Goal: Task Accomplishment & Management: Complete application form

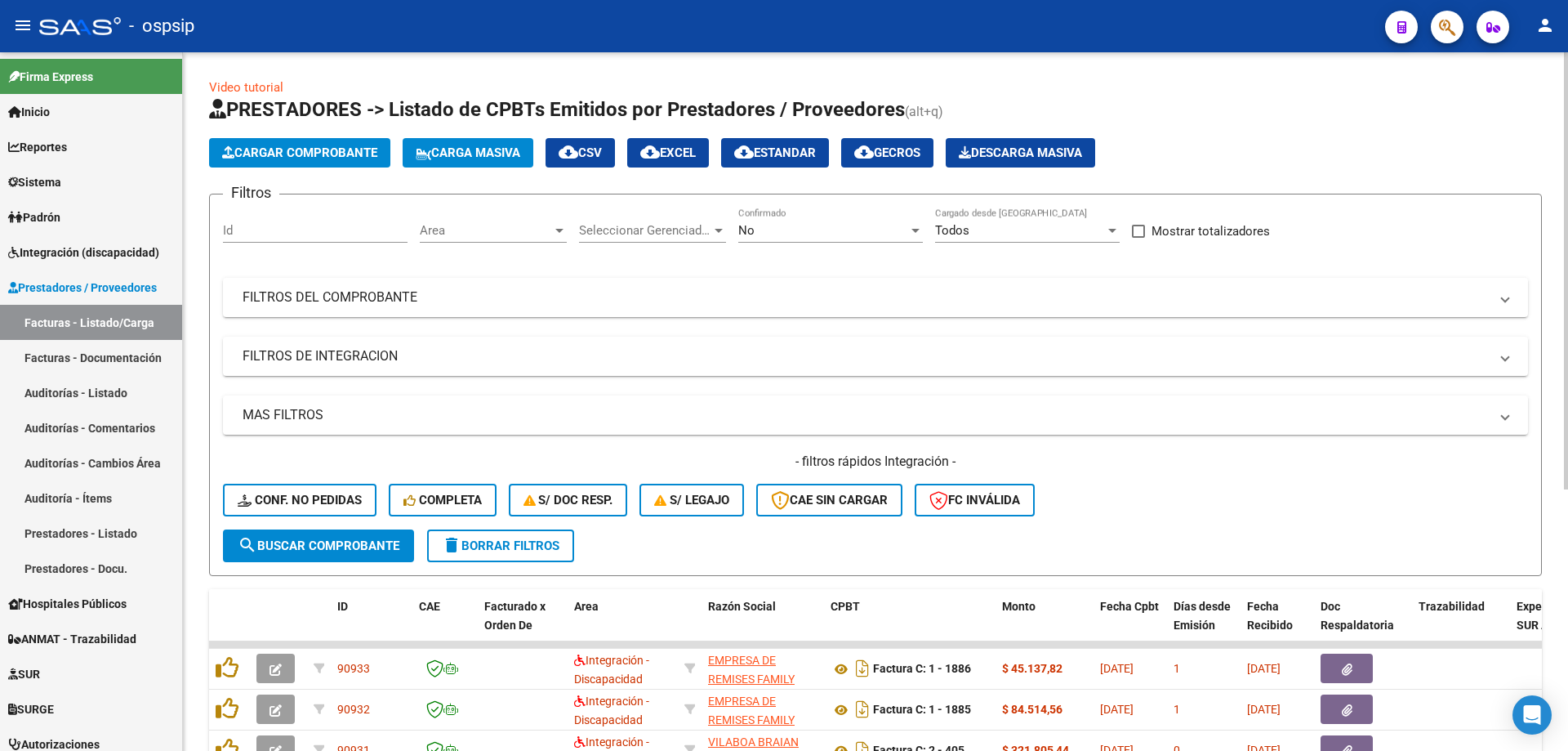
click at [853, 234] on div "No" at bounding box center [823, 230] width 170 height 15
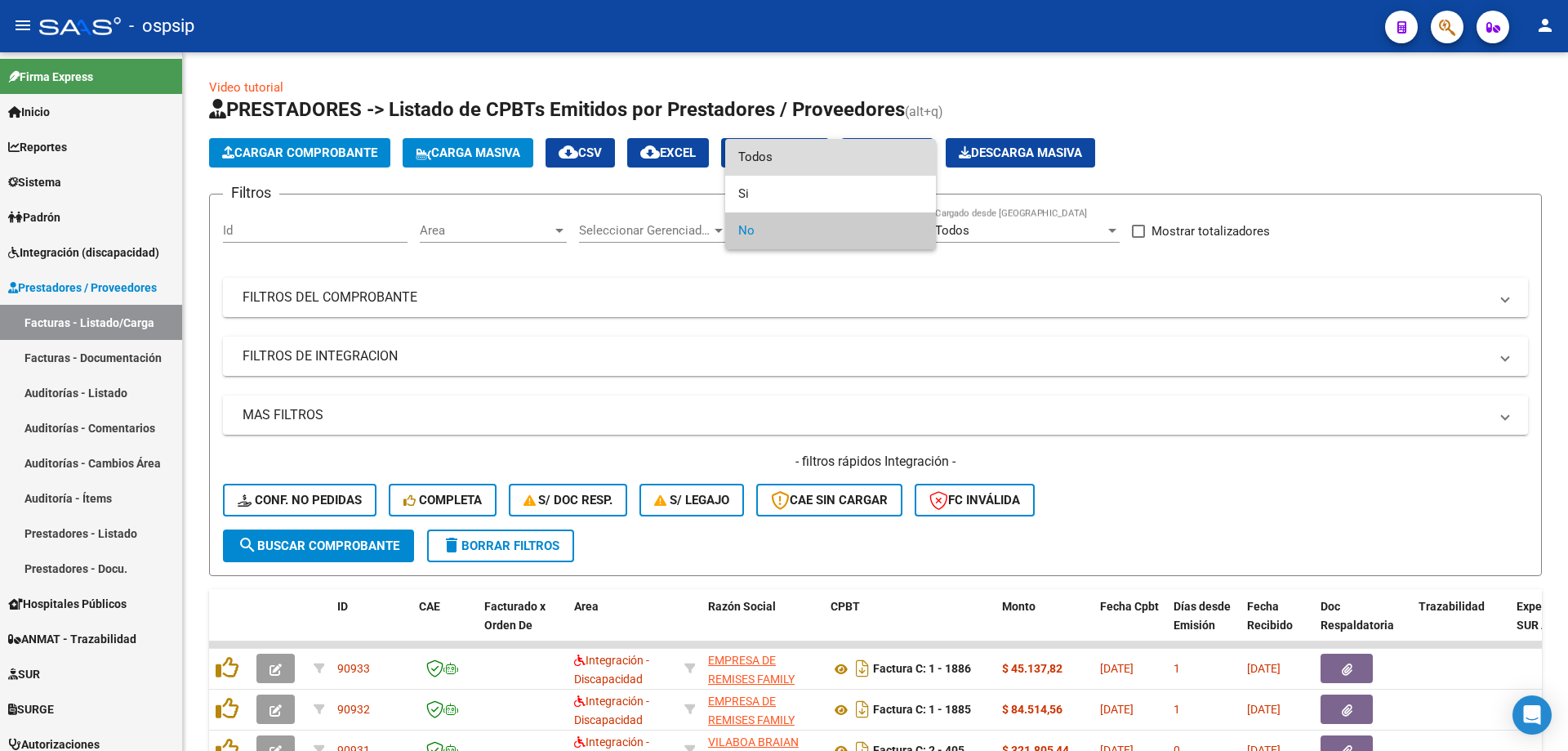
click at [807, 155] on span "Todos" at bounding box center [831, 157] width 185 height 37
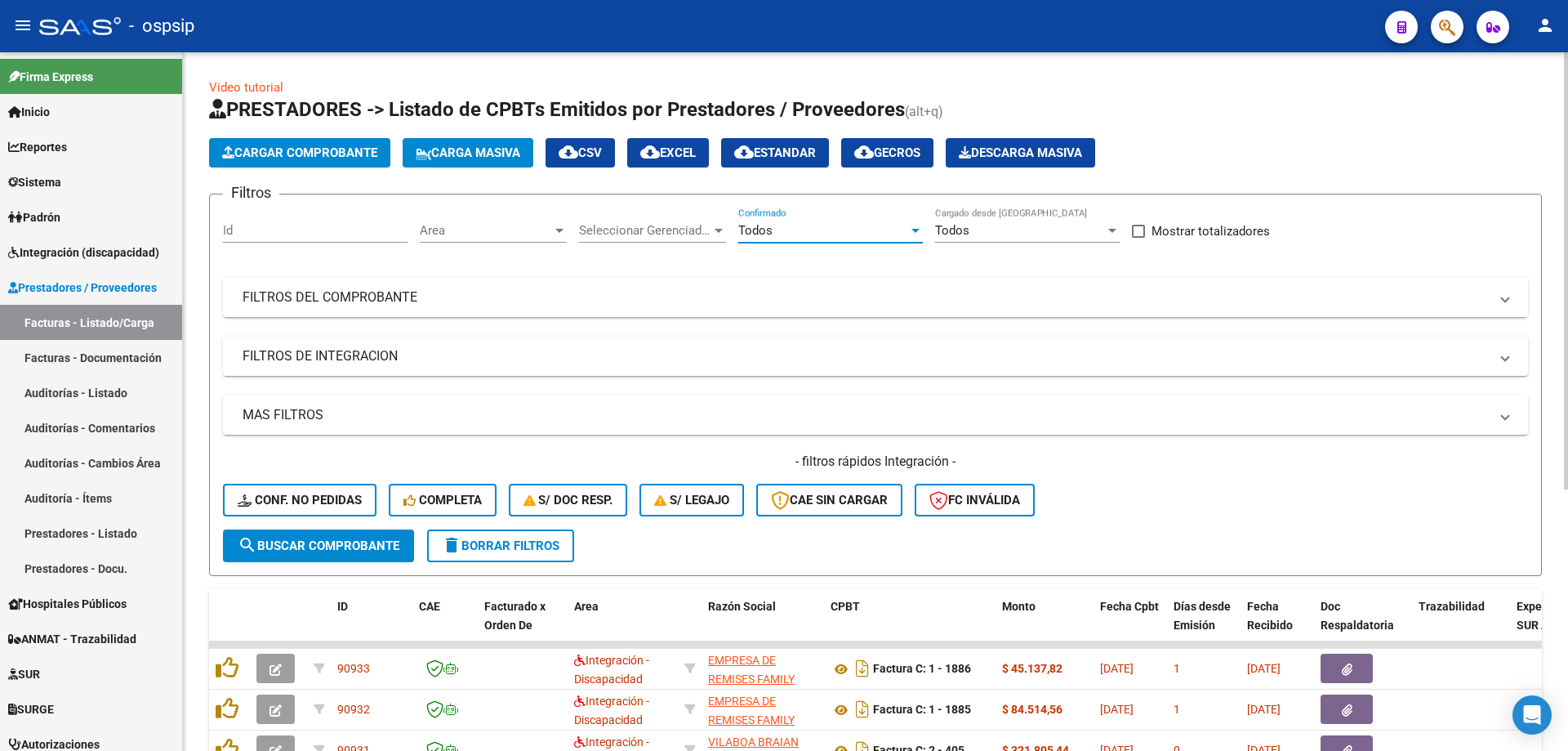
click at [372, 278] on mat-expansion-panel-header "FILTROS DEL COMPROBANTE" at bounding box center [875, 297] width 1305 height 39
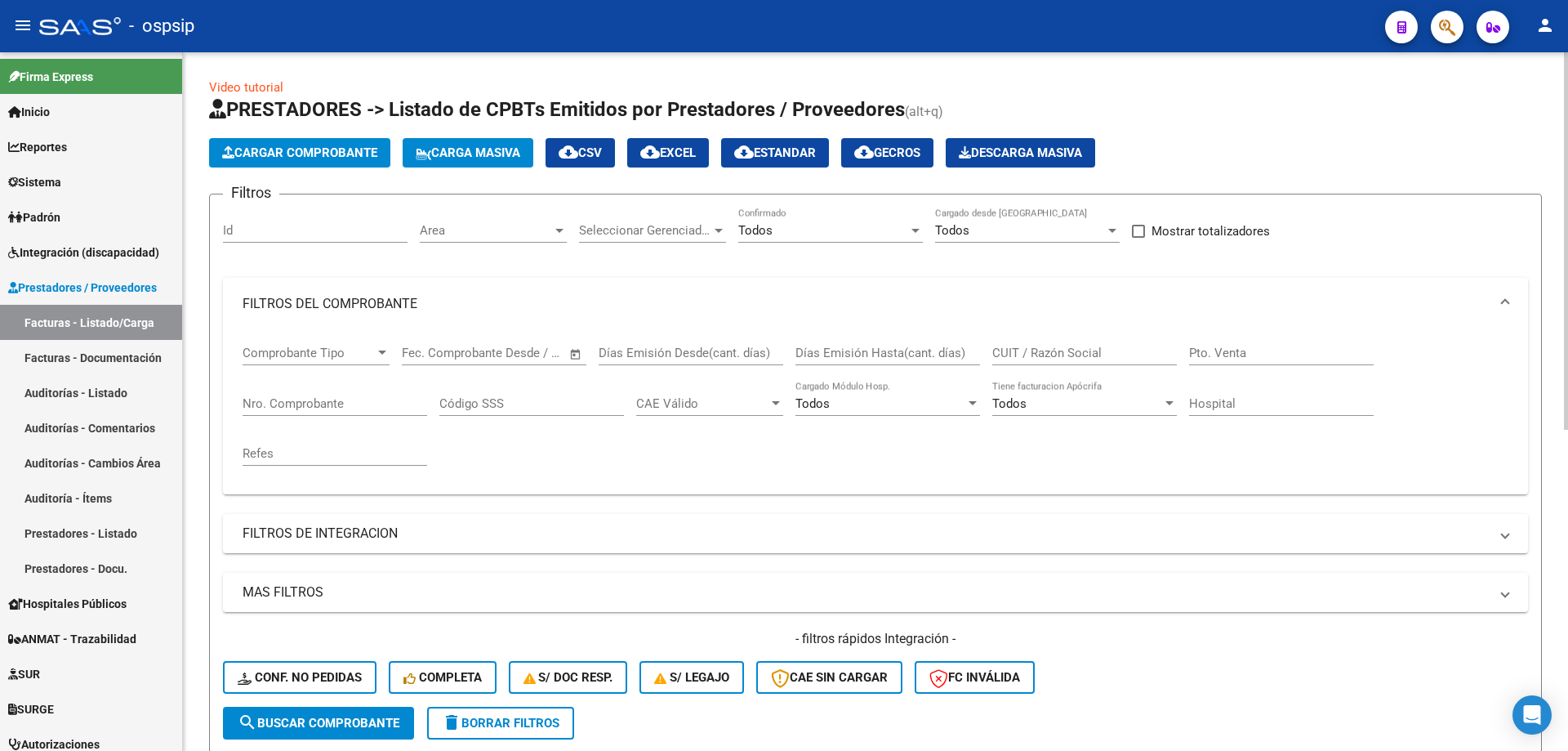
click at [275, 404] on input "Nro. Comprobante" at bounding box center [336, 404] width 185 height 15
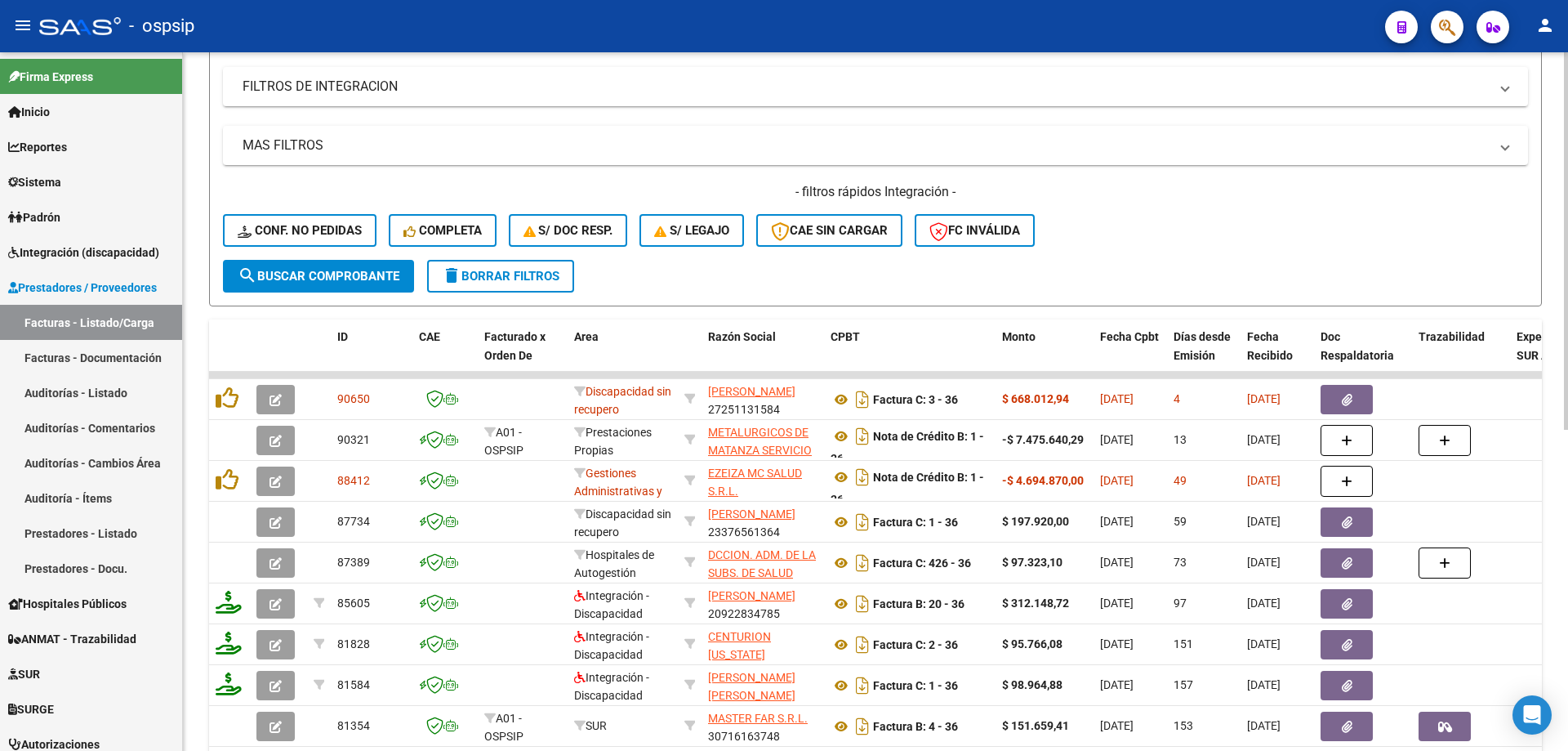
scroll to position [490, 0]
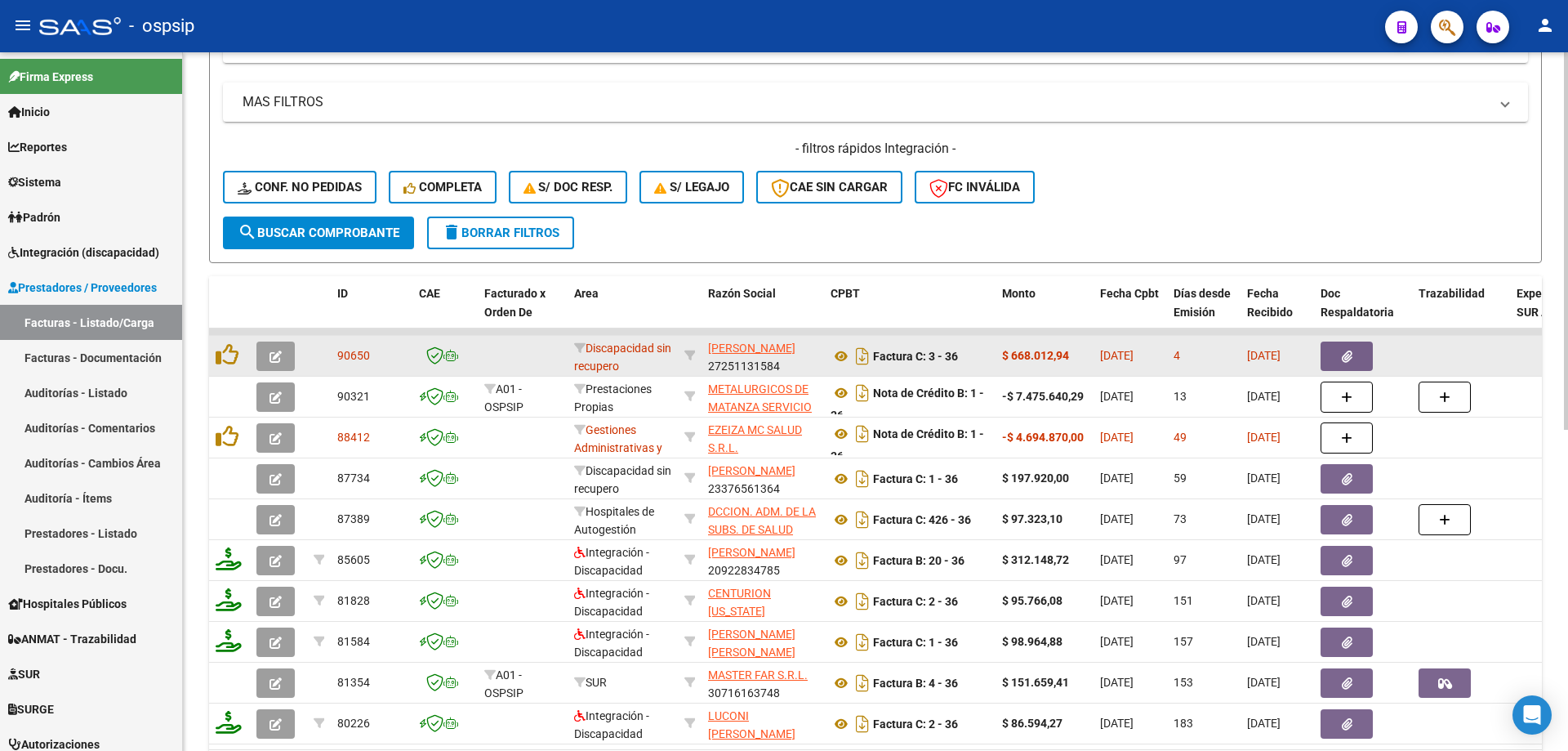
type input "36"
click at [277, 357] on icon "button" at bounding box center [276, 356] width 13 height 13
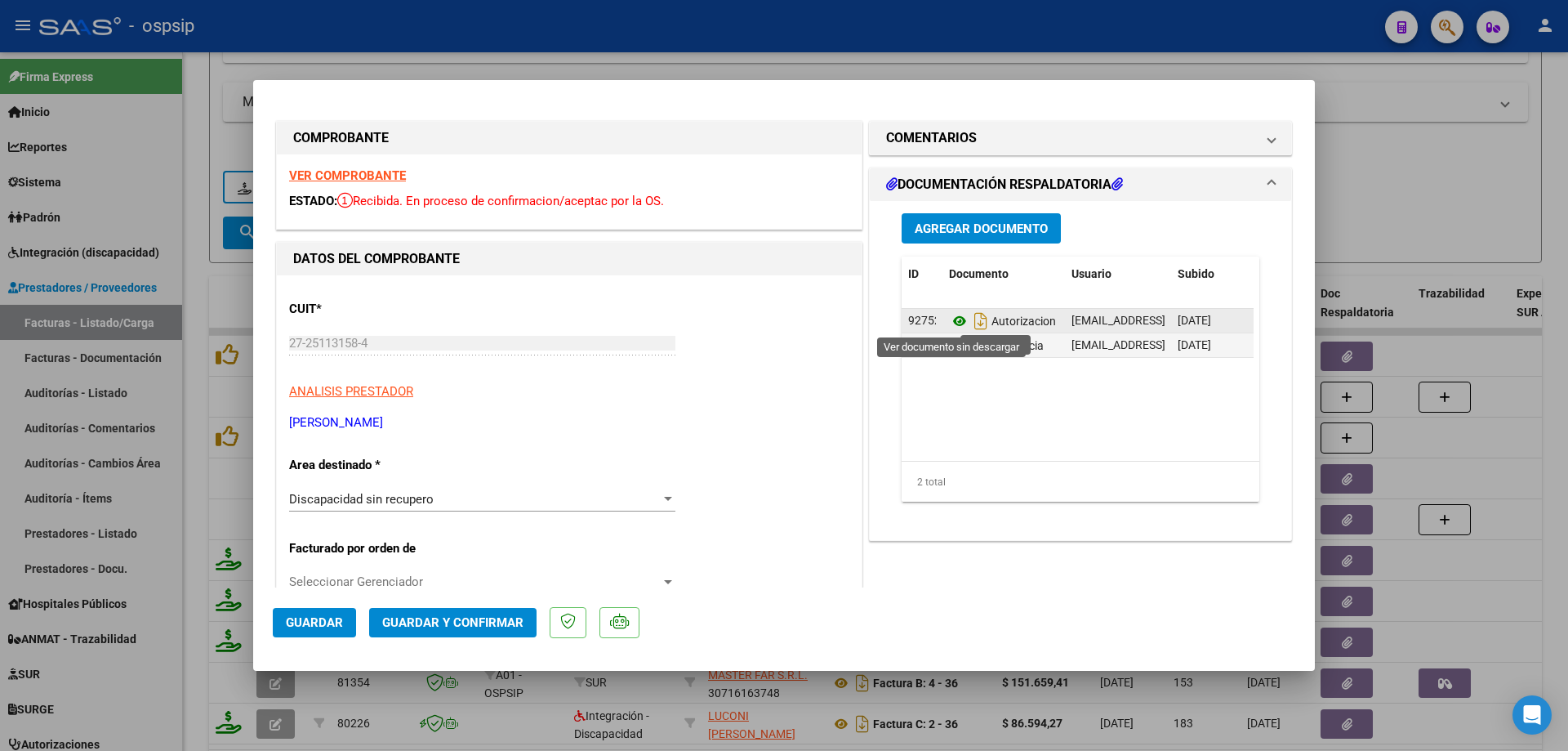
click at [950, 325] on icon at bounding box center [959, 321] width 21 height 20
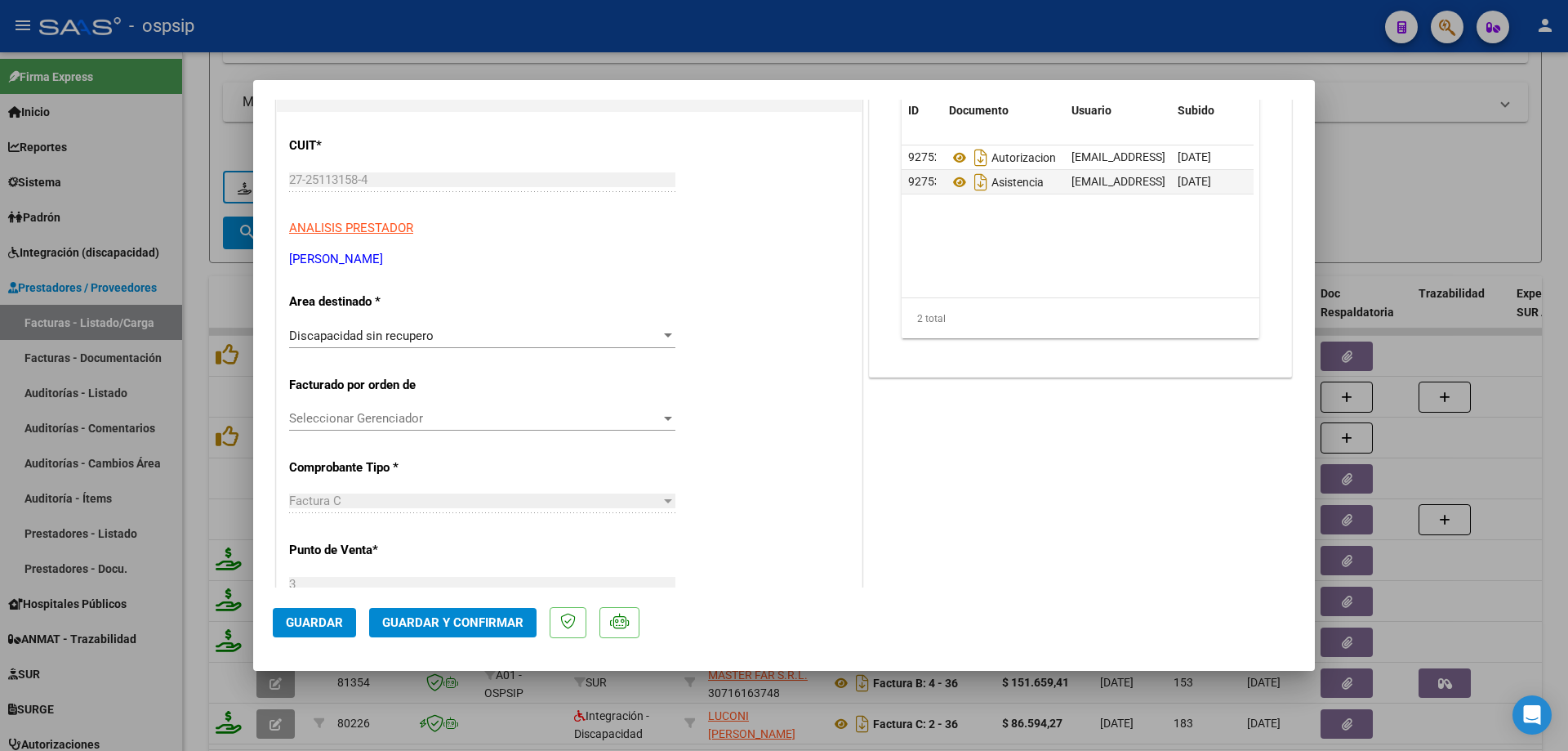
scroll to position [0, 0]
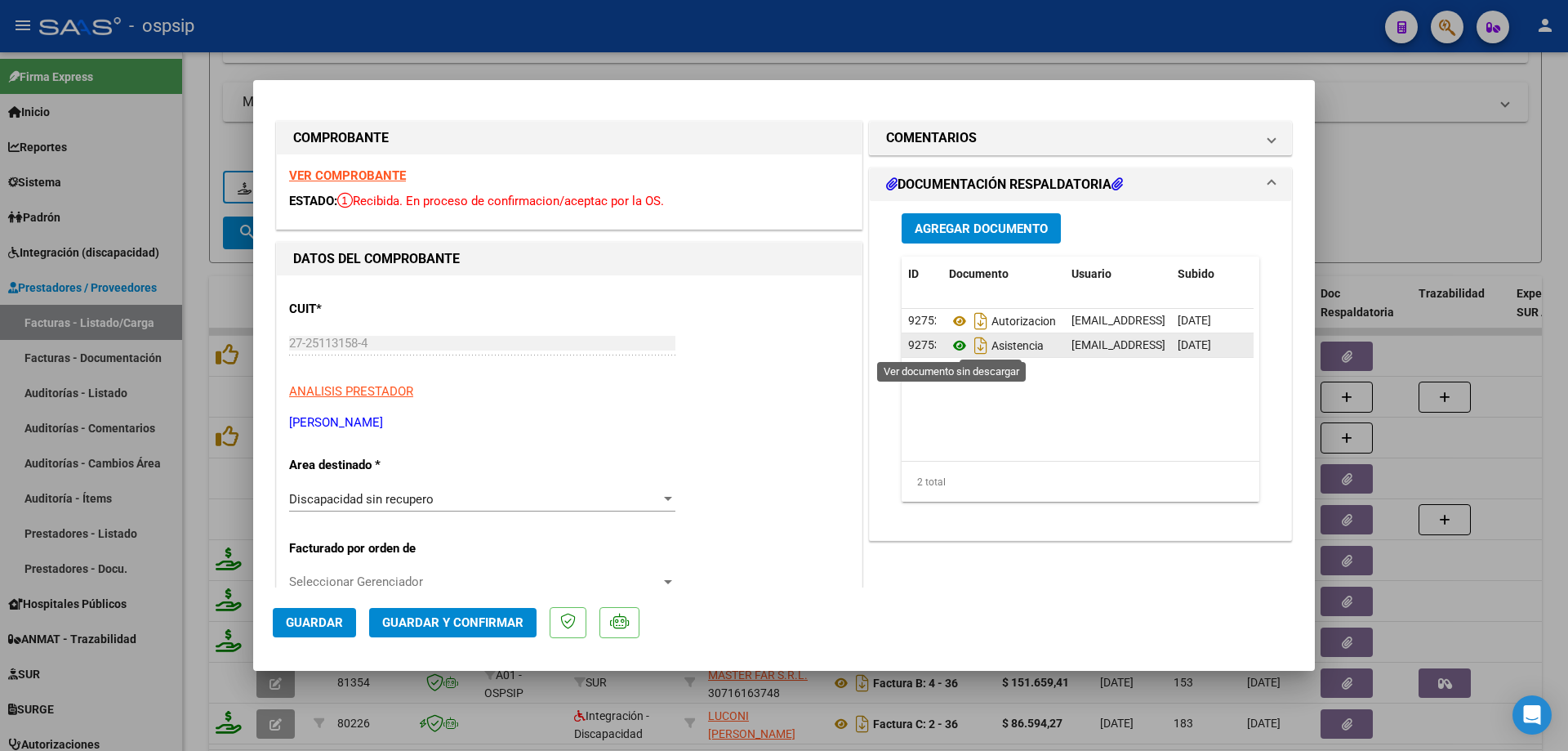
click at [950, 345] on icon at bounding box center [959, 346] width 21 height 20
click at [444, 617] on span "Guardar y Confirmar" at bounding box center [453, 622] width 141 height 15
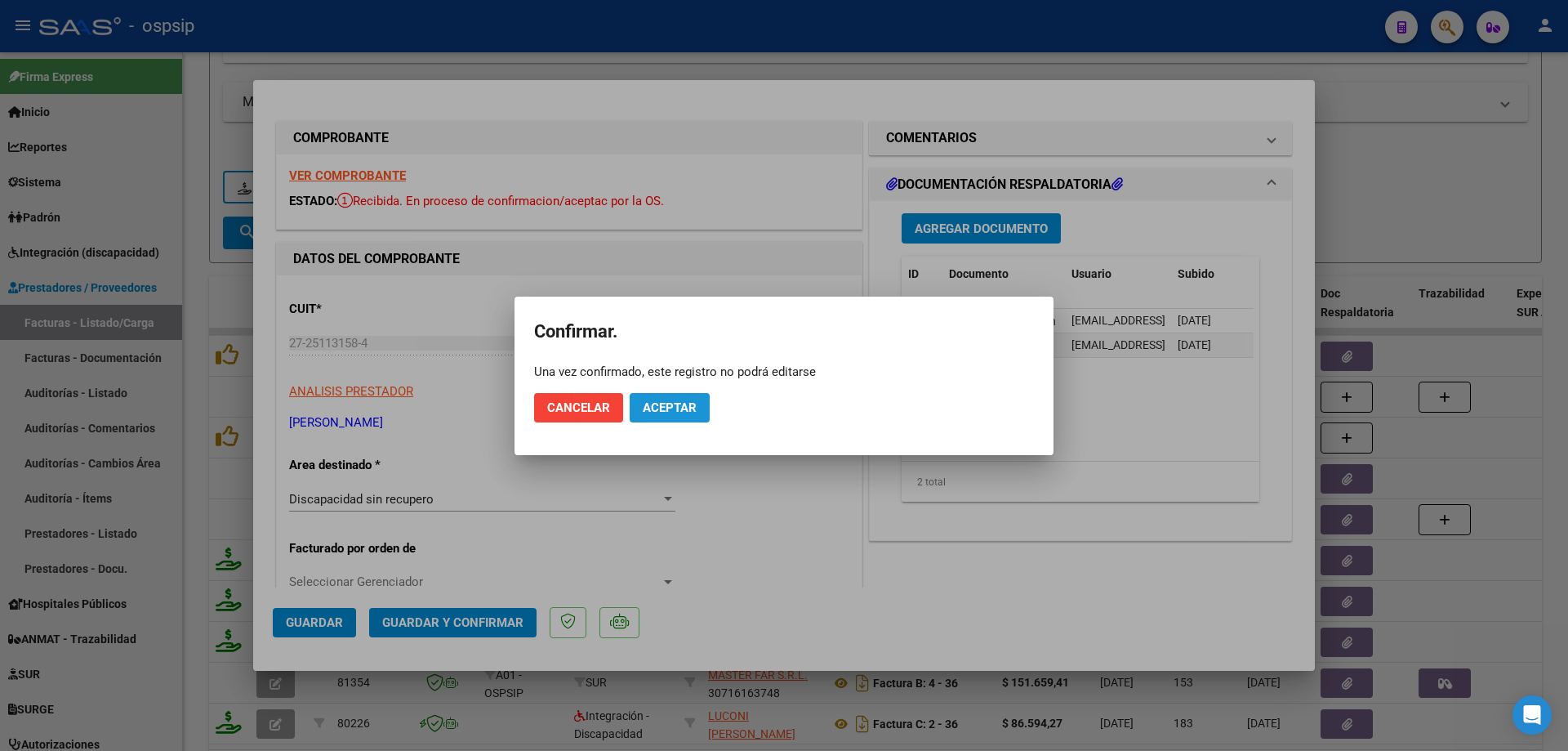
click at [687, 415] on button "Aceptar" at bounding box center [669, 407] width 80 height 29
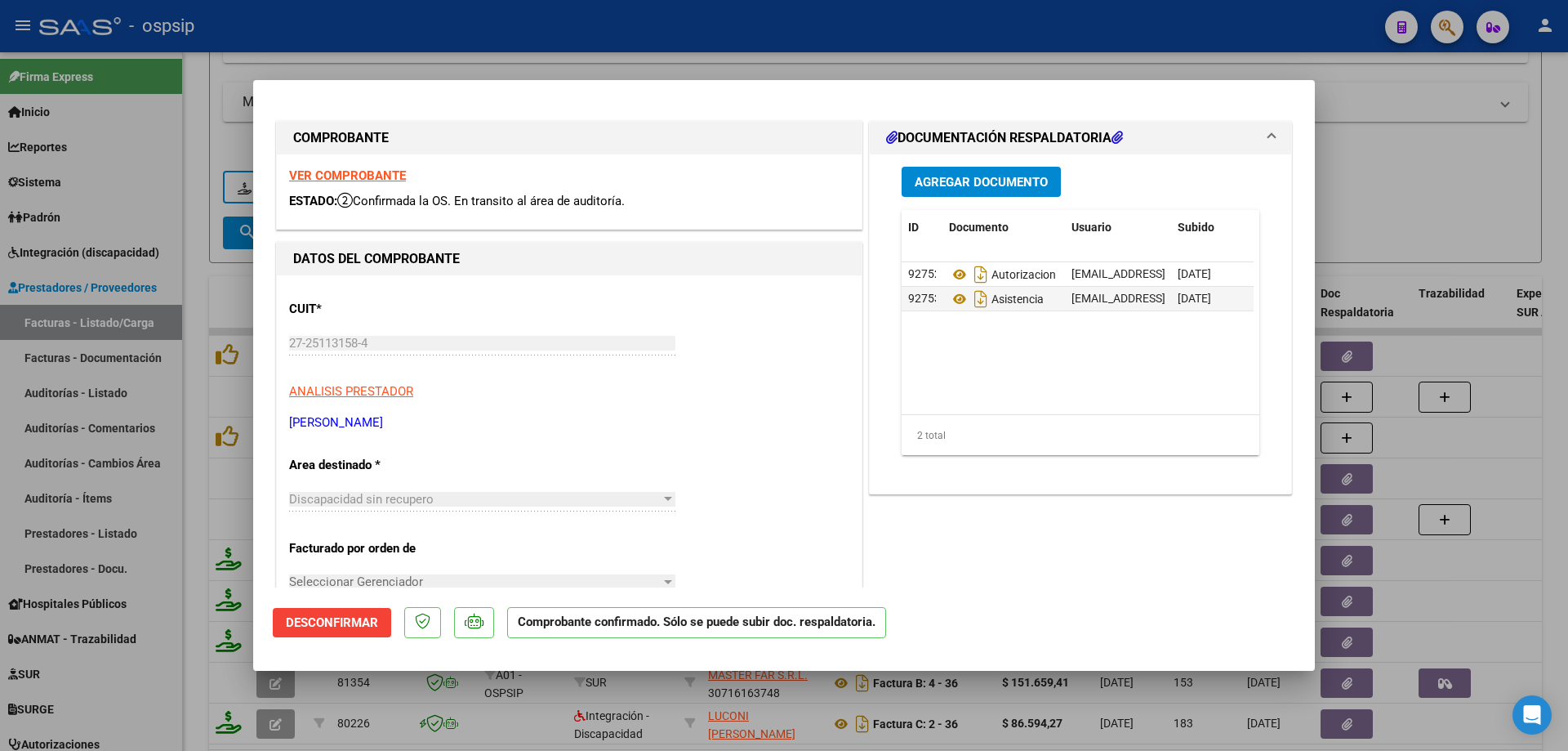
click at [1418, 138] on div at bounding box center [784, 376] width 1568 height 751
type input "$ 0,00"
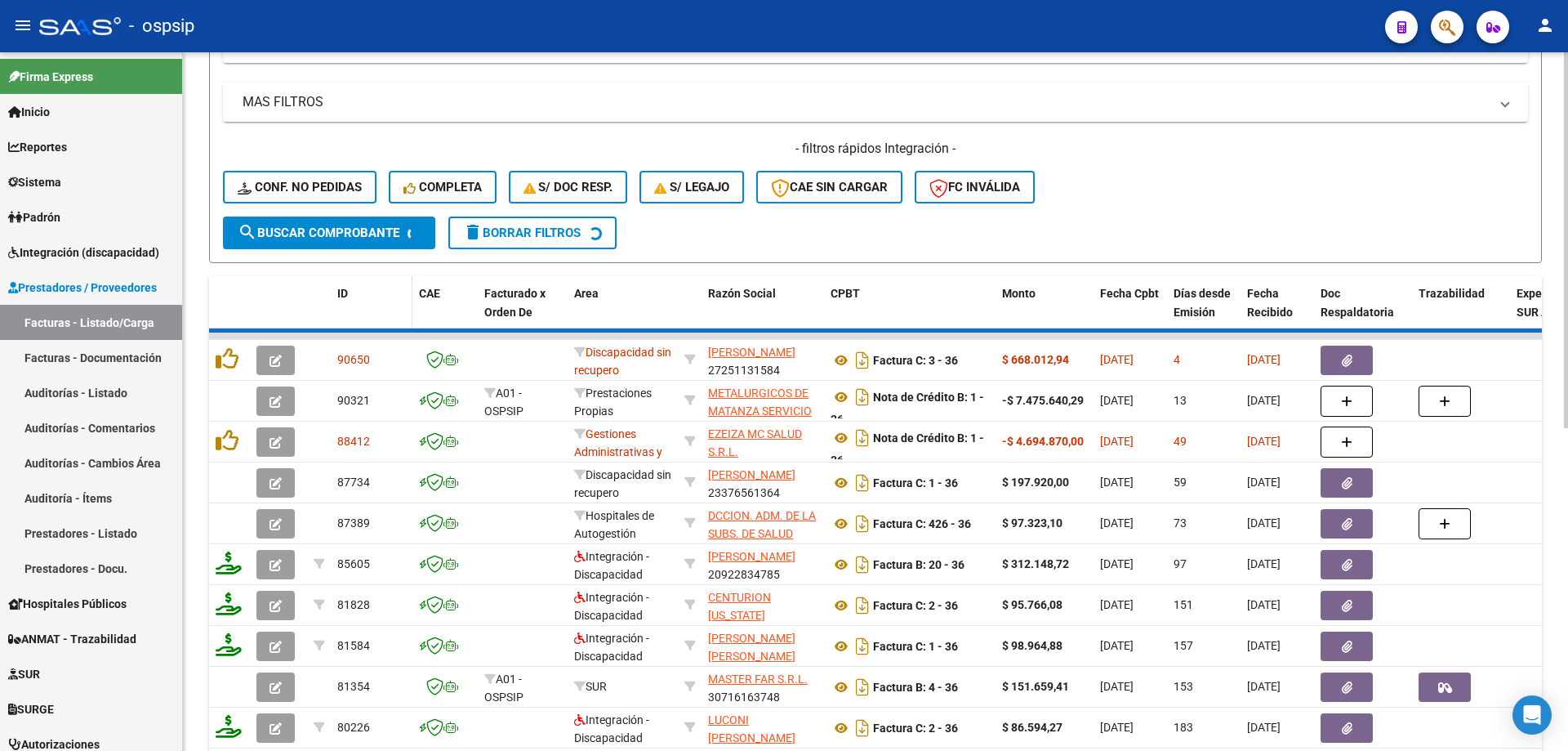
scroll to position [163, 0]
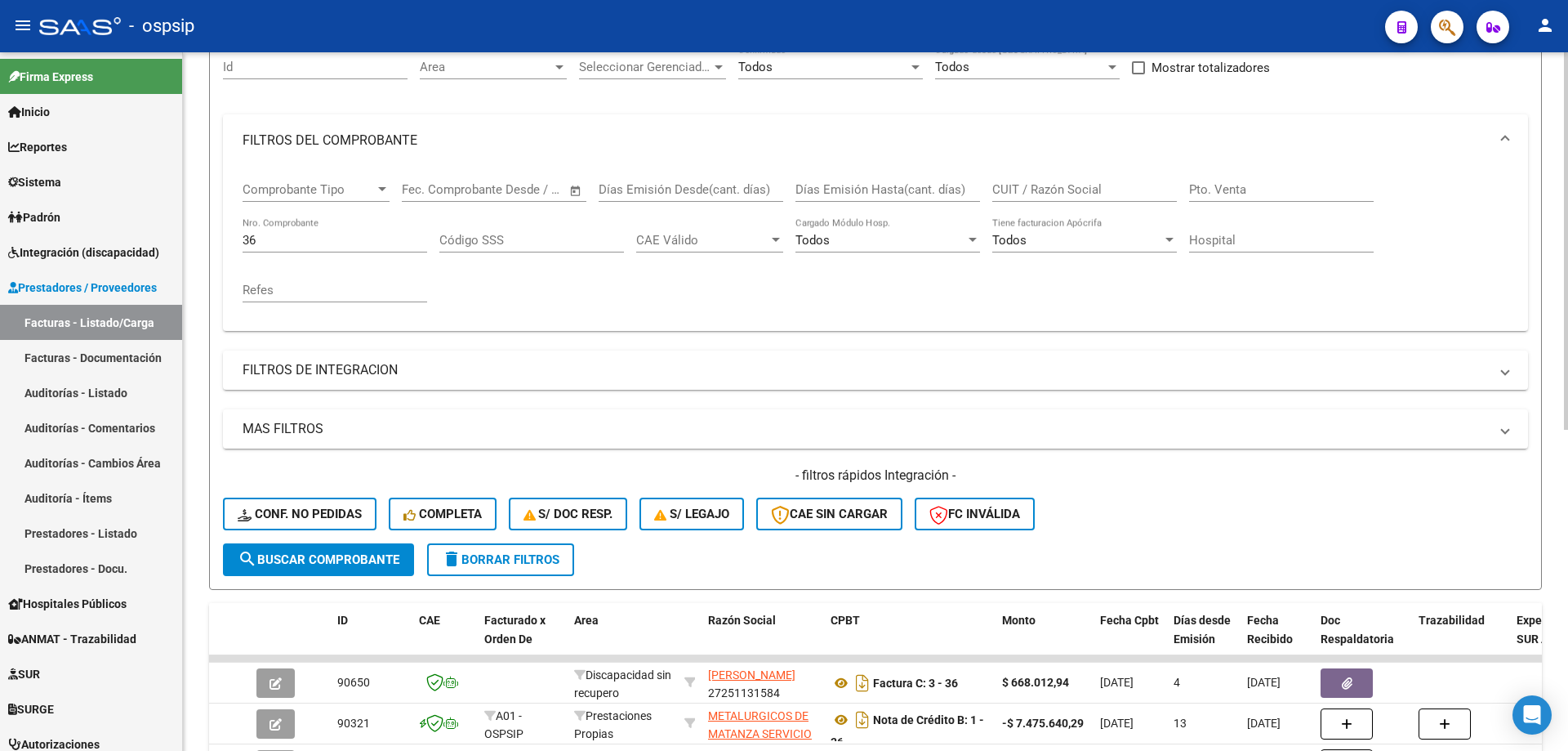
click at [301, 222] on div "36 Nro. Comprobante" at bounding box center [336, 235] width 185 height 35
click at [300, 229] on div "36 Nro. Comprobante" at bounding box center [336, 235] width 185 height 35
type input "3"
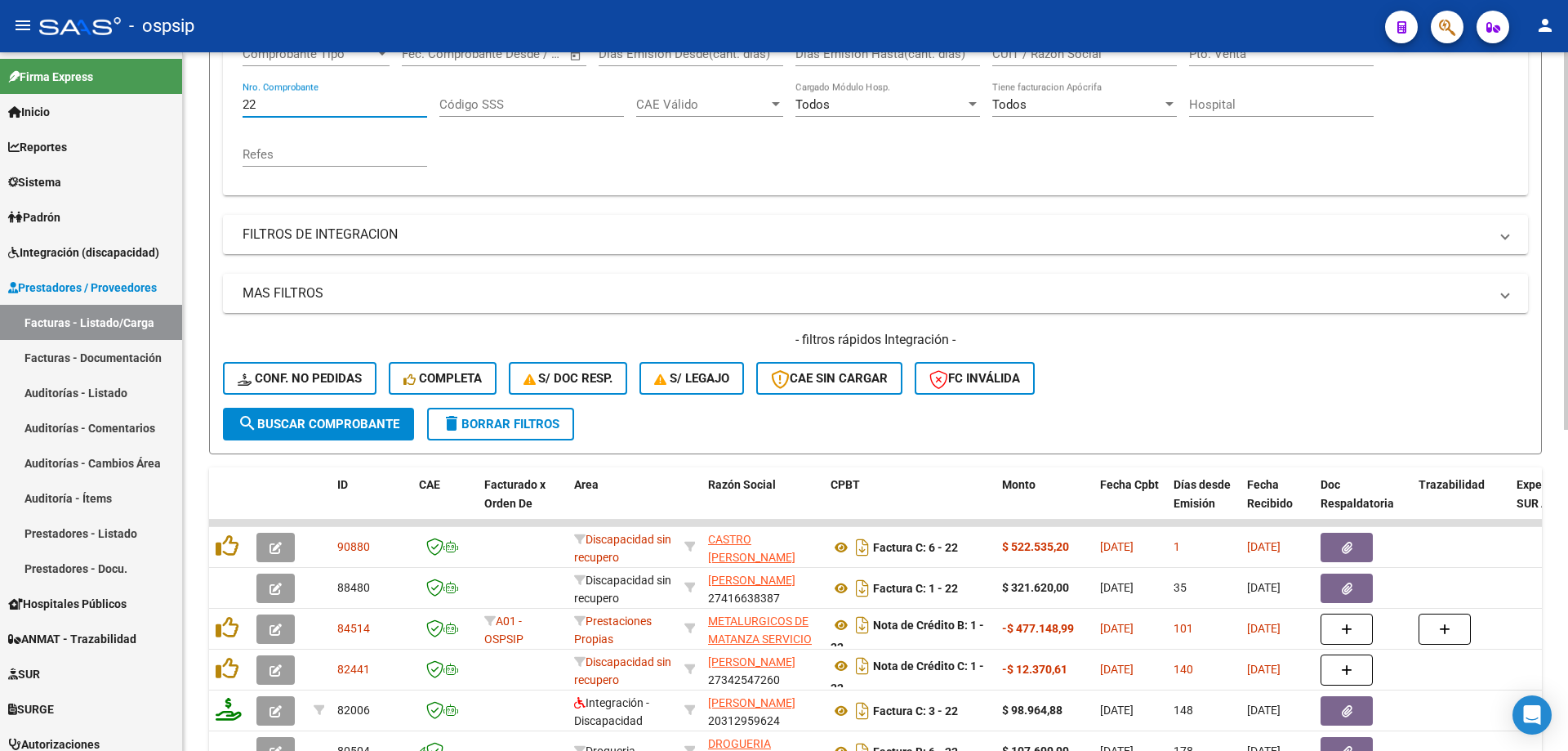
scroll to position [327, 0]
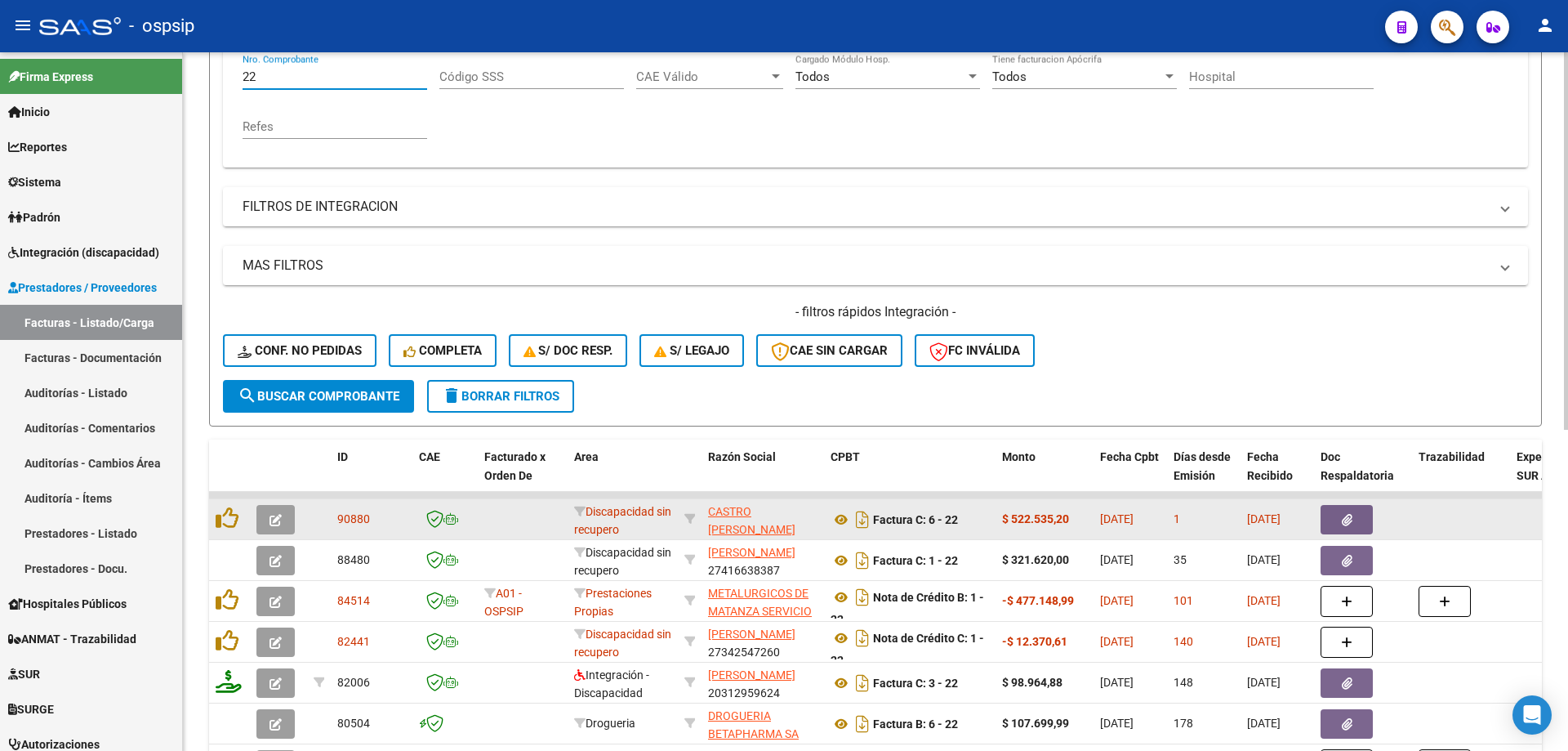
type input "22"
click at [278, 522] on icon "button" at bounding box center [276, 521] width 13 height 13
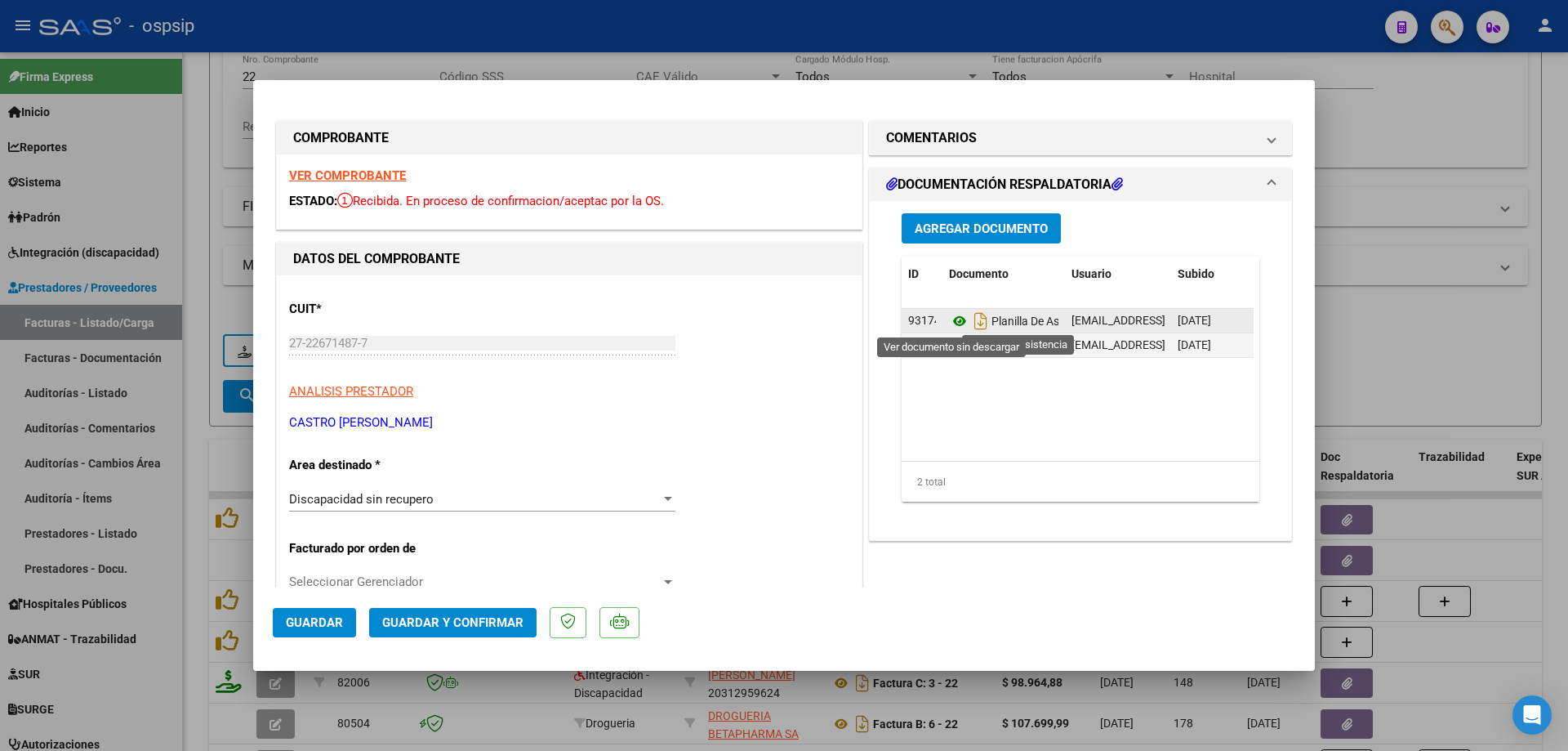
click at [950, 322] on icon at bounding box center [959, 321] width 21 height 20
click at [472, 617] on span "Guardar y Confirmar" at bounding box center [453, 622] width 141 height 15
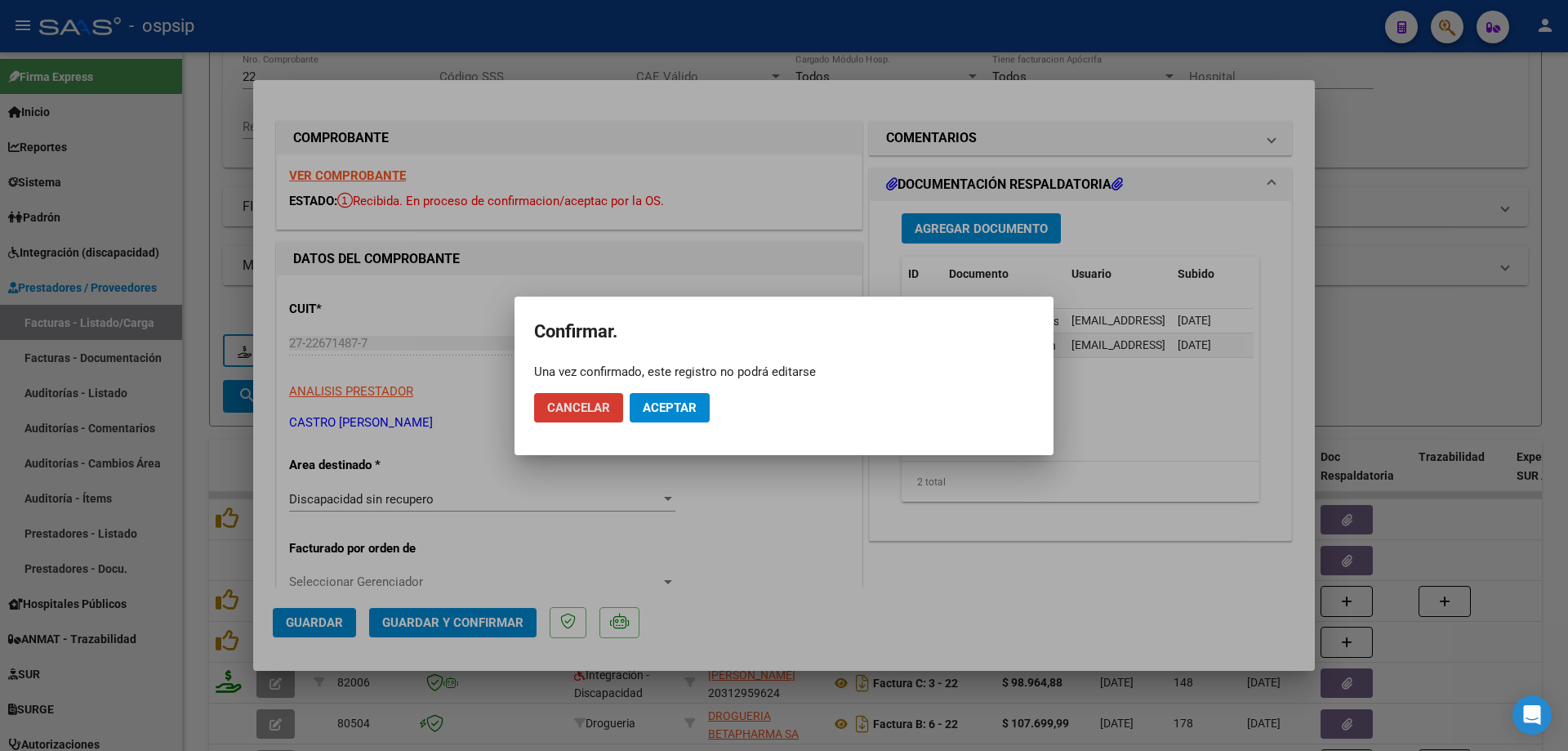
click at [673, 415] on button "Aceptar" at bounding box center [669, 407] width 80 height 29
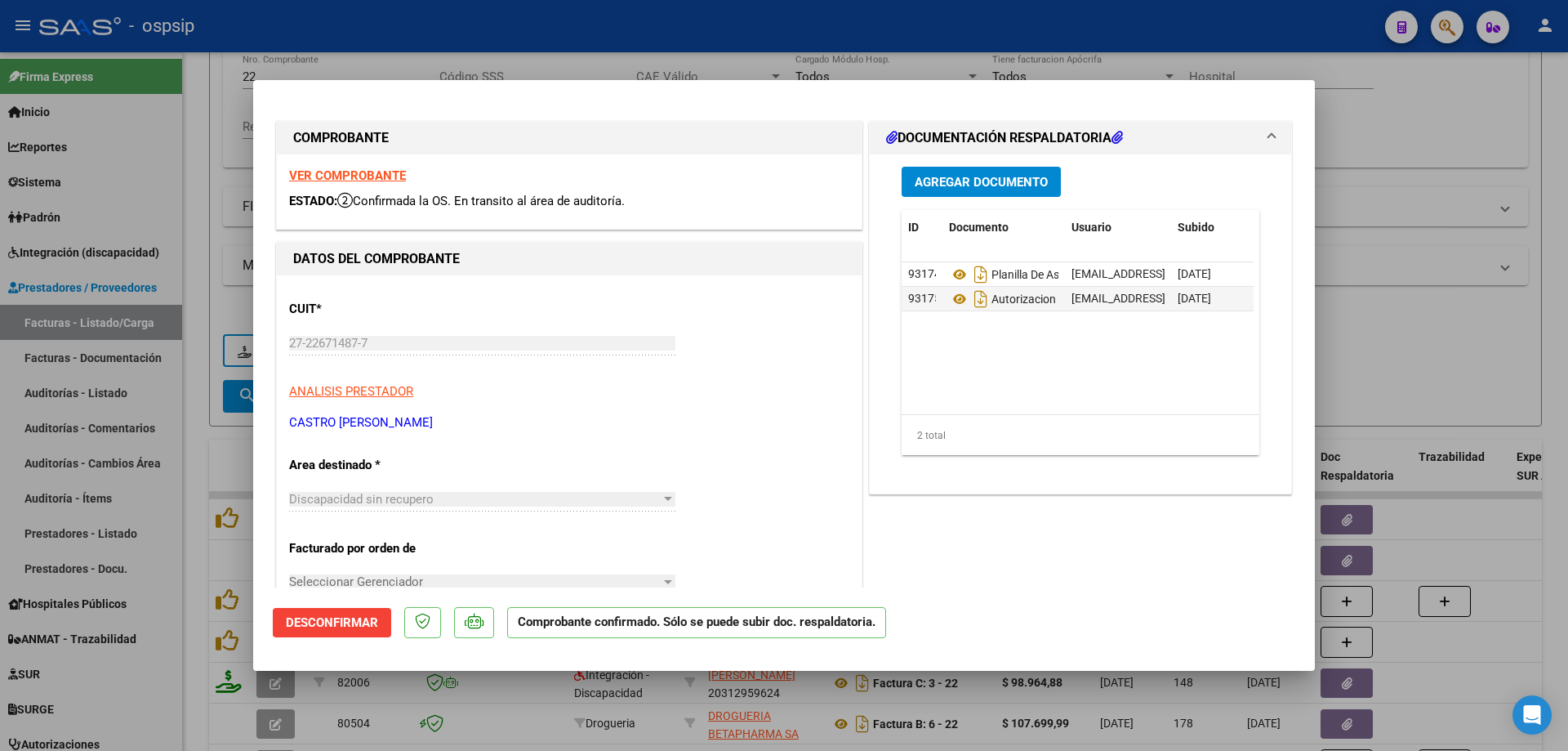
click at [1492, 193] on div at bounding box center [784, 376] width 1568 height 751
type input "$ 0,00"
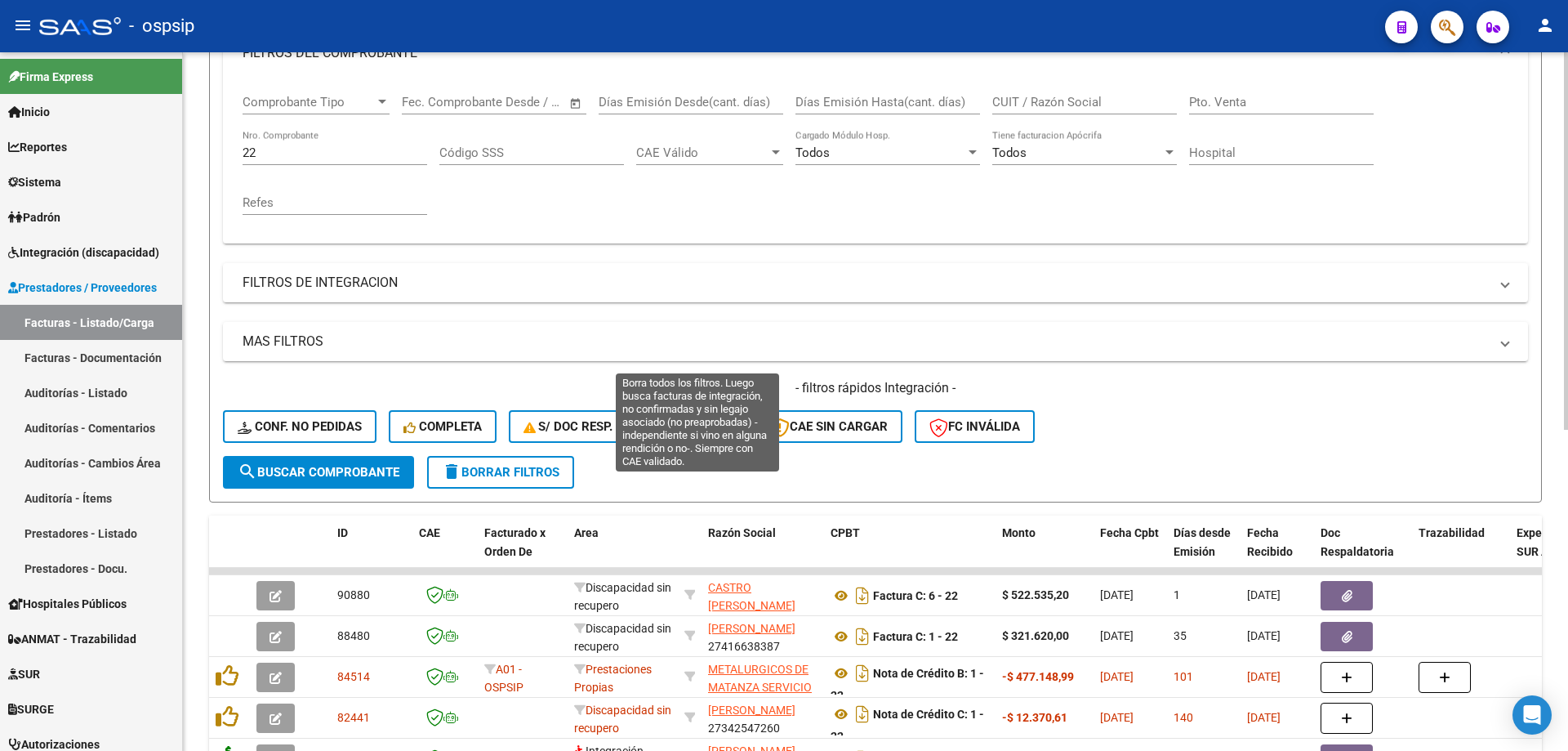
scroll to position [245, 0]
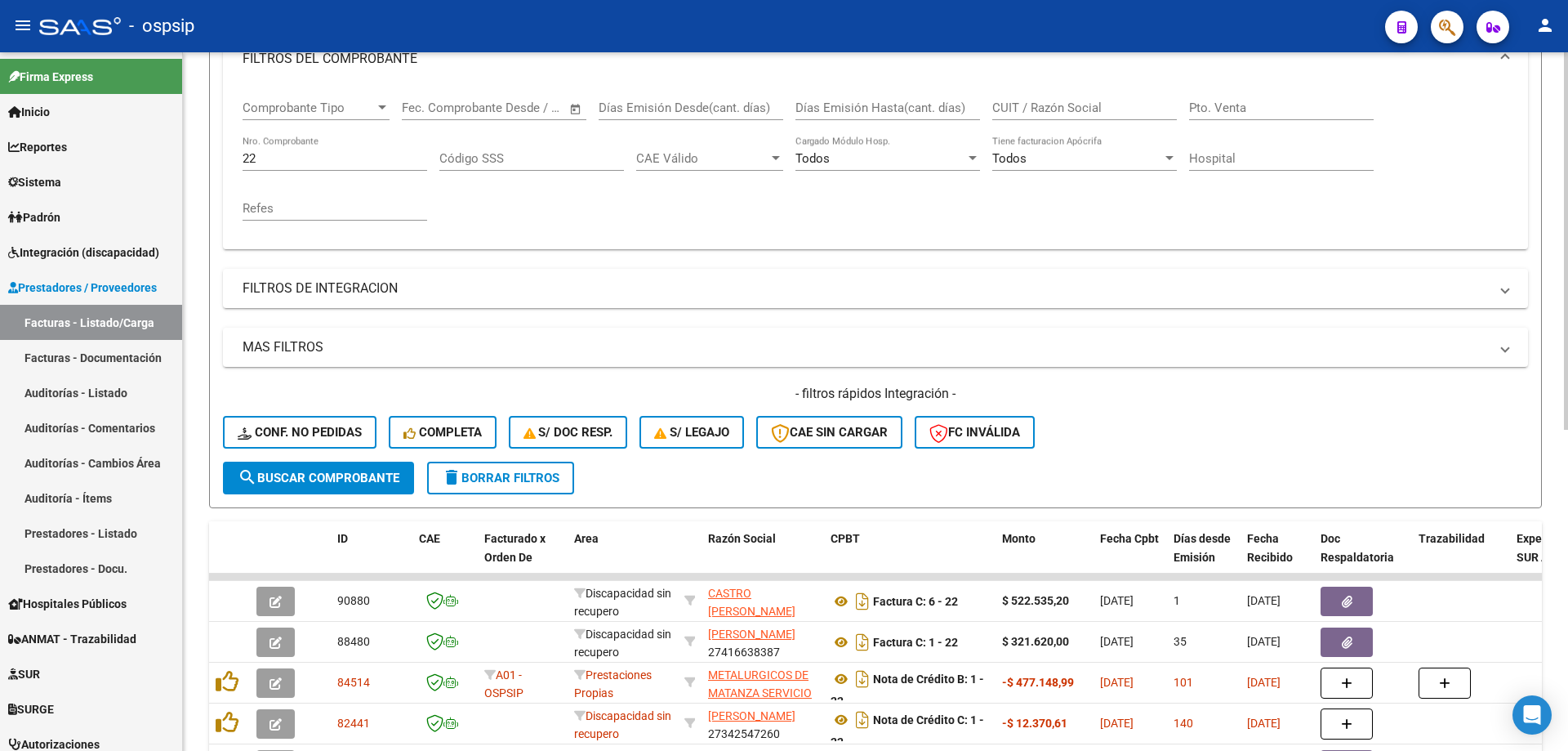
click at [266, 156] on input "22" at bounding box center [336, 159] width 185 height 15
type input "2"
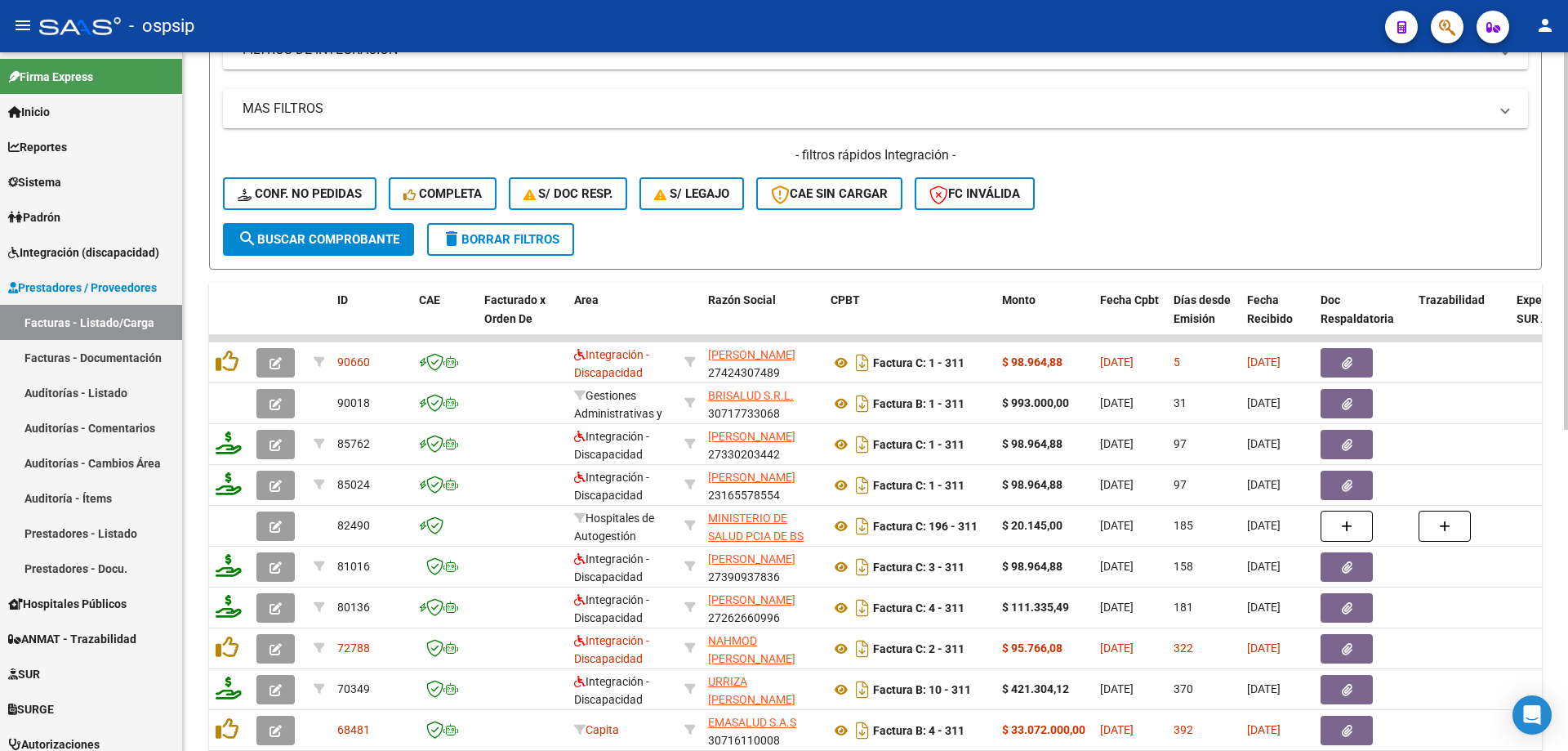
scroll to position [490, 0]
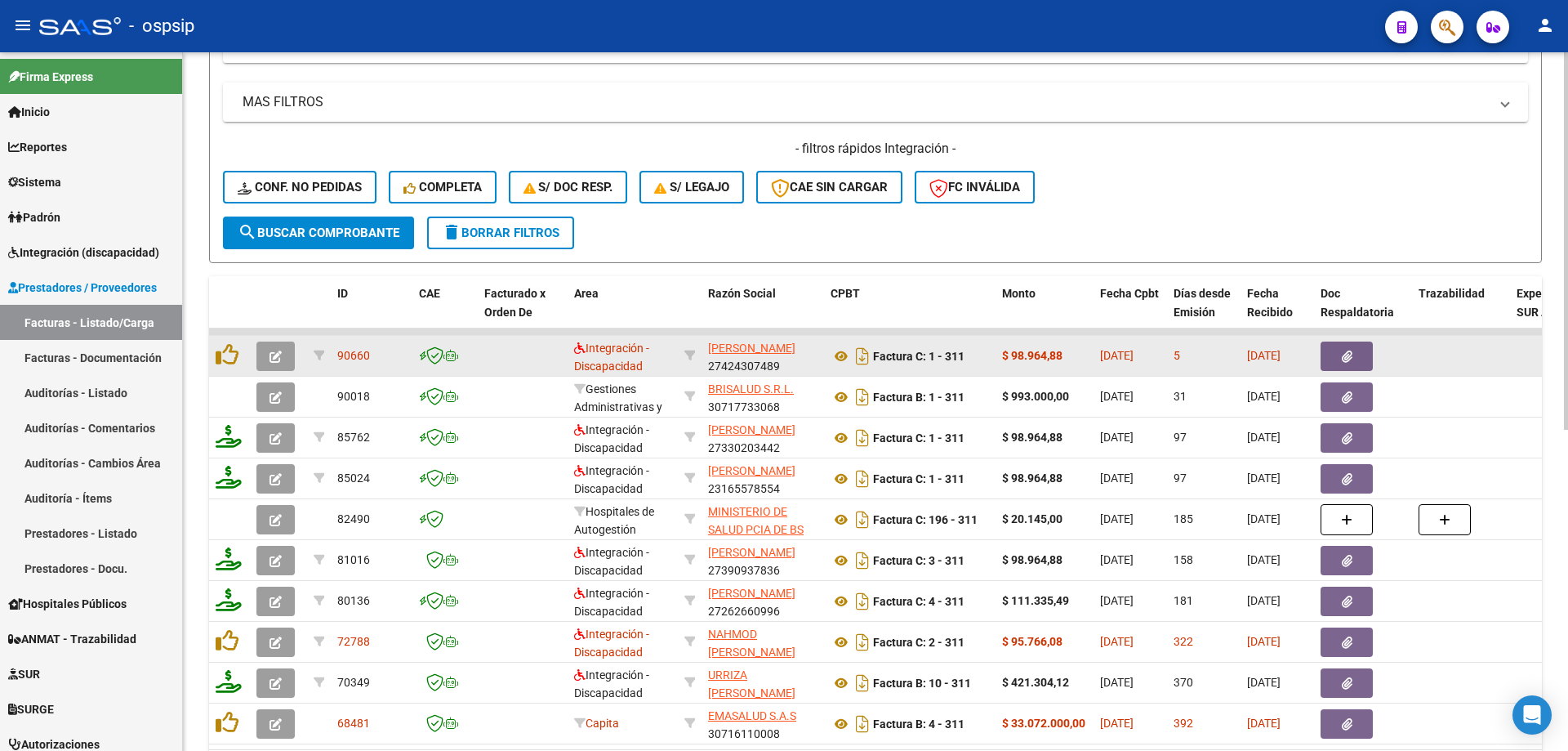
type input "311"
click at [281, 358] on icon "button" at bounding box center [276, 356] width 13 height 13
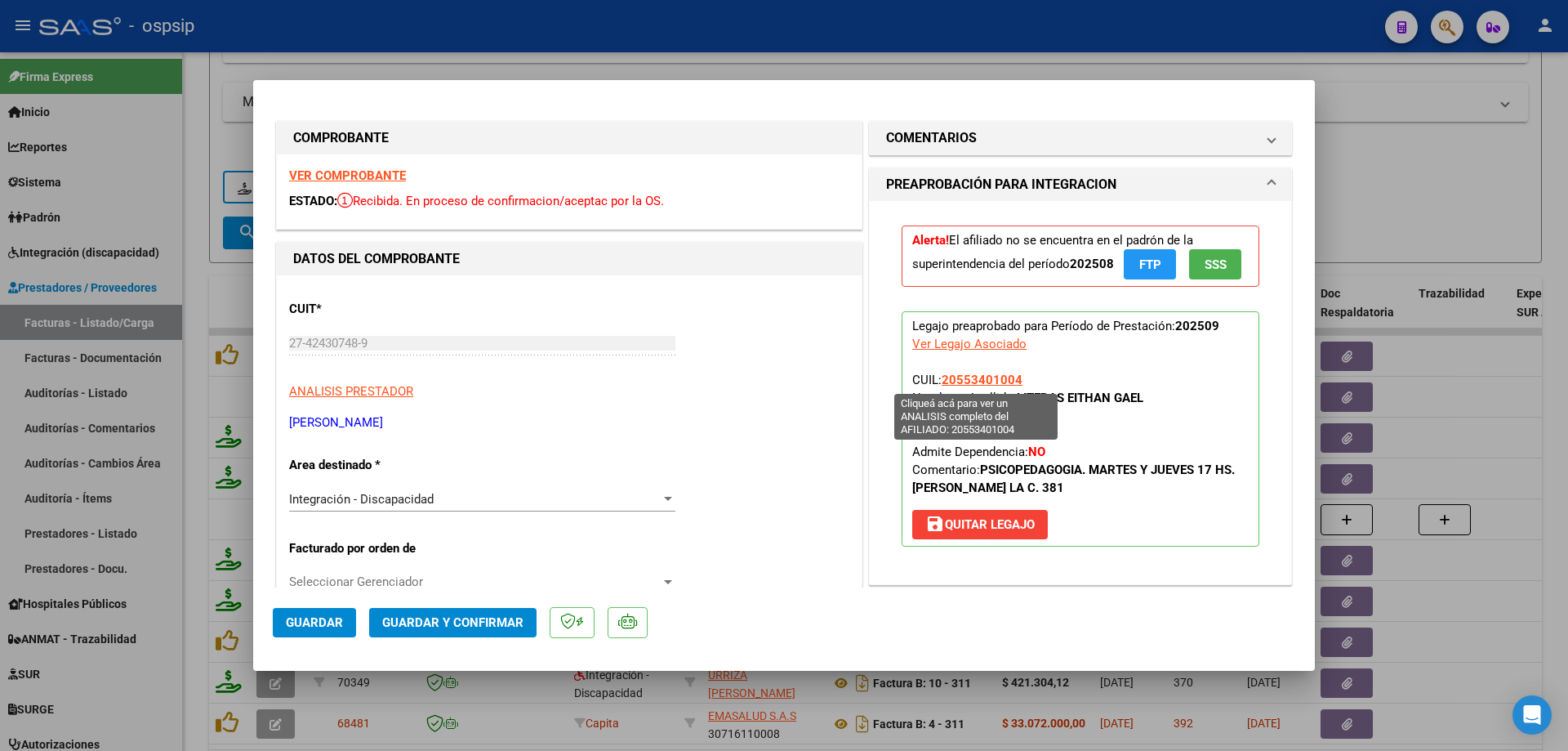
click at [976, 378] on span "20553401004" at bounding box center [981, 380] width 81 height 15
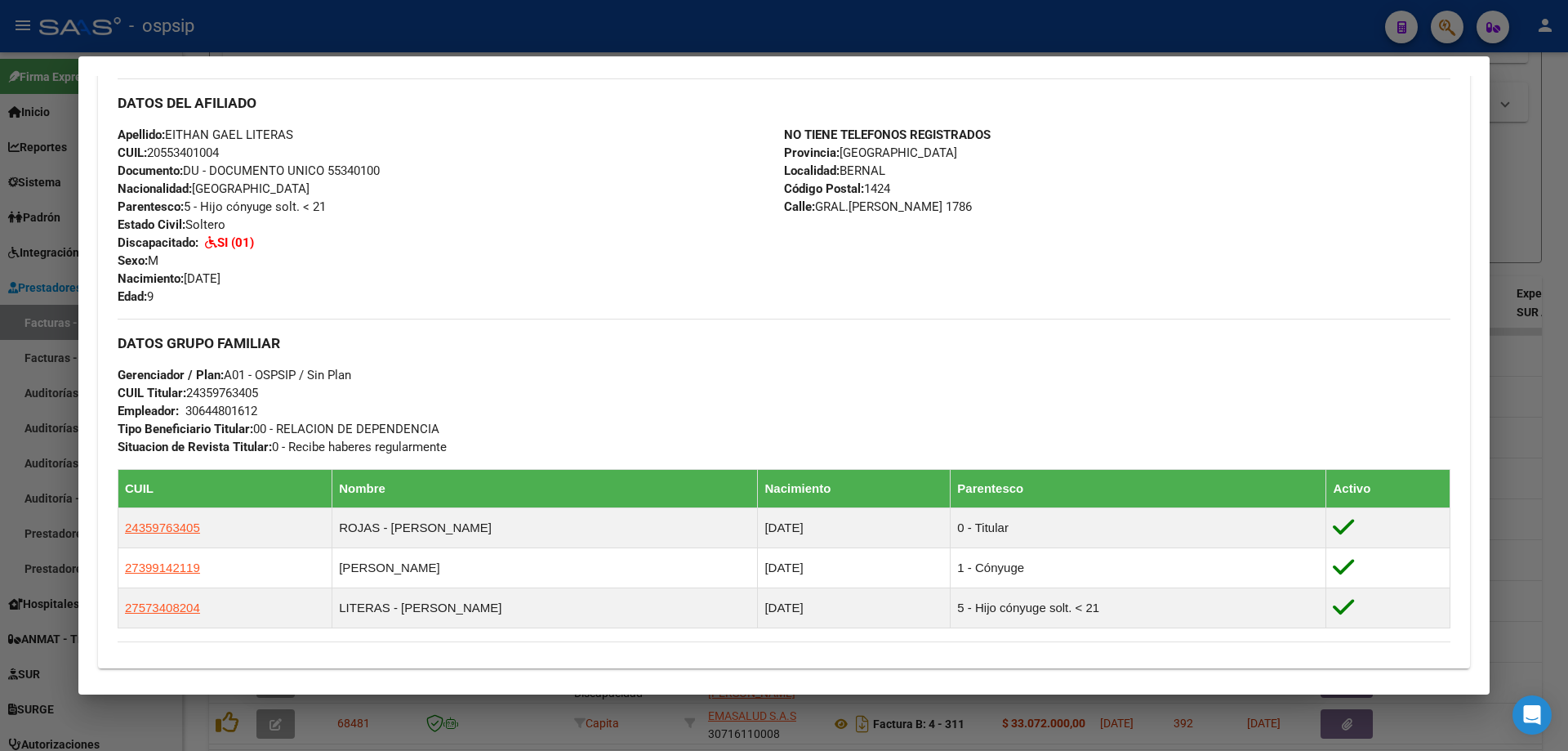
click at [1553, 239] on div at bounding box center [784, 376] width 1568 height 751
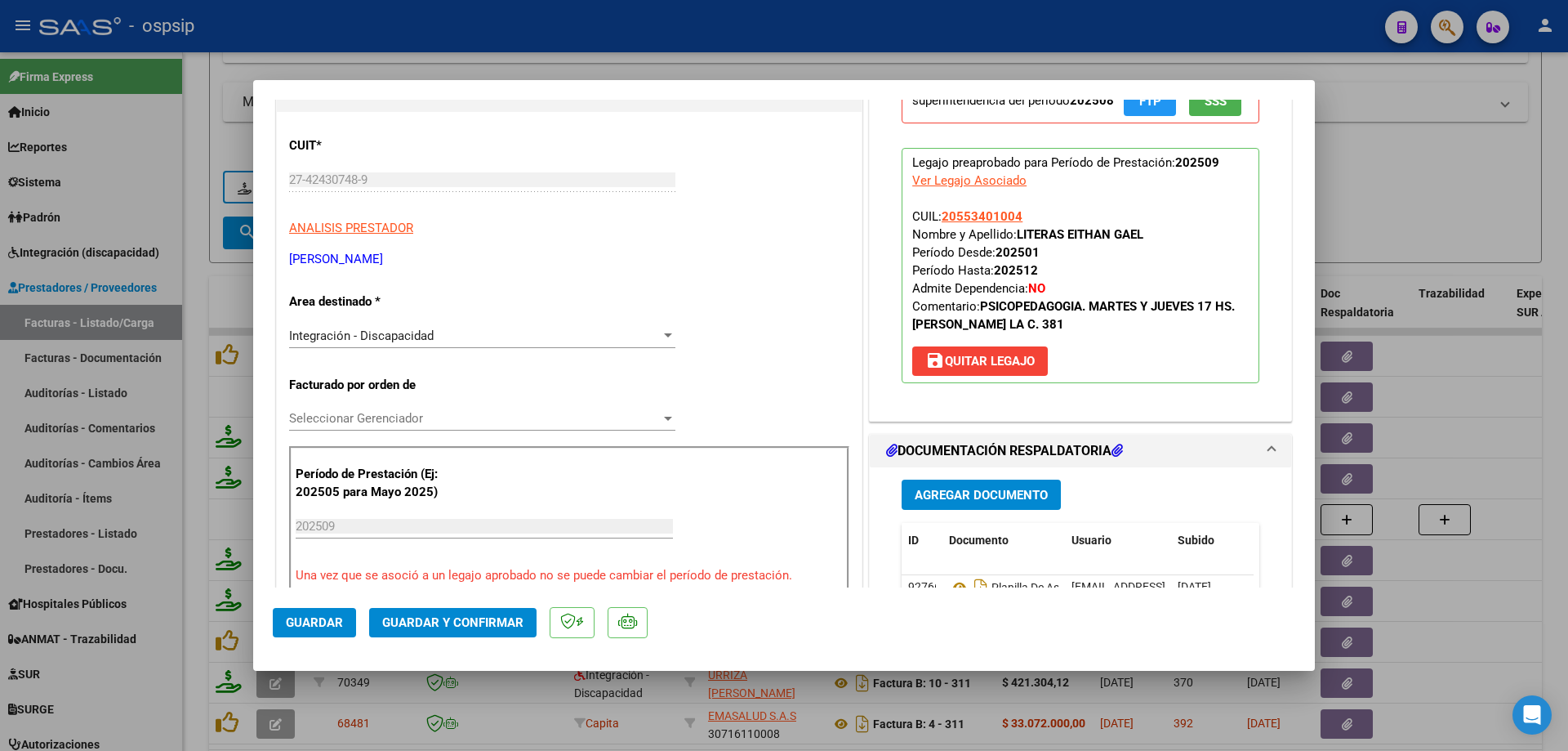
scroll to position [327, 0]
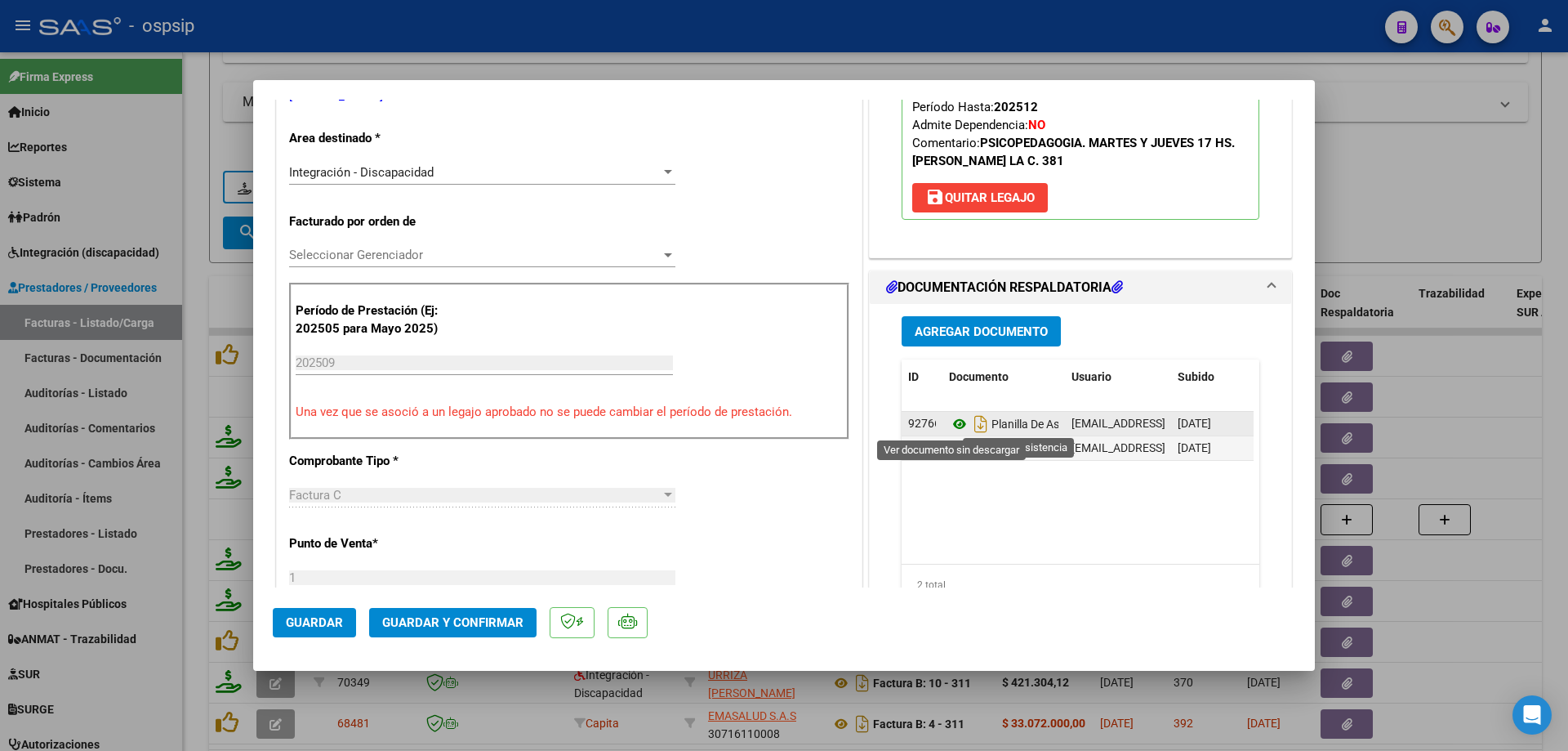
click at [950, 427] on icon at bounding box center [959, 424] width 21 height 20
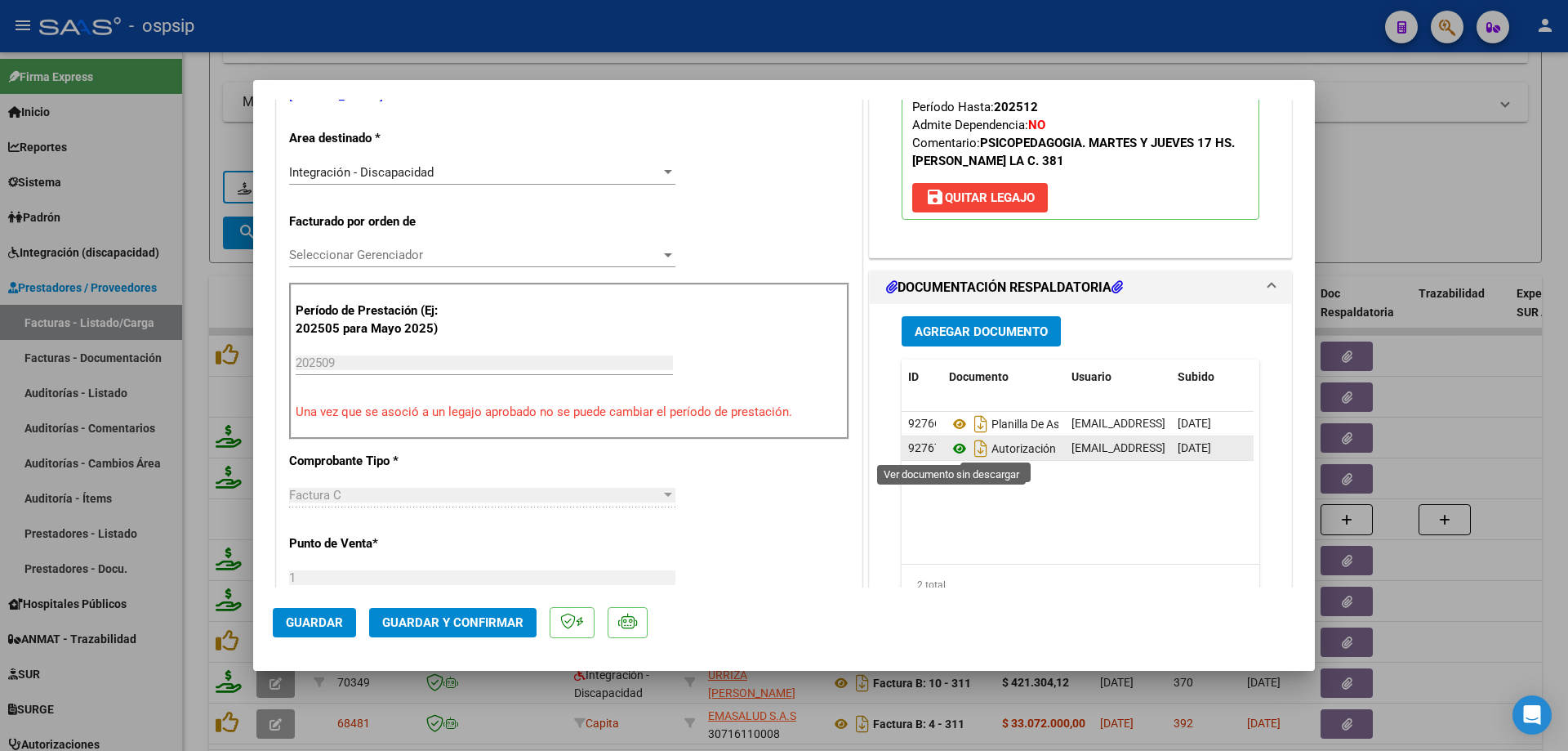
click at [958, 448] on icon at bounding box center [959, 449] width 21 height 20
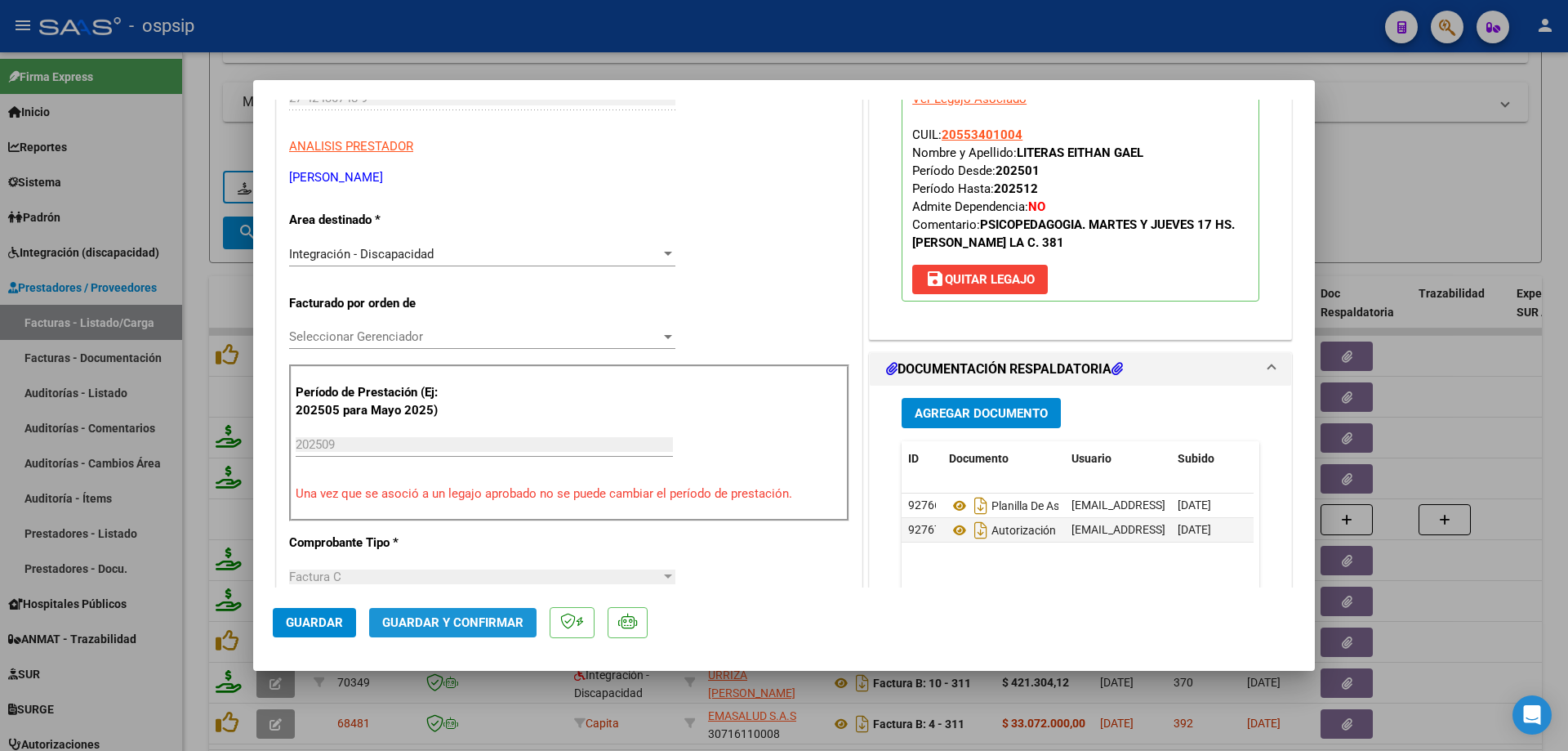
click at [488, 613] on button "Guardar y Confirmar" at bounding box center [453, 622] width 168 height 29
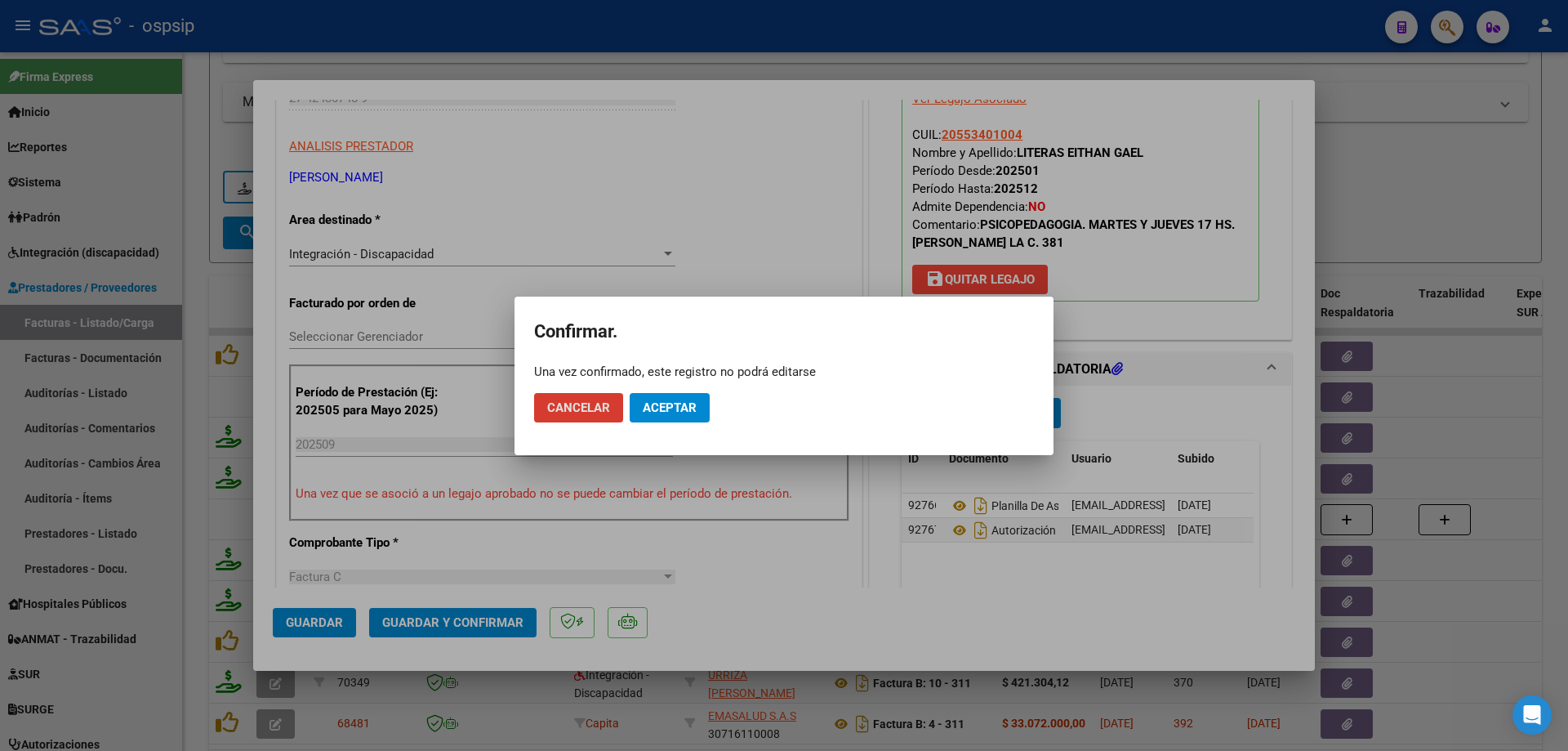
click at [683, 414] on span "Aceptar" at bounding box center [669, 407] width 54 height 15
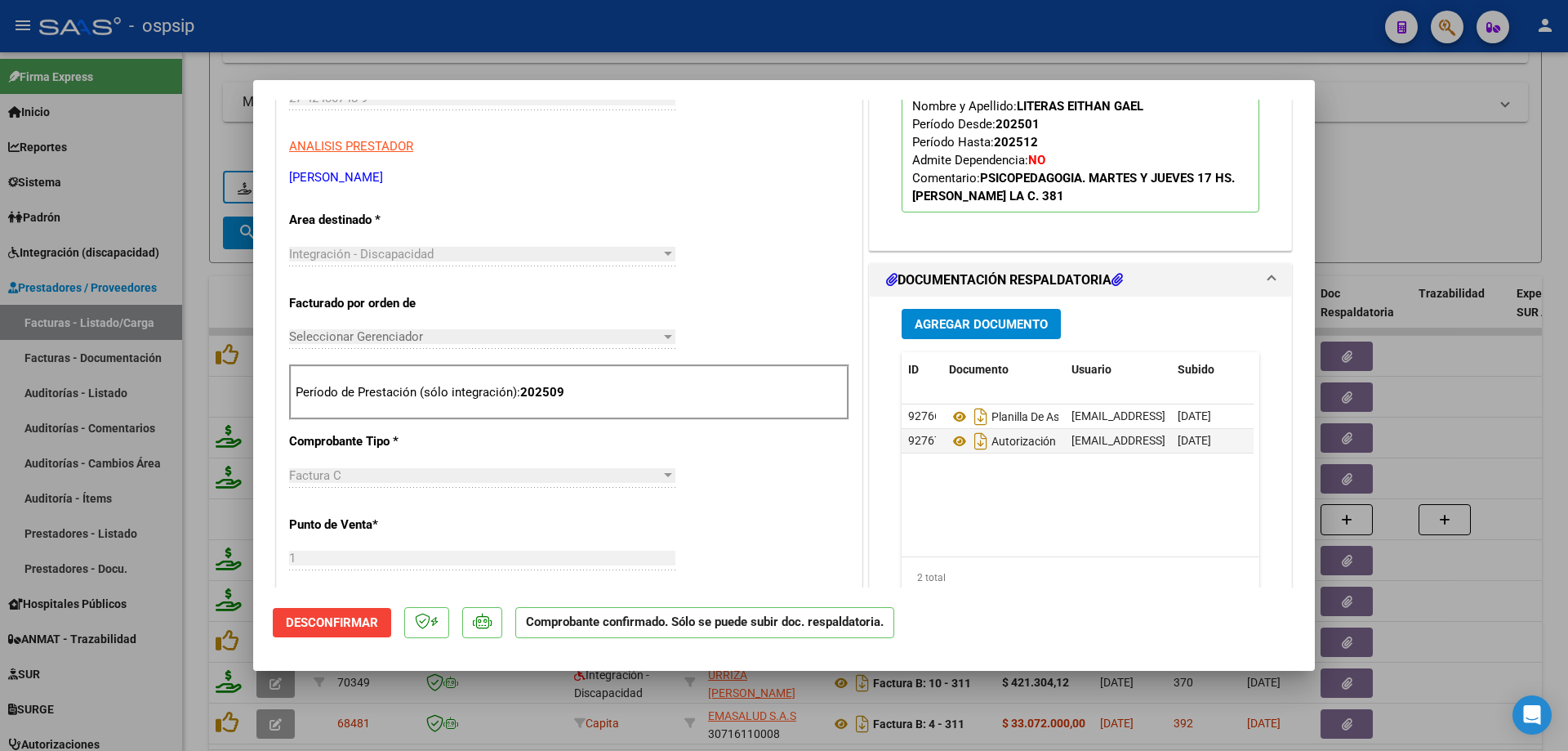
click at [1386, 218] on div at bounding box center [784, 376] width 1568 height 751
type input "$ 0,00"
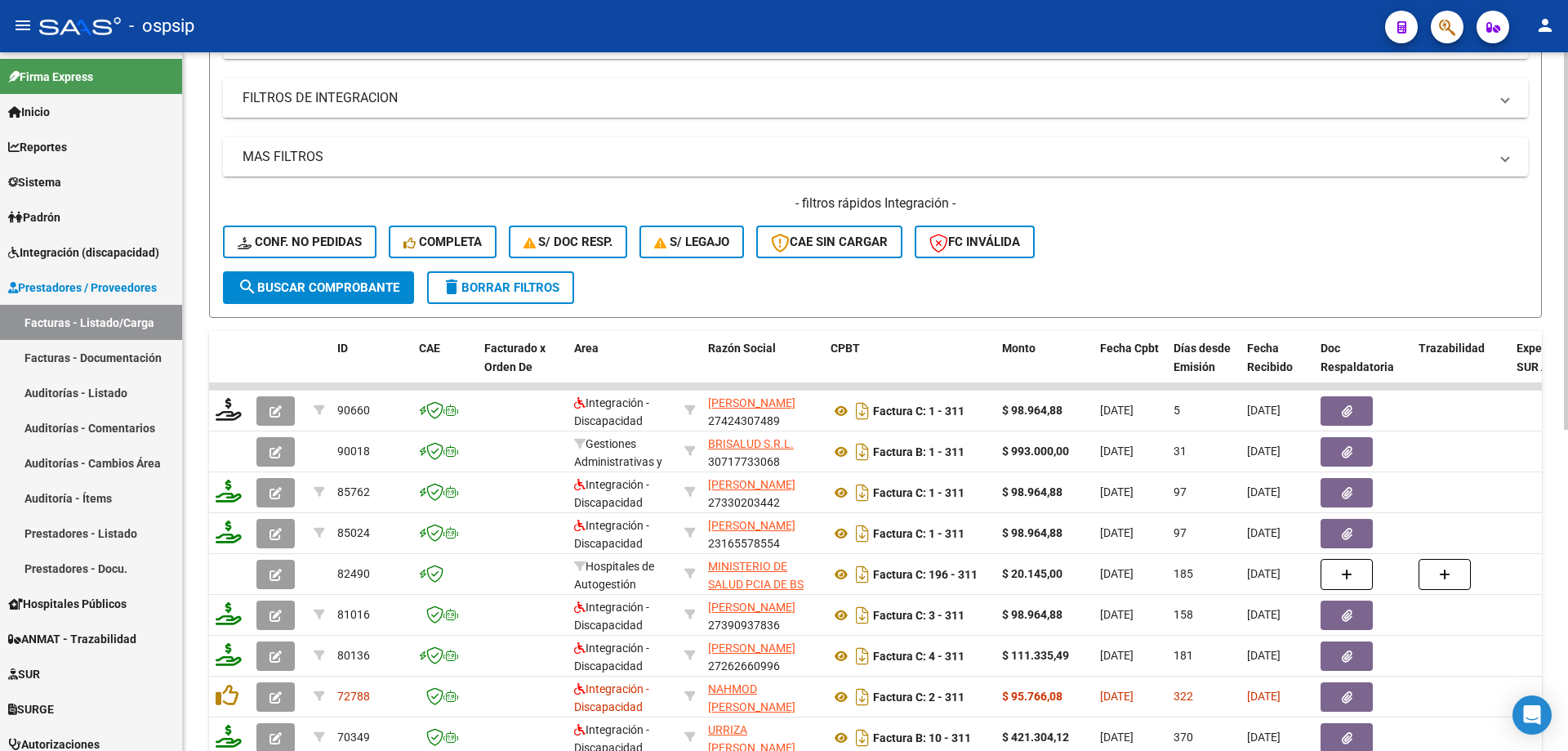
scroll to position [327, 0]
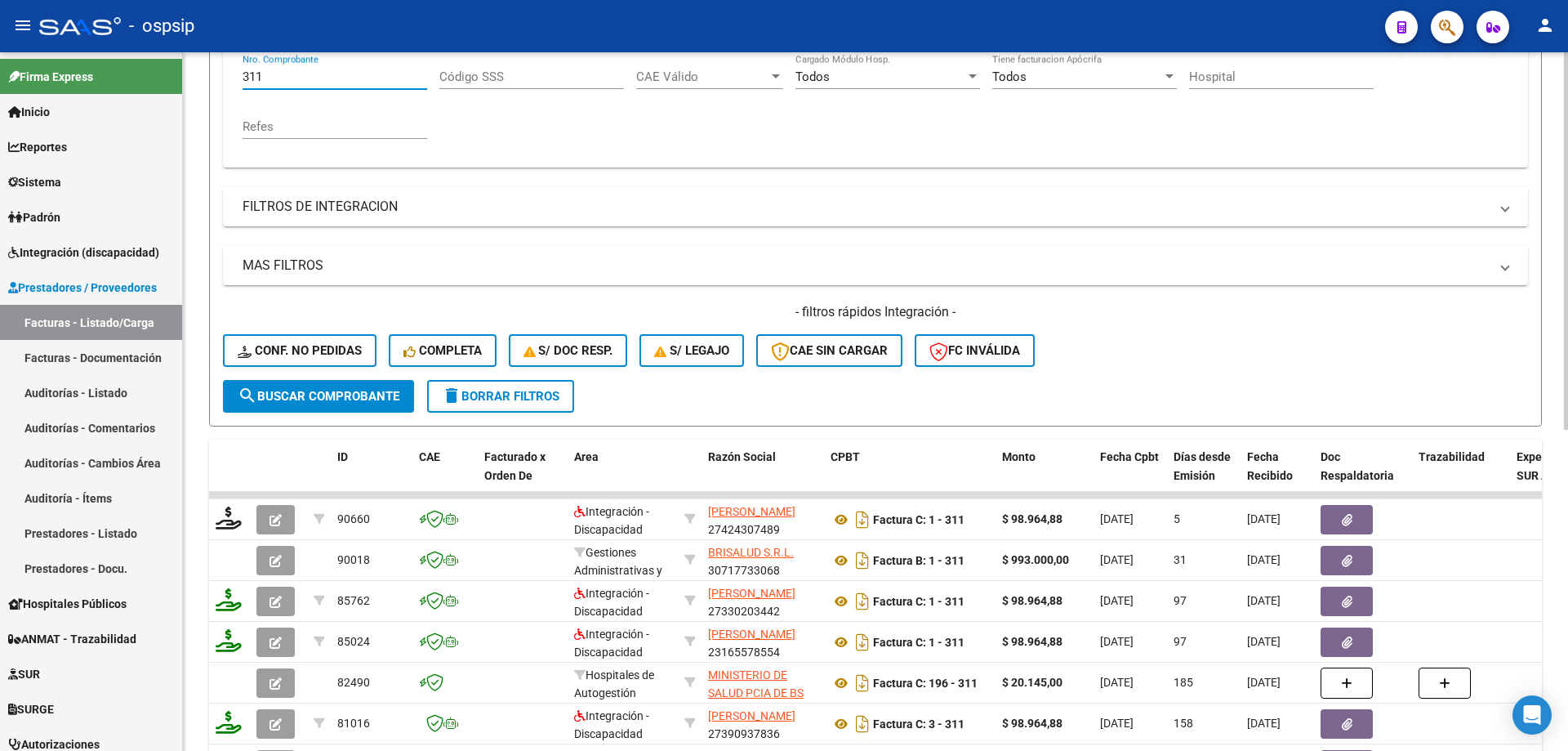
click at [308, 80] on input "311" at bounding box center [336, 77] width 185 height 15
type input "3"
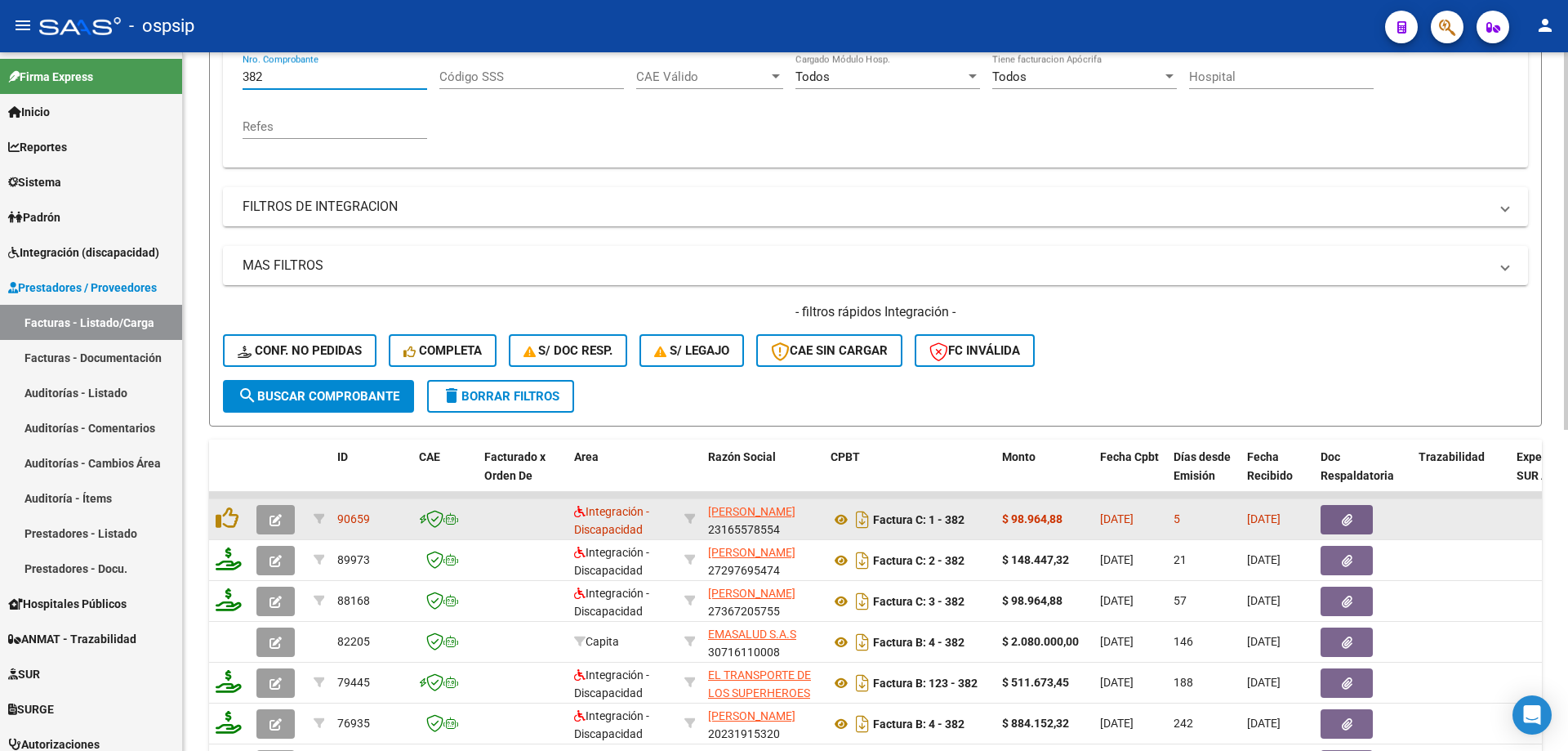
type input "382"
click at [267, 518] on button "button" at bounding box center [276, 520] width 38 height 29
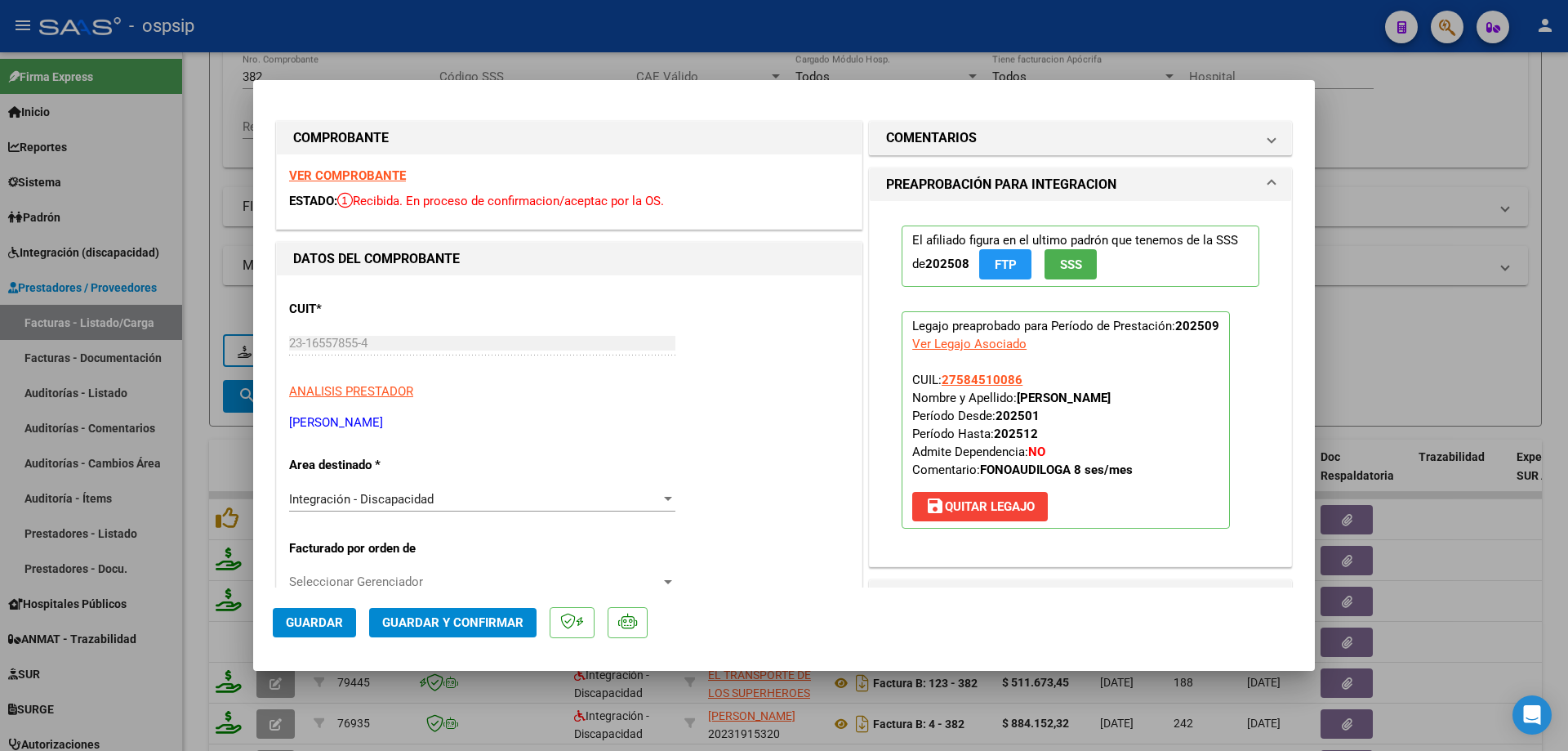
click at [1068, 267] on span "SSS" at bounding box center [1071, 265] width 22 height 15
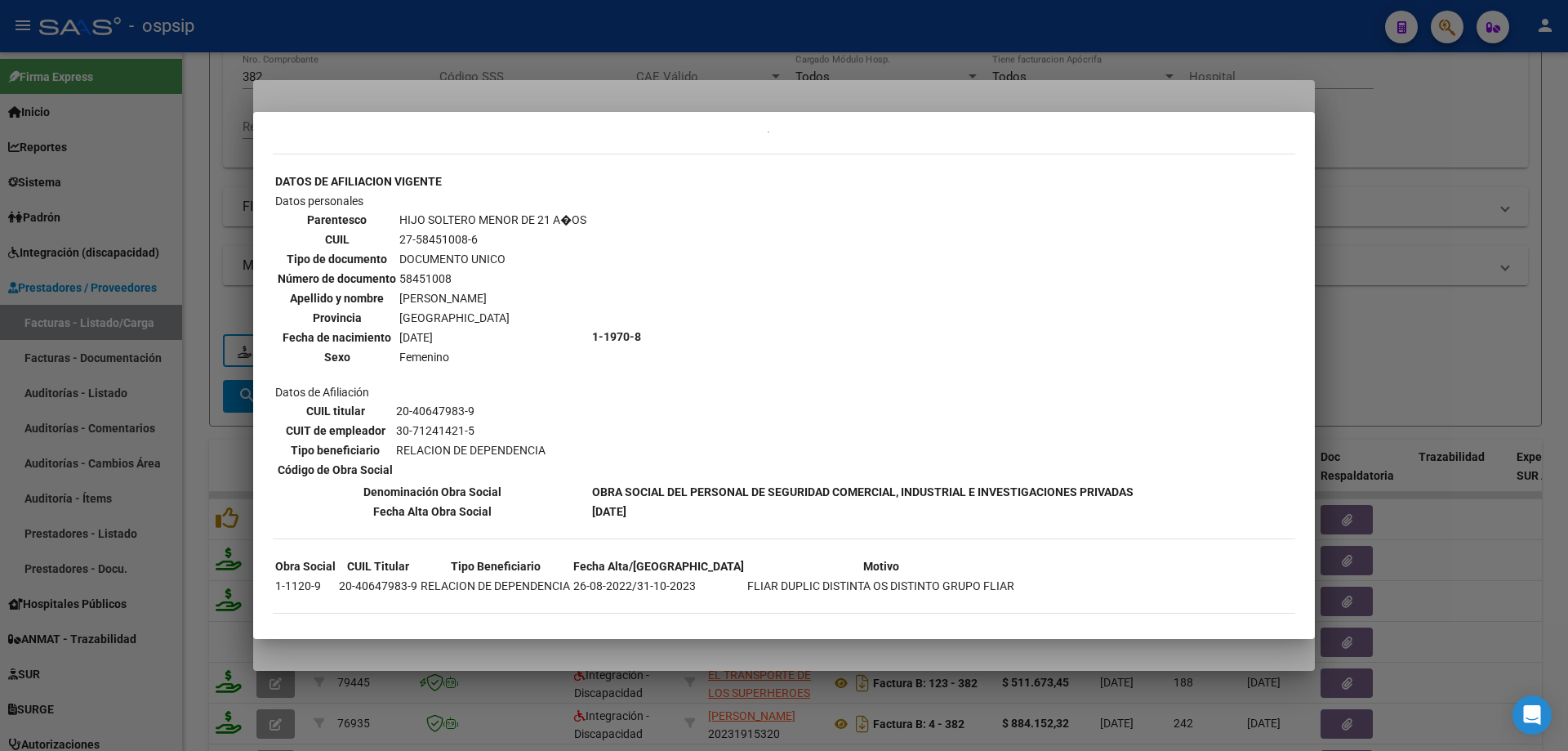
scroll to position [532, 0]
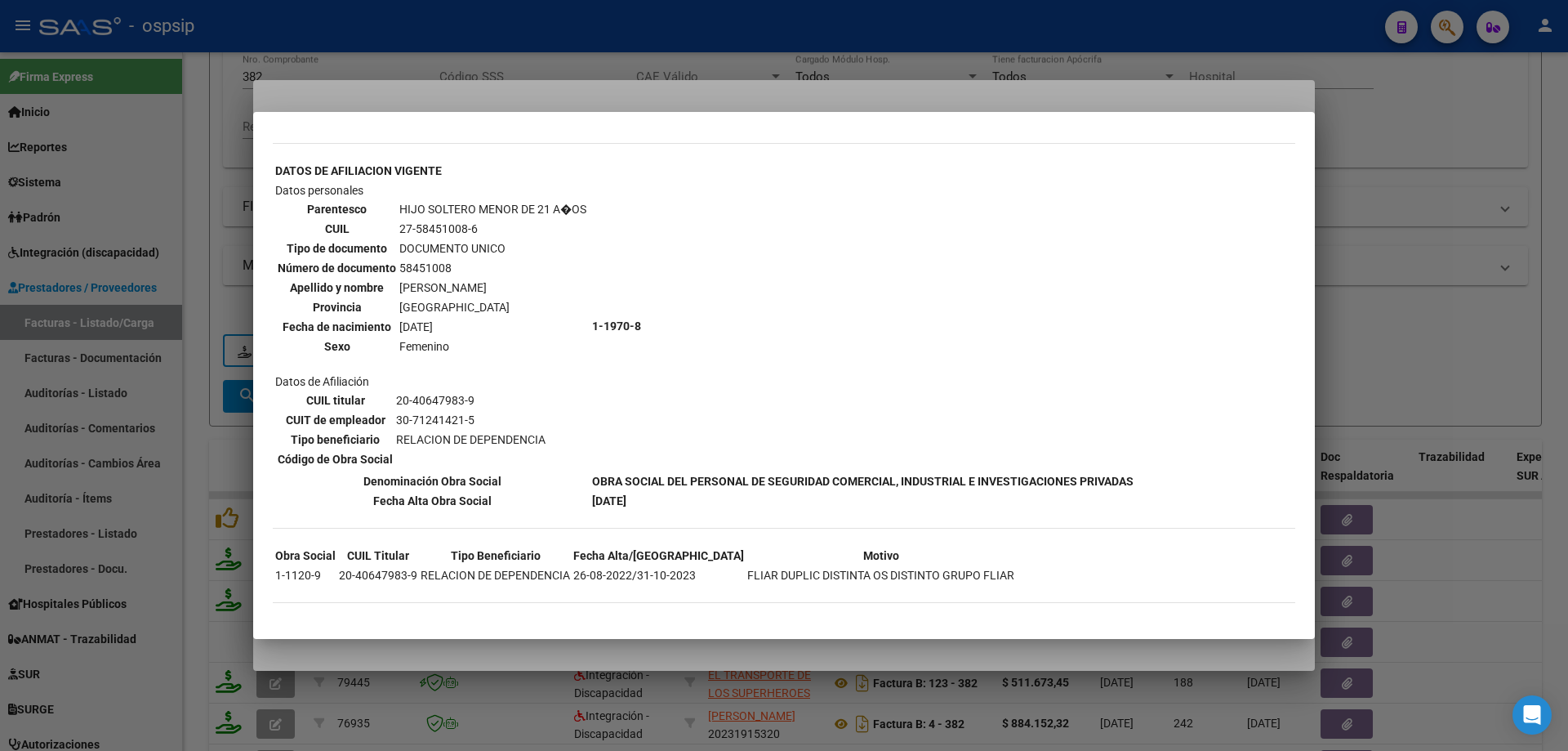
click at [1445, 234] on div at bounding box center [784, 376] width 1568 height 751
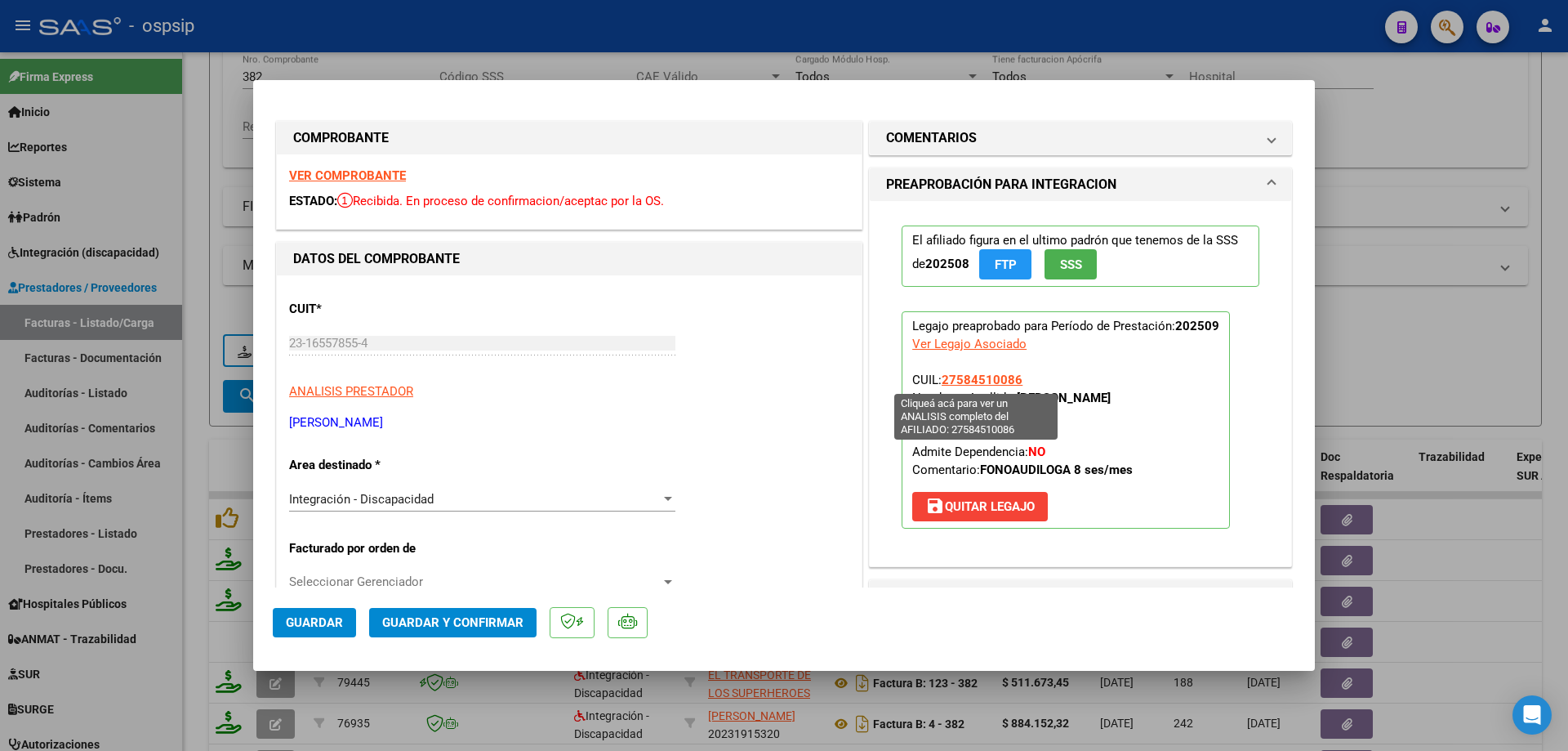
click at [987, 382] on span "27584510086" at bounding box center [981, 380] width 81 height 15
type textarea "27584510086"
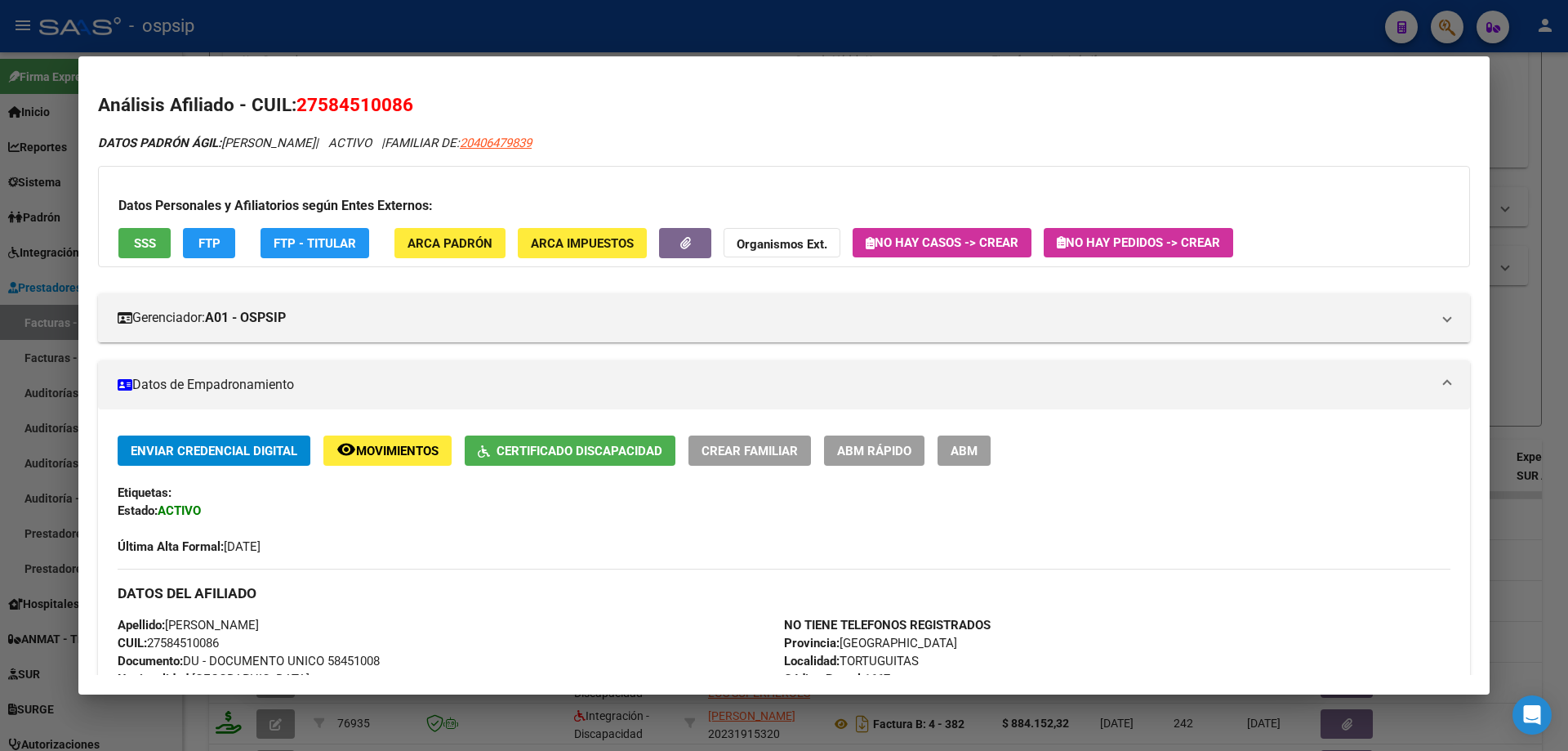
click at [1503, 282] on div at bounding box center [784, 376] width 1568 height 751
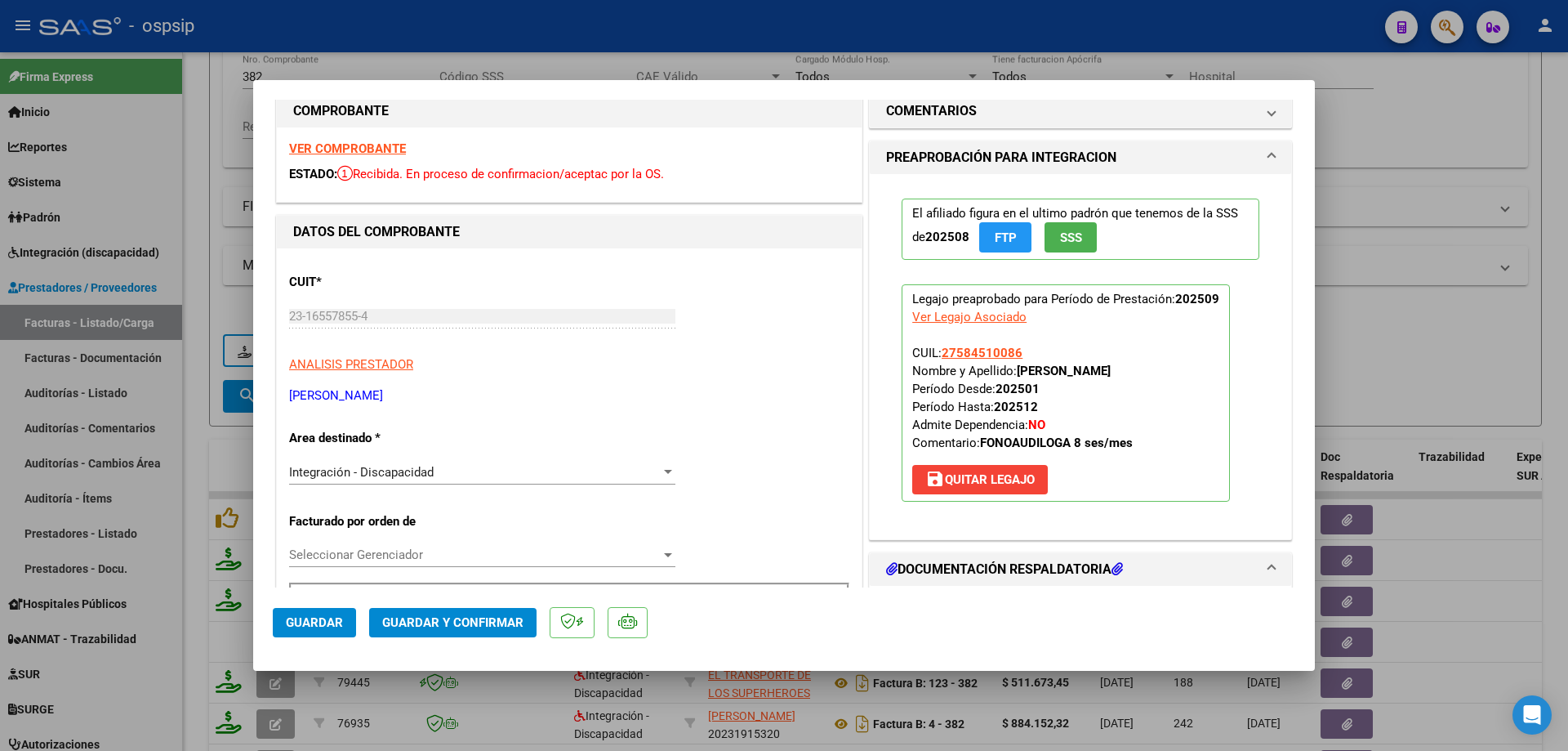
scroll to position [0, 0]
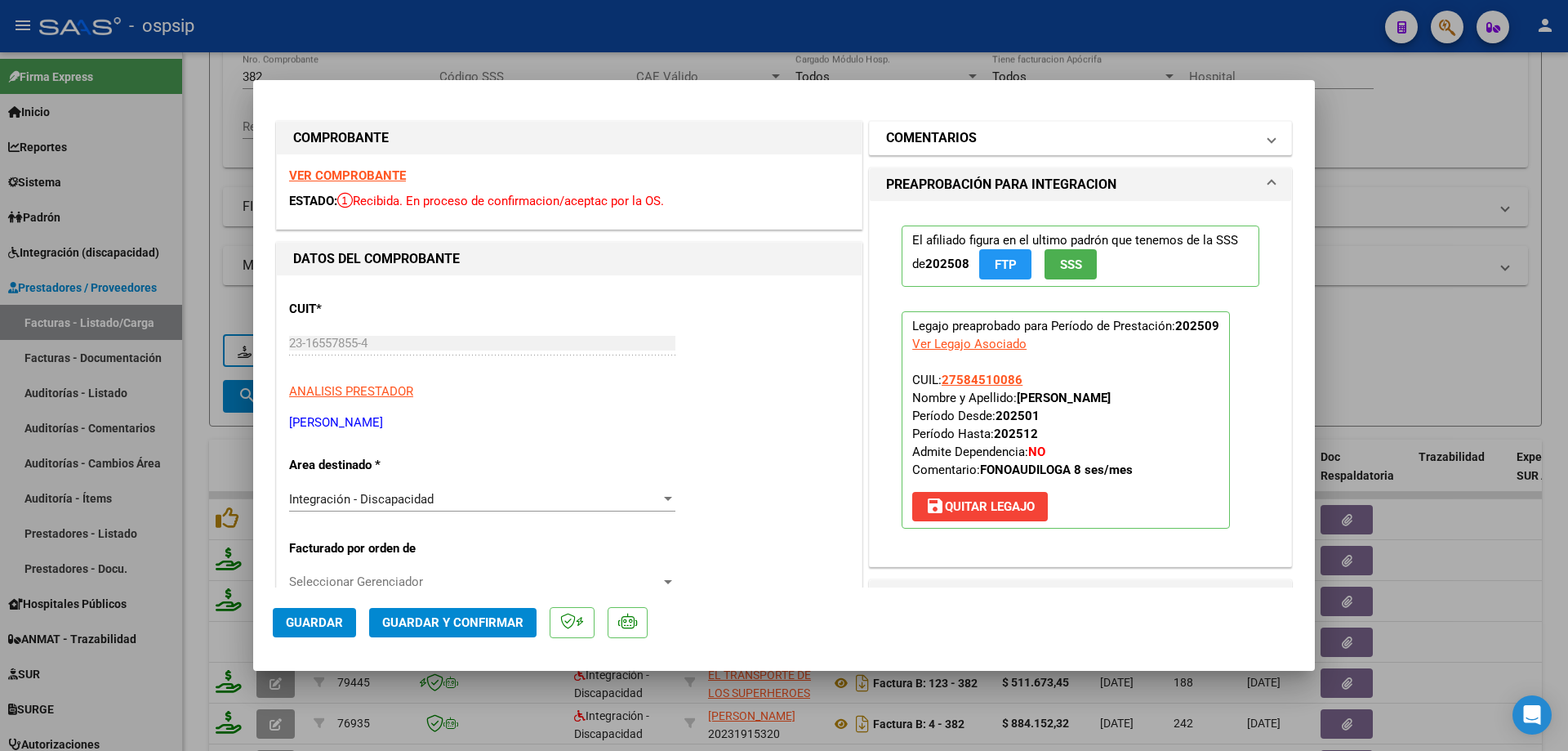
click at [1045, 146] on mat-panel-title "COMENTARIOS" at bounding box center [1070, 138] width 369 height 20
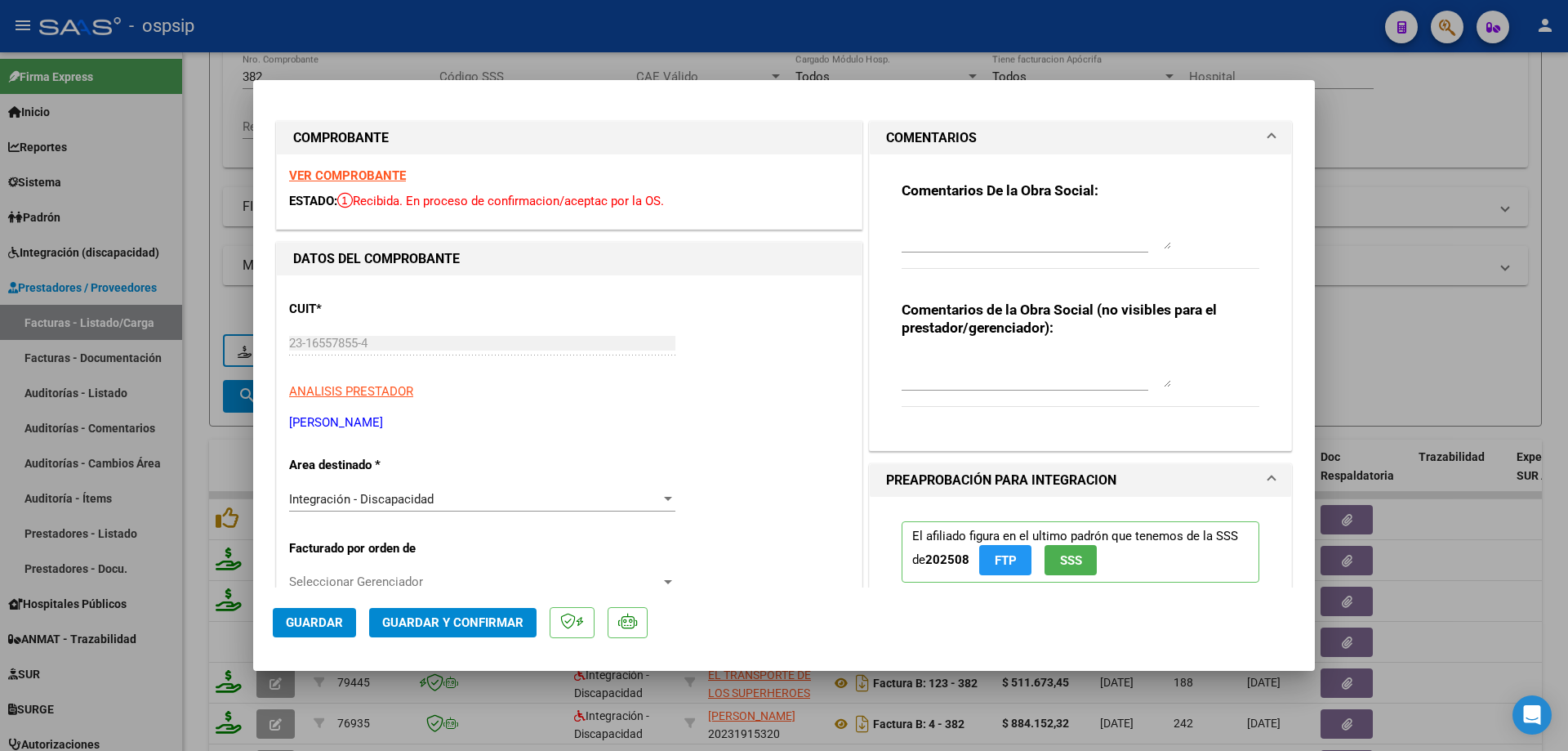
click at [989, 245] on textarea at bounding box center [1036, 233] width 269 height 33
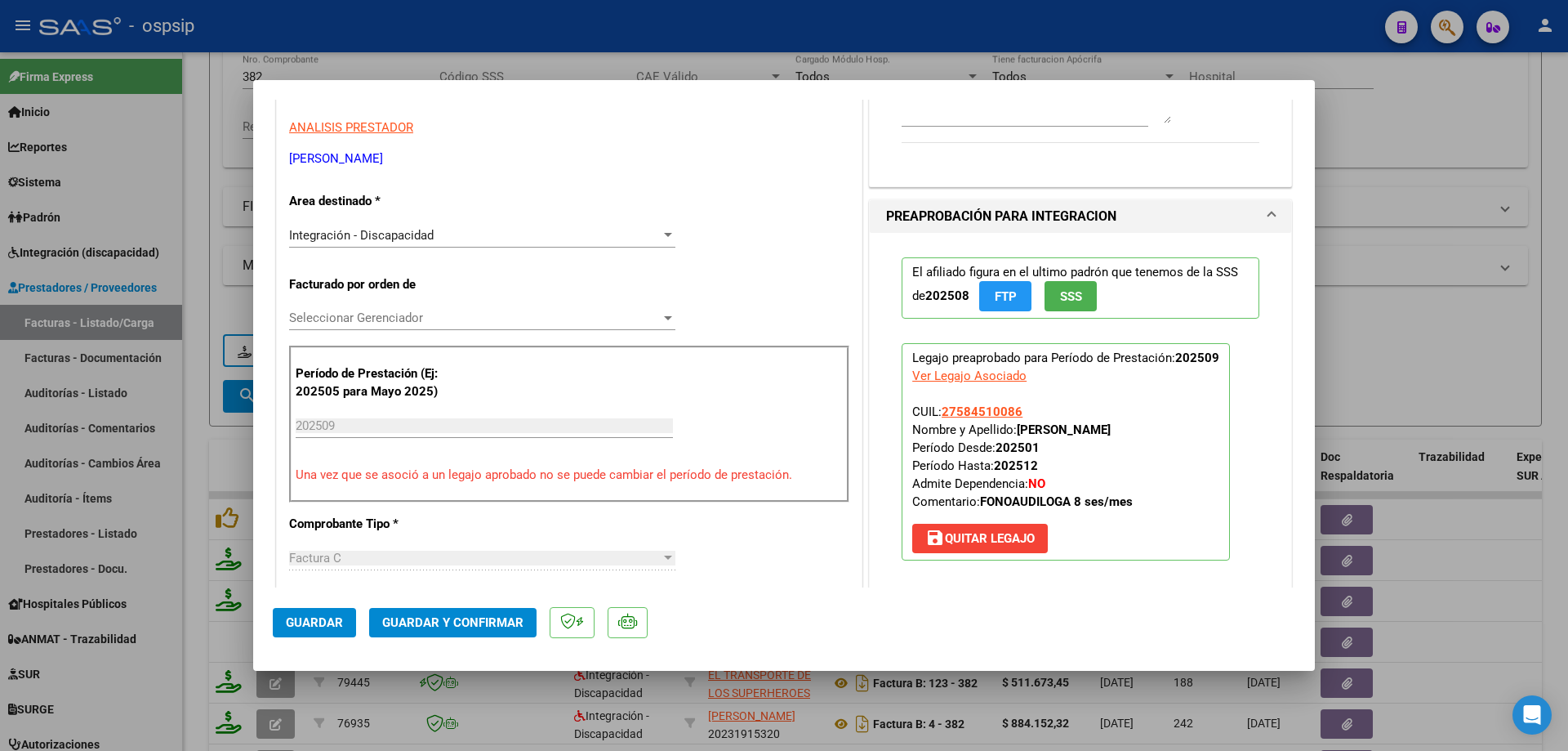
scroll to position [327, 0]
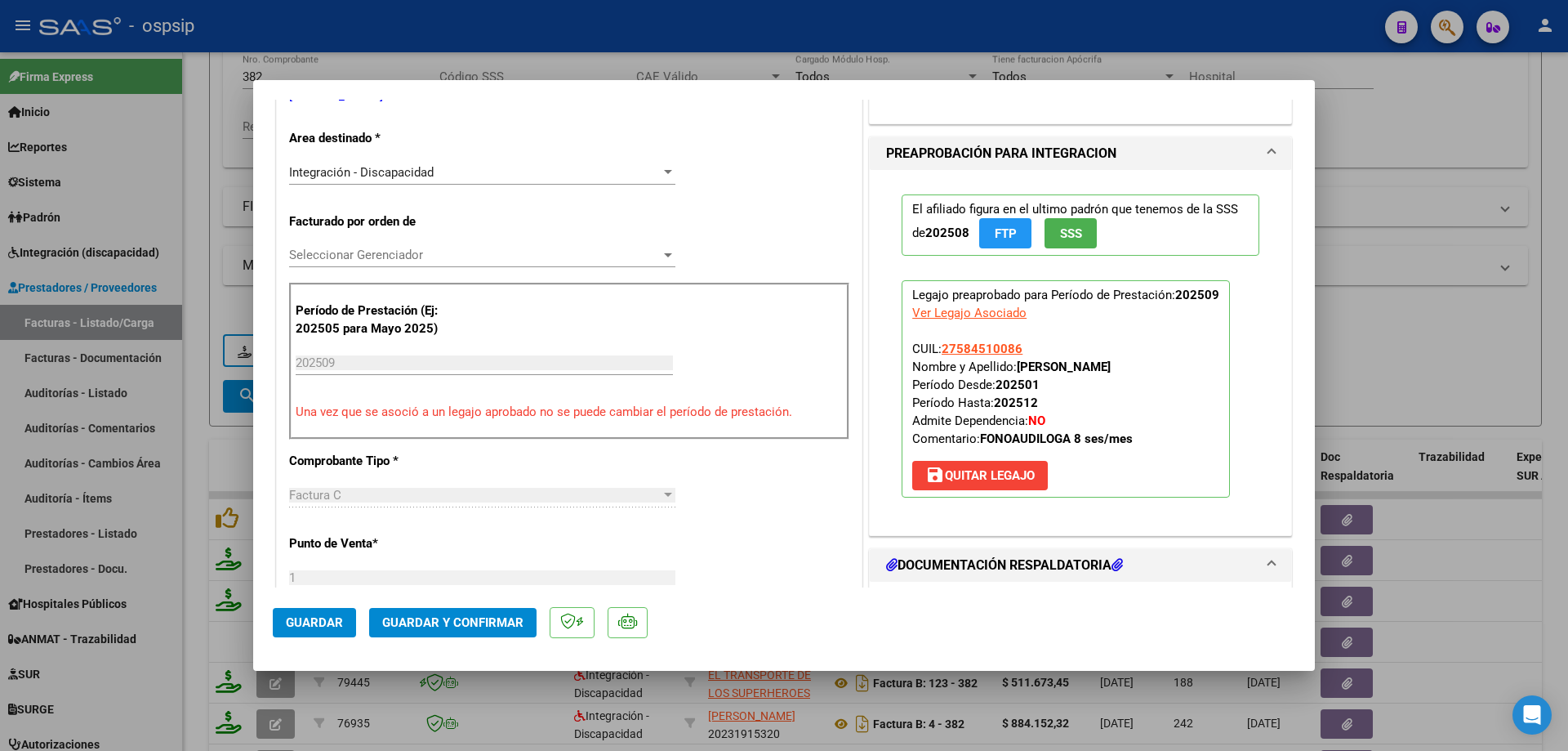
type textarea "DEBITO TOTAL MAL DNI."
click at [491, 619] on span "Guardar y Confirmar" at bounding box center [453, 622] width 141 height 15
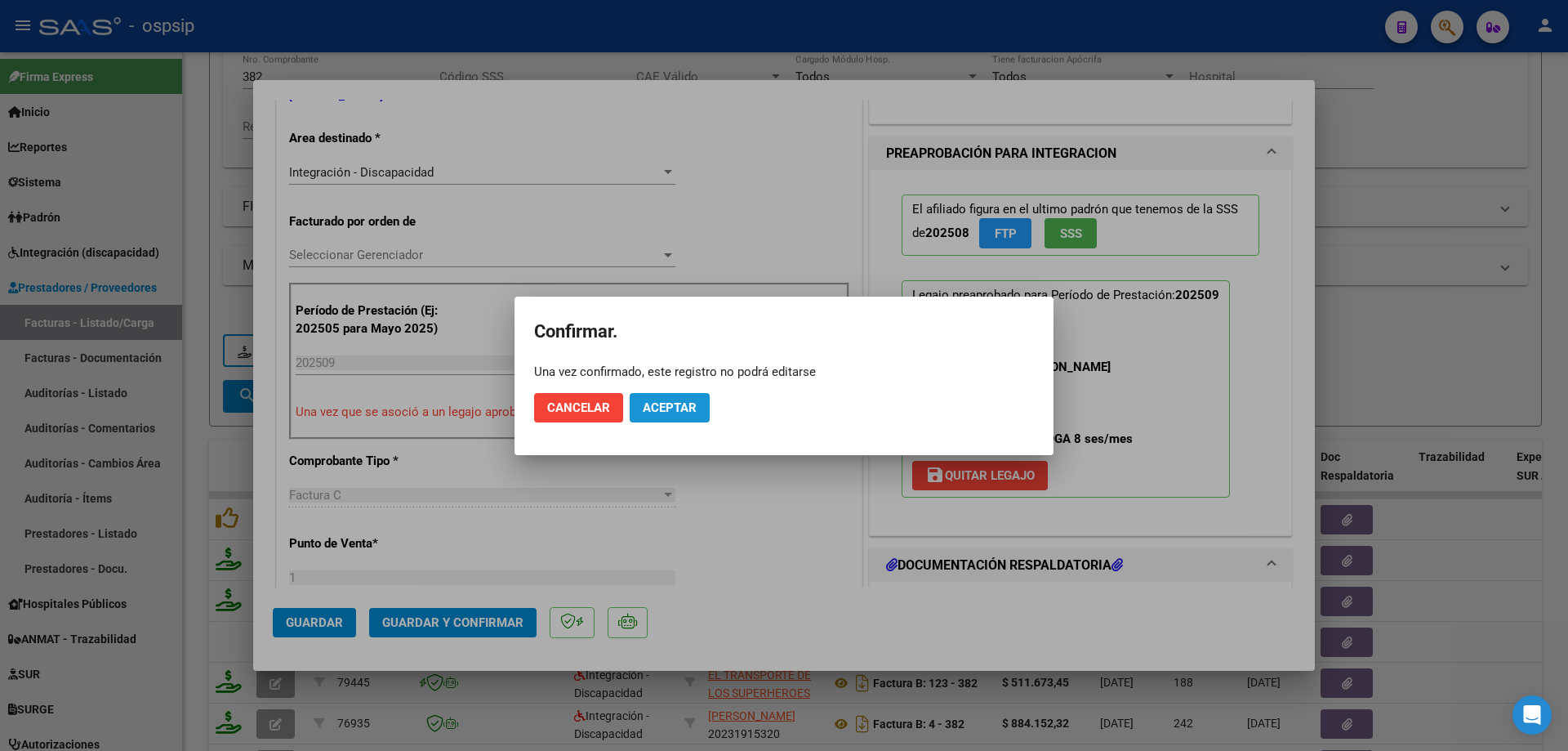
click at [684, 394] on button "Aceptar" at bounding box center [669, 407] width 80 height 29
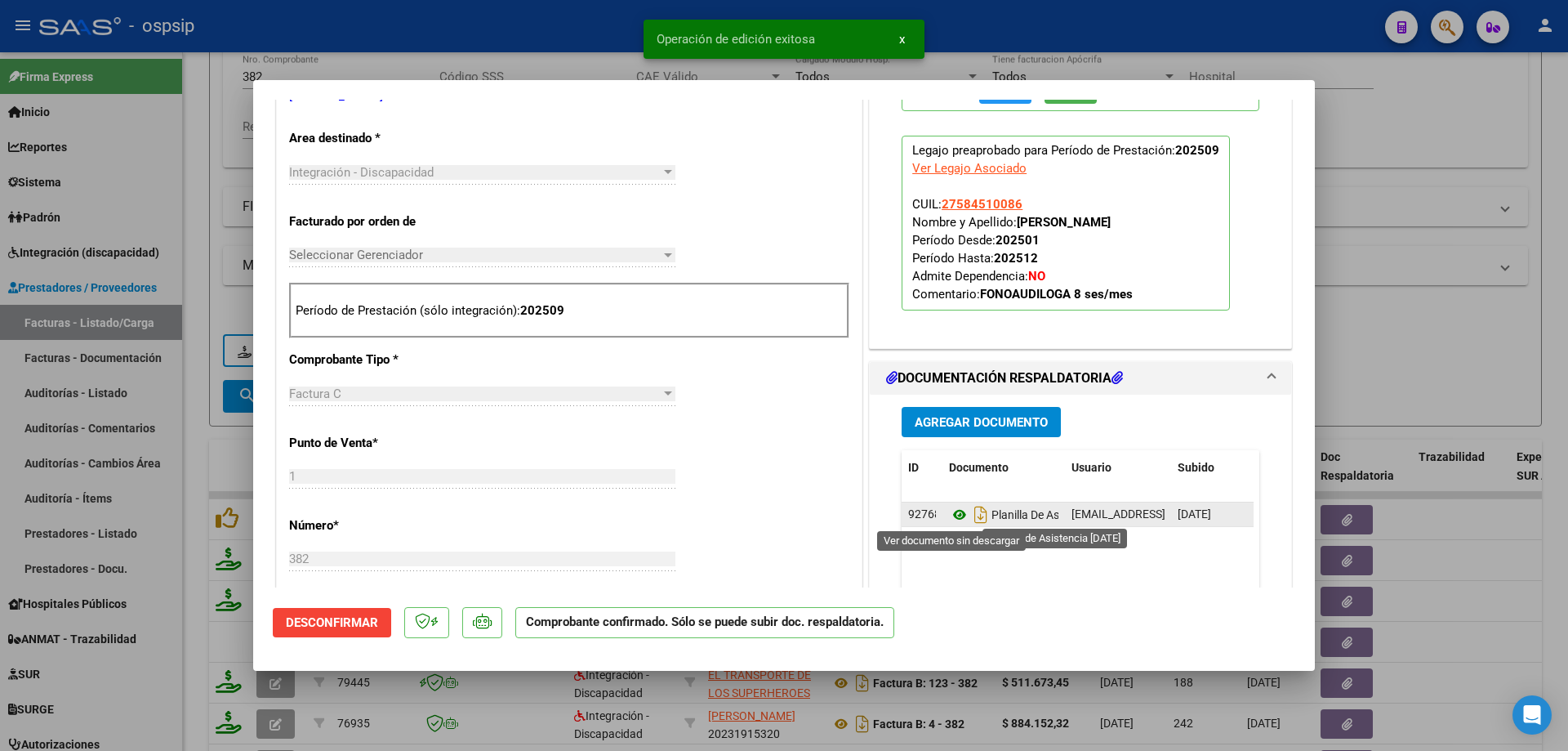
click at [956, 520] on icon at bounding box center [959, 515] width 21 height 20
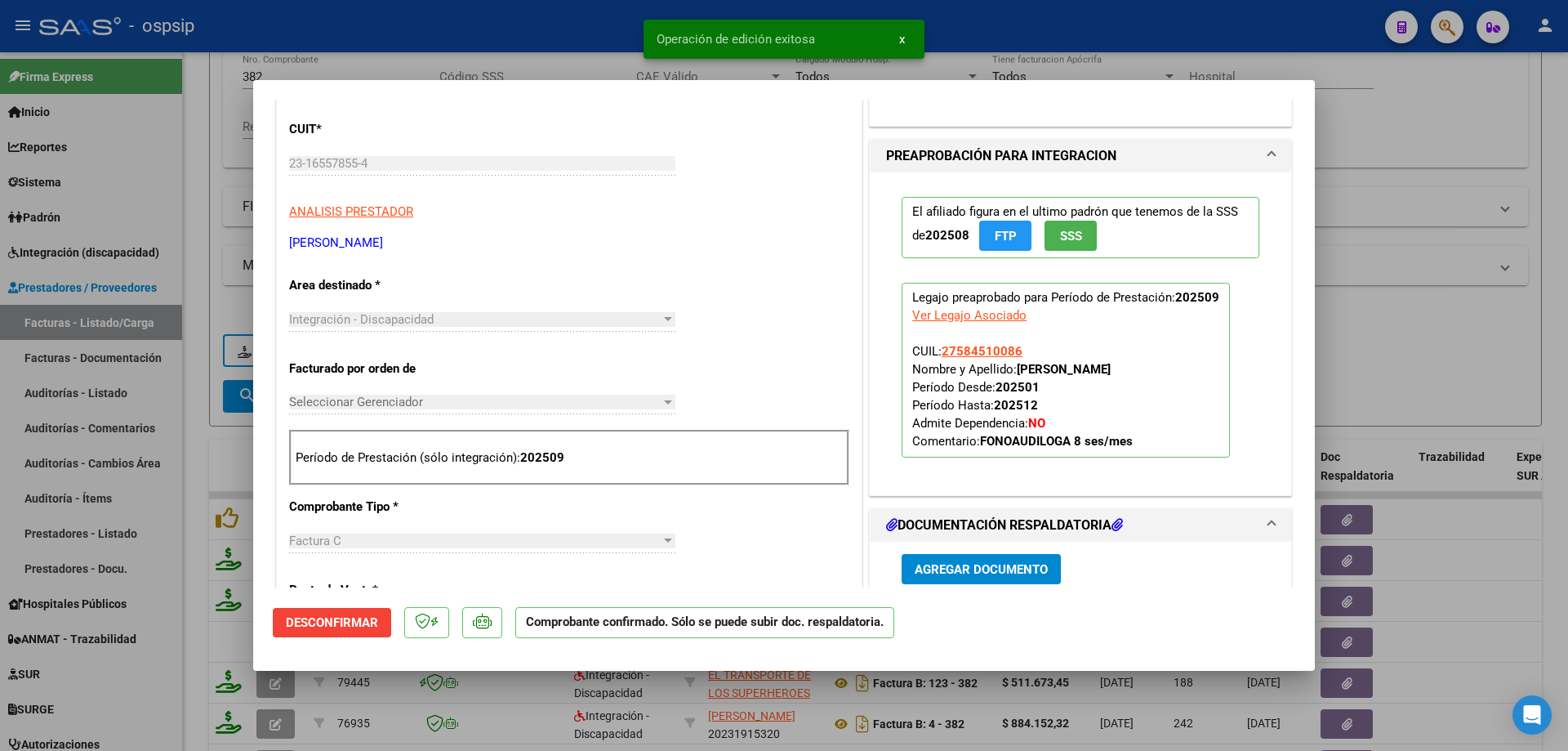
scroll to position [0, 0]
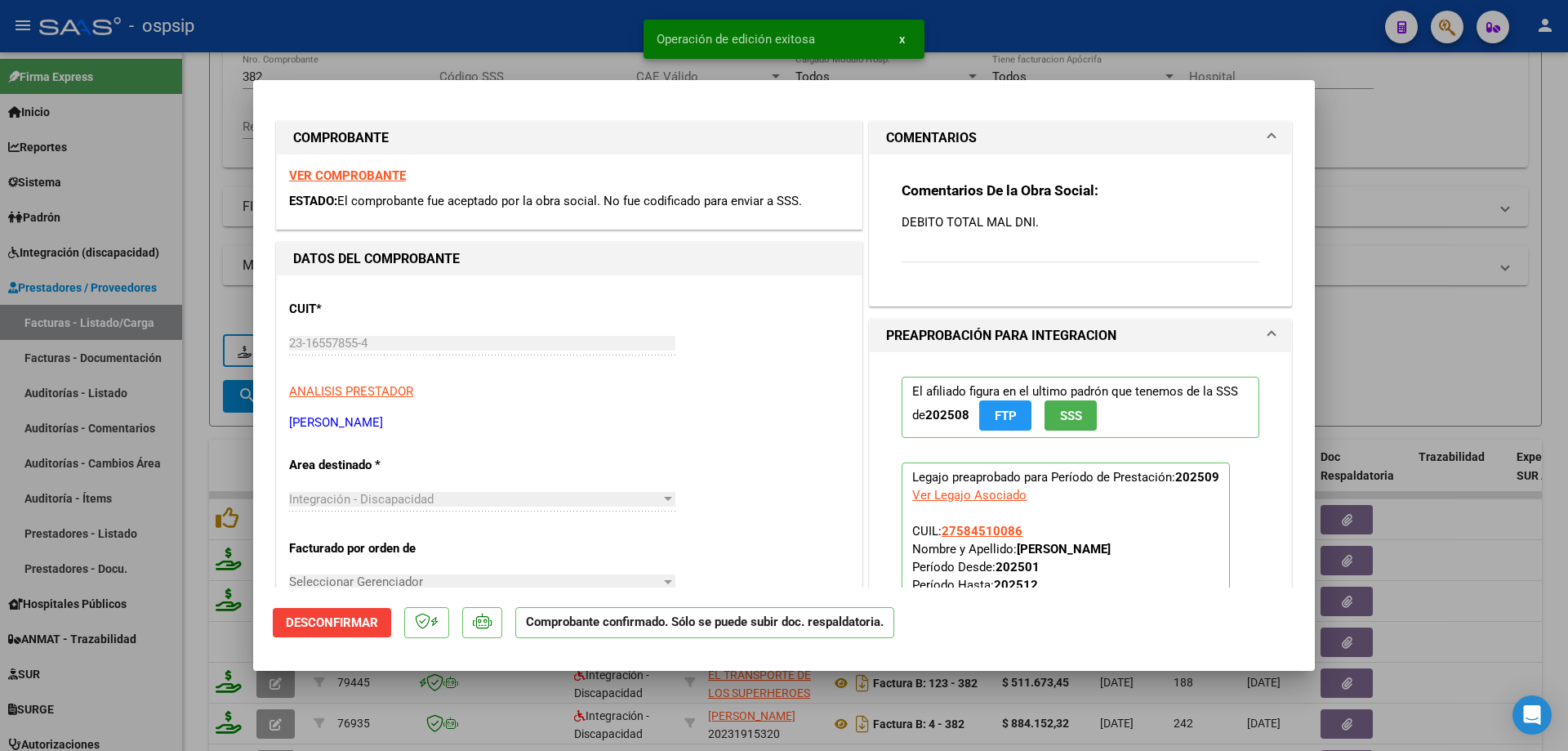
click at [1066, 247] on div "Comentarios De la Obra Social: DEBITO TOTAL MAL DNI." at bounding box center [1080, 231] width 357 height 100
click at [1051, 220] on p "DEBITO TOTAL MAL DNI." at bounding box center [1080, 222] width 357 height 18
click at [371, 621] on span "Desconfirmar" at bounding box center [332, 622] width 93 height 15
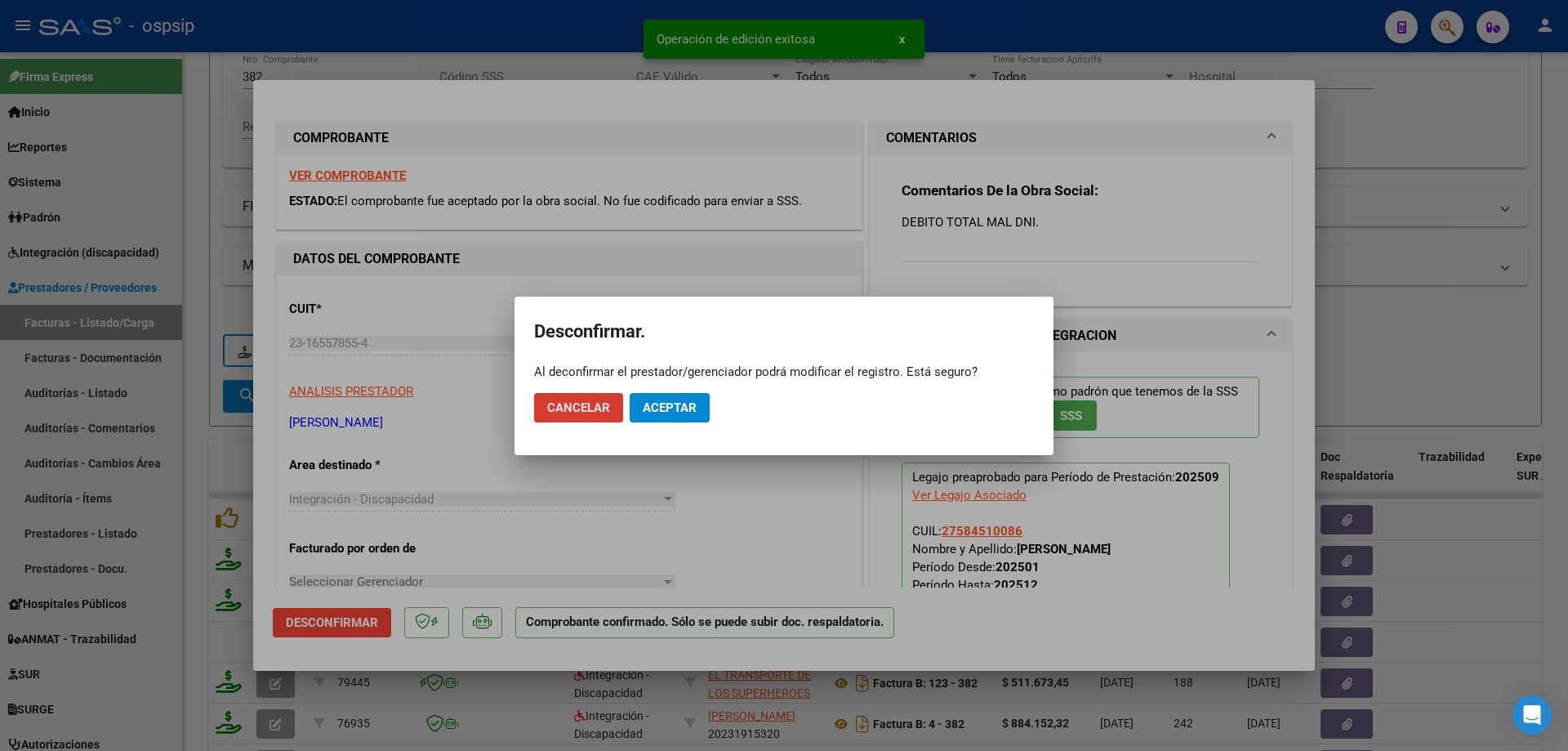
click at [673, 412] on span "Aceptar" at bounding box center [669, 407] width 54 height 15
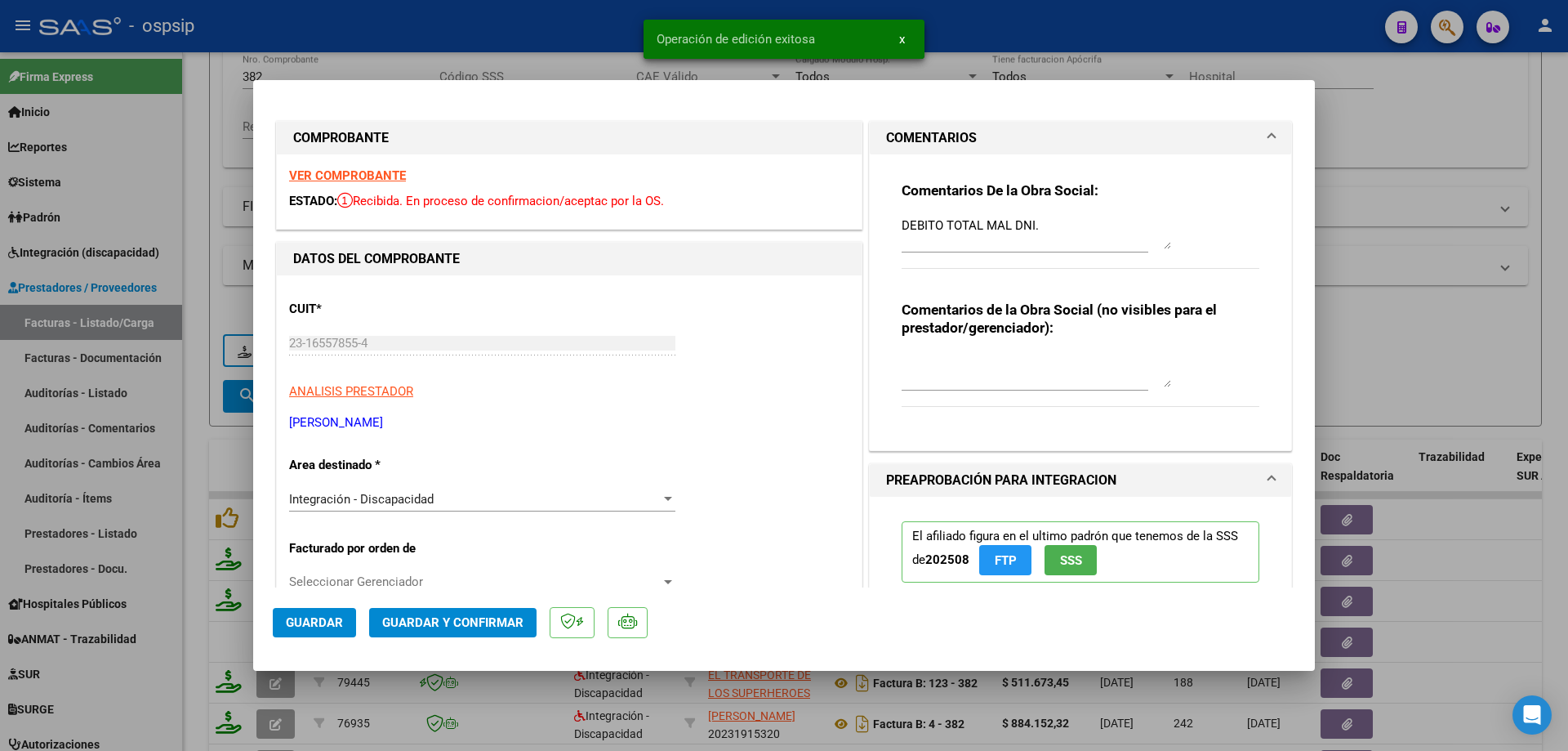
click at [1038, 219] on textarea "DEBITO TOTAL MAL DNI." at bounding box center [1036, 233] width 269 height 33
type textarea "DEBITO TOTAL MAL DNI EN LA FACTURA."
click at [493, 617] on span "Guardar y Confirmar" at bounding box center [453, 622] width 141 height 15
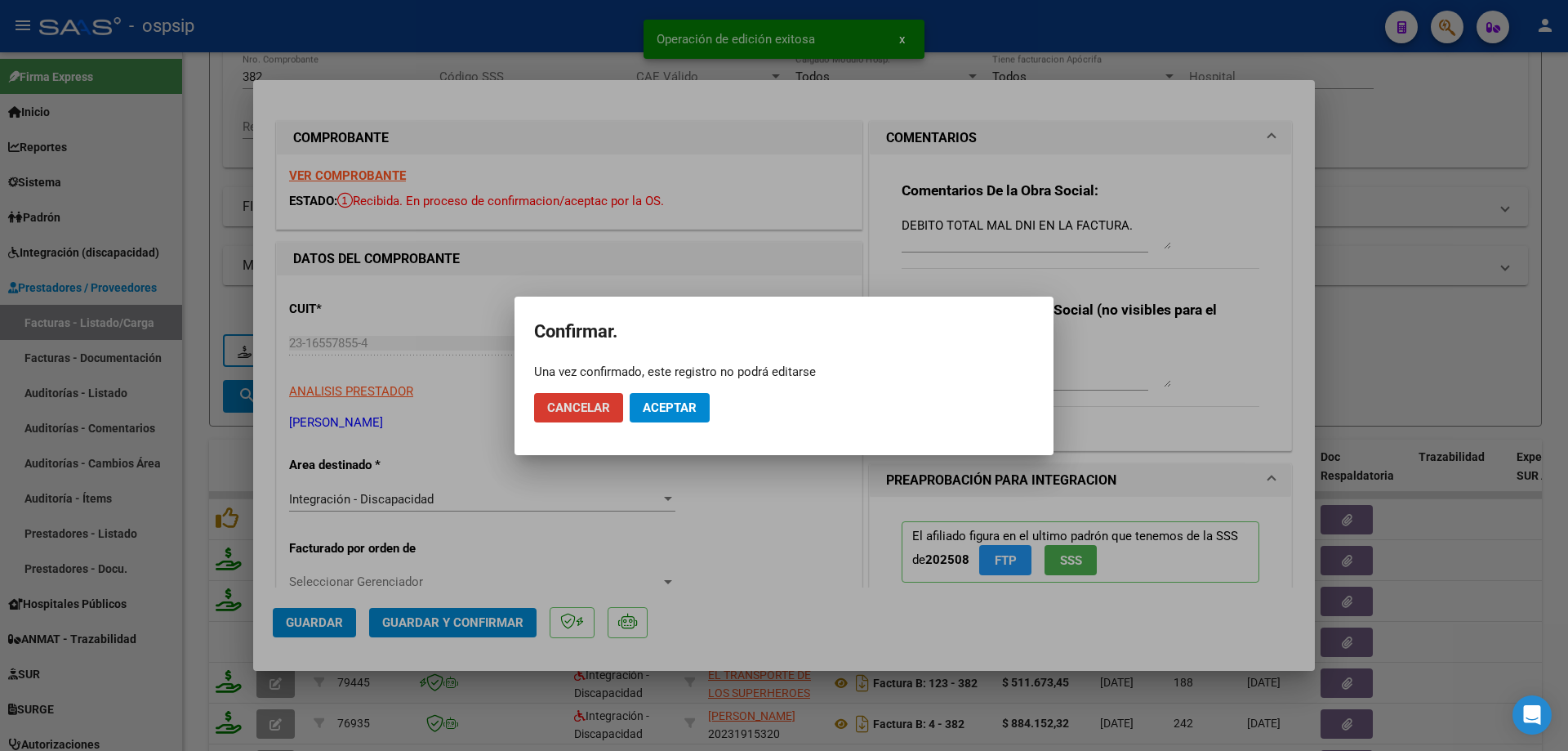
click at [687, 403] on span "Aceptar" at bounding box center [669, 407] width 54 height 15
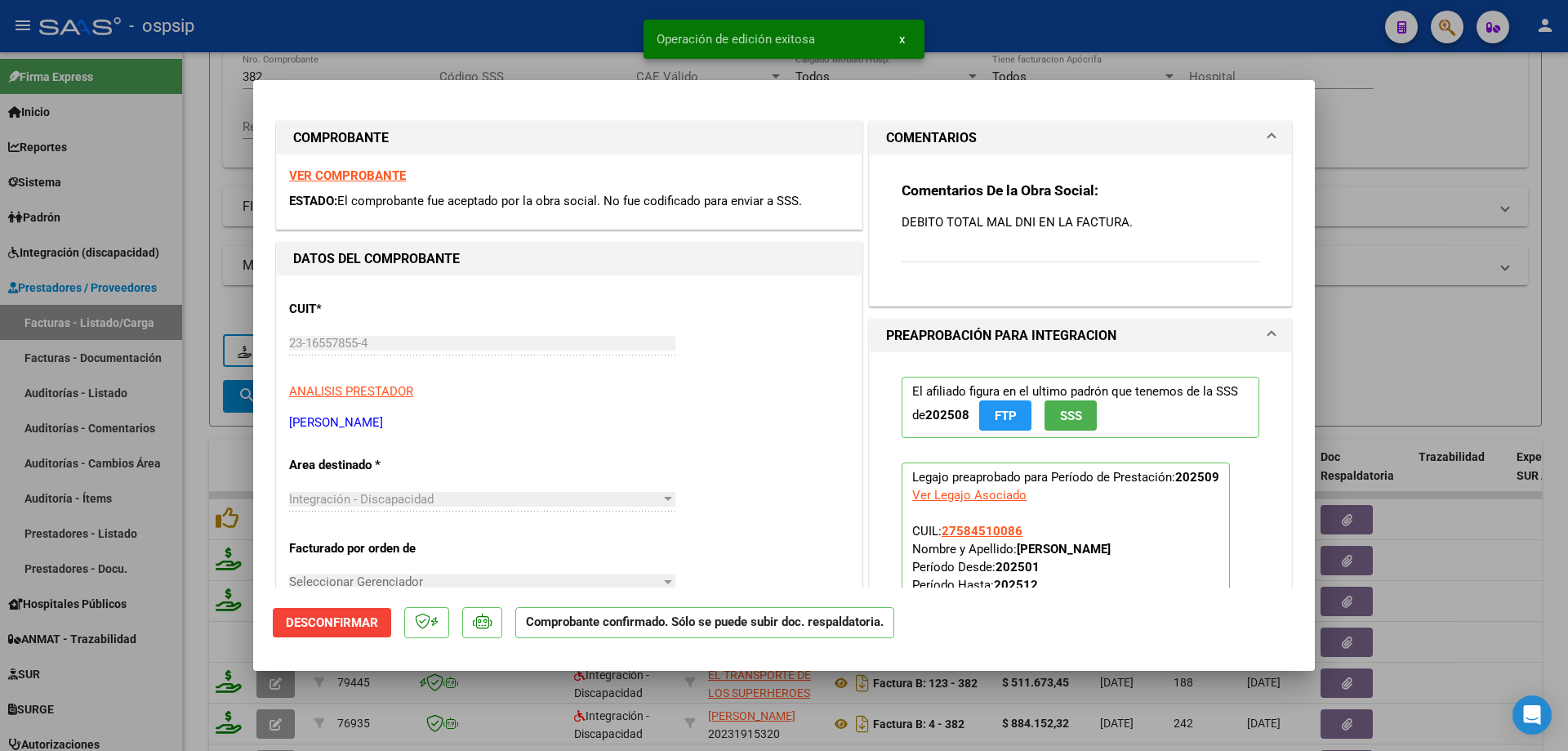
click at [1417, 307] on div at bounding box center [784, 376] width 1568 height 751
type input "$ 0,00"
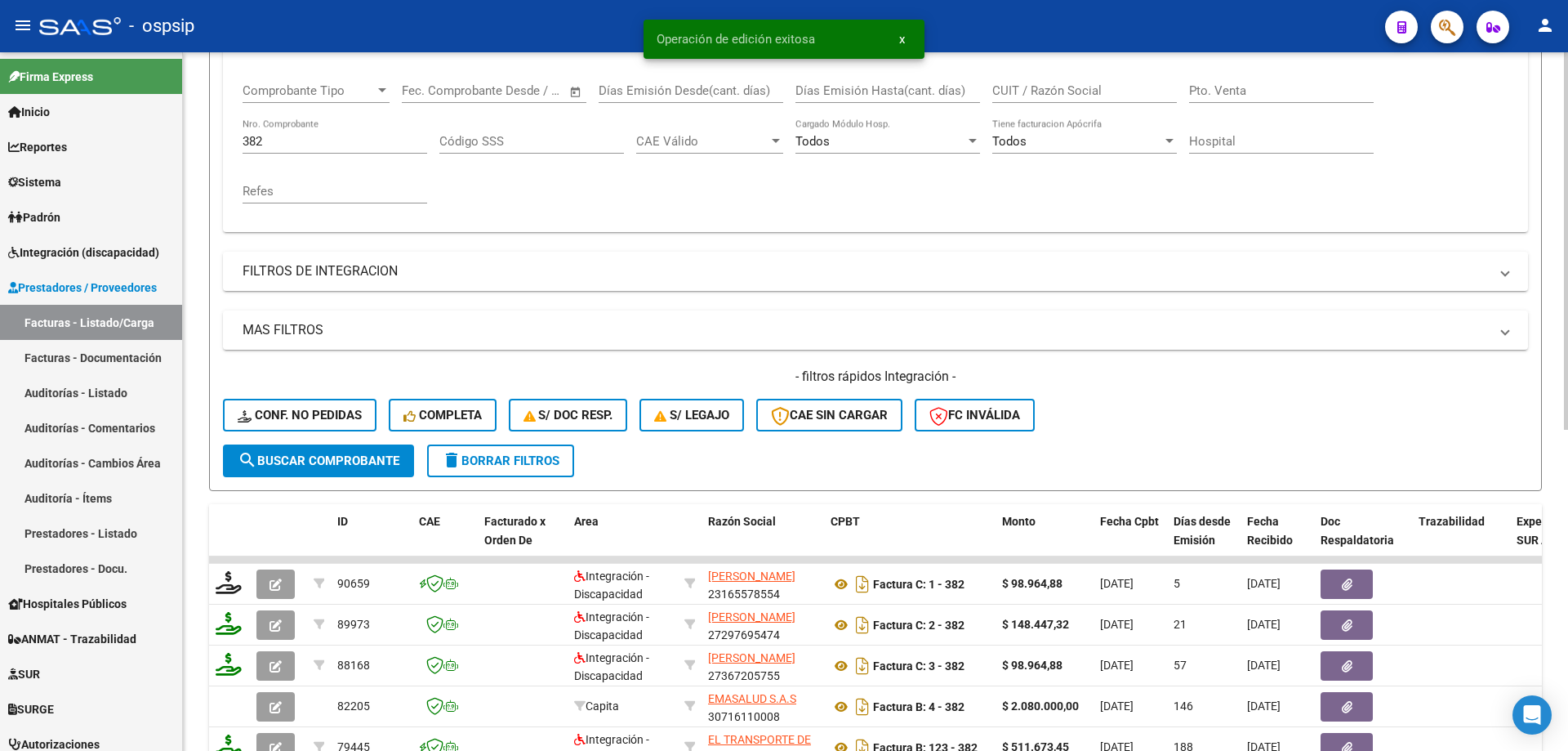
scroll to position [245, 0]
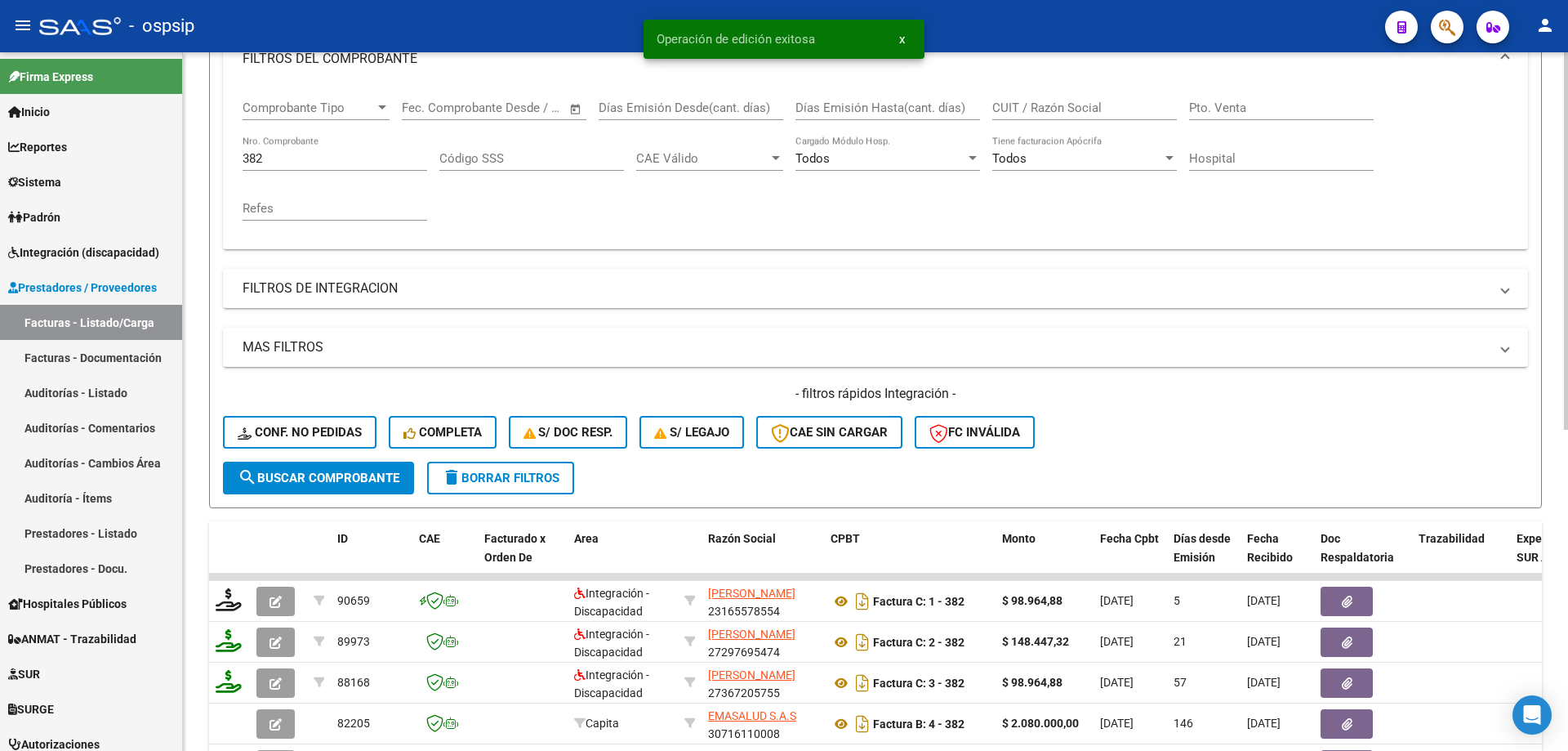
click at [320, 154] on input "382" at bounding box center [336, 159] width 185 height 15
type input "3"
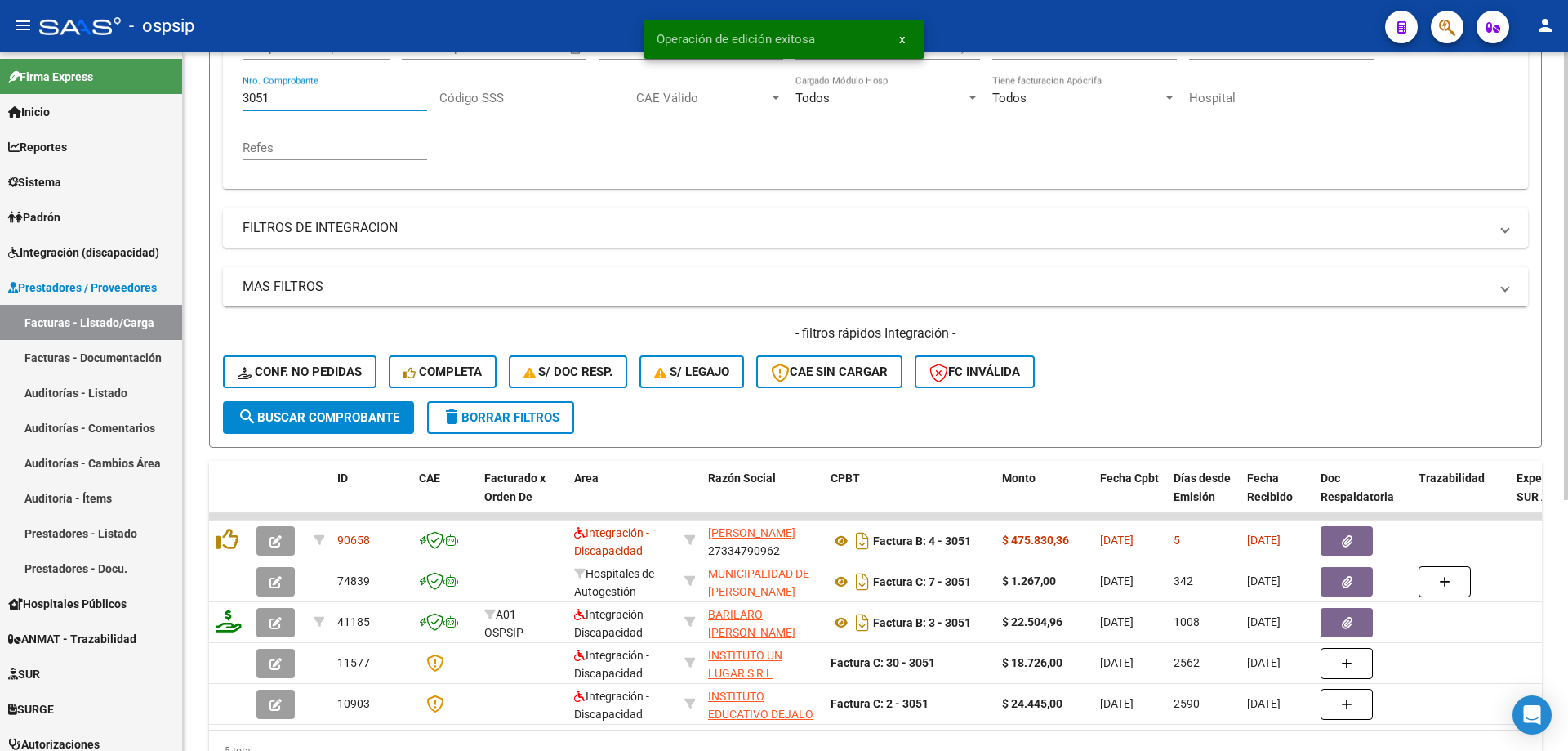
scroll to position [391, 0]
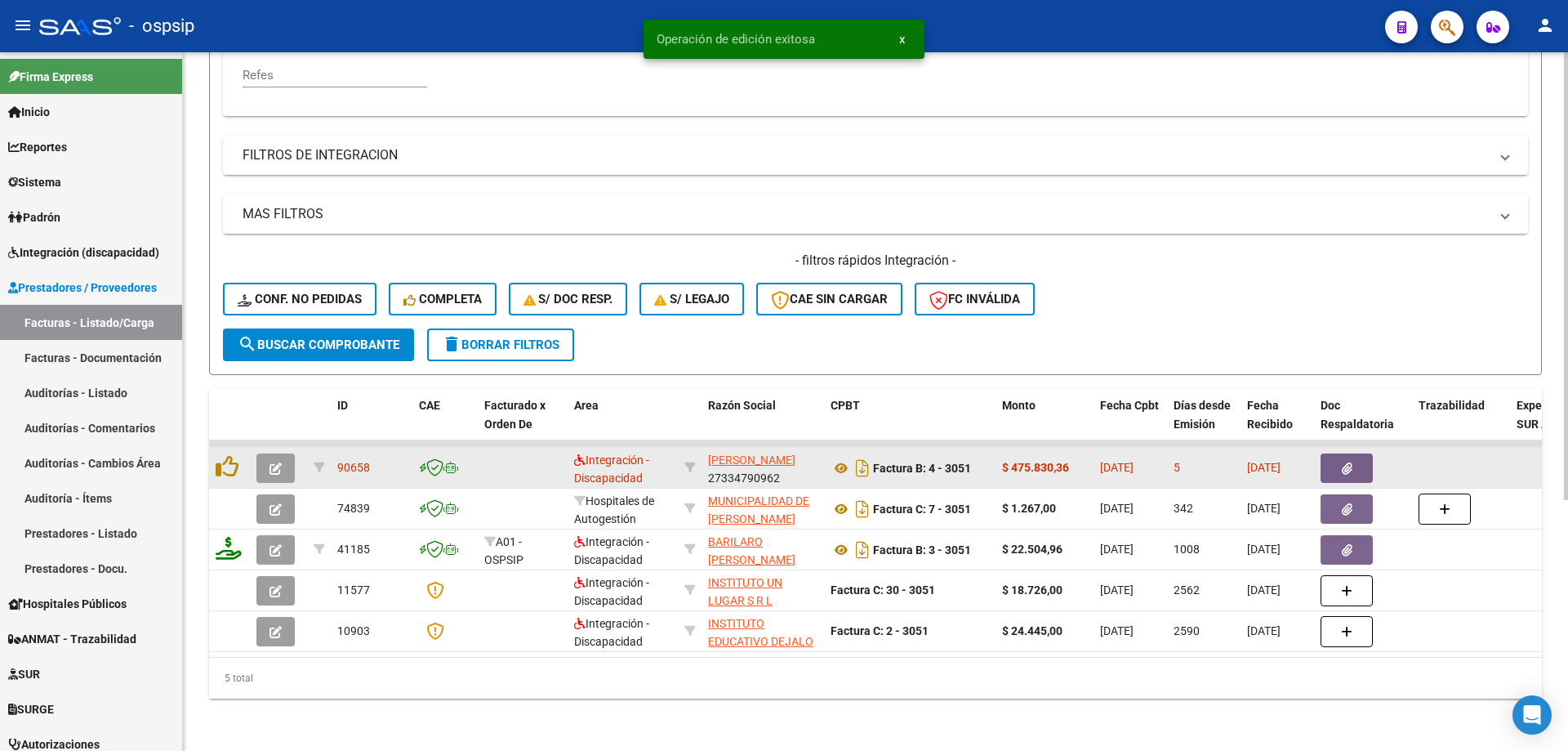
type input "3051"
click at [273, 463] on icon "button" at bounding box center [276, 469] width 13 height 13
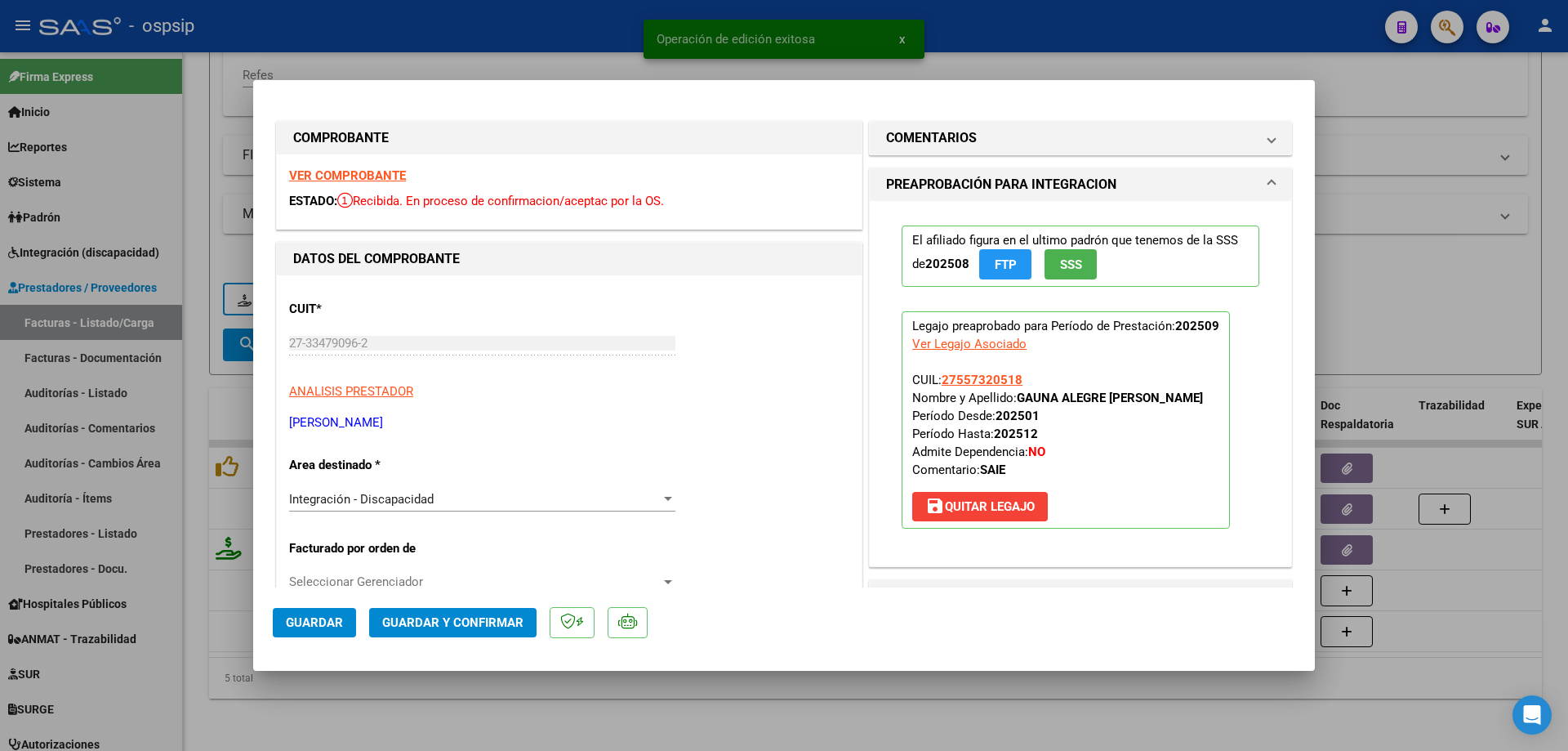
click at [1073, 271] on span "SSS" at bounding box center [1071, 265] width 22 height 15
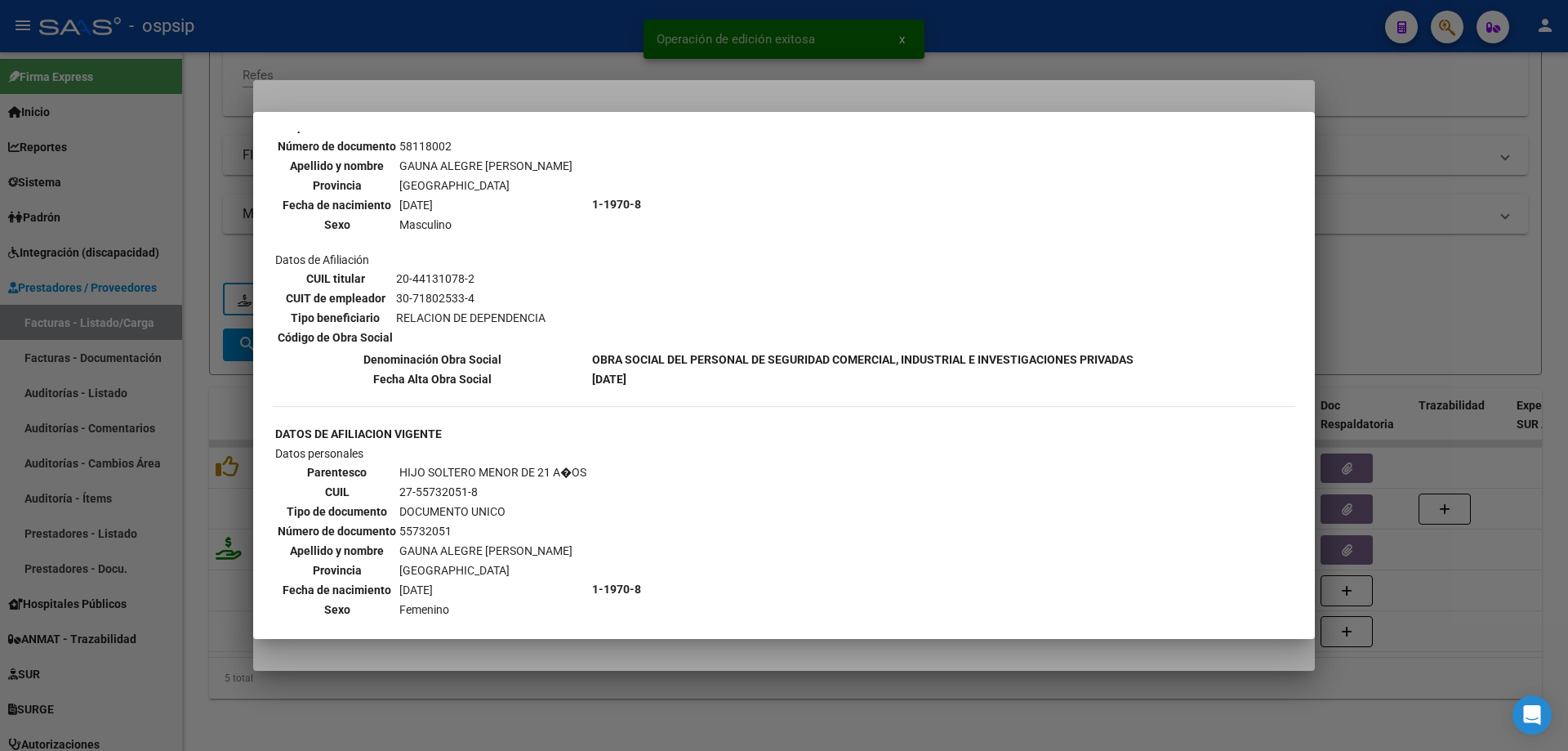
scroll to position [843, 0]
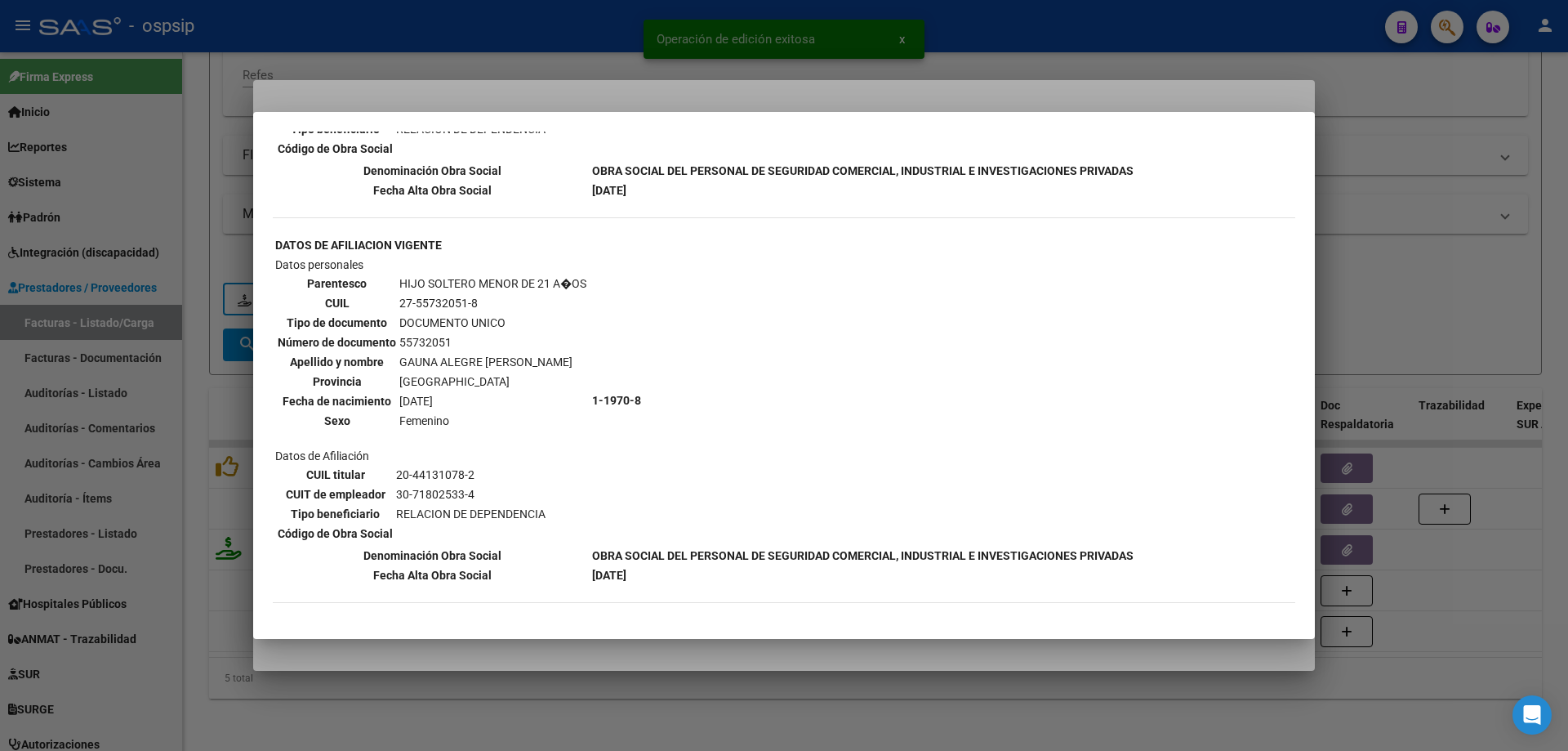
click at [1407, 200] on div at bounding box center [784, 376] width 1568 height 751
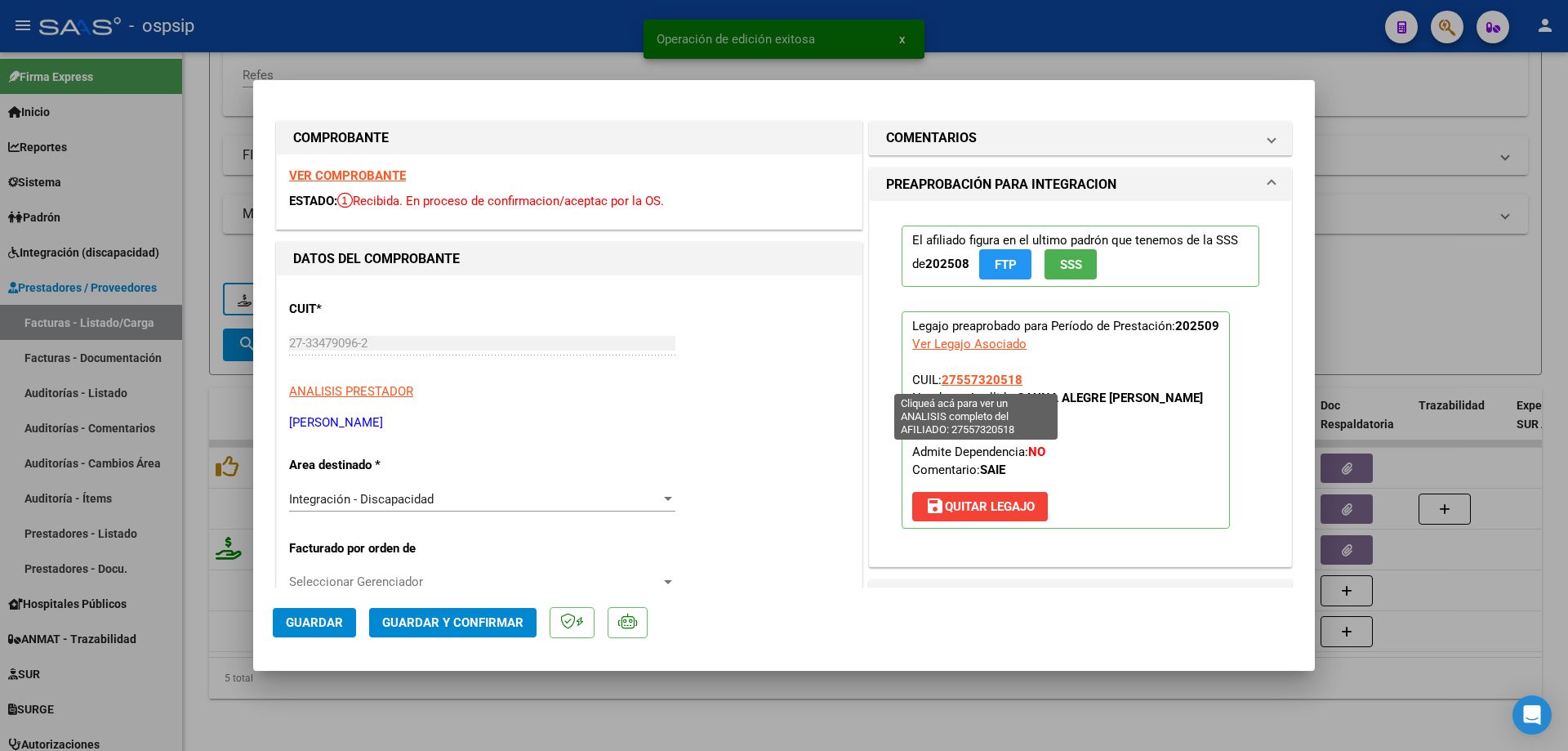
click at [999, 375] on span "27557320518" at bounding box center [981, 380] width 81 height 15
type textarea "27557320518"
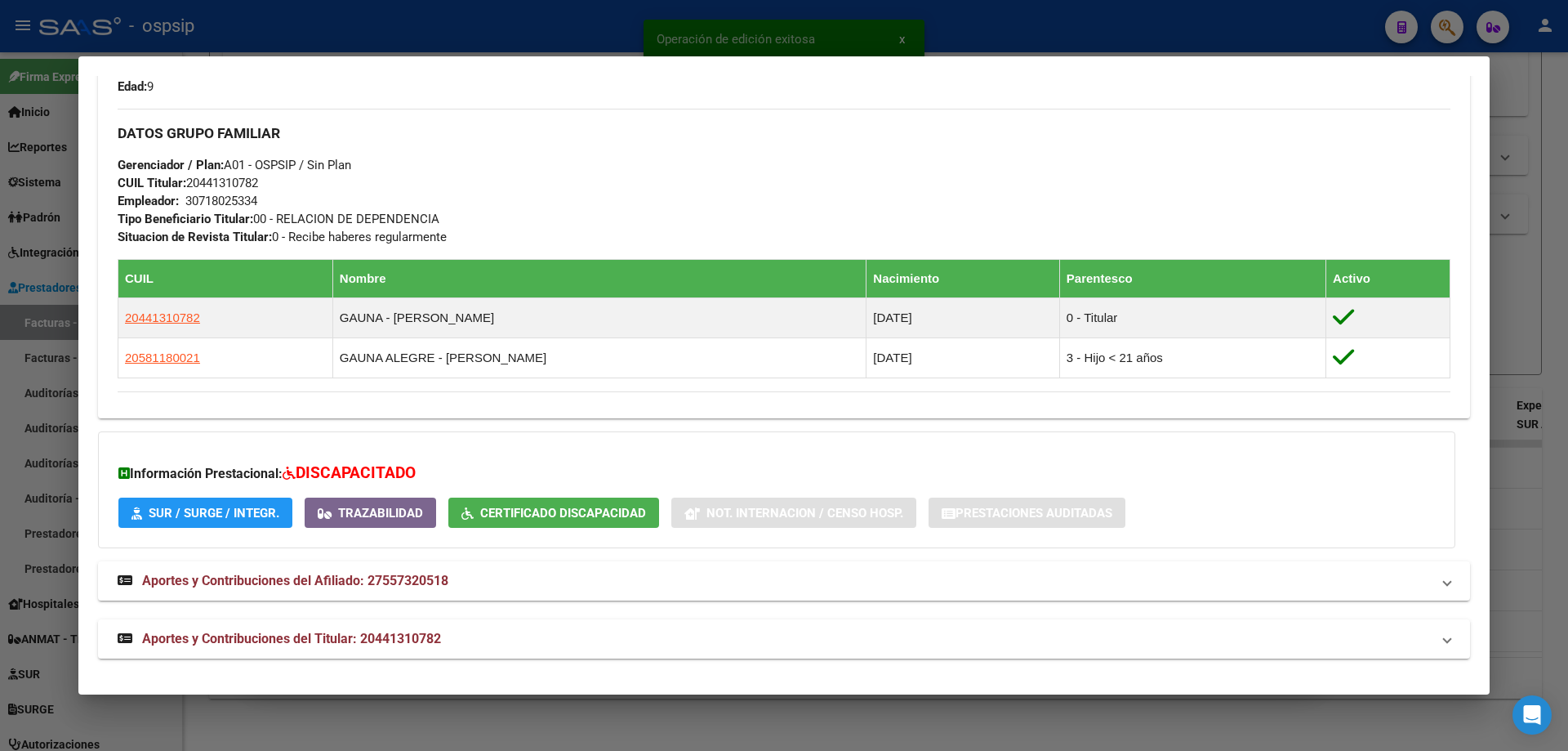
scroll to position [719, 0]
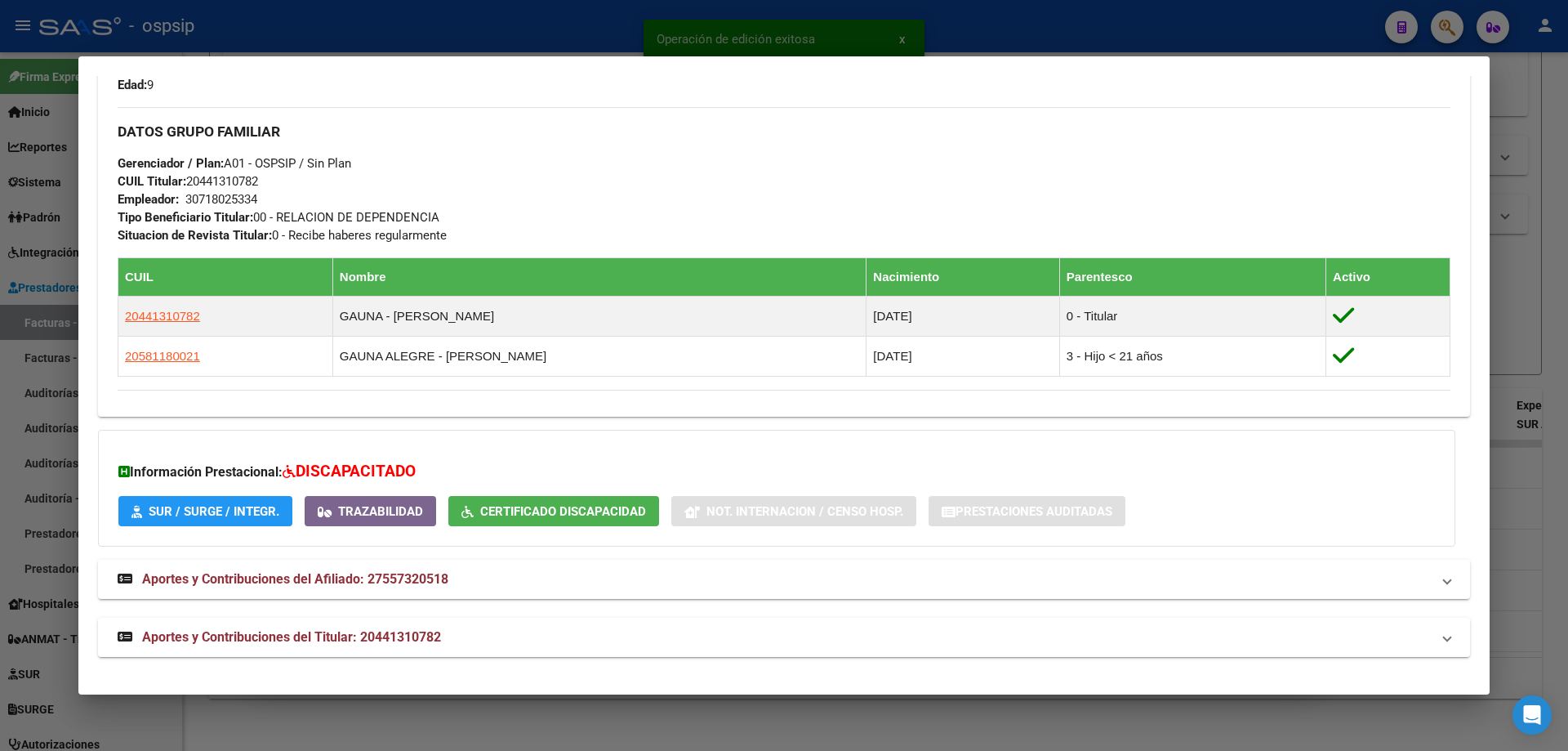
click at [1563, 277] on div at bounding box center [784, 376] width 1568 height 751
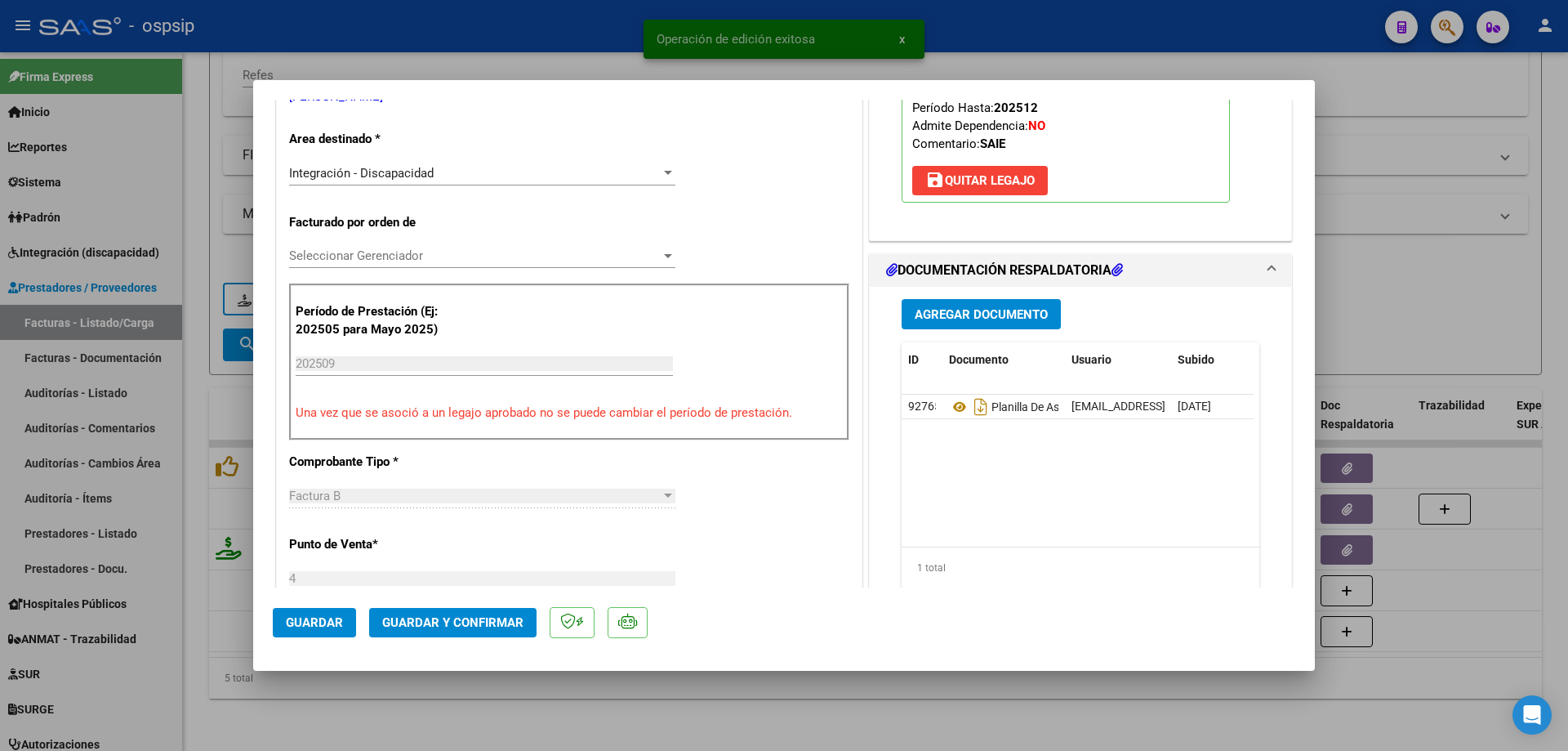
scroll to position [327, 0]
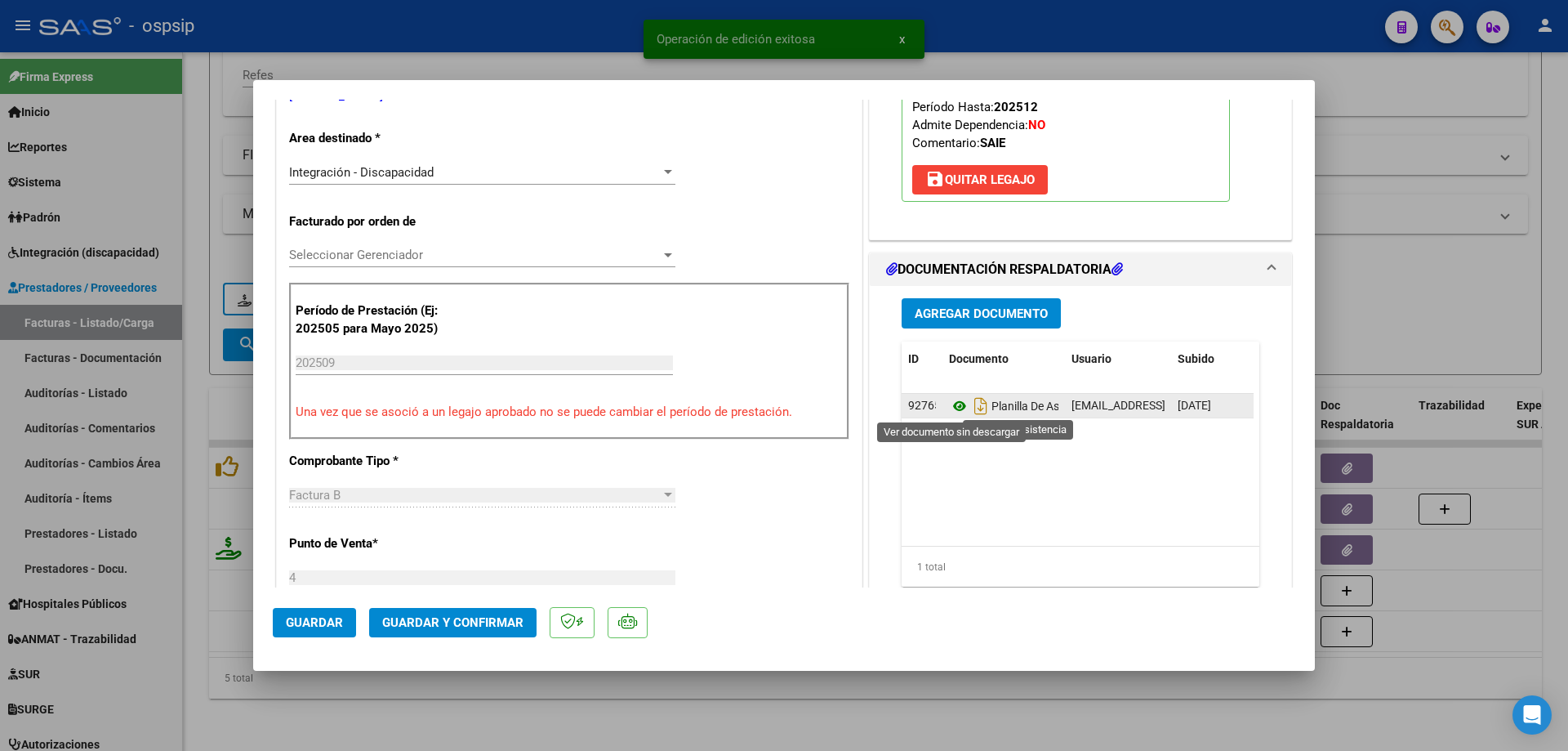
click at [952, 403] on icon at bounding box center [959, 406] width 21 height 20
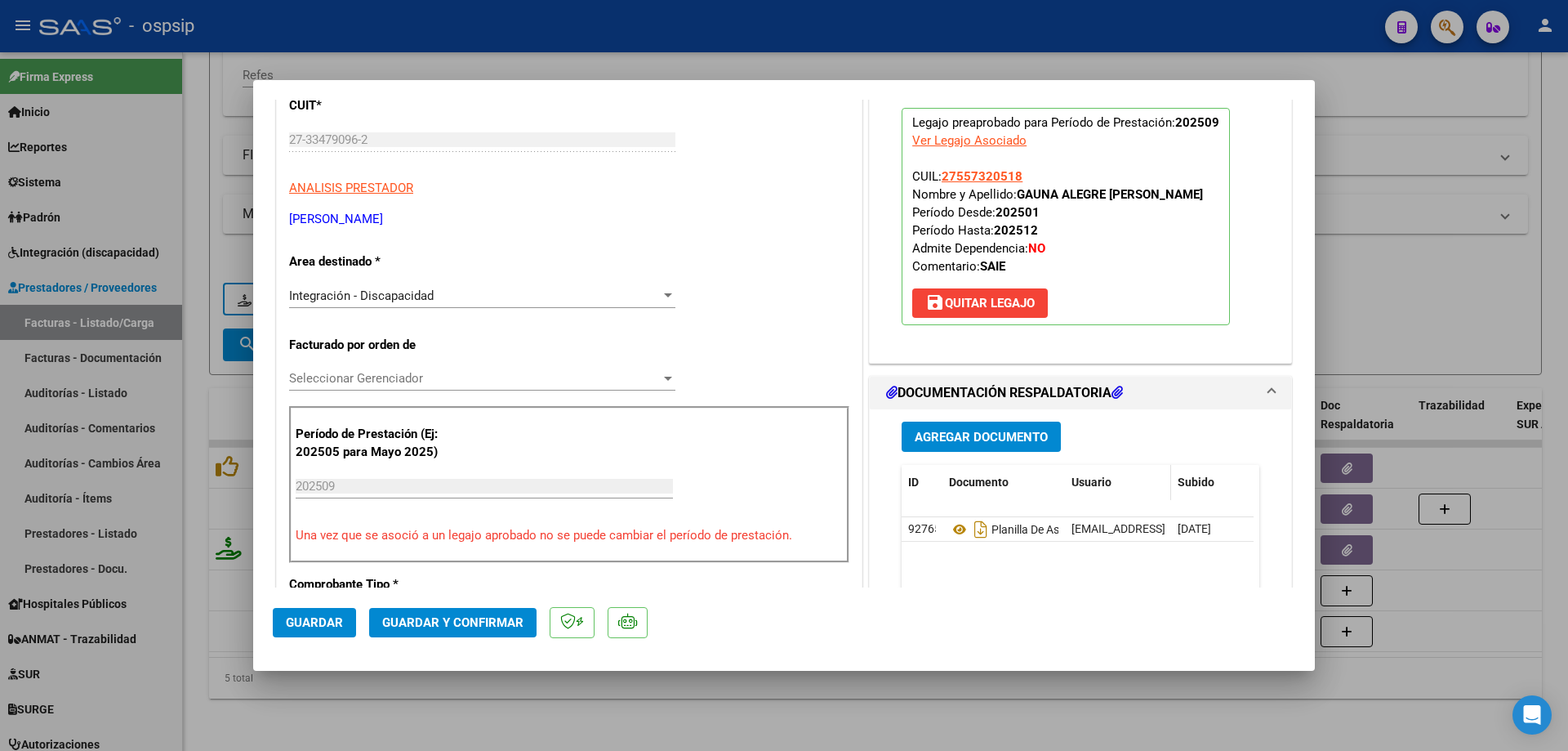
scroll to position [163, 0]
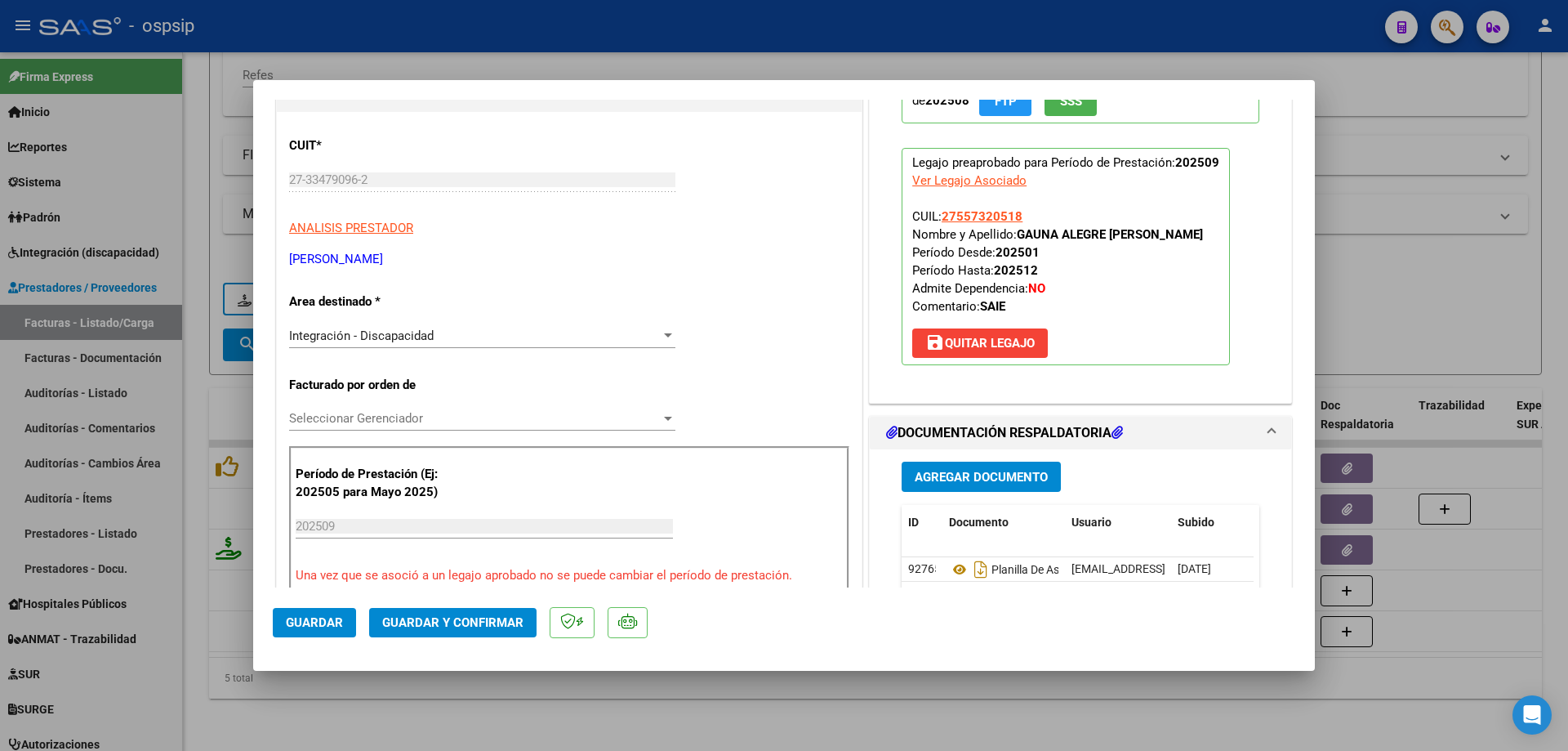
drag, startPoint x: 1019, startPoint y: 219, endPoint x: 934, endPoint y: 219, distance: 85.0
click at [934, 219] on p "Legajo preaprobado para Período de Prestación: 202509 Ver Legajo Asociado CUIL:…" at bounding box center [1066, 257] width 328 height 218
copy span "27557320518"
click at [472, 627] on span "Guardar y Confirmar" at bounding box center [453, 622] width 141 height 15
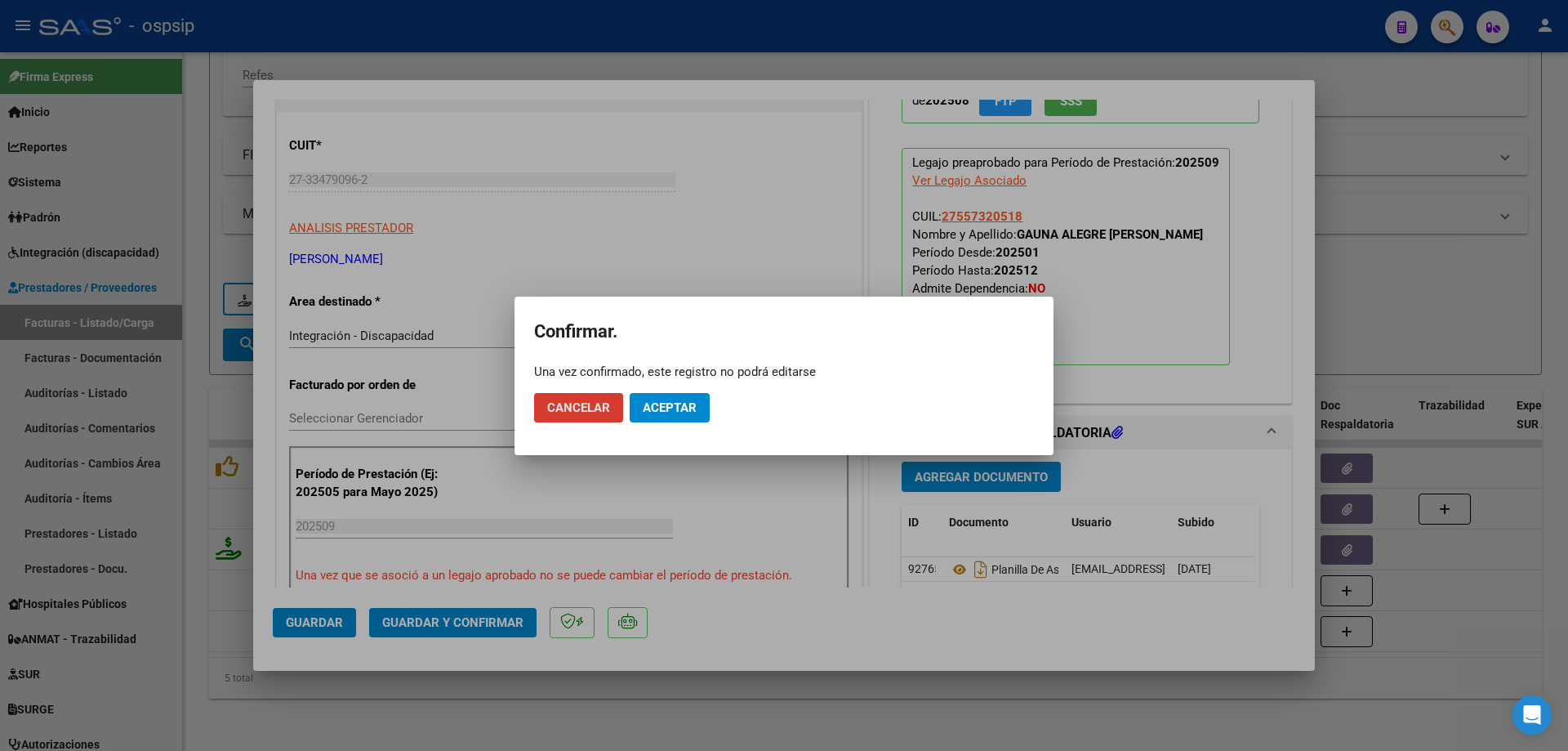
click at [680, 401] on span "Aceptar" at bounding box center [669, 407] width 54 height 15
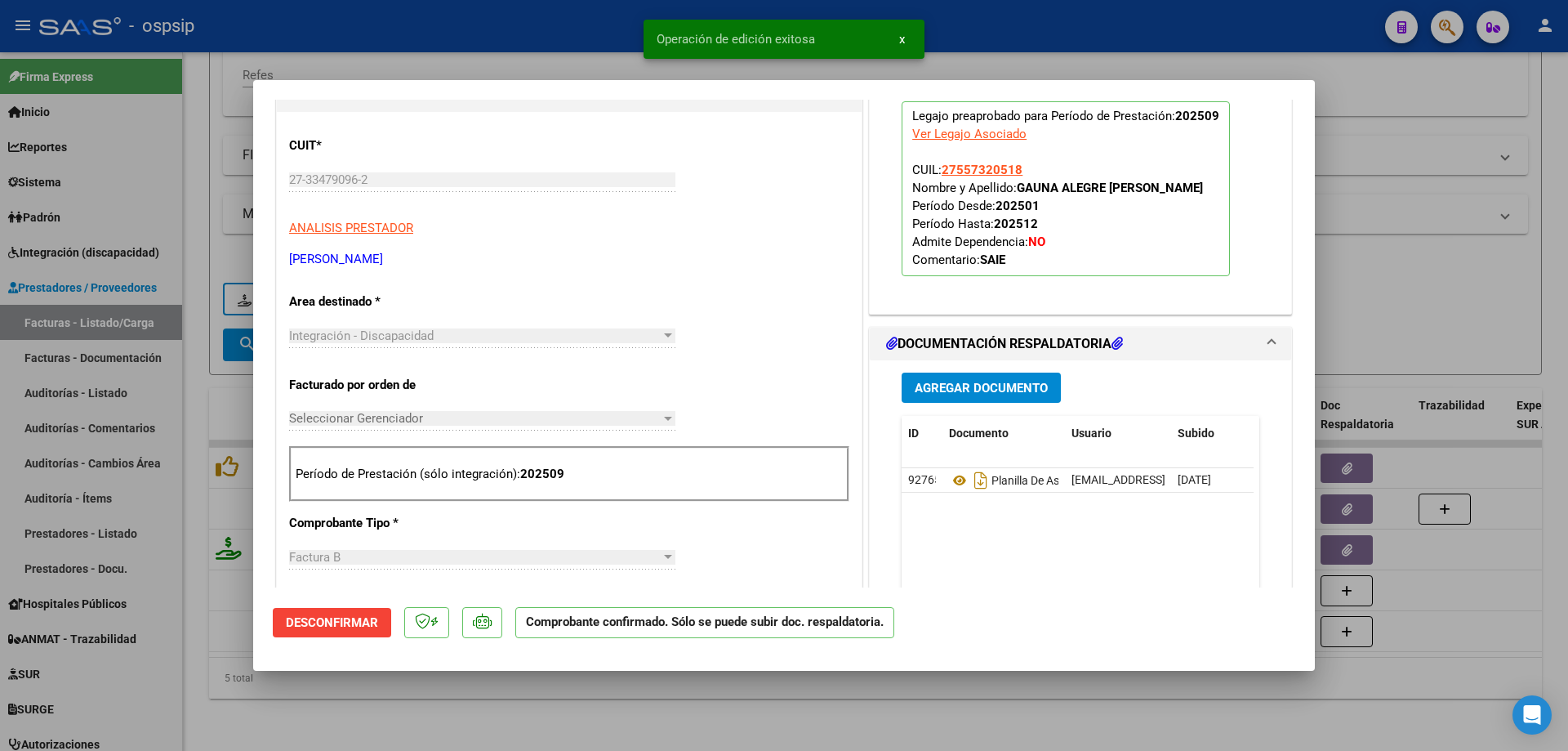
click at [1459, 300] on div at bounding box center [784, 376] width 1568 height 751
type input "$ 0,00"
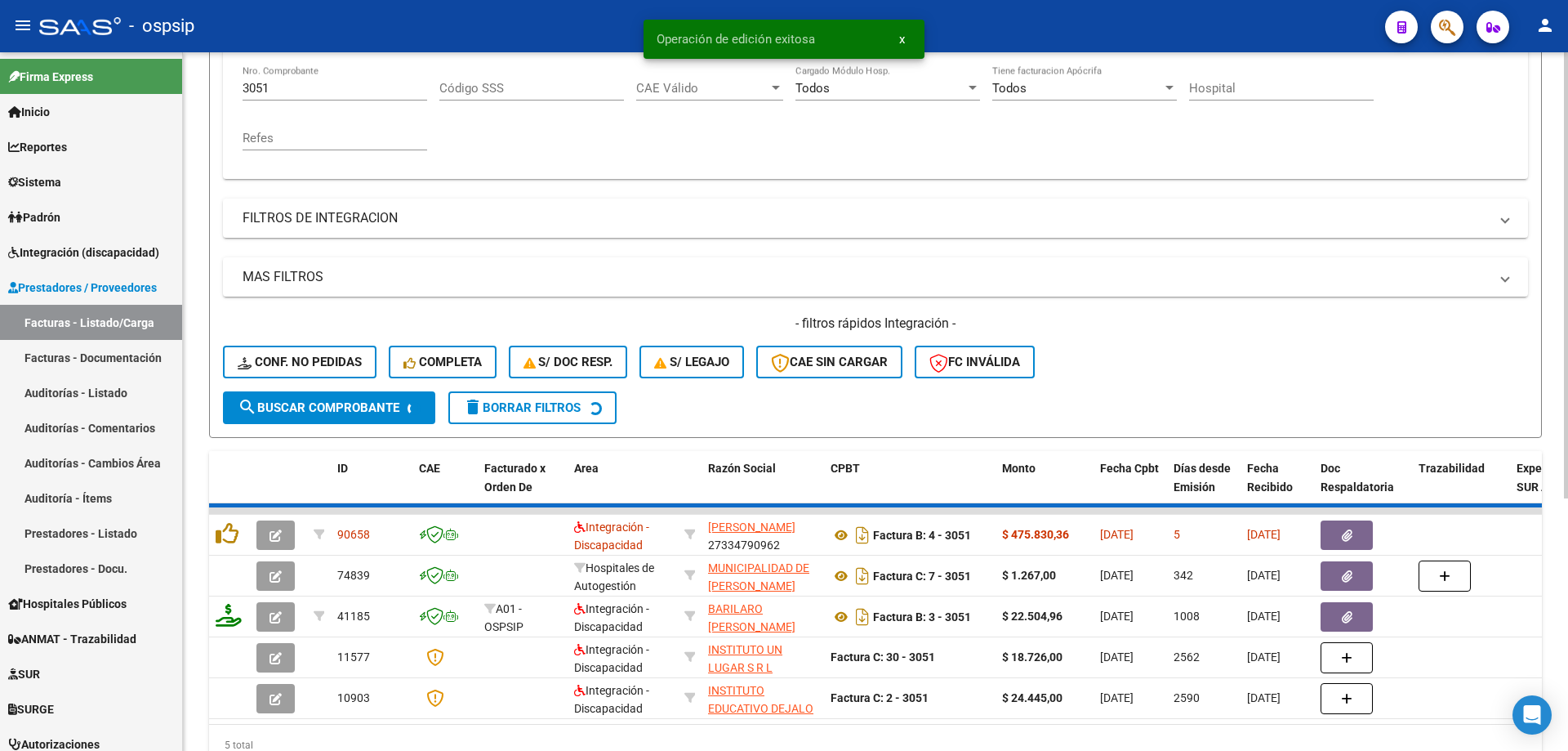
scroll to position [227, 0]
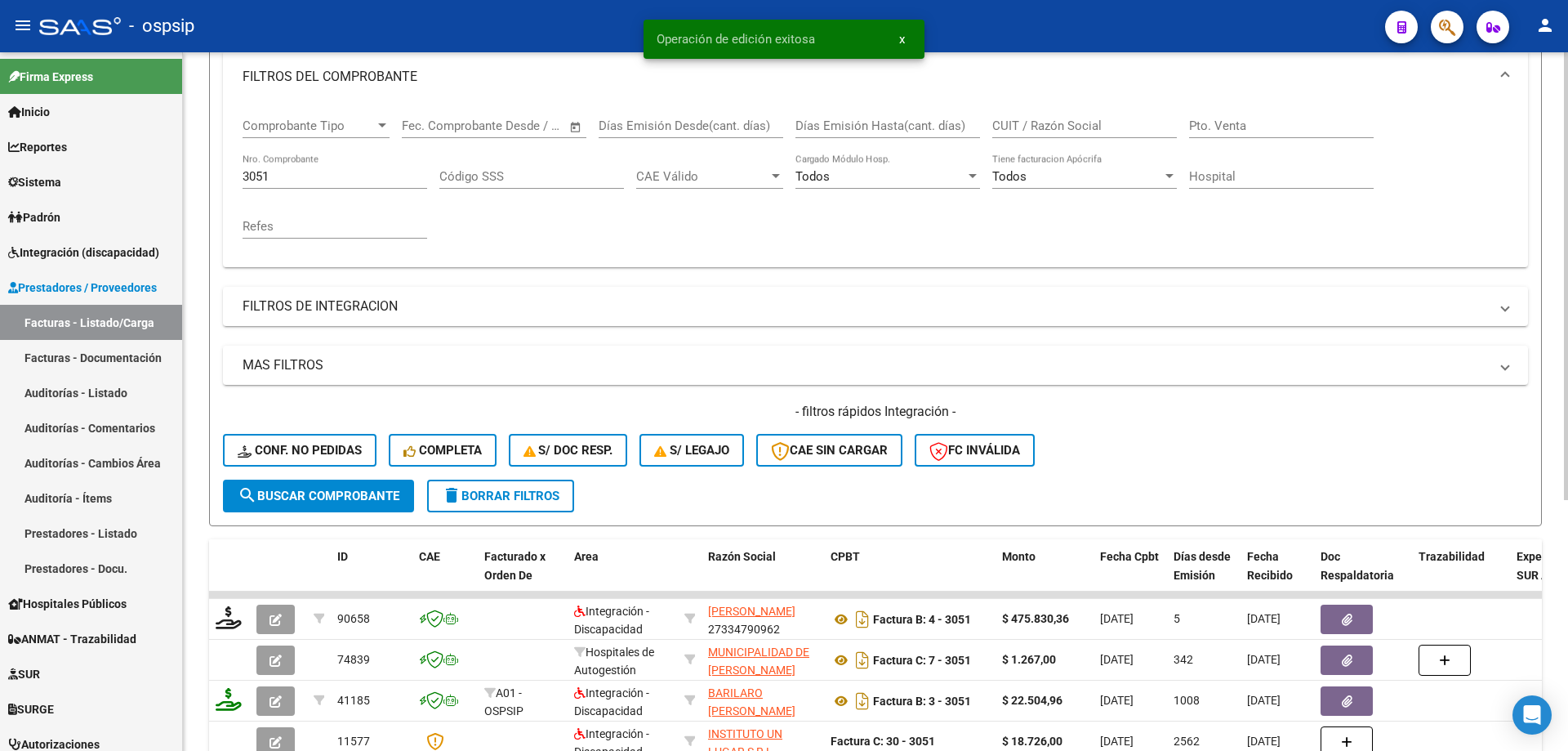
click at [300, 179] on input "3051" at bounding box center [336, 176] width 185 height 15
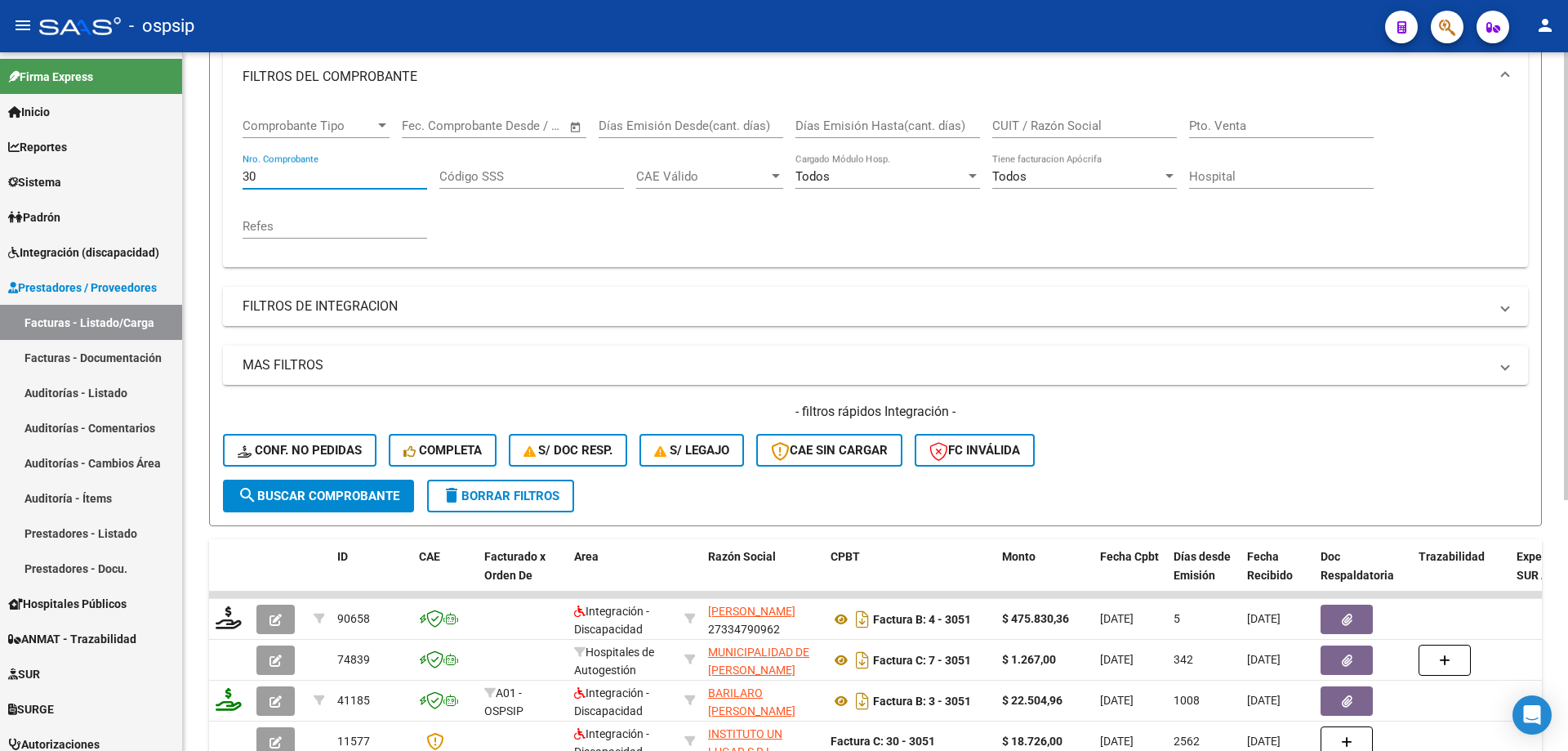
type input "3"
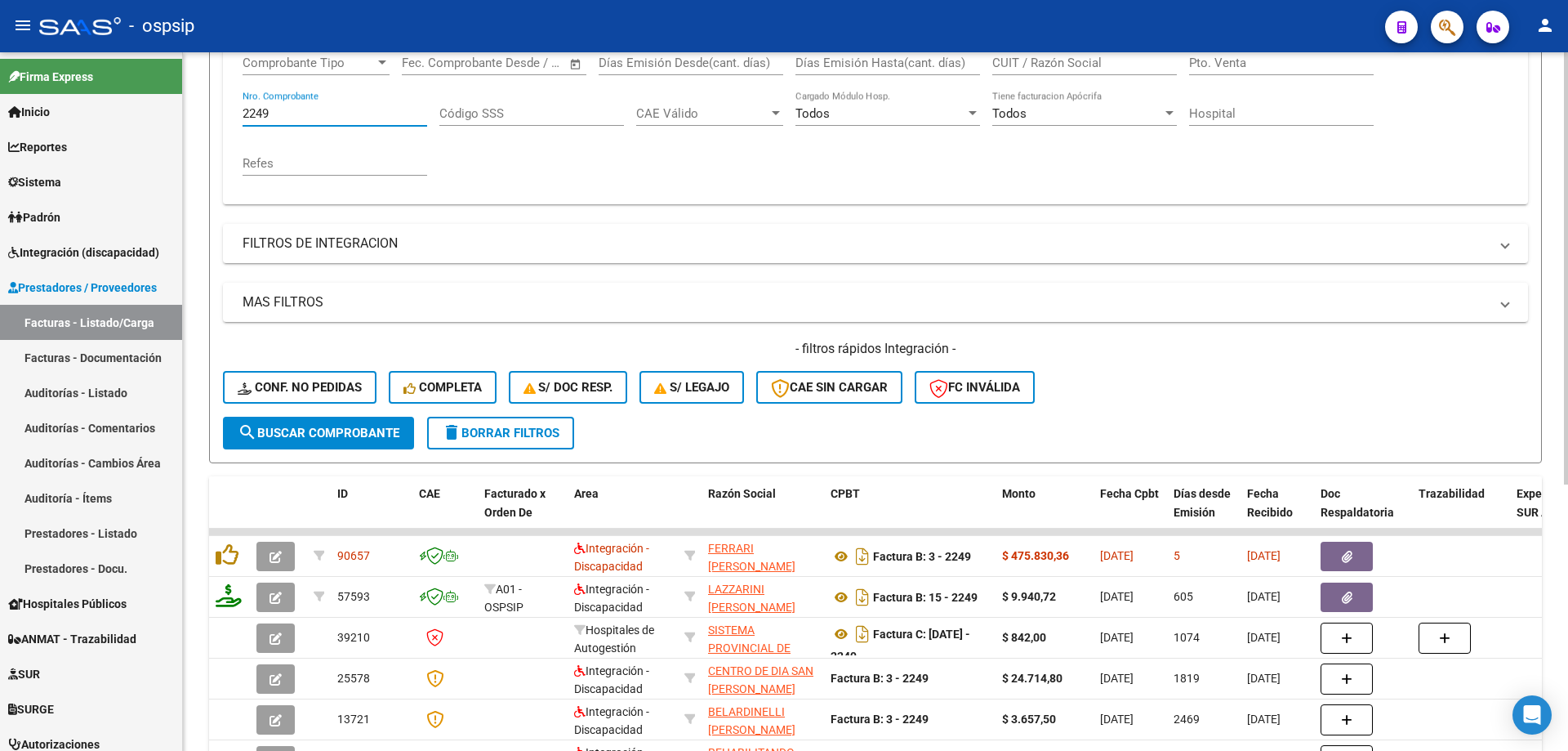
scroll to position [391, 0]
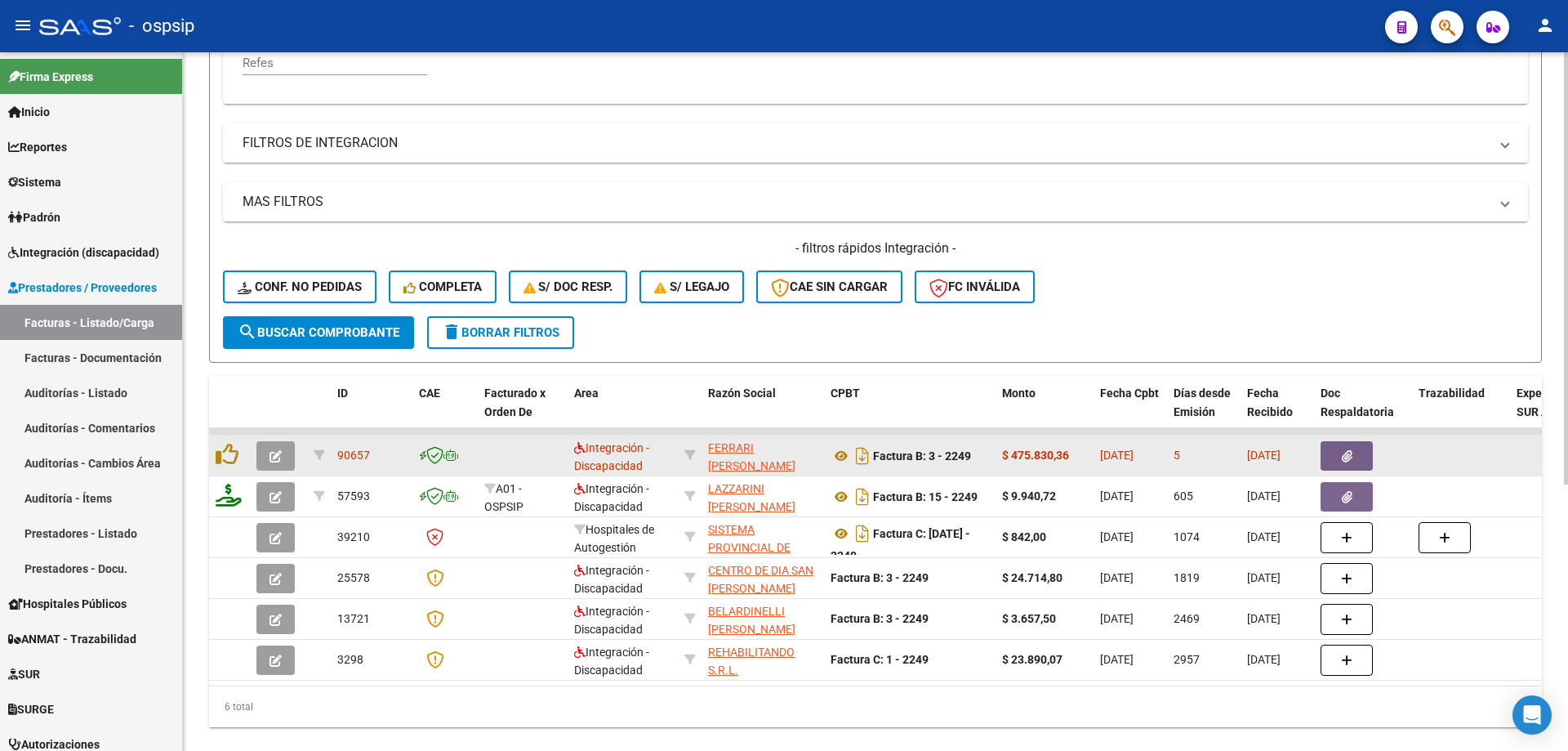
type input "2249"
click at [271, 464] on button "button" at bounding box center [276, 455] width 38 height 29
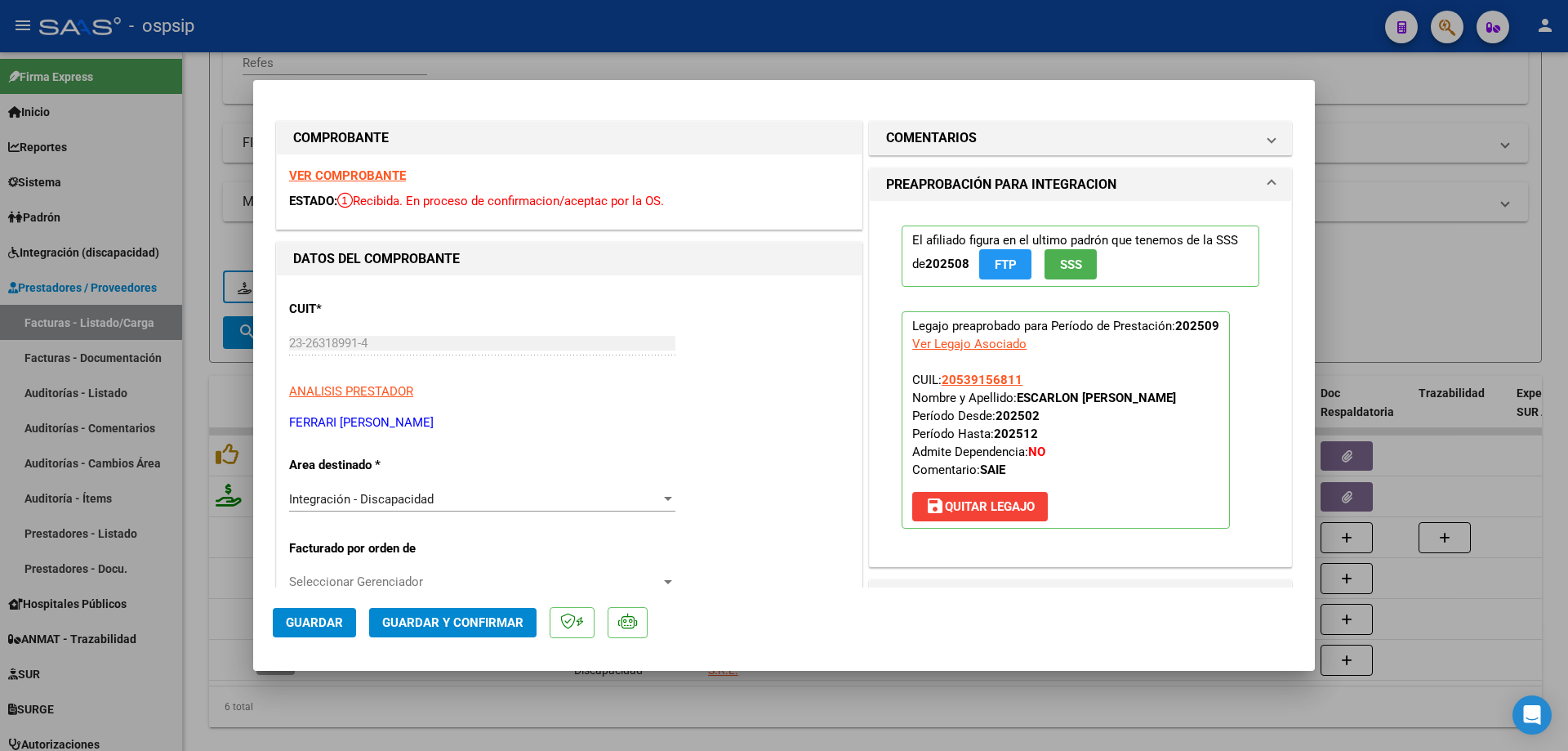
click at [1060, 270] on span "SSS" at bounding box center [1071, 265] width 22 height 15
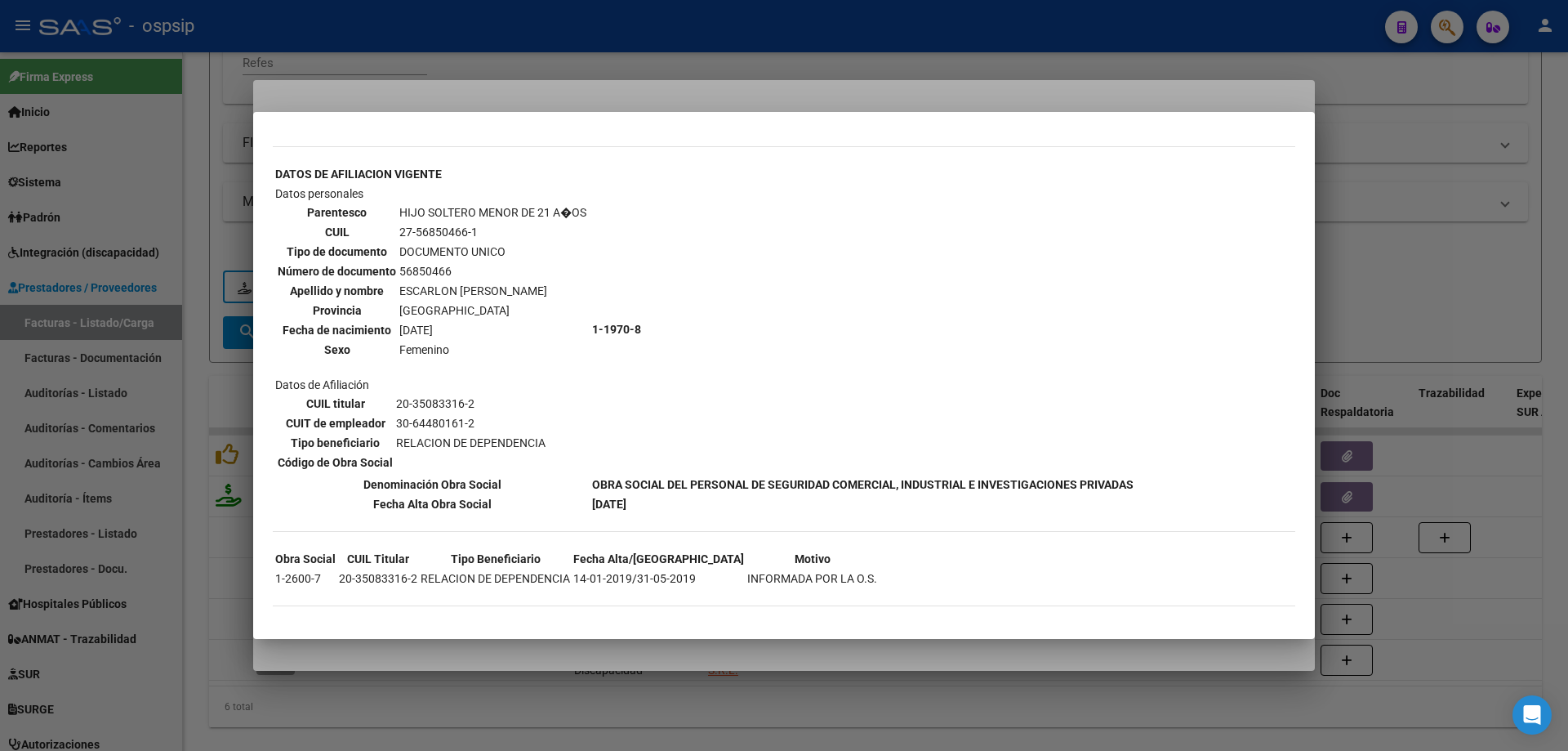
scroll to position [917, 0]
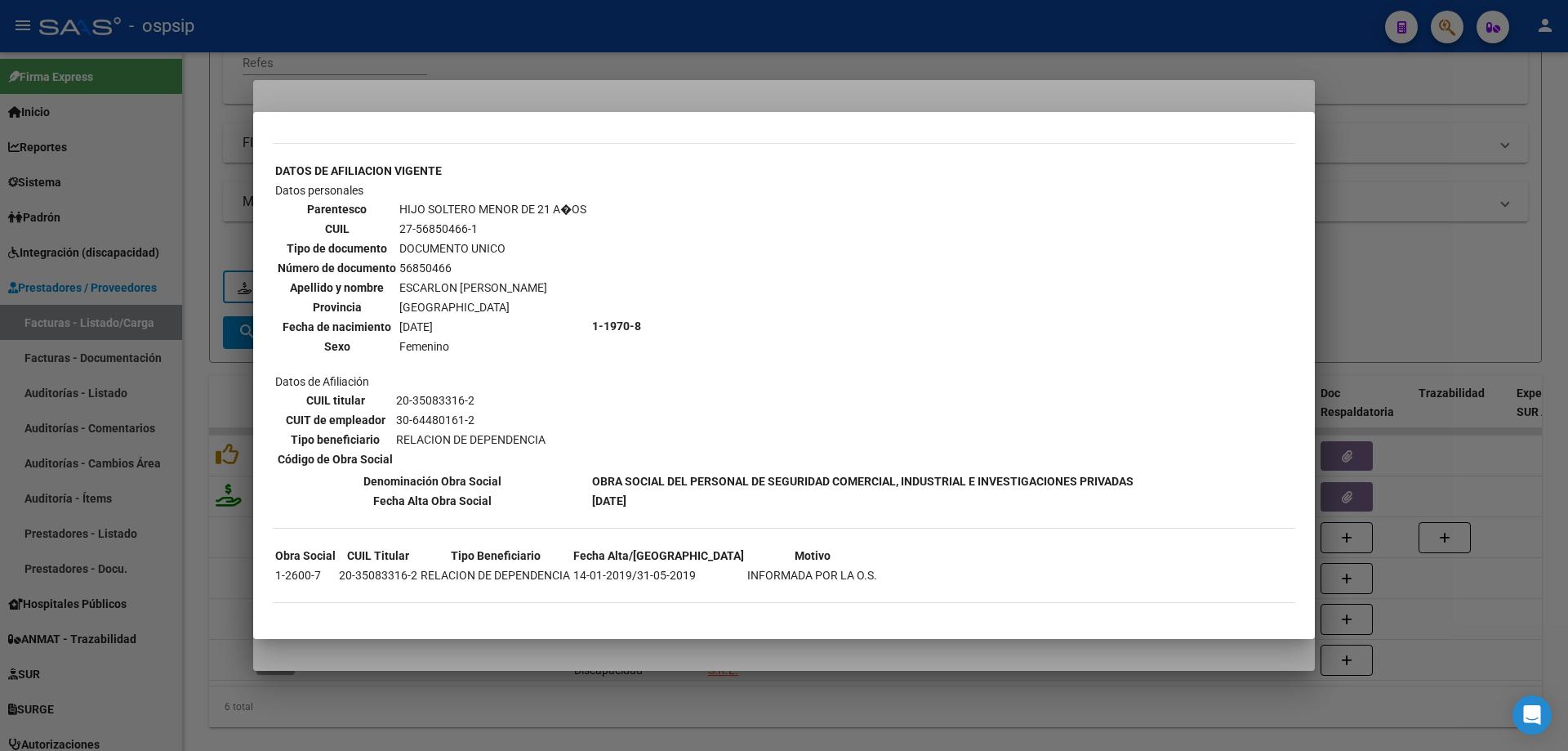
click at [1460, 212] on div at bounding box center [784, 376] width 1568 height 751
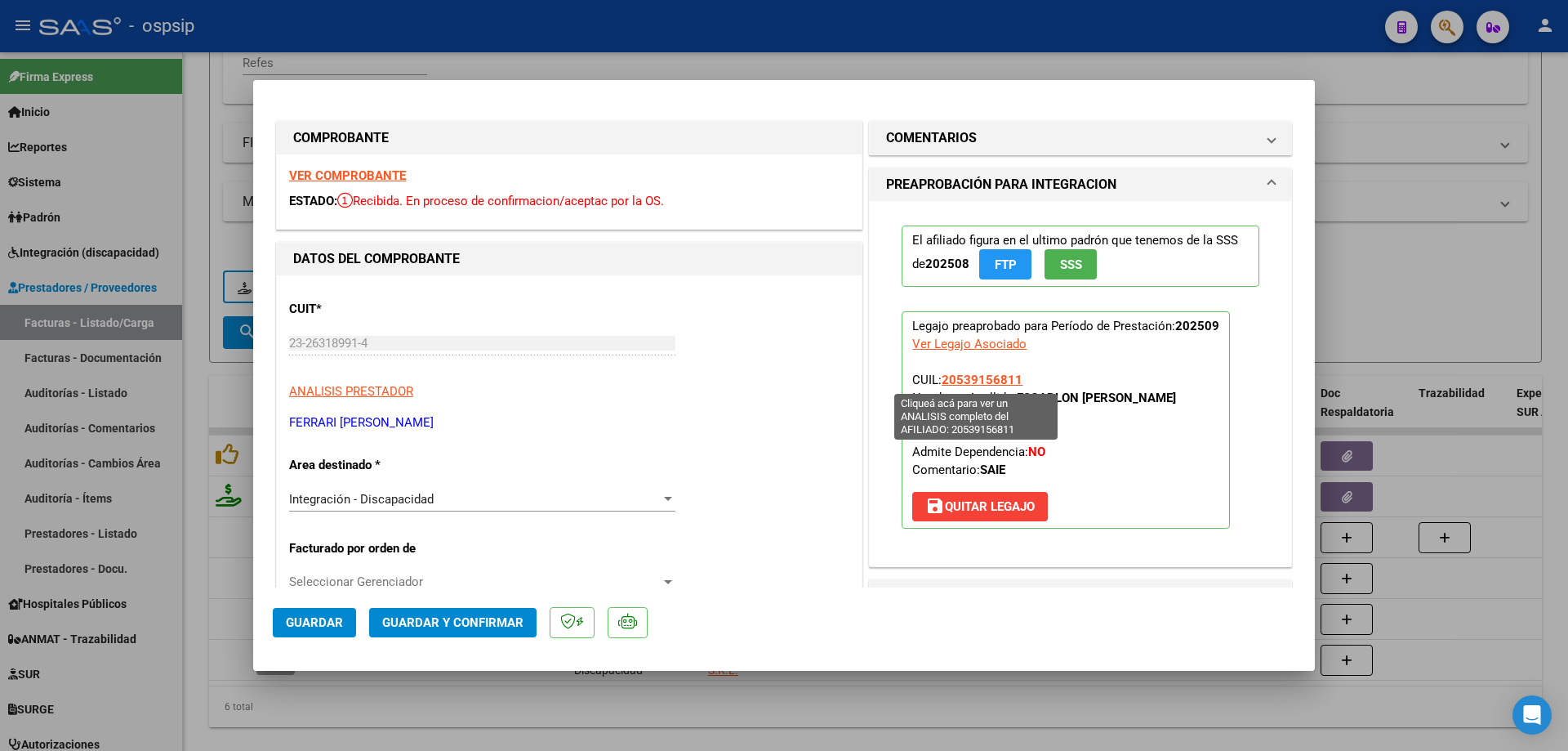
click at [989, 380] on span "20539156811" at bounding box center [981, 380] width 81 height 15
type textarea "20539156811"
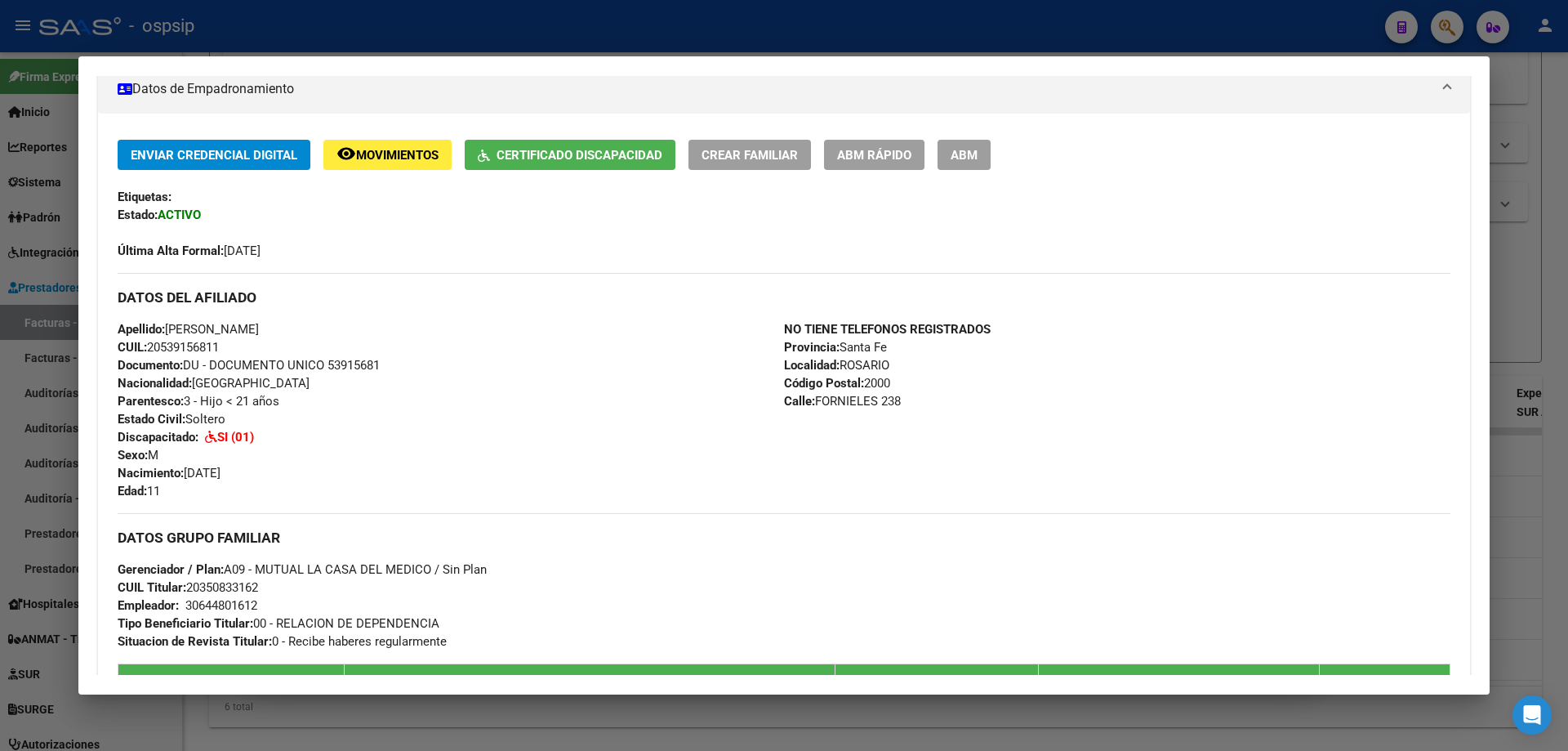
scroll to position [327, 0]
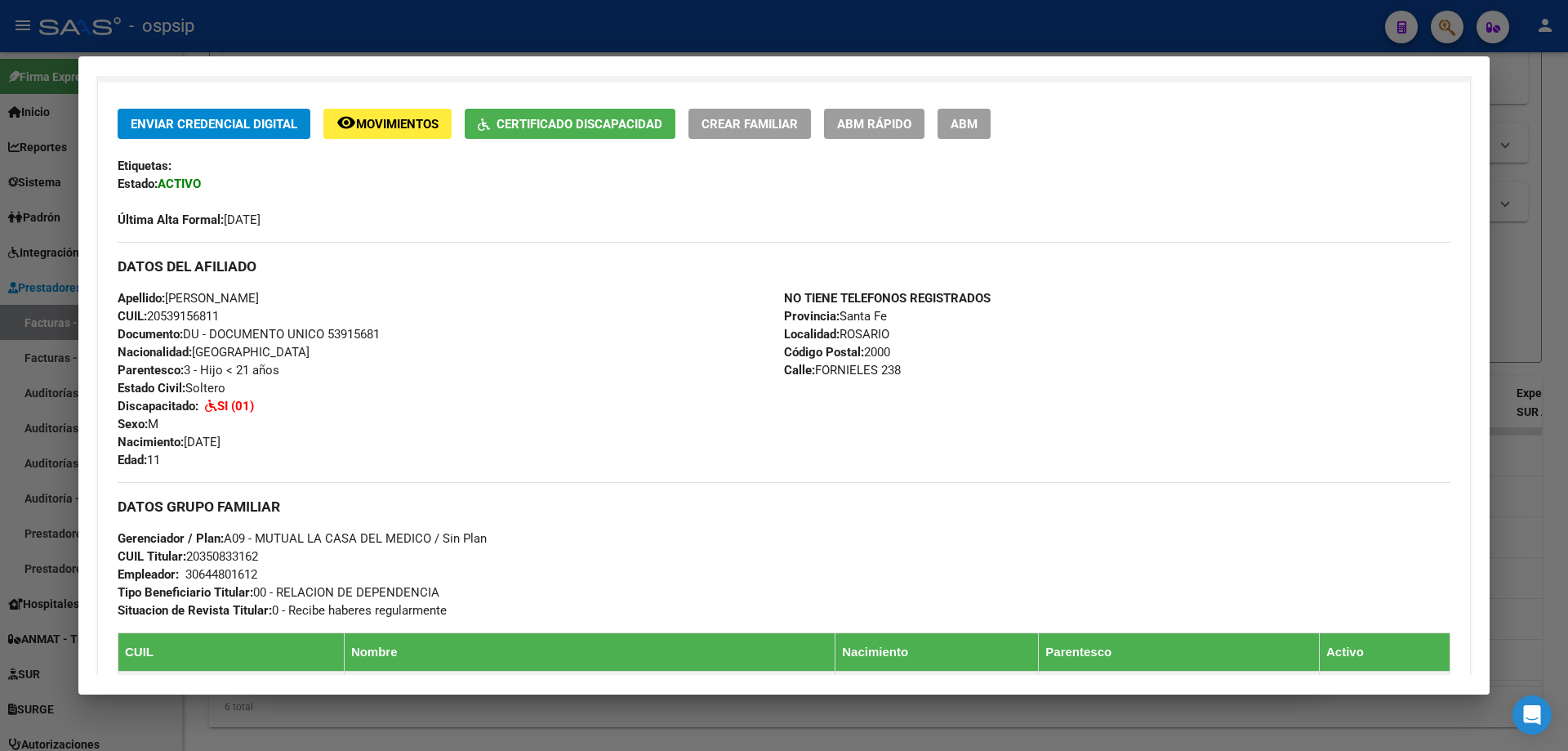
click at [1563, 331] on div at bounding box center [784, 376] width 1568 height 751
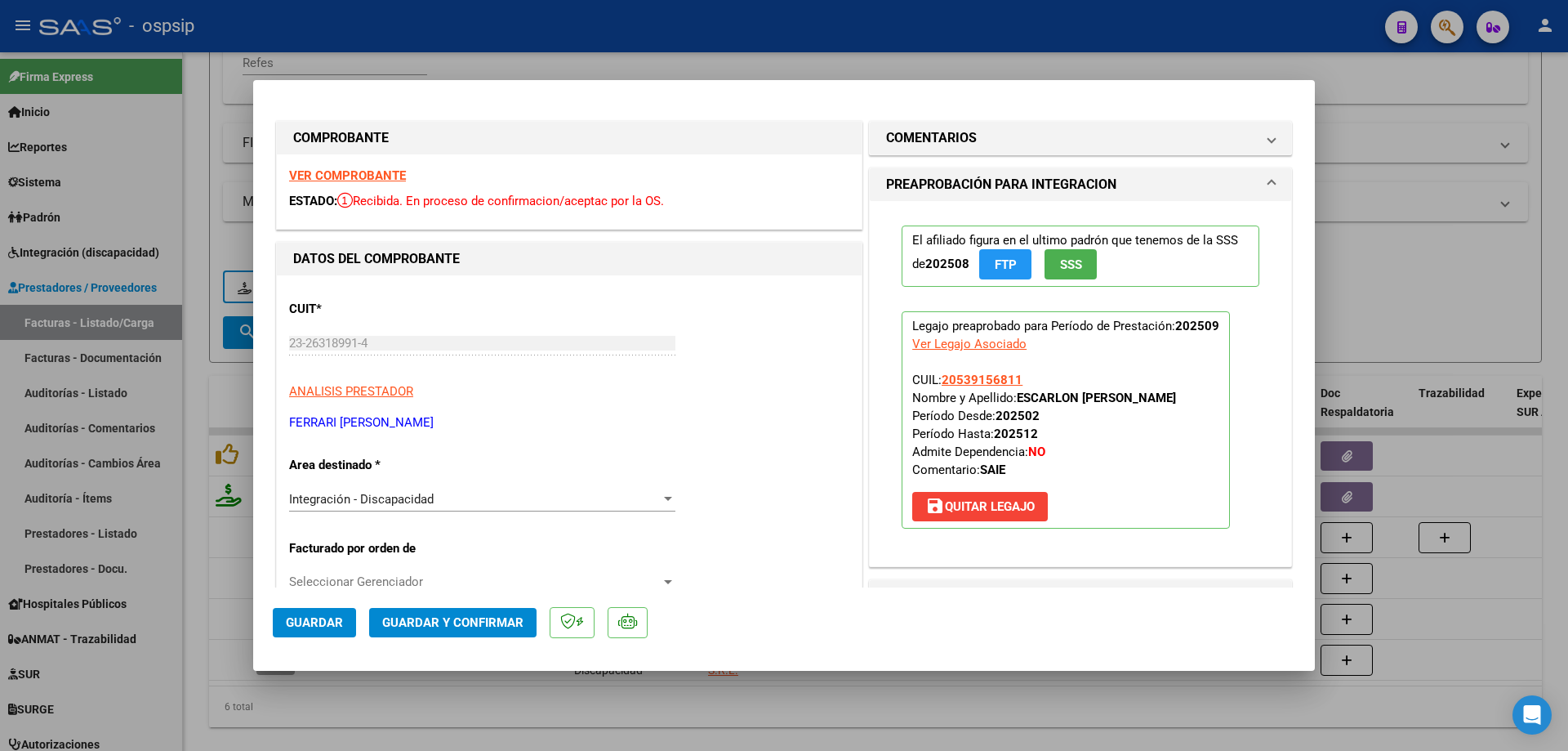
click at [1076, 259] on button "SSS" at bounding box center [1071, 264] width 53 height 30
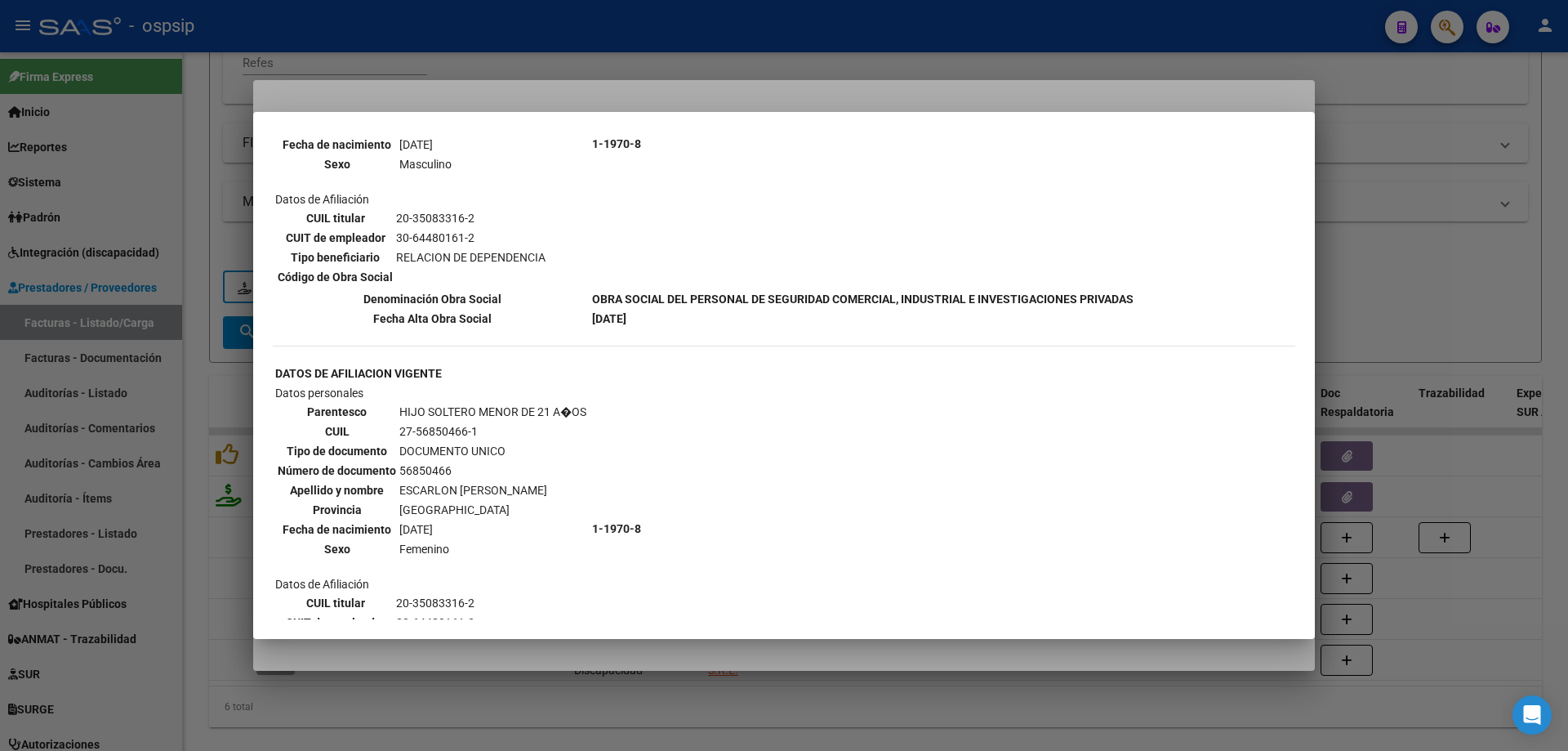
scroll to position [736, 0]
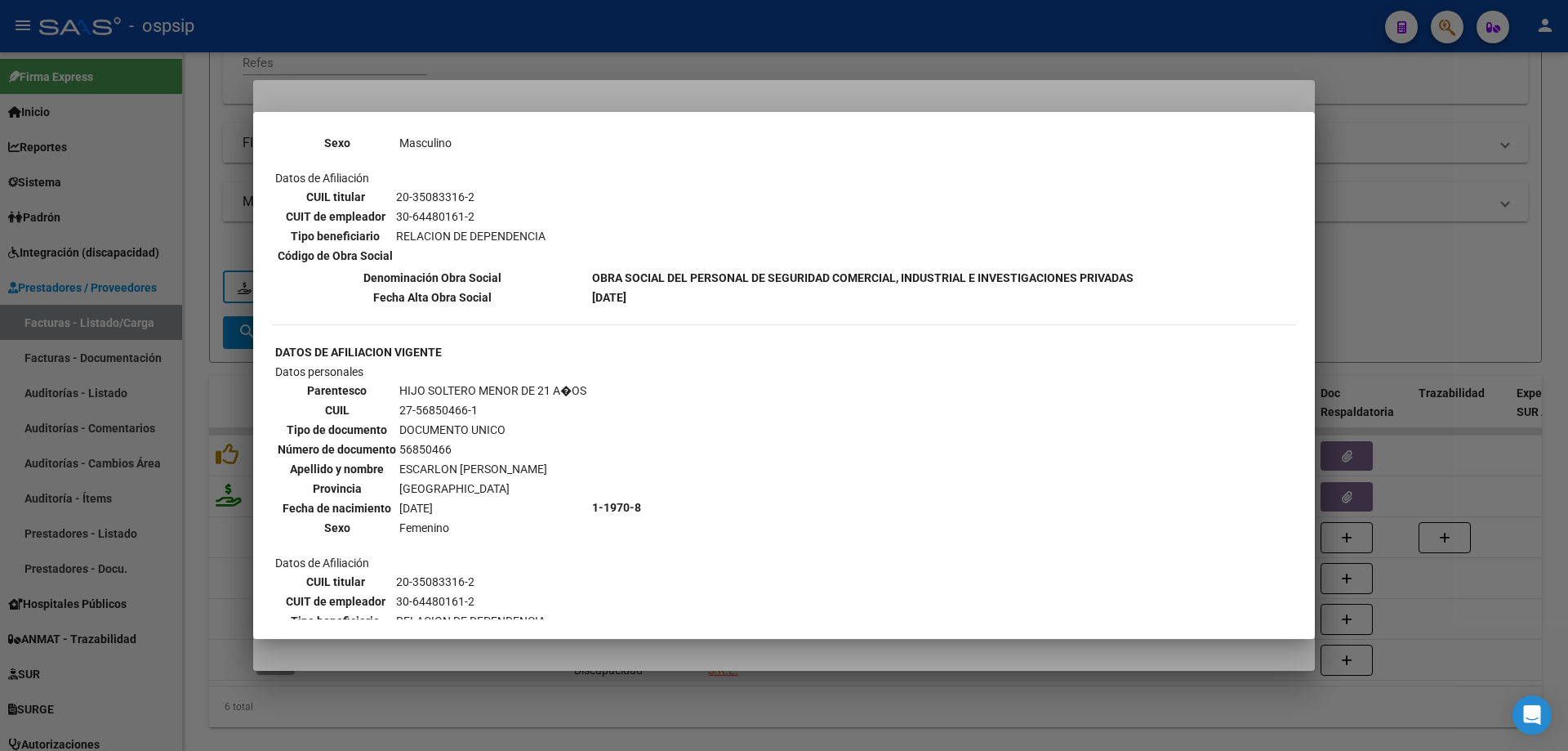
click at [1416, 259] on div at bounding box center [784, 376] width 1568 height 751
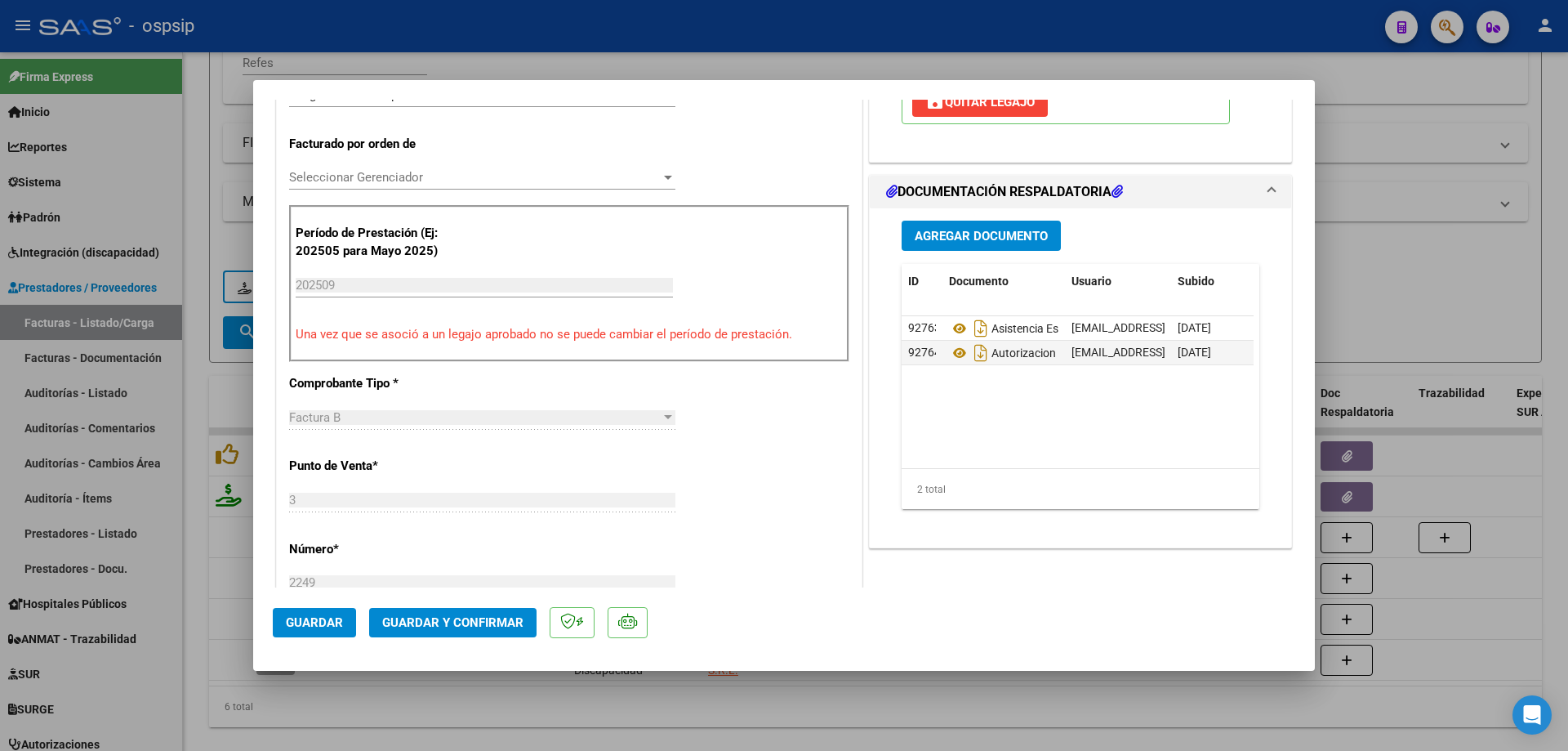
scroll to position [408, 0]
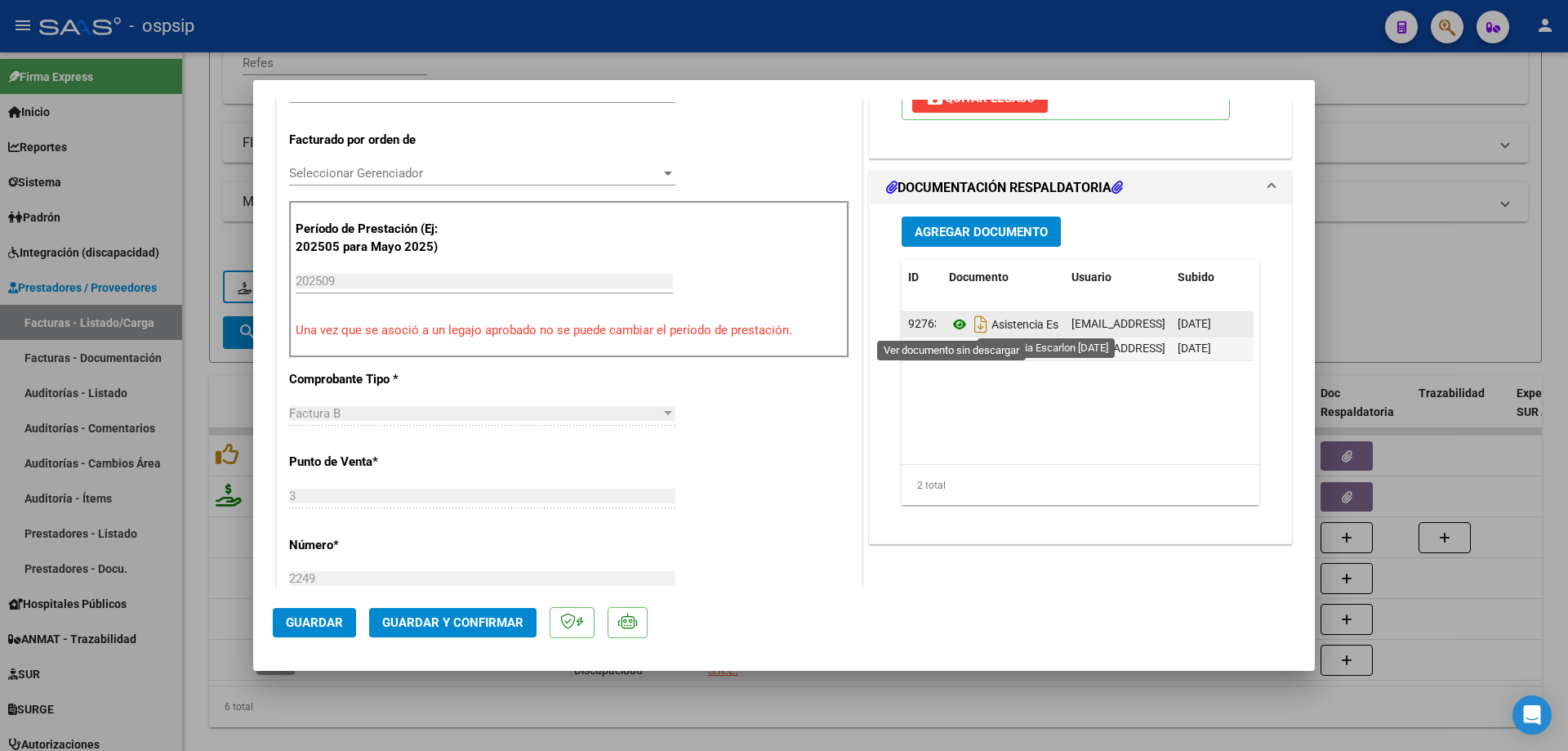
click at [955, 321] on icon at bounding box center [959, 325] width 21 height 20
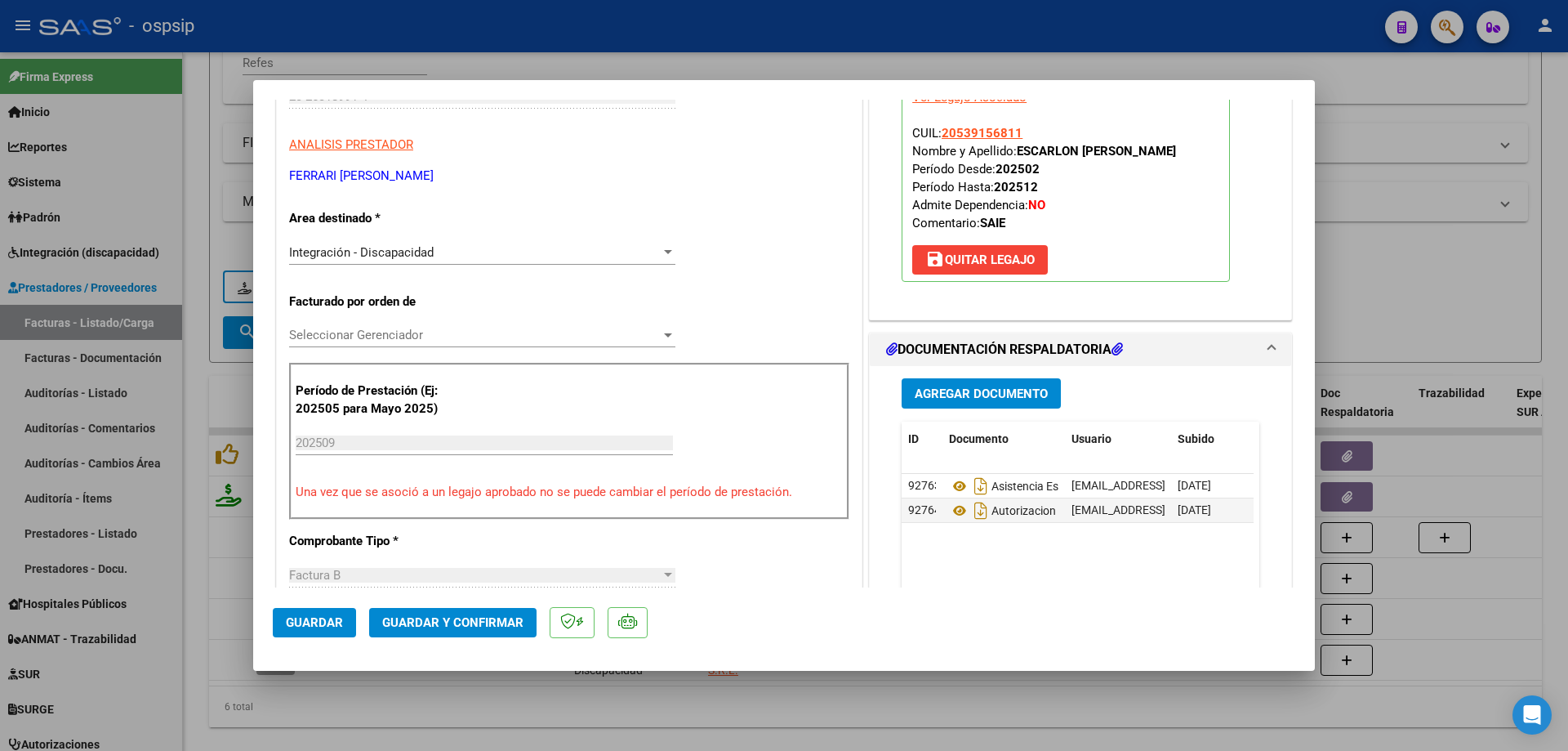
scroll to position [245, 0]
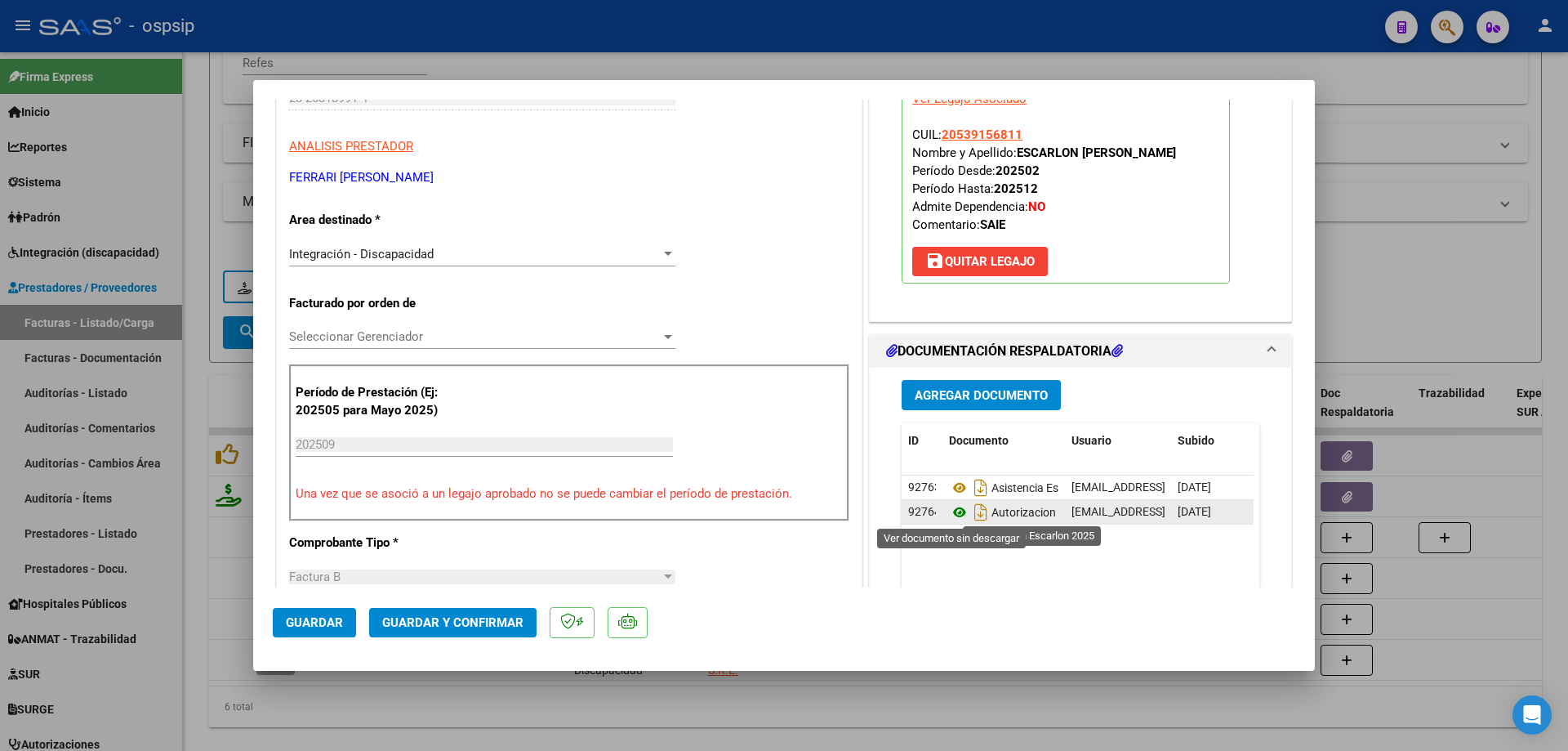
click at [951, 513] on icon at bounding box center [959, 512] width 21 height 20
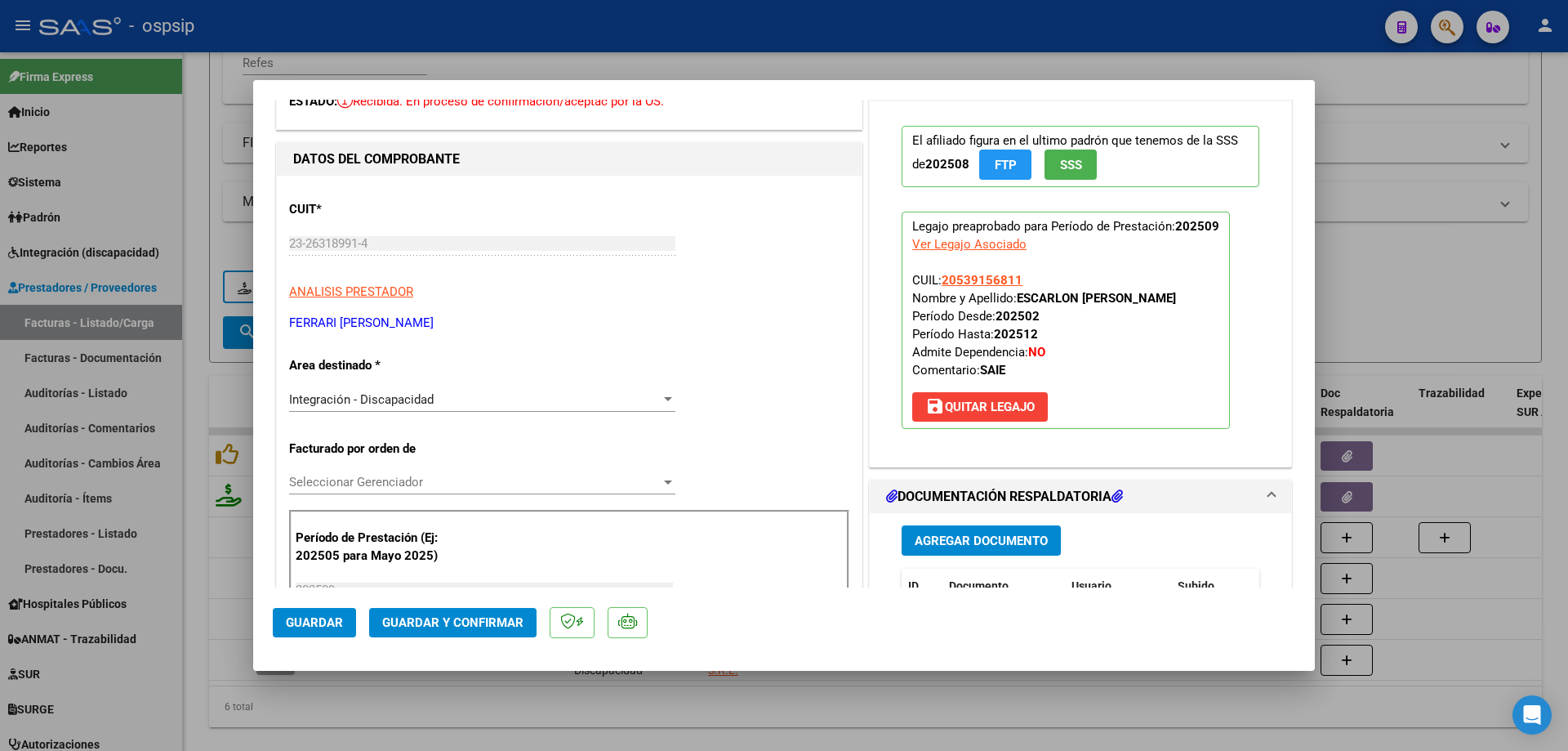
scroll to position [0, 0]
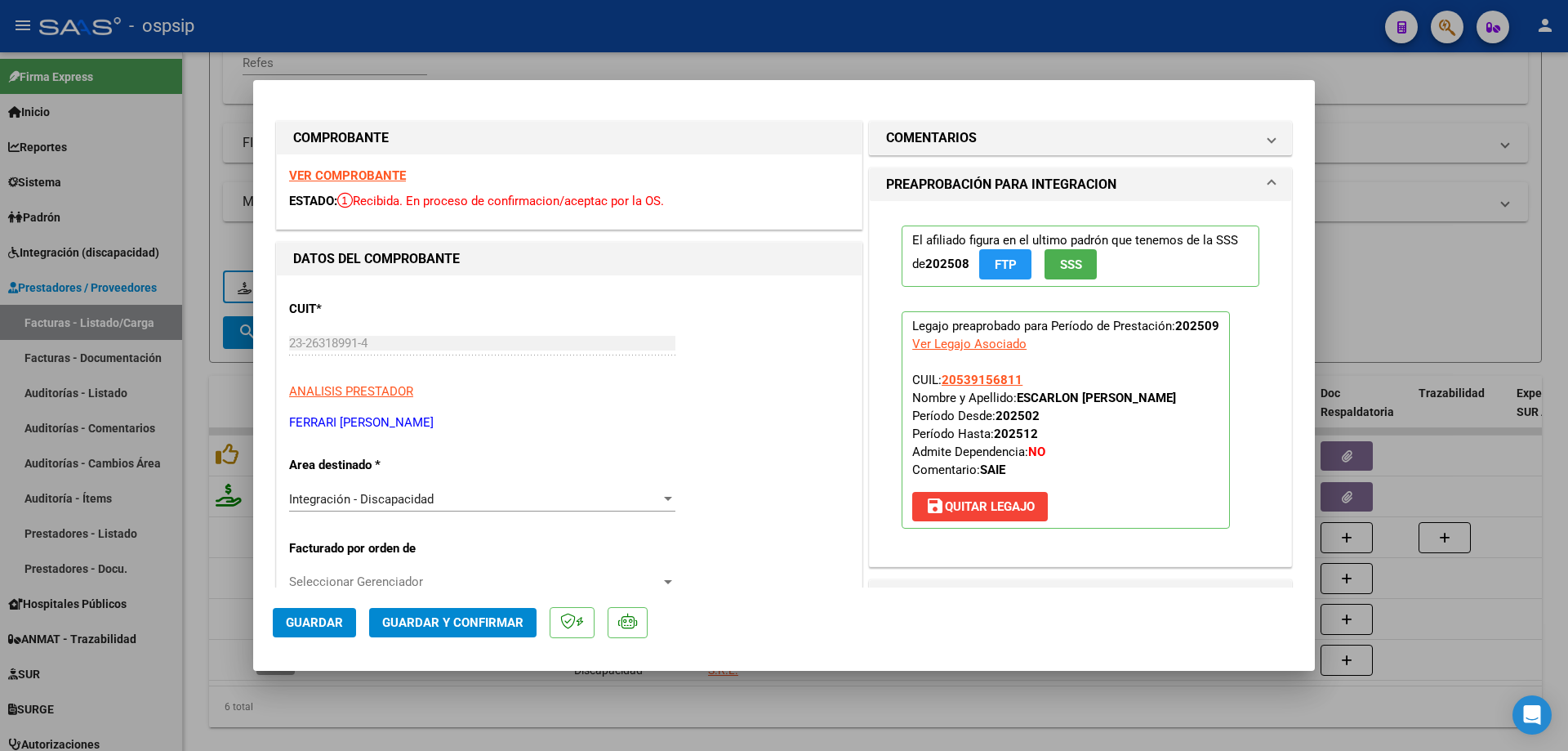
click at [478, 616] on span "Guardar y Confirmar" at bounding box center [453, 622] width 141 height 15
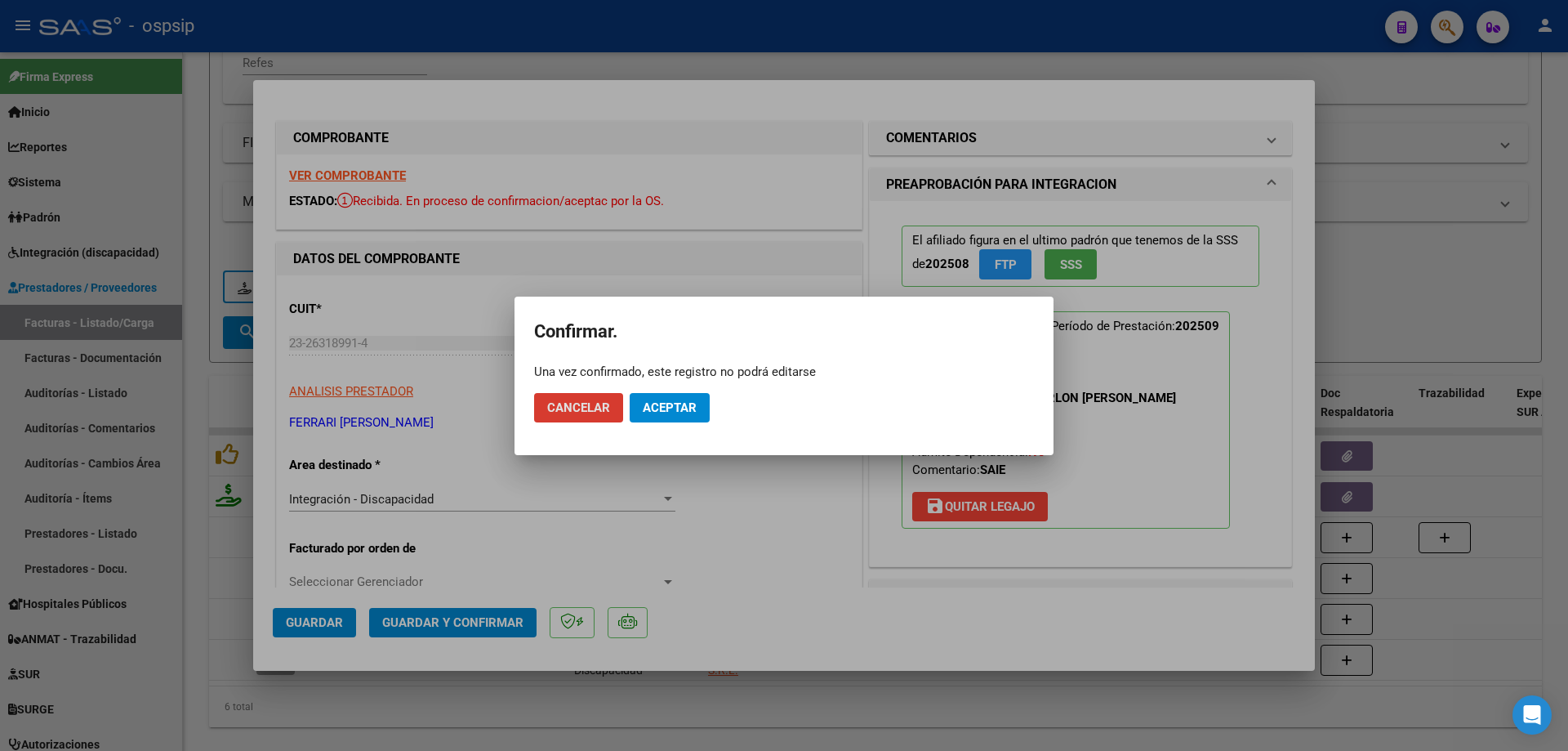
click at [667, 407] on span "Aceptar" at bounding box center [669, 407] width 54 height 15
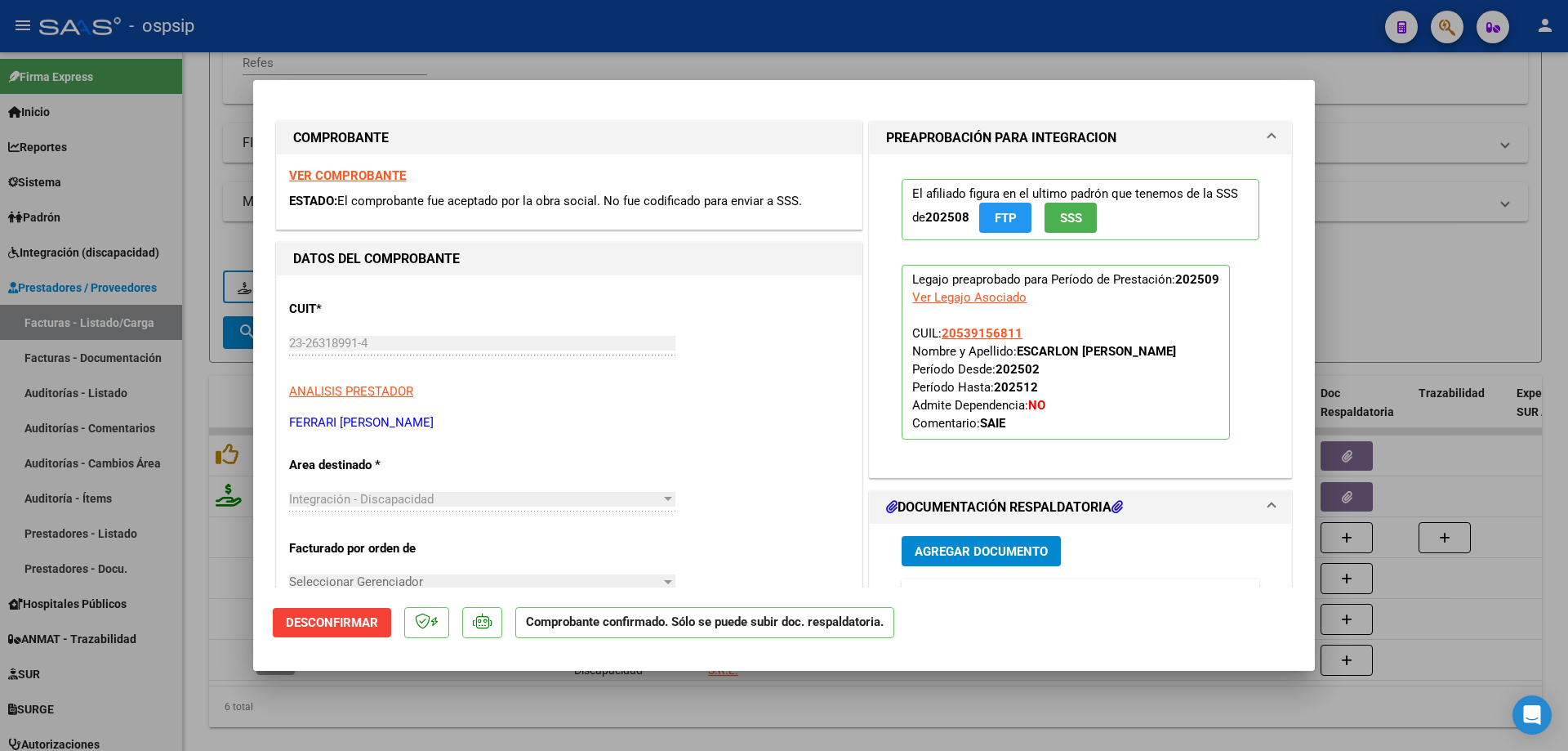
click at [1381, 274] on div at bounding box center [784, 376] width 1568 height 751
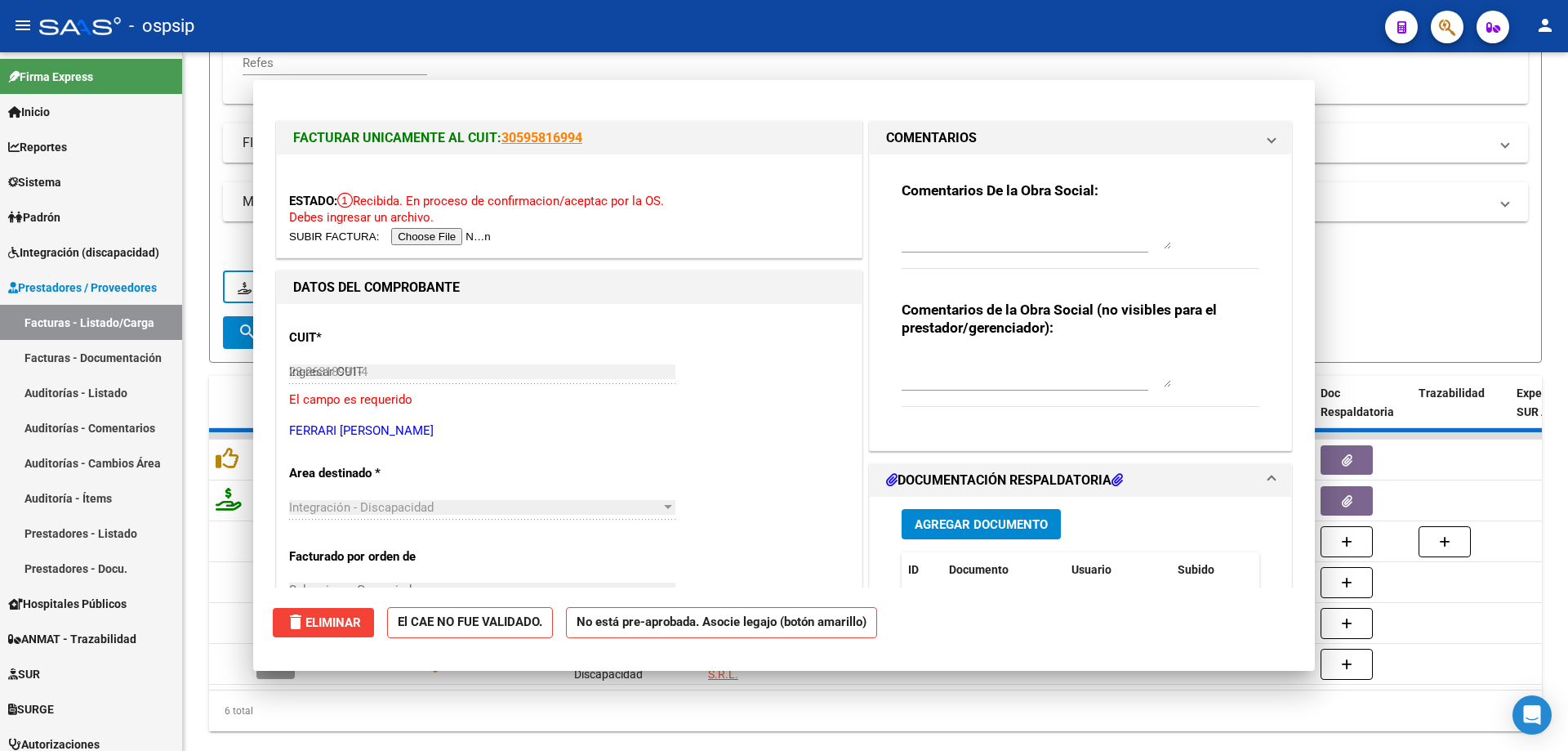
type input "$ 0,00"
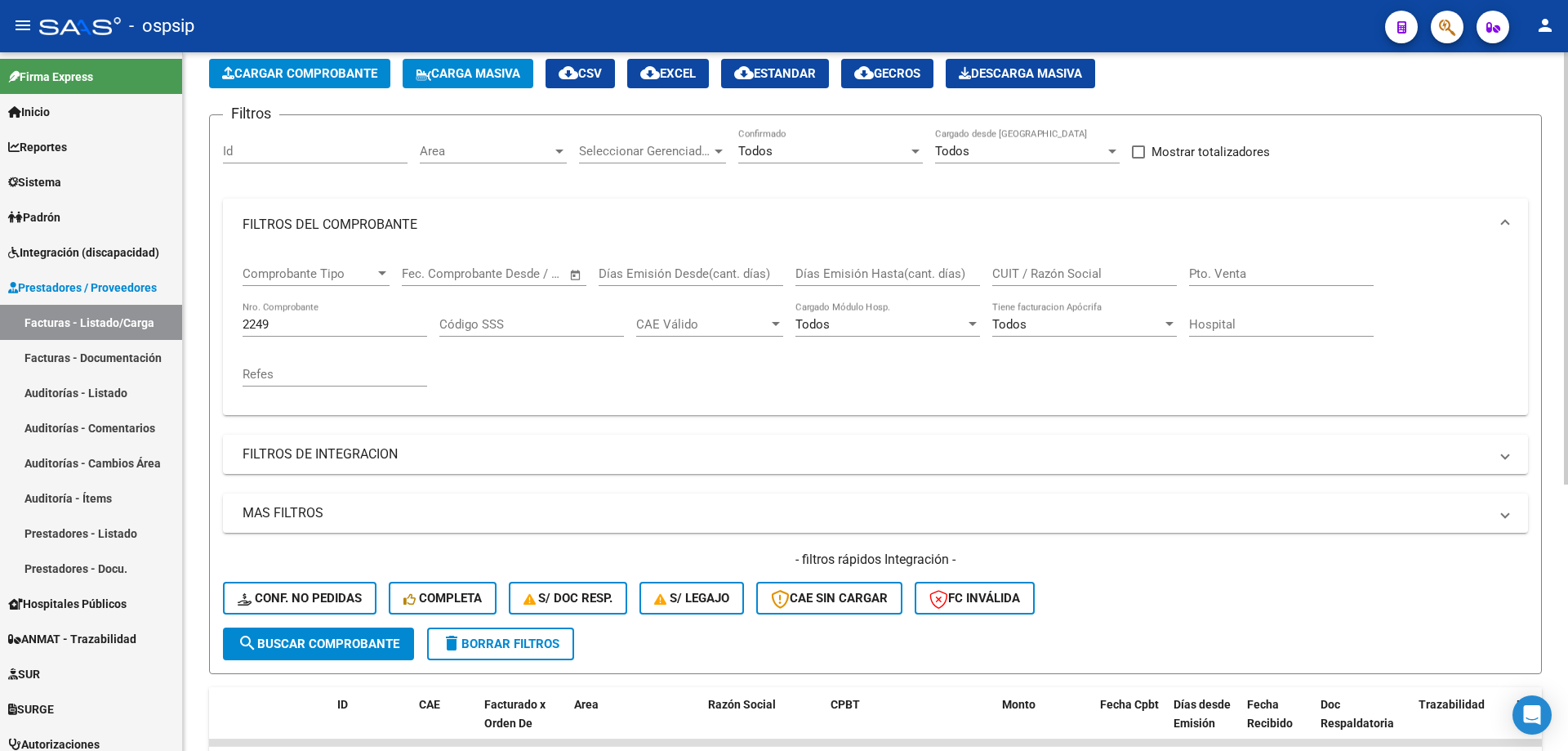
scroll to position [63, 0]
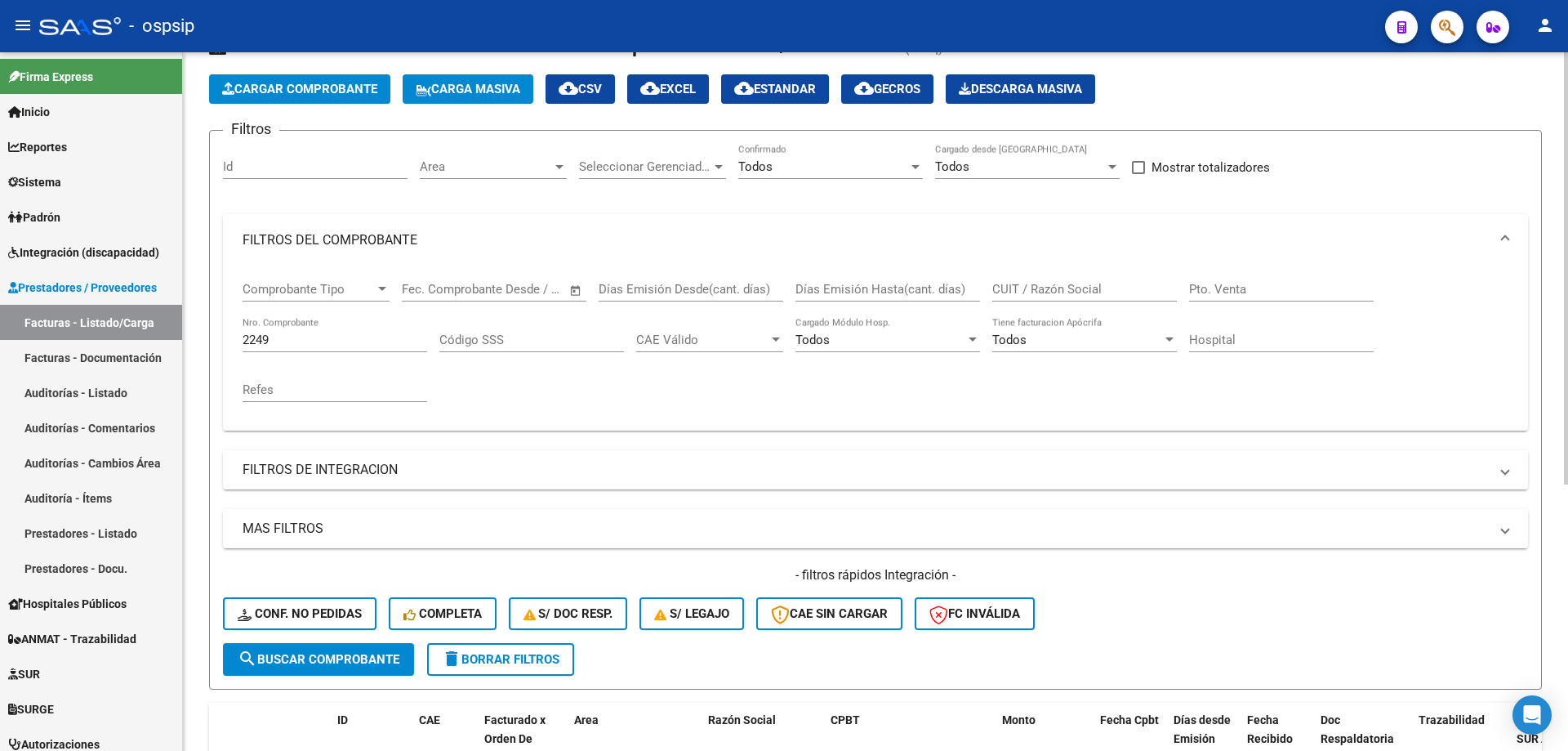
click at [297, 338] on input "2249" at bounding box center [336, 340] width 185 height 15
type input "2"
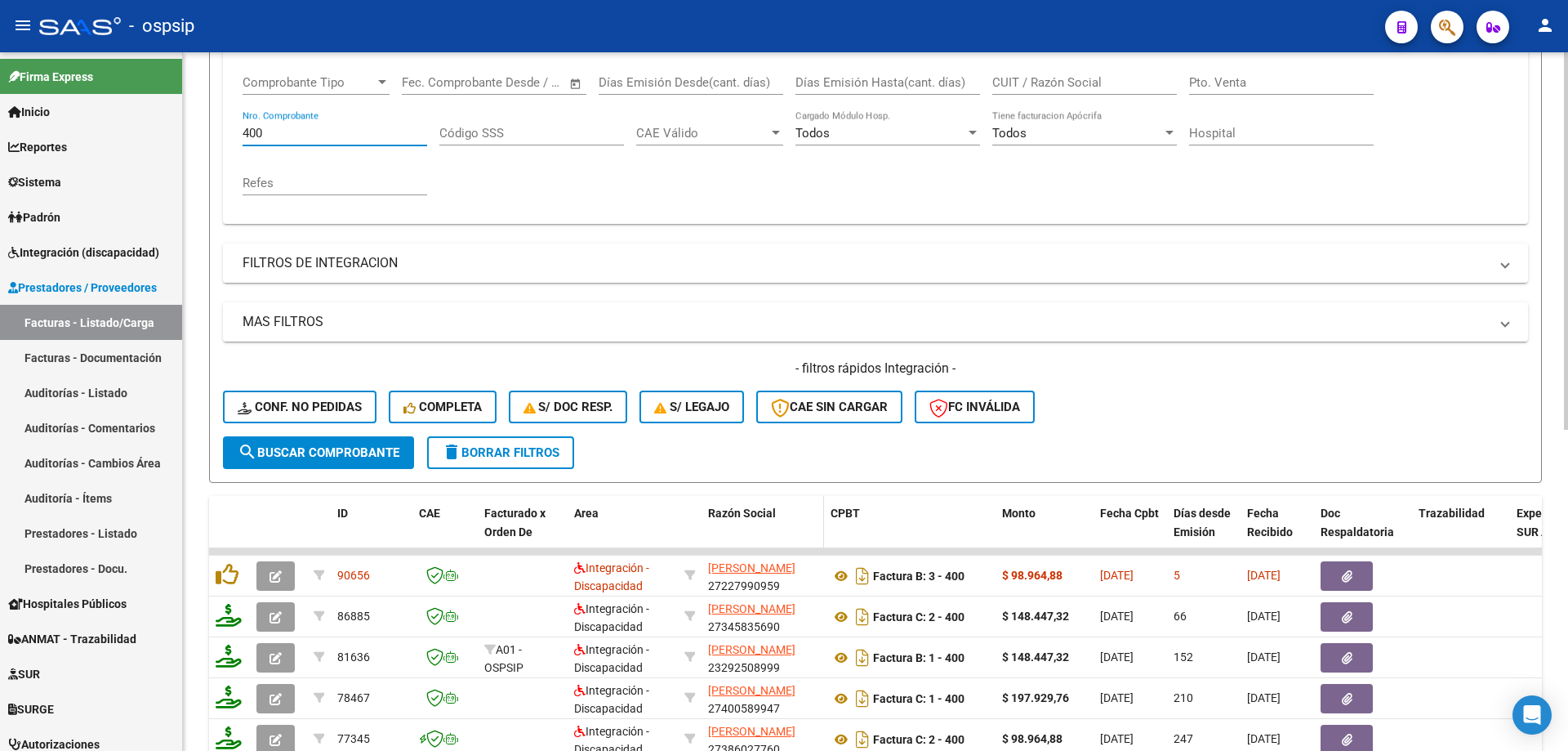
scroll to position [308, 0]
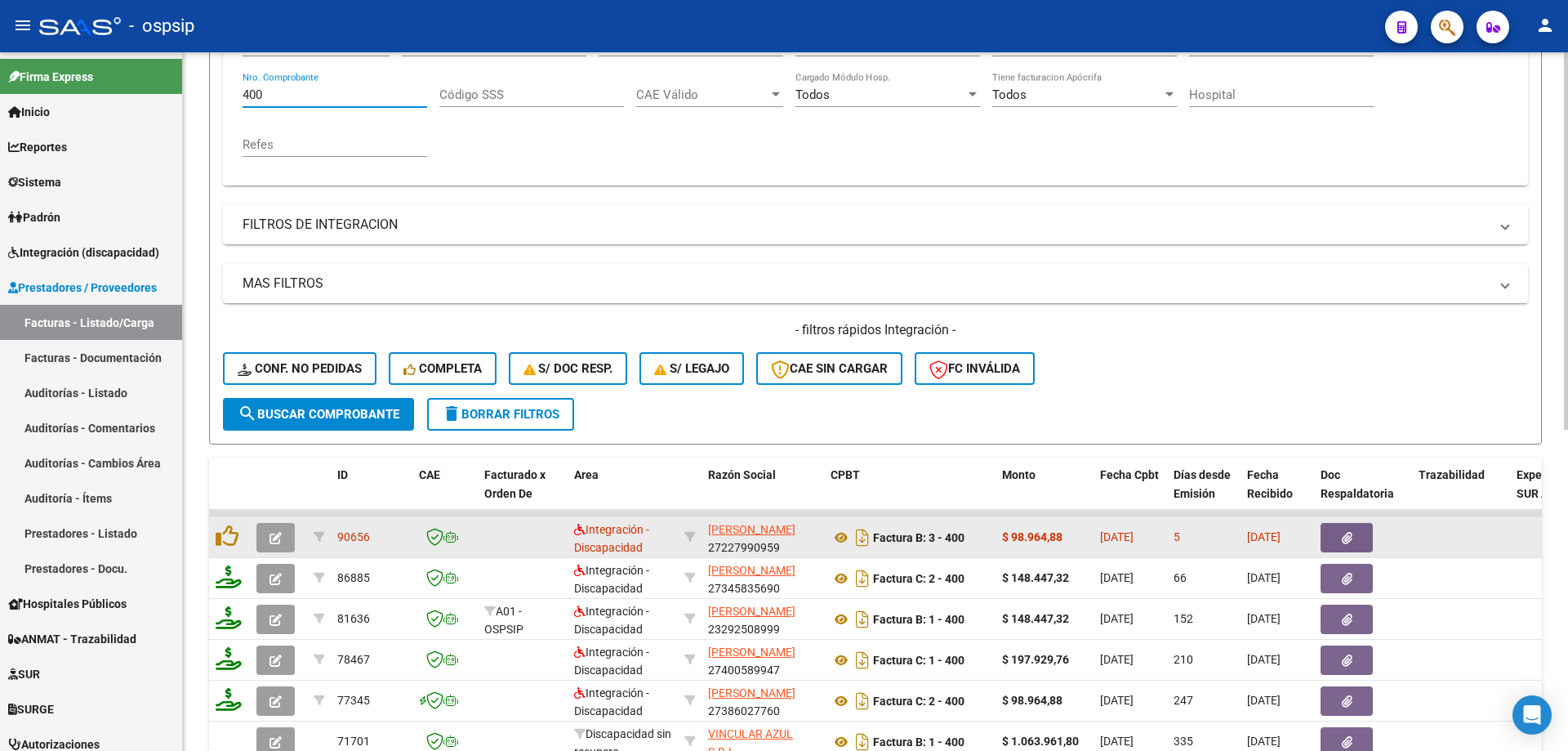
type input "400"
click at [277, 541] on icon "button" at bounding box center [276, 538] width 13 height 13
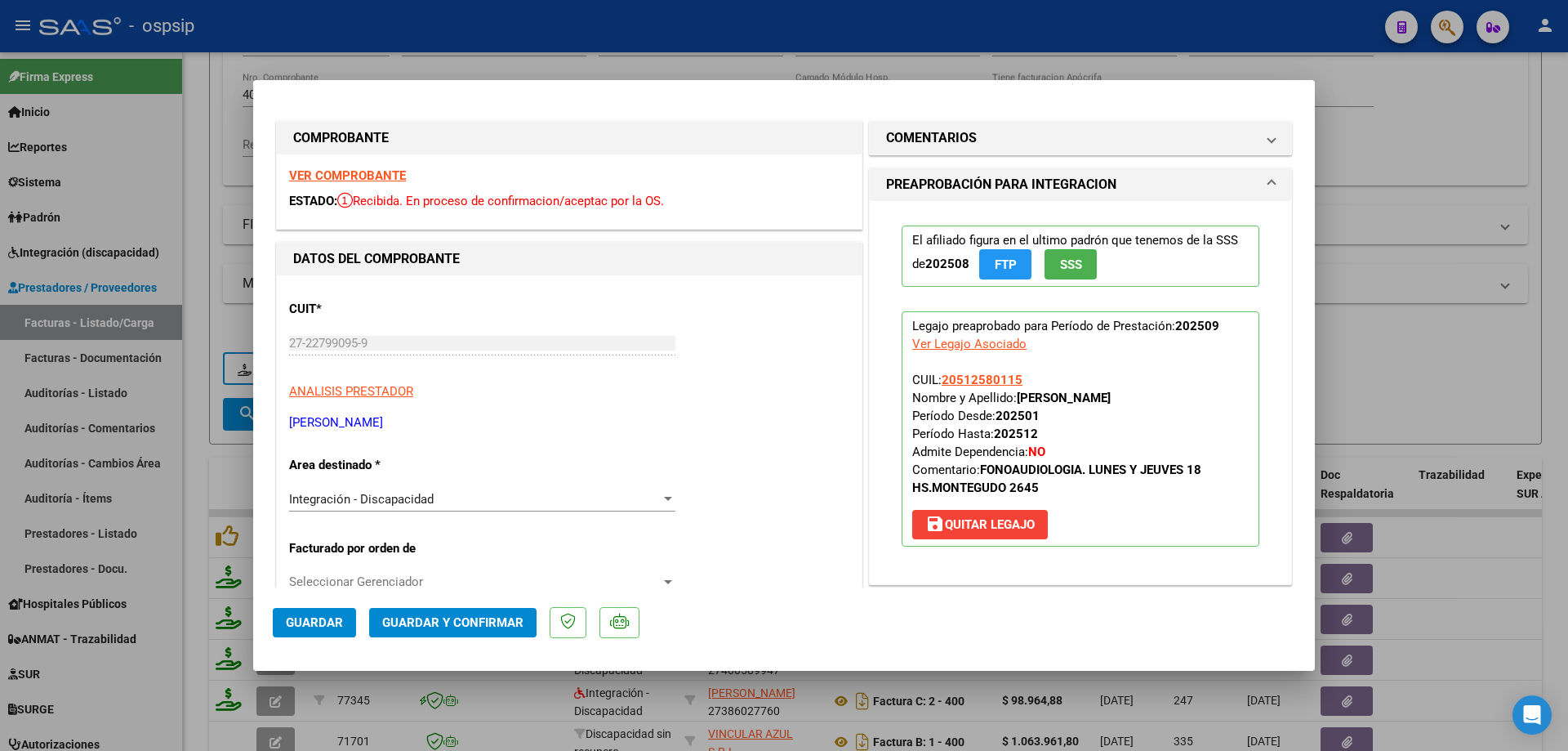
click at [1066, 270] on span "SSS" at bounding box center [1071, 265] width 22 height 15
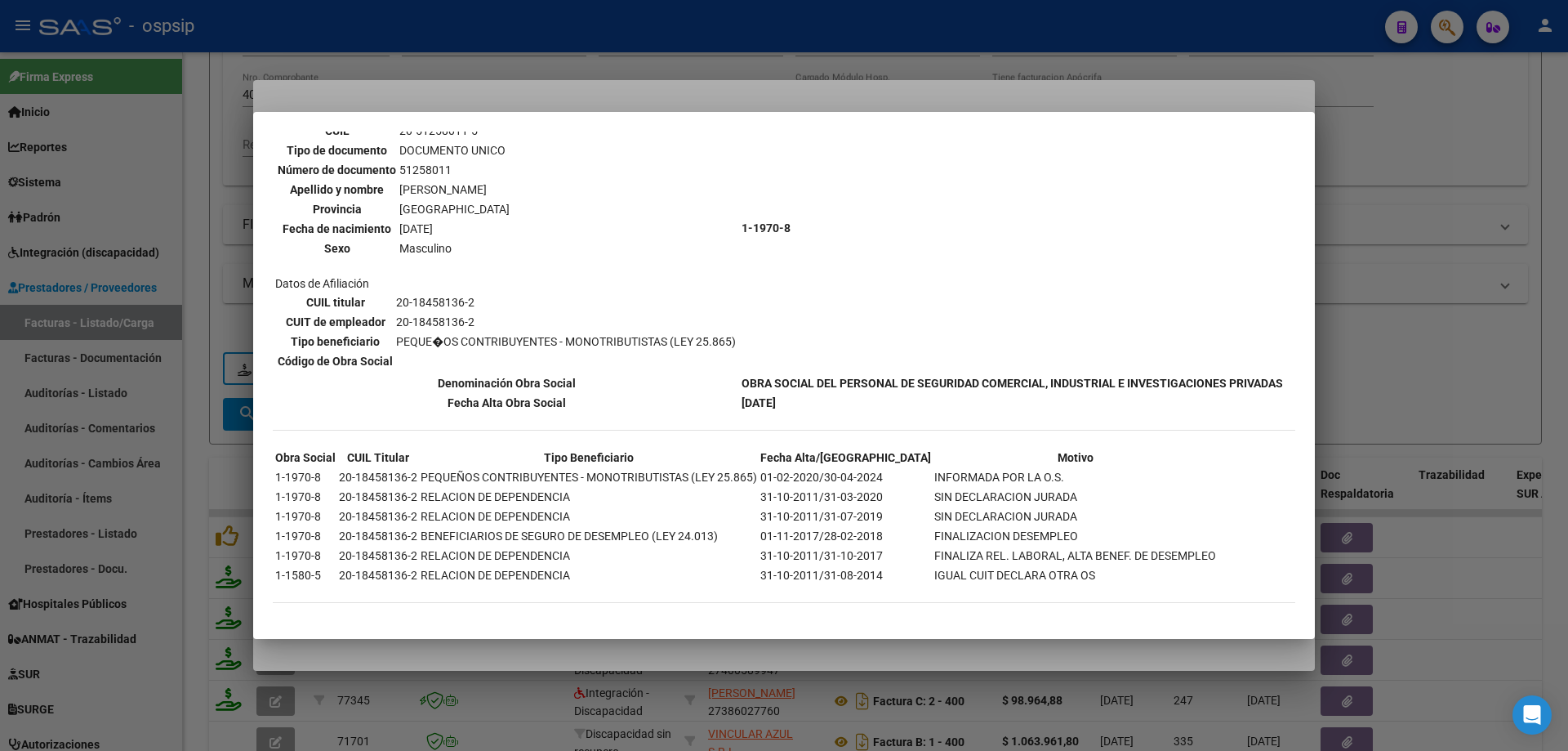
scroll to position [1048, 0]
click at [1350, 373] on div at bounding box center [784, 376] width 1568 height 751
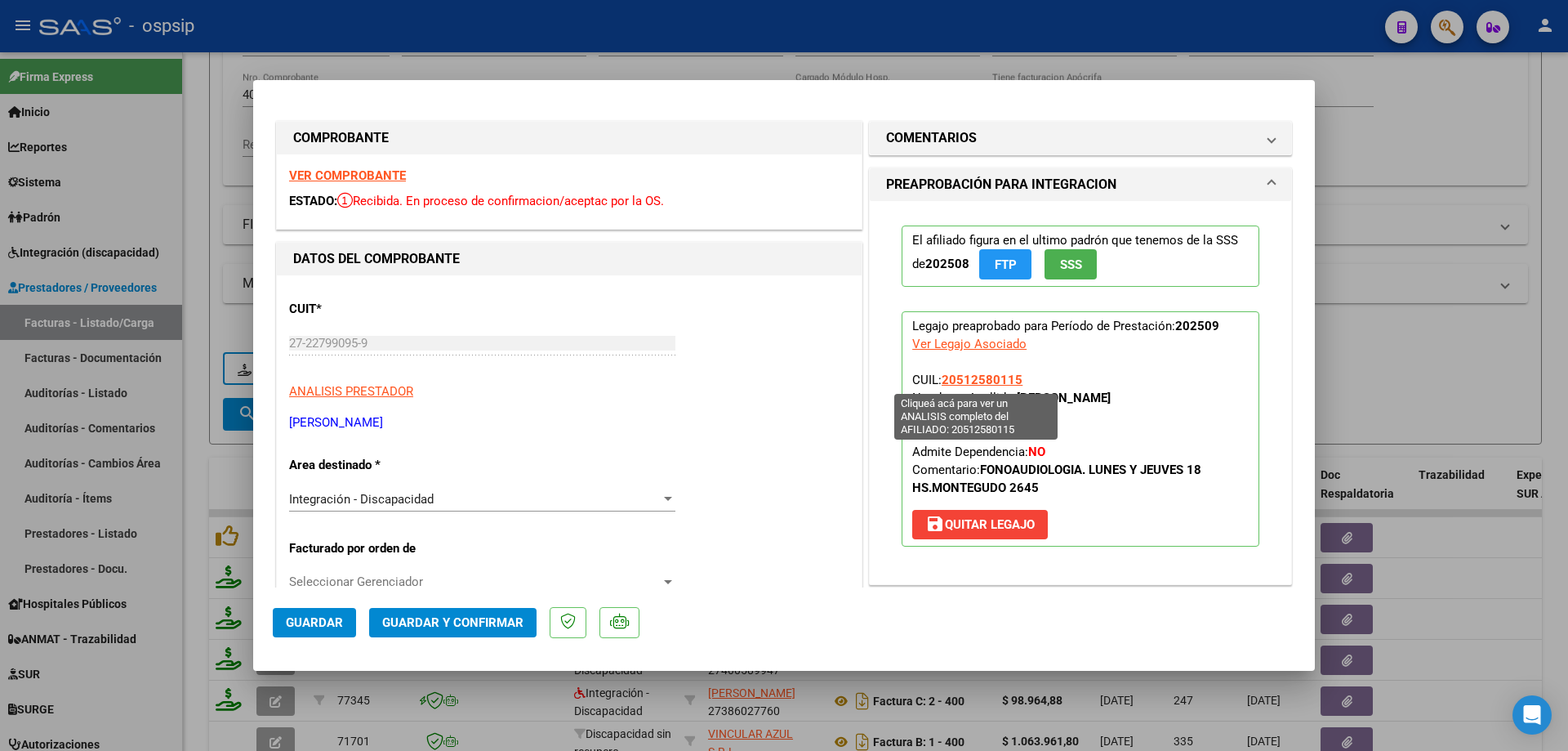
click at [966, 381] on span "20512580115" at bounding box center [981, 380] width 81 height 15
type textarea "20512580115"
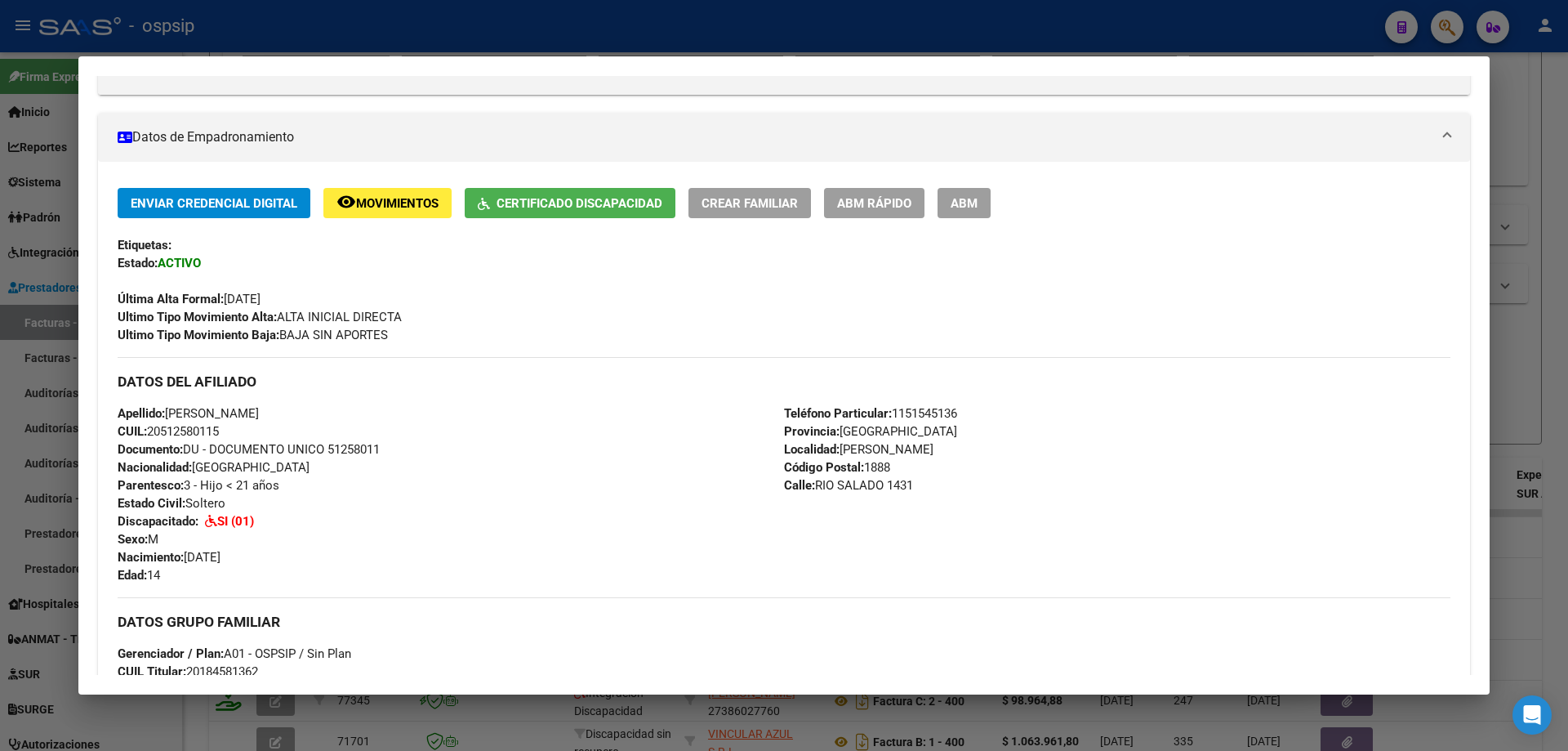
scroll to position [84, 0]
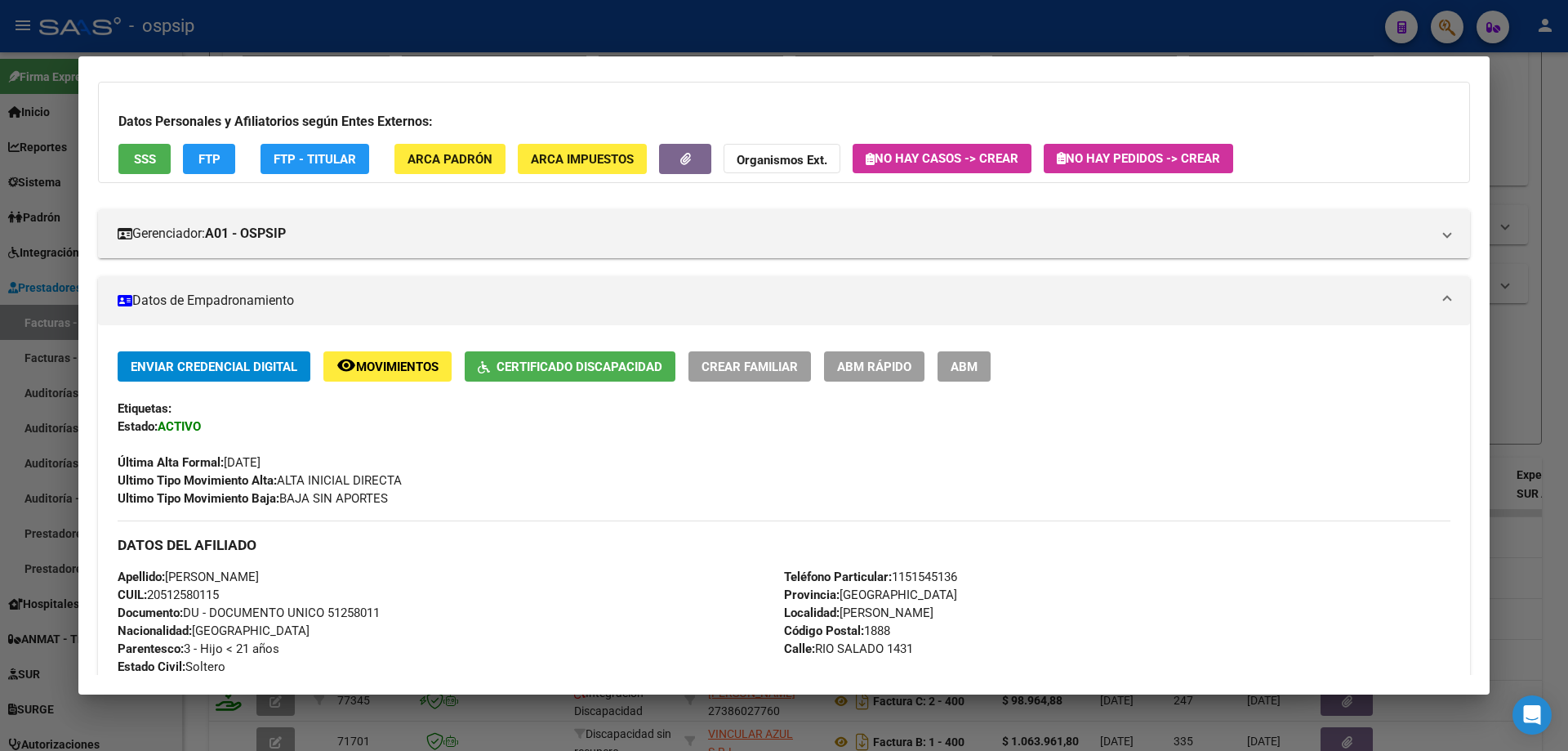
click at [1523, 370] on div at bounding box center [784, 376] width 1568 height 751
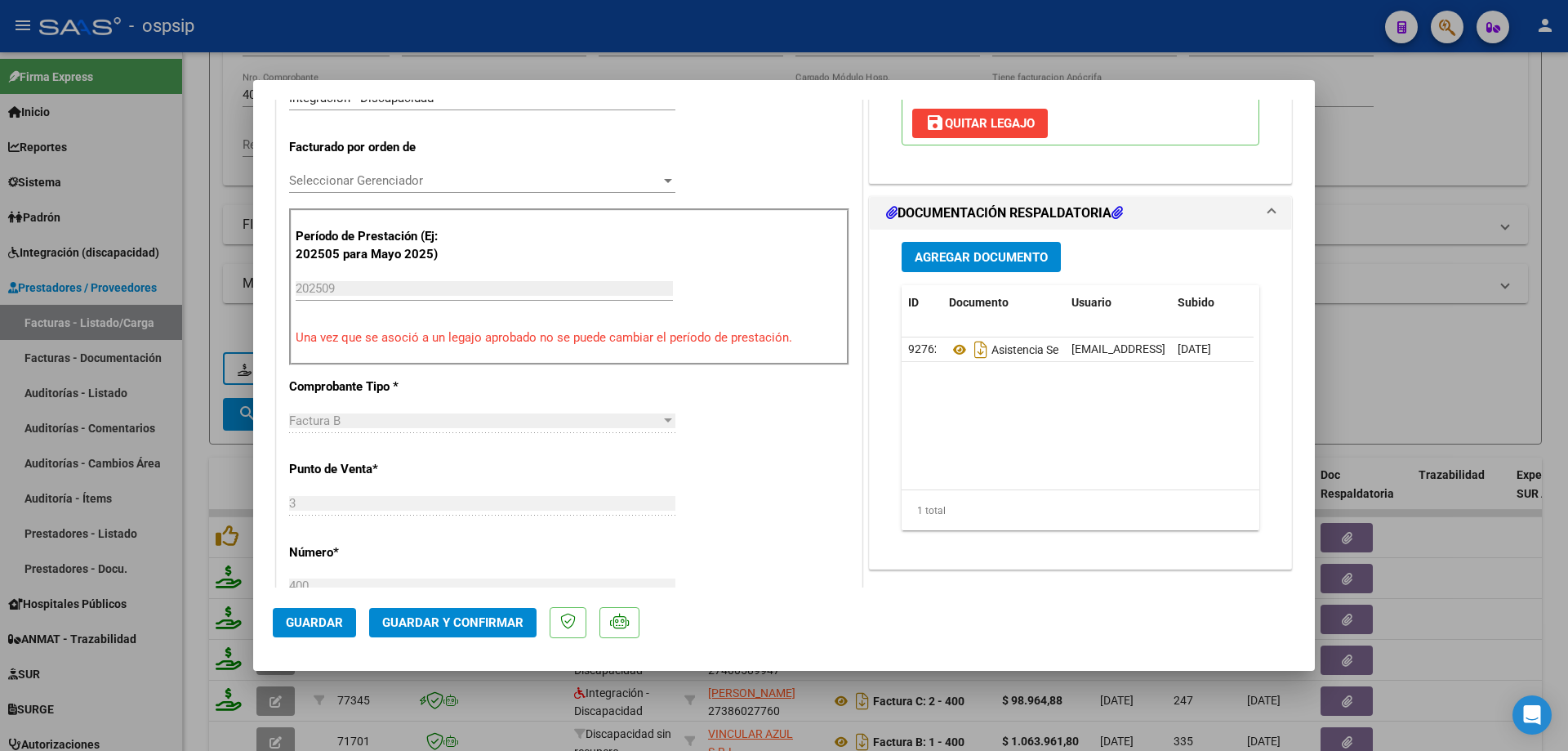
scroll to position [490, 0]
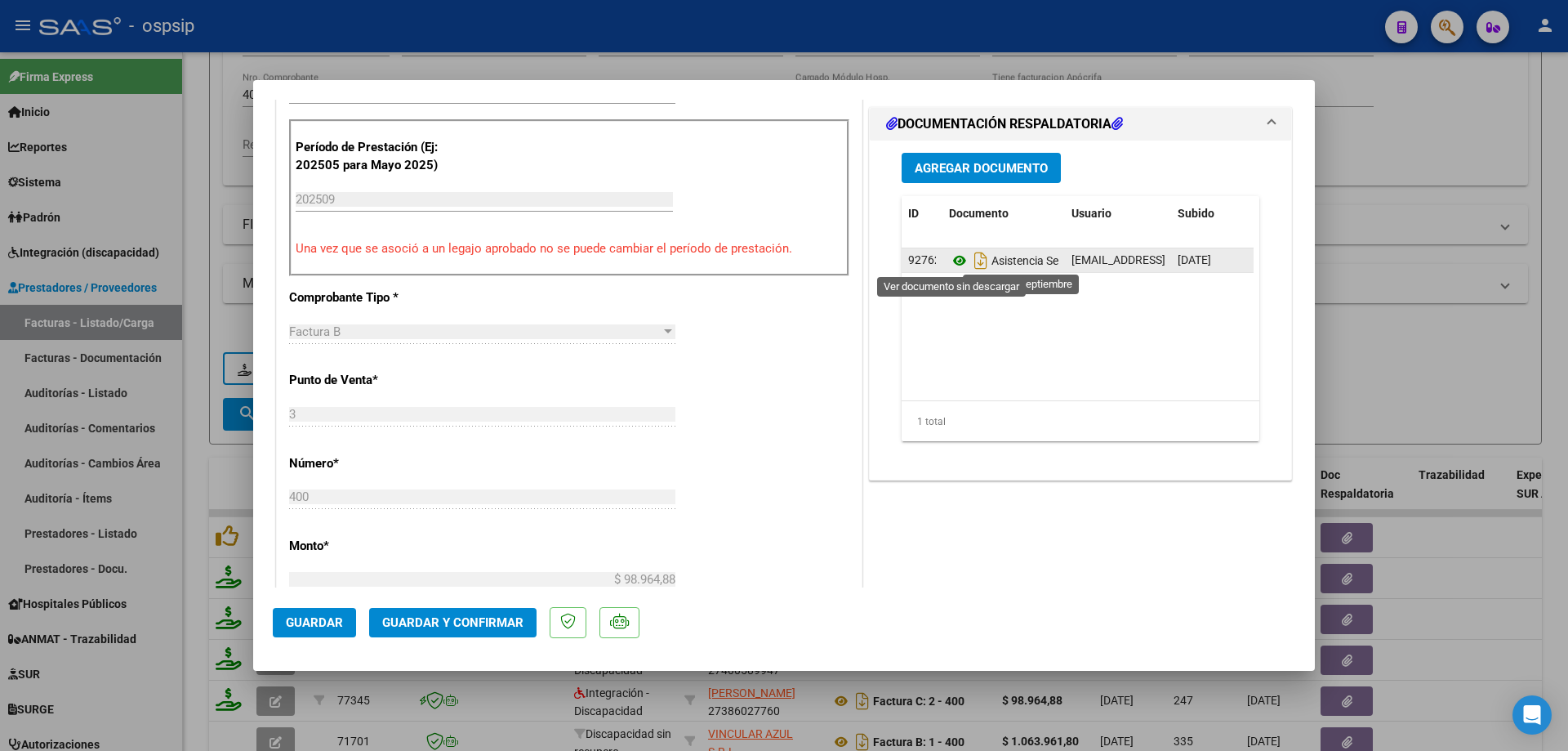
click at [953, 258] on icon at bounding box center [959, 261] width 21 height 20
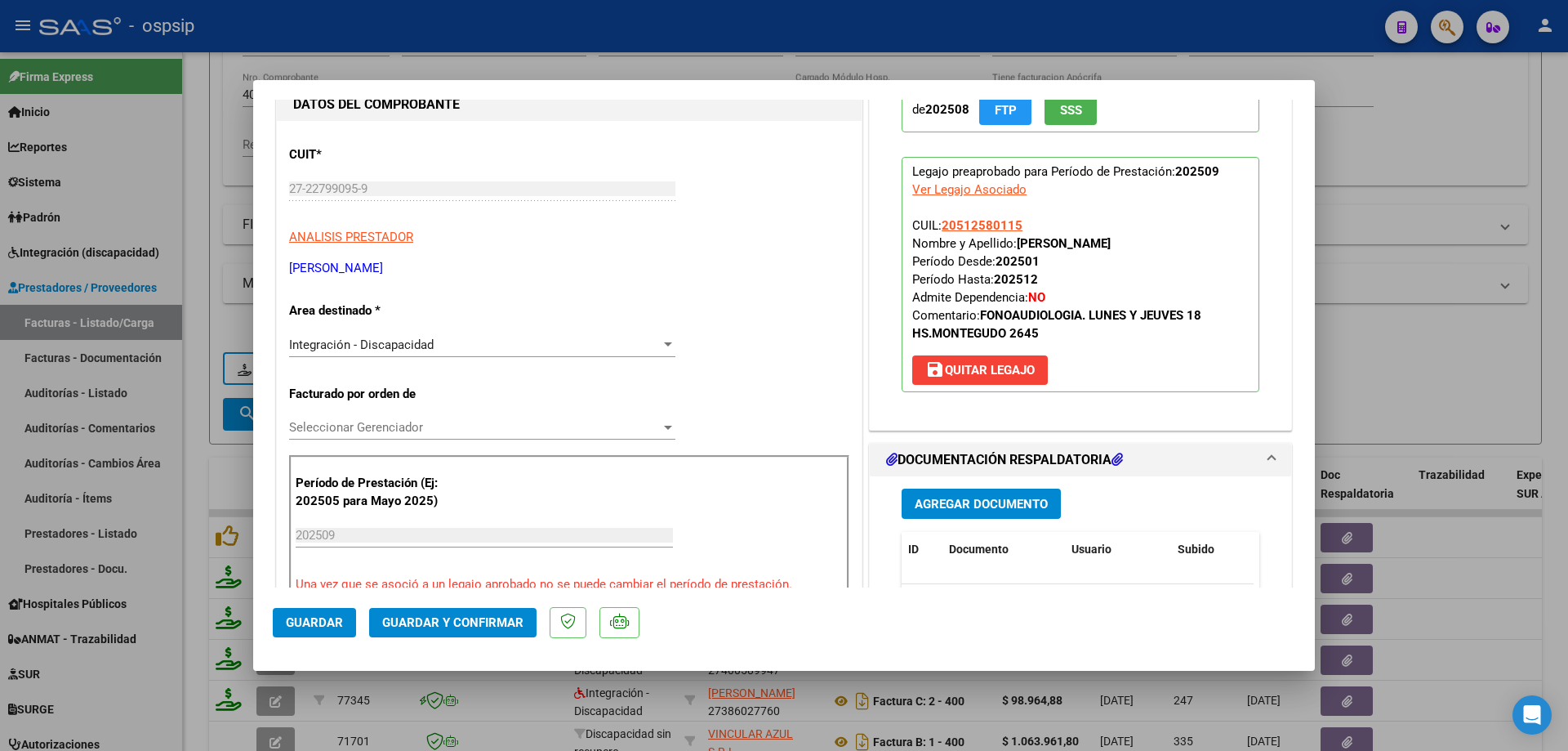
scroll to position [82, 0]
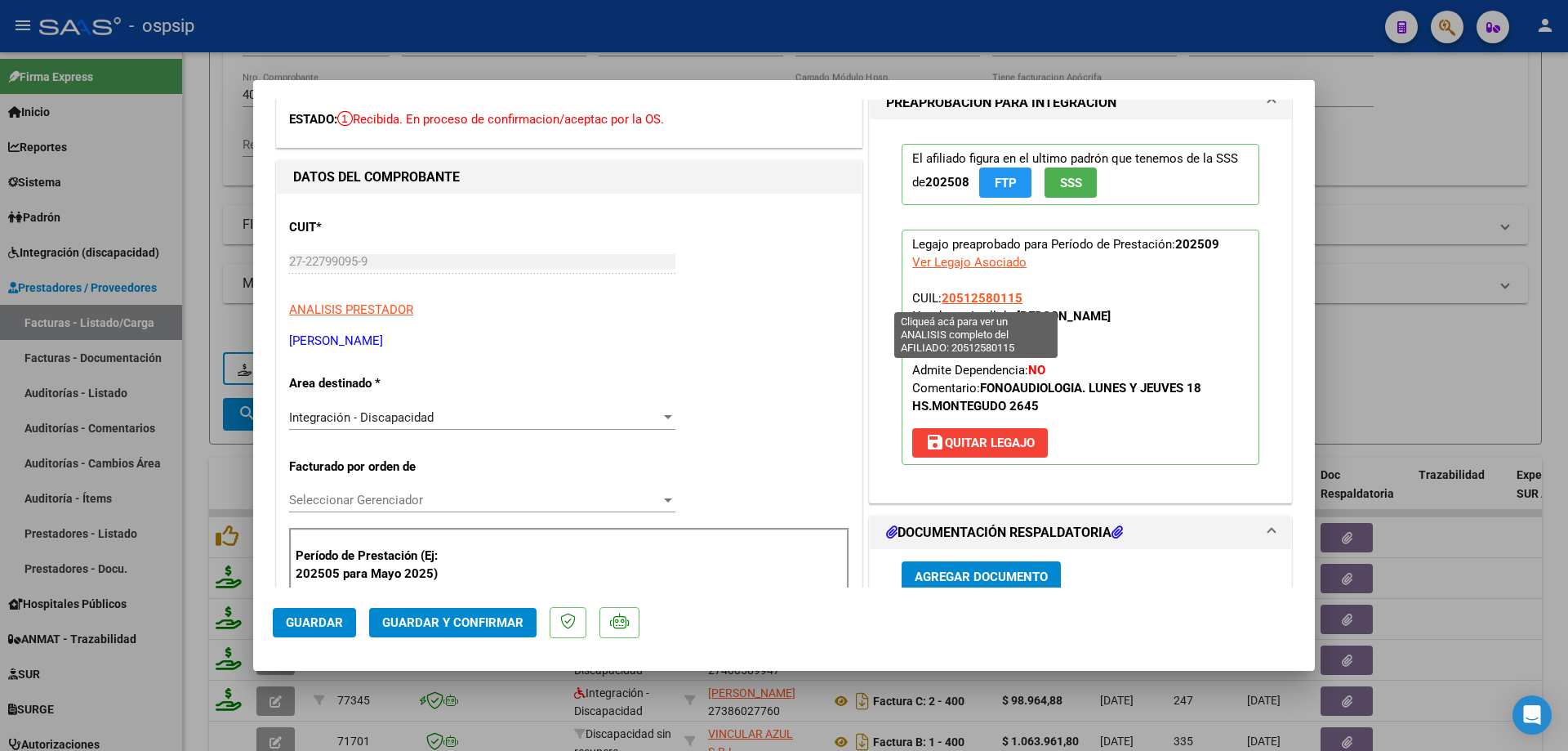
drag, startPoint x: 1015, startPoint y: 297, endPoint x: 940, endPoint y: 297, distance: 75.0
click at [941, 297] on span "20512580115" at bounding box center [981, 298] width 81 height 15
copy span "20512580115"
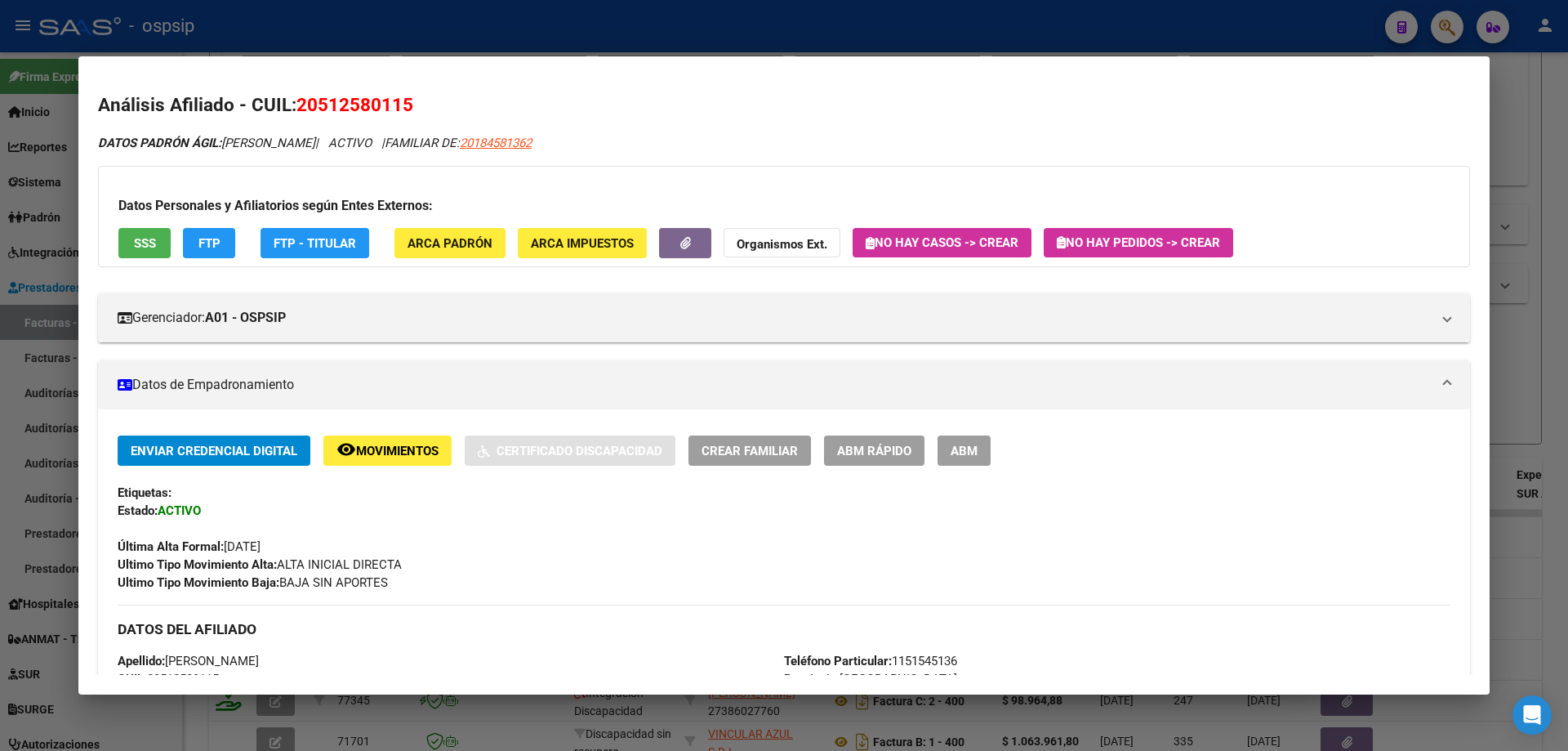
drag, startPoint x: 979, startPoint y: 300, endPoint x: 1524, endPoint y: 326, distance: 545.6
click at [1524, 326] on div at bounding box center [784, 376] width 1568 height 751
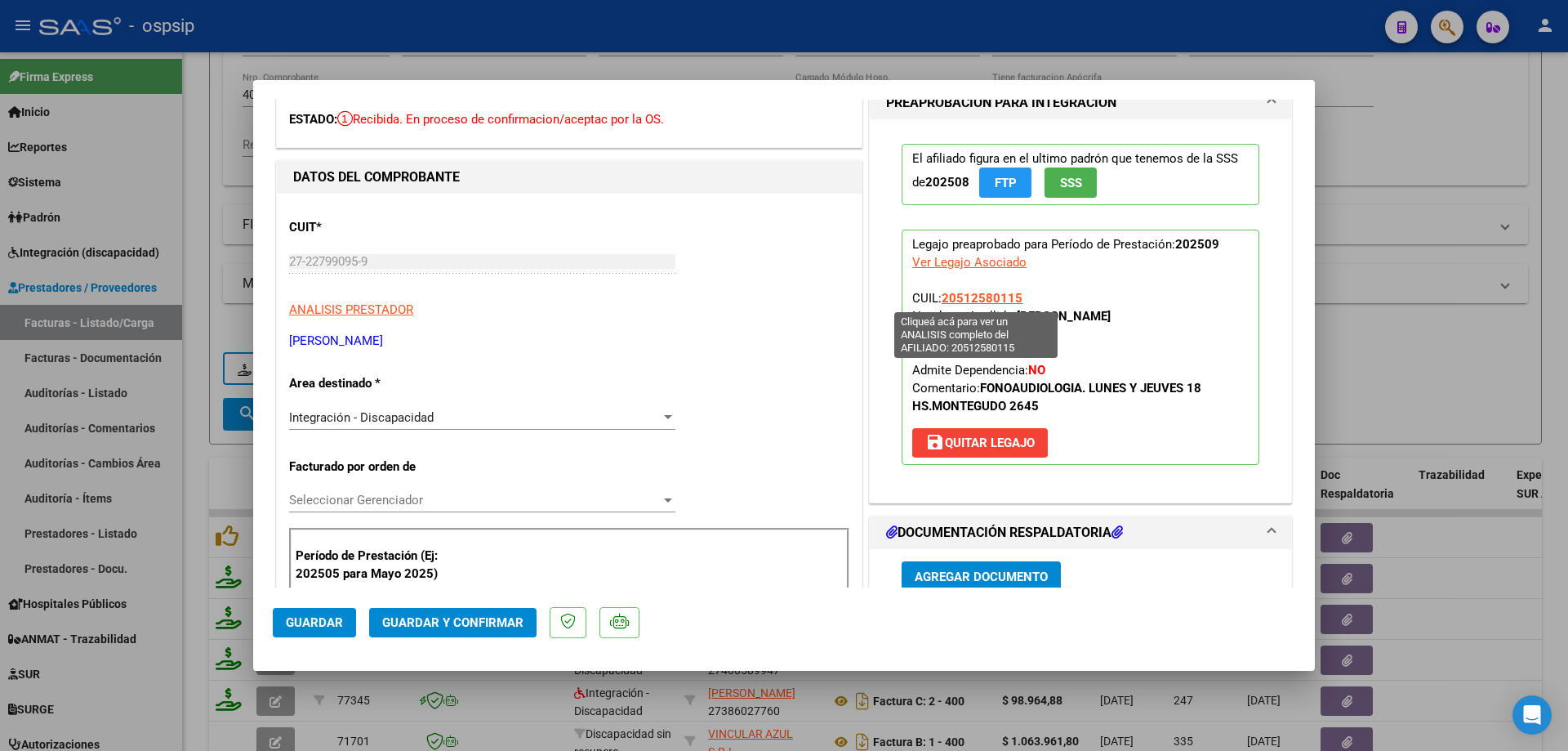
drag, startPoint x: 1026, startPoint y: 297, endPoint x: 941, endPoint y: 292, distance: 85.1
click at [941, 292] on p "Legajo preaprobado para Período de Prestación: 202509 Ver Legajo Asociado CUIL:…" at bounding box center [1080, 346] width 357 height 235
click at [1032, 292] on p "Legajo preaprobado para Período de Prestación: 202509 Ver Legajo Asociado CUIL:…" at bounding box center [1080, 346] width 357 height 235
drag, startPoint x: 1028, startPoint y: 294, endPoint x: 937, endPoint y: 299, distance: 91.1
click at [937, 299] on p "Legajo preaprobado para Período de Prestación: 202509 Ver Legajo Asociado CUIL:…" at bounding box center [1080, 346] width 357 height 235
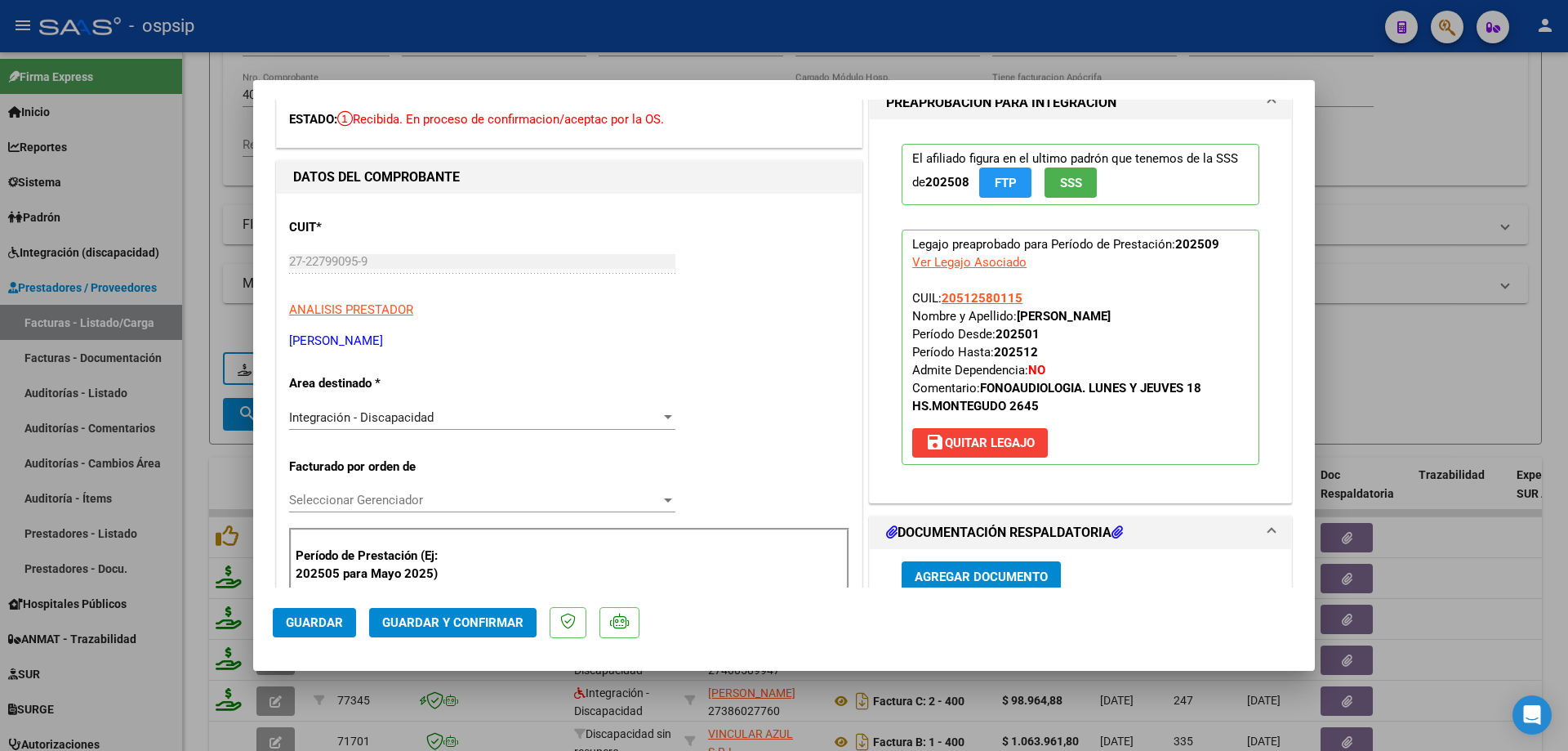
copy span "20512580115"
click at [453, 631] on button "Guardar y Confirmar" at bounding box center [453, 622] width 168 height 29
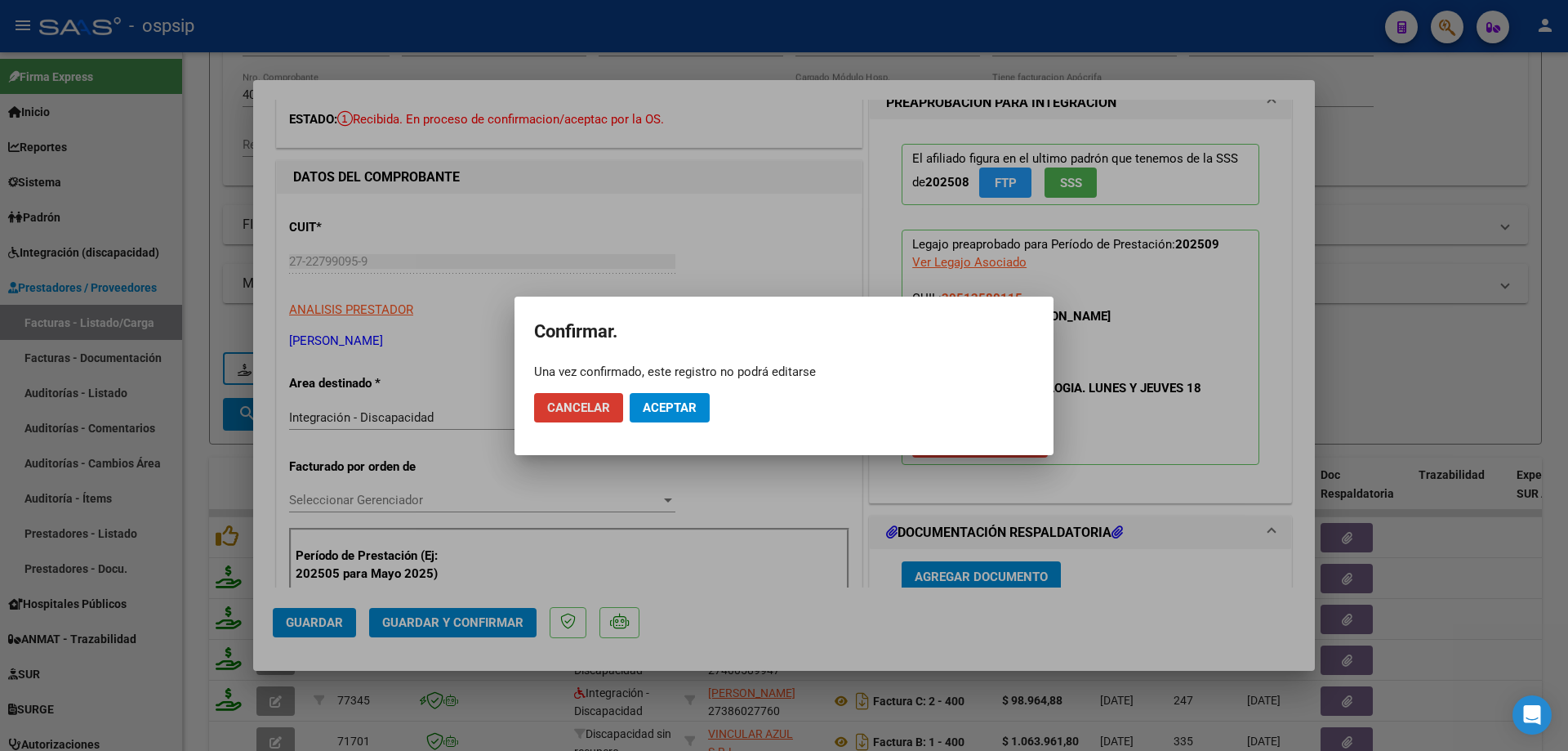
click at [659, 407] on span "Aceptar" at bounding box center [669, 407] width 54 height 15
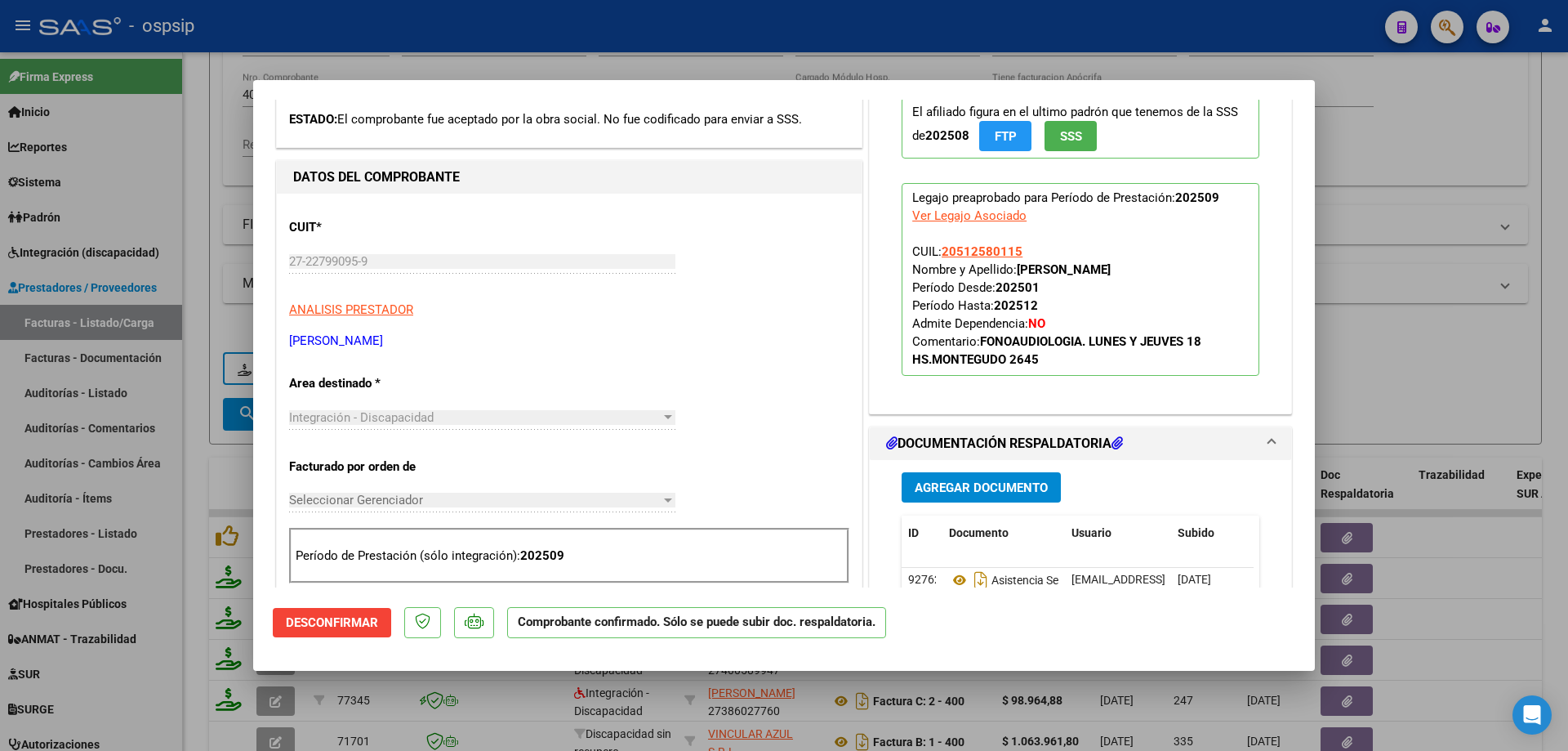
click at [1392, 327] on div at bounding box center [784, 376] width 1568 height 751
type input "$ 0,00"
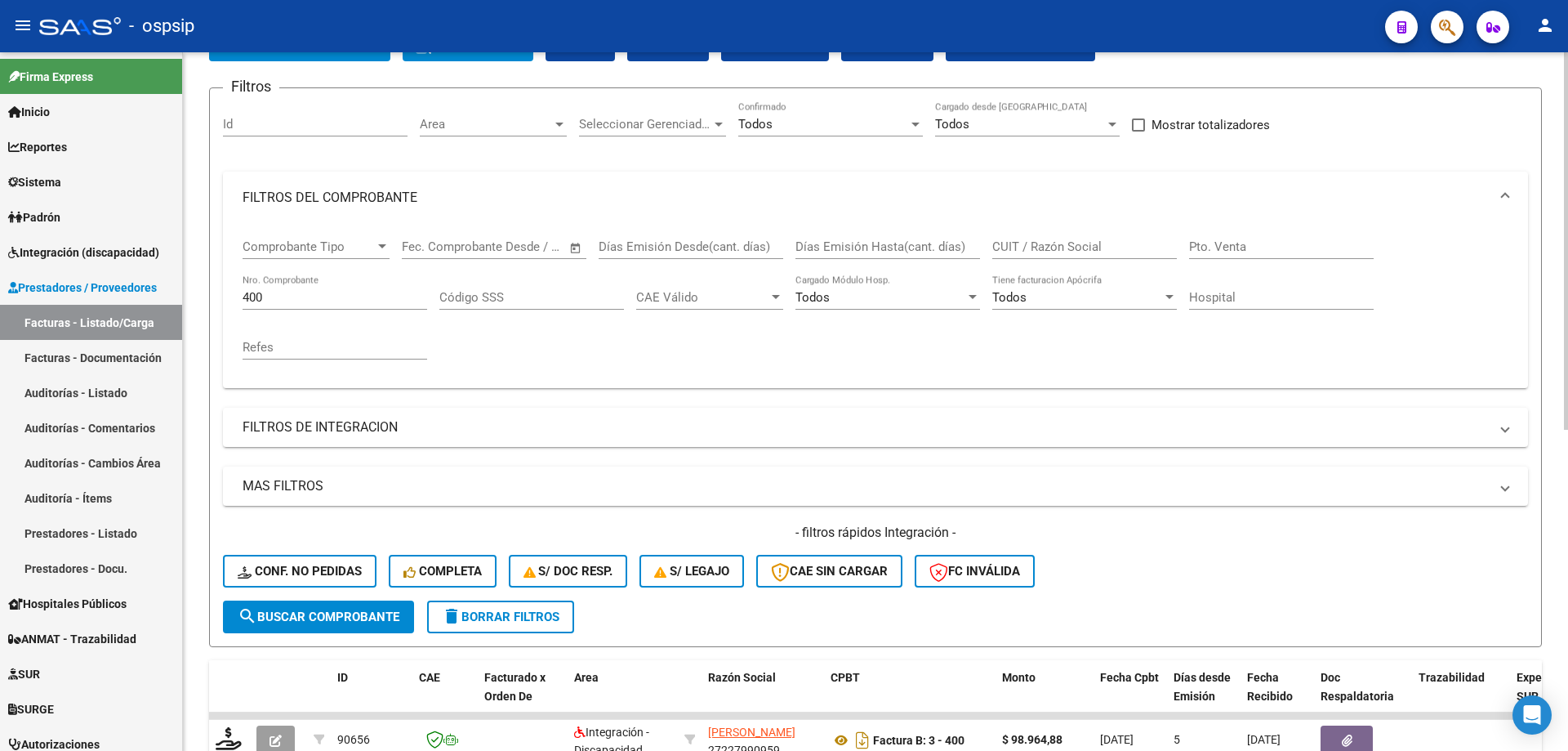
scroll to position [63, 0]
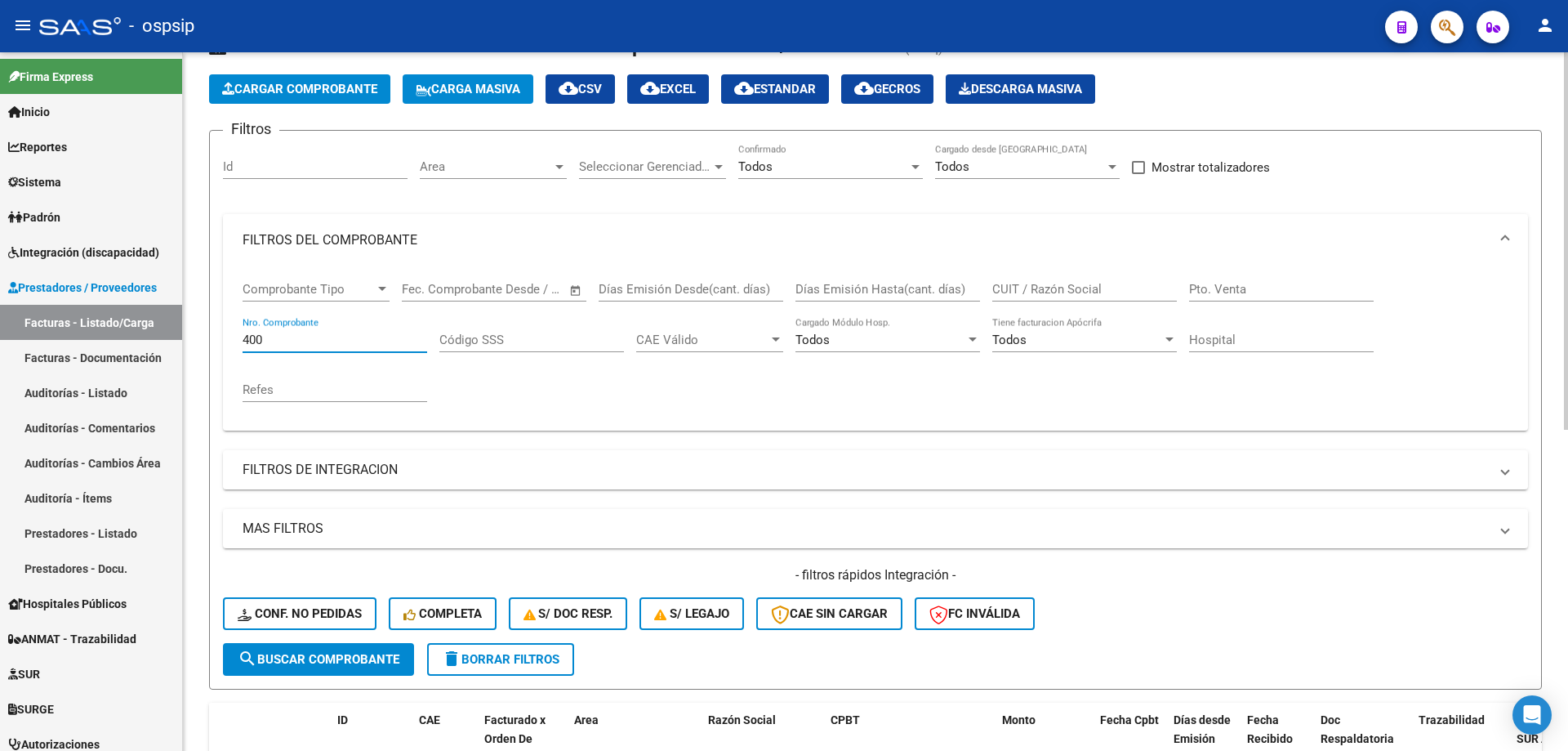
click at [268, 337] on input "400" at bounding box center [336, 340] width 185 height 15
type input "4"
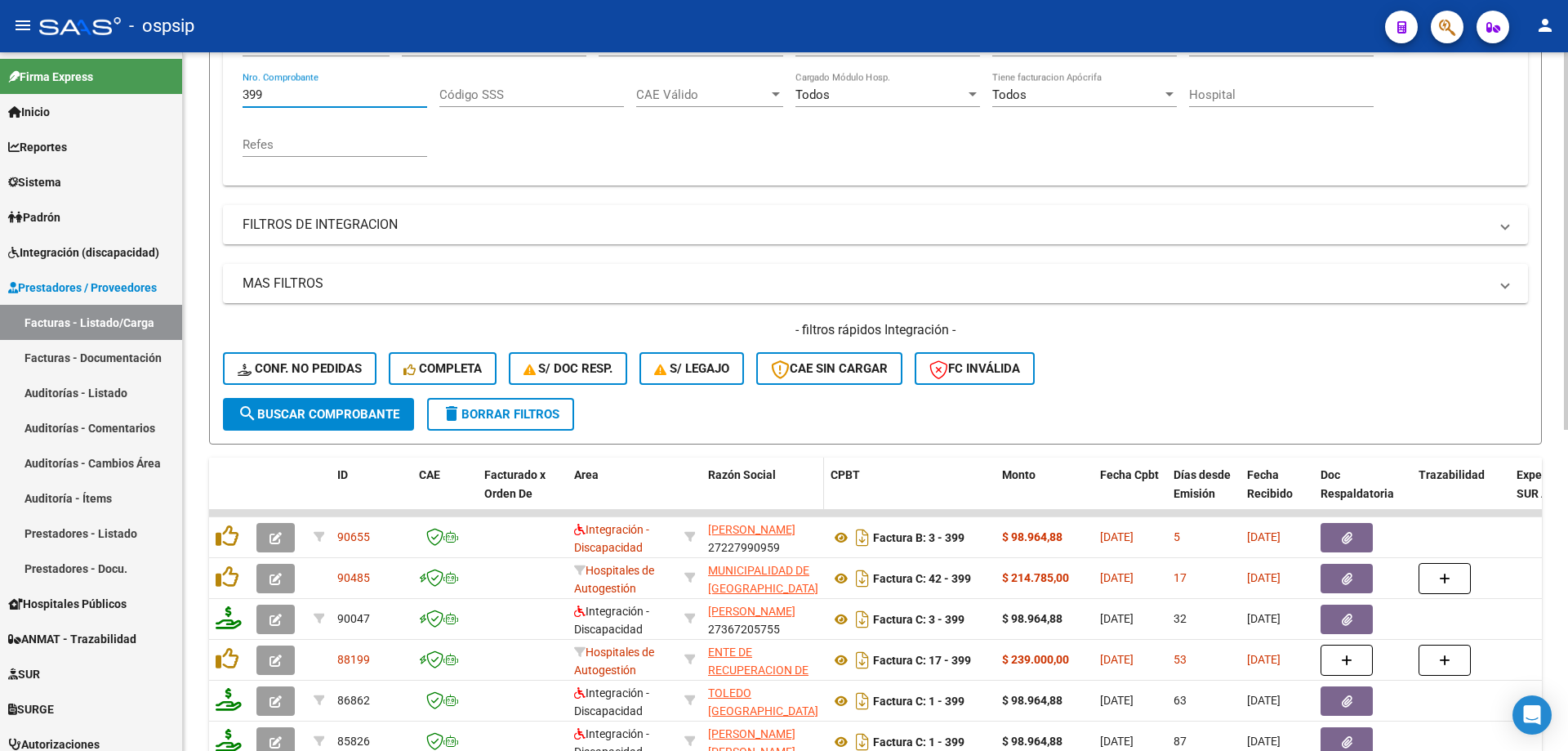
scroll to position [391, 0]
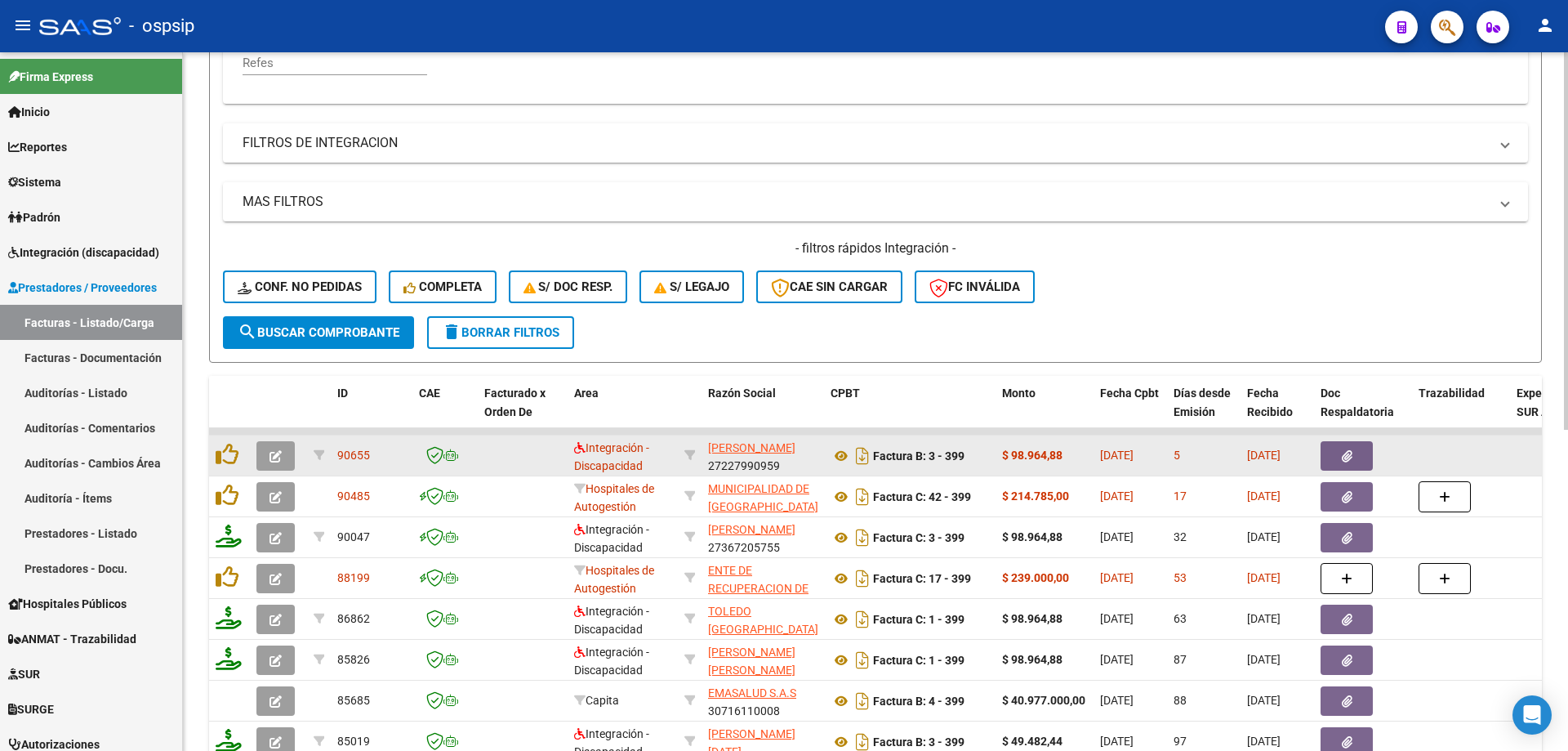
type input "399"
click at [274, 460] on icon "button" at bounding box center [276, 456] width 13 height 13
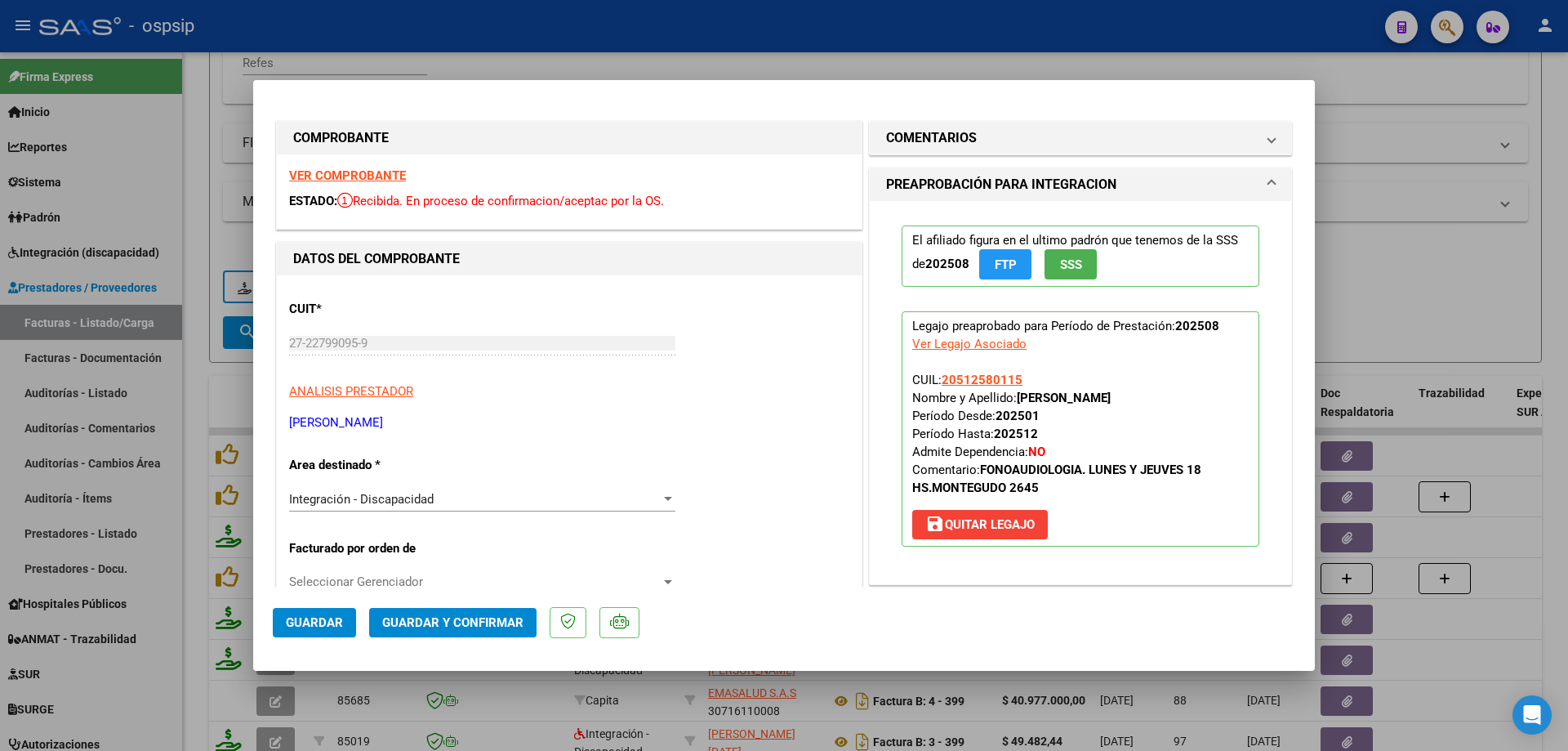
click at [1075, 274] on button "SSS" at bounding box center [1071, 264] width 53 height 30
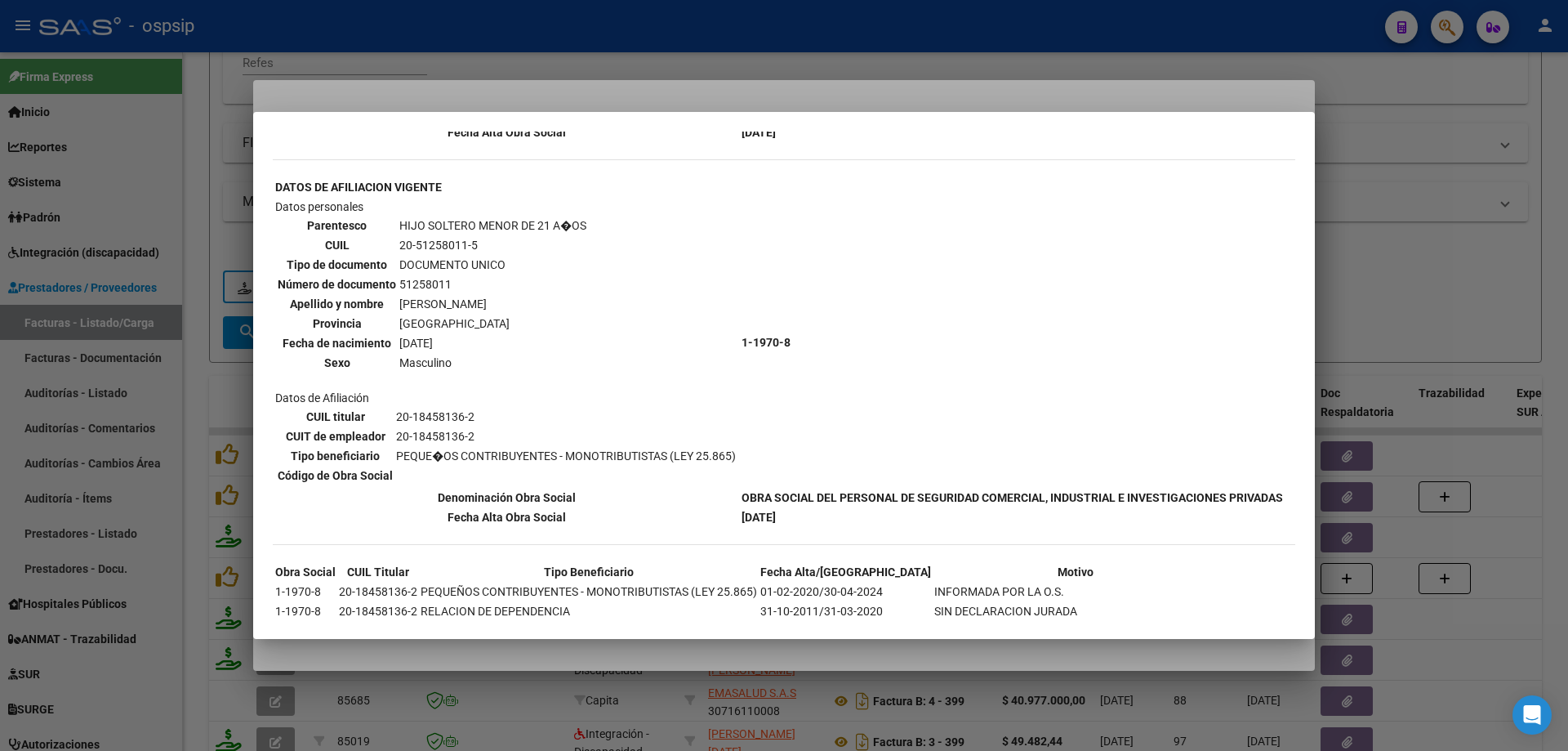
scroll to position [817, 0]
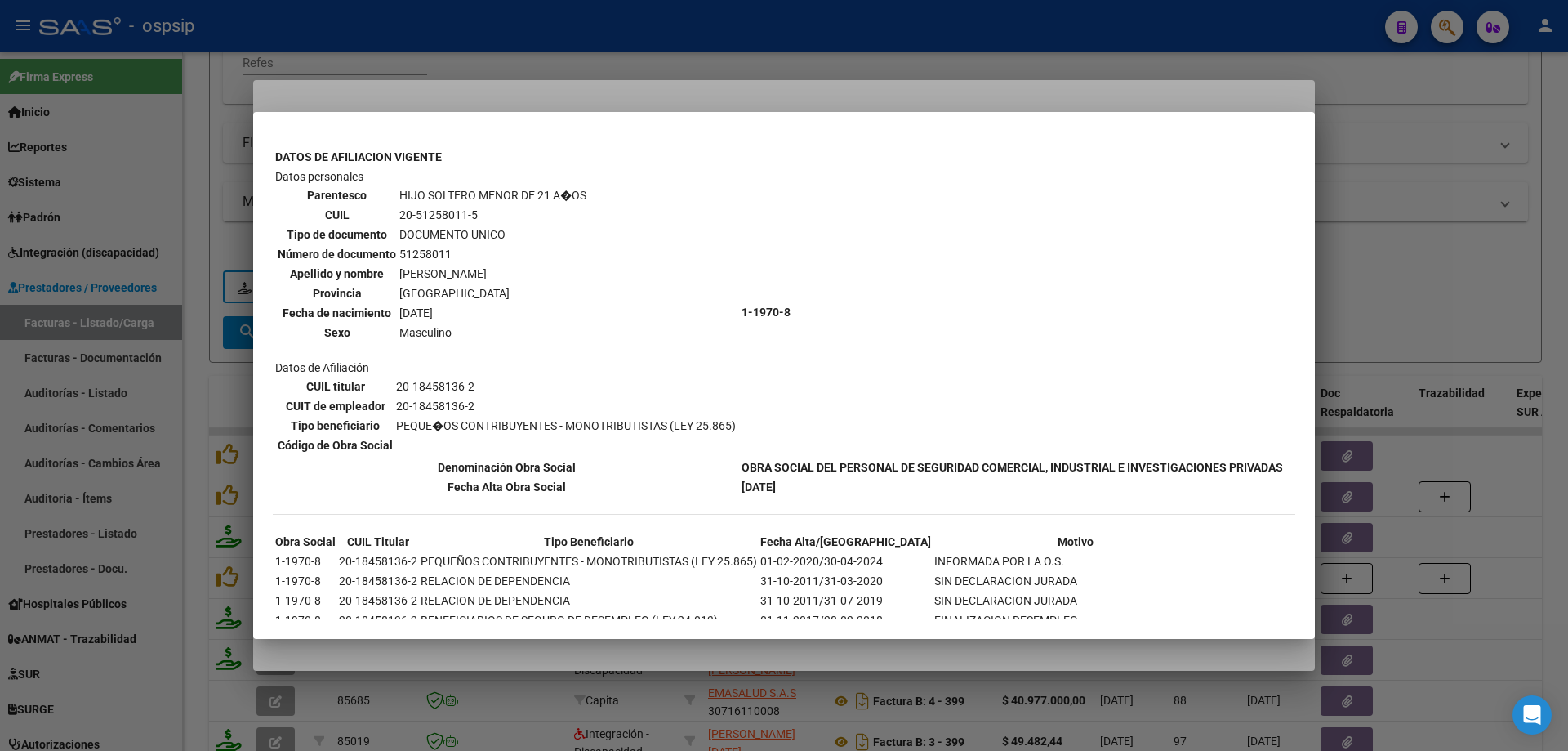
click at [1374, 278] on div at bounding box center [784, 376] width 1568 height 751
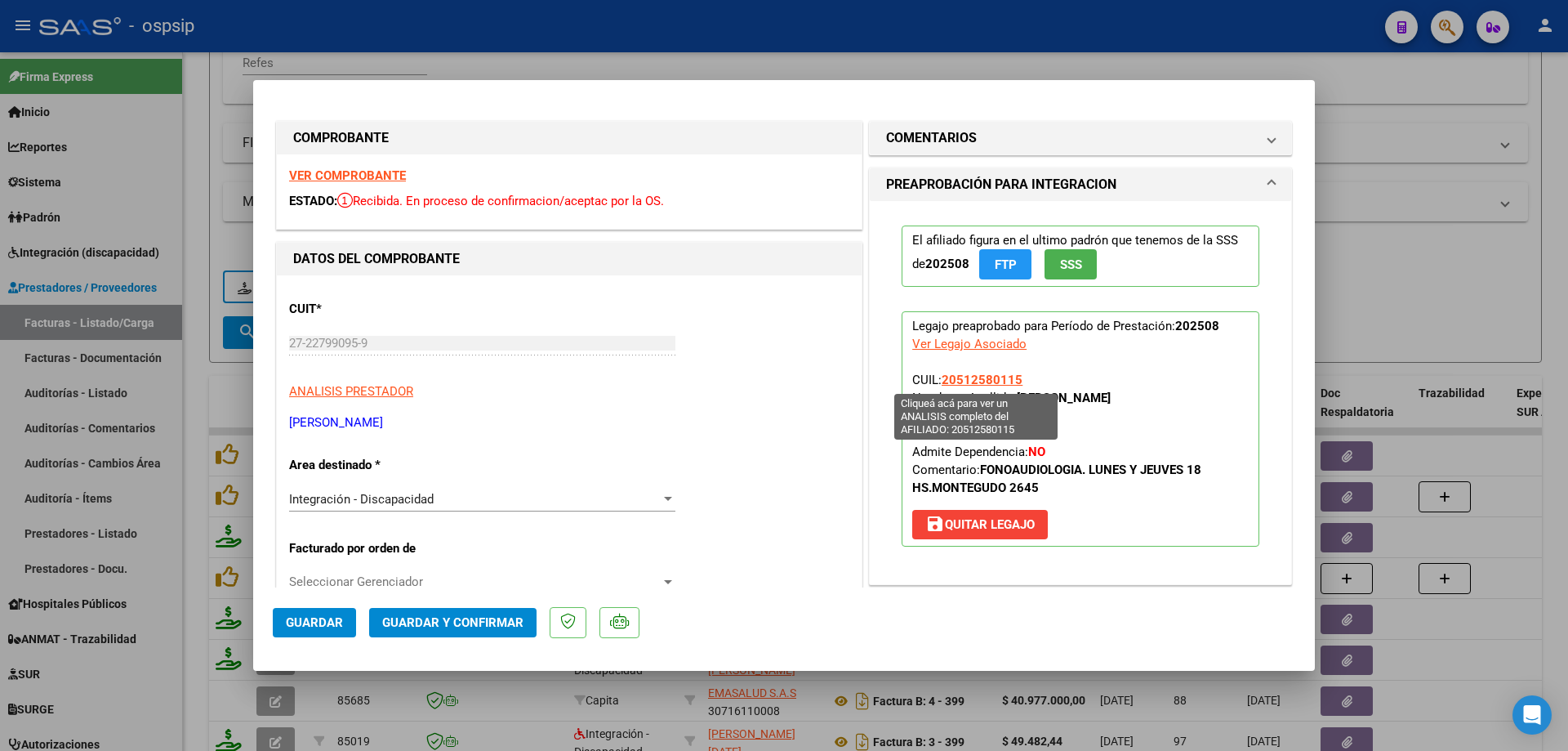
click at [979, 381] on span "20512580115" at bounding box center [981, 380] width 81 height 15
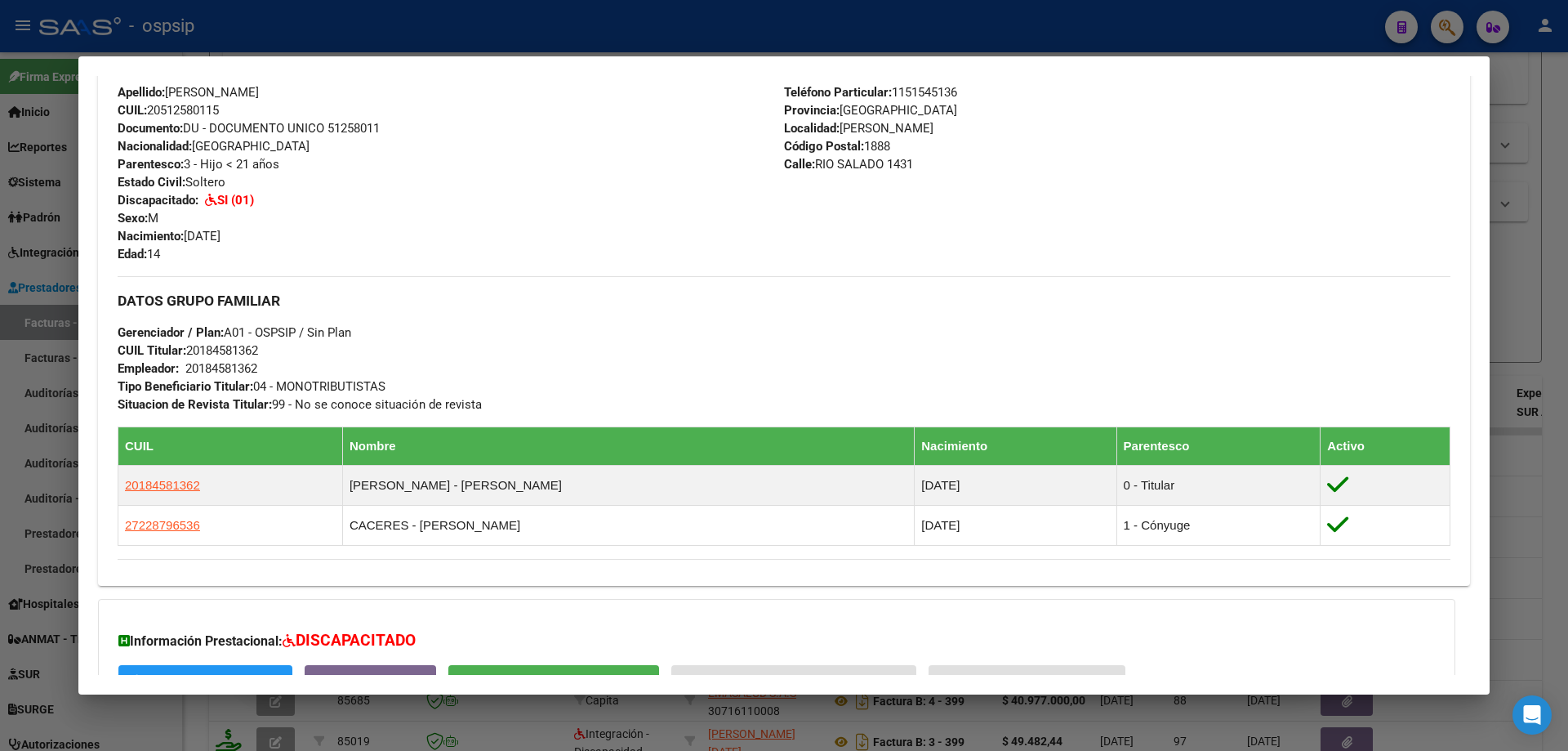
scroll to position [571, 0]
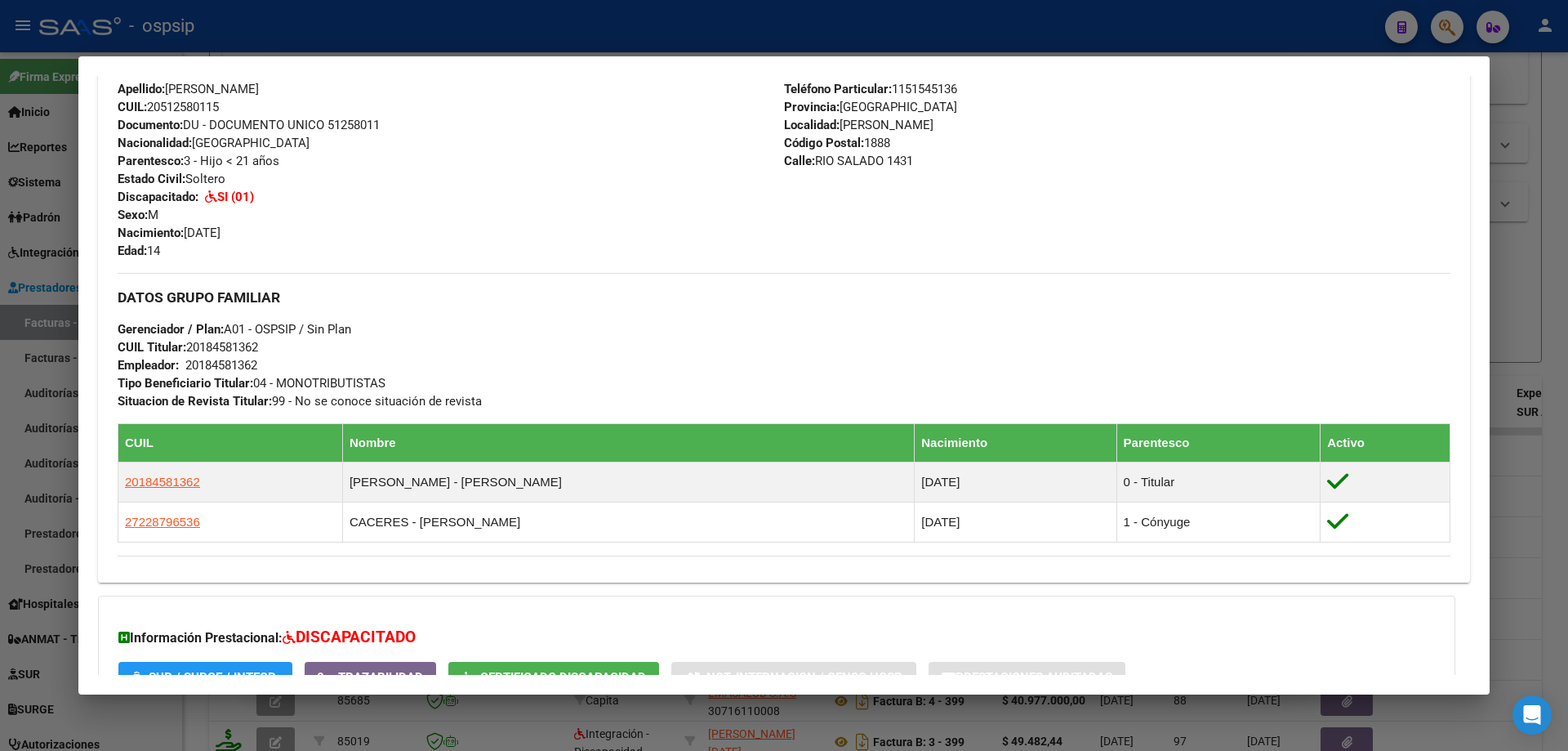
click at [1557, 317] on div at bounding box center [784, 376] width 1568 height 751
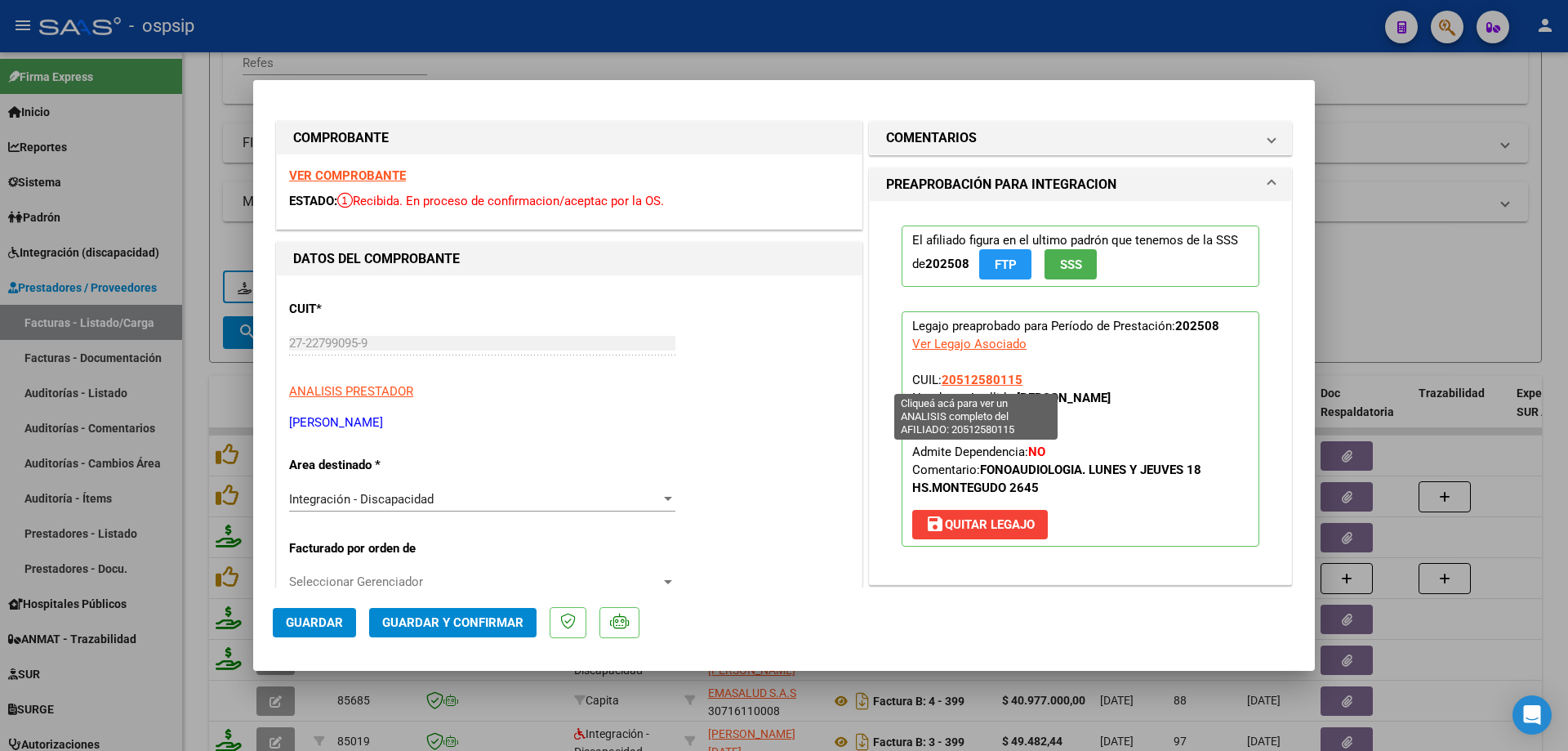
click at [999, 373] on span "20512580115" at bounding box center [981, 380] width 81 height 15
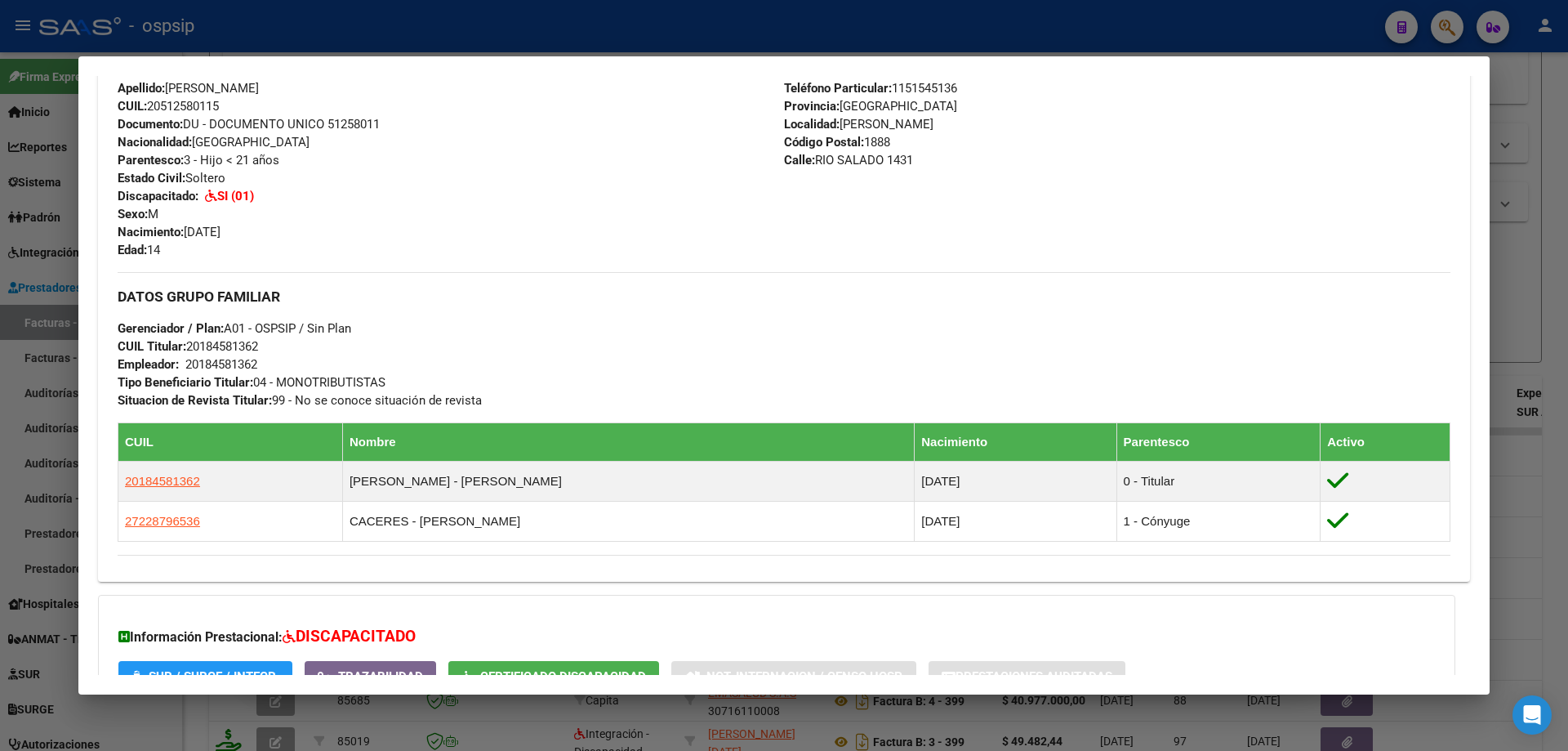
scroll to position [737, 0]
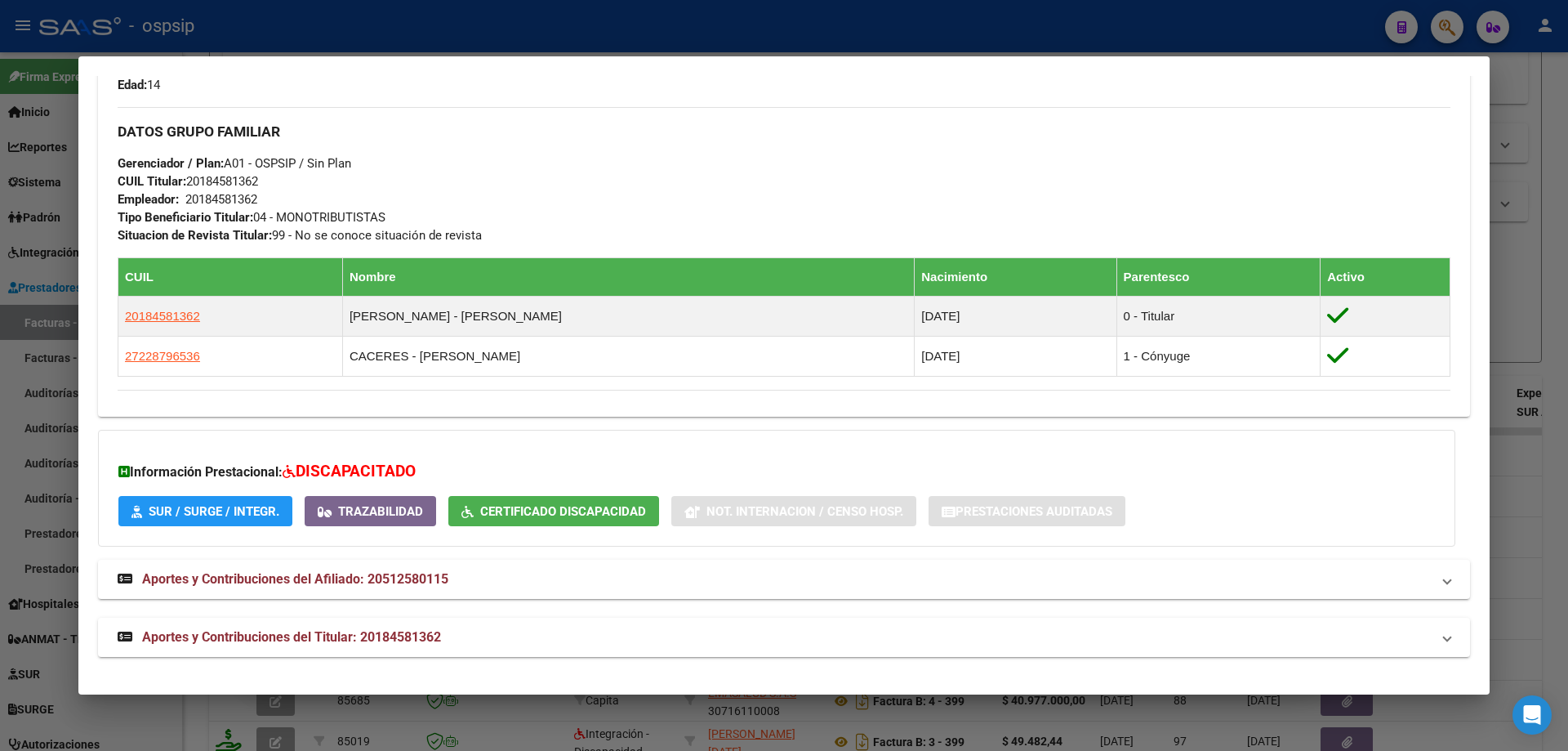
click at [1566, 326] on div at bounding box center [784, 376] width 1568 height 751
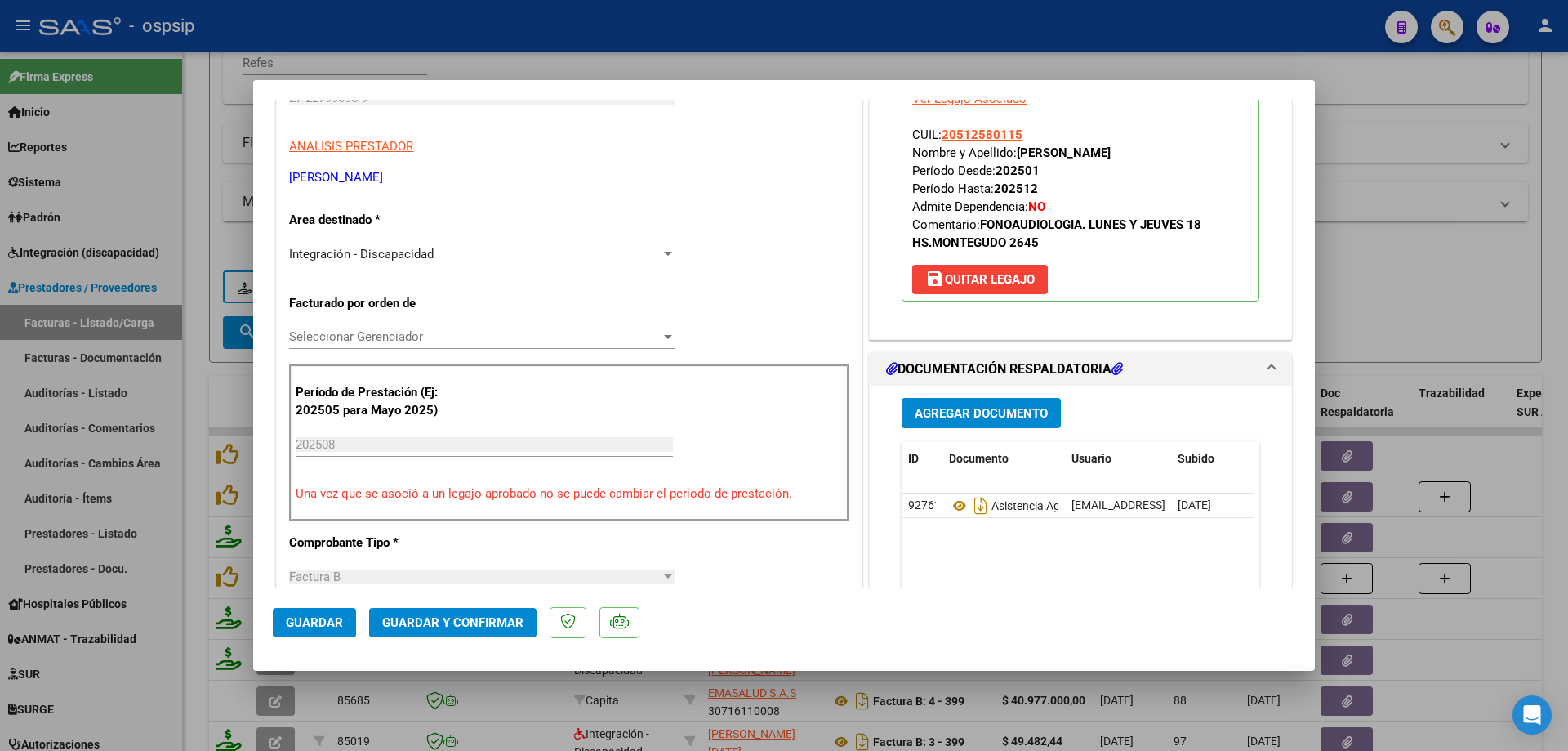
scroll to position [327, 0]
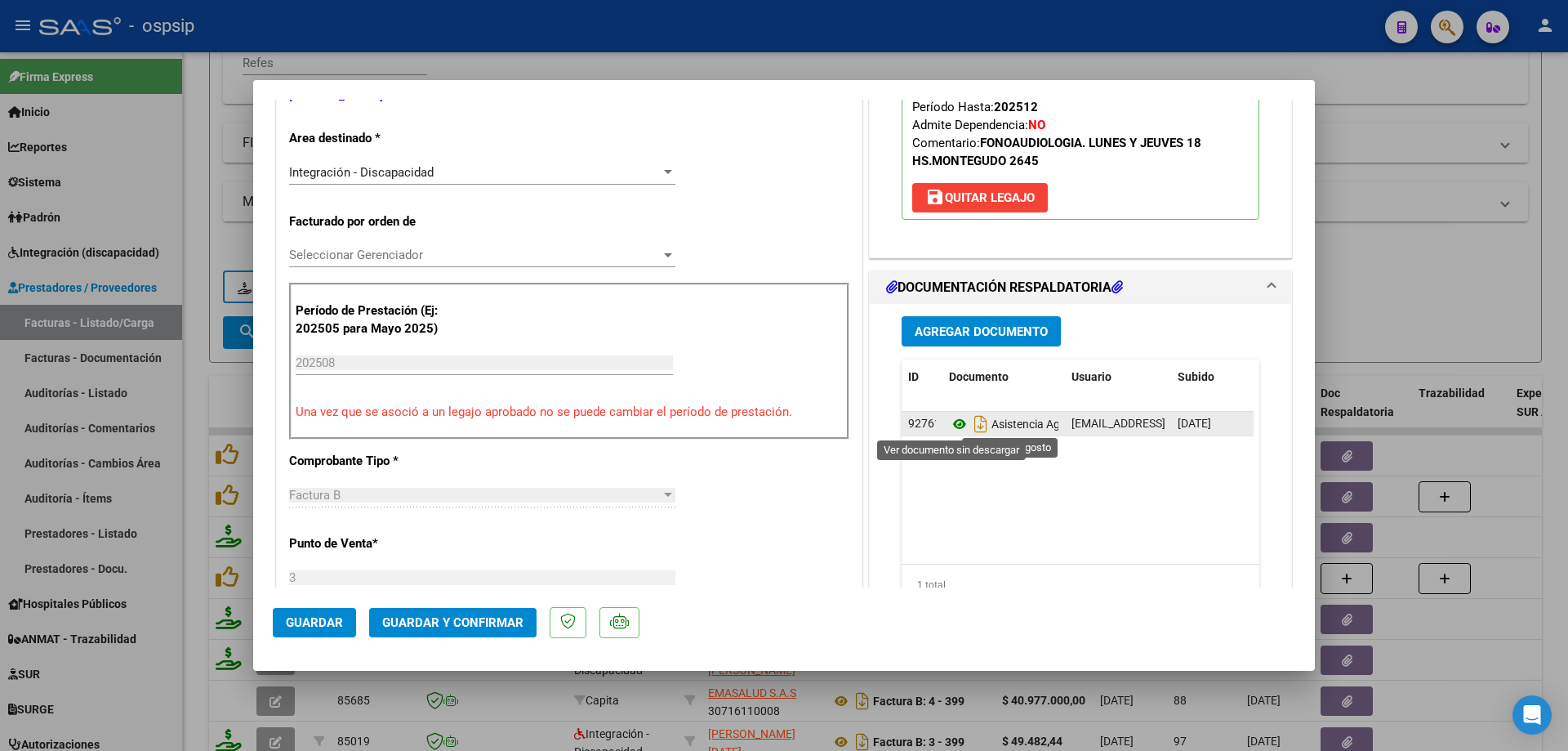
click at [950, 424] on icon at bounding box center [959, 424] width 21 height 20
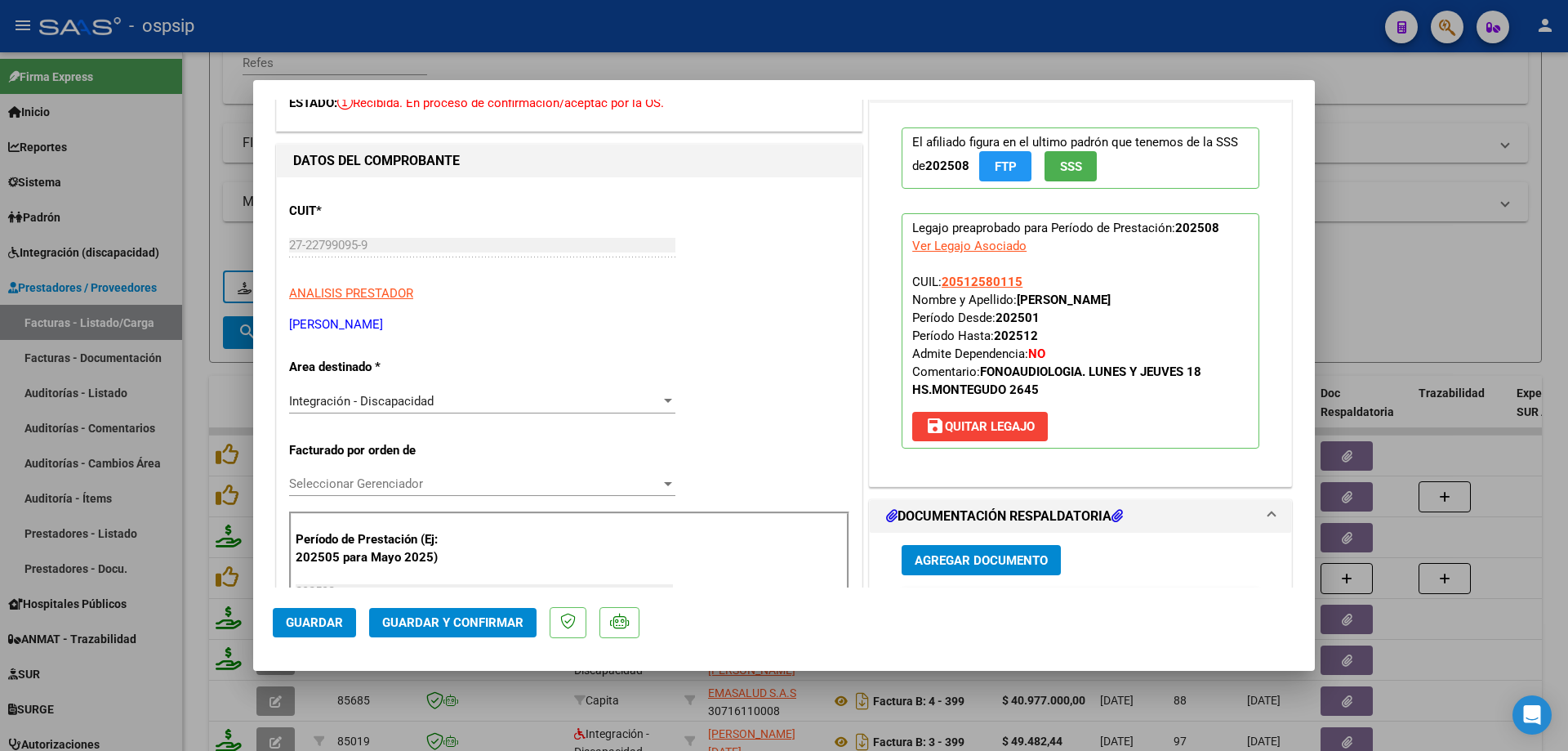
scroll to position [82, 0]
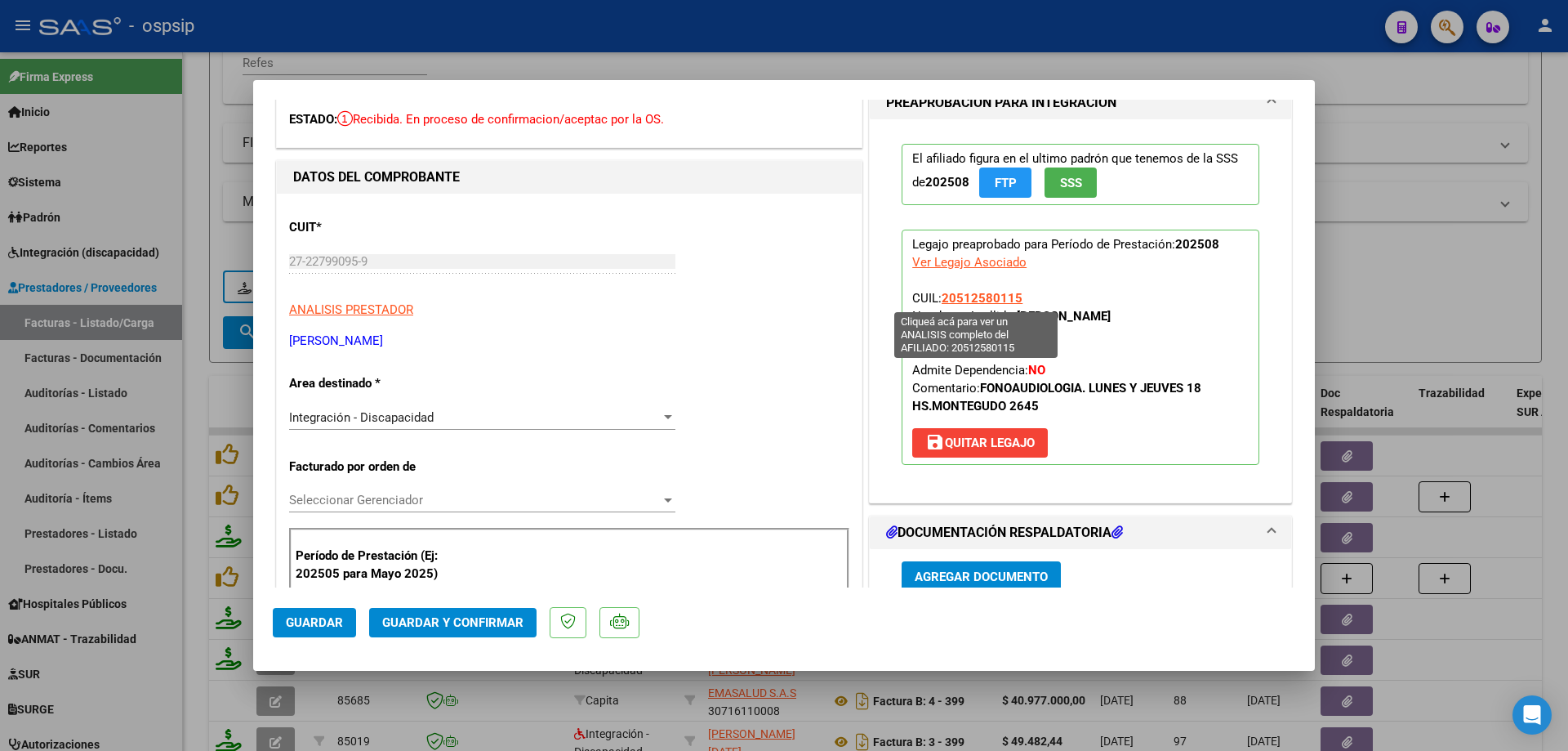
drag, startPoint x: 1021, startPoint y: 297, endPoint x: 937, endPoint y: 300, distance: 84.1
click at [937, 300] on p "Legajo preaprobado para Período de Prestación: 202508 Ver Legajo Asociado CUIL:…" at bounding box center [1080, 346] width 357 height 235
copy span "20512580115"
click at [475, 623] on span "Guardar y Confirmar" at bounding box center [453, 622] width 141 height 15
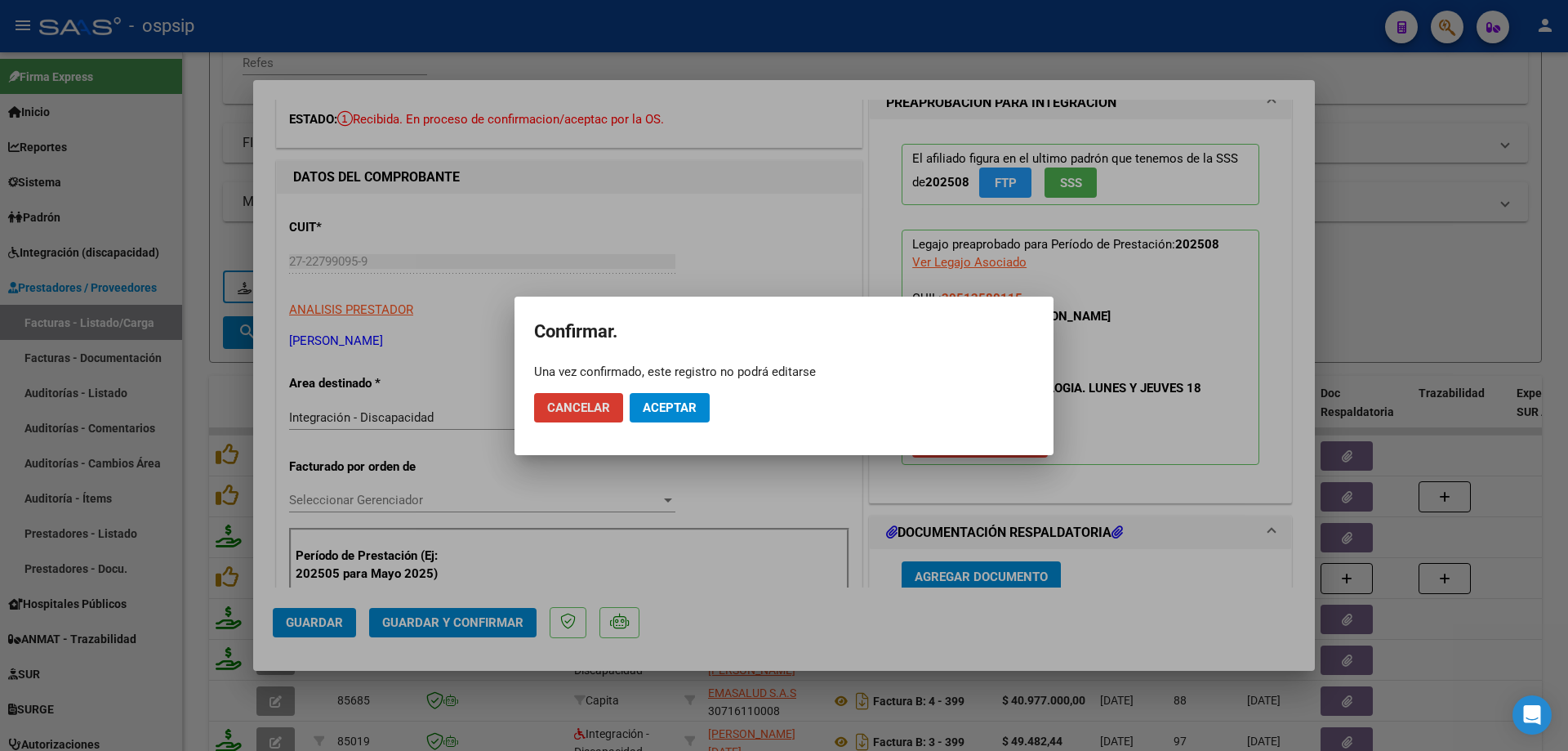
click at [692, 416] on button "Aceptar" at bounding box center [669, 407] width 80 height 29
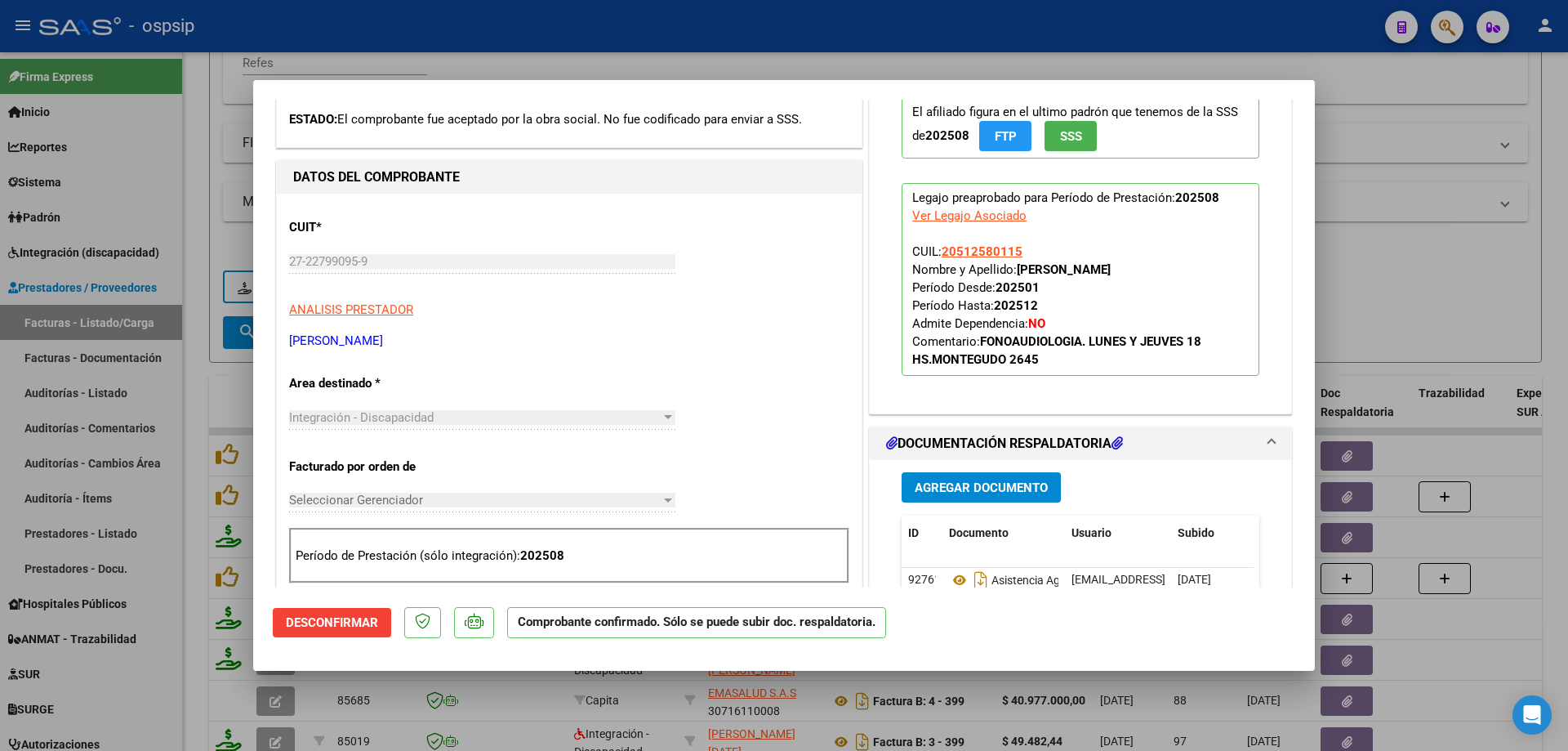
click at [1460, 312] on div at bounding box center [784, 376] width 1568 height 751
type input "$ 0,00"
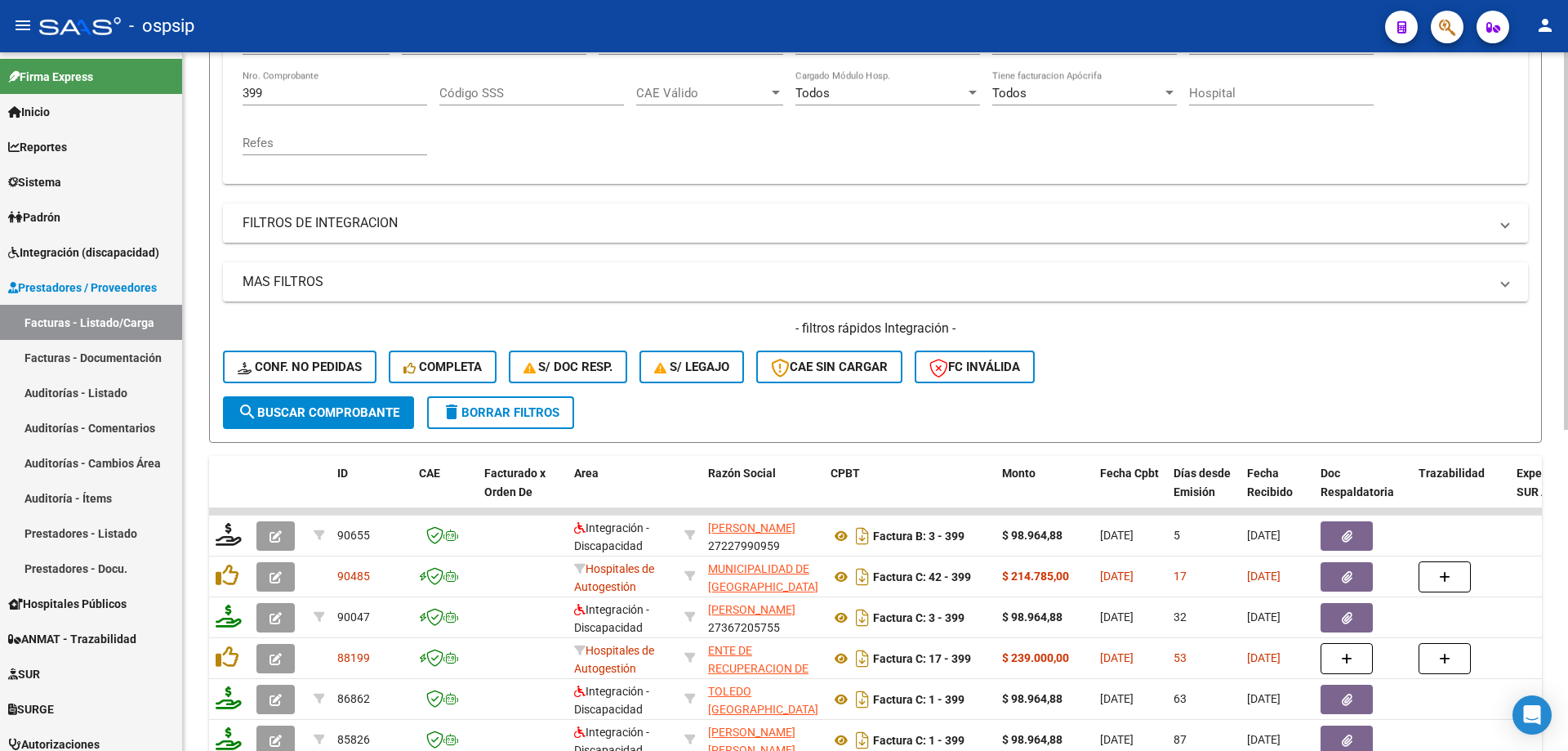
scroll to position [145, 0]
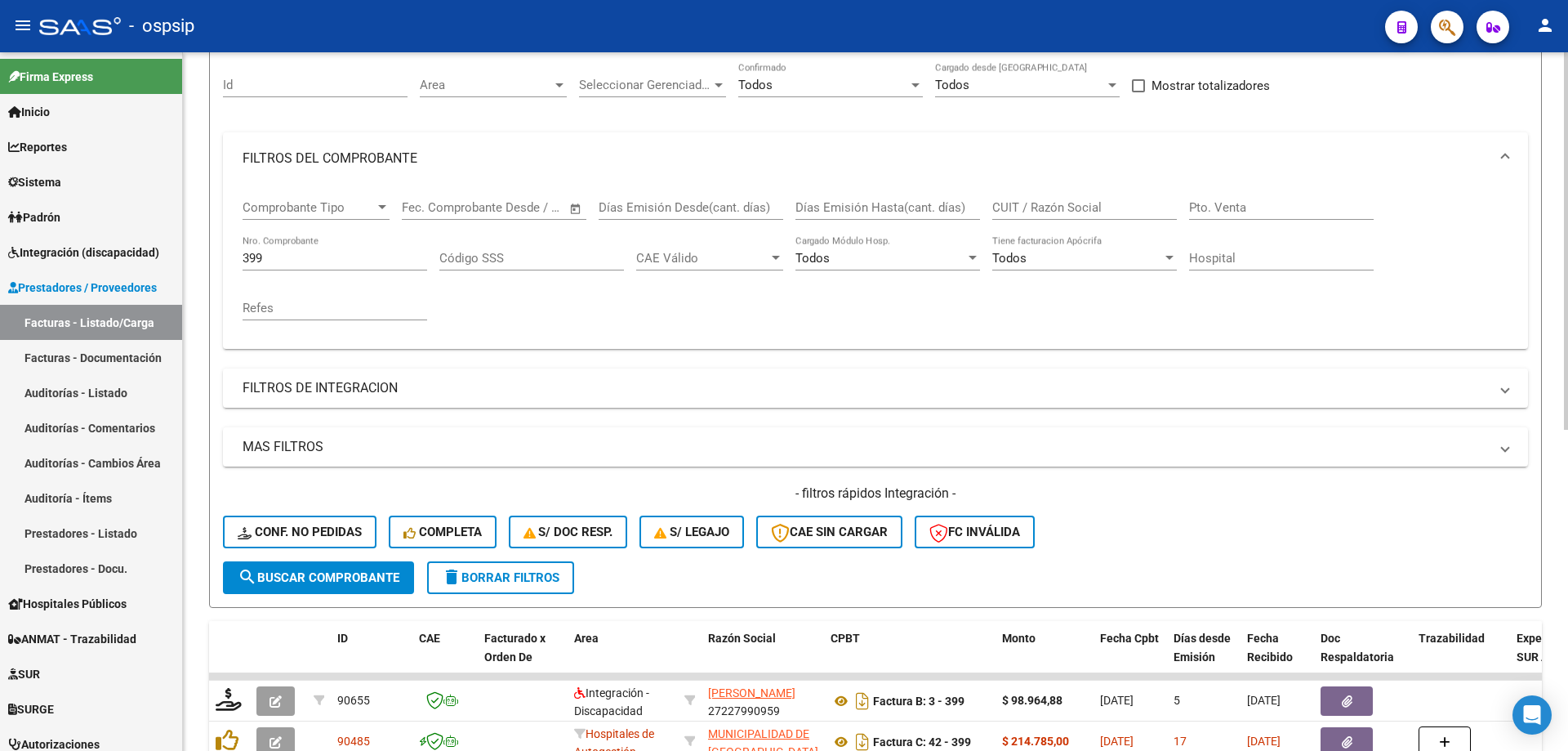
click at [326, 256] on input "399" at bounding box center [336, 258] width 185 height 15
type input "3"
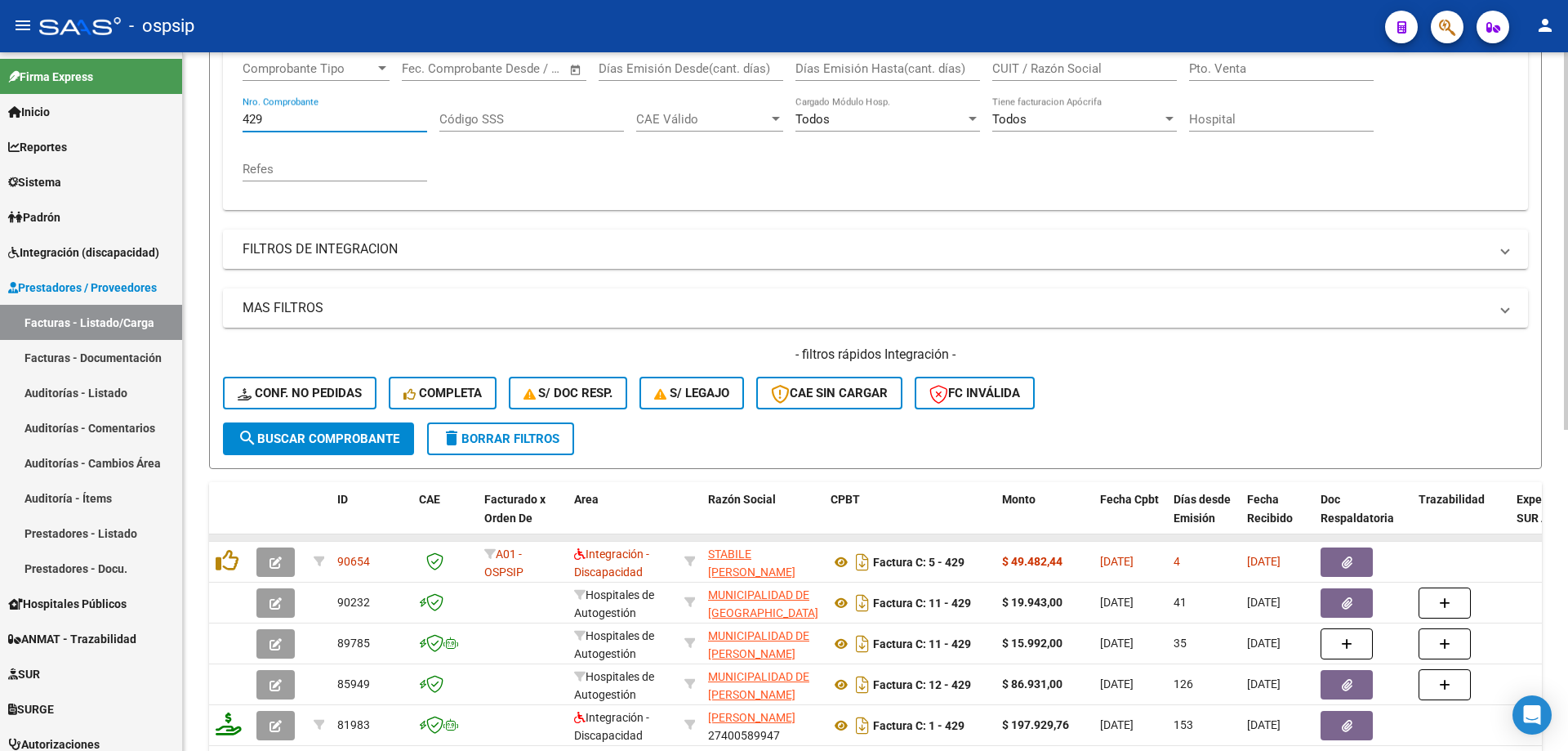
scroll to position [308, 0]
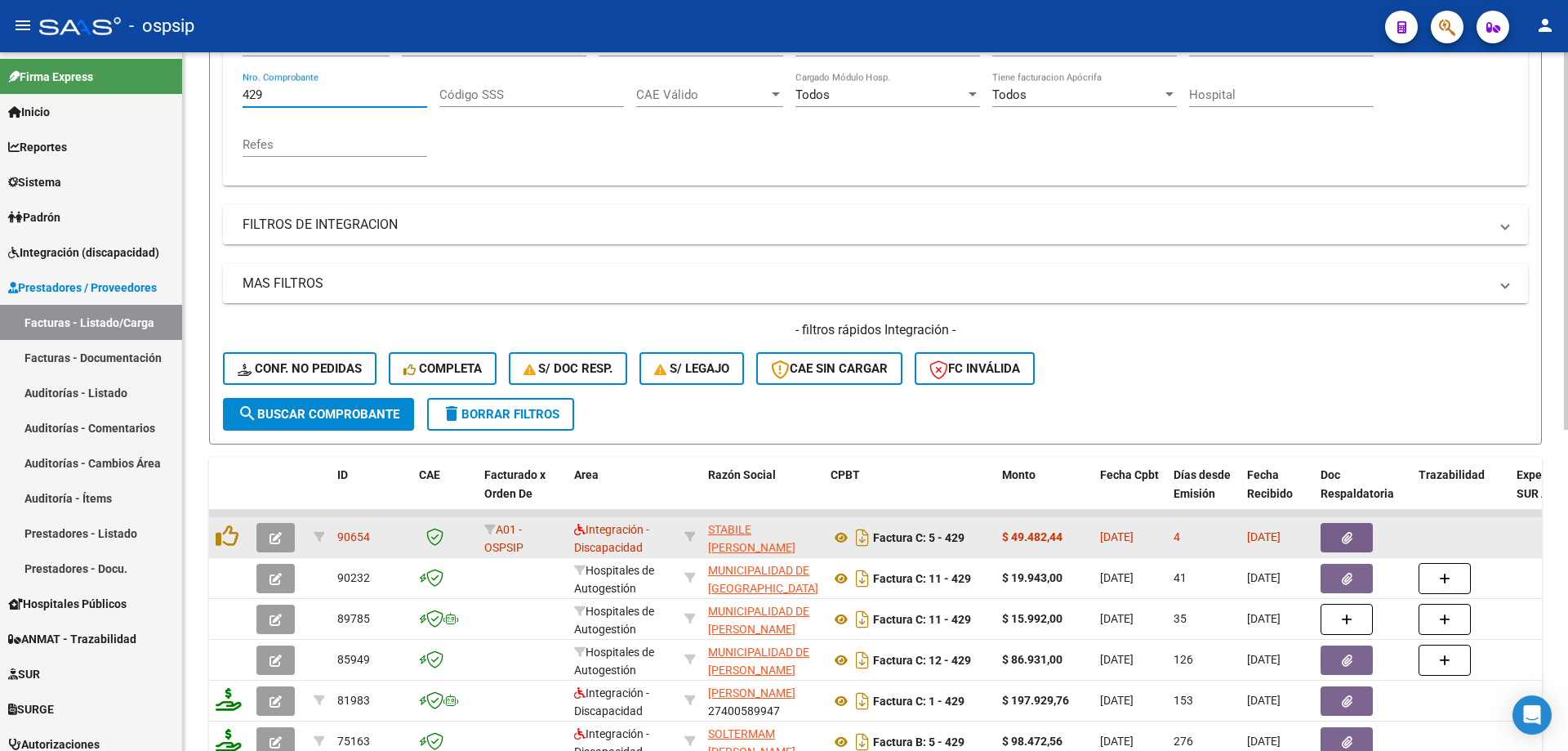
type input "429"
click at [281, 531] on span "button" at bounding box center [276, 538] width 13 height 15
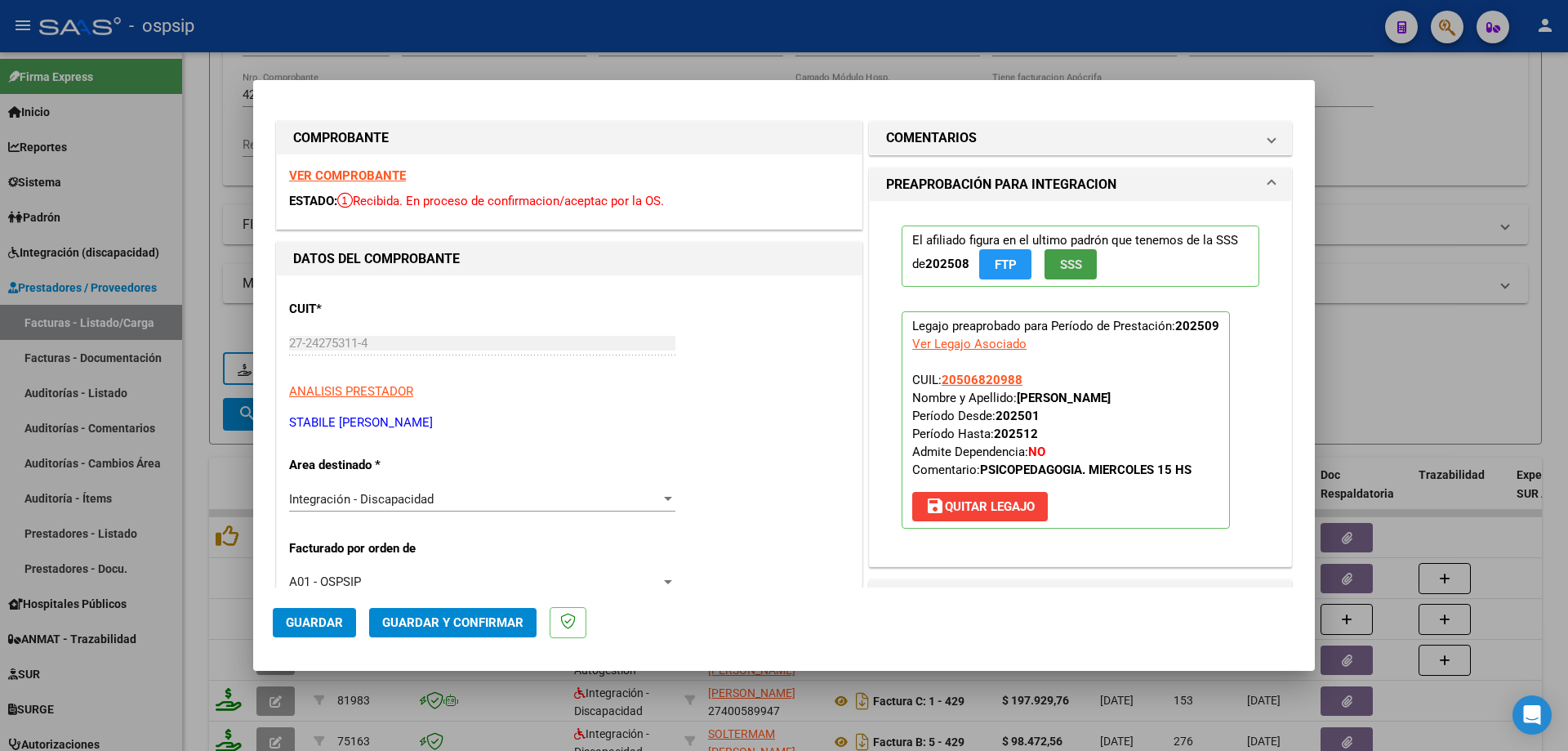
click at [1069, 268] on span "SSS" at bounding box center [1071, 265] width 22 height 15
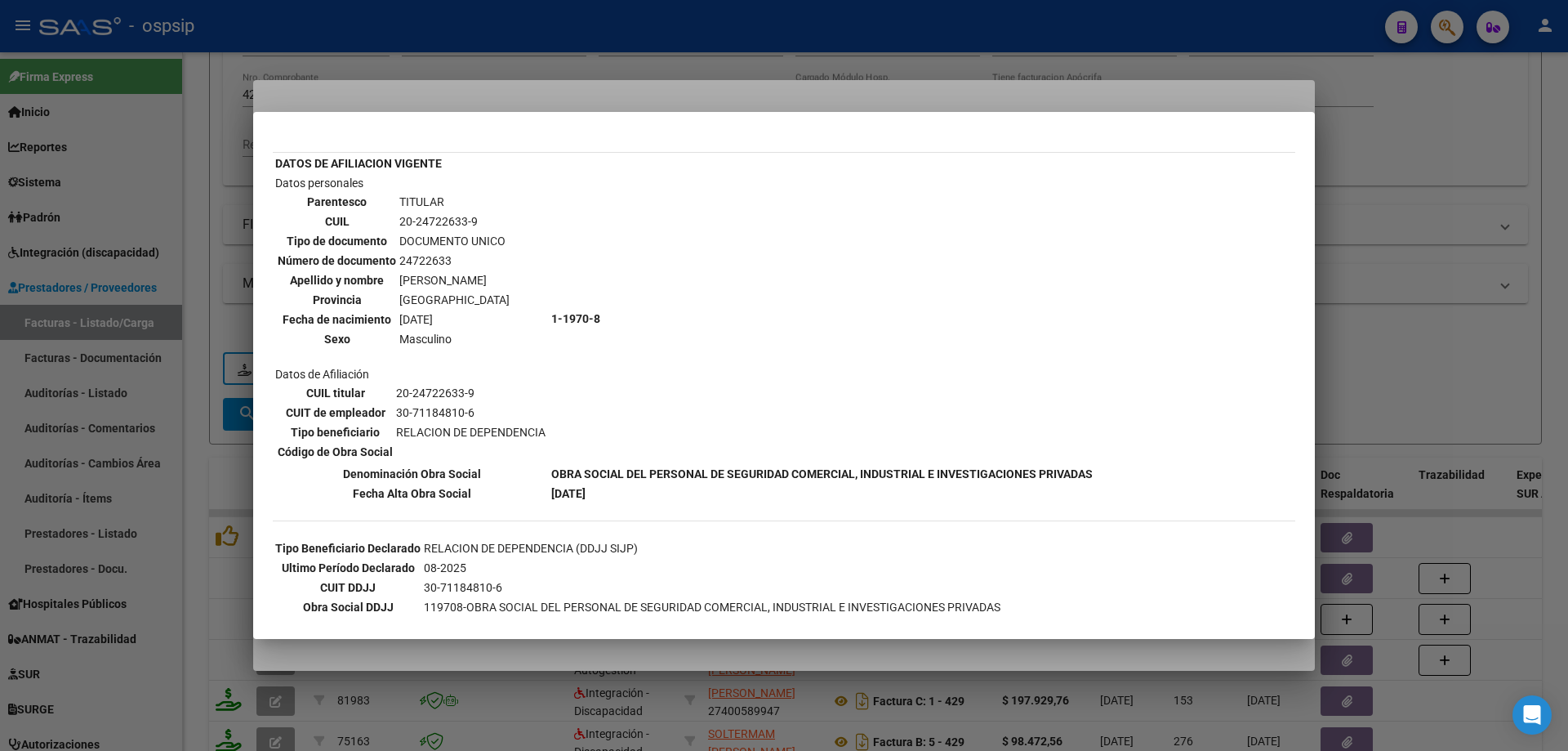
scroll to position [0, 0]
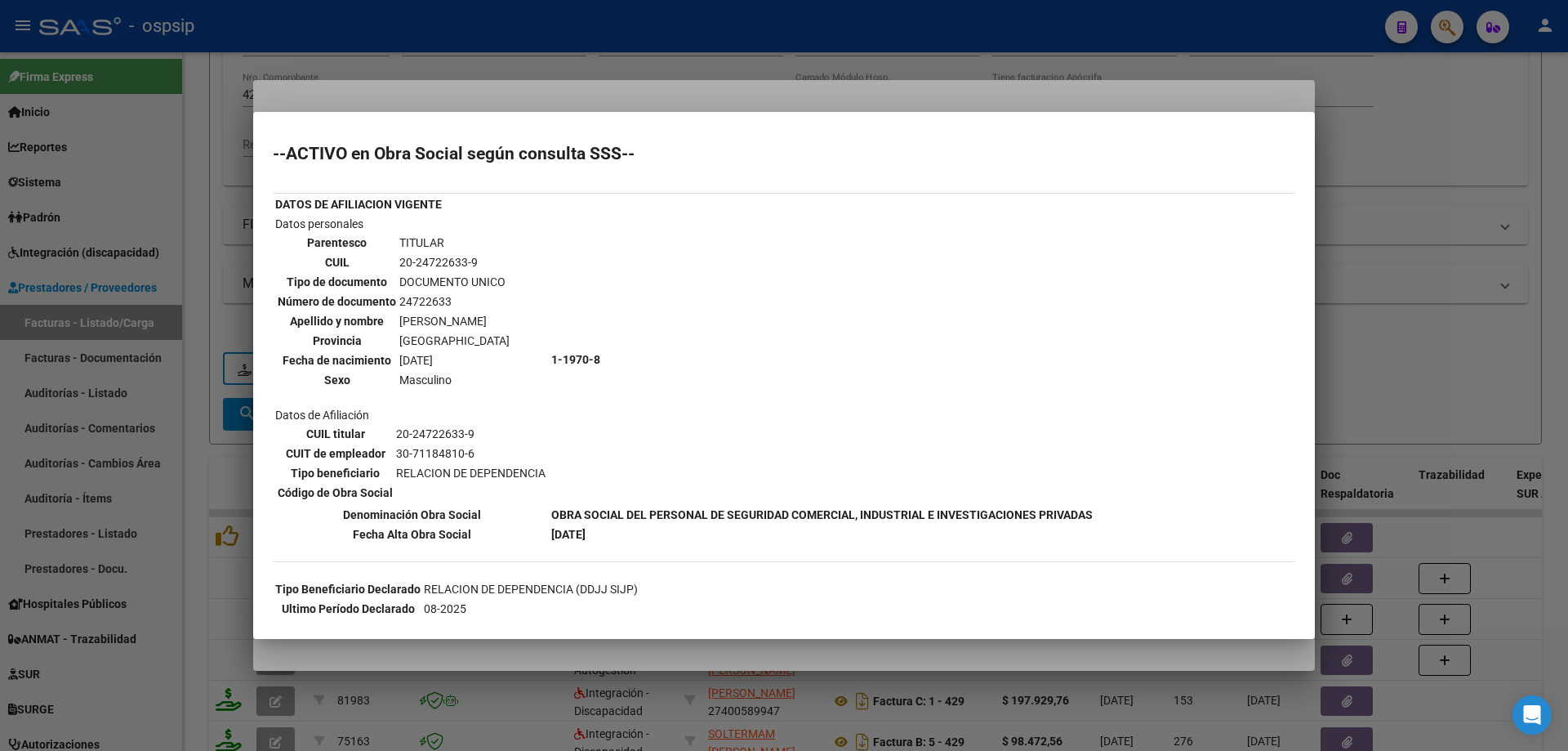
click at [1449, 212] on div at bounding box center [784, 376] width 1568 height 751
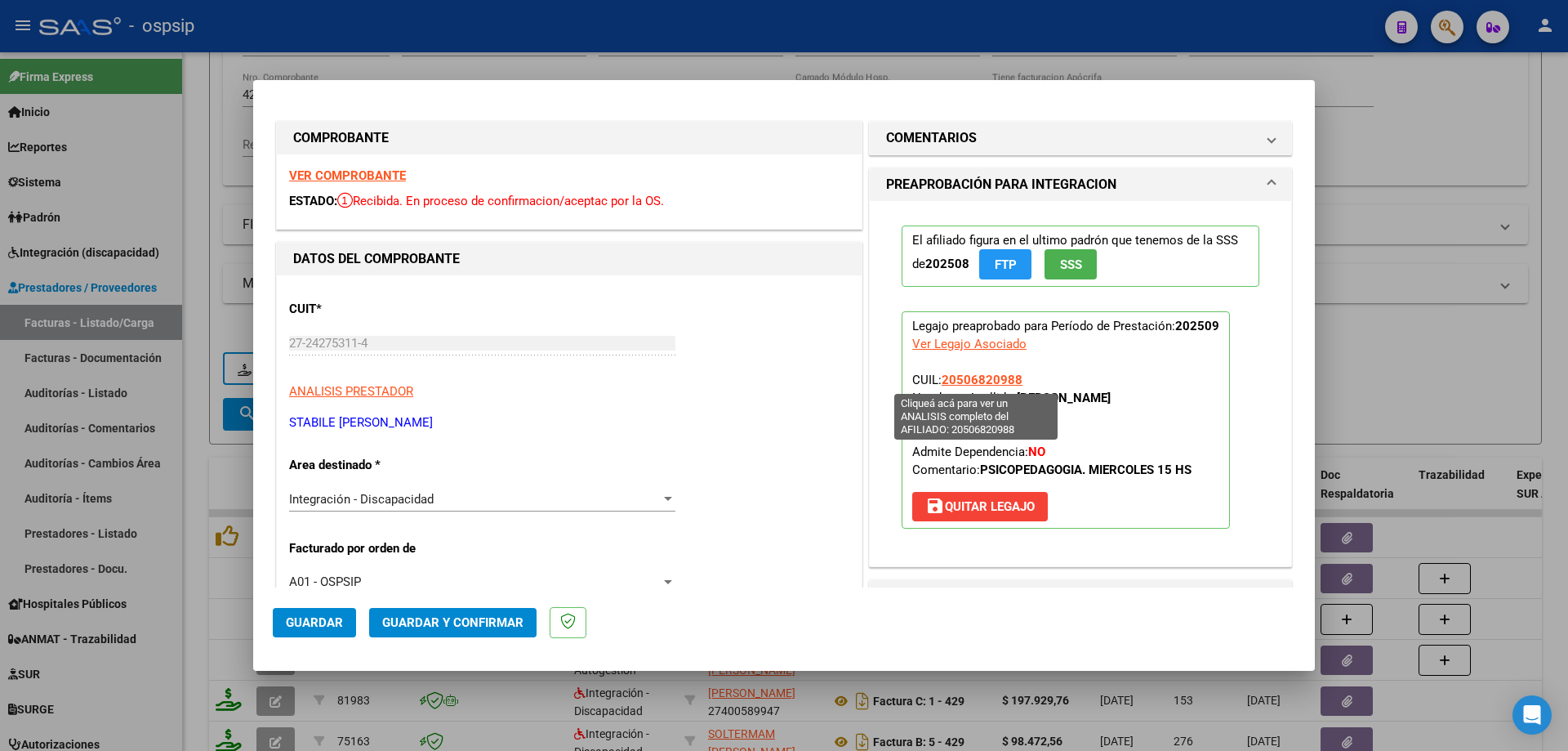
click at [1004, 375] on span "20506820988" at bounding box center [981, 380] width 81 height 15
type textarea "20506820988"
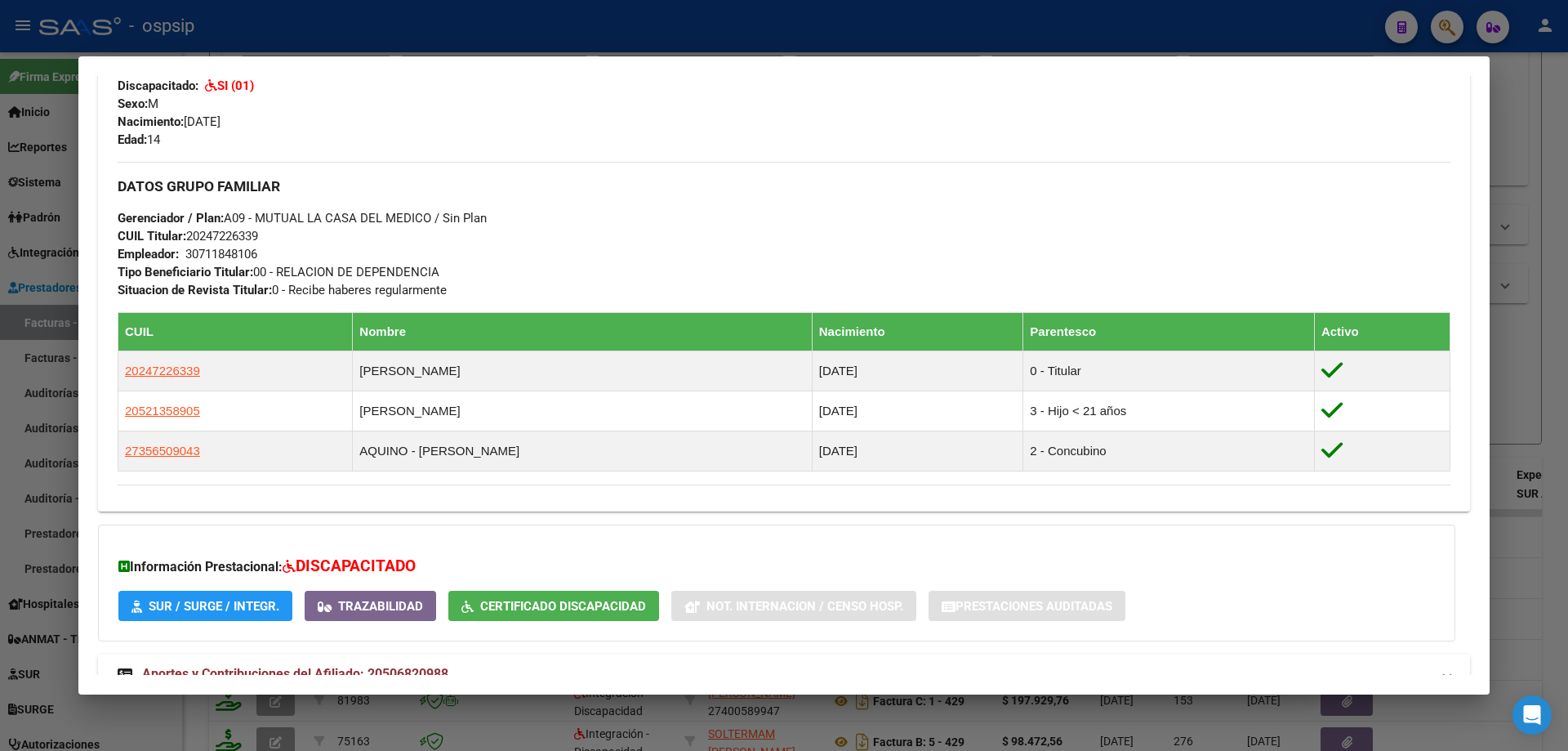
scroll to position [742, 0]
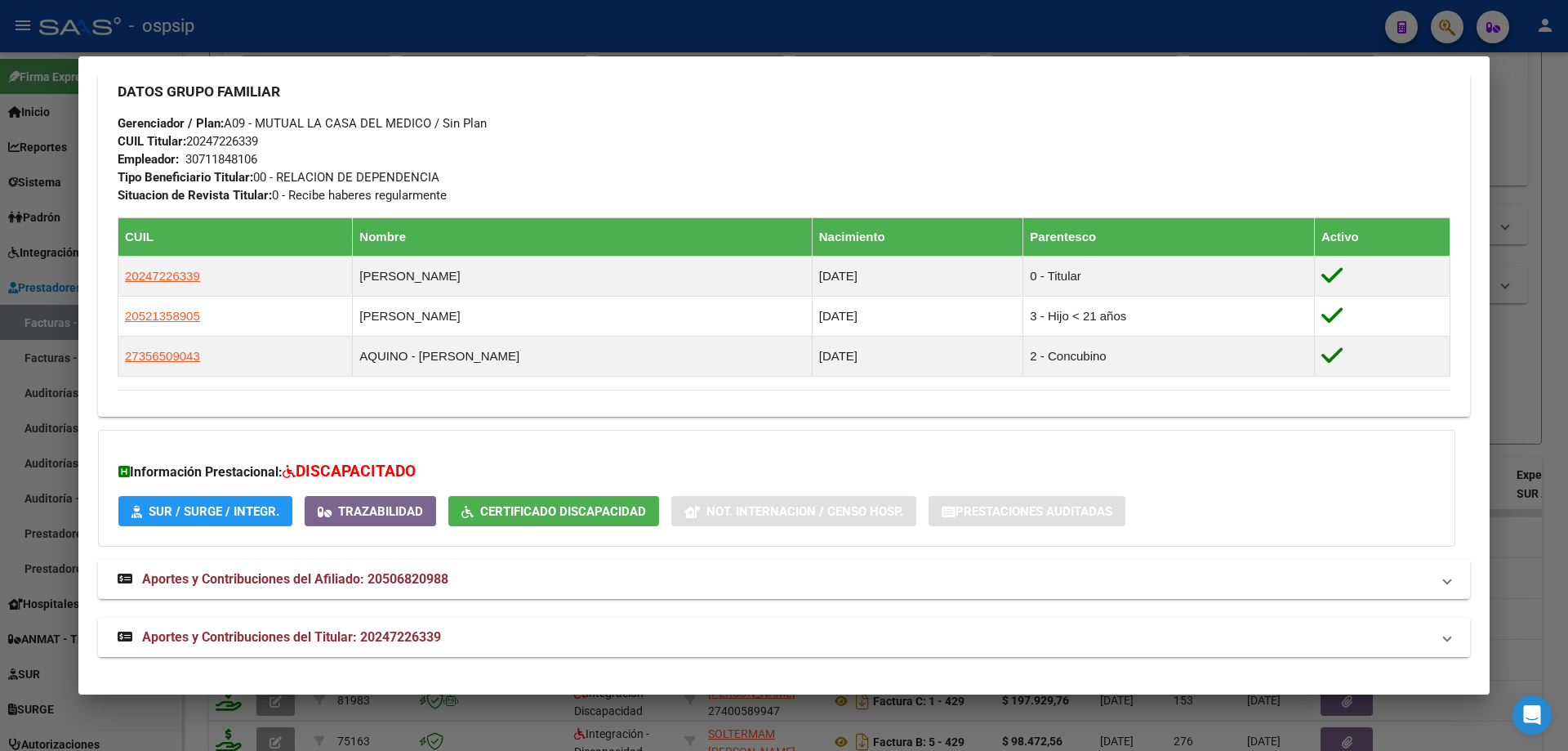
click at [1539, 370] on div at bounding box center [784, 376] width 1568 height 751
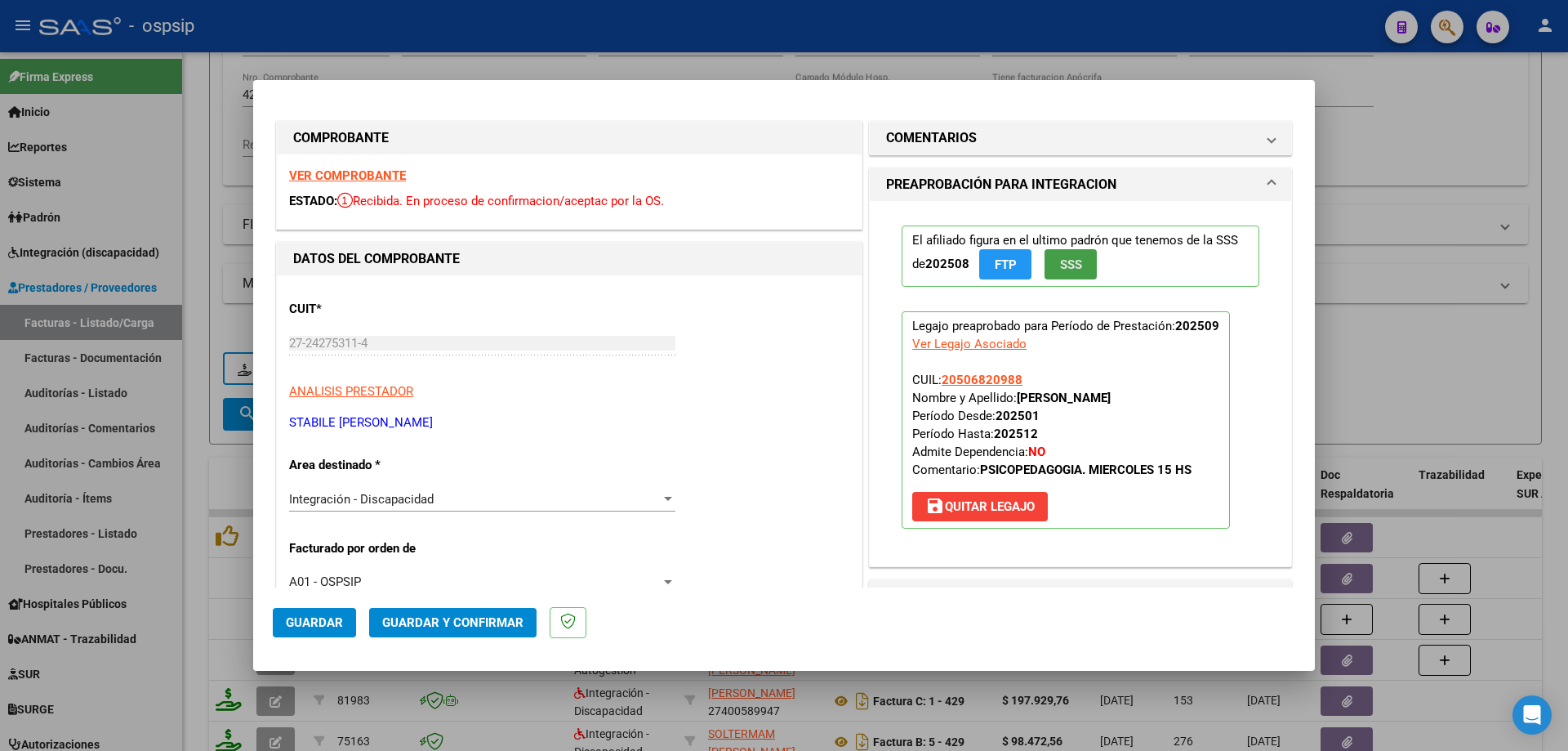
click at [1075, 266] on span "SSS" at bounding box center [1071, 265] width 22 height 15
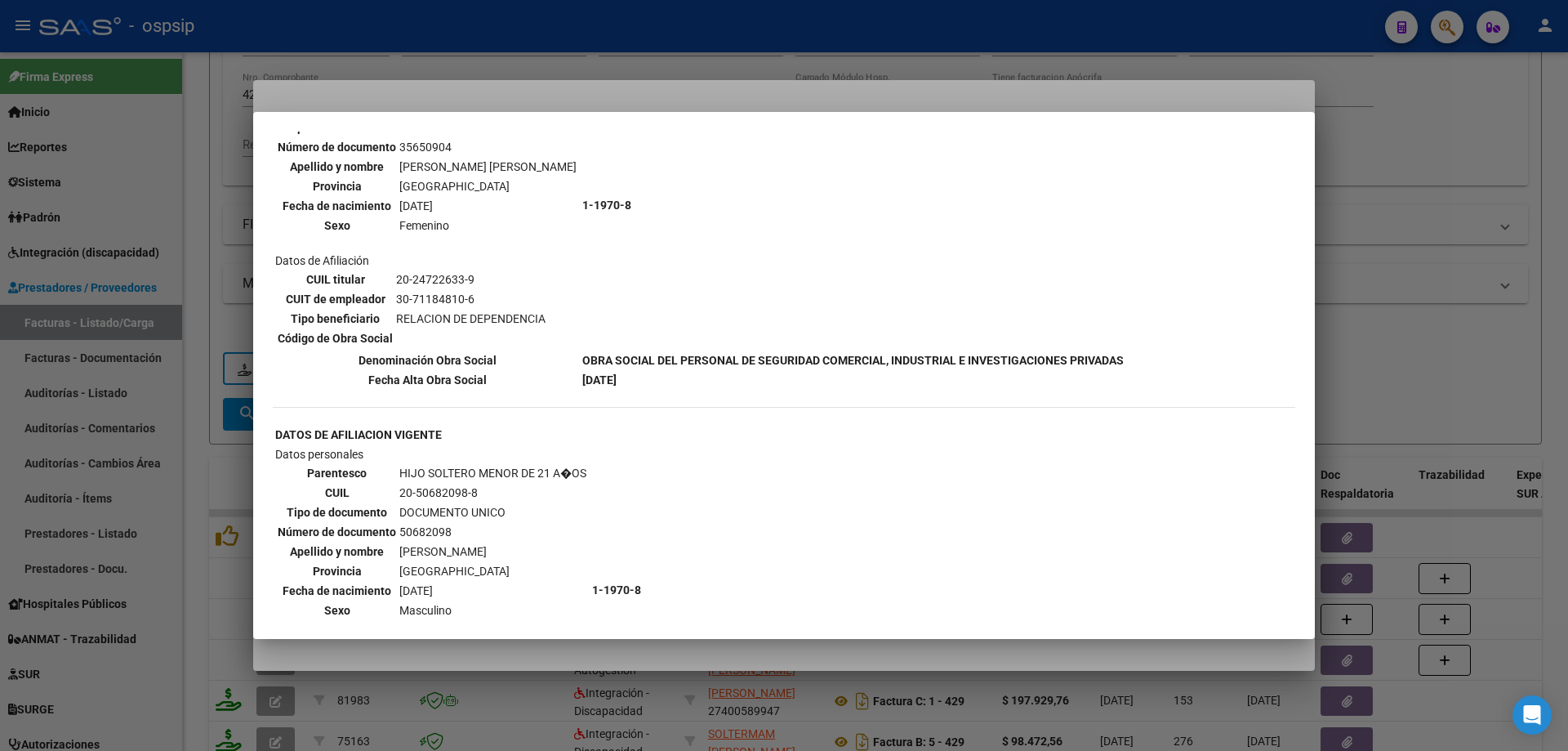
scroll to position [654, 0]
click at [1349, 238] on div at bounding box center [784, 376] width 1568 height 751
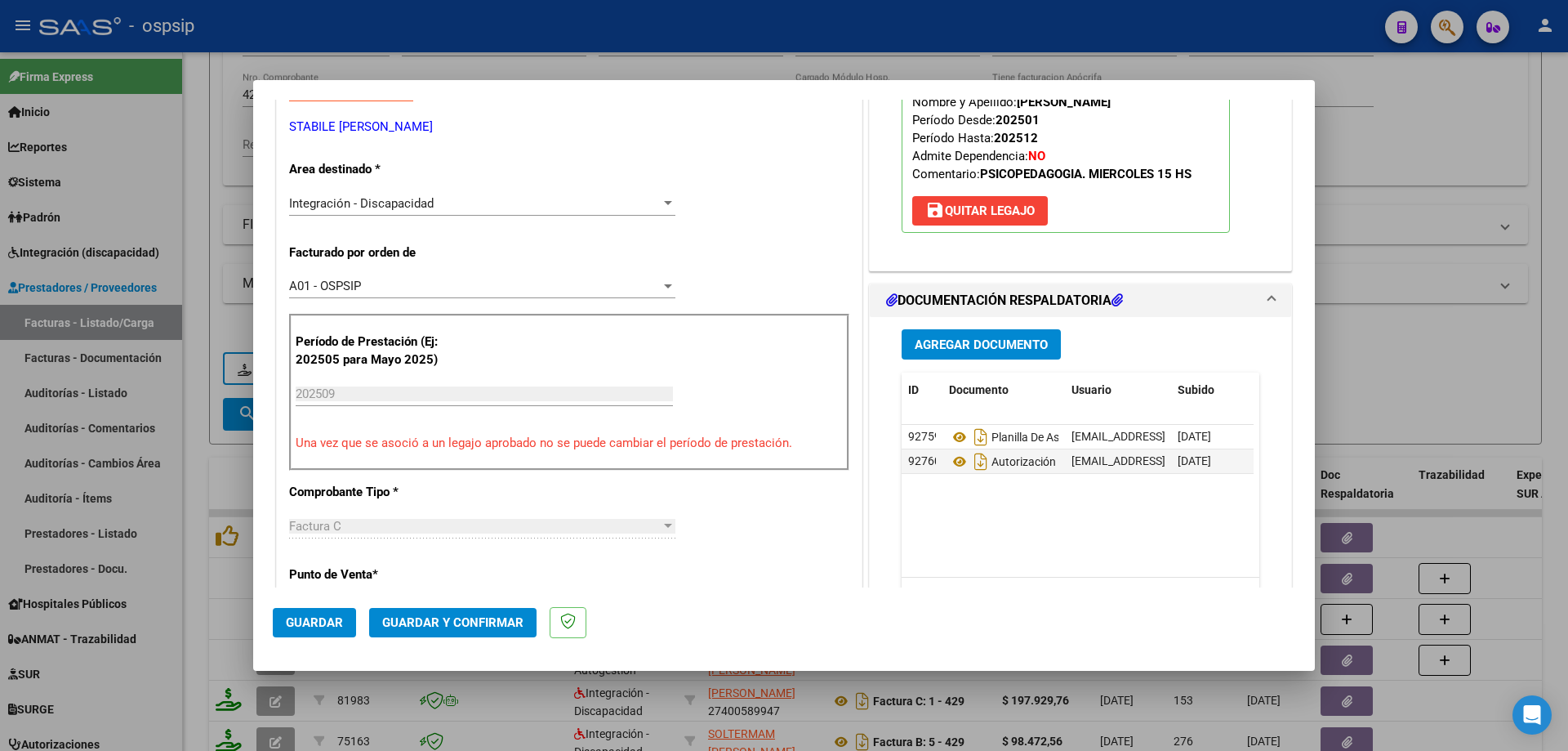
scroll to position [327, 0]
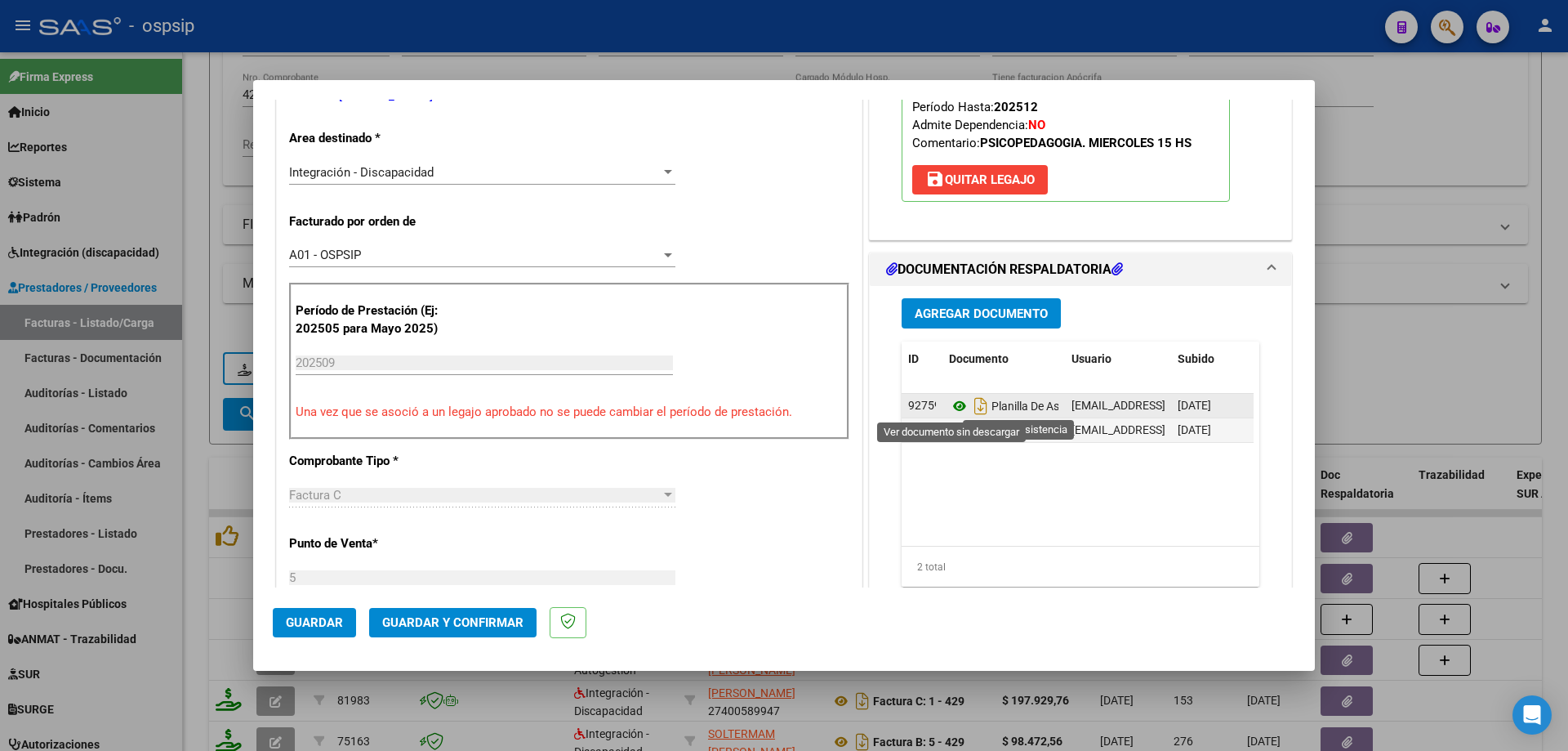
click at [950, 409] on icon at bounding box center [959, 406] width 21 height 20
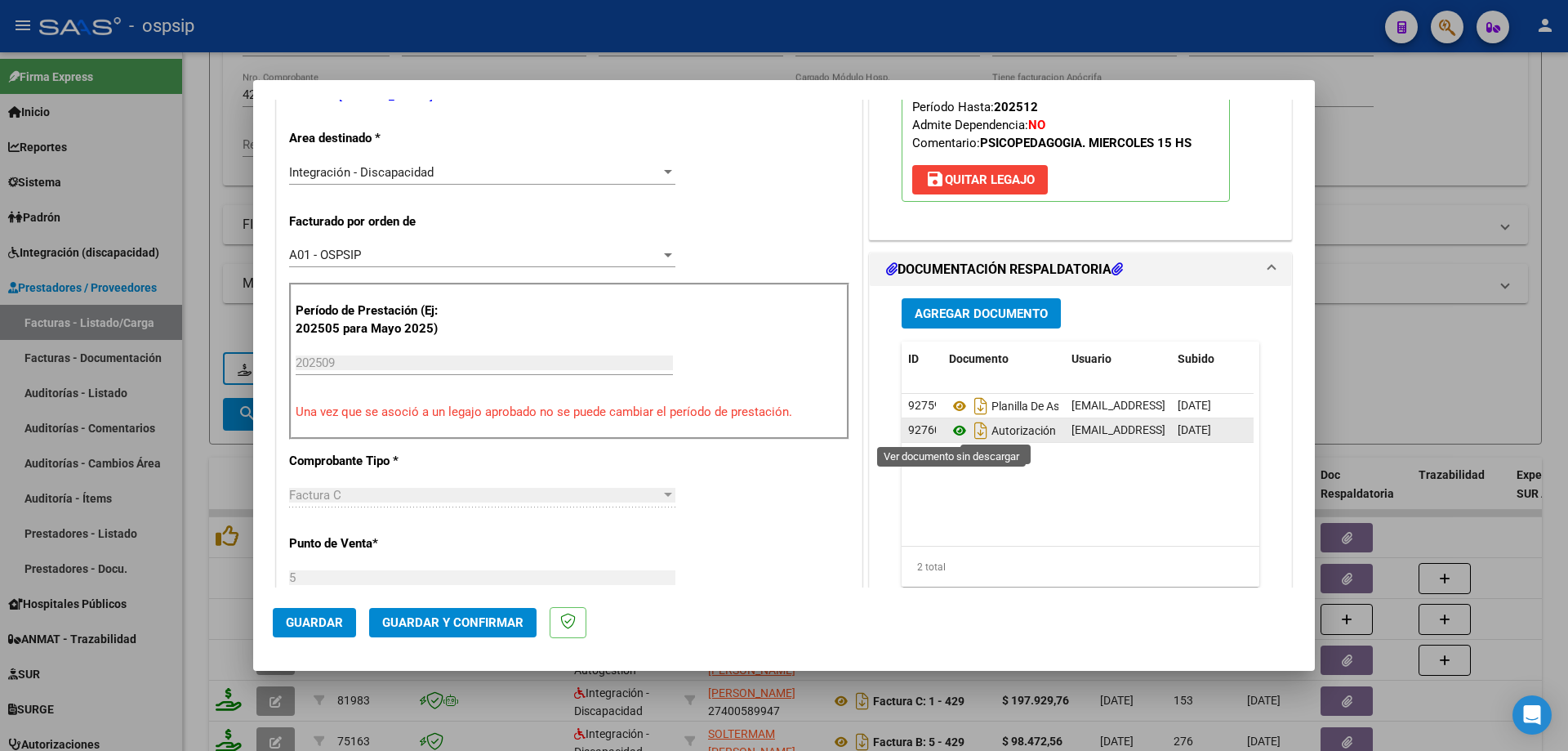
click at [950, 432] on icon at bounding box center [959, 431] width 21 height 20
click at [456, 629] on span "Guardar y Confirmar" at bounding box center [453, 622] width 141 height 15
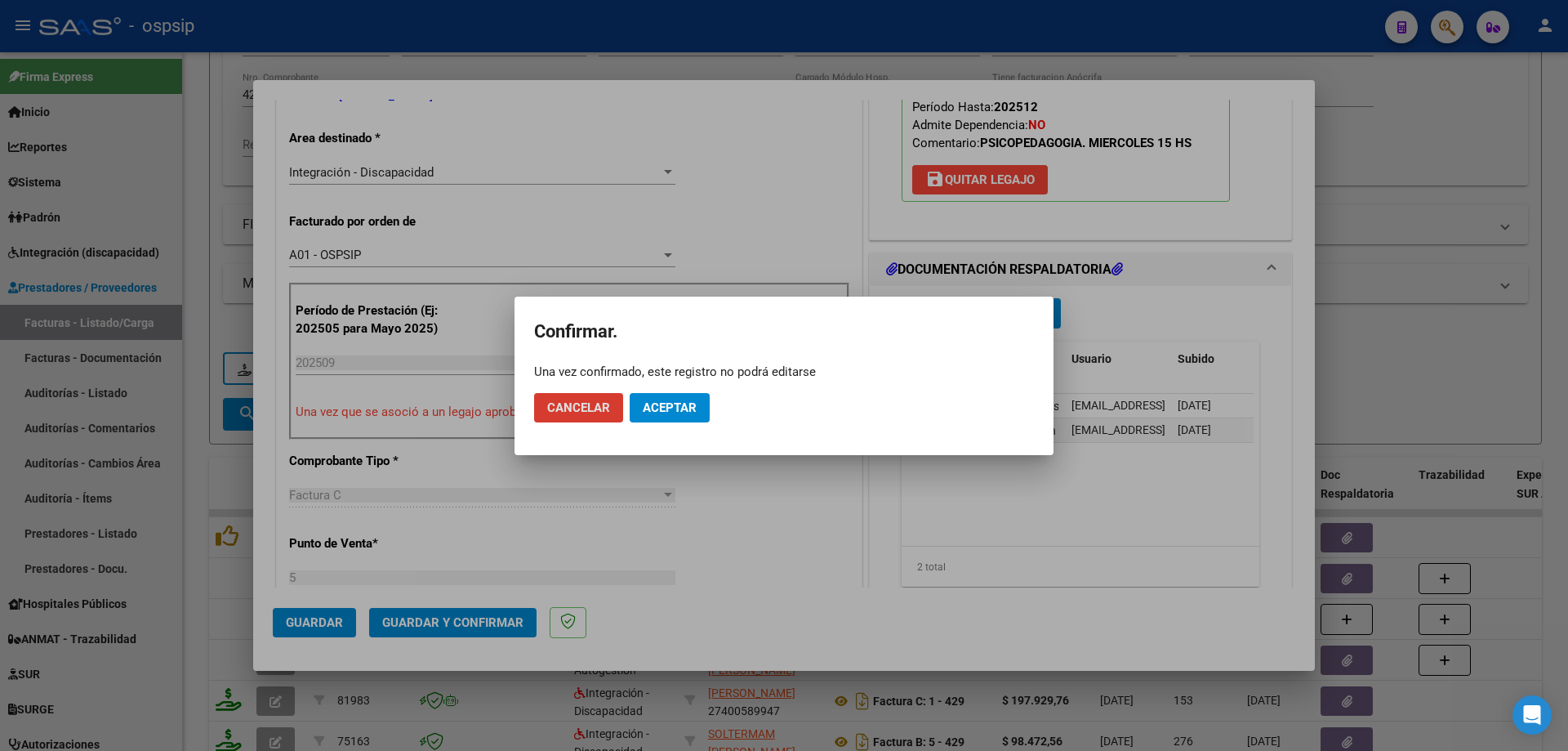
click at [686, 405] on span "Aceptar" at bounding box center [669, 407] width 54 height 15
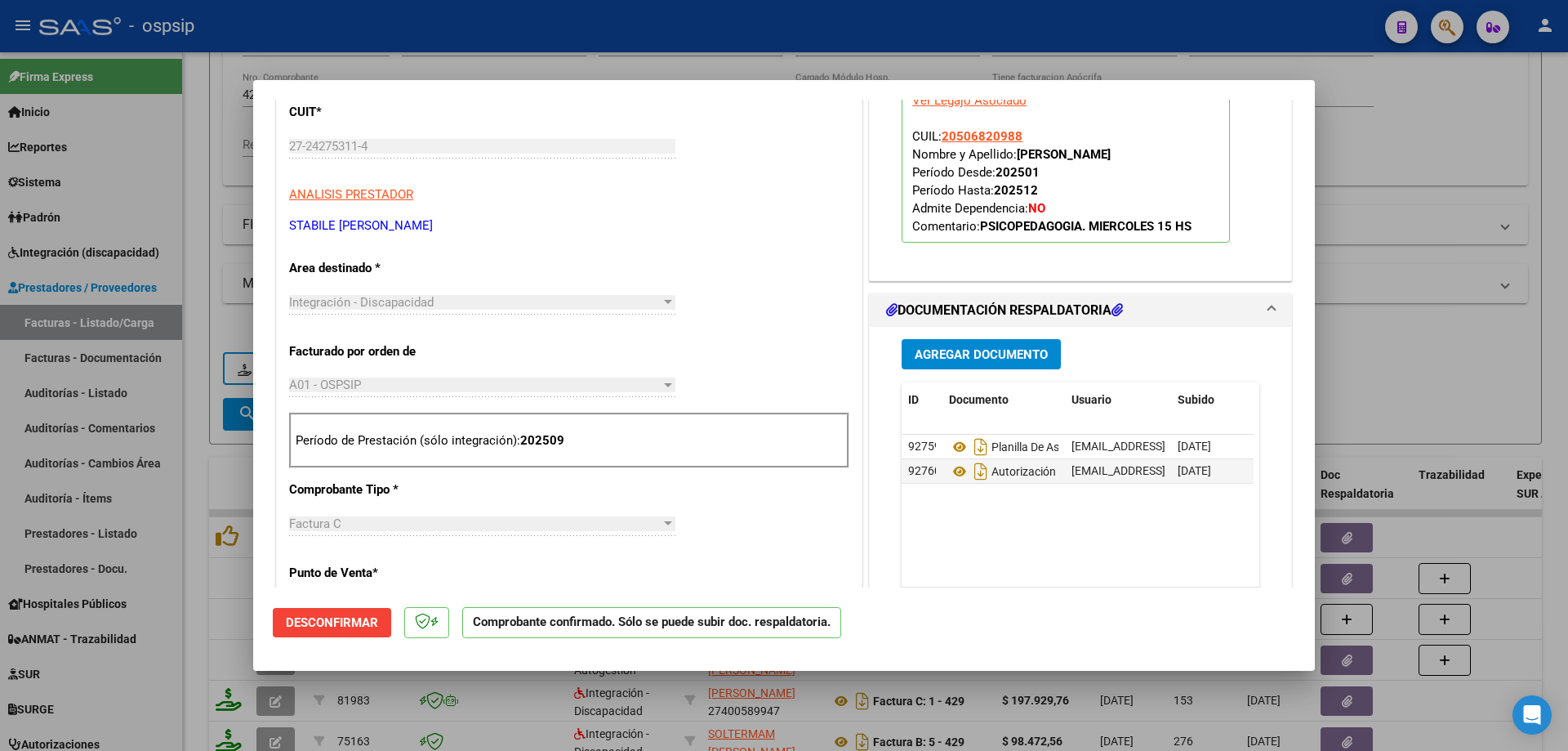
scroll to position [82, 0]
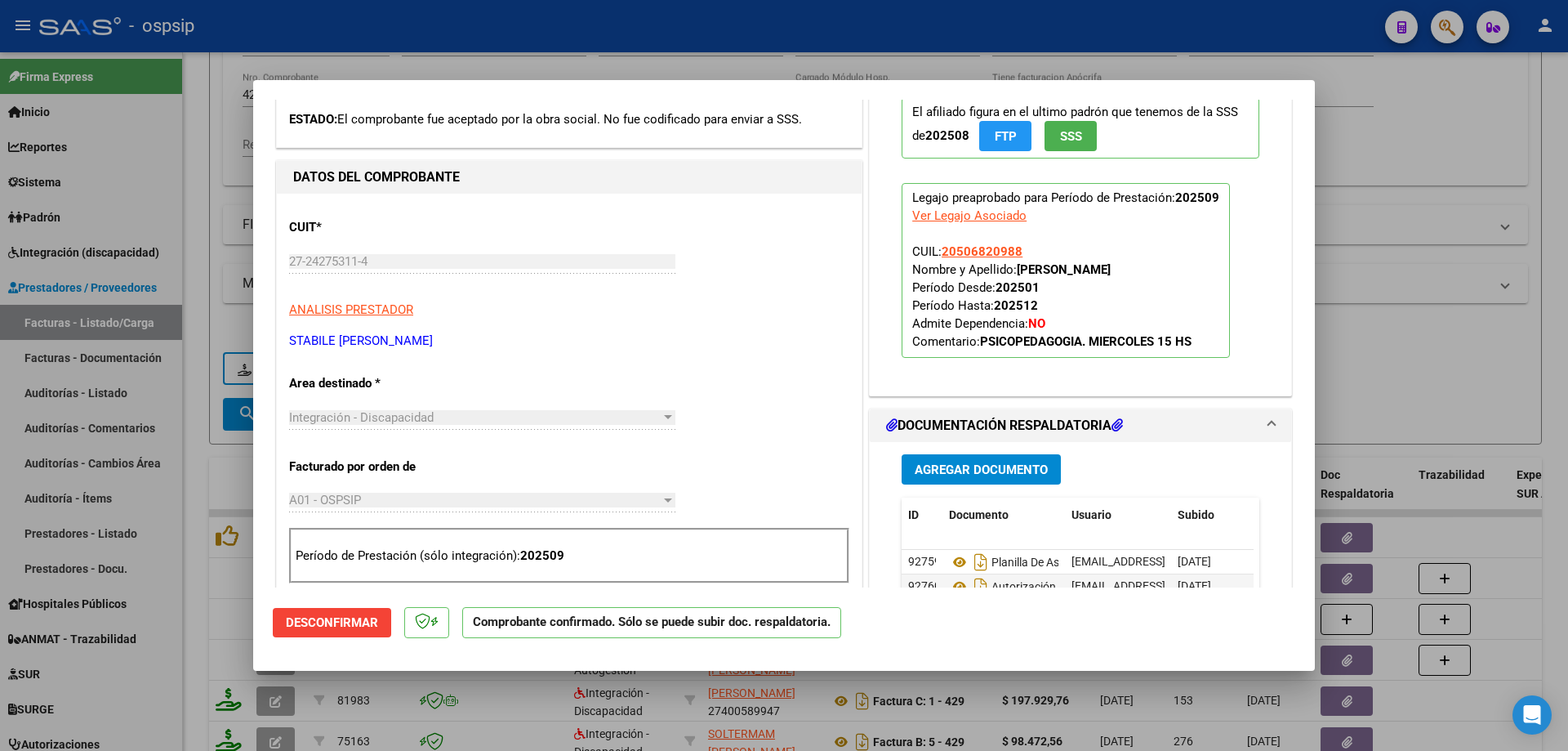
click at [1450, 272] on div at bounding box center [784, 376] width 1568 height 751
type input "$ 0,00"
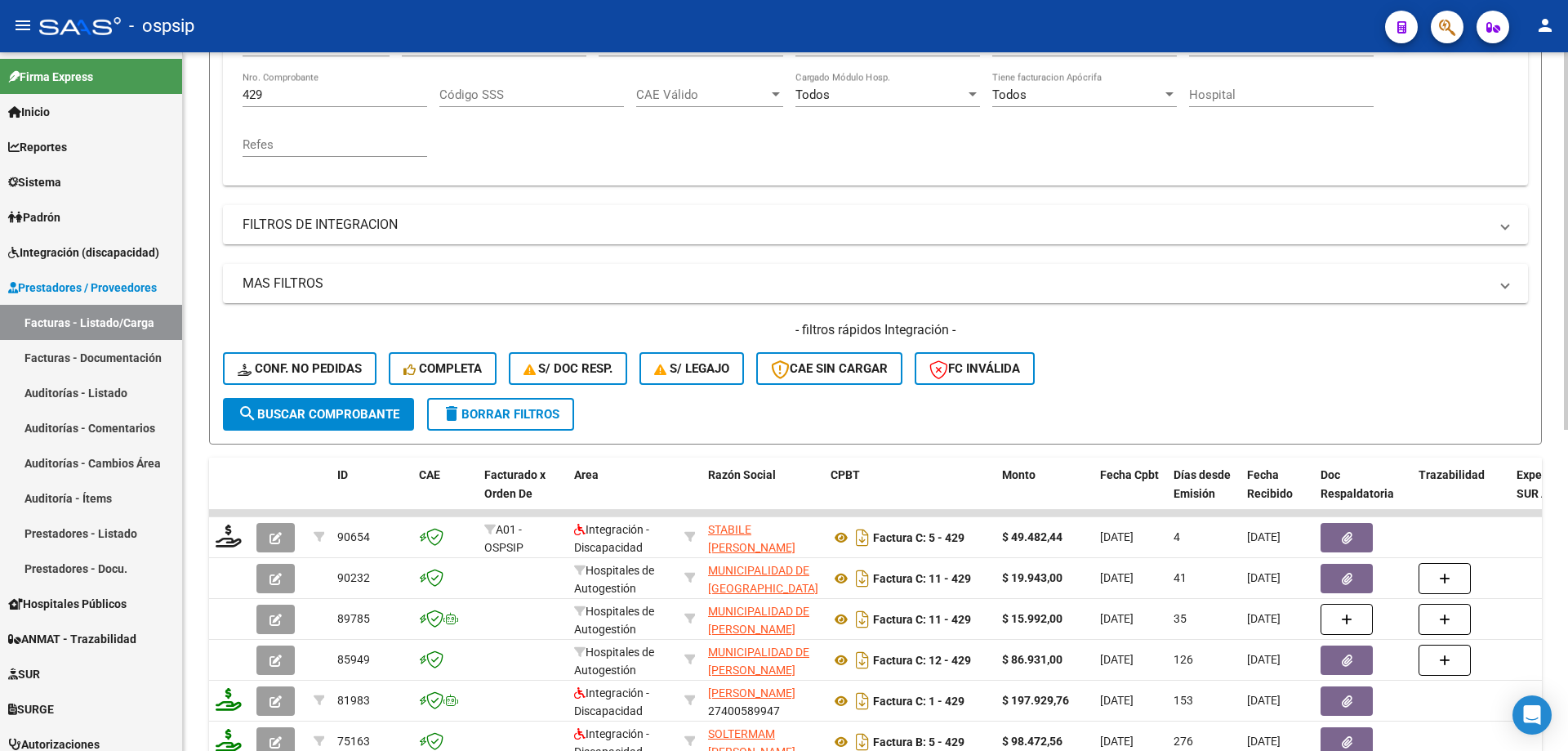
click at [290, 97] on input "429" at bounding box center [336, 94] width 185 height 15
type input "4"
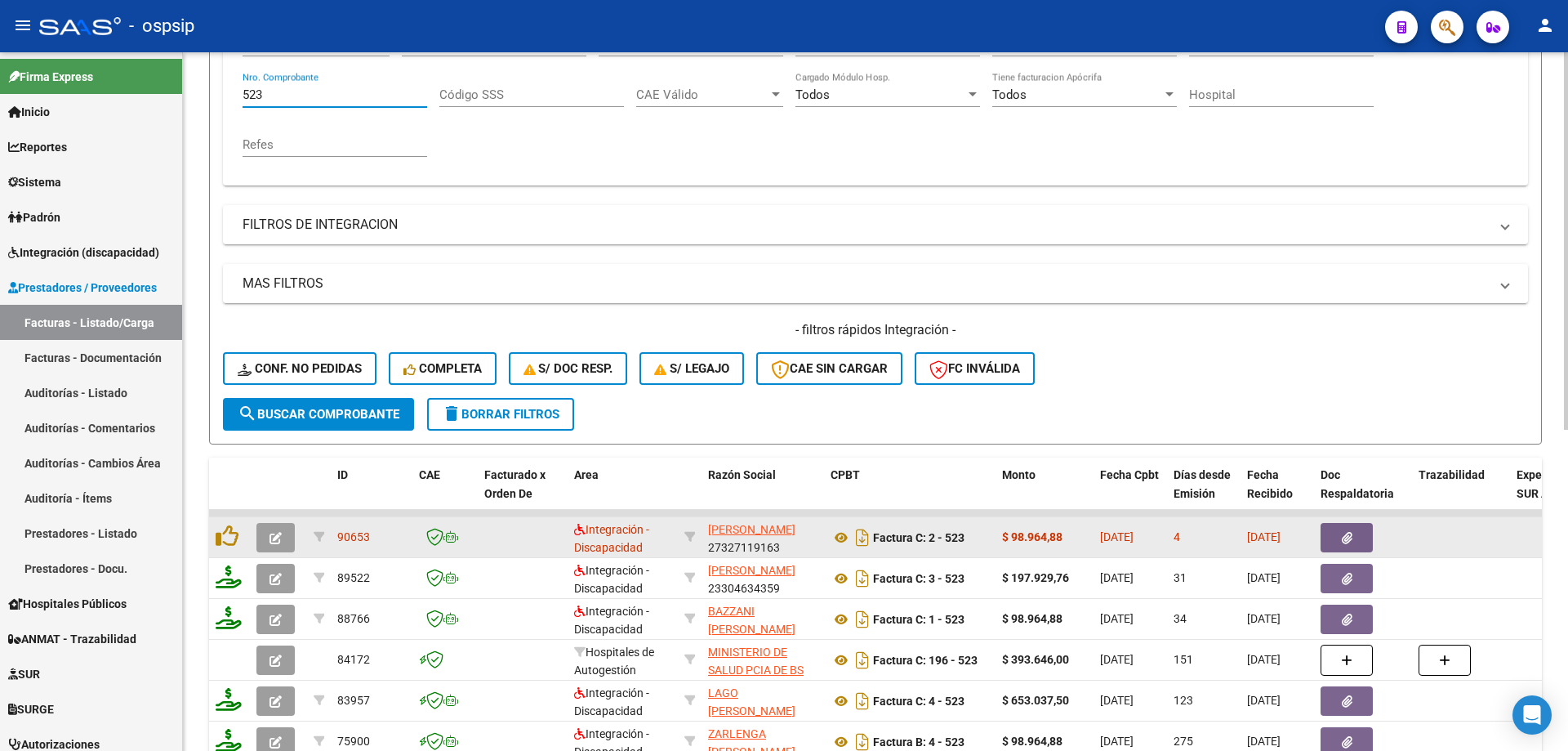
type input "523"
click at [268, 547] on button "button" at bounding box center [276, 537] width 38 height 29
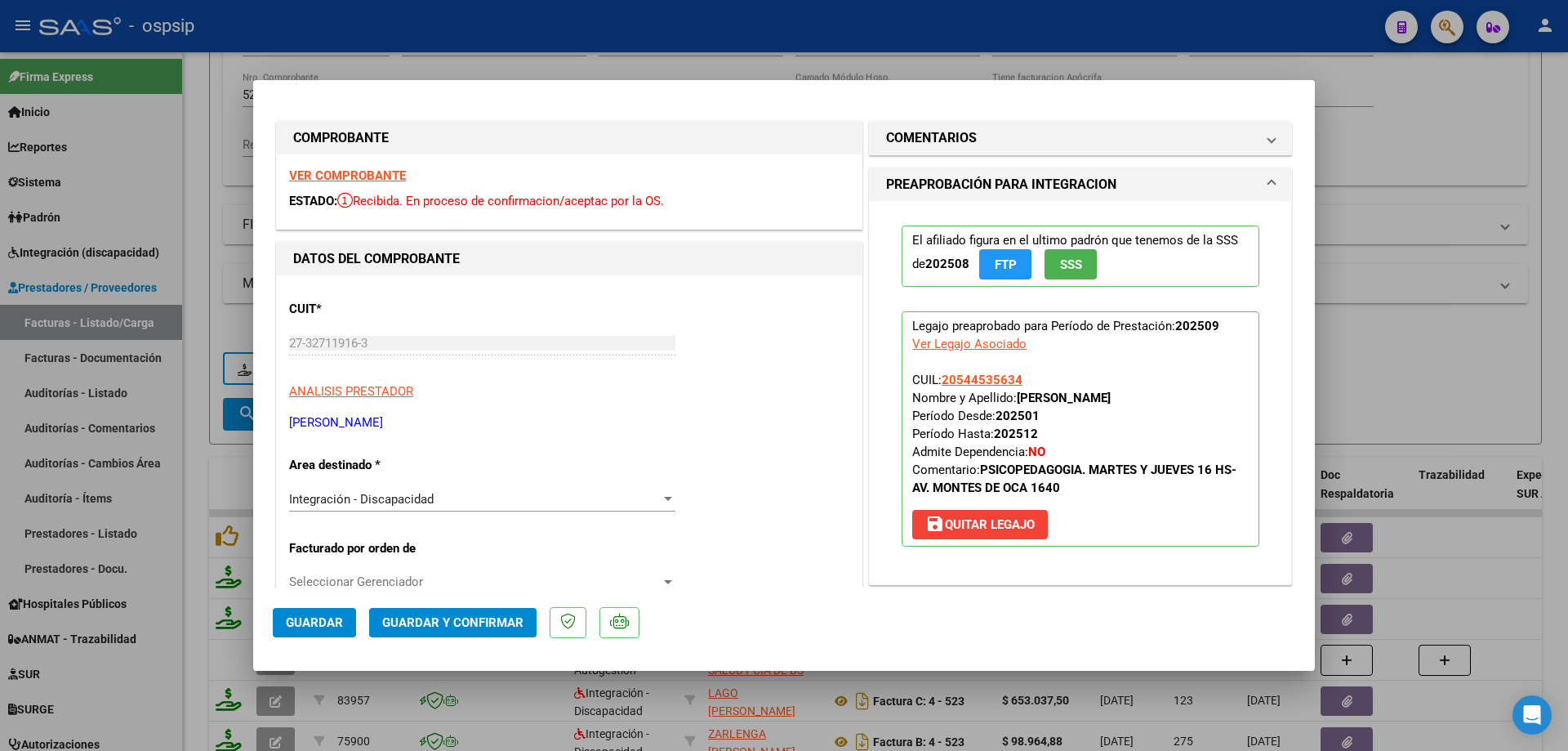
click at [1063, 270] on span "SSS" at bounding box center [1071, 265] width 22 height 15
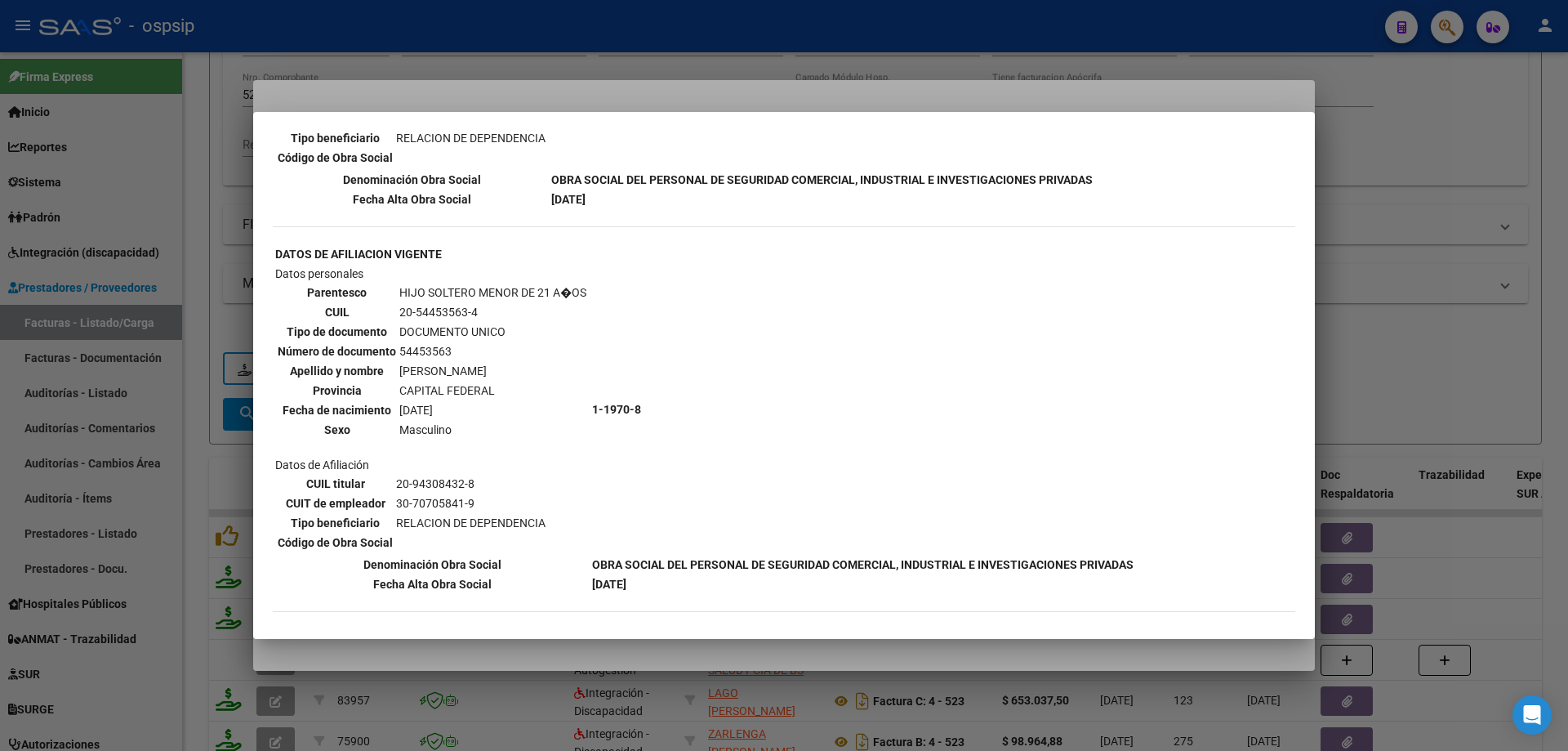
scroll to position [843, 0]
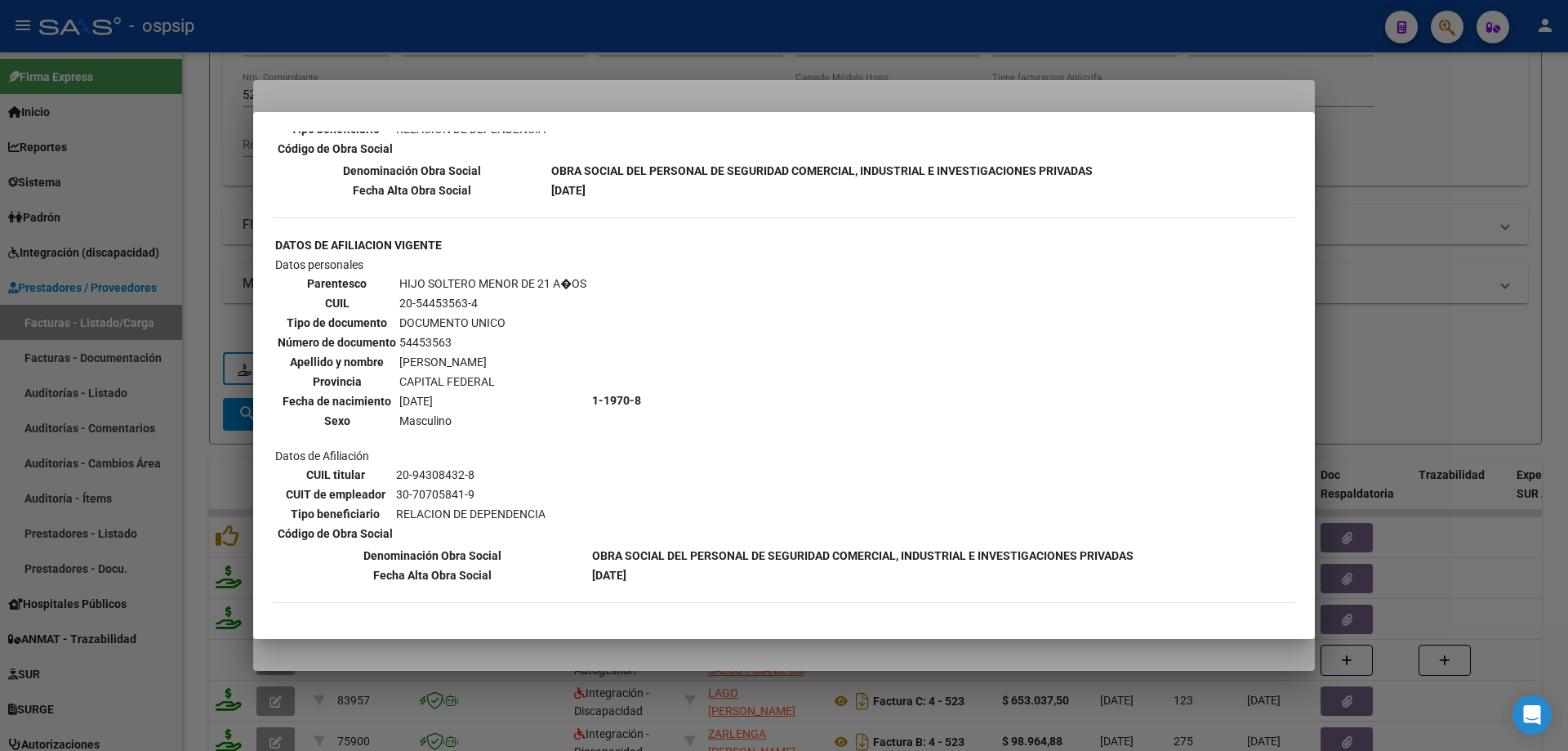
click at [1402, 328] on div at bounding box center [784, 376] width 1568 height 751
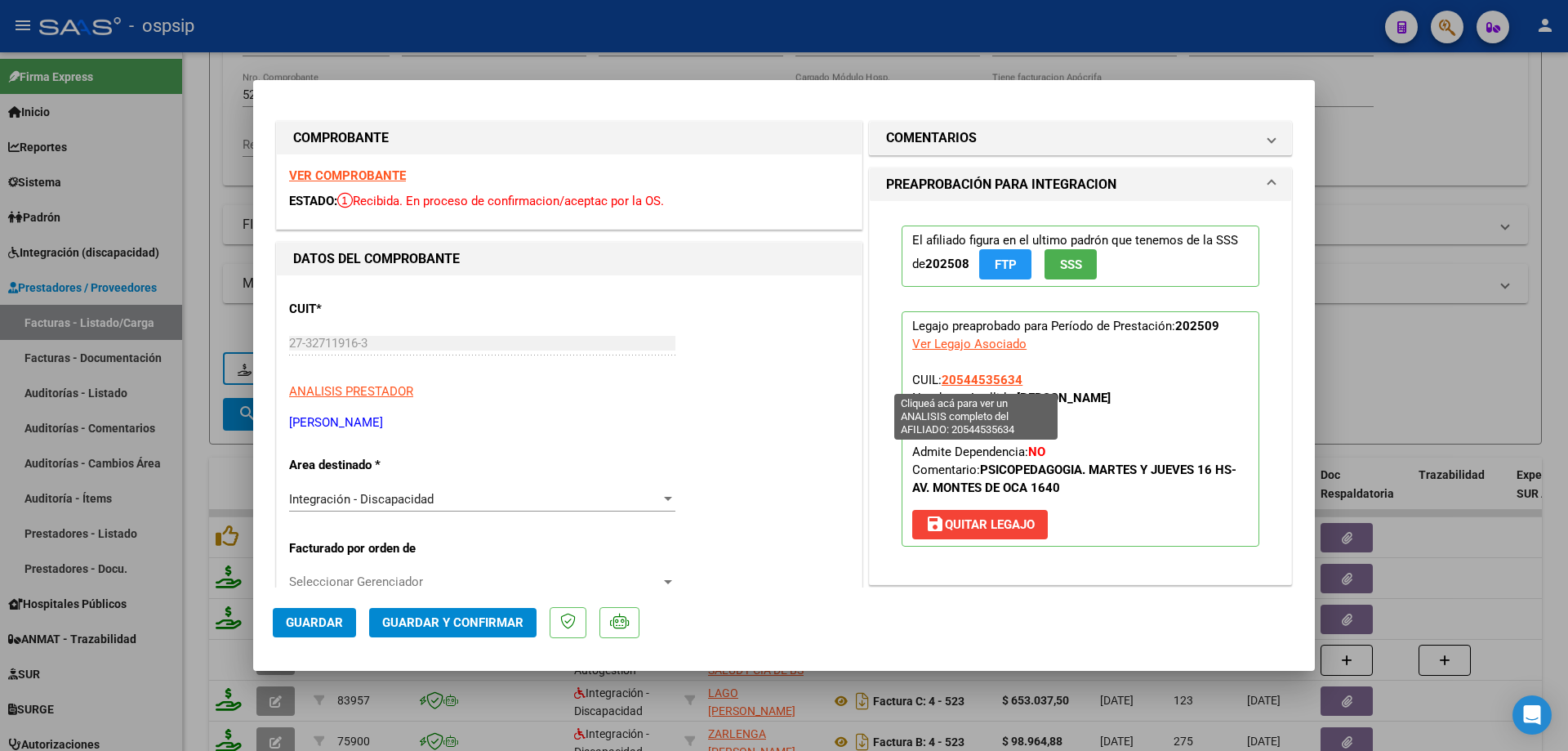
click at [978, 376] on span "20544535634" at bounding box center [981, 380] width 81 height 15
type textarea "20544535634"
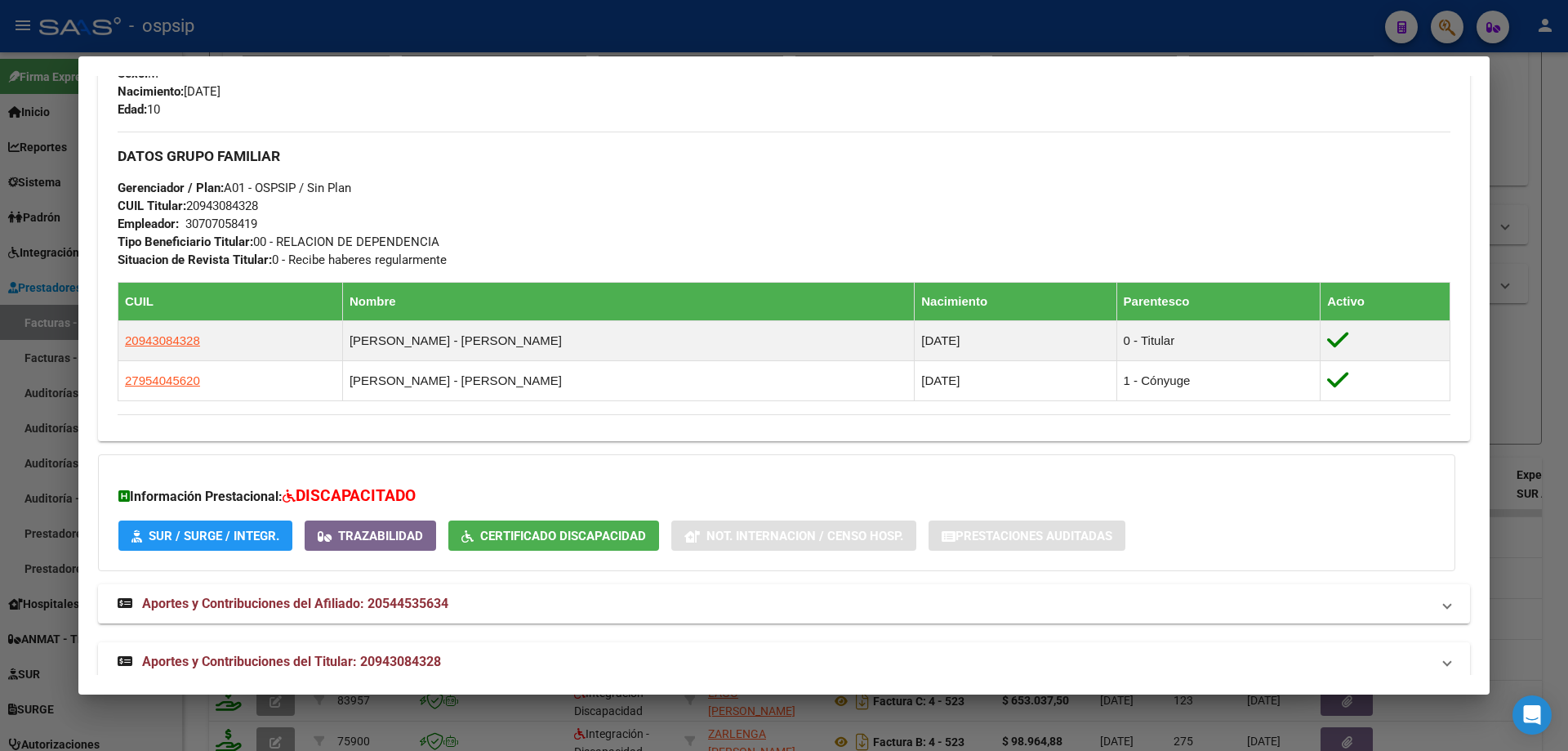
scroll to position [733, 0]
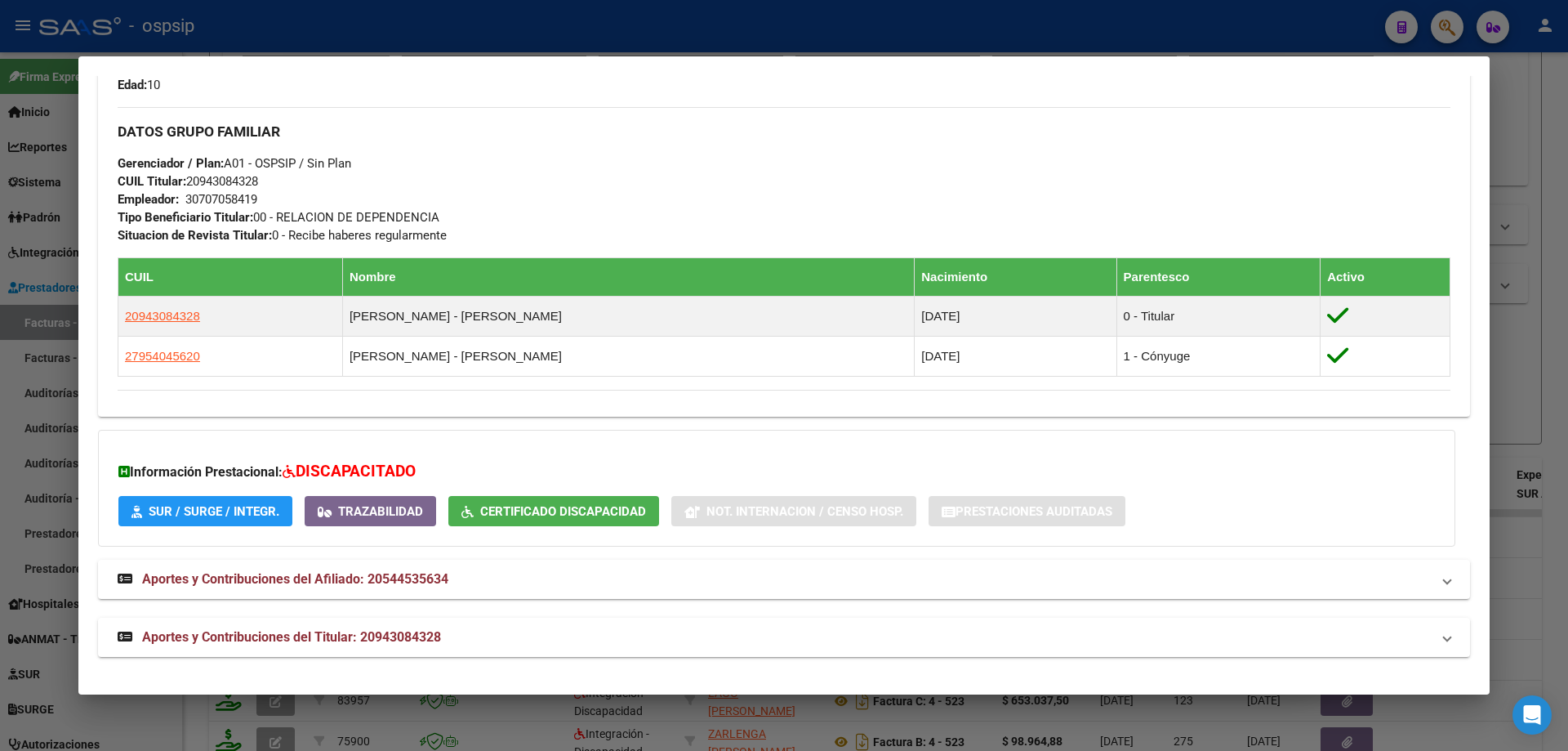
click at [1553, 391] on div at bounding box center [784, 376] width 1568 height 751
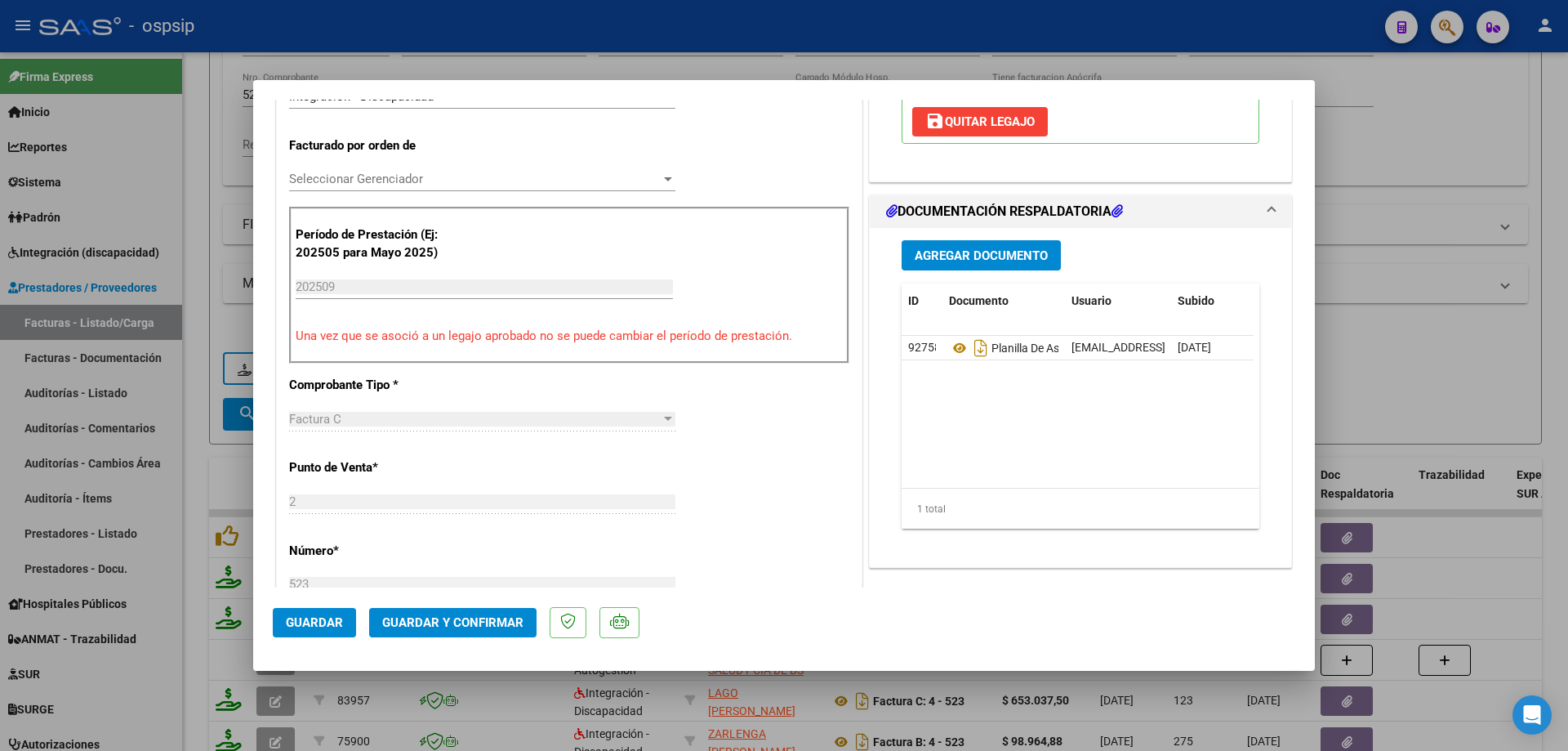
scroll to position [408, 0]
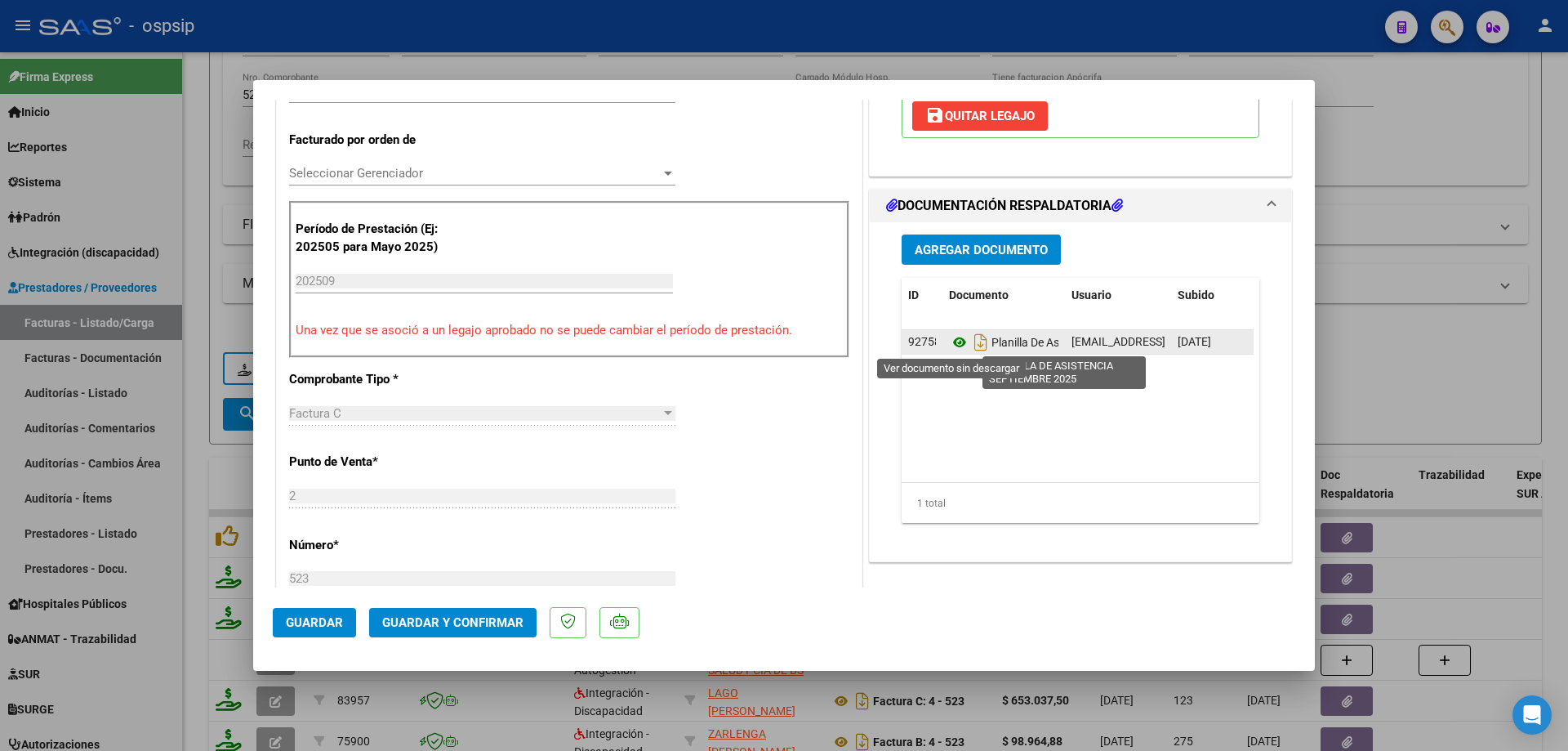
click at [952, 340] on icon at bounding box center [959, 343] width 21 height 20
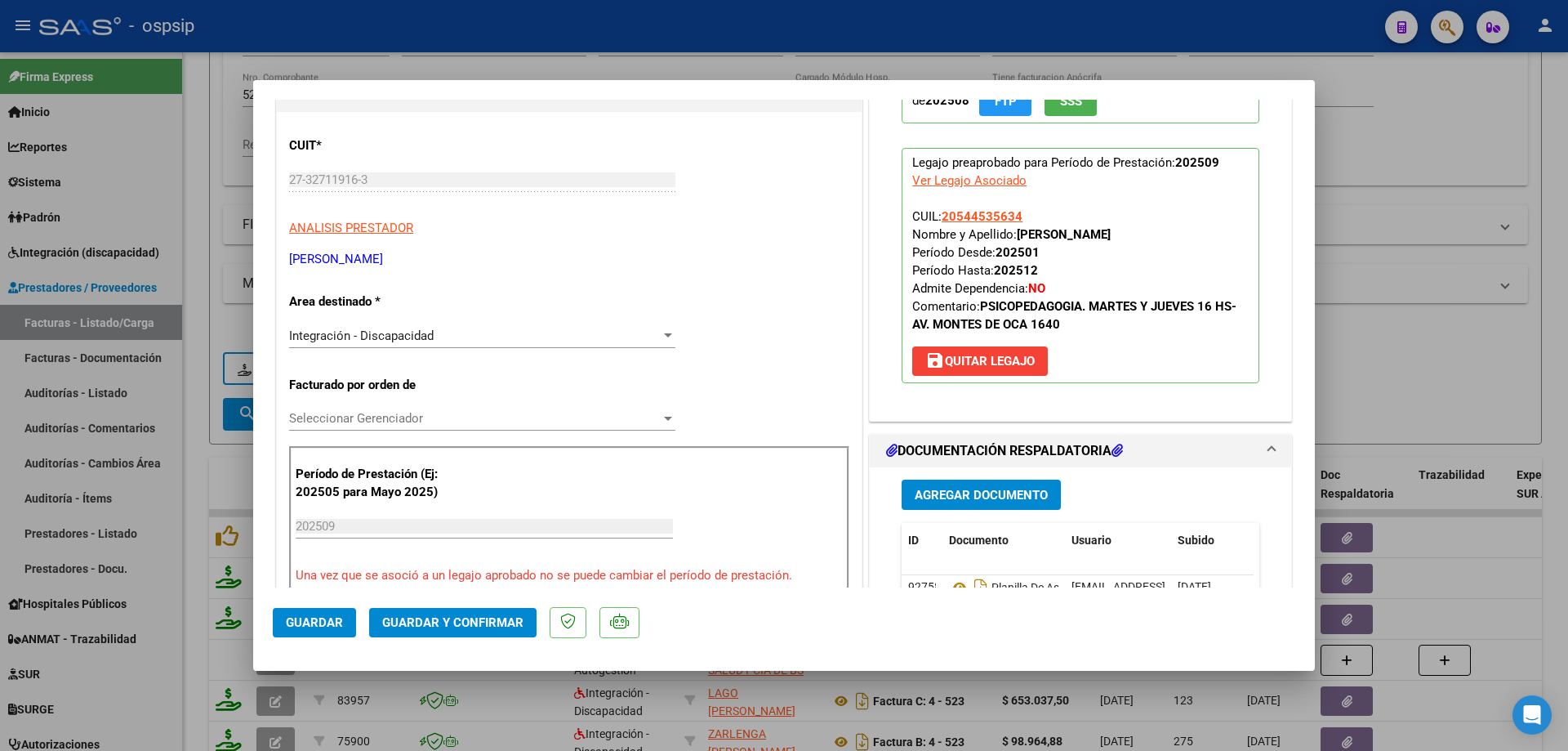
scroll to position [82, 0]
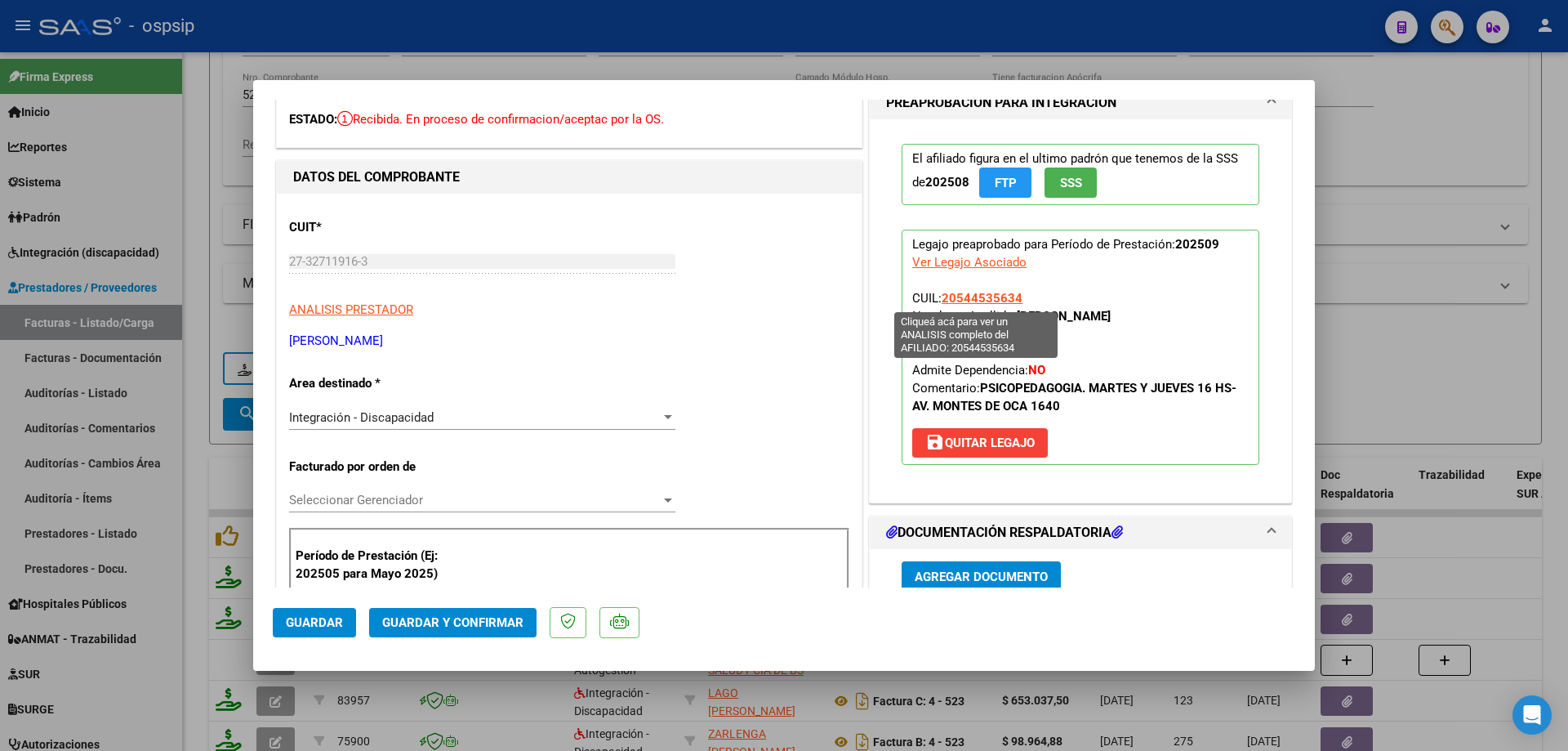
drag, startPoint x: 999, startPoint y: 294, endPoint x: 938, endPoint y: 294, distance: 61.0
click at [938, 294] on p "Legajo preaprobado para Período de Prestación: 202509 Ver Legajo Asociado CUIL:…" at bounding box center [1080, 346] width 357 height 235
copy span "20544535634"
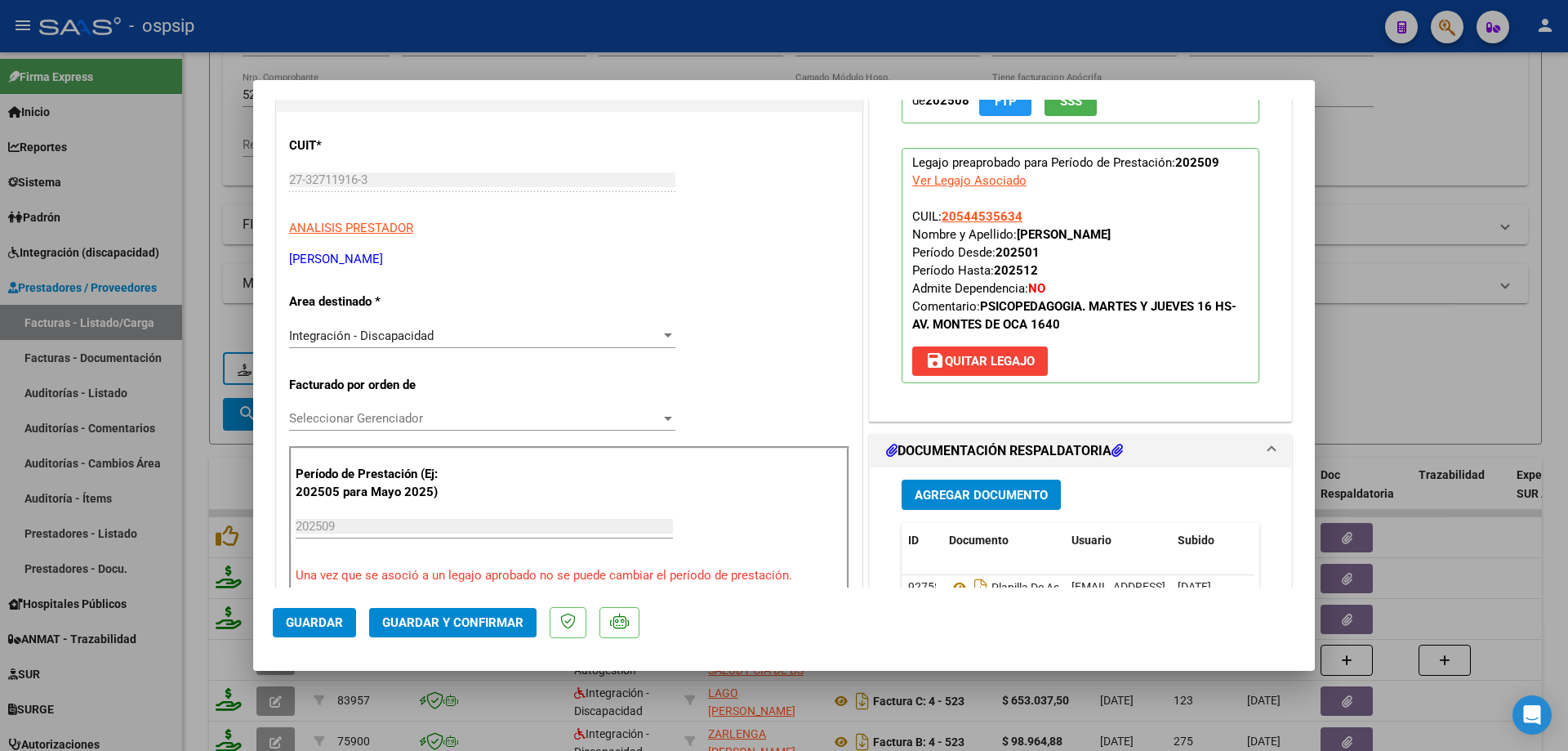
scroll to position [0, 0]
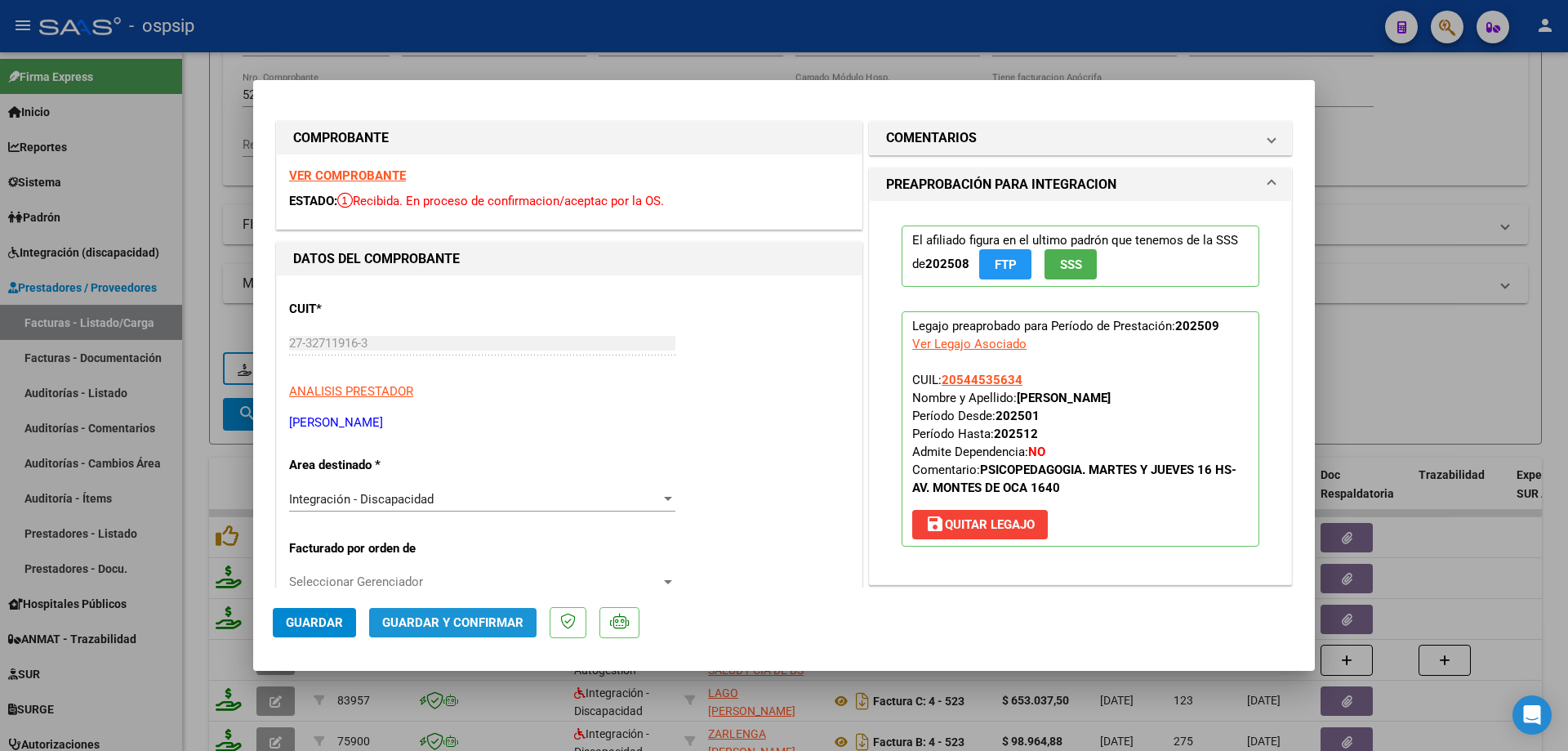
click at [458, 620] on span "Guardar y Confirmar" at bounding box center [453, 622] width 141 height 15
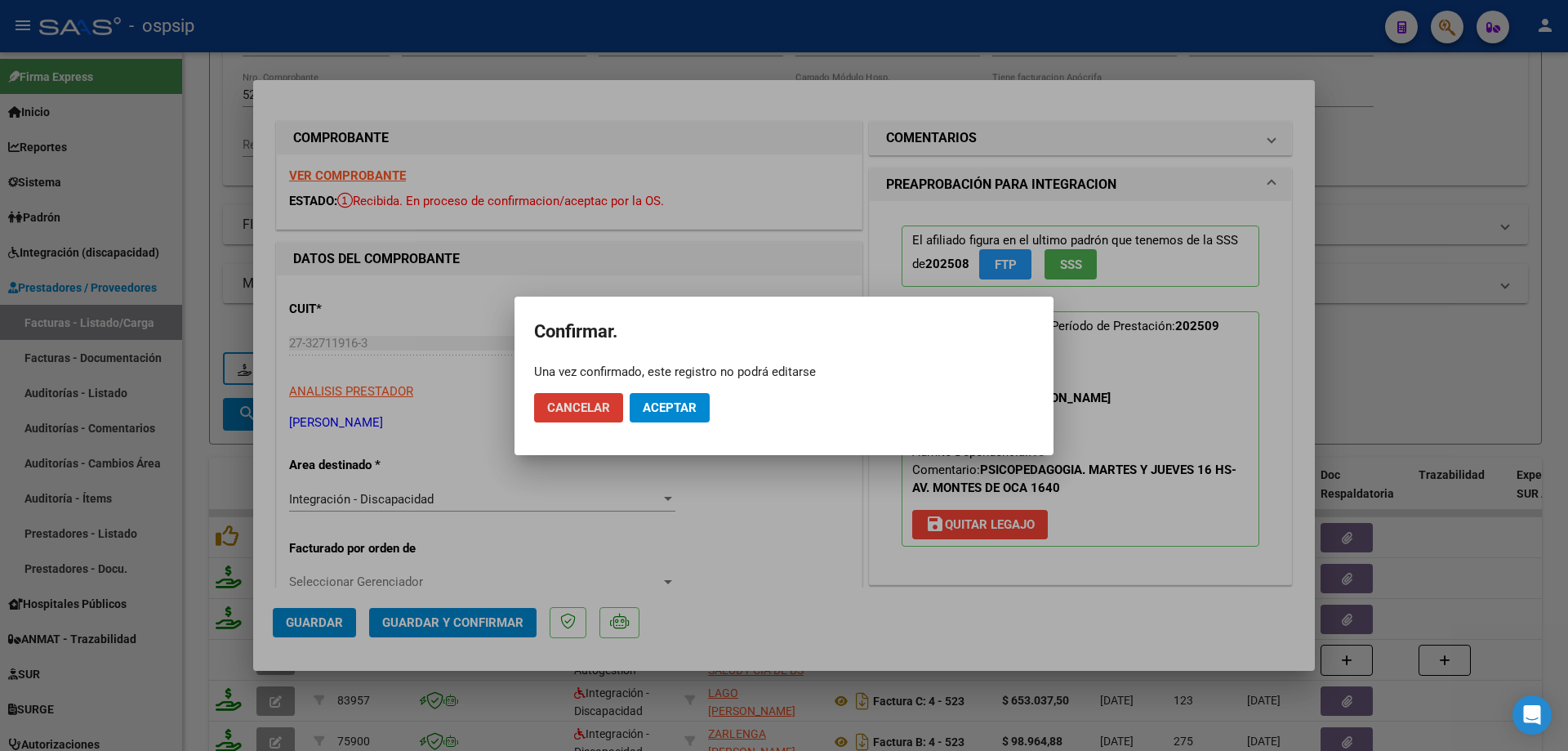
click at [702, 398] on button "Aceptar" at bounding box center [669, 407] width 80 height 29
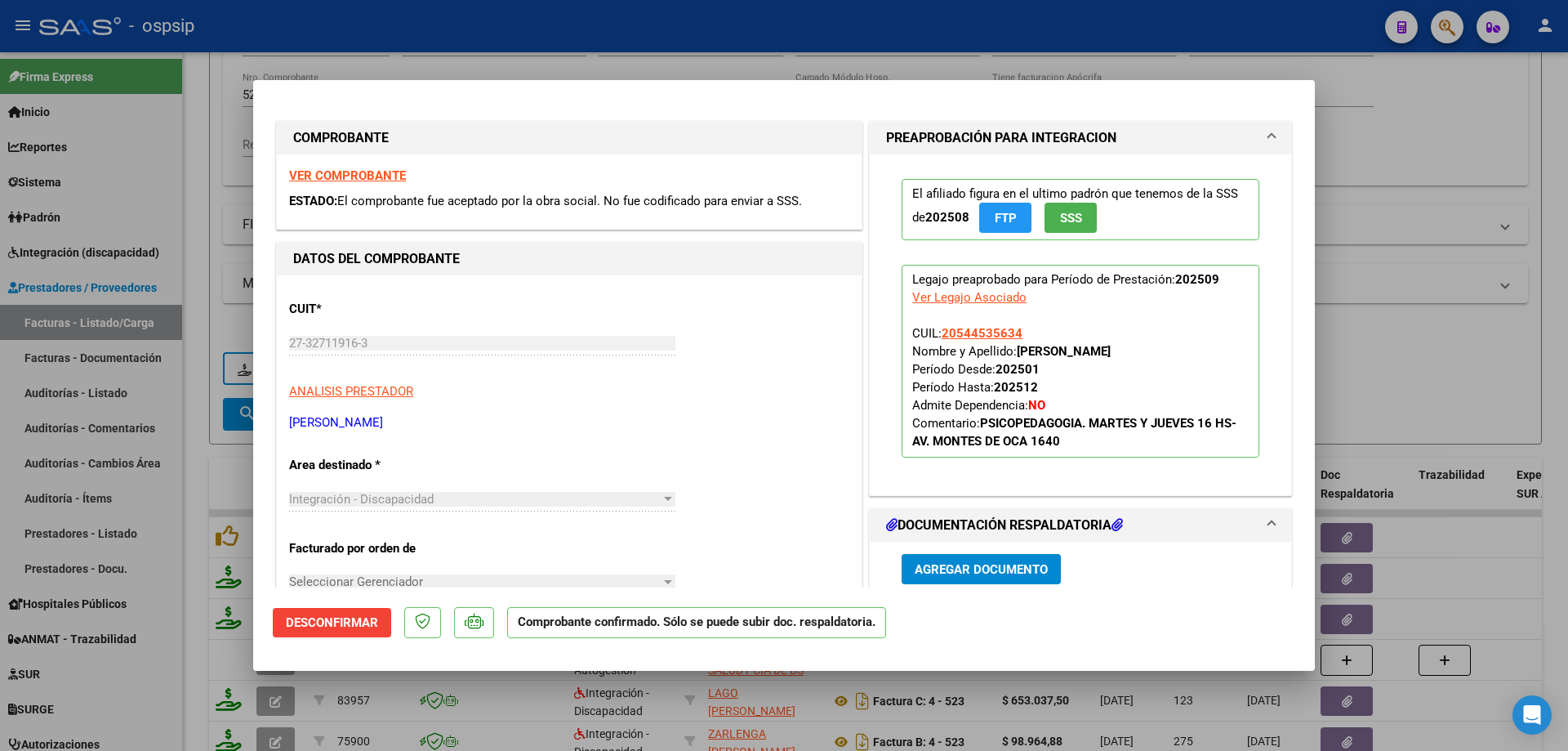
click at [1446, 356] on div at bounding box center [784, 376] width 1568 height 751
type input "$ 0,00"
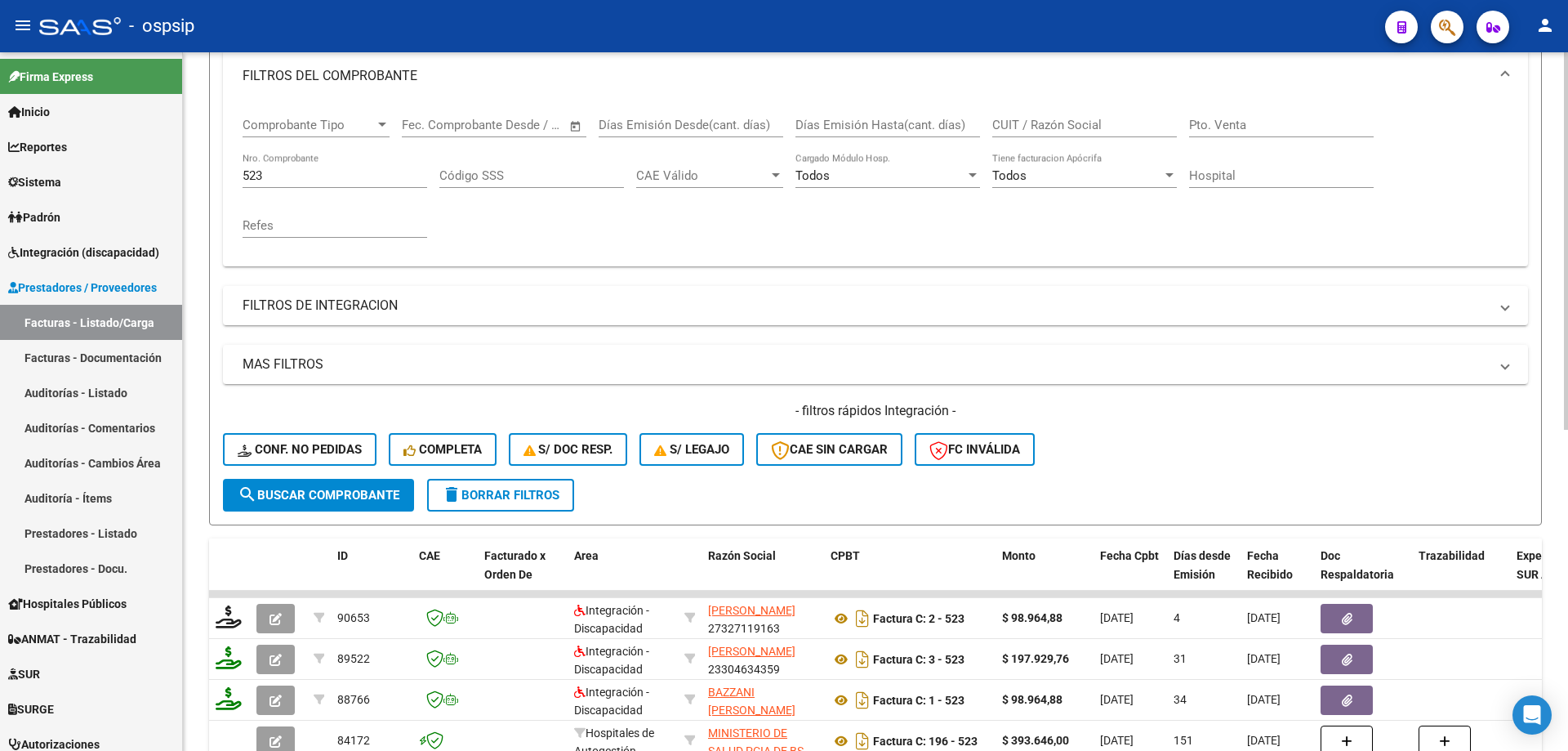
scroll to position [227, 0]
click at [288, 174] on input "523" at bounding box center [336, 176] width 185 height 15
type input "5"
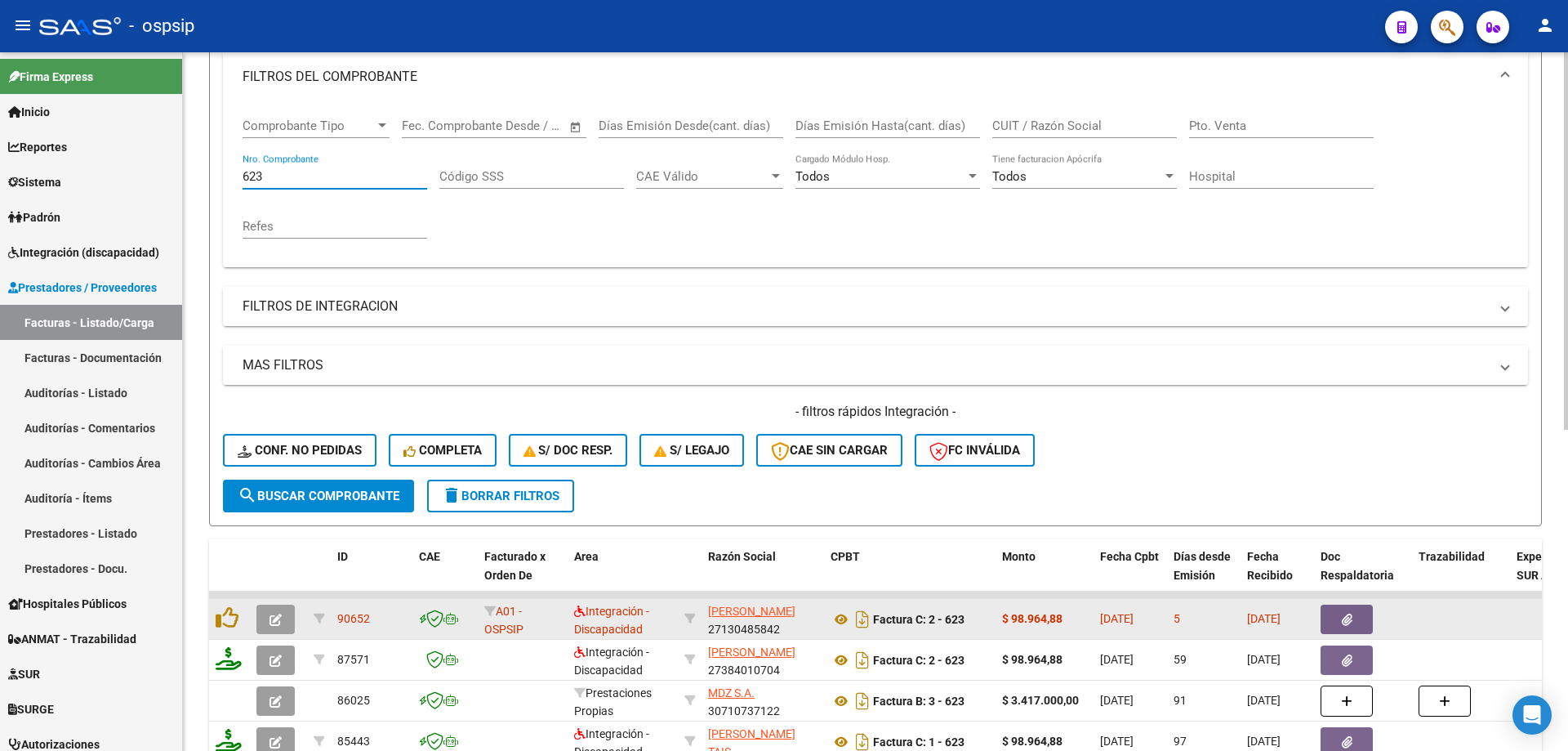
type input "623"
click at [282, 619] on button "button" at bounding box center [276, 619] width 38 height 29
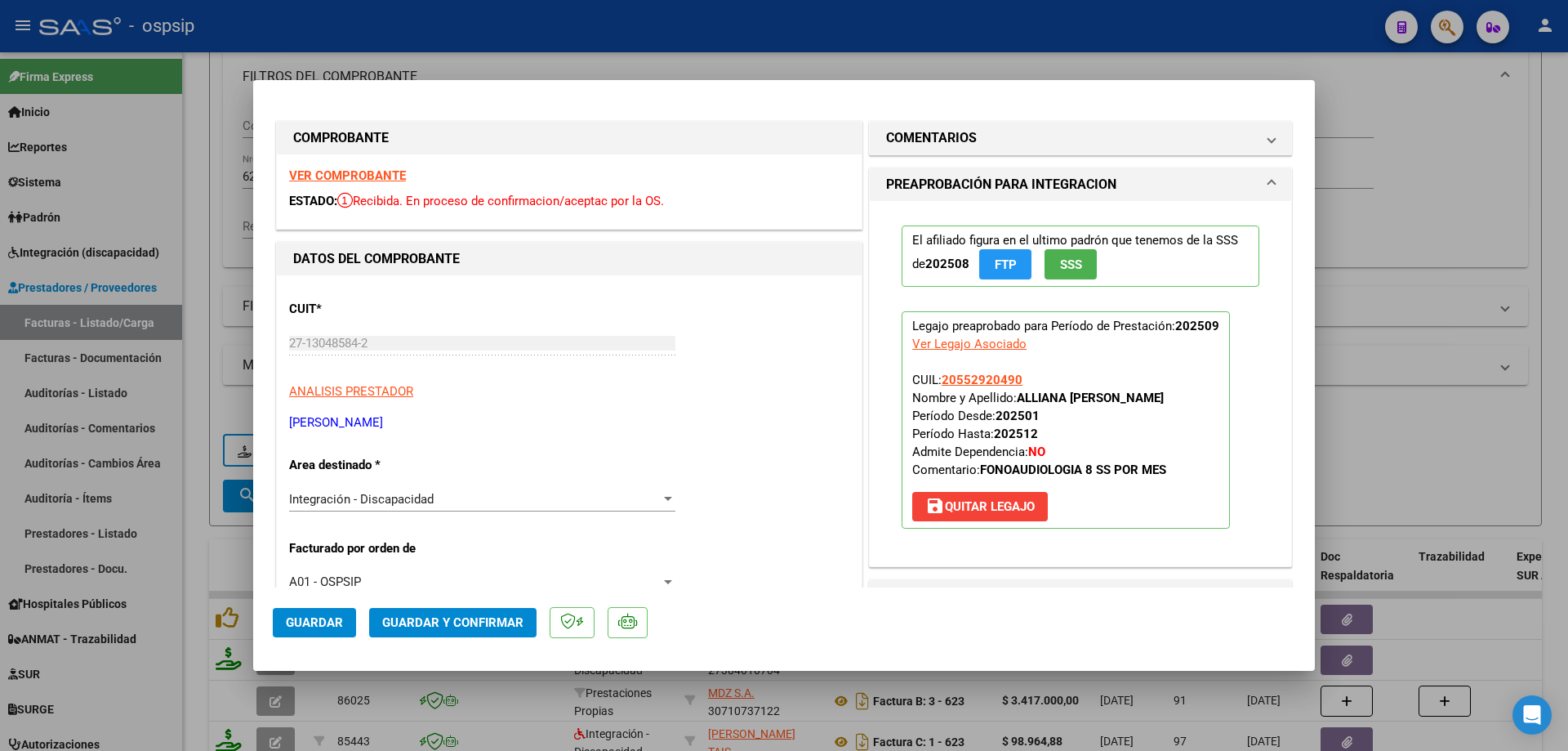
click at [1073, 263] on span "SSS" at bounding box center [1071, 265] width 22 height 15
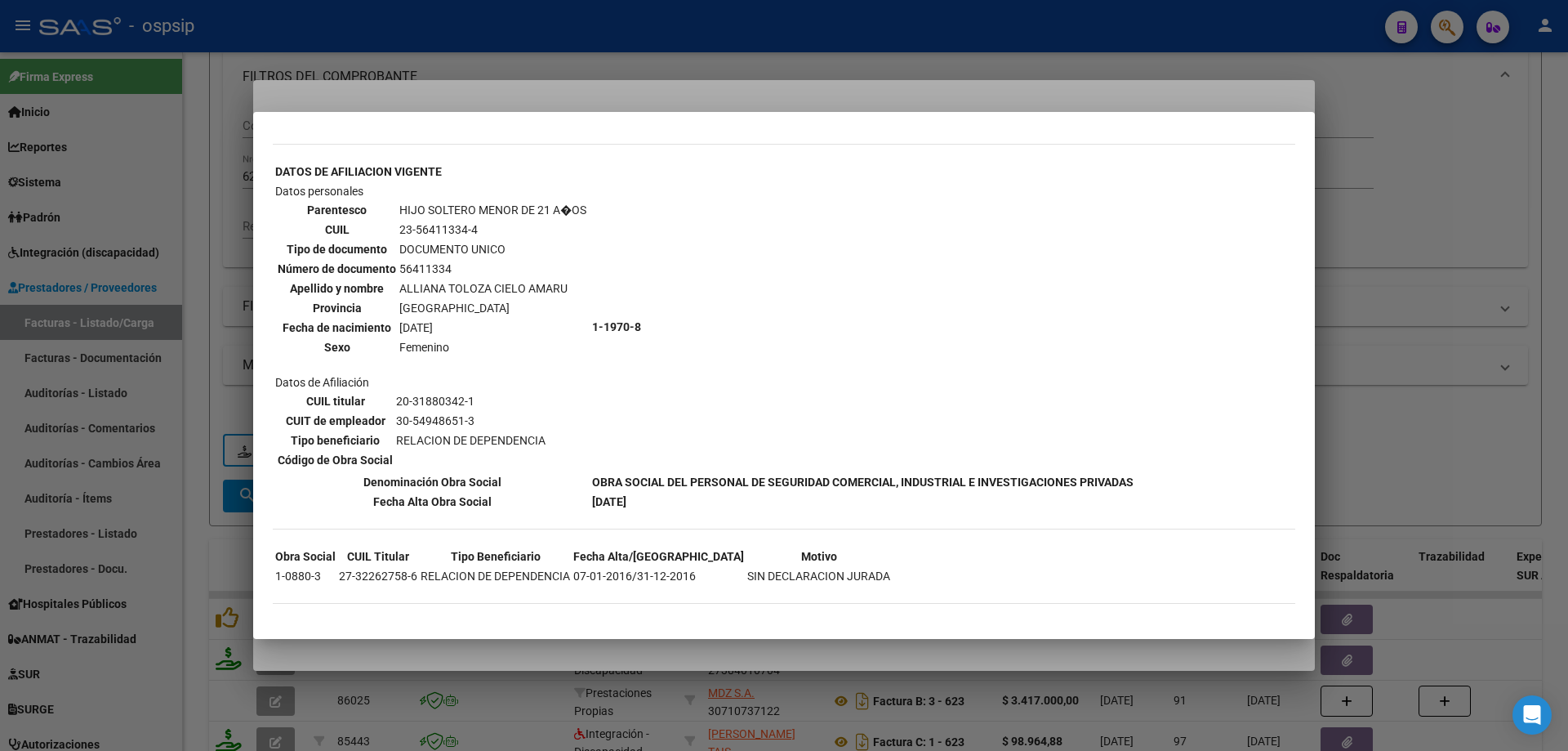
scroll to position [1302, 0]
click at [1406, 329] on div at bounding box center [784, 376] width 1568 height 751
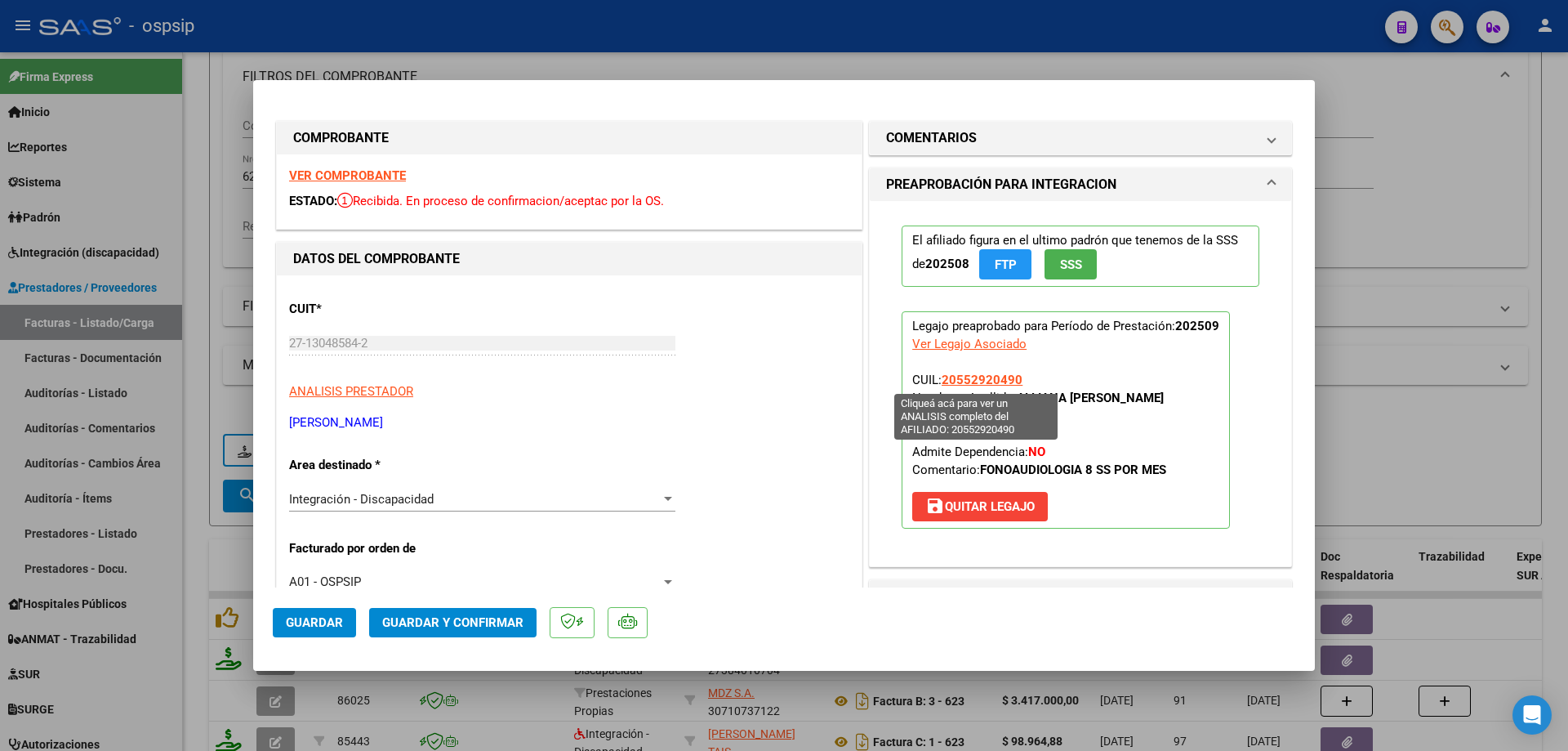
click at [997, 380] on span "20552920490" at bounding box center [981, 380] width 81 height 15
type textarea "20552920490"
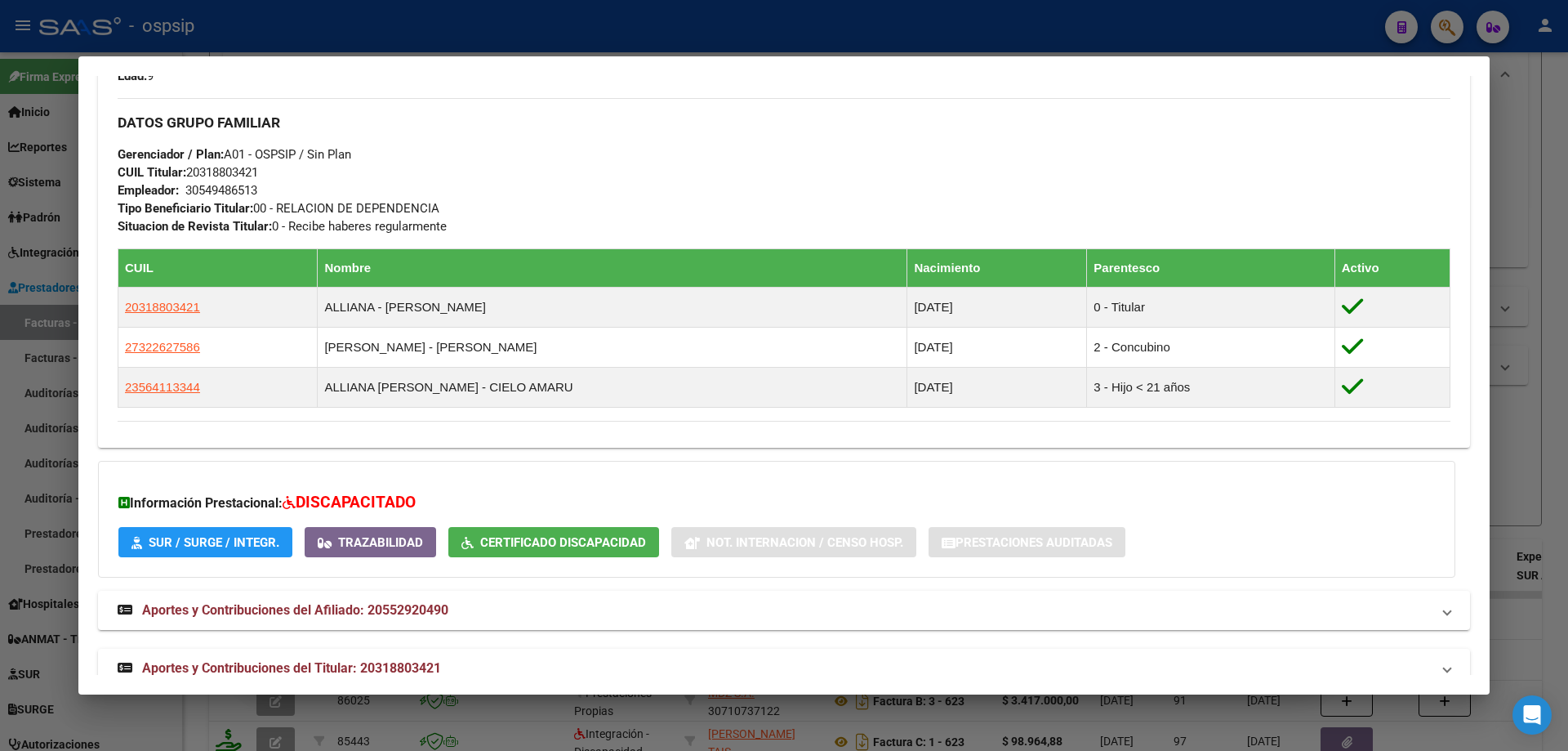
scroll to position [736, 0]
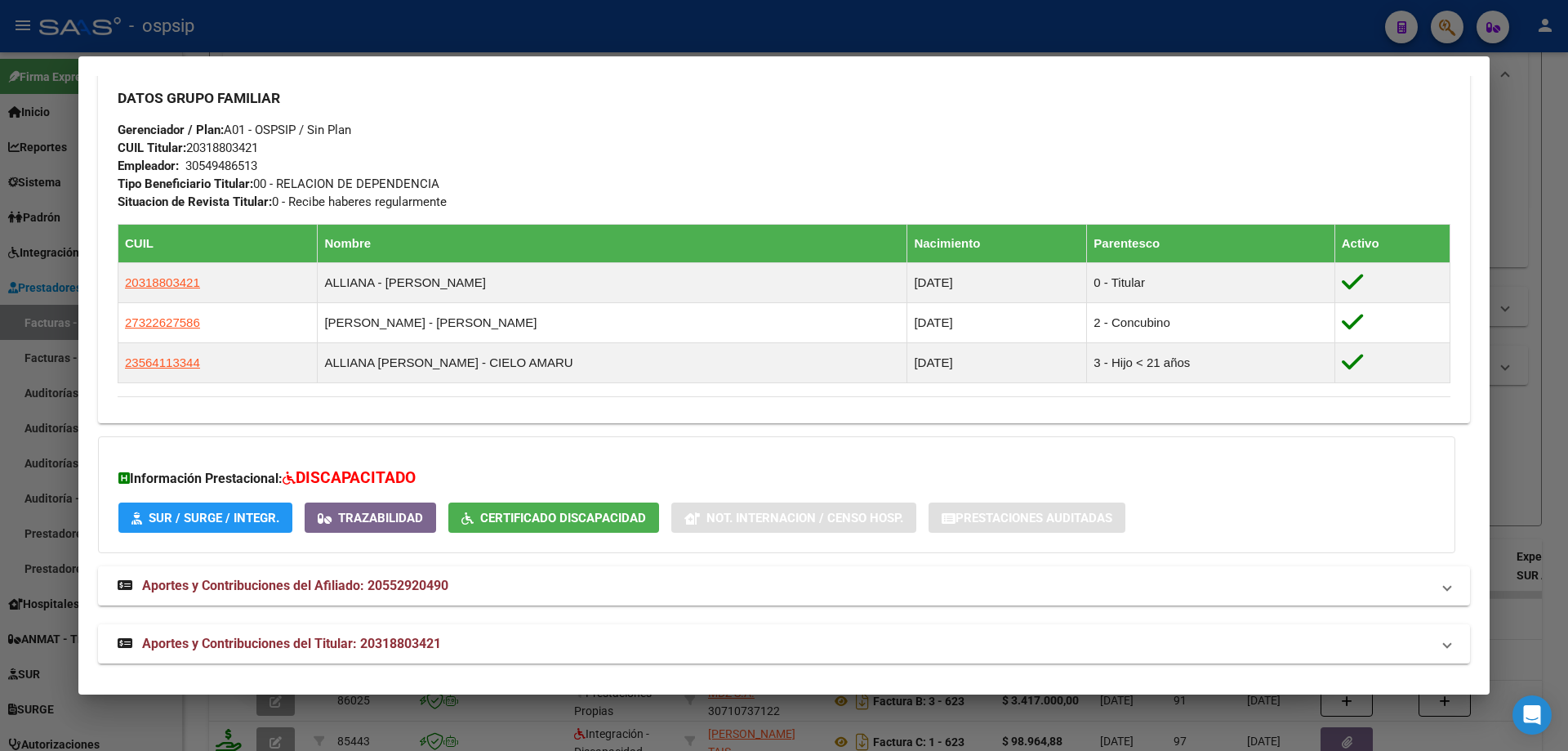
click at [1531, 309] on div at bounding box center [784, 376] width 1568 height 751
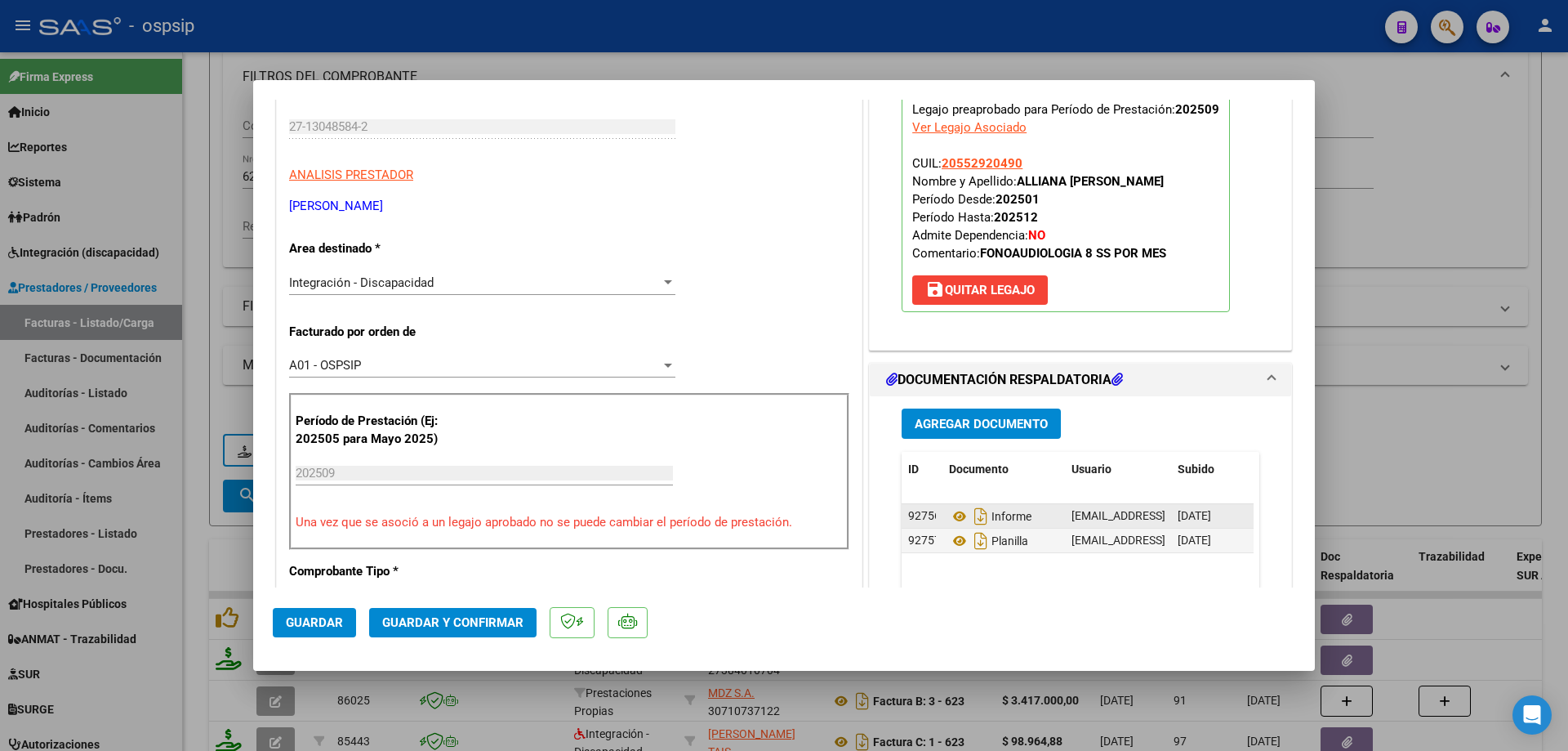
scroll to position [245, 0]
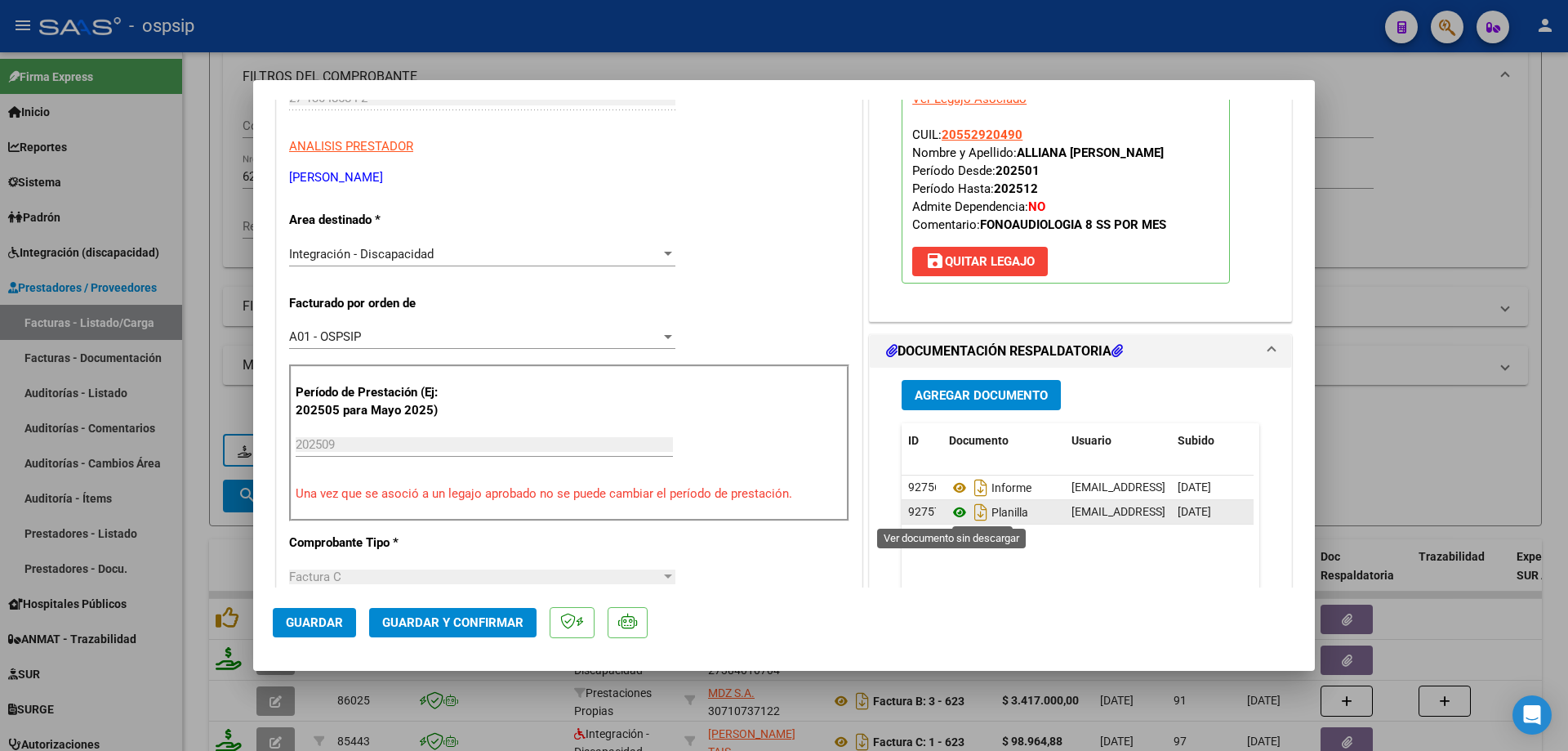
click at [950, 510] on icon at bounding box center [959, 512] width 21 height 20
click at [951, 487] on icon at bounding box center [959, 488] width 21 height 20
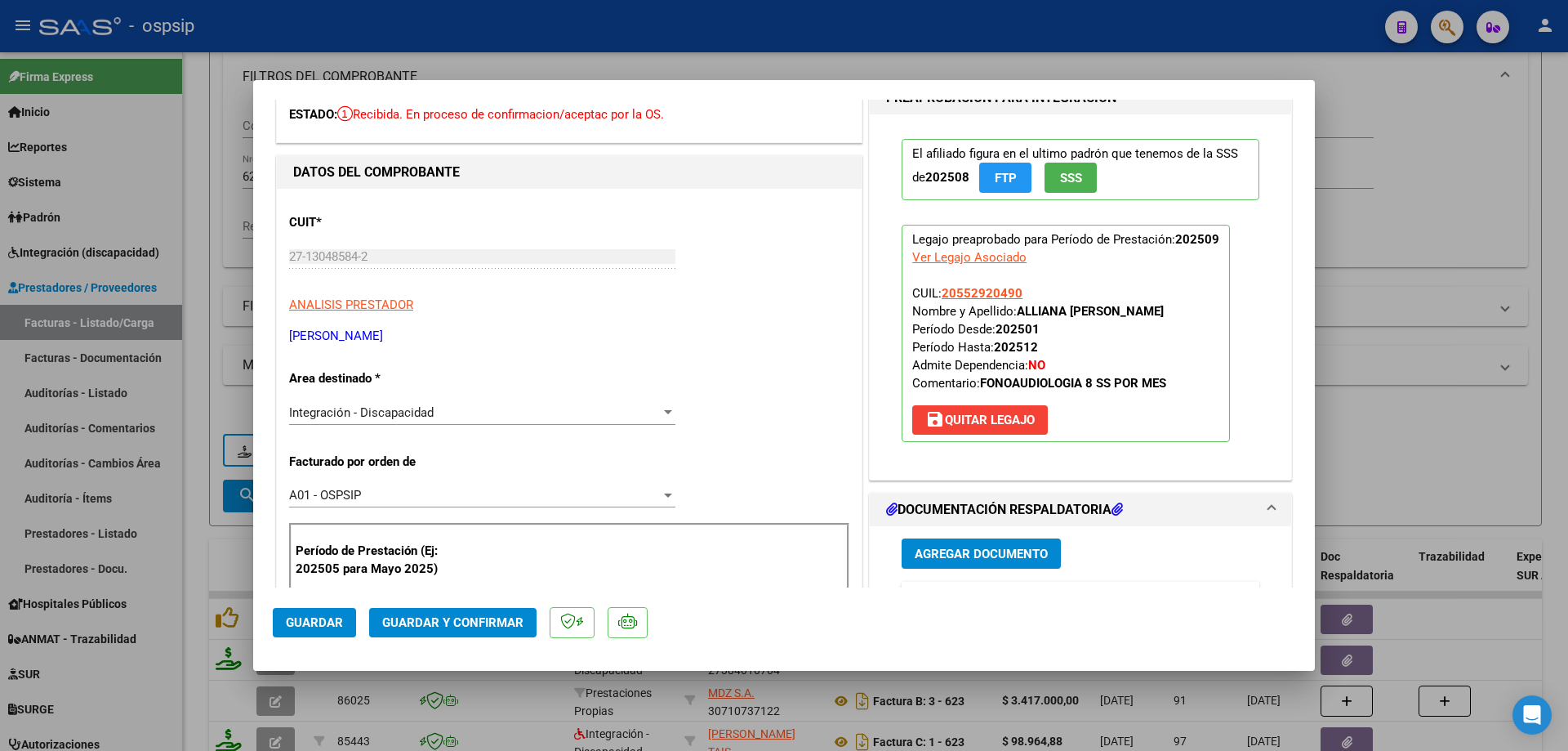
scroll to position [82, 0]
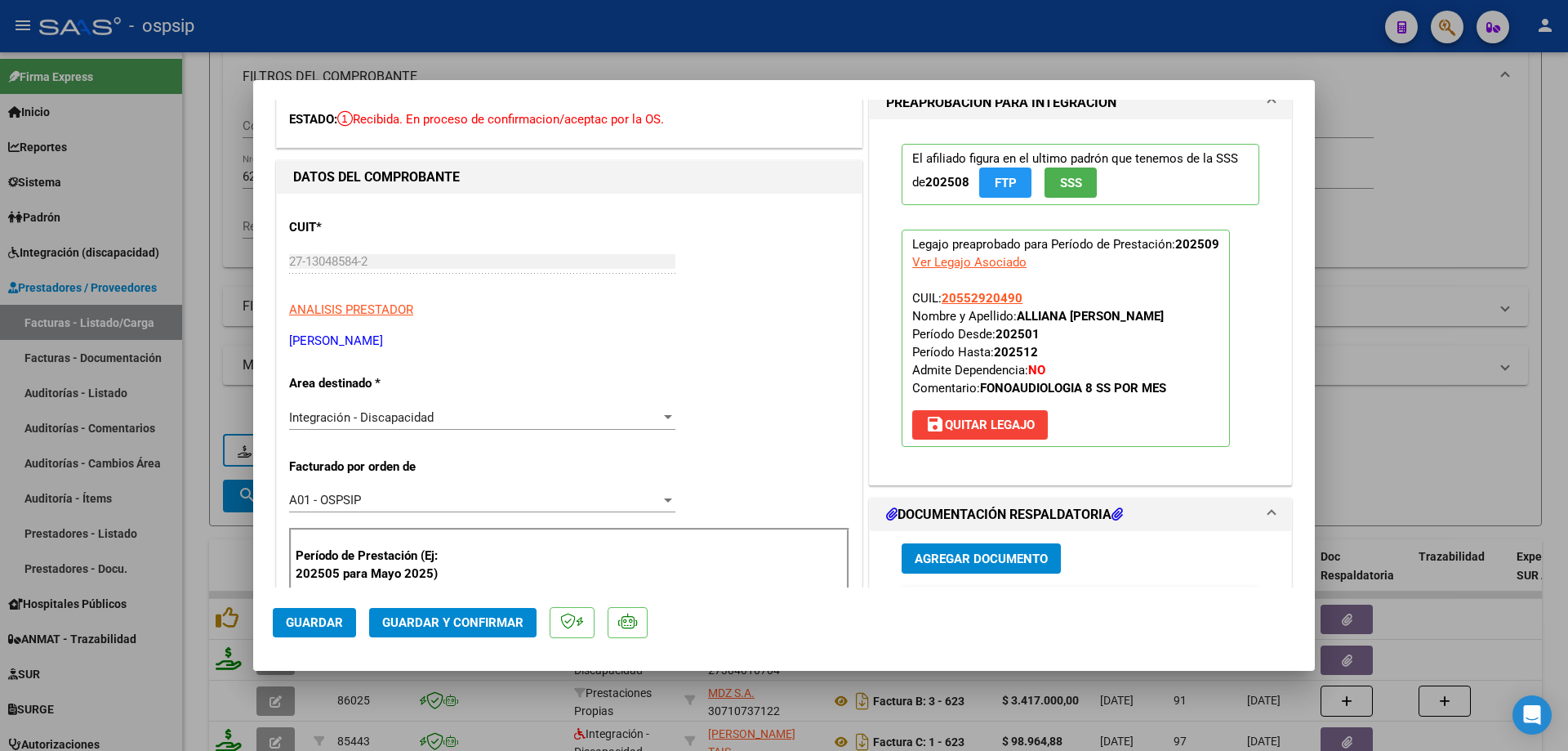
drag, startPoint x: 1008, startPoint y: 299, endPoint x: 936, endPoint y: 302, distance: 72.1
click at [936, 302] on p "Legajo preaprobado para Período de Prestación: 202509 Ver Legajo Asociado CUIL:…" at bounding box center [1066, 338] width 328 height 218
copy span "20552920490"
click at [491, 613] on button "Guardar y Confirmar" at bounding box center [453, 622] width 168 height 29
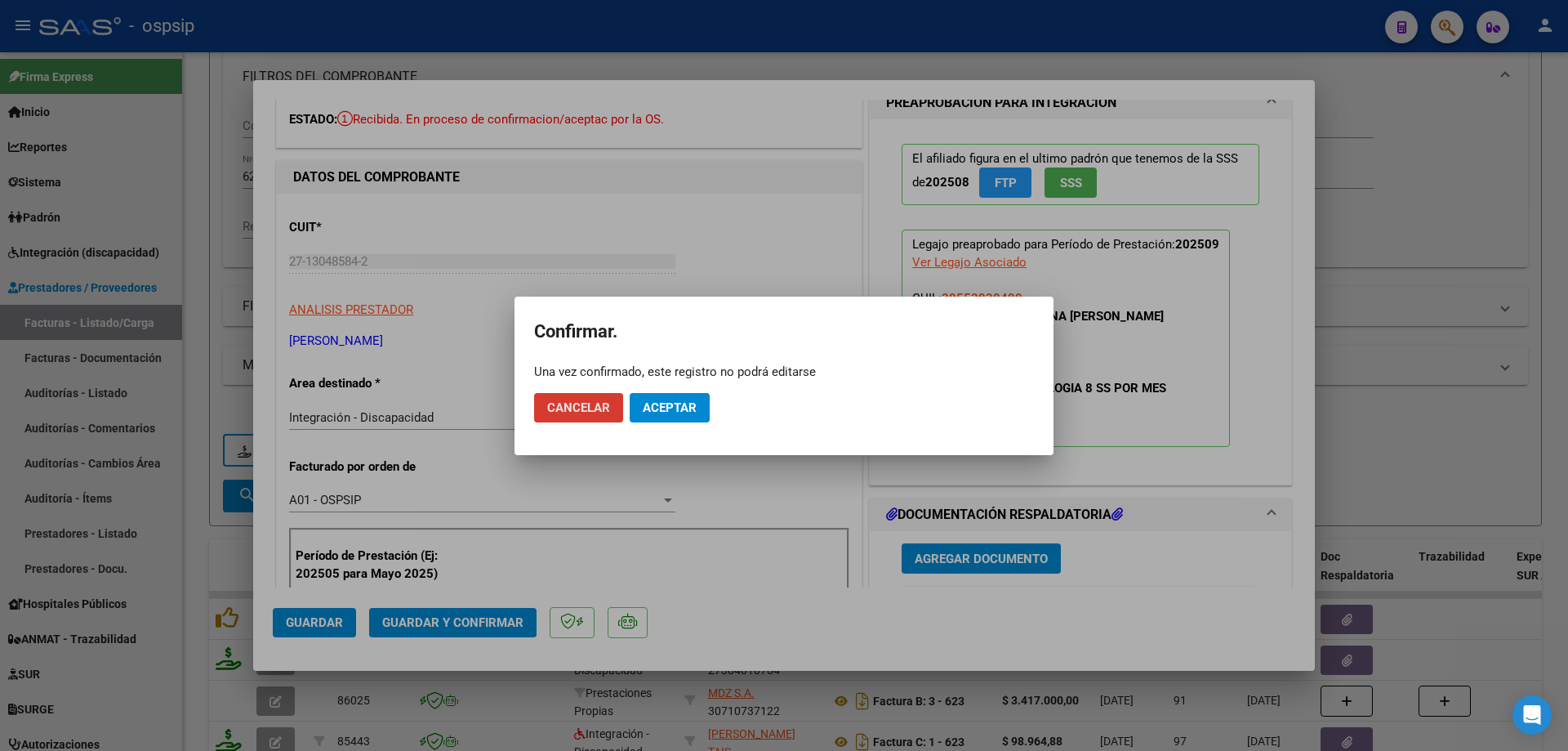
click at [669, 407] on span "Aceptar" at bounding box center [669, 407] width 54 height 15
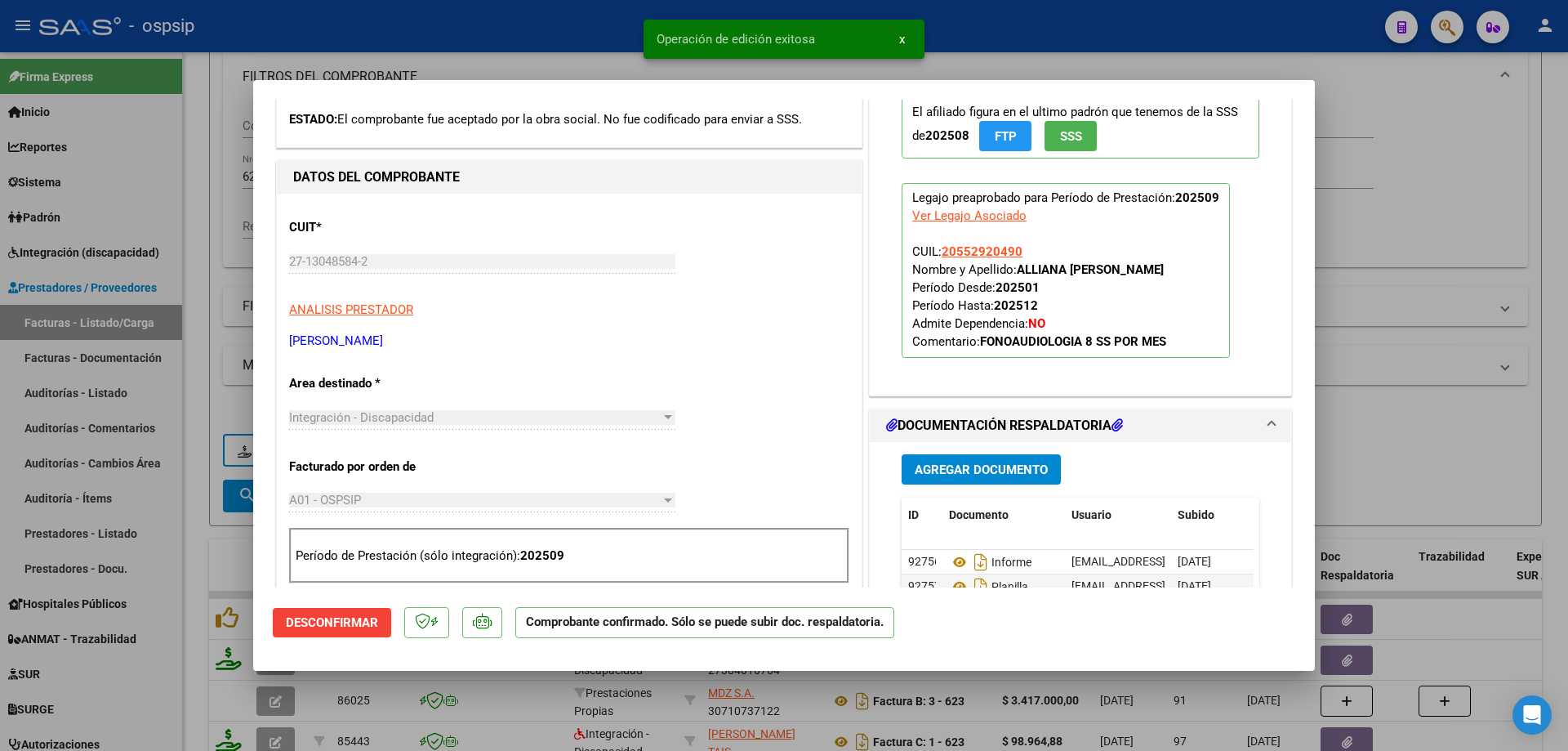
scroll to position [245, 0]
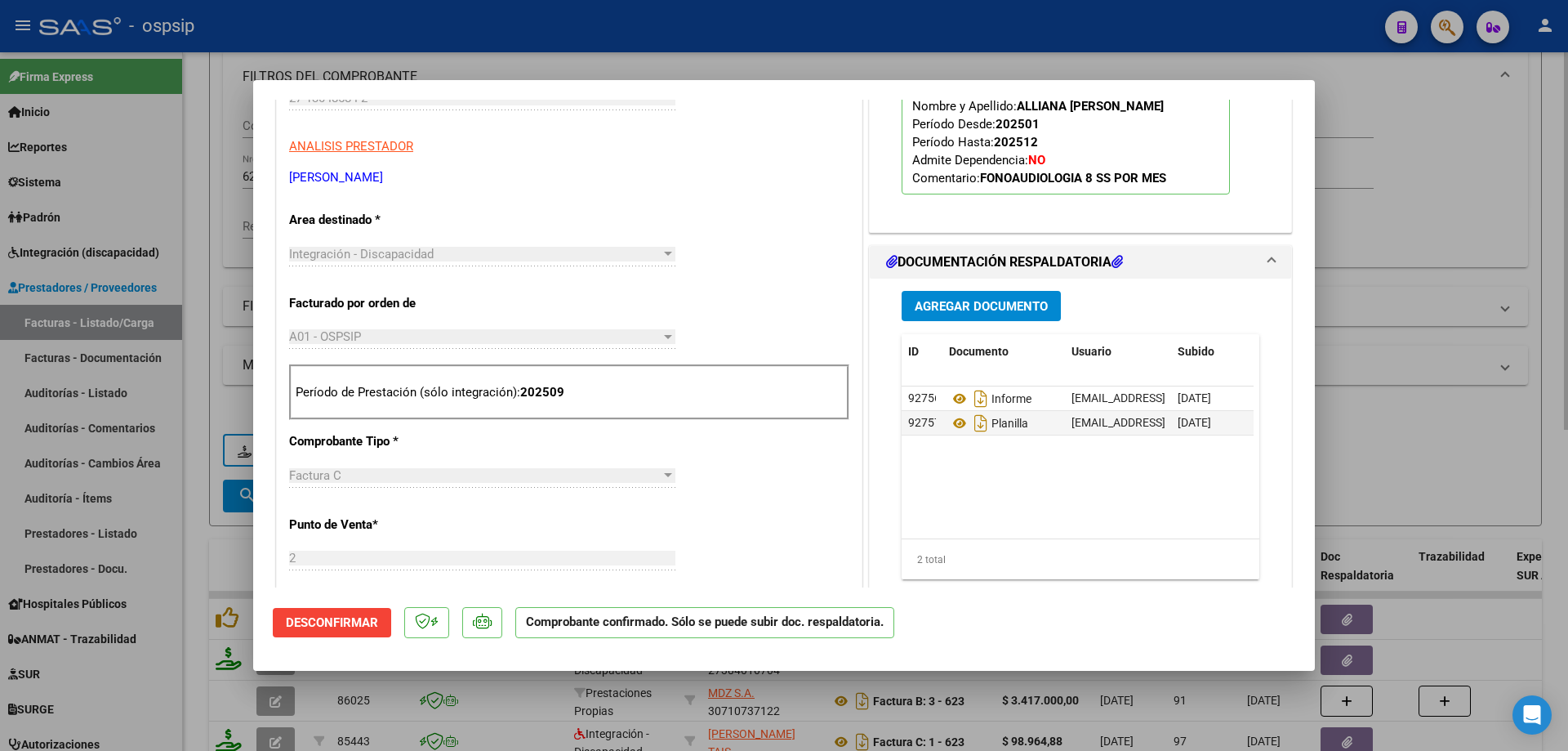
click at [1383, 454] on div at bounding box center [784, 376] width 1568 height 751
type input "$ 0,00"
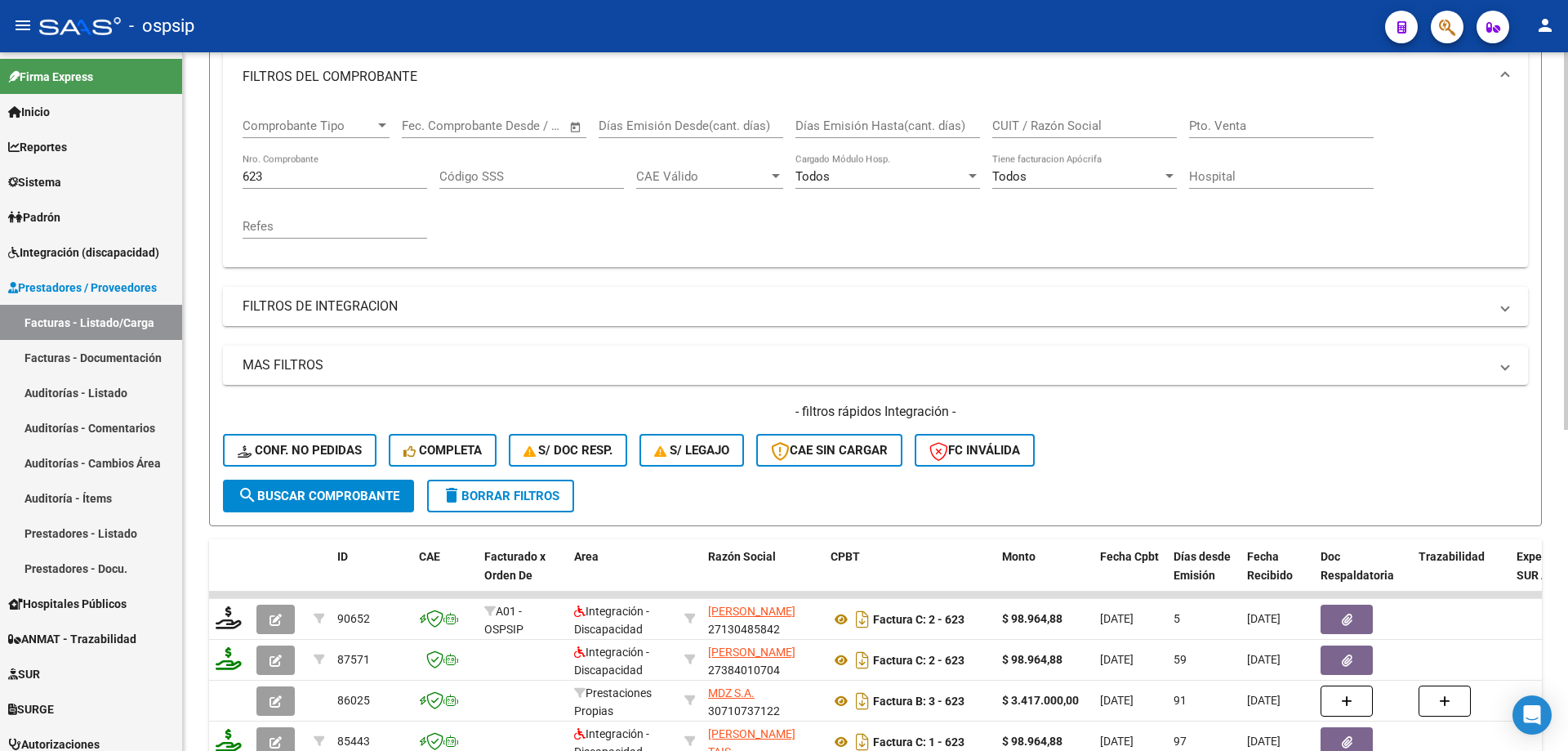
click at [275, 177] on input "623" at bounding box center [336, 176] width 185 height 15
type input "6"
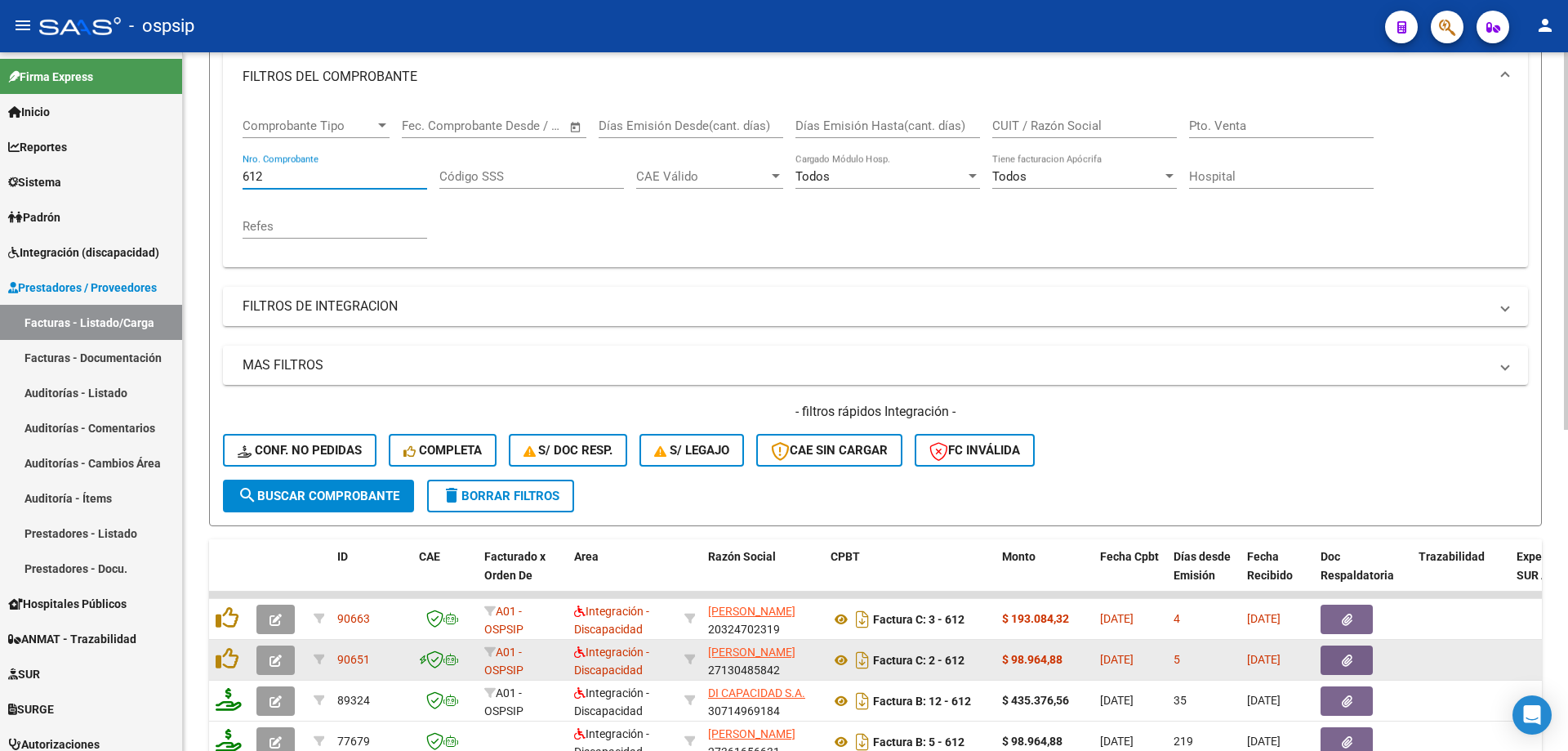
type input "612"
click at [279, 658] on icon "button" at bounding box center [276, 660] width 13 height 13
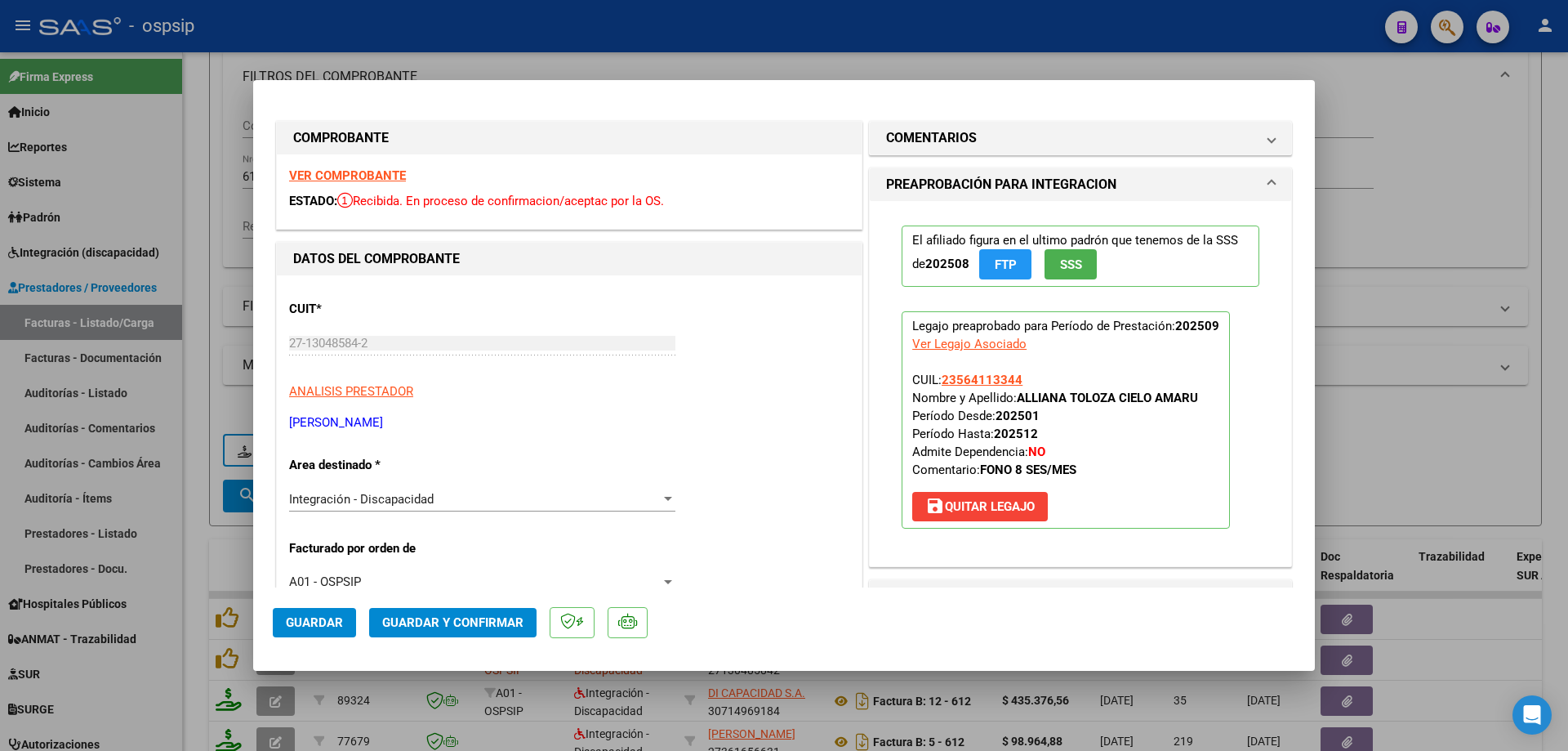
click at [1057, 274] on button "SSS" at bounding box center [1071, 264] width 53 height 30
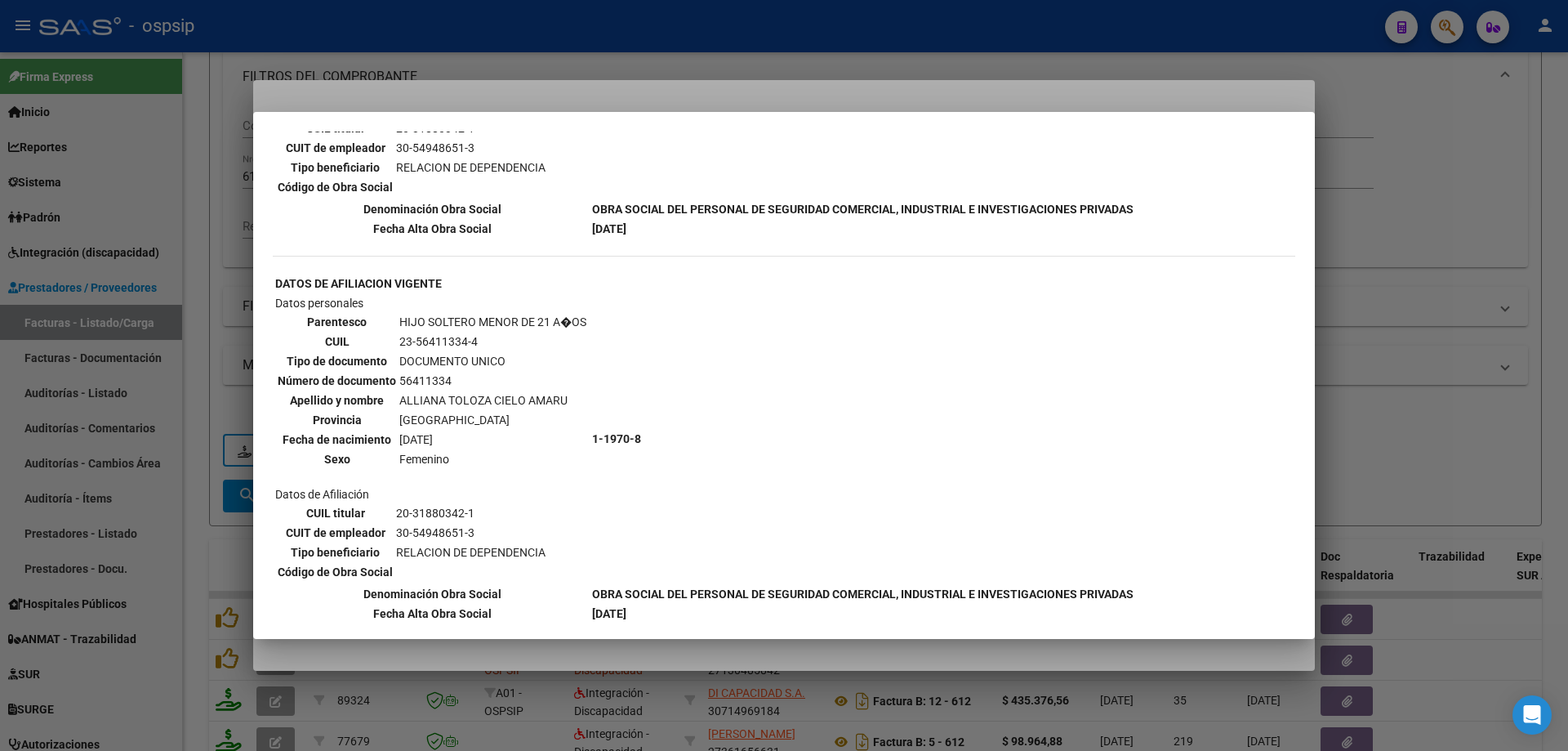
scroll to position [1227, 0]
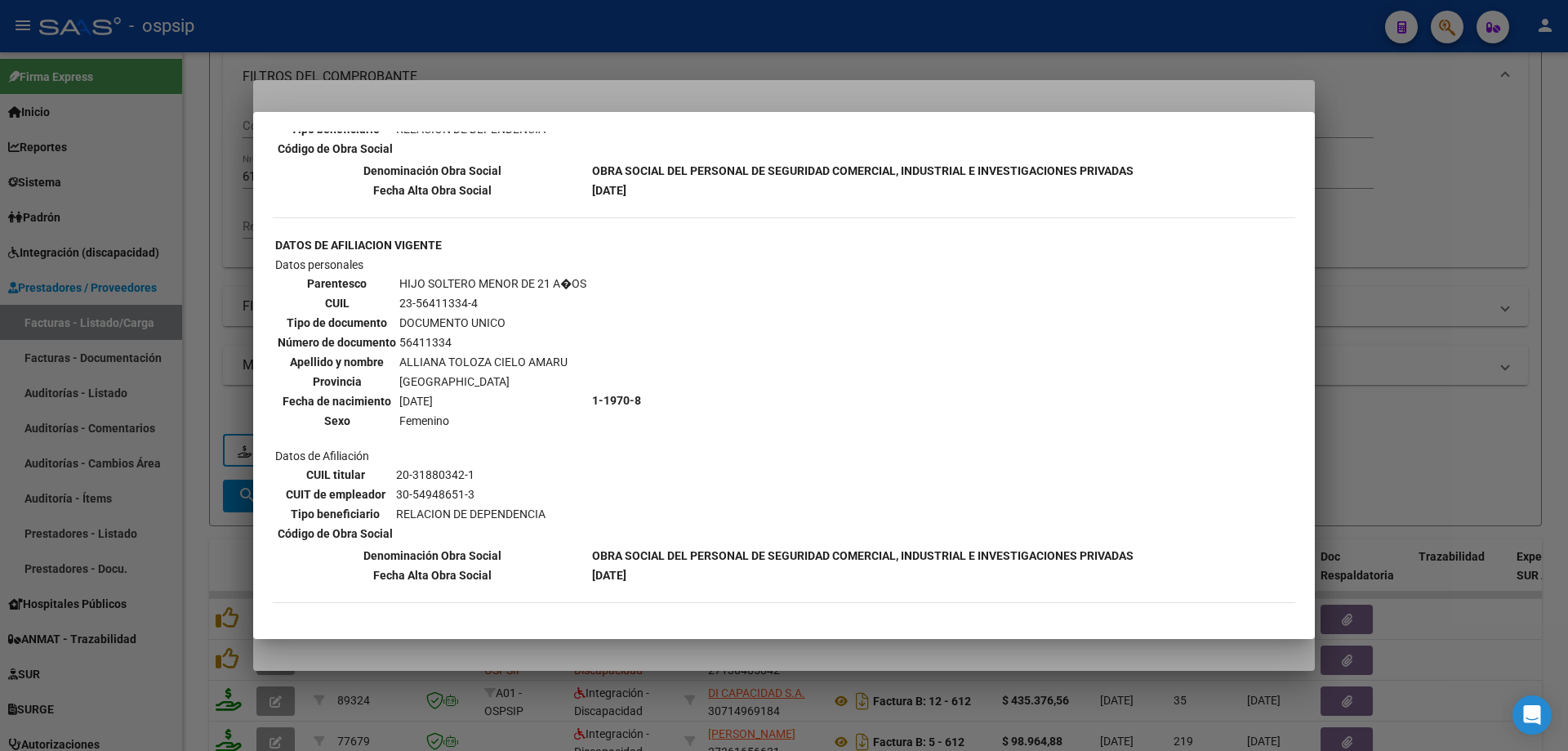
click at [1448, 403] on div at bounding box center [784, 376] width 1568 height 751
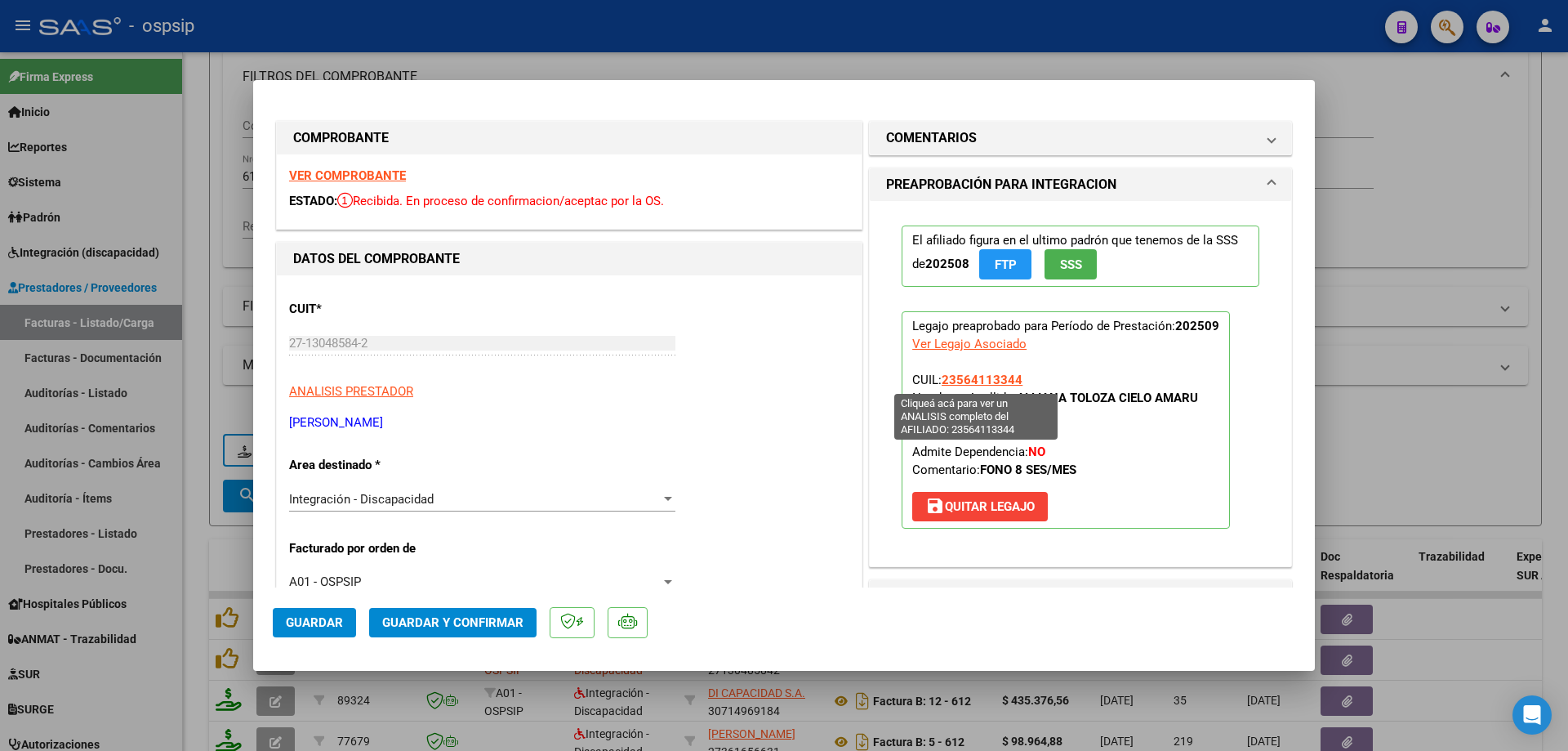
click at [975, 379] on span "23564113344" at bounding box center [981, 380] width 81 height 15
type textarea "23564113344"
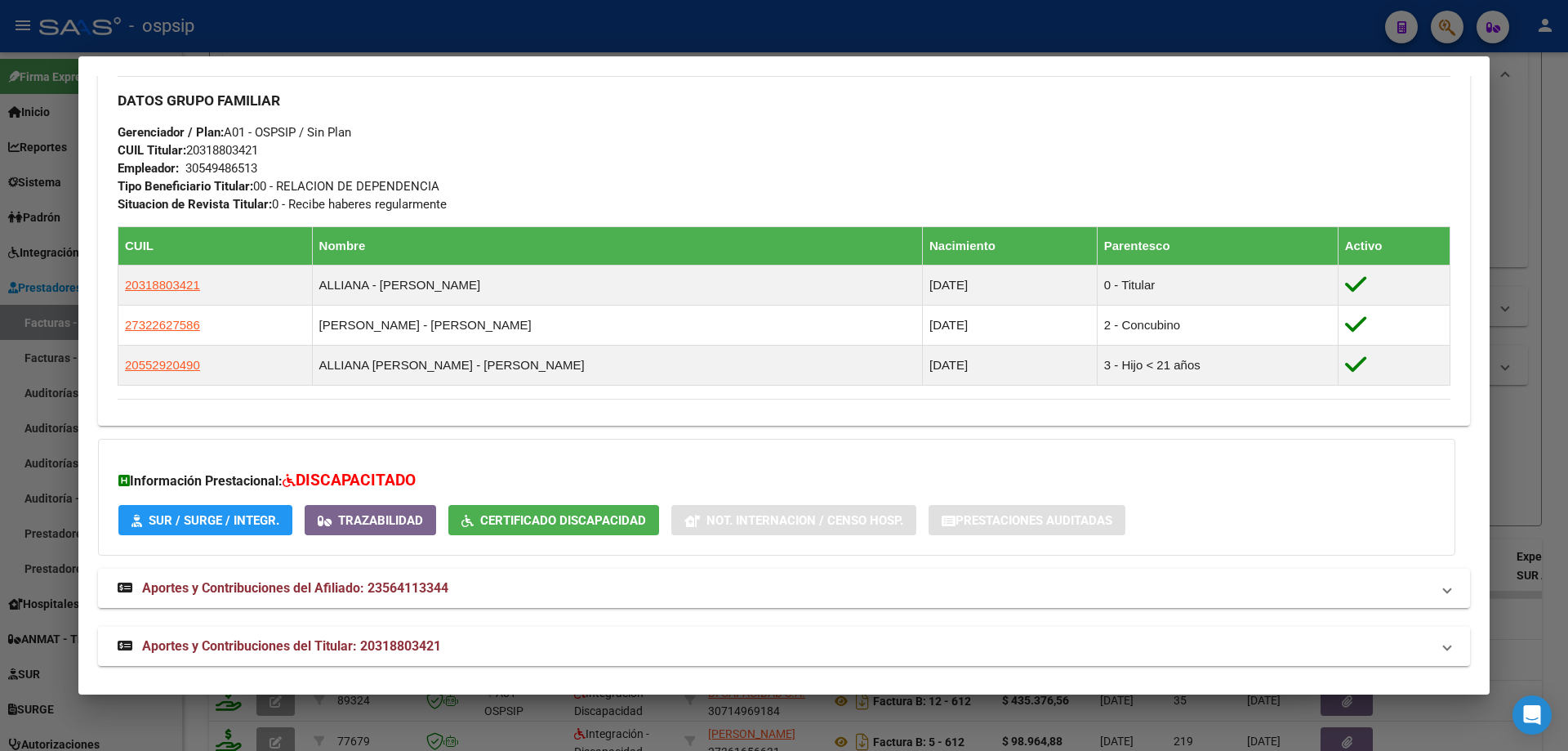
scroll to position [773, 0]
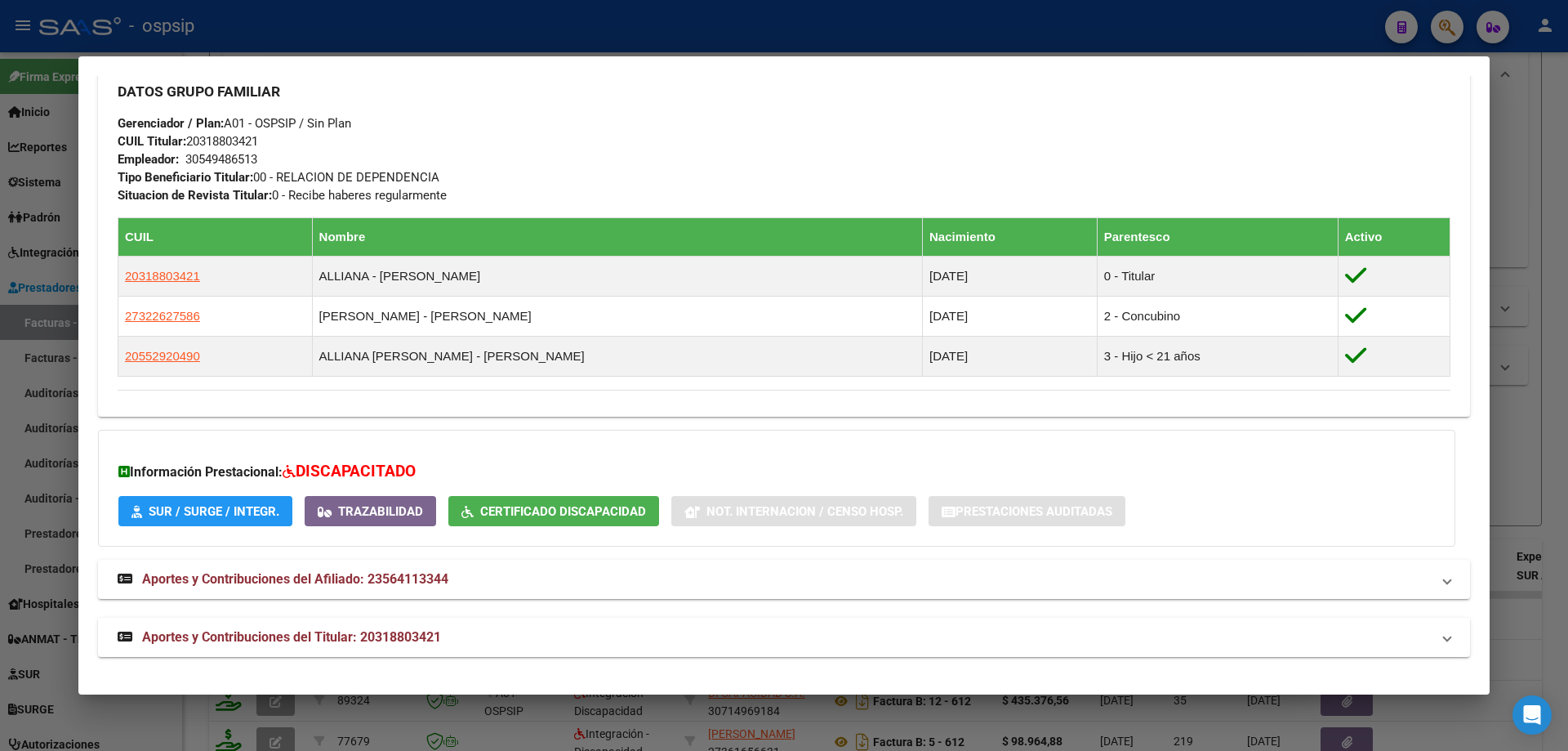
click at [1541, 452] on div at bounding box center [784, 376] width 1568 height 751
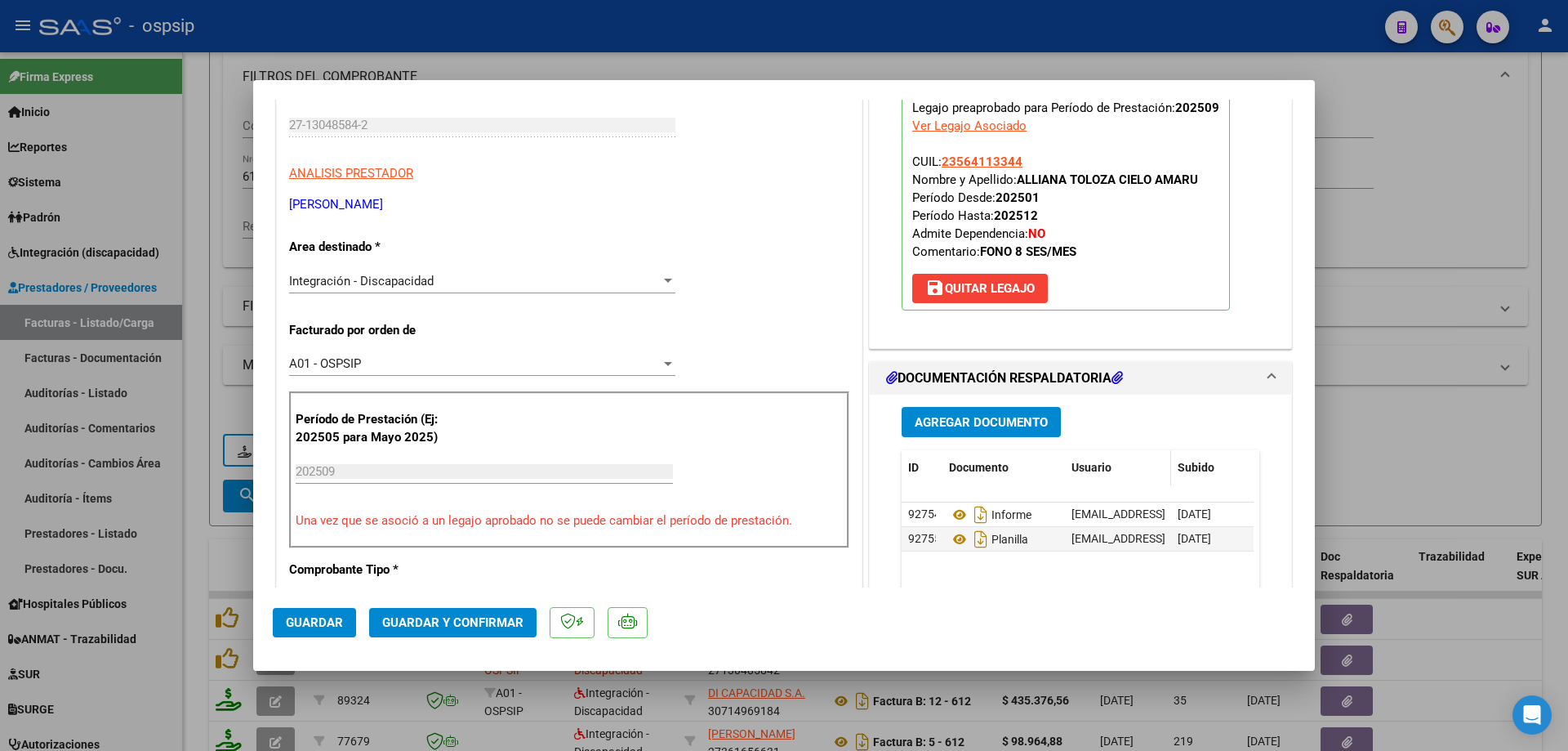
scroll to position [245, 0]
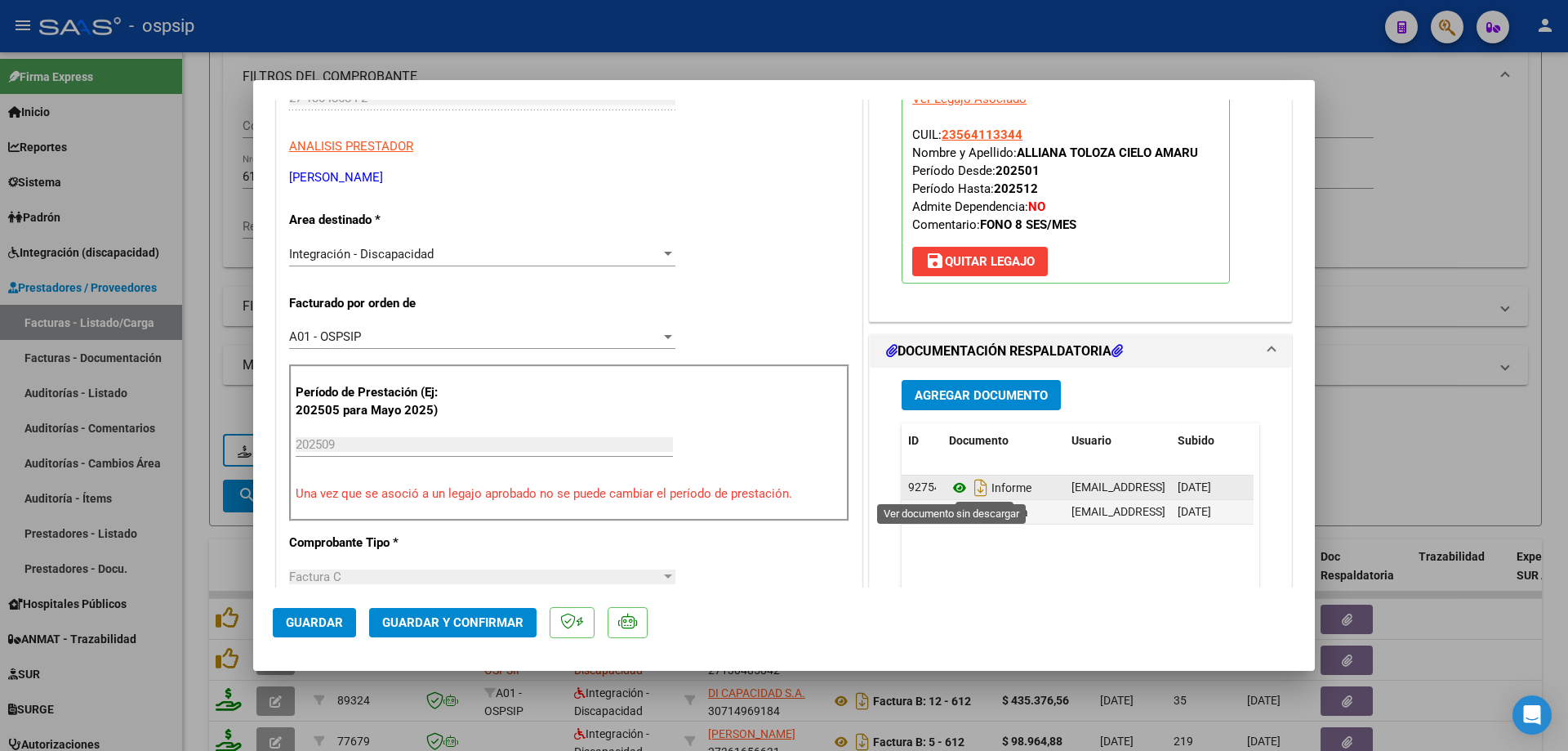
click at [953, 487] on icon at bounding box center [959, 488] width 21 height 20
click at [950, 512] on icon at bounding box center [959, 512] width 21 height 20
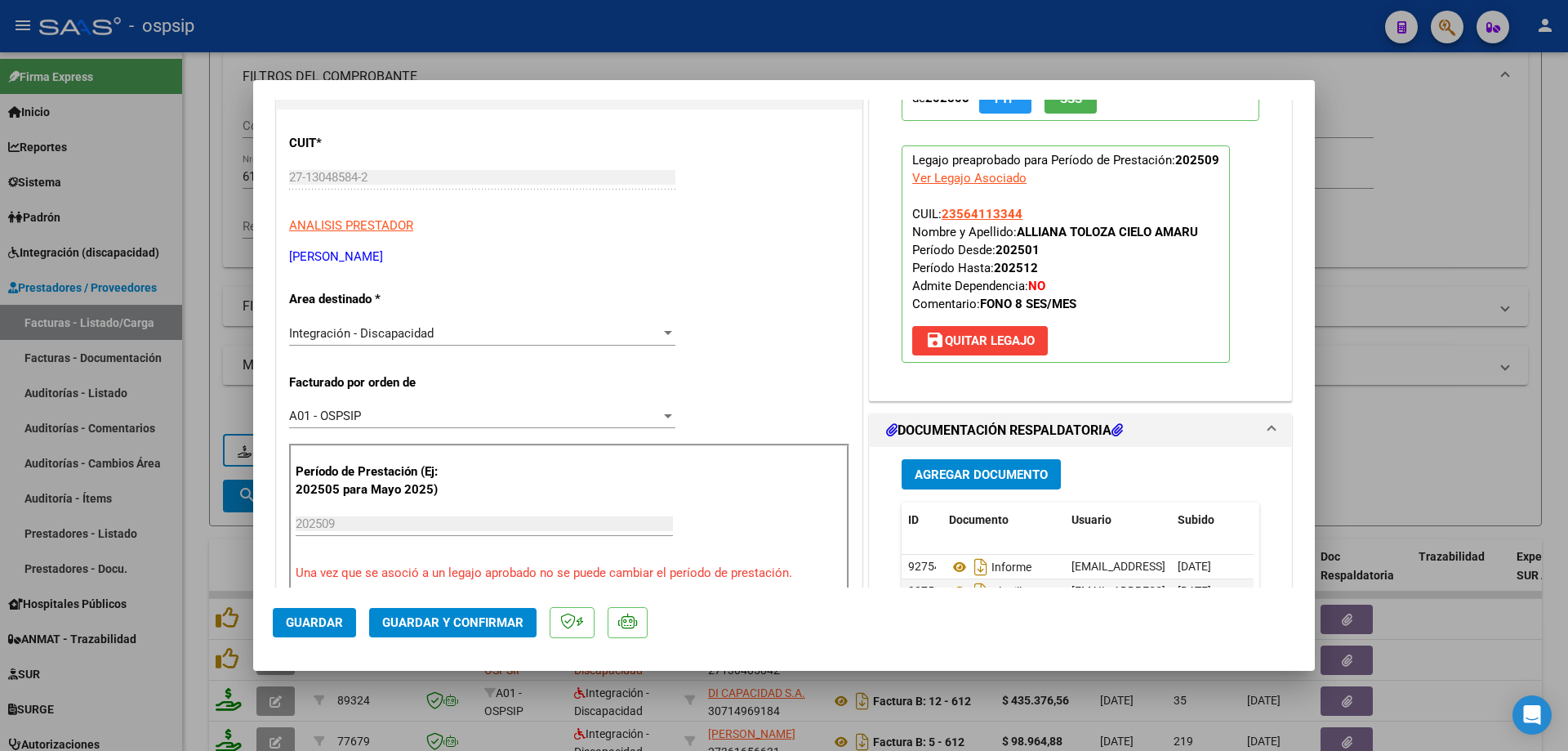
scroll to position [163, 0]
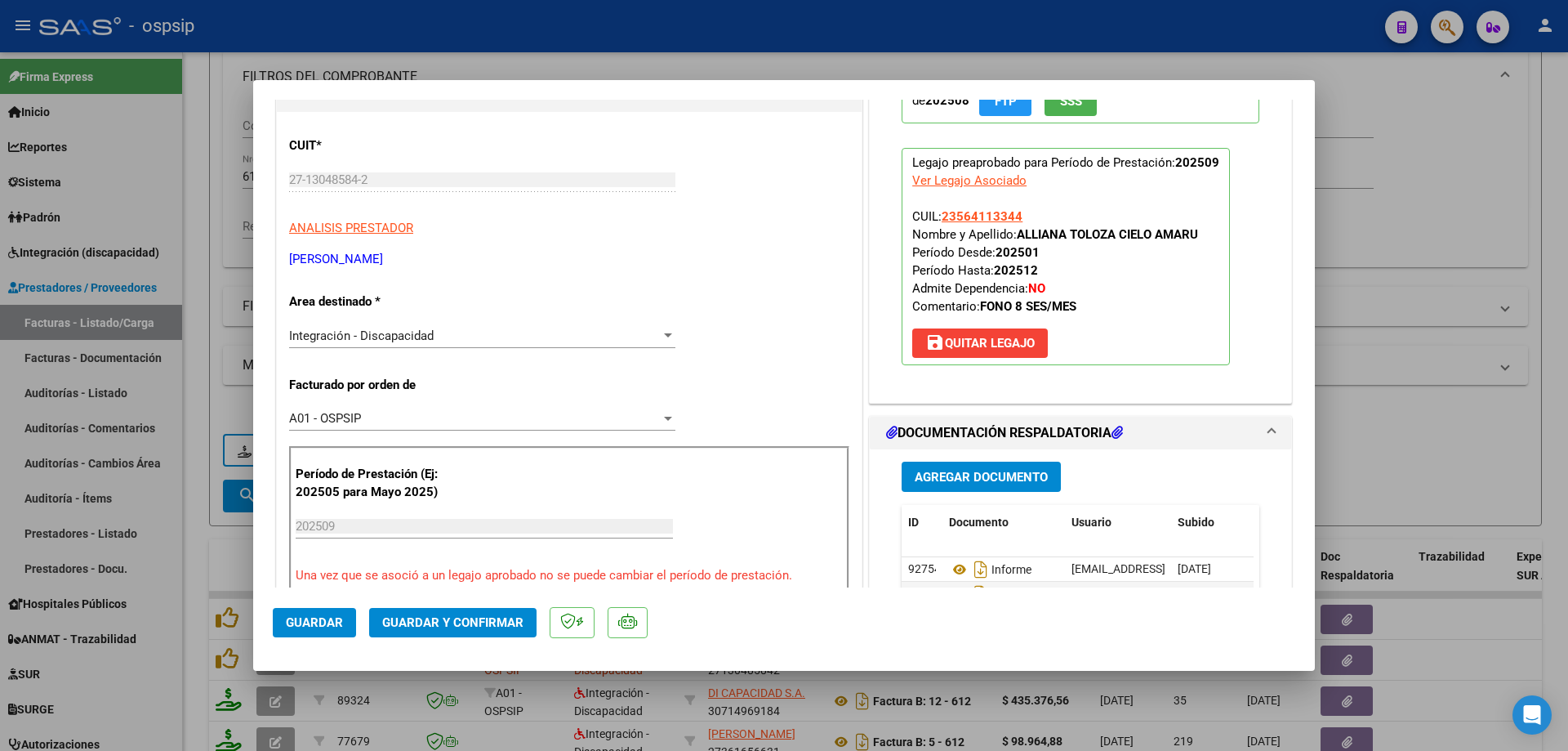
drag, startPoint x: 1017, startPoint y: 214, endPoint x: 936, endPoint y: 220, distance: 81.2
click at [936, 220] on p "Legajo preaprobado para Período de Prestación: 202509 Ver Legajo Asociado CUIL:…" at bounding box center [1066, 257] width 328 height 218
copy span "23564113344"
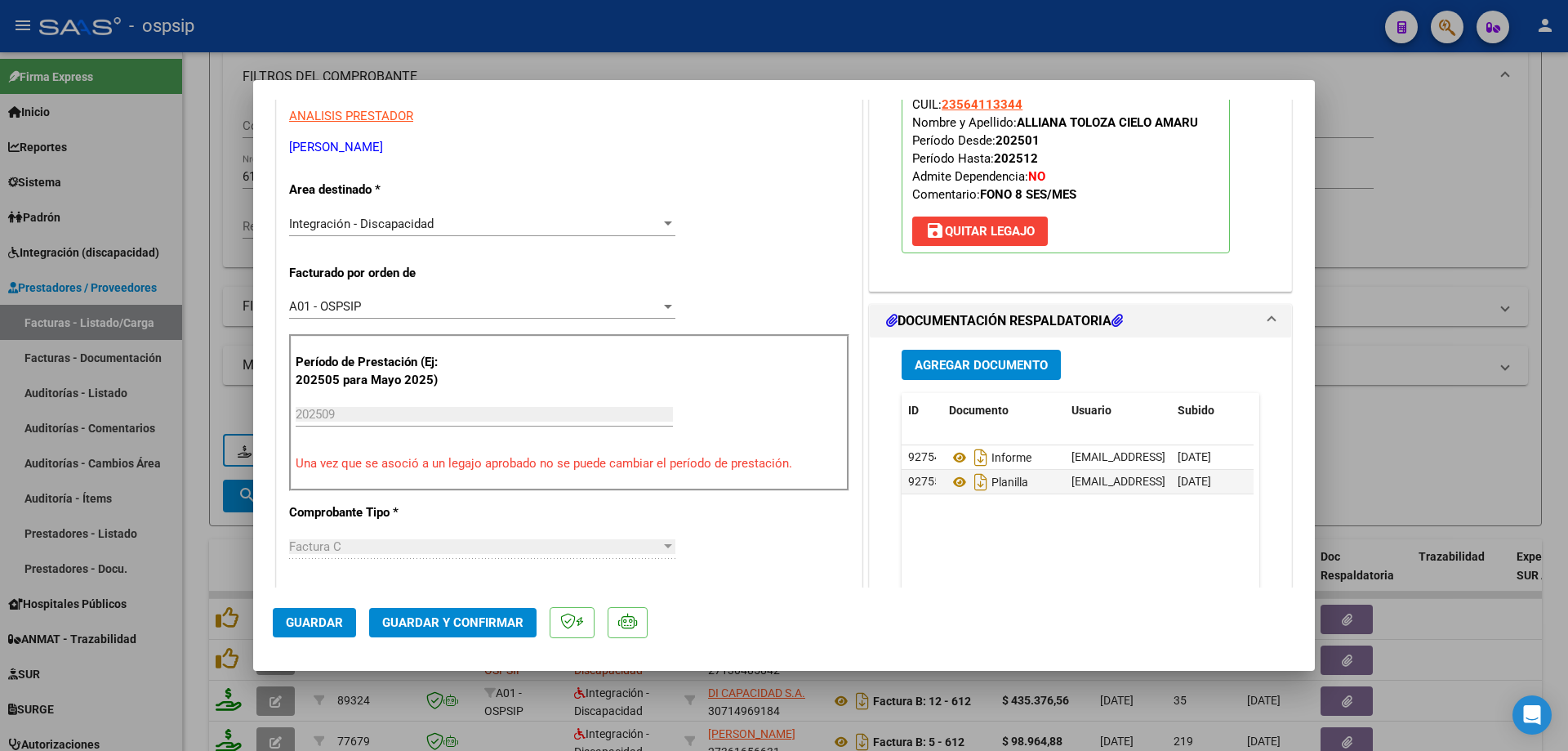
scroll to position [327, 0]
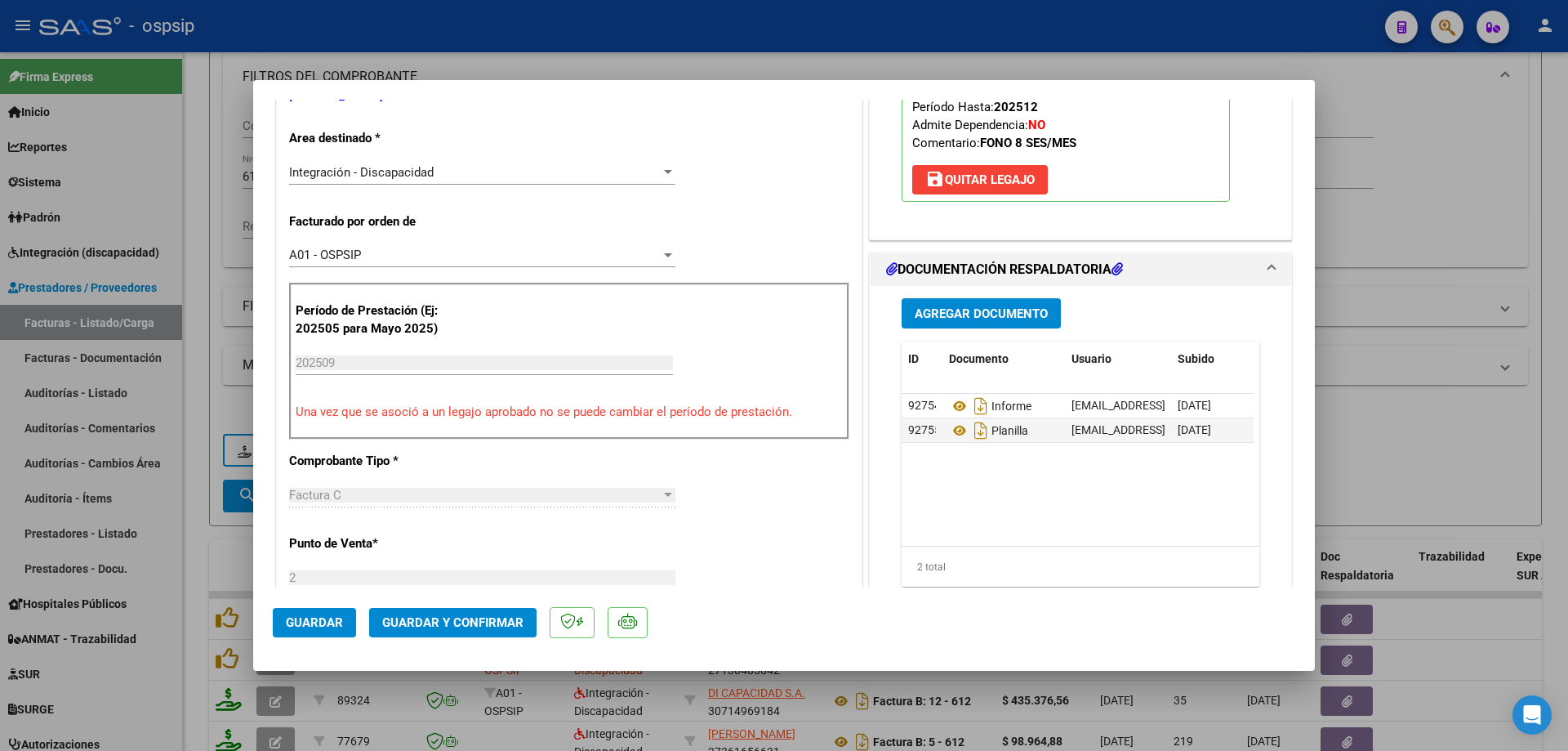
click at [472, 625] on span "Guardar y Confirmar" at bounding box center [453, 622] width 141 height 15
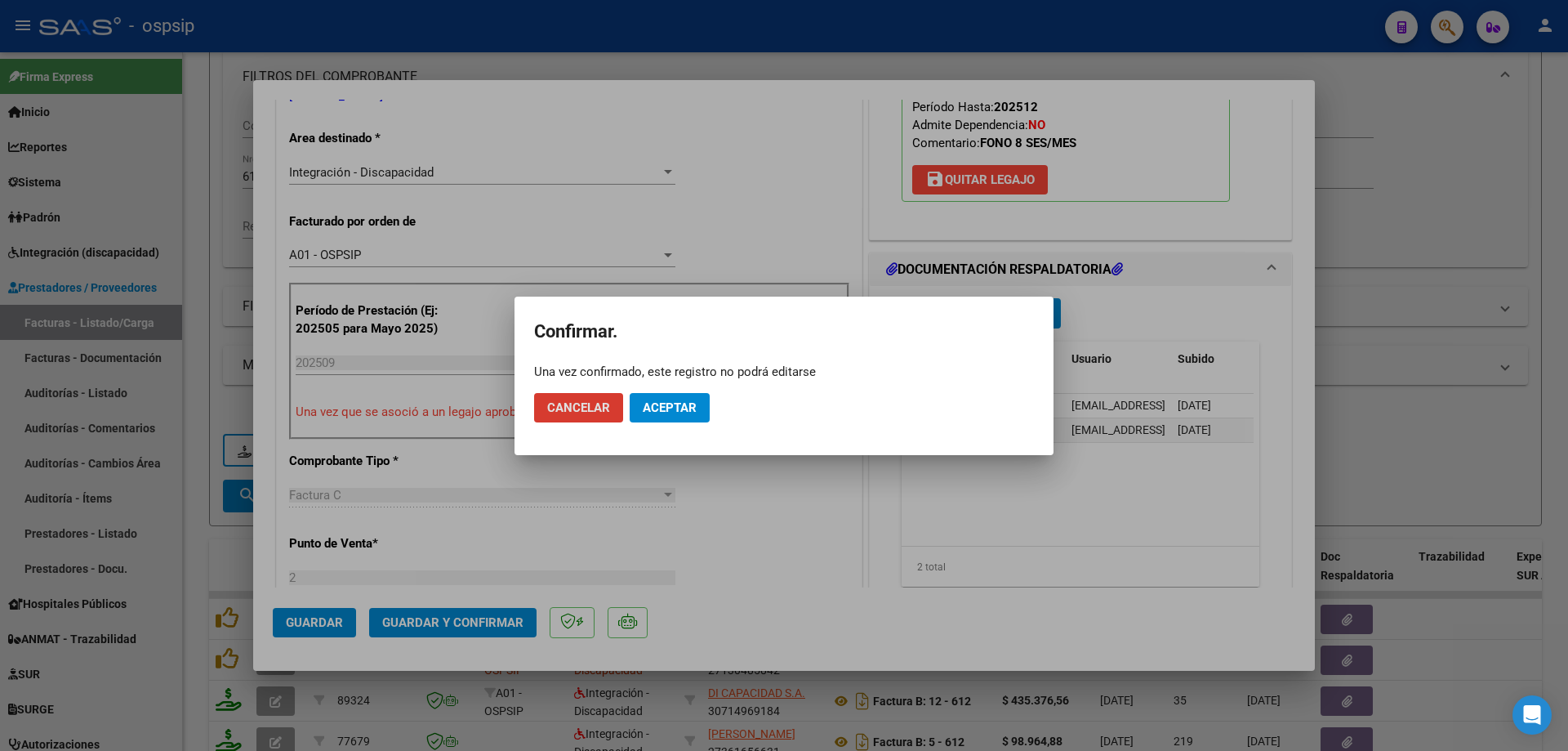
click at [678, 410] on span "Aceptar" at bounding box center [669, 407] width 54 height 15
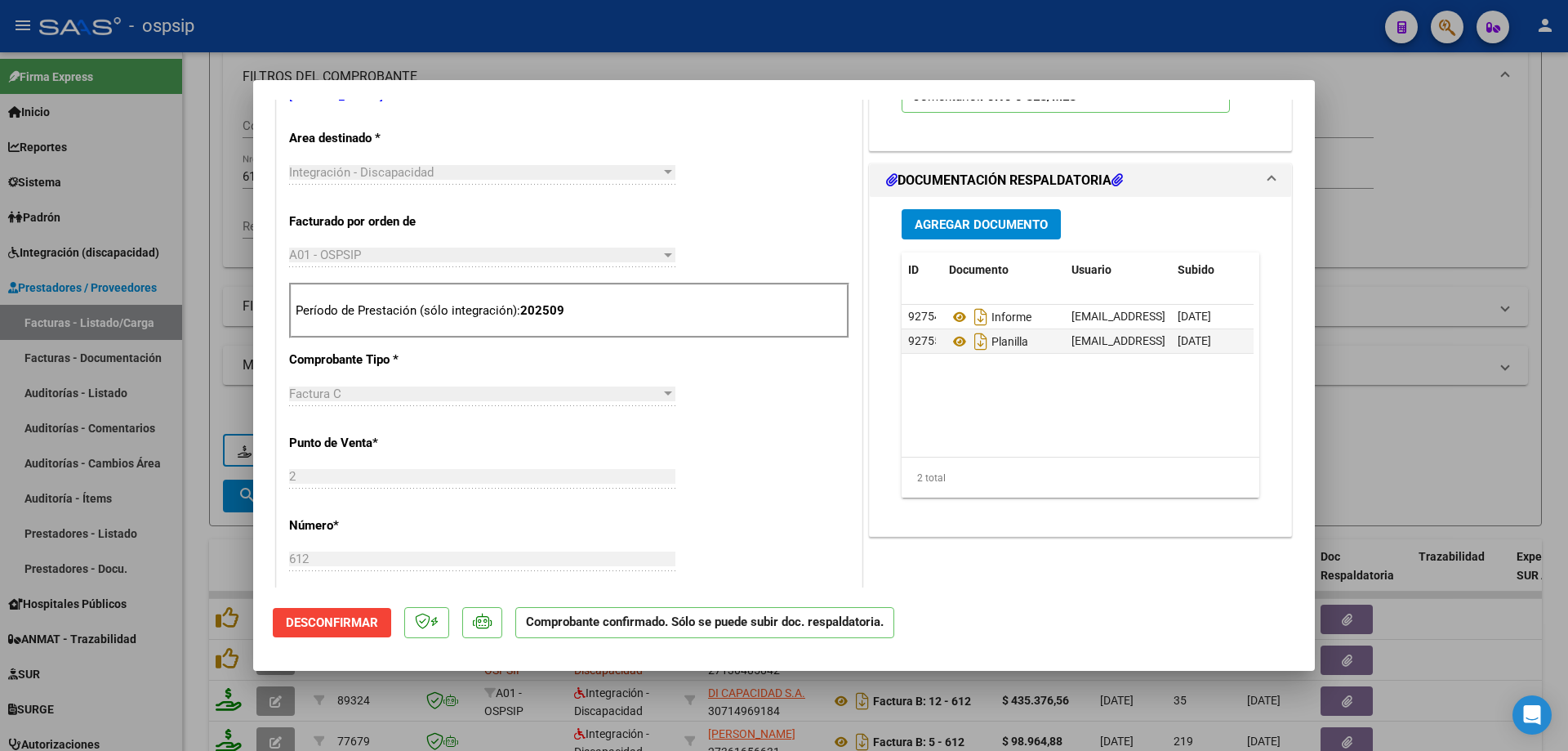
click at [1459, 269] on div at bounding box center [784, 376] width 1568 height 751
type input "$ 0,00"
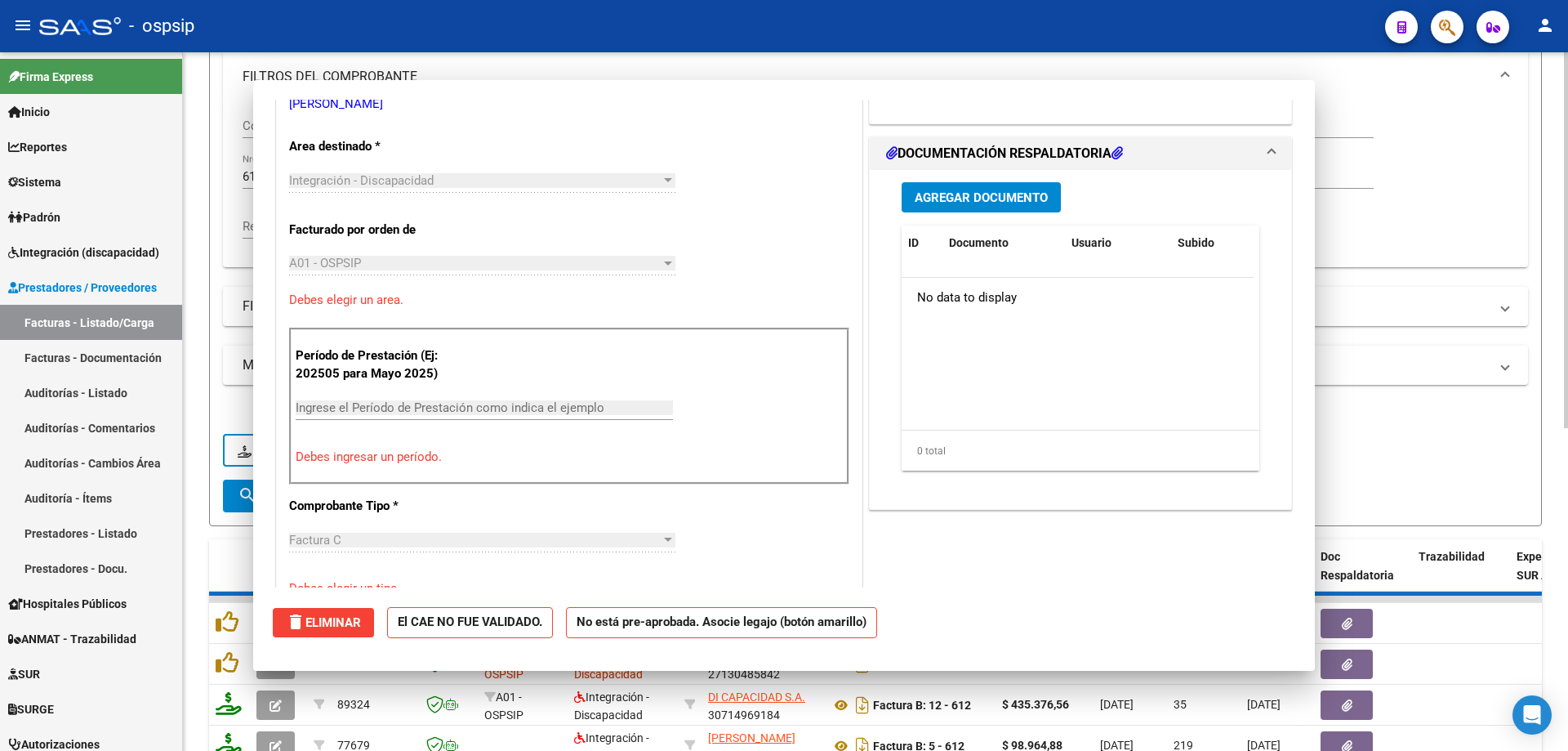
scroll to position [335, 0]
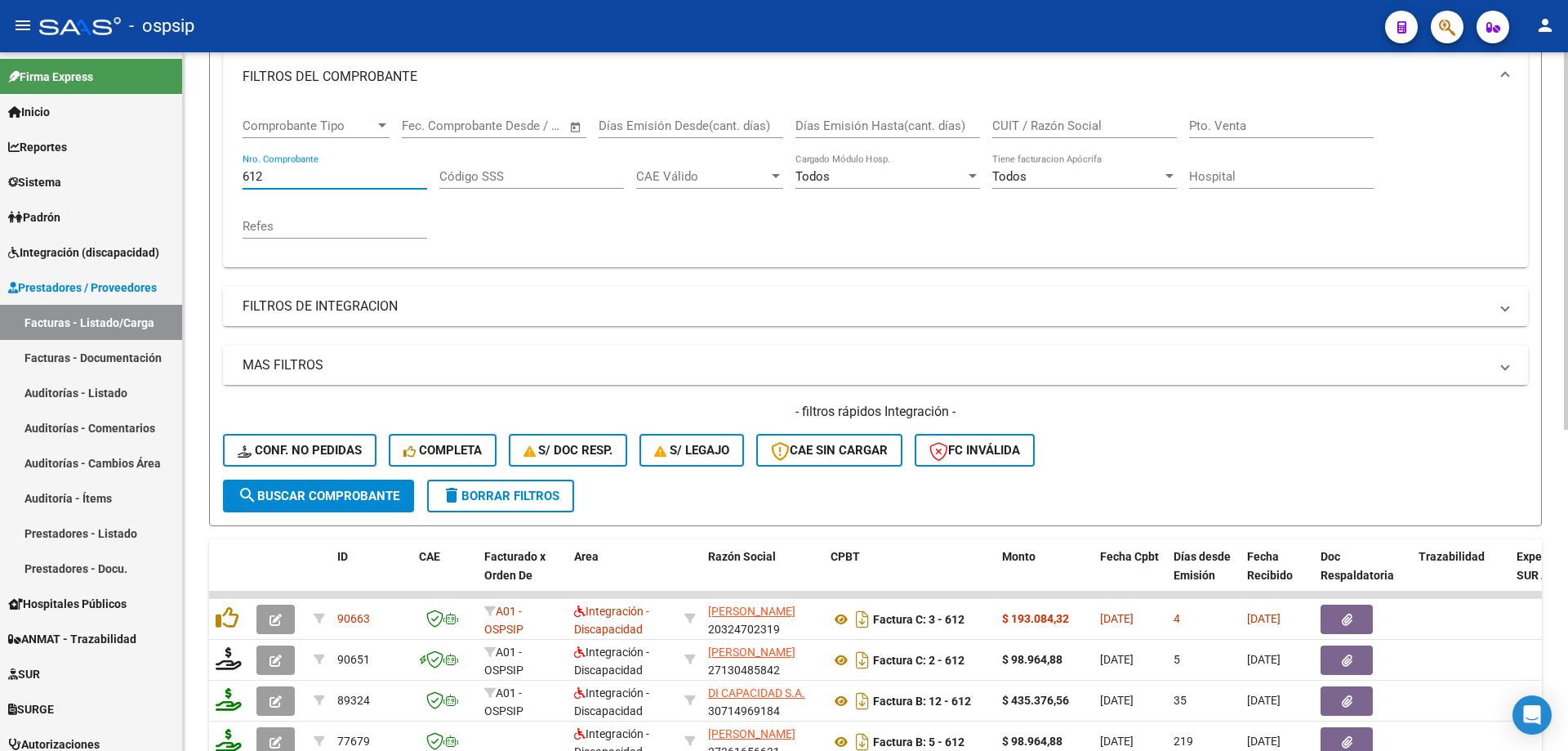
click at [300, 179] on input "612" at bounding box center [336, 176] width 185 height 15
type input "6"
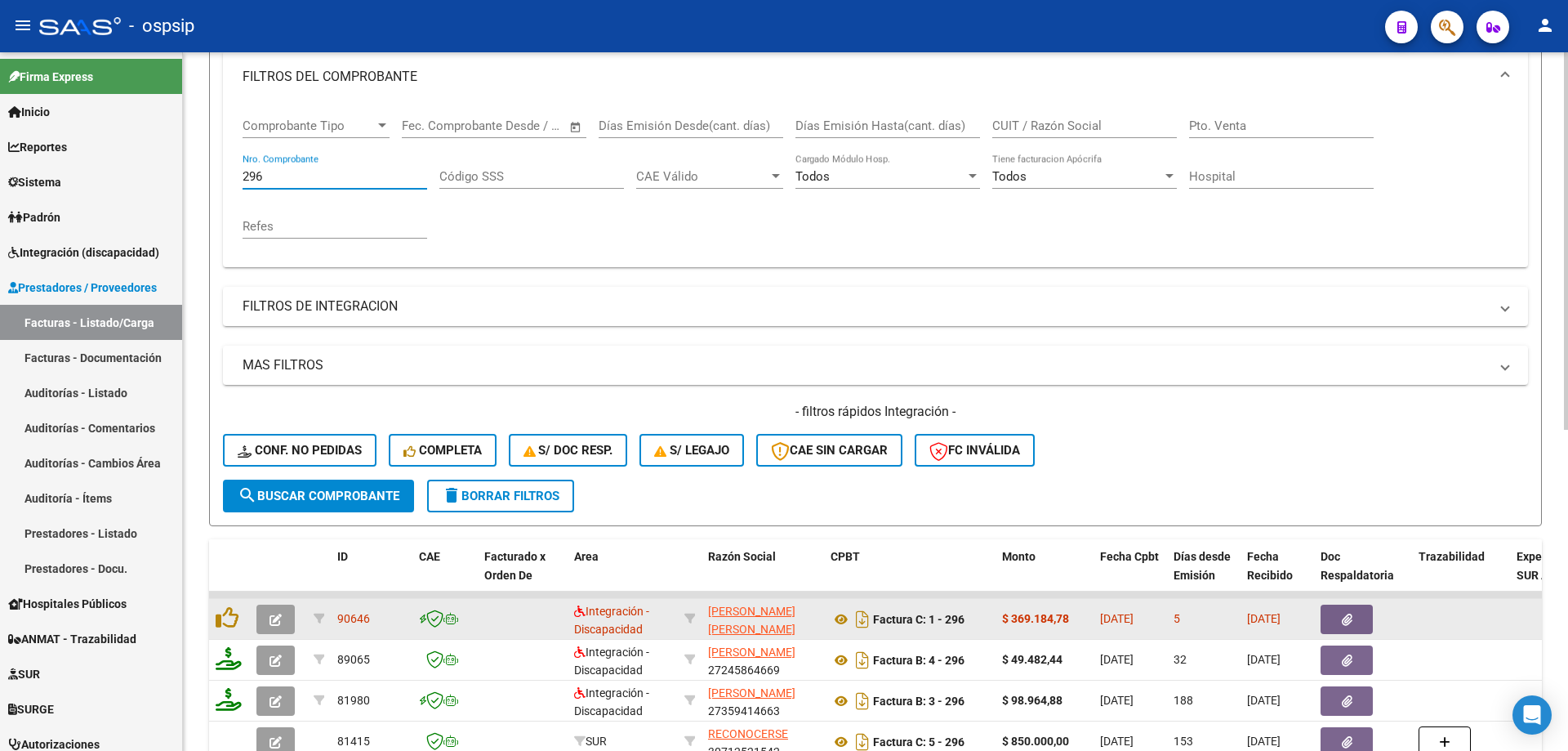
type input "296"
click at [270, 617] on icon "button" at bounding box center [276, 619] width 13 height 13
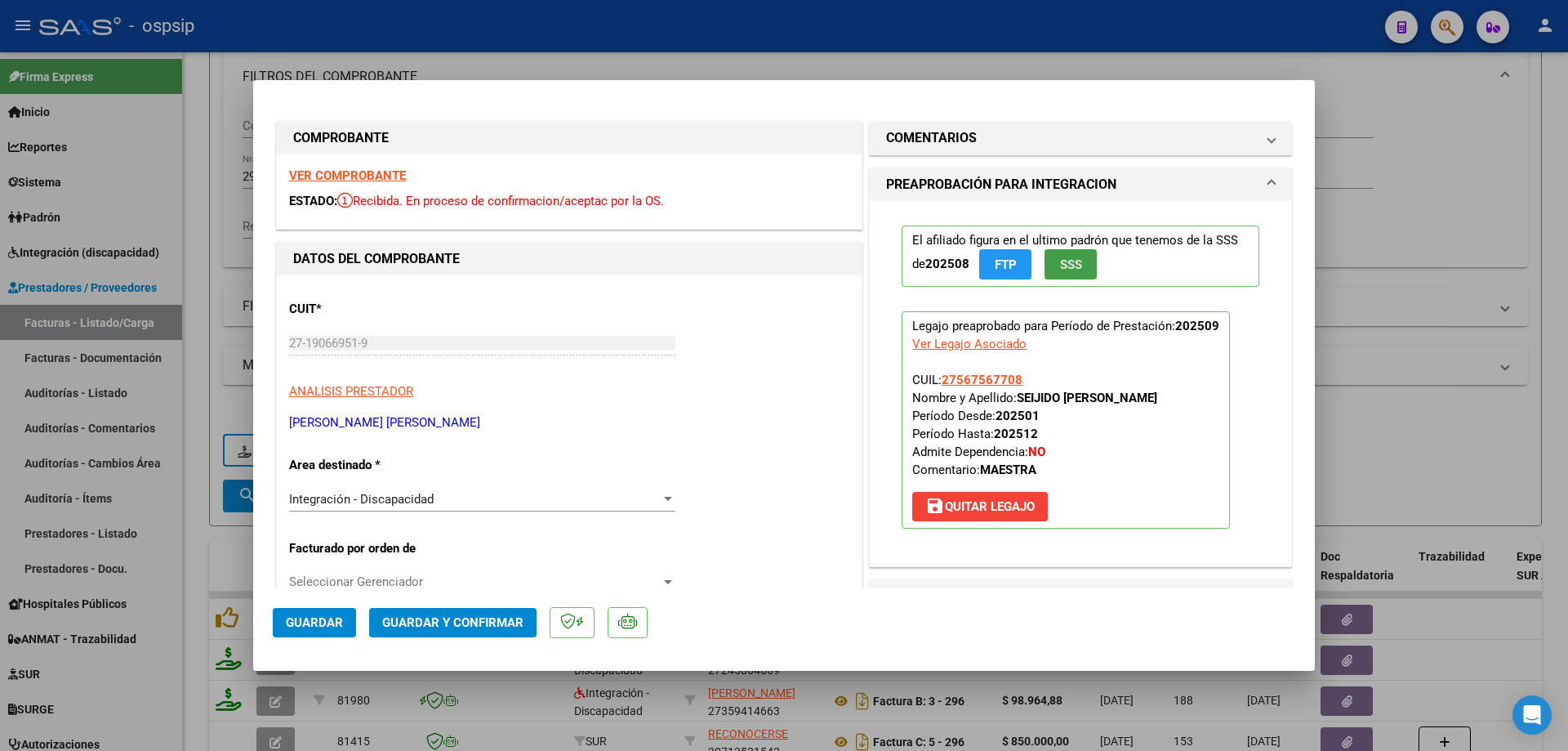
click at [1062, 267] on span "SSS" at bounding box center [1071, 265] width 22 height 15
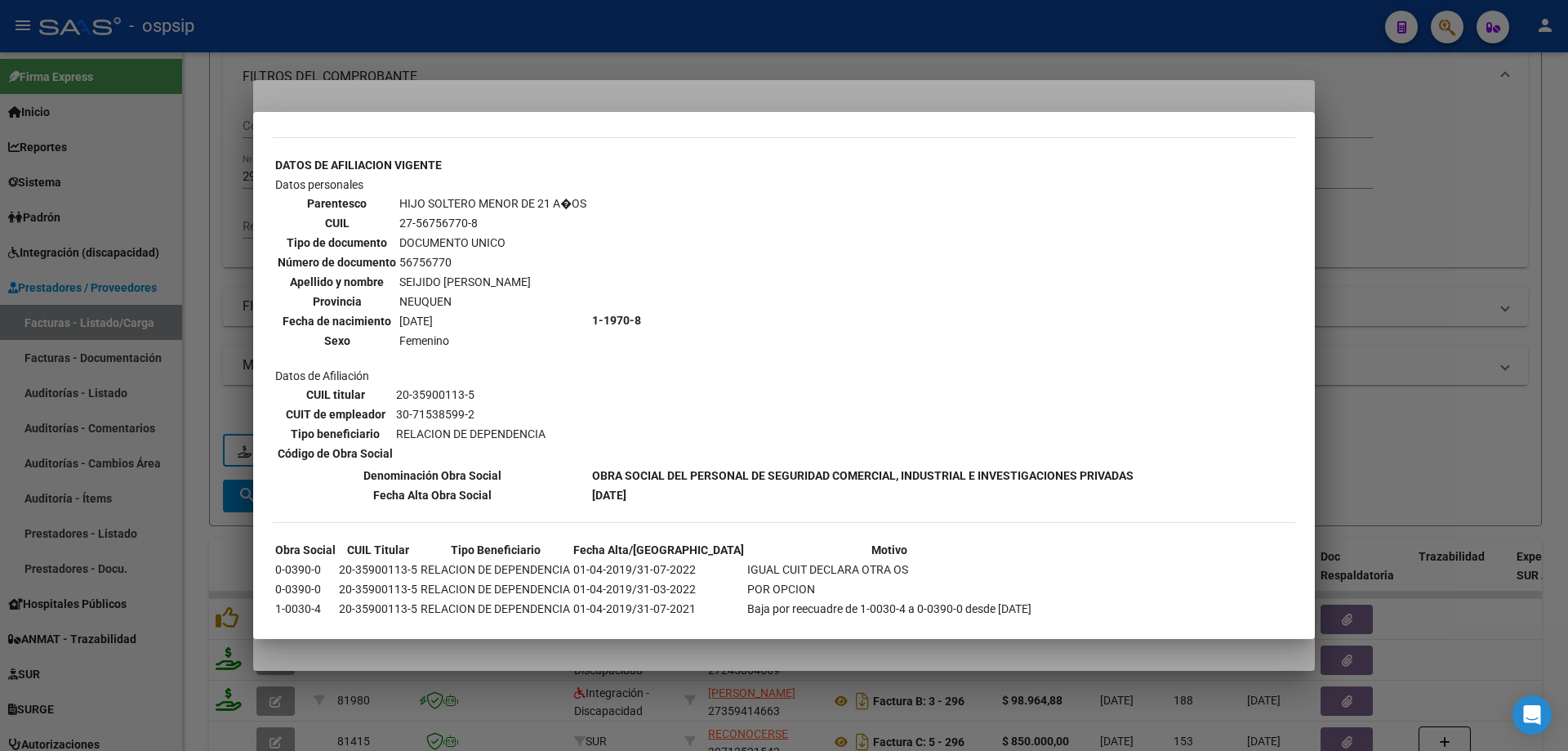
scroll to position [1341, 0]
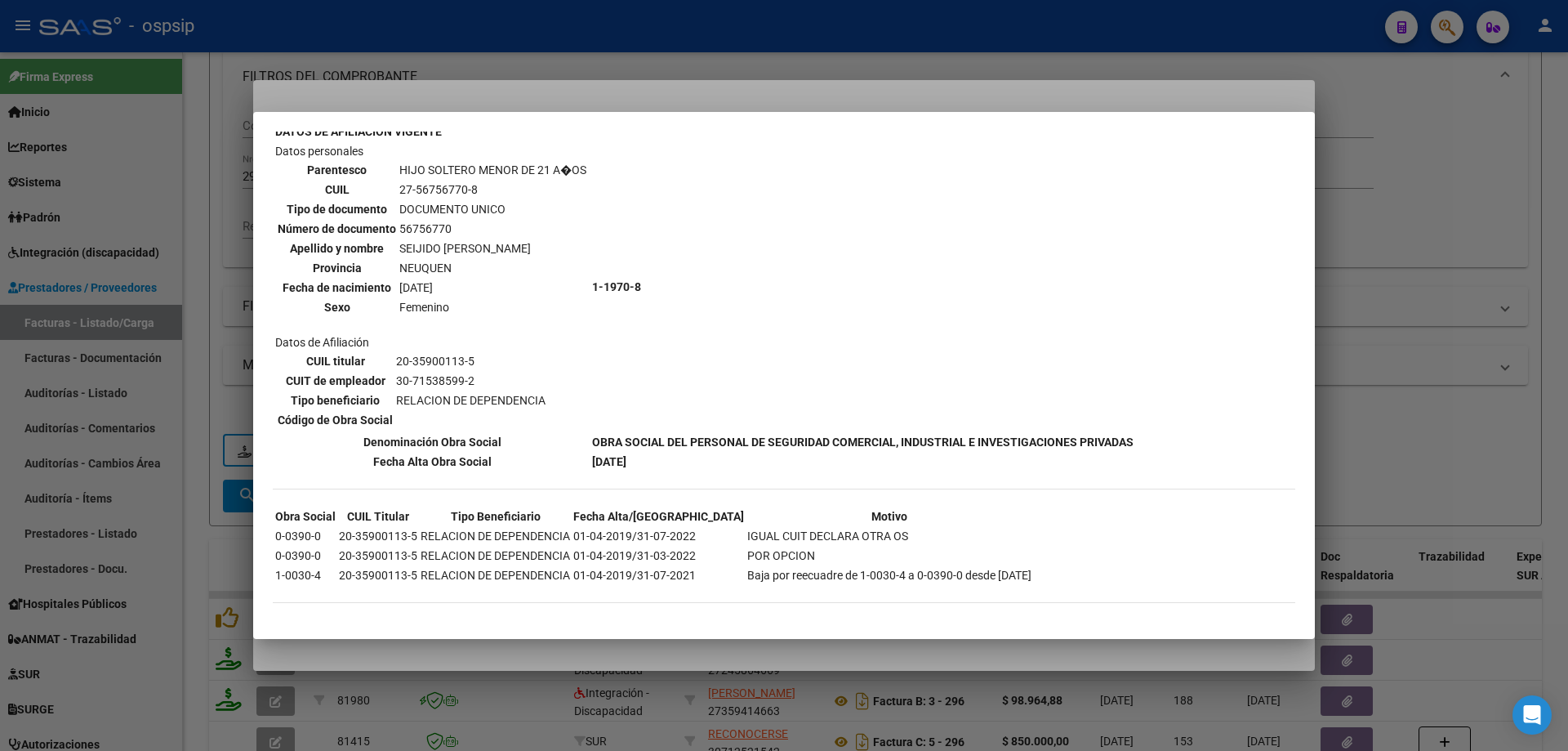
click at [1446, 271] on div at bounding box center [784, 376] width 1568 height 751
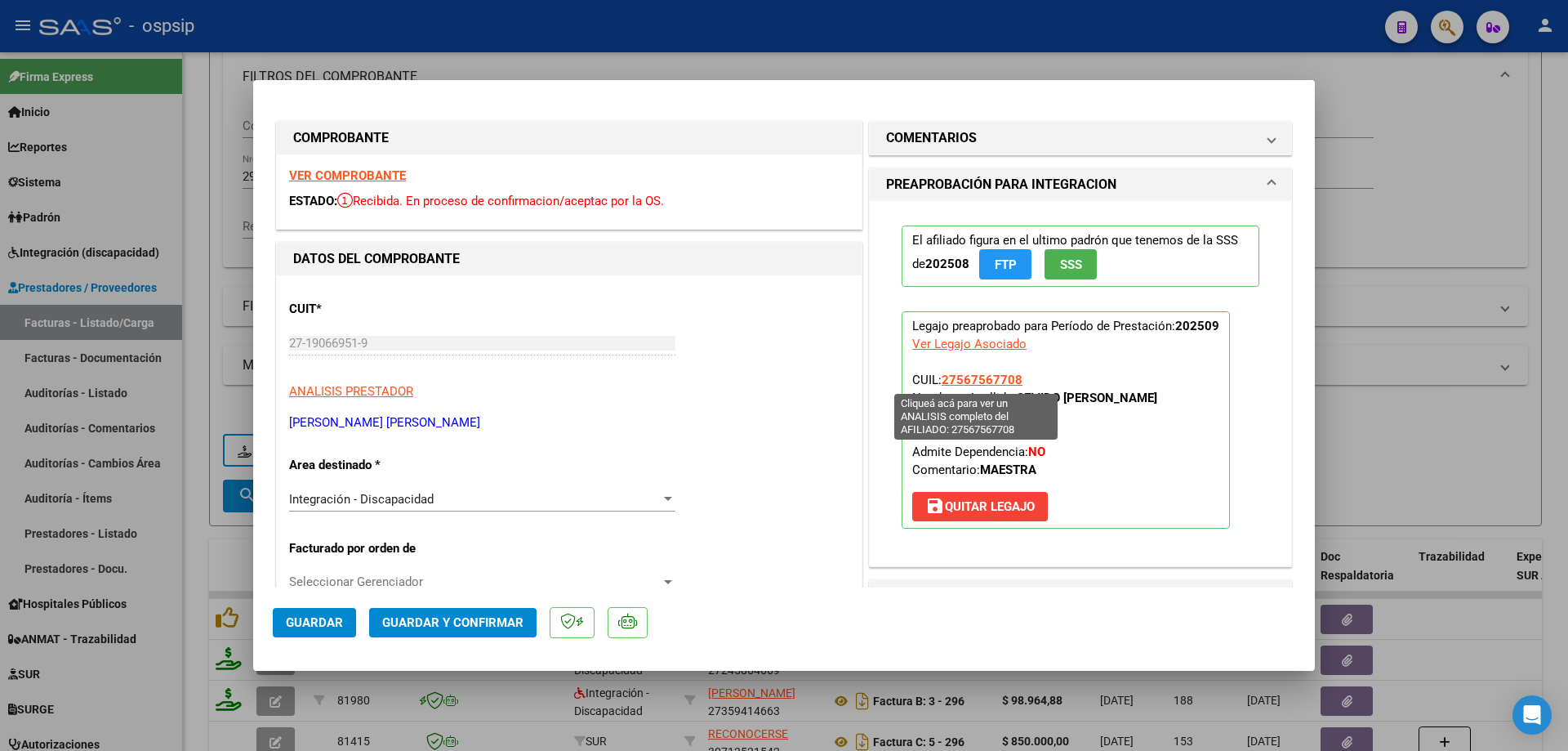
click at [1004, 381] on span "27567567708" at bounding box center [981, 380] width 81 height 15
type textarea "27567567708"
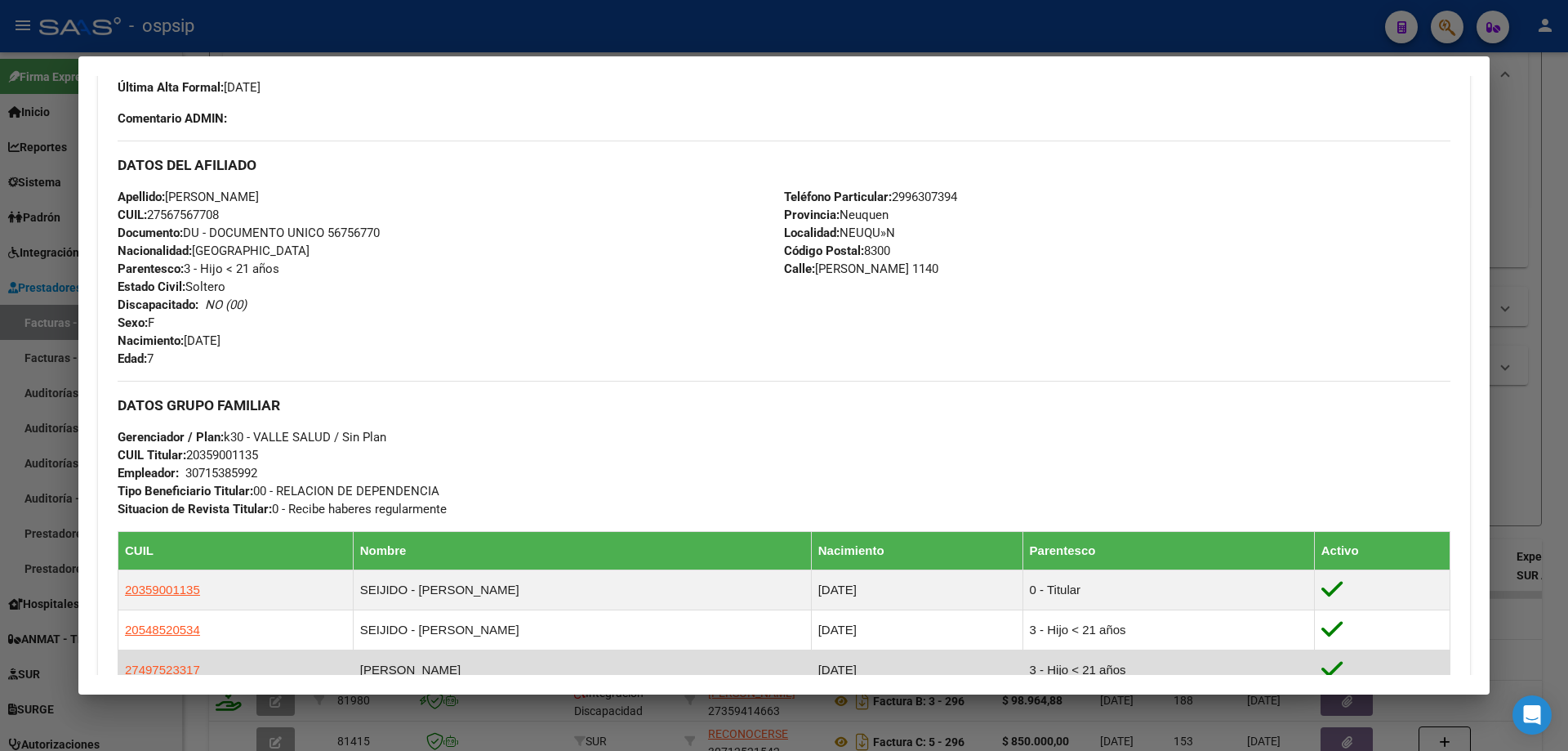
scroll to position [446, 0]
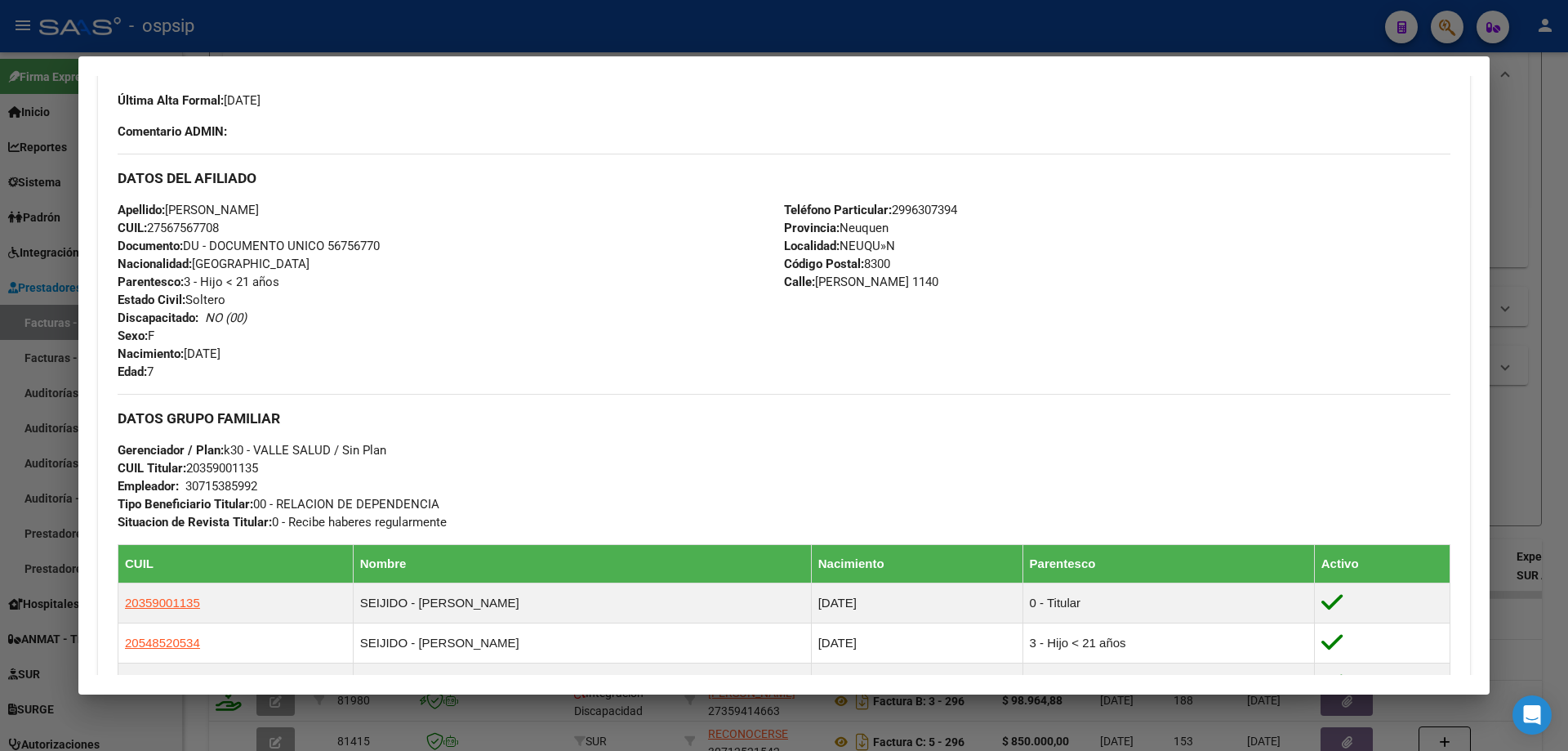
click at [1536, 186] on div at bounding box center [784, 376] width 1568 height 751
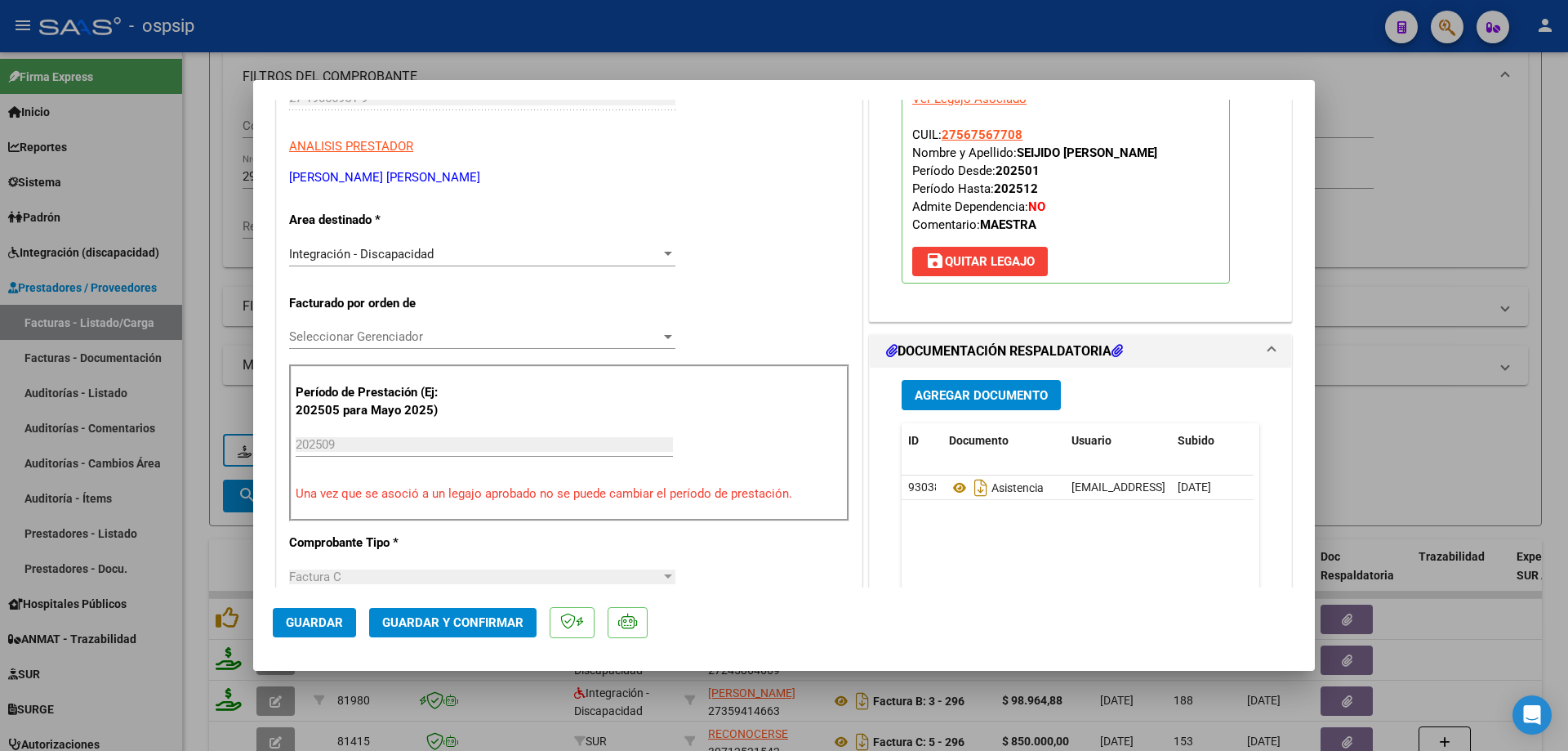
scroll to position [408, 0]
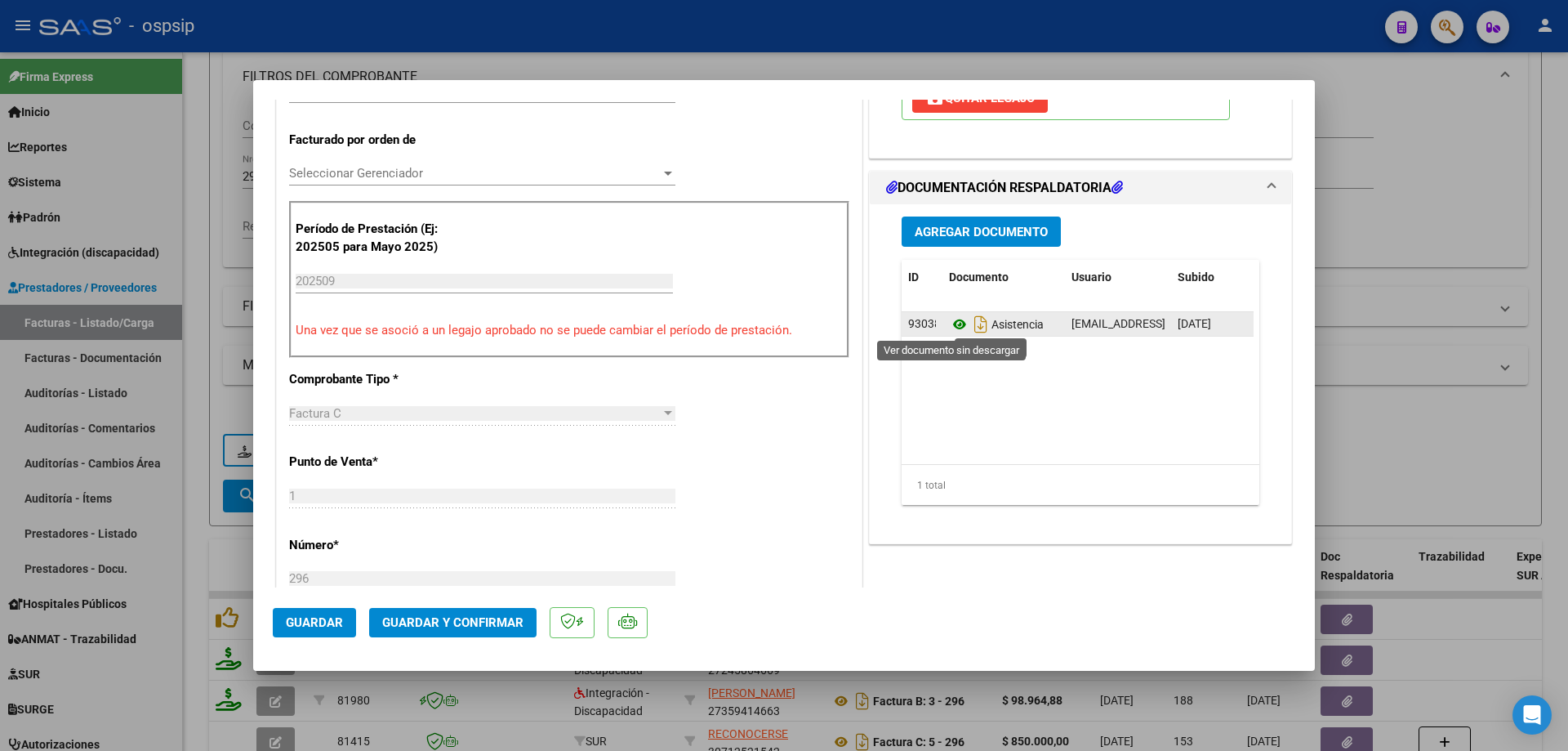
click at [958, 321] on icon at bounding box center [959, 325] width 21 height 20
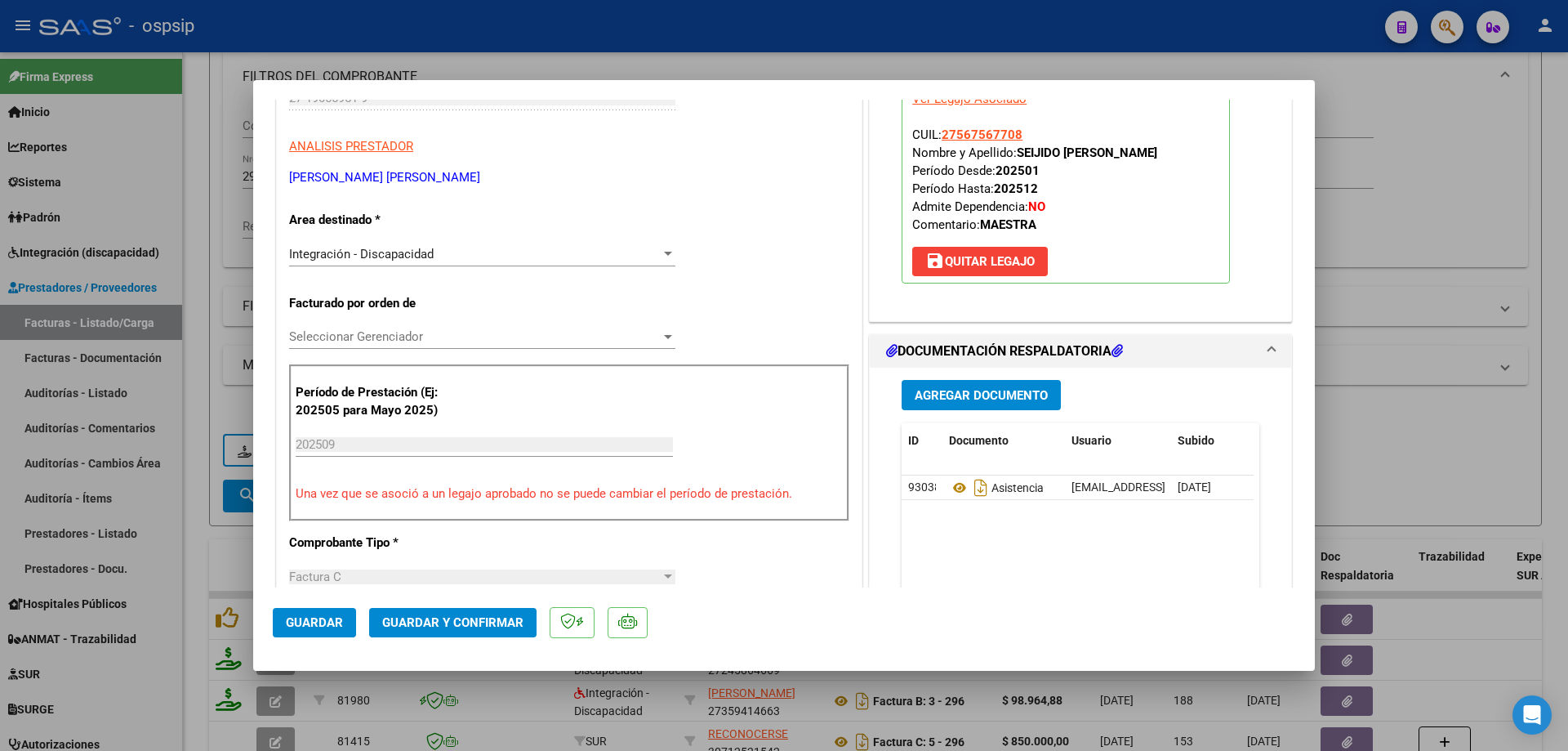
scroll to position [163, 0]
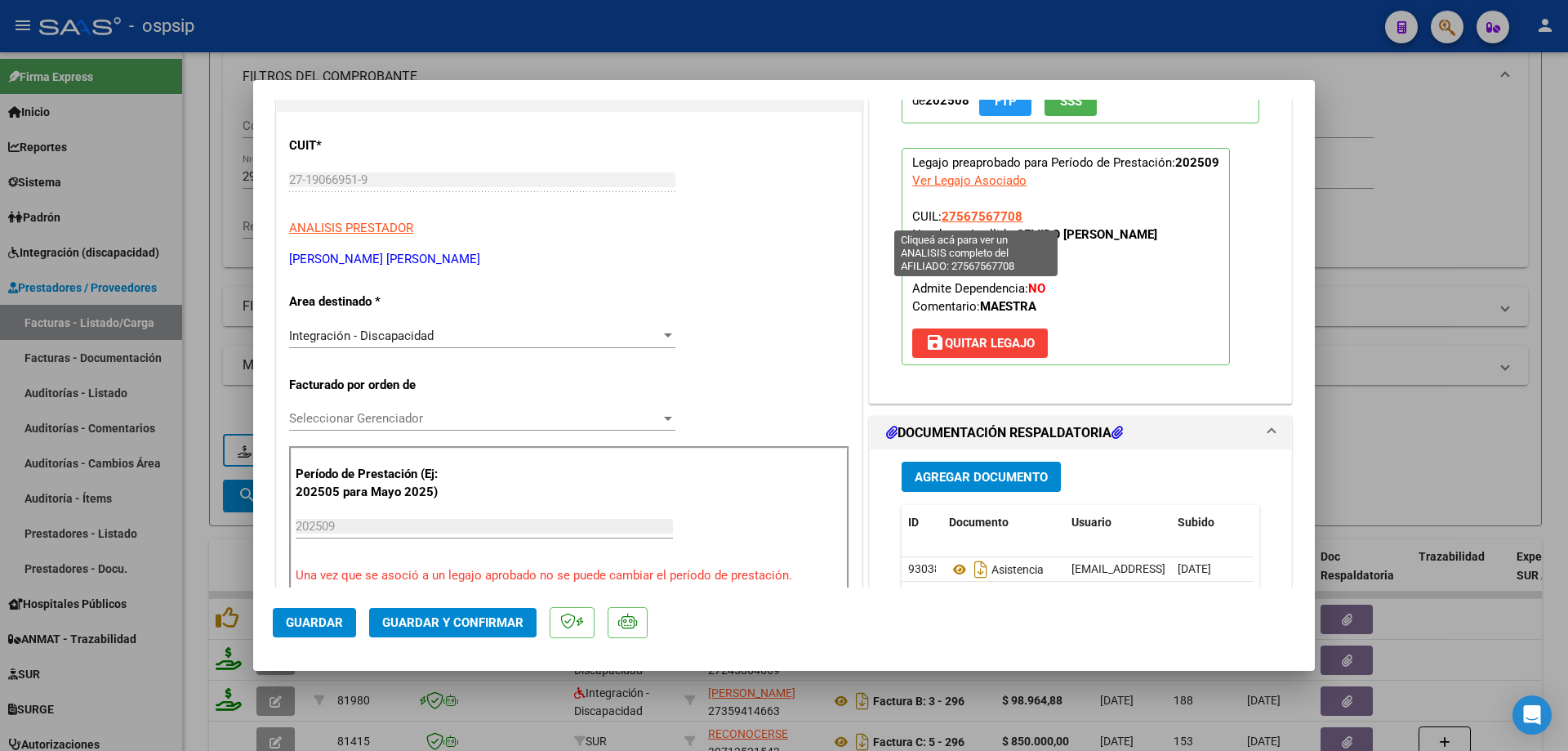
drag, startPoint x: 1016, startPoint y: 217, endPoint x: 939, endPoint y: 214, distance: 77.1
click at [939, 214] on p "Legajo preaprobado para Período de Prestación: 202509 Ver Legajo Asociado CUIL:…" at bounding box center [1066, 257] width 328 height 218
copy span "27567567708"
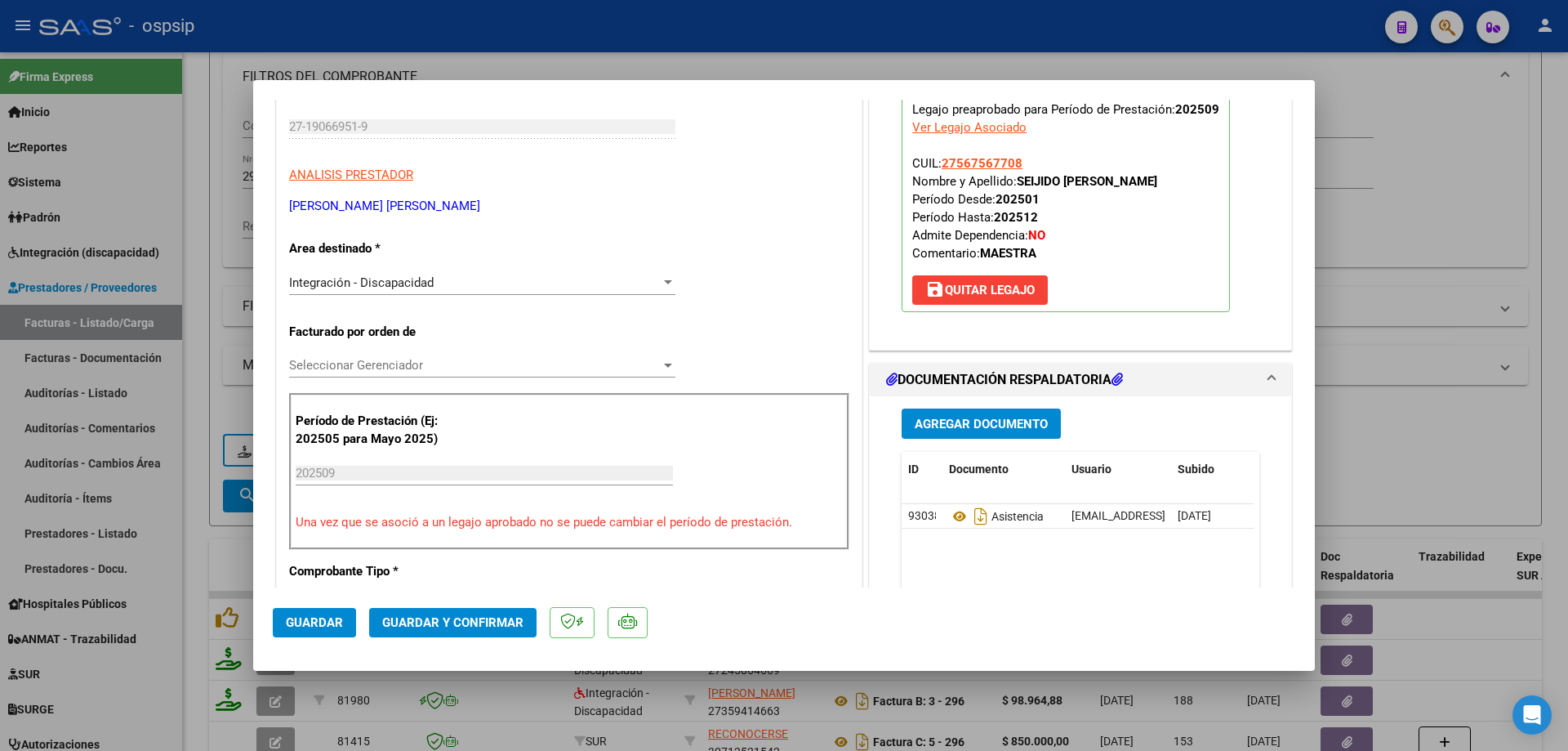
scroll to position [245, 0]
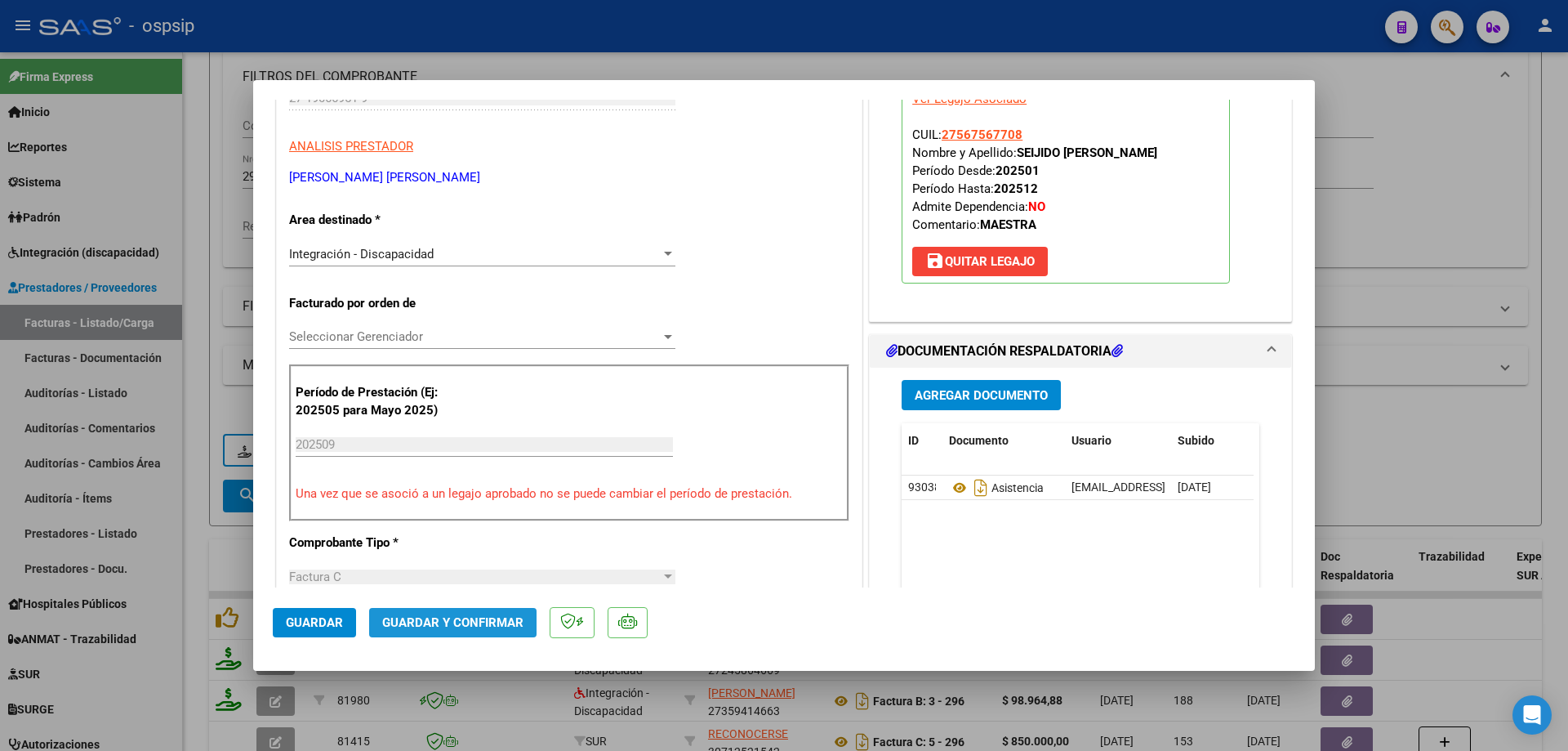
click at [459, 619] on span "Guardar y Confirmar" at bounding box center [453, 622] width 141 height 15
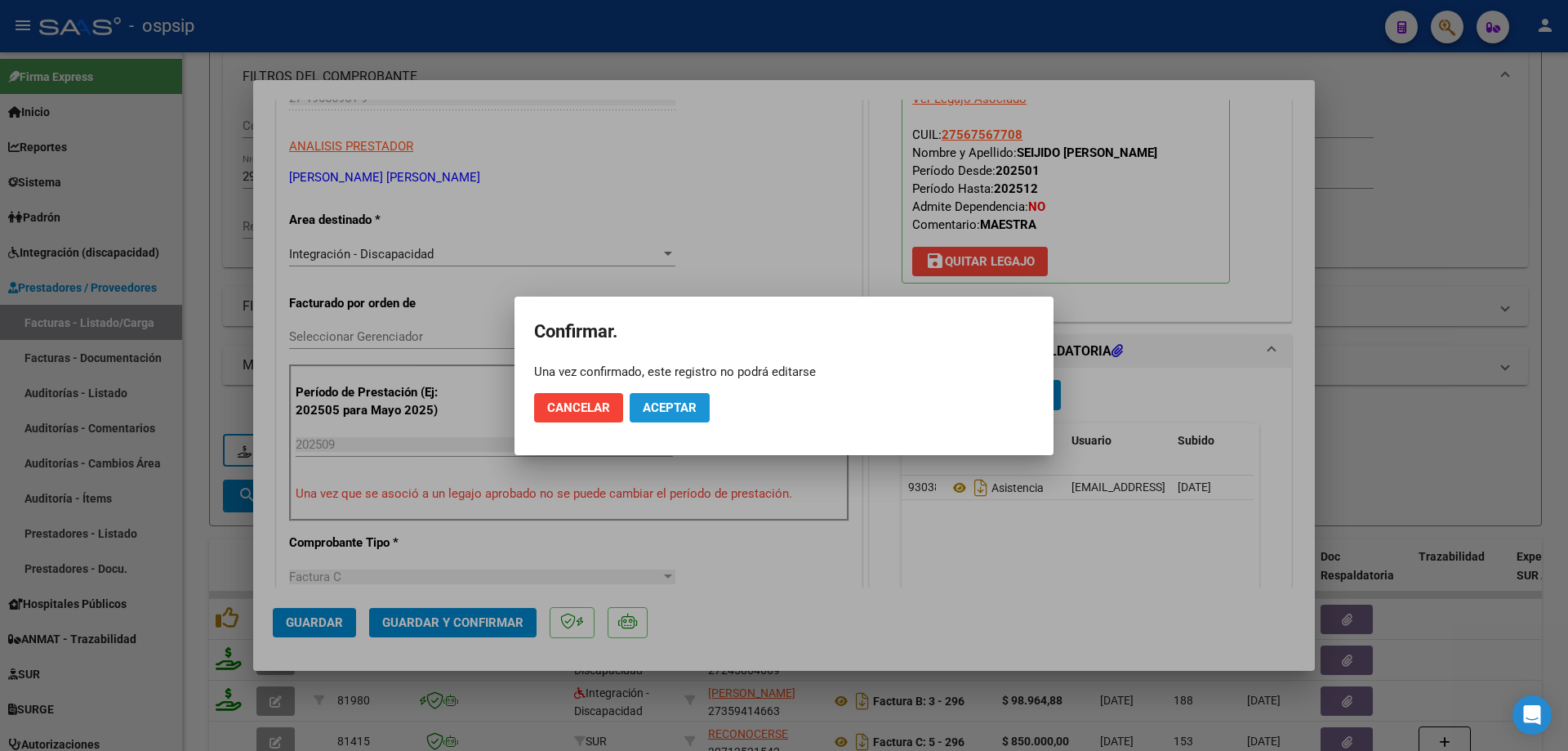
click at [665, 411] on span "Aceptar" at bounding box center [669, 407] width 54 height 15
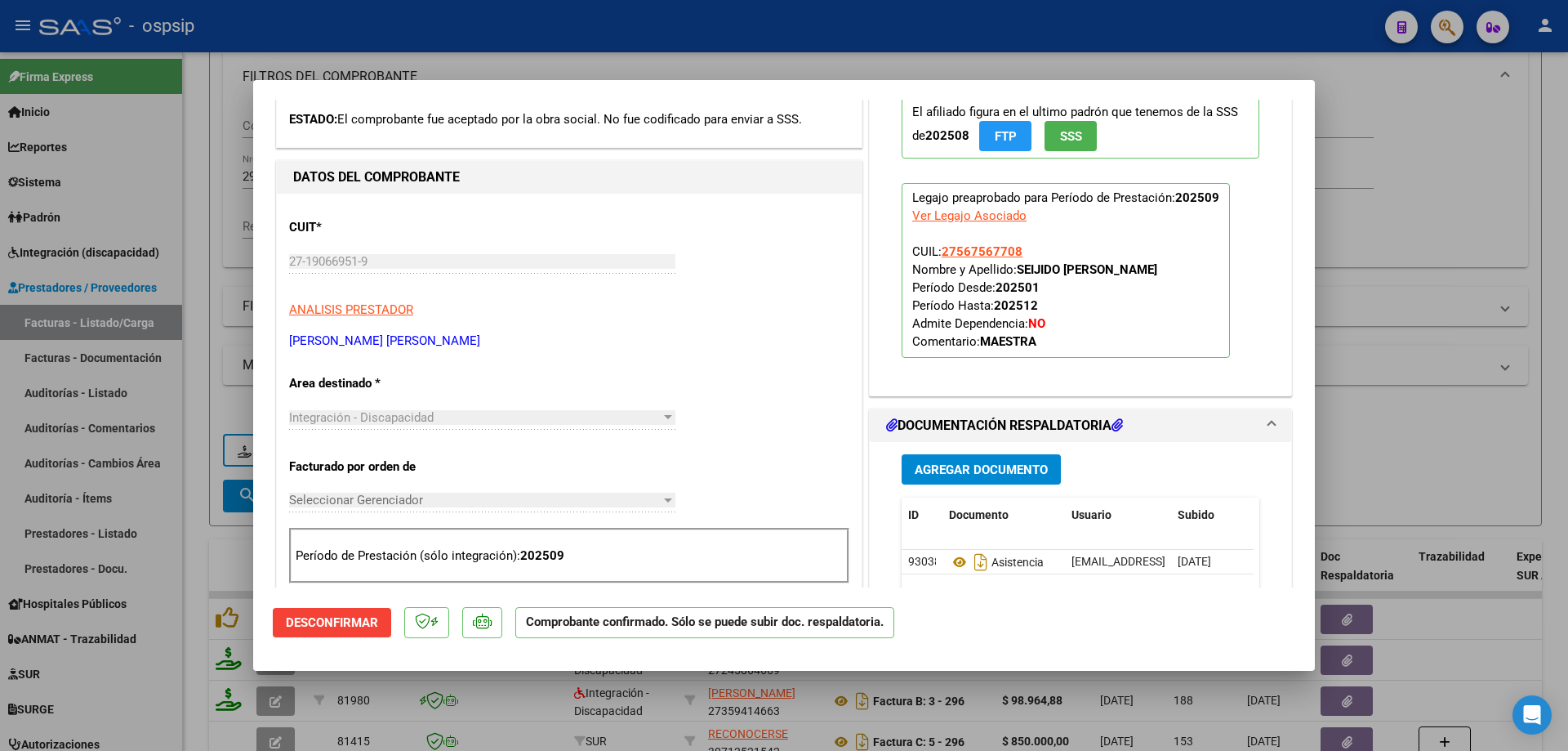
scroll to position [0, 0]
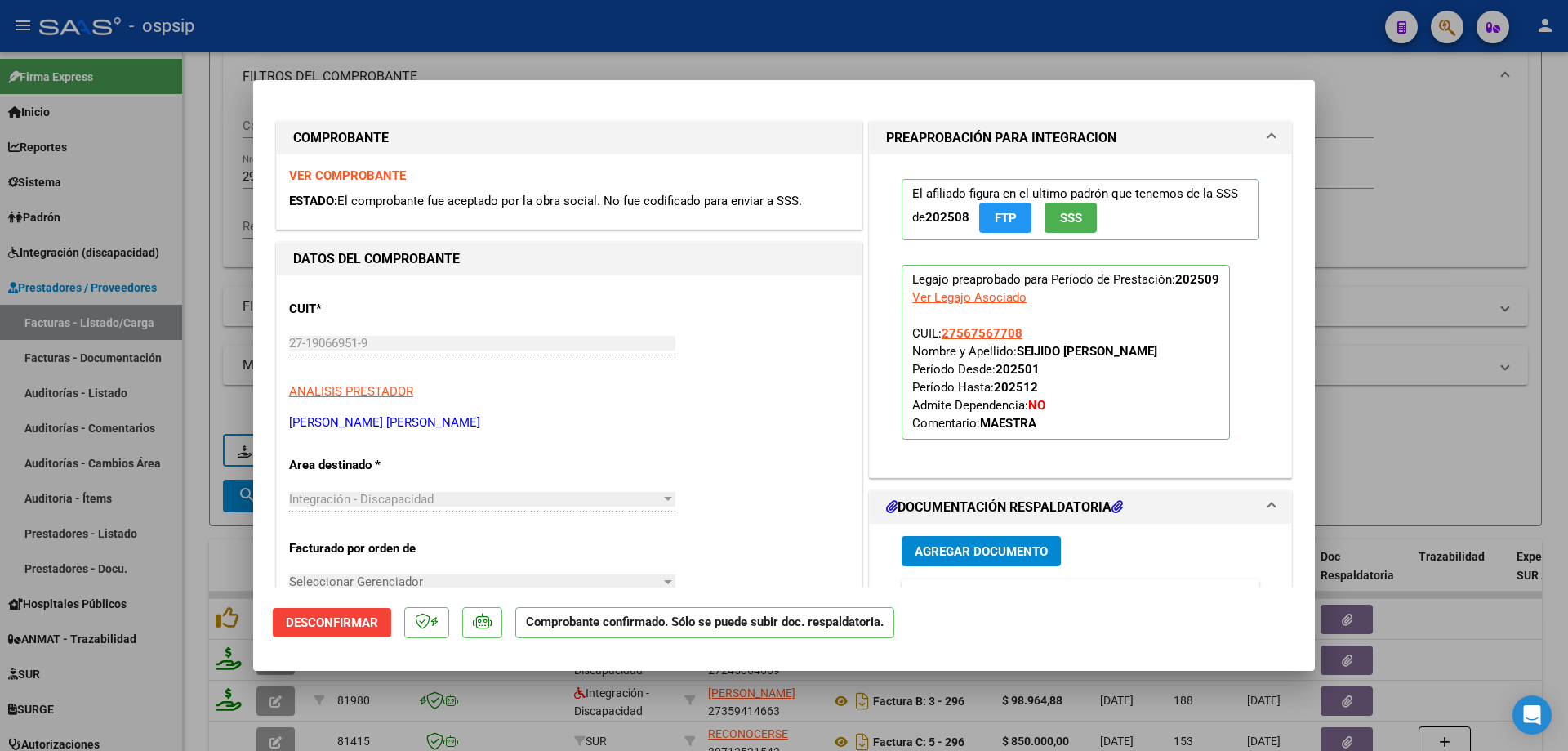
click at [1429, 486] on div at bounding box center [784, 376] width 1568 height 751
type input "$ 0,00"
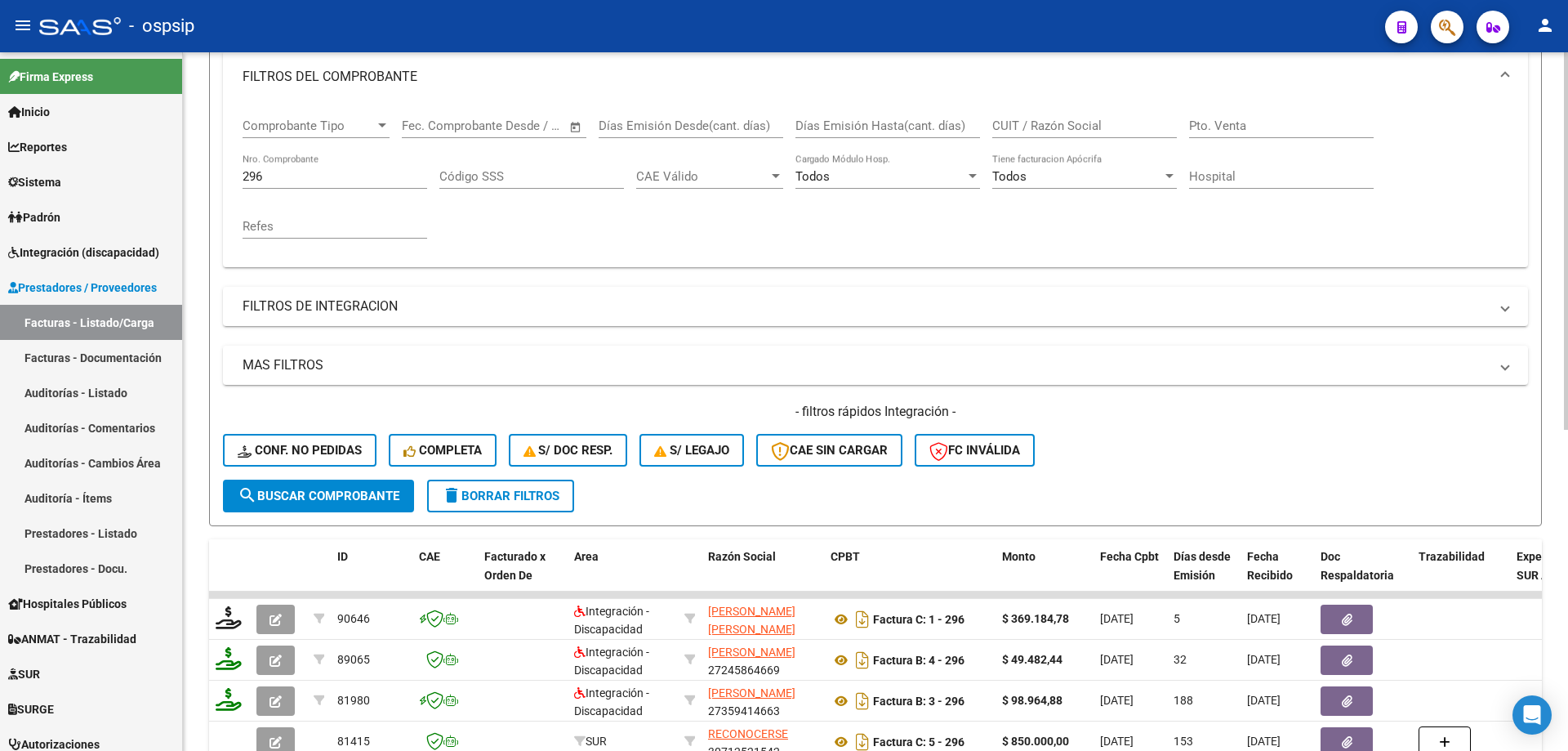
scroll to position [145, 0]
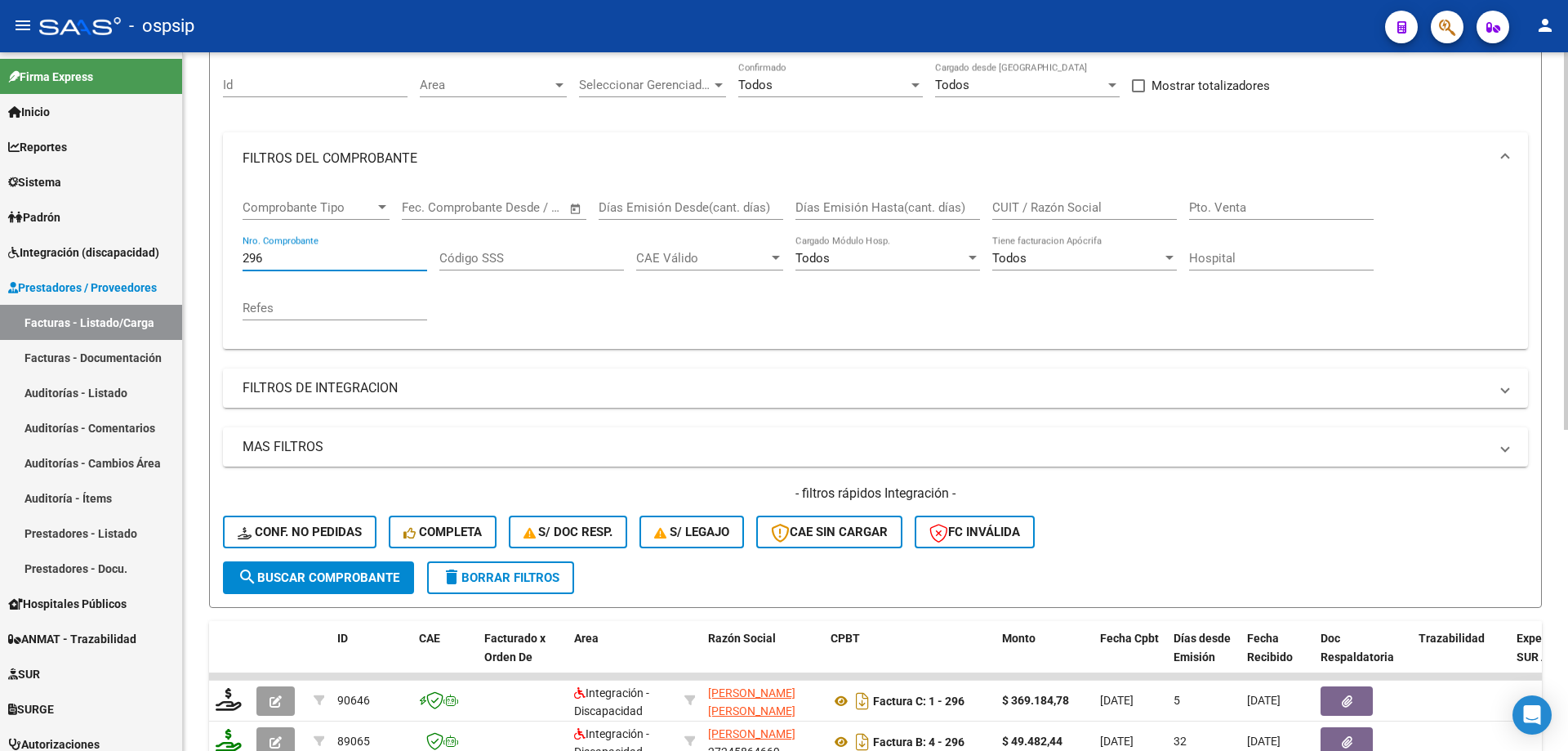
click at [352, 259] on input "296" at bounding box center [336, 258] width 185 height 15
type input "2"
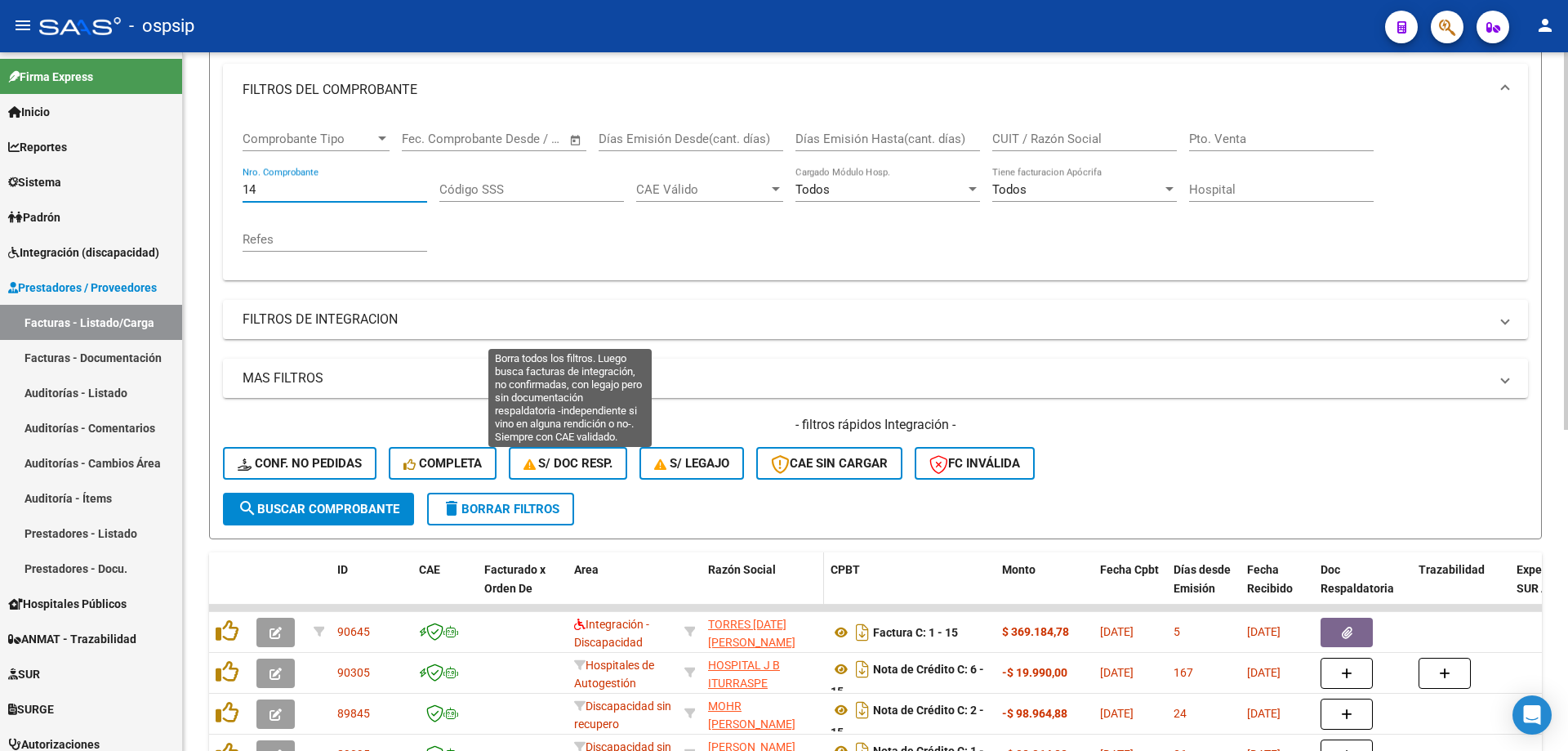
scroll to position [391, 0]
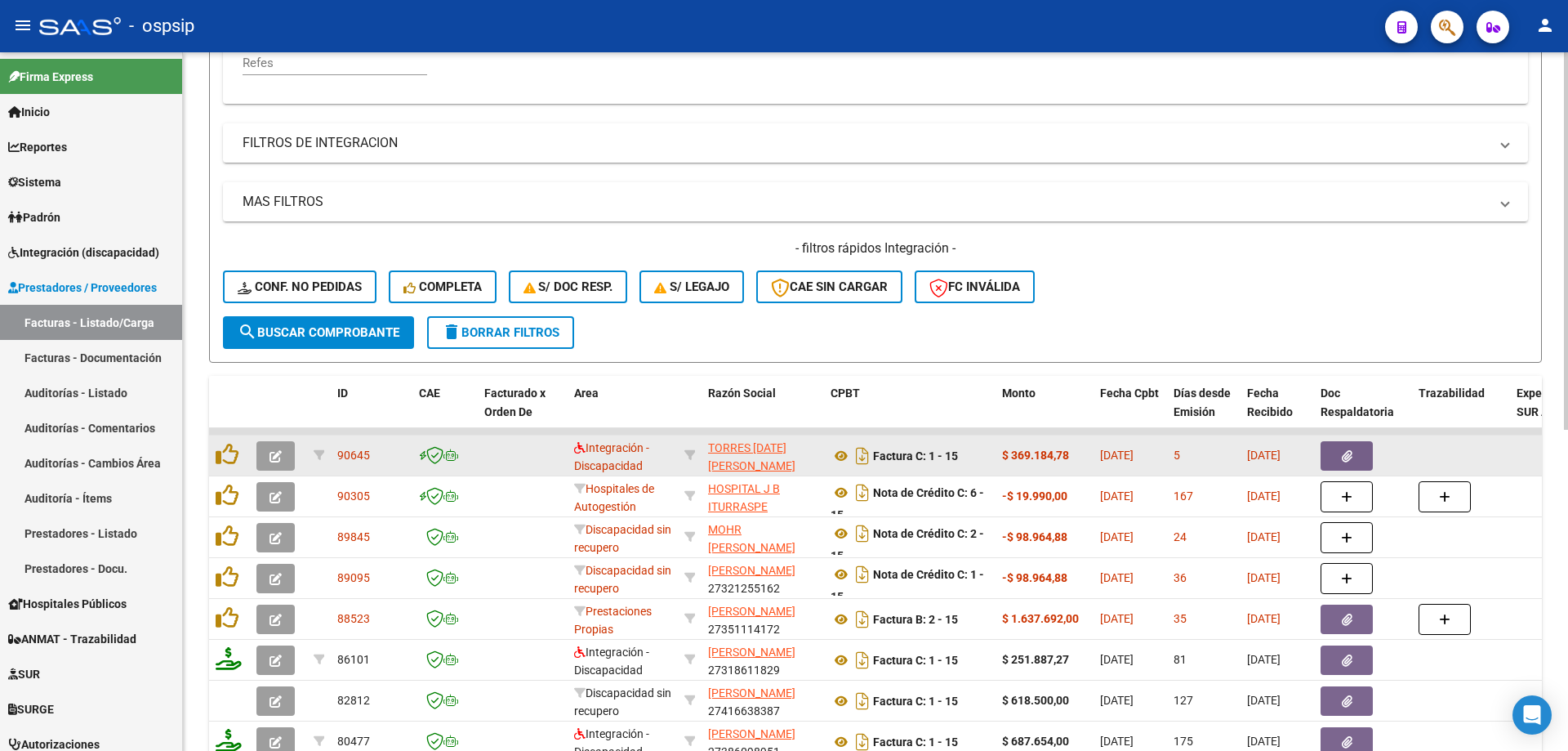
type input "14"
click at [280, 457] on icon "button" at bounding box center [276, 456] width 13 height 13
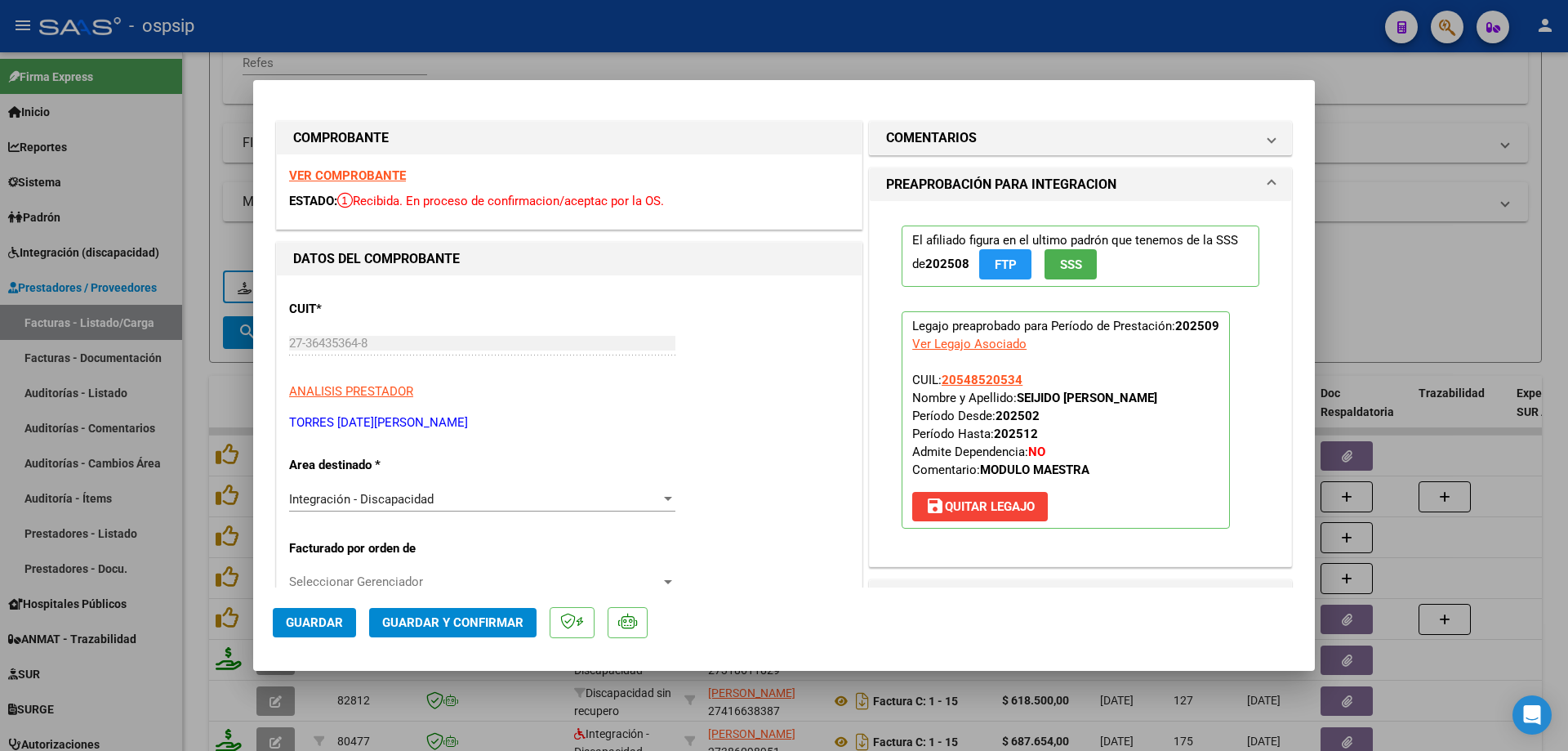
click at [1066, 271] on span "SSS" at bounding box center [1071, 265] width 22 height 15
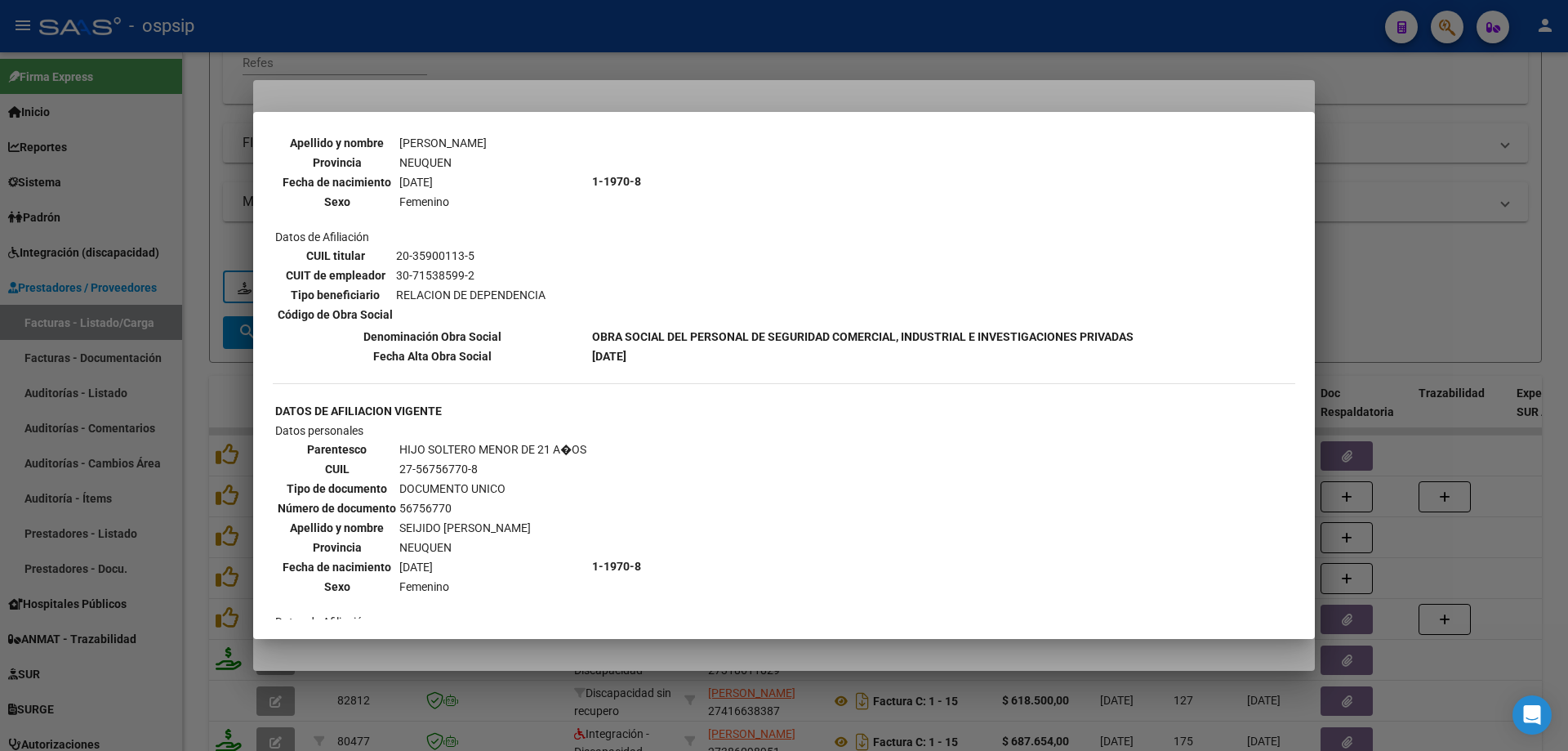
scroll to position [1062, 0]
drag, startPoint x: 1441, startPoint y: 287, endPoint x: 1430, endPoint y: 287, distance: 11.0
click at [1440, 287] on div at bounding box center [784, 376] width 1568 height 751
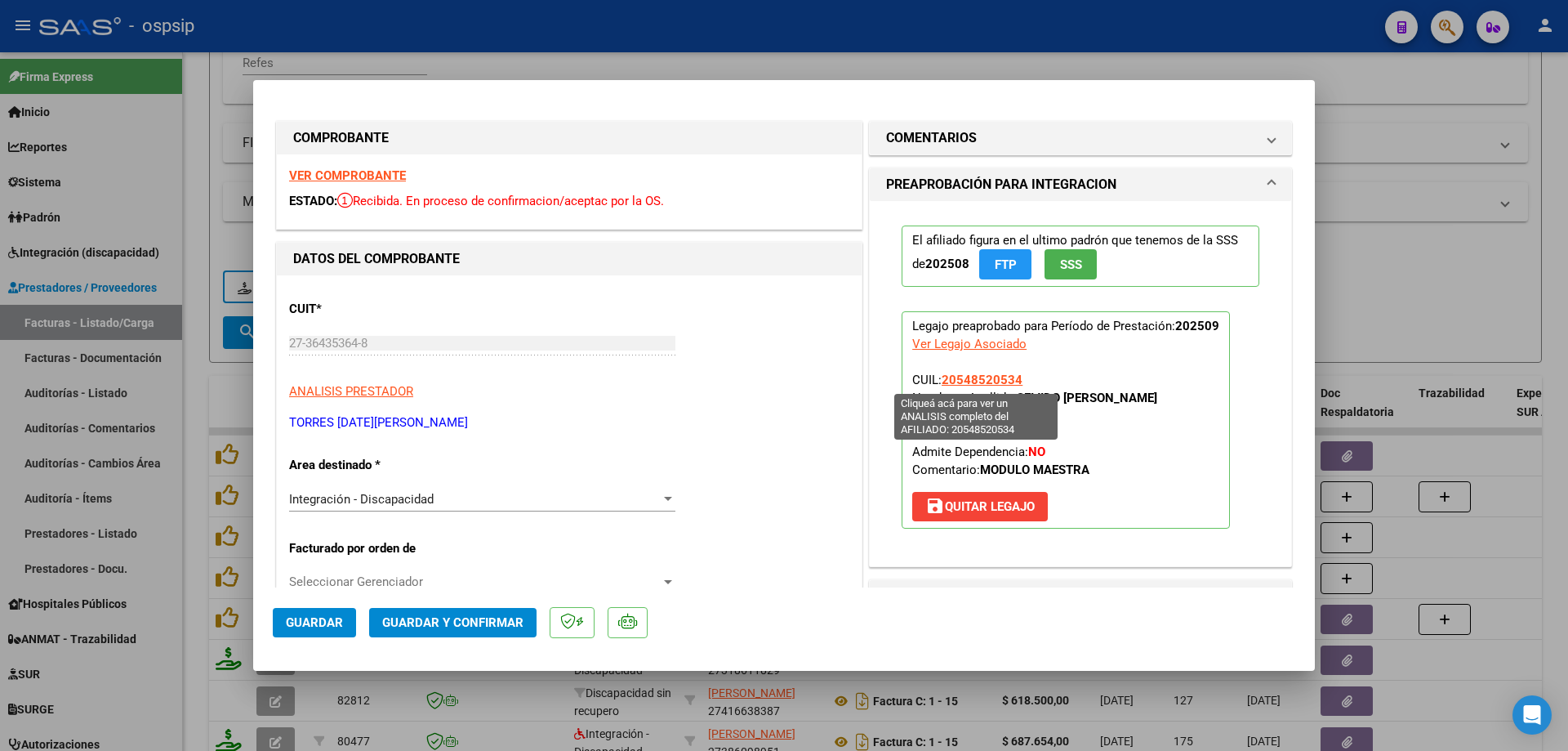
click at [984, 380] on span "20548520534" at bounding box center [981, 380] width 81 height 15
type textarea "20548520534"
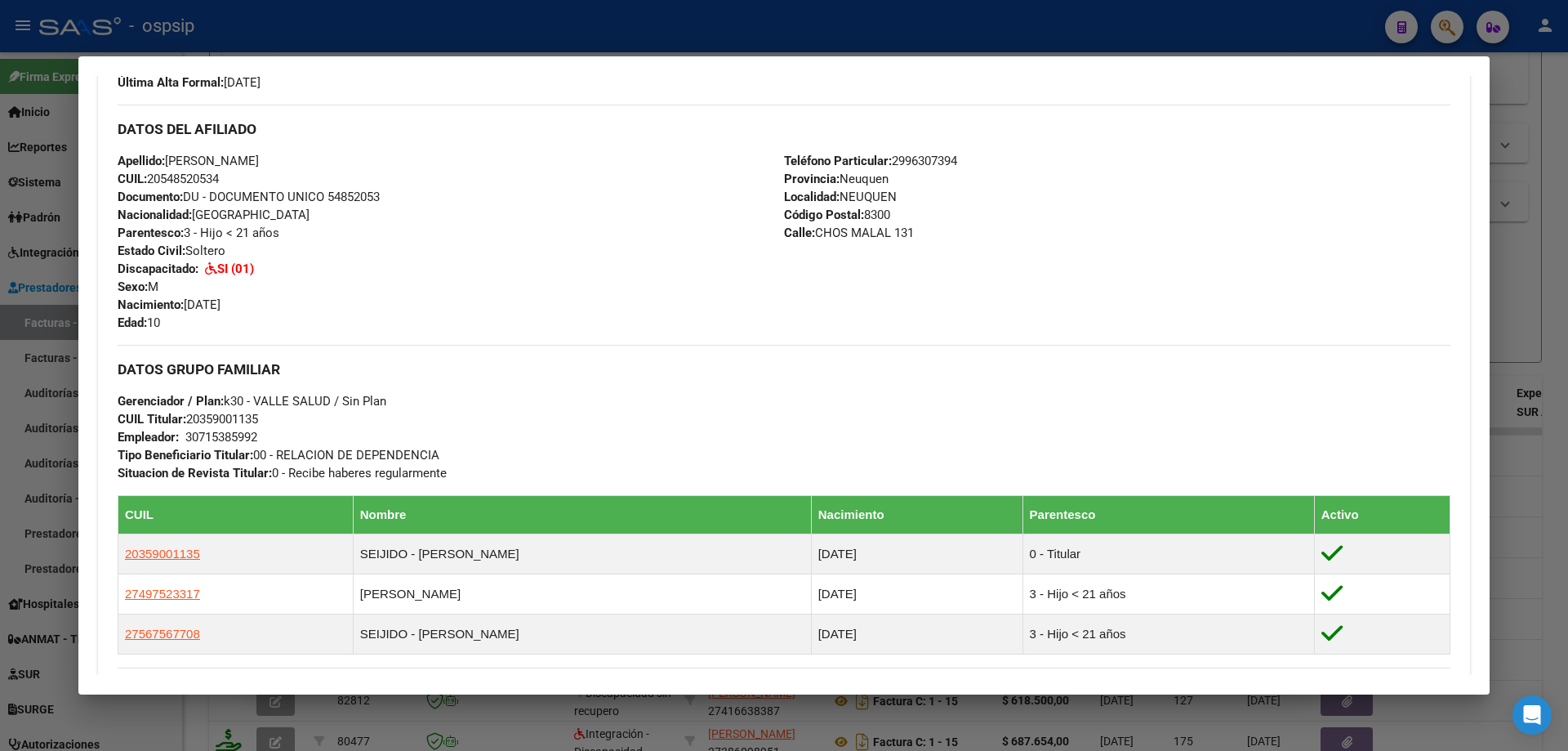
scroll to position [654, 0]
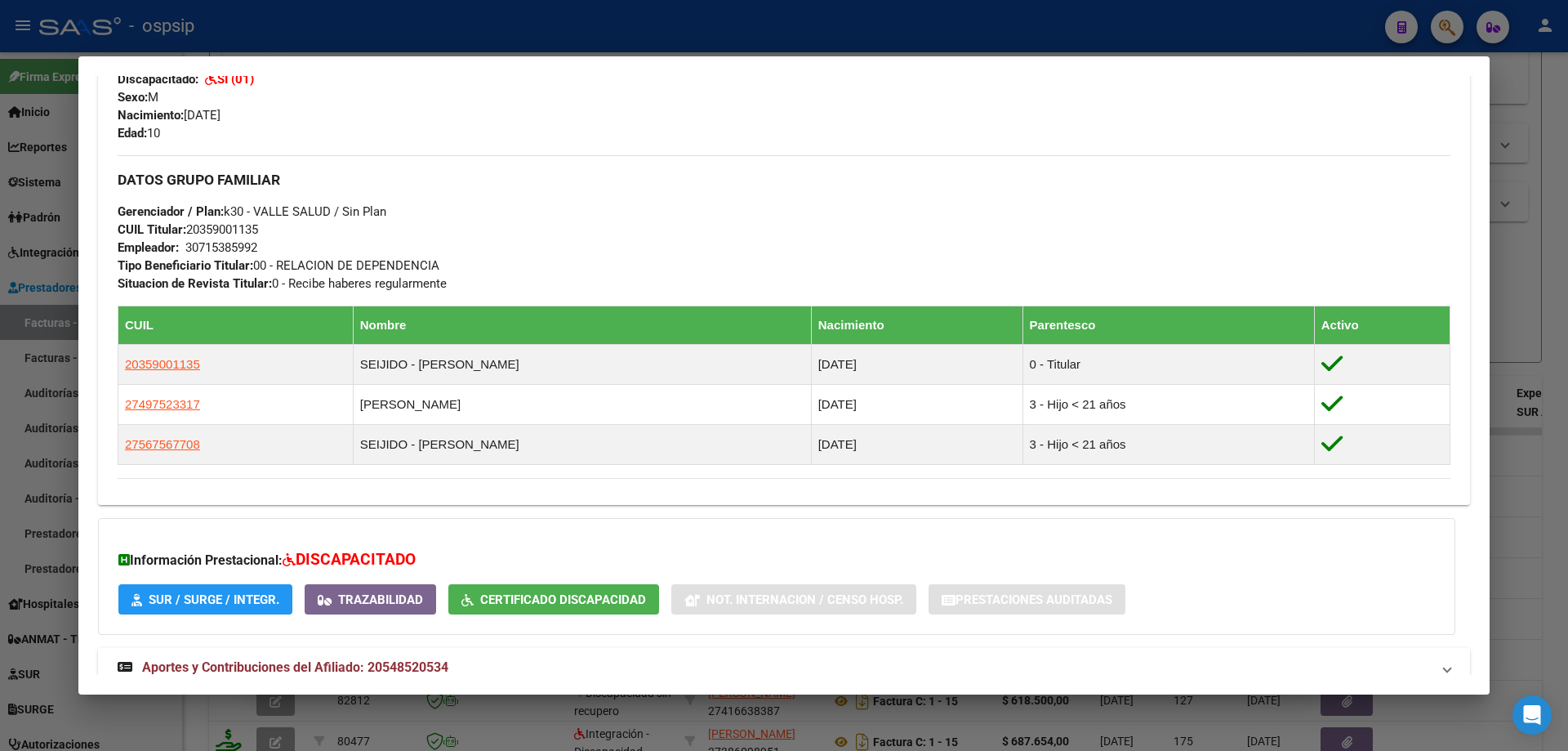
click at [1537, 231] on div at bounding box center [784, 376] width 1568 height 751
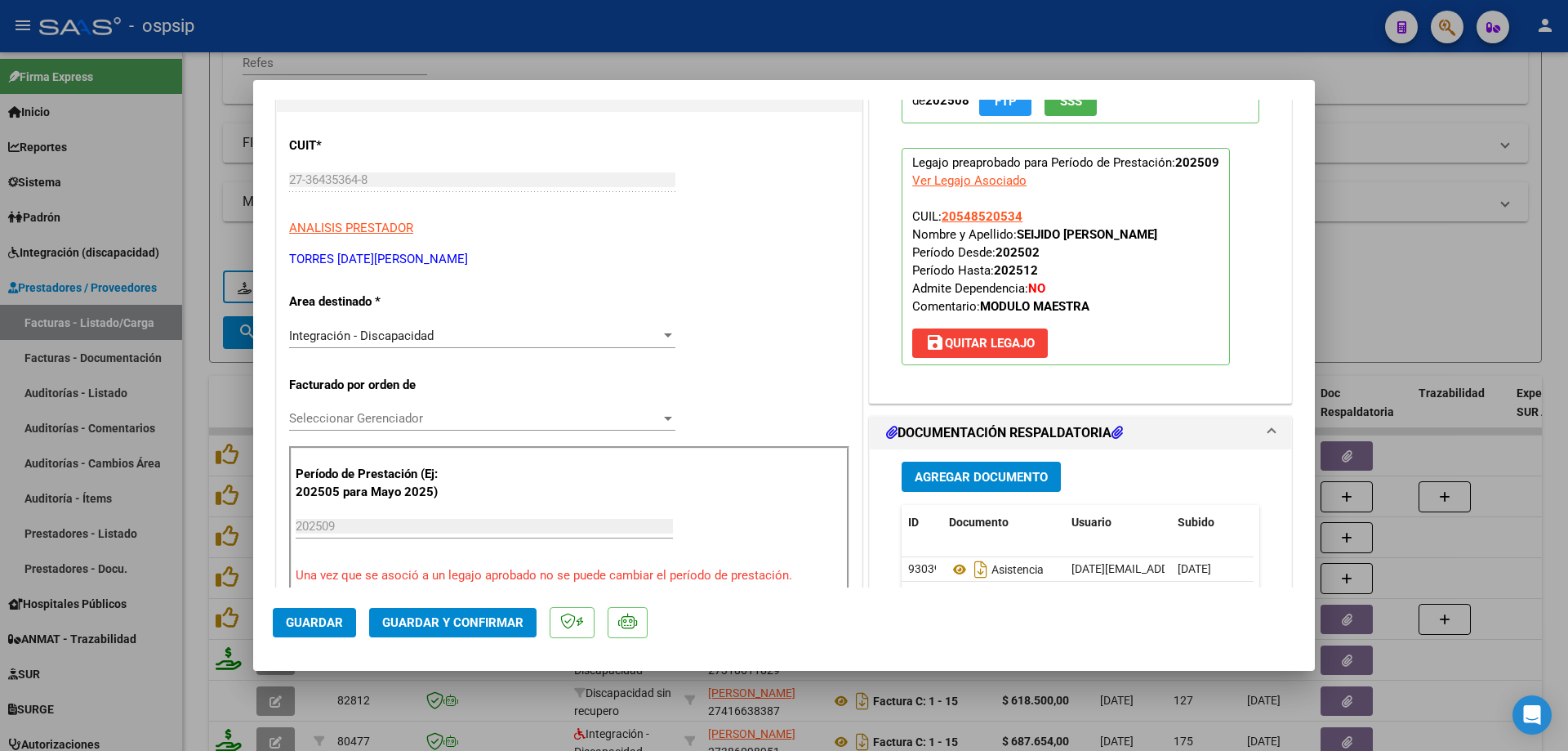
scroll to position [245, 0]
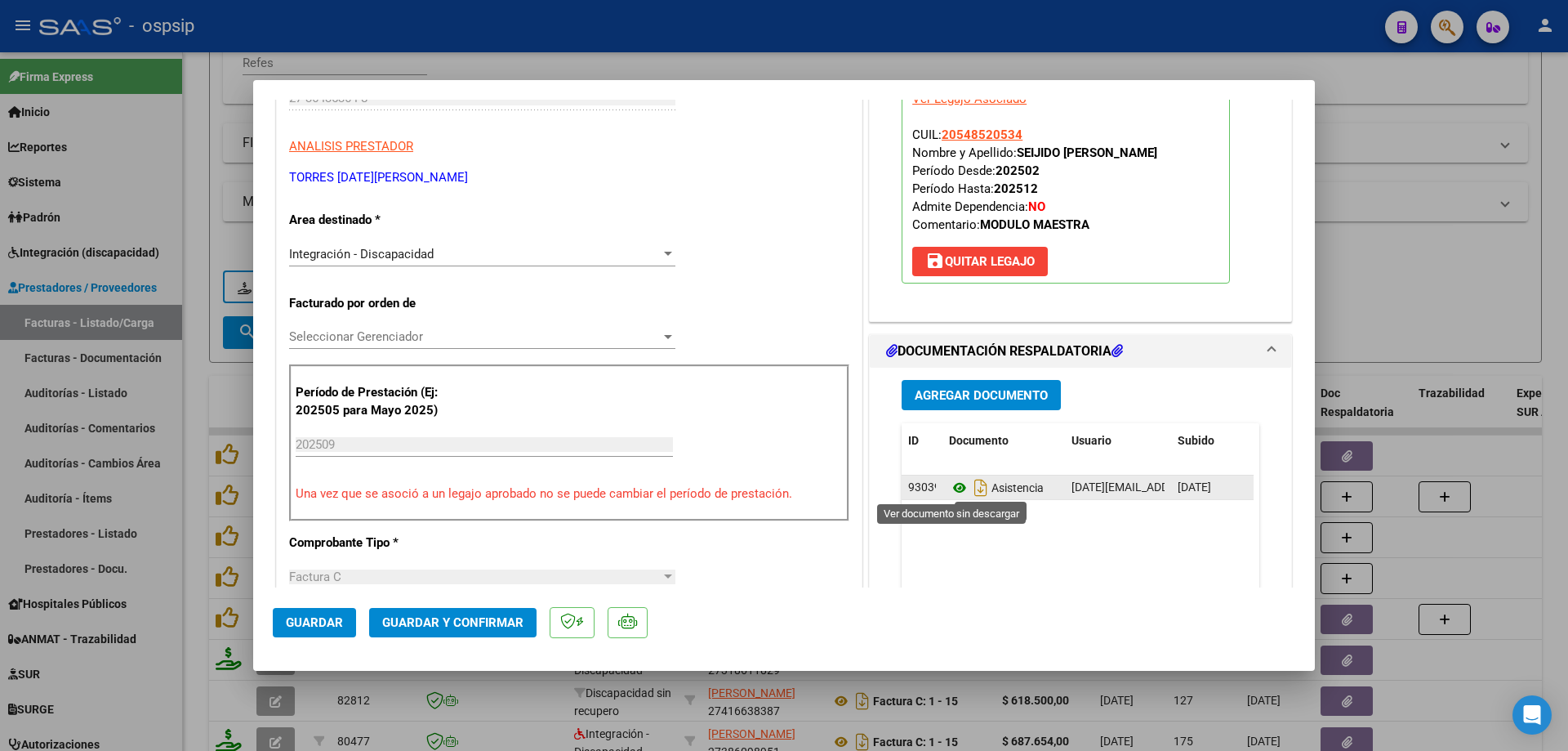
click at [950, 483] on icon at bounding box center [959, 488] width 21 height 20
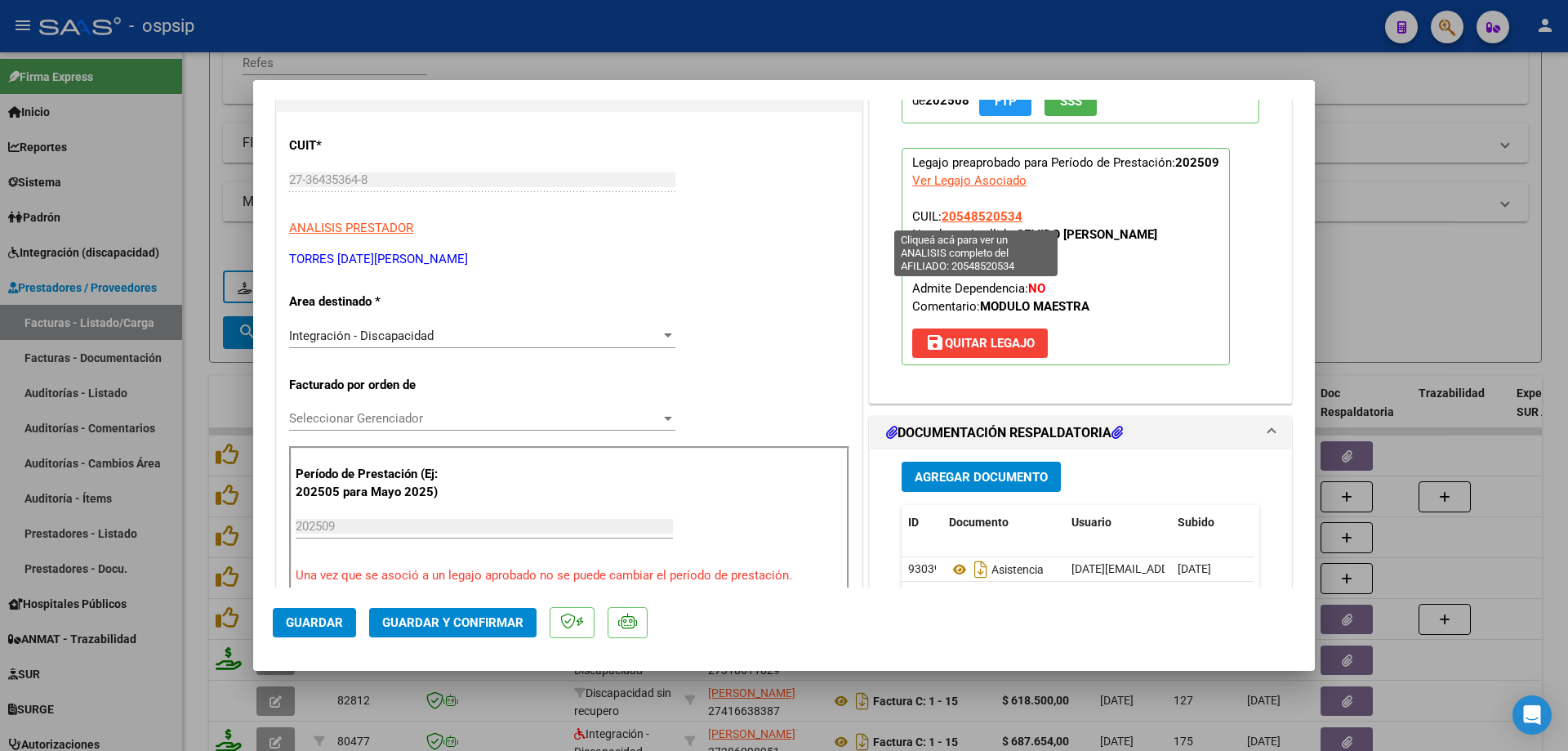
drag, startPoint x: 1022, startPoint y: 216, endPoint x: 940, endPoint y: 220, distance: 82.1
click at [940, 220] on p "Legajo preaprobado para Período de Prestación: 202509 Ver Legajo Asociado CUIL:…" at bounding box center [1066, 257] width 328 height 218
copy span "20548520534"
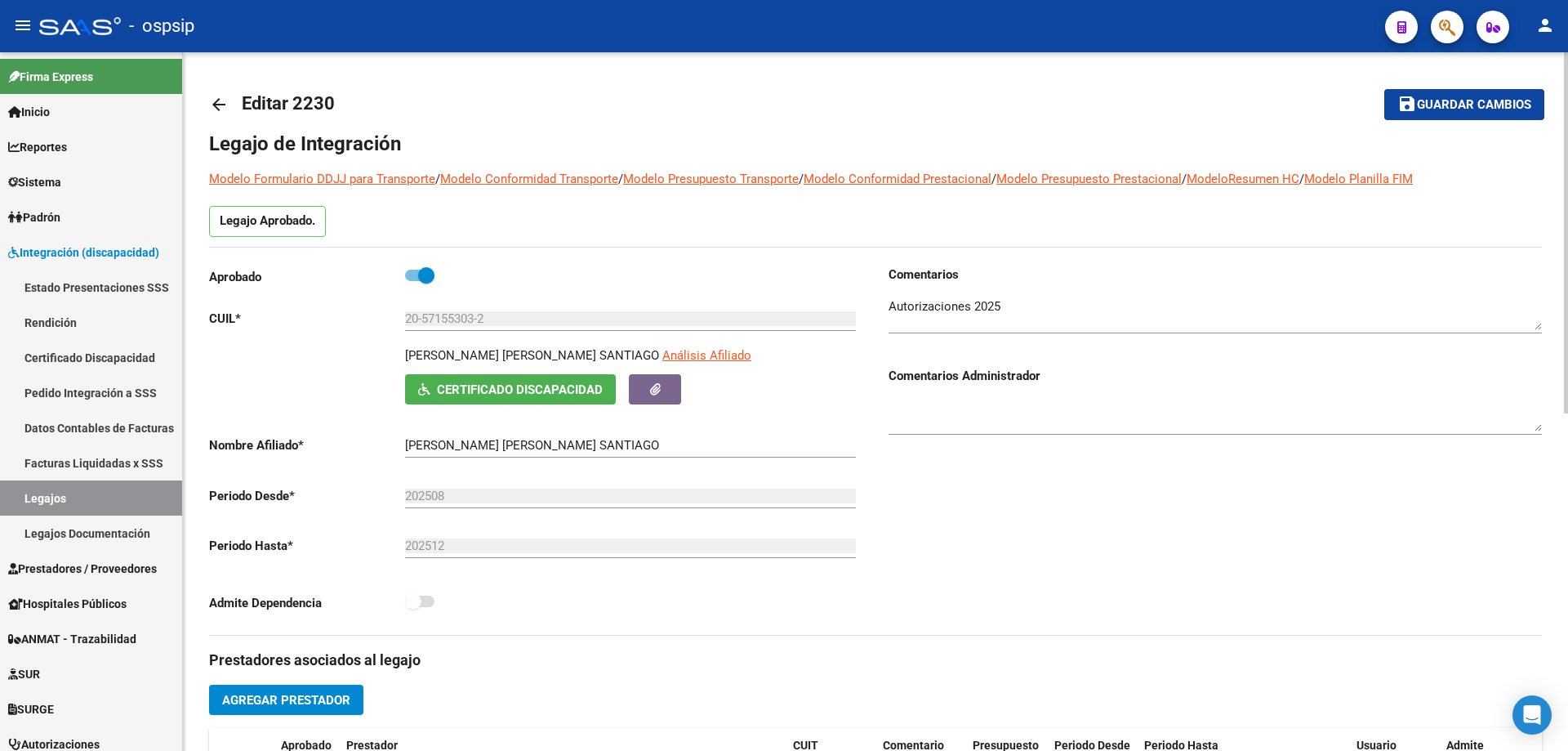
click at [211, 102] on mat-icon "arrow_back" at bounding box center [219, 104] width 20 height 20
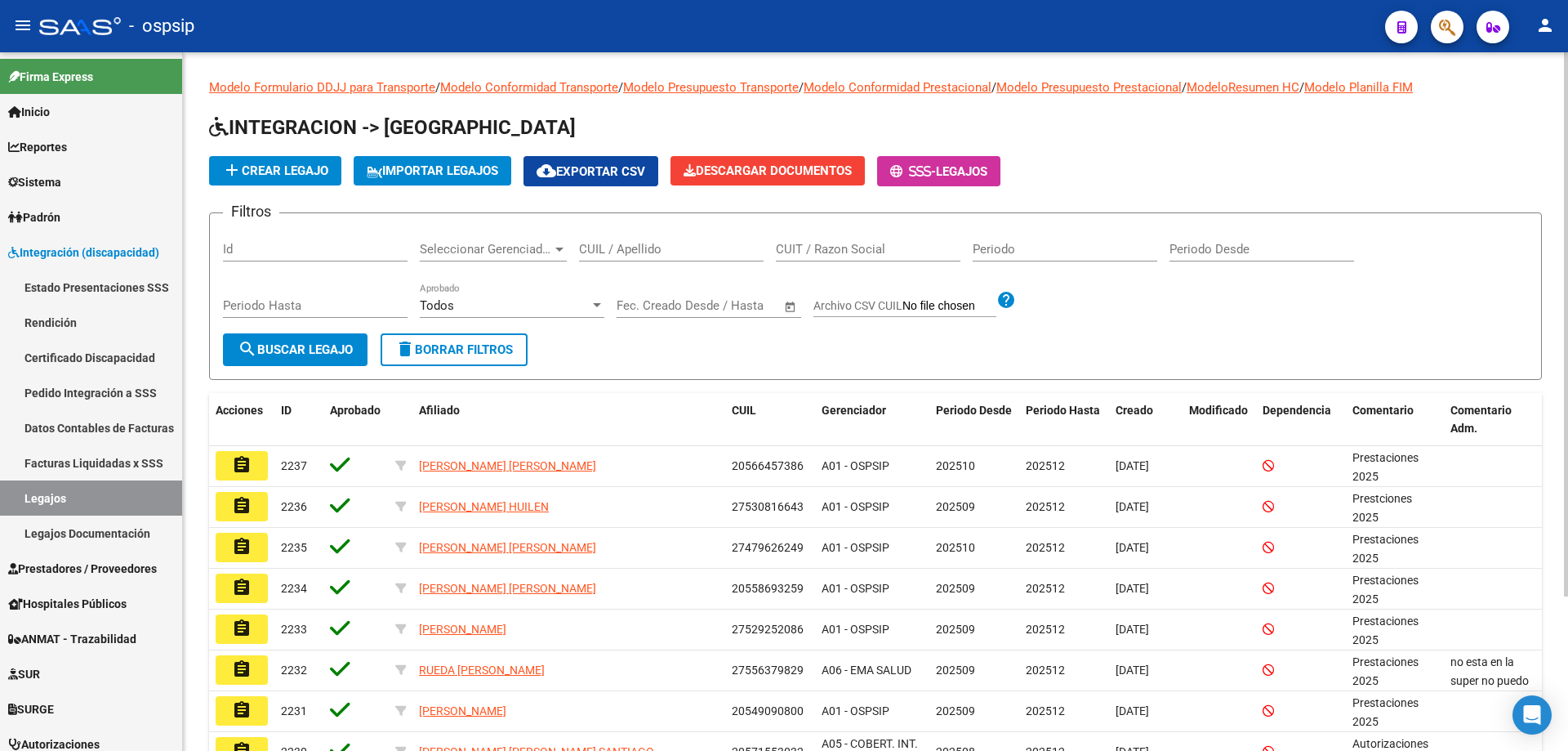
click at [619, 251] on input "CUIL / Apellido" at bounding box center [672, 249] width 185 height 15
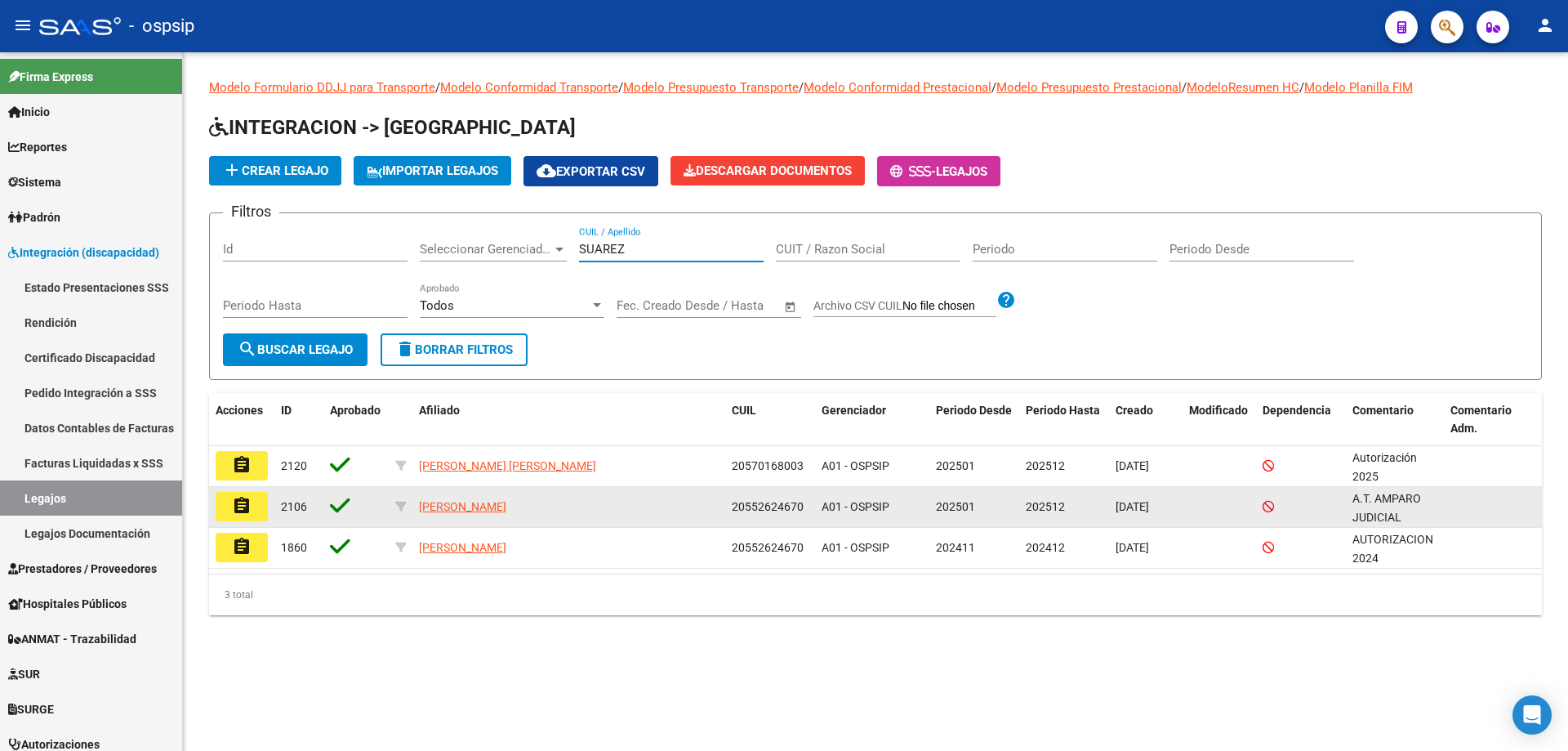
type input "SUAREZ"
click at [235, 500] on mat-icon "assignment" at bounding box center [242, 506] width 20 height 20
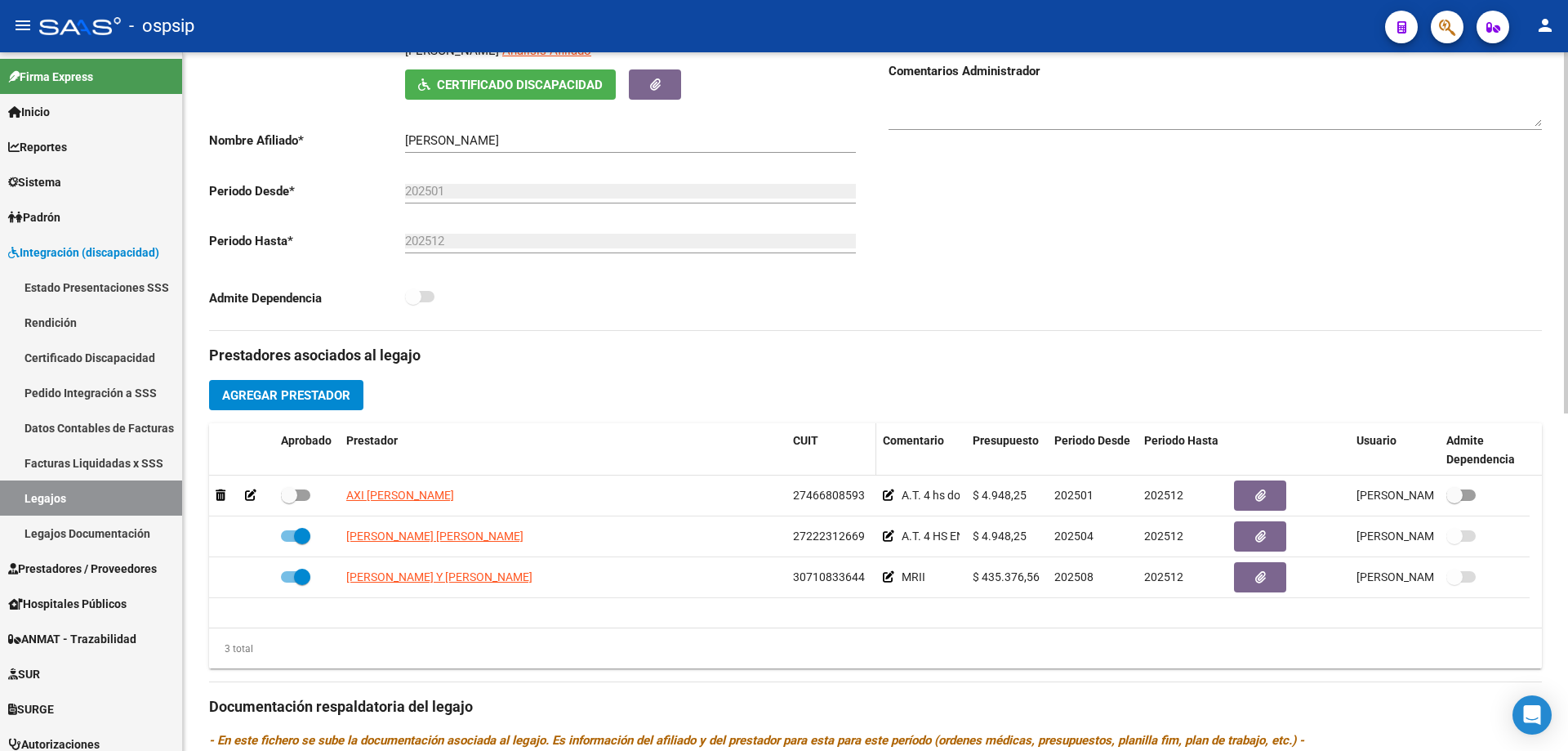
scroll to position [327, 0]
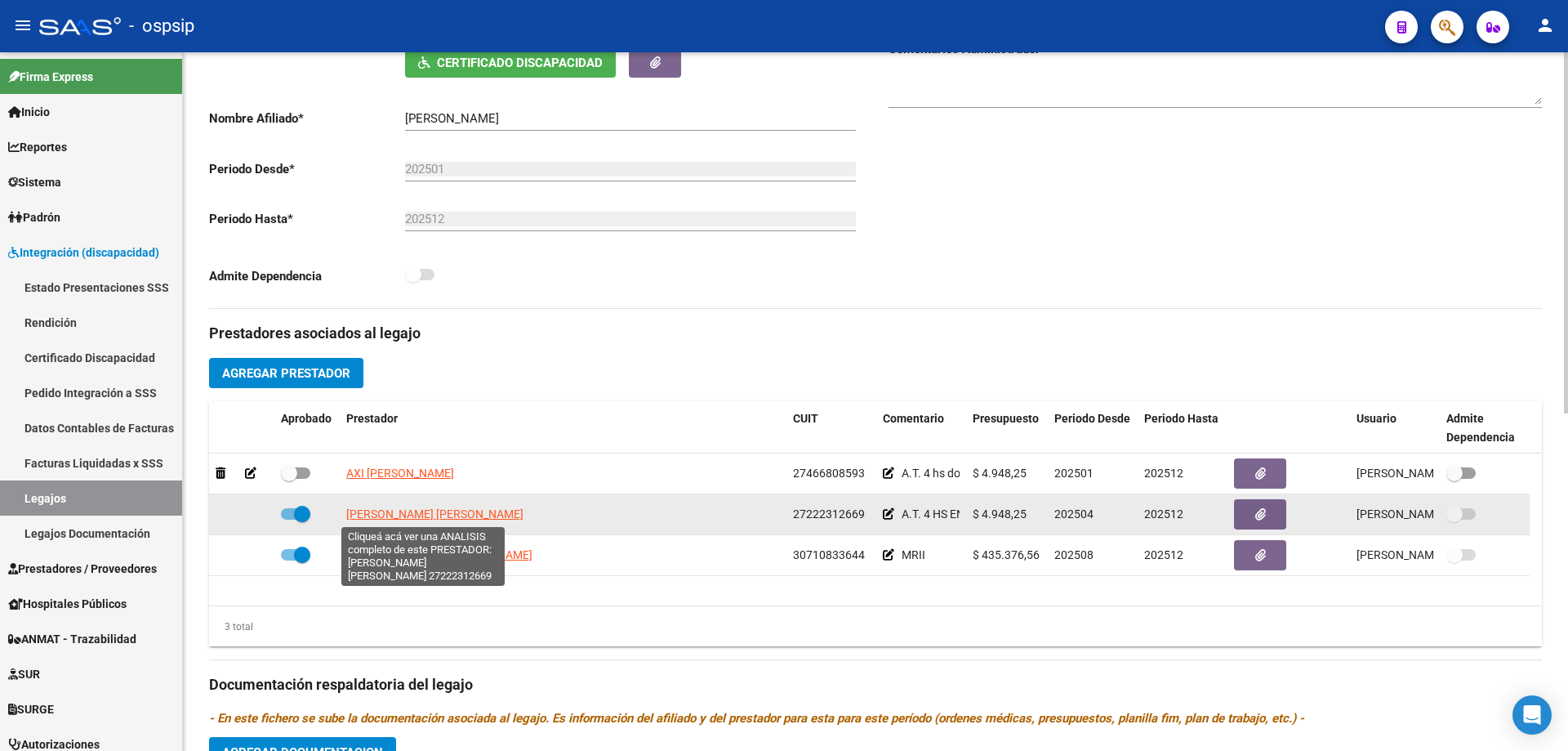
click at [453, 513] on span "LANDINO CLAUDIA MARCELA" at bounding box center [434, 513] width 177 height 13
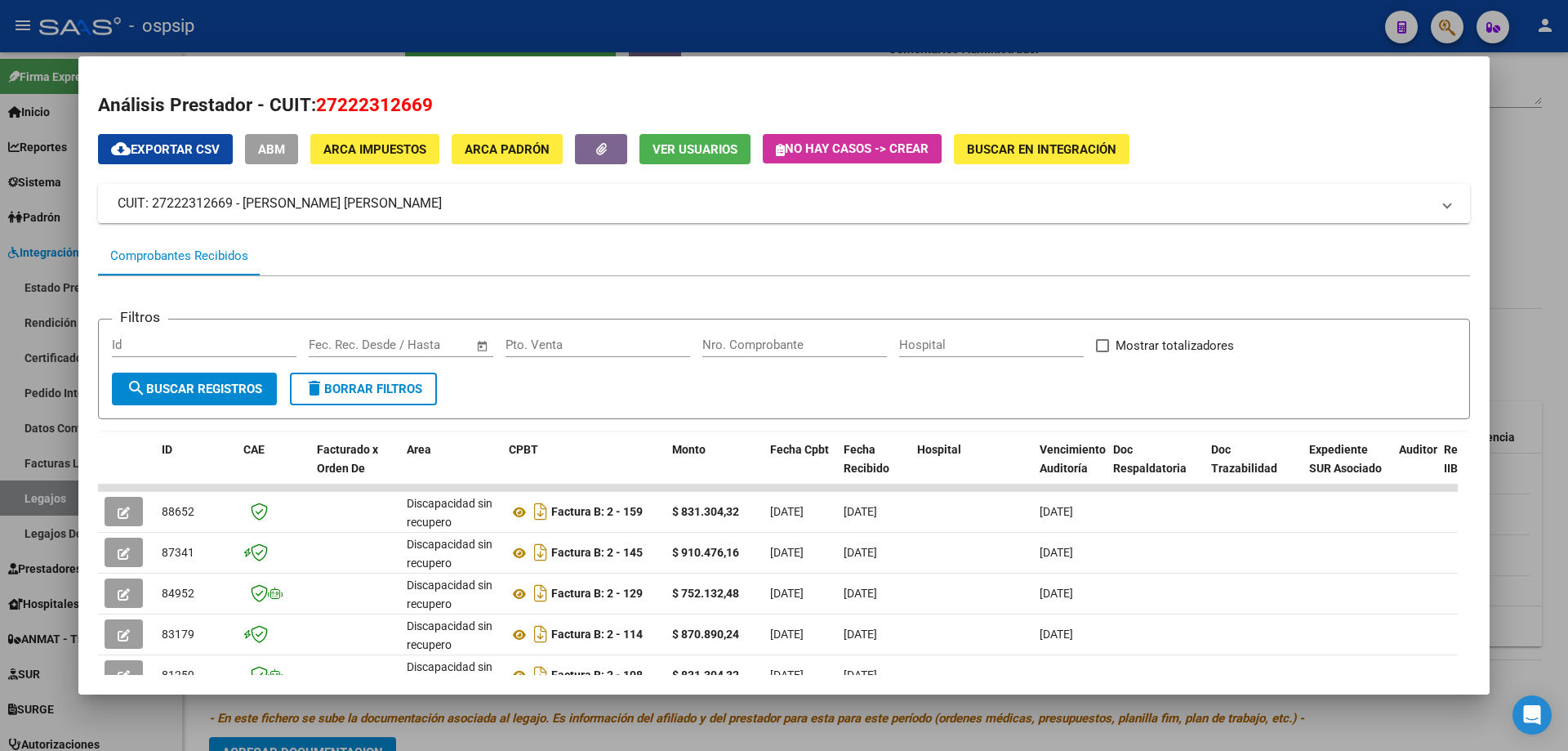
click at [1536, 345] on div at bounding box center [784, 376] width 1568 height 751
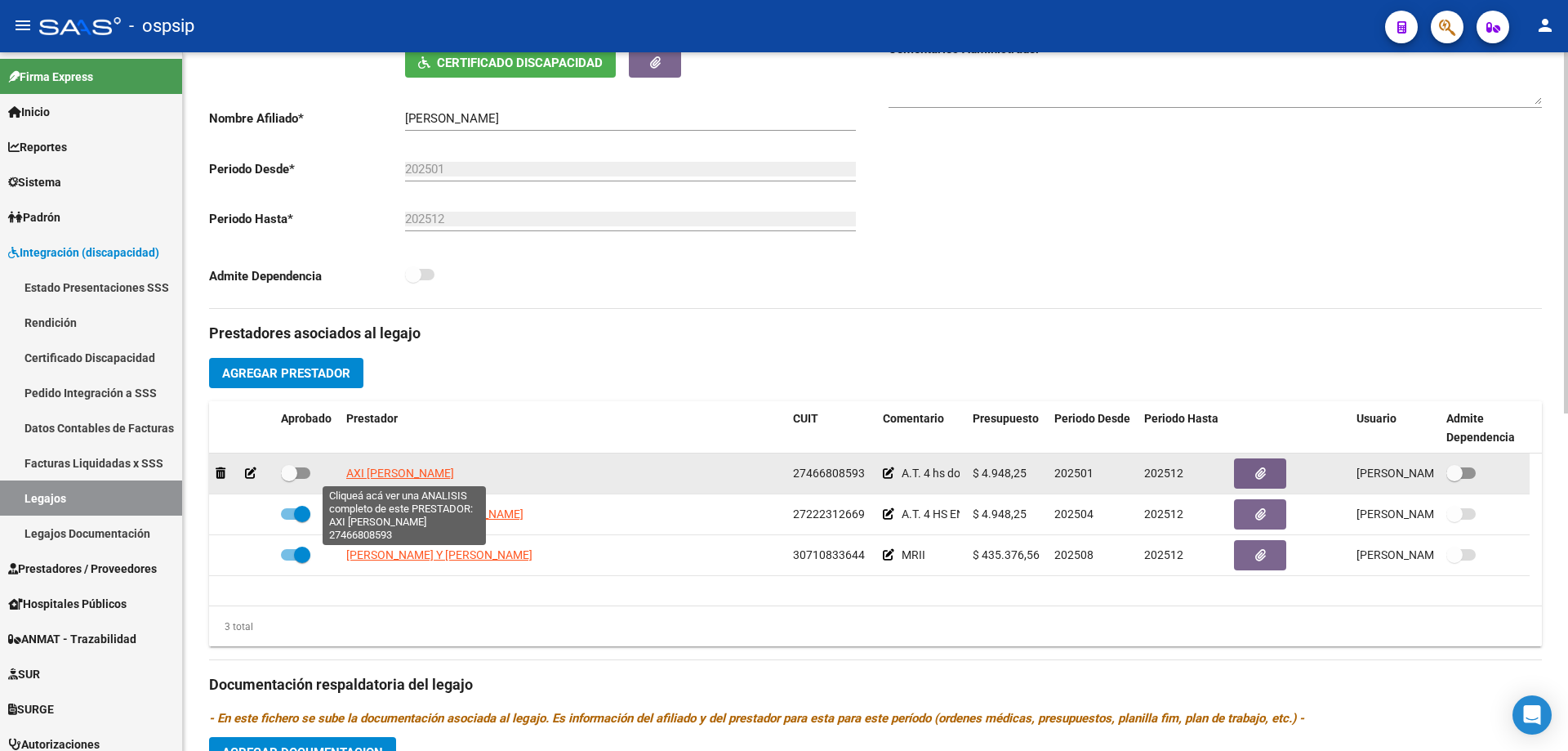
click at [394, 467] on span "AXI DELFINA CELESTE" at bounding box center [400, 473] width 108 height 13
type textarea "27466808593"
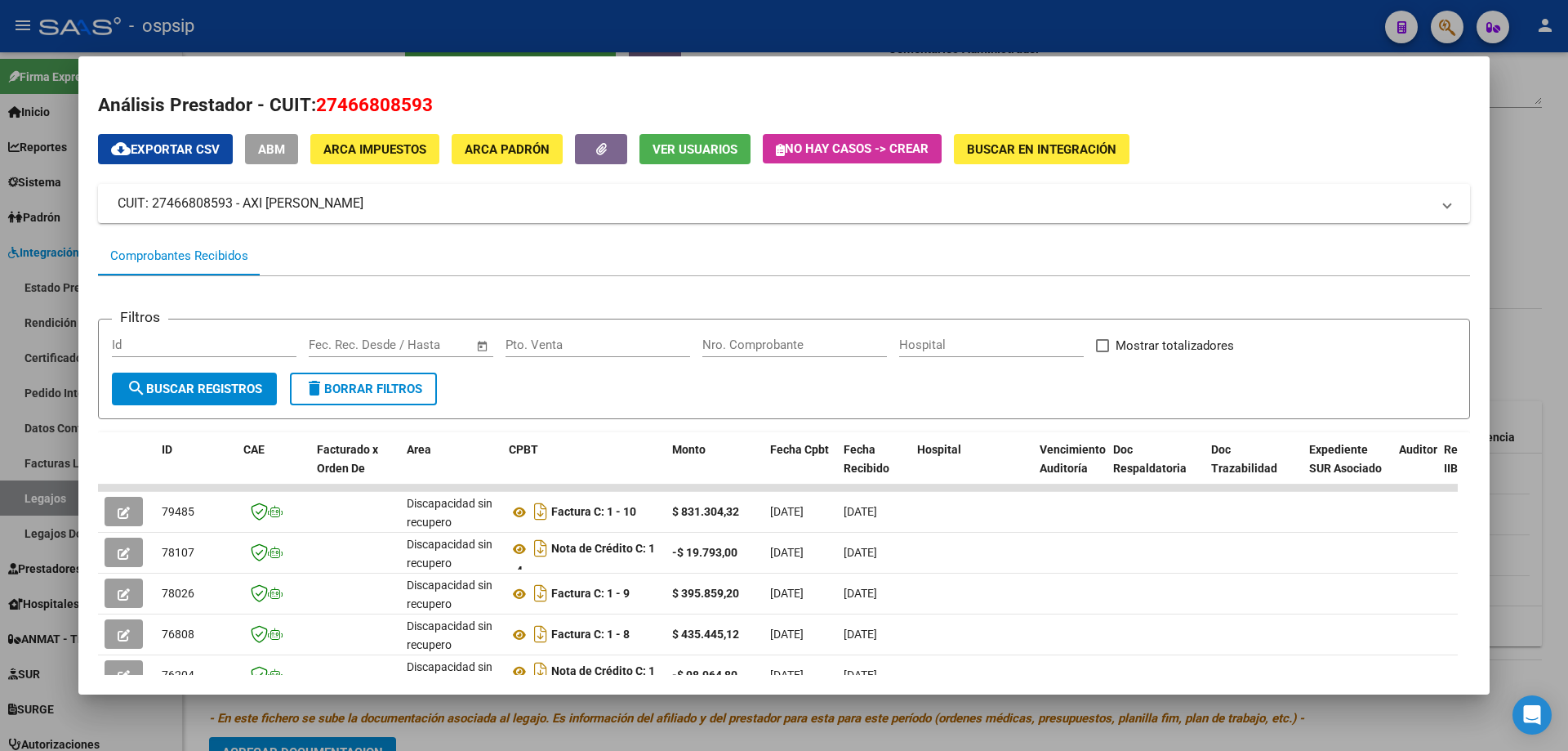
click at [1553, 217] on div at bounding box center [784, 376] width 1568 height 751
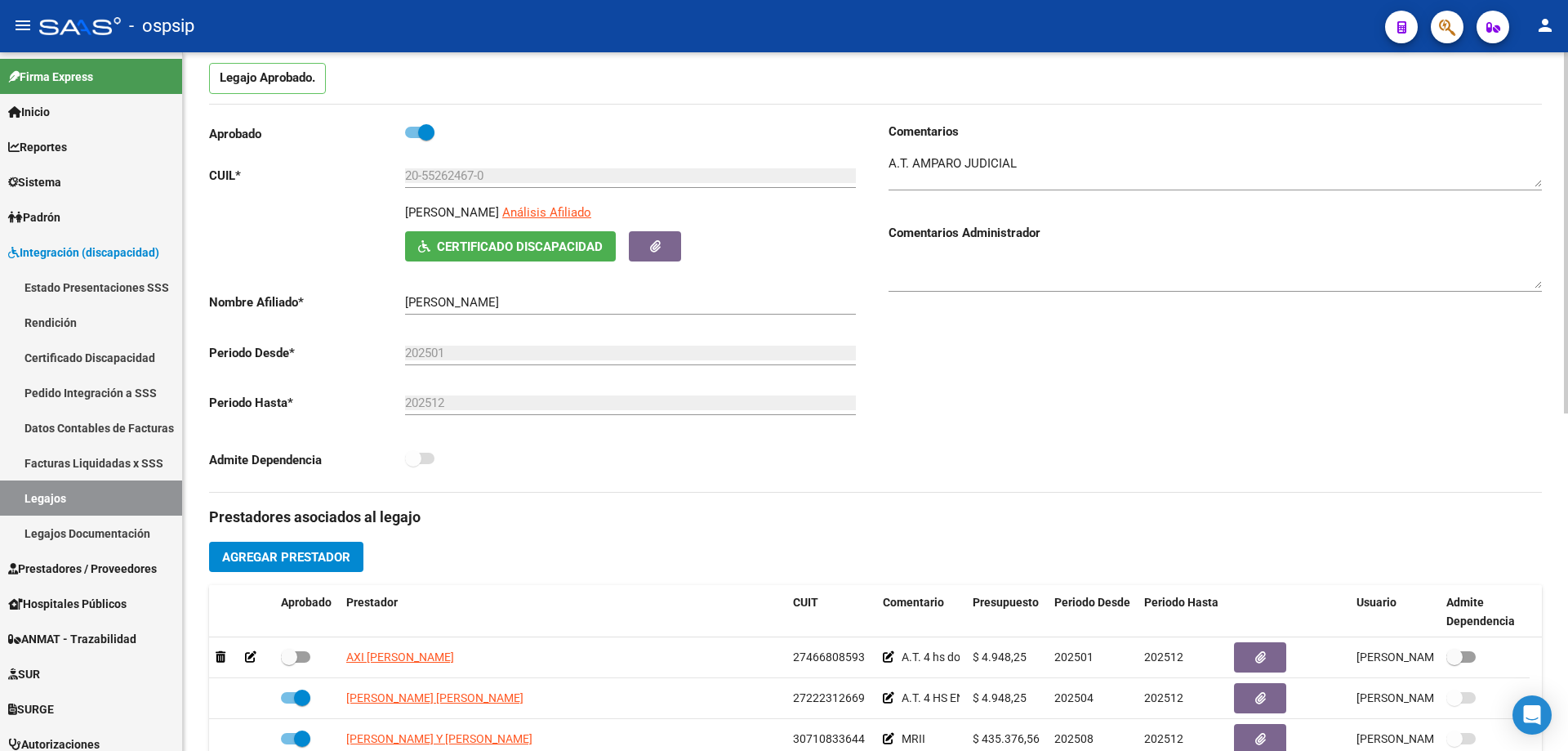
scroll to position [0, 0]
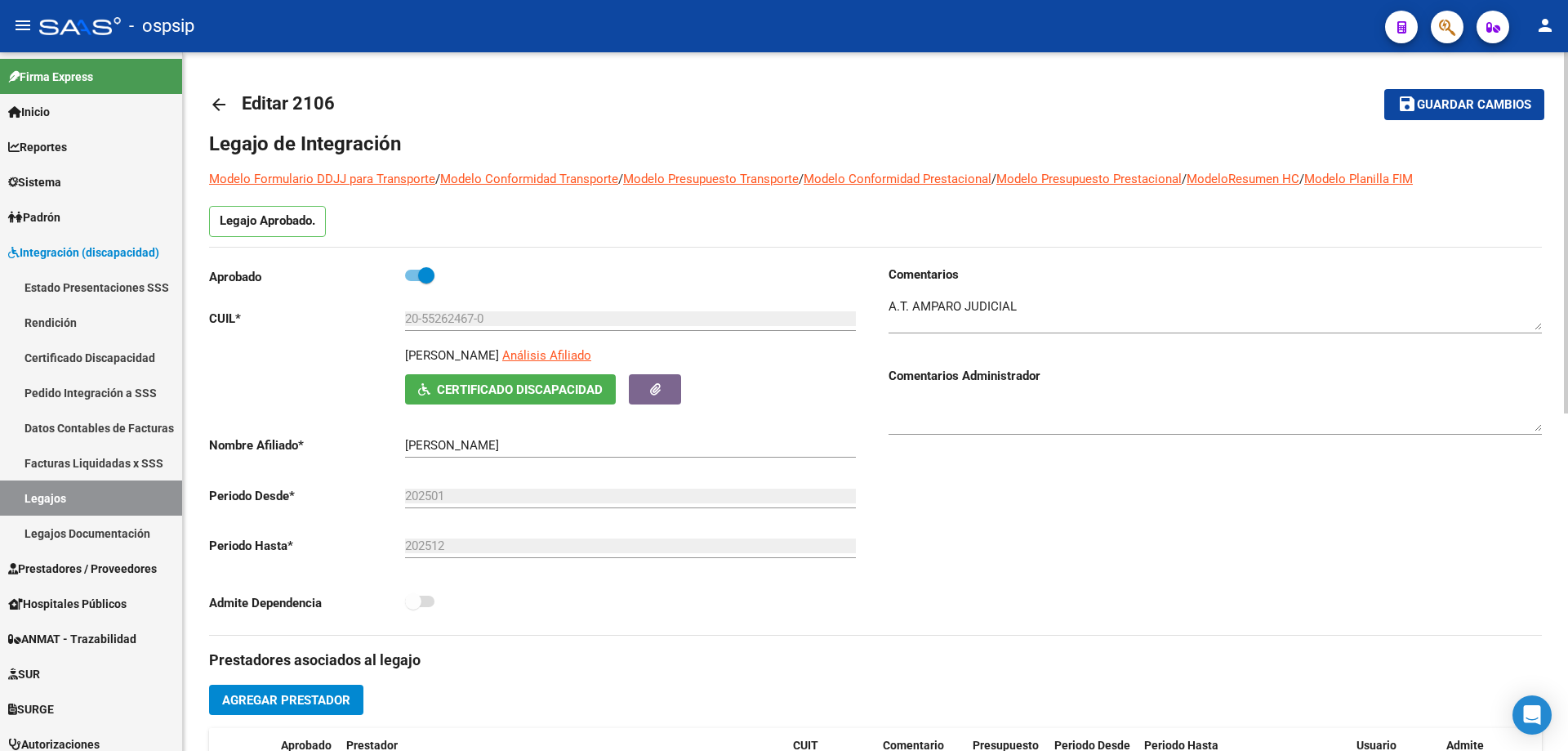
click at [214, 109] on mat-icon "arrow_back" at bounding box center [219, 104] width 20 height 20
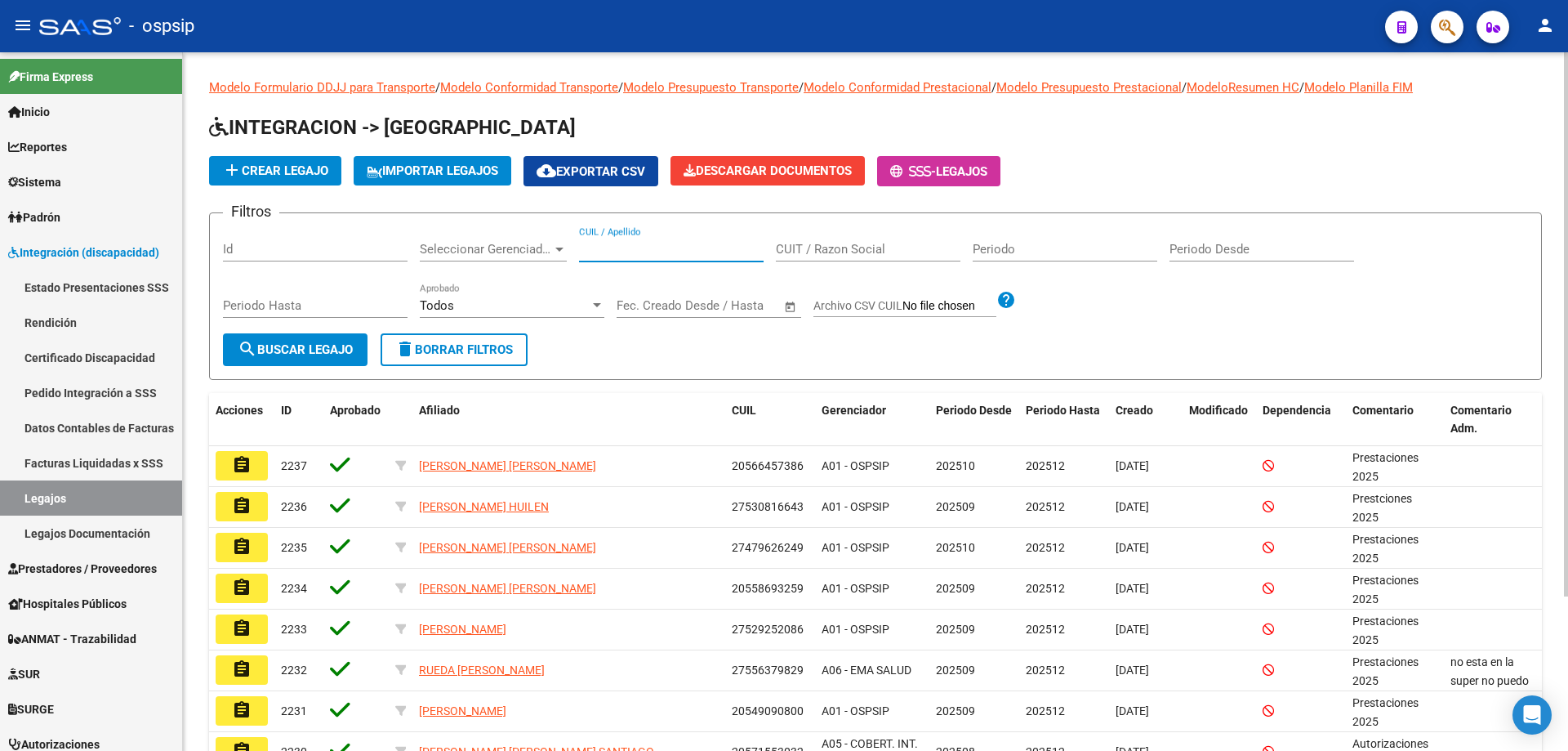
paste input "27557320518"
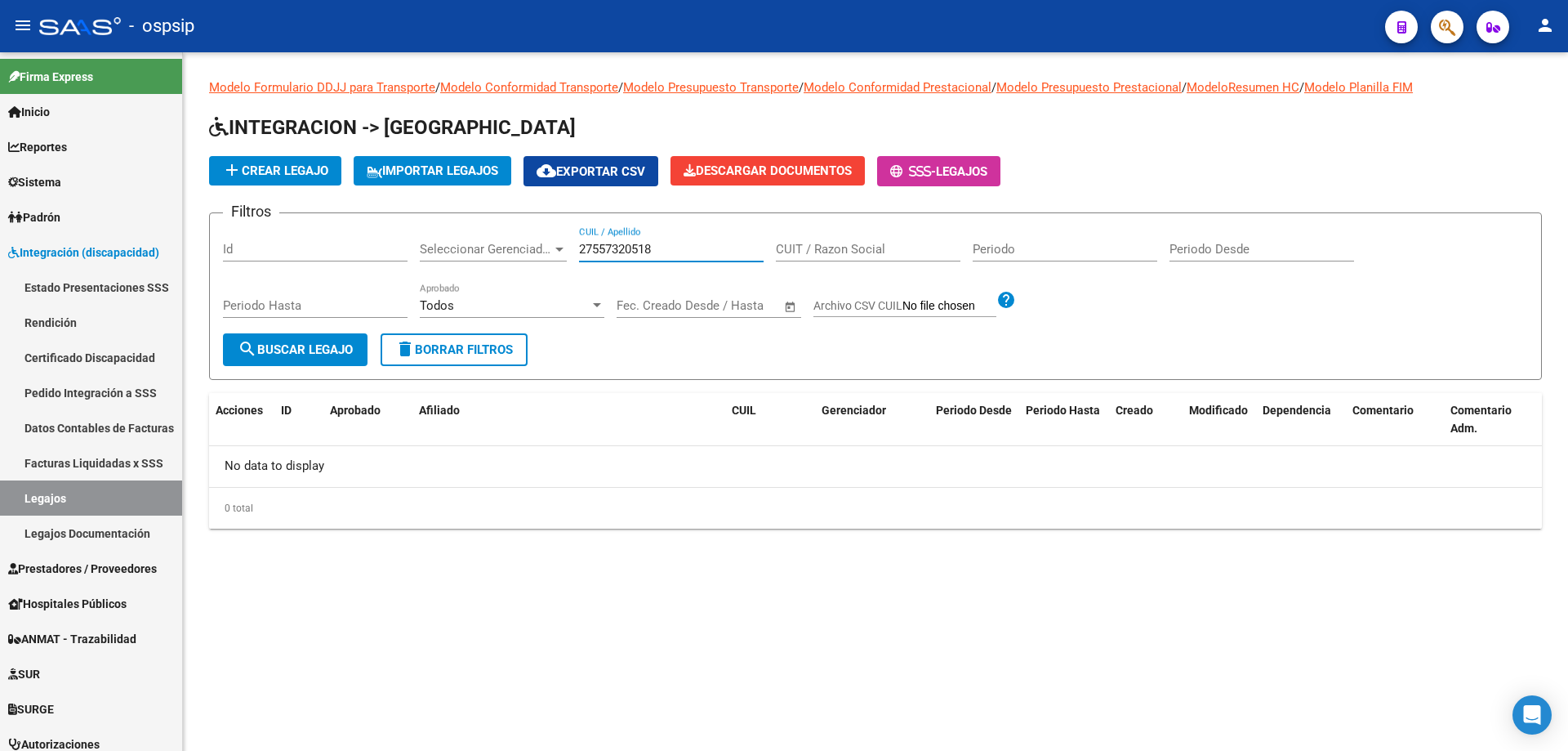
click at [583, 250] on input "27557320518" at bounding box center [672, 249] width 185 height 15
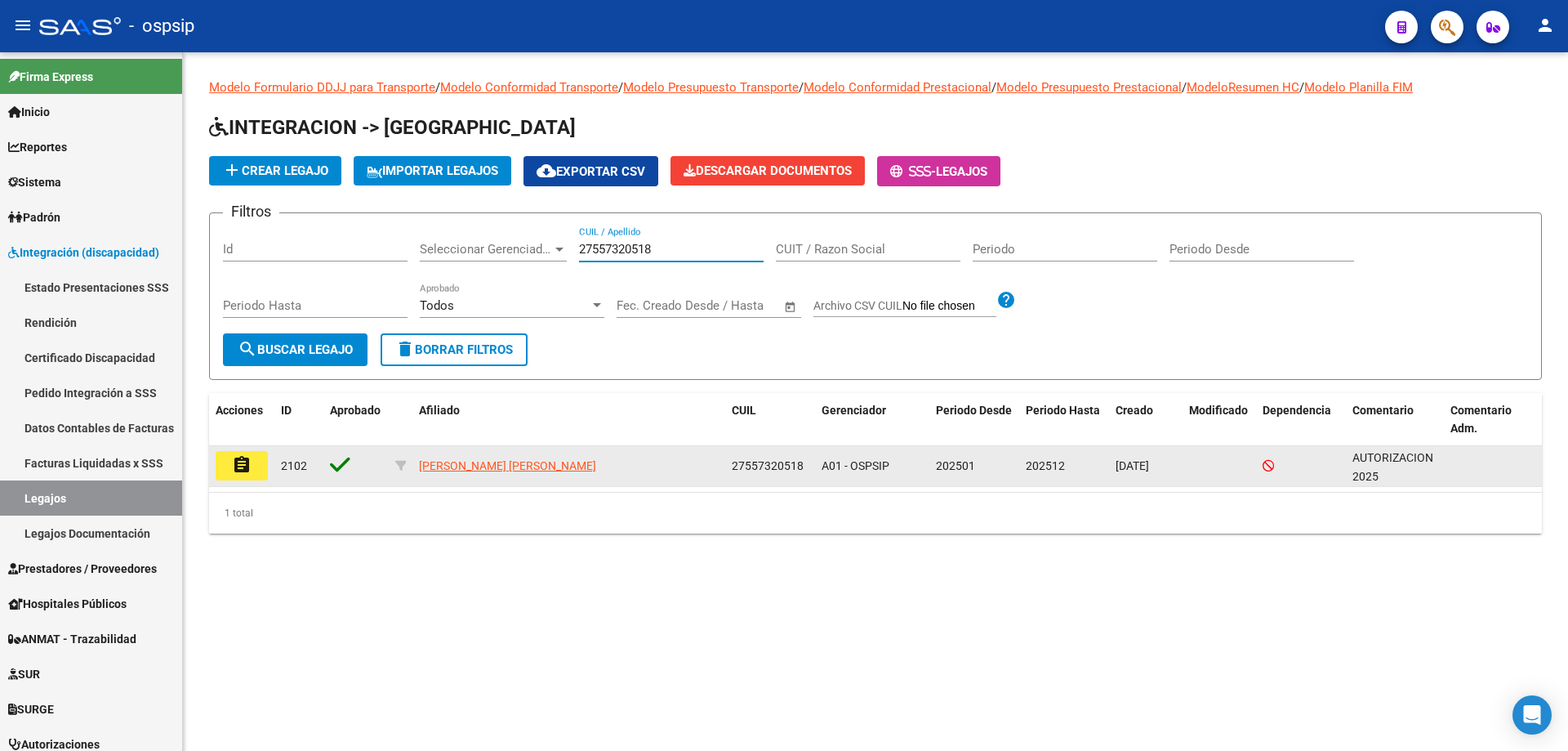
type input "27557320518"
click at [250, 462] on mat-icon "assignment" at bounding box center [242, 465] width 20 height 20
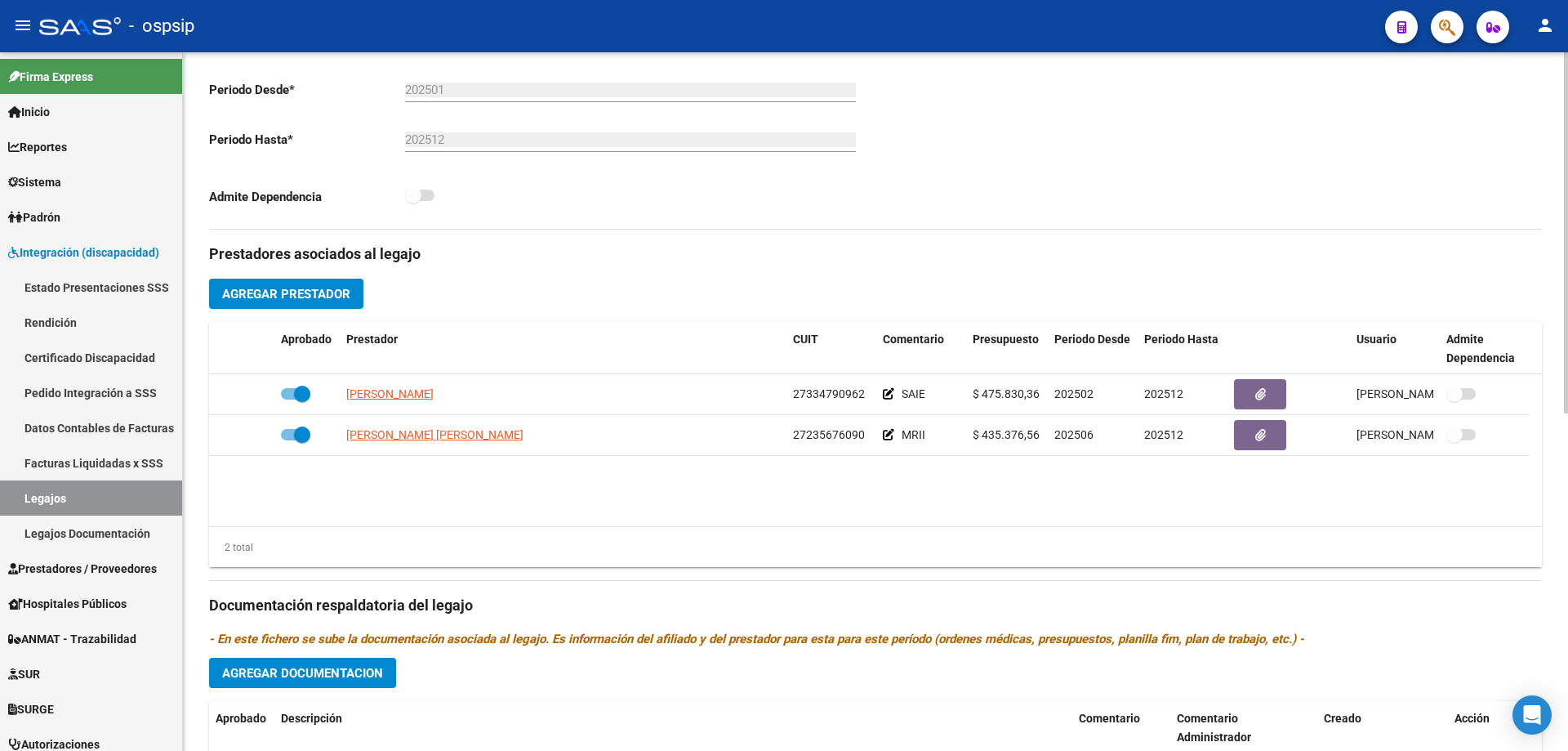
scroll to position [654, 0]
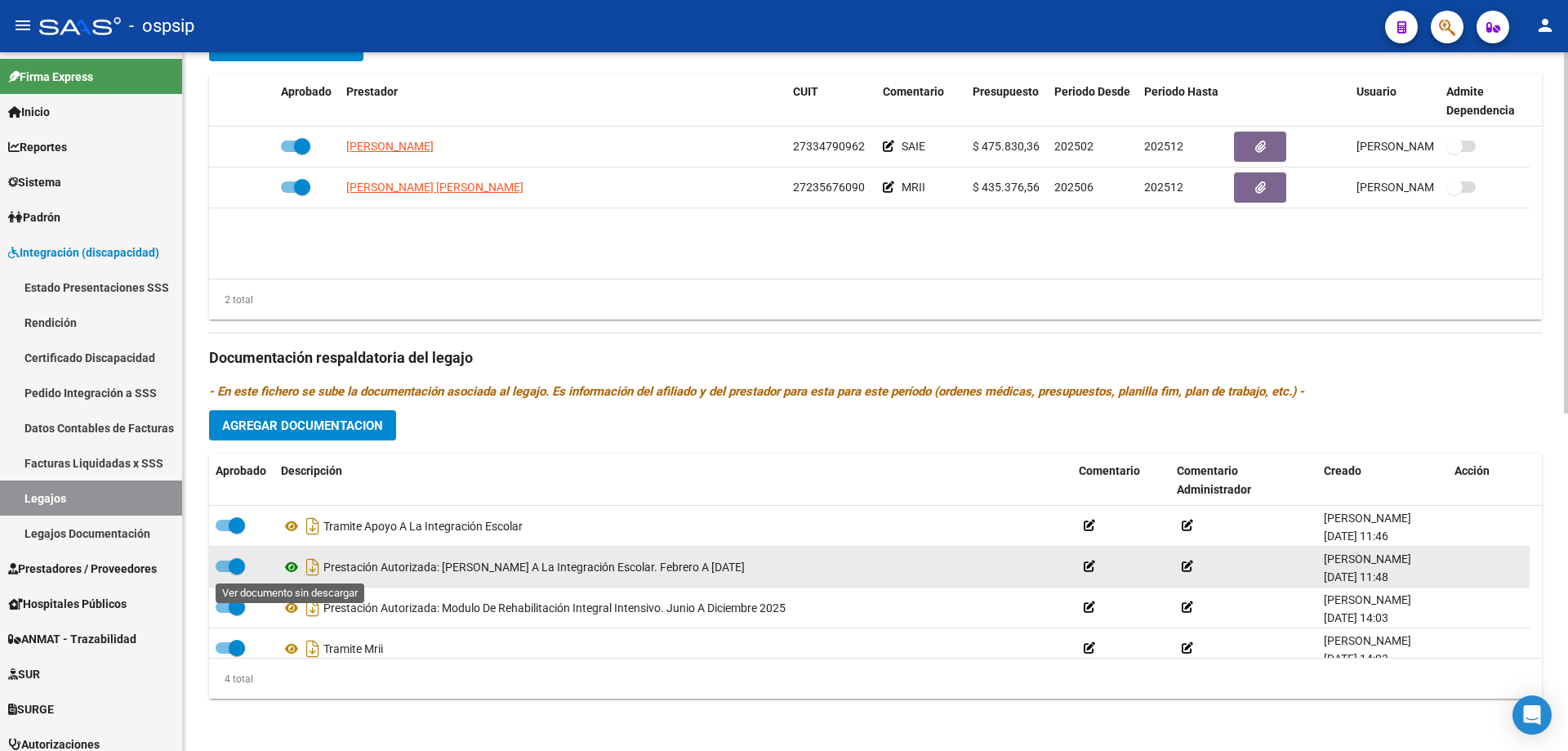
click at [296, 563] on icon at bounding box center [291, 567] width 21 height 20
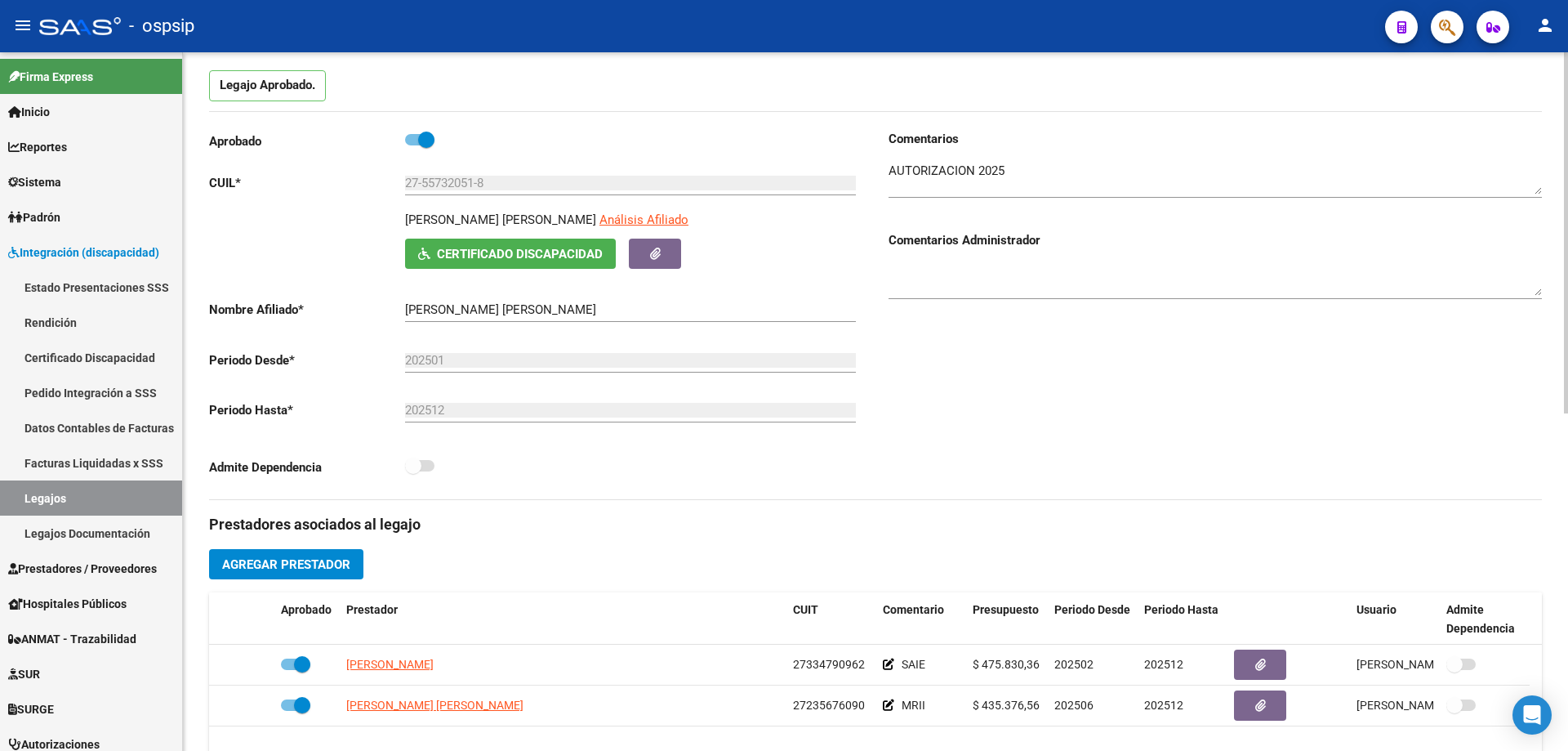
scroll to position [0, 0]
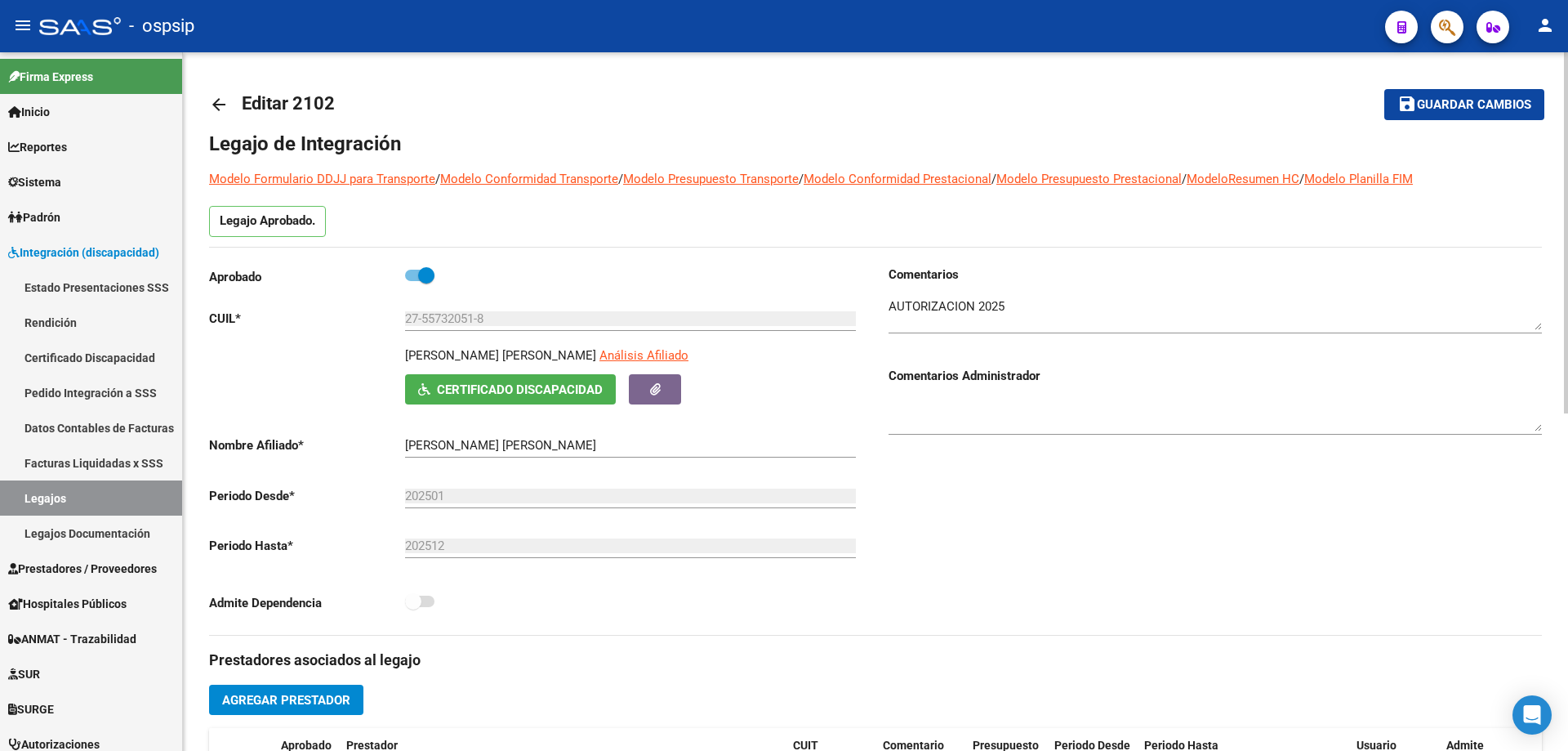
click at [217, 105] on mat-icon "arrow_back" at bounding box center [219, 104] width 20 height 20
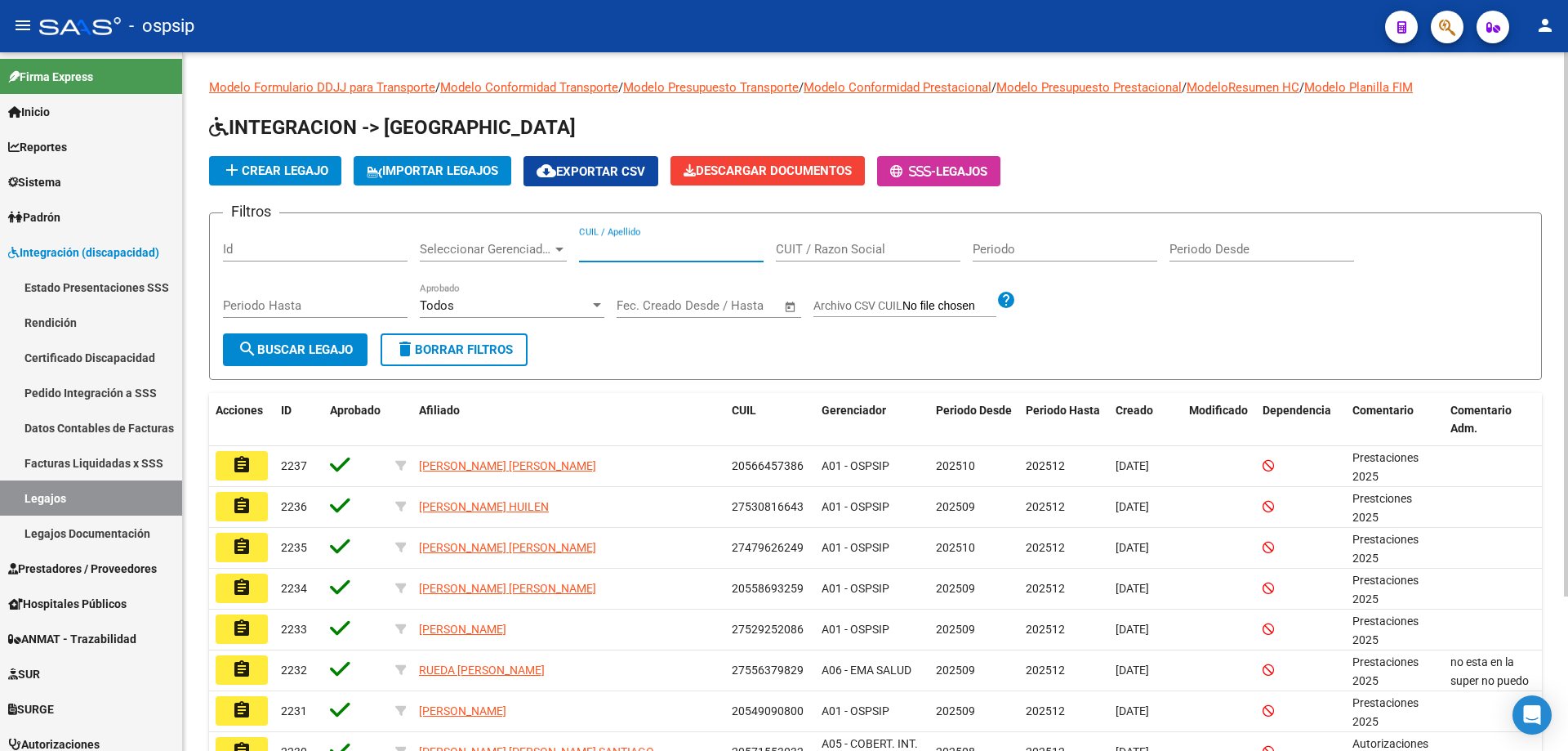
paste input "20512580115"
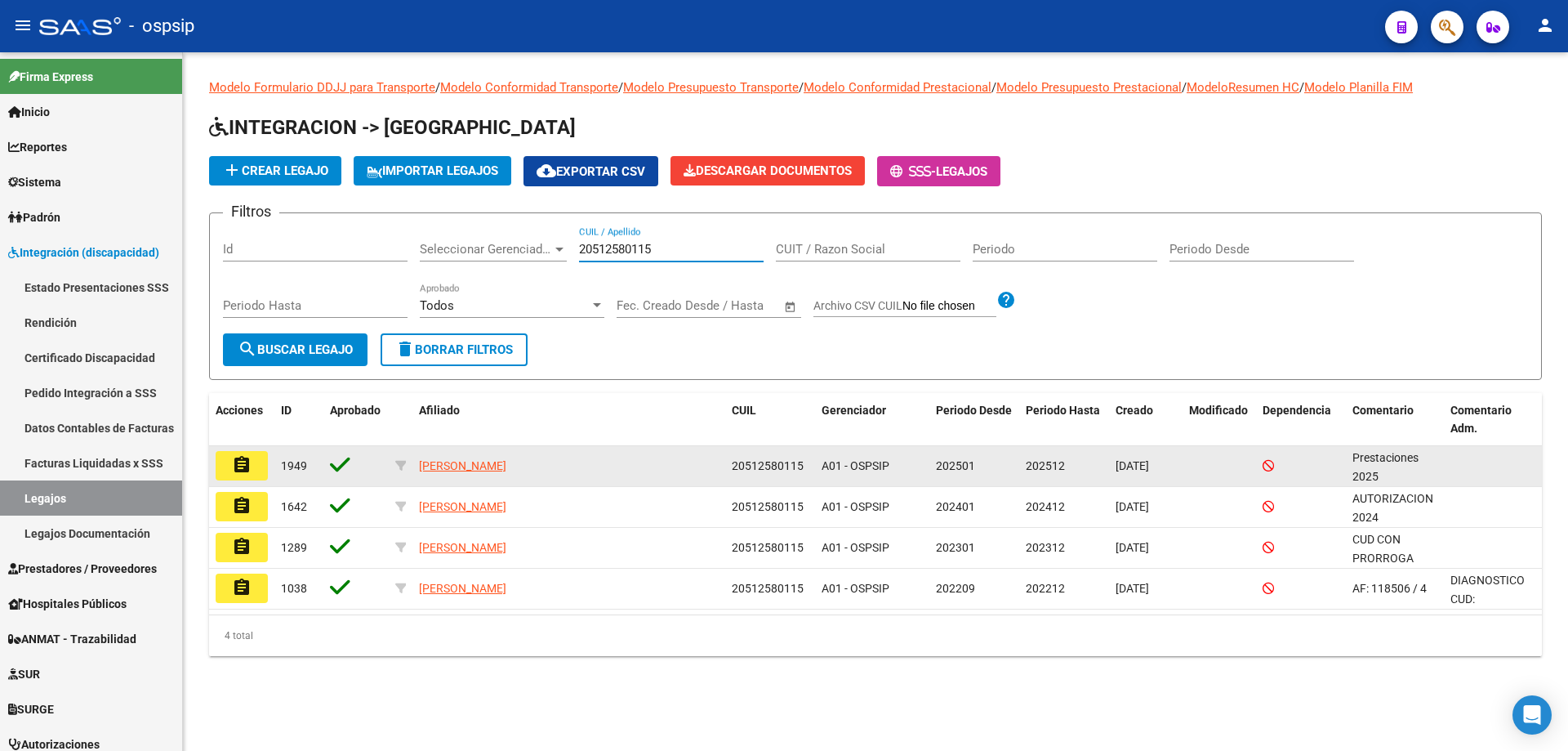
type input "20512580115"
click at [240, 468] on mat-icon "assignment" at bounding box center [242, 465] width 20 height 20
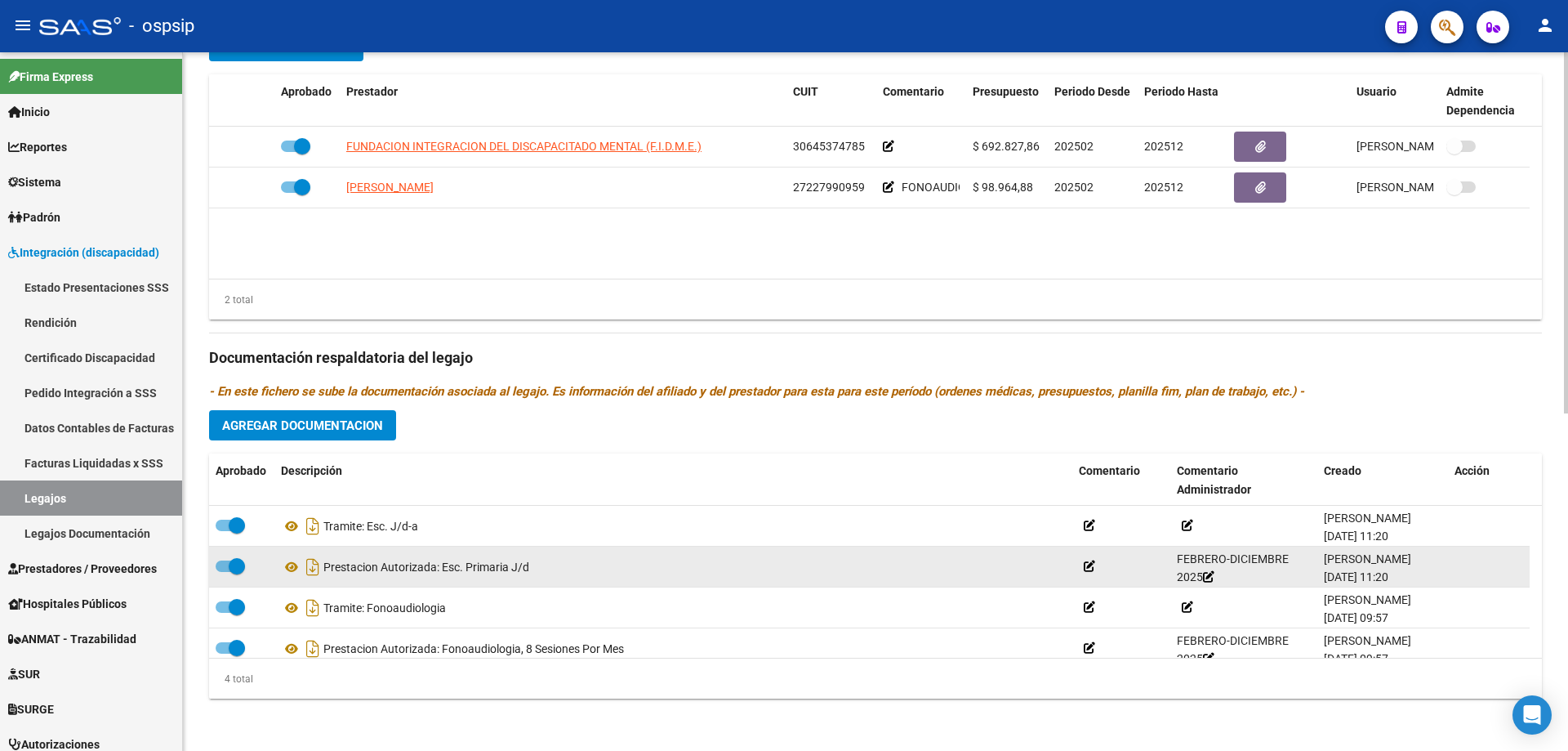
scroll to position [16, 0]
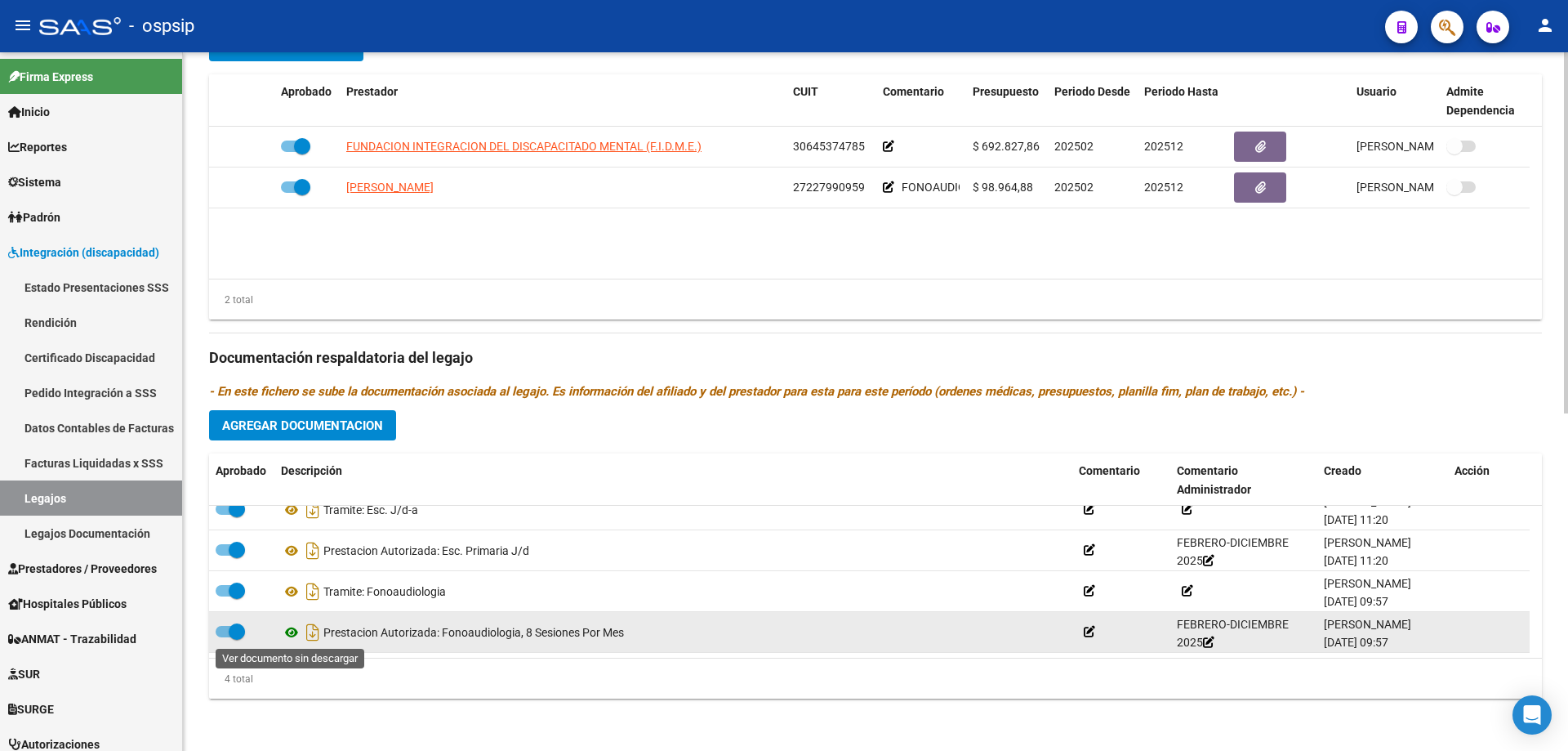
click at [285, 633] on icon at bounding box center [291, 632] width 21 height 20
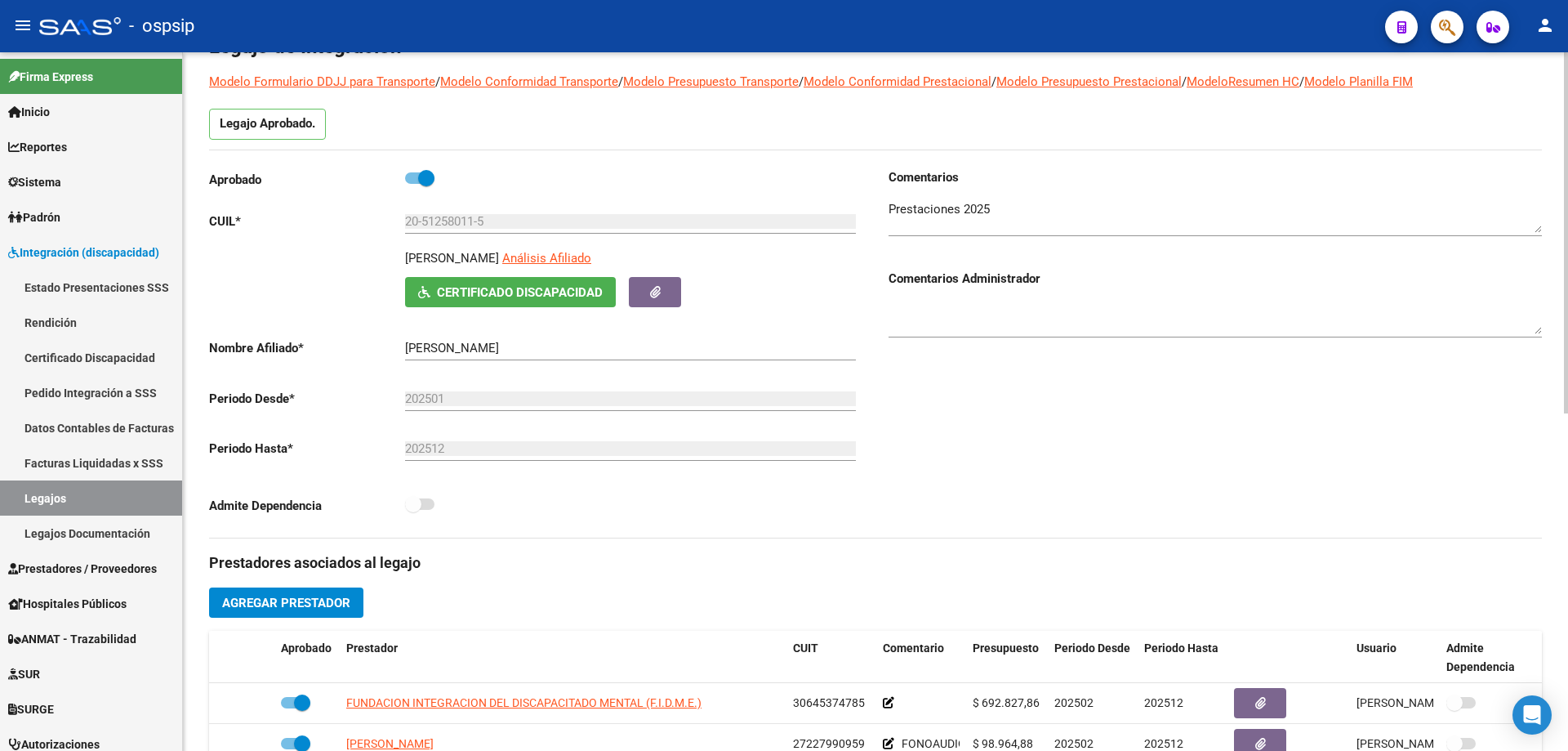
scroll to position [0, 0]
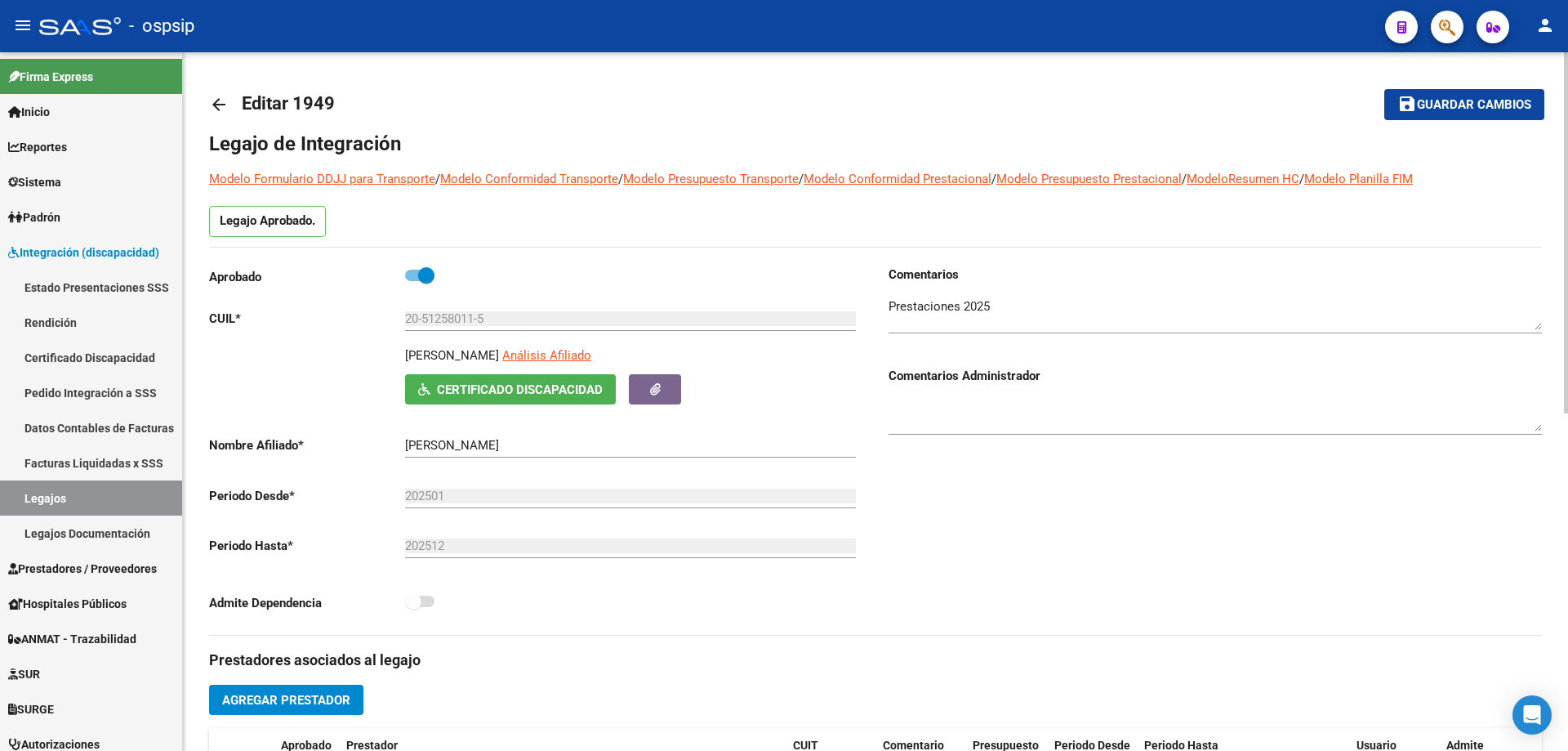
click at [221, 101] on mat-icon "arrow_back" at bounding box center [219, 104] width 20 height 20
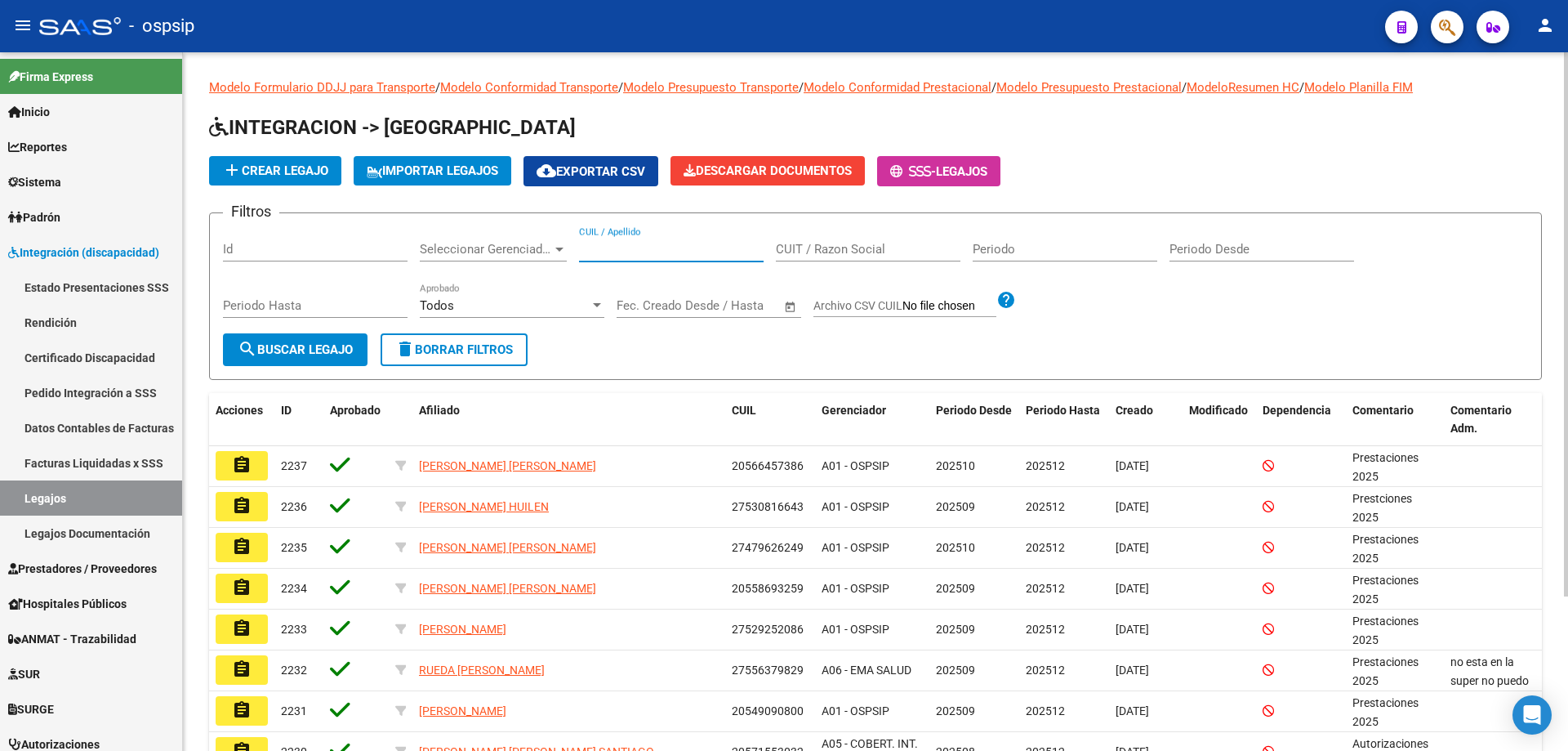
paste input "20512580115"
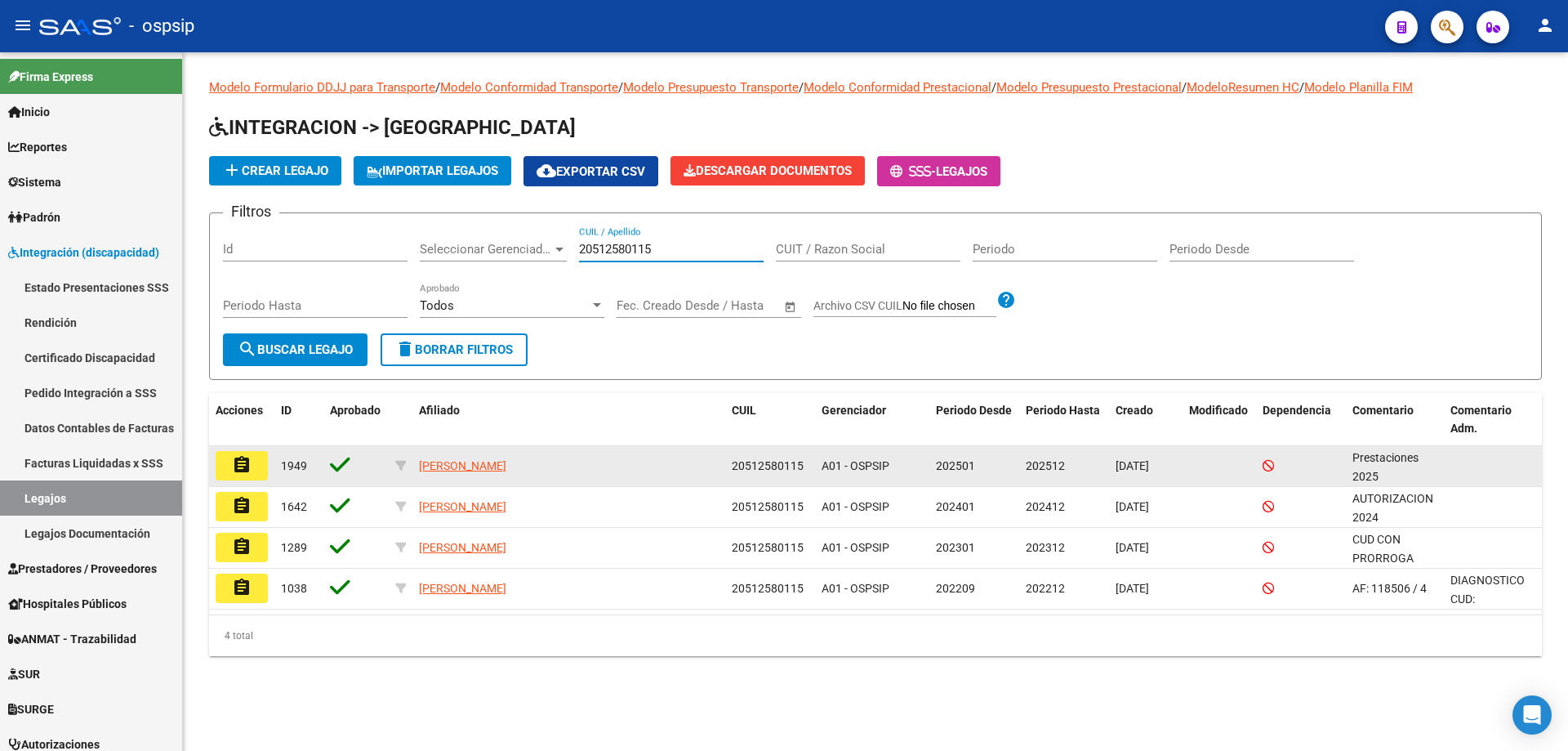
type input "20512580115"
click at [252, 463] on button "assignment" at bounding box center [242, 465] width 53 height 29
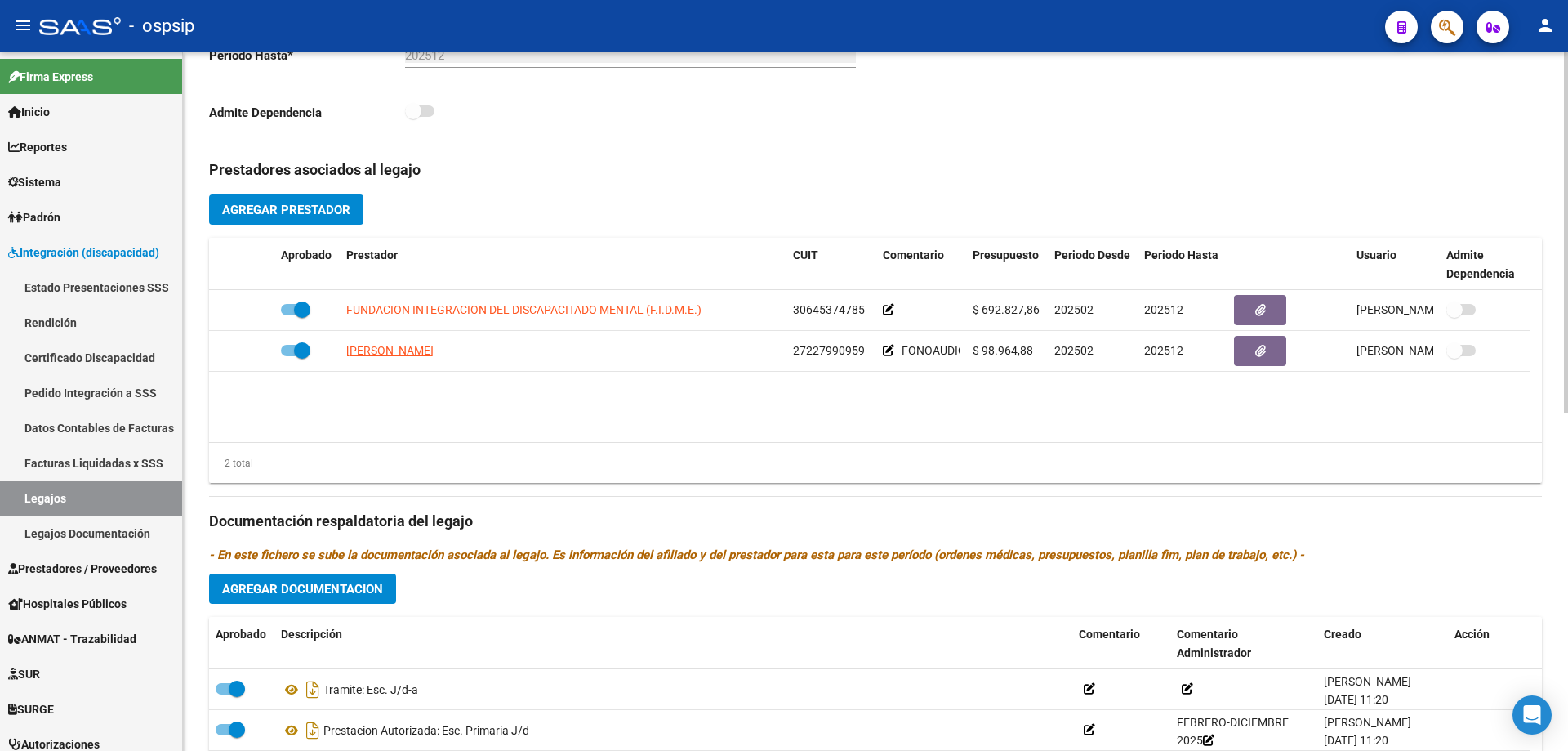
scroll to position [654, 0]
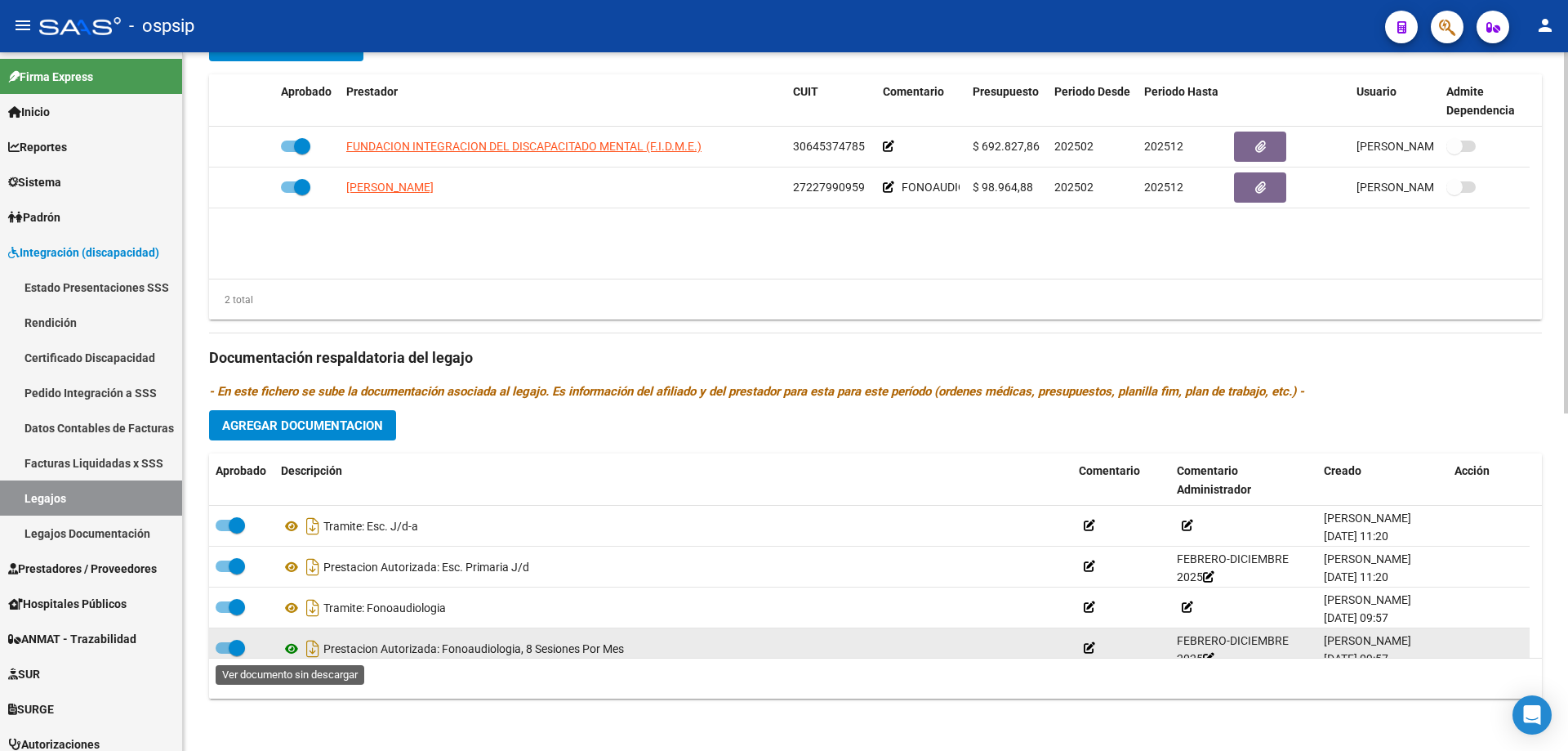
click at [291, 650] on icon at bounding box center [291, 649] width 21 height 20
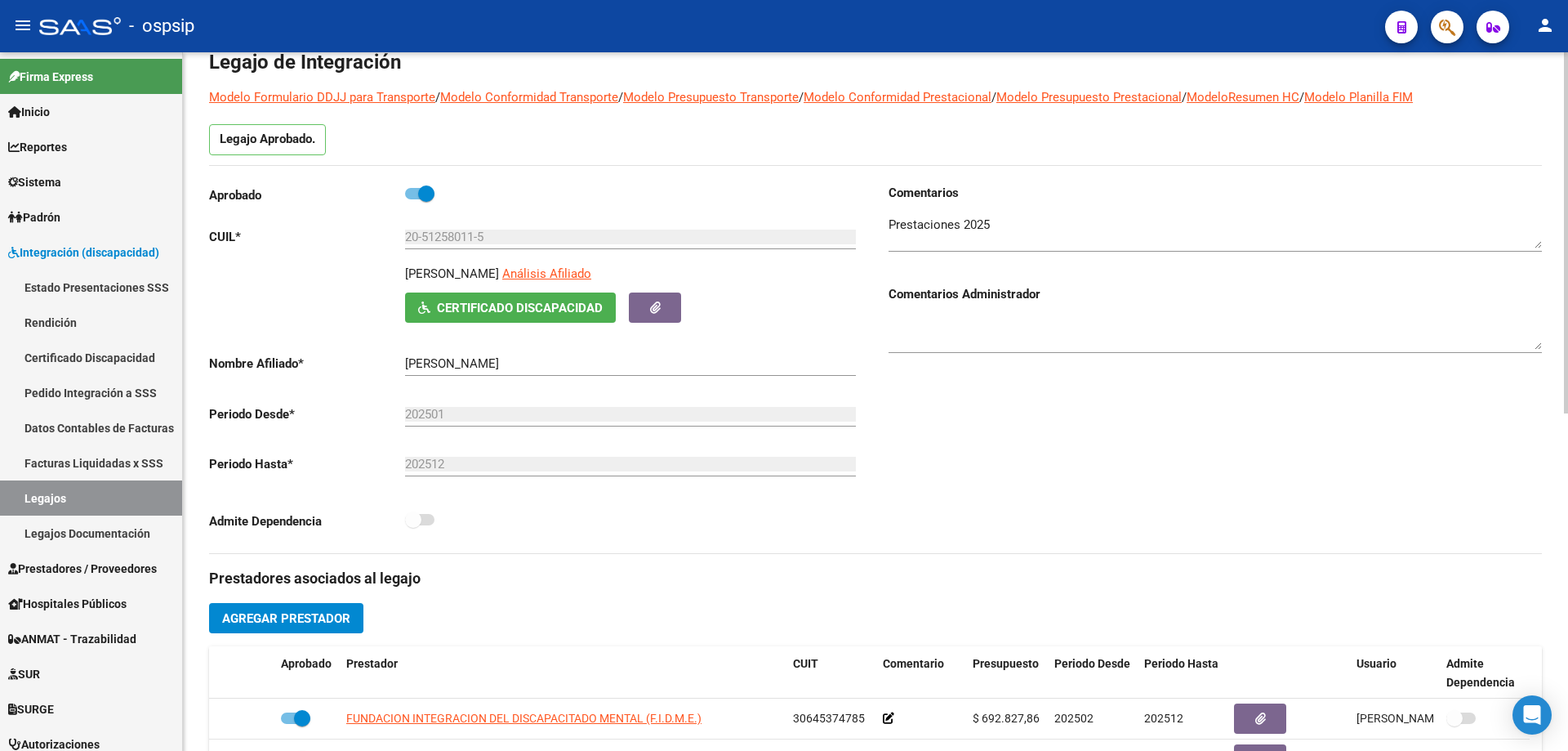
scroll to position [0, 0]
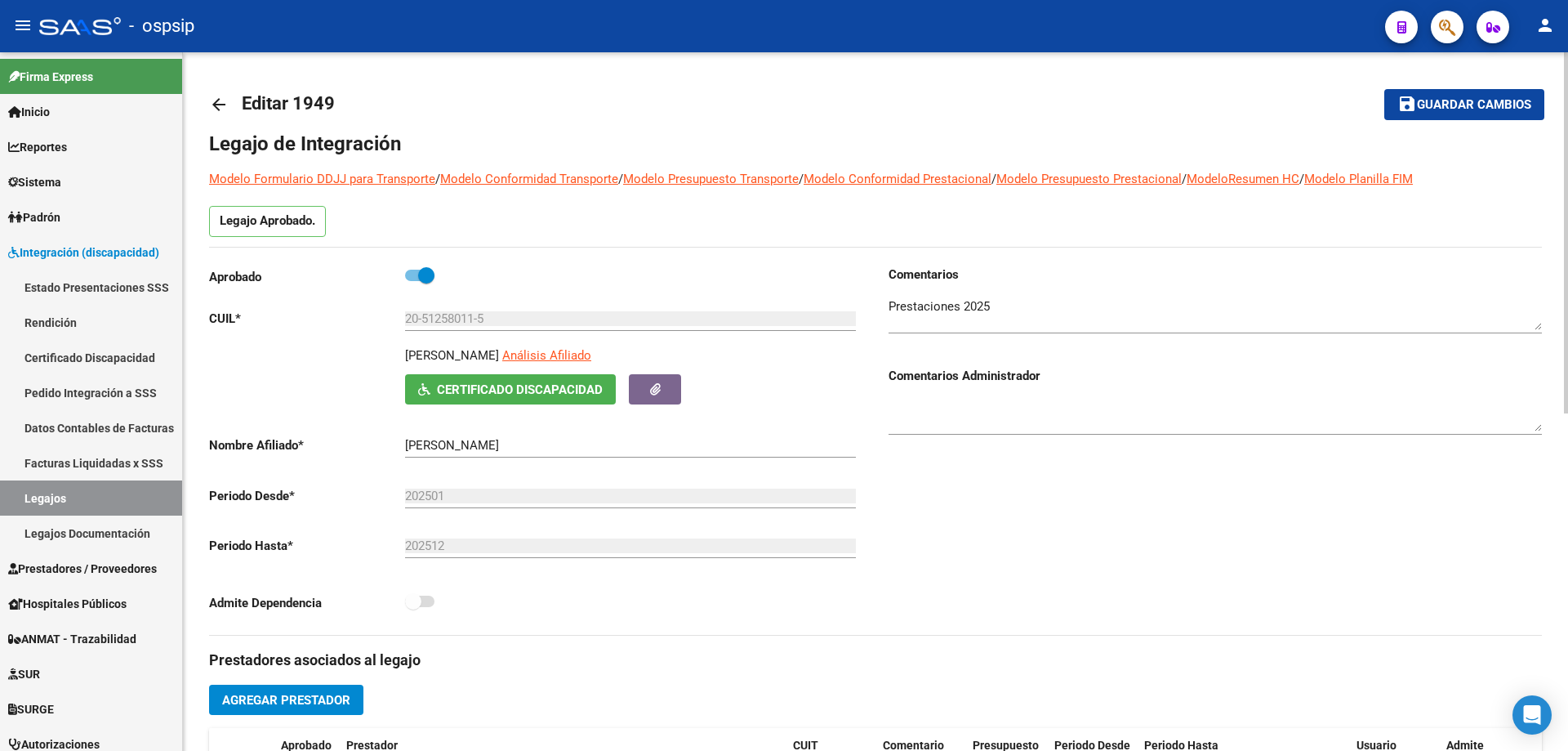
click at [218, 109] on mat-icon "arrow_back" at bounding box center [219, 104] width 20 height 20
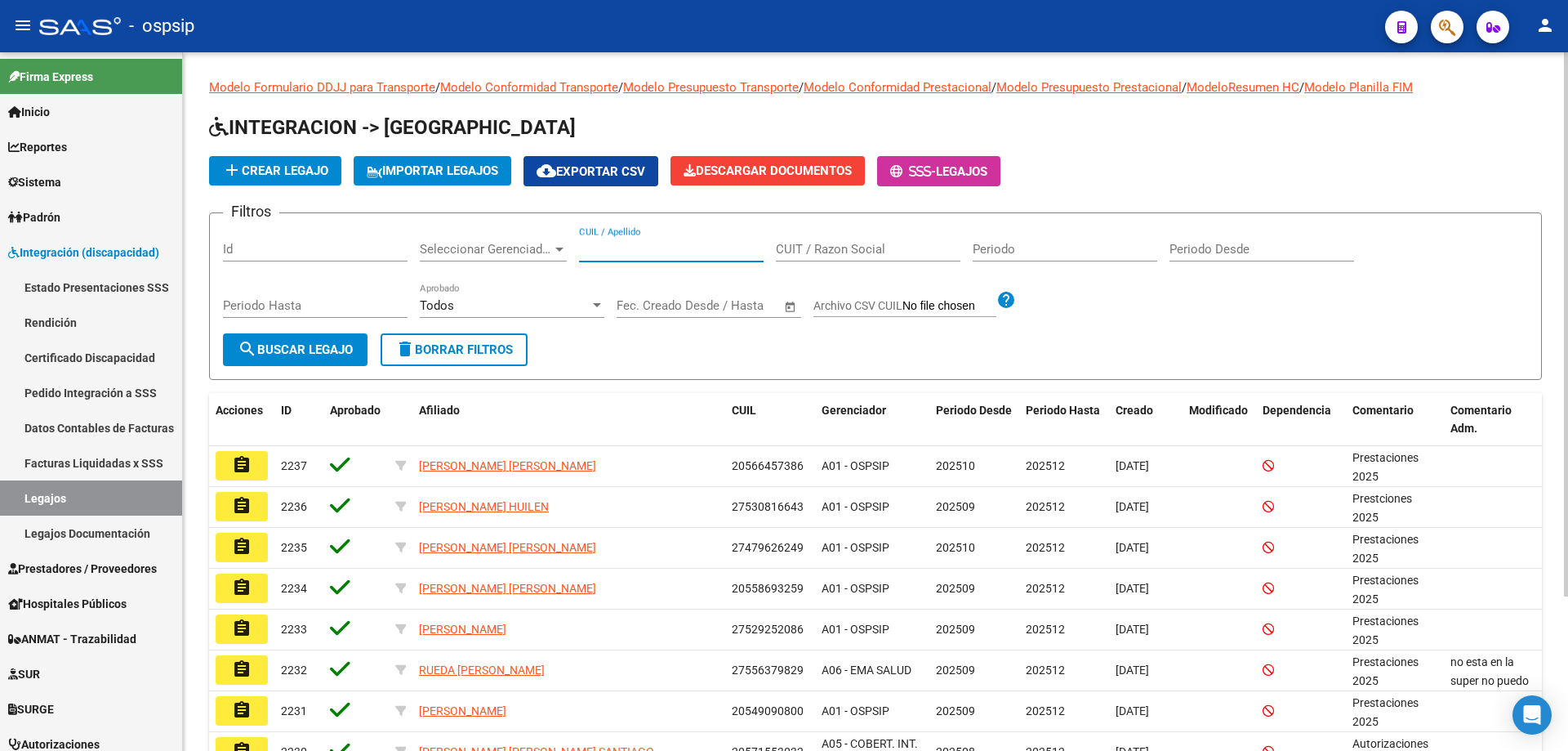
drag, startPoint x: 600, startPoint y: 241, endPoint x: 581, endPoint y: 249, distance: 20.6
click at [581, 249] on input "CUIL / Apellido" at bounding box center [672, 249] width 185 height 15
paste input "20544535634"
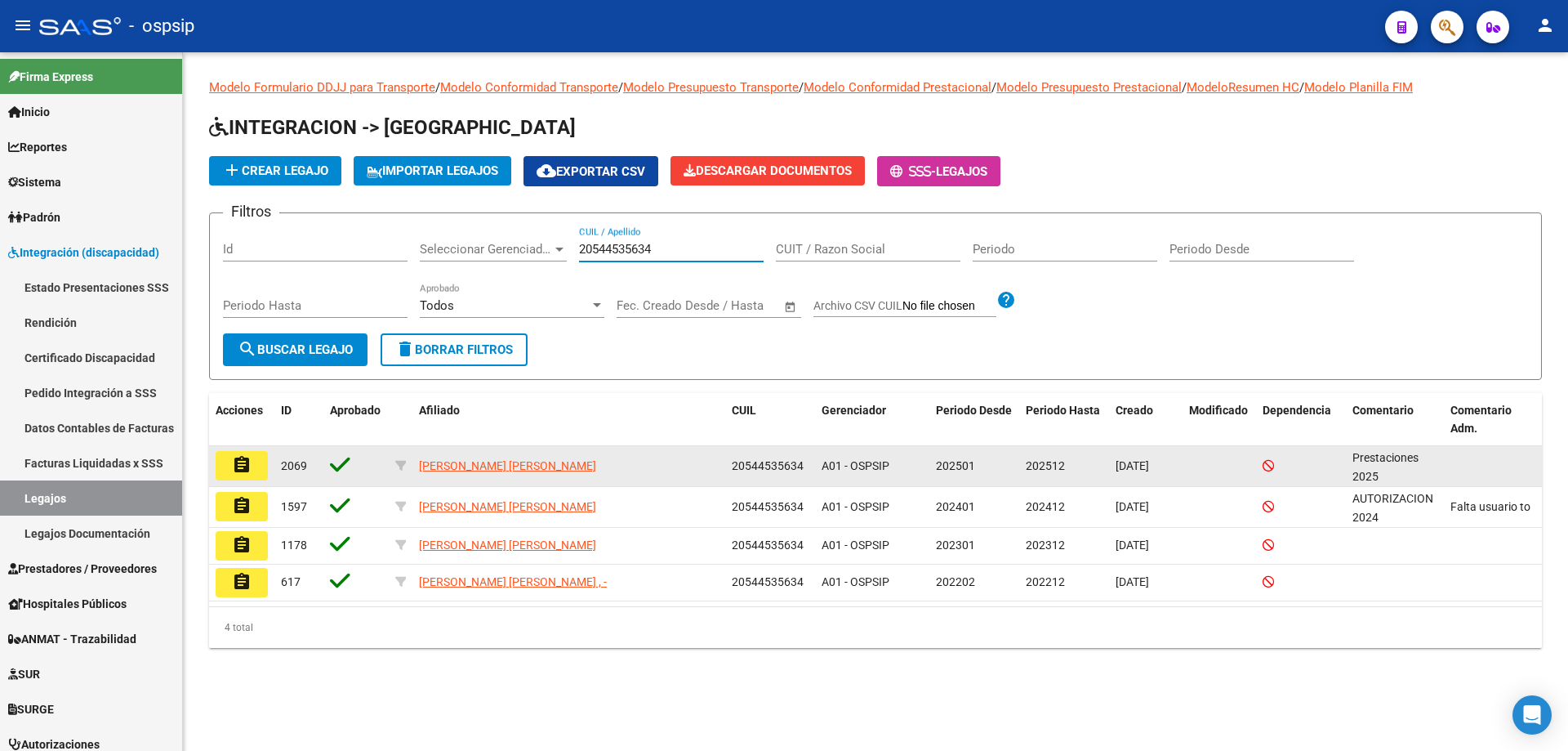
type input "20544535634"
click at [252, 463] on button "assignment" at bounding box center [242, 465] width 53 height 29
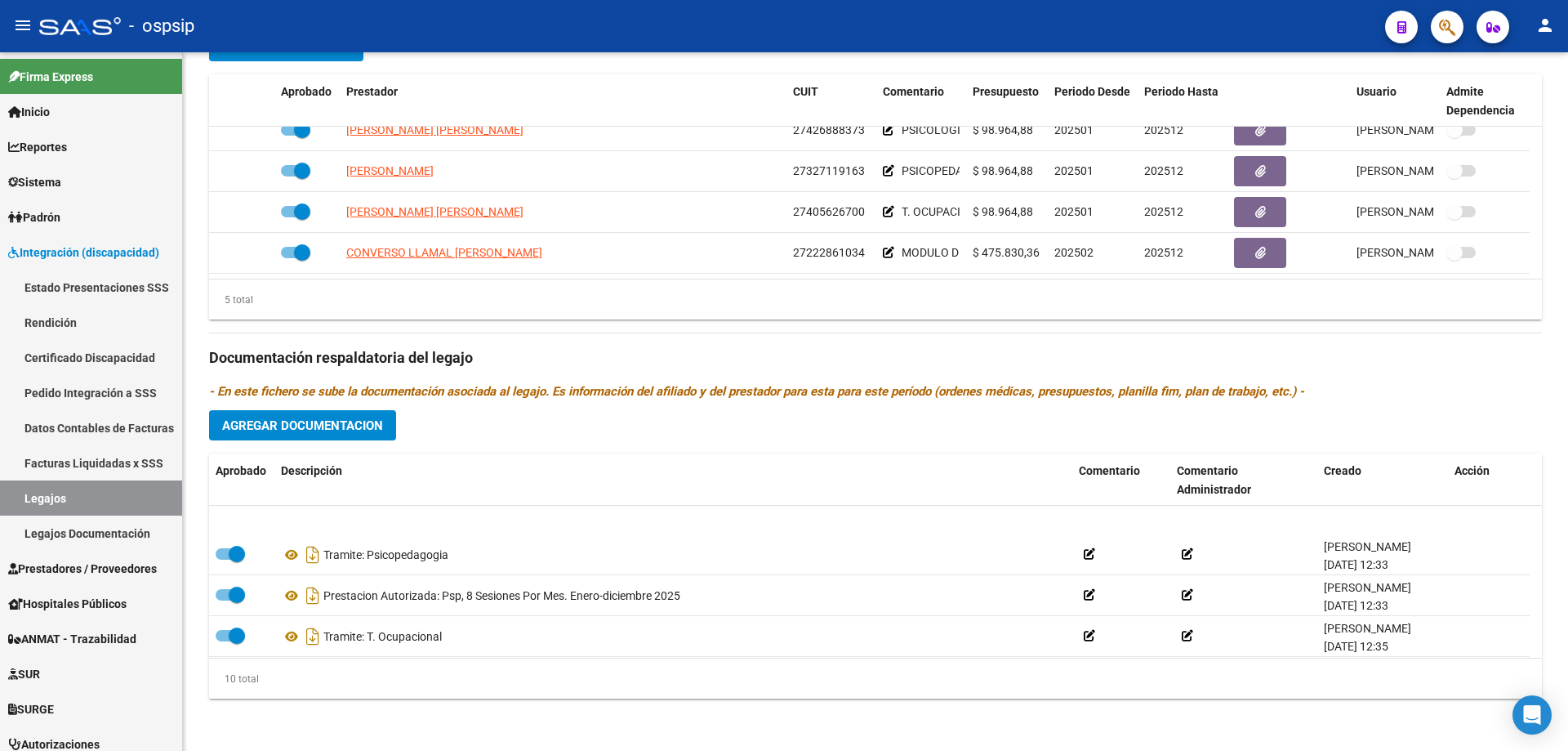
scroll to position [163, 0]
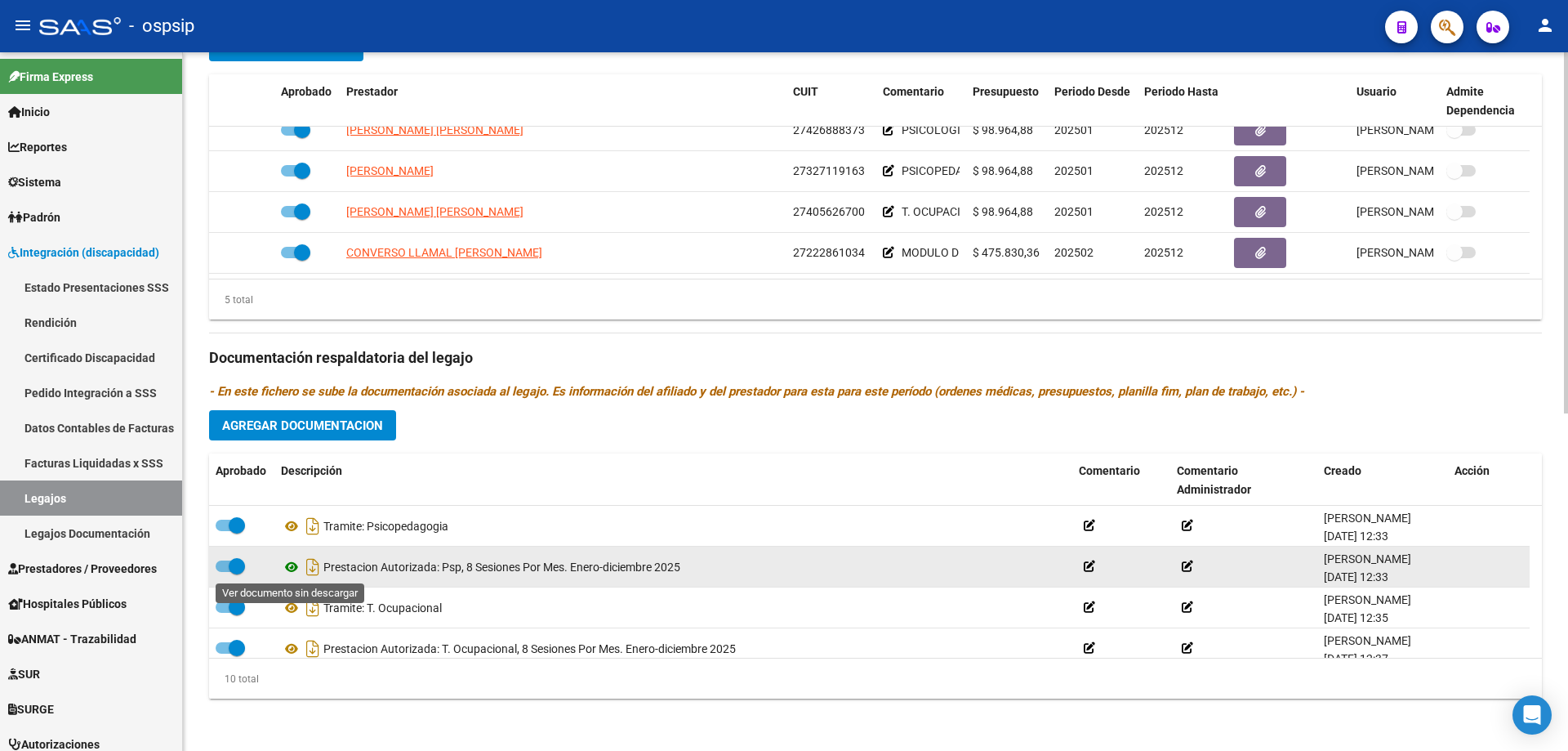
click at [295, 573] on icon at bounding box center [291, 567] width 21 height 20
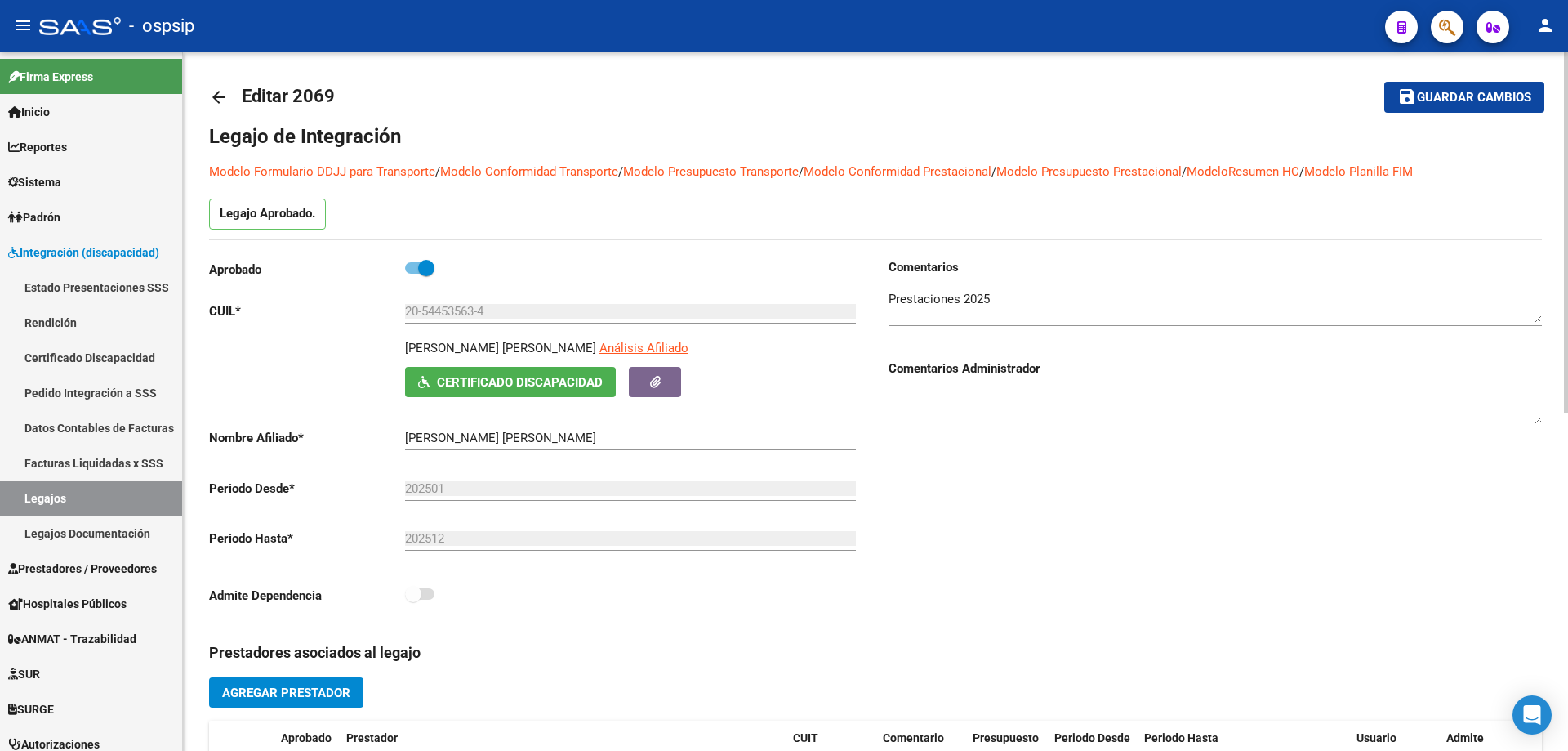
scroll to position [0, 0]
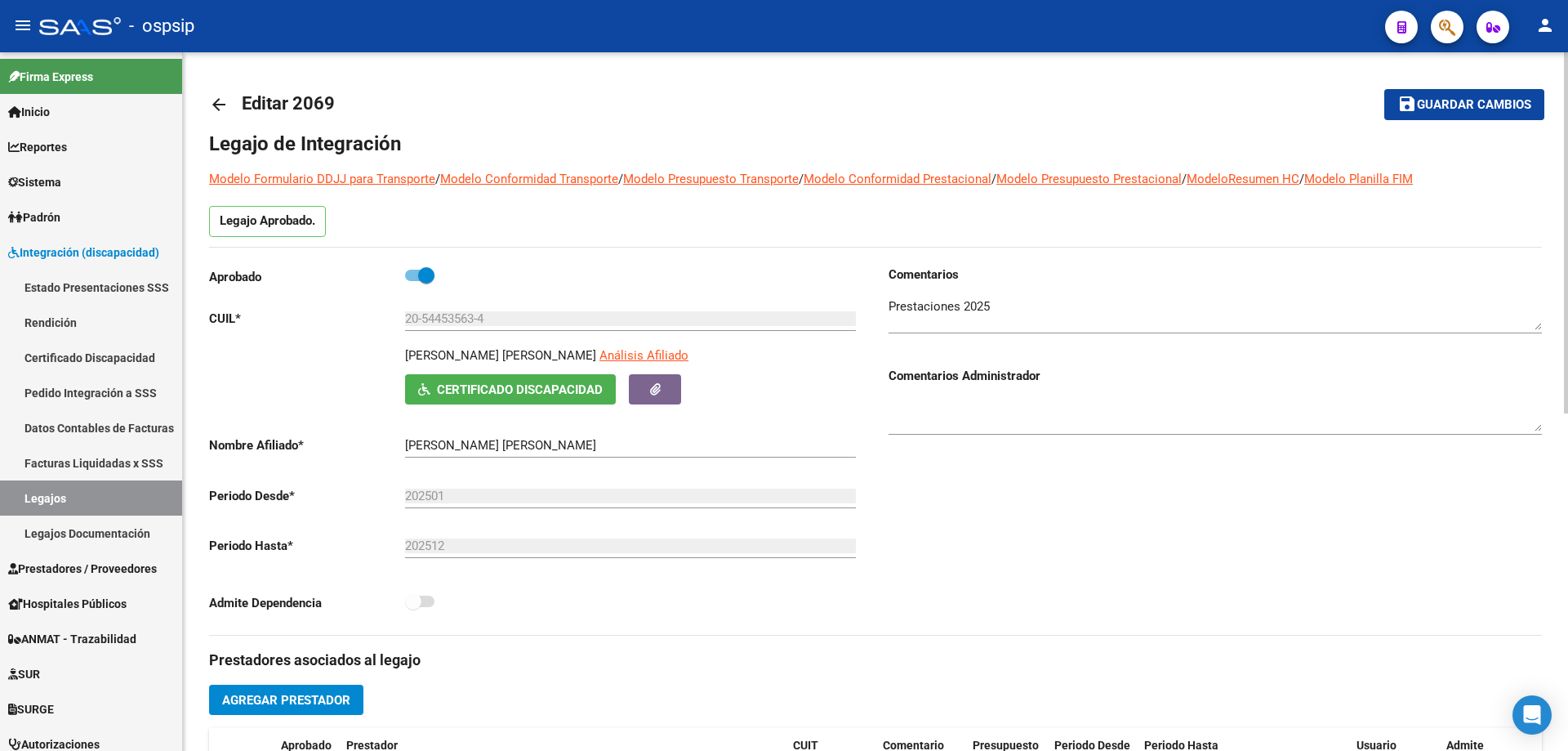
click at [225, 100] on mat-icon "arrow_back" at bounding box center [219, 104] width 20 height 20
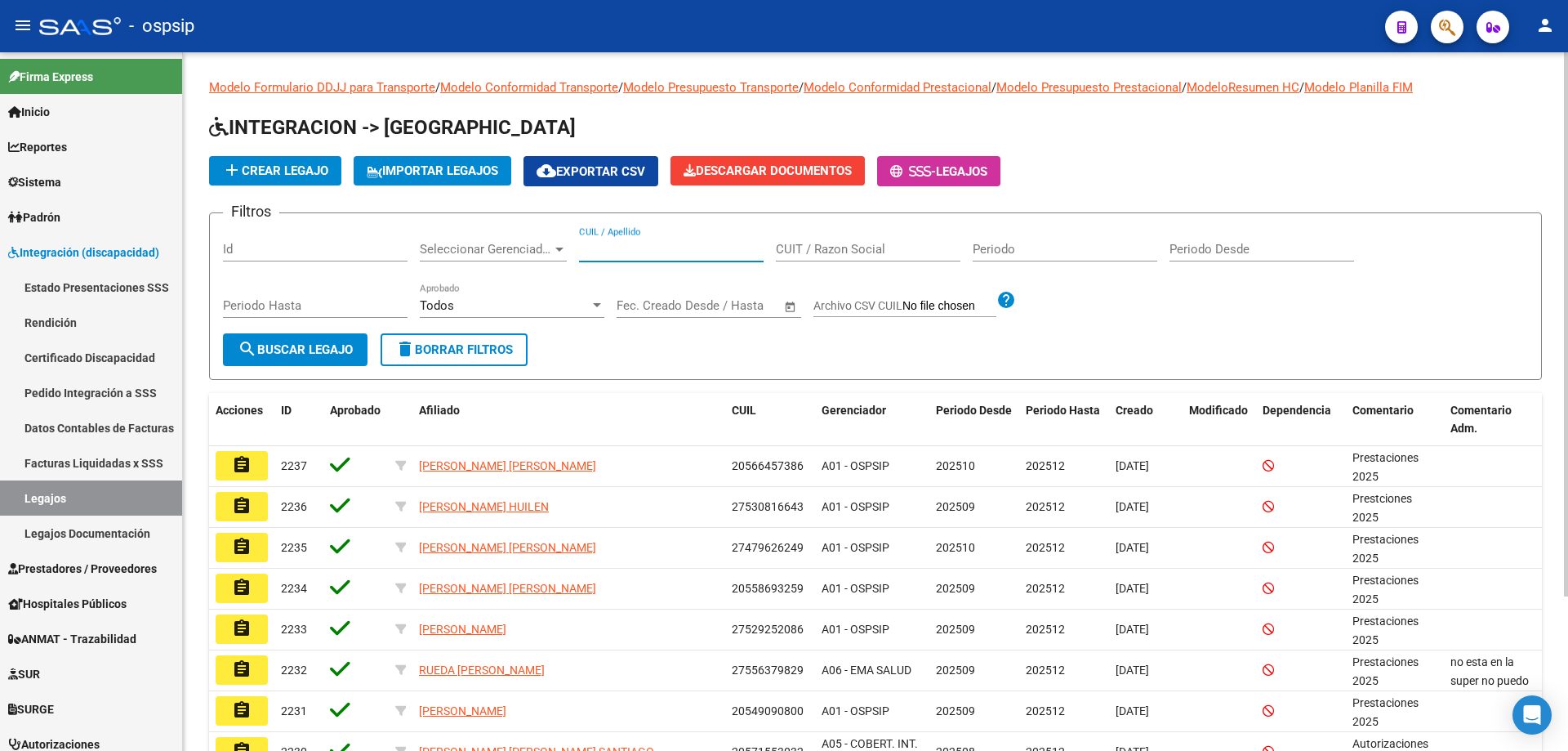
paste input "20552920490"
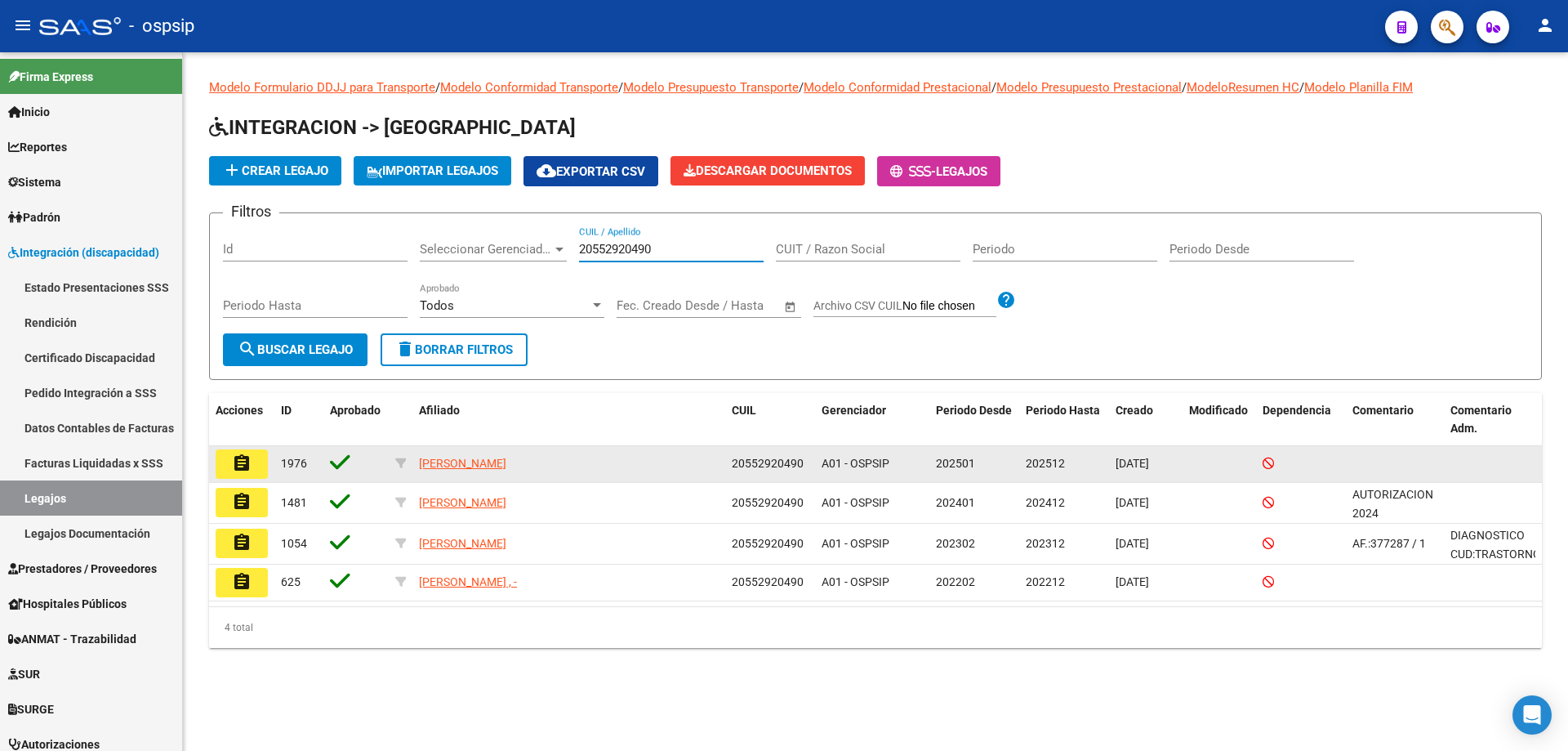
type input "20552920490"
click at [243, 456] on mat-icon "assignment" at bounding box center [242, 463] width 20 height 20
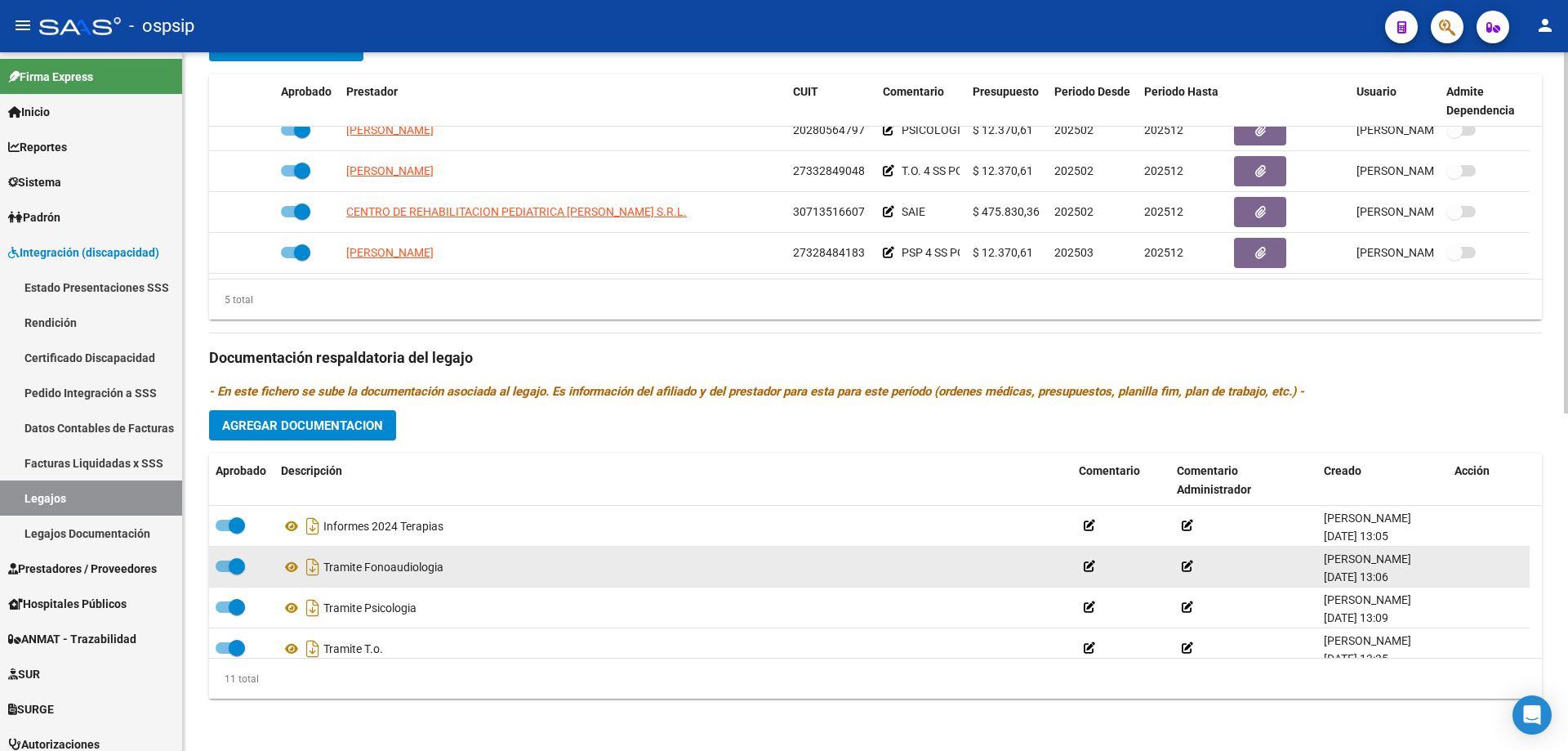
scroll to position [82, 0]
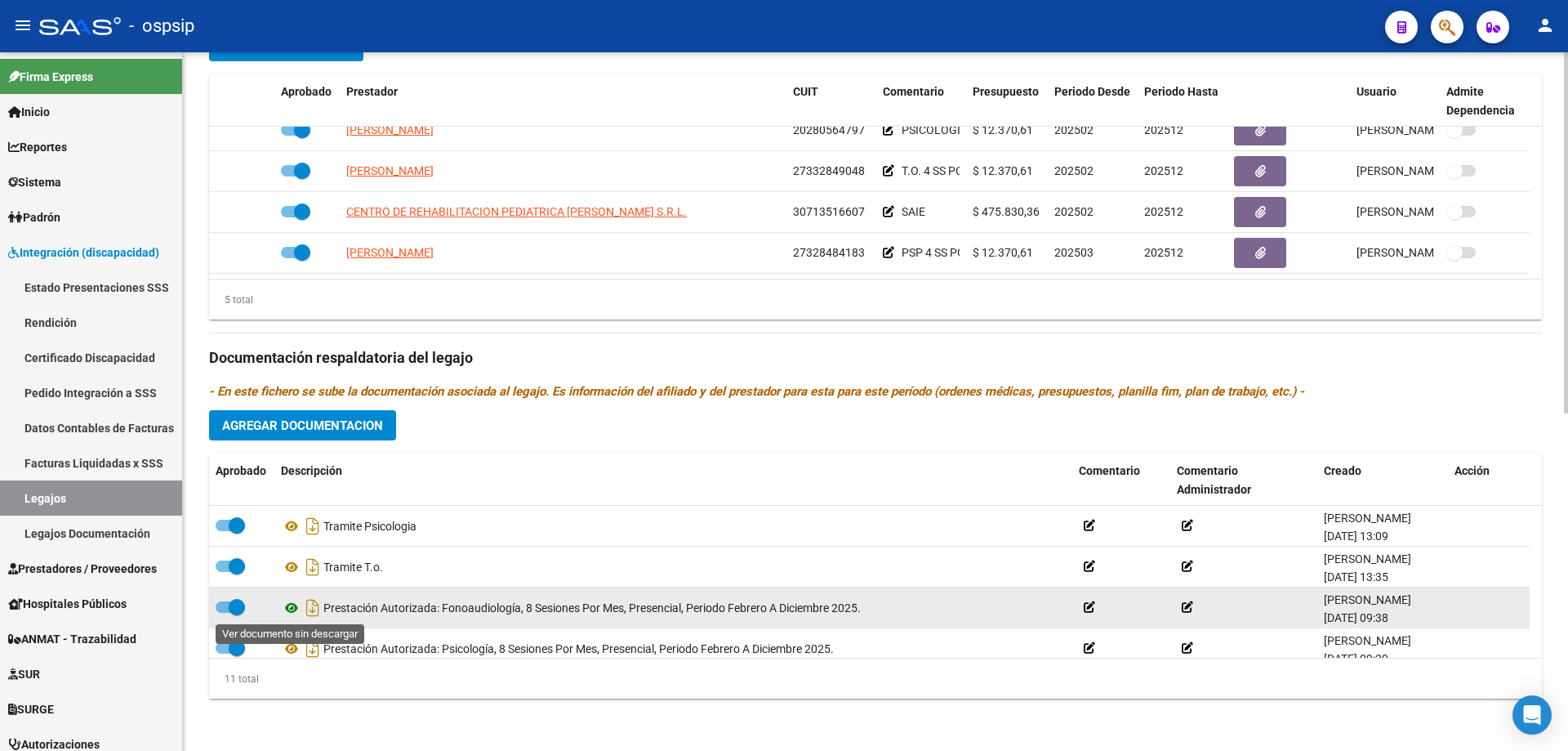
click at [296, 609] on icon at bounding box center [291, 608] width 21 height 20
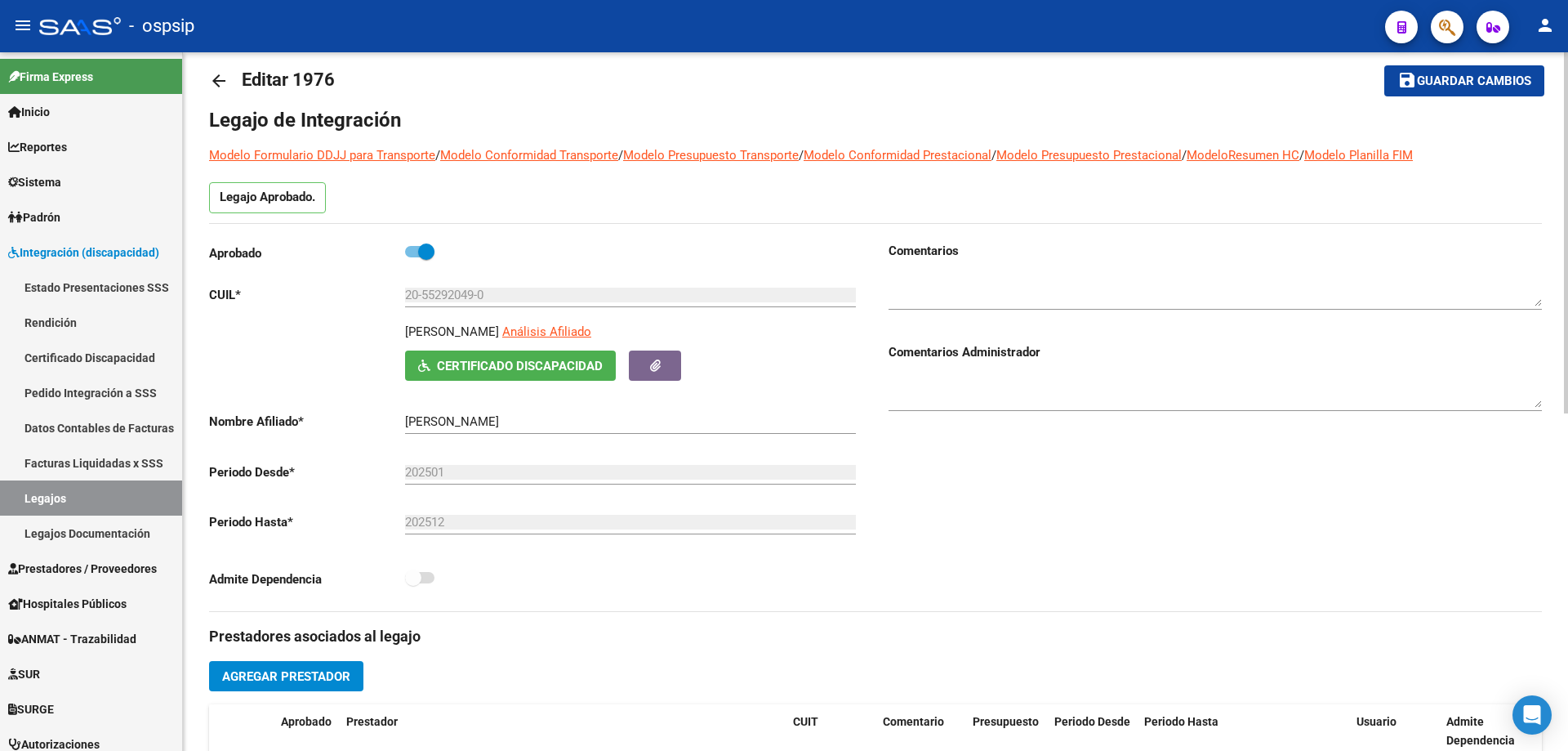
scroll to position [0, 0]
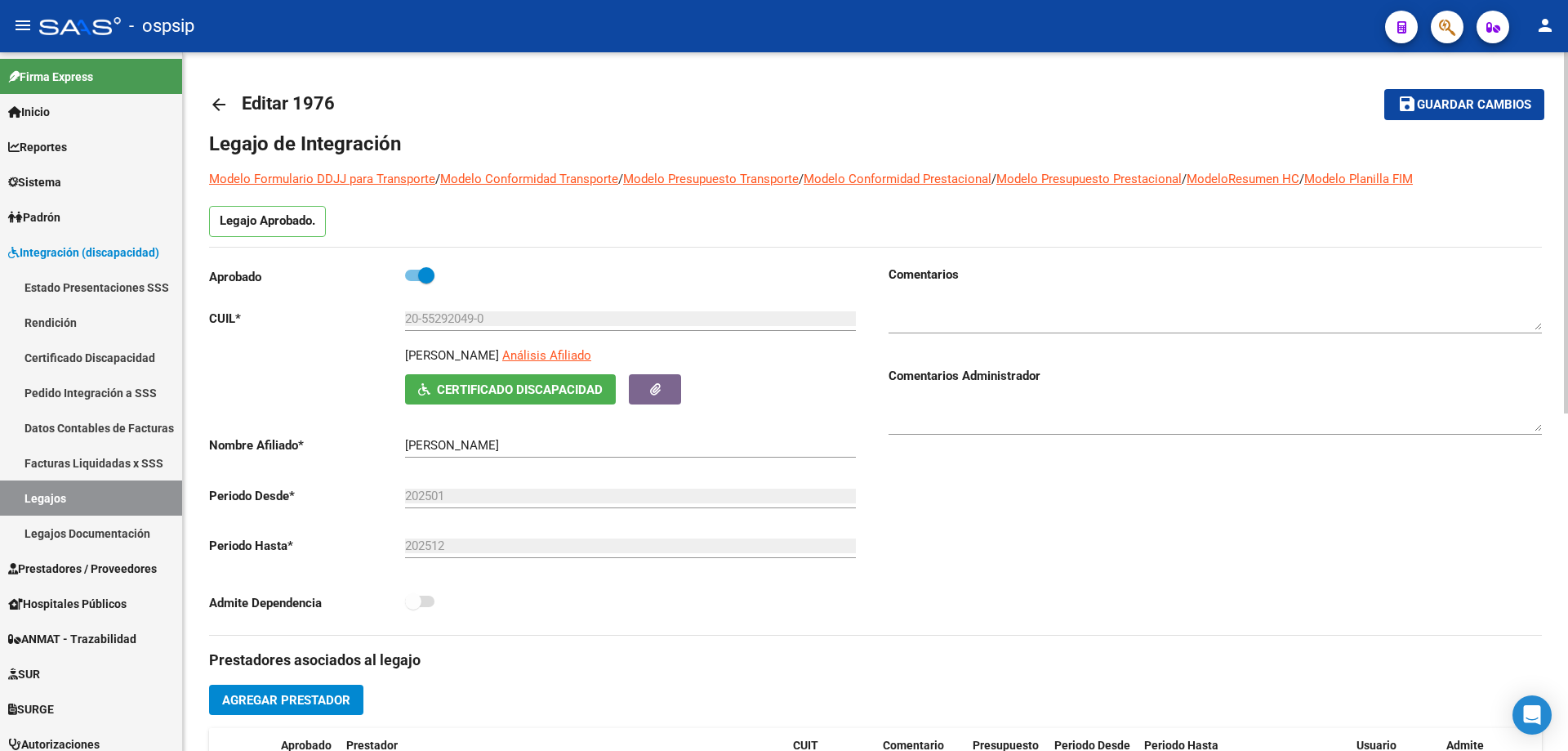
click at [214, 102] on mat-icon "arrow_back" at bounding box center [219, 104] width 20 height 20
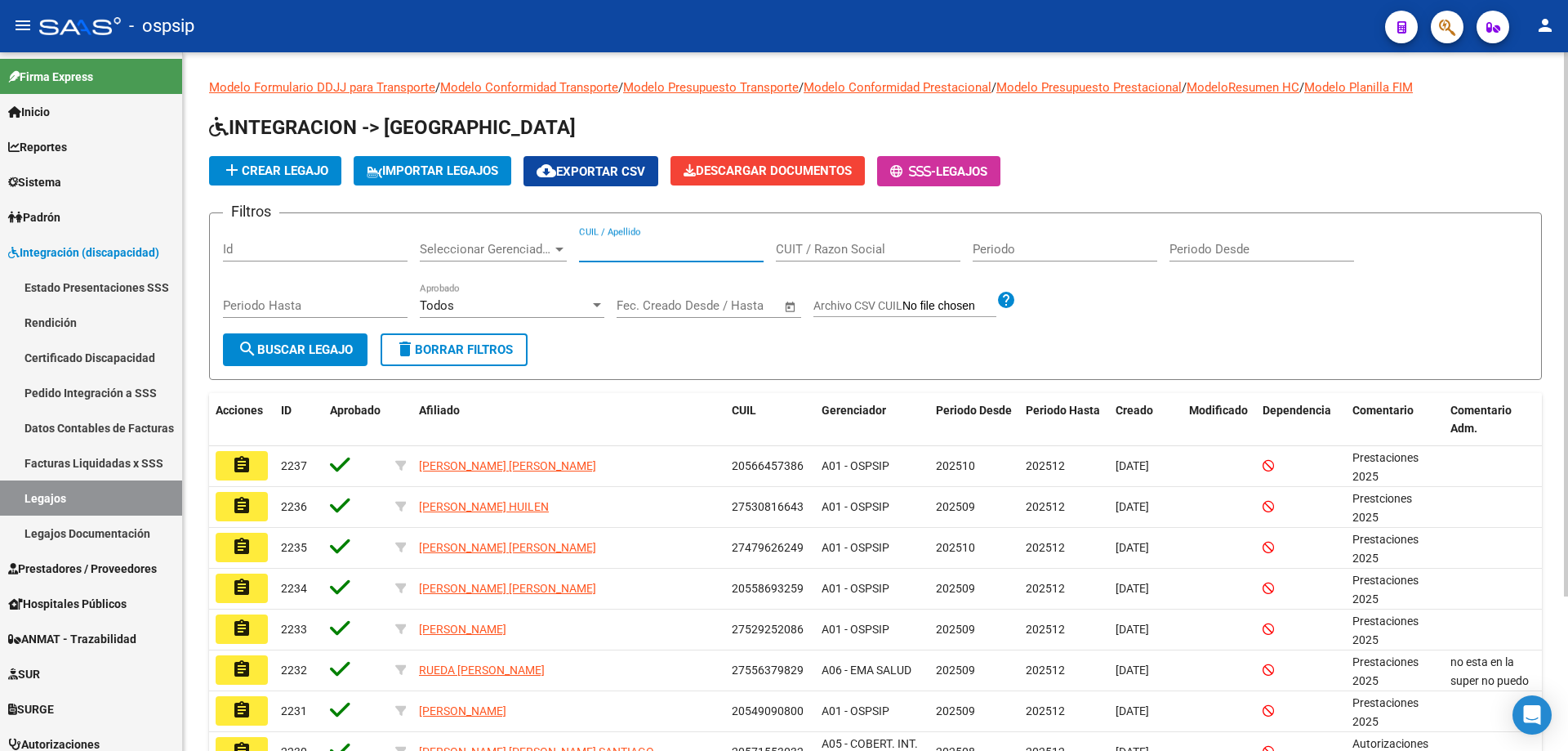
paste input "23564113344"
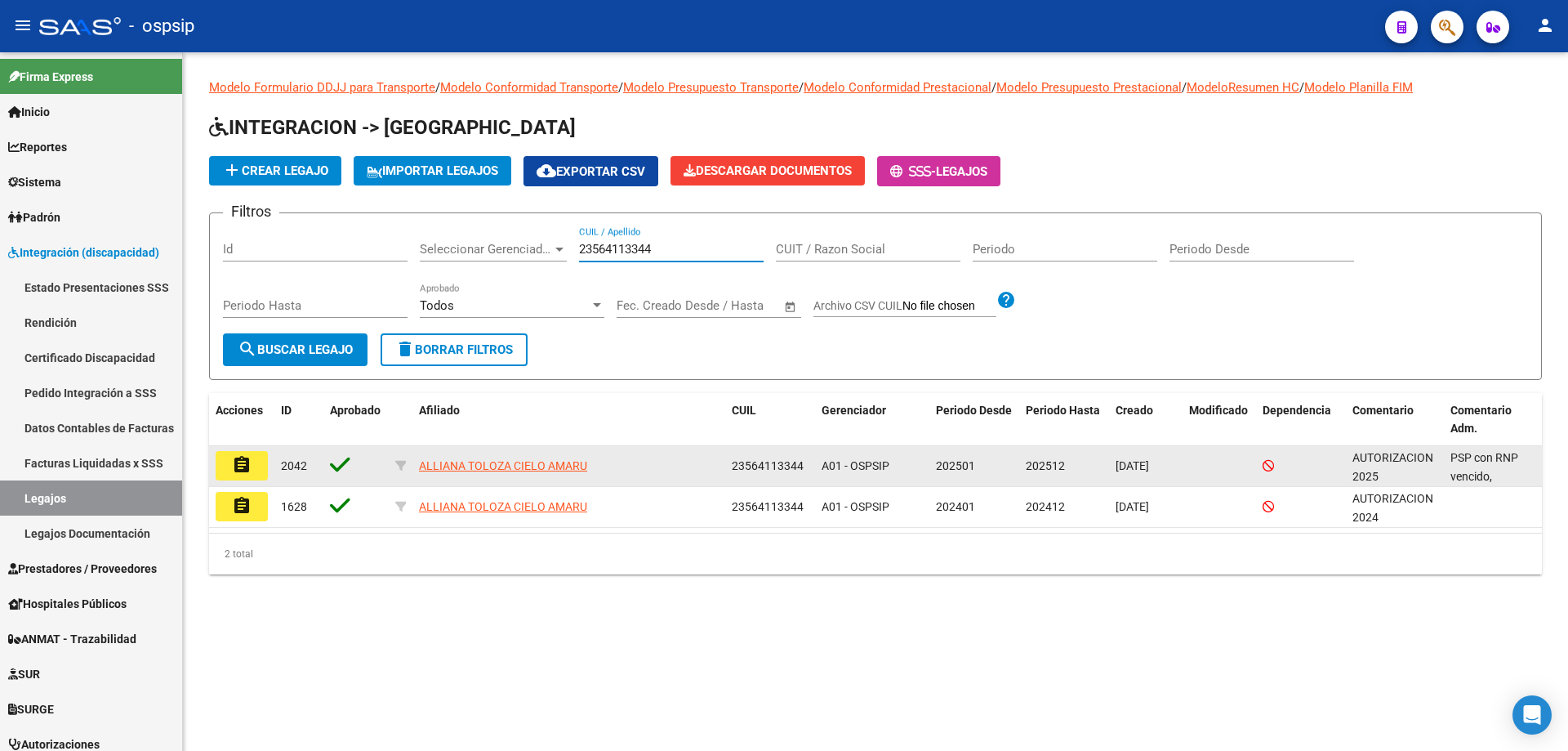
type input "23564113344"
click at [254, 473] on button "assignment" at bounding box center [242, 465] width 53 height 29
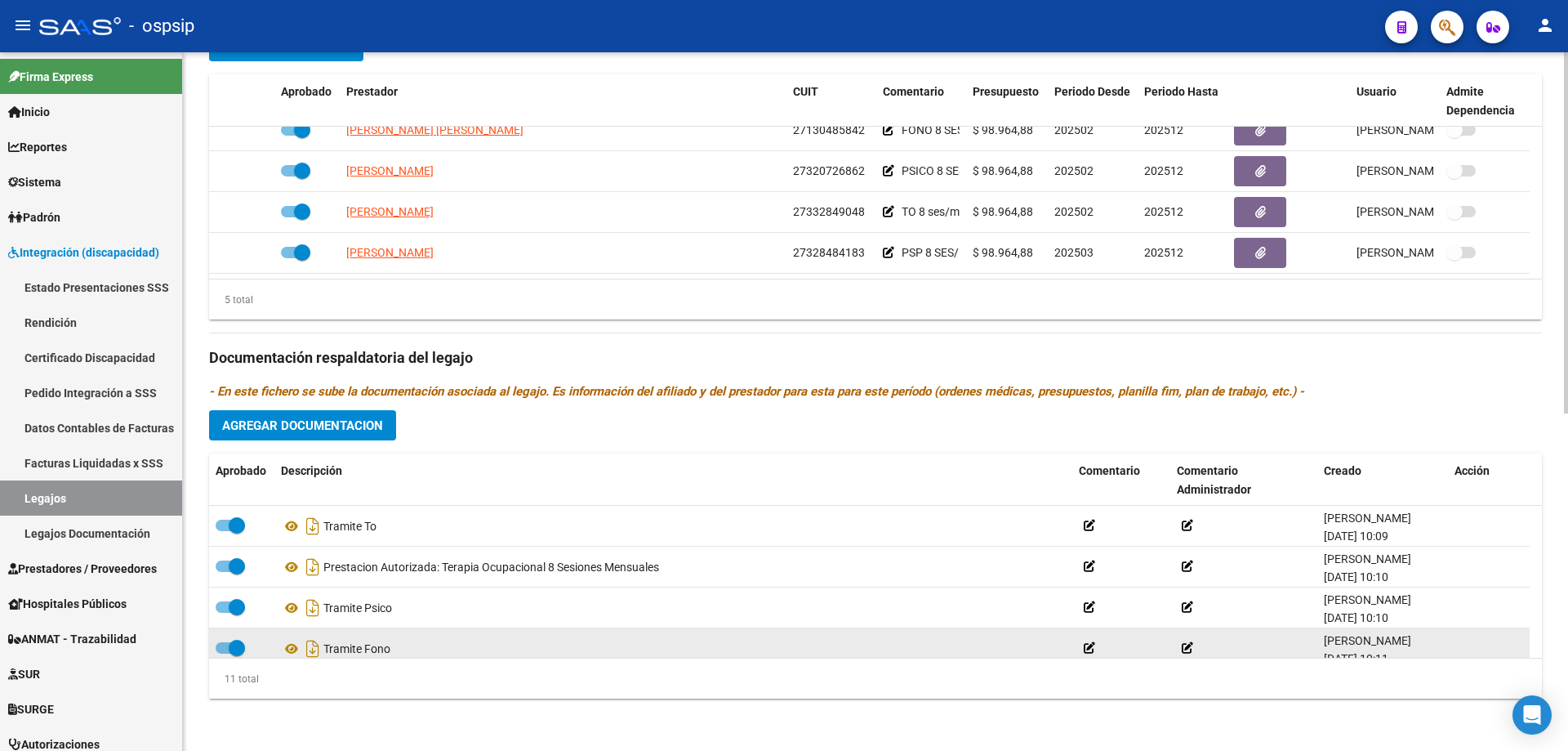
scroll to position [82, 0]
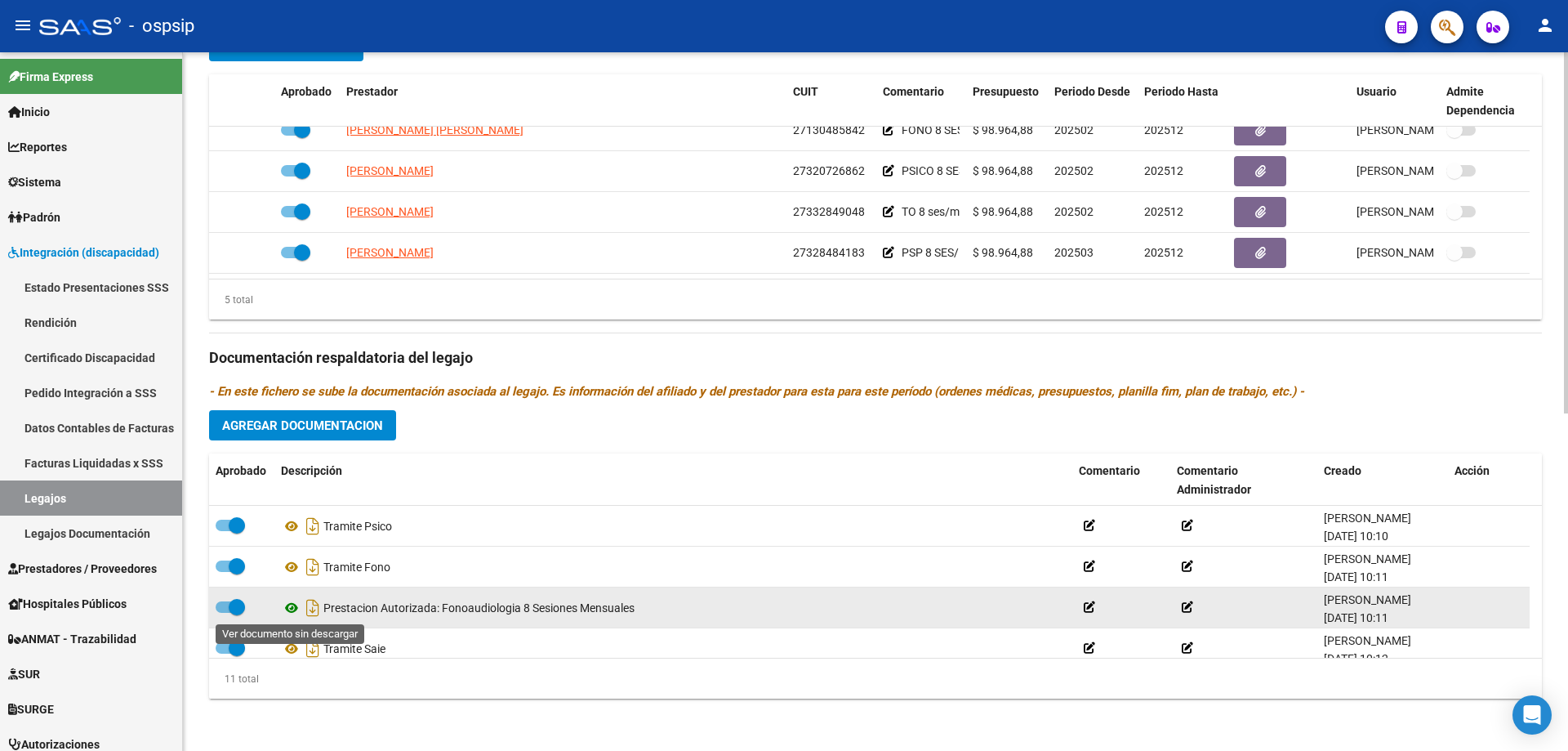
click at [292, 609] on icon at bounding box center [291, 608] width 21 height 20
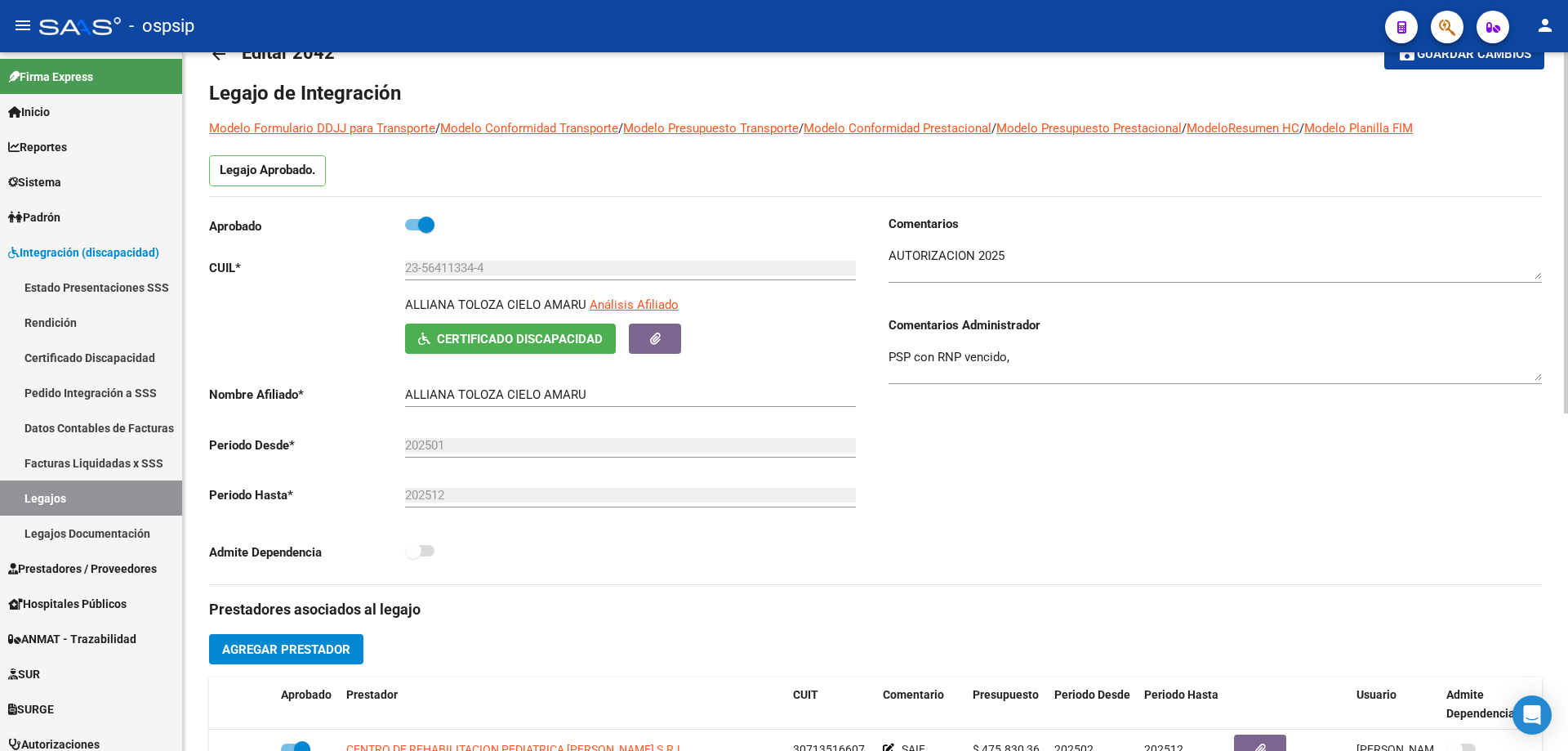
scroll to position [0, 0]
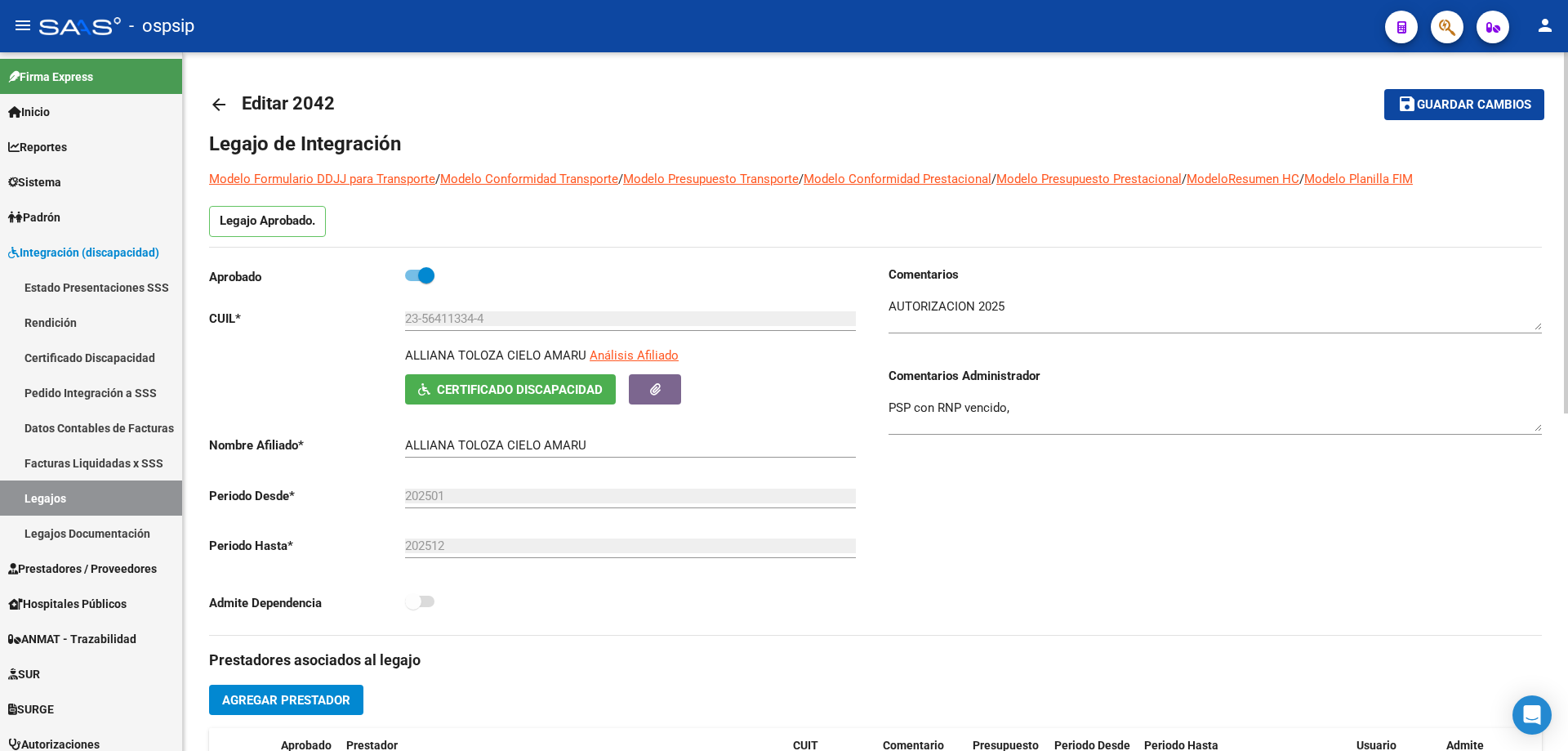
click at [219, 94] on mat-icon "arrow_back" at bounding box center [219, 104] width 20 height 20
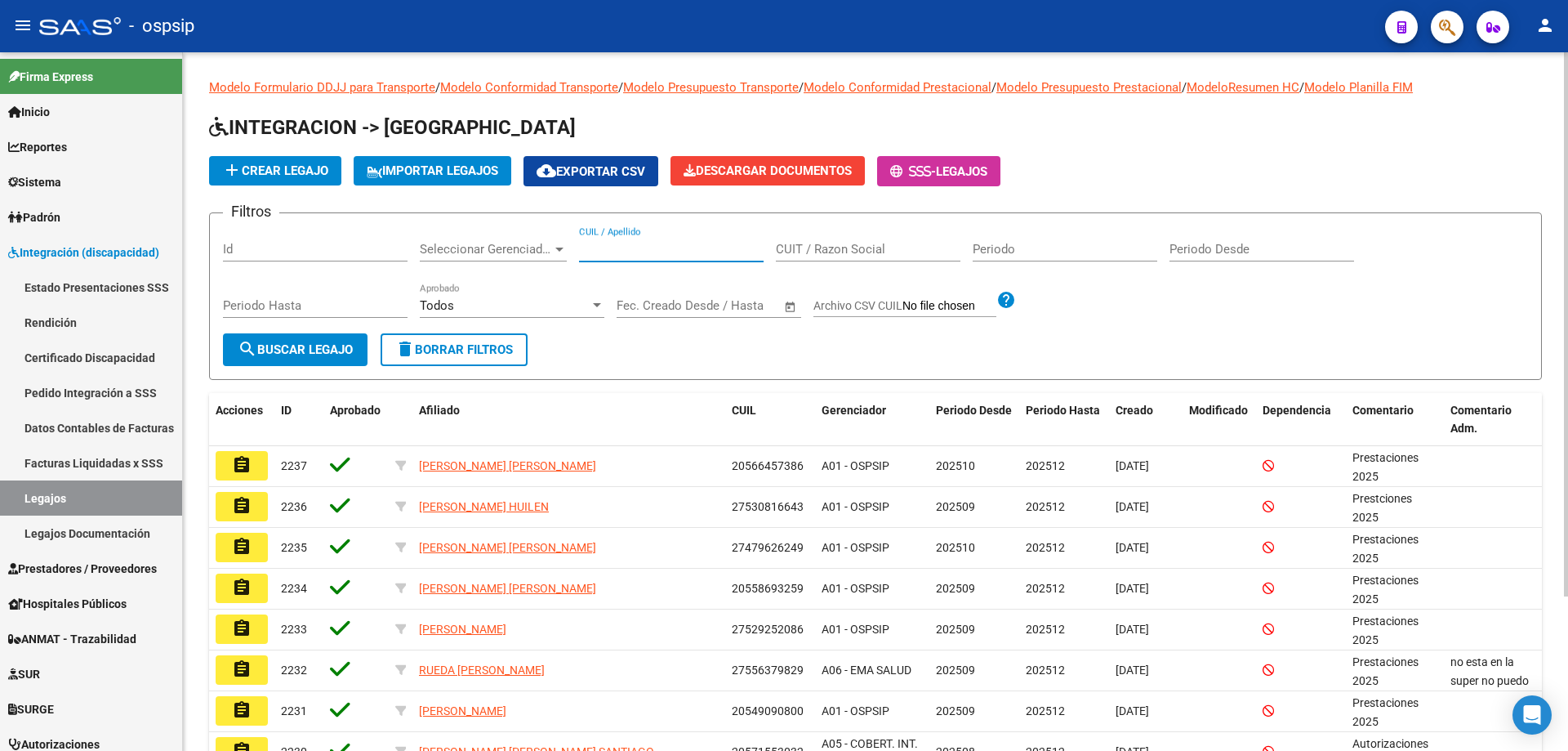
paste input "27567567708"
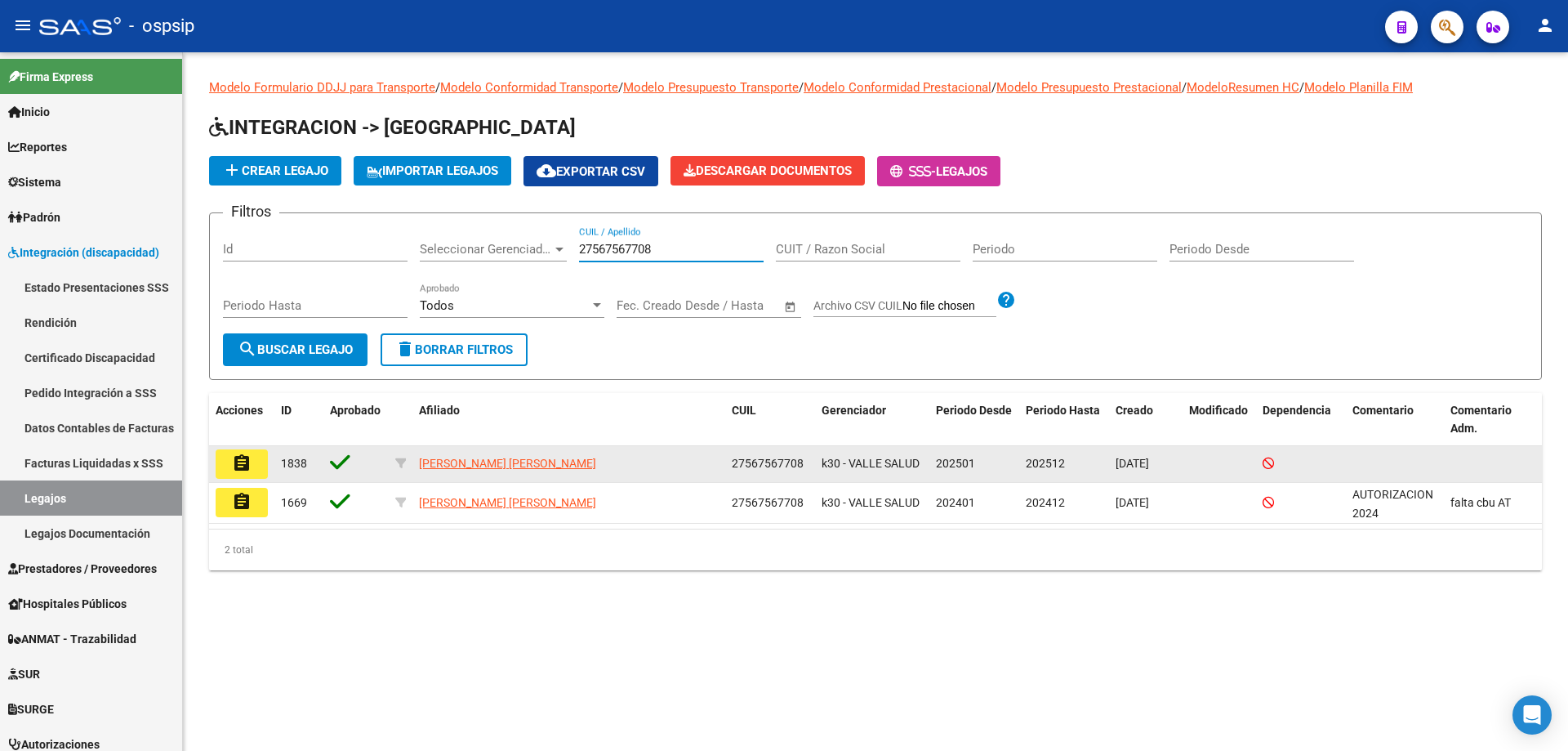
type input "27567567708"
click at [240, 464] on mat-icon "assignment" at bounding box center [242, 463] width 20 height 20
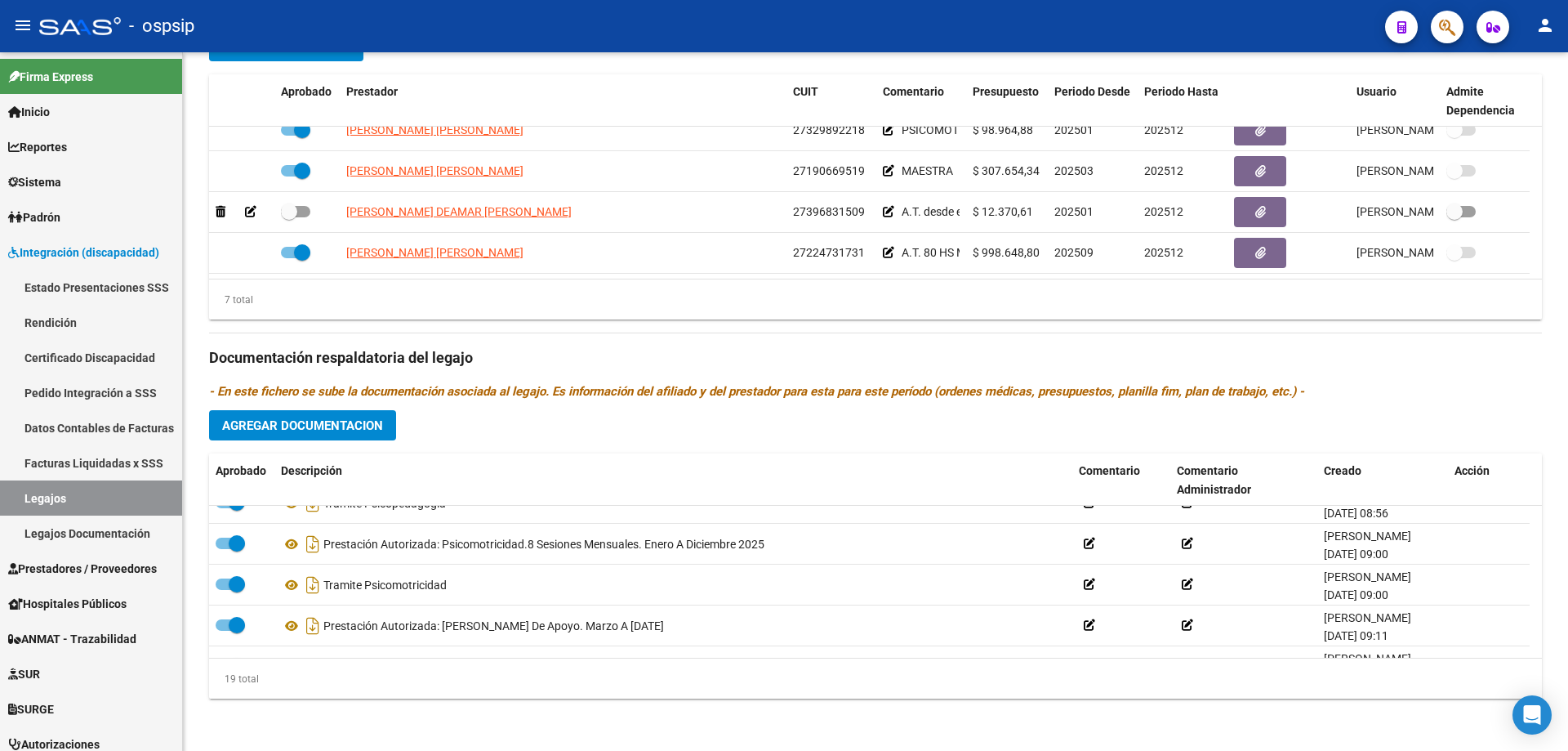
scroll to position [327, 0]
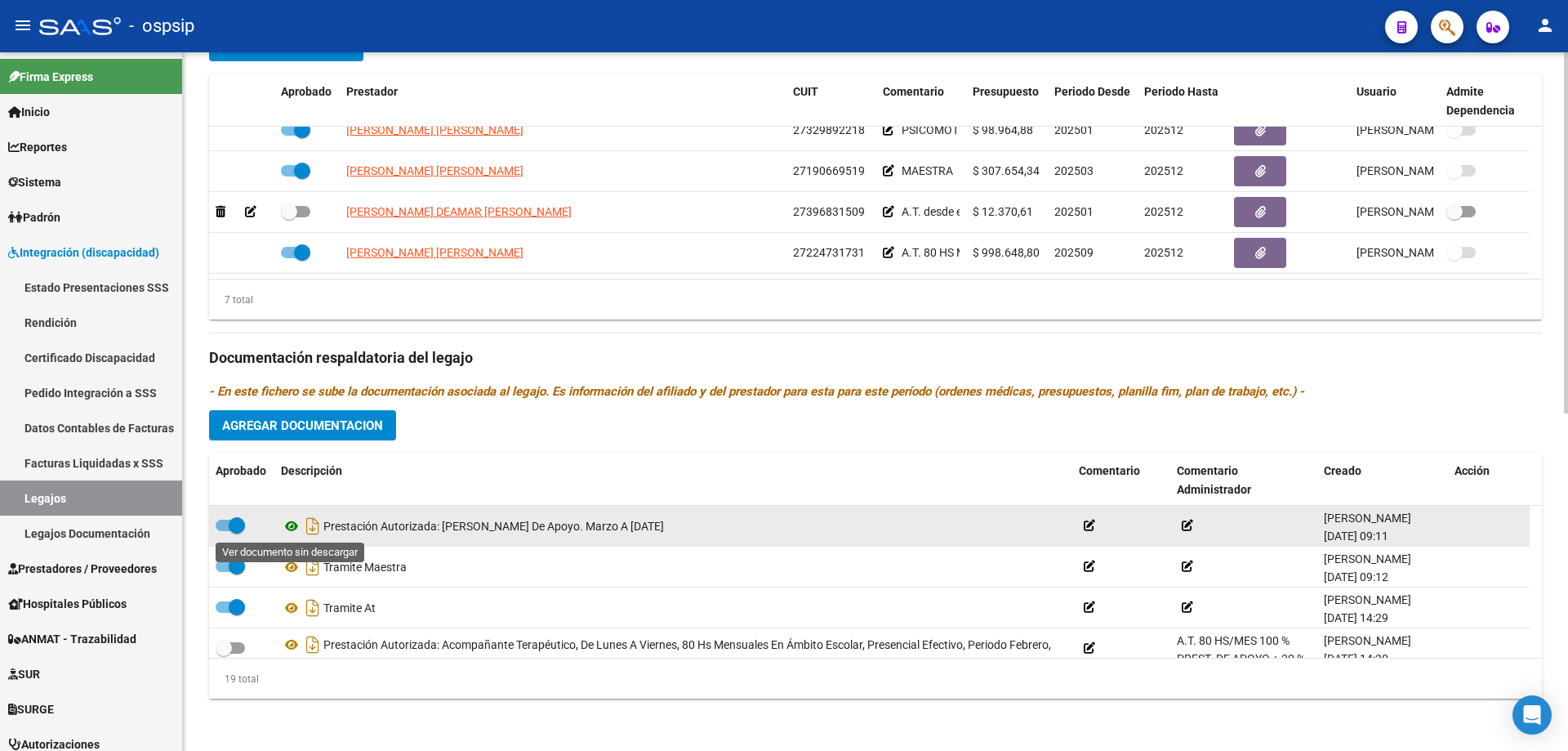
click at [295, 526] on icon at bounding box center [291, 526] width 21 height 20
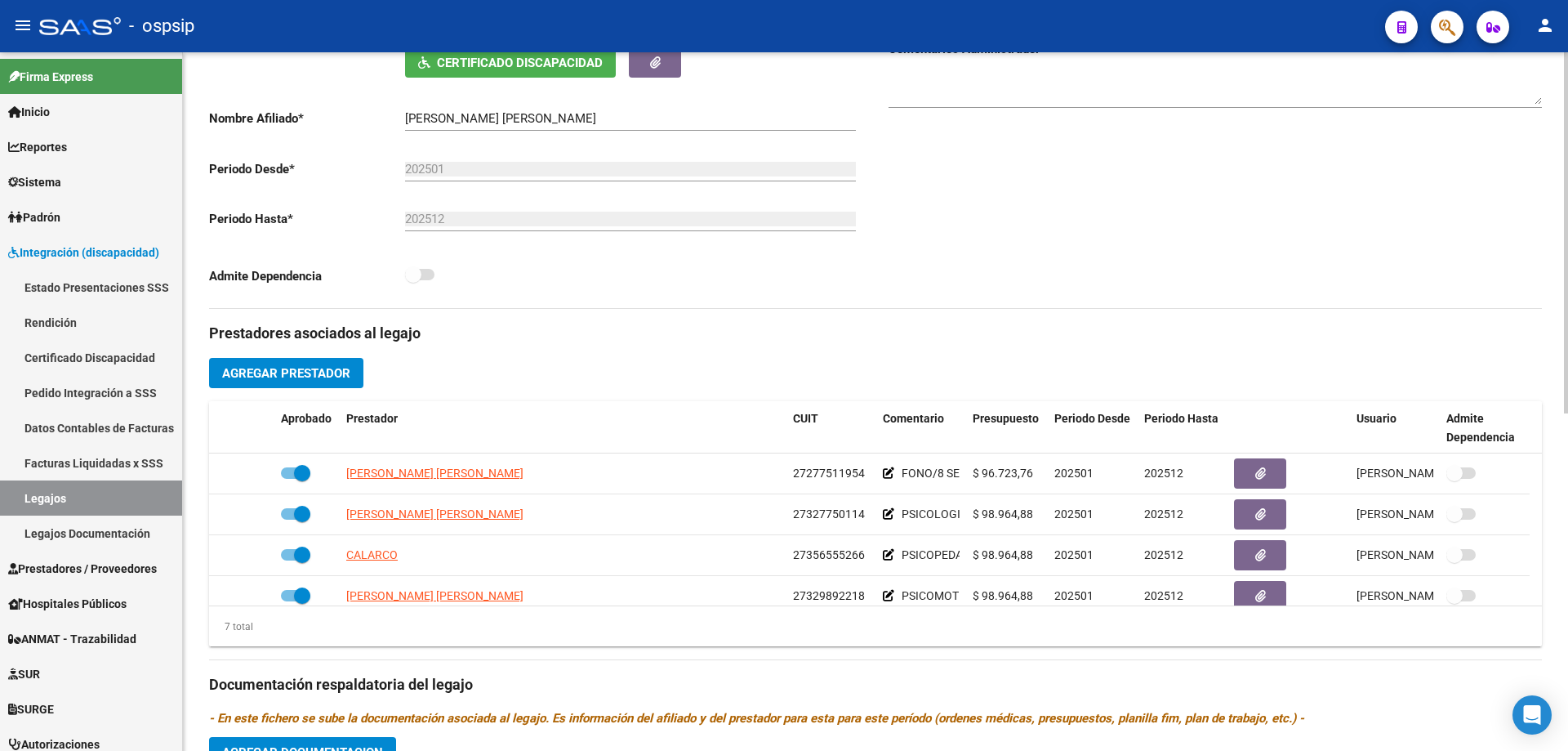
scroll to position [0, 0]
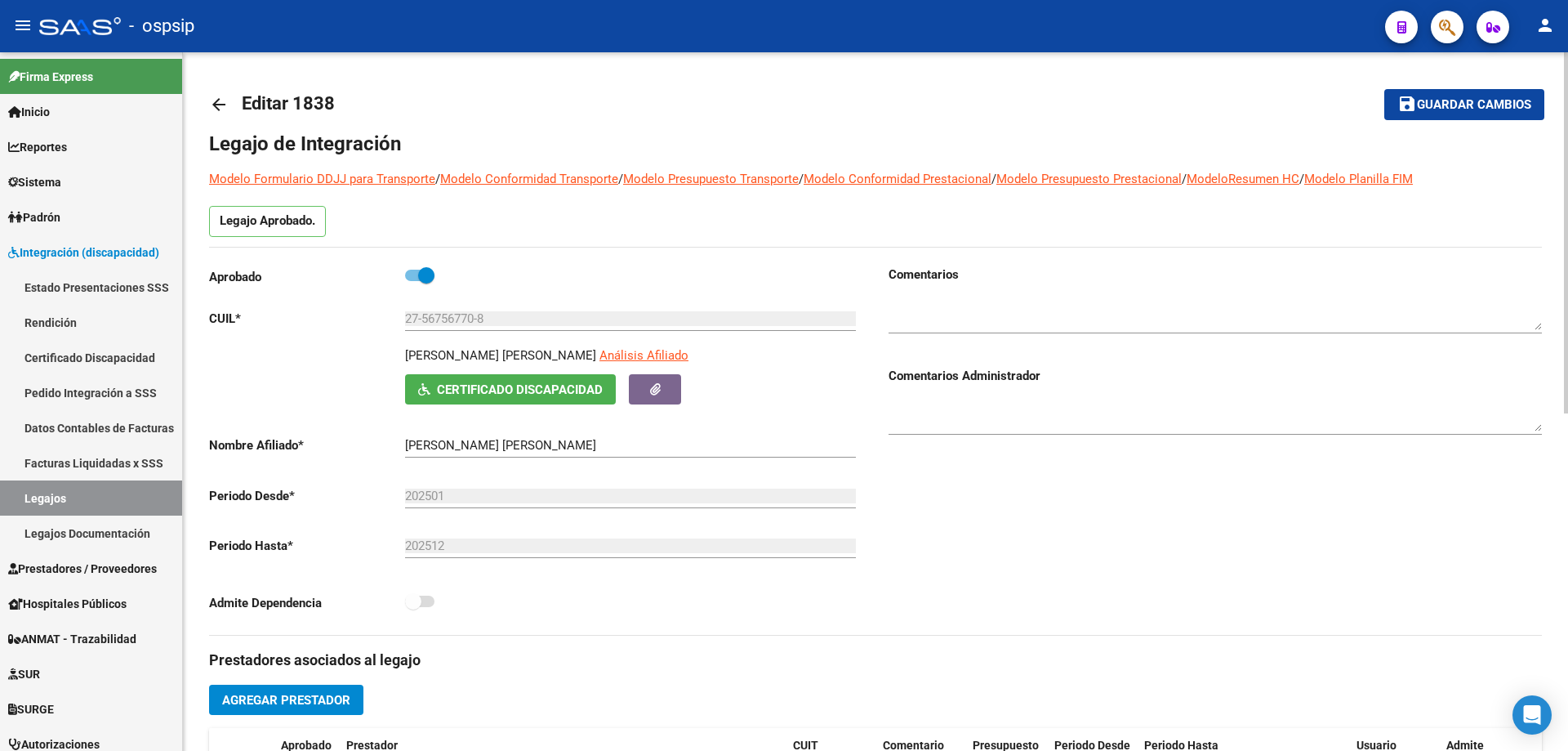
click at [219, 96] on mat-icon "arrow_back" at bounding box center [219, 104] width 20 height 20
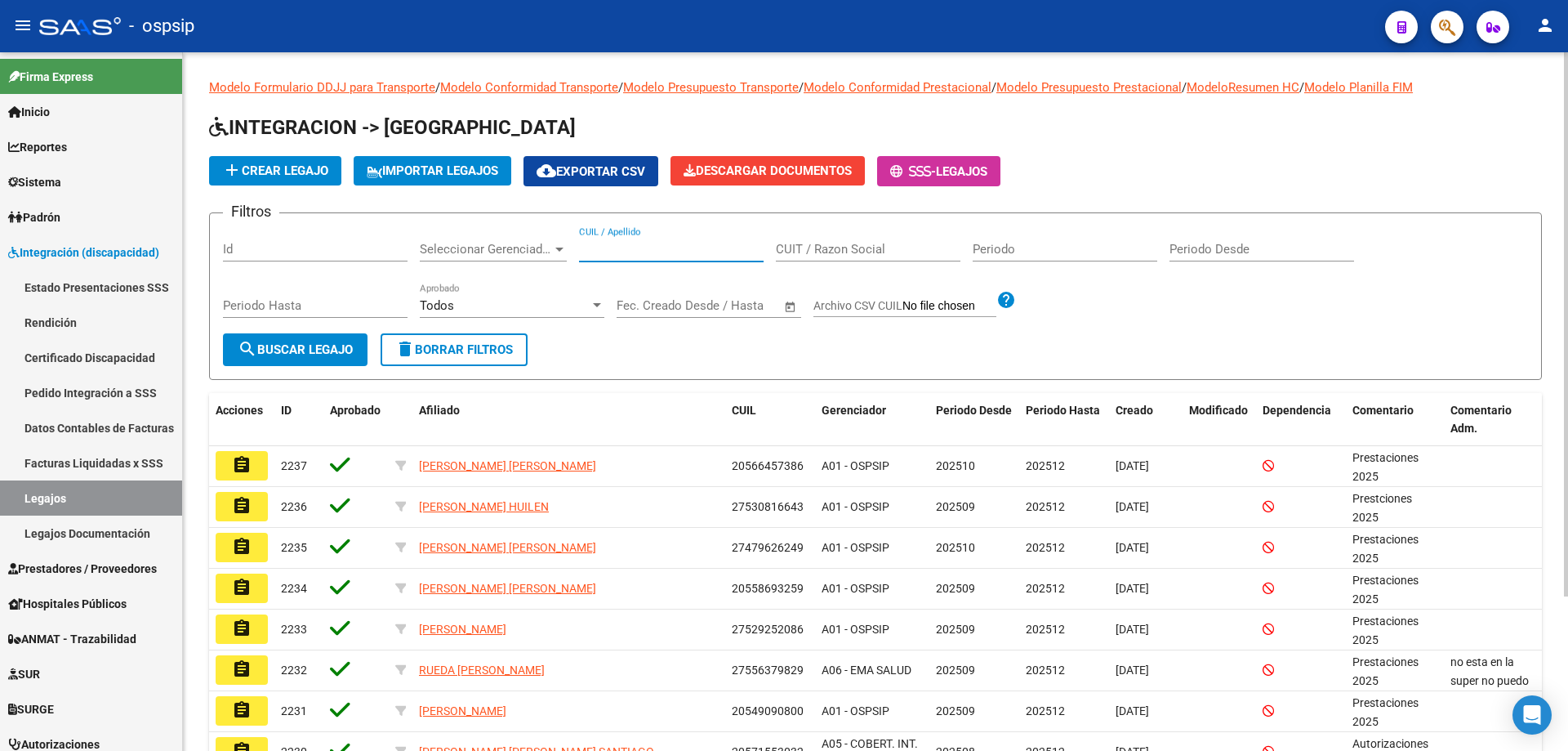
paste input "20548520534"
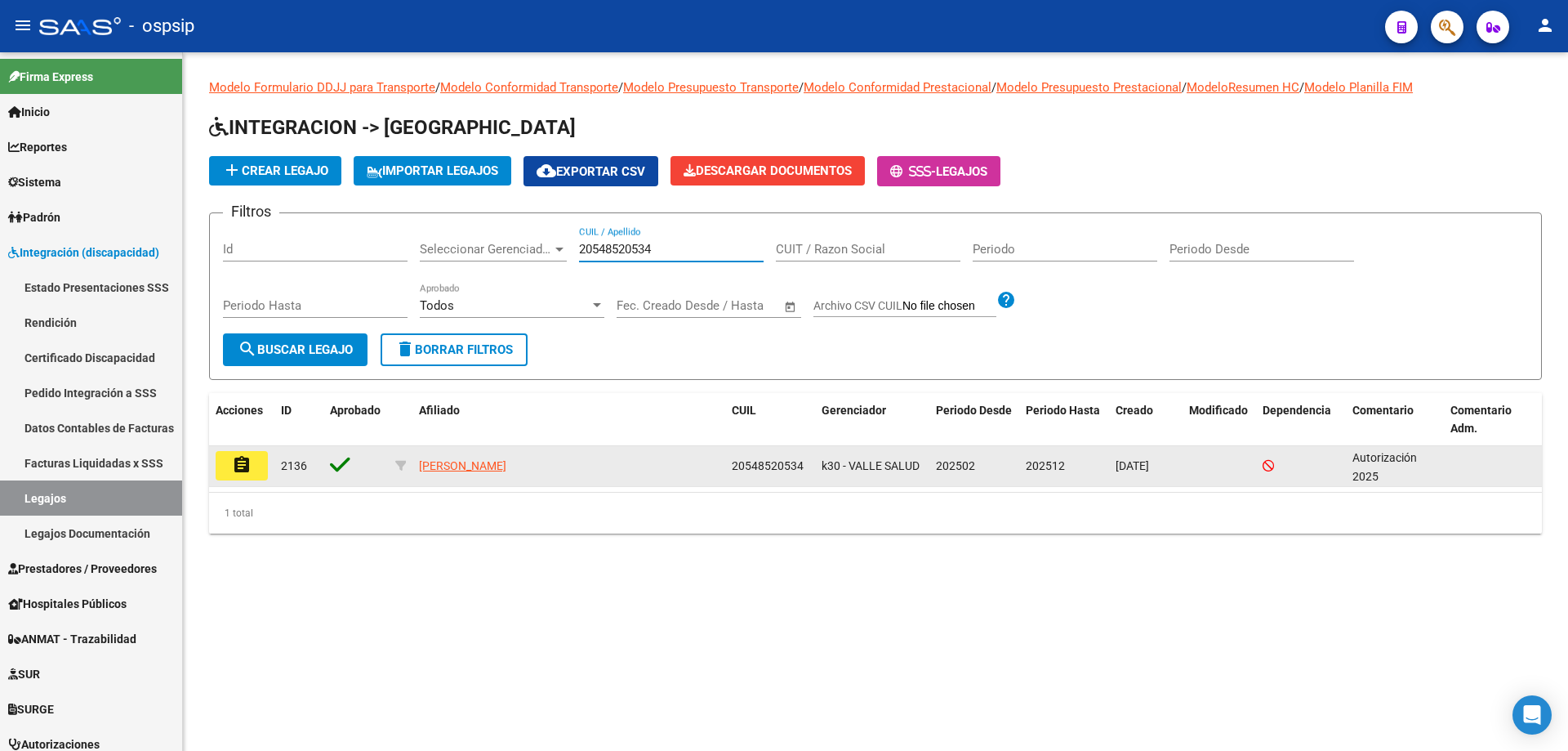
type input "20548520534"
click at [243, 469] on mat-icon "assignment" at bounding box center [242, 465] width 20 height 20
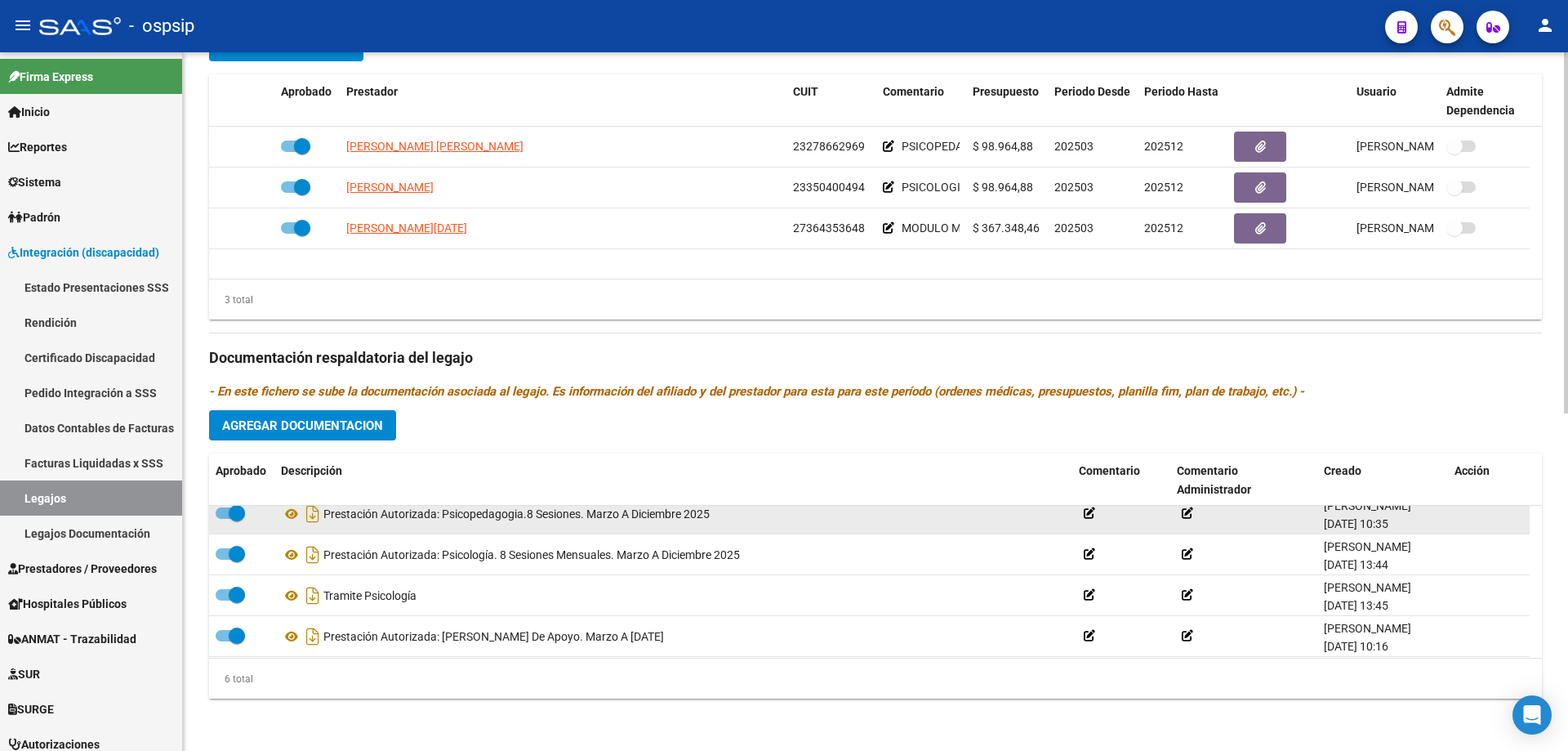
scroll to position [82, 0]
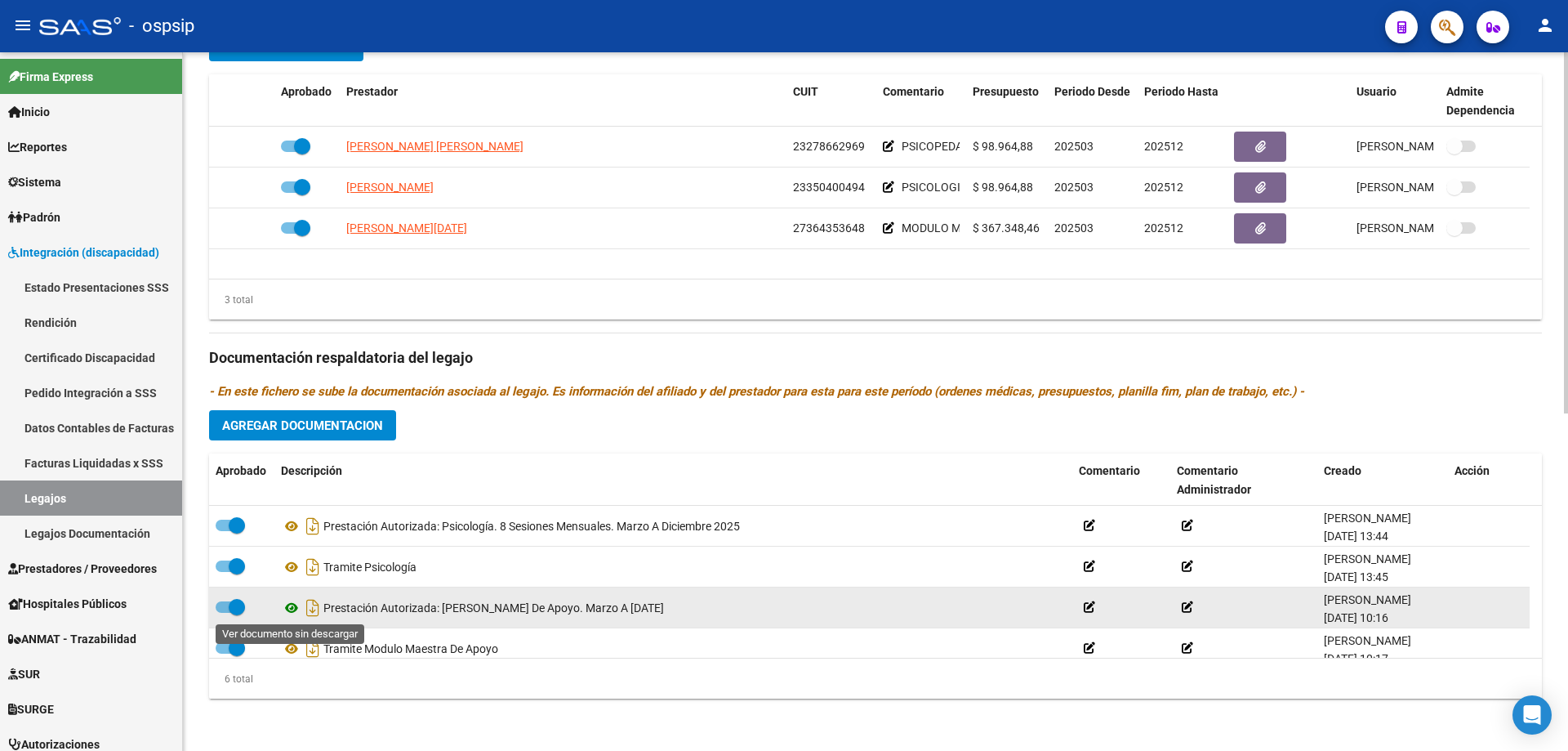
click at [294, 608] on icon at bounding box center [291, 608] width 21 height 20
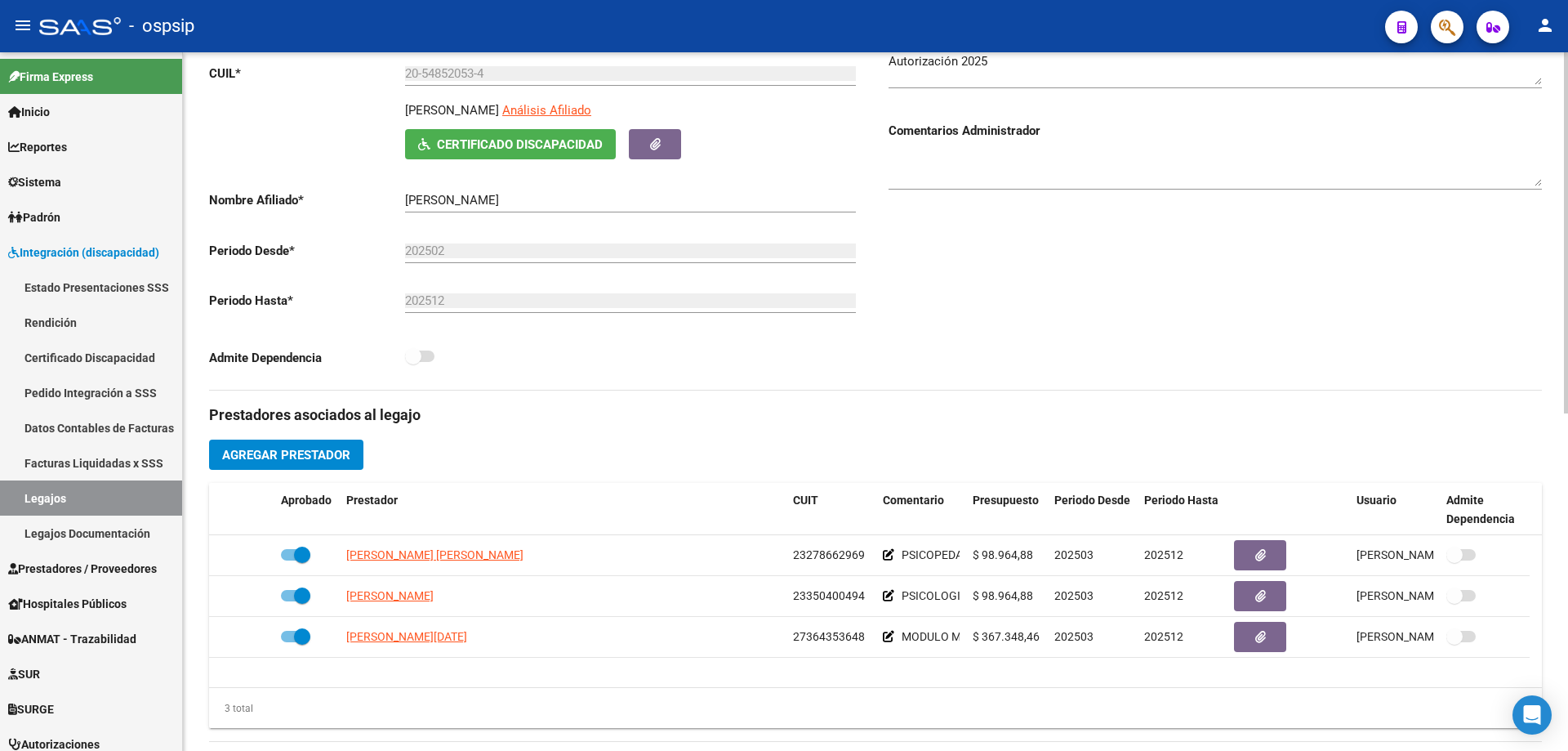
scroll to position [0, 0]
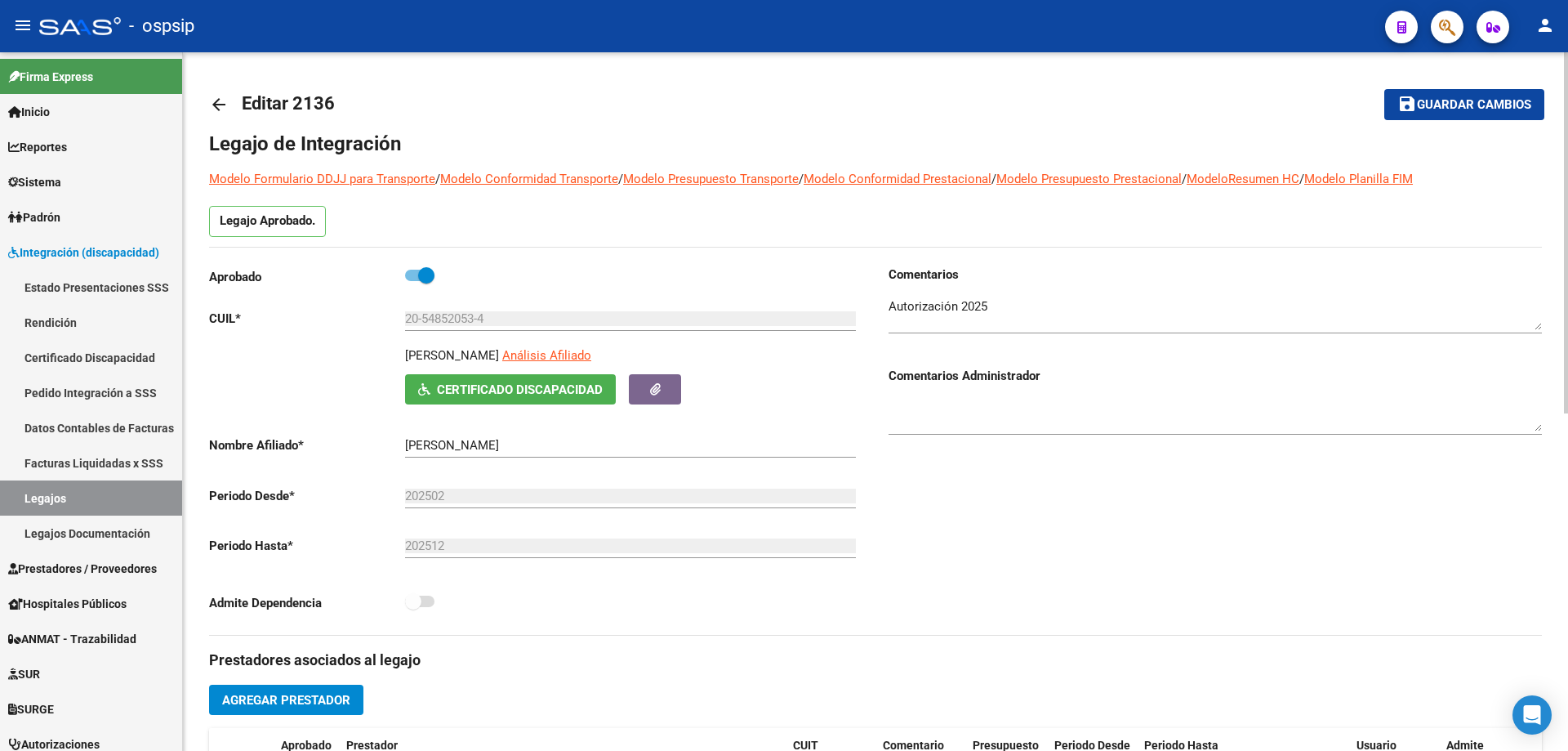
click at [226, 103] on mat-icon "arrow_back" at bounding box center [219, 104] width 20 height 20
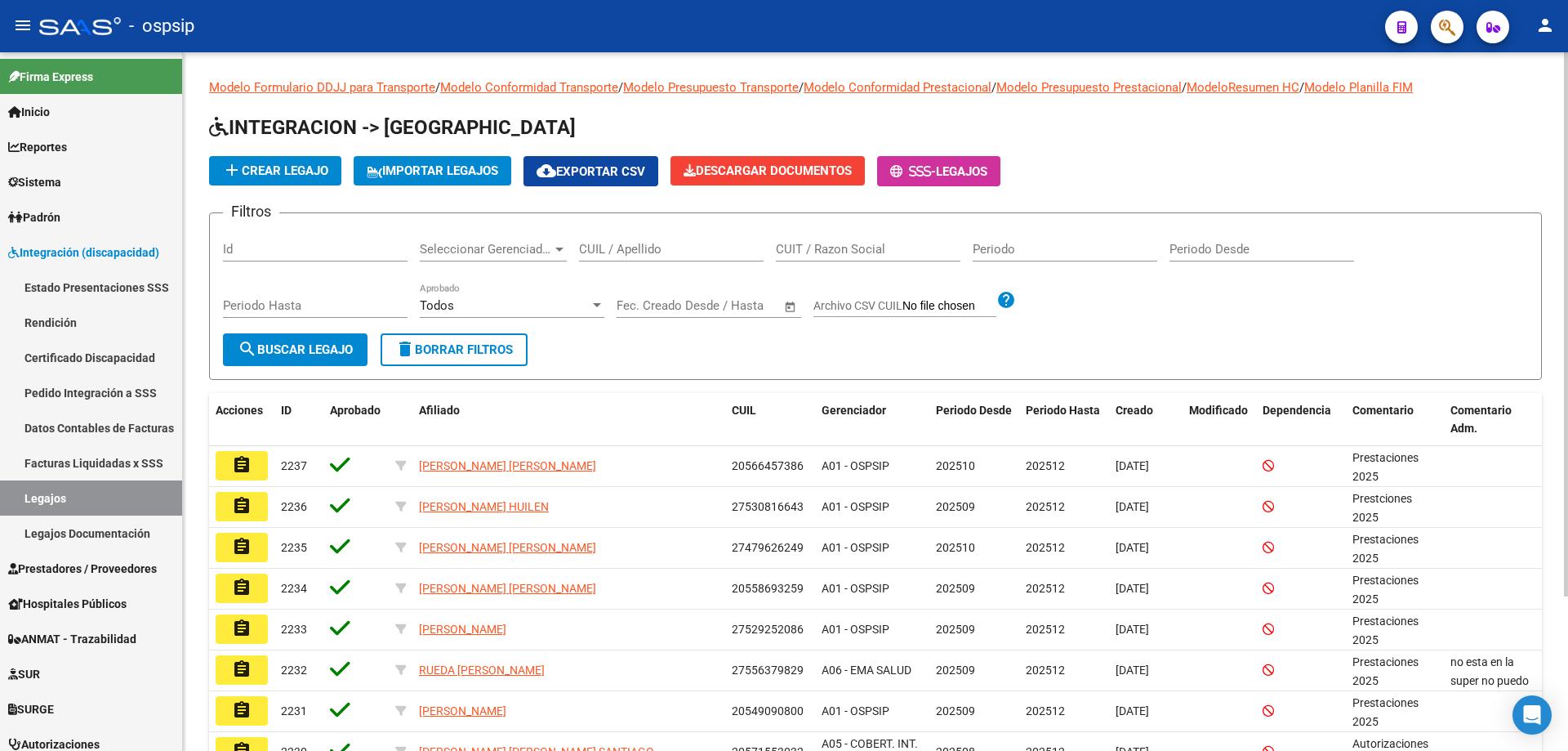
click at [645, 249] on input "CUIL / Apellido" at bounding box center [672, 249] width 185 height 15
drag, startPoint x: 602, startPoint y: 258, endPoint x: 592, endPoint y: 246, distance: 15.6
click at [592, 246] on input "CUIL / Apellido" at bounding box center [672, 249] width 185 height 15
paste input "27481860143"
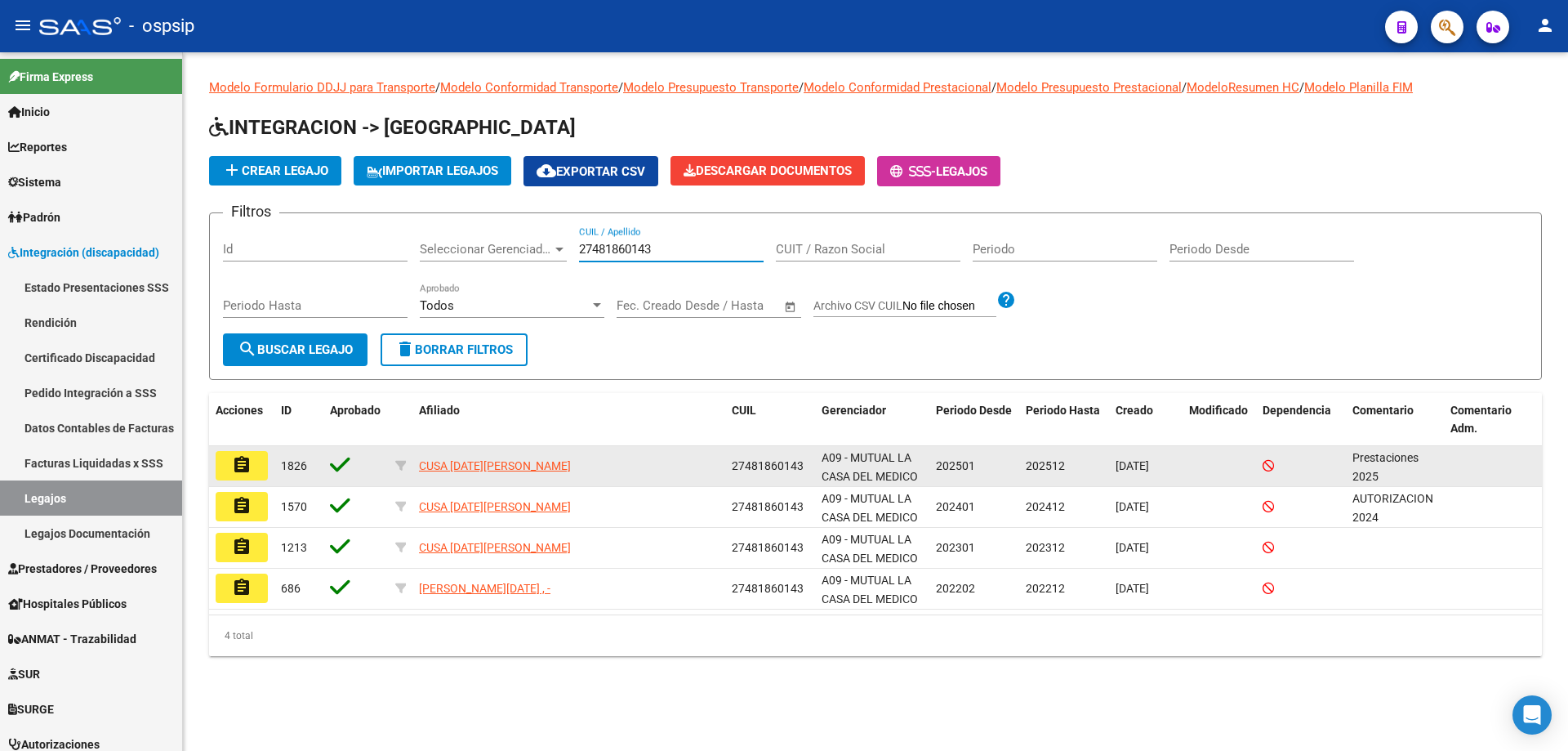
type input "27481860143"
click at [239, 463] on mat-icon "assignment" at bounding box center [242, 465] width 20 height 20
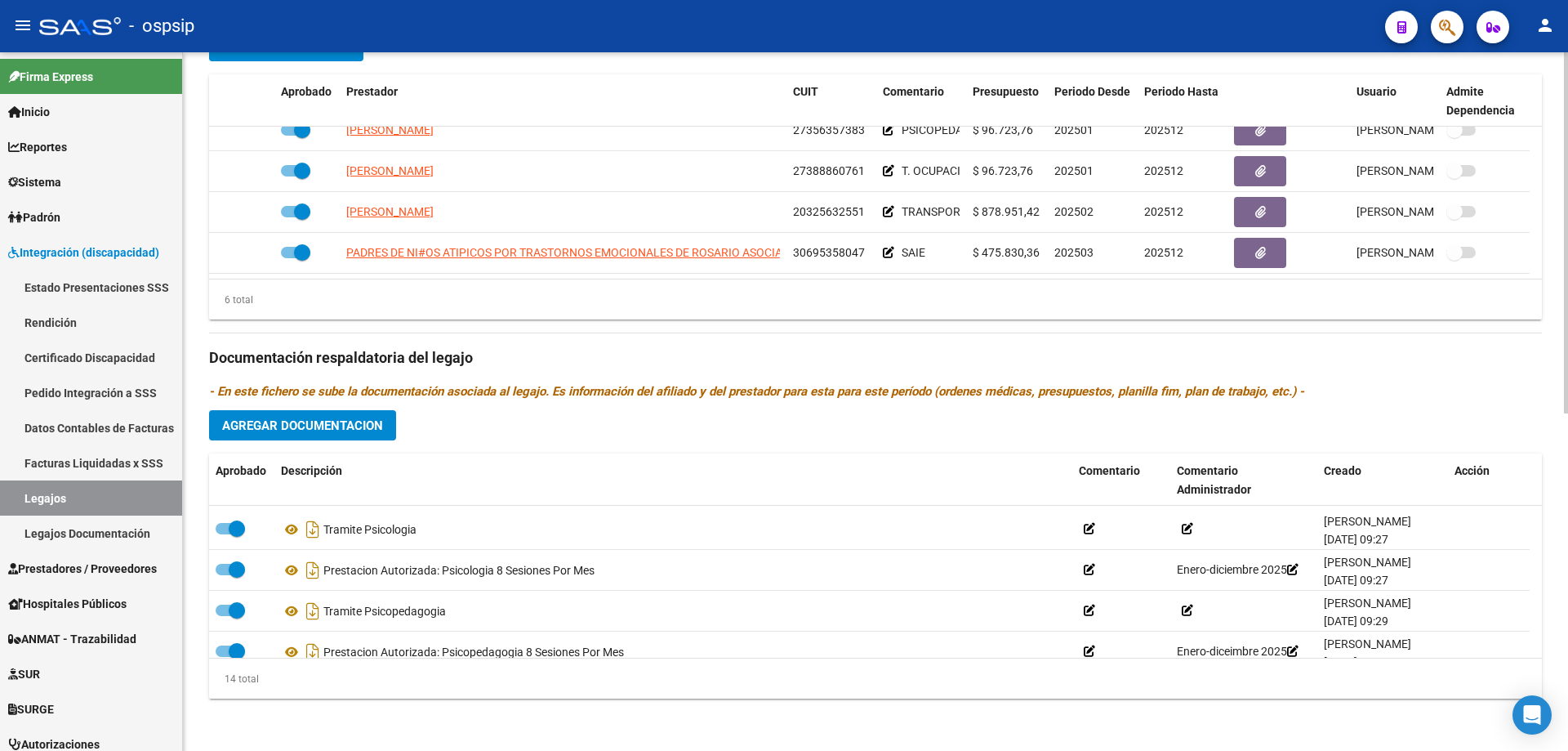
scroll to position [82, 0]
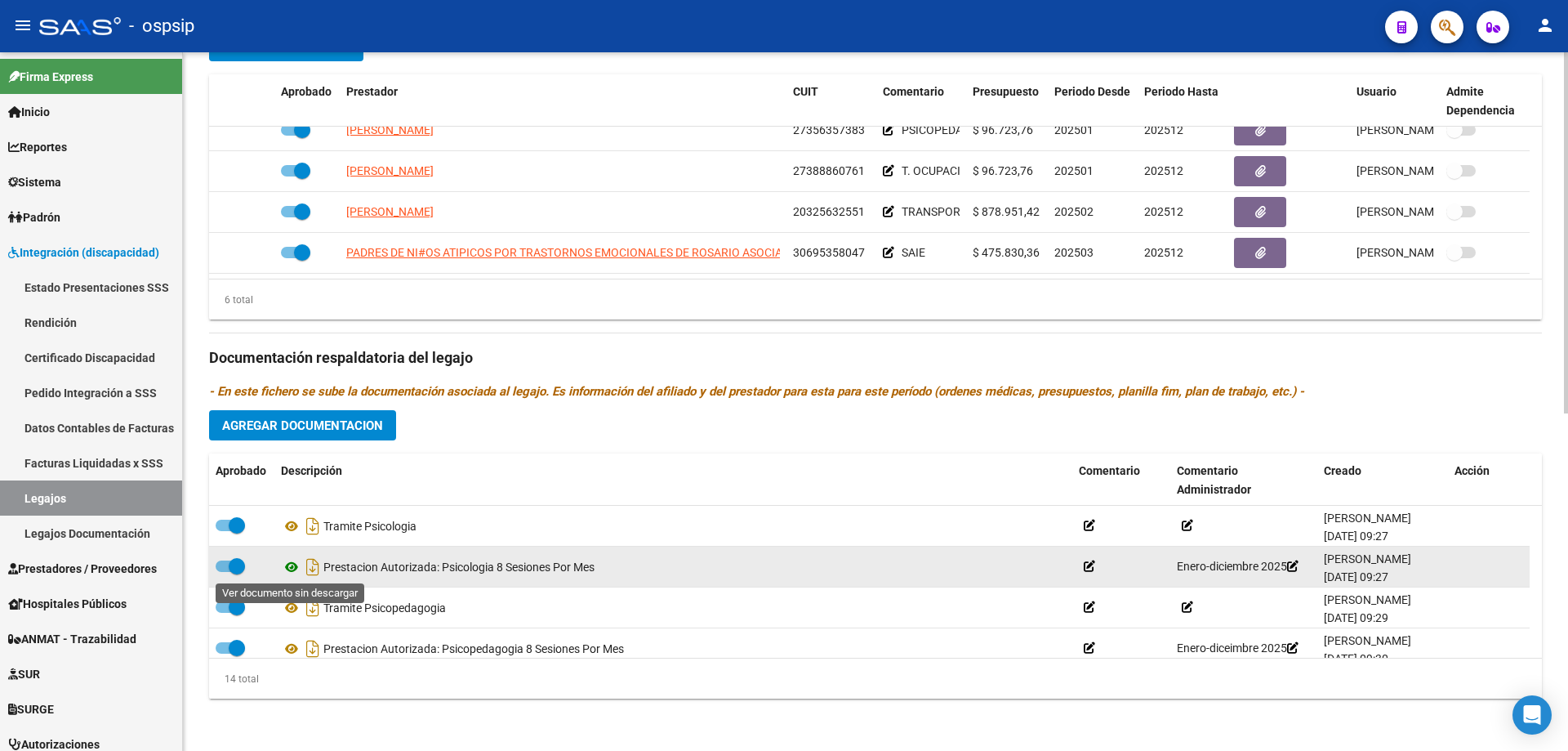
click at [294, 564] on icon at bounding box center [291, 567] width 21 height 20
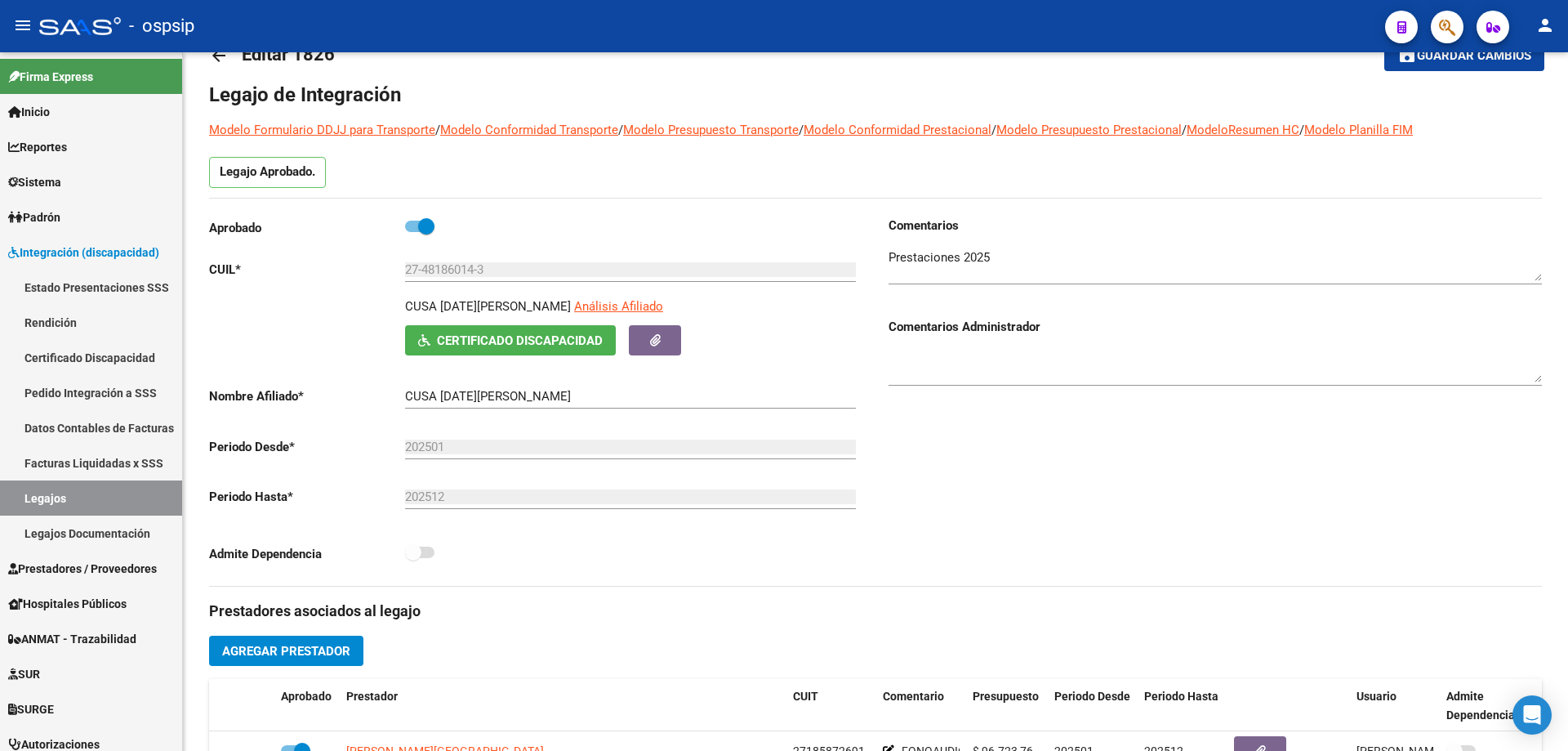
scroll to position [0, 0]
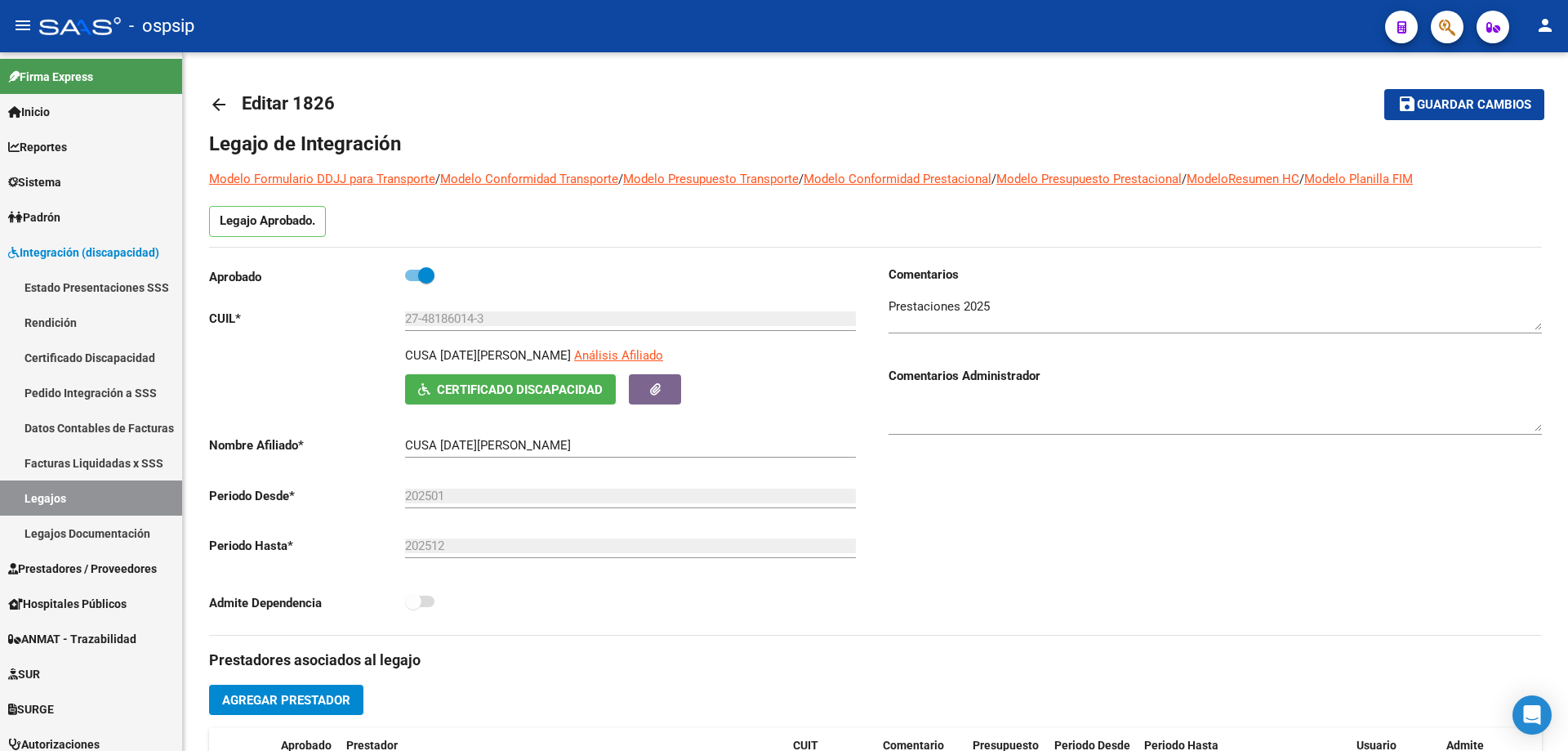
click at [216, 102] on mat-icon "arrow_back" at bounding box center [219, 104] width 20 height 20
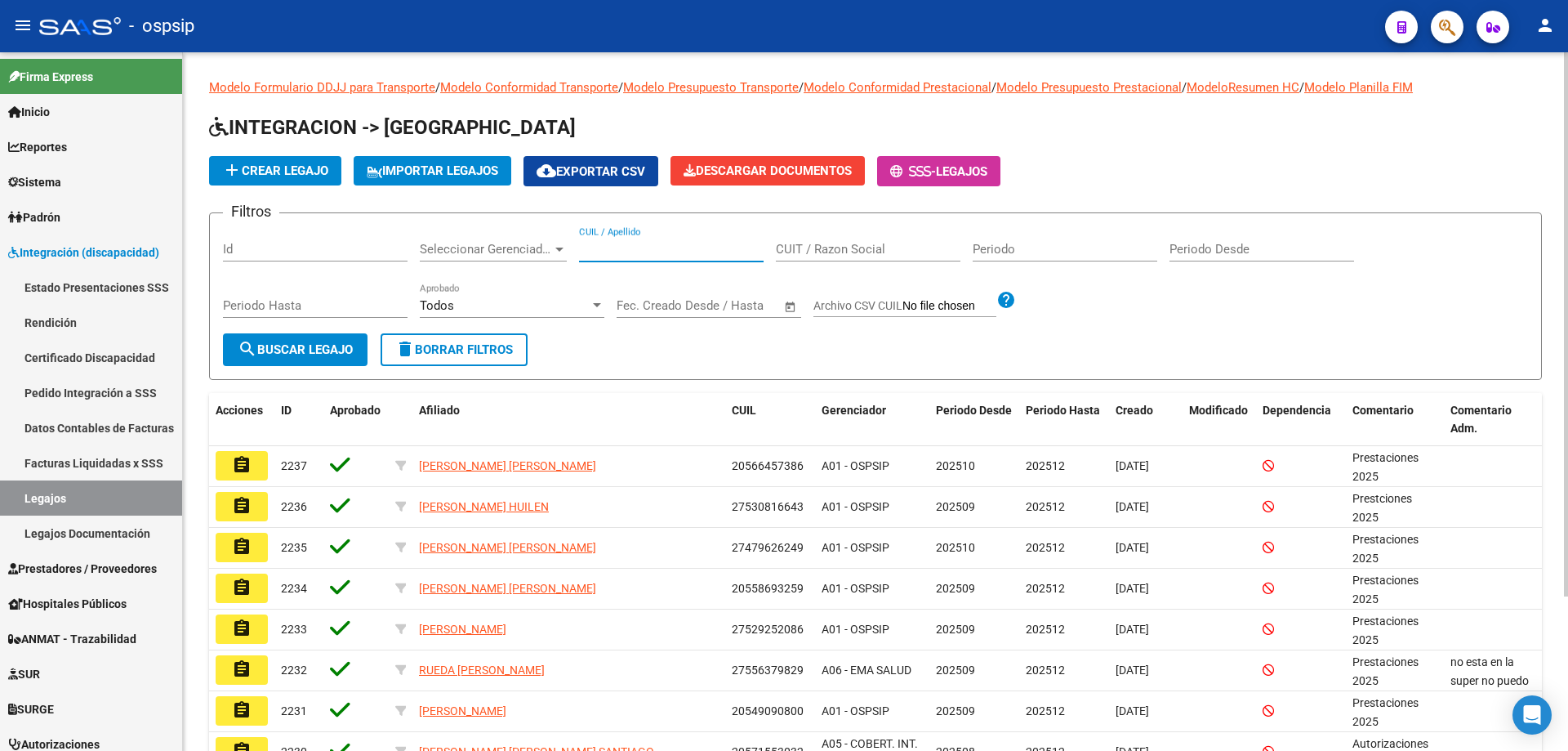
paste input "27569902008"
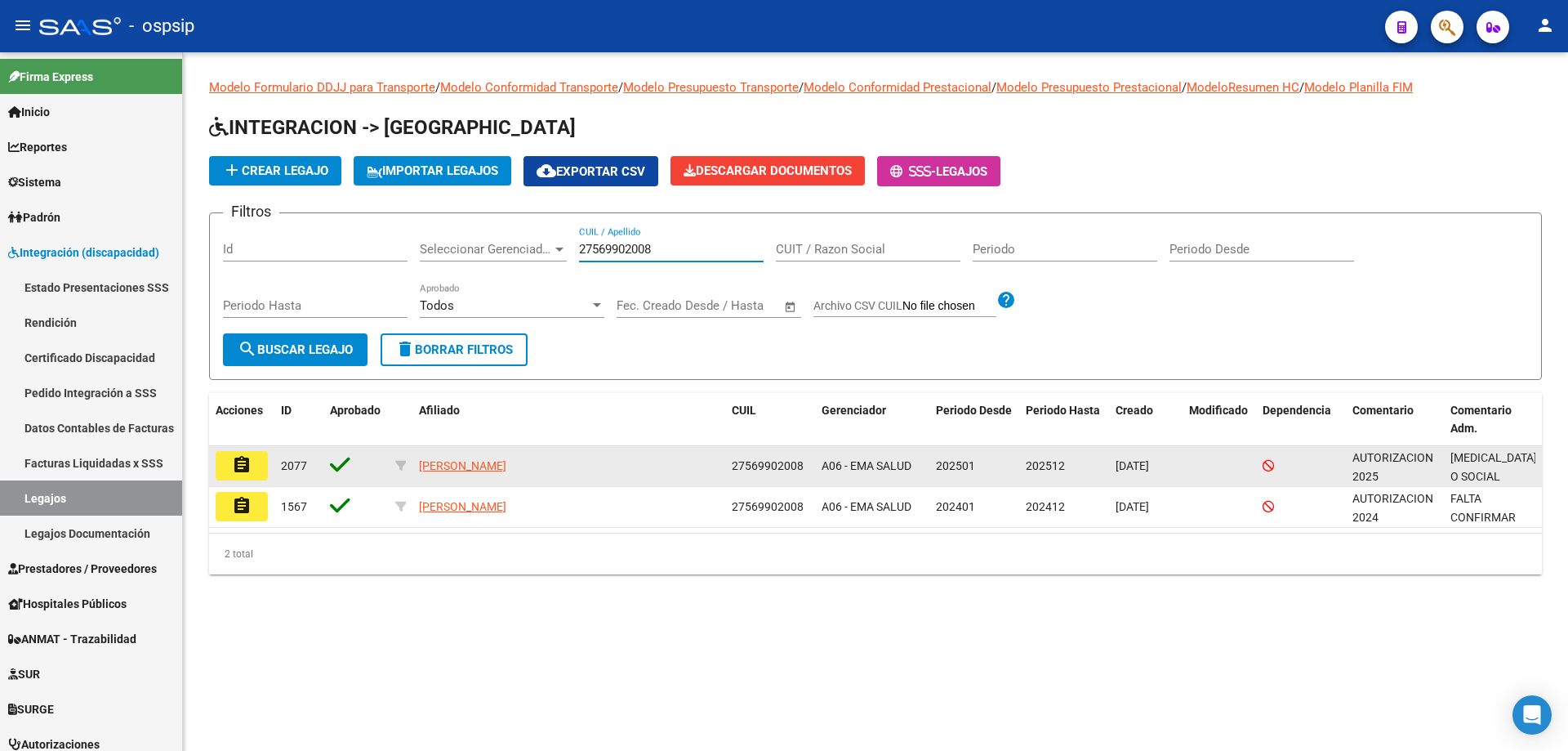
type input "27569902008"
click at [247, 470] on mat-icon "assignment" at bounding box center [242, 465] width 20 height 20
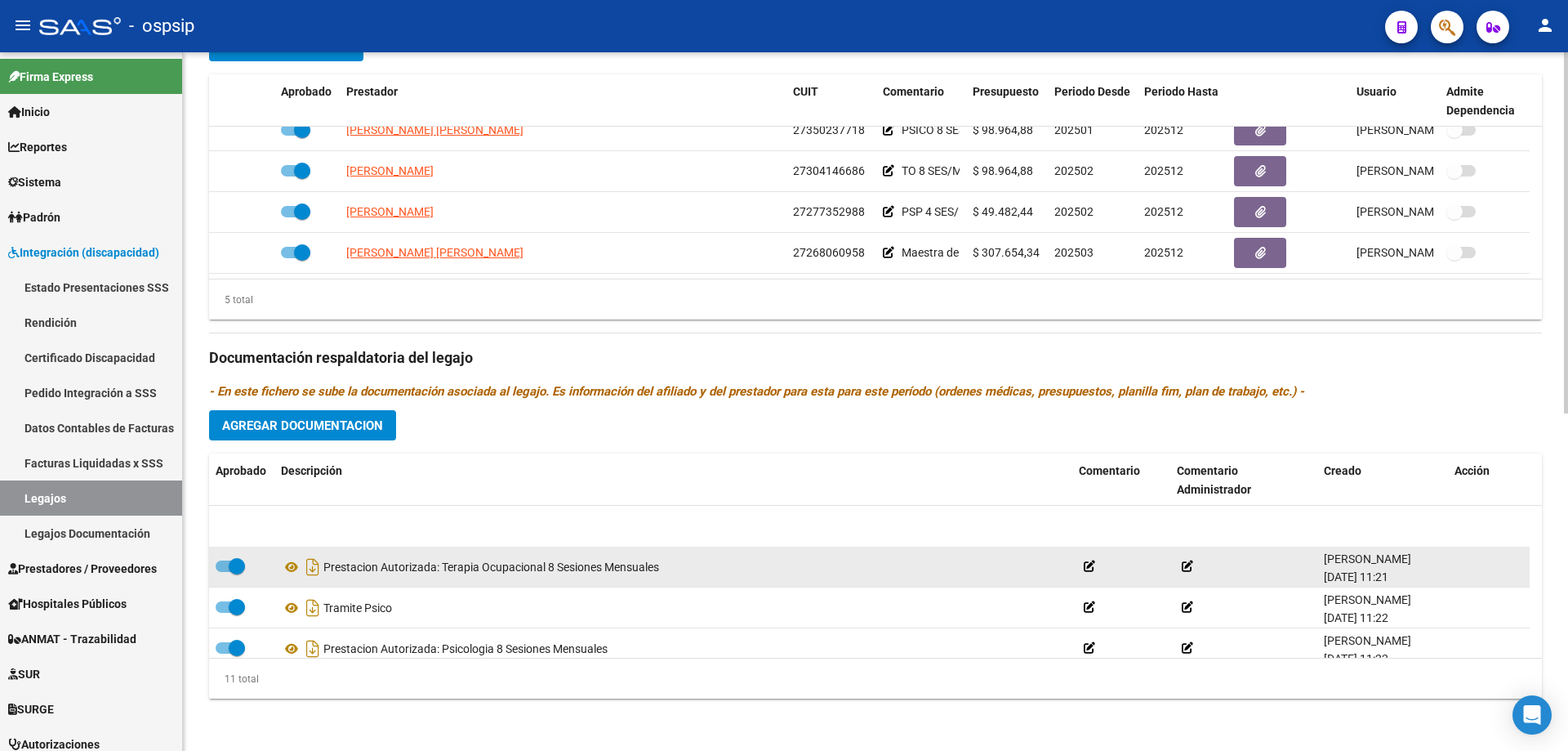
scroll to position [163, 0]
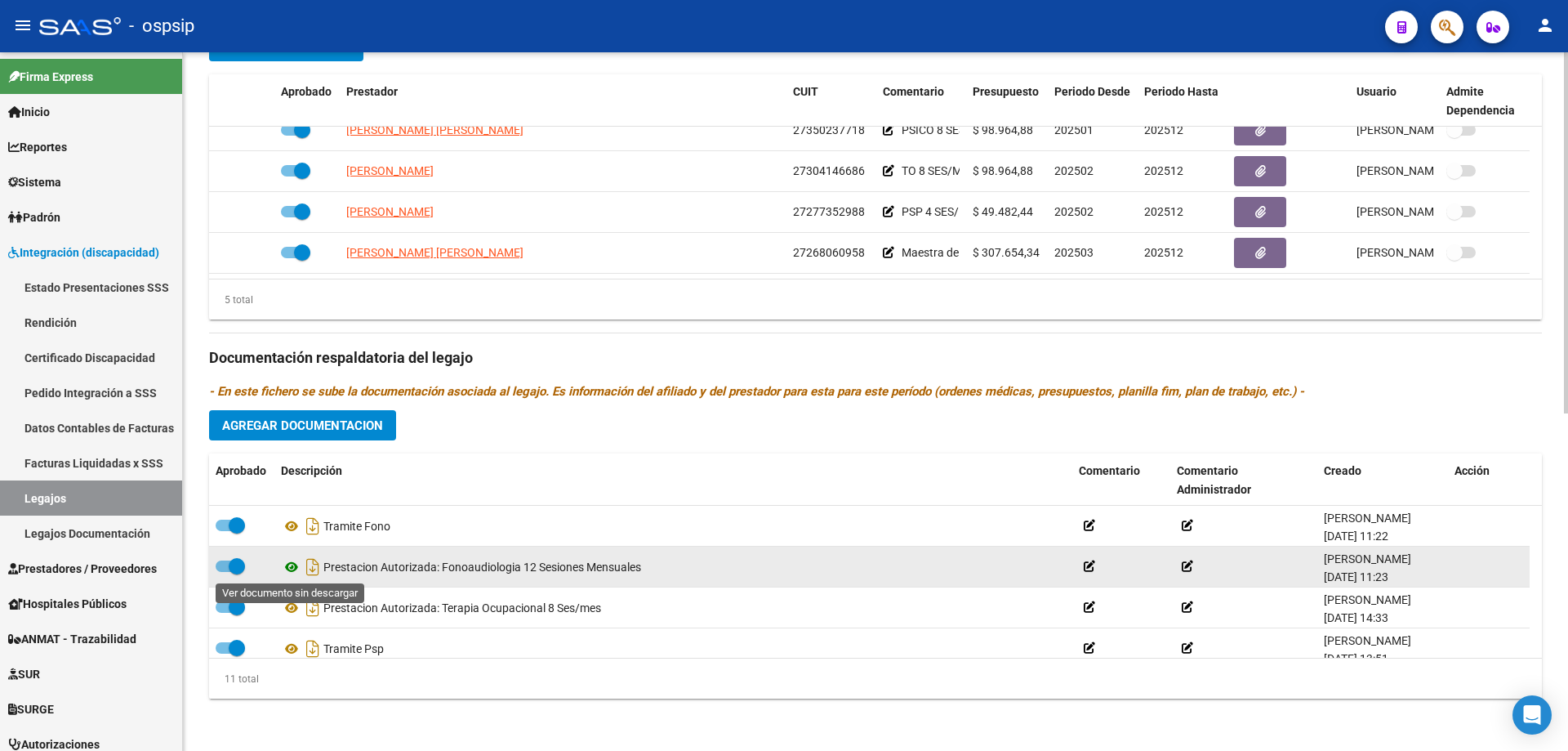
click at [289, 567] on icon at bounding box center [291, 567] width 21 height 20
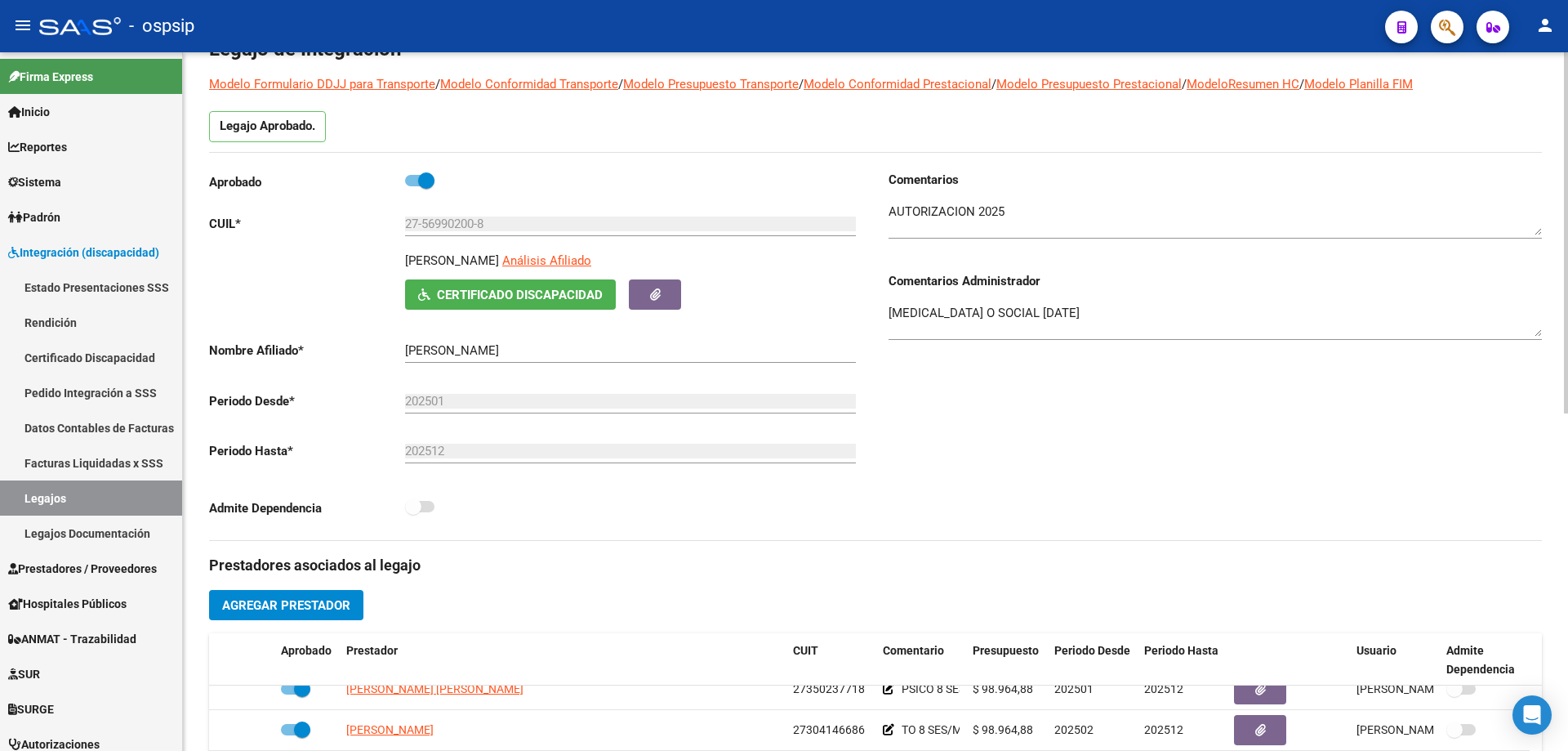
scroll to position [0, 0]
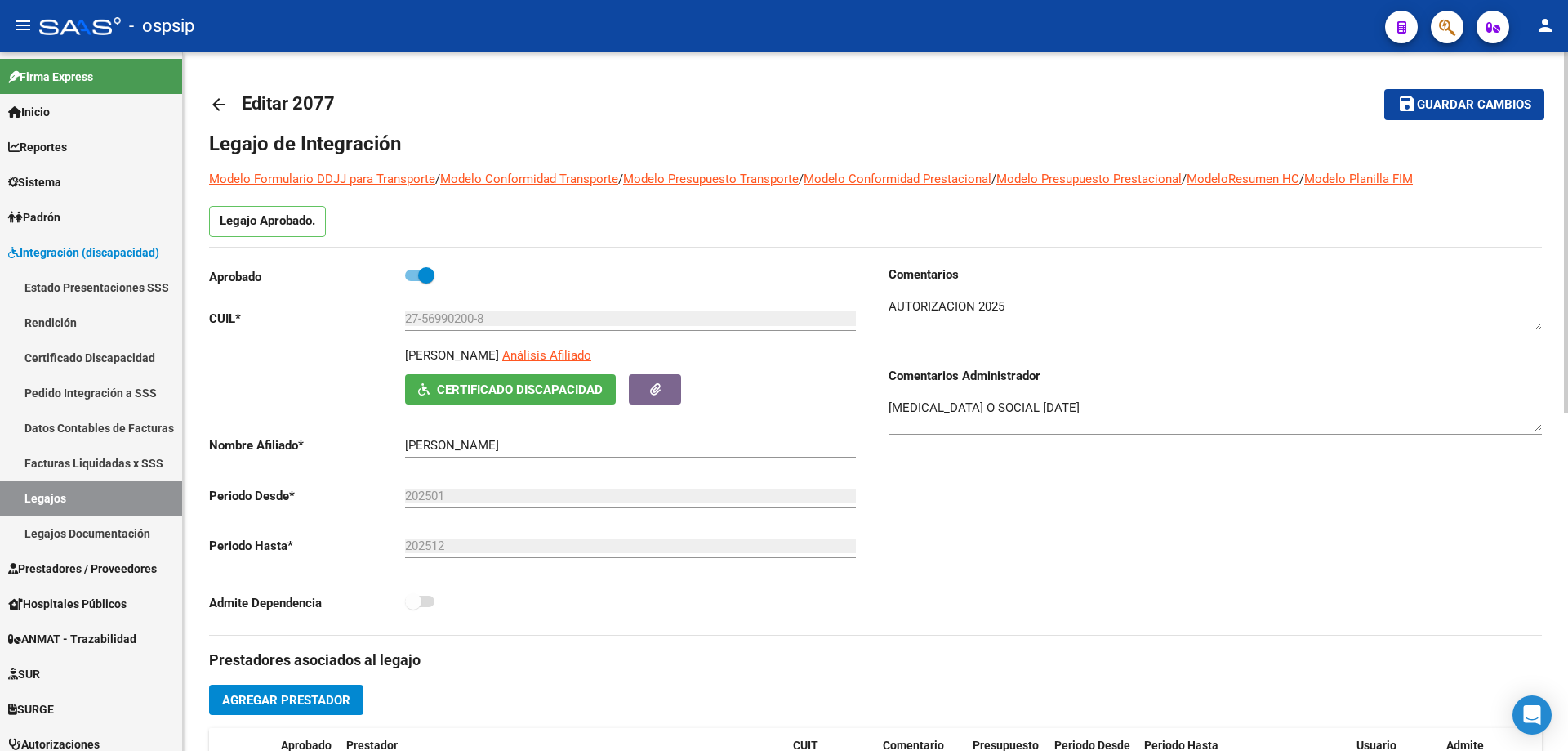
click at [219, 110] on mat-icon "arrow_back" at bounding box center [219, 104] width 20 height 20
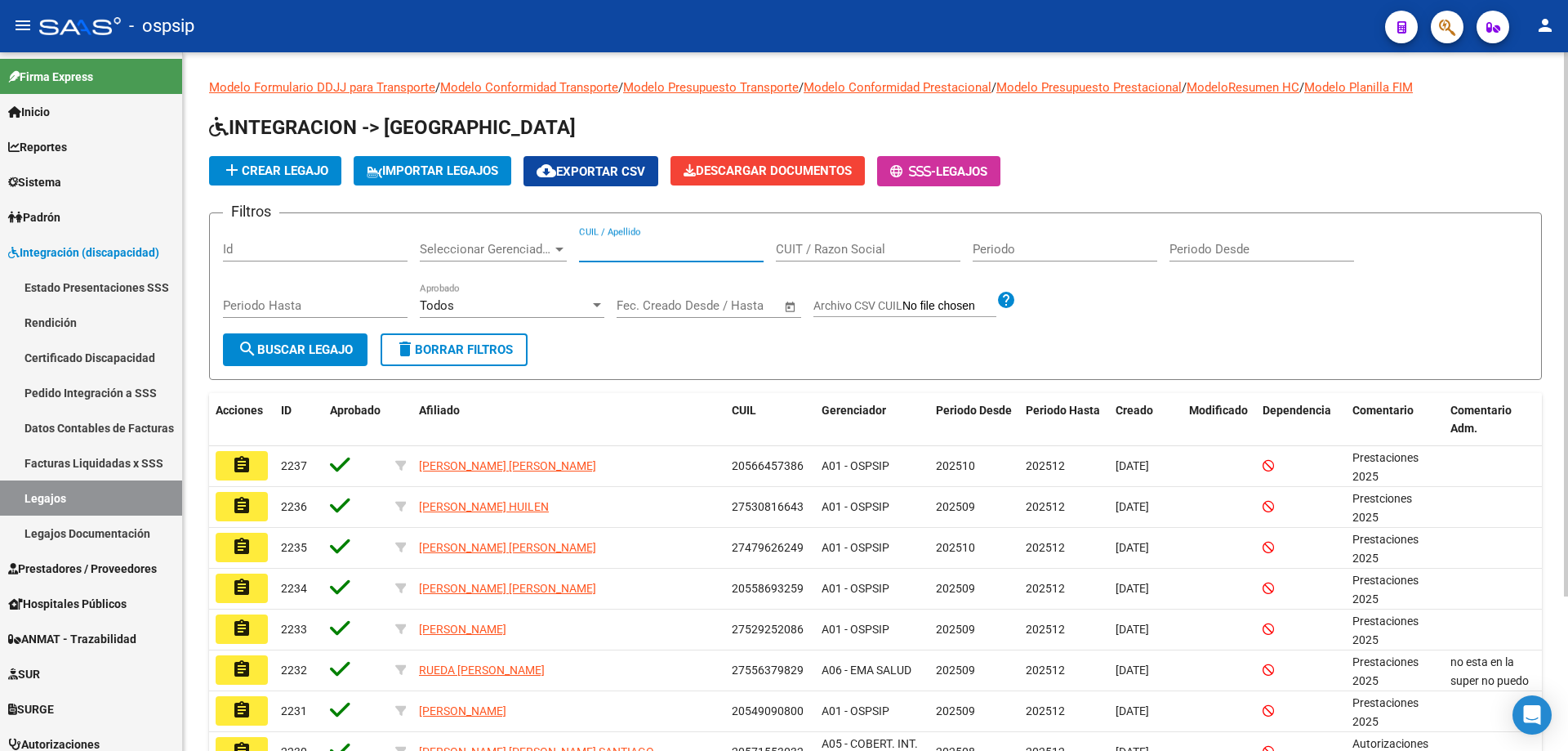
paste input "20449371624"
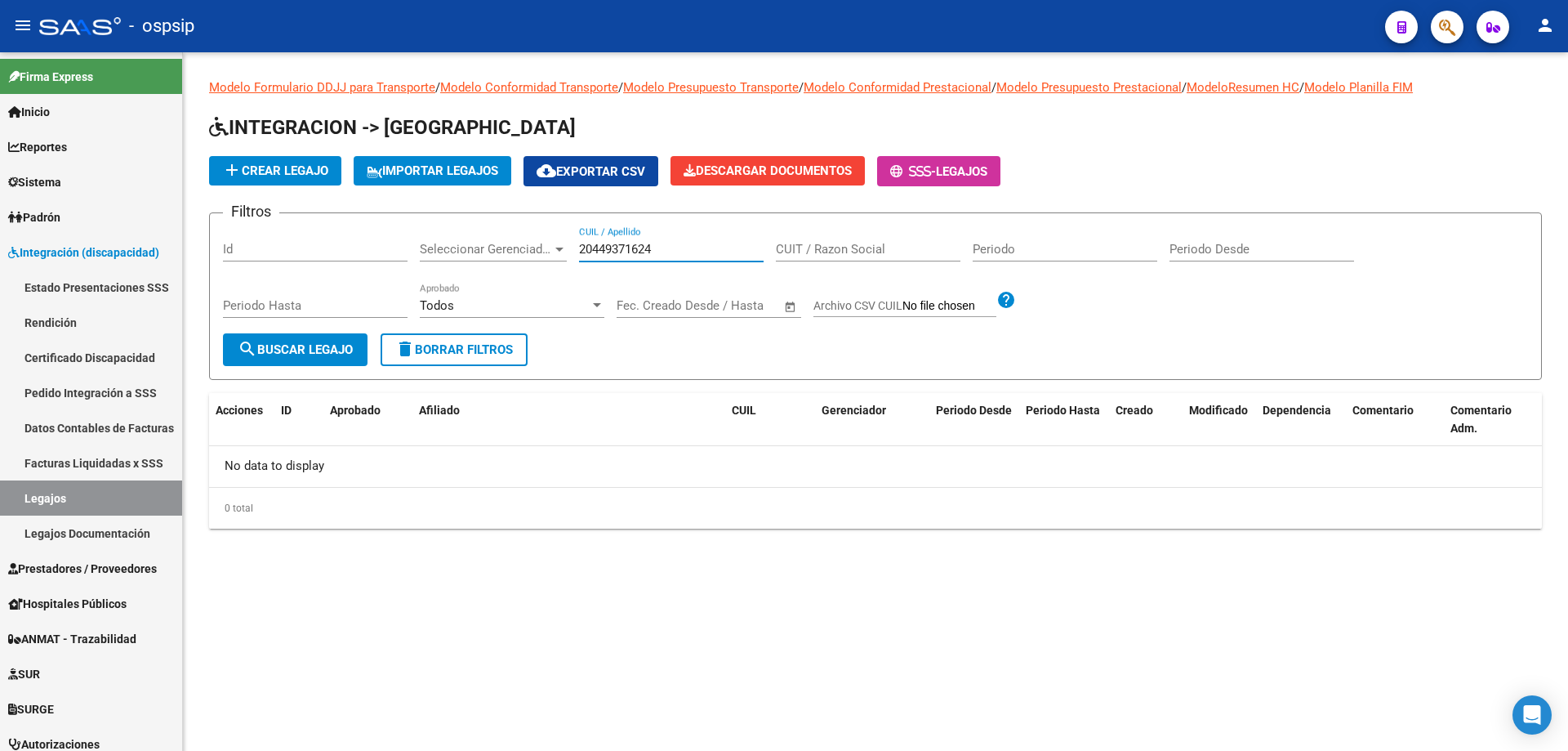
click at [583, 245] on input "20449371624" at bounding box center [672, 249] width 185 height 15
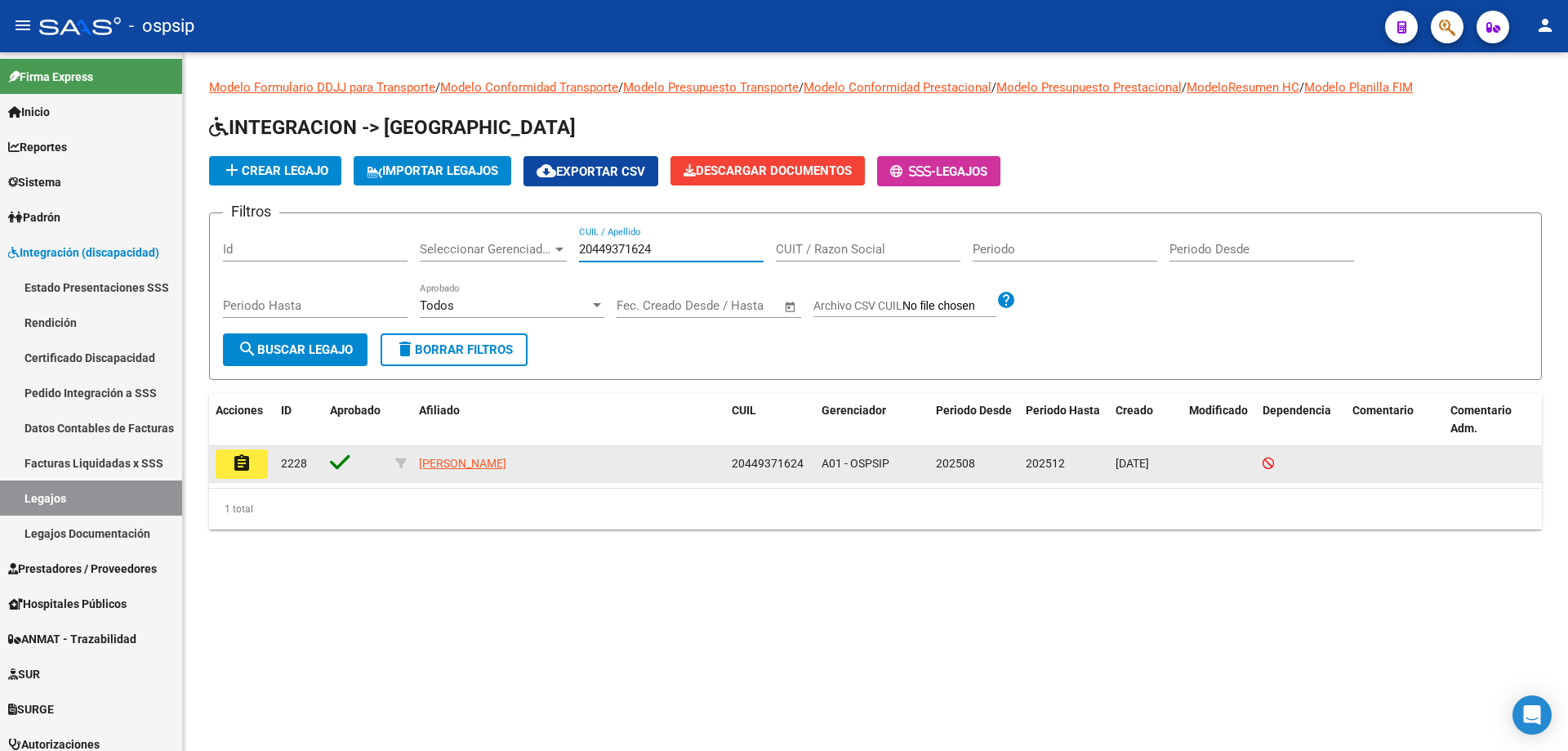
type input "20449371624"
click at [236, 464] on mat-icon "assignment" at bounding box center [242, 463] width 20 height 20
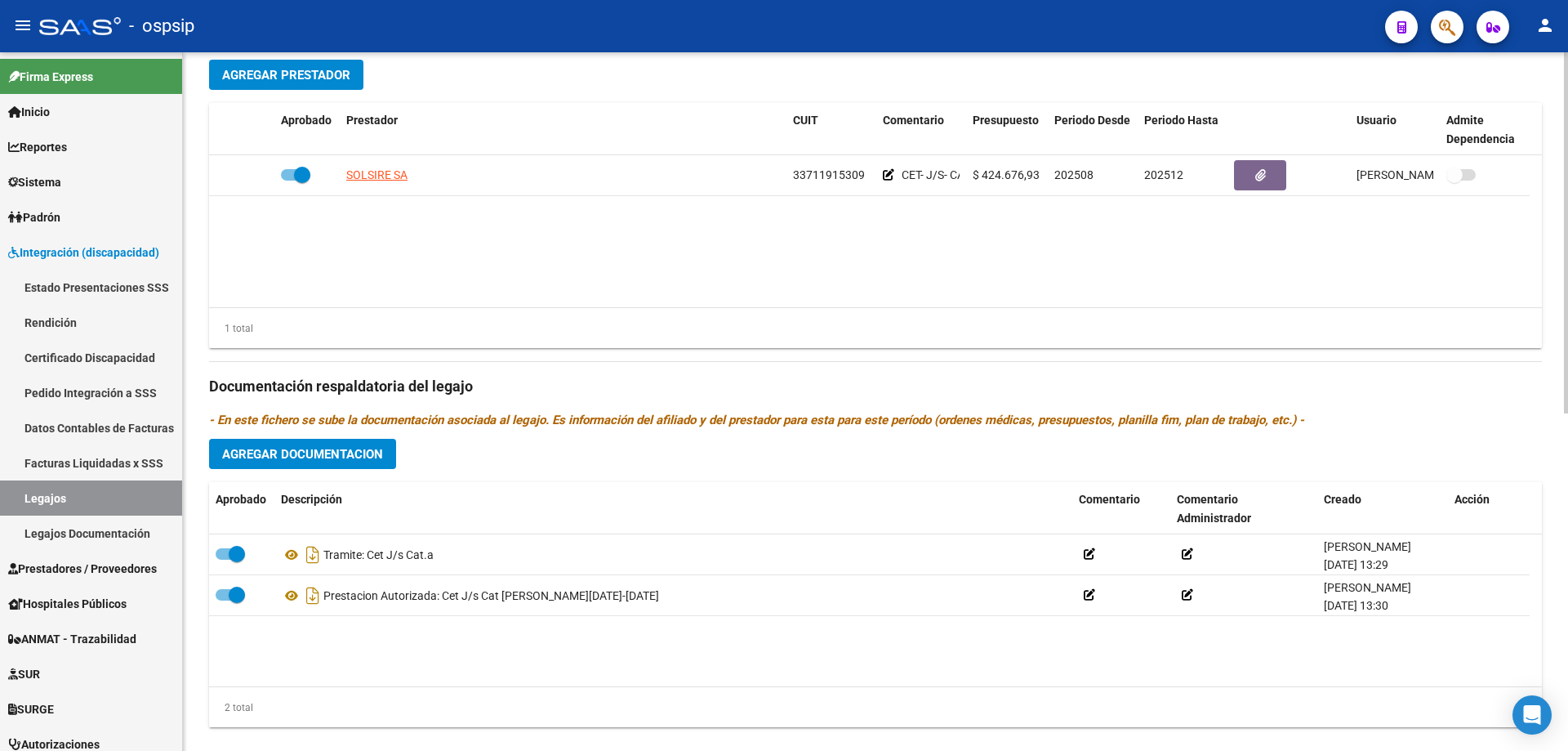
scroll to position [654, 0]
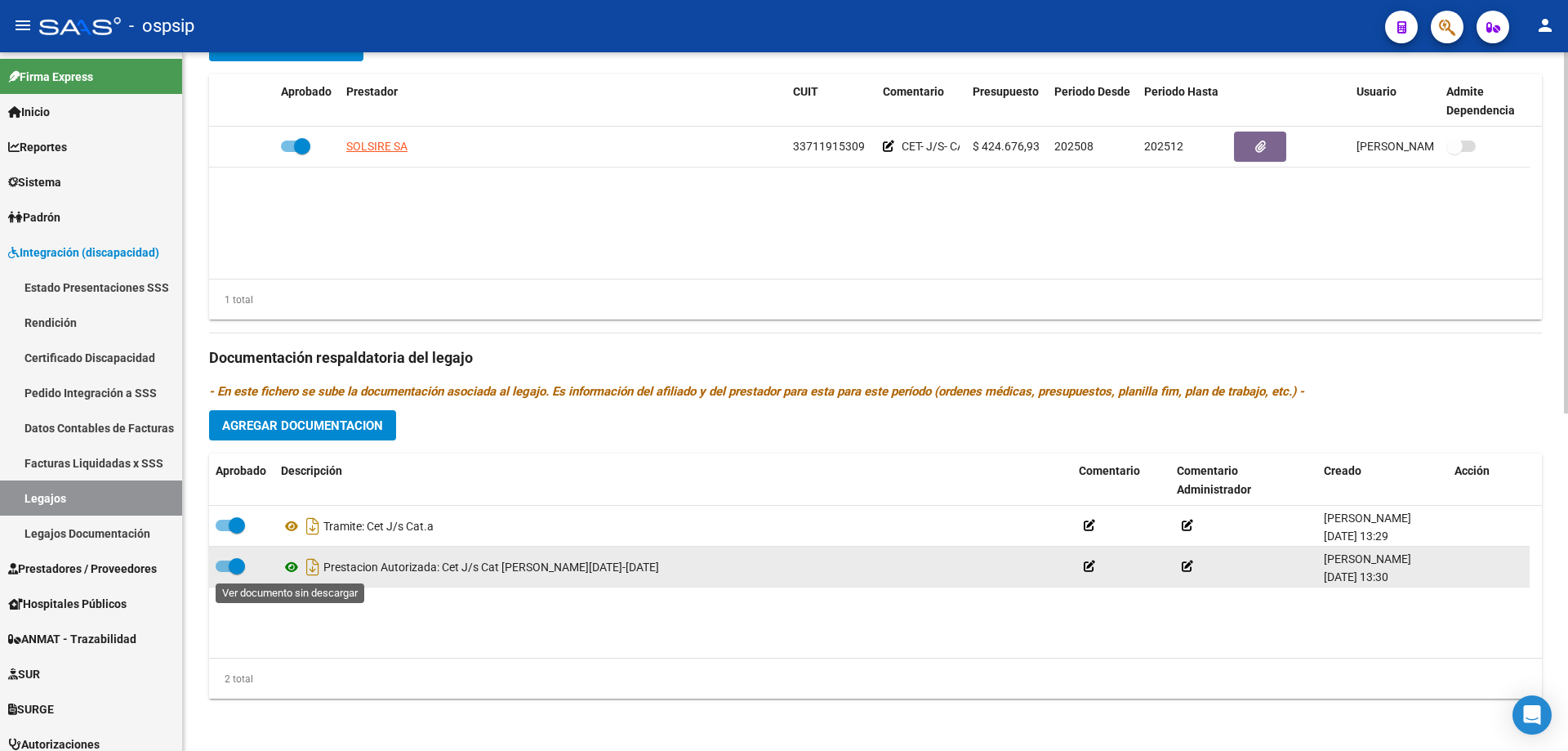
click at [292, 568] on icon at bounding box center [291, 567] width 21 height 20
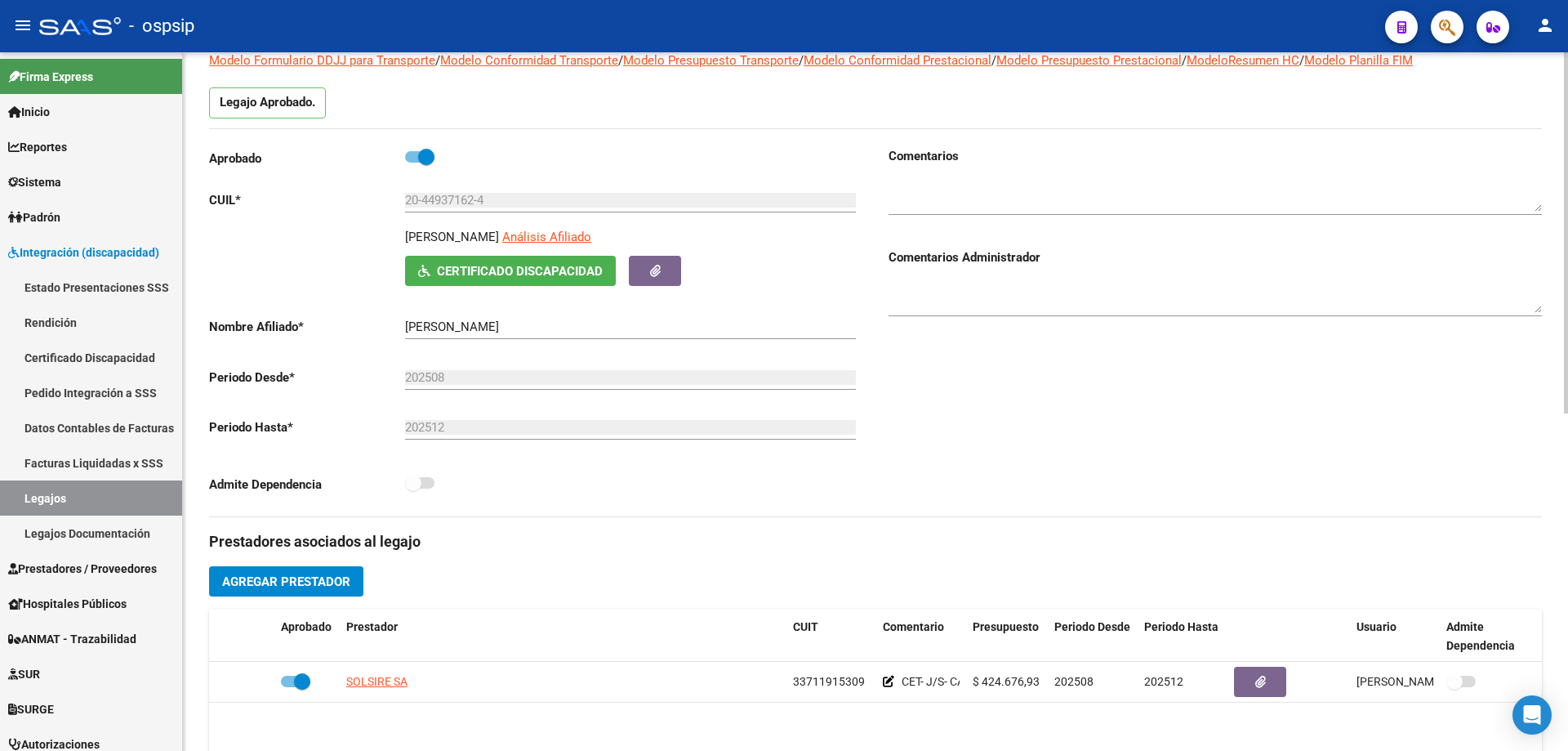
scroll to position [0, 0]
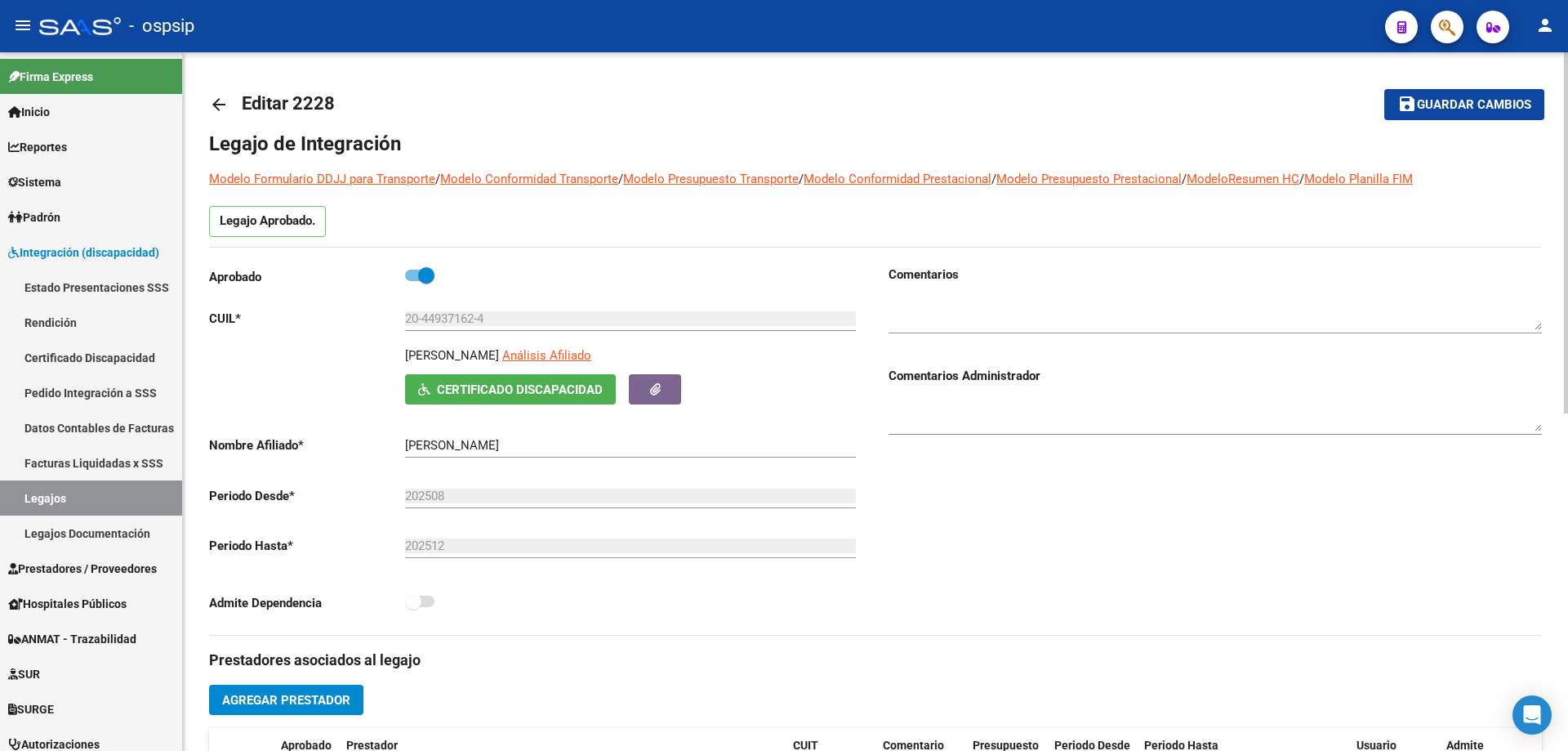
click at [216, 107] on mat-icon "arrow_back" at bounding box center [219, 104] width 20 height 20
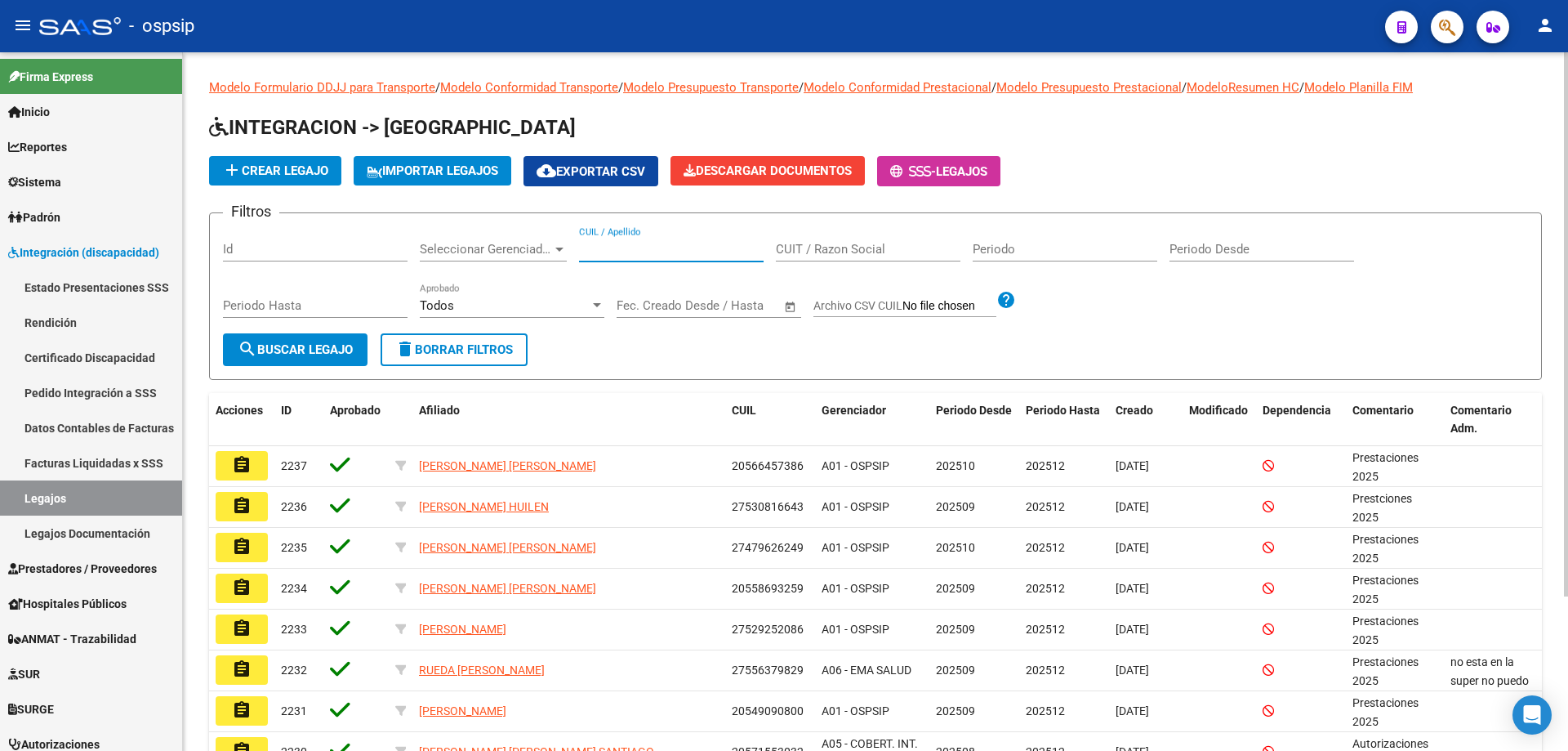
paste input "20478692936"
click at [582, 244] on input "20478692936" at bounding box center [672, 249] width 185 height 15
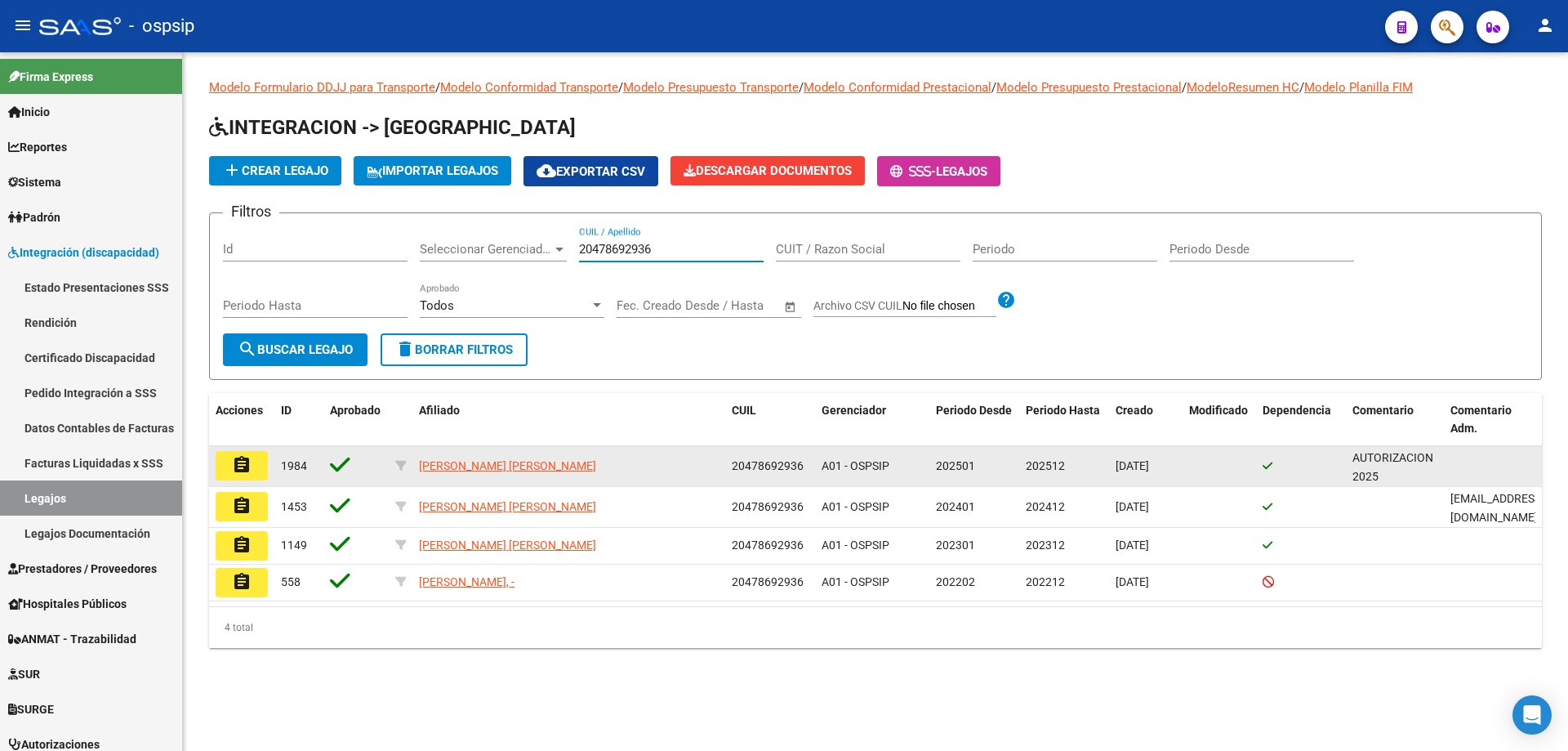
type input "20478692936"
click at [242, 464] on mat-icon "assignment" at bounding box center [242, 465] width 20 height 20
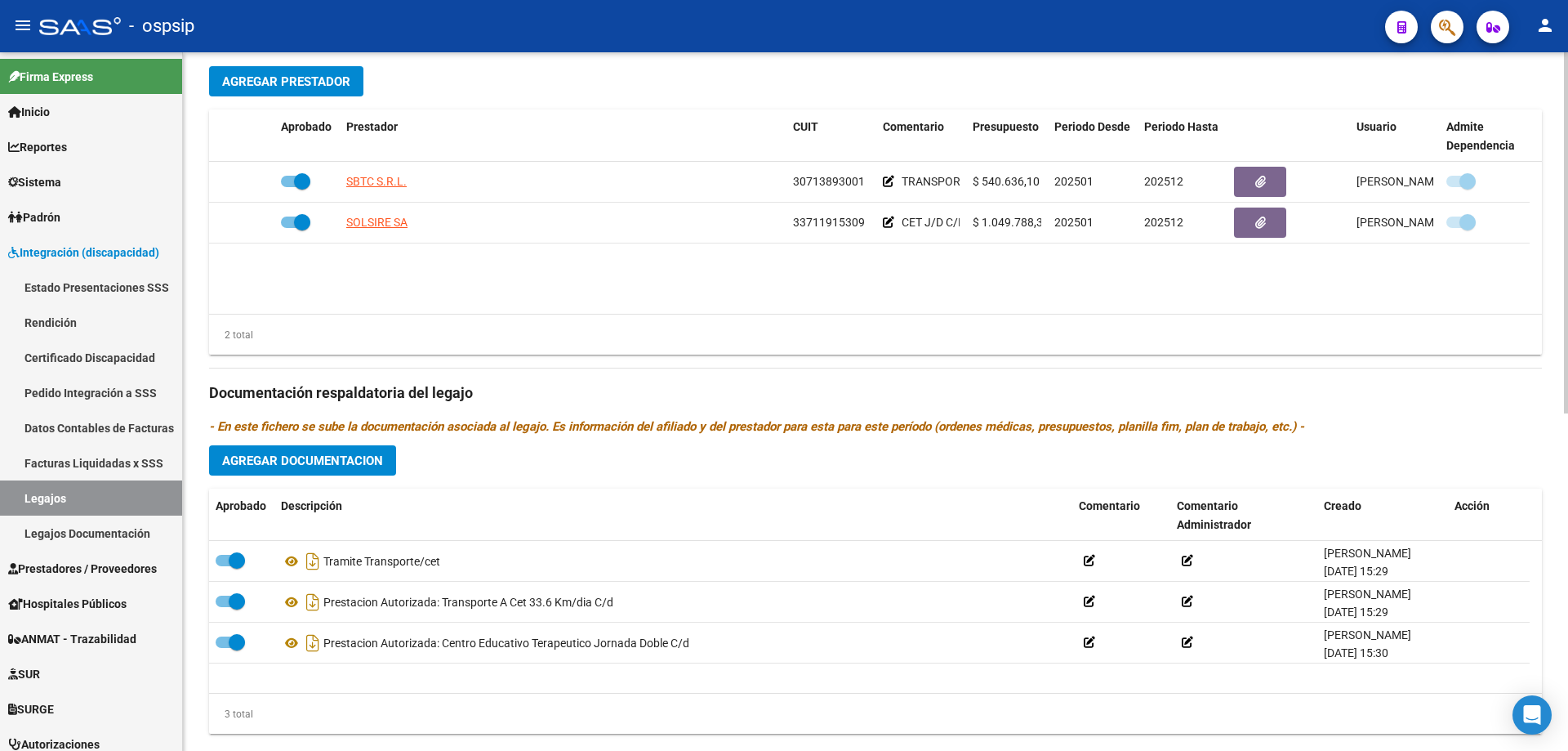
scroll to position [654, 0]
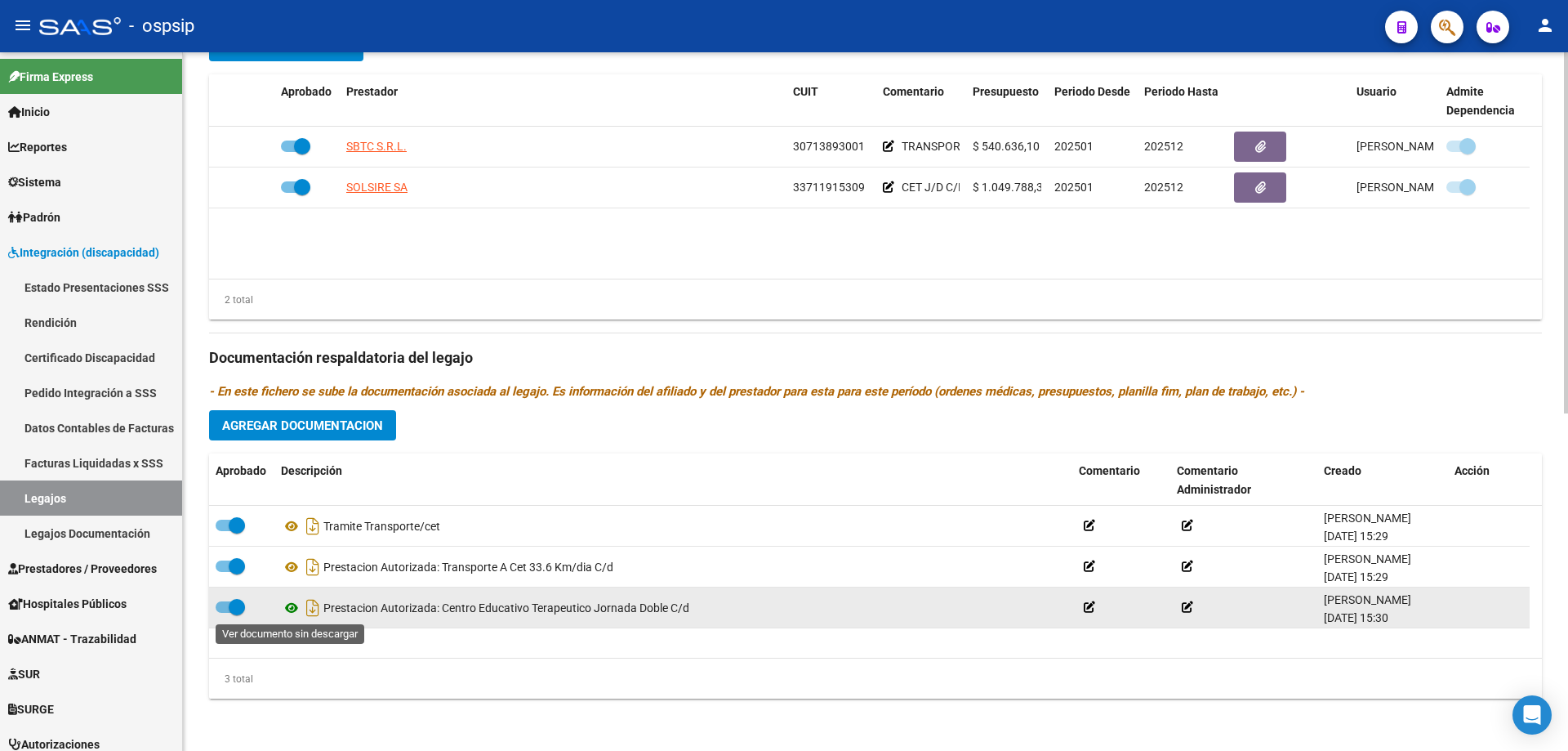
click at [290, 610] on icon at bounding box center [291, 608] width 21 height 20
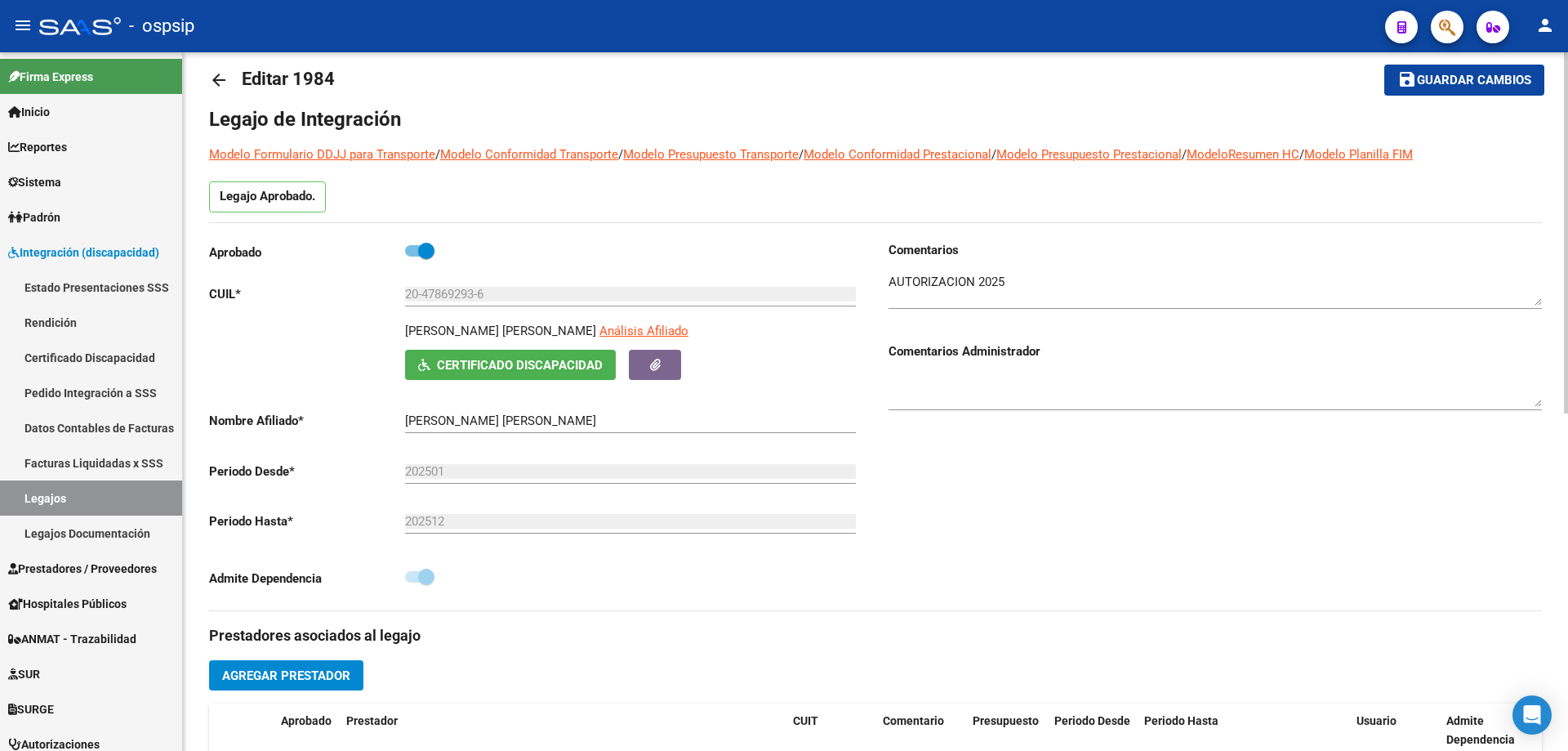
scroll to position [0, 0]
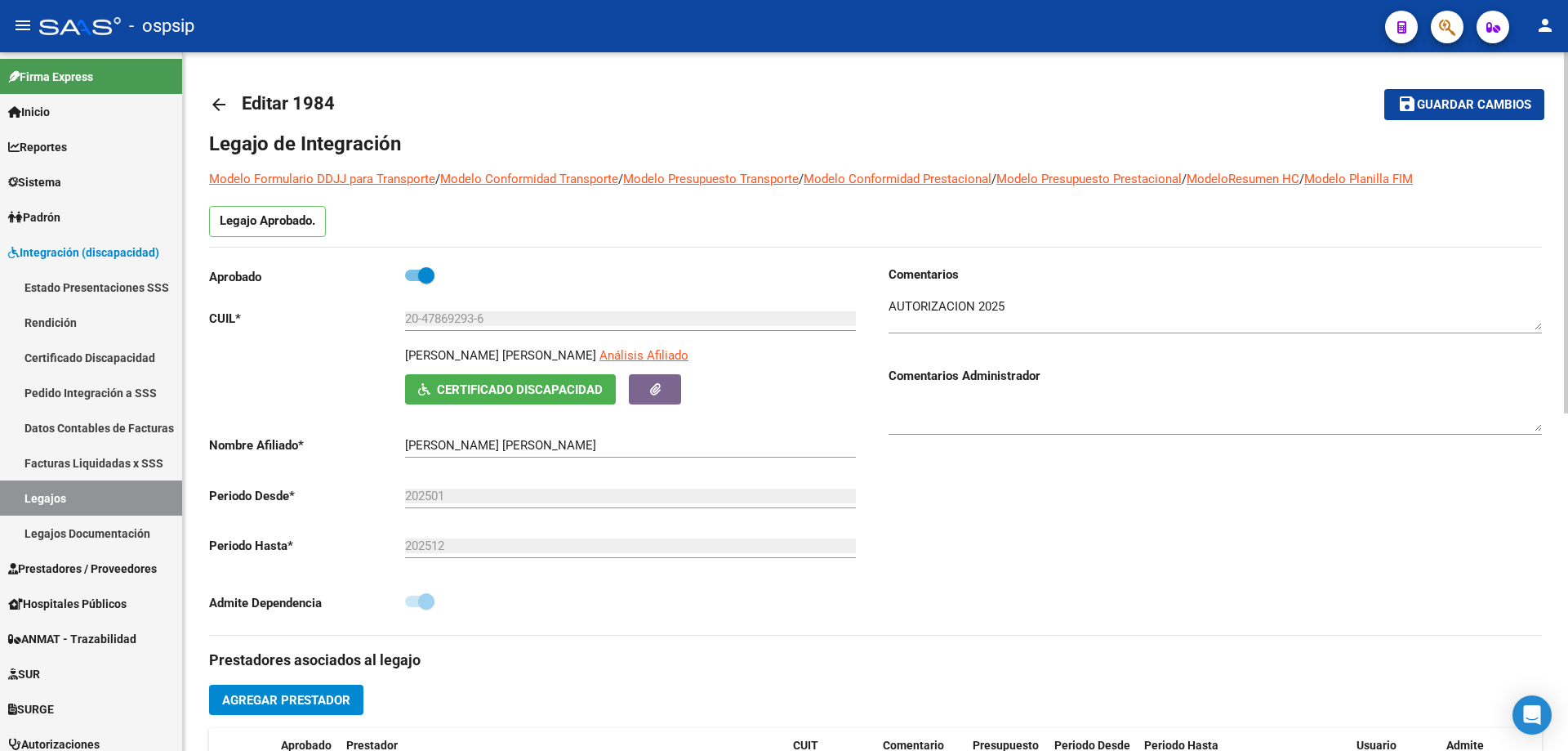
click at [209, 102] on div "arrow_back Editar 1984 save Guardar cambios Legajo de Integración Modelo Formul…" at bounding box center [876, 728] width 1386 height 1352
click at [218, 102] on mat-icon "arrow_back" at bounding box center [219, 104] width 20 height 20
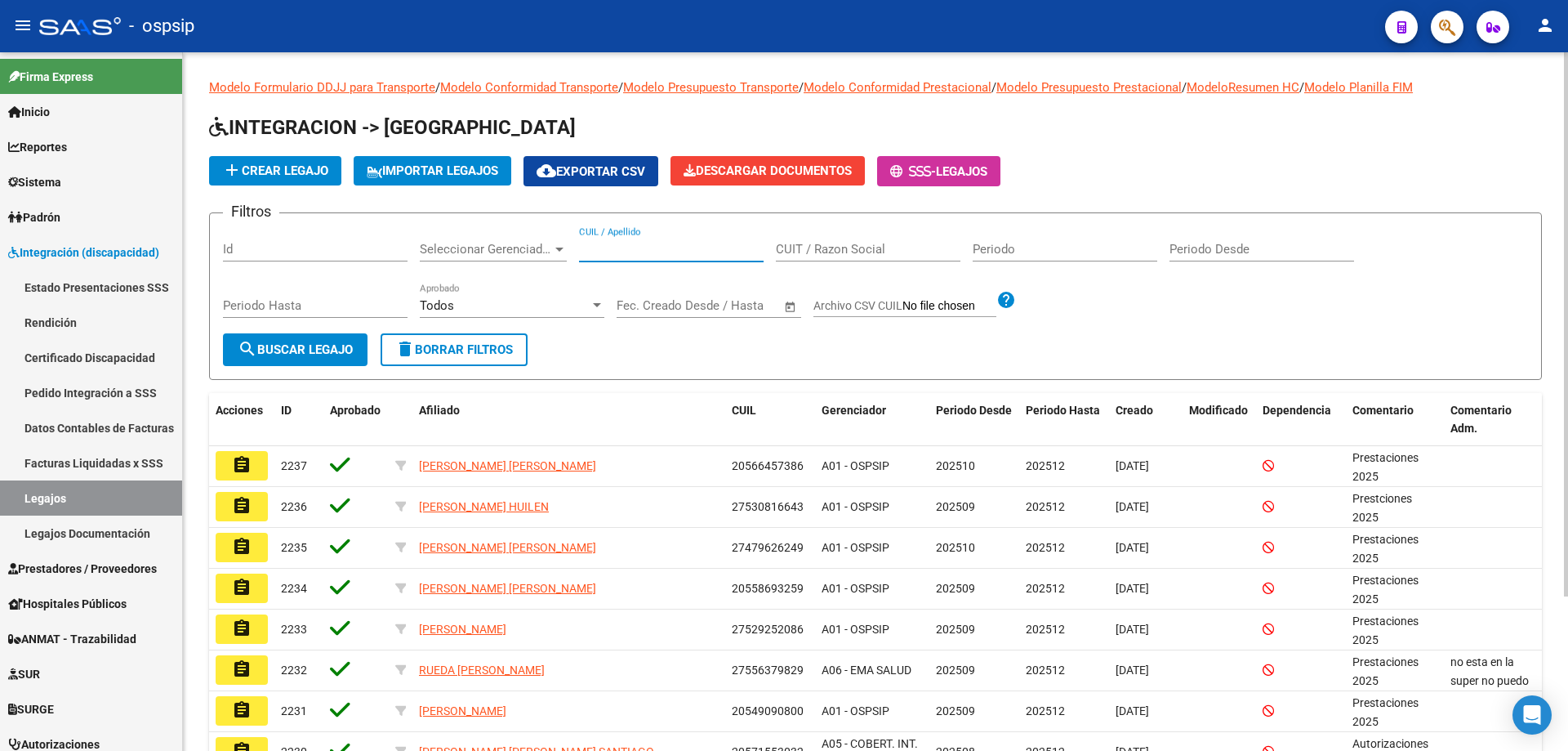
paste input "20478692936"
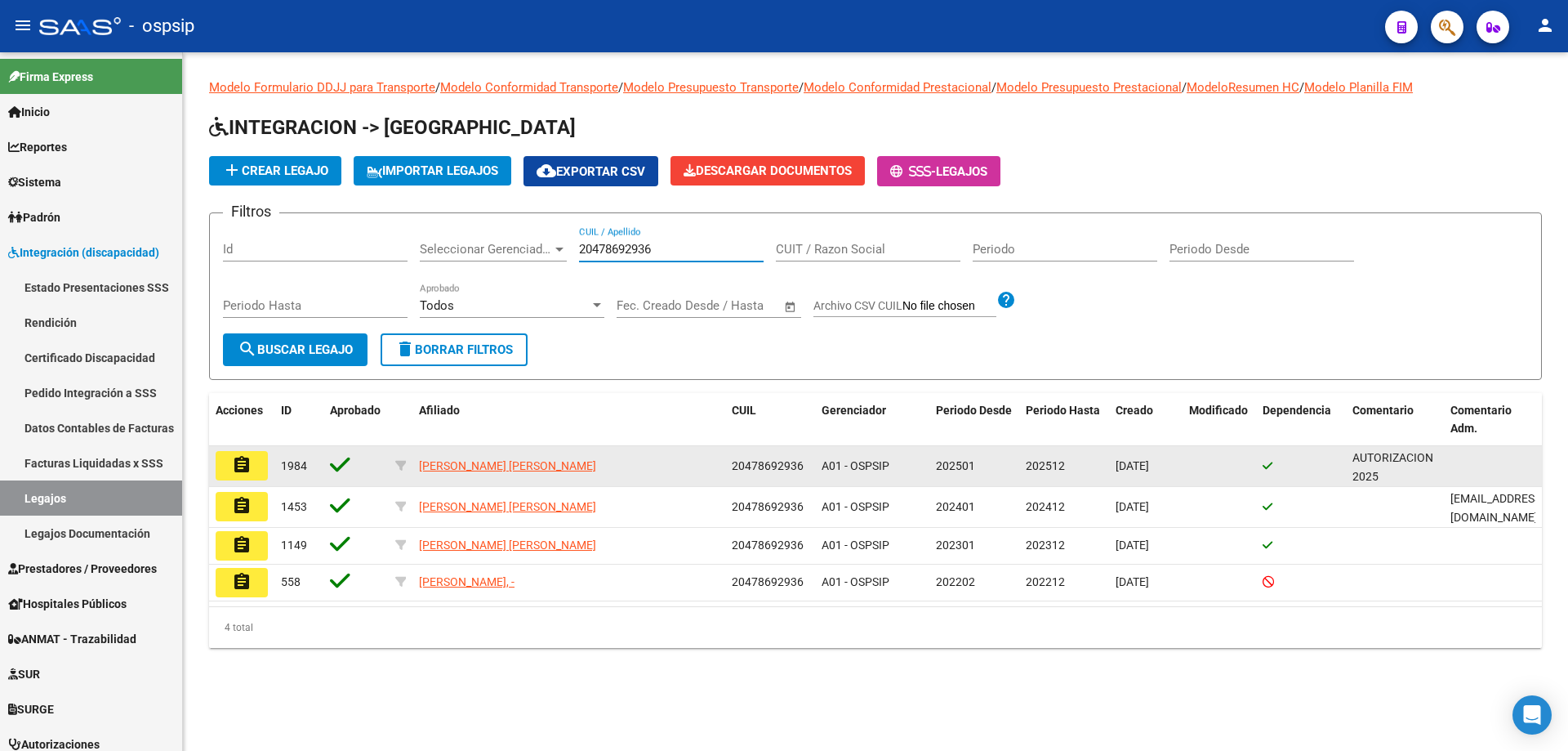
type input "20478692936"
click at [245, 457] on mat-icon "assignment" at bounding box center [242, 465] width 20 height 20
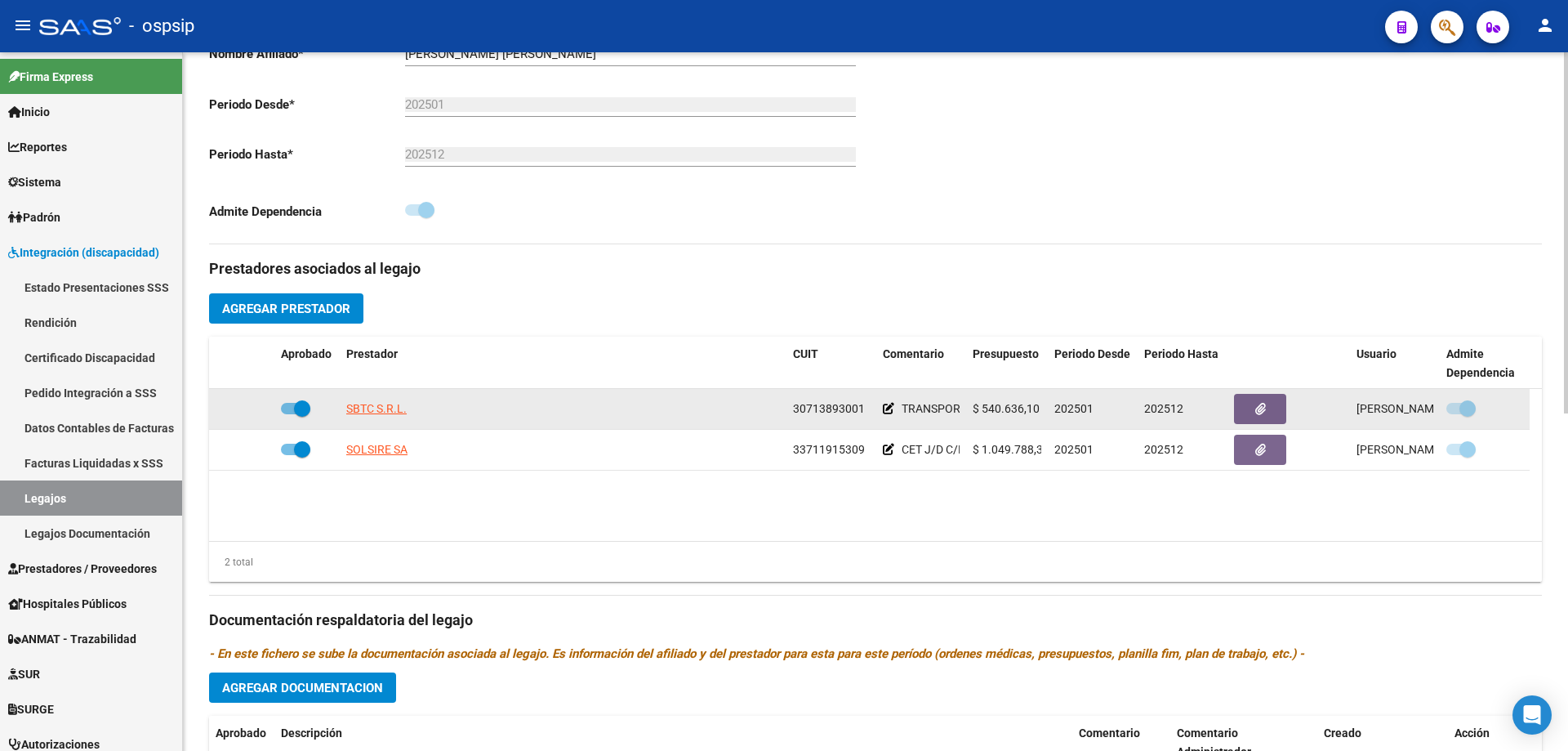
scroll to position [408, 0]
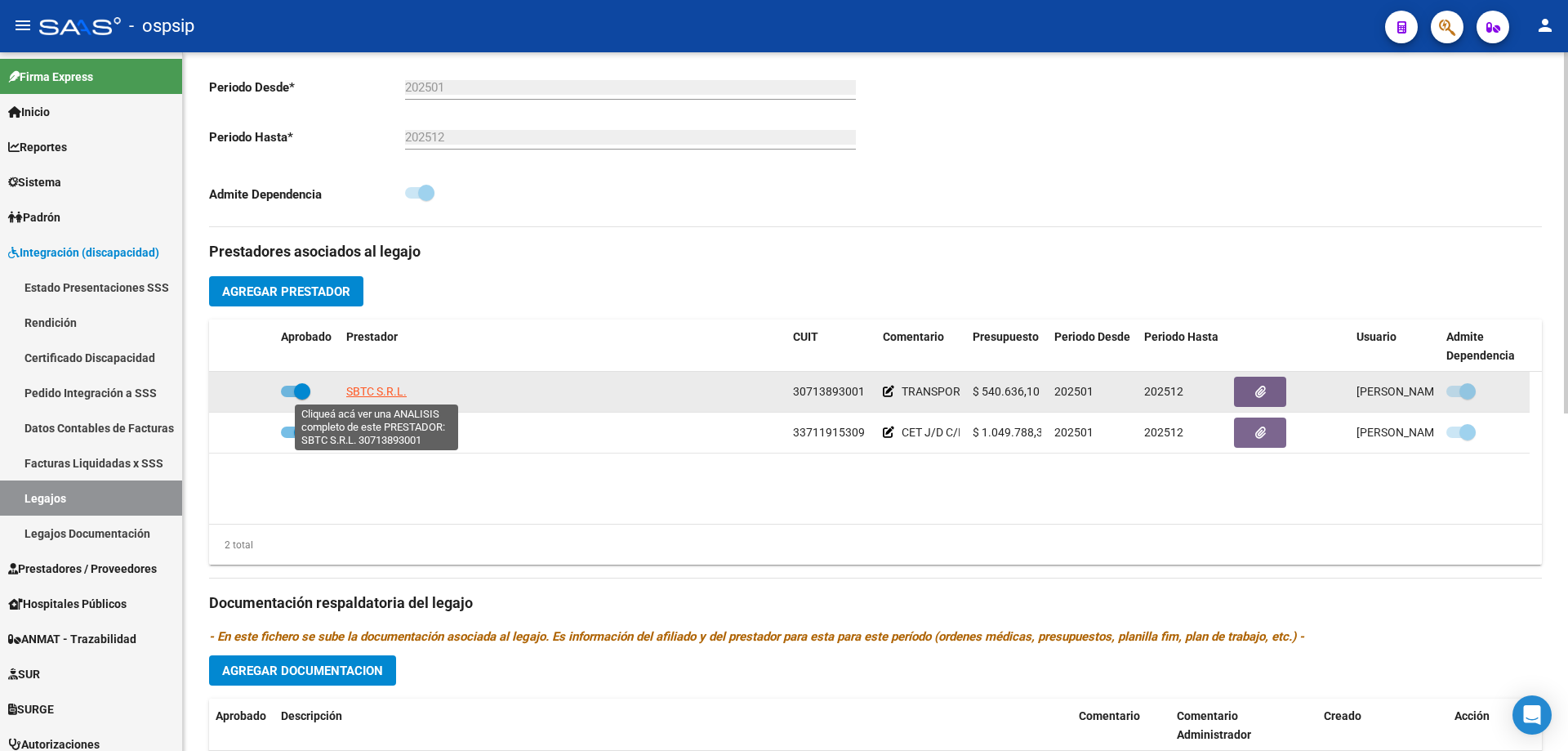
click at [366, 385] on span "SBTC S.R.L." at bounding box center [376, 391] width 61 height 13
type textarea "30713893001"
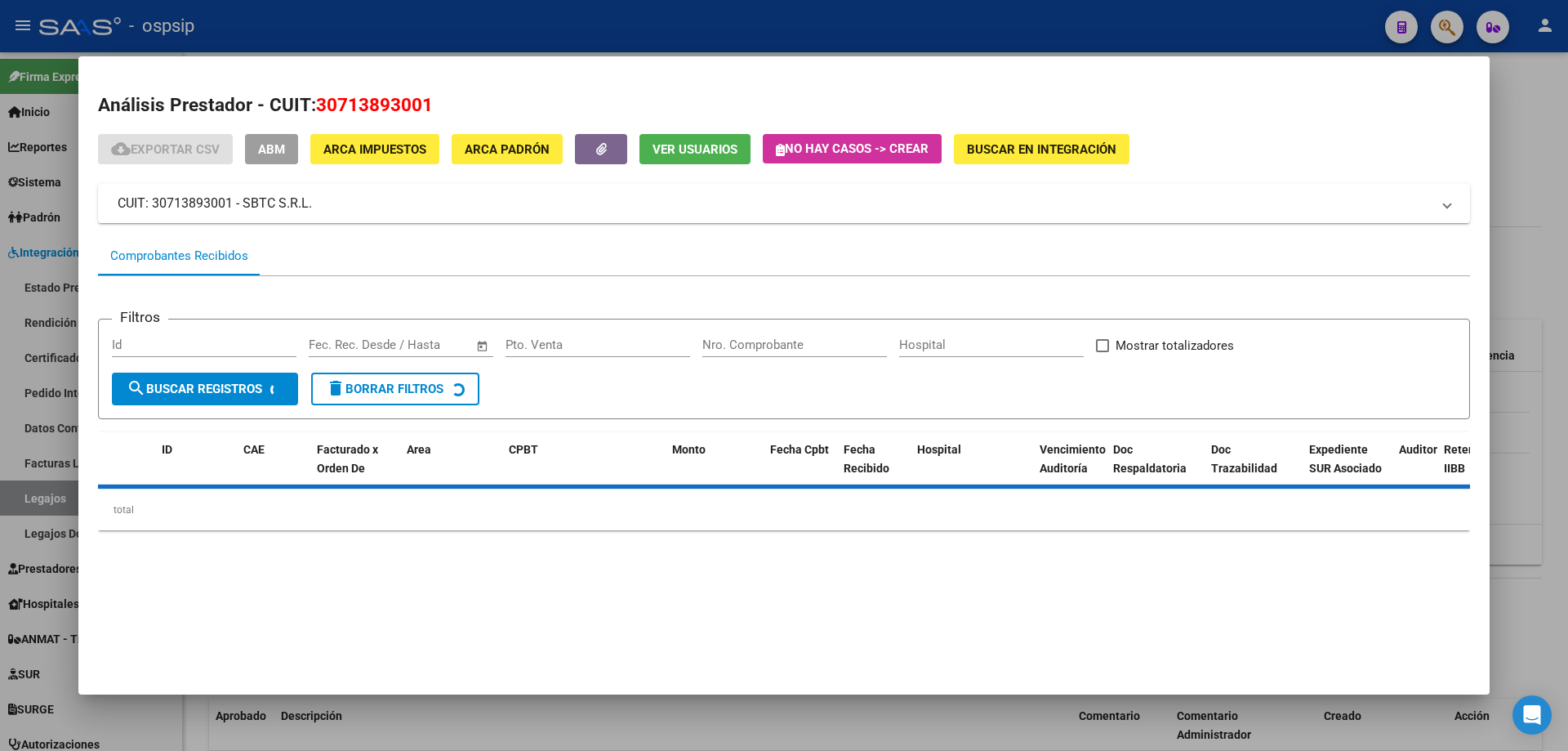
click at [1556, 177] on div at bounding box center [784, 376] width 1568 height 751
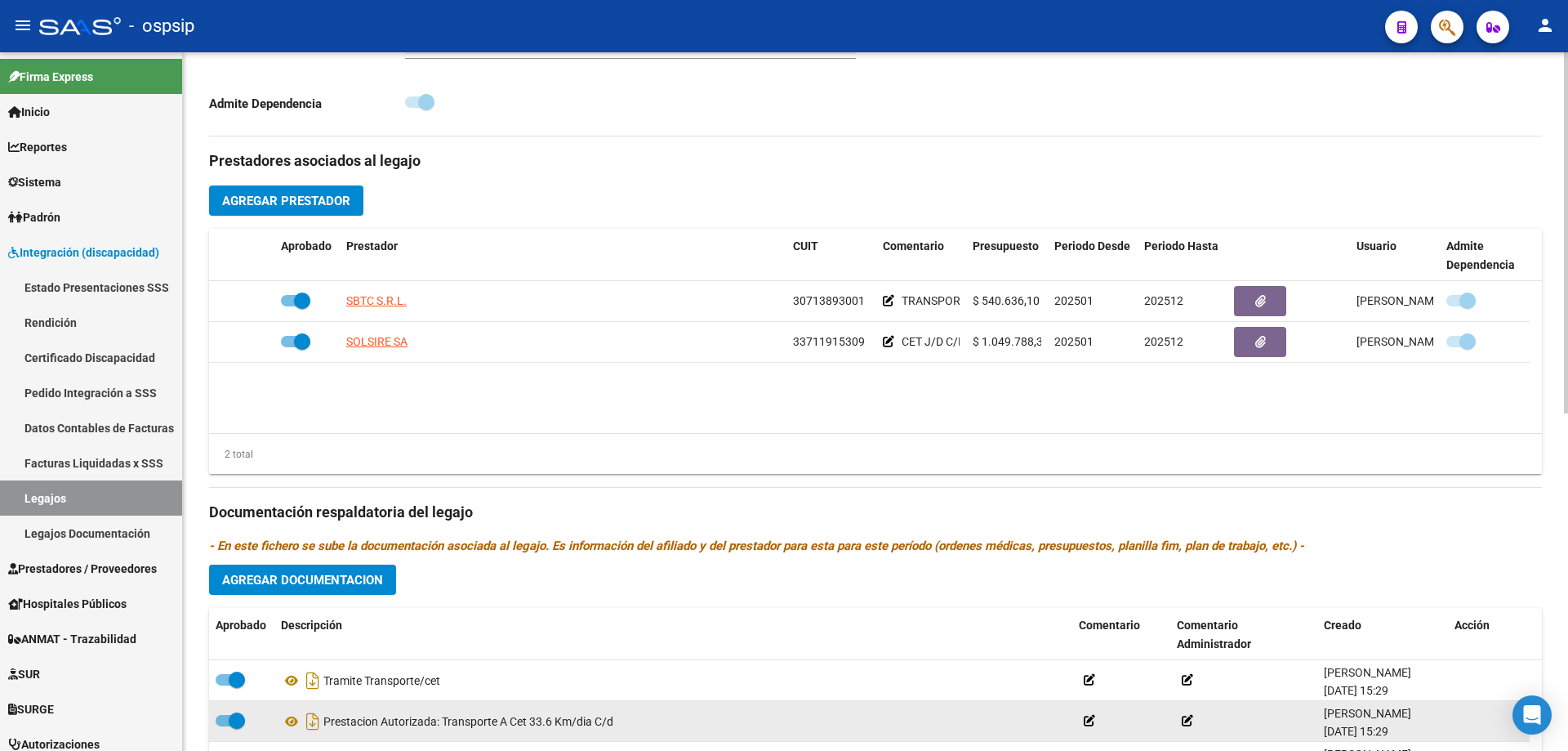
scroll to position [654, 0]
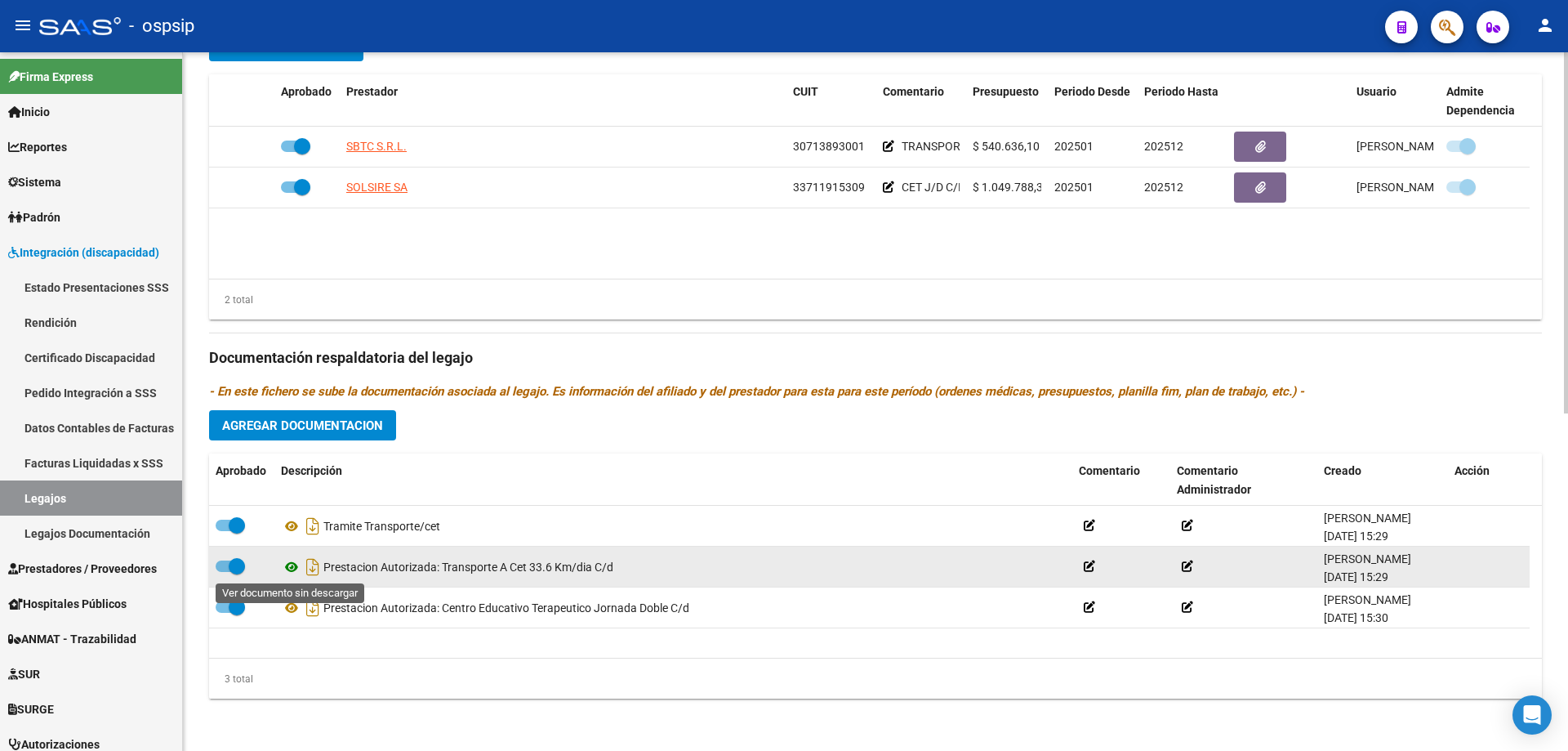
click at [290, 567] on icon at bounding box center [291, 567] width 21 height 20
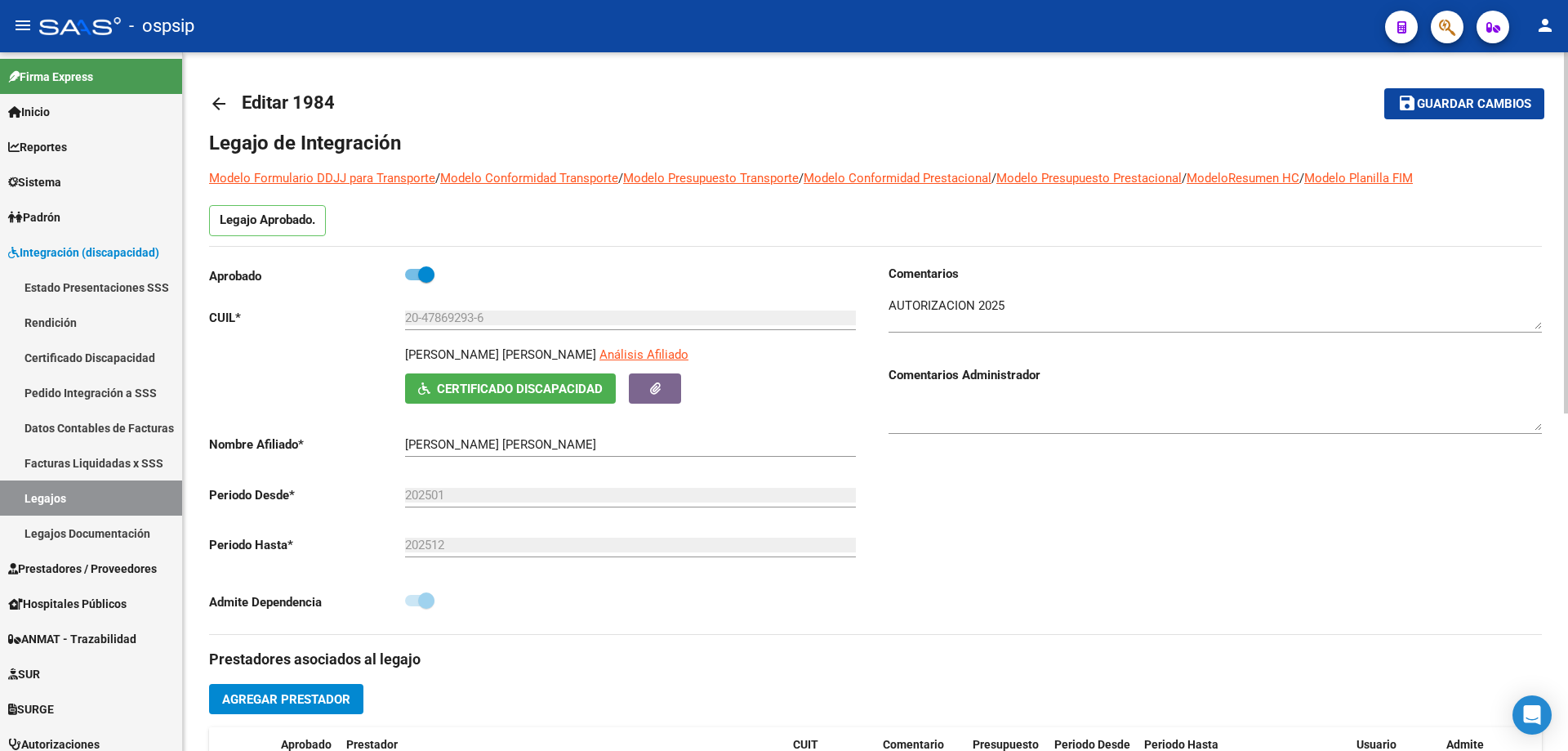
scroll to position [0, 0]
click at [222, 106] on mat-icon "arrow_back" at bounding box center [219, 104] width 20 height 20
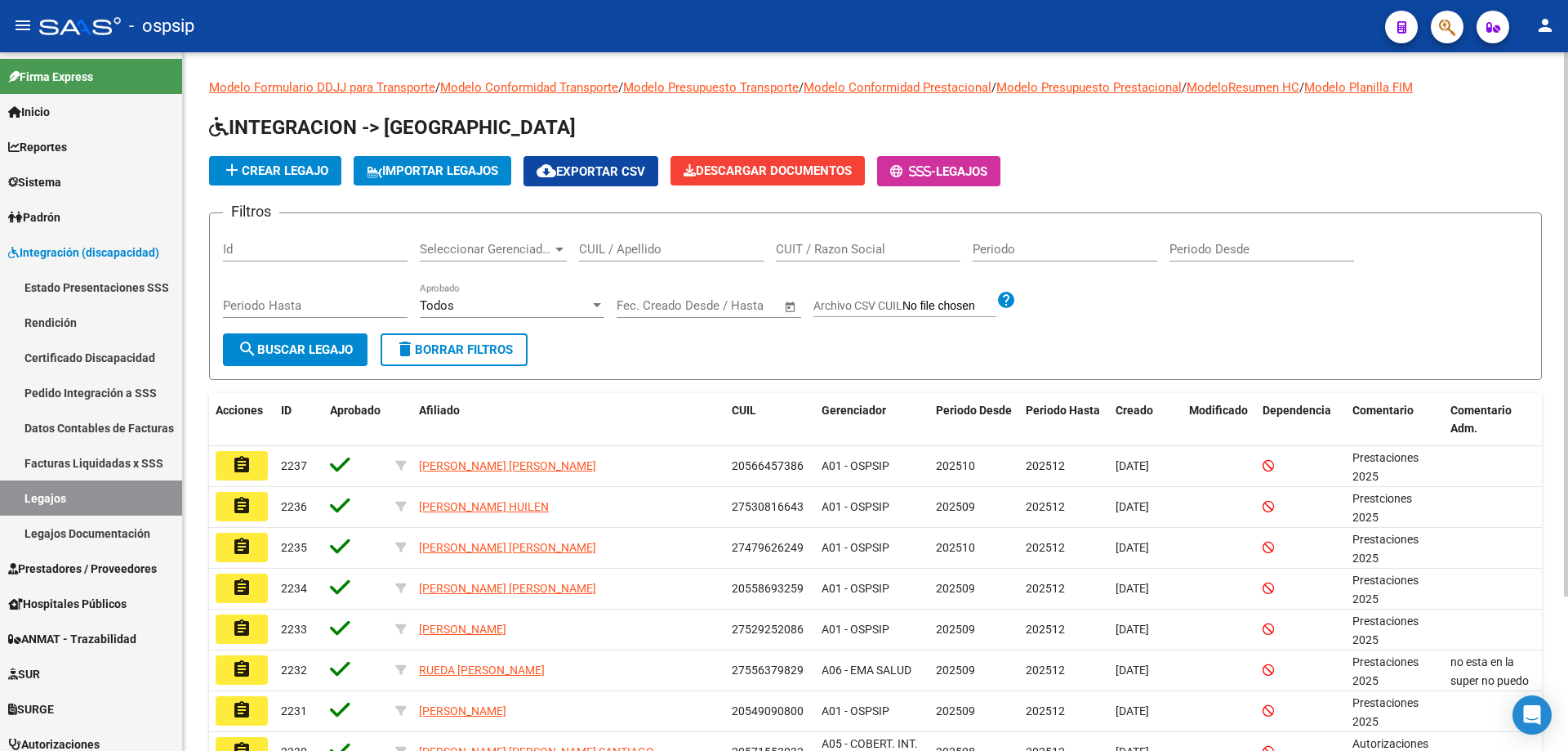
drag, startPoint x: 588, startPoint y: 241, endPoint x: 572, endPoint y: 251, distance: 18.9
click at [570, 249] on app-drop-down-list "Seleccionar Gerenciador Seleccionar Gerenciador" at bounding box center [500, 251] width 160 height 51
click at [576, 251] on app-drop-down-list "Seleccionar Gerenciador Seleccionar Gerenciador" at bounding box center [500, 251] width 160 height 51
click at [583, 254] on input "CUIL / Apellido" at bounding box center [672, 249] width 185 height 15
paste input "20478692936"
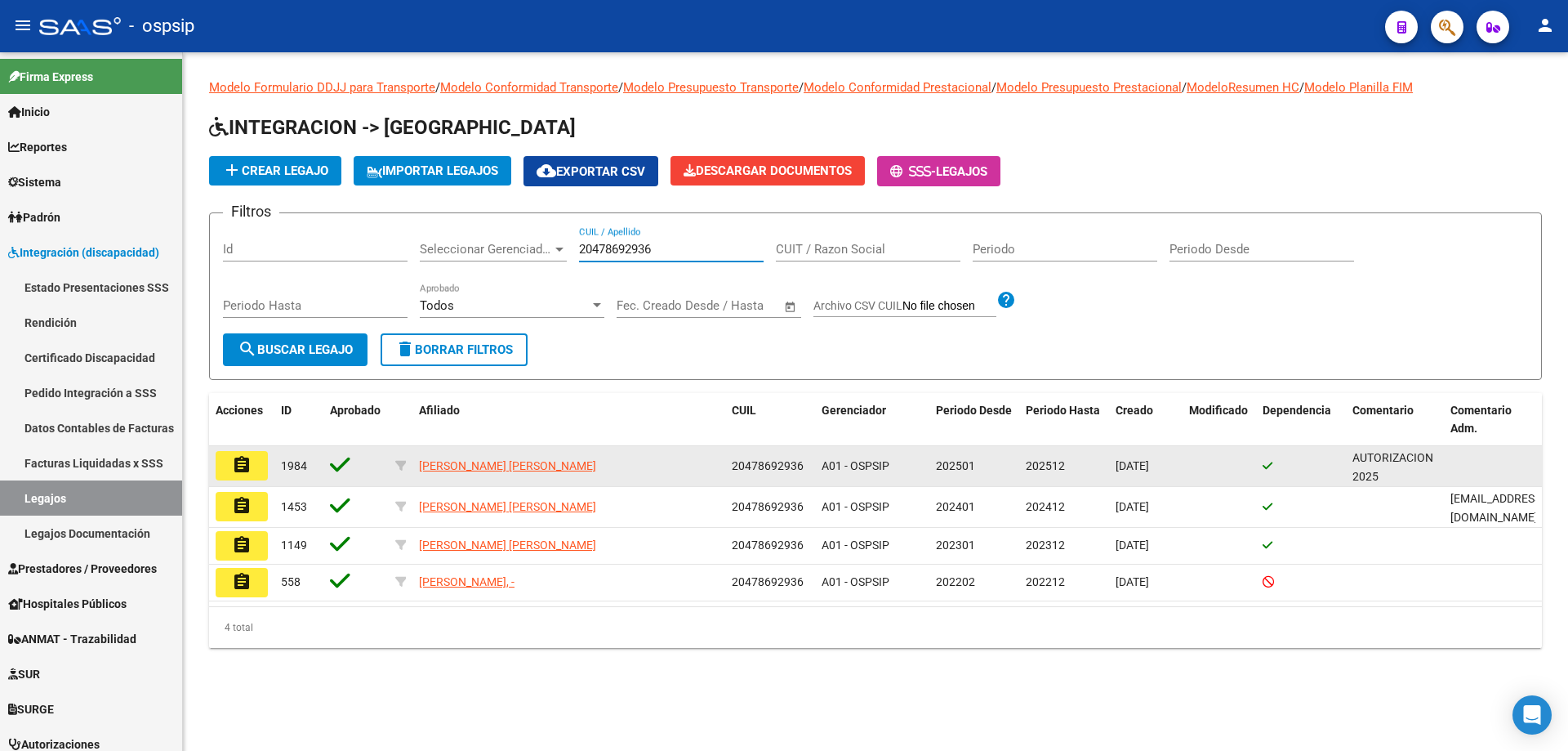
type input "20478692936"
click at [239, 470] on mat-icon "assignment" at bounding box center [242, 465] width 20 height 20
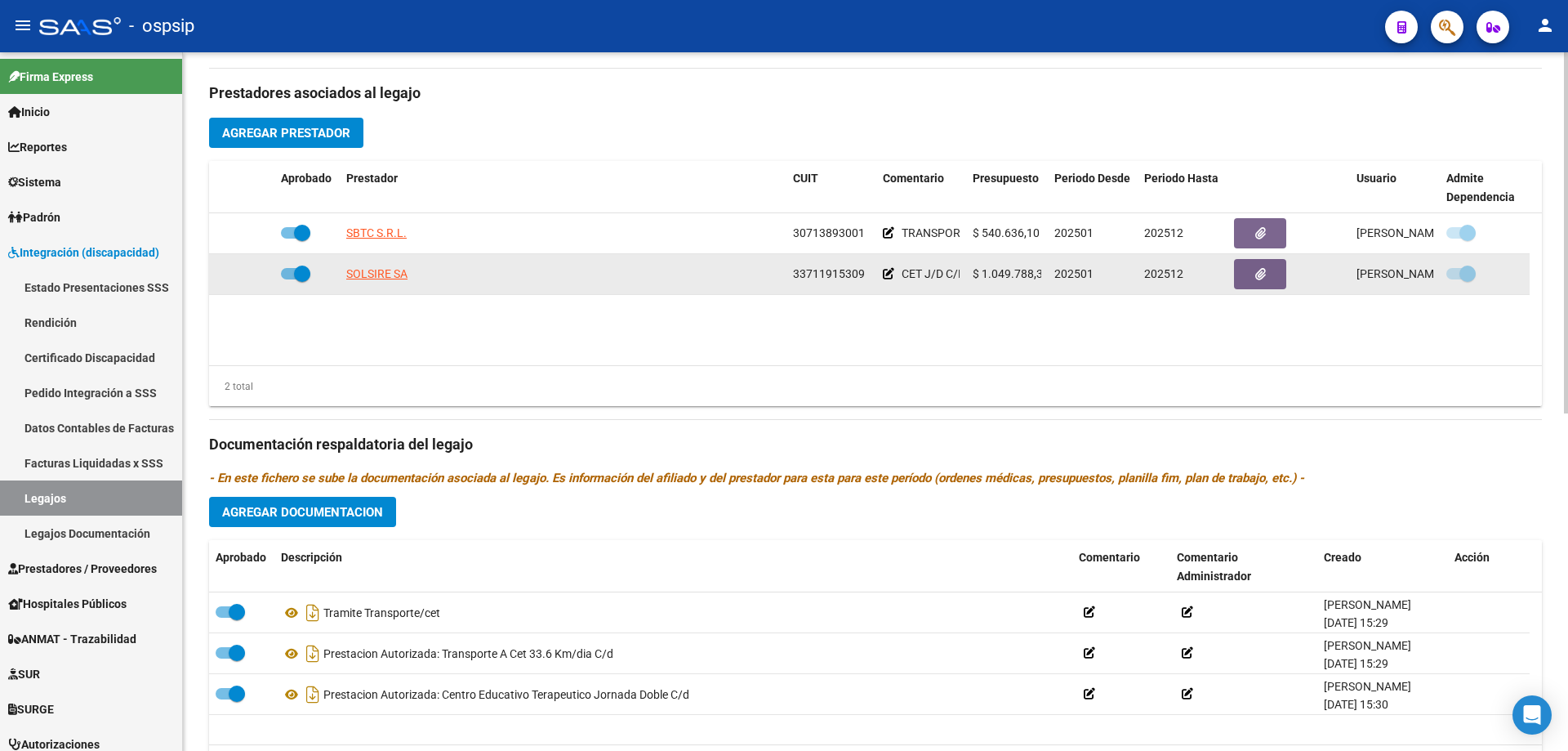
scroll to position [571, 0]
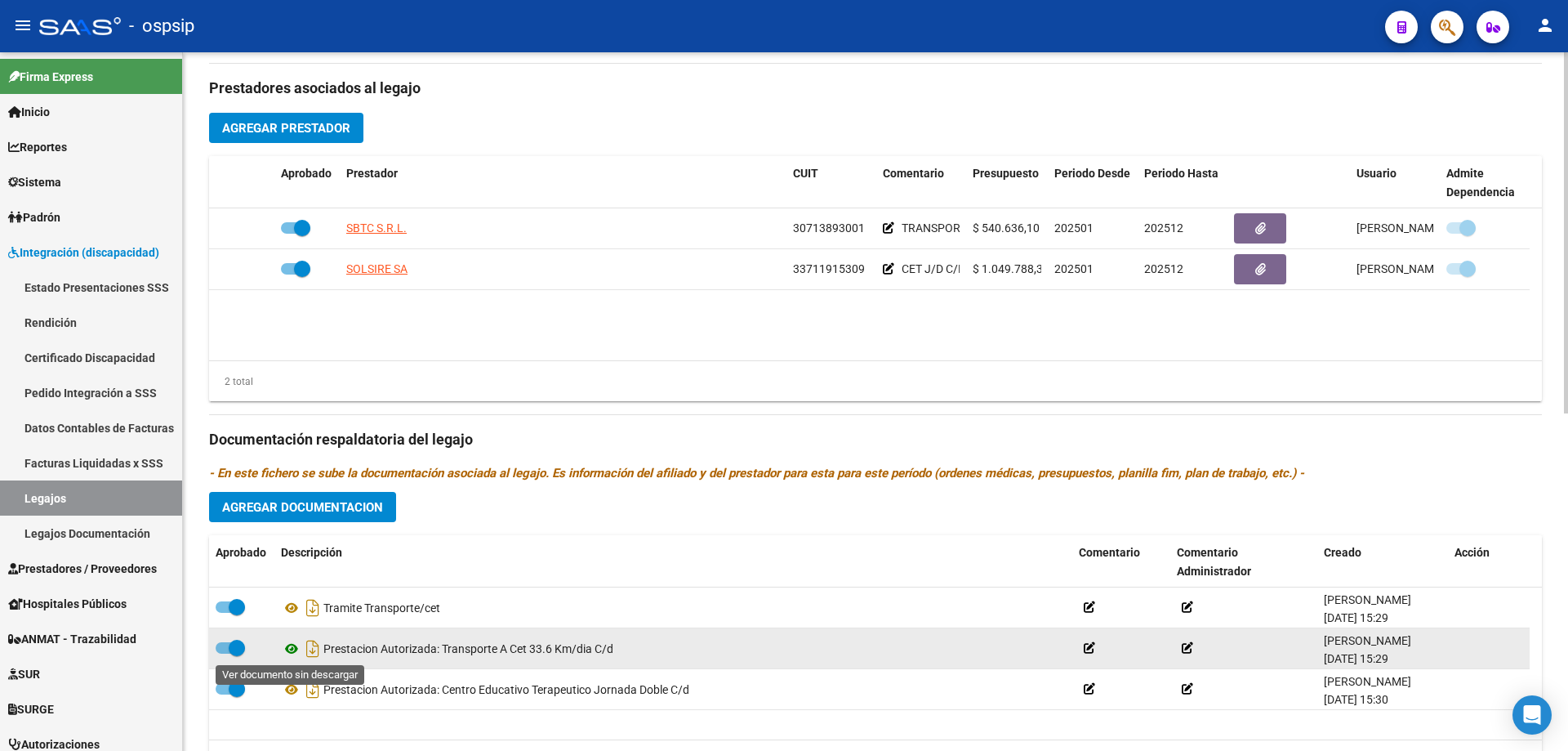
click at [284, 647] on icon at bounding box center [291, 649] width 21 height 20
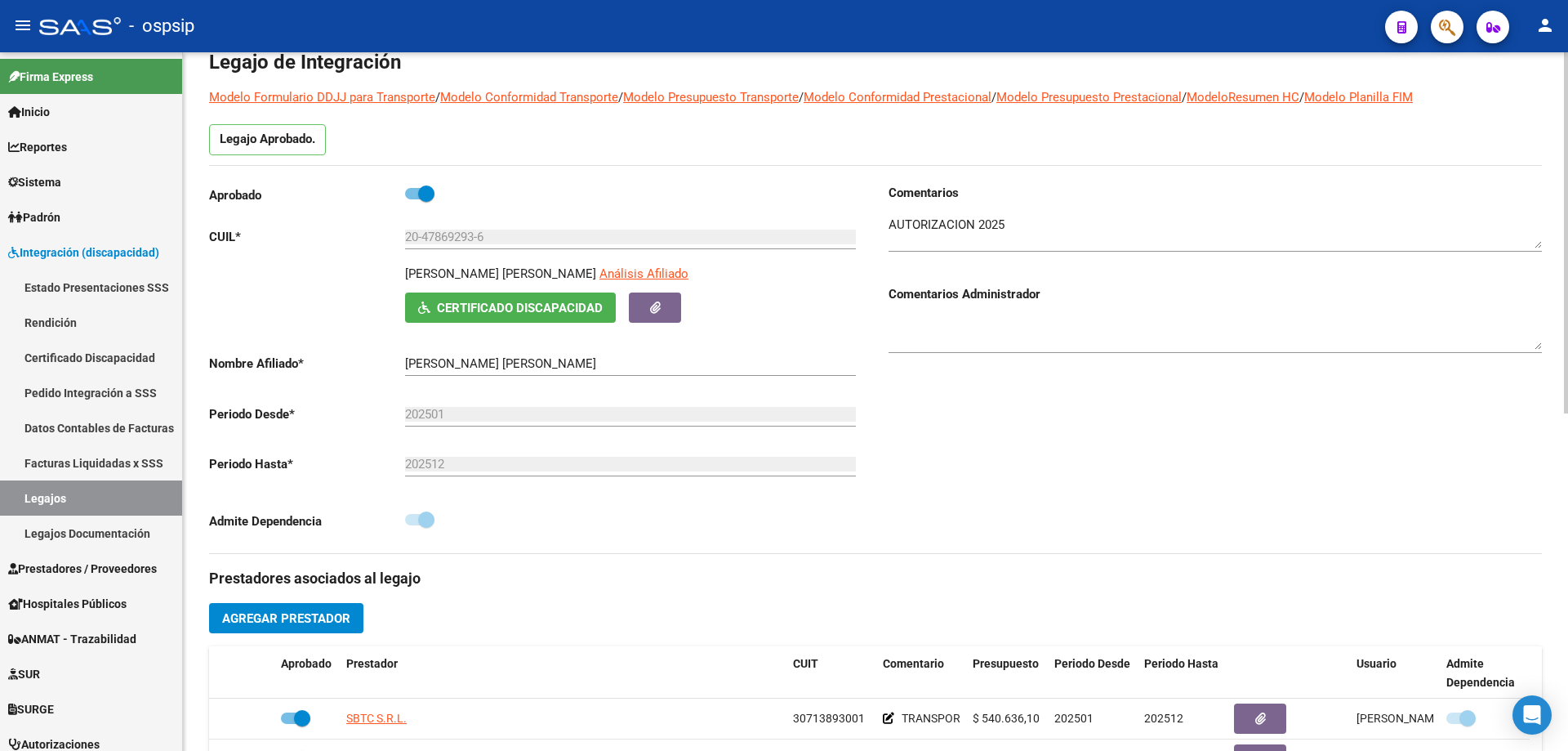
scroll to position [0, 0]
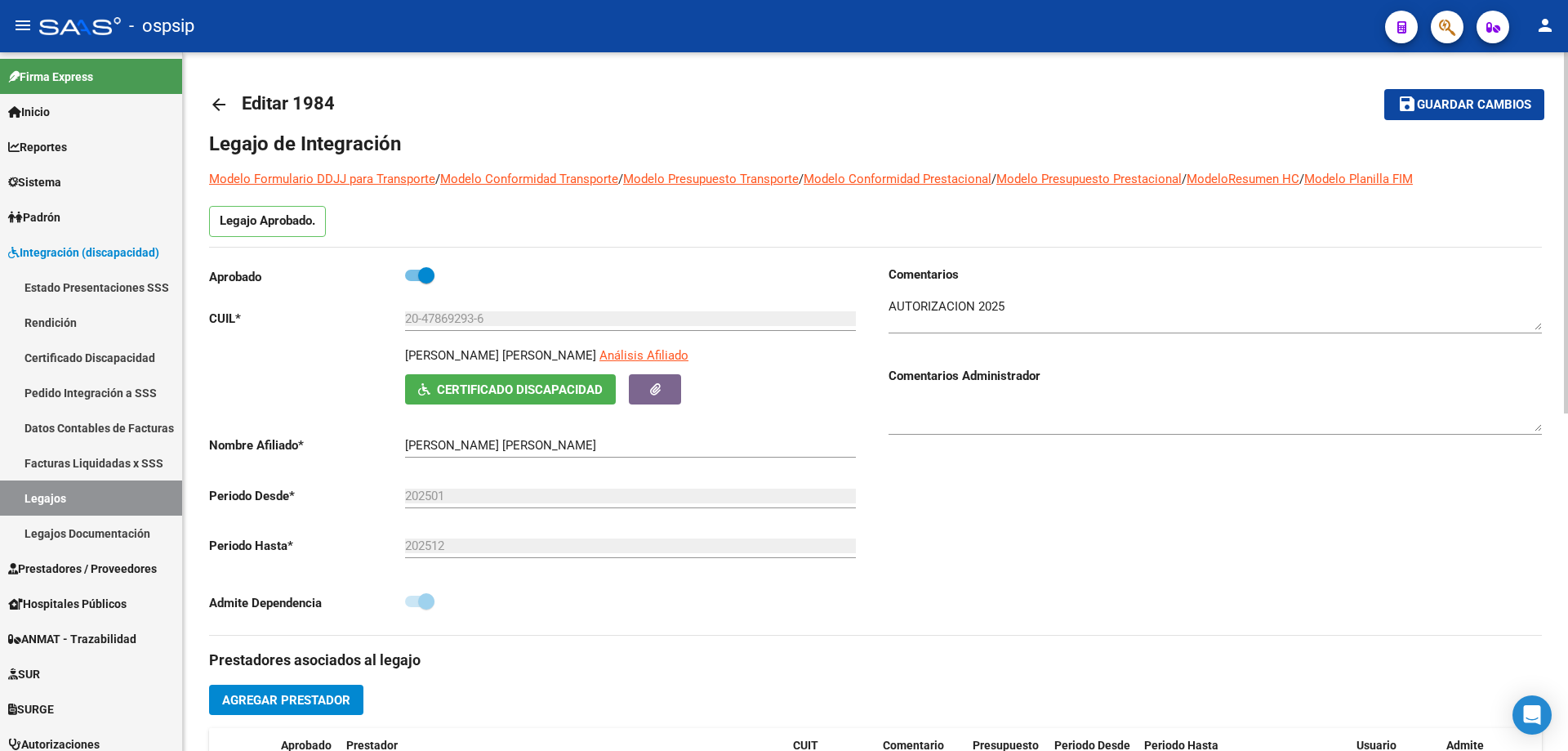
click at [212, 96] on mat-icon "arrow_back" at bounding box center [219, 104] width 20 height 20
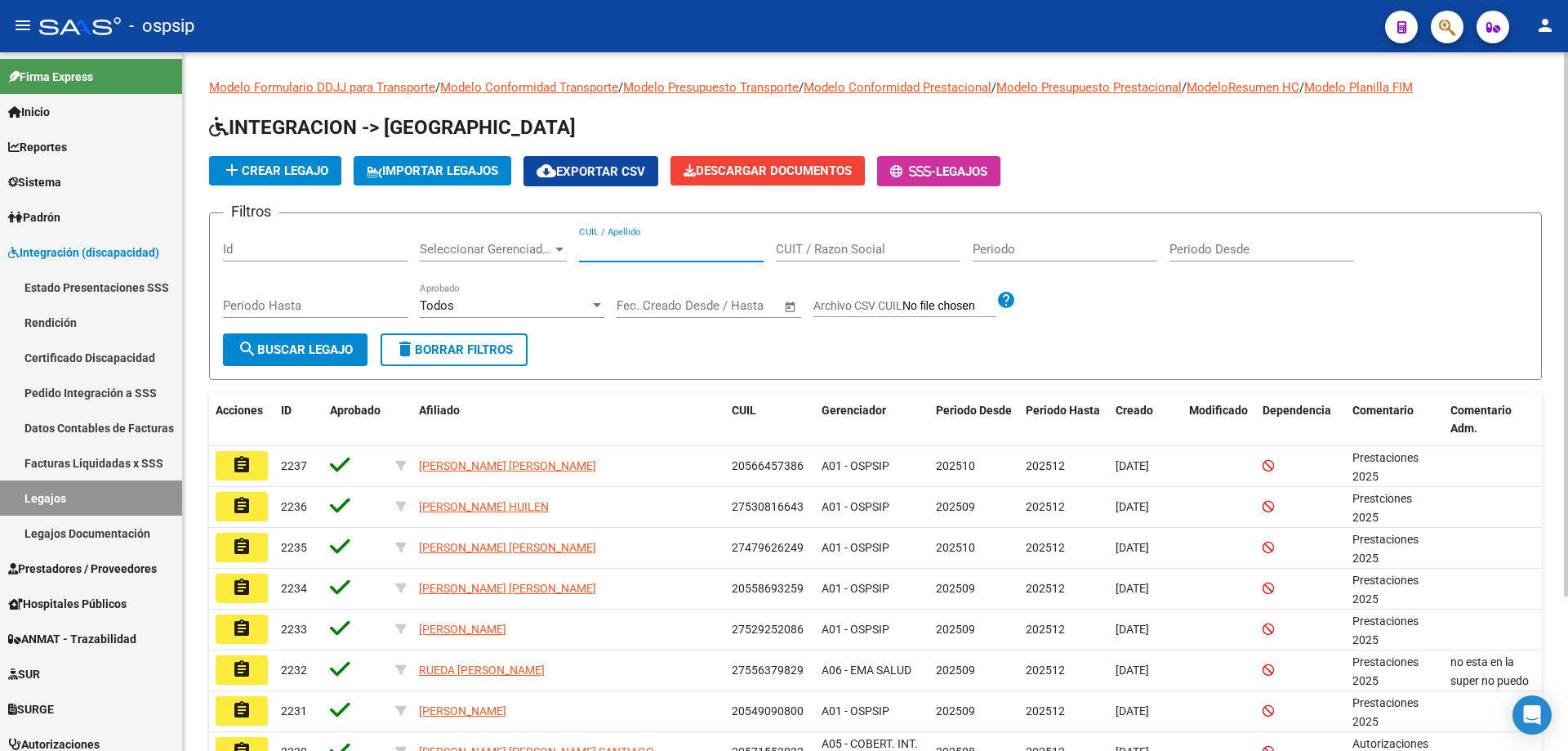
paste input "20490016210"
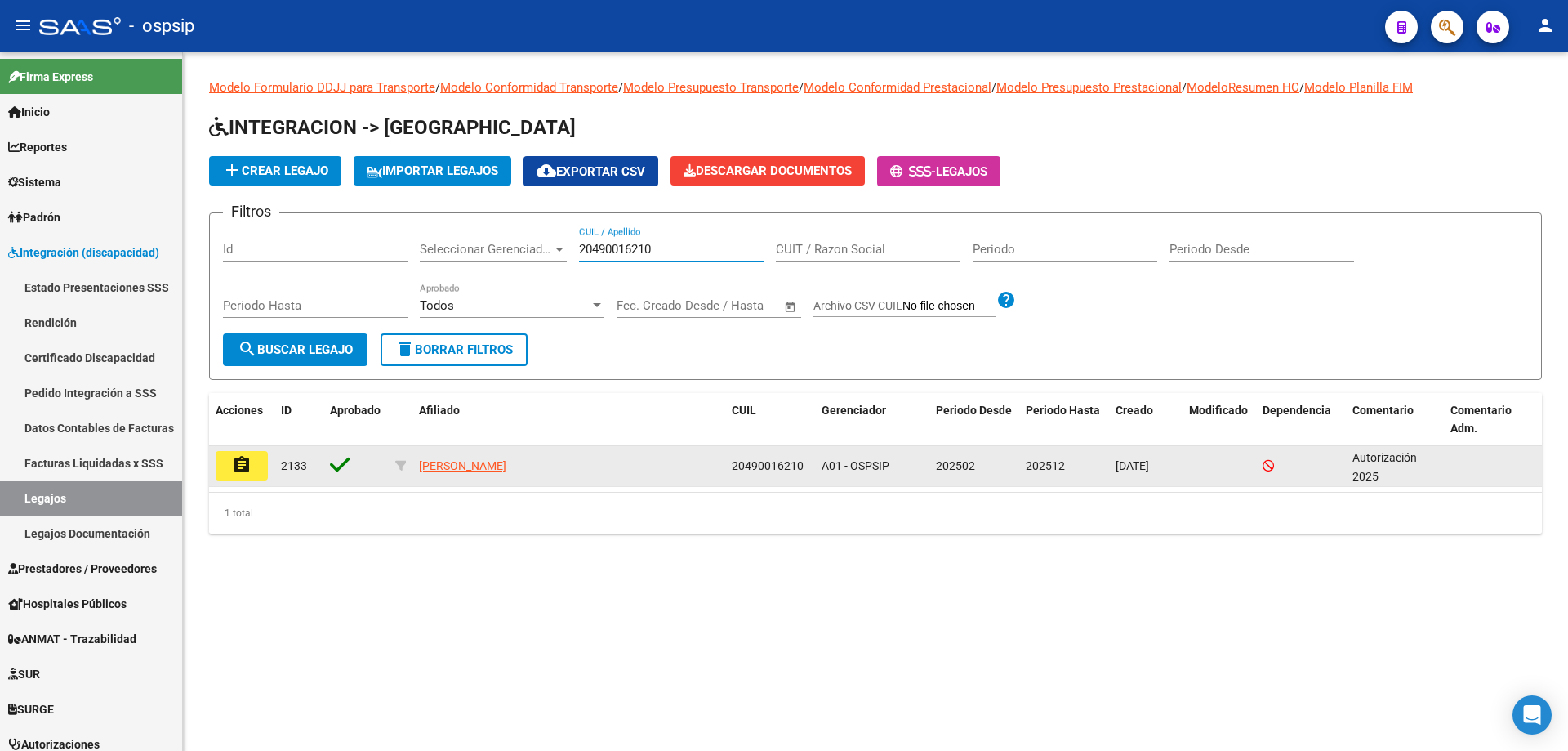
type input "20490016210"
click at [251, 468] on button "assignment" at bounding box center [242, 465] width 53 height 29
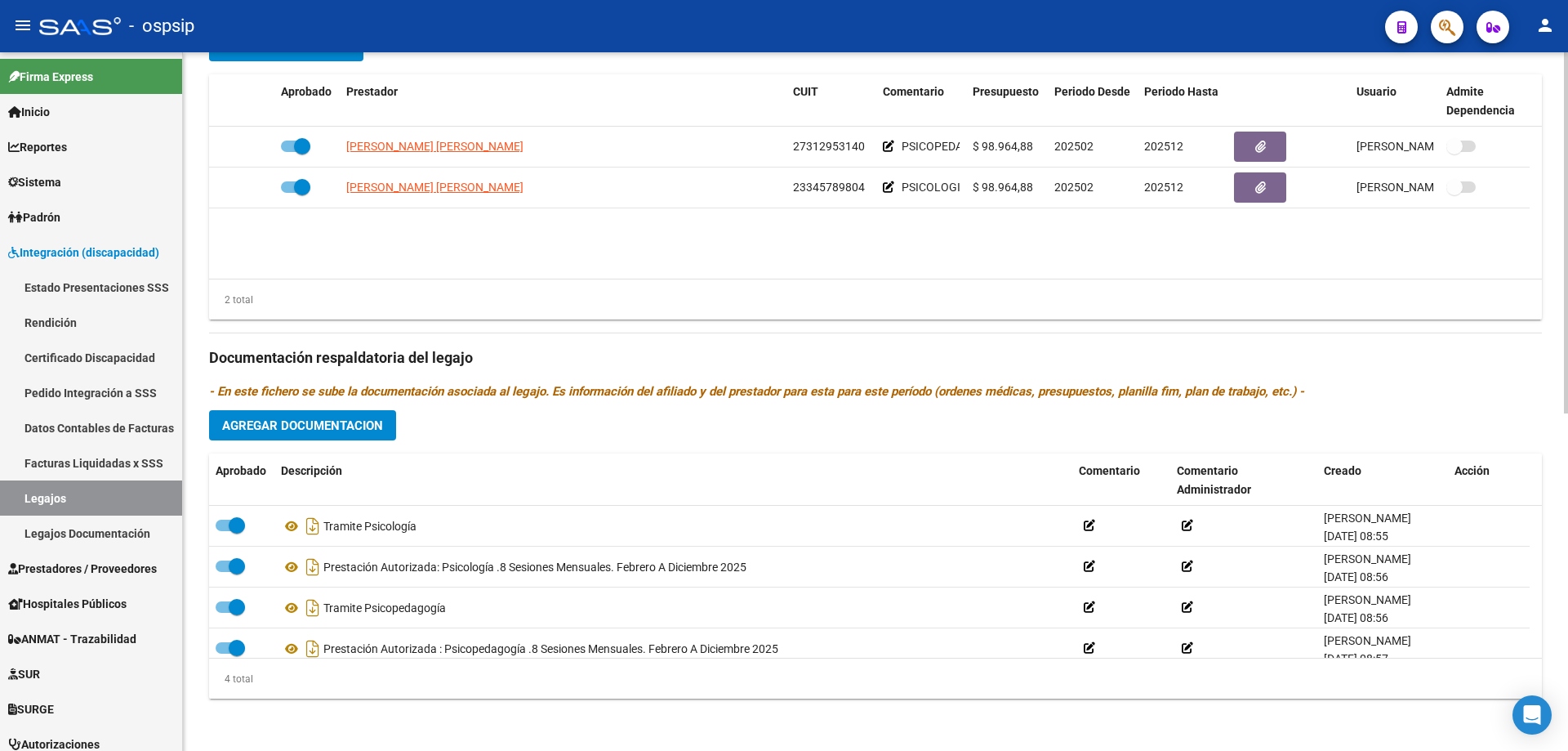
scroll to position [16, 0]
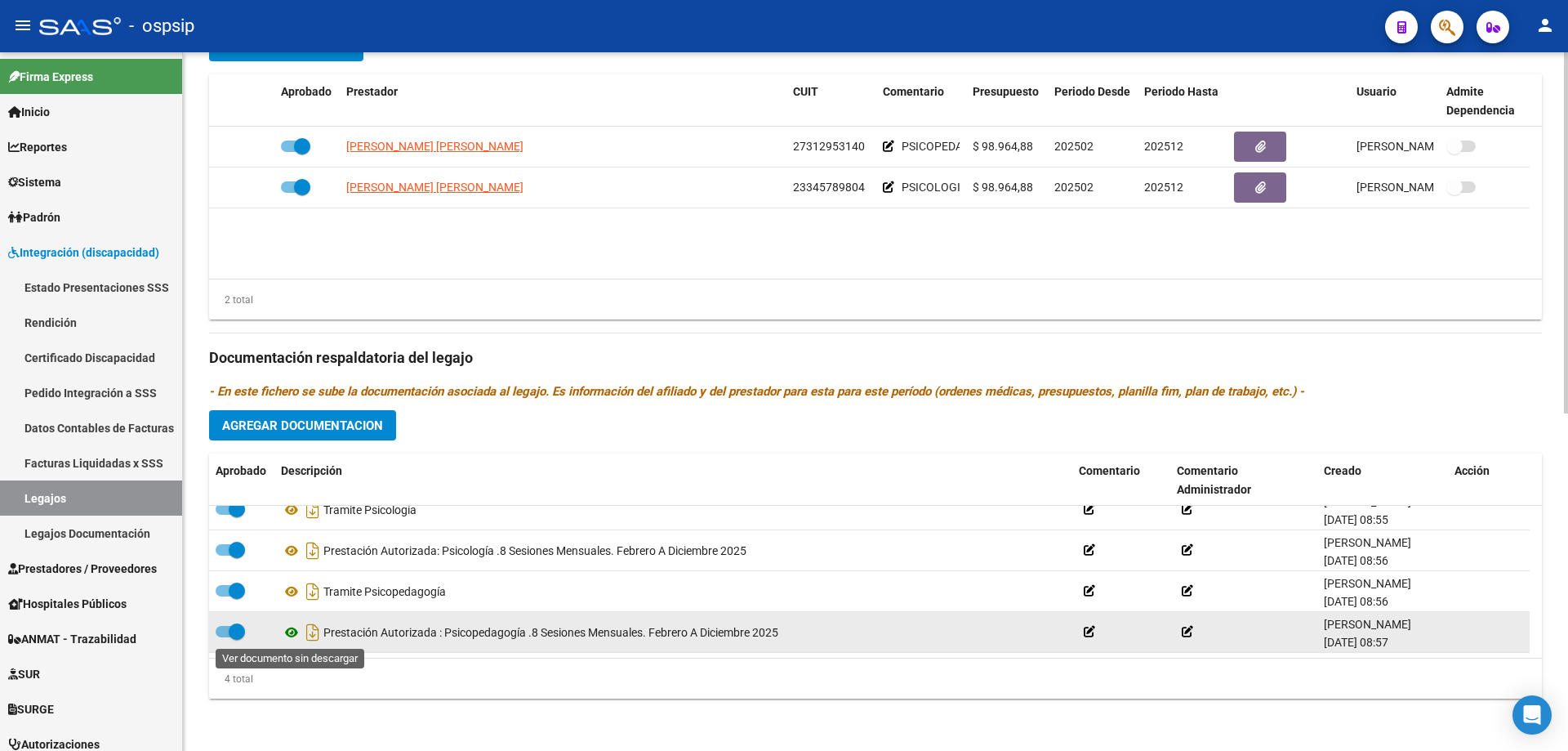
click at [294, 629] on icon at bounding box center [291, 632] width 21 height 20
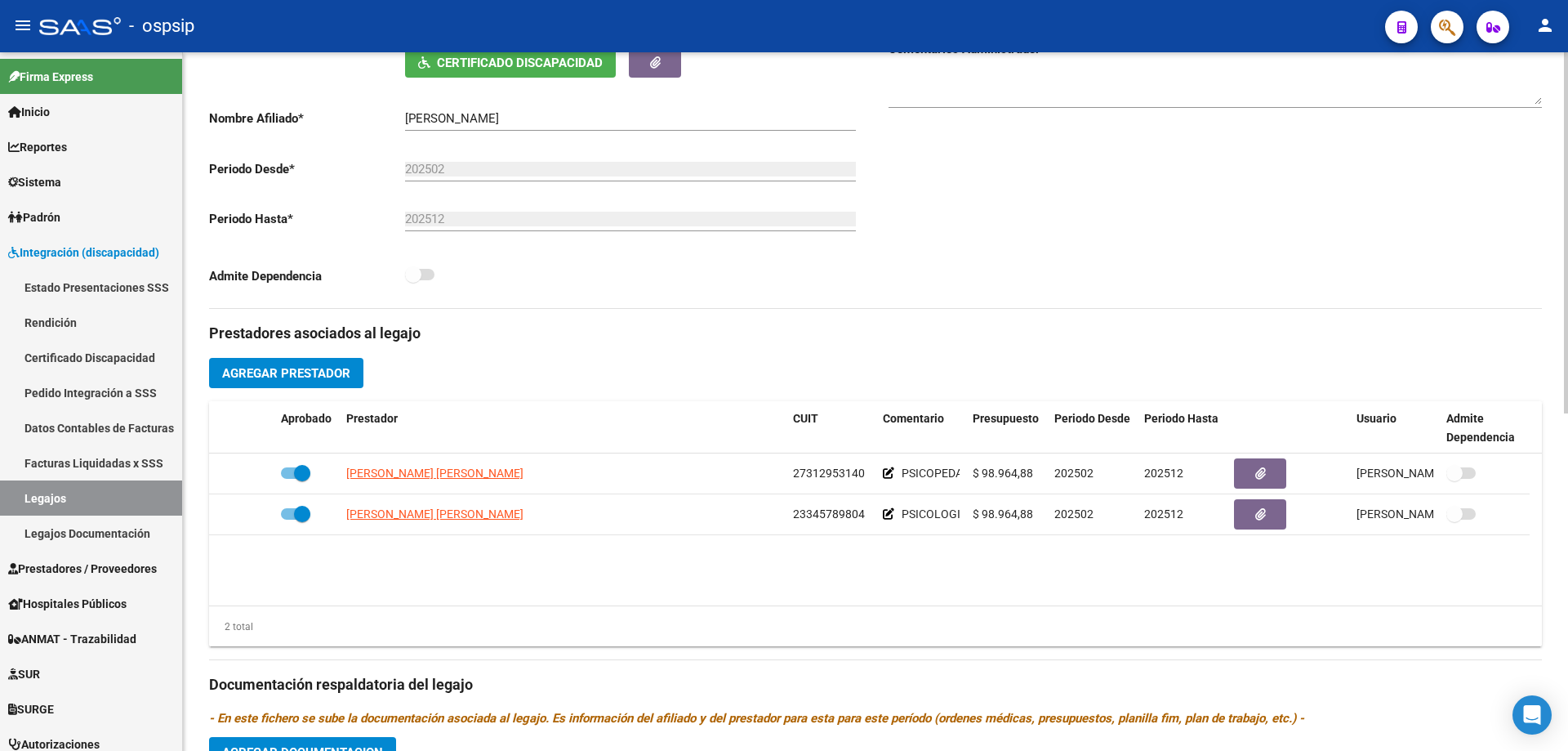
scroll to position [0, 0]
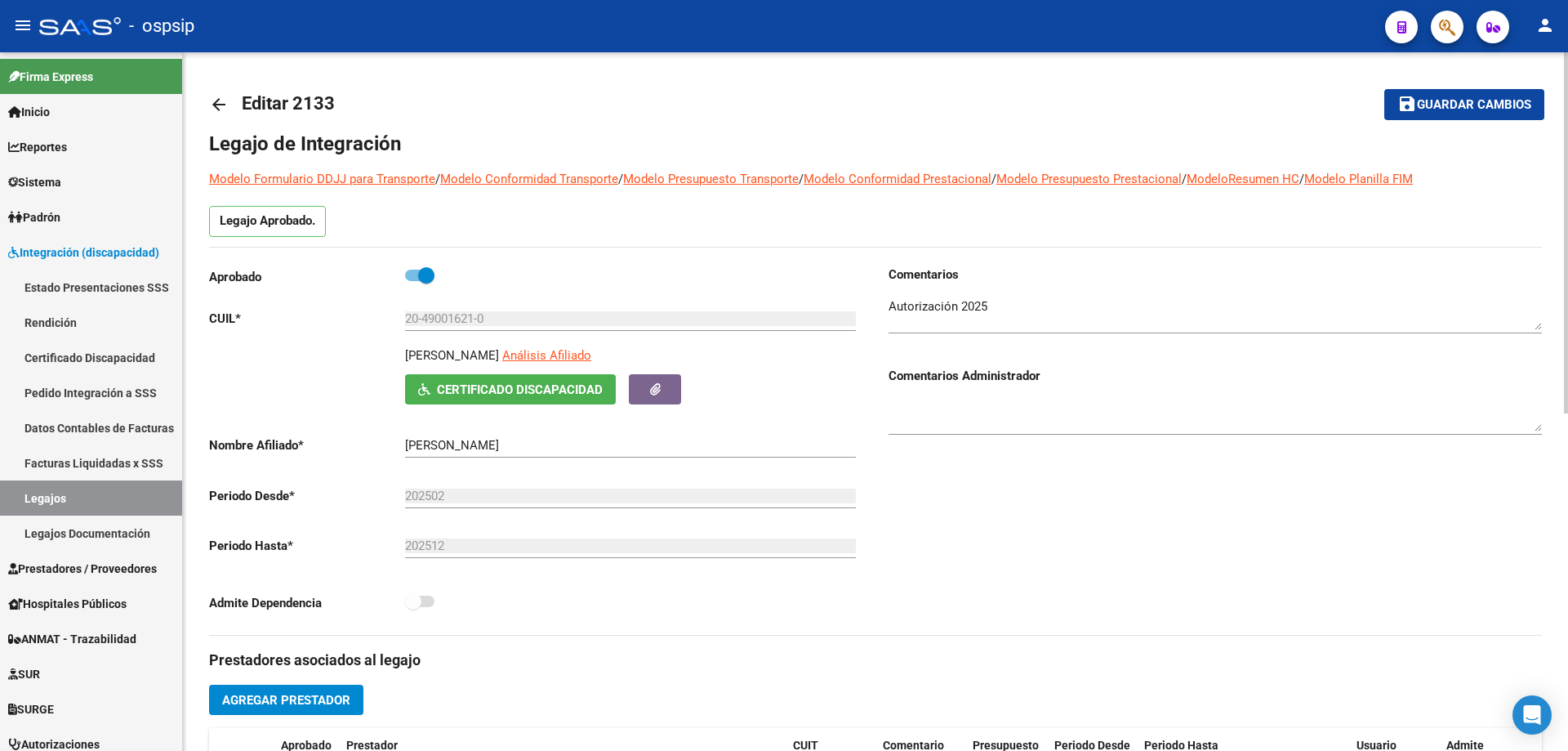
click at [208, 101] on div "arrow_back Editar 2133 save Guardar cambios Legajo de Integración Modelo Formul…" at bounding box center [876, 728] width 1386 height 1352
click at [219, 103] on mat-icon "arrow_back" at bounding box center [219, 104] width 20 height 20
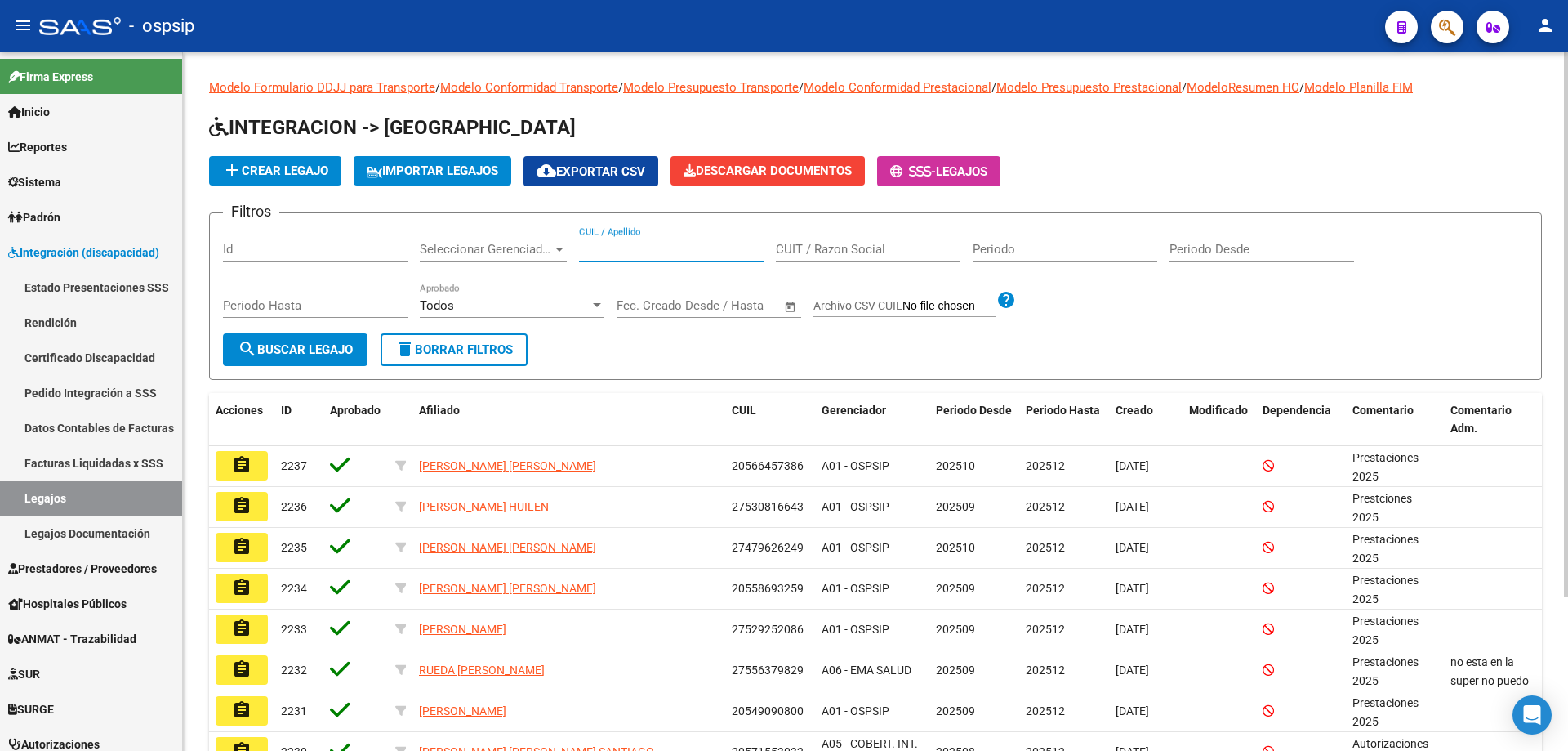
paste input "20389263614"
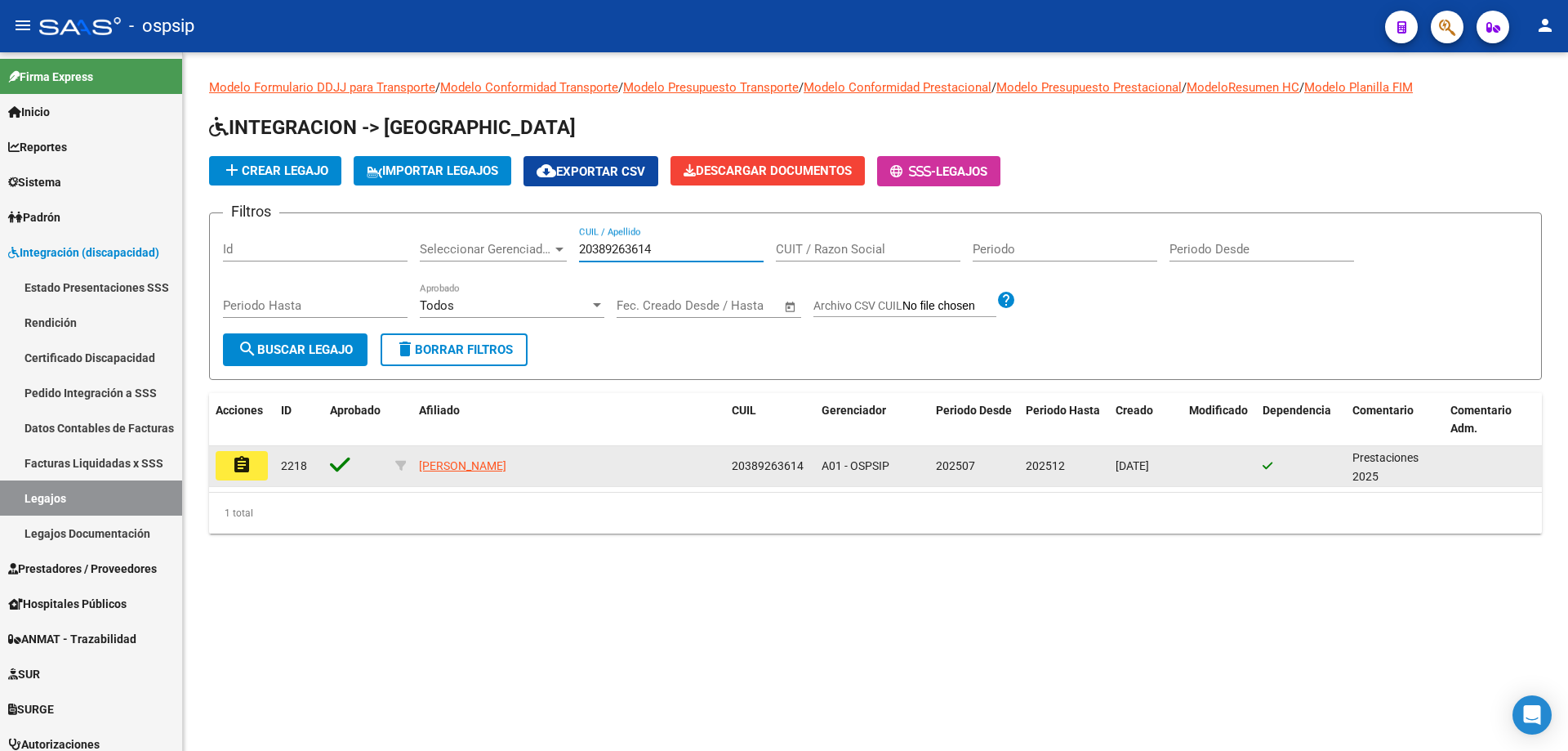
type input "20389263614"
click at [245, 472] on mat-icon "assignment" at bounding box center [242, 465] width 20 height 20
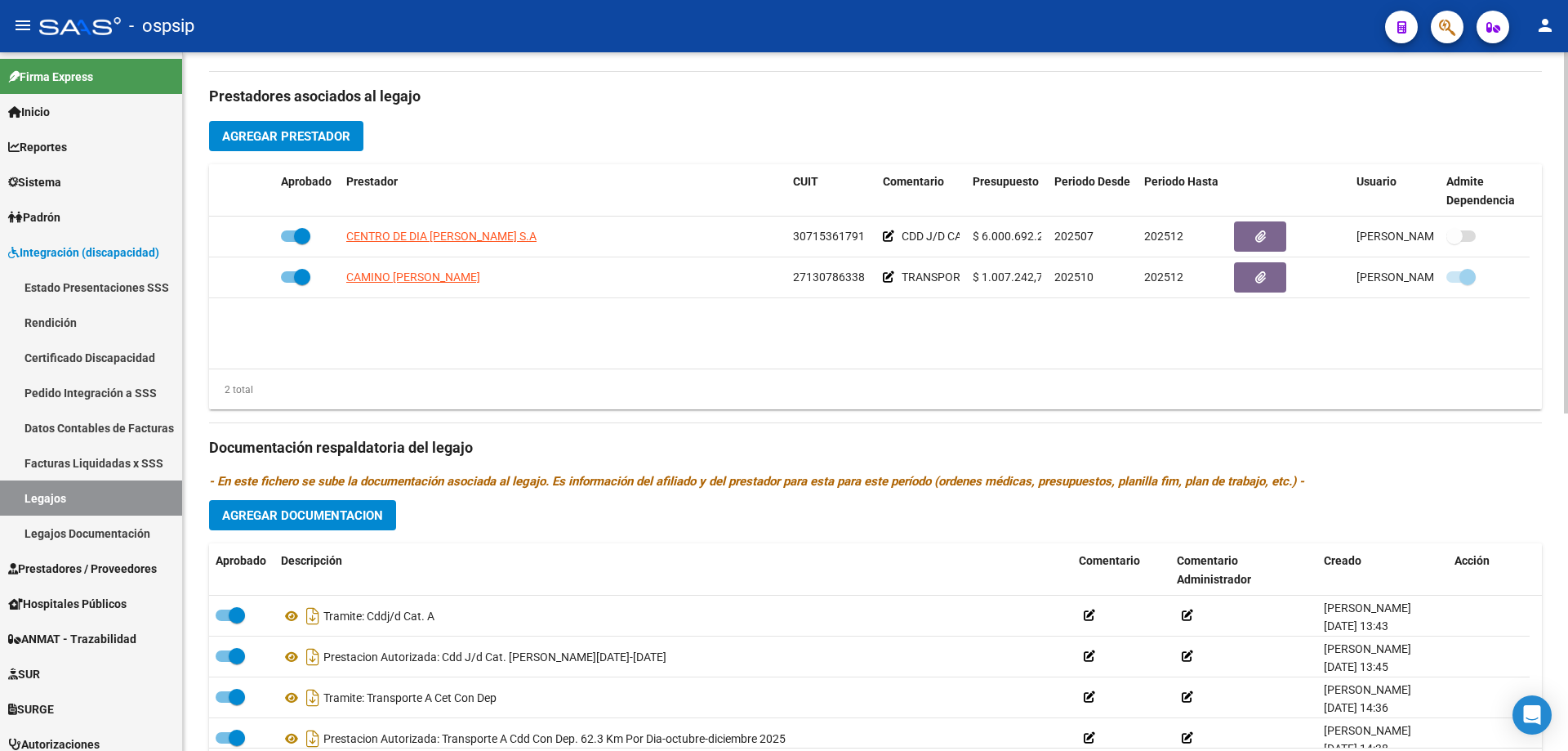
scroll to position [654, 0]
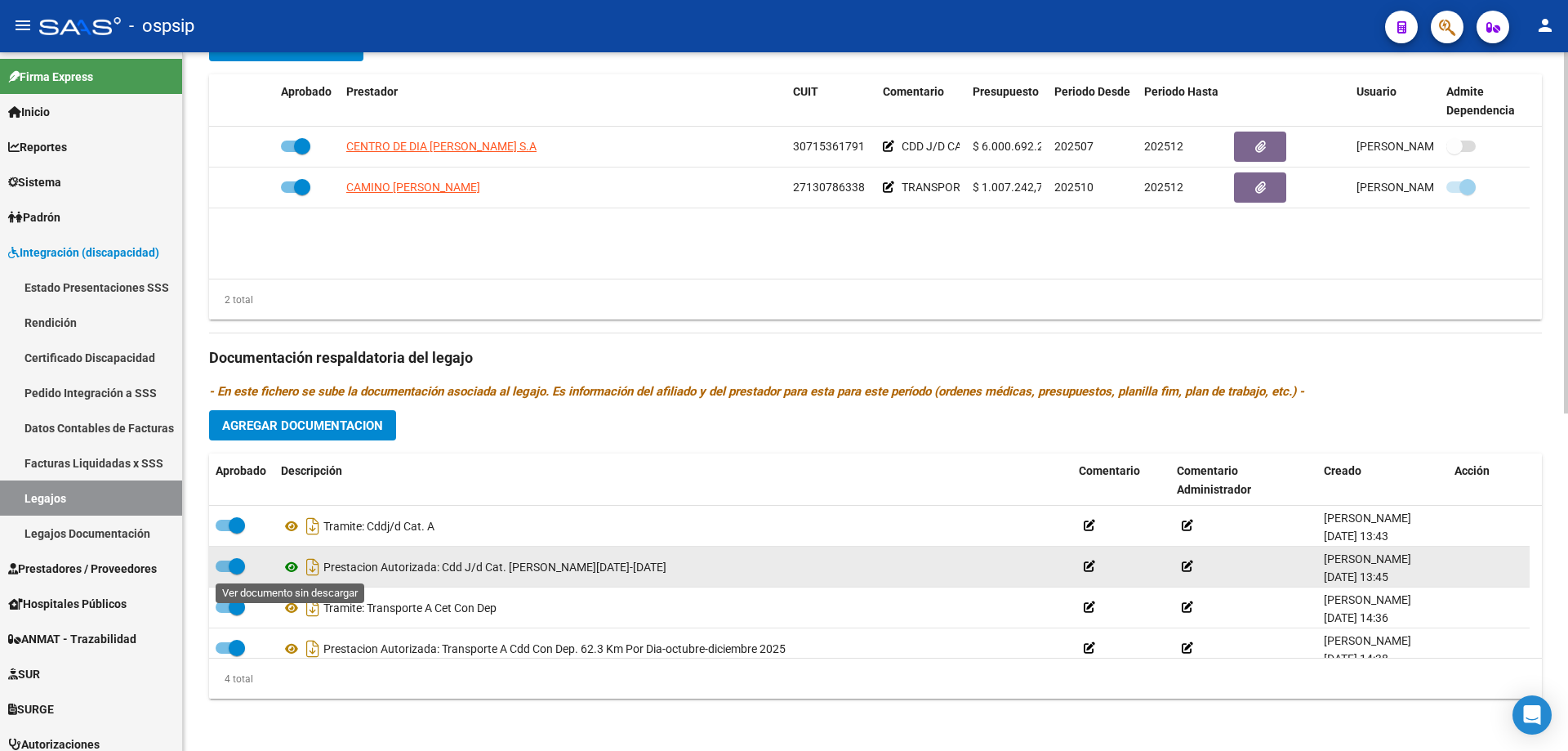
click at [292, 572] on icon at bounding box center [291, 567] width 21 height 20
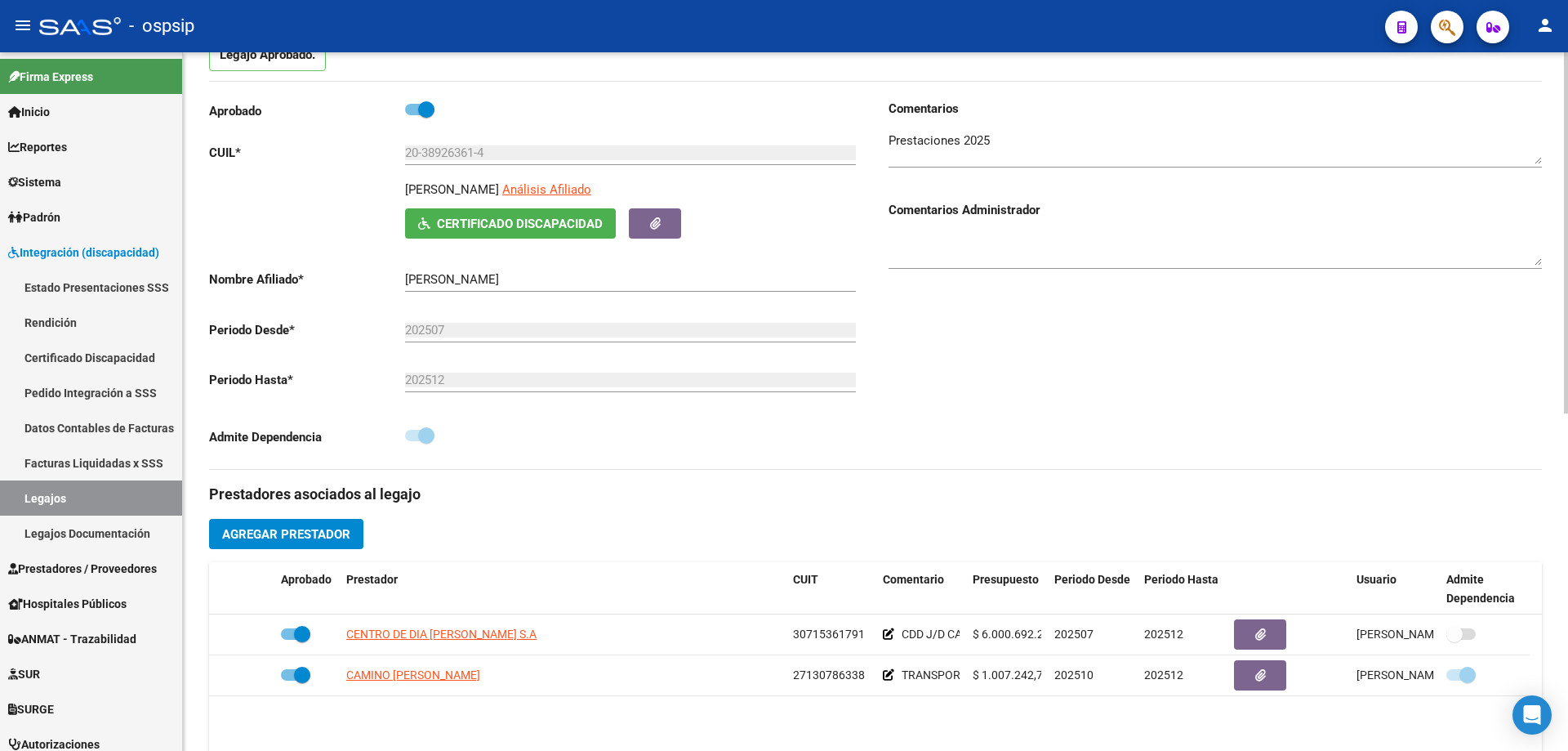
scroll to position [0, 0]
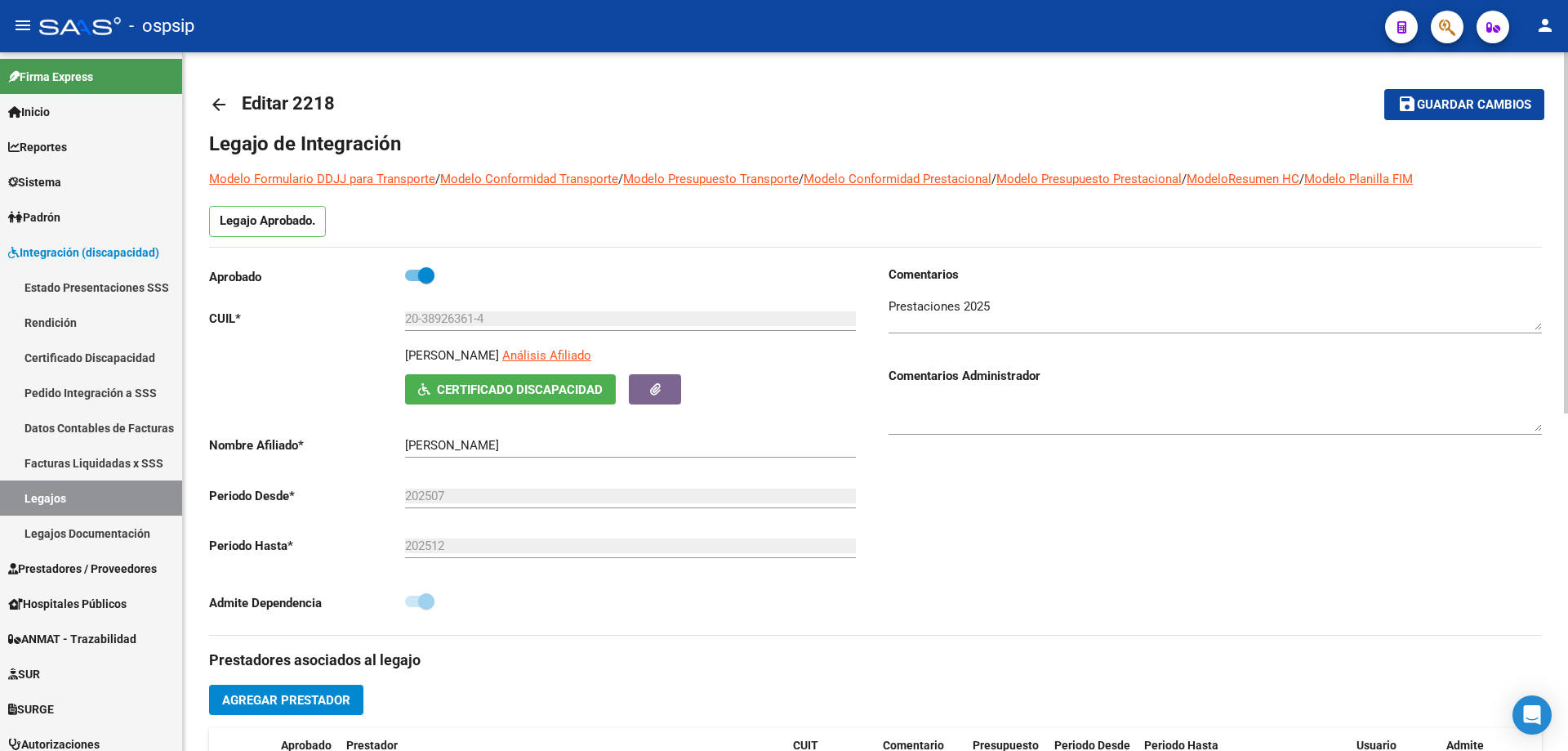
click at [219, 97] on mat-icon "arrow_back" at bounding box center [219, 104] width 20 height 20
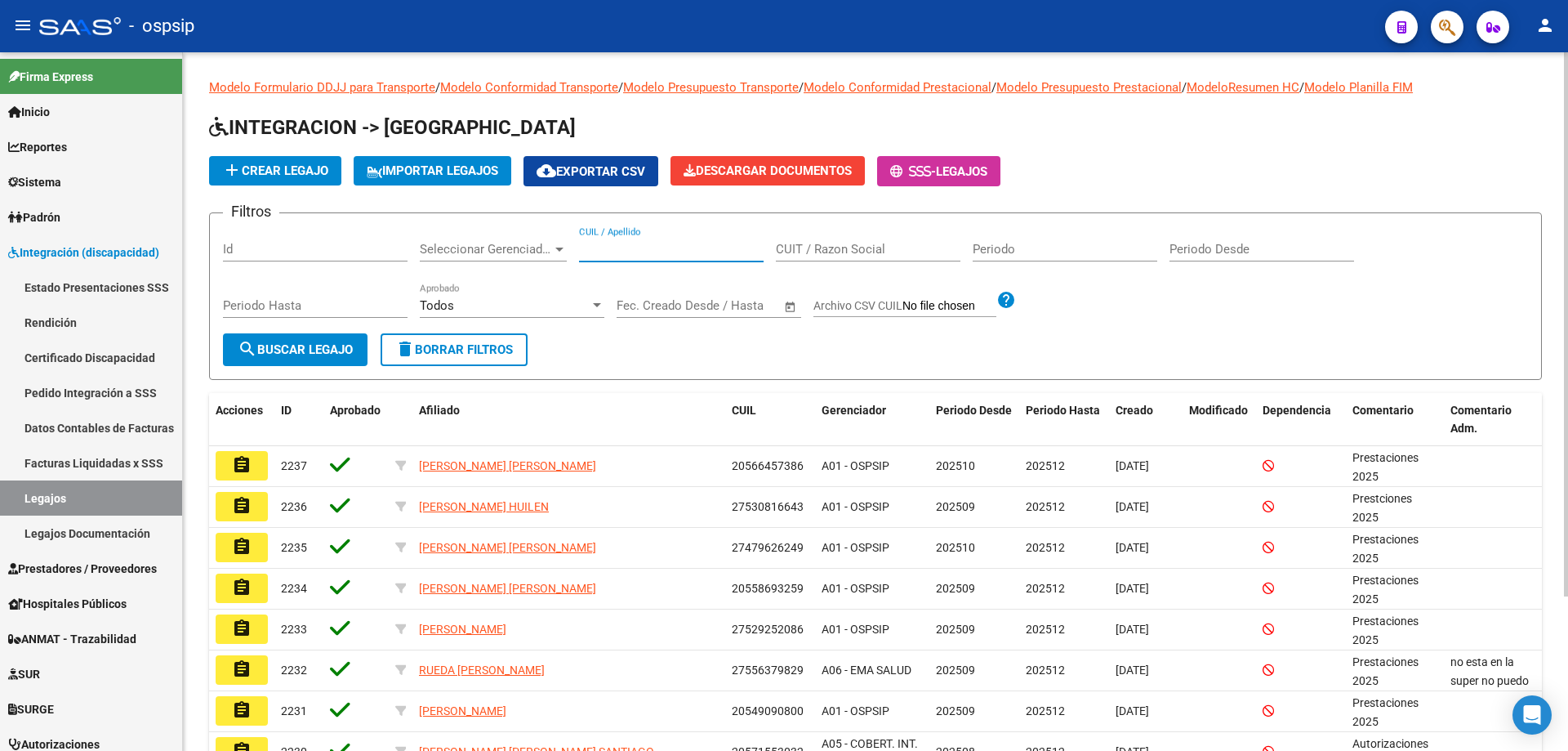
paste input "27436610314"
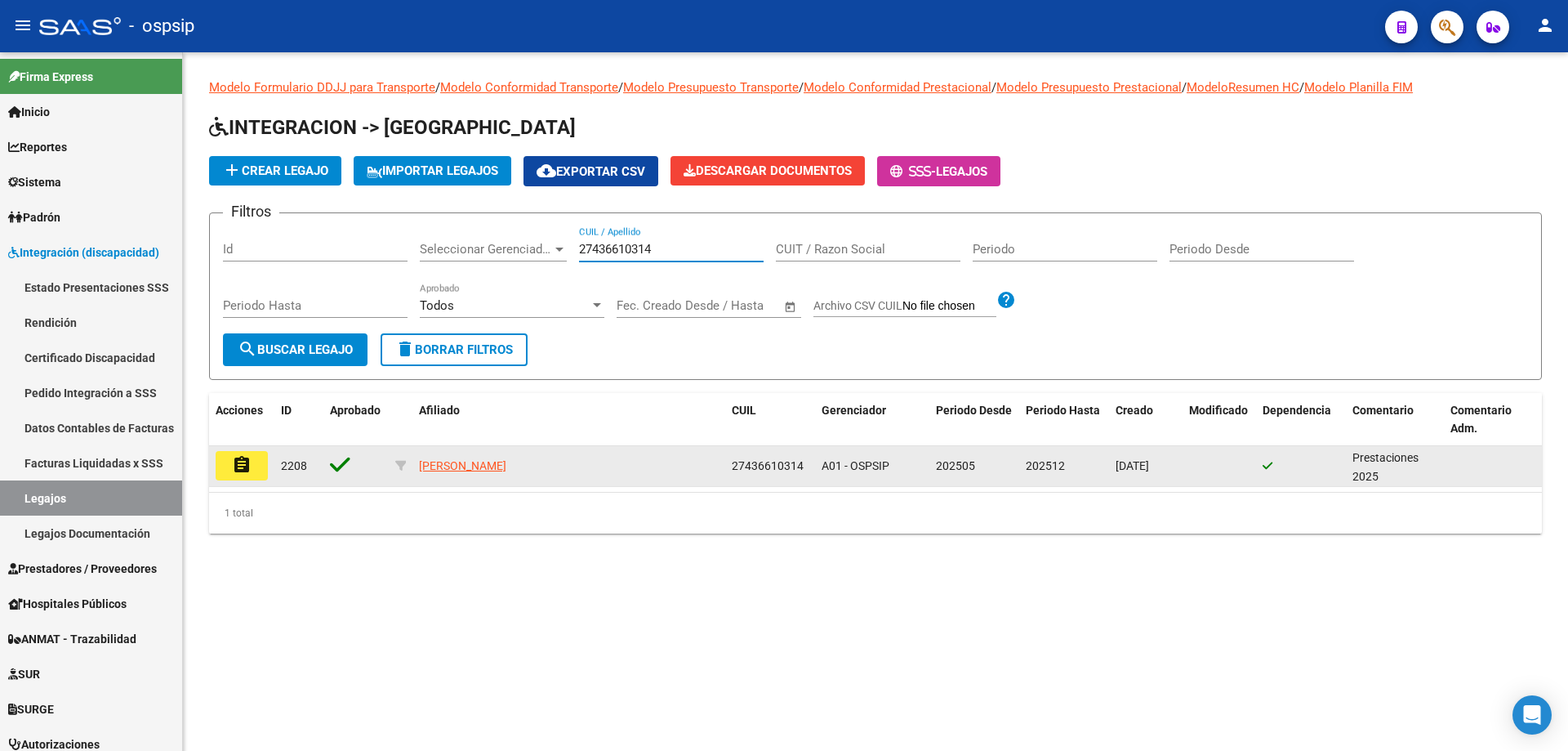
type input "27436610314"
click at [234, 470] on mat-icon "assignment" at bounding box center [242, 465] width 20 height 20
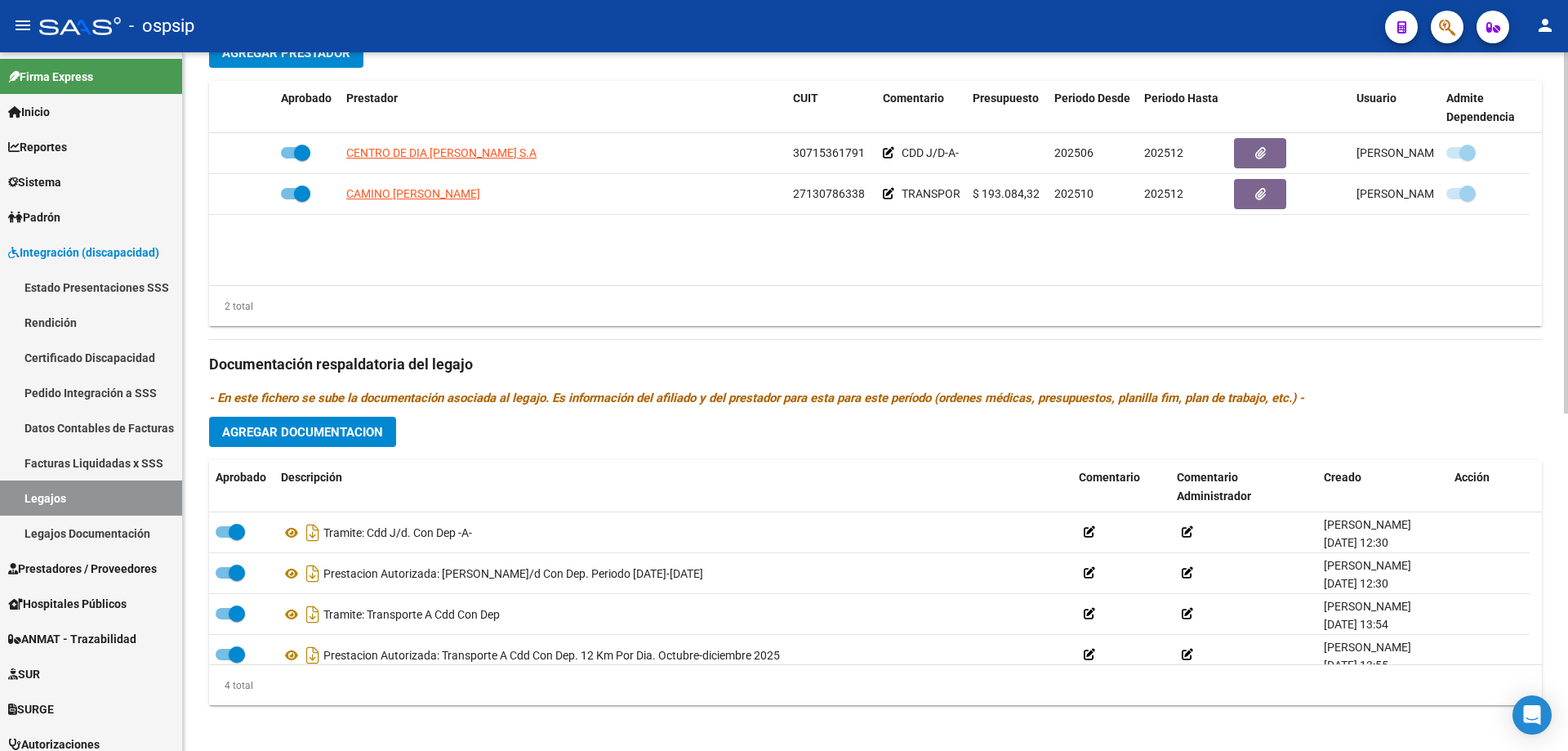
scroll to position [654, 0]
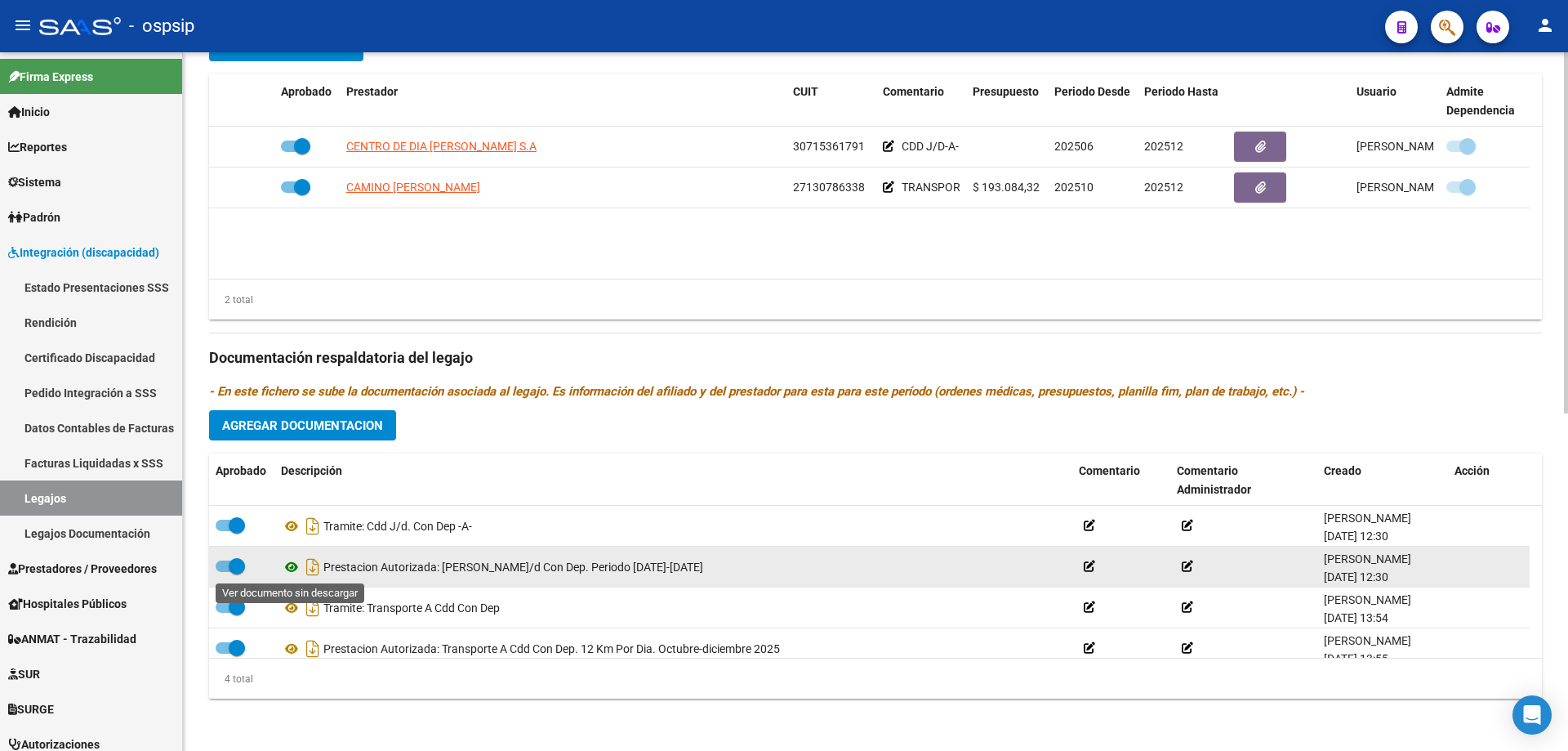
click at [292, 568] on icon at bounding box center [291, 567] width 21 height 20
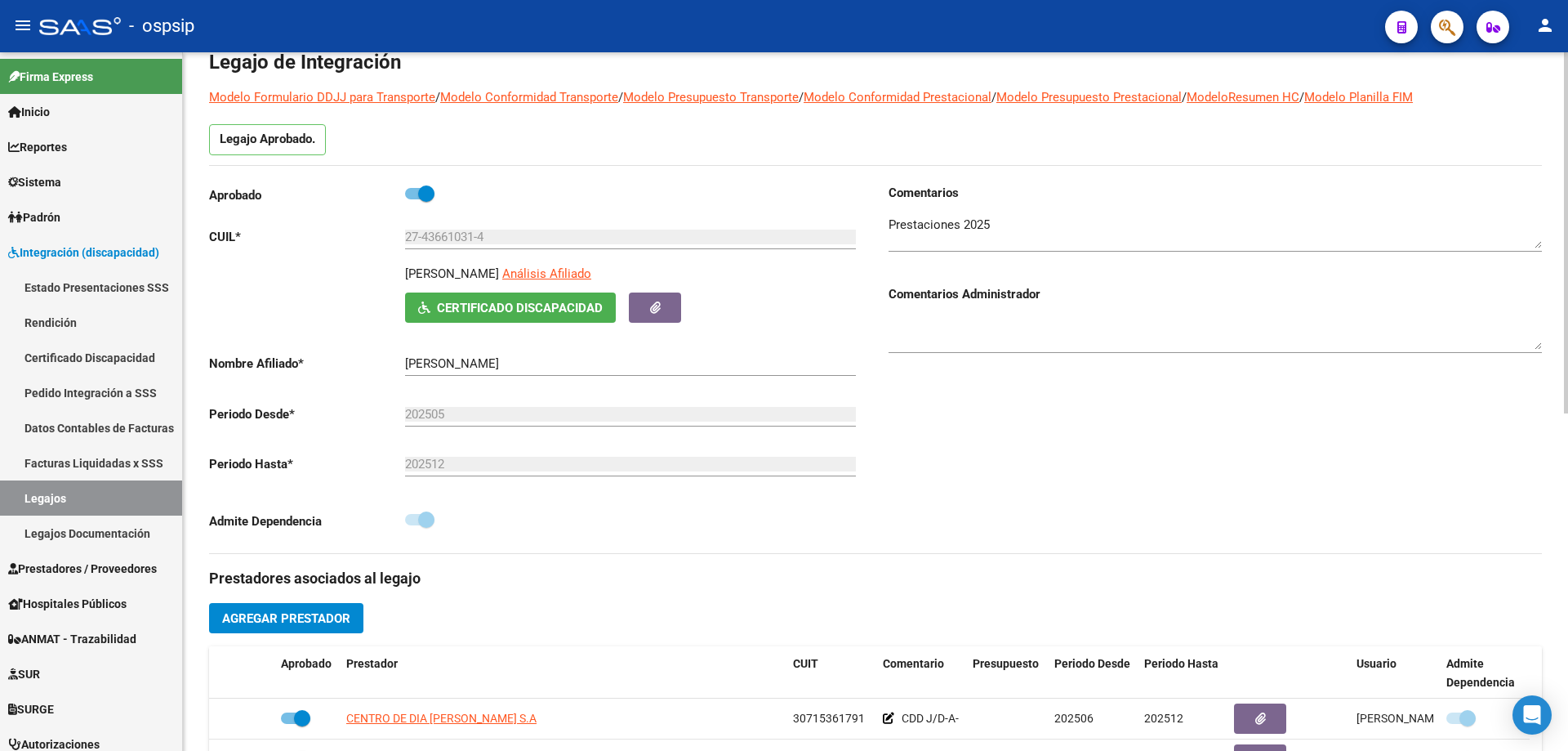
scroll to position [0, 0]
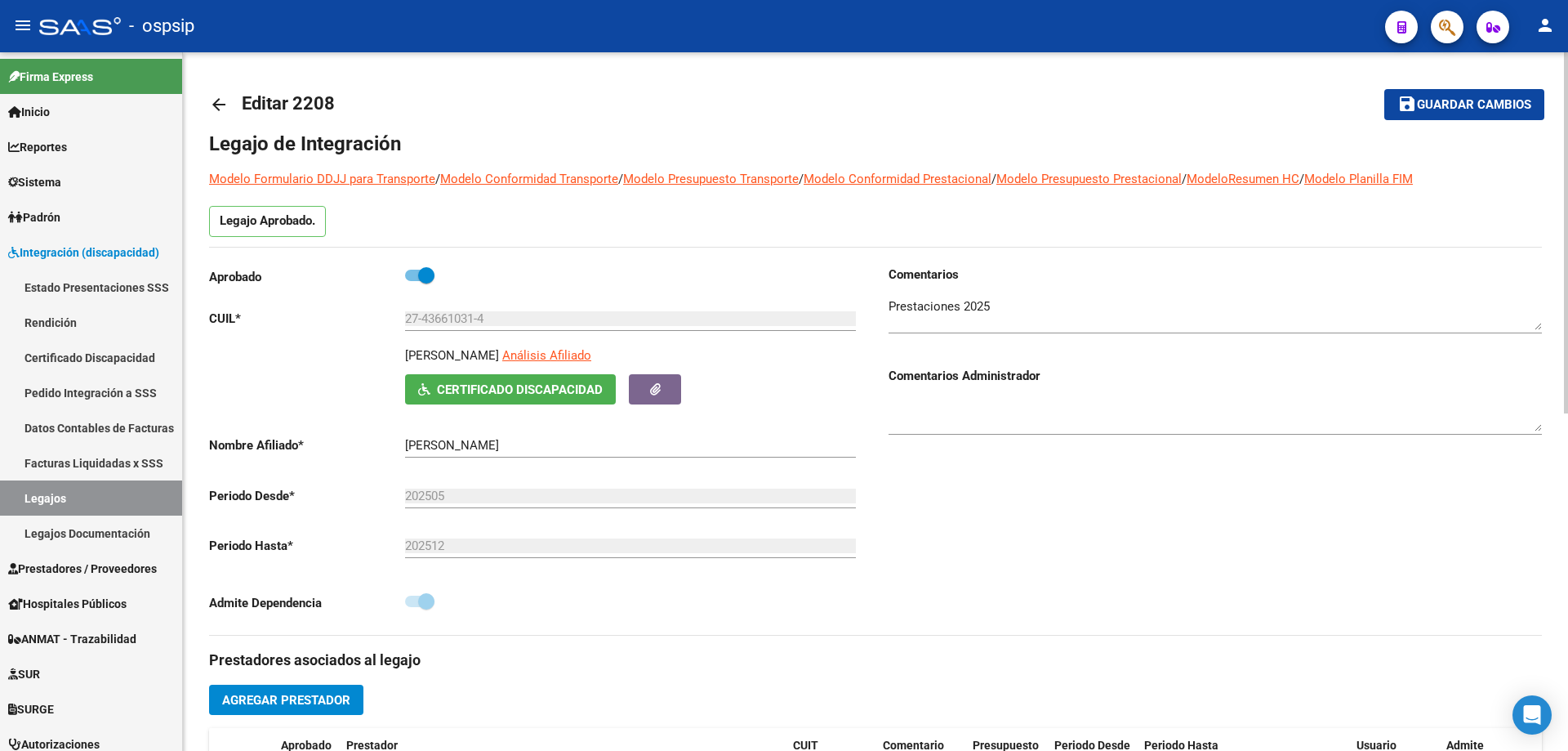
click at [219, 96] on mat-icon "arrow_back" at bounding box center [219, 104] width 20 height 20
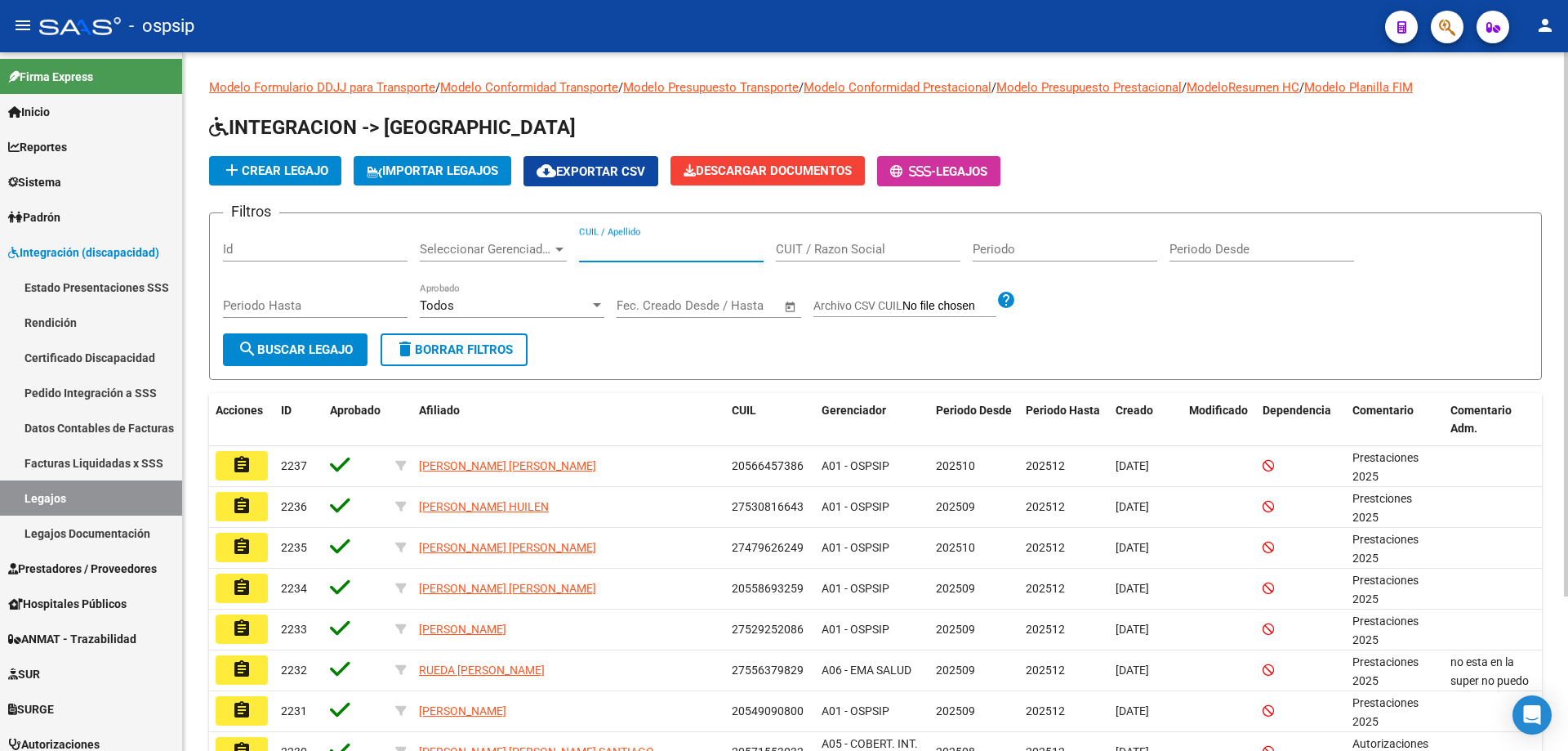
paste input "20570846826"
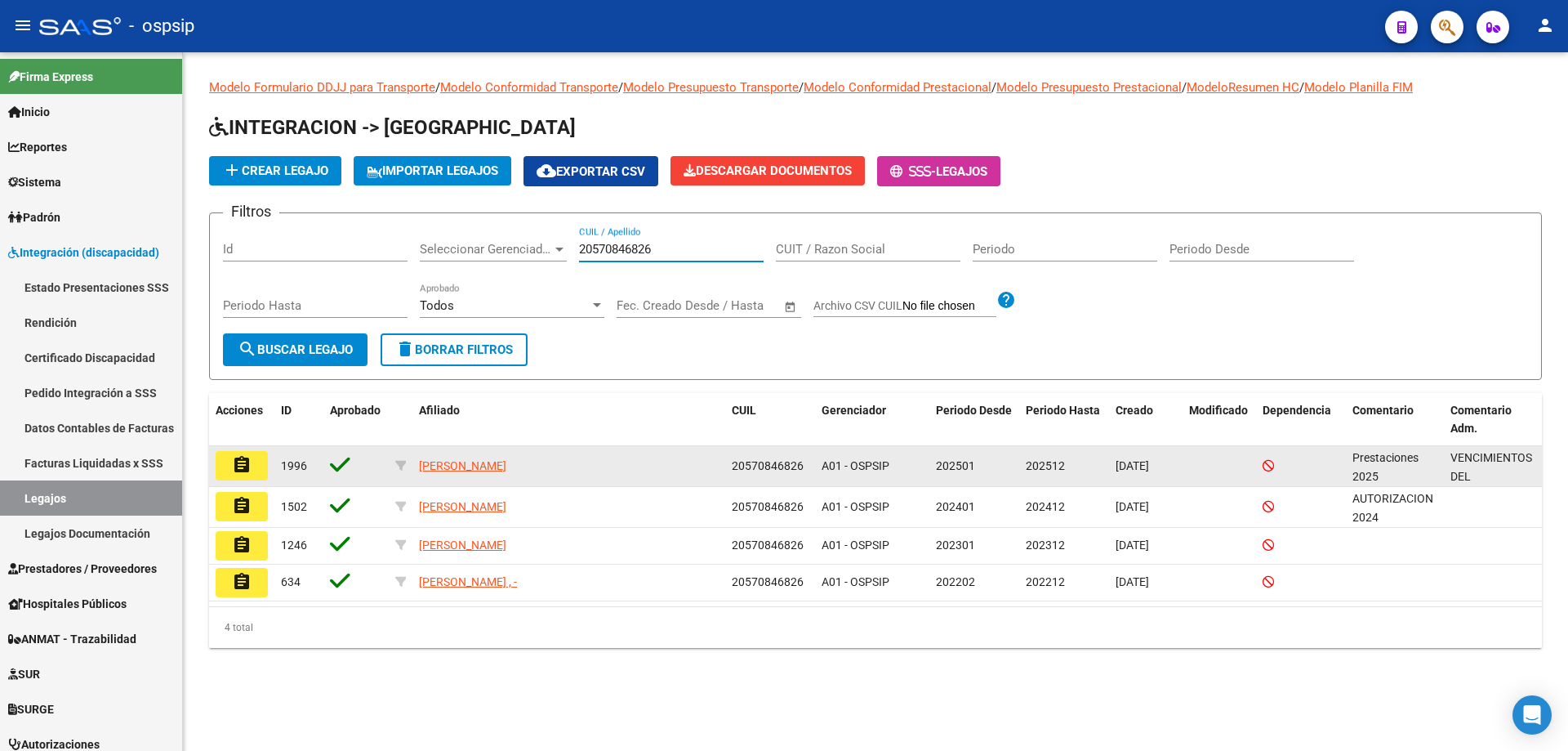
type input "20570846826"
click at [245, 470] on mat-icon "assignment" at bounding box center [242, 465] width 20 height 20
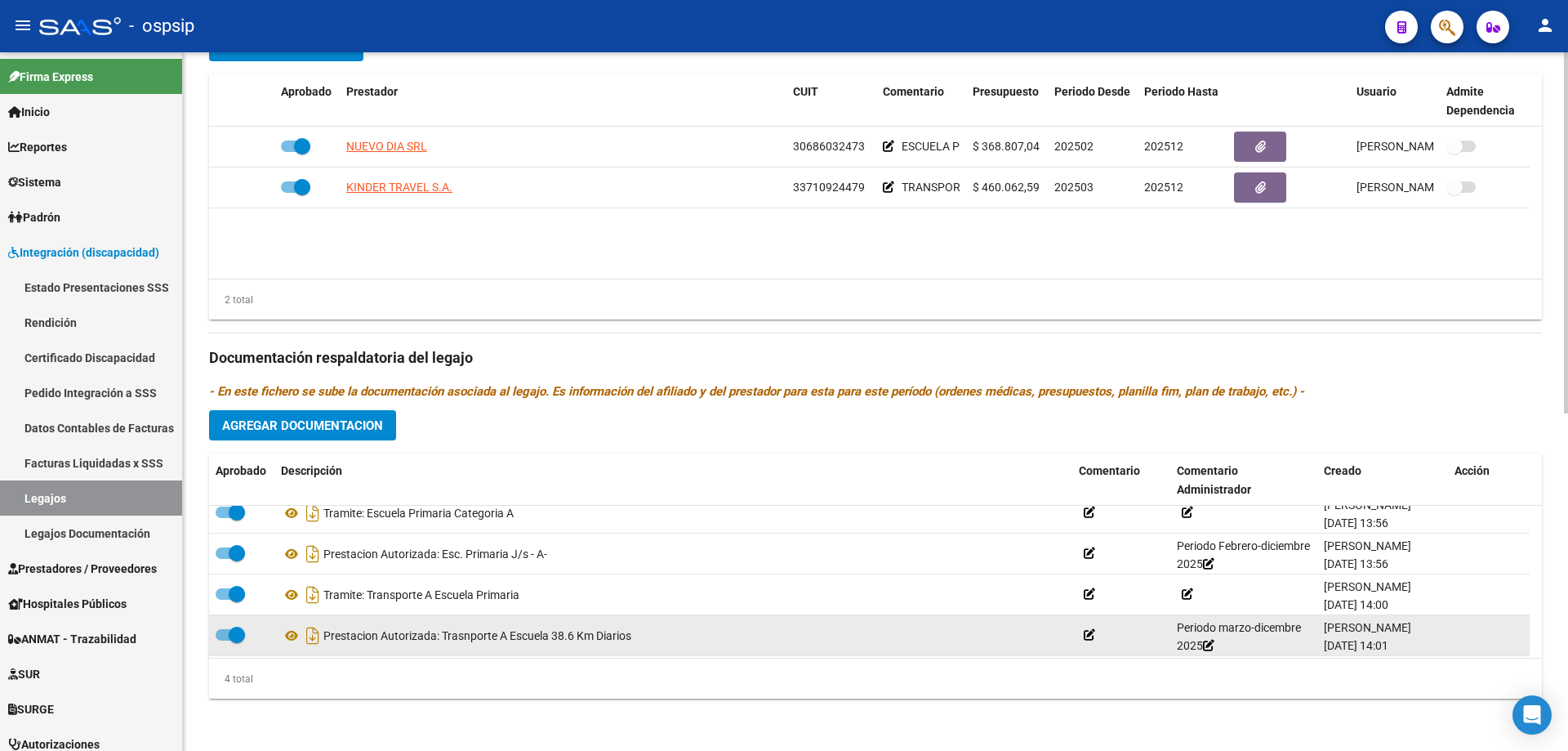
scroll to position [16, 0]
click at [289, 630] on icon at bounding box center [291, 632] width 21 height 20
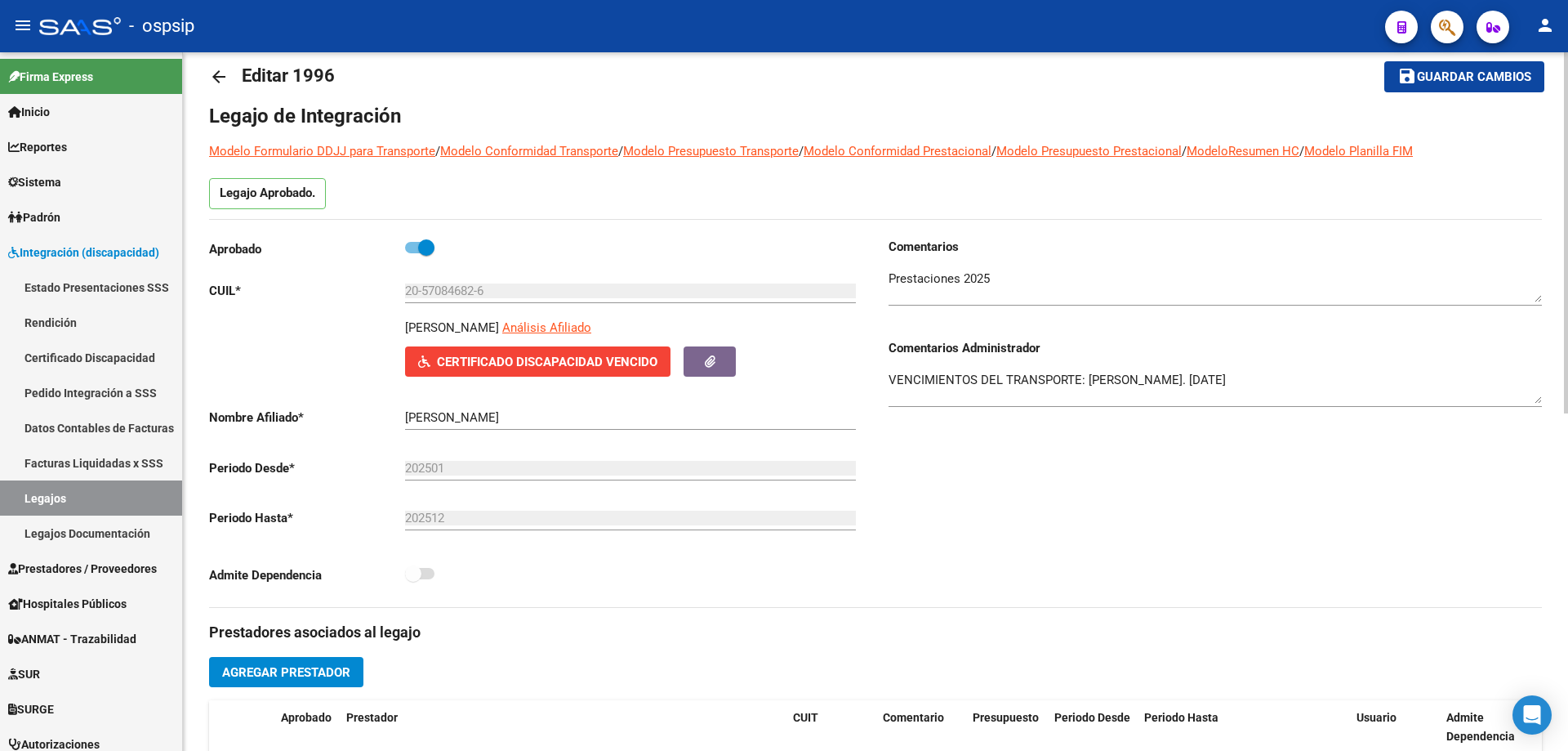
scroll to position [0, 0]
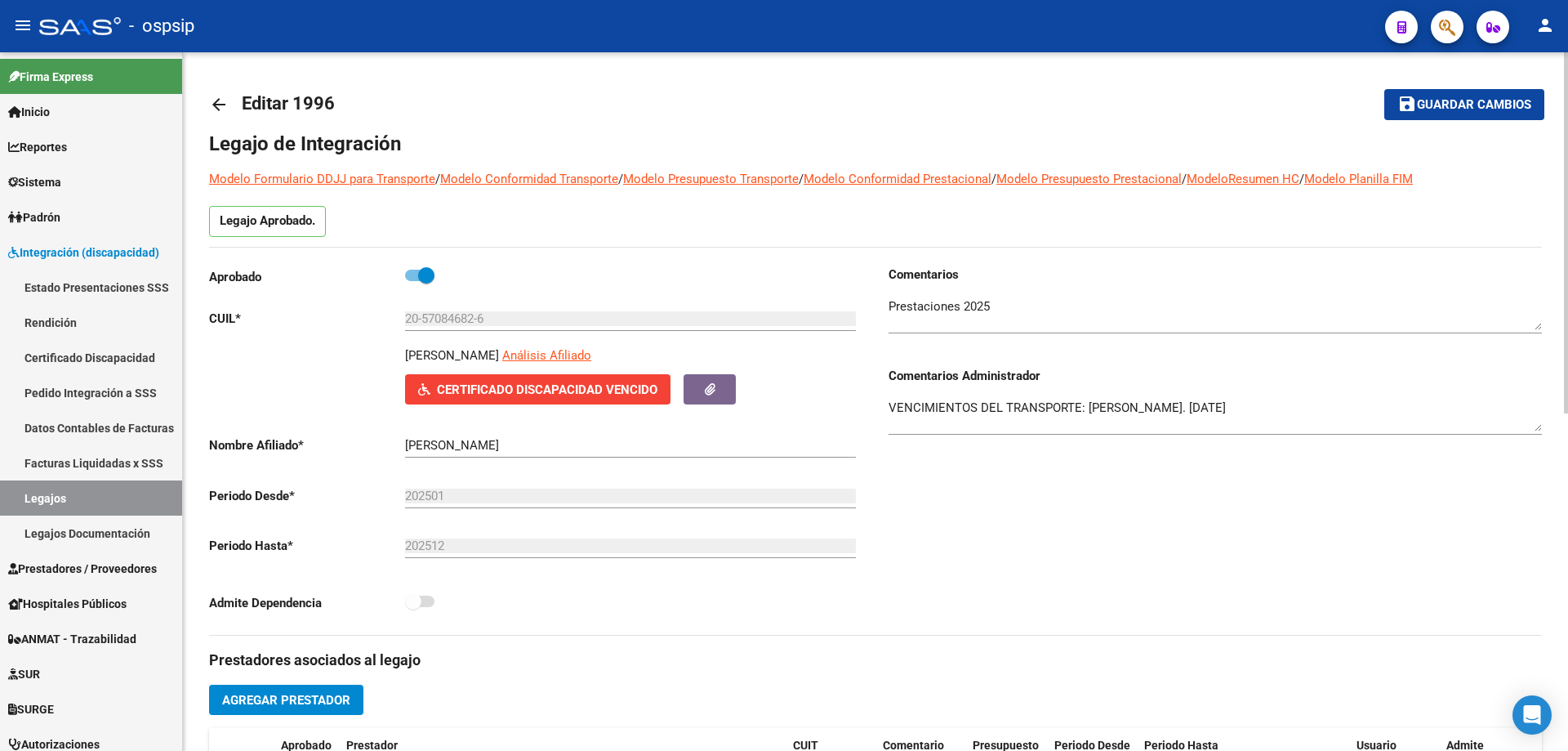
click at [228, 102] on mat-icon "arrow_back" at bounding box center [219, 104] width 20 height 20
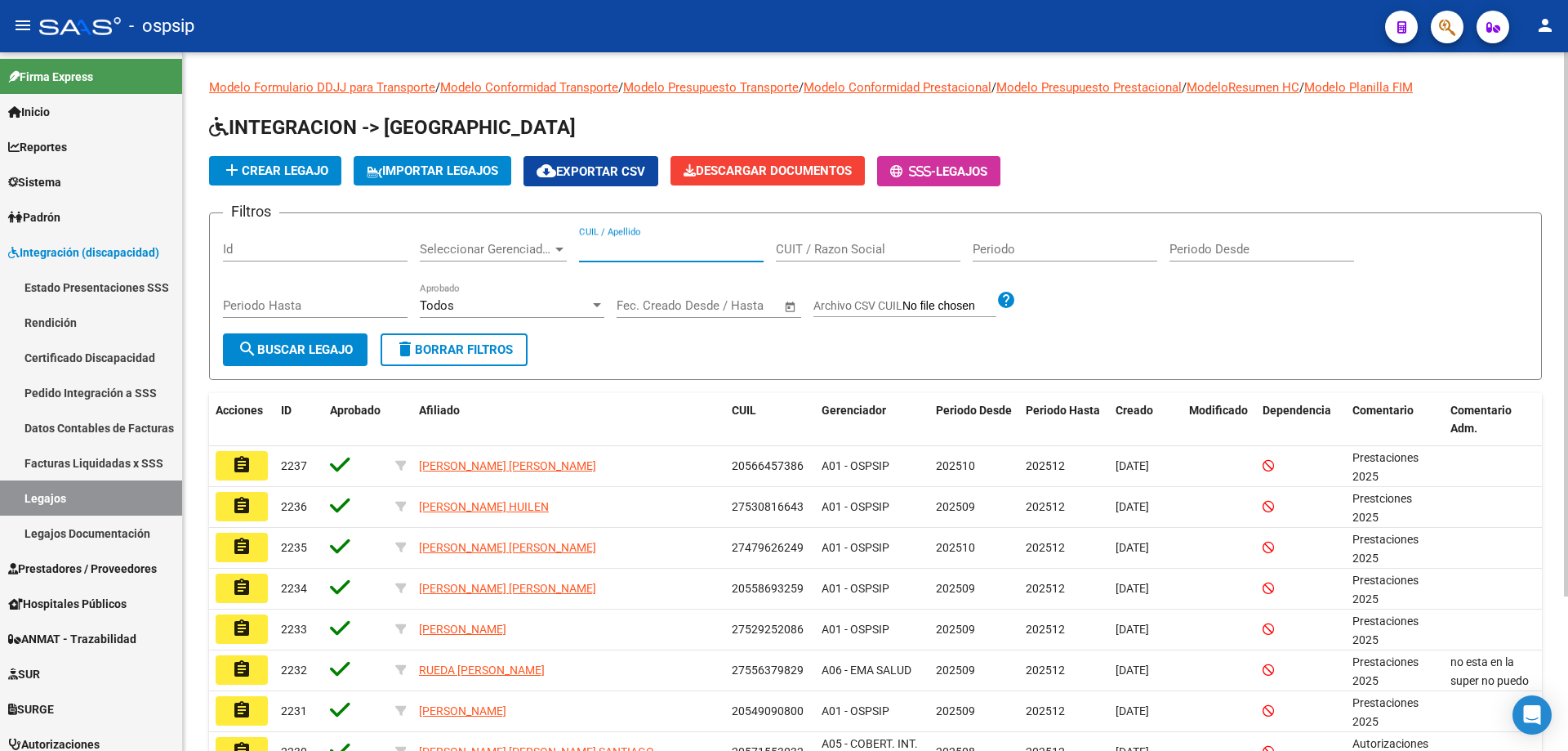
paste input "20494464900"
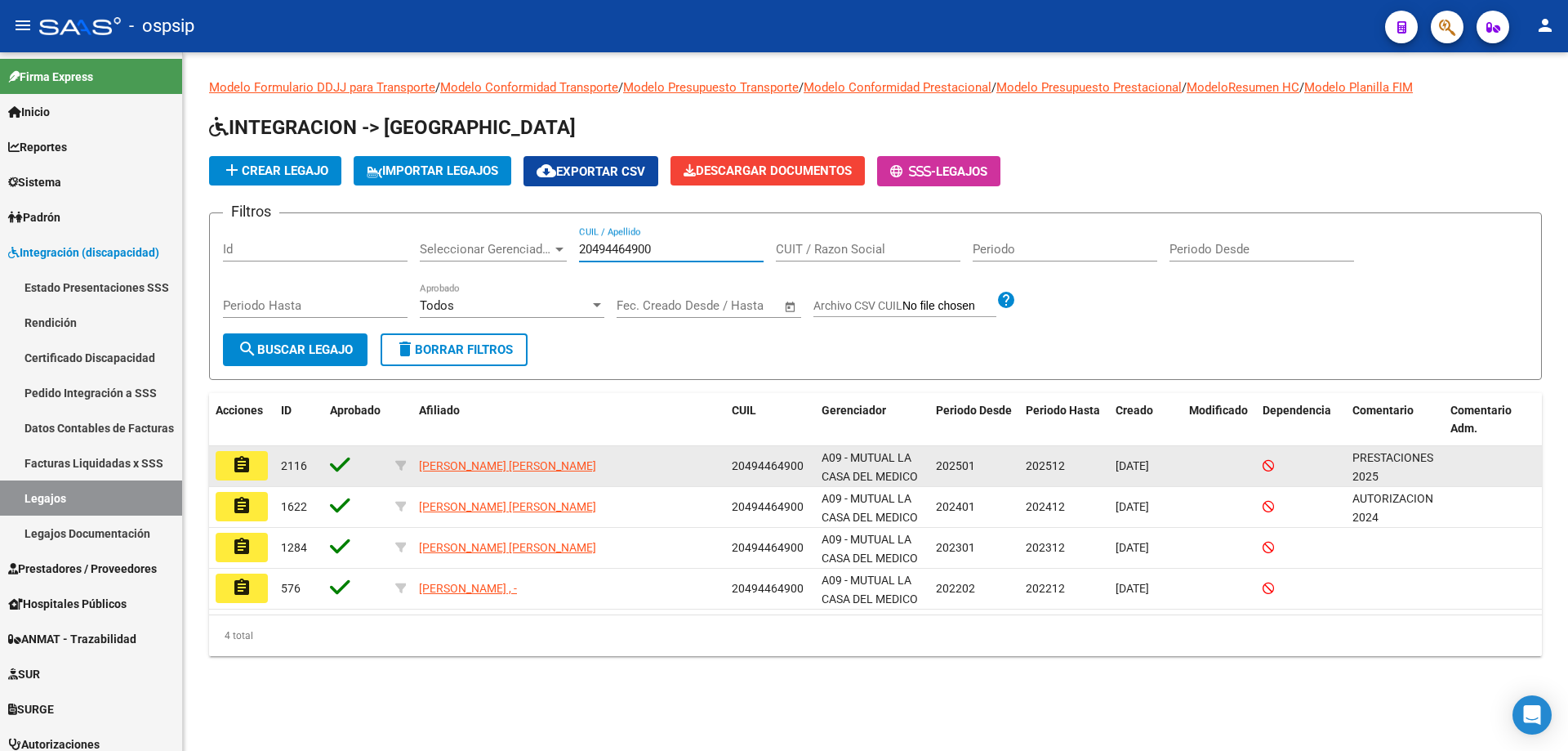
type input "20494464900"
click at [248, 462] on mat-icon "assignment" at bounding box center [242, 465] width 20 height 20
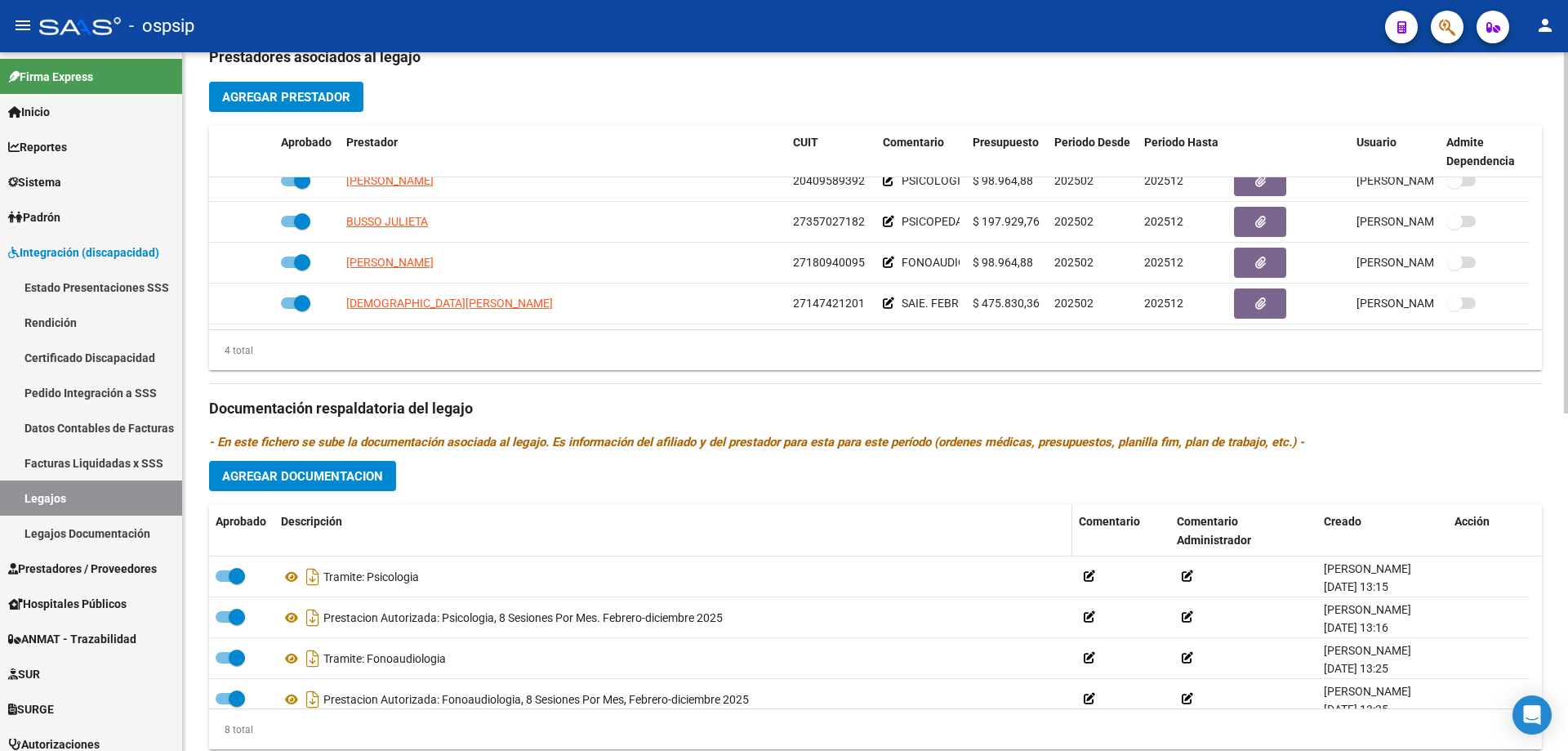
scroll to position [654, 0]
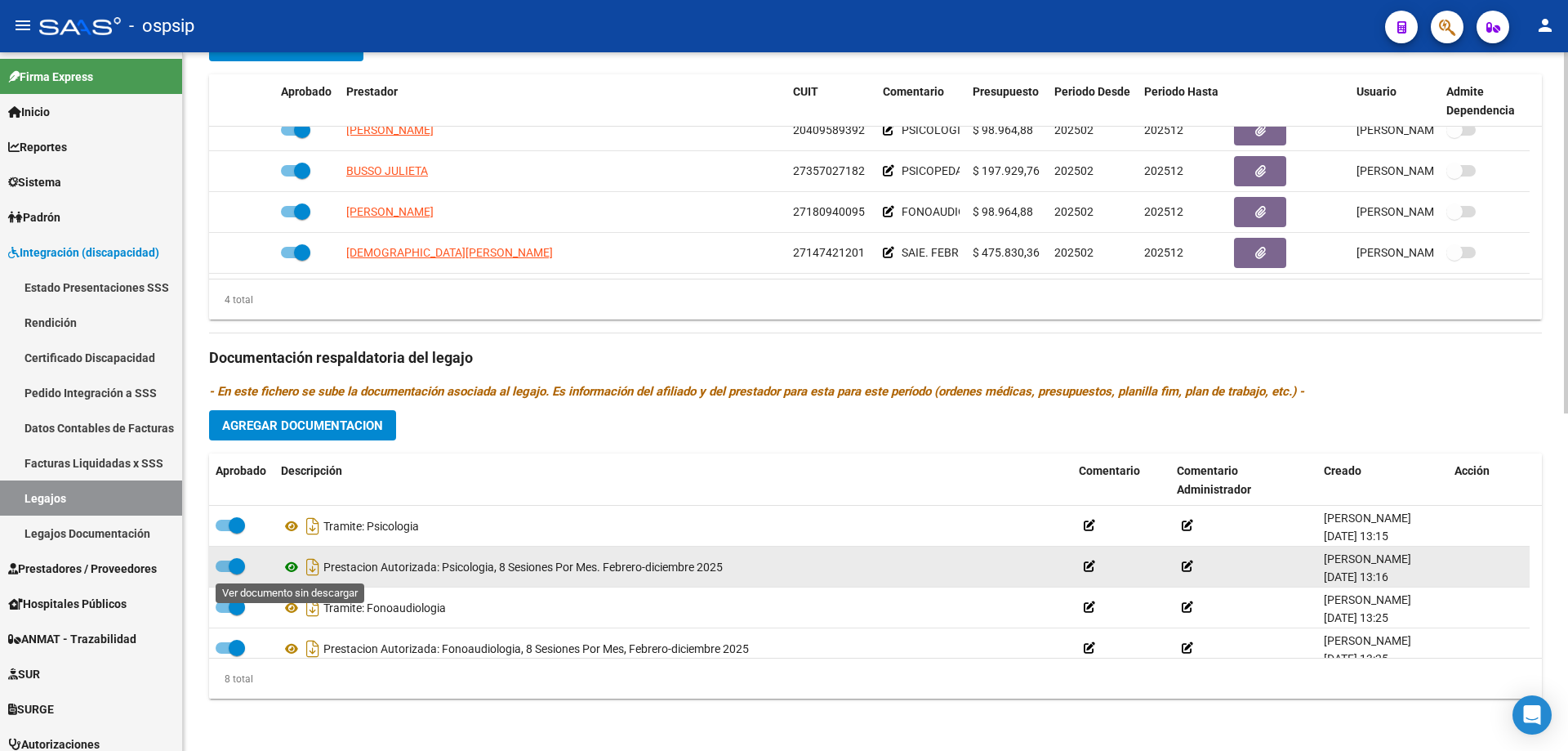
click at [292, 566] on icon at bounding box center [291, 567] width 21 height 20
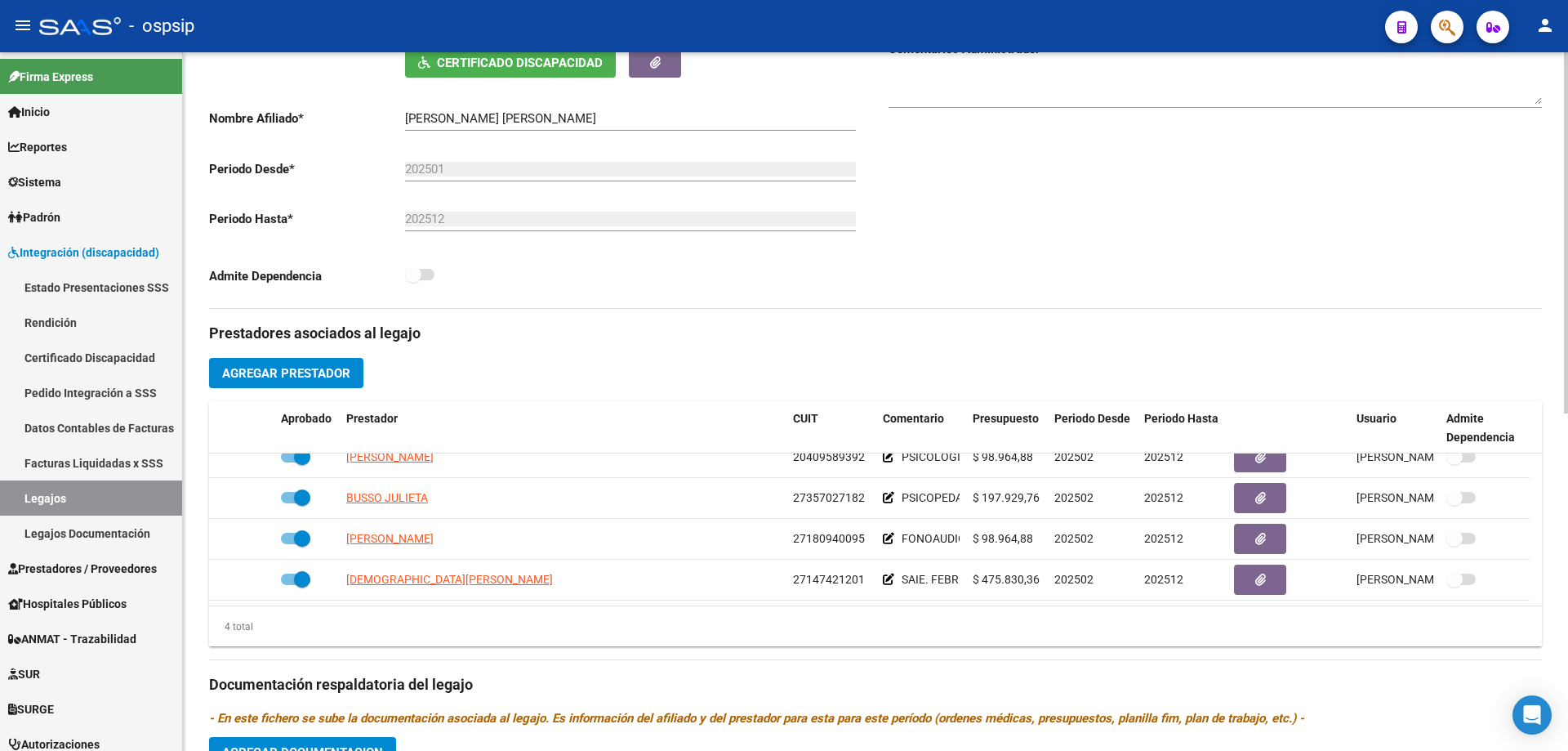
scroll to position [0, 0]
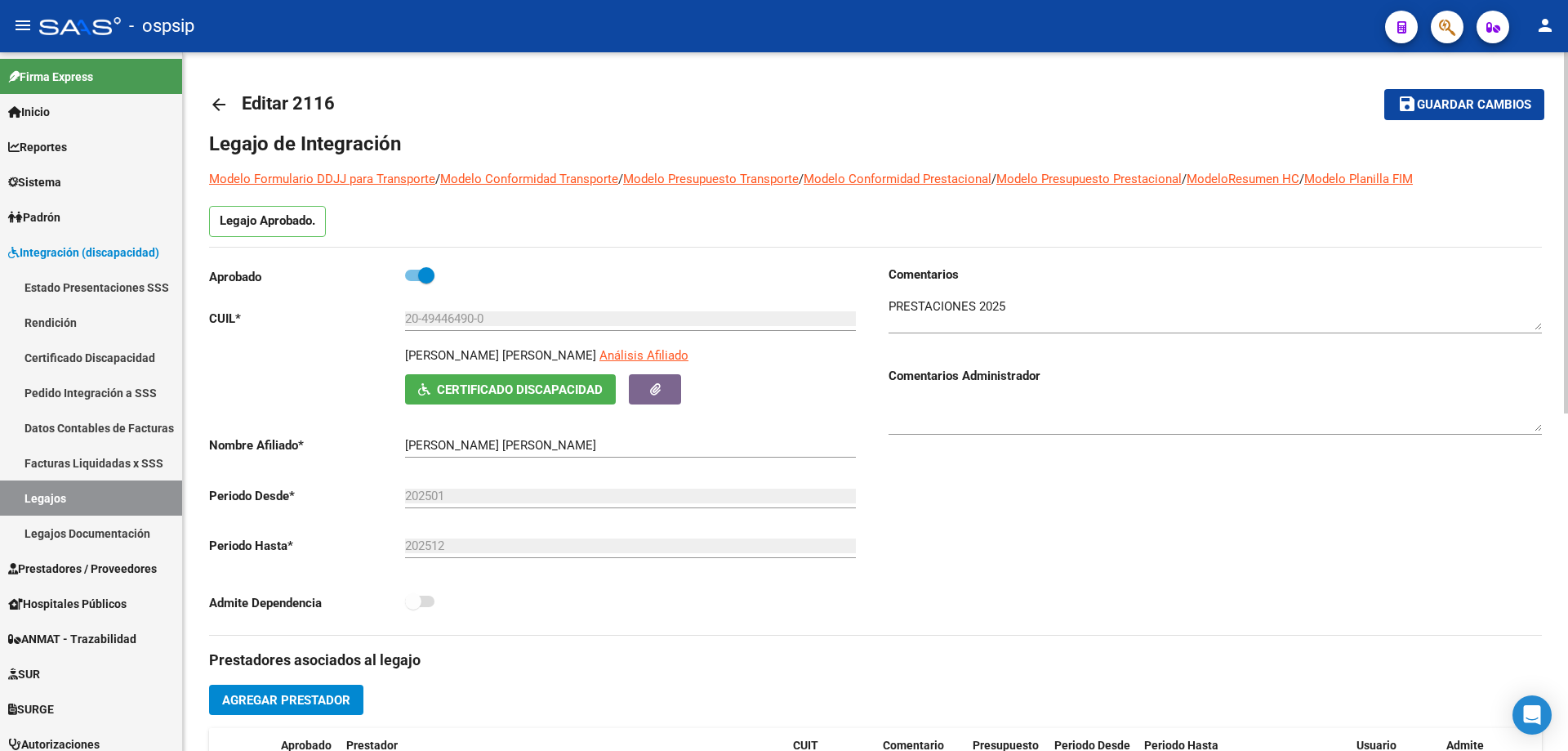
click at [225, 101] on mat-icon "arrow_back" at bounding box center [219, 104] width 20 height 20
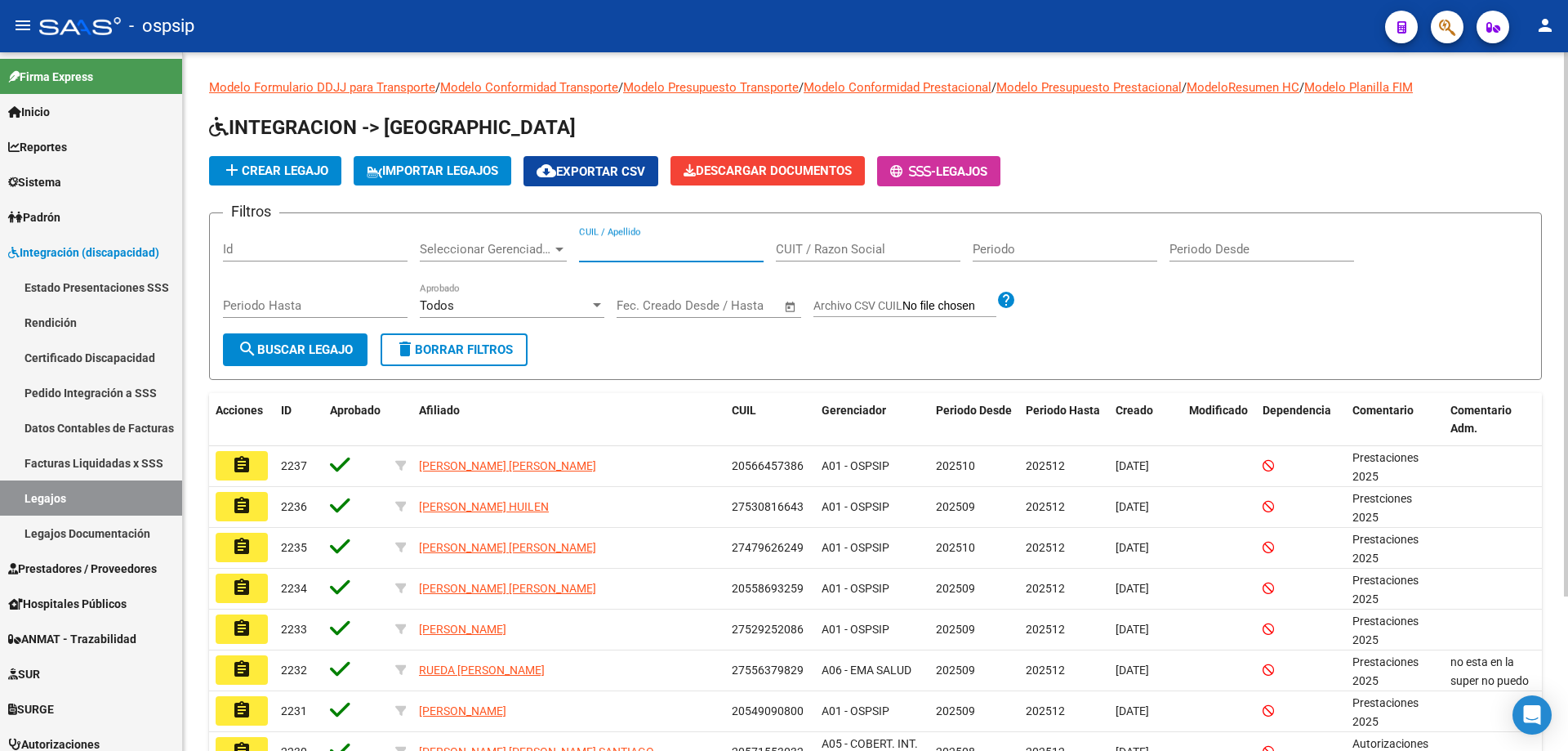
paste input "27495969792"
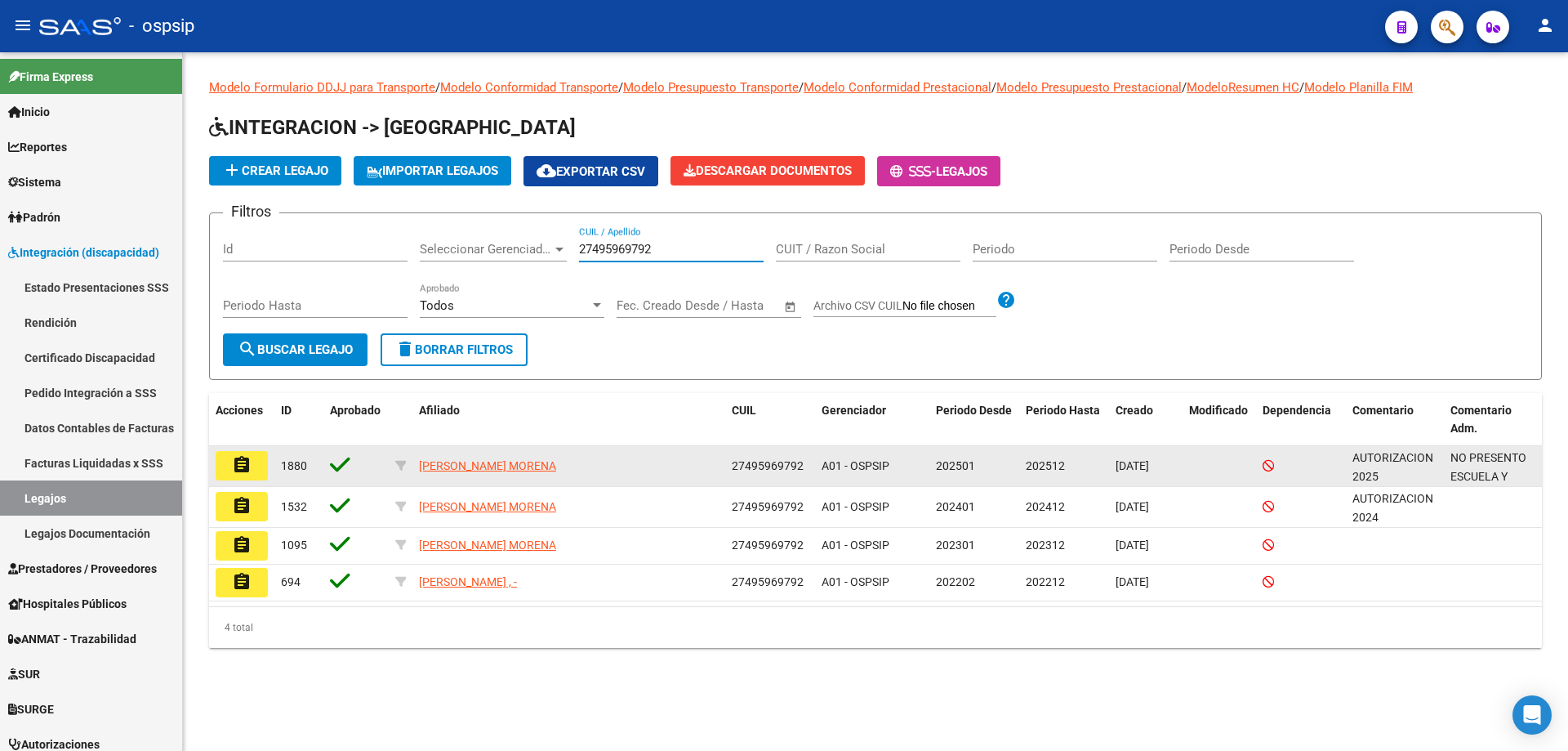
type input "27495969792"
click at [250, 468] on mat-icon "assignment" at bounding box center [242, 465] width 20 height 20
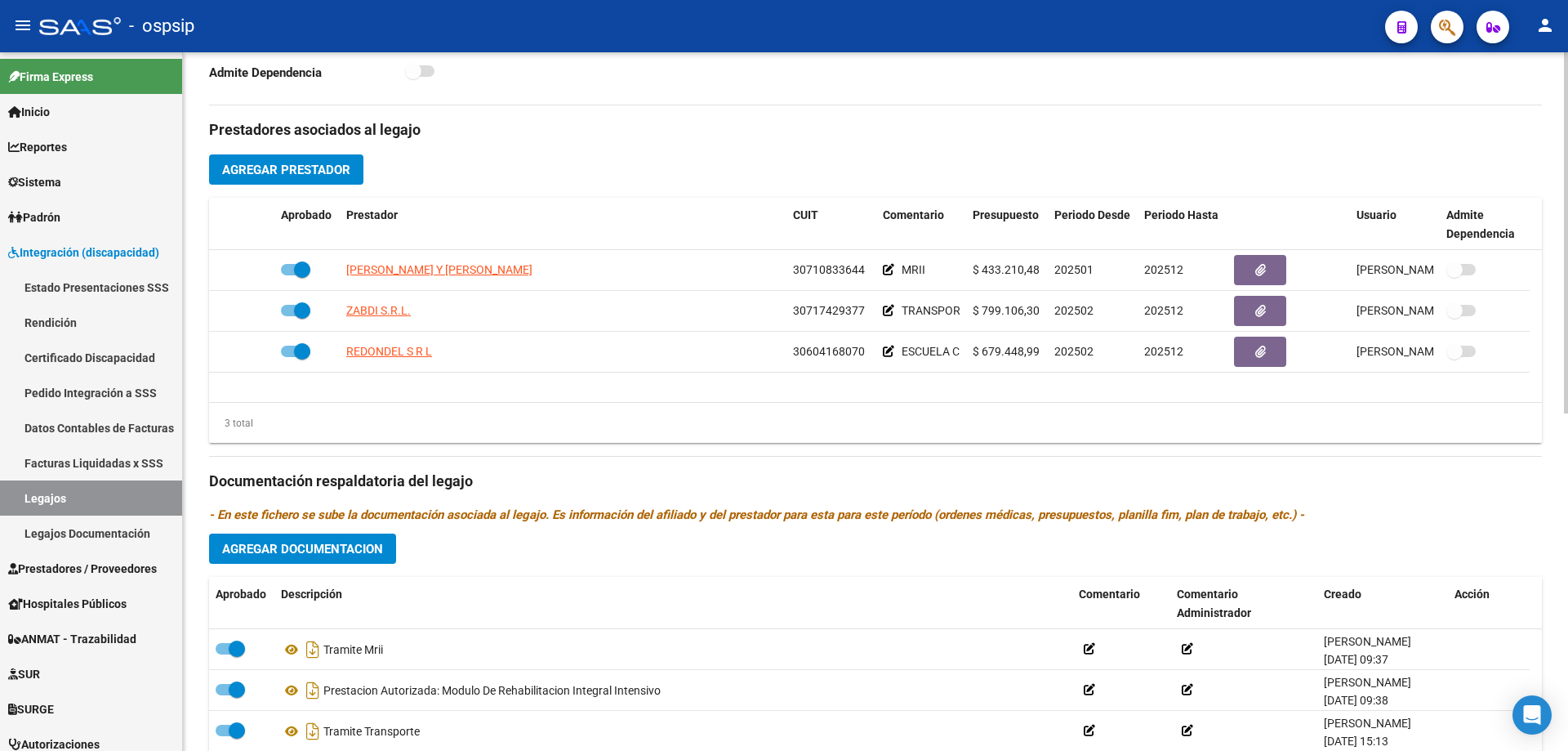
scroll to position [654, 0]
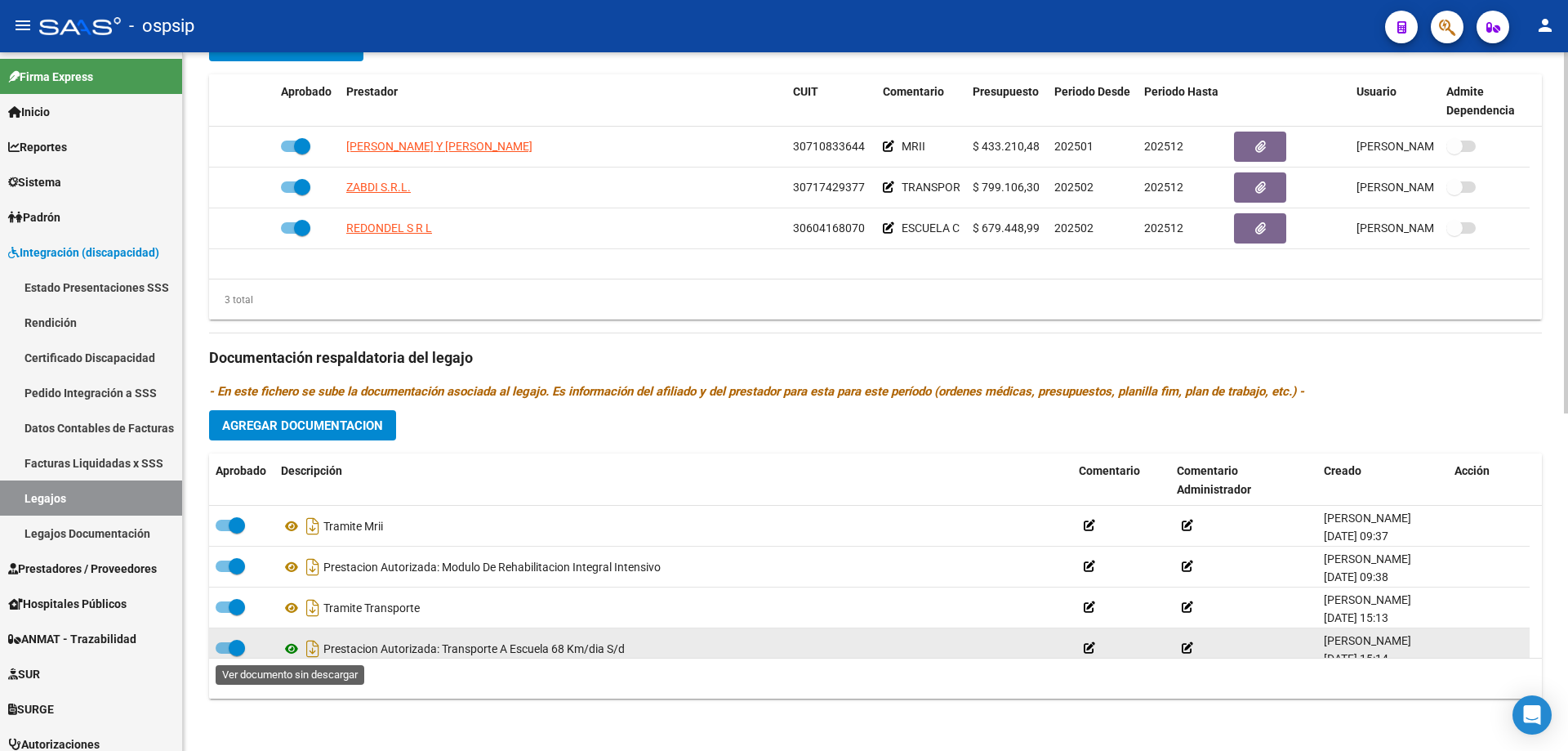
click at [287, 650] on icon at bounding box center [291, 649] width 21 height 20
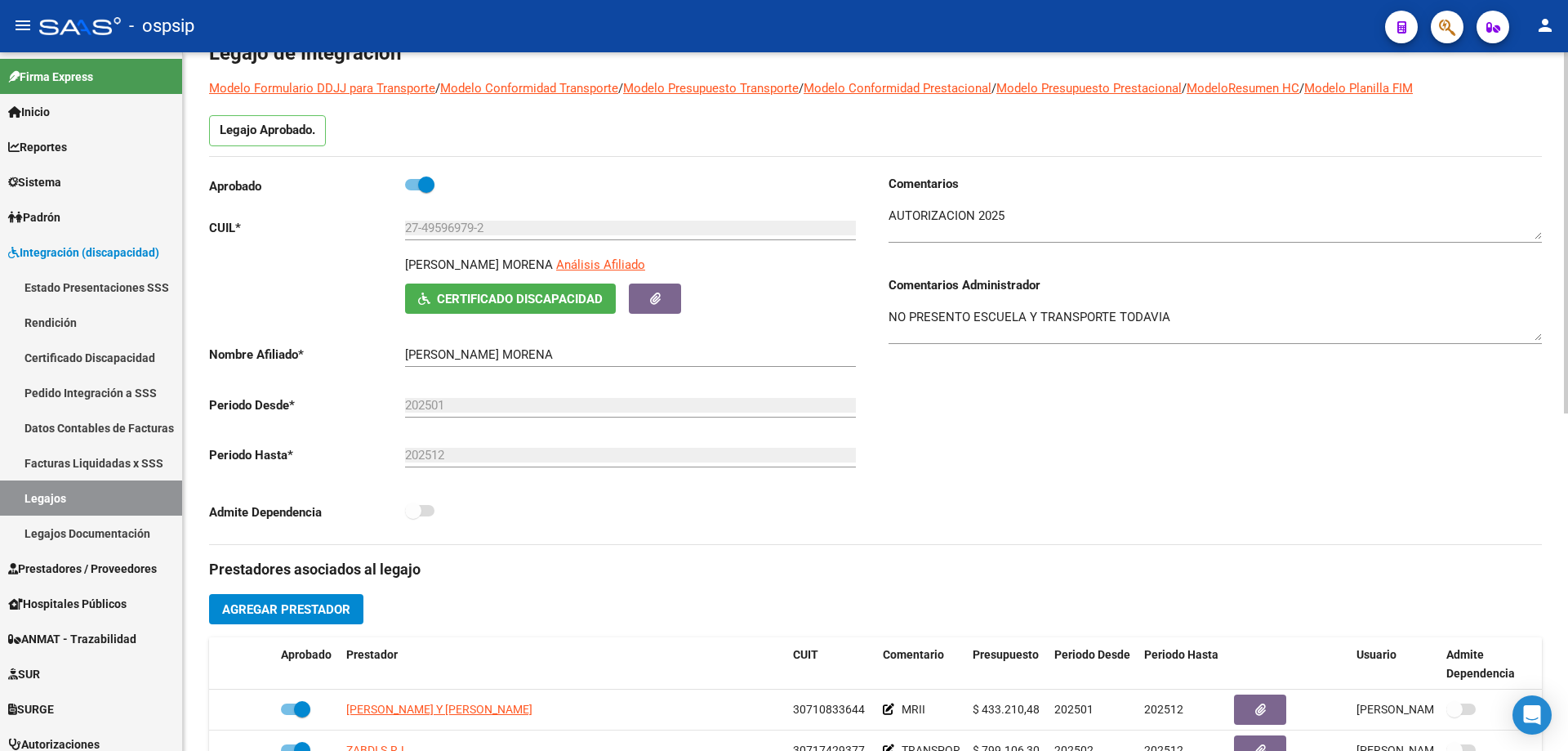
scroll to position [0, 0]
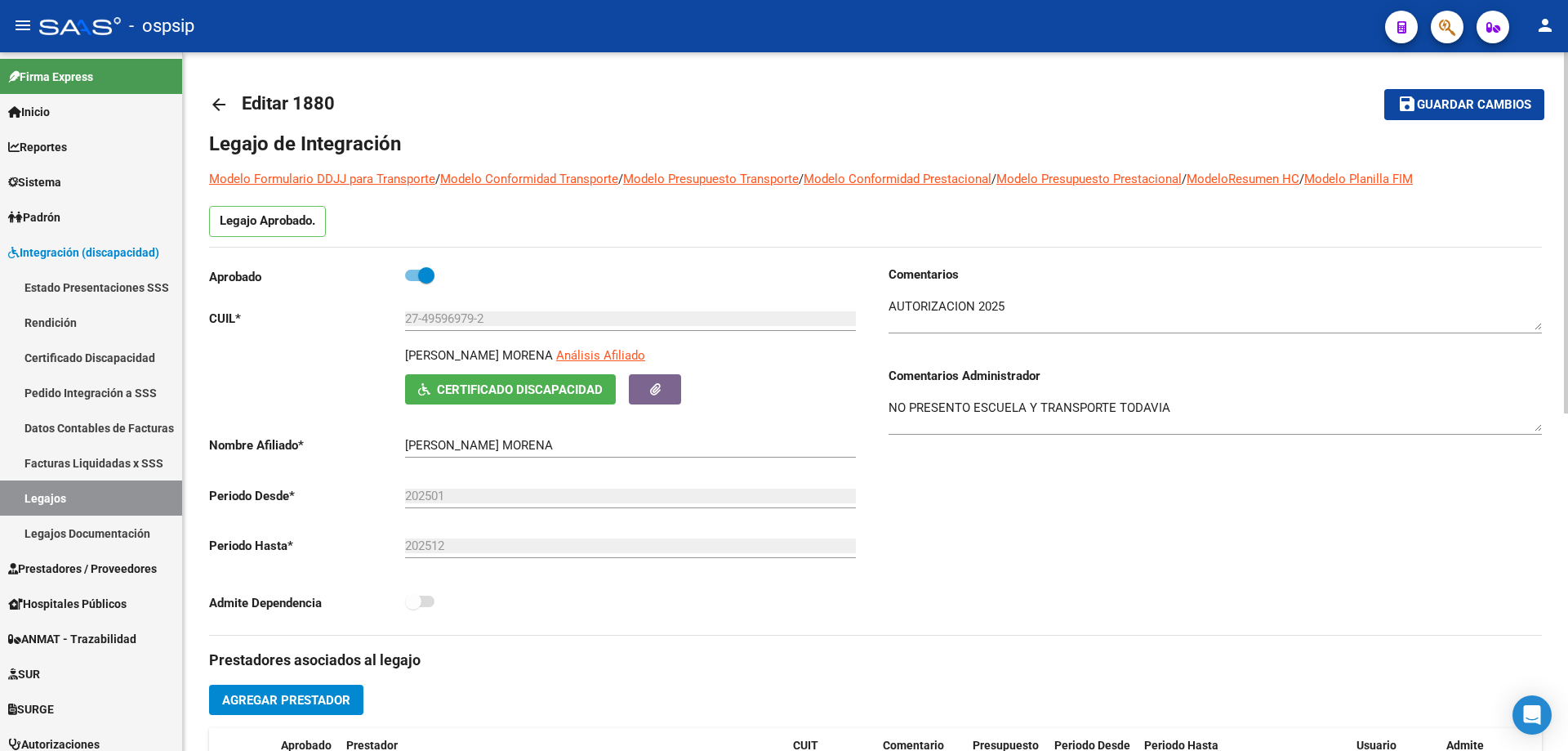
click at [216, 94] on mat-icon "arrow_back" at bounding box center [219, 104] width 20 height 20
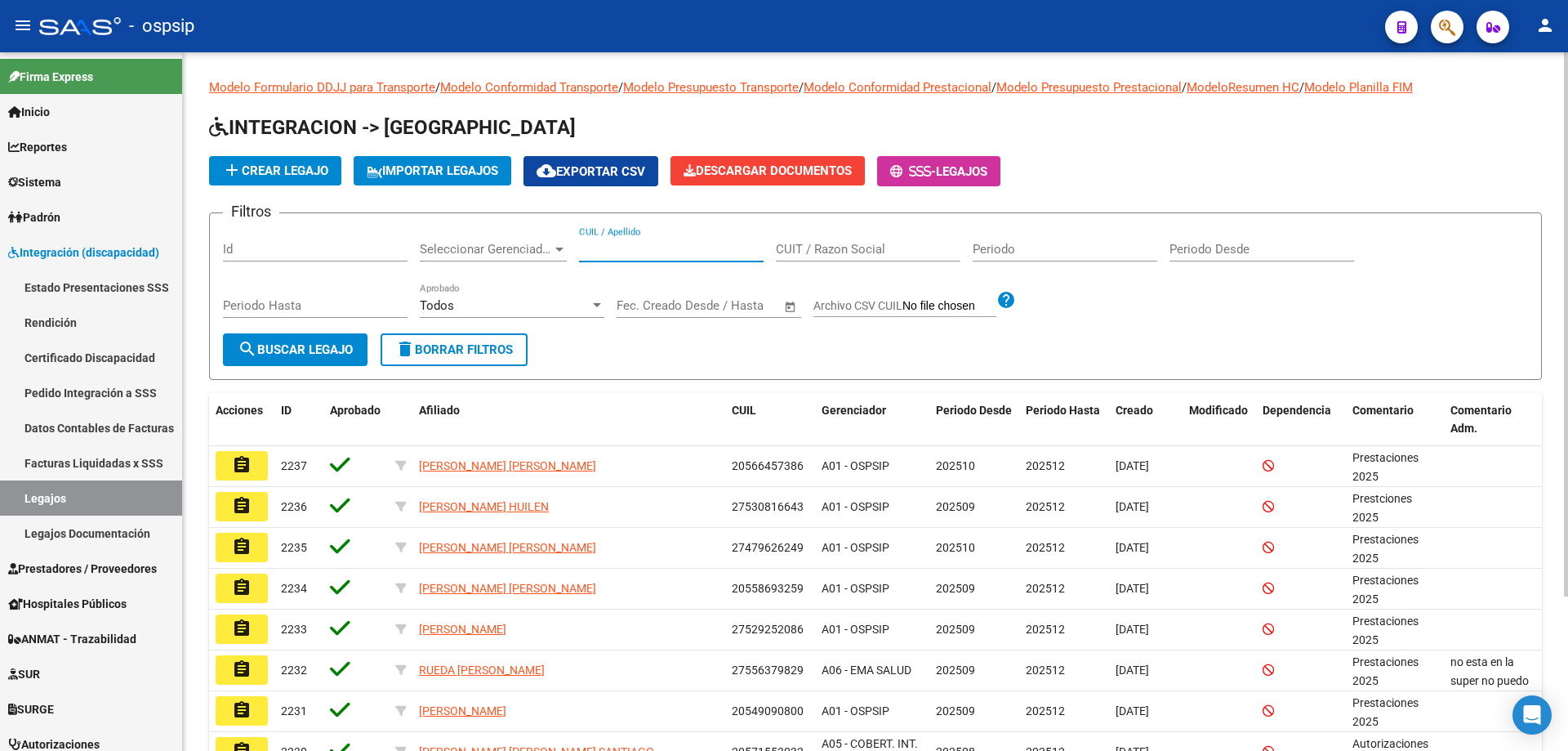
paste input "20487256413"
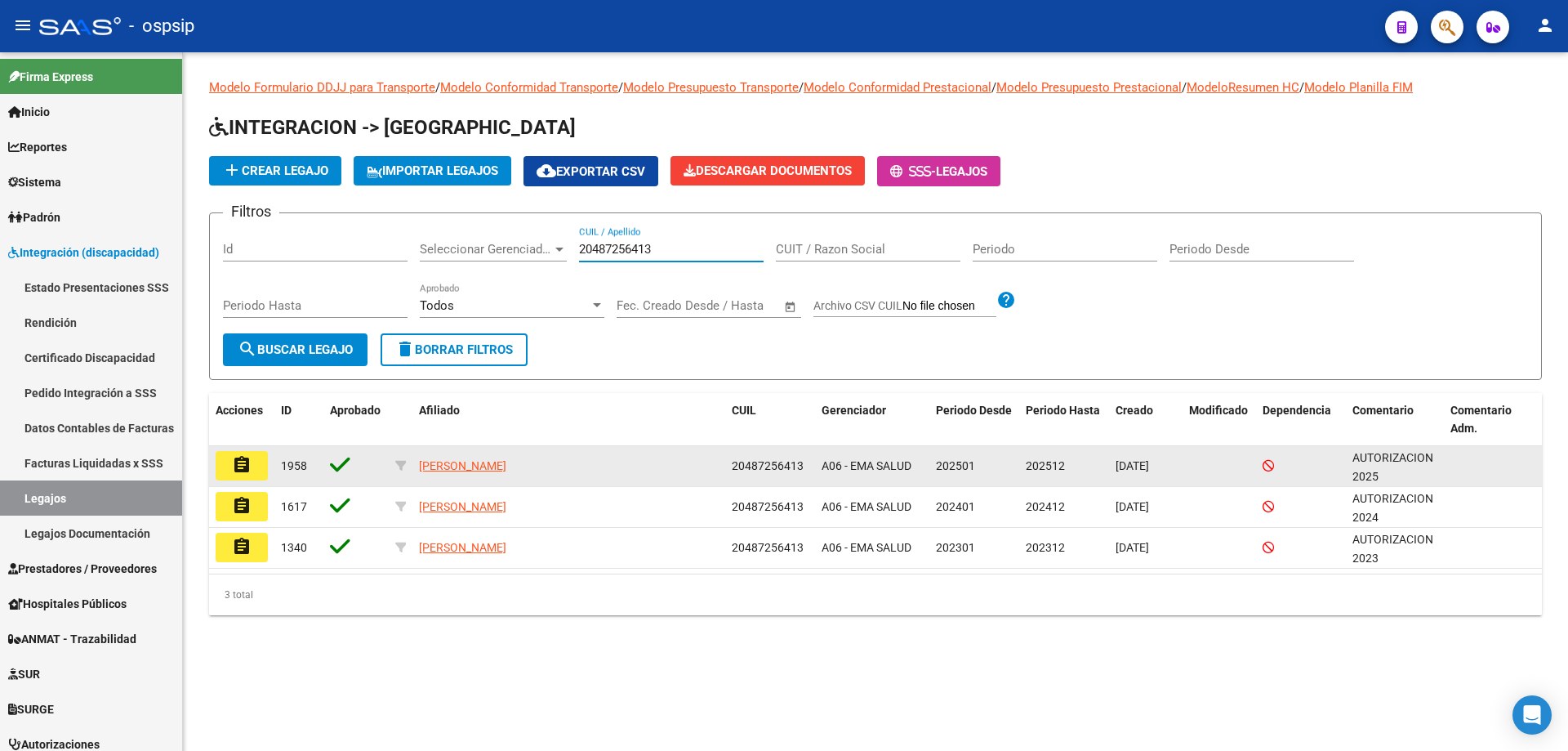
type input "20487256413"
click at [239, 475] on button "assignment" at bounding box center [242, 465] width 53 height 29
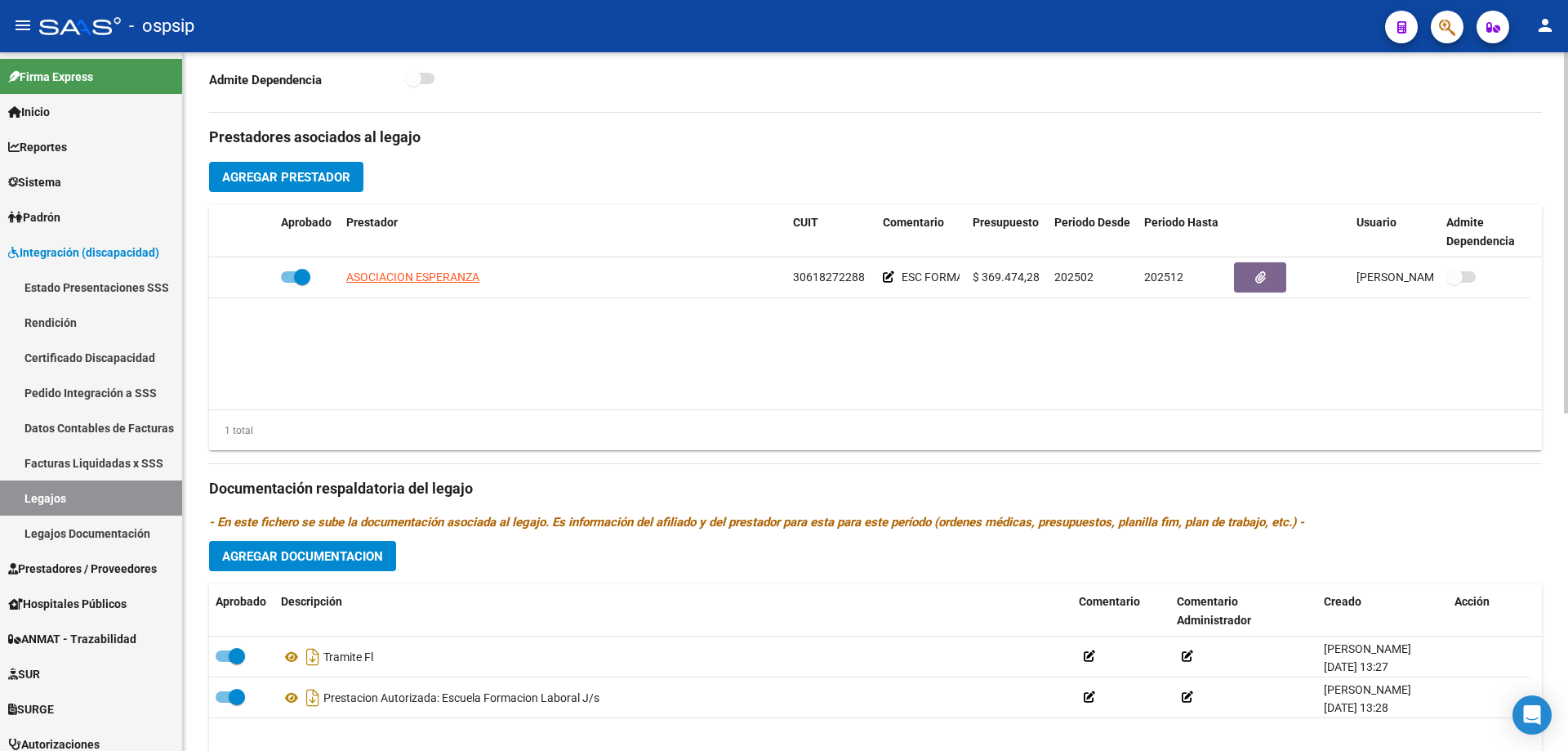
scroll to position [654, 0]
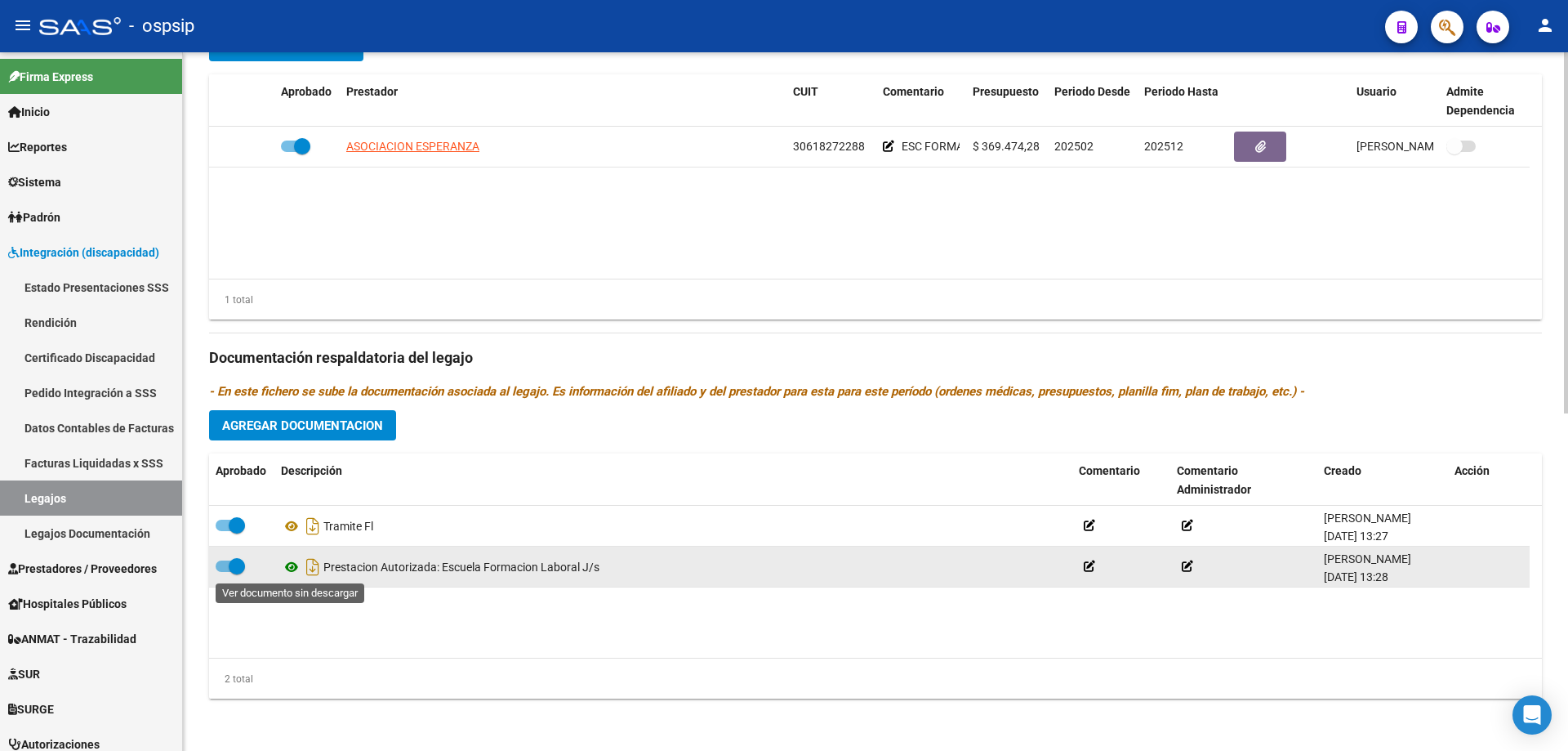
click at [293, 563] on icon at bounding box center [291, 567] width 21 height 20
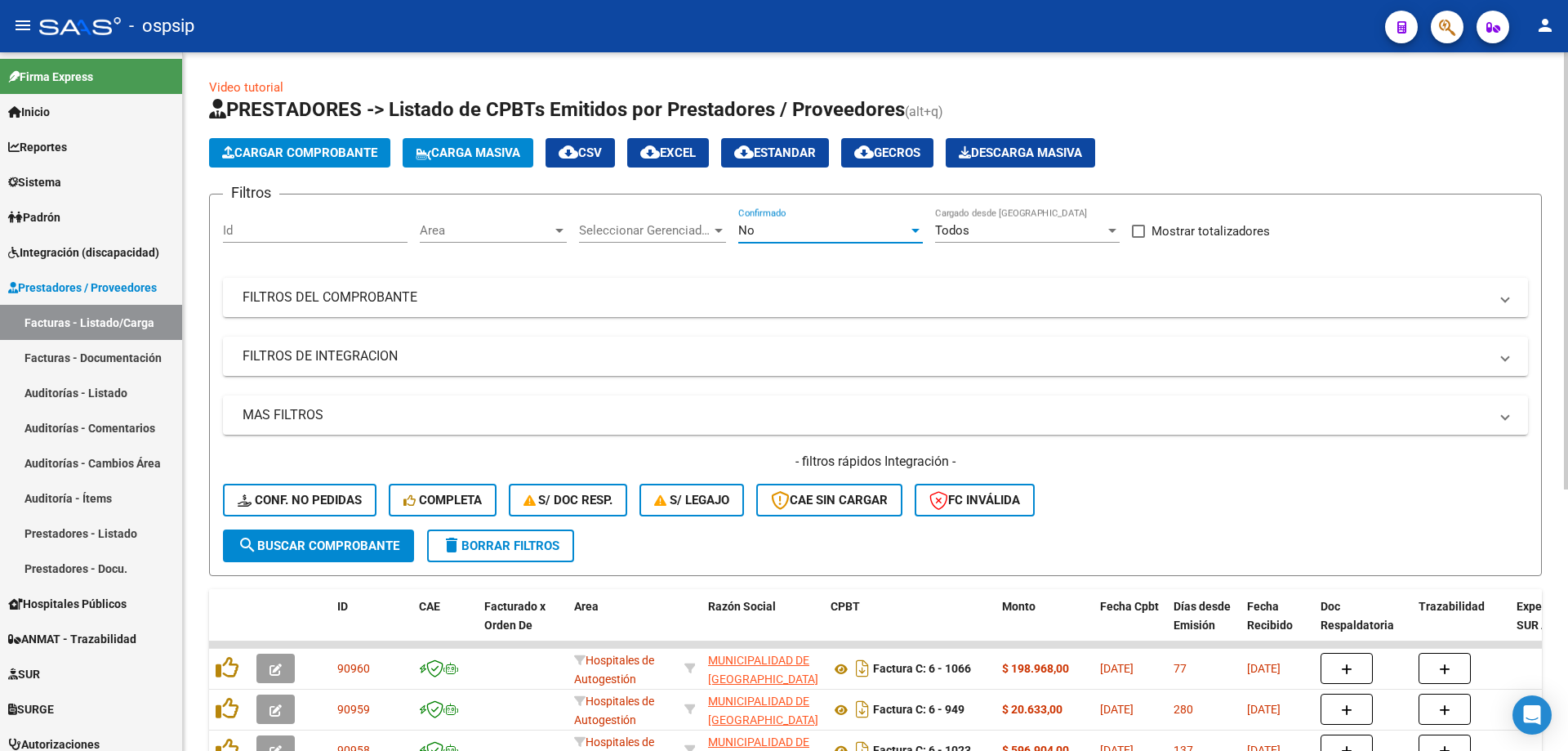
click at [815, 226] on div "No" at bounding box center [823, 230] width 170 height 15
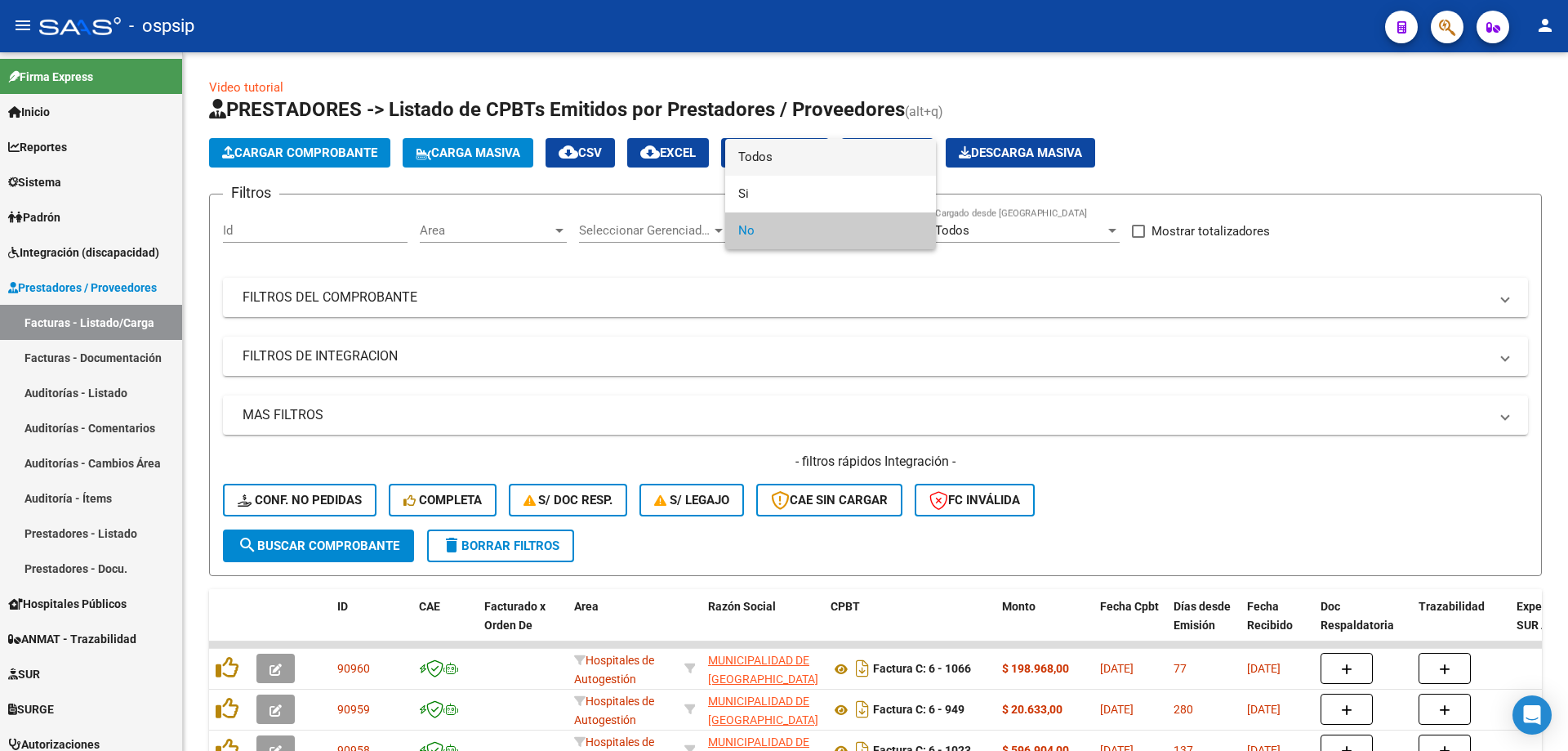
click at [807, 161] on span "Todos" at bounding box center [831, 157] width 185 height 37
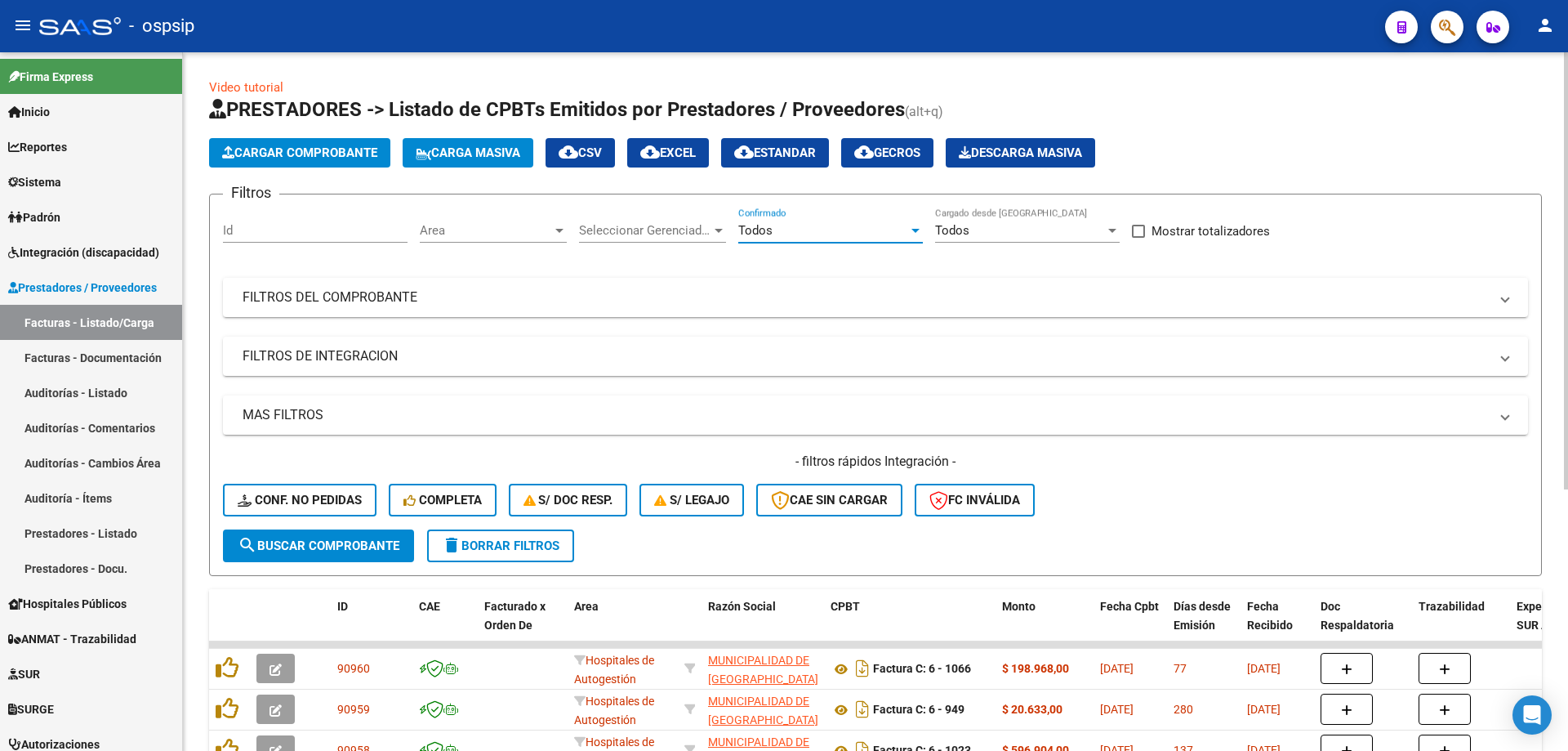
click at [363, 276] on div "Filtros Id Area Area Seleccionar Gerenciador Seleccionar Gerenciador Todos Conf…" at bounding box center [875, 368] width 1305 height 322
click at [360, 288] on mat-panel-title "FILTROS DEL COMPROBANTE" at bounding box center [866, 297] width 1246 height 18
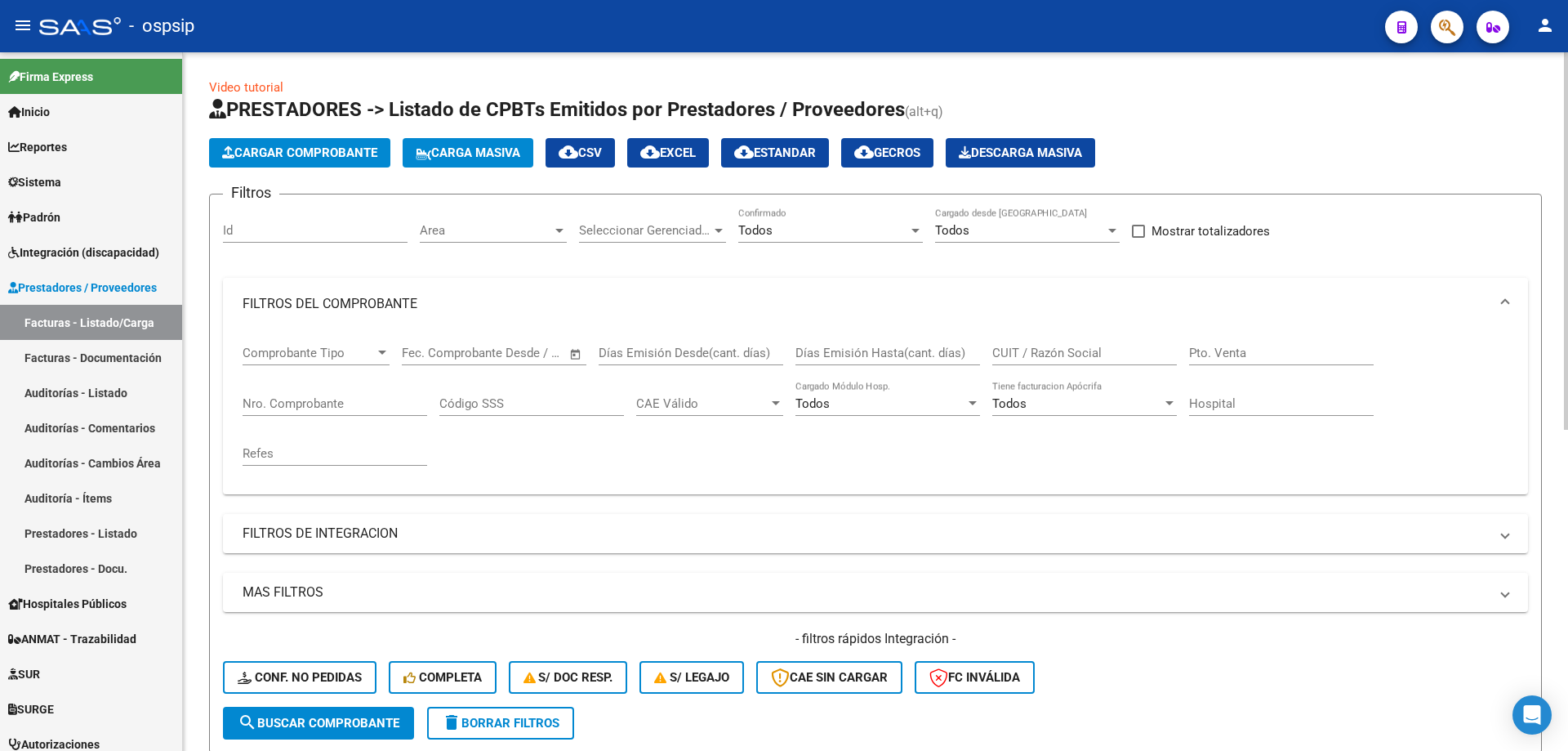
click at [292, 405] on input "Nro. Comprobante" at bounding box center [336, 404] width 185 height 15
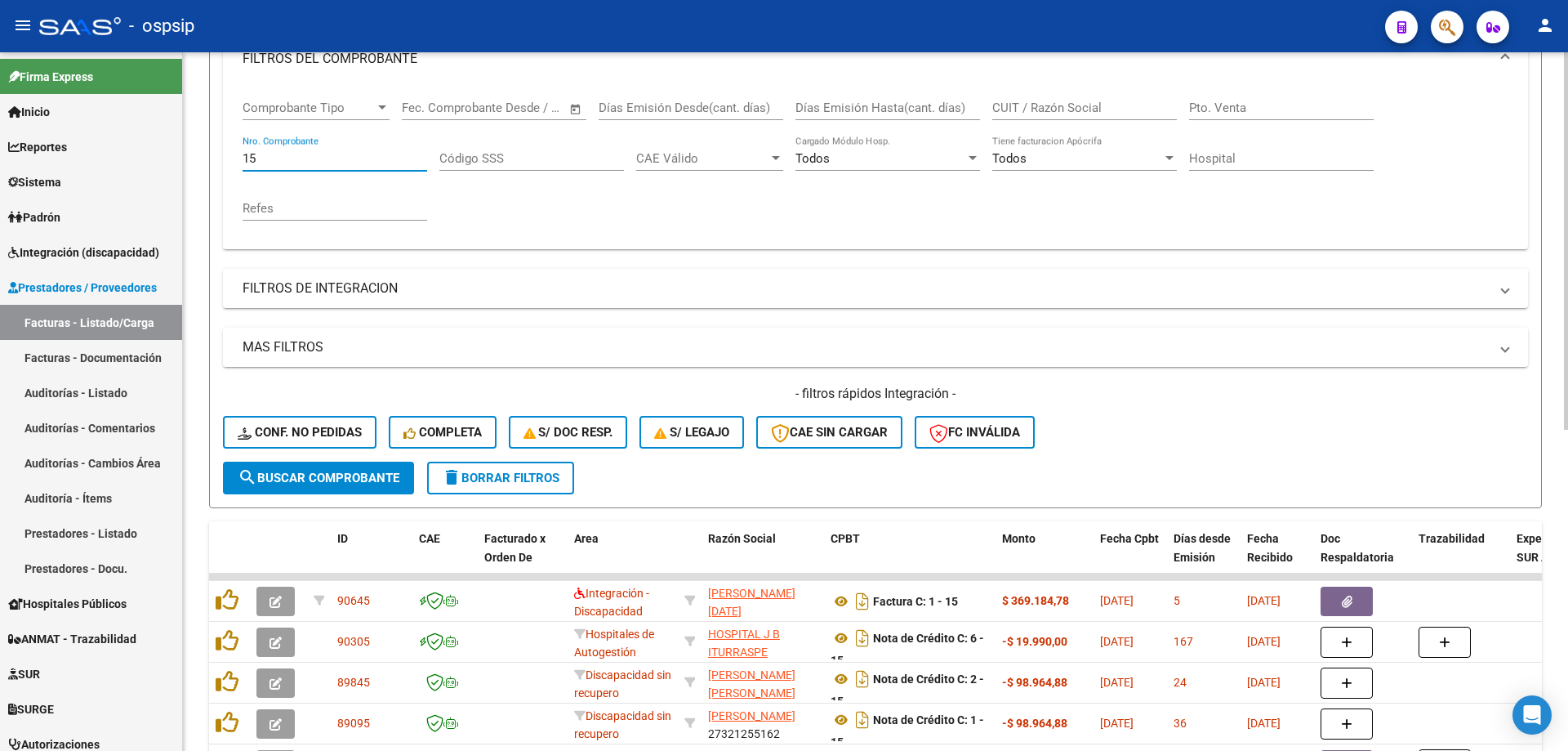
scroll to position [327, 0]
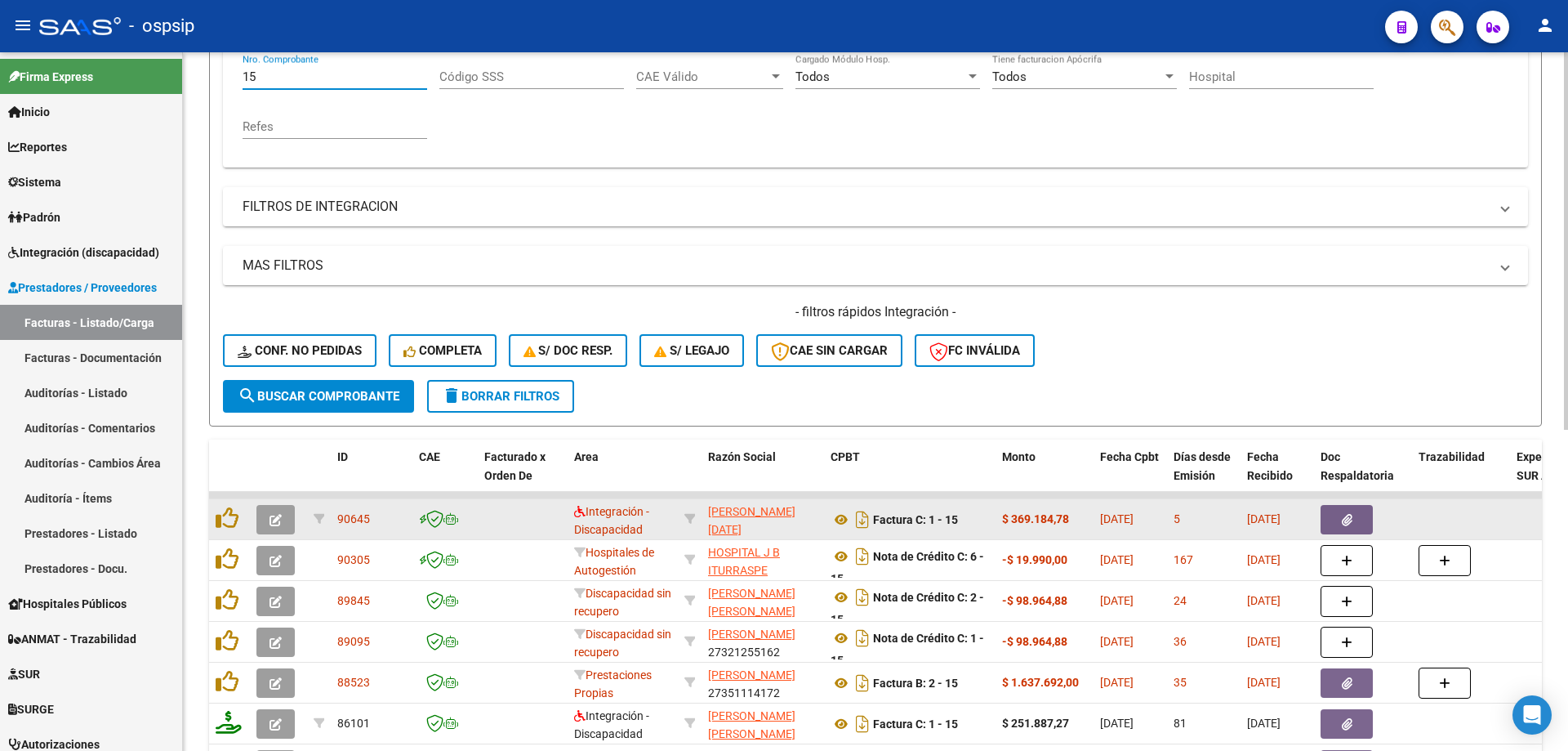
type input "15"
click at [278, 522] on icon "button" at bounding box center [276, 521] width 13 height 13
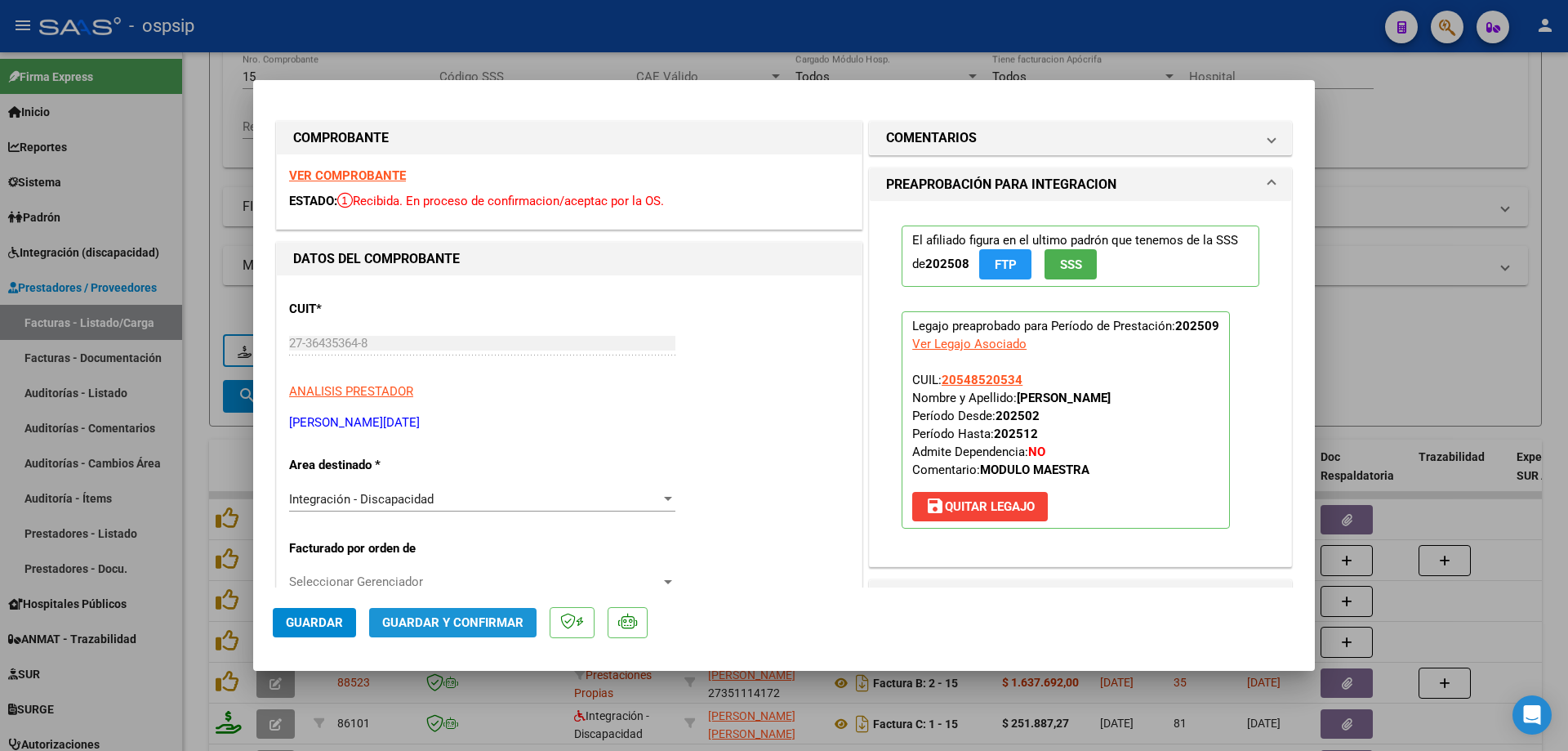
click at [480, 613] on button "Guardar y Confirmar" at bounding box center [453, 622] width 168 height 29
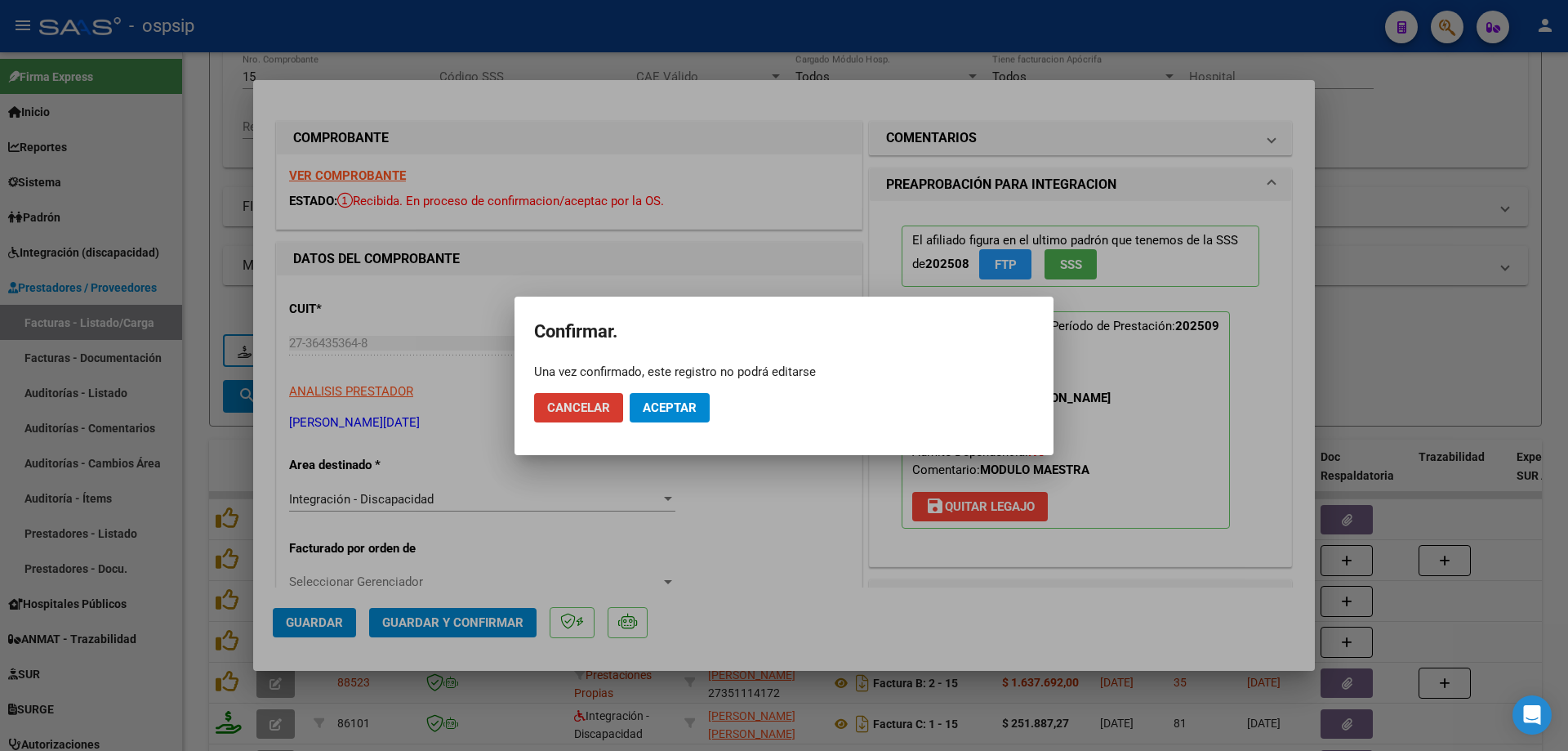
click at [669, 408] on span "Aceptar" at bounding box center [669, 407] width 54 height 15
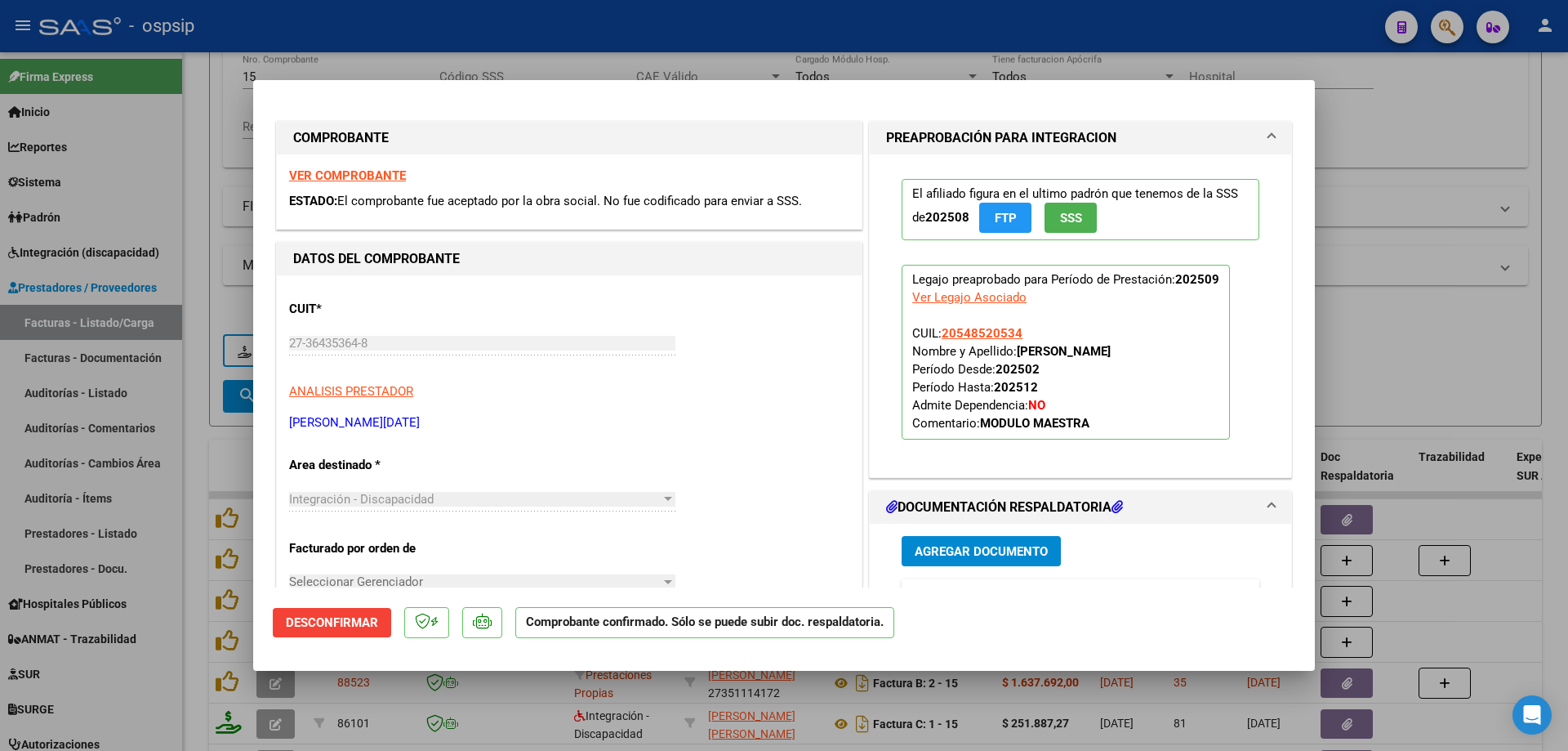
click at [1505, 359] on div at bounding box center [784, 376] width 1568 height 751
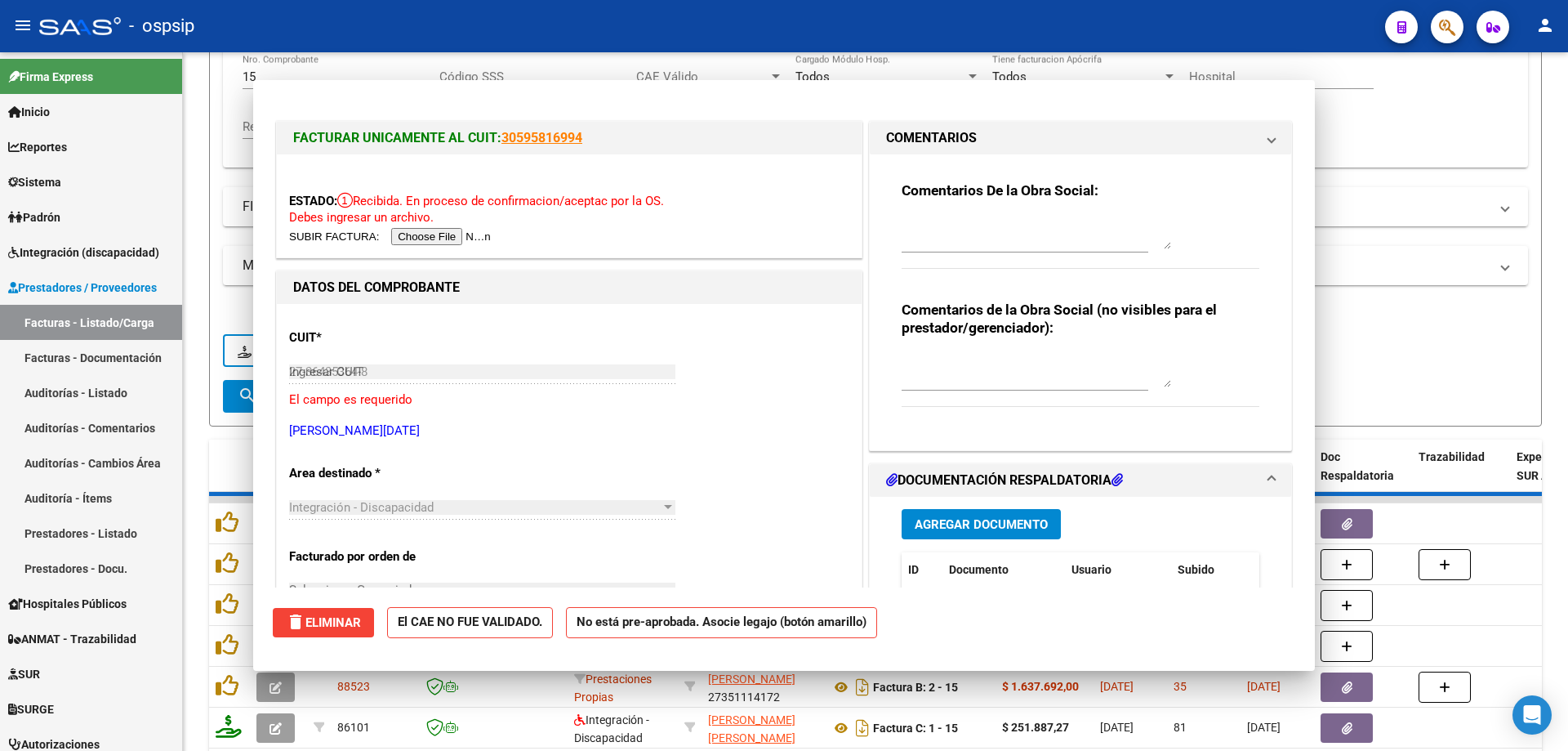
type input "$ 0,00"
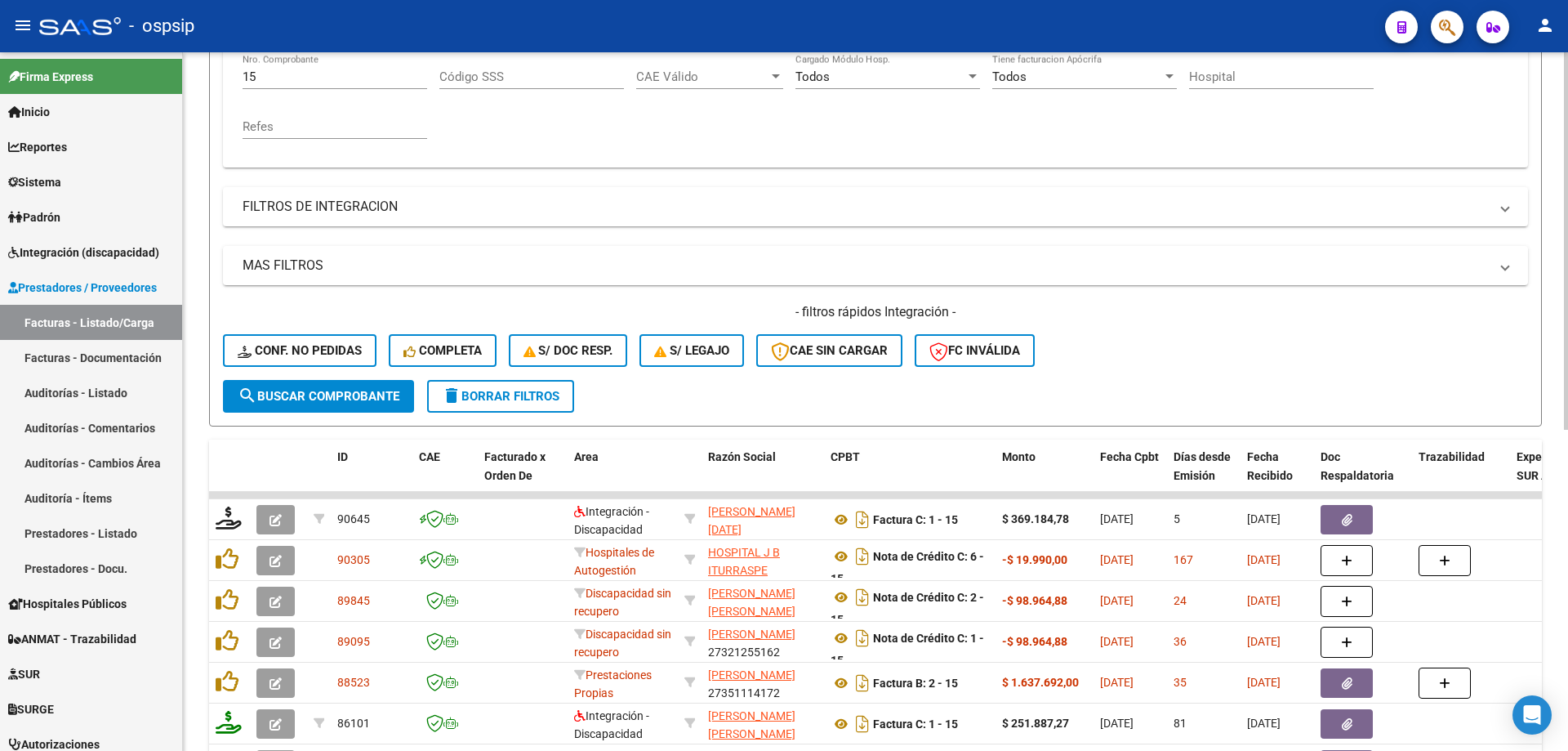
click at [281, 83] on input "15" at bounding box center [336, 77] width 185 height 15
type input "1"
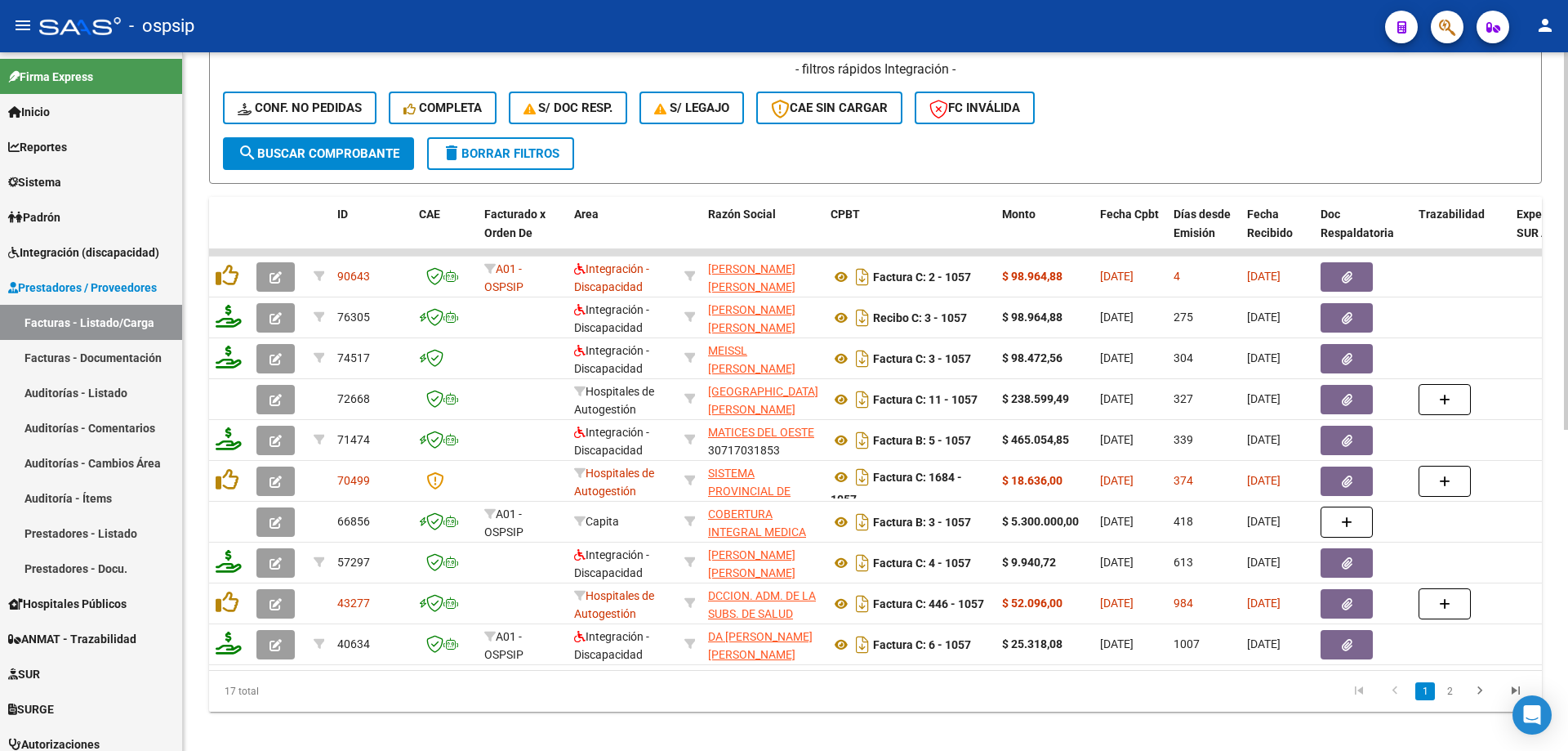
scroll to position [571, 0]
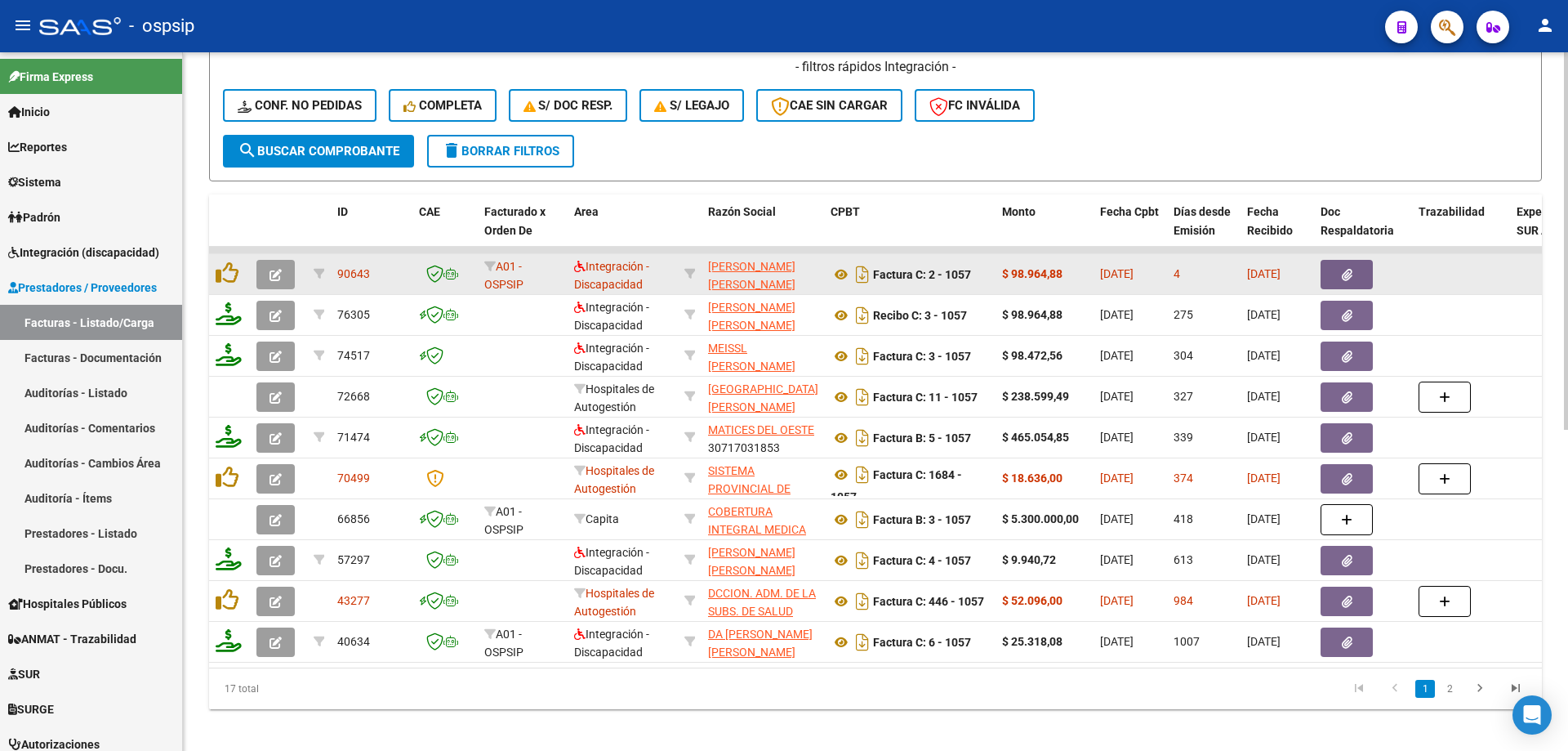
type input "1057"
click at [276, 270] on icon "button" at bounding box center [276, 275] width 13 height 13
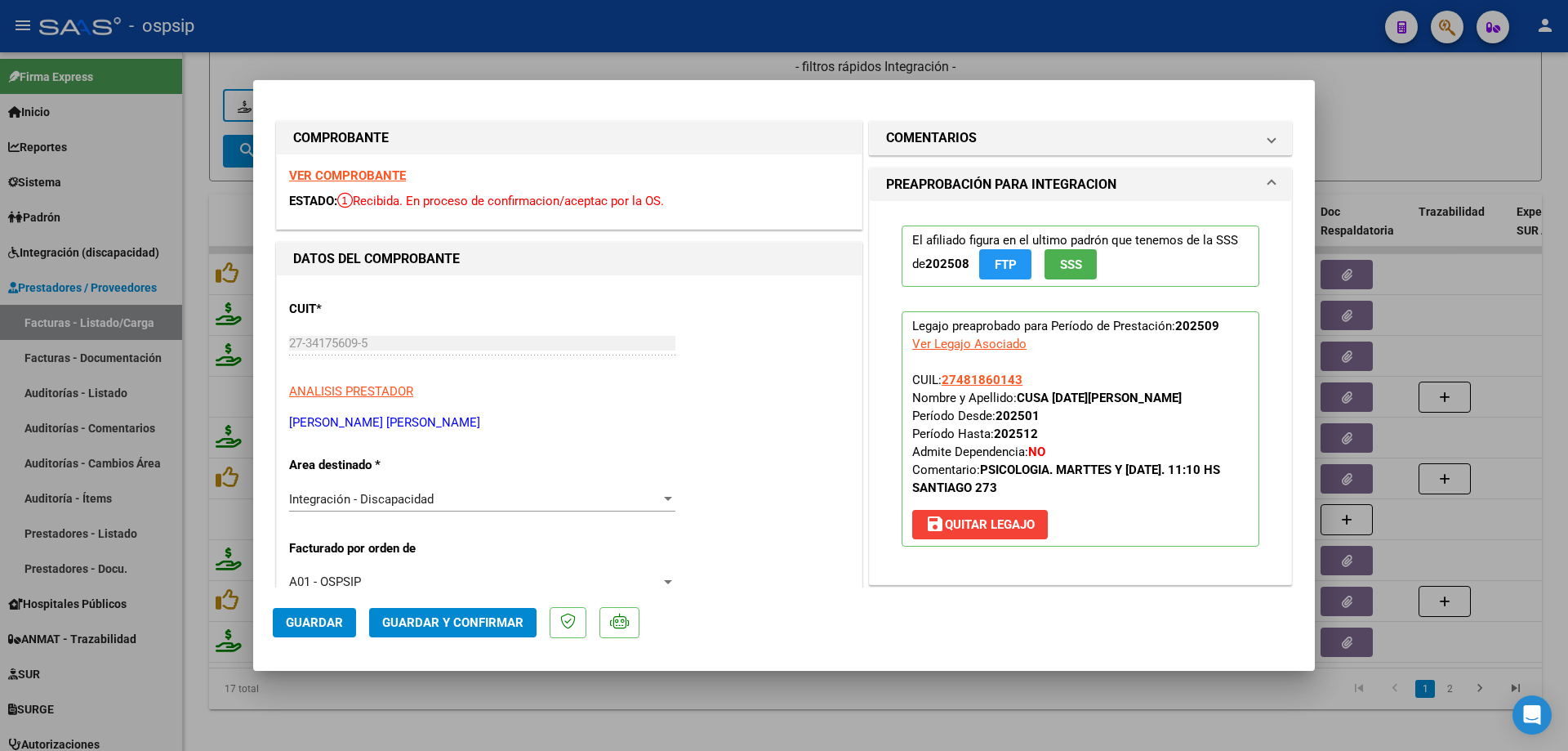
click at [1066, 262] on span "SSS" at bounding box center [1071, 265] width 22 height 15
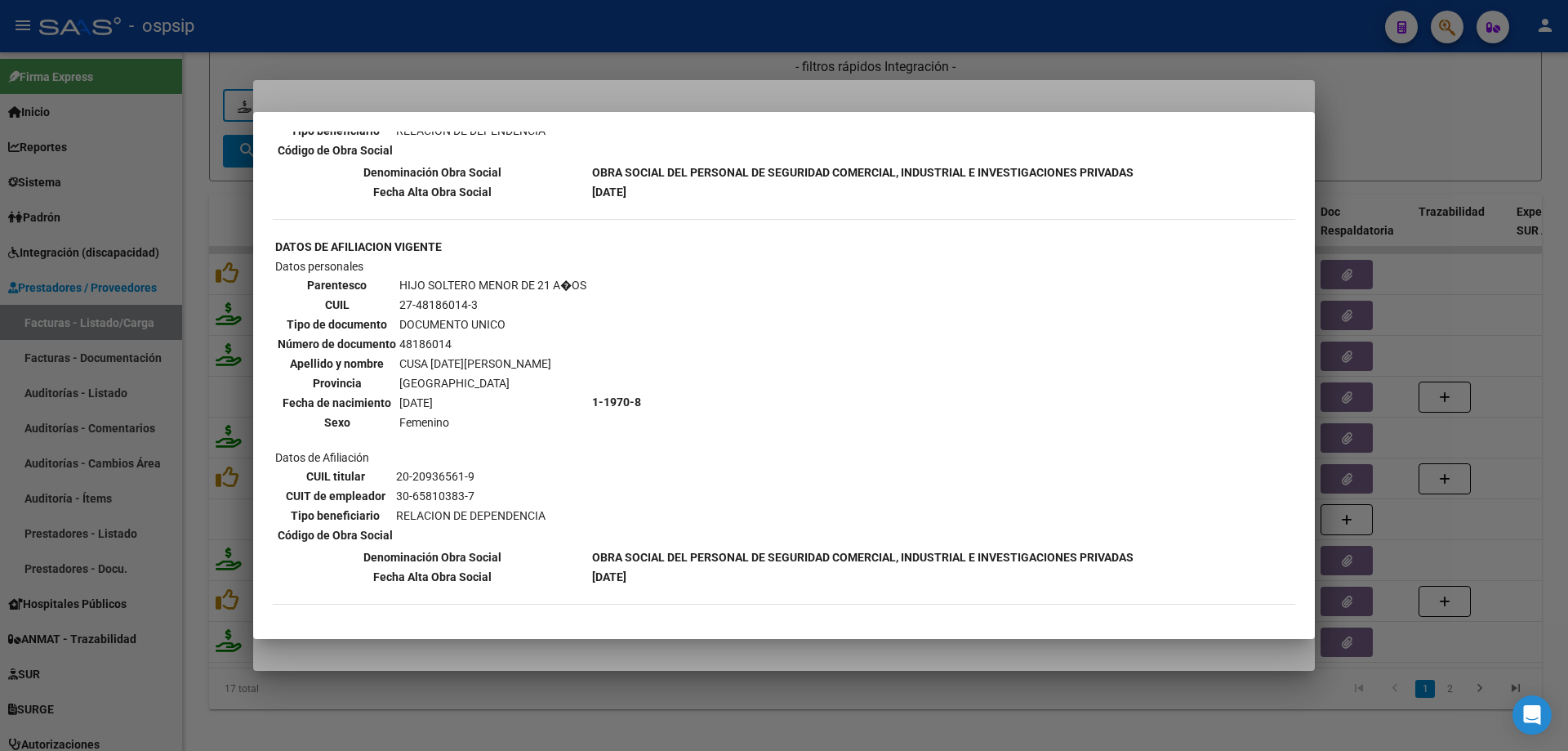
scroll to position [1302, 0]
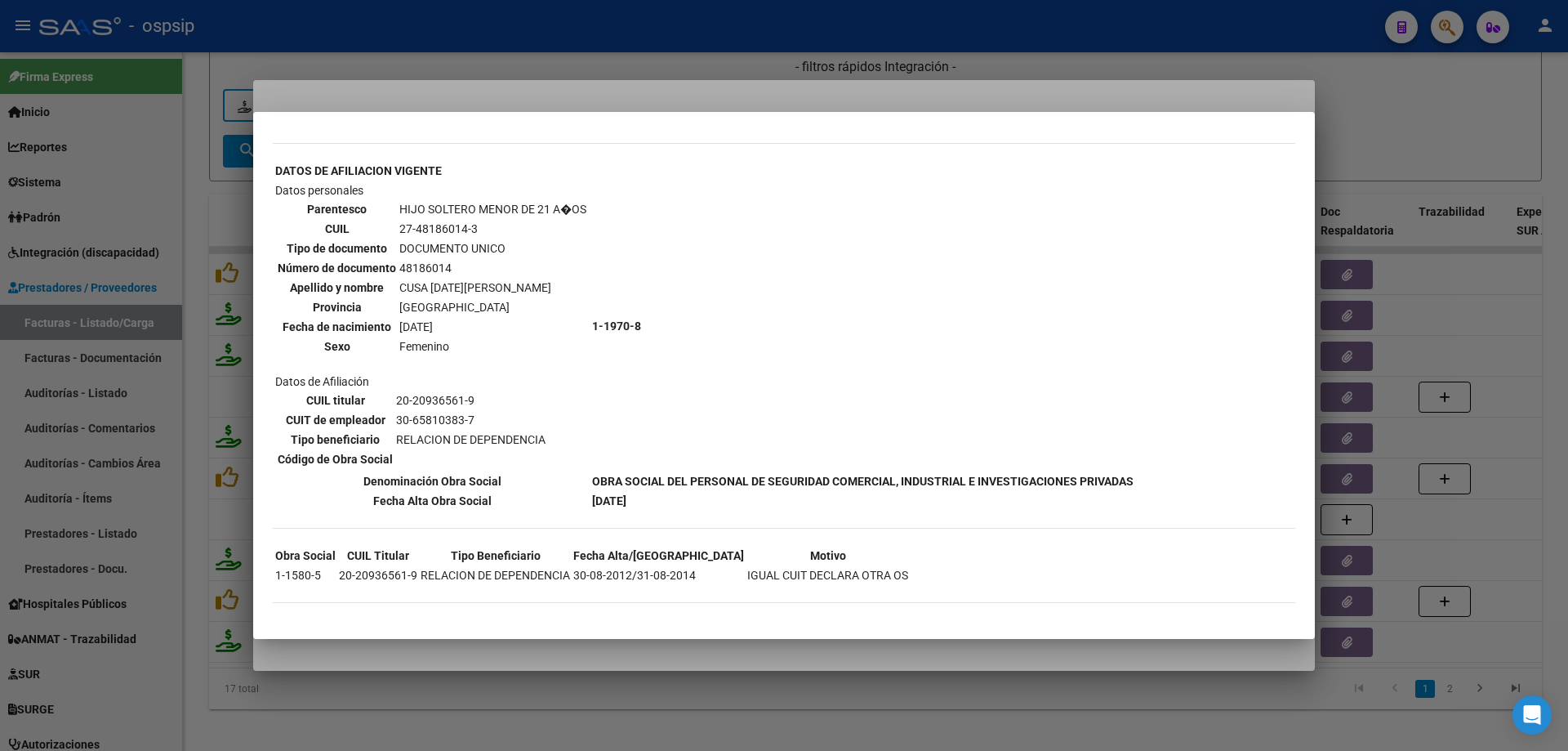
click at [1379, 146] on div at bounding box center [784, 376] width 1568 height 751
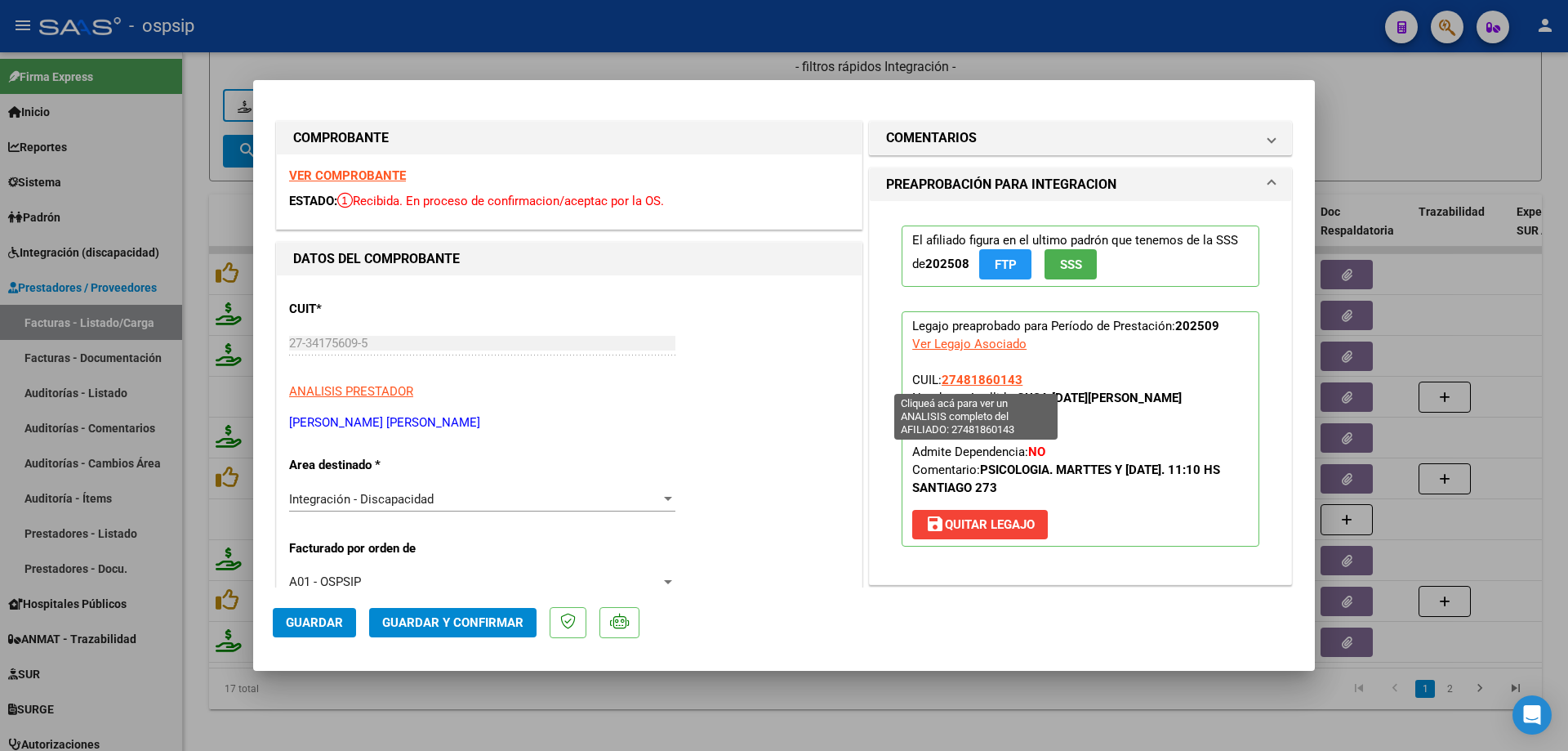
click at [1003, 377] on span "27481860143" at bounding box center [981, 380] width 81 height 15
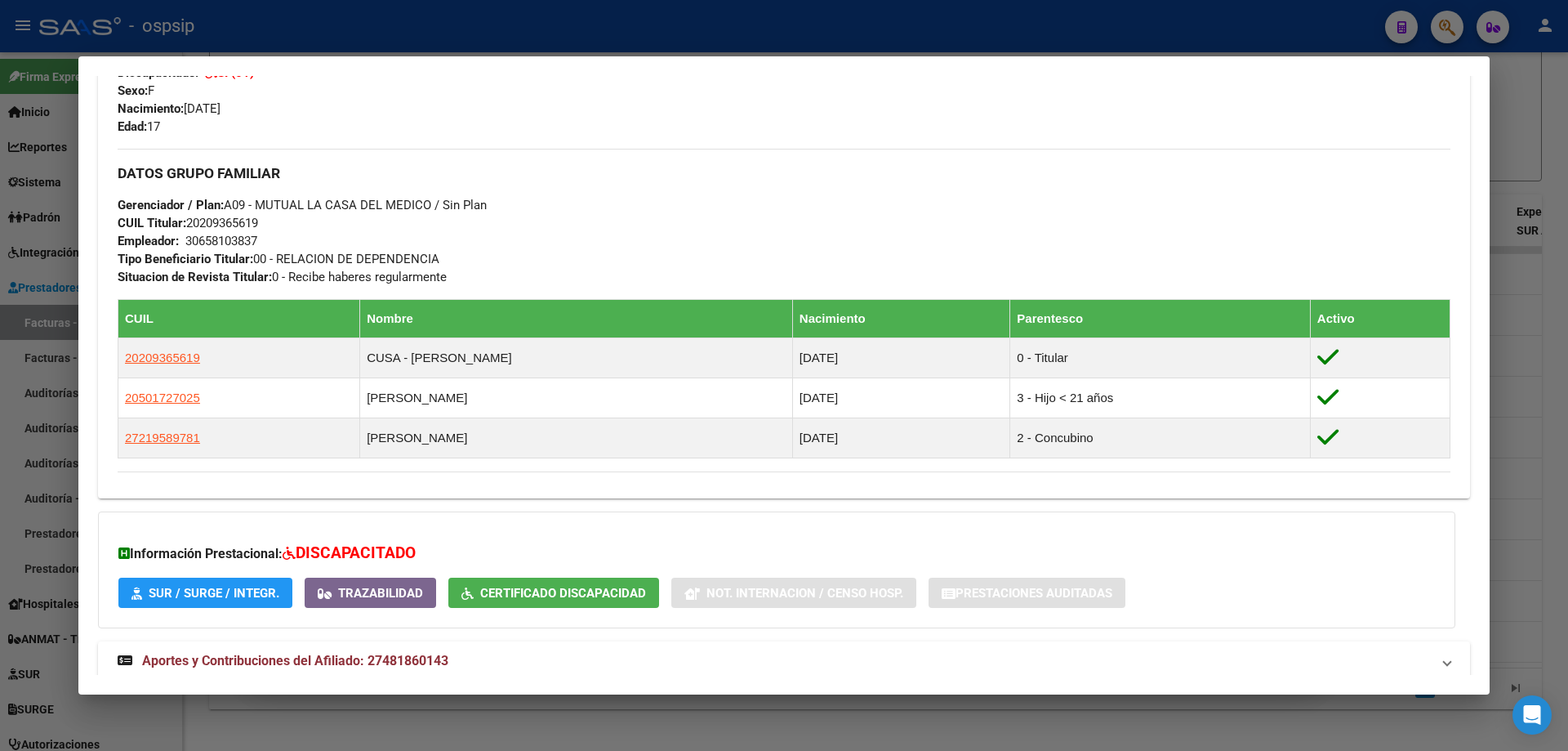
scroll to position [415, 0]
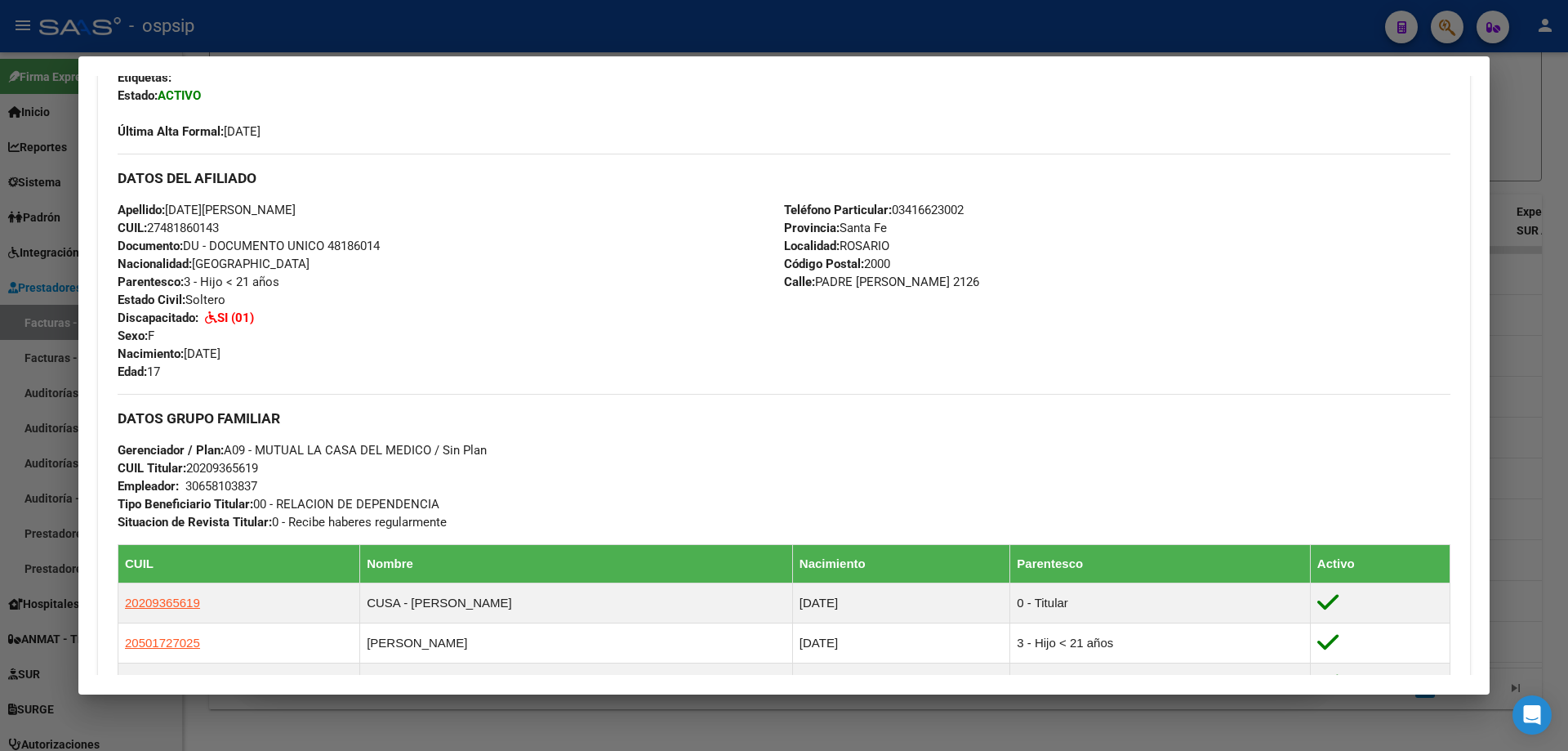
click at [1533, 329] on div at bounding box center [784, 376] width 1568 height 751
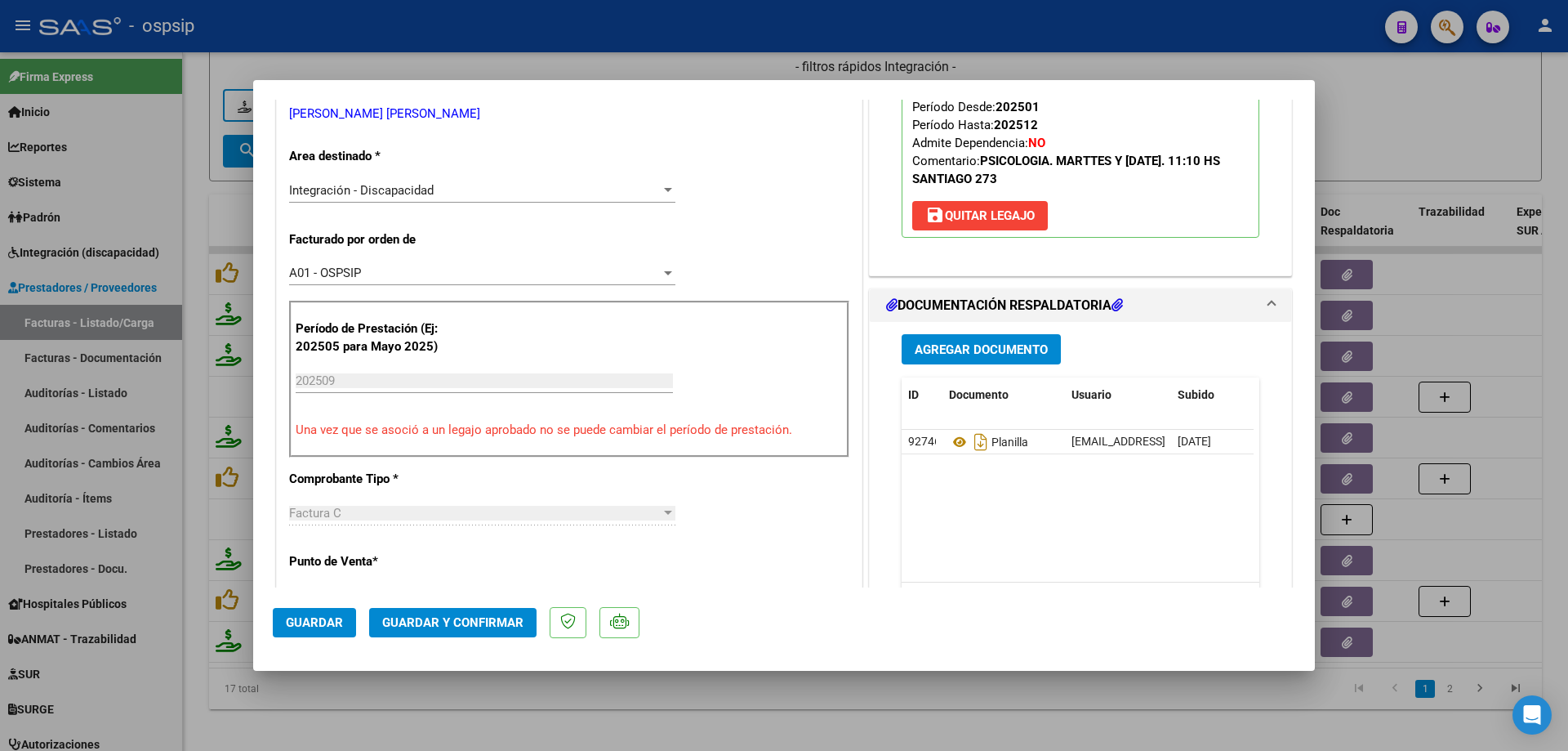
scroll to position [327, 0]
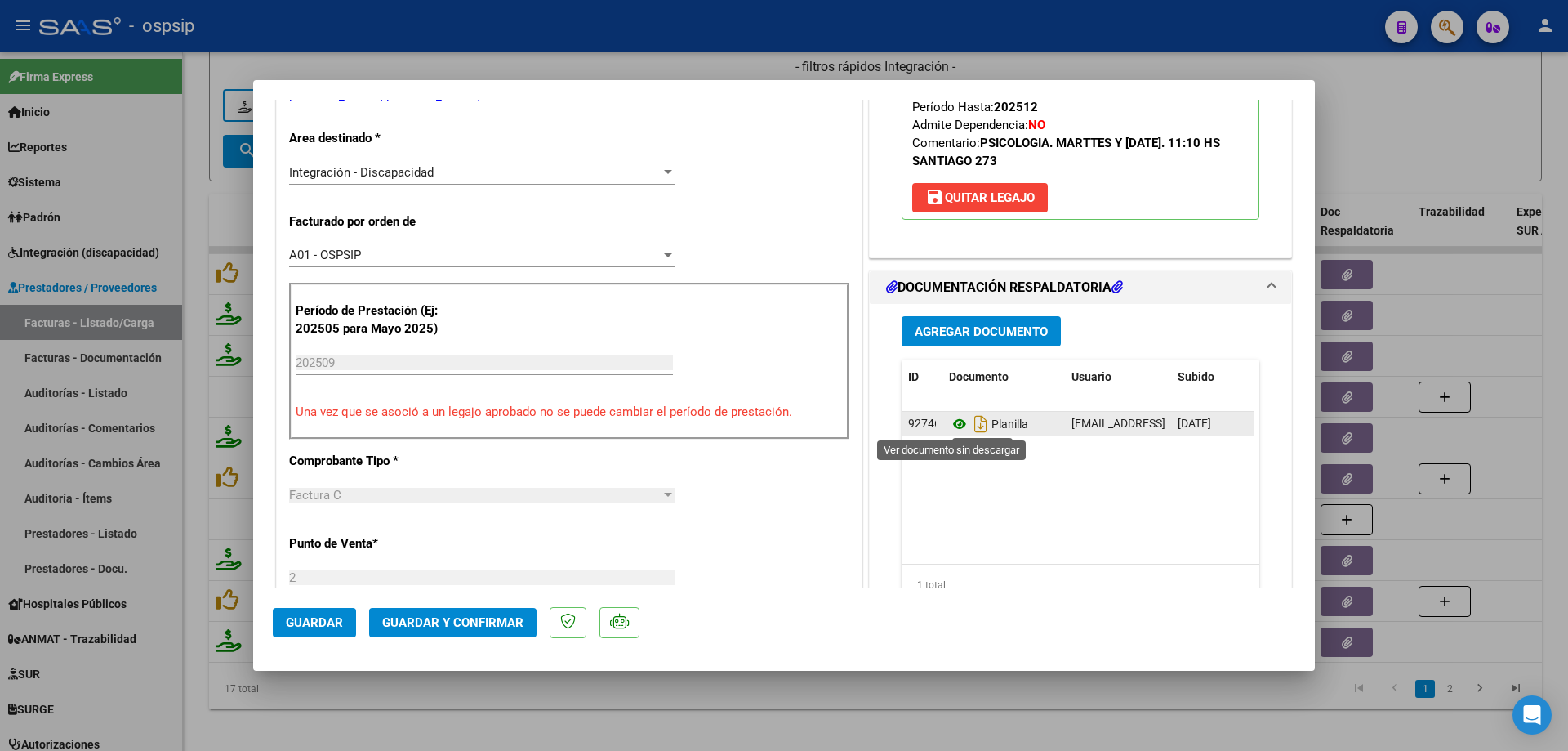
click at [955, 424] on icon at bounding box center [959, 424] width 21 height 20
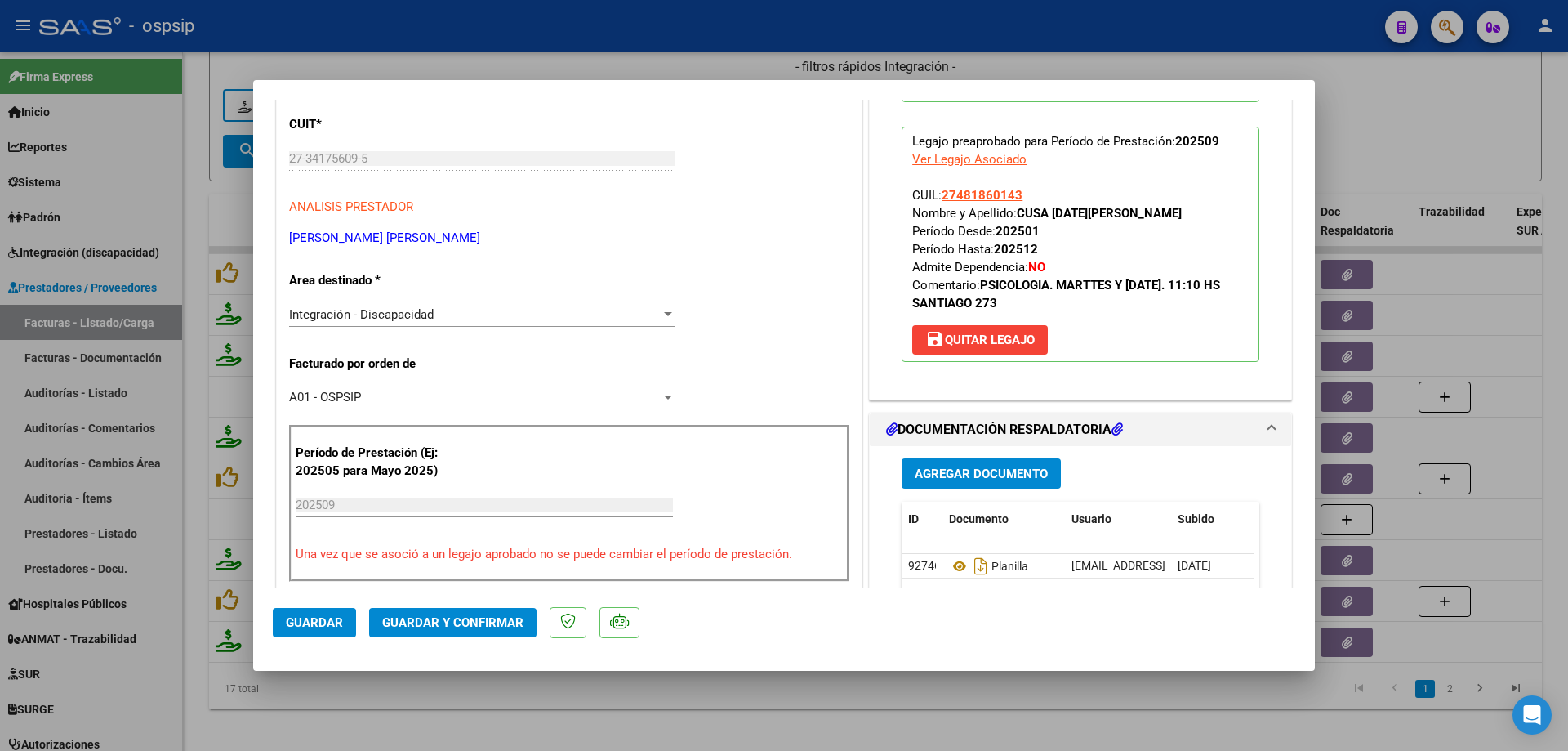
scroll to position [163, 0]
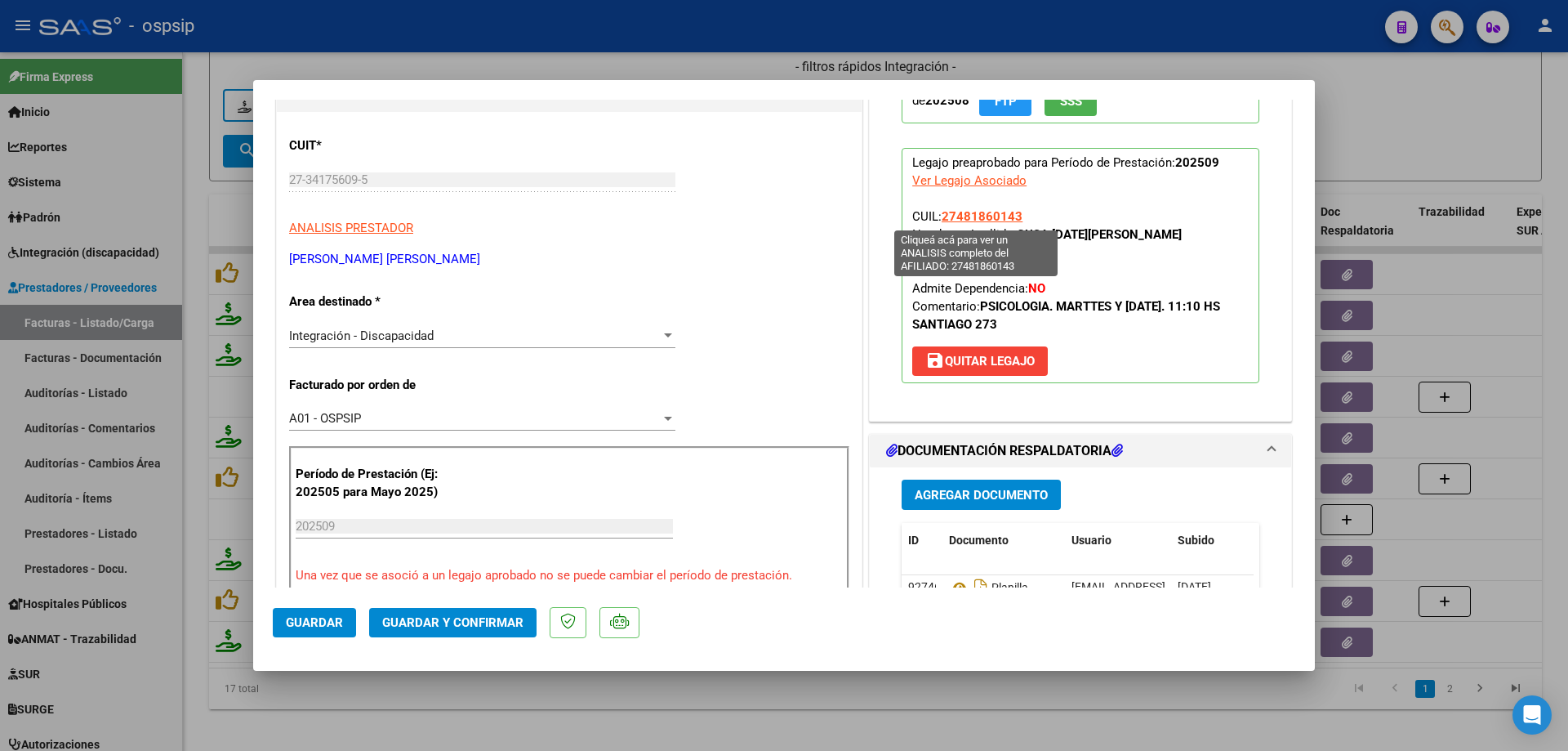
drag, startPoint x: 1024, startPoint y: 222, endPoint x: 939, endPoint y: 223, distance: 85.0
click at [939, 223] on p "Legajo preaprobado para Período de Prestación: 202509 Ver Legajo Asociado CUIL:…" at bounding box center [1080, 265] width 357 height 235
copy span "27481860143"
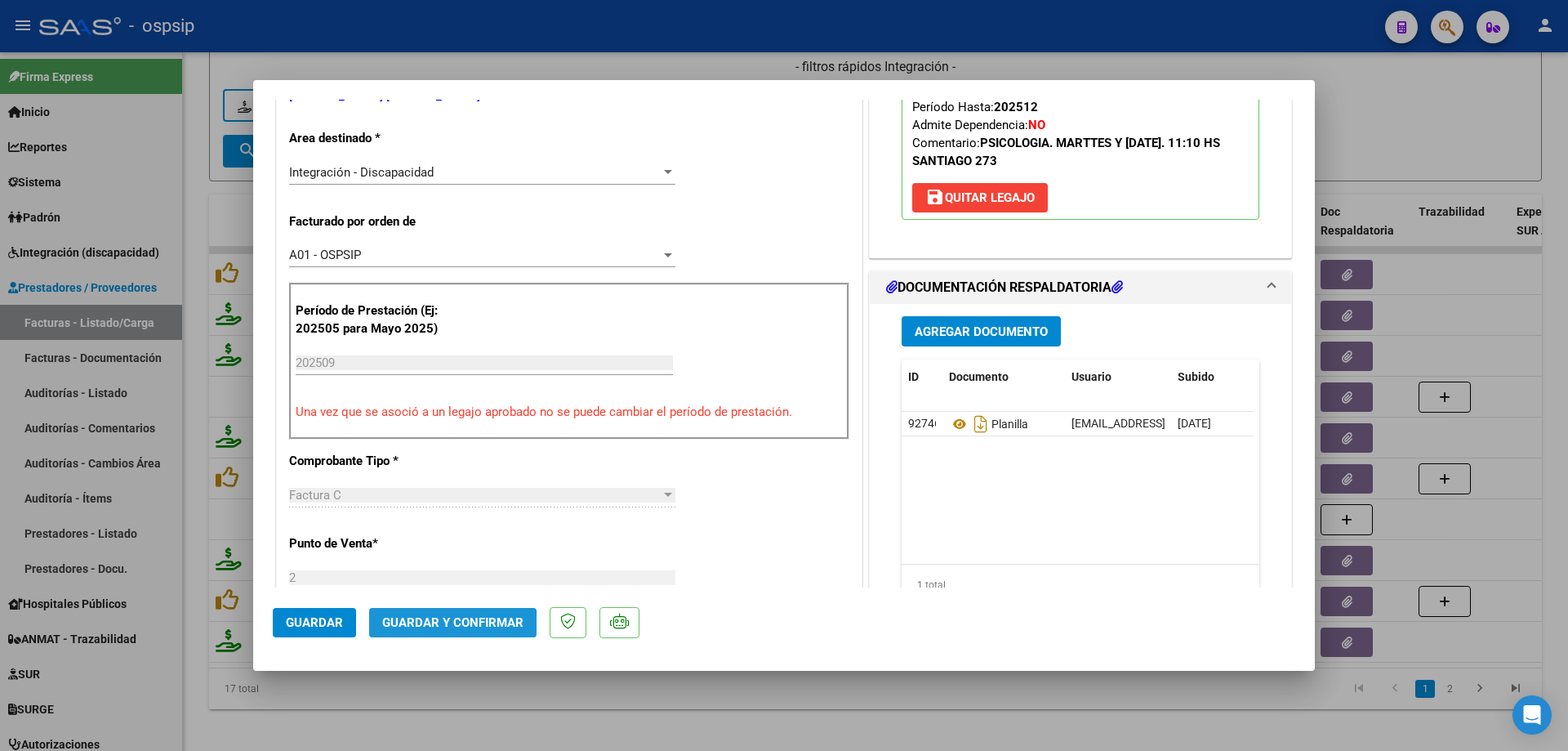
click at [432, 629] on span "Guardar y Confirmar" at bounding box center [453, 622] width 141 height 15
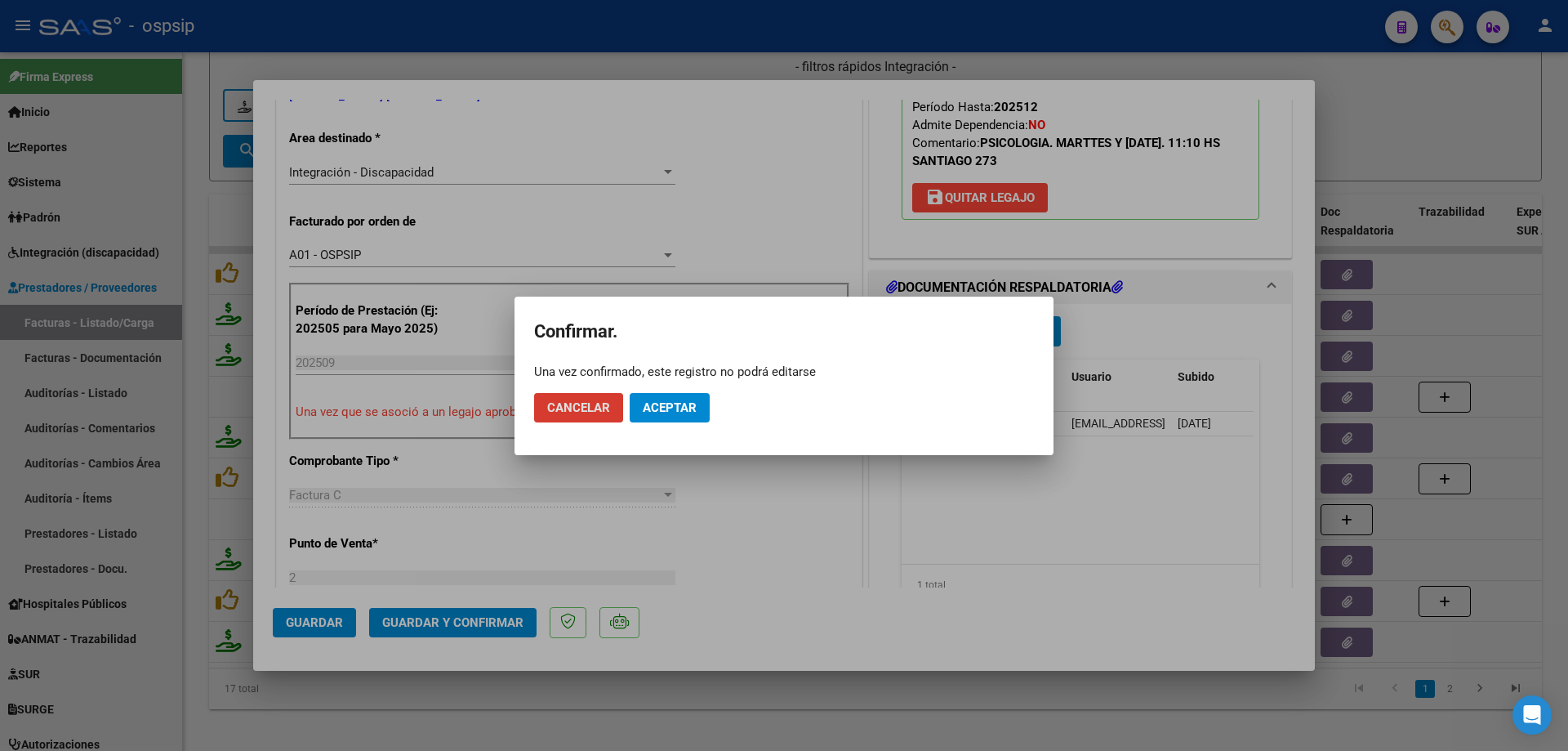
click at [694, 399] on button "Aceptar" at bounding box center [669, 407] width 80 height 29
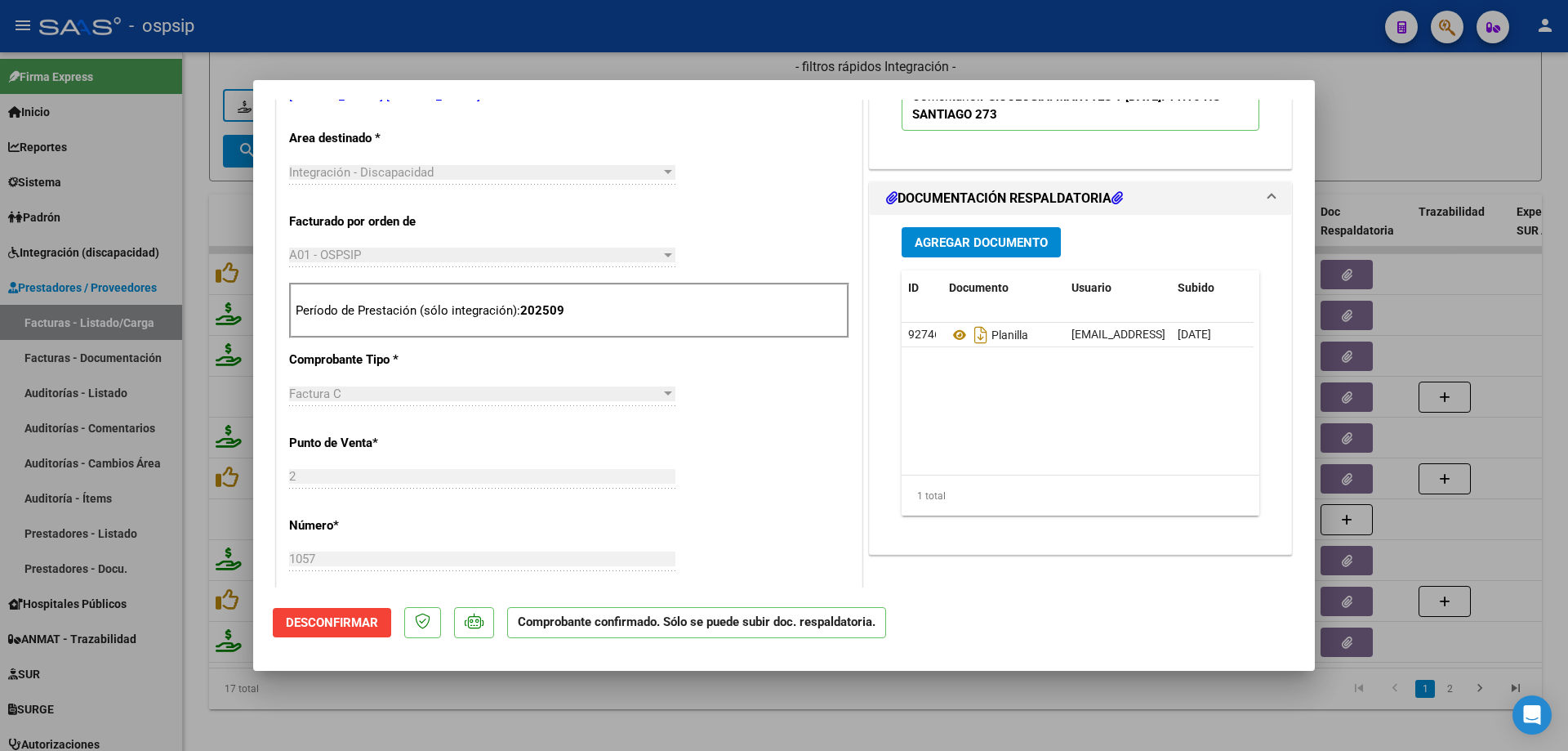
click at [1410, 146] on div at bounding box center [784, 376] width 1568 height 751
type input "$ 0,00"
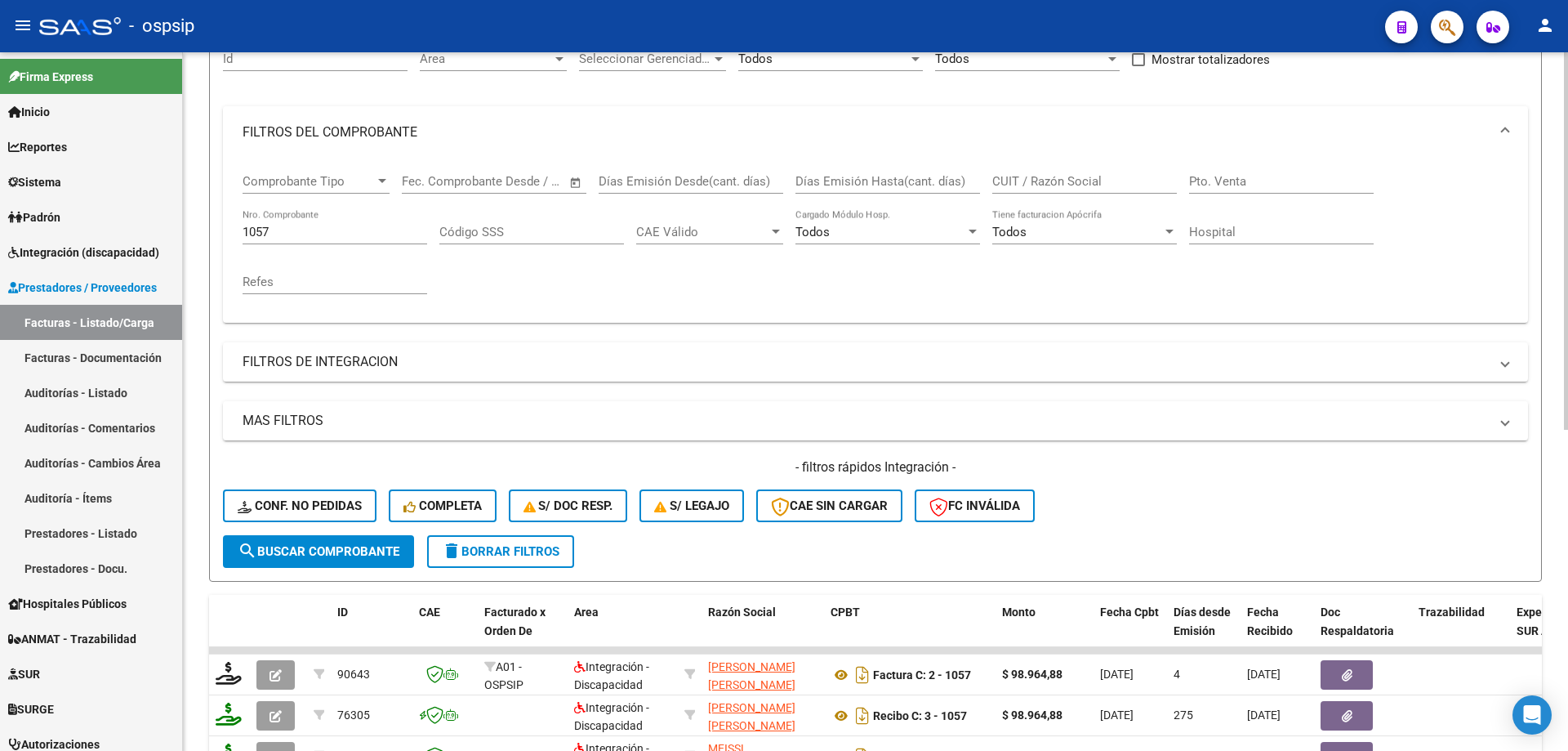
scroll to position [82, 0]
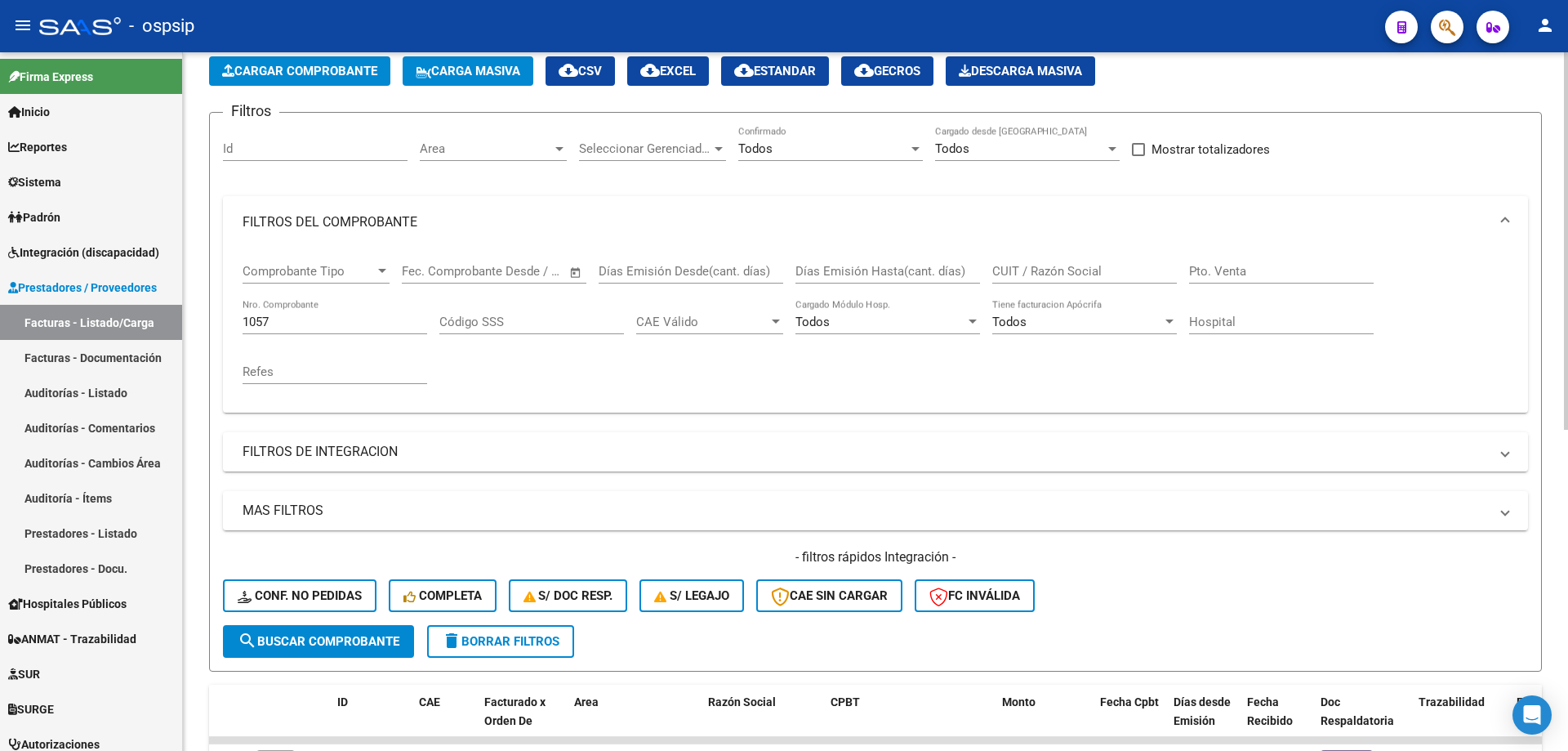
click at [345, 321] on input "1057" at bounding box center [336, 322] width 185 height 15
type input "1"
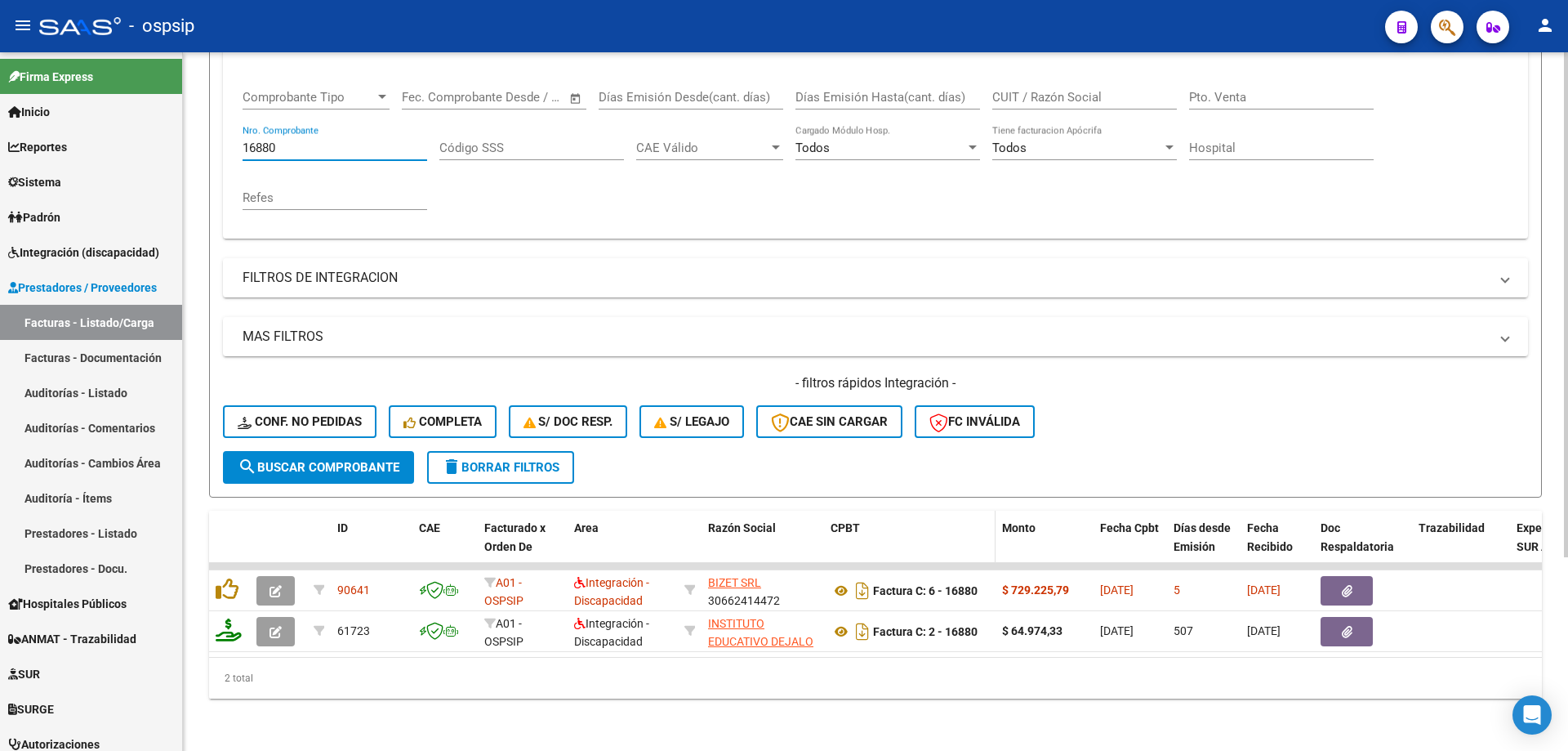
scroll to position [268, 0]
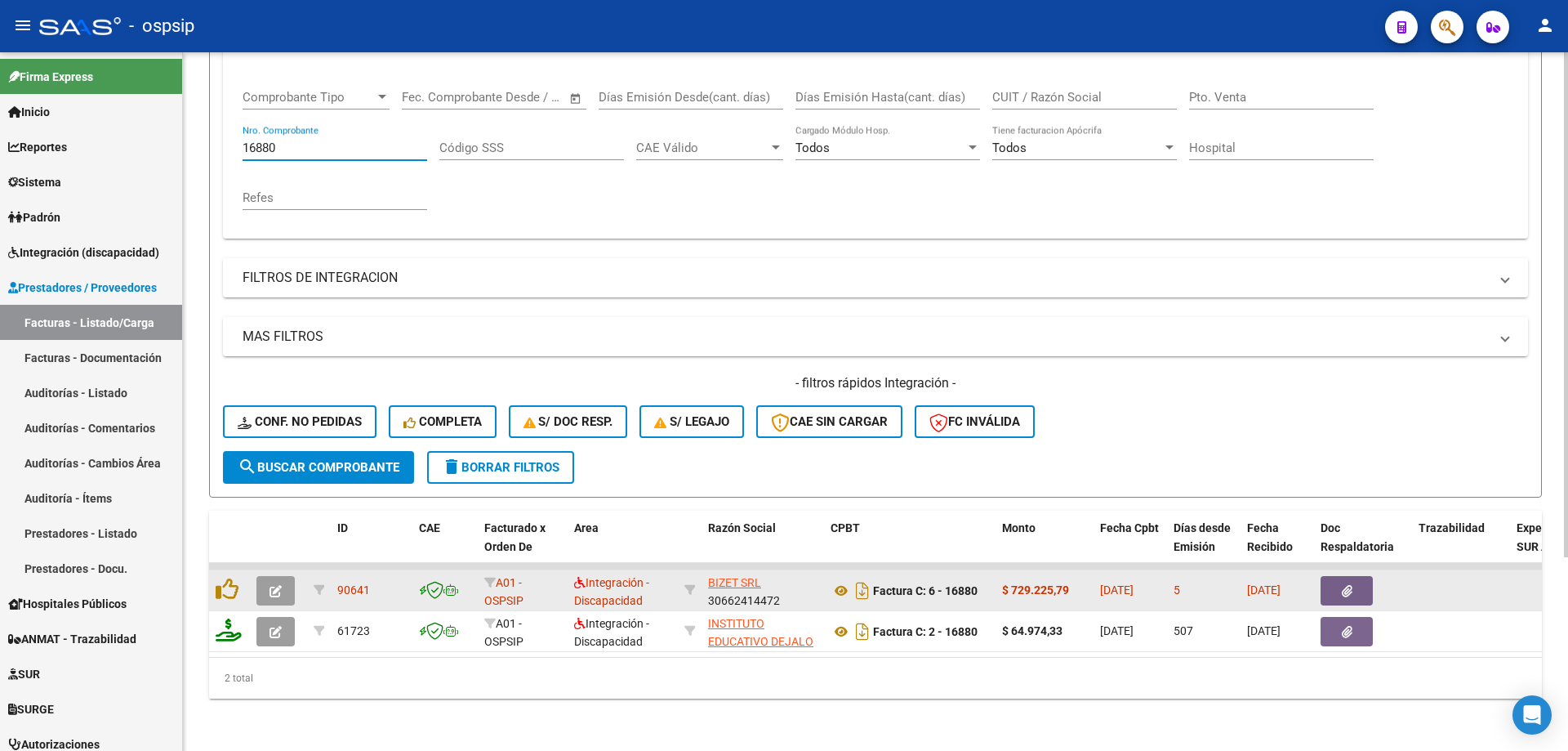
type input "16880"
click at [280, 585] on icon "button" at bounding box center [276, 591] width 13 height 13
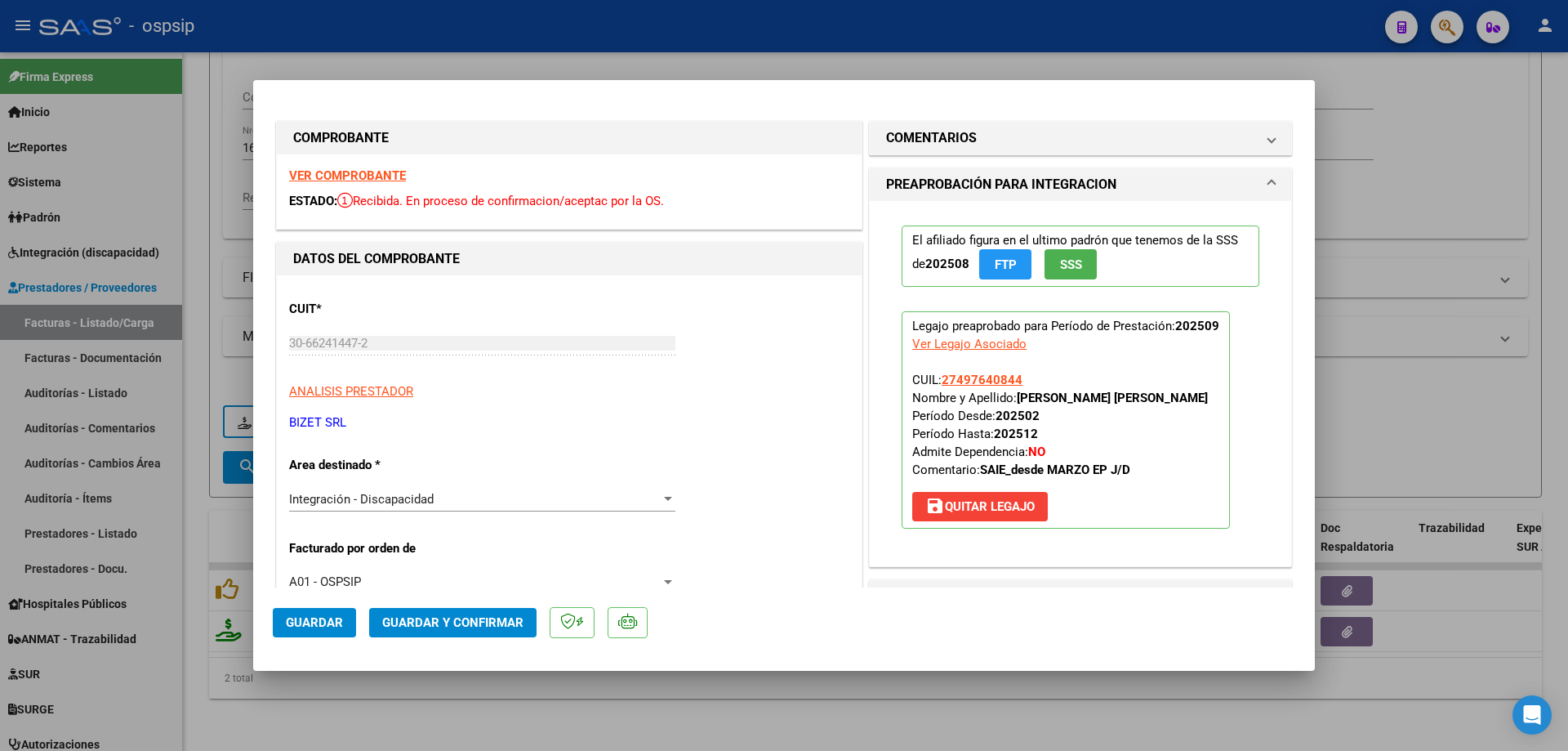
click at [1060, 265] on span "SSS" at bounding box center [1071, 265] width 22 height 15
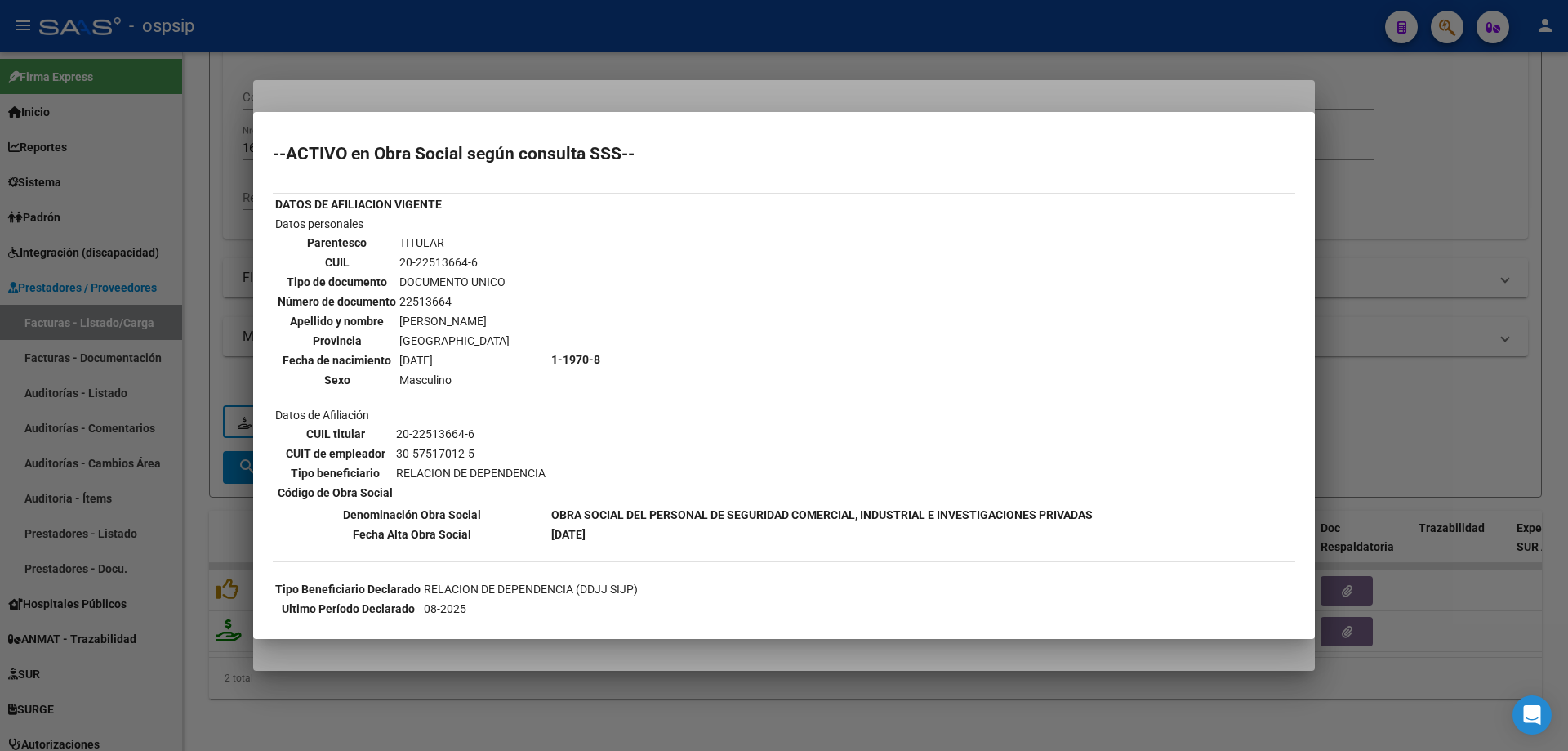
click at [1435, 320] on div at bounding box center [784, 376] width 1568 height 751
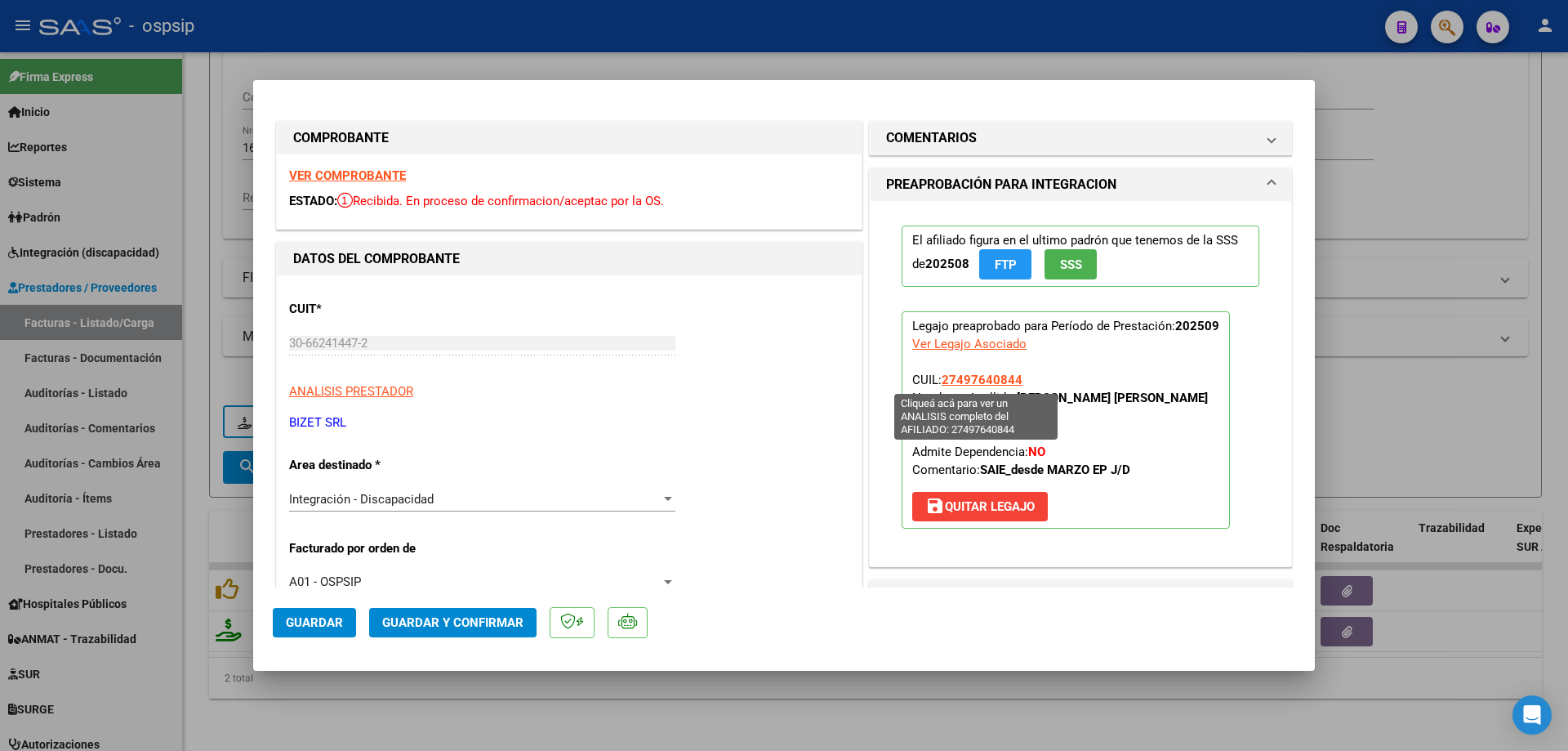
click at [981, 376] on span "27497640844" at bounding box center [981, 380] width 81 height 15
type textarea "27497640844"
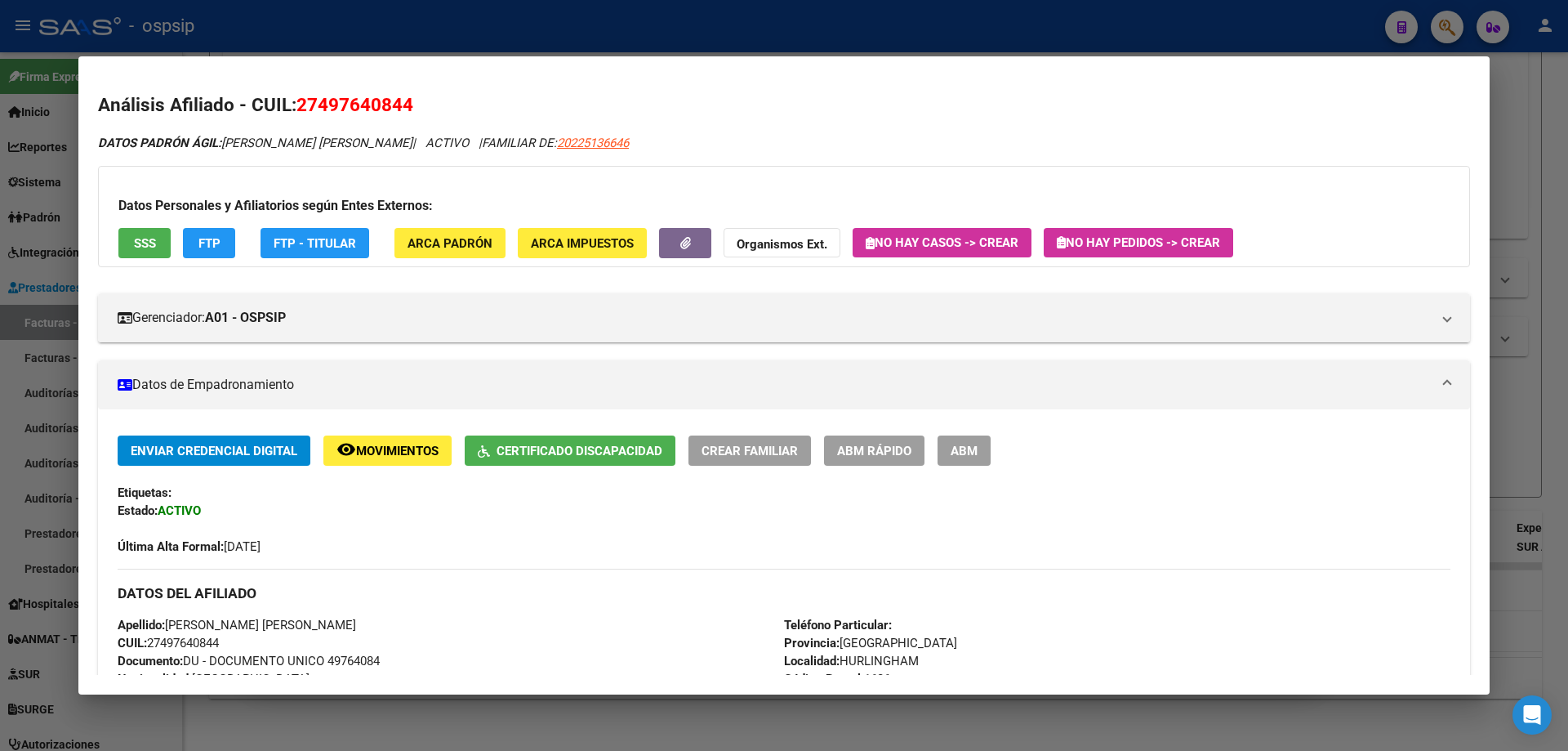
click at [1505, 141] on div at bounding box center [784, 376] width 1568 height 751
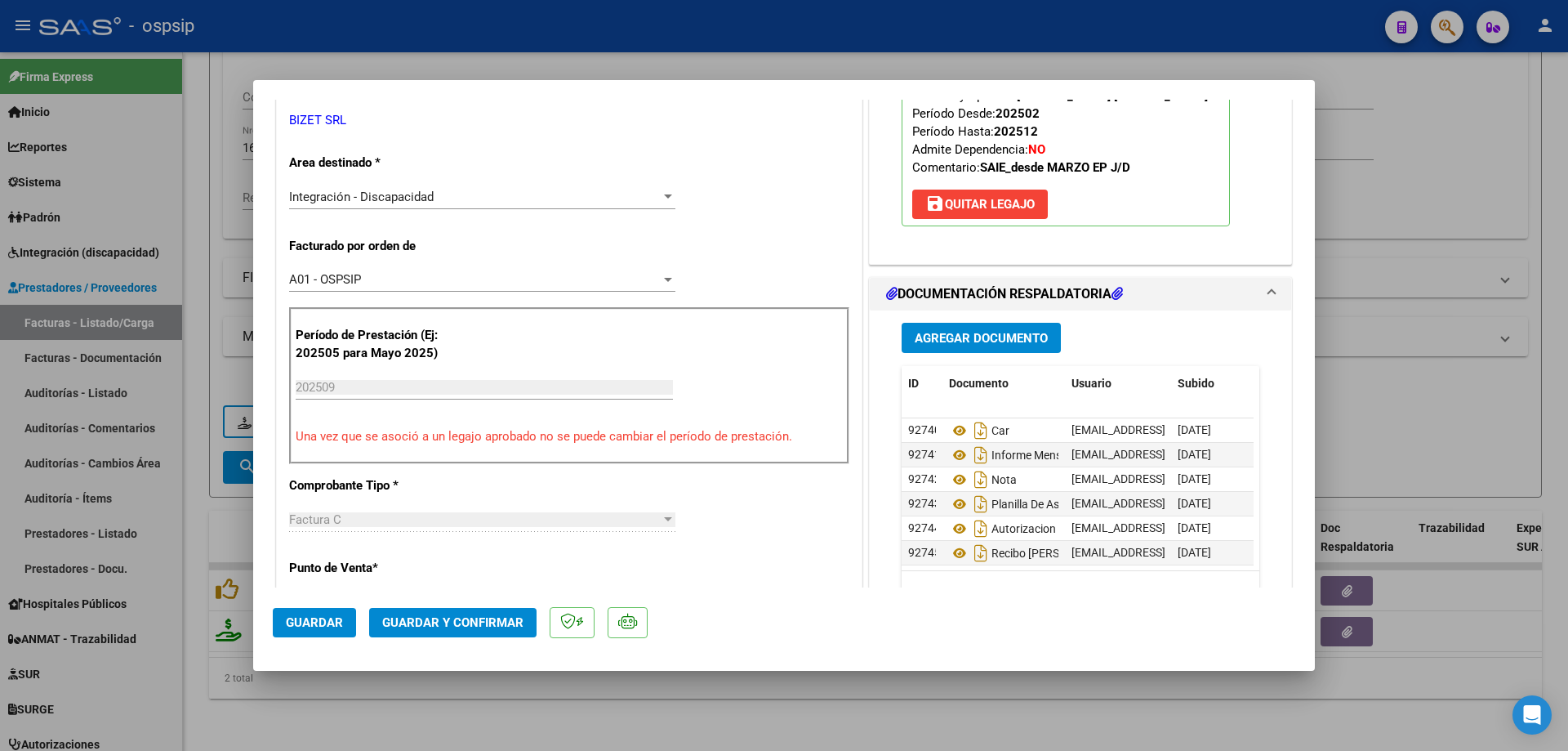
scroll to position [327, 0]
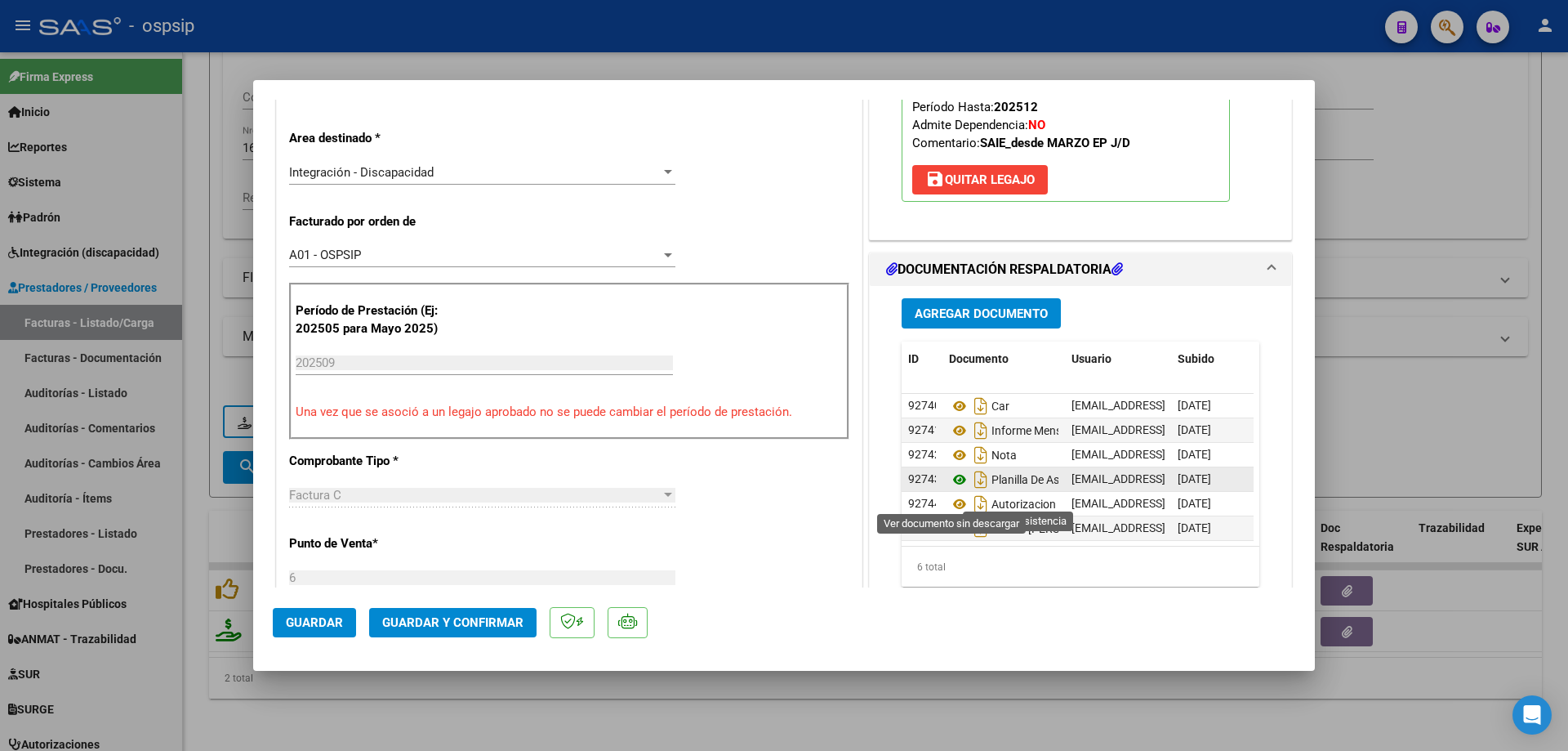
click at [950, 490] on icon at bounding box center [959, 480] width 21 height 20
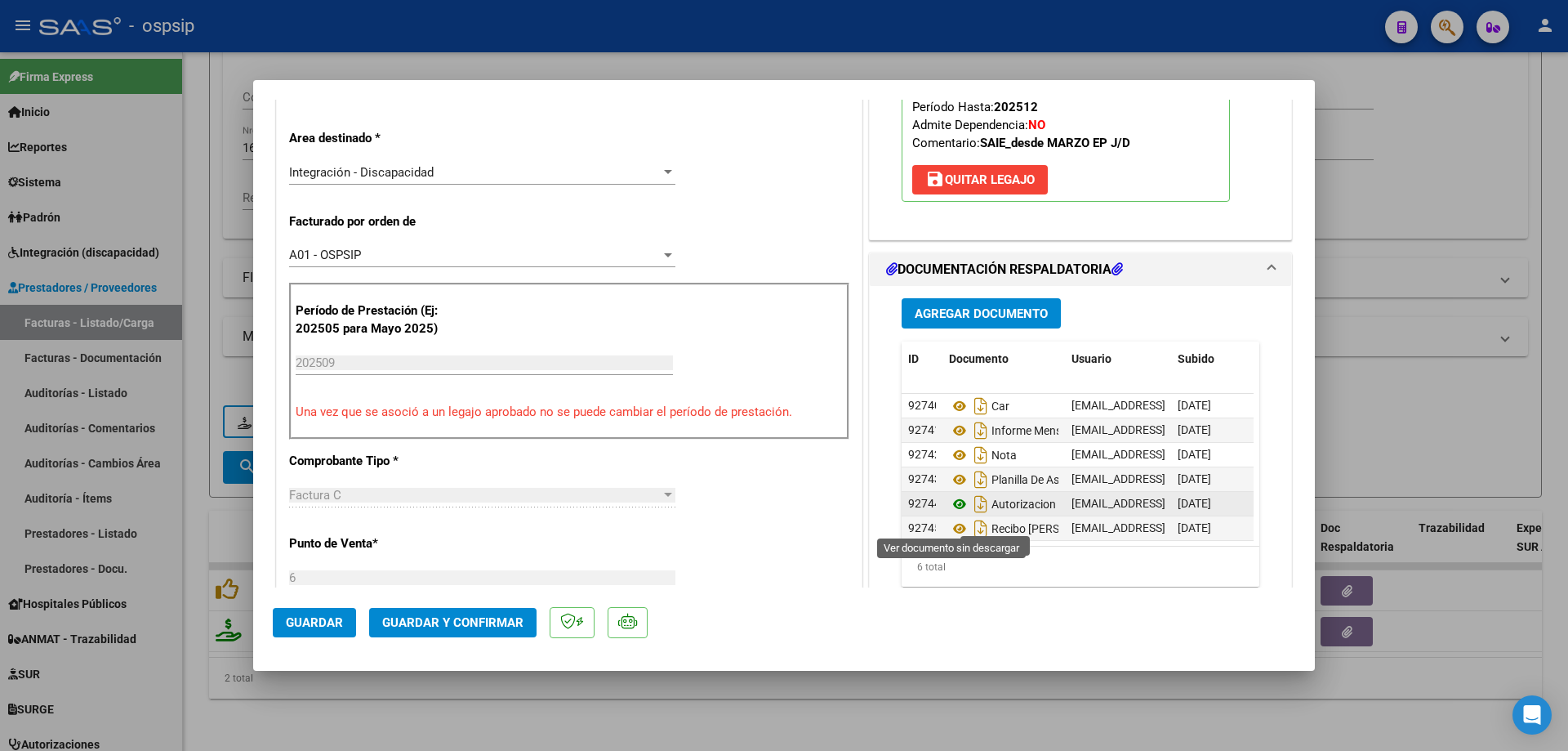
click at [952, 514] on icon at bounding box center [959, 504] width 21 height 20
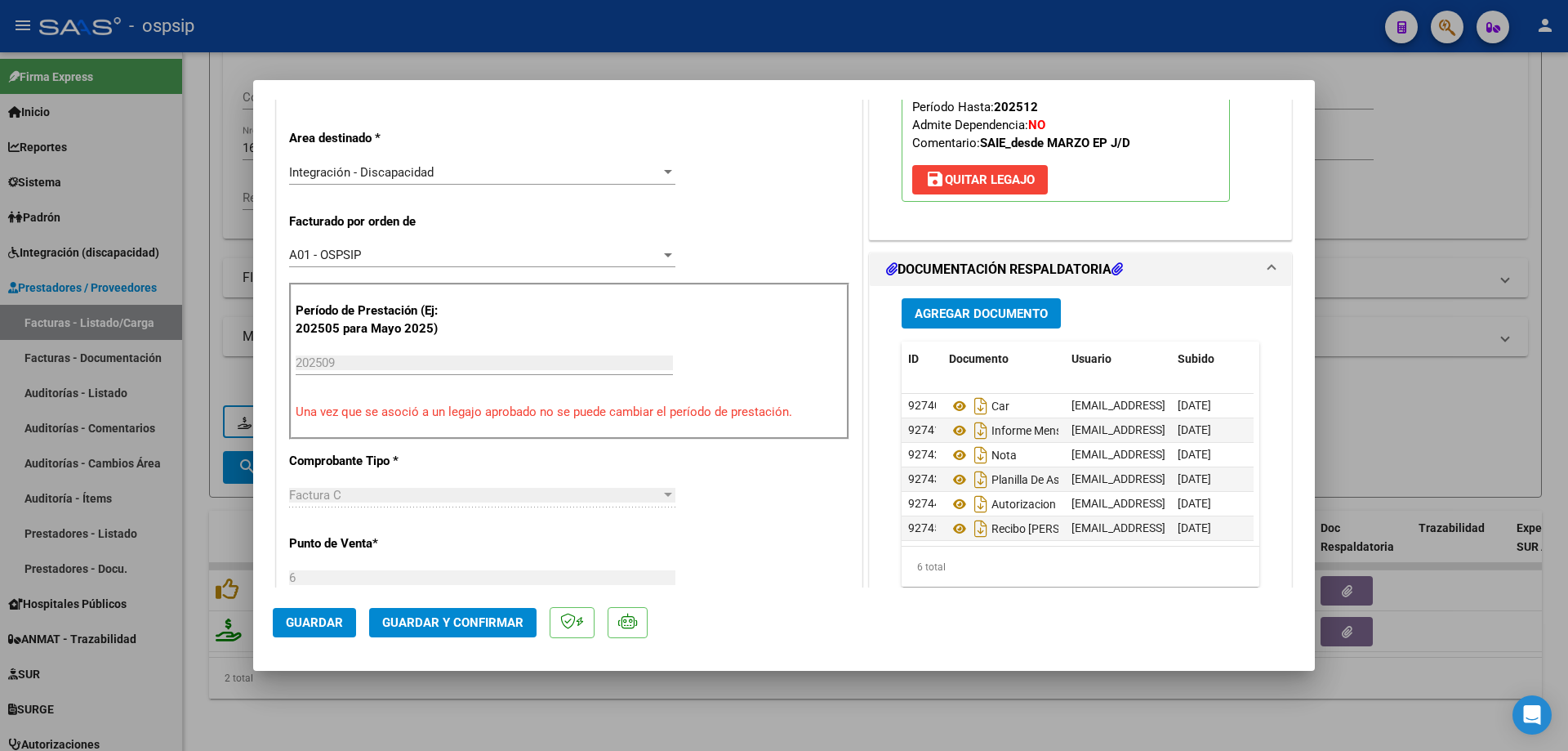
scroll to position [82, 0]
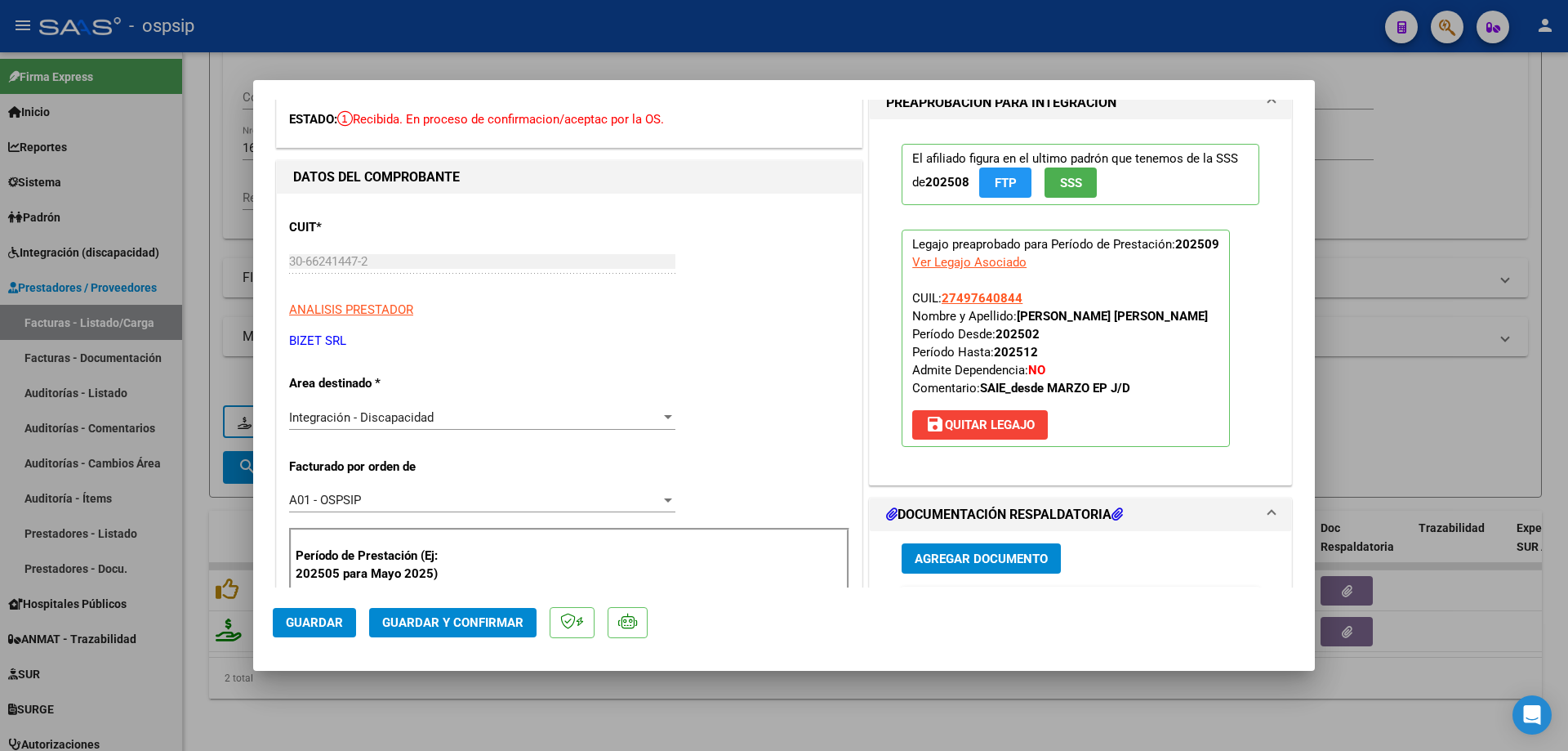
click at [522, 622] on button "Guardar y Confirmar" at bounding box center [453, 622] width 168 height 29
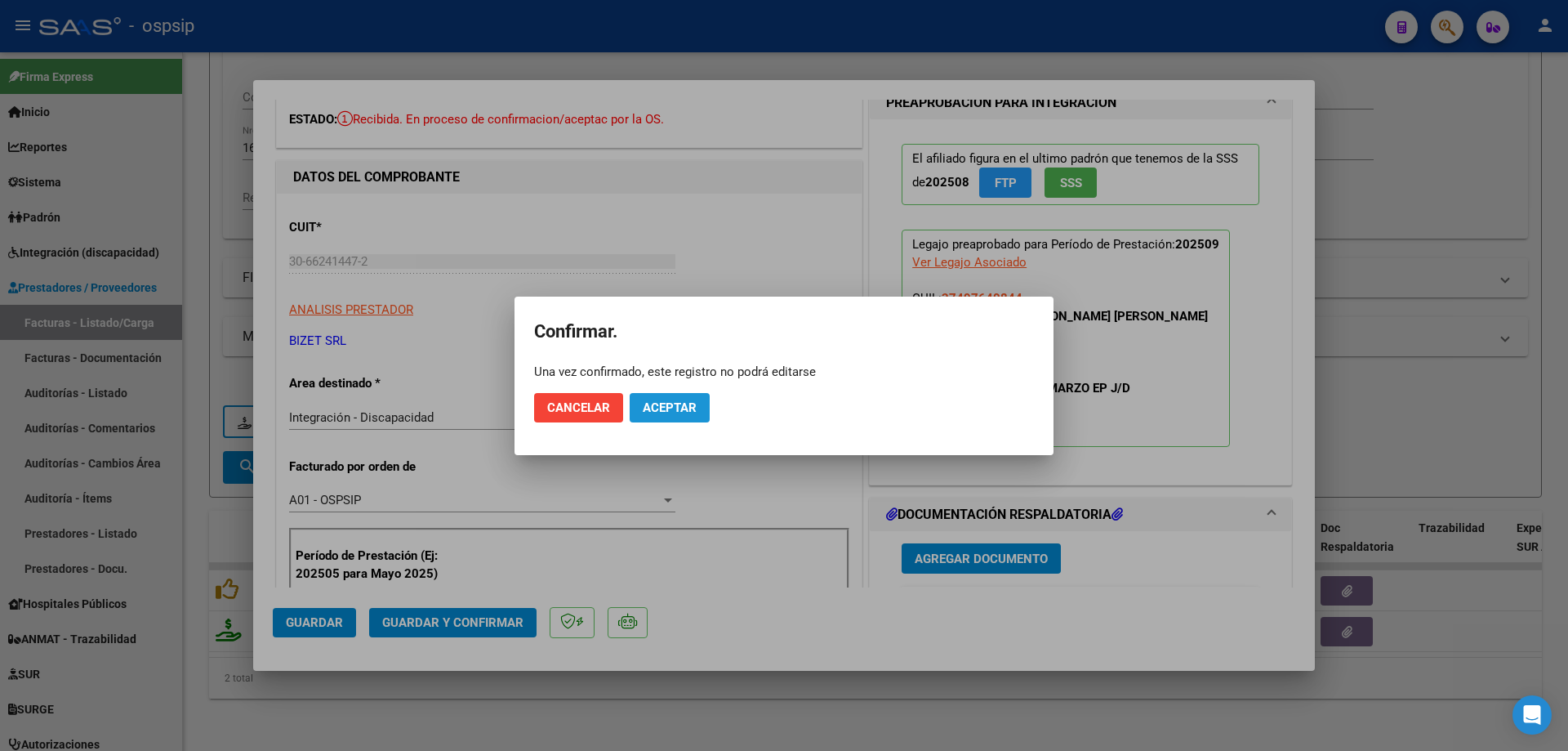
click at [684, 415] on span "Aceptar" at bounding box center [669, 407] width 54 height 15
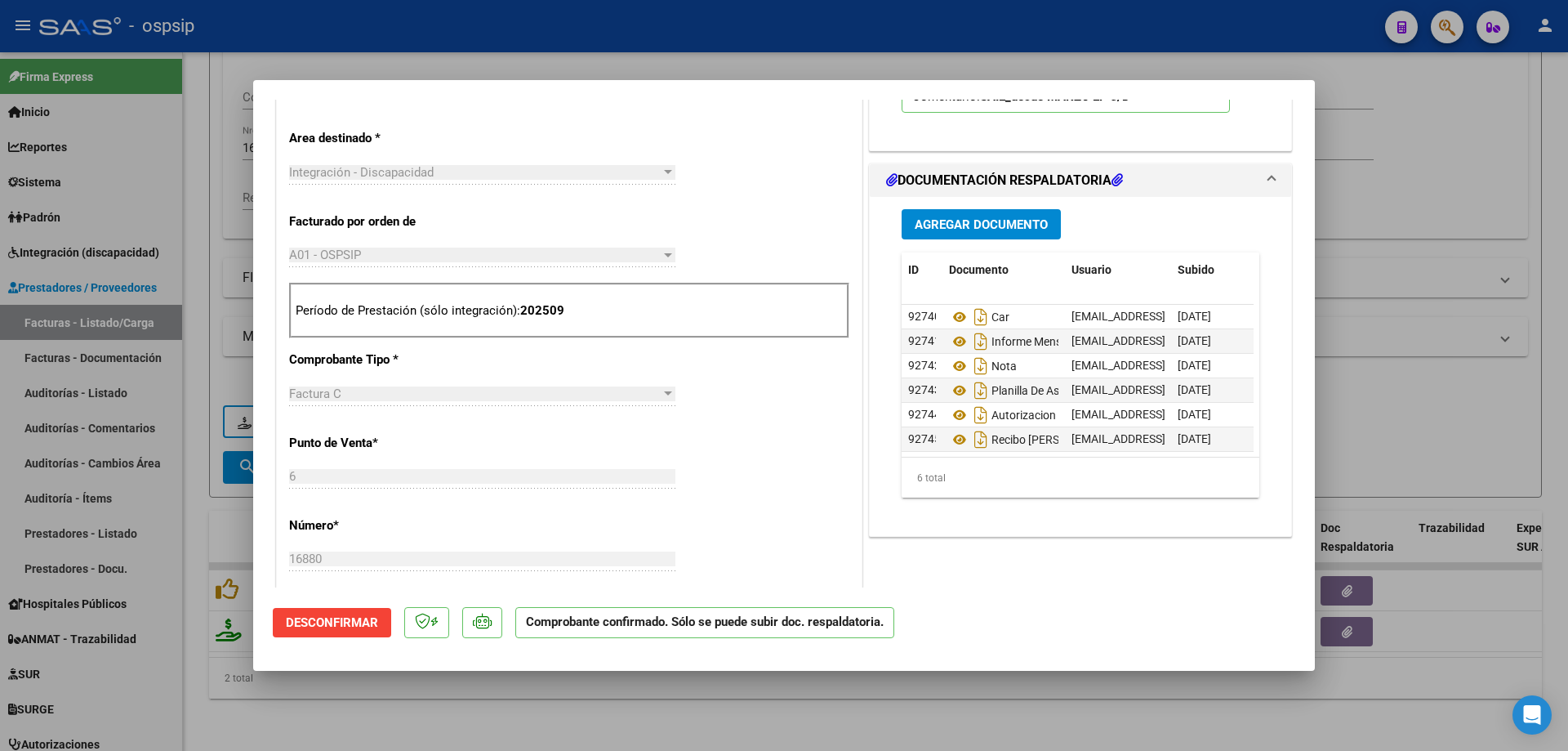
scroll to position [490, 0]
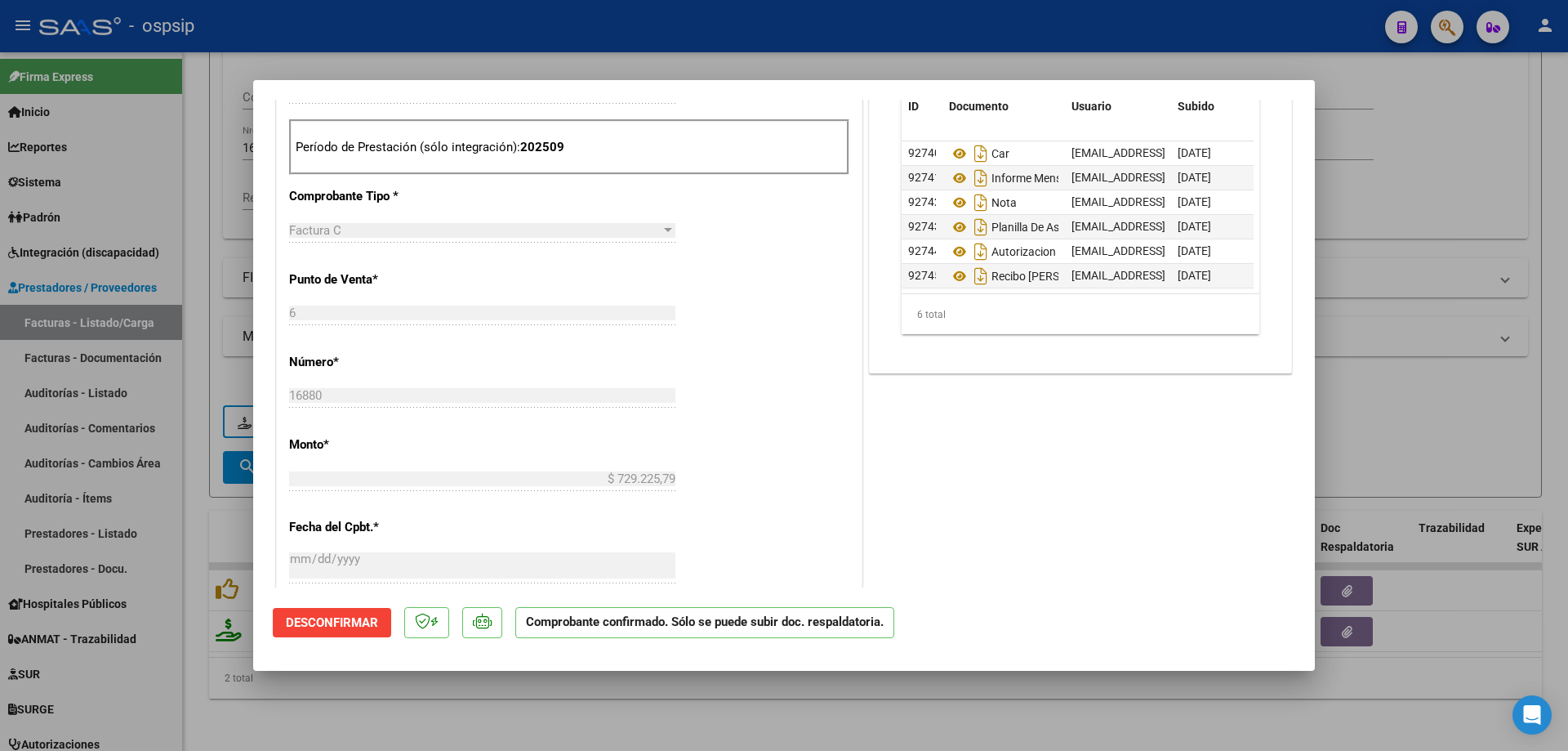
click at [1495, 243] on div at bounding box center [784, 376] width 1568 height 751
type input "$ 0,00"
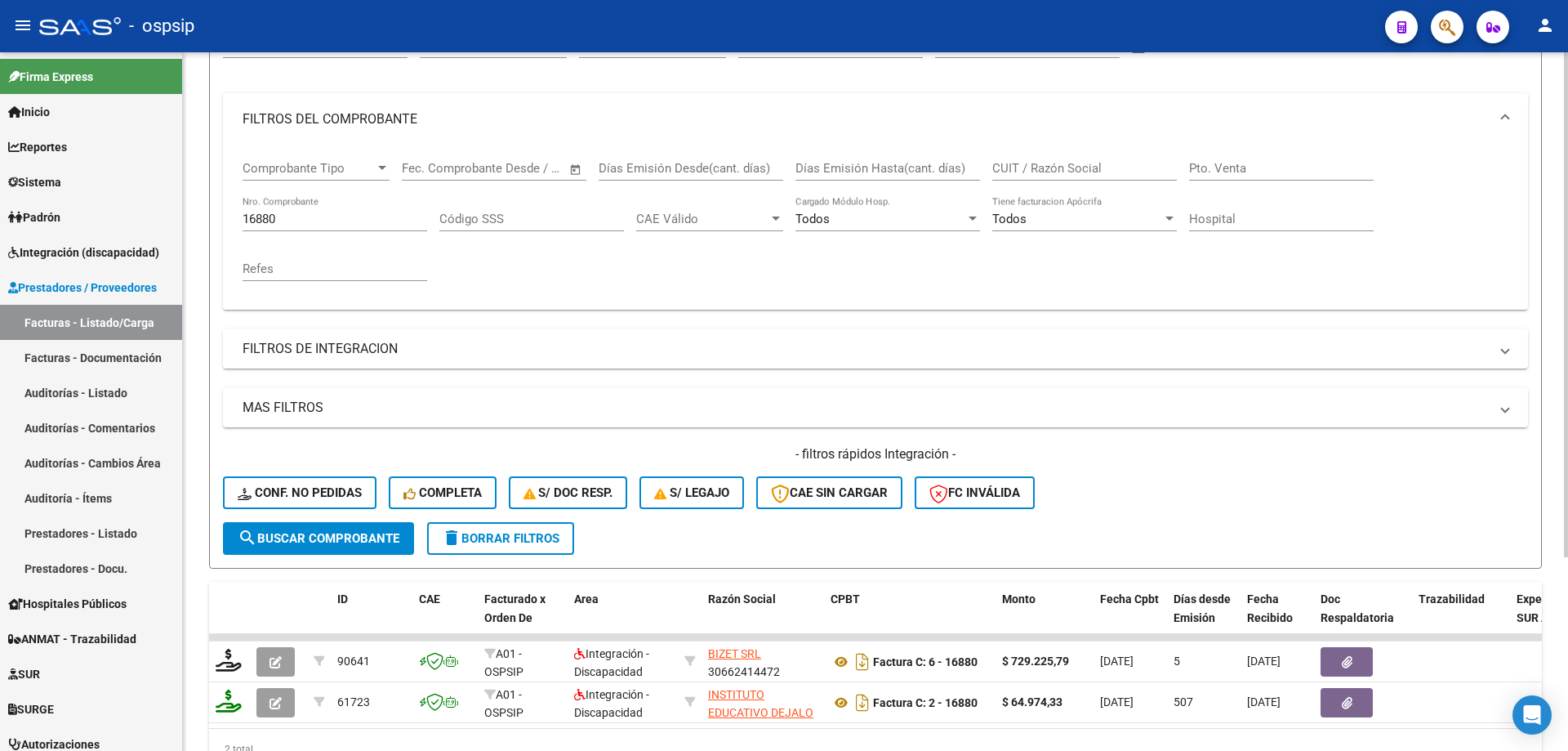
scroll to position [104, 0]
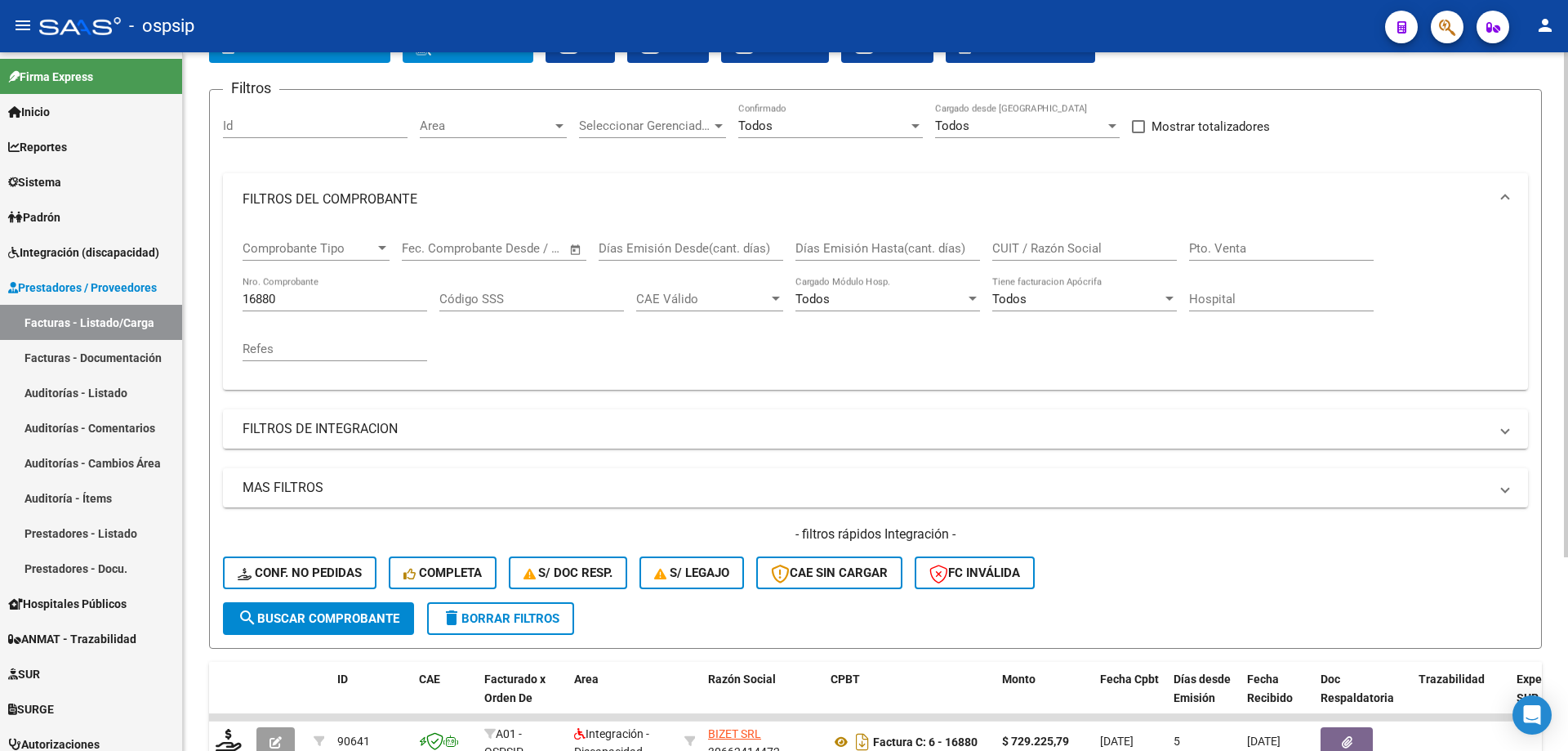
click at [300, 296] on input "16880" at bounding box center [336, 299] width 185 height 15
type input "1"
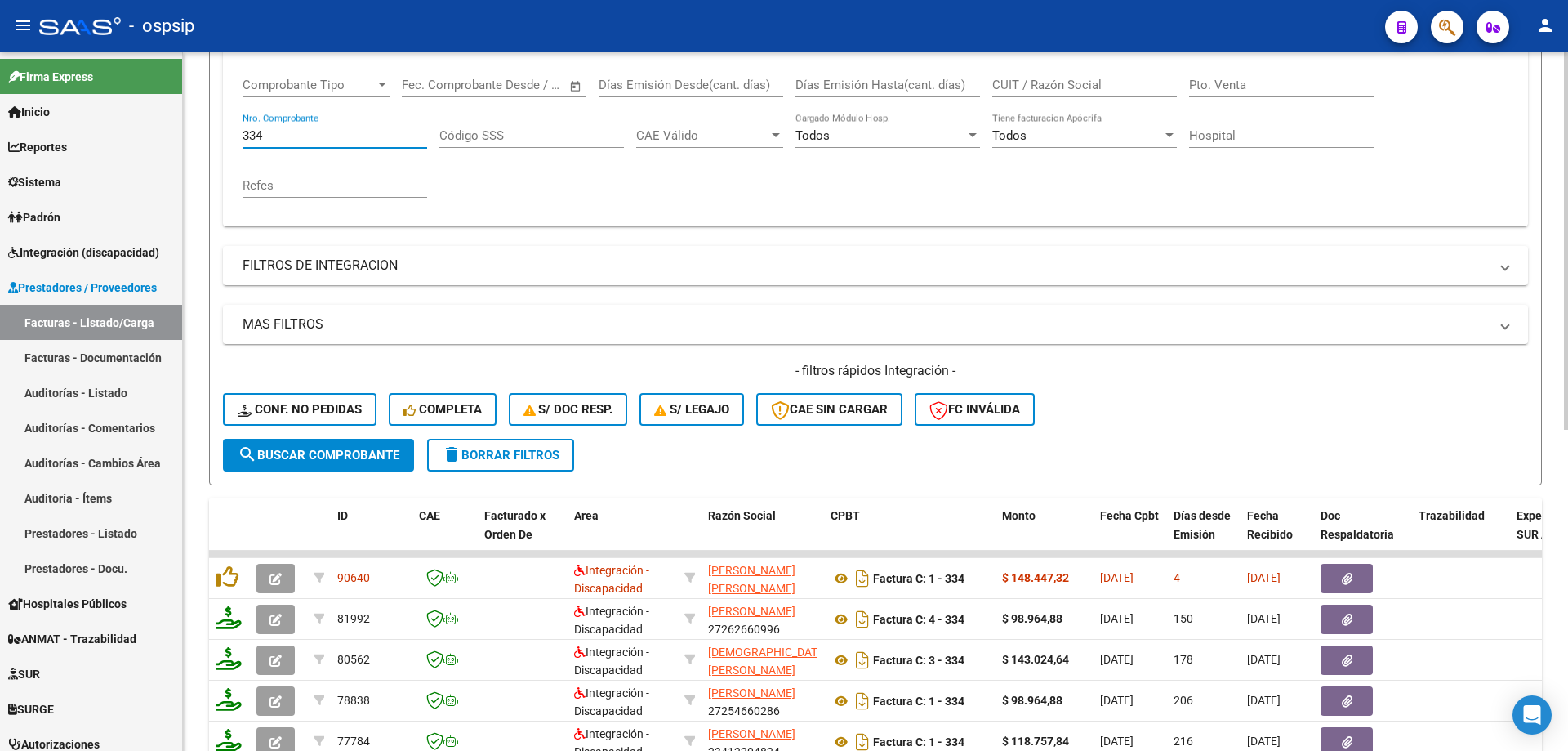
scroll to position [349, 0]
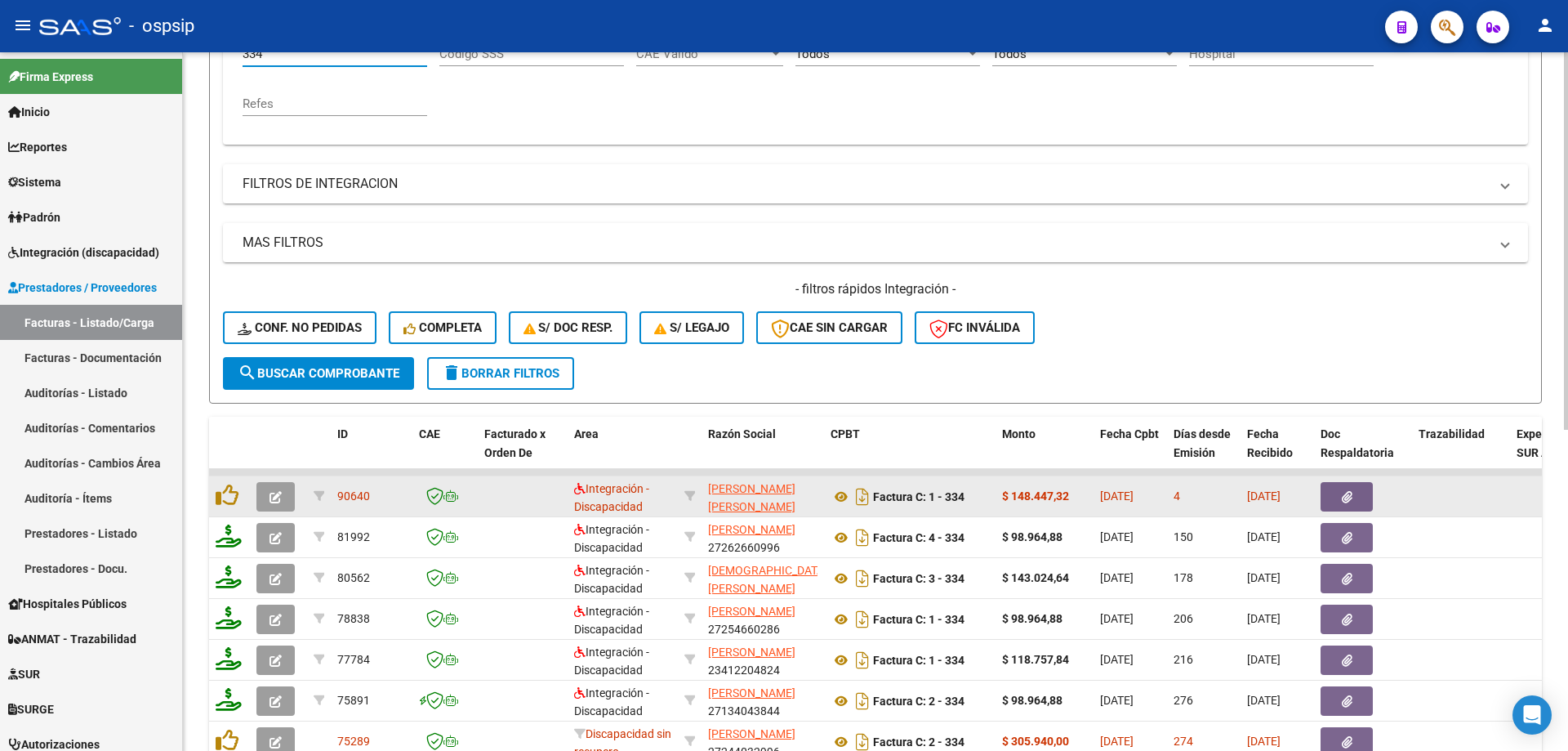
type input "334"
click at [278, 496] on icon "button" at bounding box center [276, 497] width 13 height 13
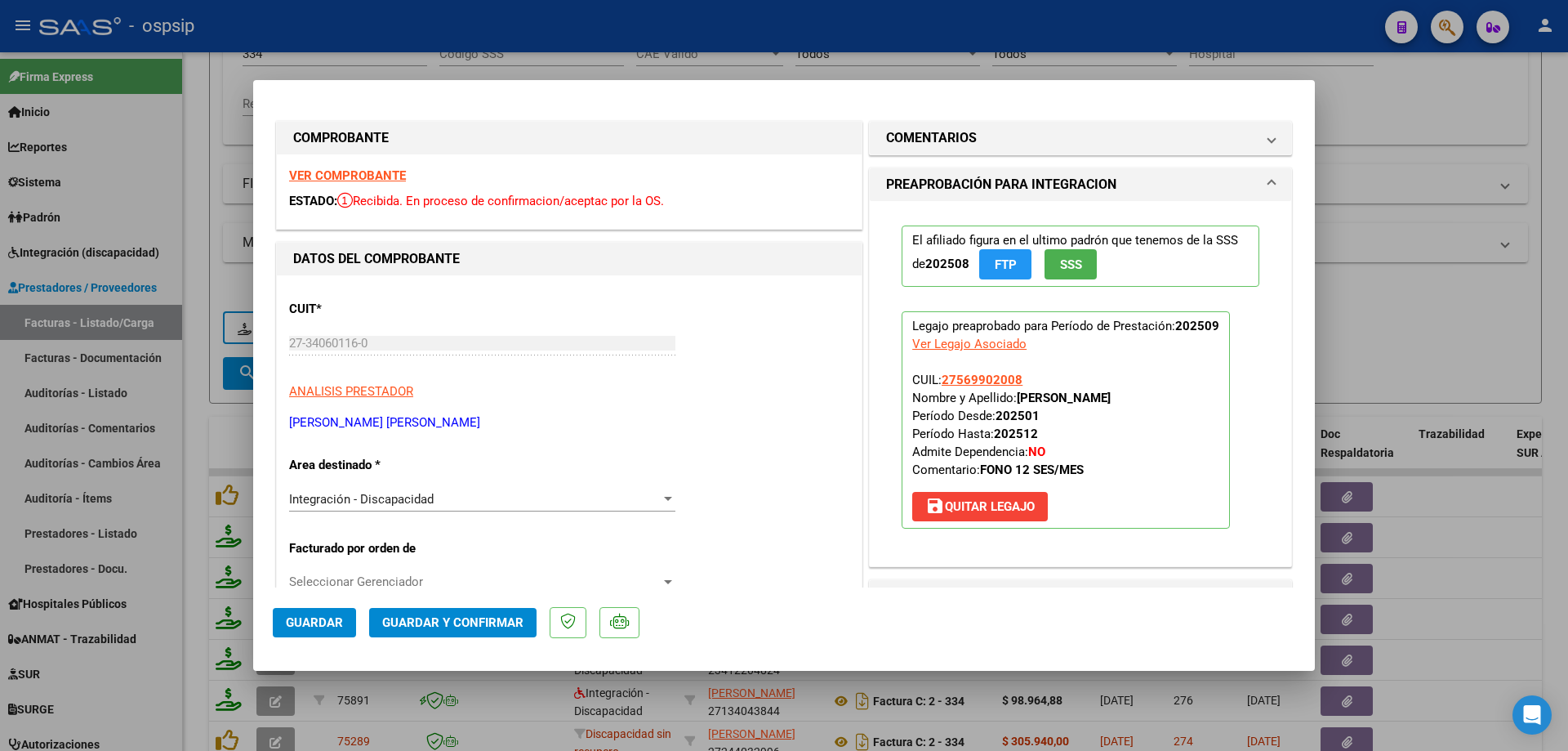
click at [1063, 270] on span "SSS" at bounding box center [1071, 265] width 22 height 15
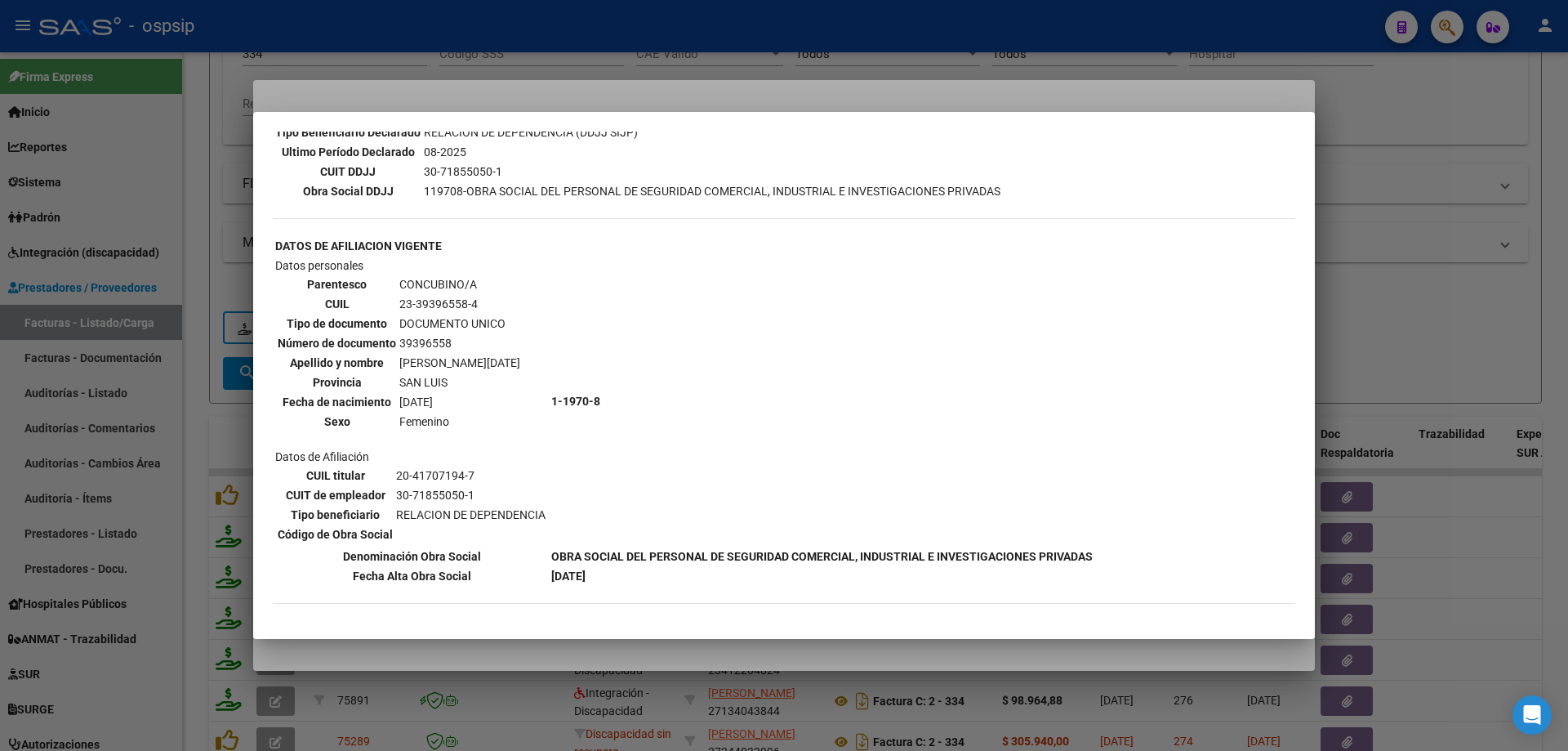
scroll to position [654, 0]
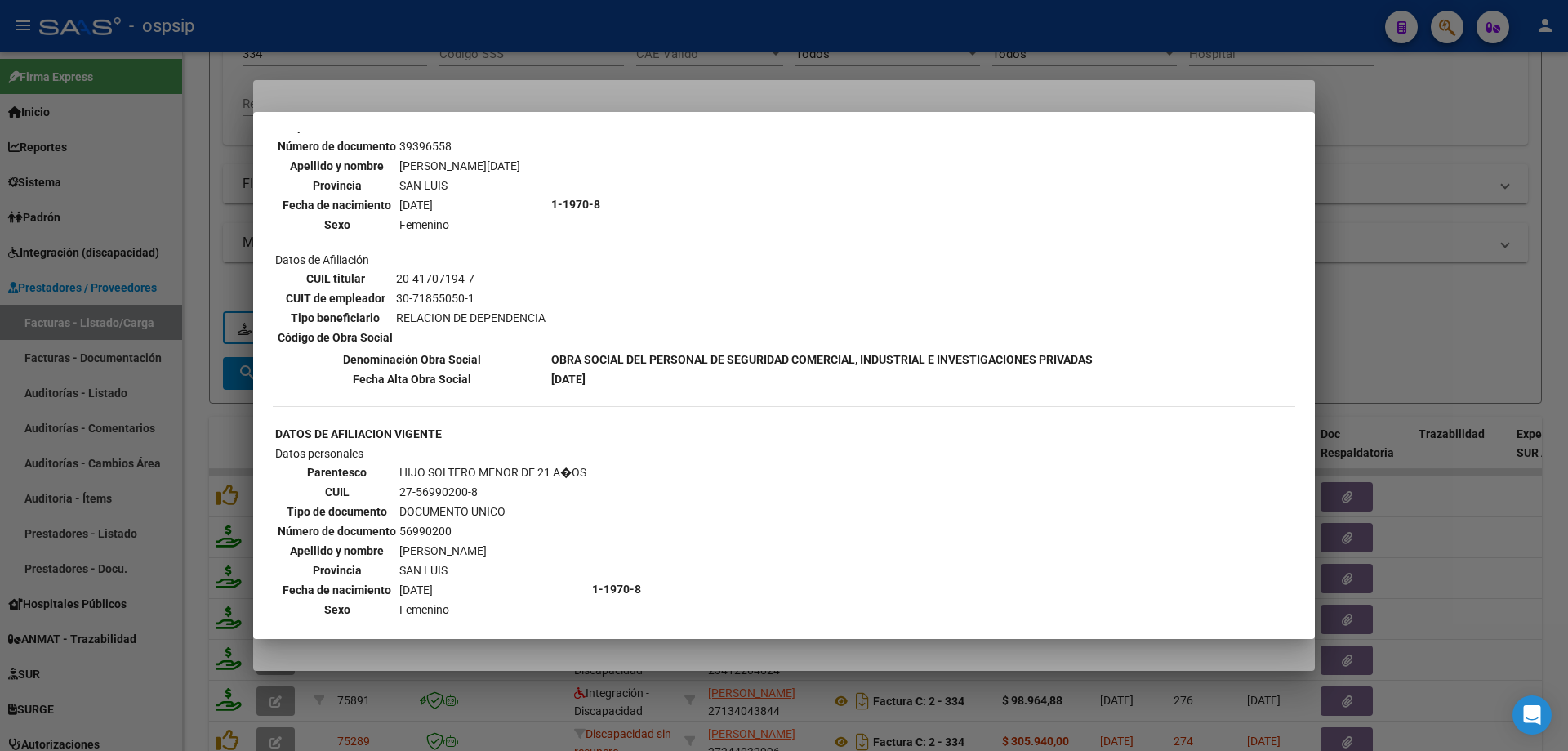
click at [1411, 316] on div at bounding box center [784, 376] width 1568 height 751
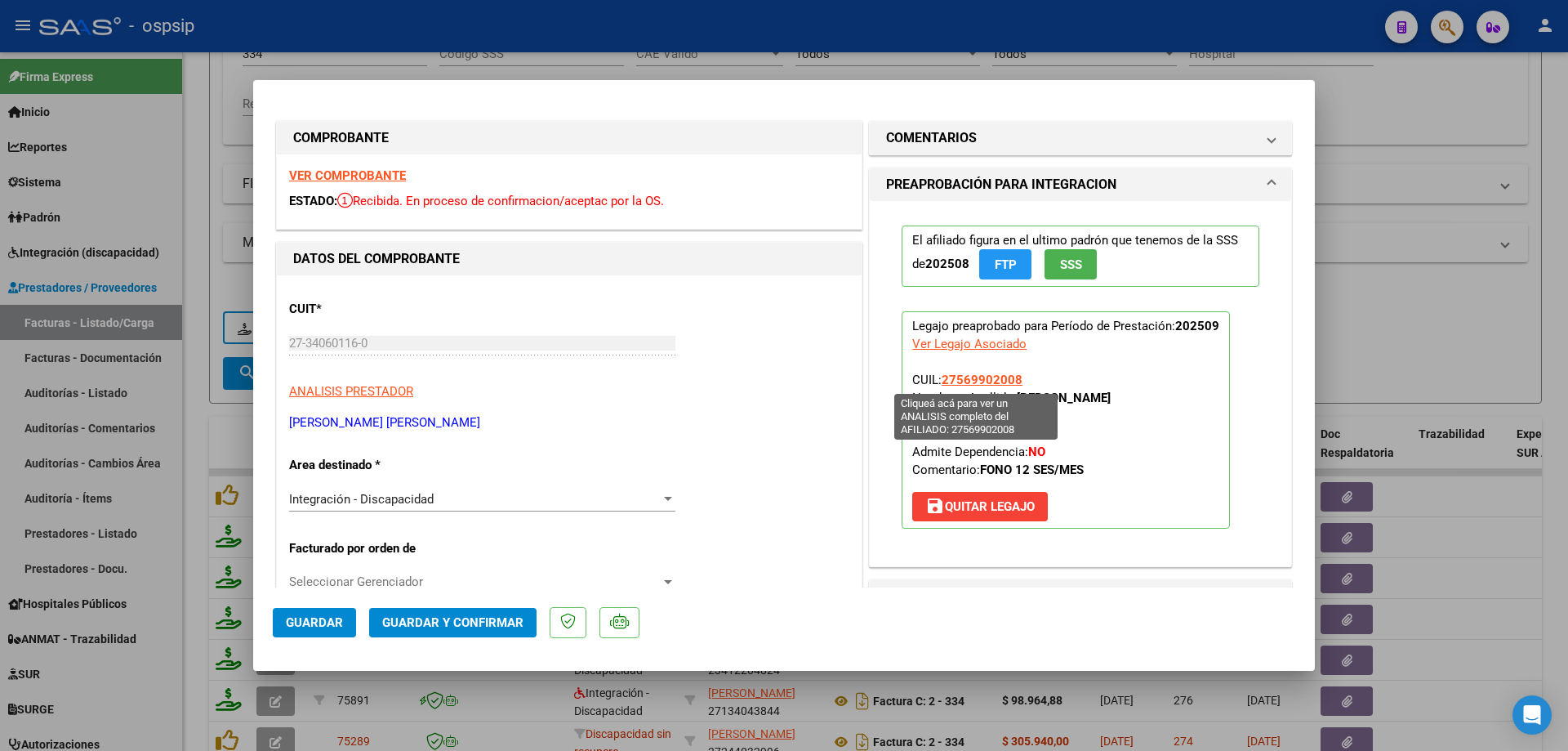
click at [987, 380] on span "27569902008" at bounding box center [981, 380] width 81 height 15
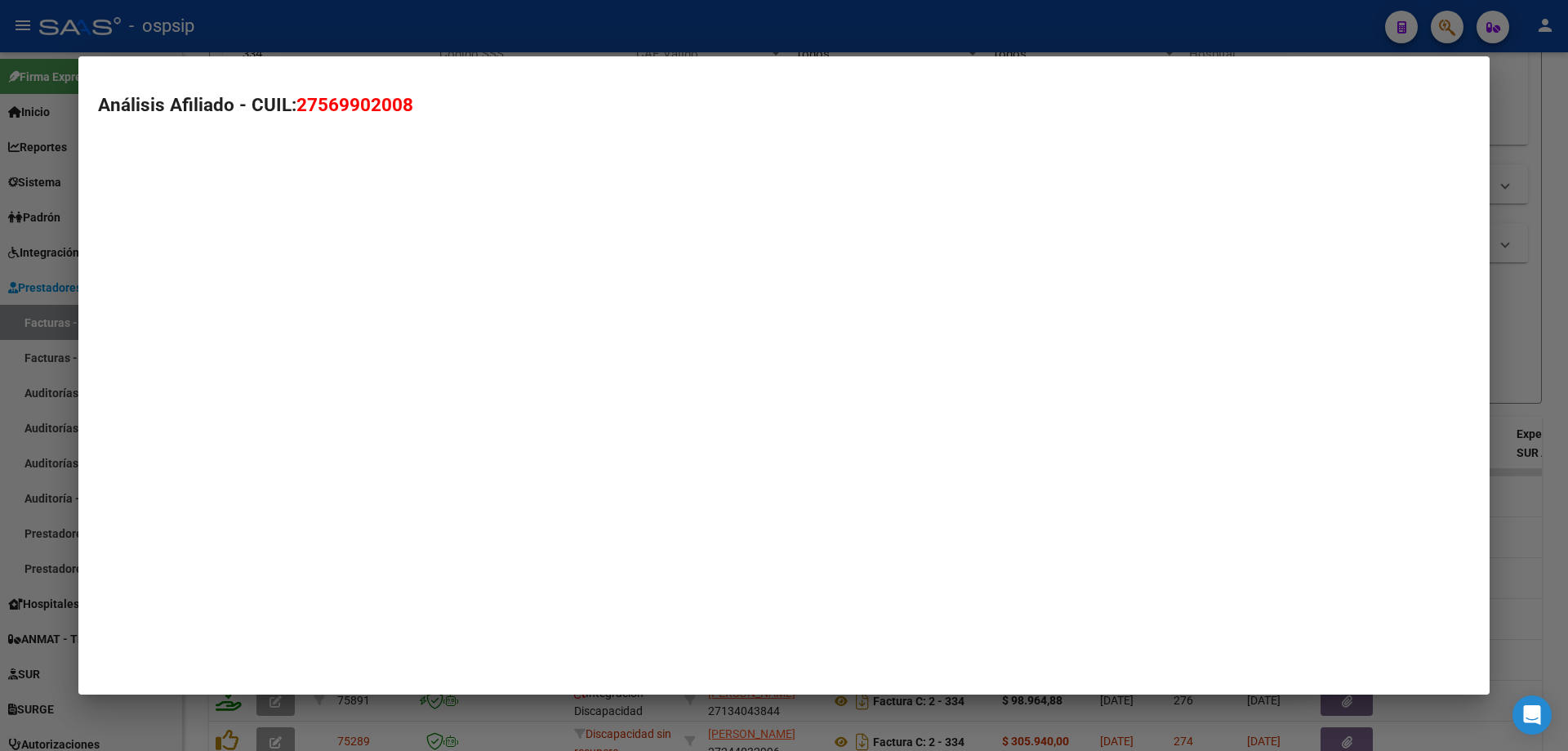
type textarea "27569902008"
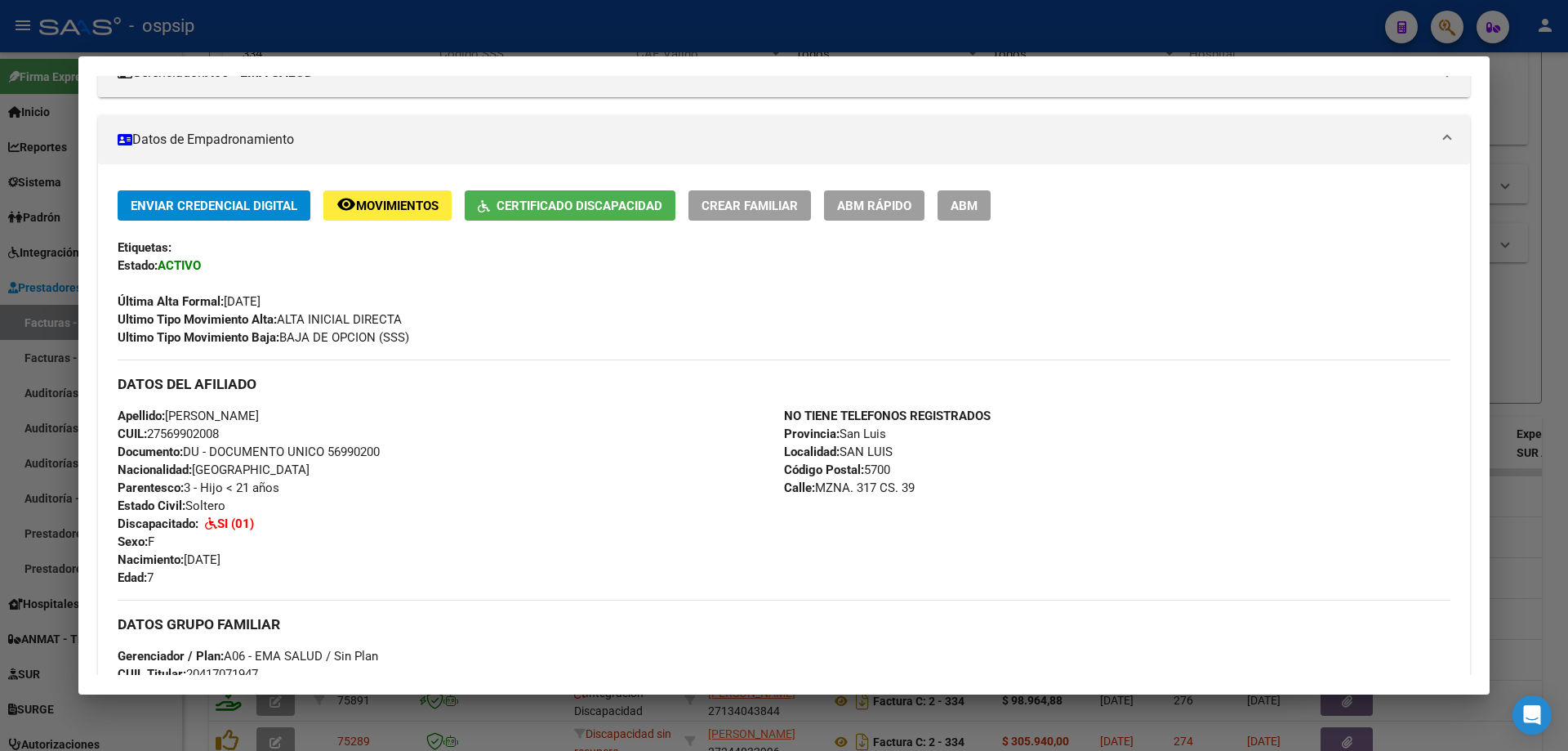
scroll to position [737, 0]
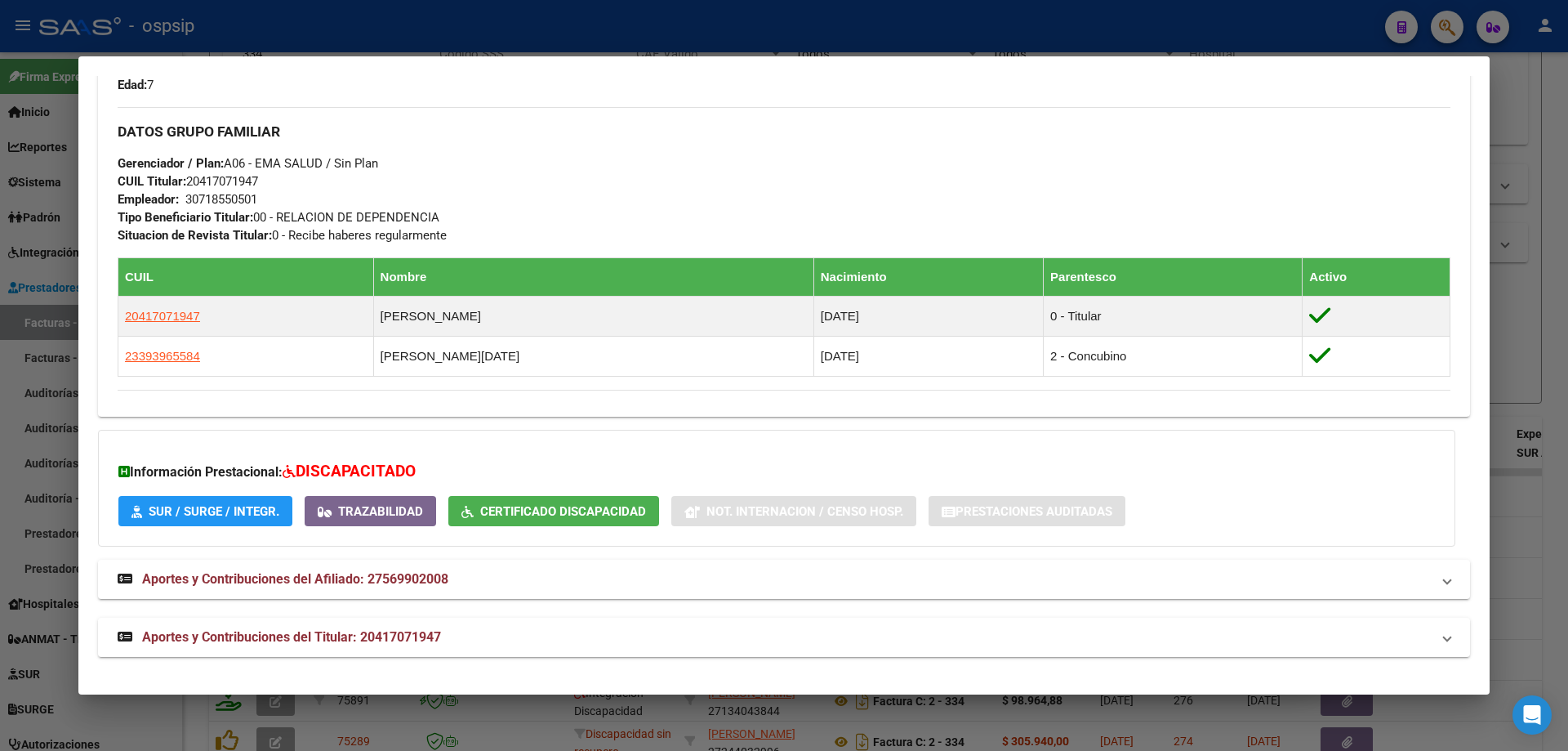
click at [1519, 341] on div at bounding box center [784, 376] width 1568 height 751
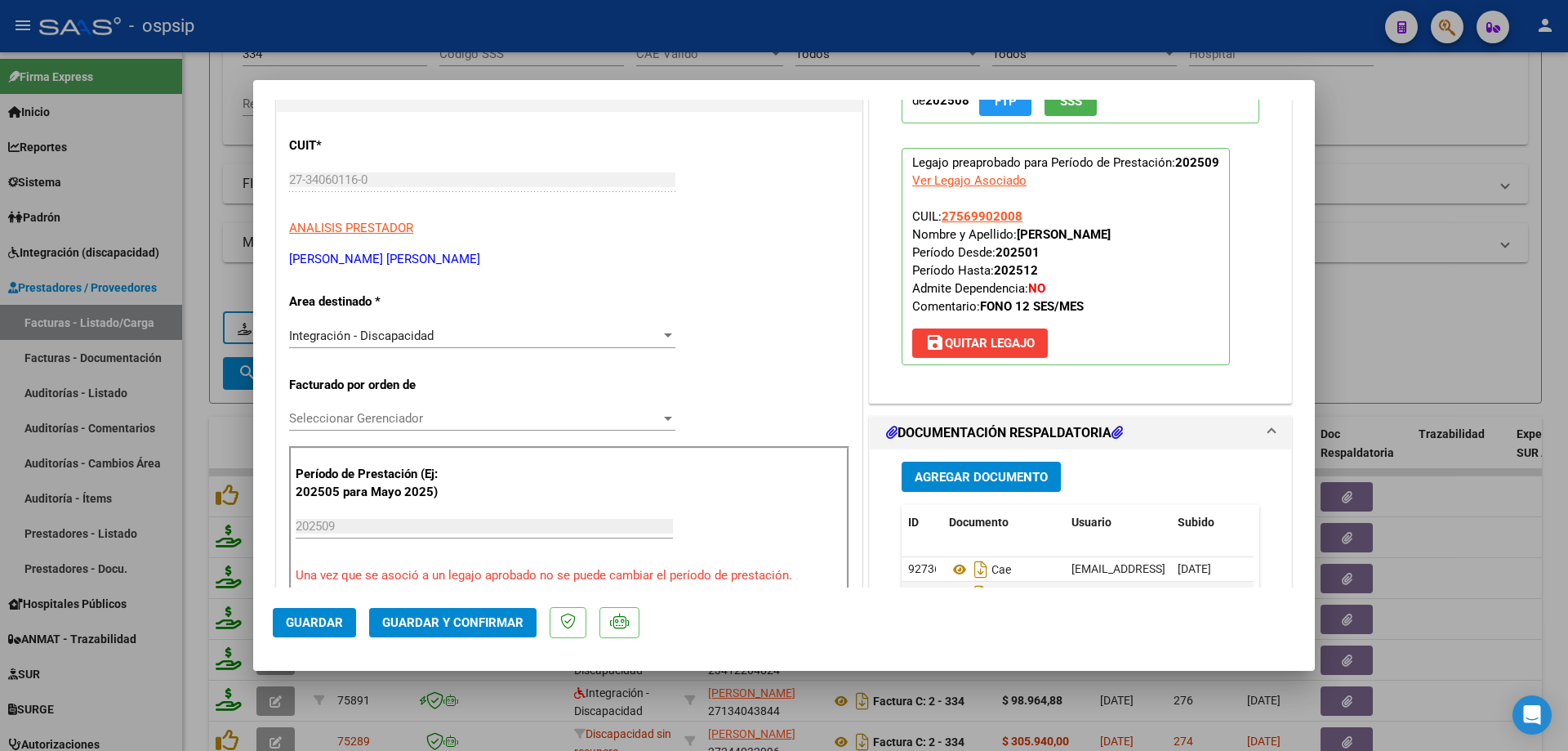
scroll to position [327, 0]
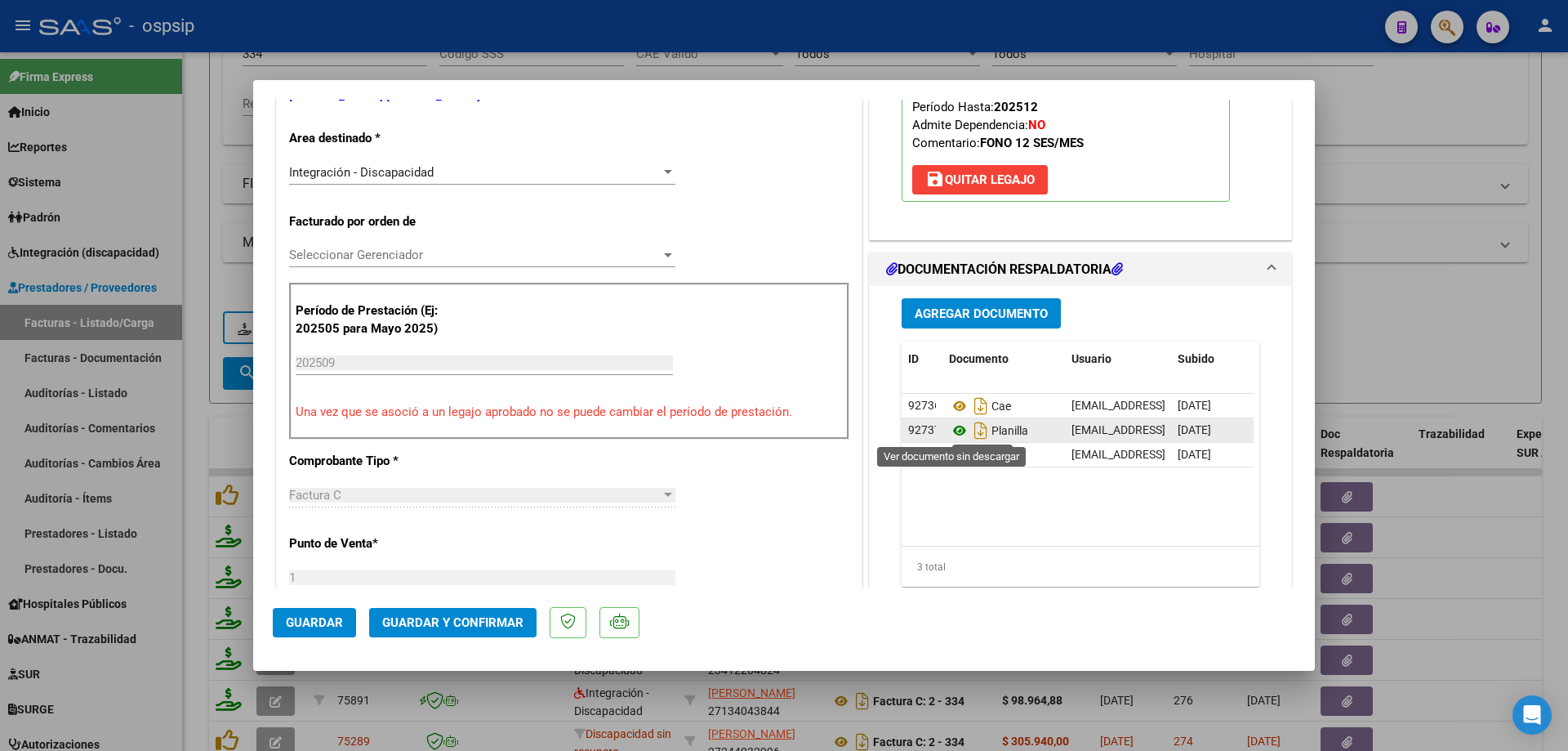
click at [950, 426] on icon at bounding box center [959, 431] width 21 height 20
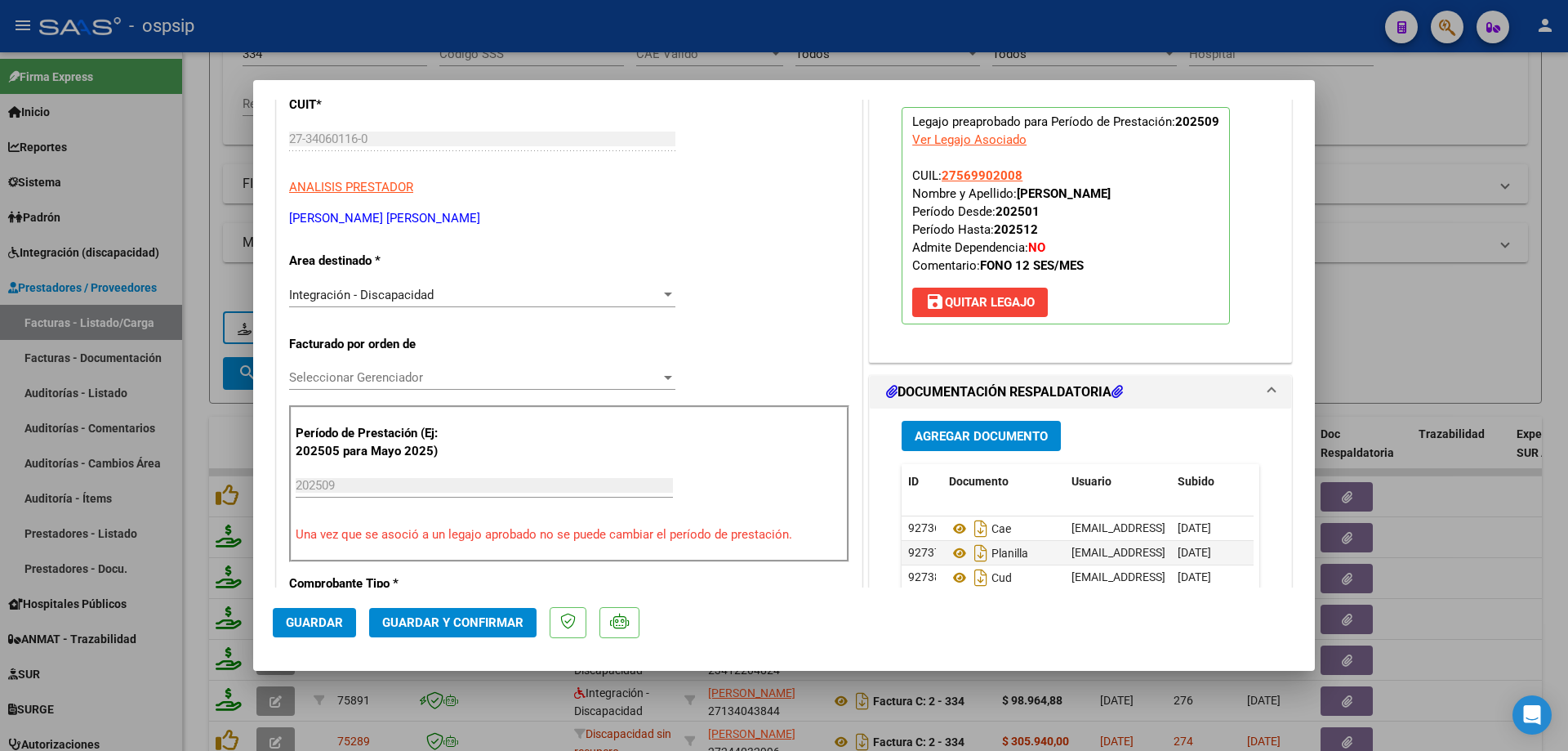
scroll to position [82, 0]
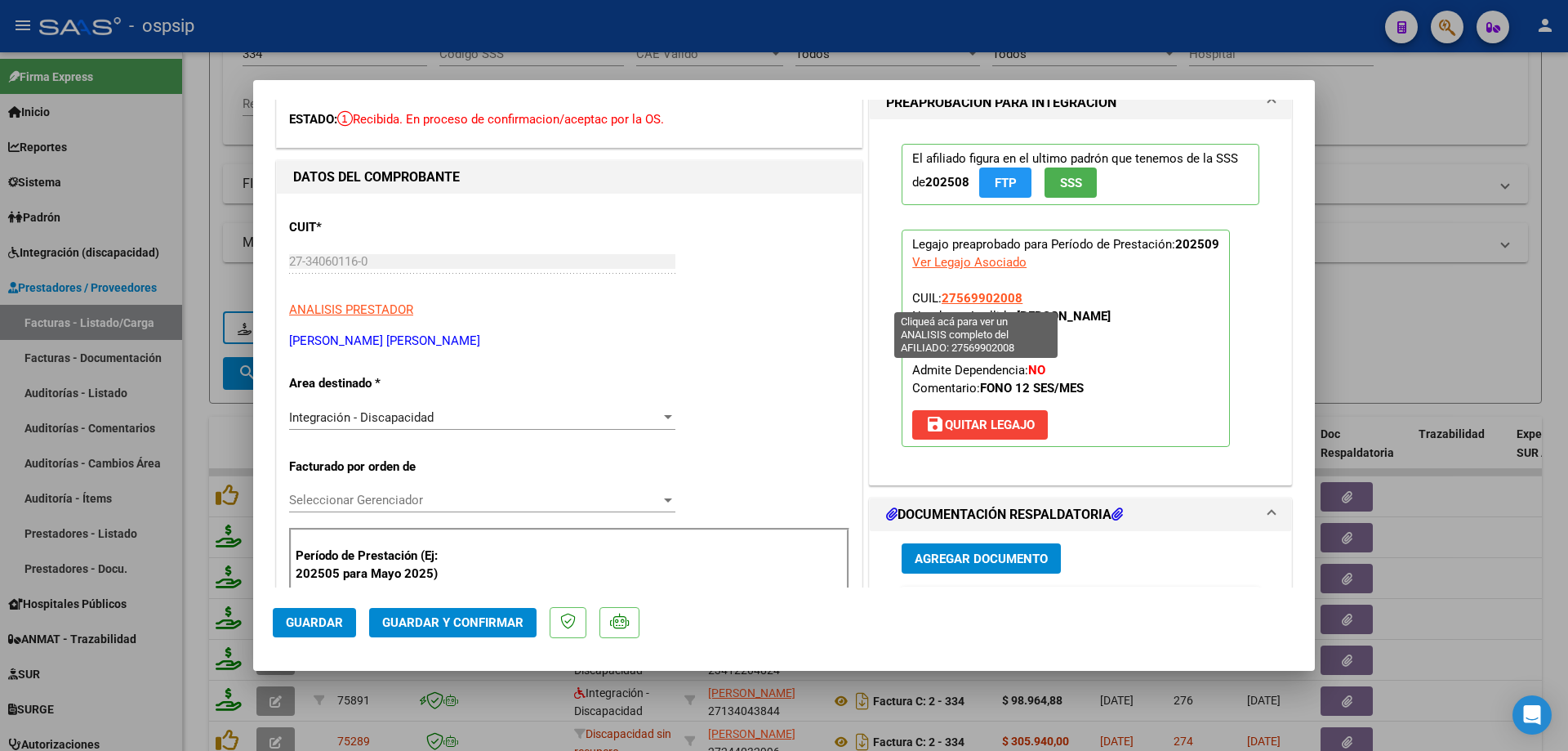
drag, startPoint x: 1016, startPoint y: 295, endPoint x: 937, endPoint y: 297, distance: 79.0
click at [937, 297] on p "Legajo preaprobado para Período de Prestación: 202509 Ver Legajo Asociado CUIL:…" at bounding box center [1066, 338] width 328 height 218
copy span "27569902008"
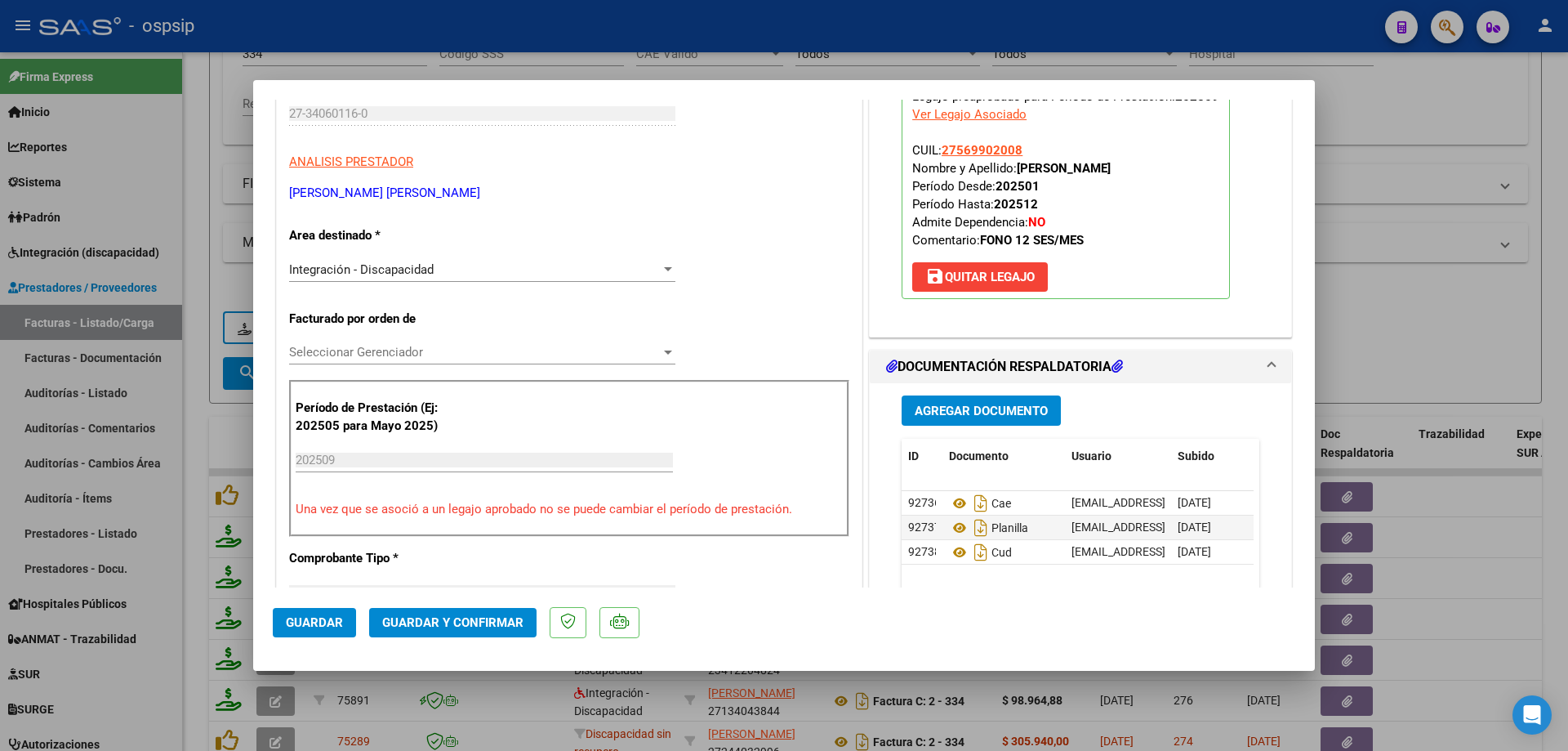
scroll to position [327, 0]
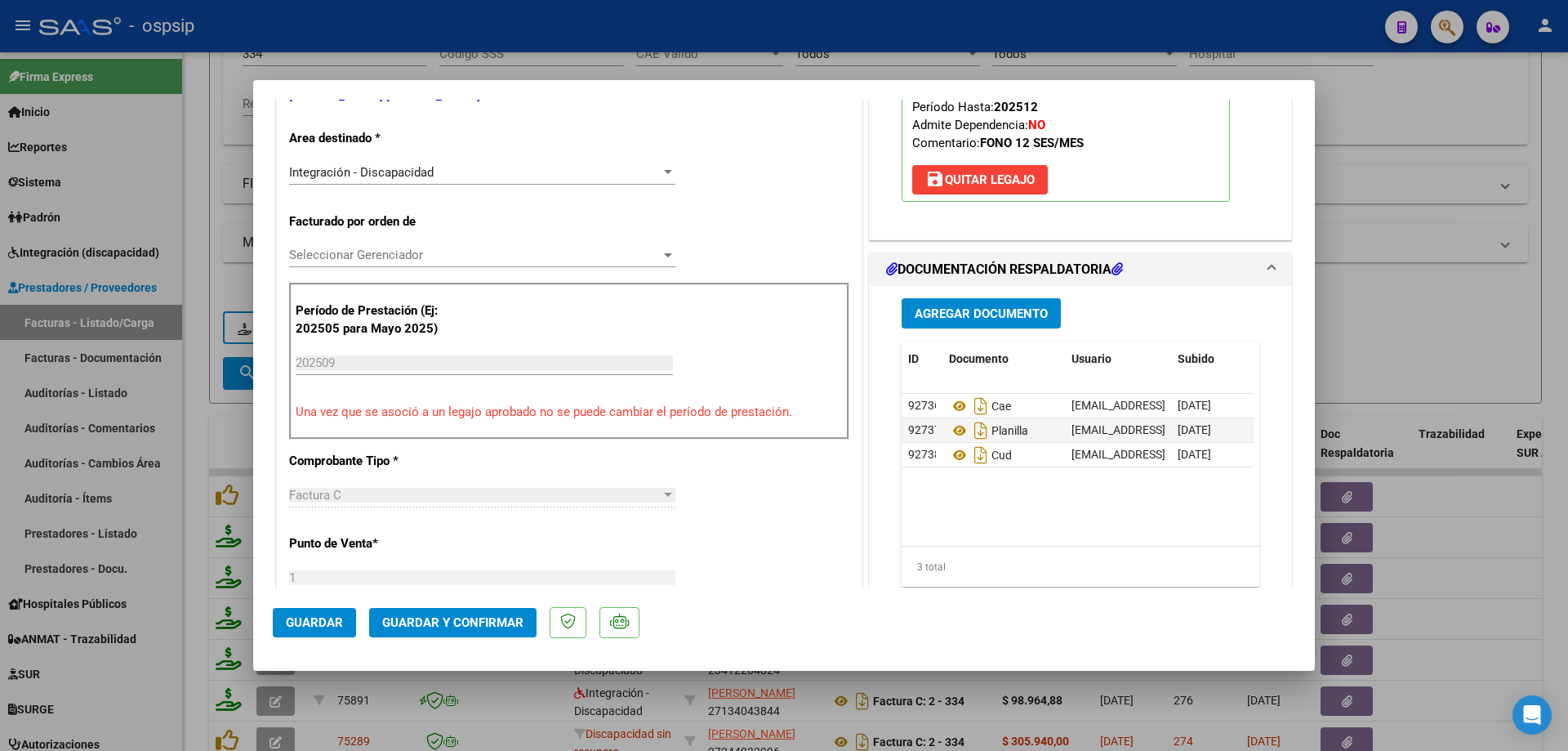
click at [955, 314] on span "Agregar Documento" at bounding box center [981, 314] width 133 height 15
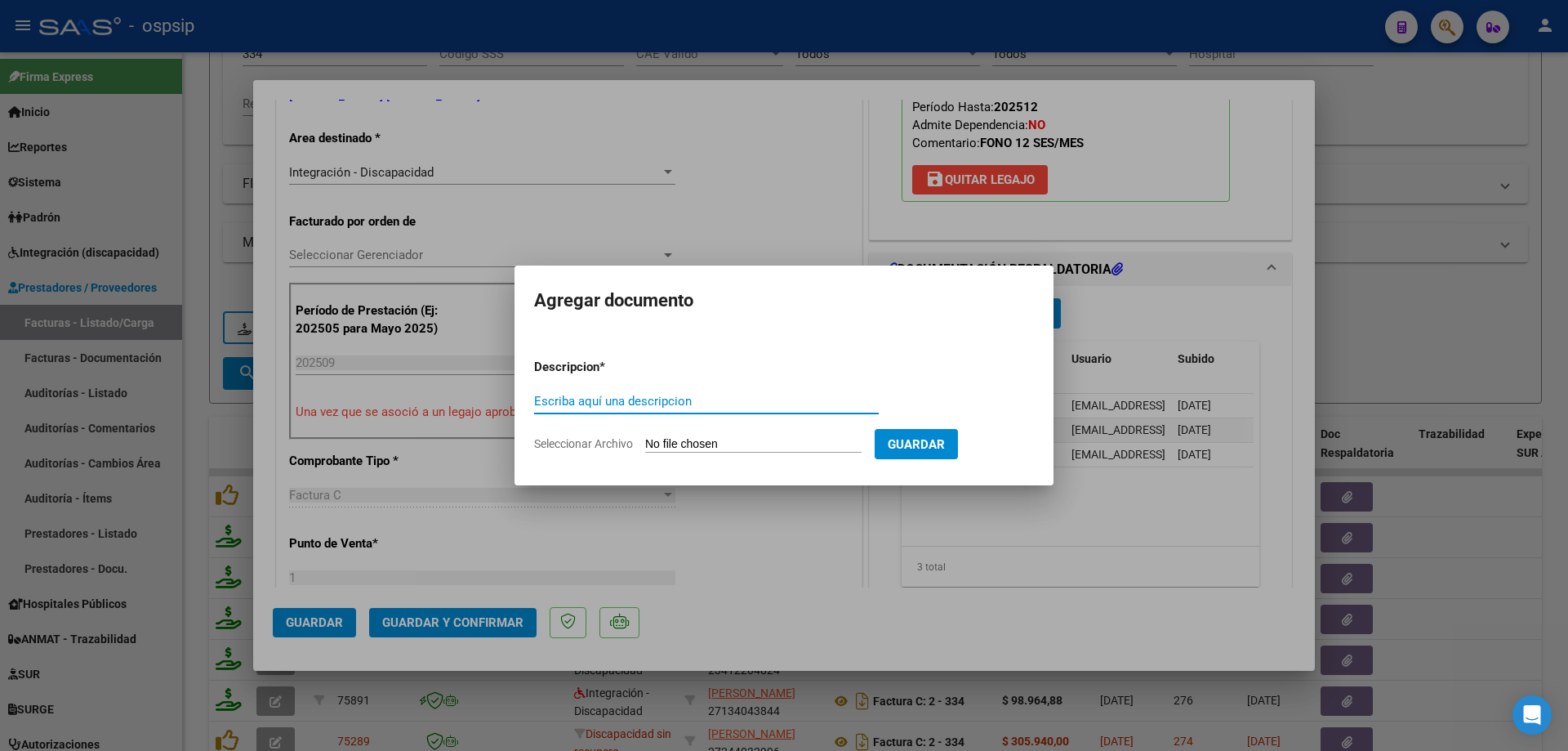
click at [1074, 294] on div at bounding box center [784, 376] width 1568 height 751
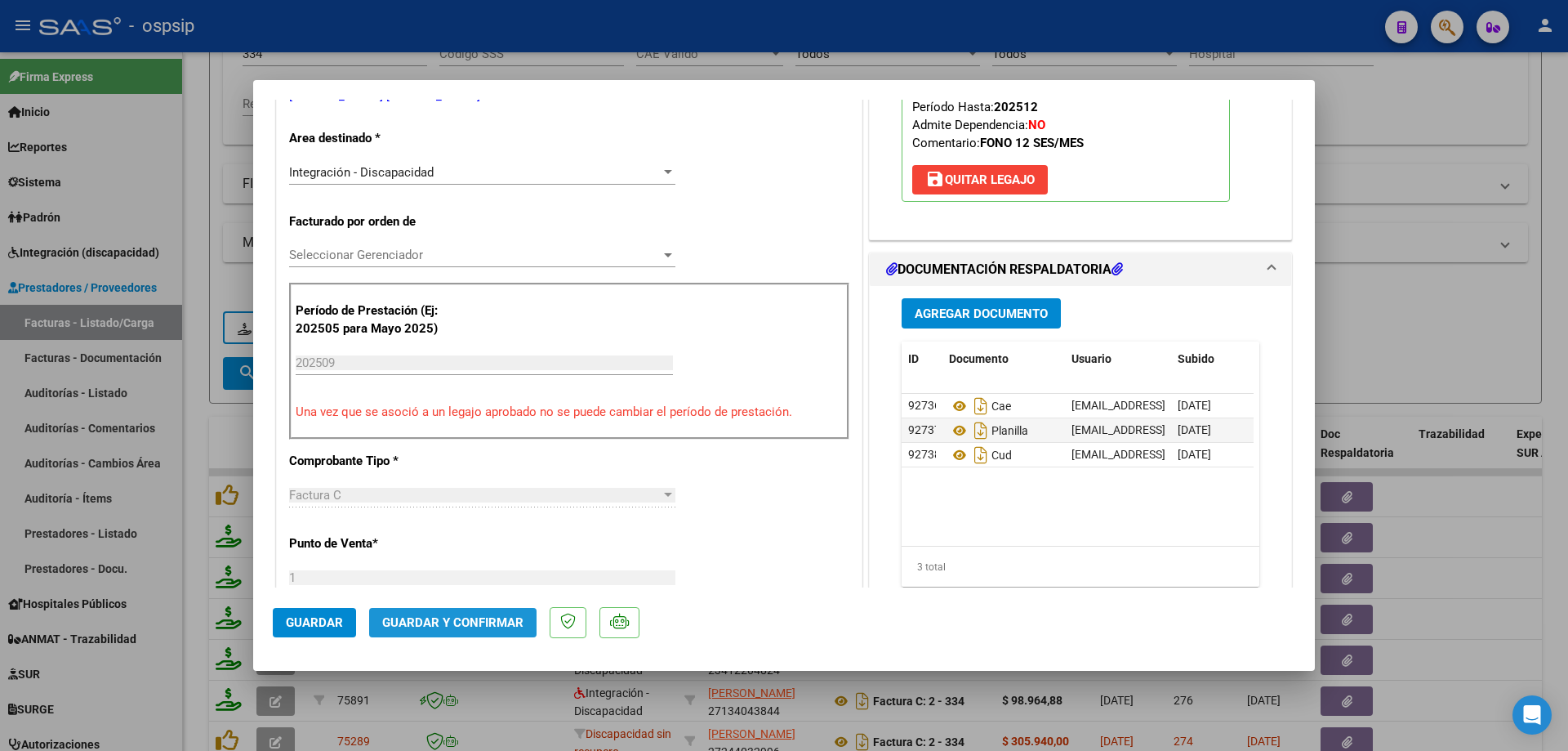
click at [464, 629] on span "Guardar y Confirmar" at bounding box center [453, 622] width 141 height 15
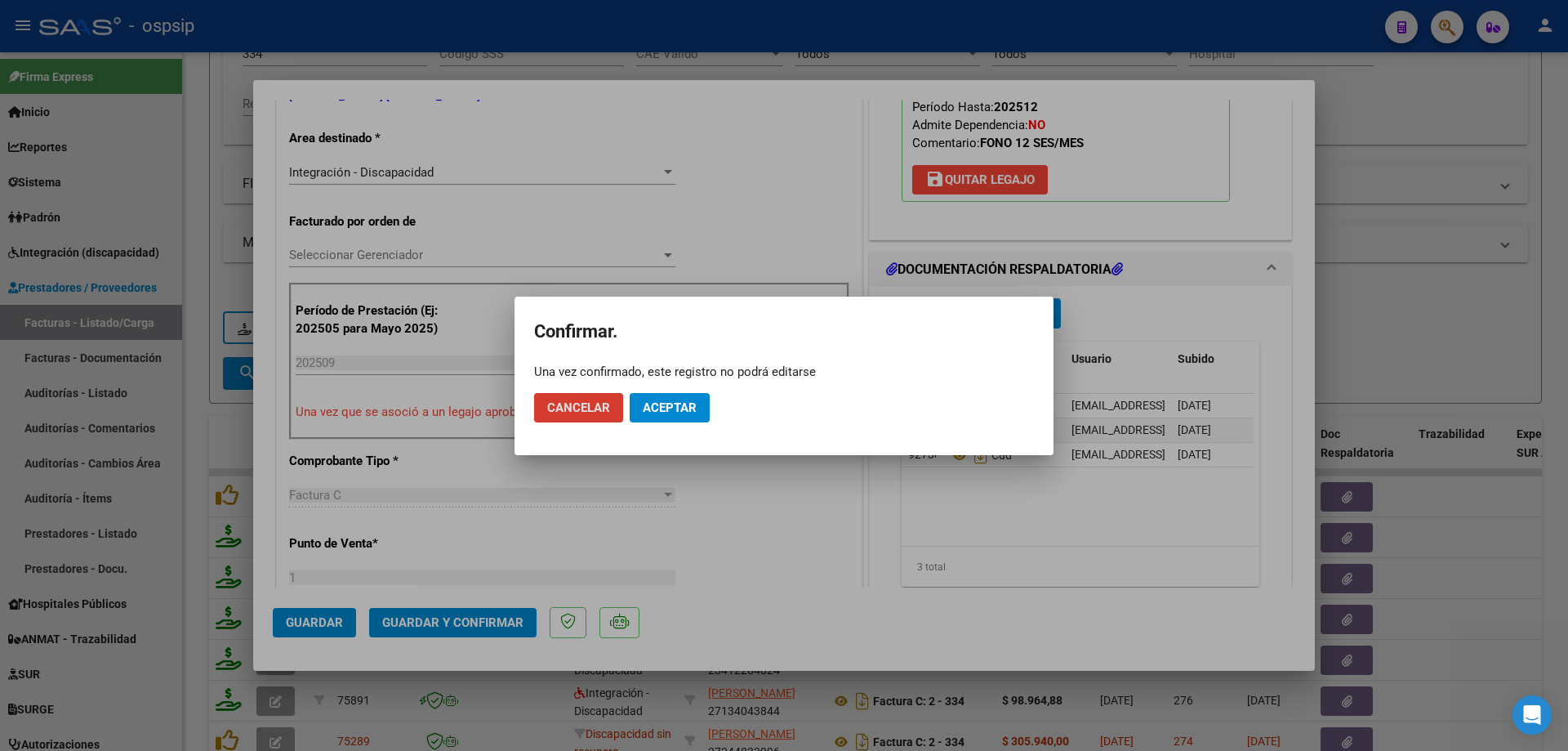
click at [687, 407] on span "Aceptar" at bounding box center [669, 407] width 54 height 15
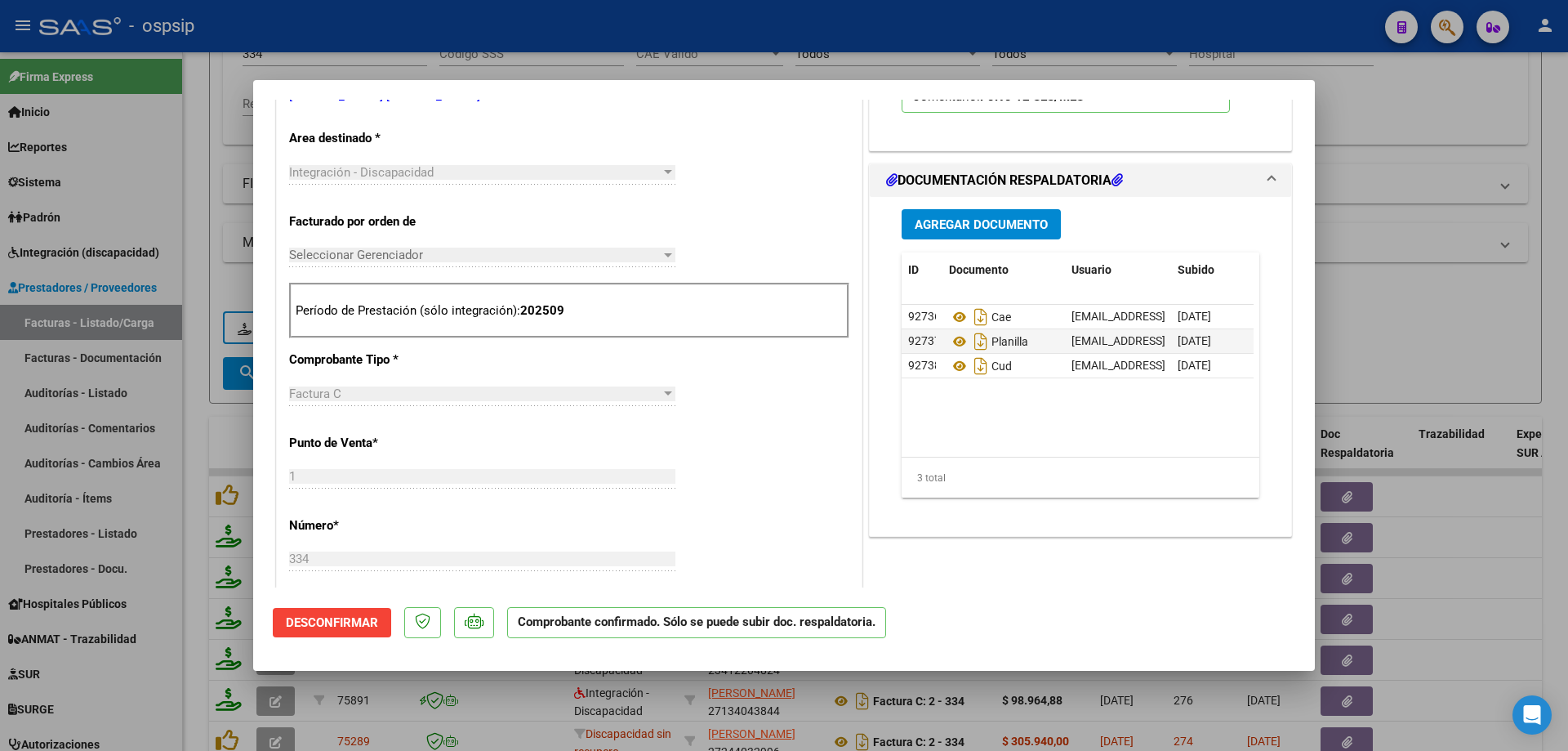
click at [1450, 289] on div at bounding box center [784, 376] width 1568 height 751
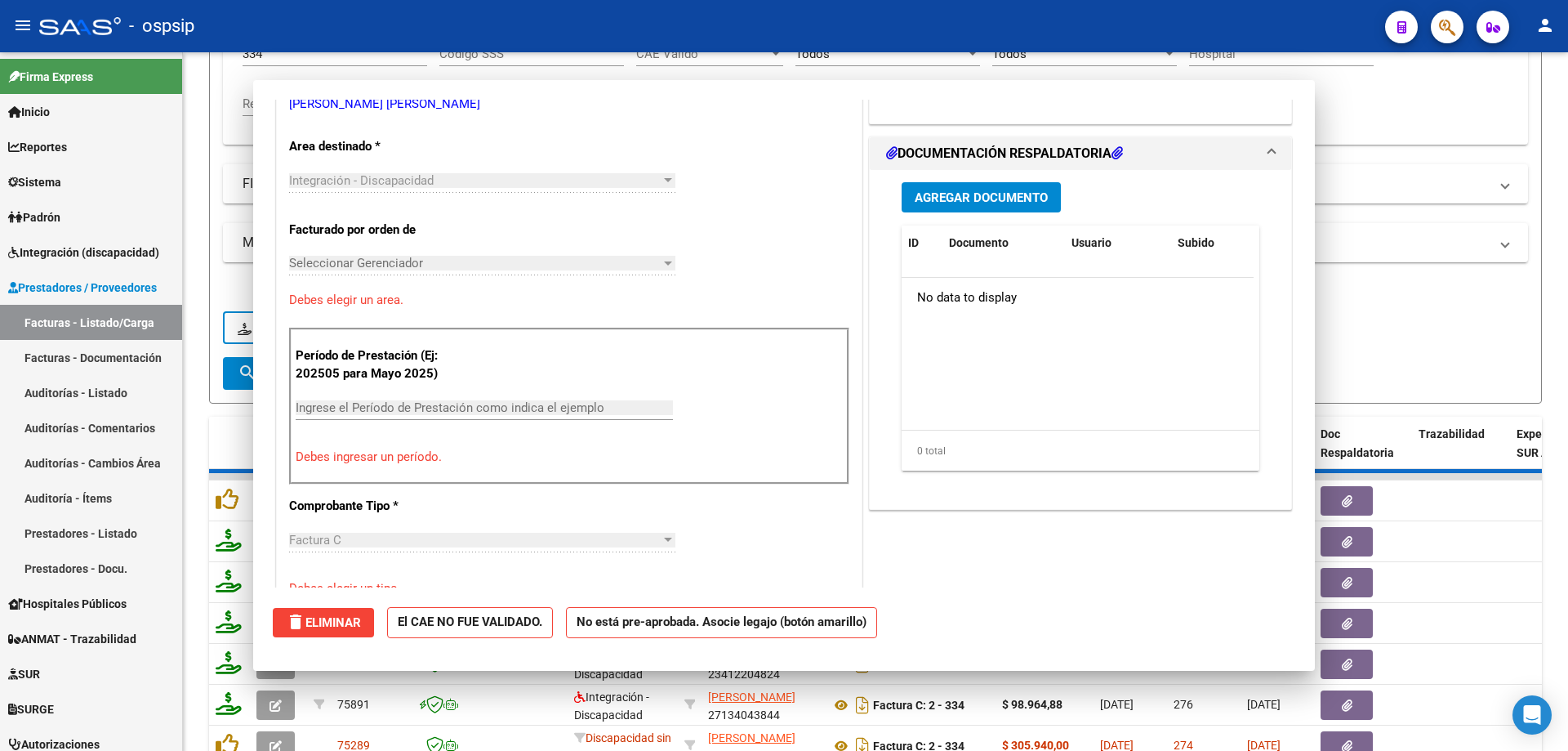
type input "$ 0,00"
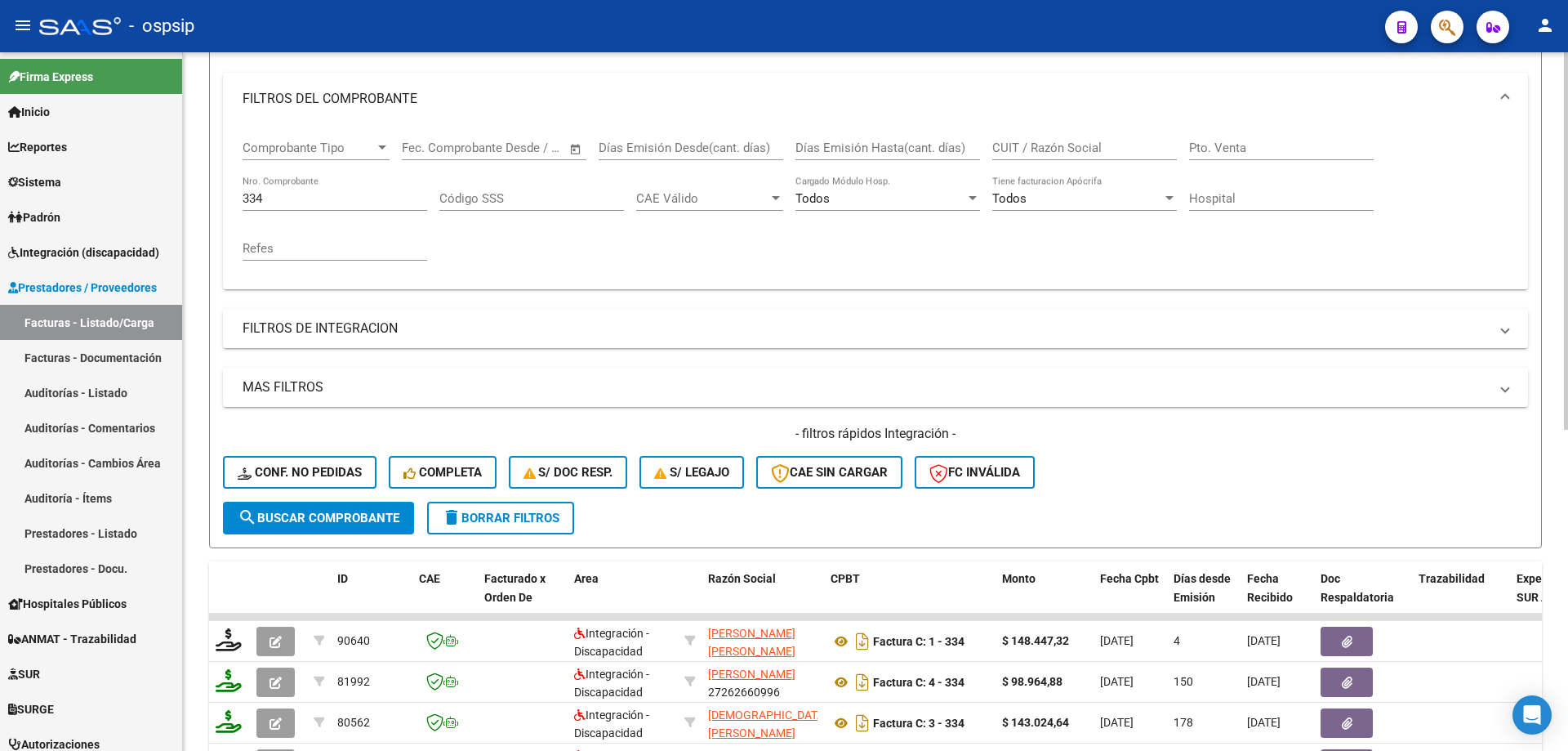
scroll to position [186, 0]
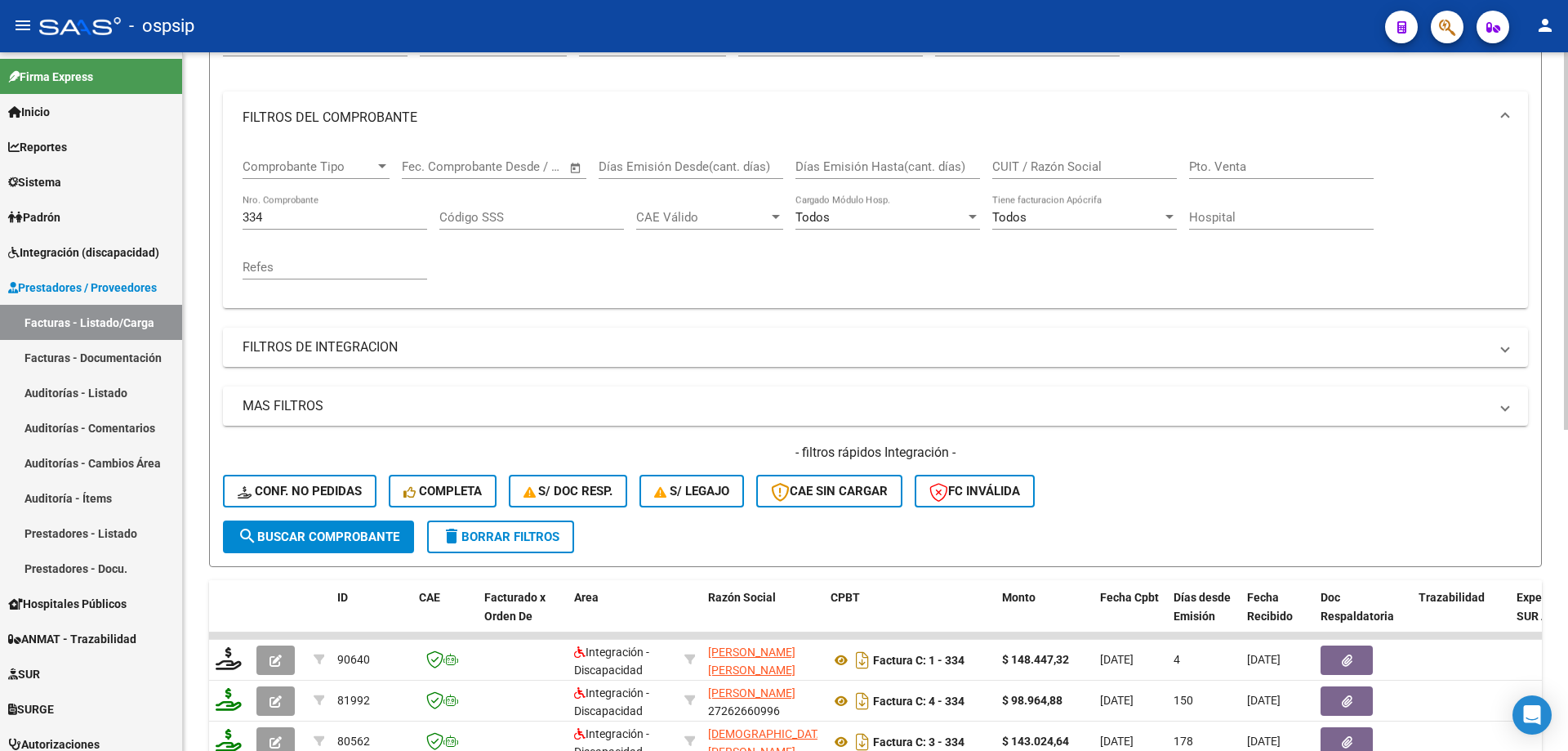
click at [305, 216] on input "334" at bounding box center [336, 217] width 185 height 15
type input "3"
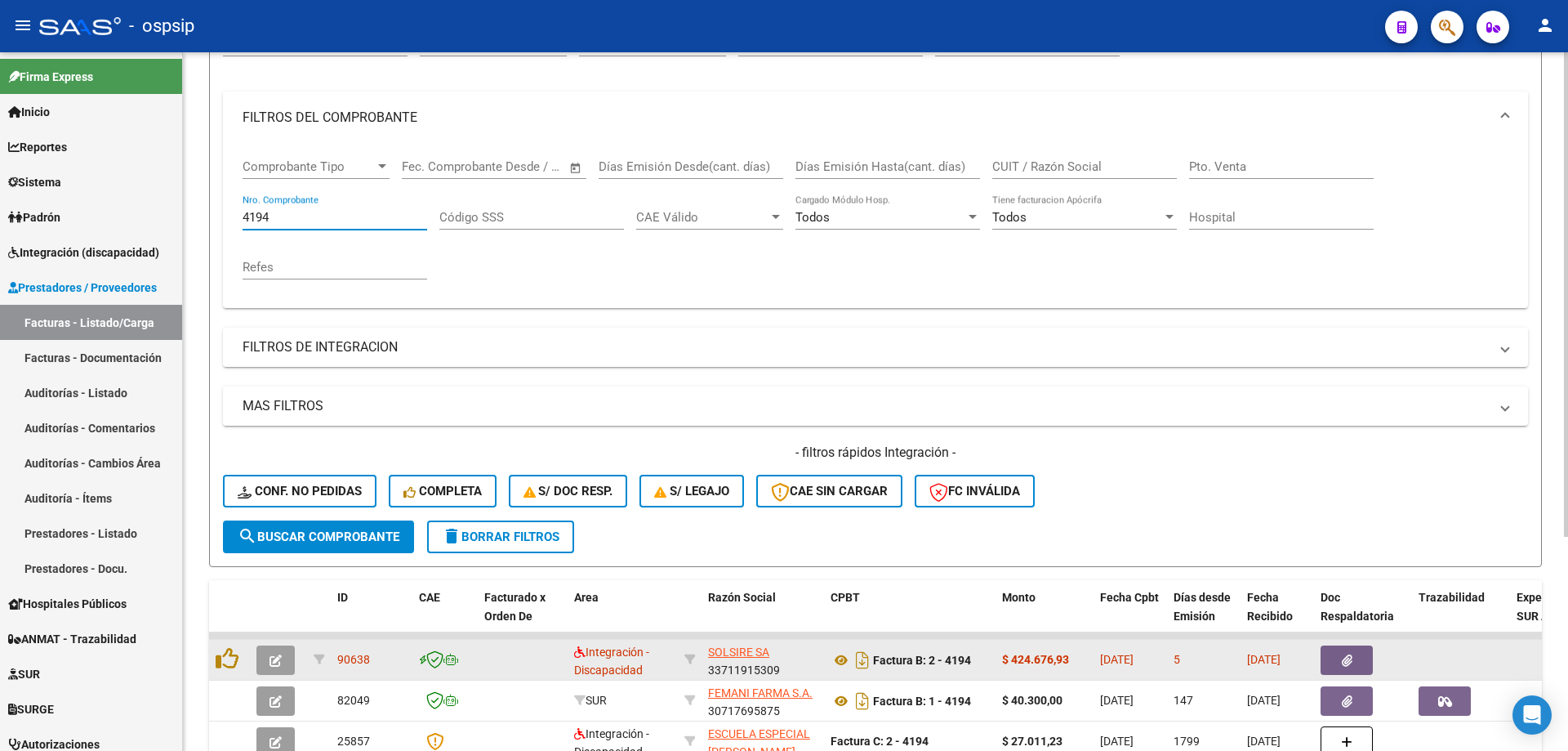
type input "4194"
click at [277, 657] on icon "button" at bounding box center [276, 660] width 13 height 13
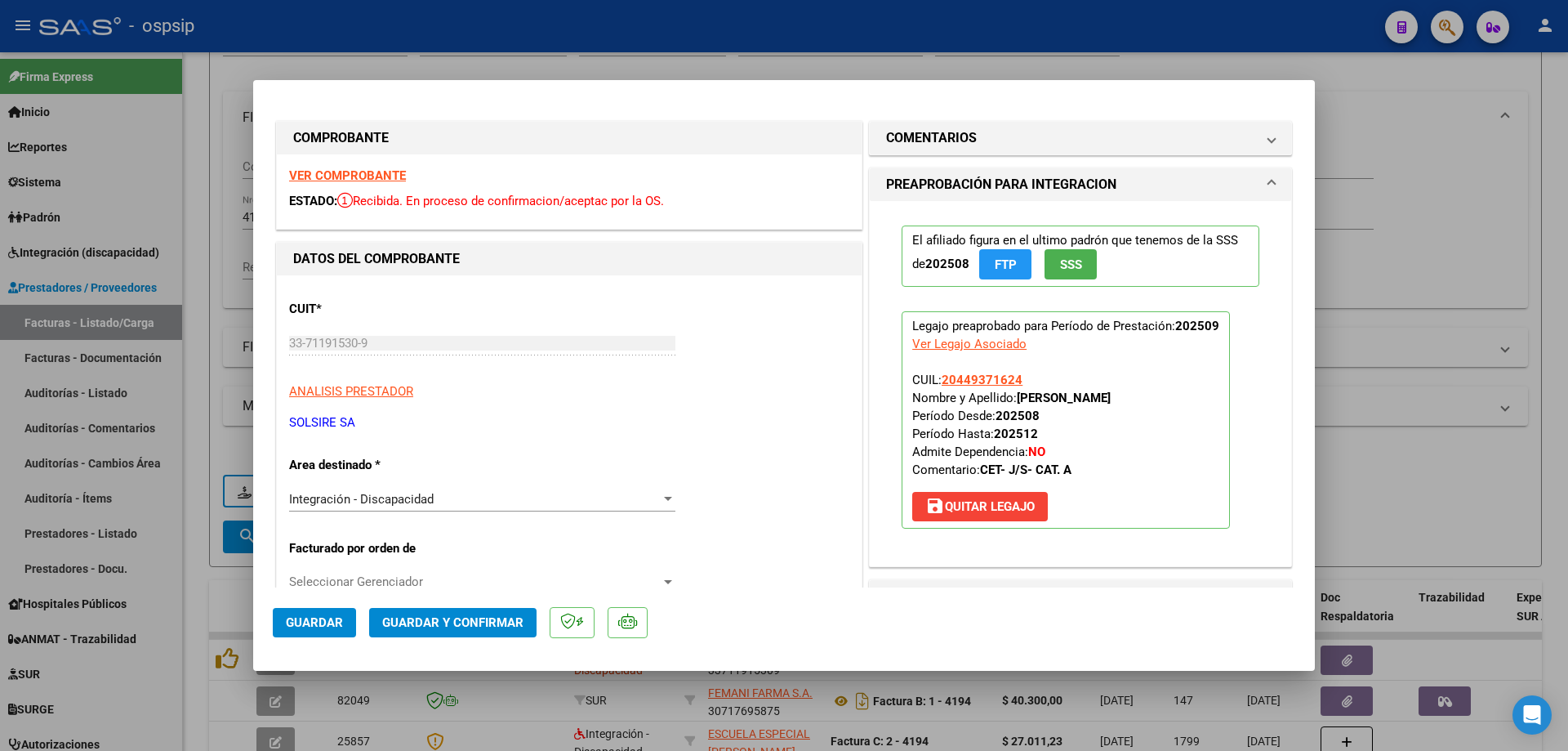
click at [1073, 268] on span "SSS" at bounding box center [1071, 265] width 22 height 15
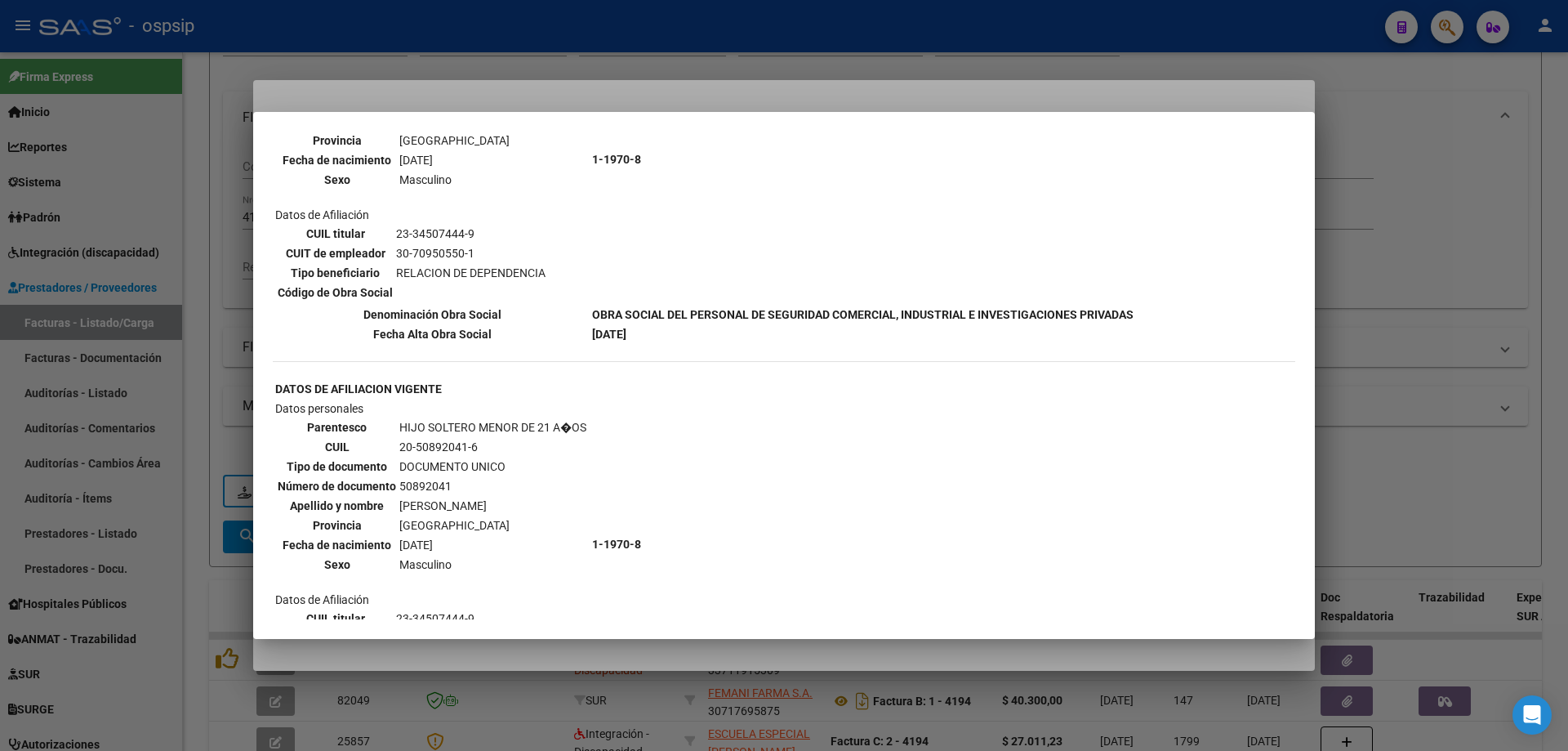
scroll to position [1389, 0]
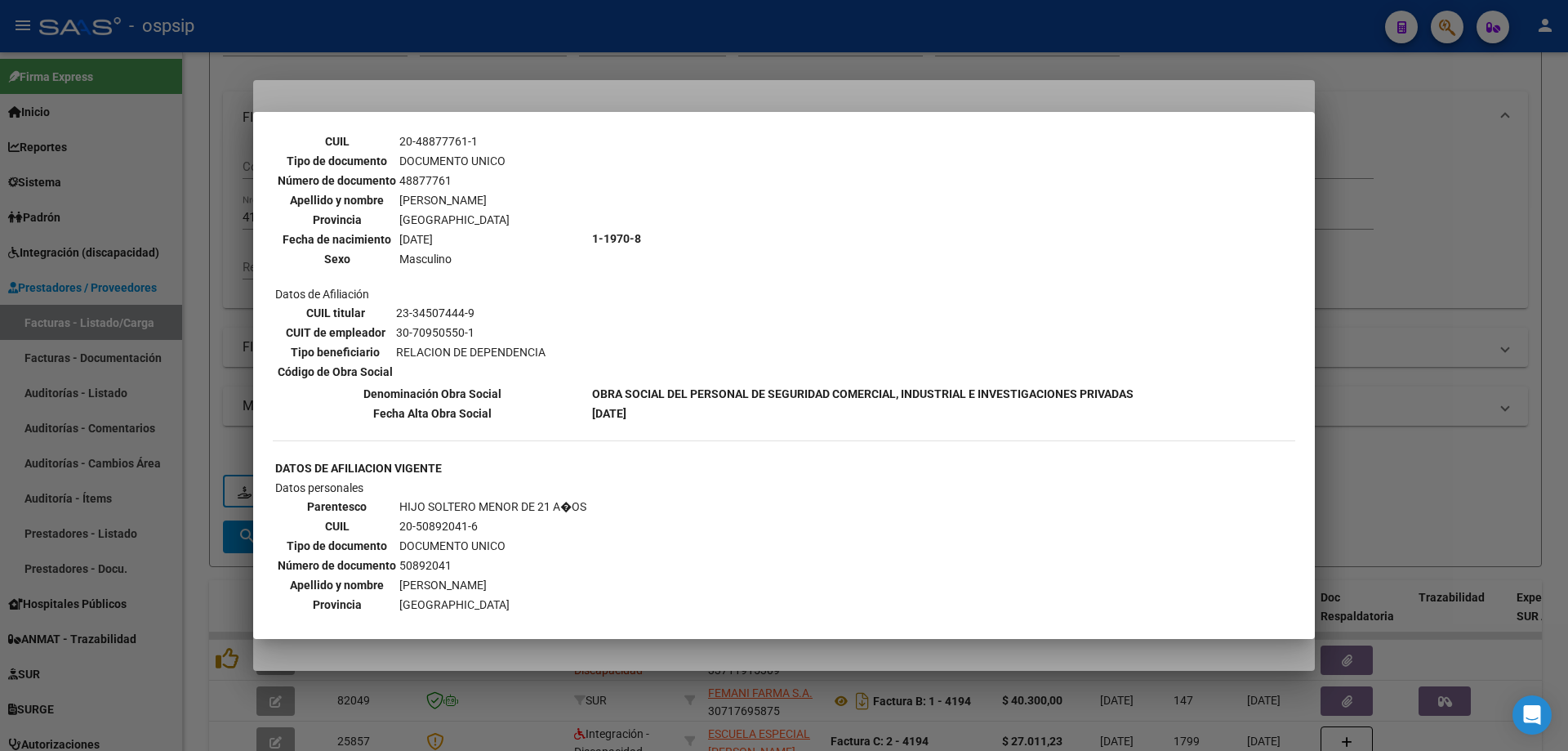
click at [1392, 250] on div at bounding box center [784, 376] width 1568 height 751
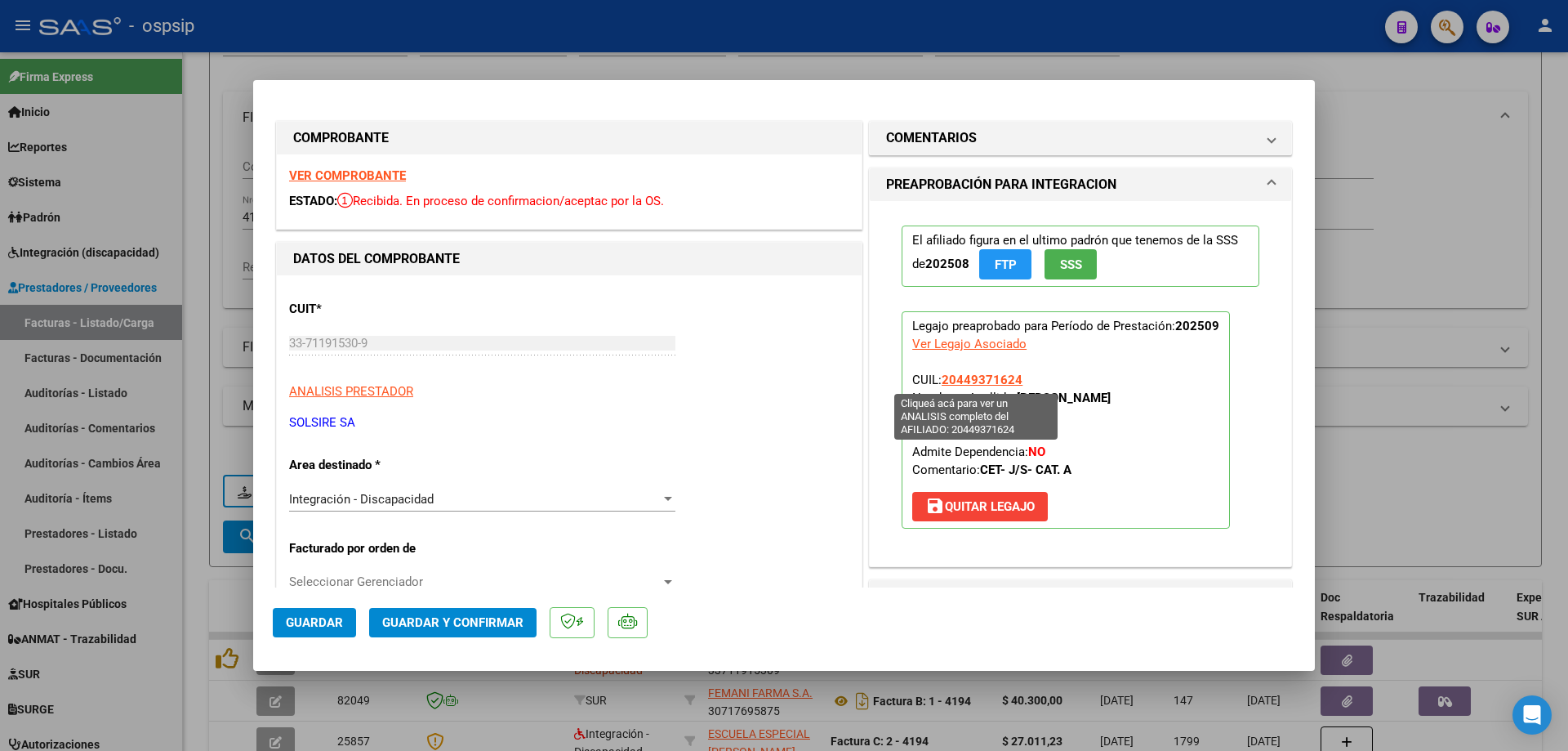
click at [993, 377] on span "20449371624" at bounding box center [981, 380] width 81 height 15
type textarea "20449371624"
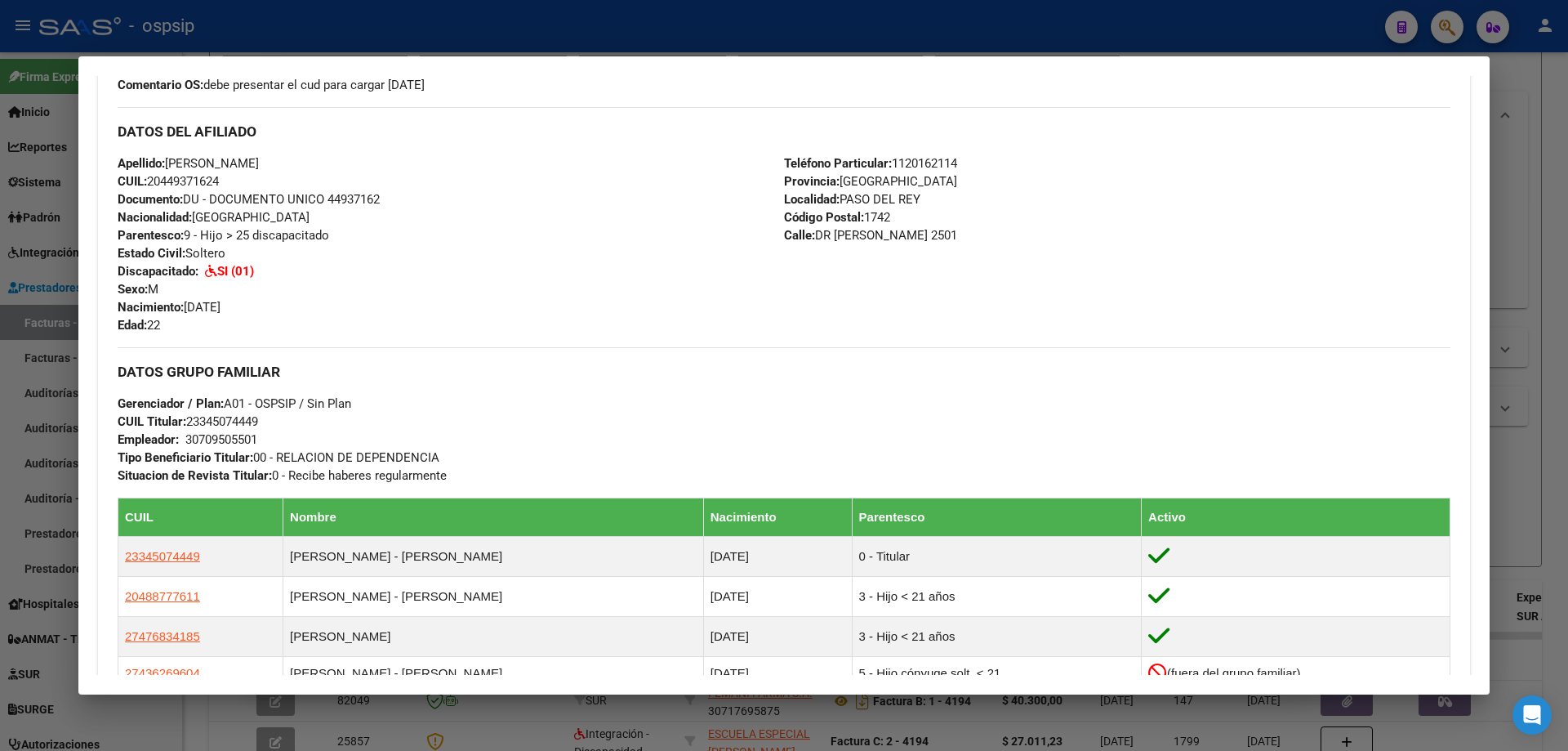
scroll to position [354, 0]
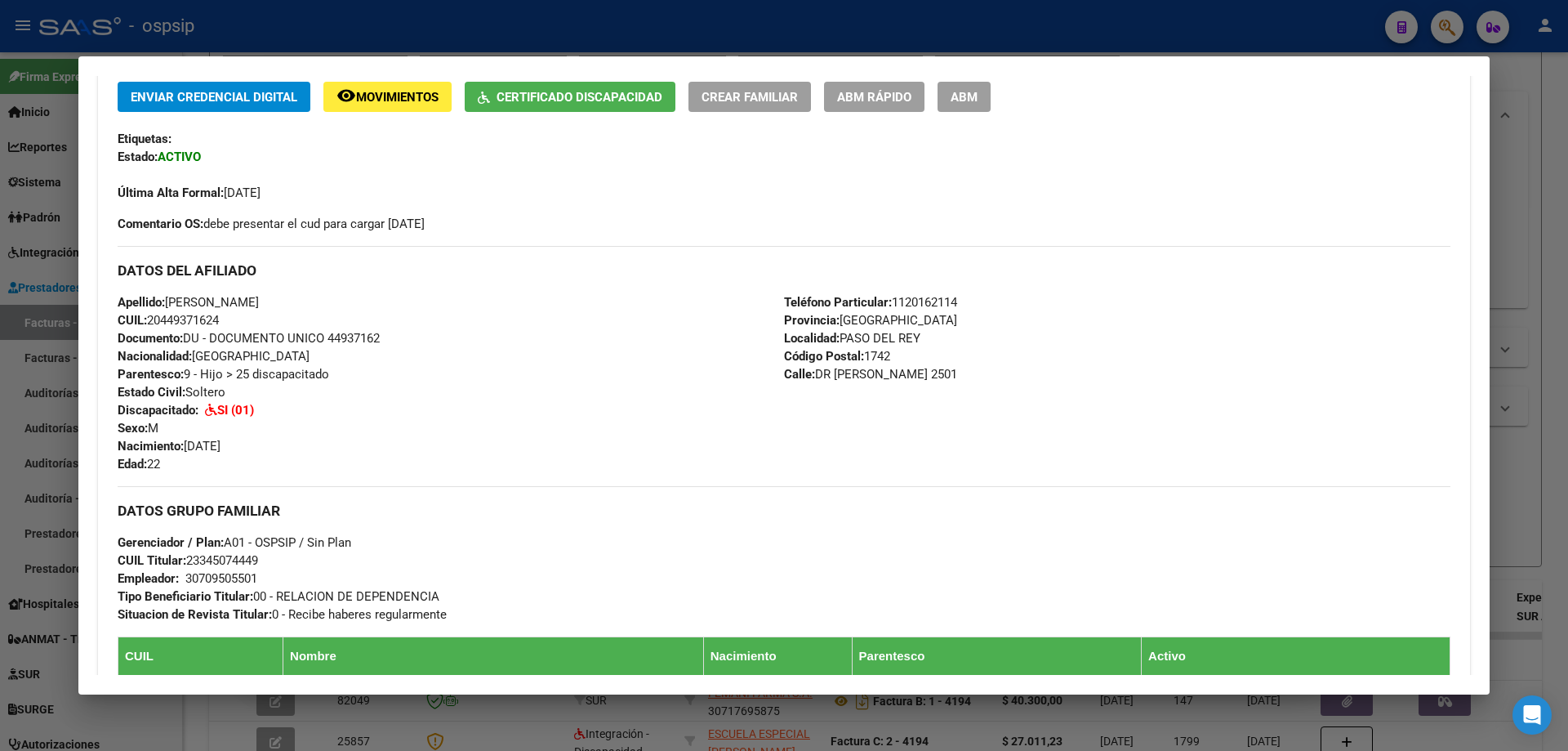
click at [1567, 242] on div at bounding box center [784, 376] width 1568 height 751
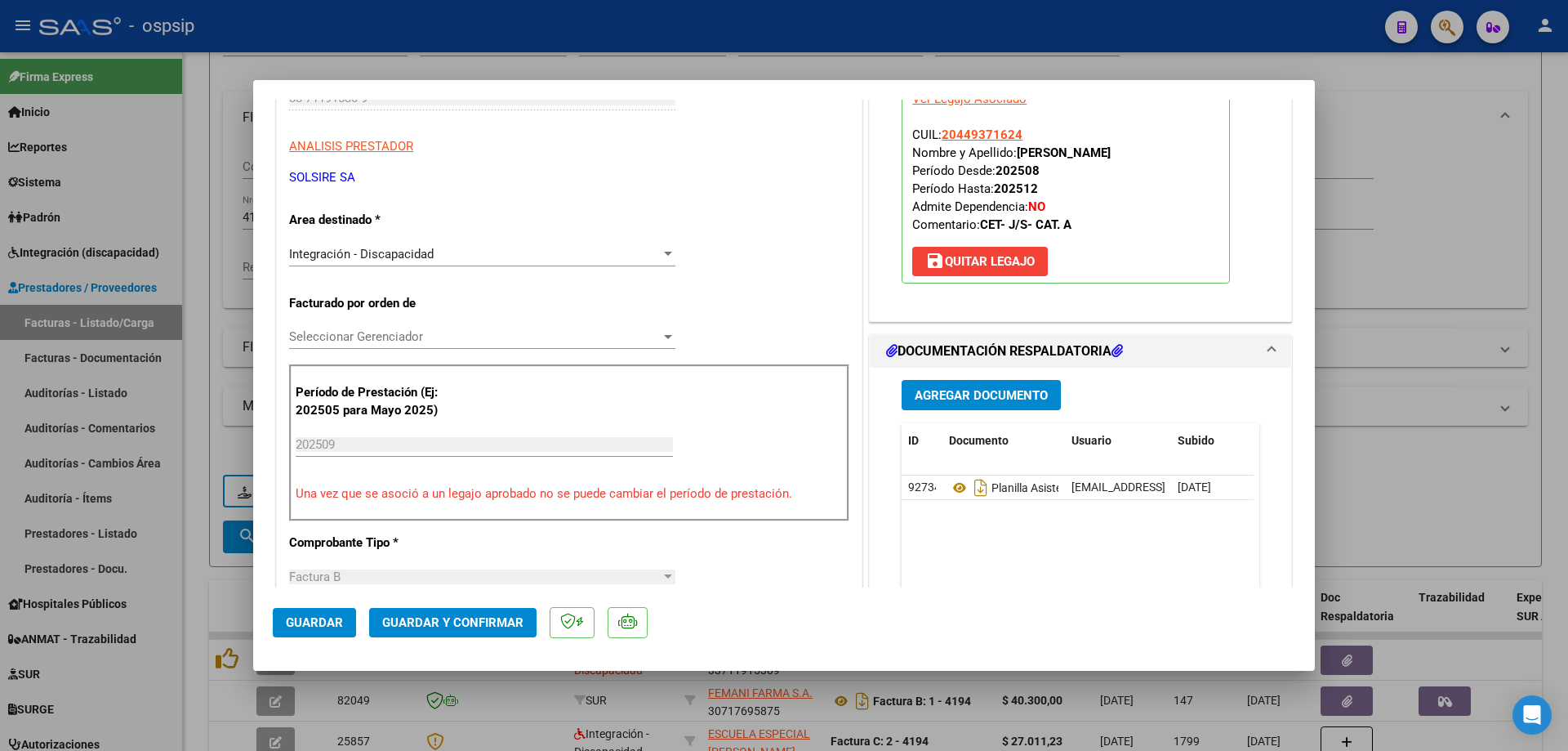
scroll to position [408, 0]
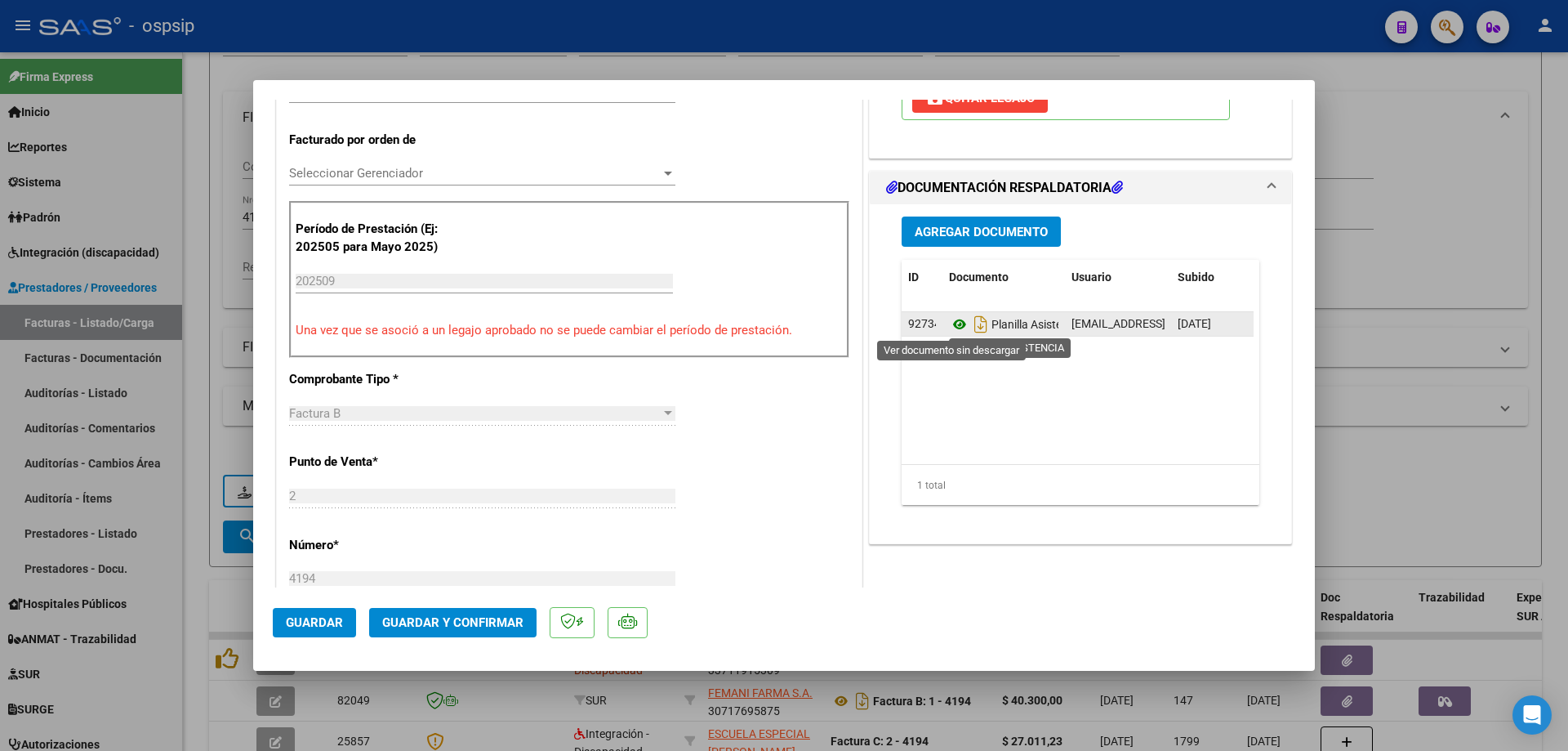
click at [955, 320] on icon at bounding box center [959, 325] width 21 height 20
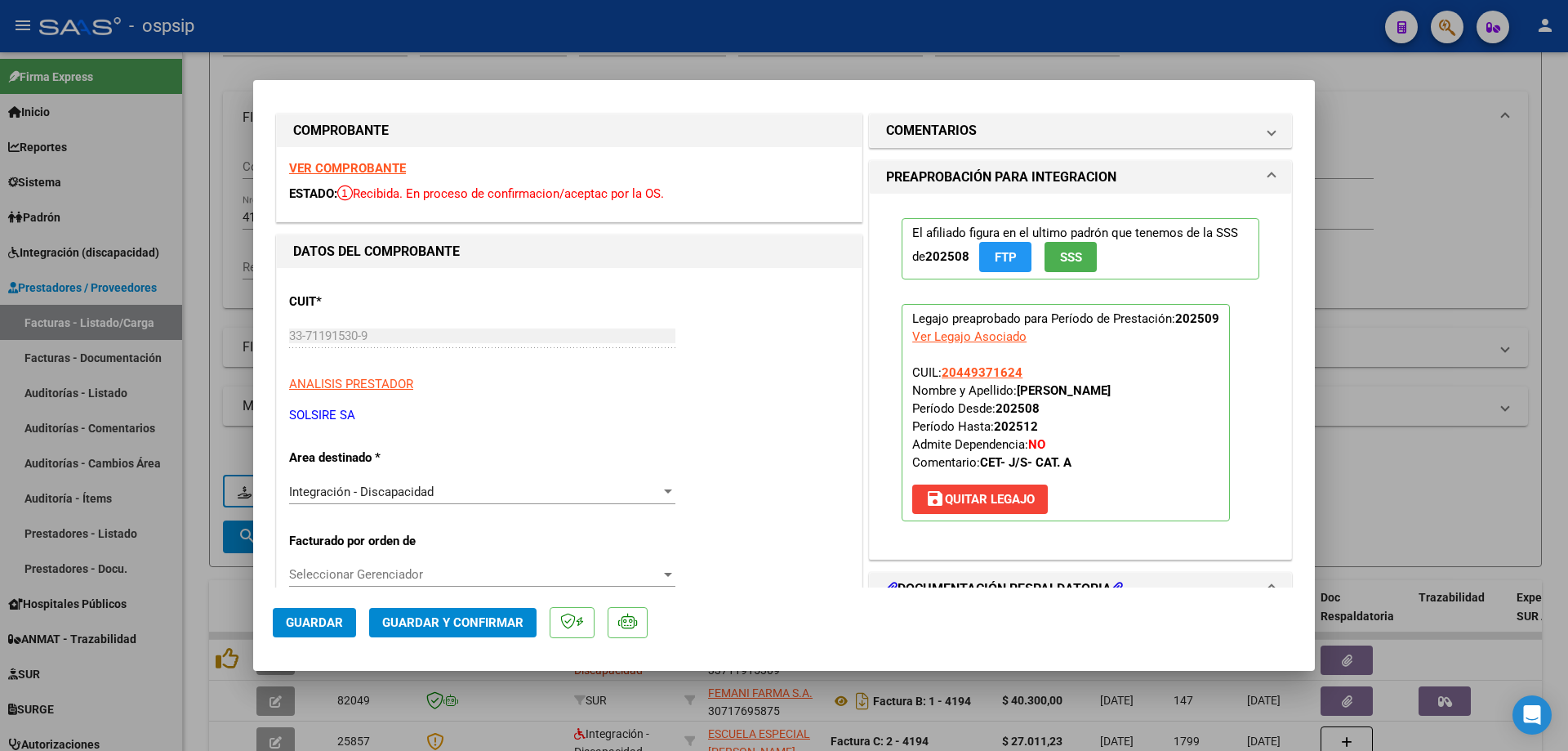
scroll to position [0, 0]
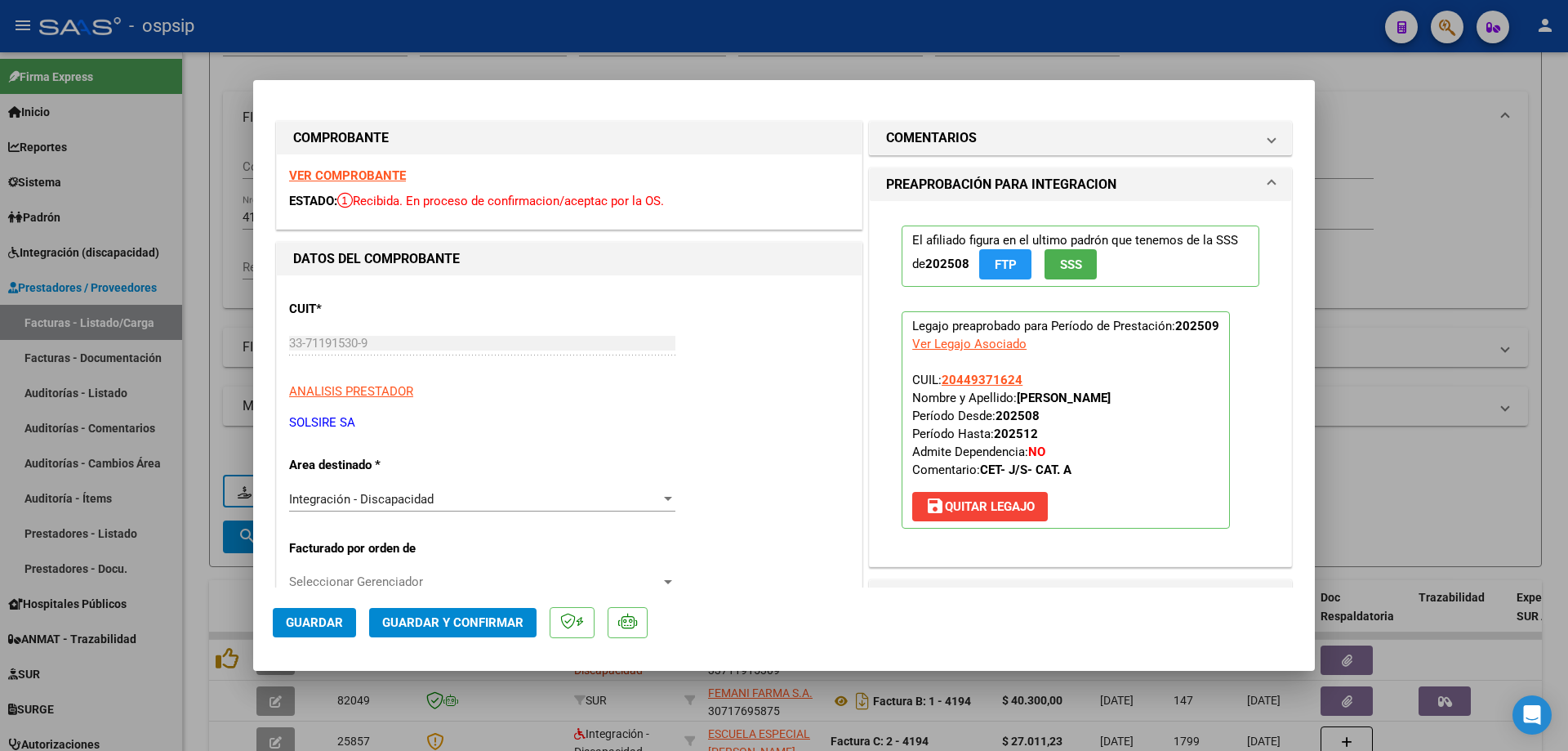
drag, startPoint x: 1023, startPoint y: 377, endPoint x: 933, endPoint y: 380, distance: 90.0
click at [933, 380] on p "Legajo preaprobado para Período de Prestación: 202509 Ver Legajo Asociado CUIL:…" at bounding box center [1066, 420] width 328 height 218
copy span "20449371624"
click at [464, 621] on span "Guardar y Confirmar" at bounding box center [453, 622] width 141 height 15
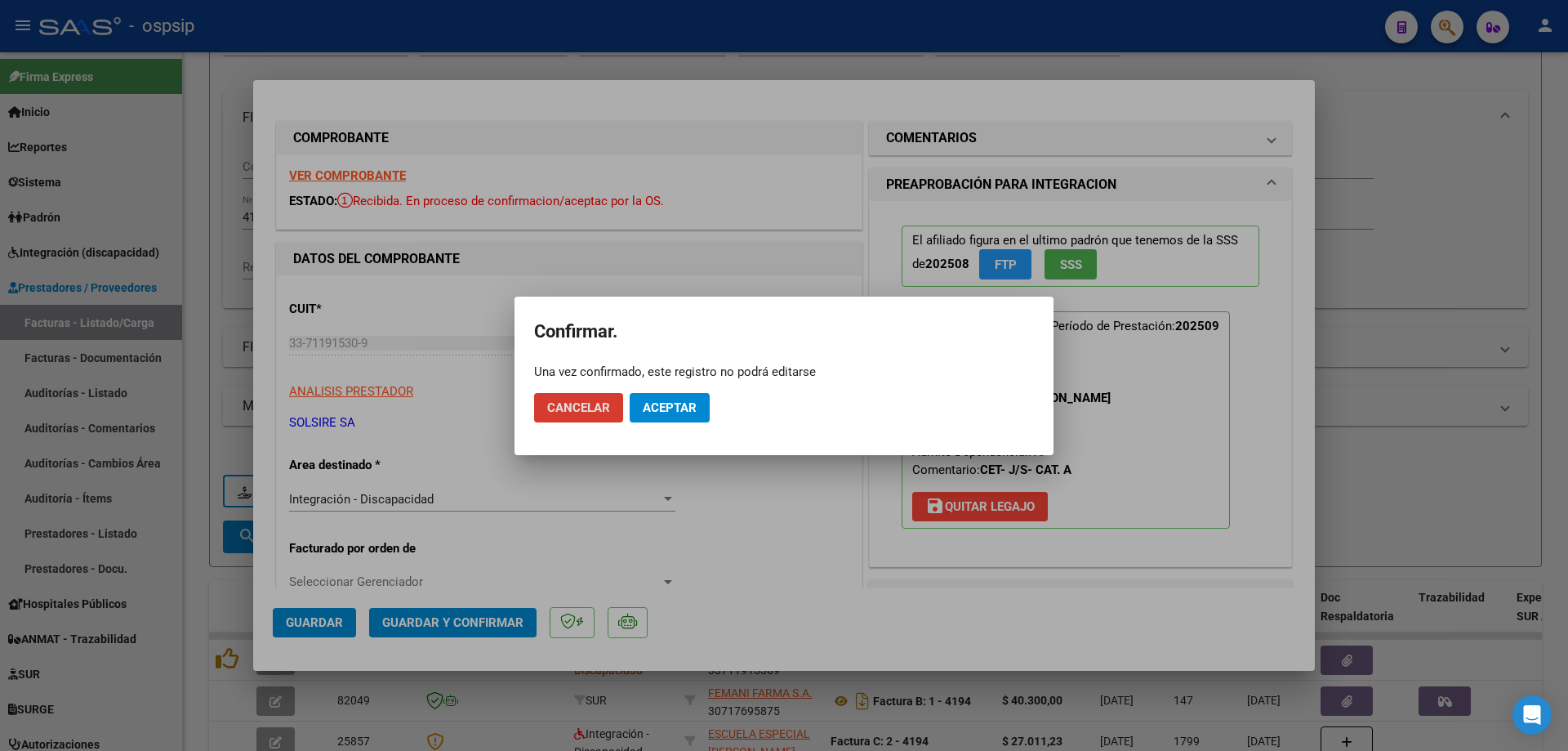
click at [676, 415] on button "Aceptar" at bounding box center [669, 407] width 80 height 29
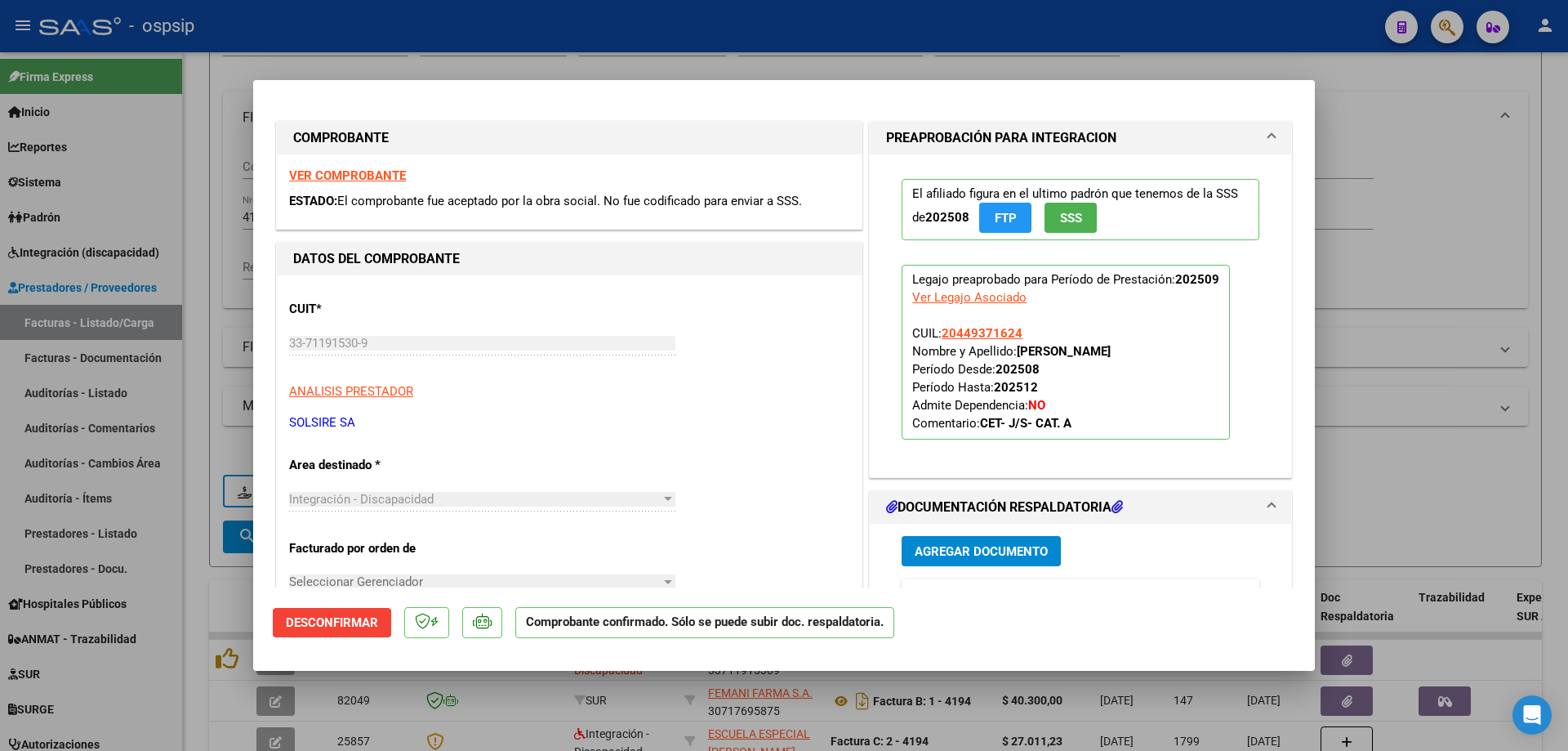
click at [1436, 249] on div at bounding box center [784, 376] width 1568 height 751
type input "$ 0,00"
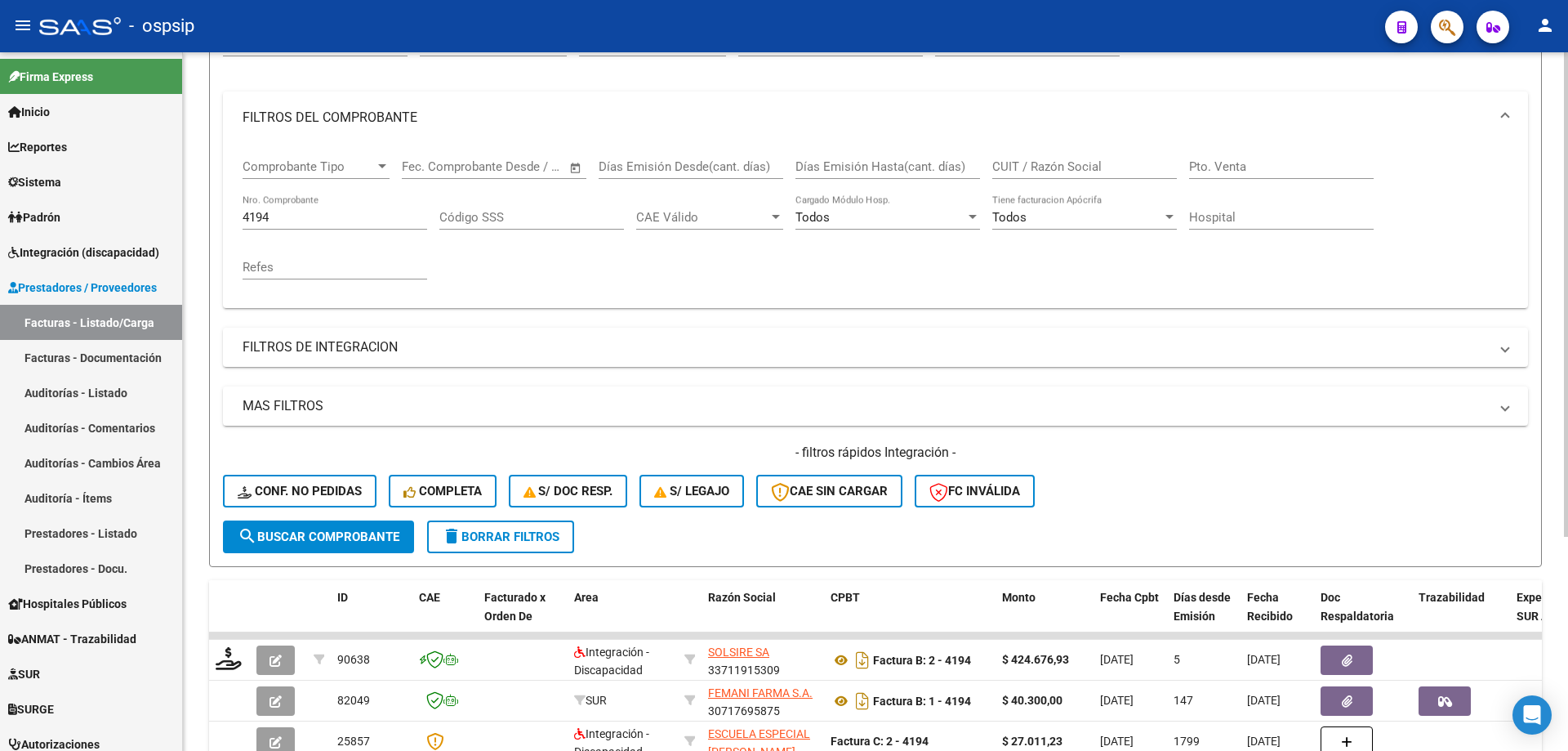
click at [292, 224] on input "4194" at bounding box center [336, 217] width 185 height 15
type input "4"
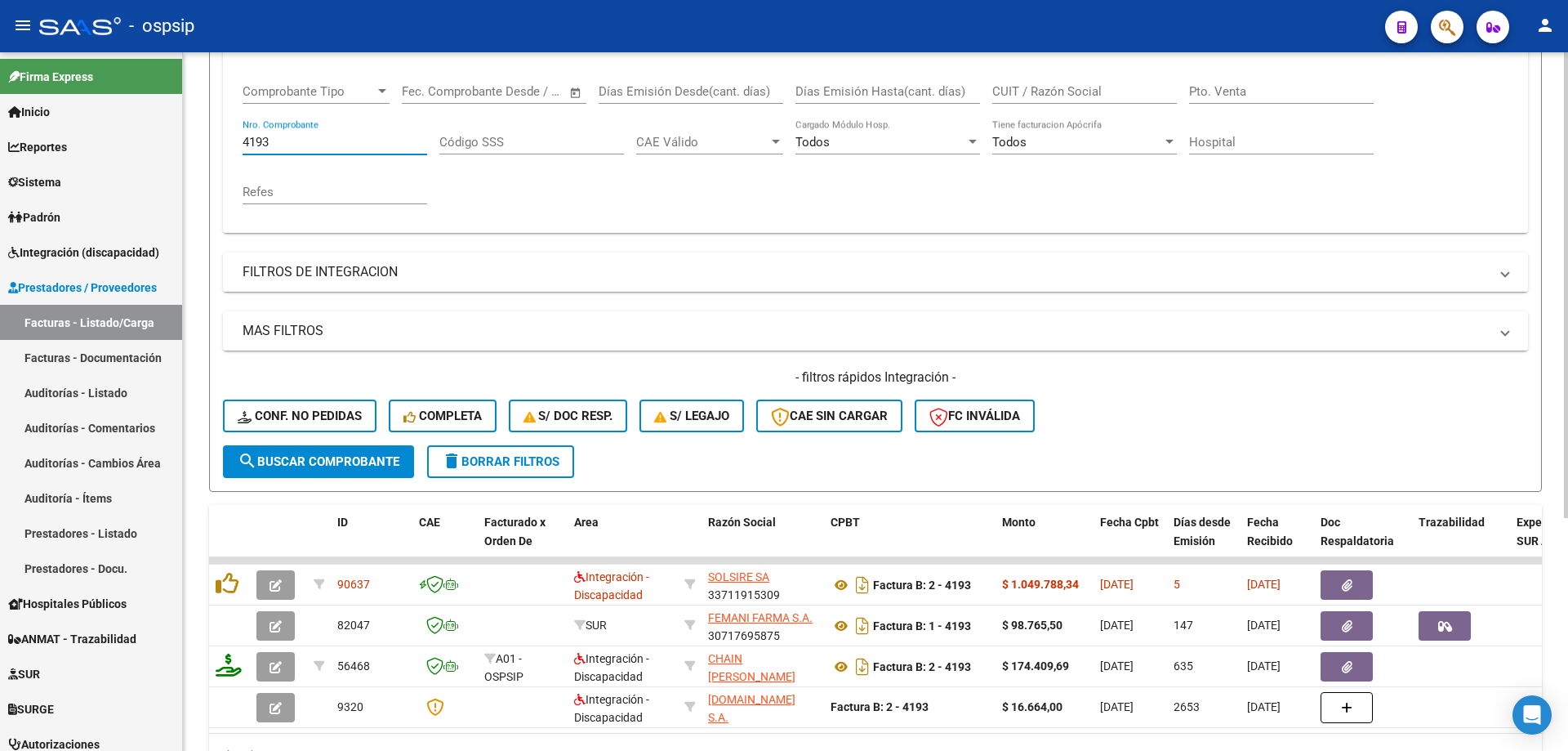
scroll to position [349, 0]
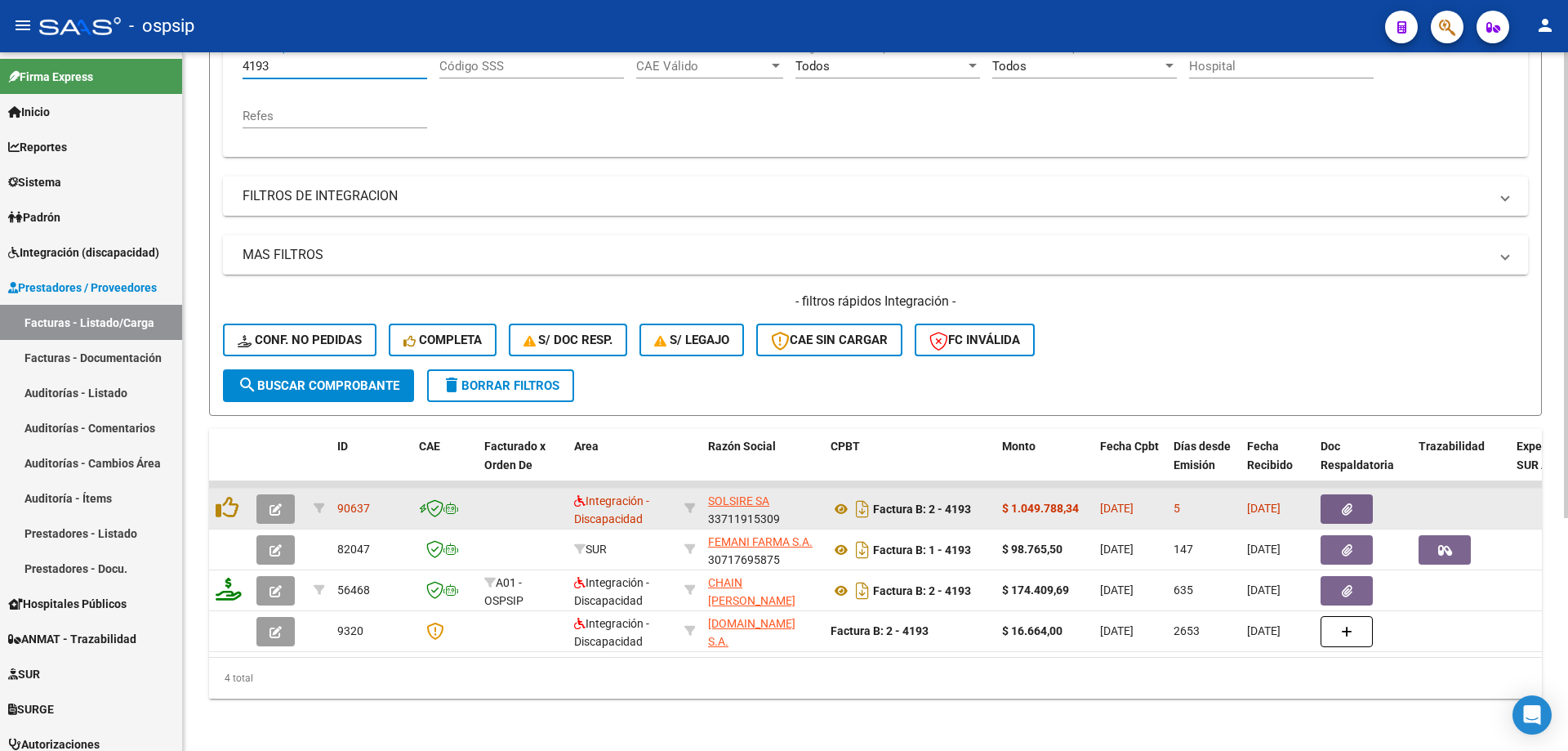
type input "4193"
click at [274, 503] on icon "button" at bounding box center [276, 510] width 13 height 13
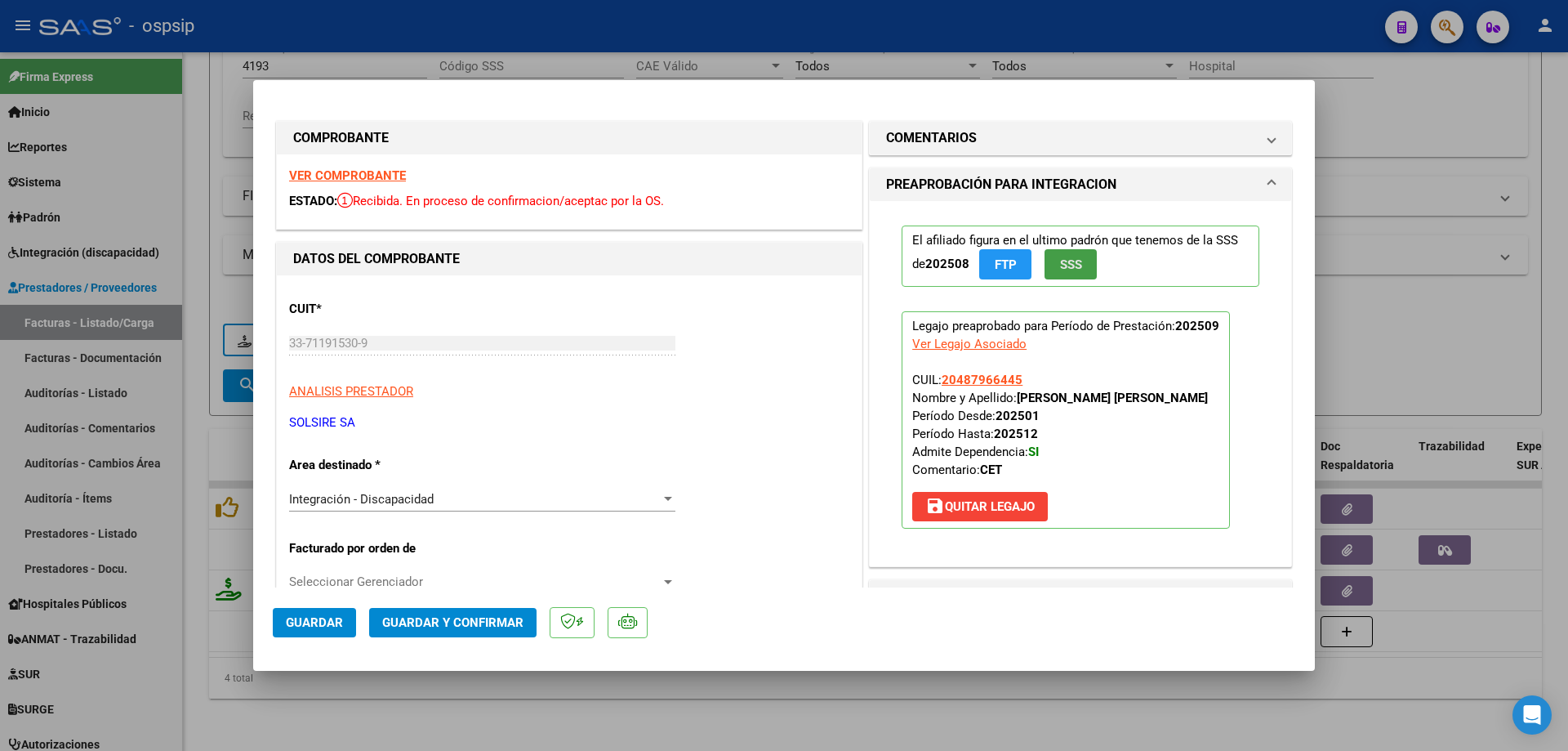
click at [1060, 267] on span "SSS" at bounding box center [1071, 265] width 22 height 15
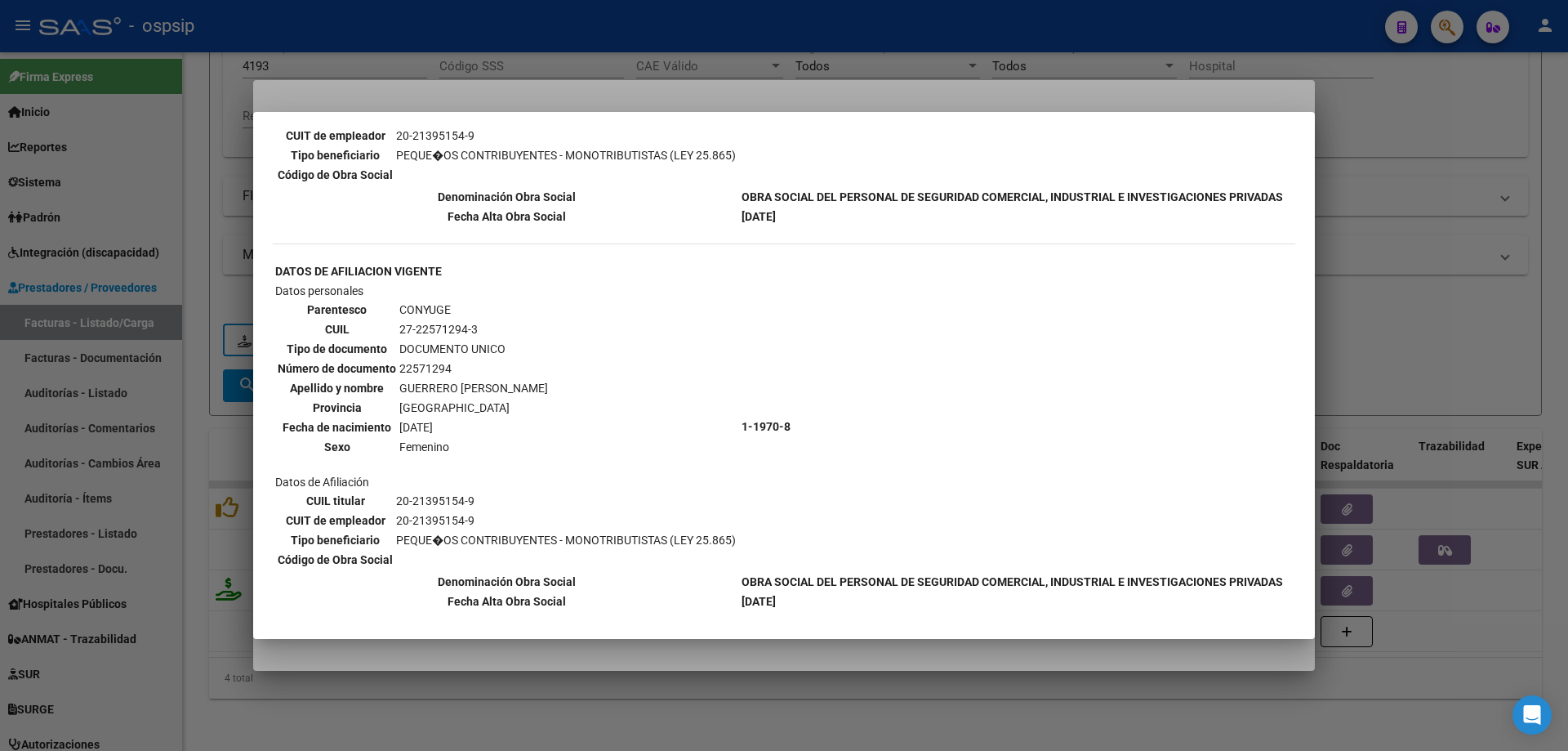
scroll to position [327, 0]
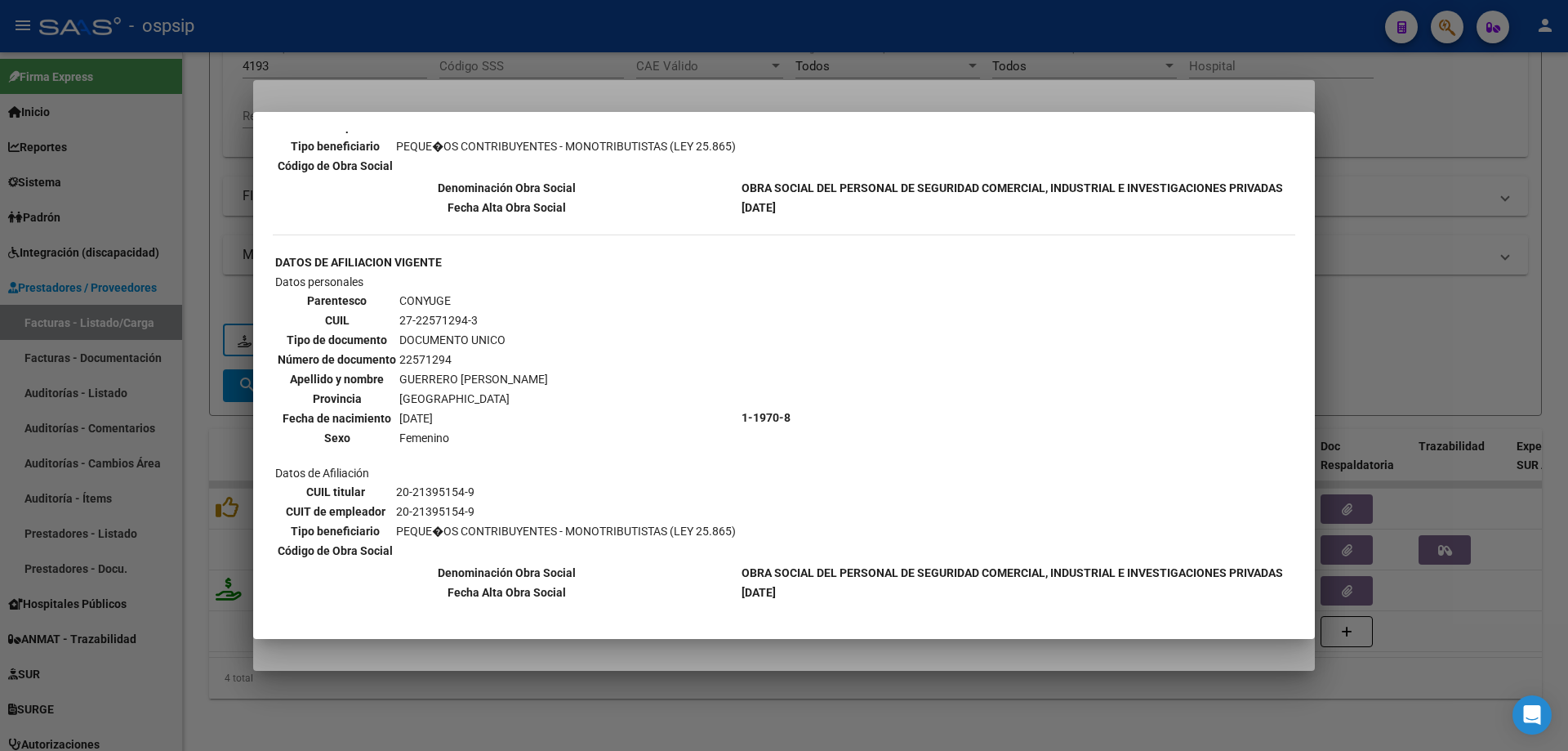
click at [1418, 280] on div at bounding box center [784, 376] width 1568 height 751
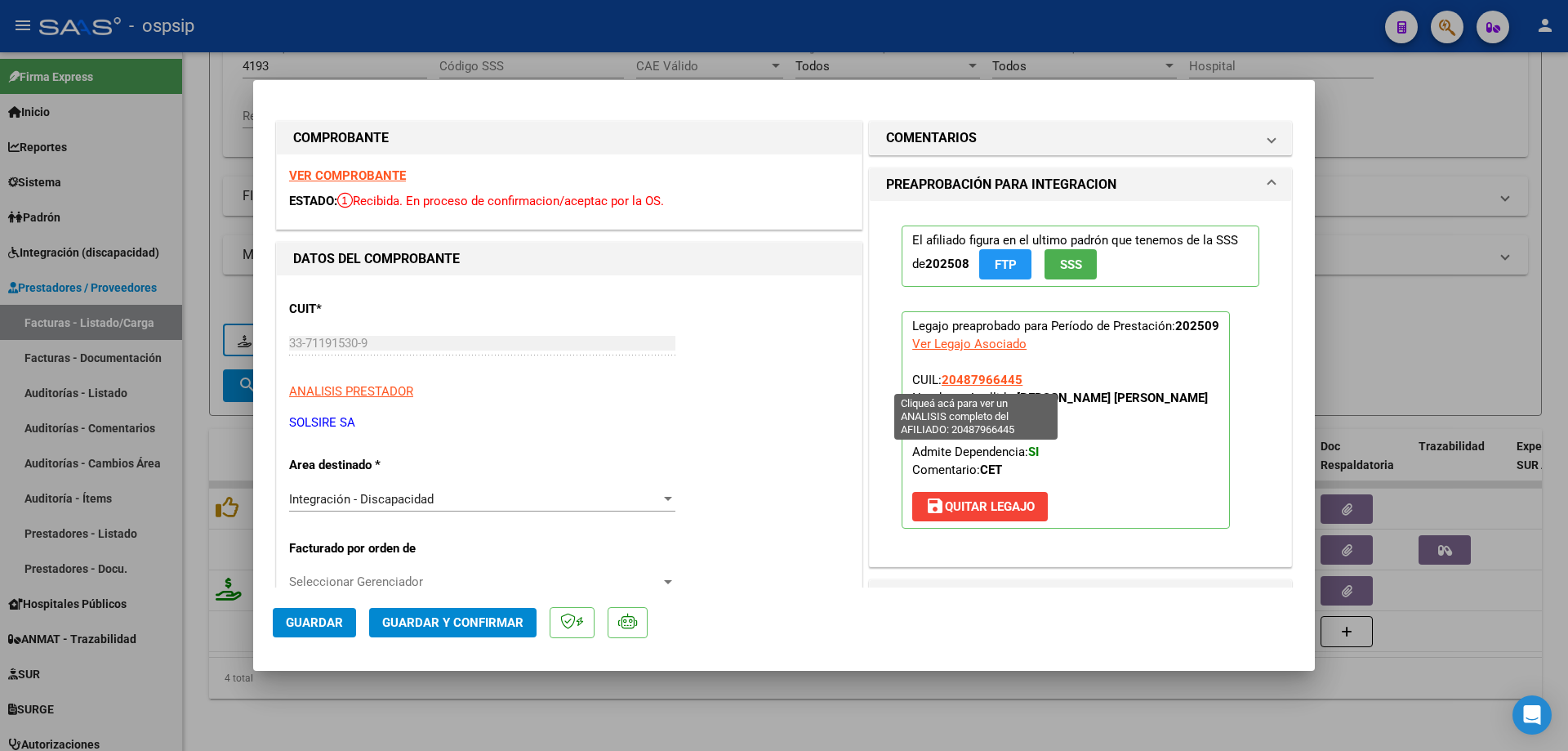
click at [958, 376] on span "20487966445" at bounding box center [981, 380] width 81 height 15
type textarea "20487966445"
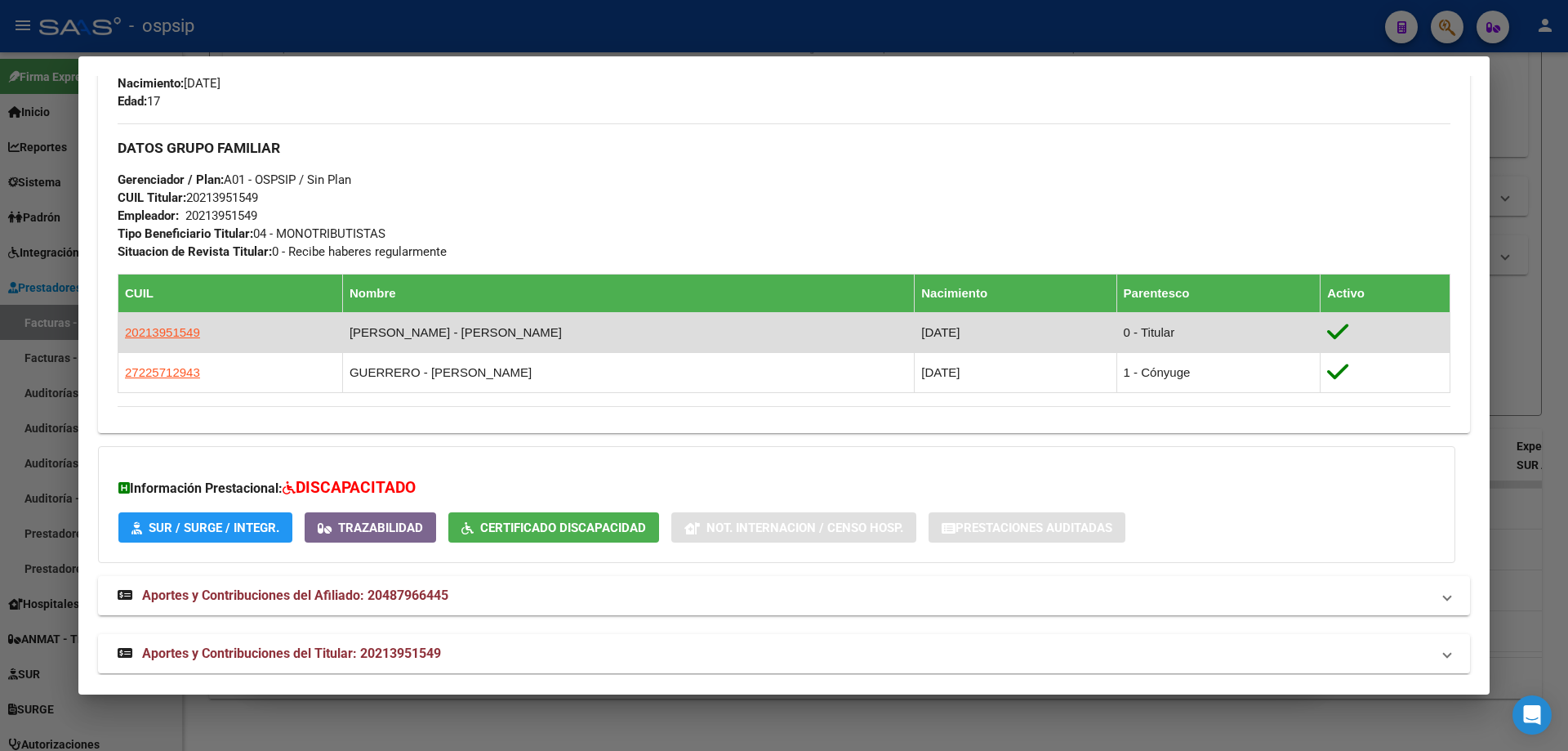
scroll to position [702, 0]
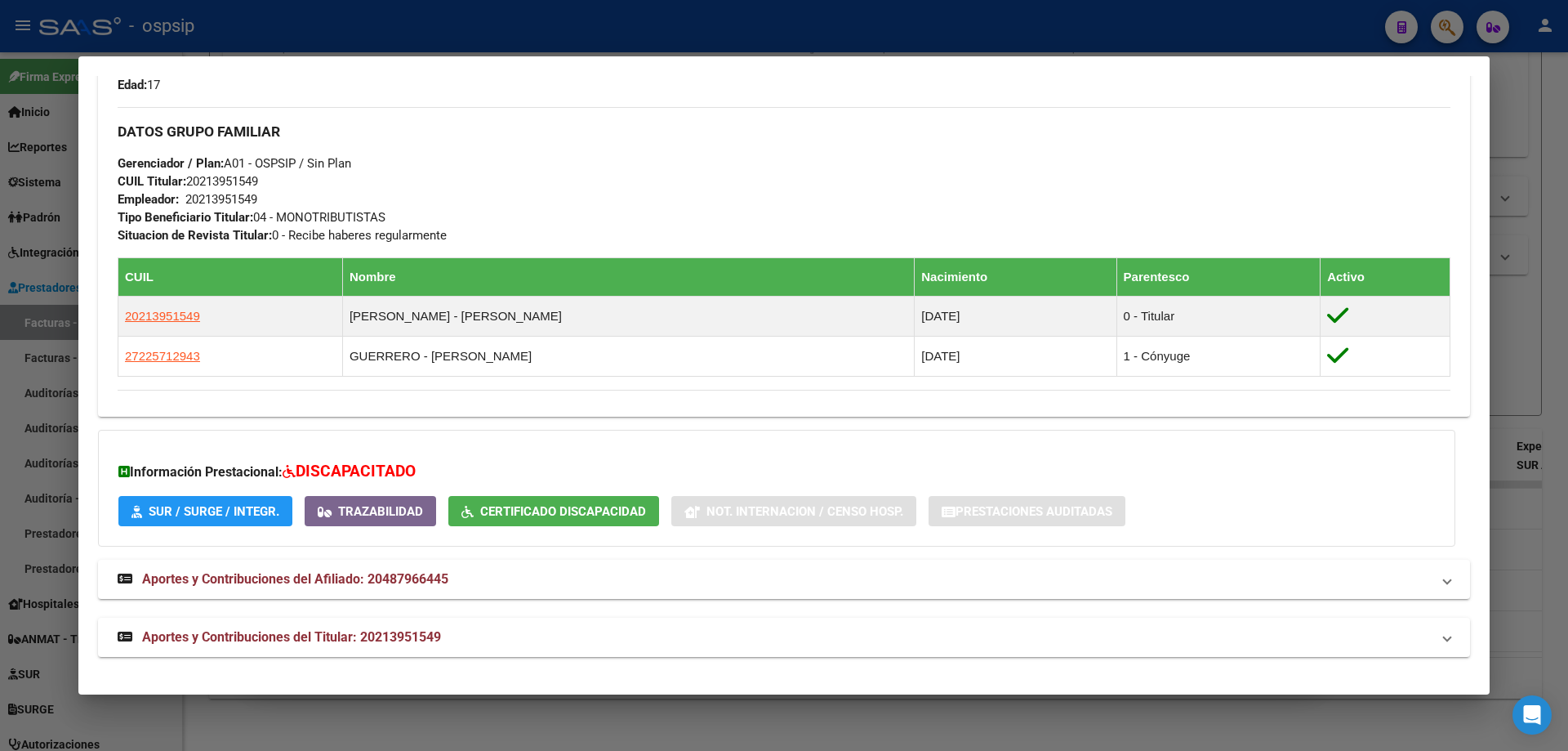
click at [1563, 312] on div at bounding box center [784, 376] width 1568 height 751
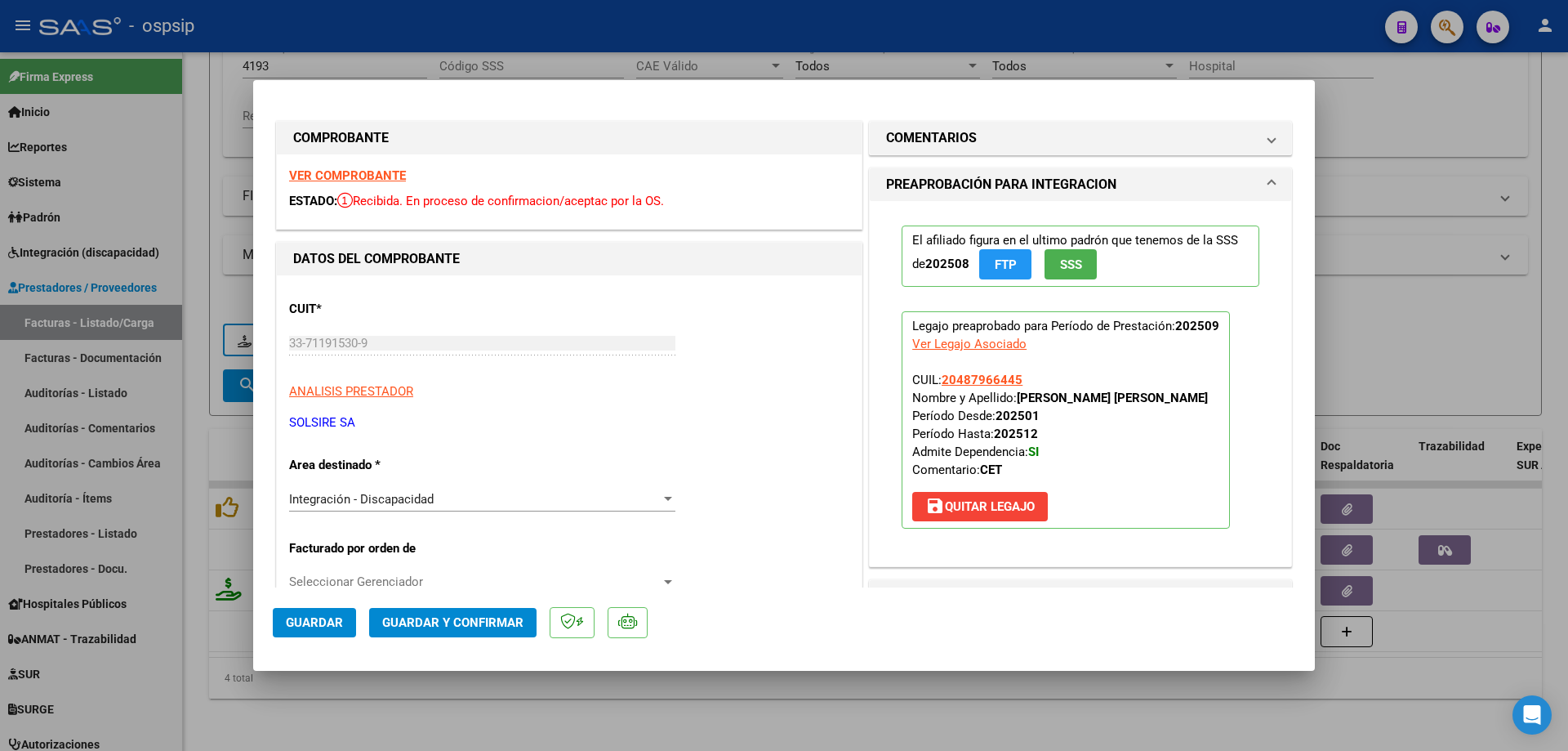
click at [992, 493] on button "save Quitar Legajo" at bounding box center [980, 506] width 136 height 29
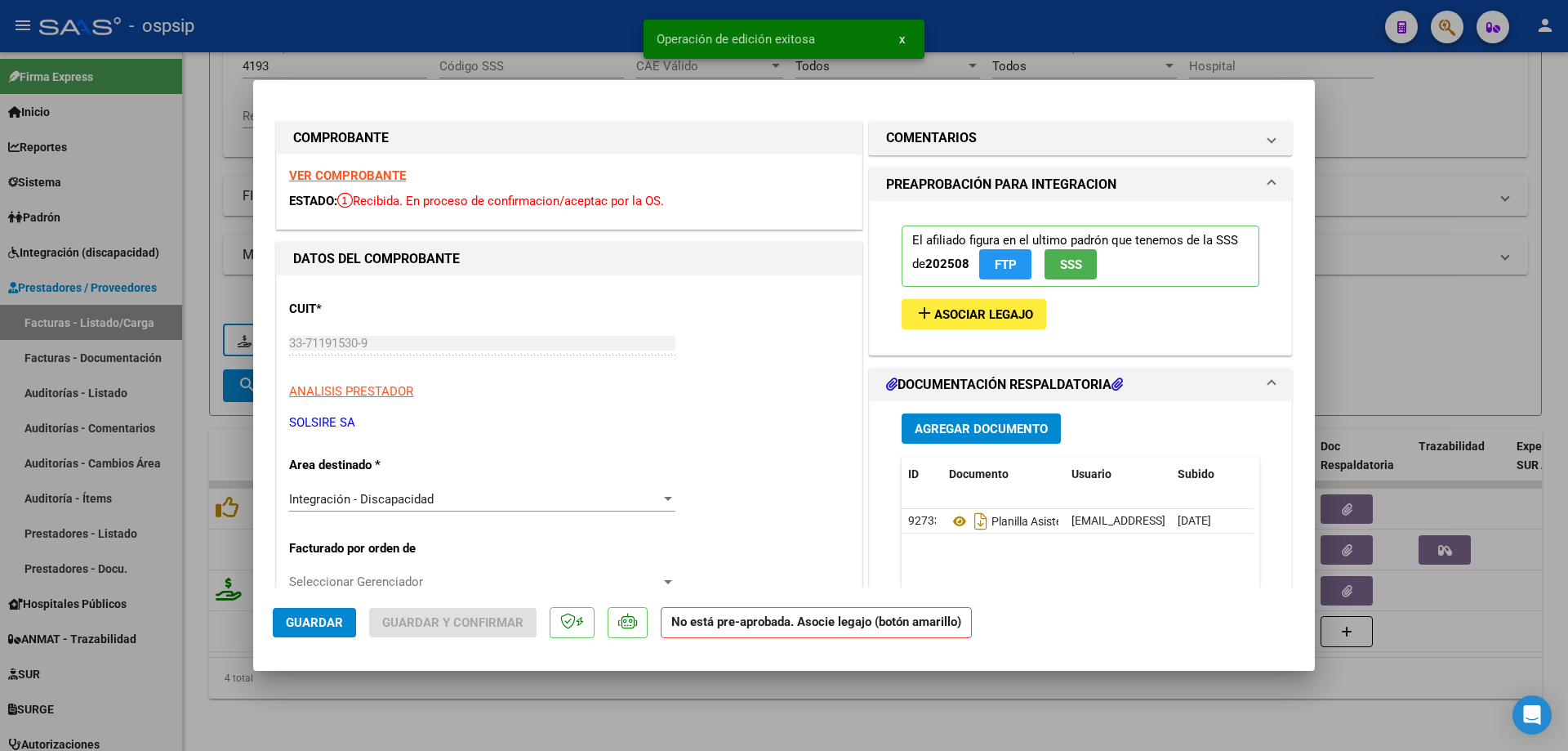
click at [337, 619] on span "Guardar" at bounding box center [314, 622] width 57 height 15
click at [981, 317] on span "Asociar Legajo" at bounding box center [983, 315] width 99 height 15
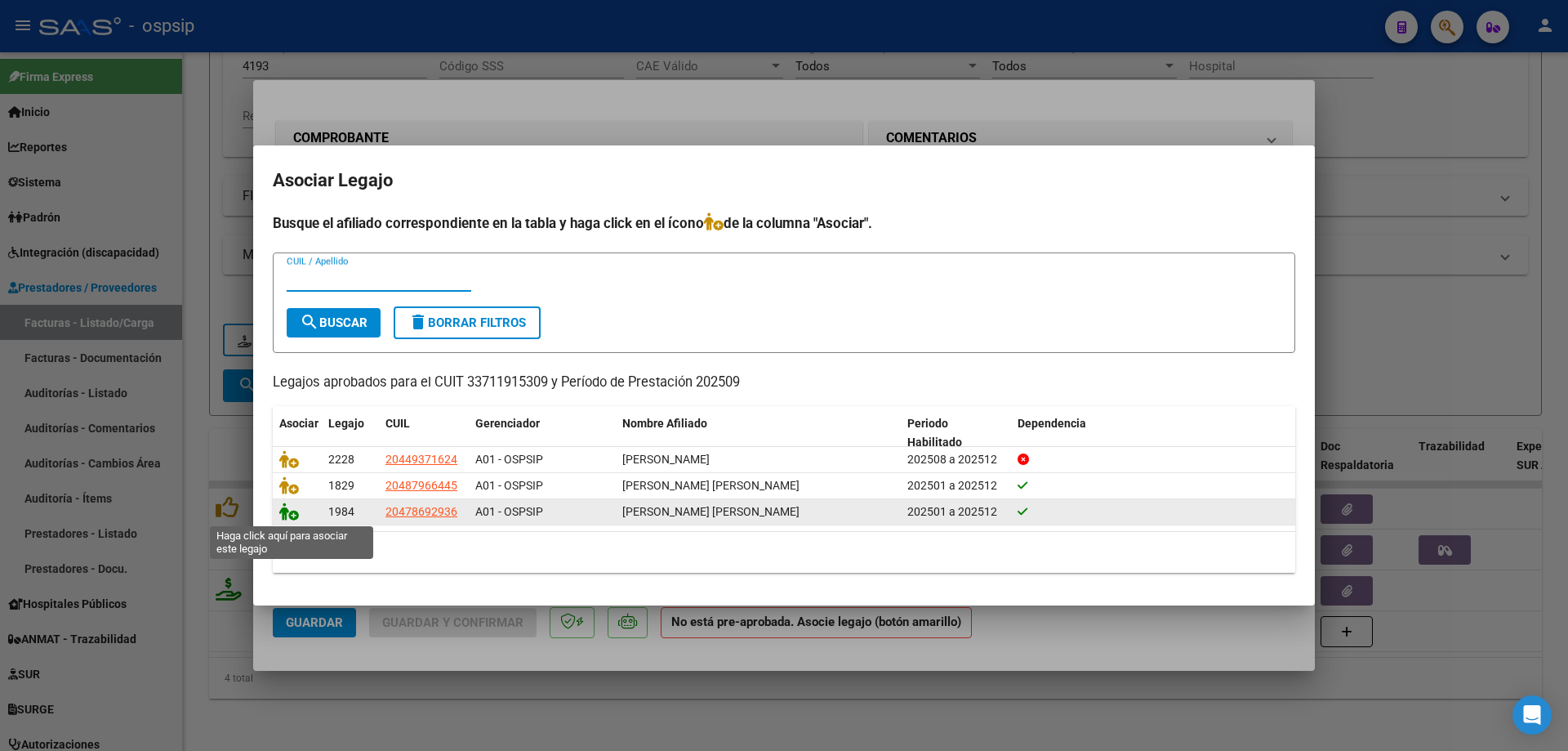
click at [293, 514] on icon at bounding box center [289, 512] width 20 height 18
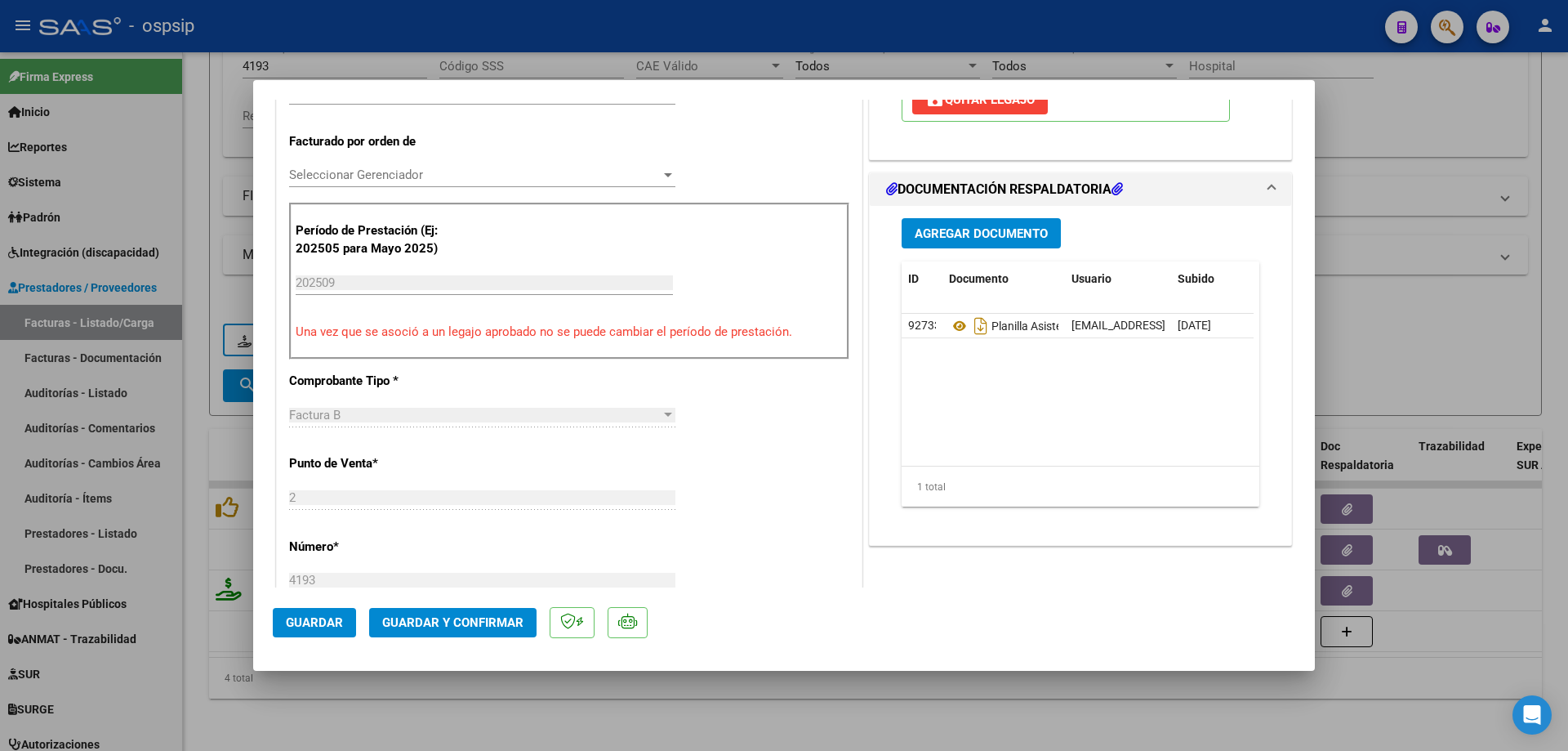
scroll to position [408, 0]
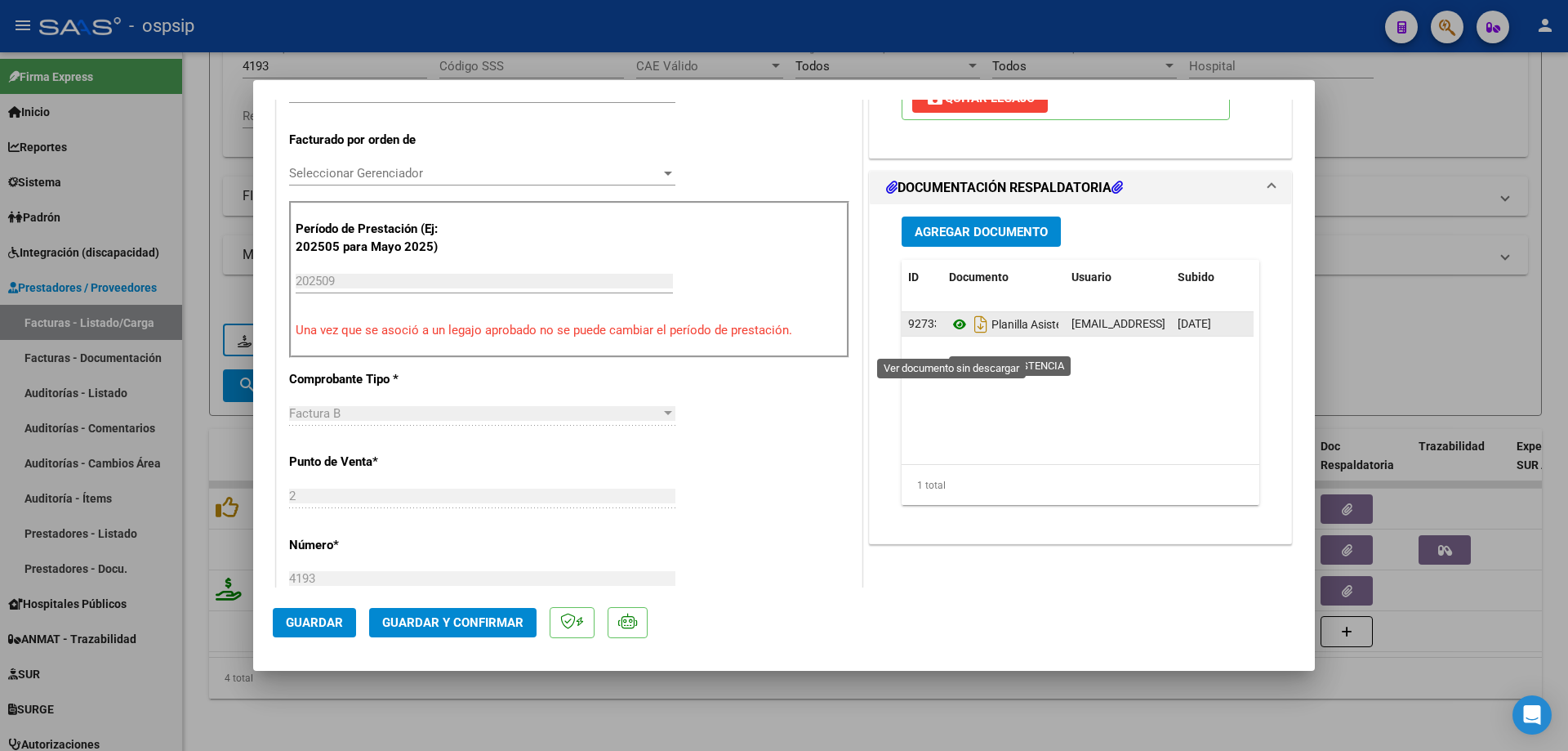
click at [953, 334] on icon at bounding box center [959, 325] width 21 height 20
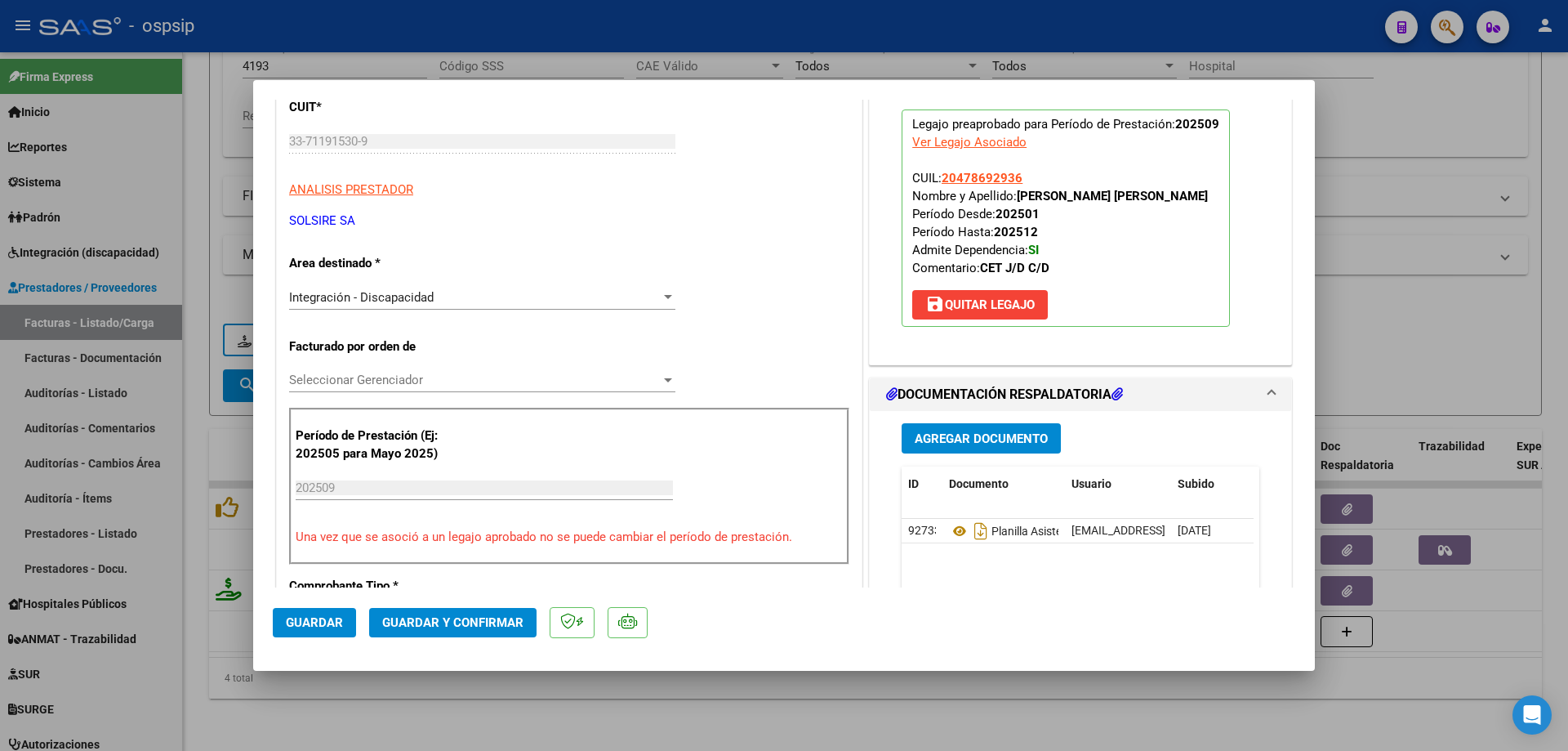
scroll to position [163, 0]
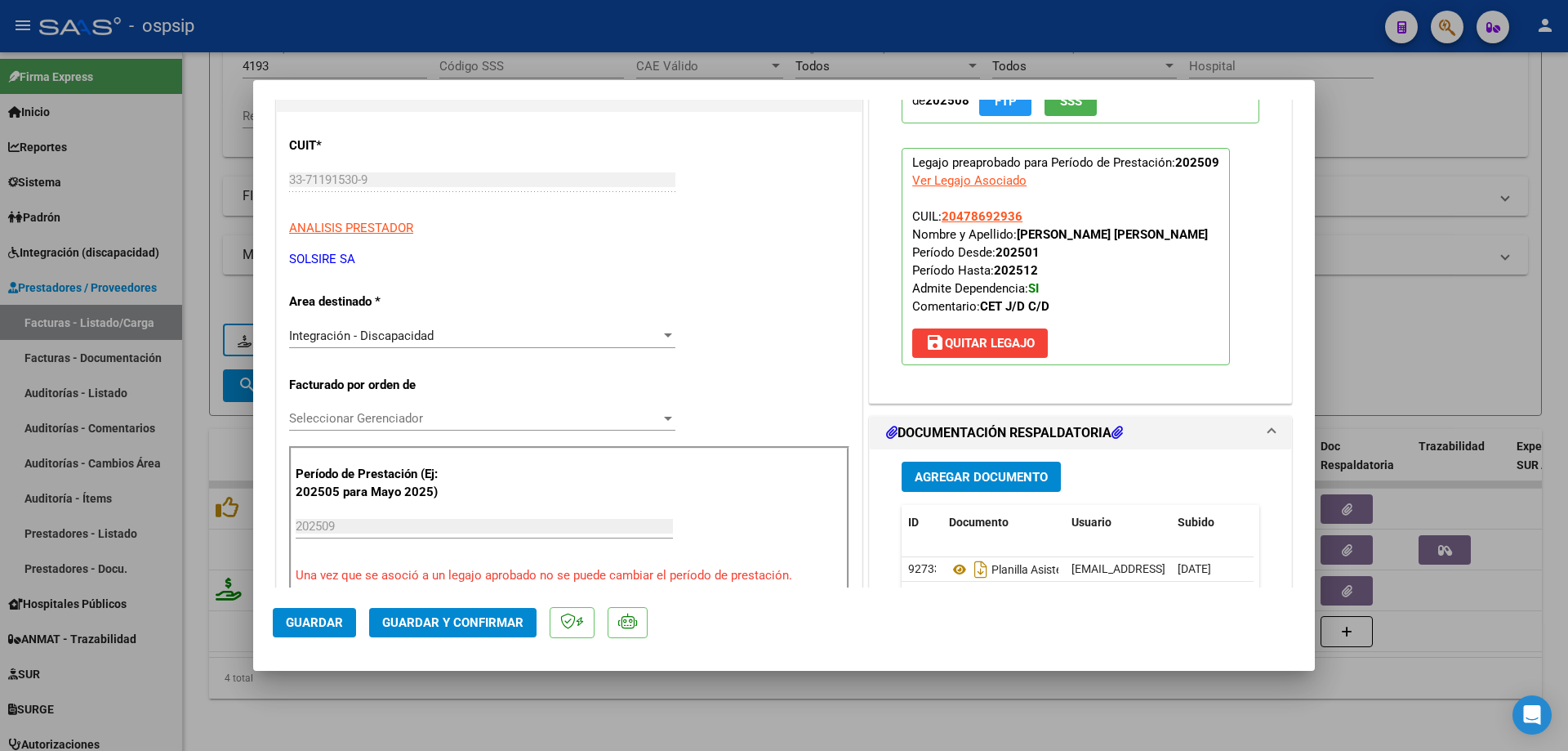
drag, startPoint x: 1017, startPoint y: 212, endPoint x: 935, endPoint y: 218, distance: 82.2
click at [935, 218] on p "Legajo preaprobado para Período de Prestación: 202509 Ver Legajo Asociado CUIL:…" at bounding box center [1066, 257] width 328 height 218
copy span "20478692936"
click at [423, 622] on span "Guardar y Confirmar" at bounding box center [453, 622] width 141 height 15
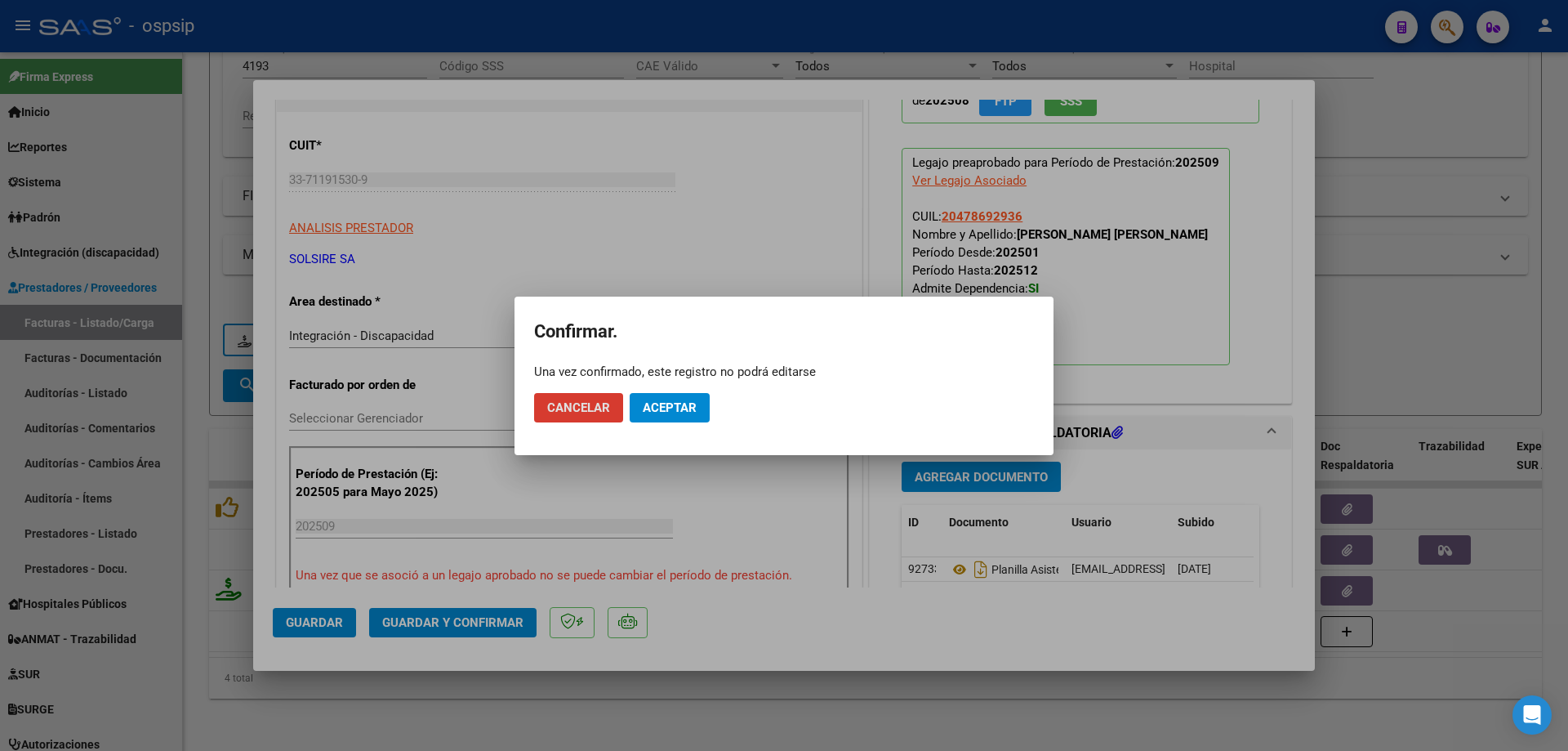
click at [667, 408] on span "Aceptar" at bounding box center [669, 407] width 54 height 15
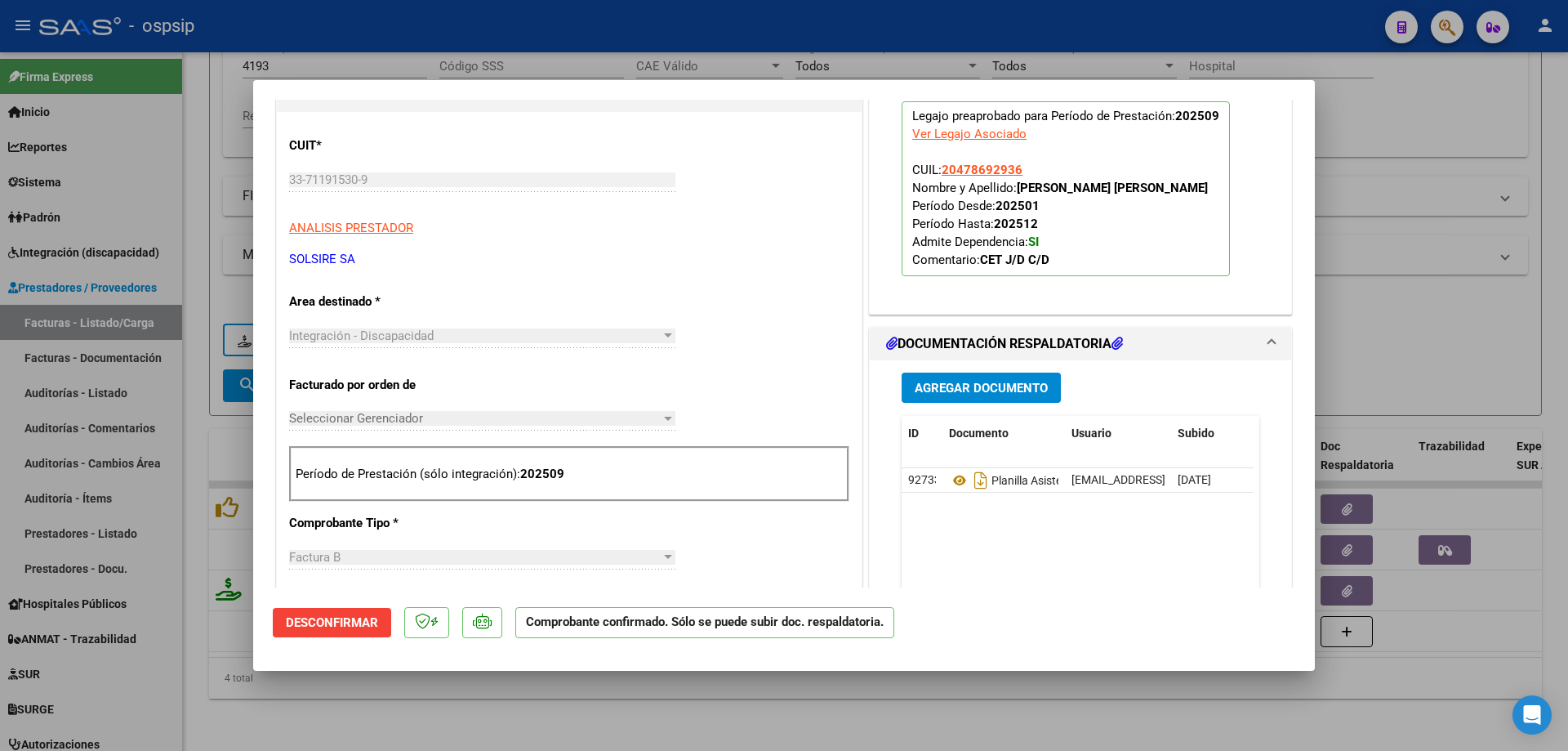
click at [1428, 377] on div at bounding box center [784, 376] width 1568 height 751
type input "$ 0,00"
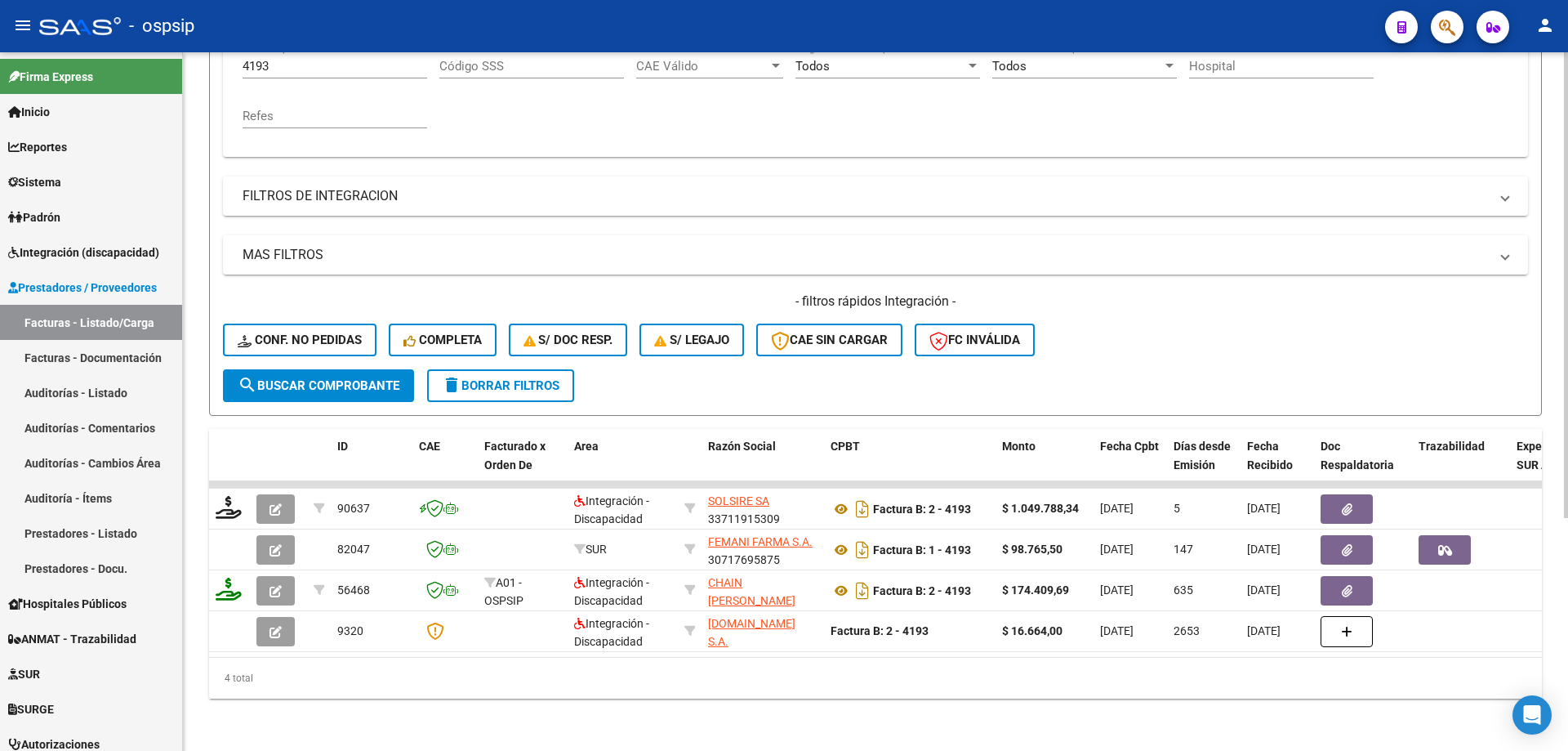
scroll to position [104, 0]
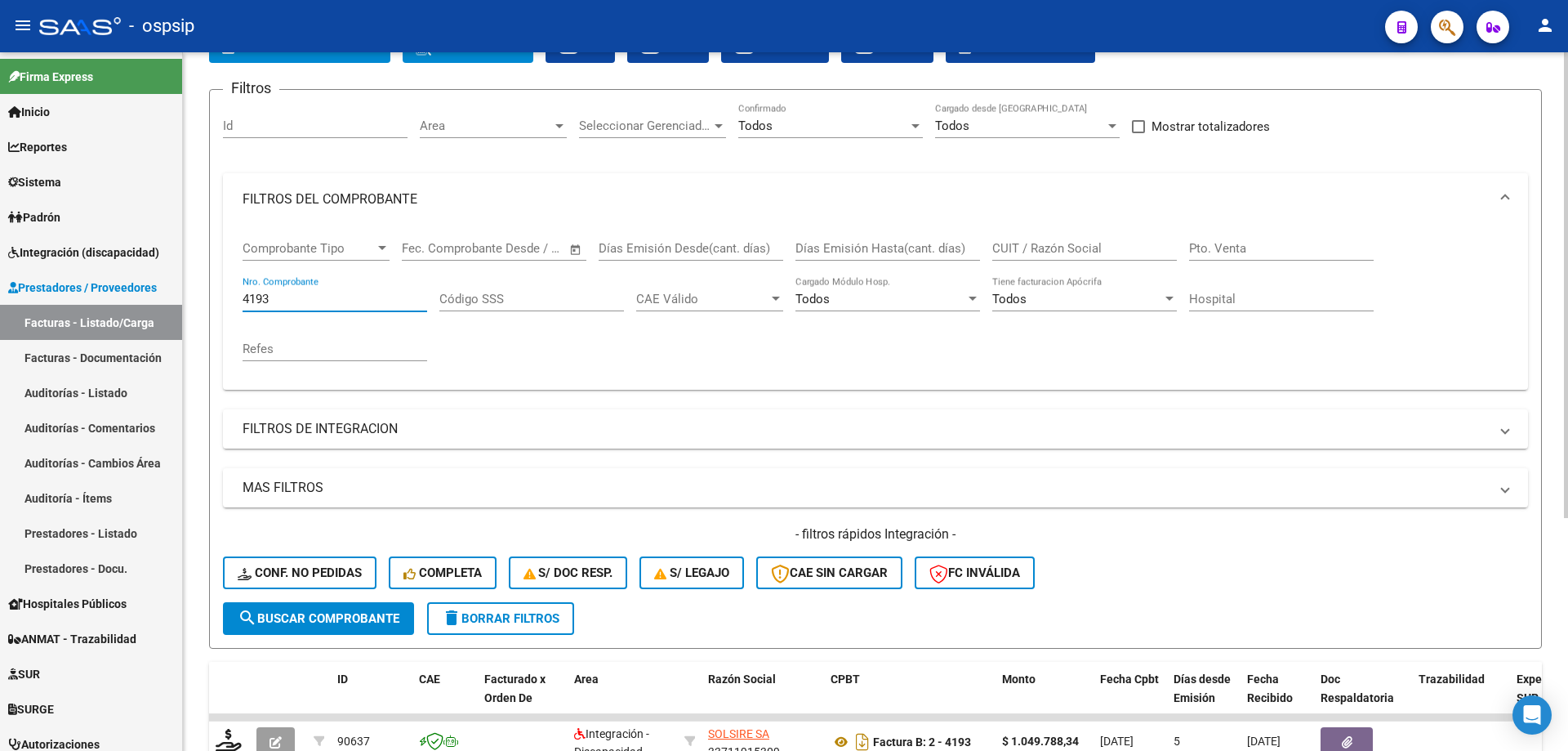
click at [284, 302] on input "4193" at bounding box center [336, 299] width 185 height 15
type input "4"
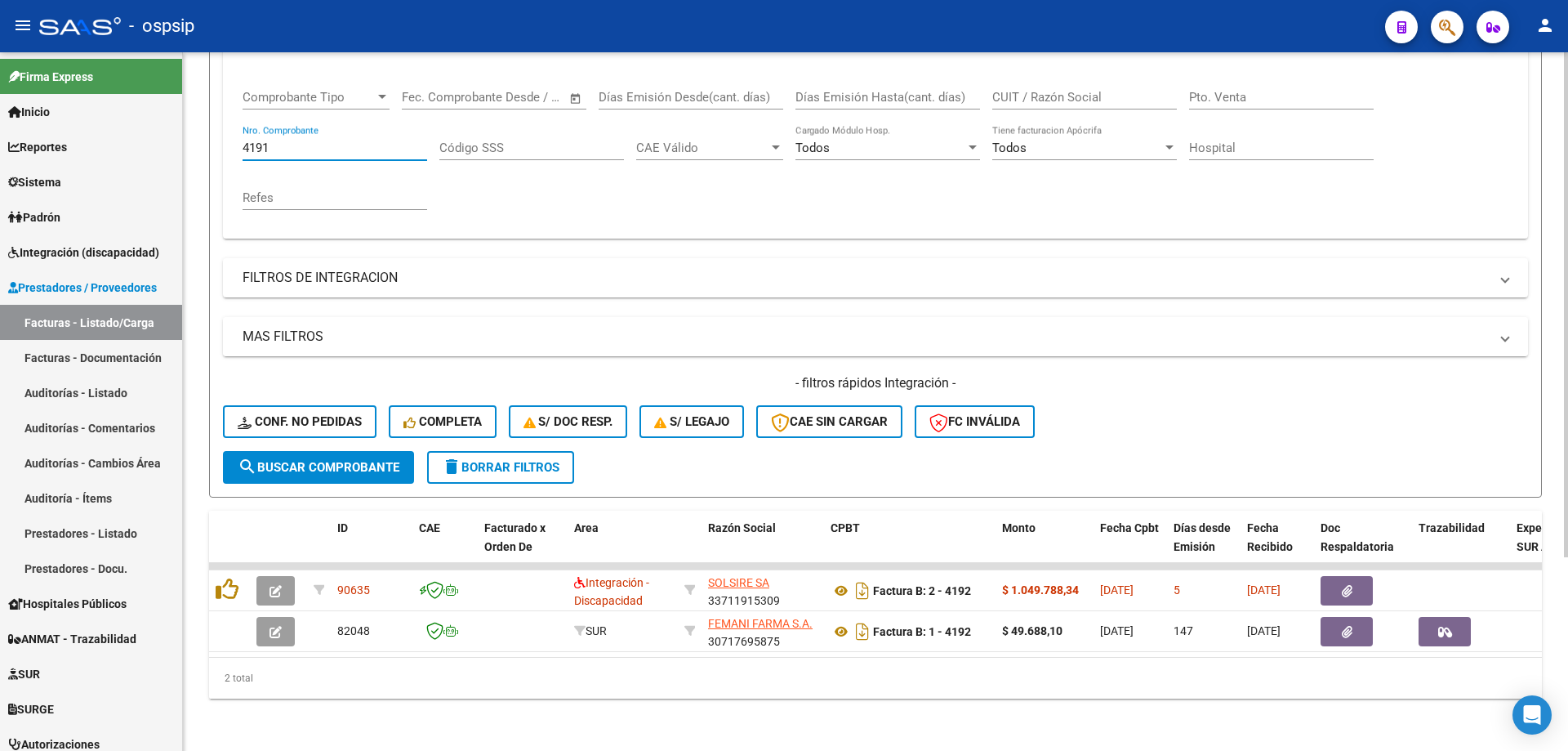
scroll to position [268, 0]
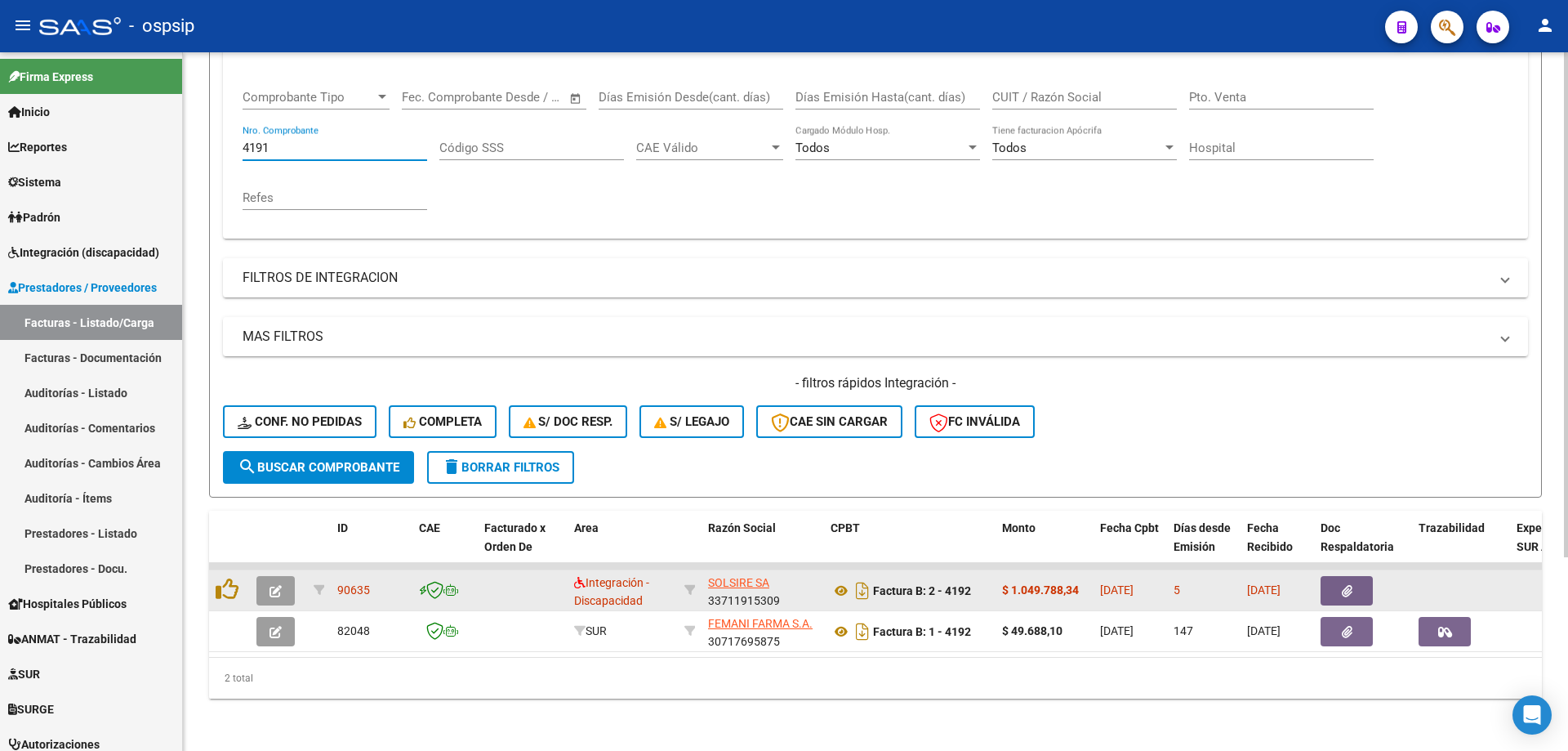
type input "4191"
click at [277, 585] on icon "button" at bounding box center [276, 591] width 13 height 13
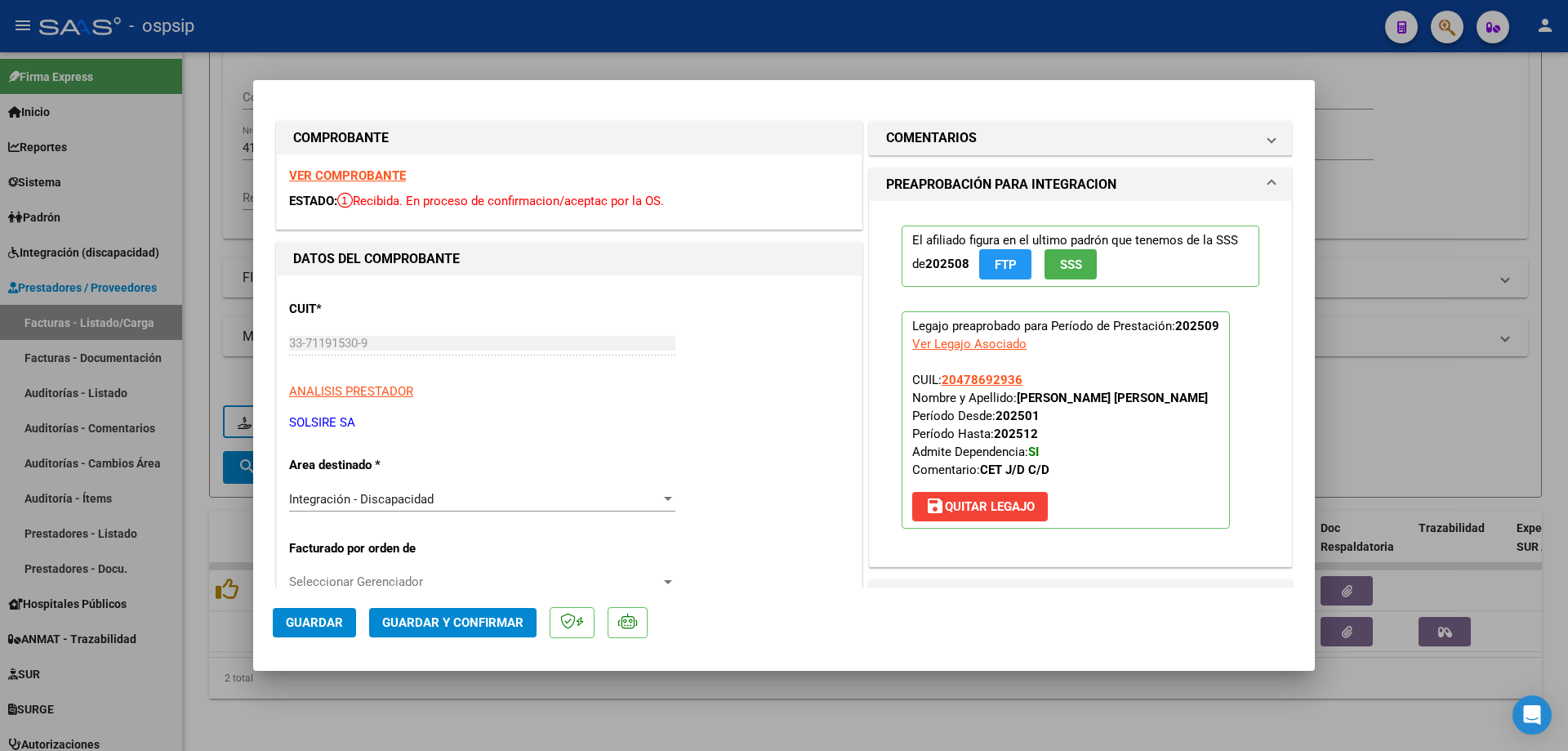
click at [1071, 265] on span "SSS" at bounding box center [1071, 265] width 22 height 15
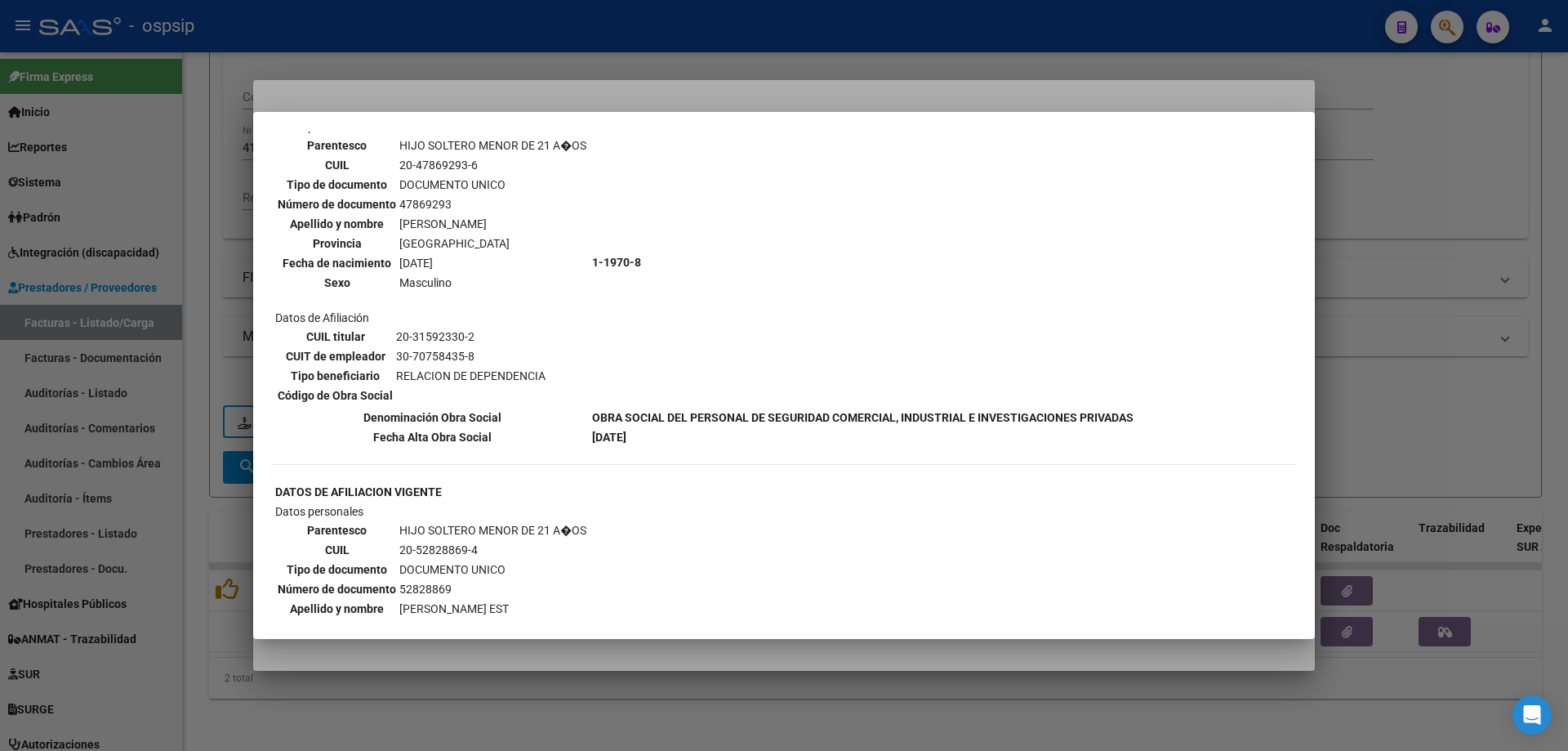
scroll to position [1225, 0]
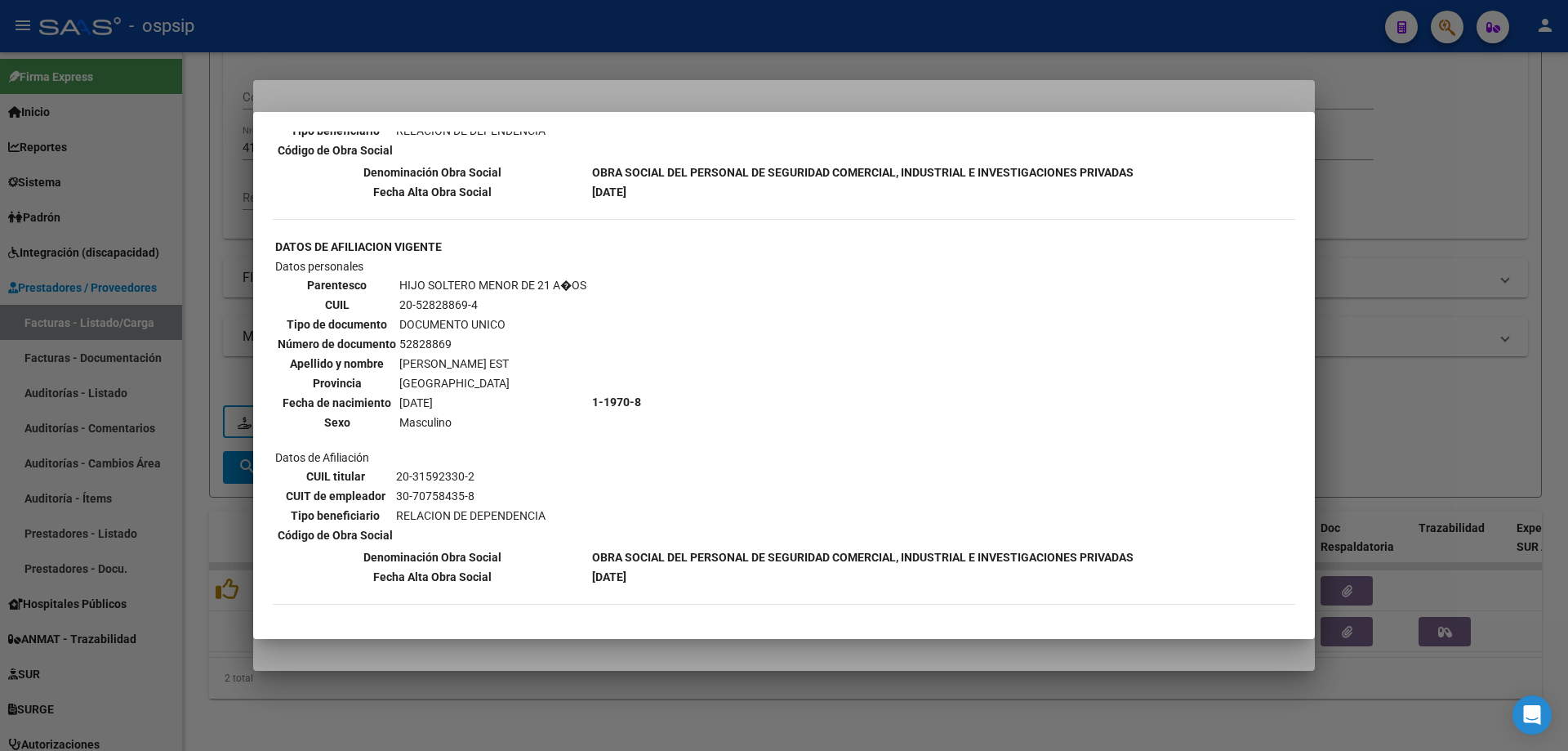
click at [1482, 255] on div at bounding box center [784, 376] width 1568 height 751
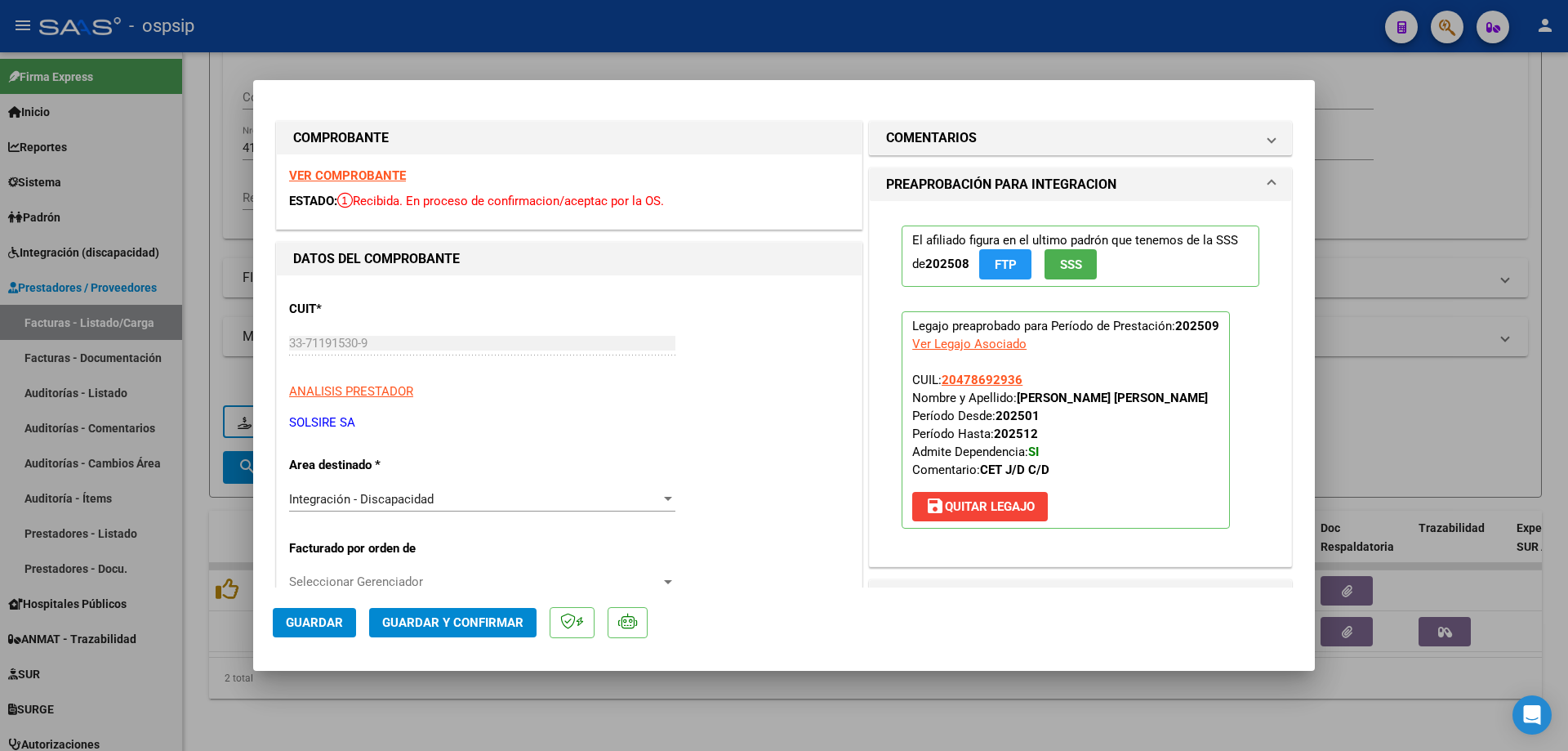
click at [989, 514] on span "save Quitar Legajo" at bounding box center [979, 506] width 110 height 15
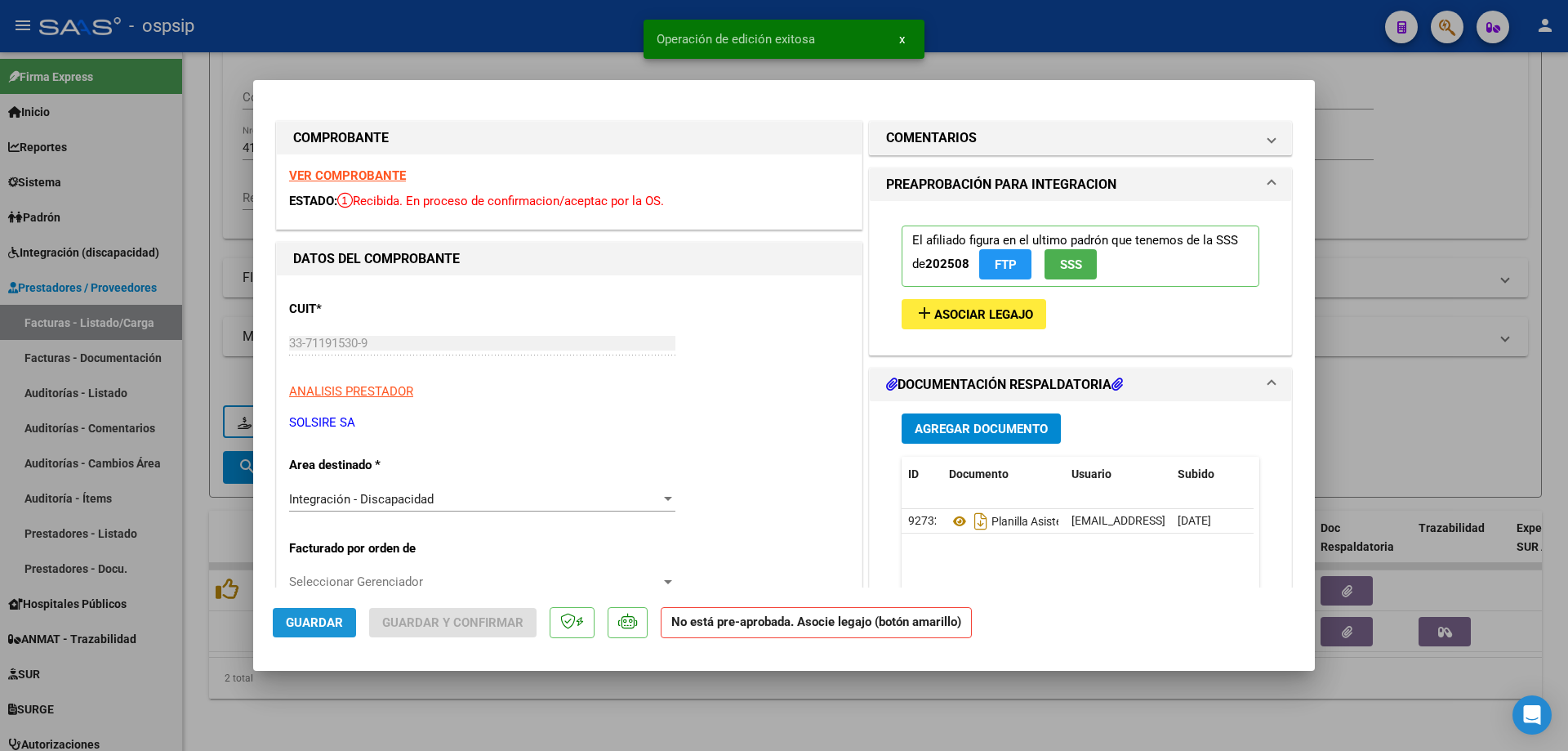
click at [318, 623] on span "Guardar" at bounding box center [314, 622] width 57 height 15
click at [979, 312] on span "Asociar Legajo" at bounding box center [983, 315] width 99 height 15
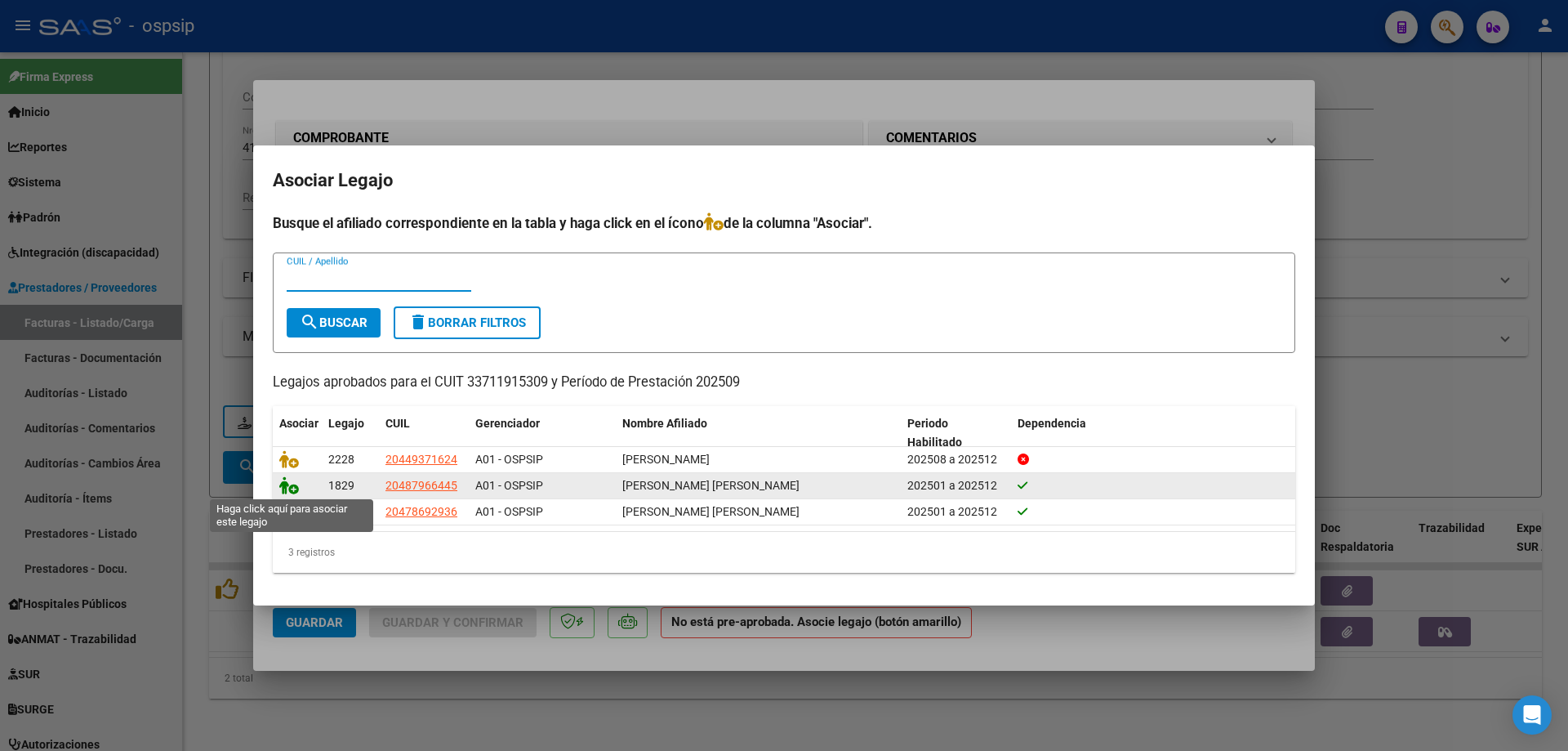
click at [288, 484] on icon at bounding box center [289, 485] width 20 height 18
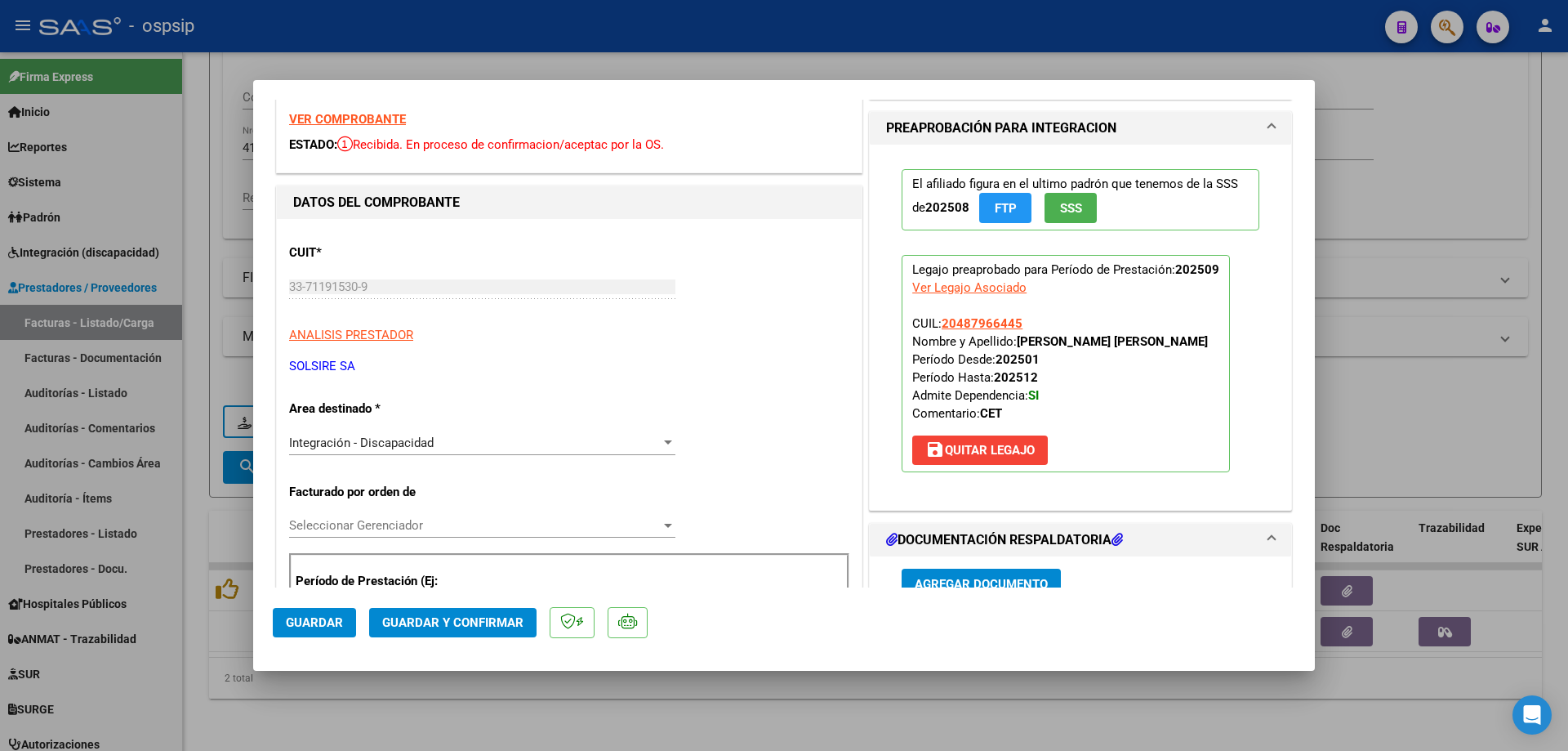
scroll to position [82, 0]
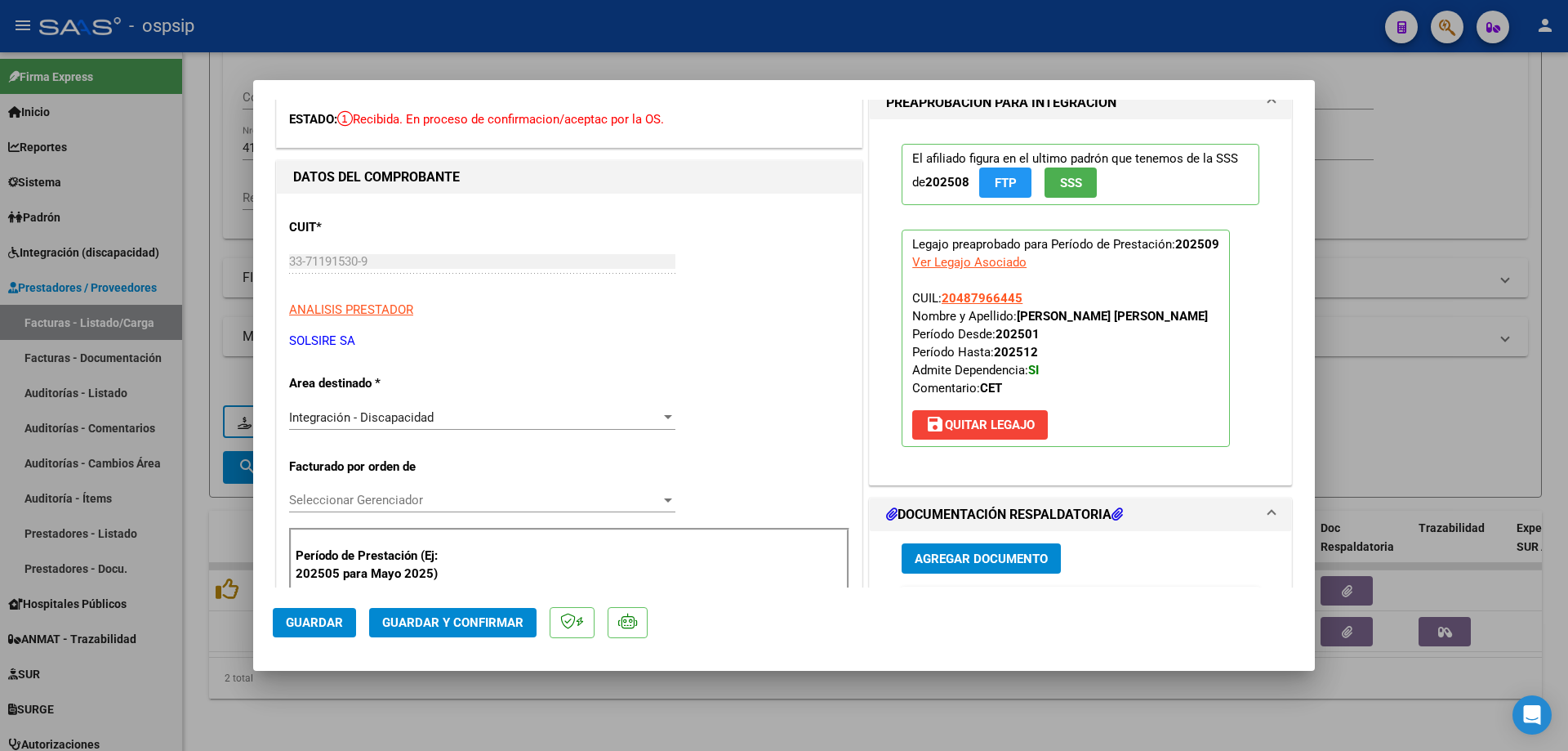
click at [1083, 176] on button "SSS" at bounding box center [1071, 182] width 53 height 30
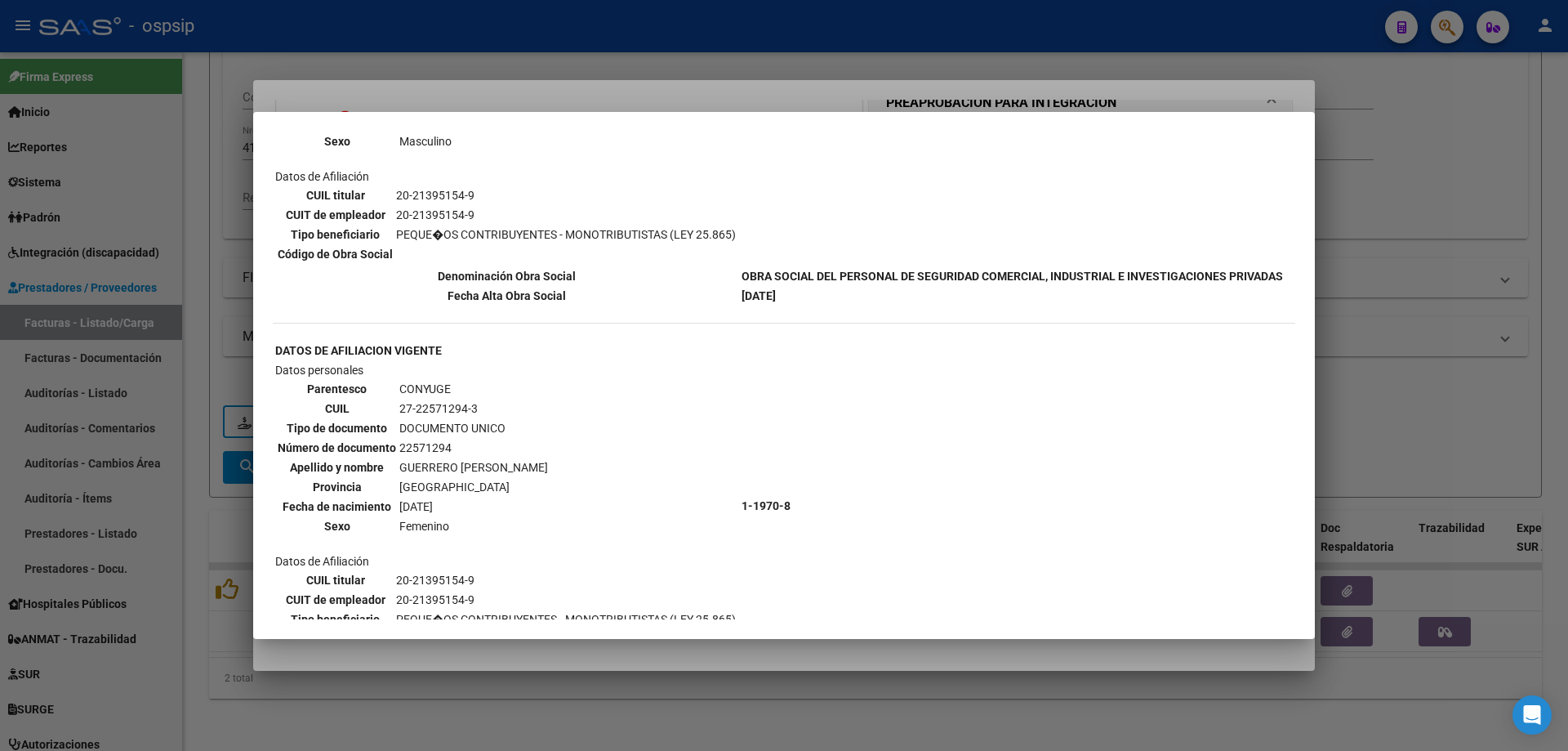
scroll to position [245, 0]
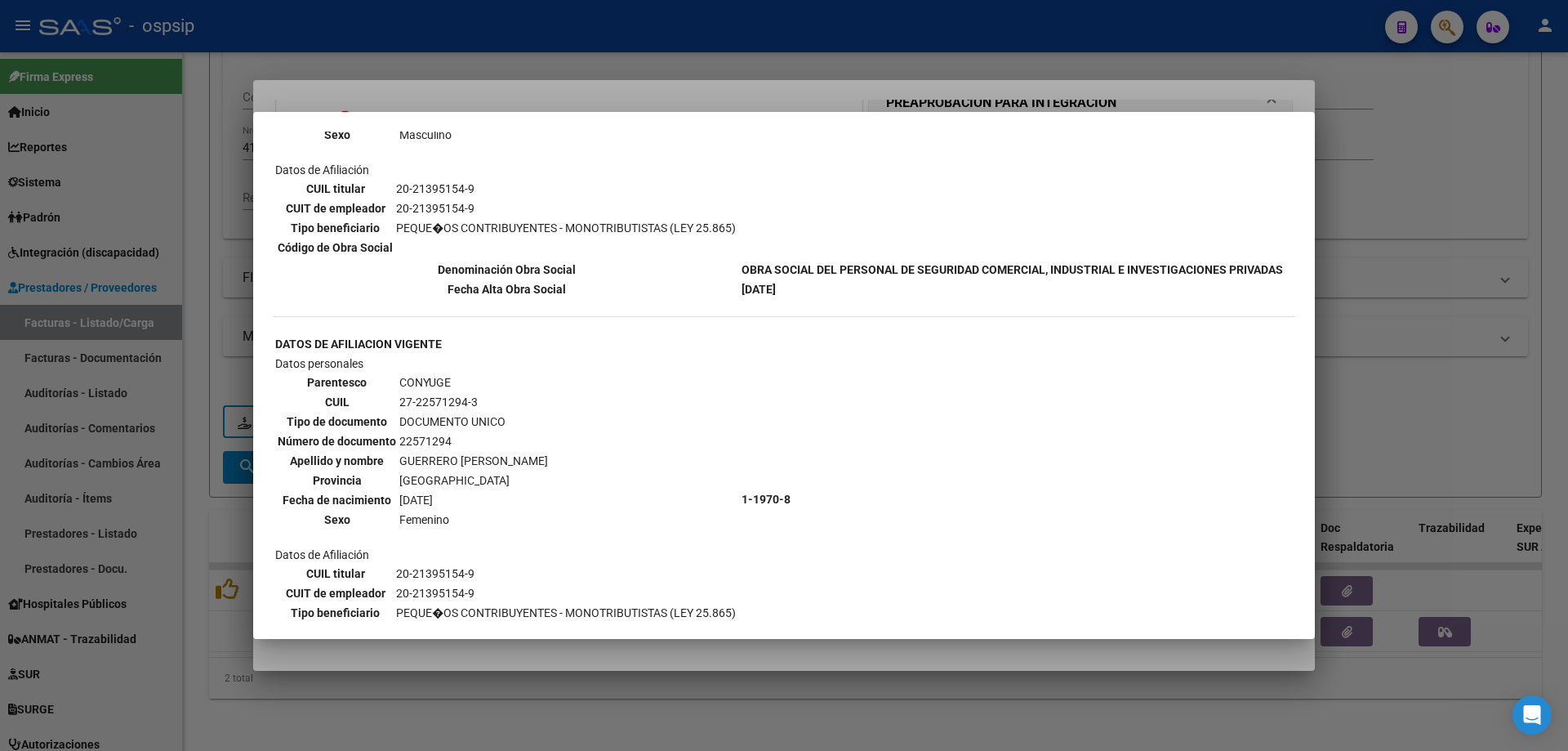
click at [1402, 288] on div at bounding box center [784, 376] width 1568 height 751
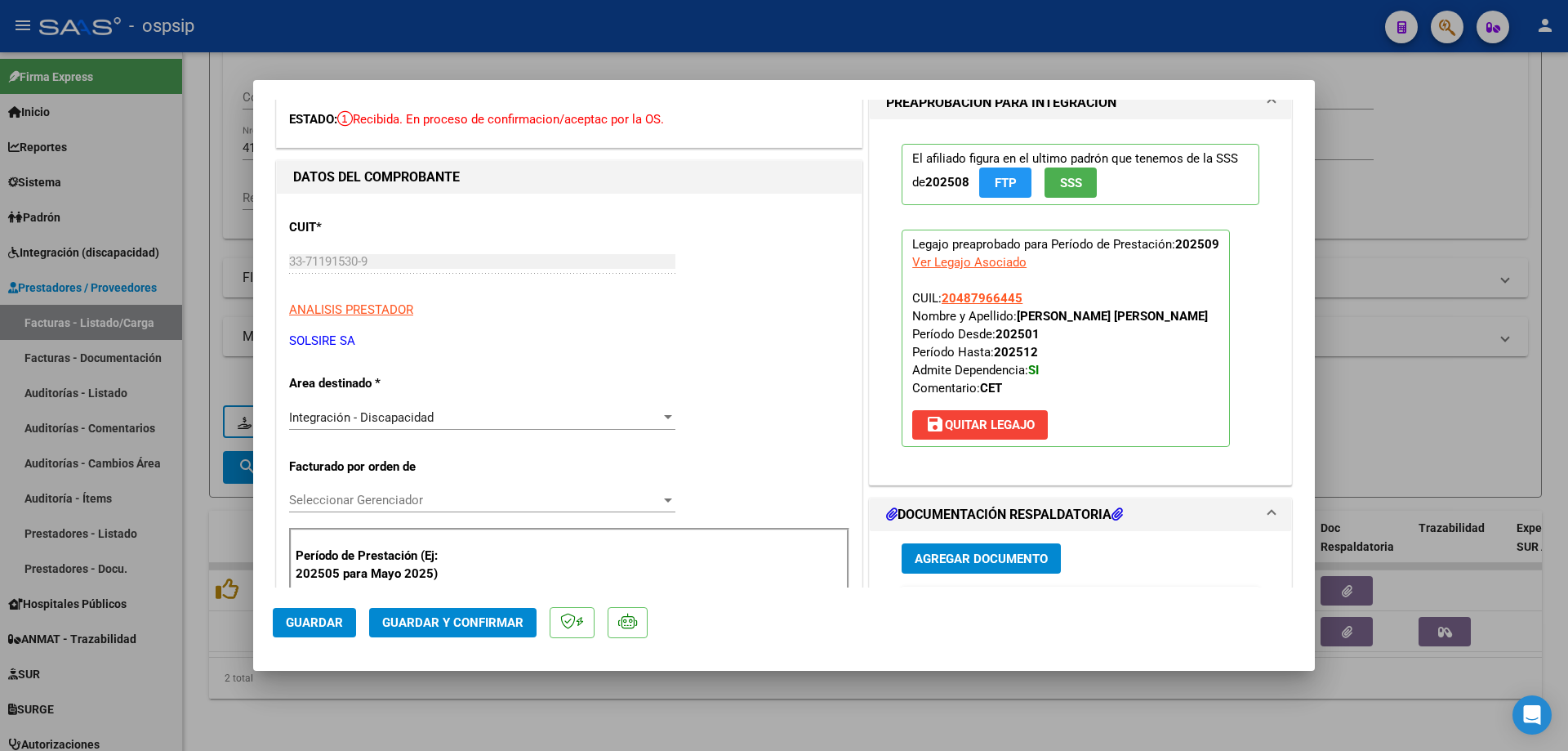
click at [1073, 183] on span "SSS" at bounding box center [1071, 183] width 22 height 15
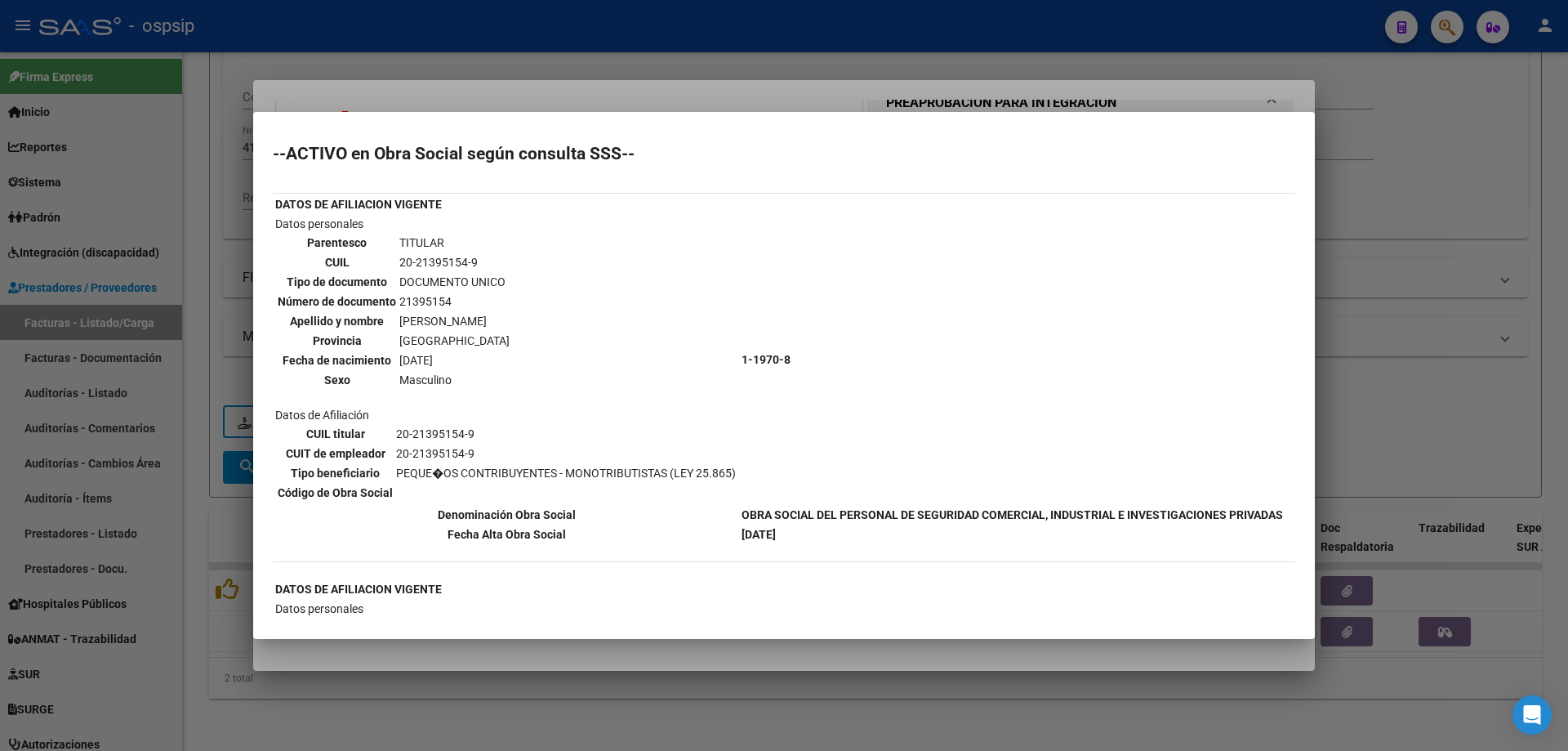
click at [1381, 252] on div at bounding box center [784, 376] width 1568 height 751
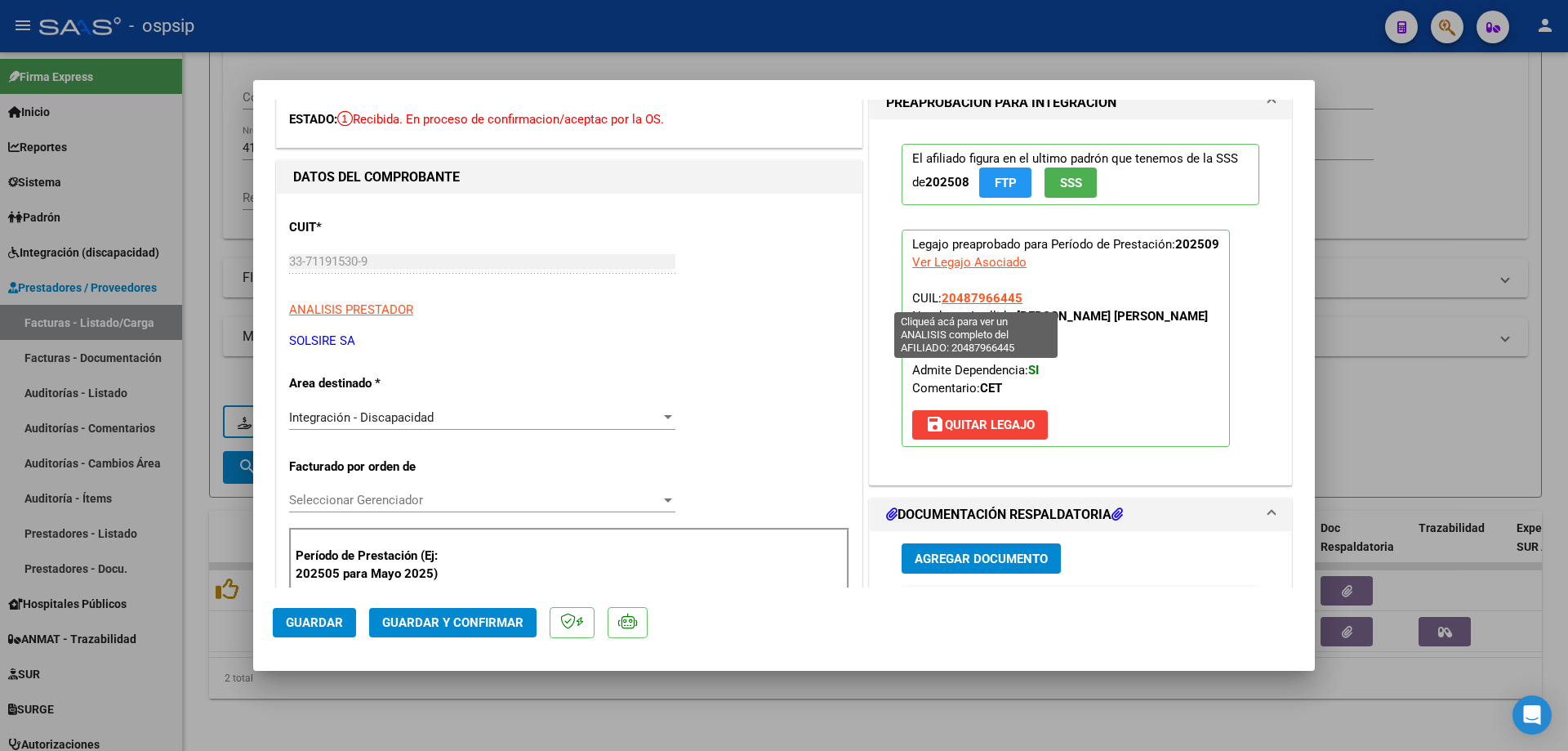
click at [990, 293] on span "20487966445" at bounding box center [981, 298] width 81 height 15
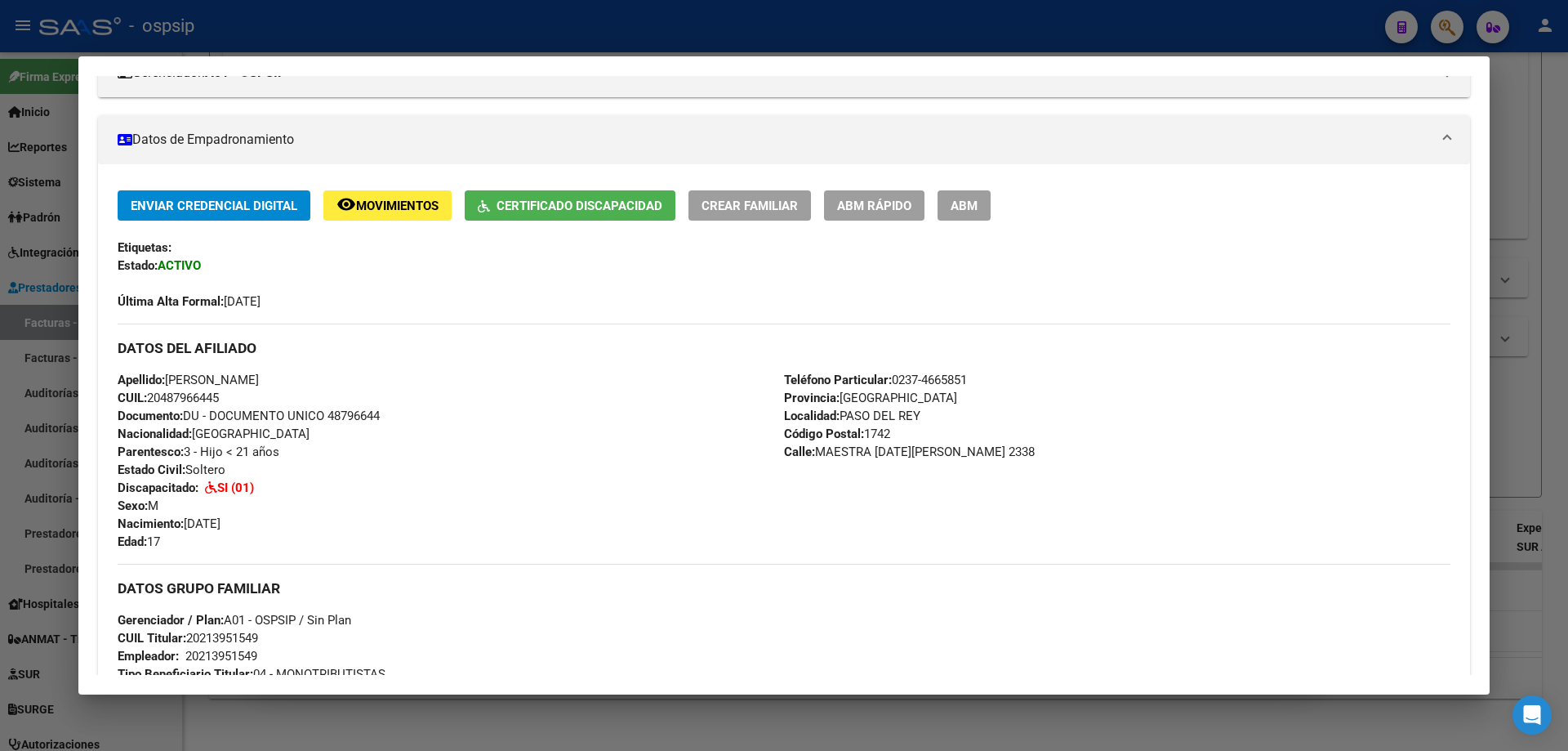
click at [1567, 233] on div at bounding box center [784, 376] width 1568 height 751
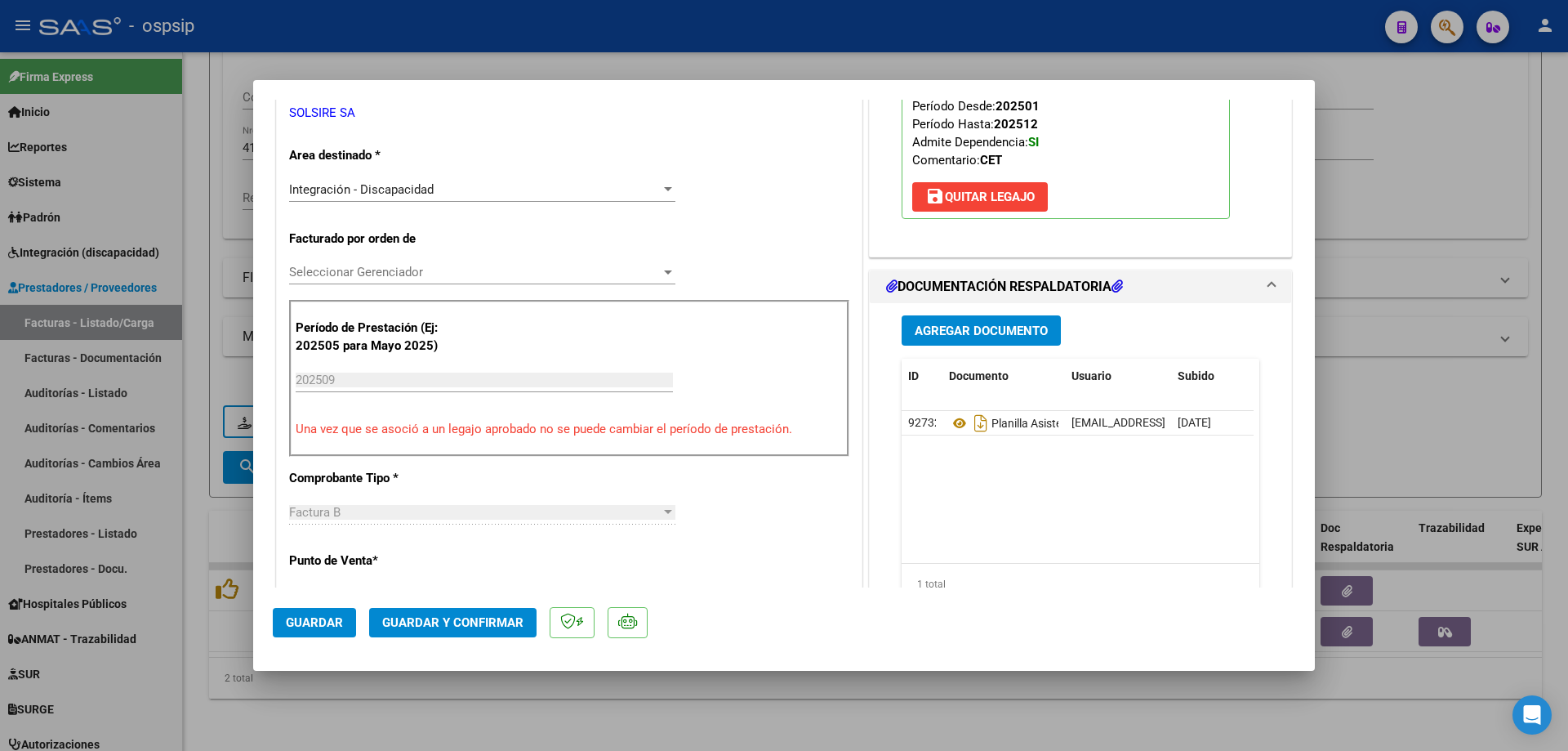
scroll to position [408, 0]
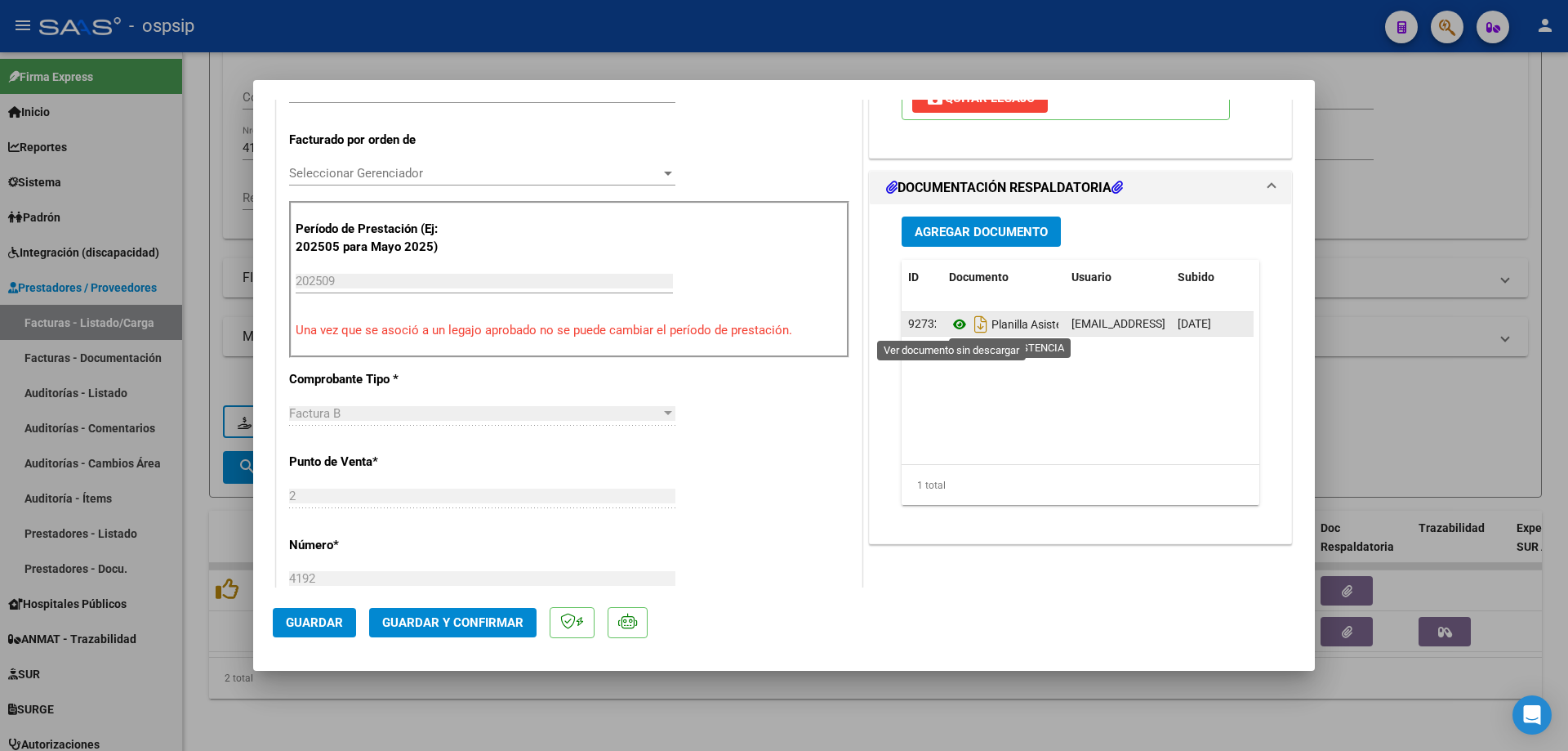
click at [959, 326] on icon at bounding box center [959, 325] width 21 height 20
click at [972, 325] on icon "Descargar documento" at bounding box center [980, 324] width 21 height 26
click at [1505, 193] on div at bounding box center [784, 376] width 1568 height 751
type input "$ 0,00"
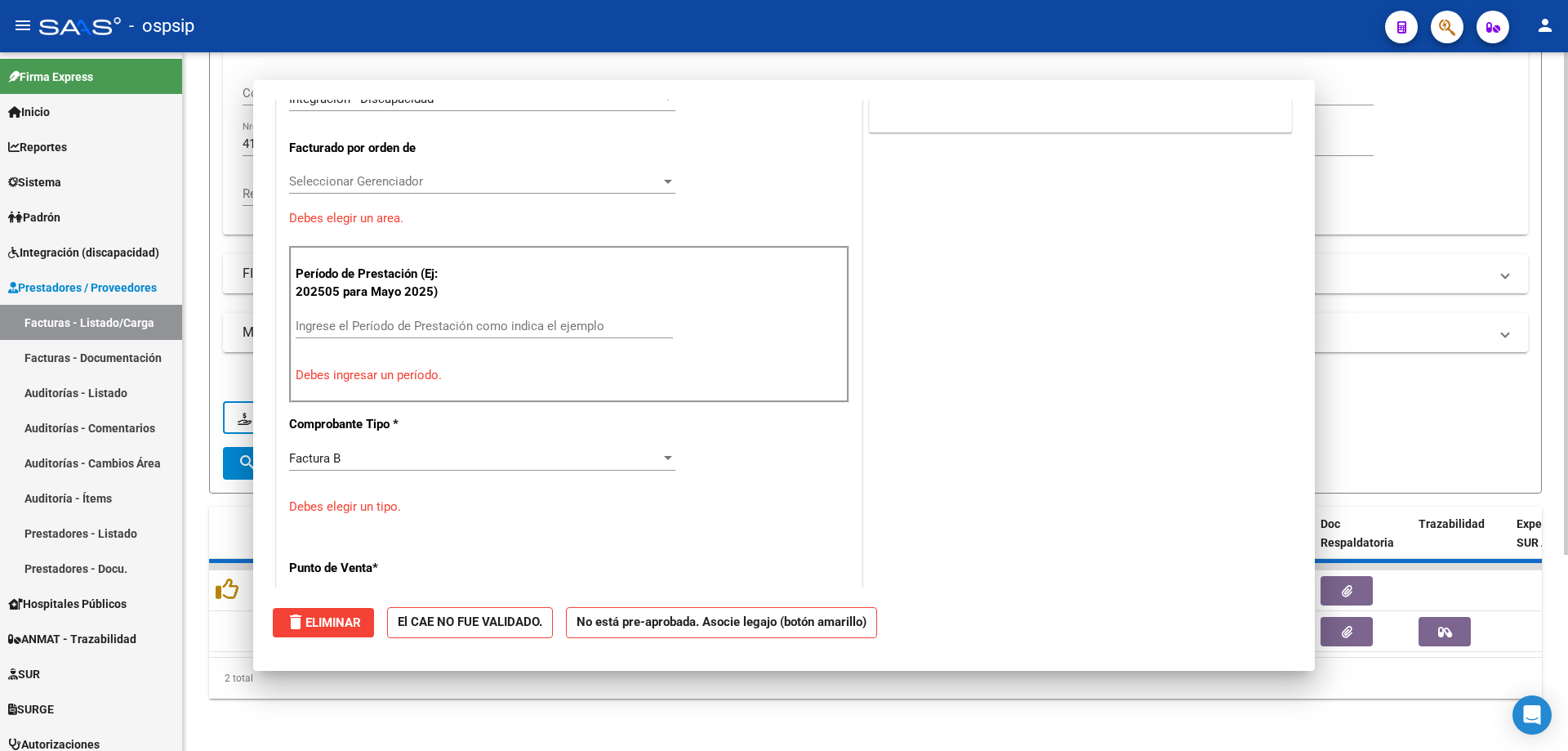
scroll to position [0, 0]
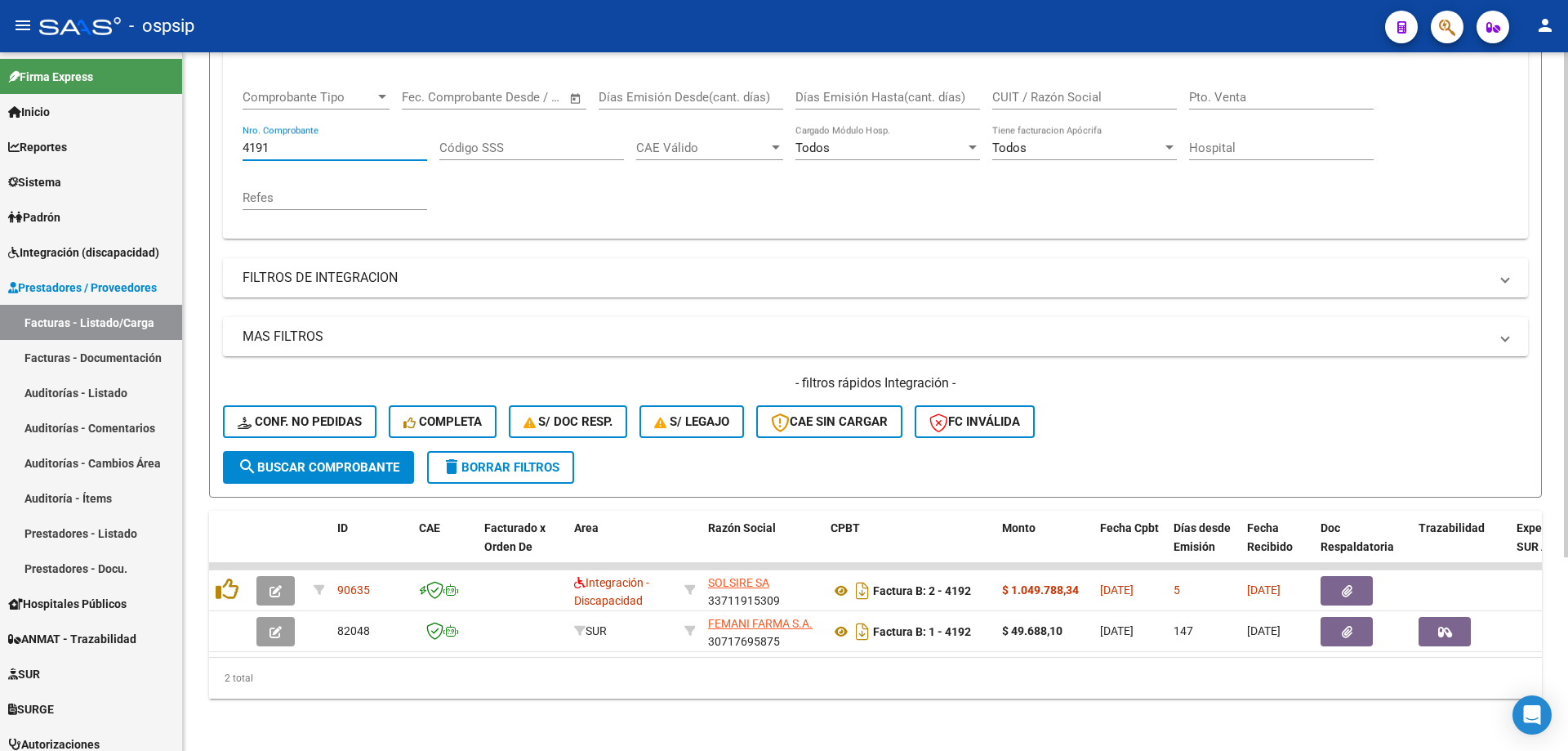
click at [302, 141] on input "4191" at bounding box center [336, 148] width 185 height 15
type input "4"
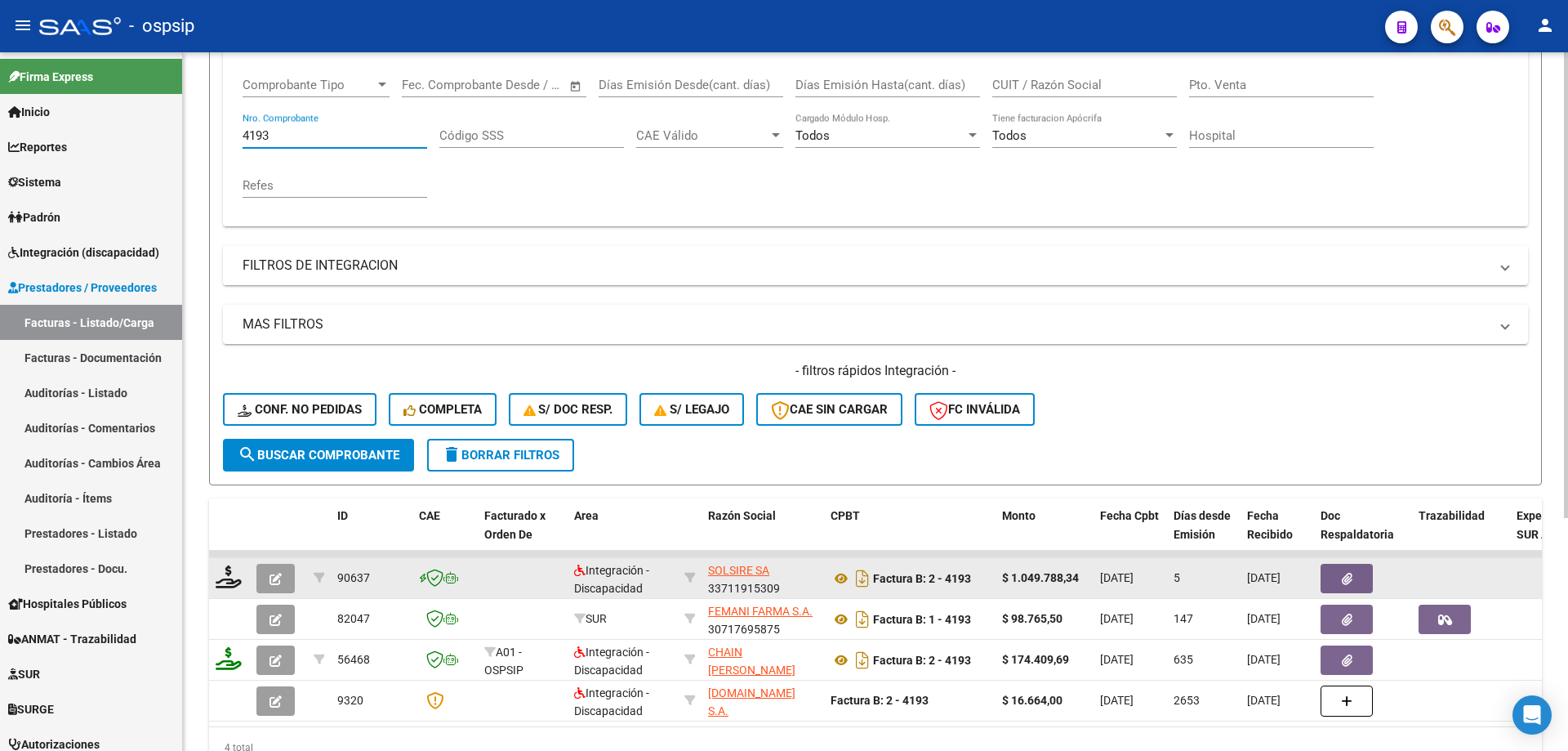
type input "4193"
click at [275, 581] on icon "button" at bounding box center [276, 579] width 13 height 13
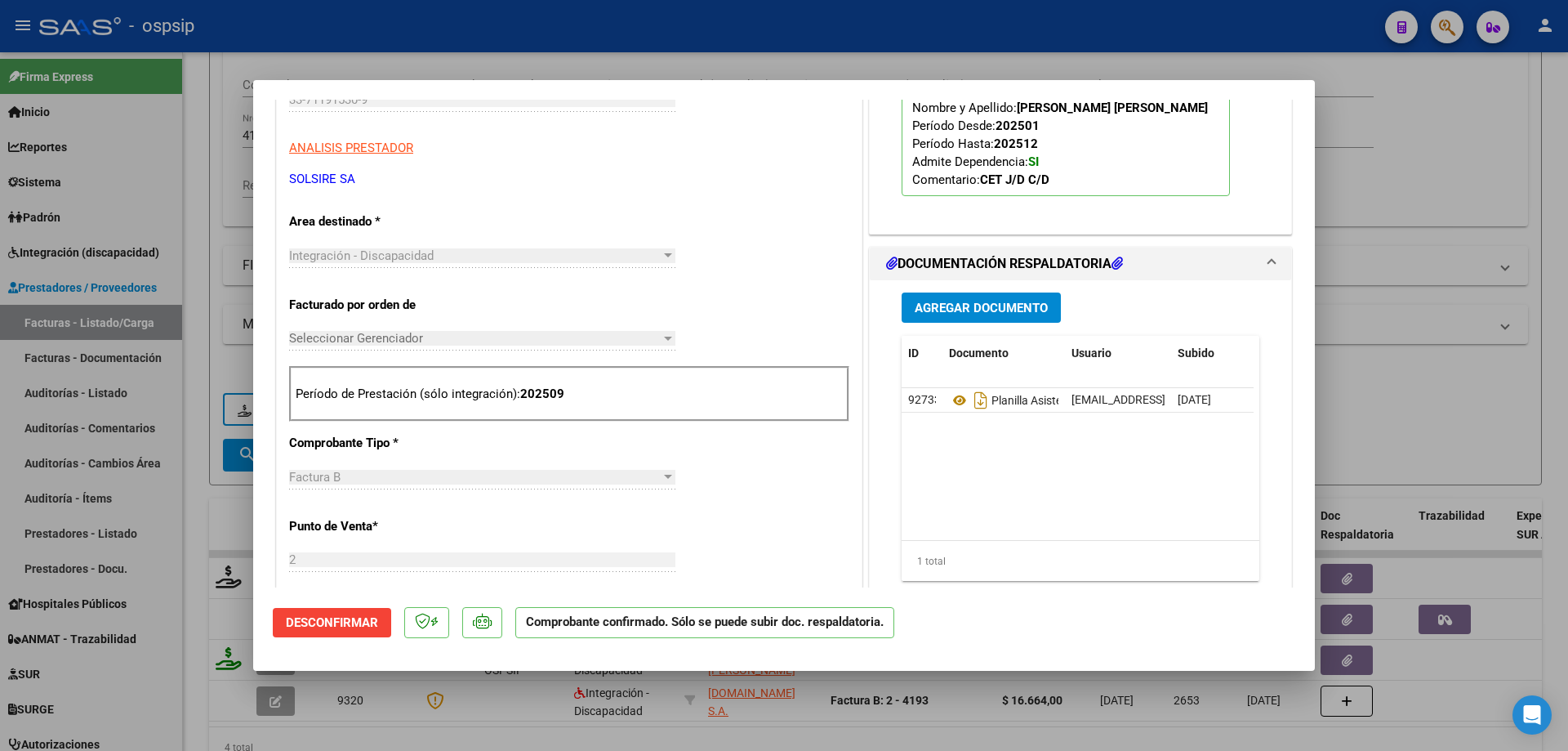
scroll to position [245, 0]
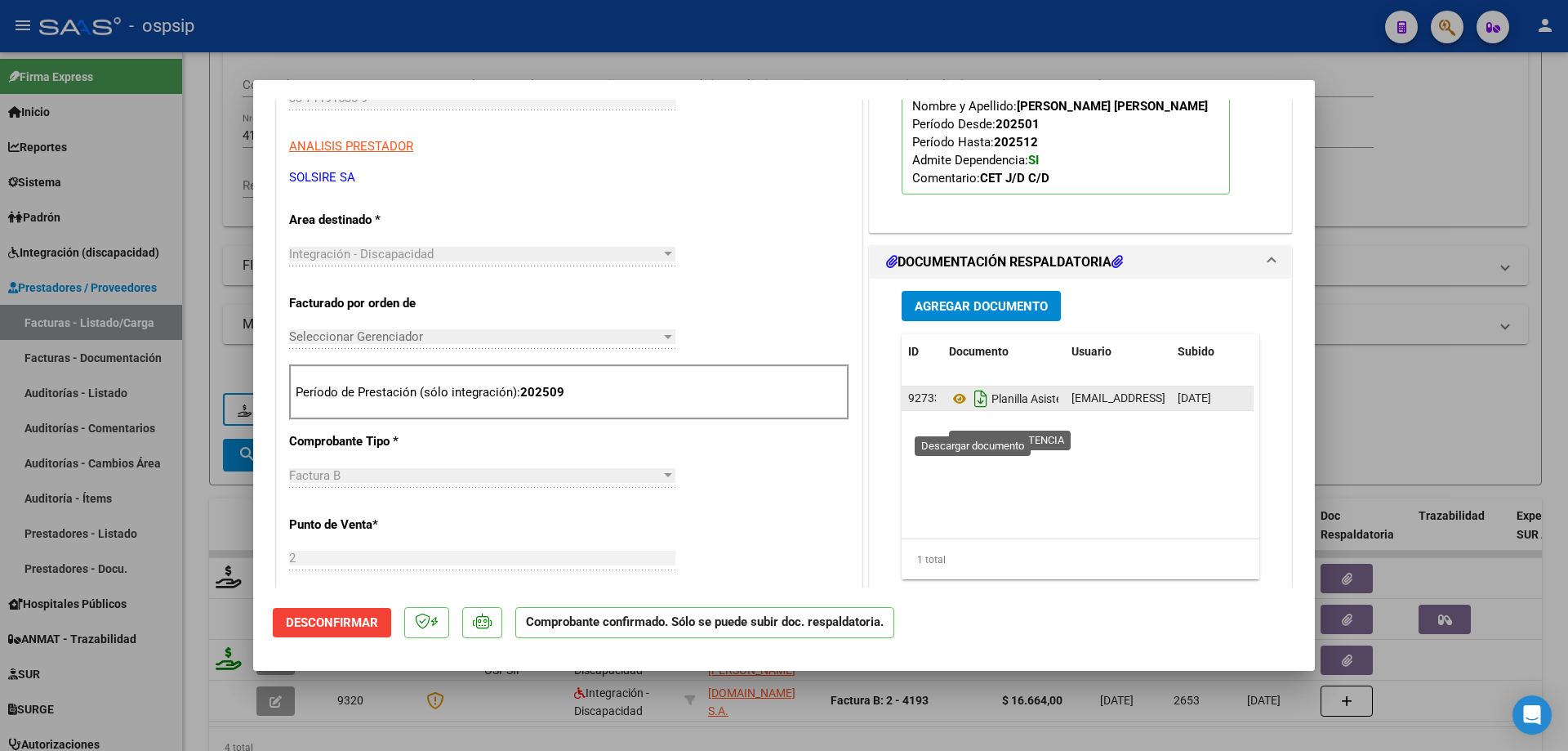
click at [975, 412] on icon "Descargar documento" at bounding box center [980, 398] width 21 height 26
click at [1426, 271] on div at bounding box center [784, 376] width 1568 height 751
type input "$ 0,00"
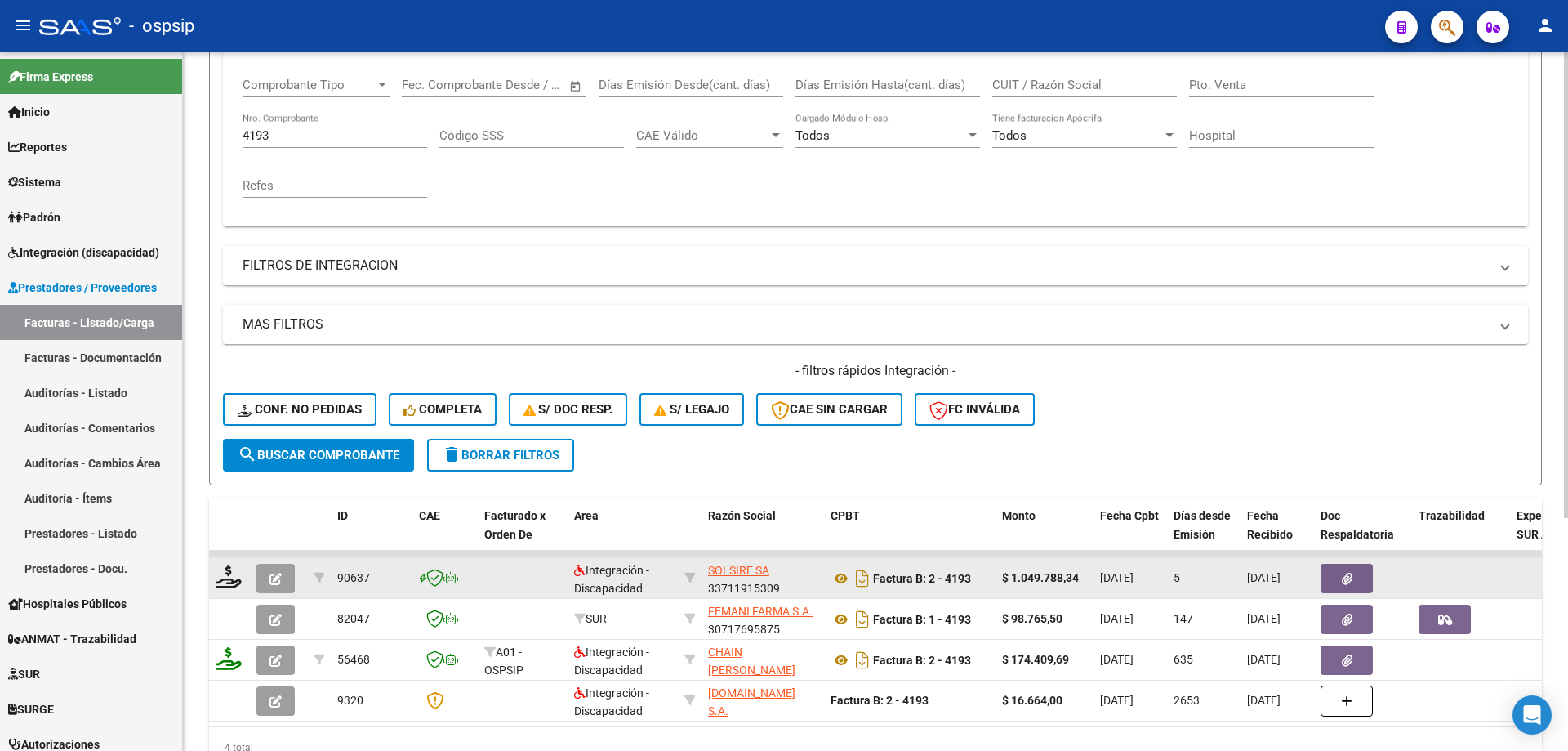
click at [276, 586] on button "button" at bounding box center [276, 578] width 38 height 29
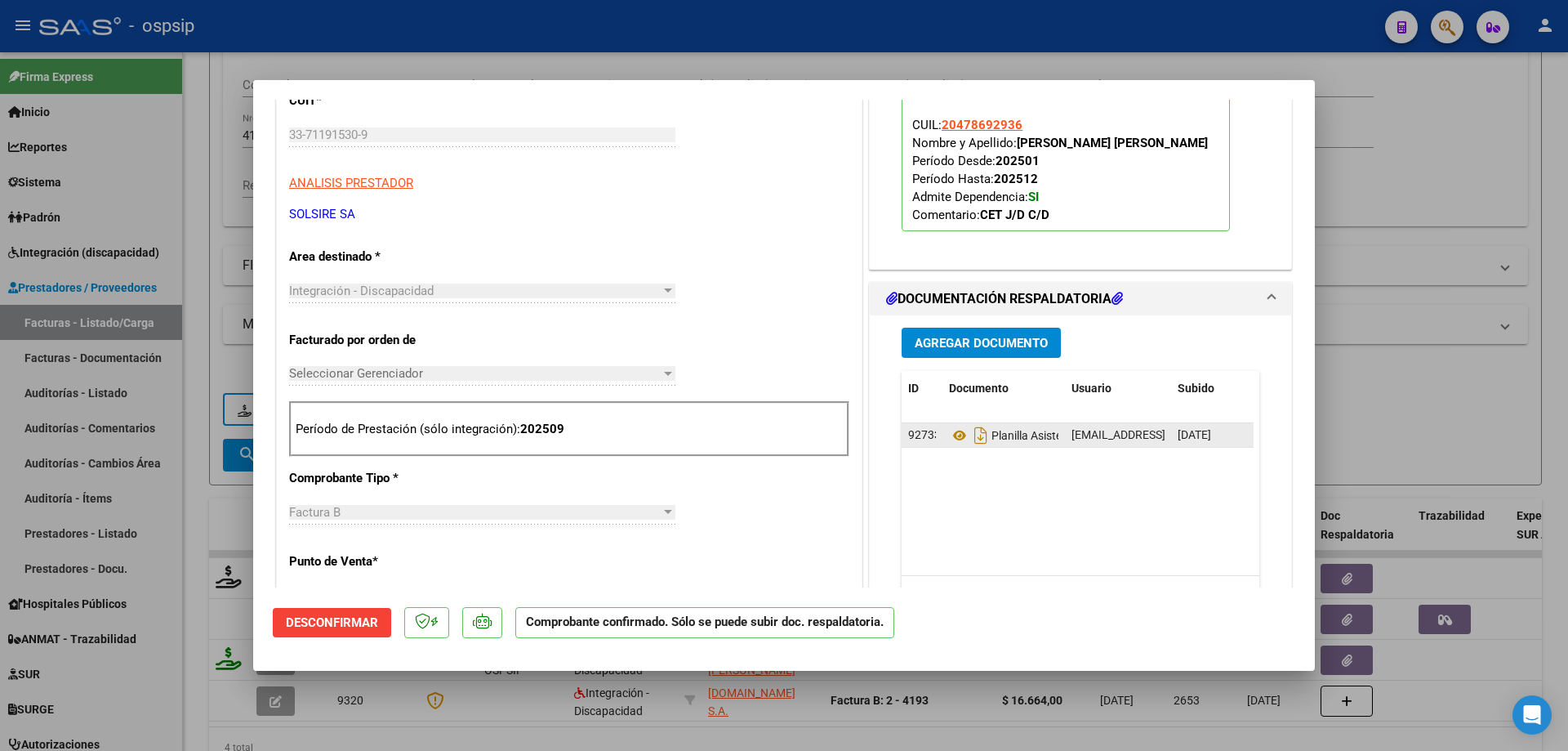
scroll to position [245, 0]
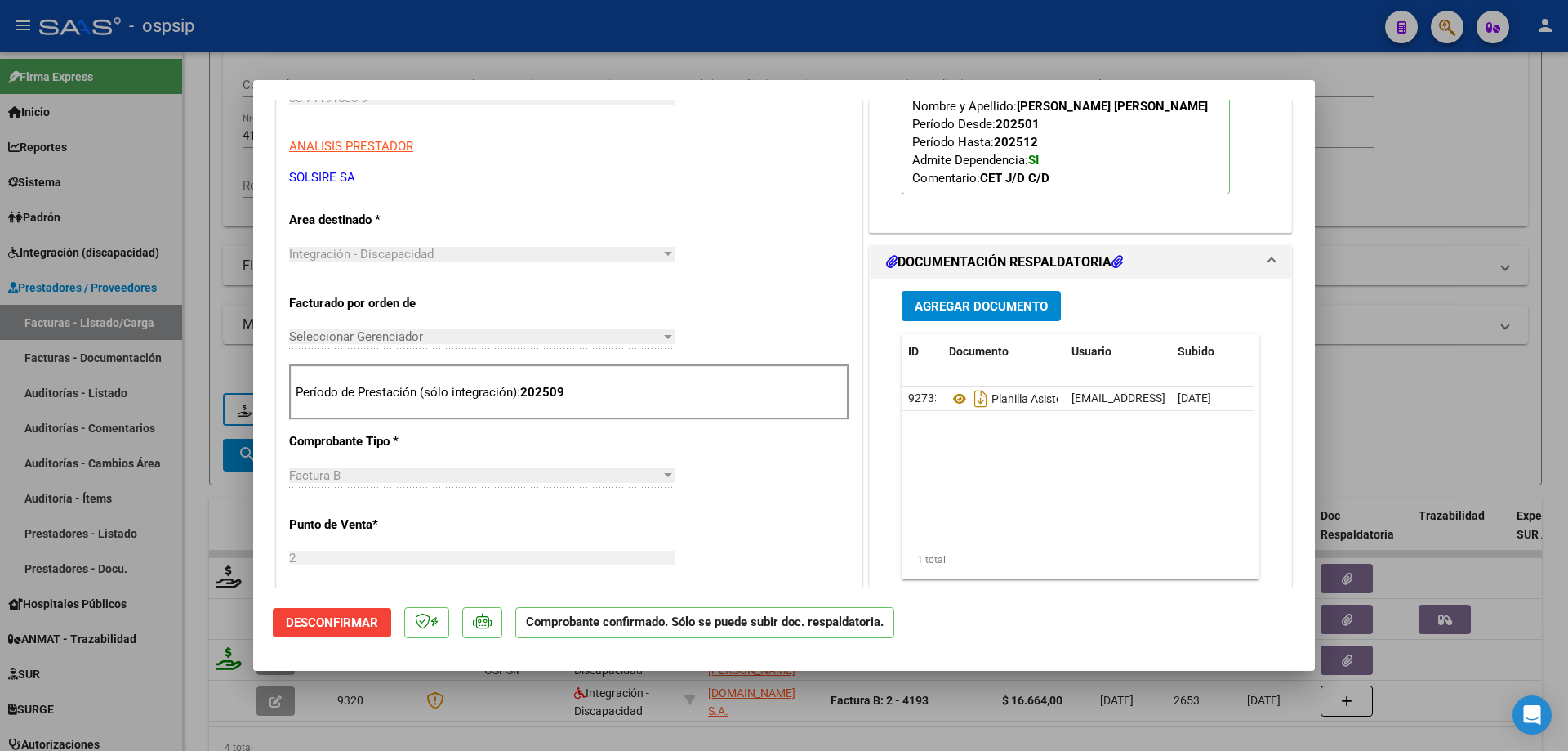
click at [966, 314] on span "Agregar Documento" at bounding box center [981, 307] width 133 height 15
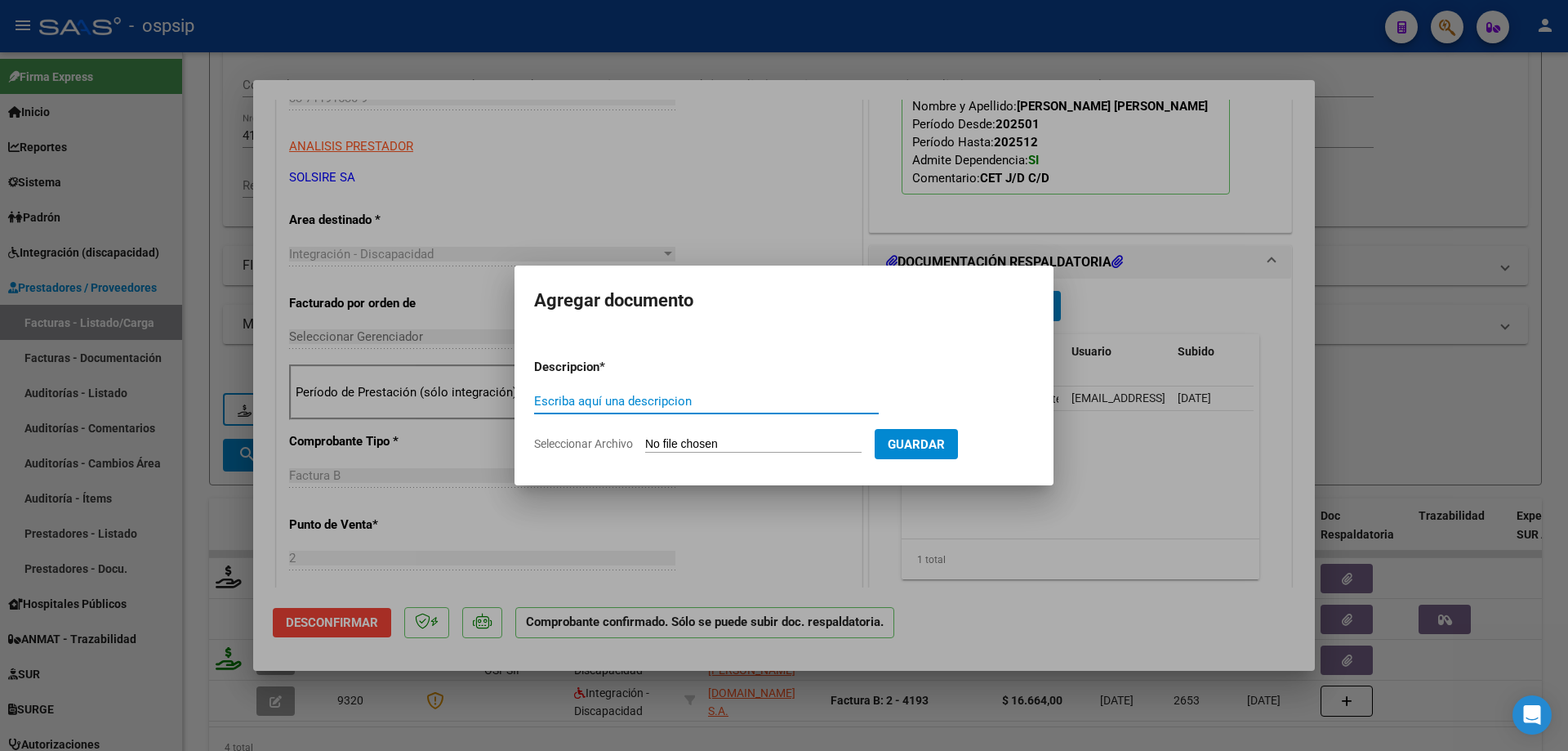
click at [656, 400] on input "Escriba aquí una descripcion" at bounding box center [706, 401] width 345 height 15
type input "Plan. correcta"
click at [716, 444] on input "Seleccionar Archivo" at bounding box center [754, 444] width 217 height 15
click at [719, 444] on input "Seleccionar Archivo" at bounding box center [754, 444] width 217 height 15
type input "C:\fakepath\LEZCANO.pdf"
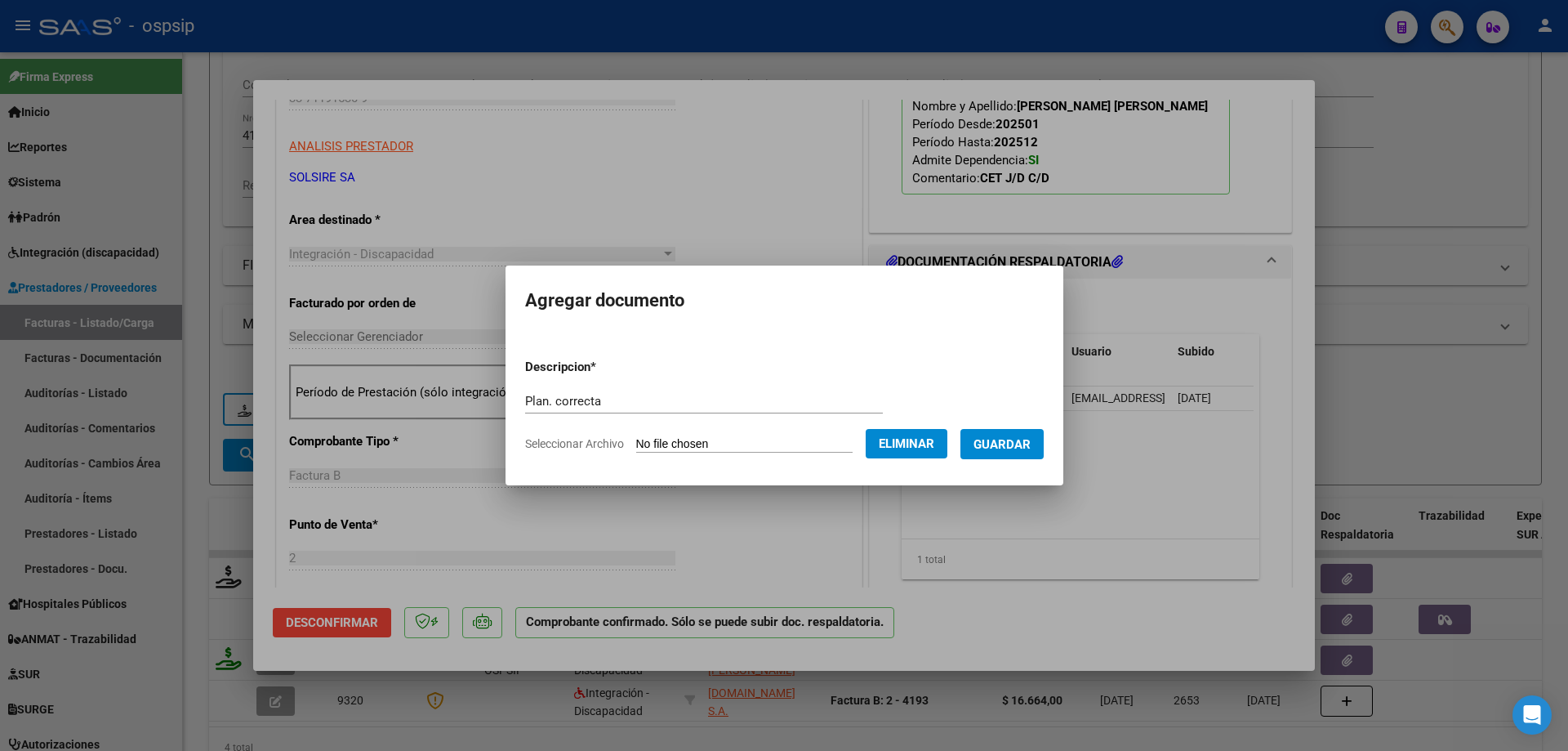
click at [1007, 452] on button "Guardar" at bounding box center [1002, 444] width 83 height 30
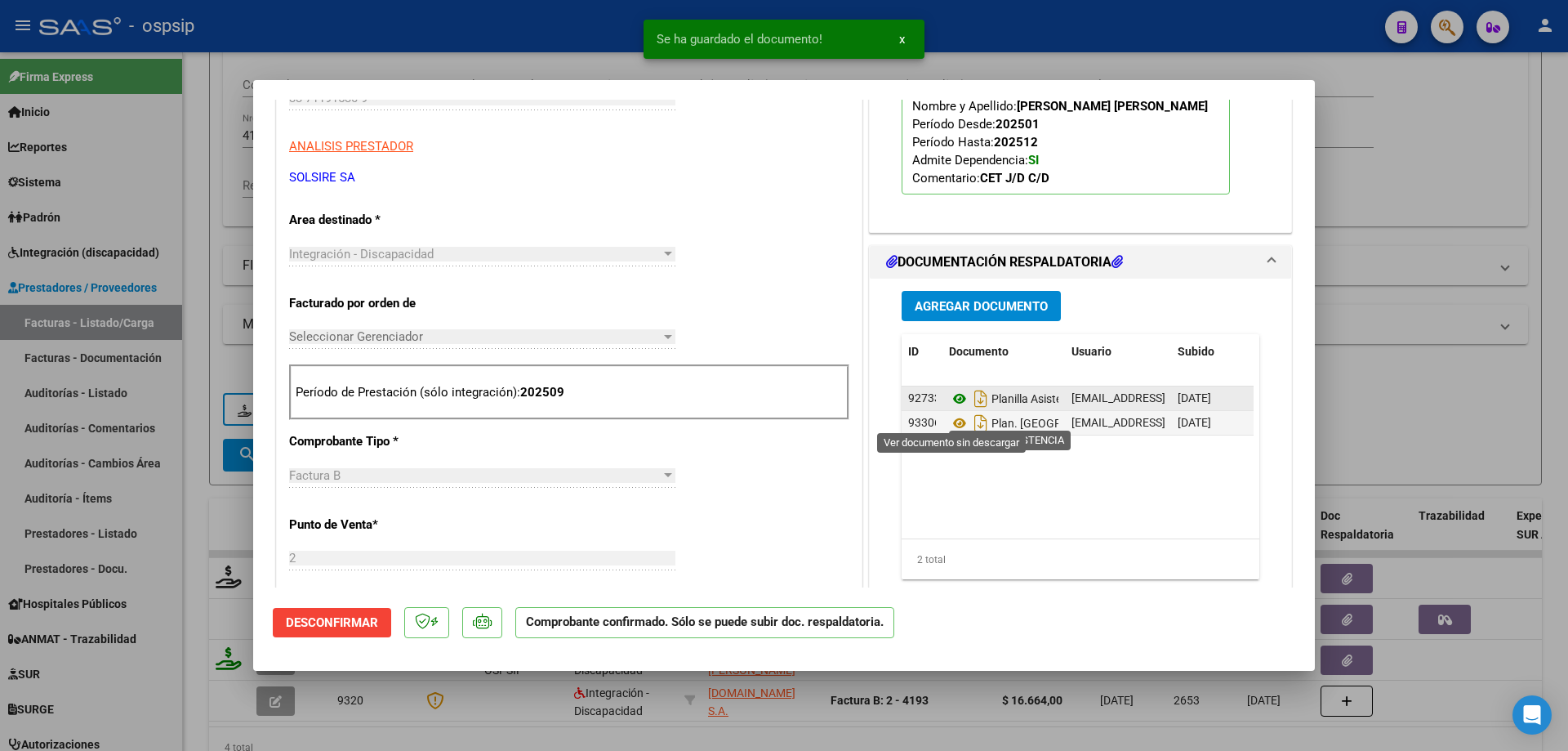
click at [957, 408] on icon at bounding box center [959, 399] width 21 height 20
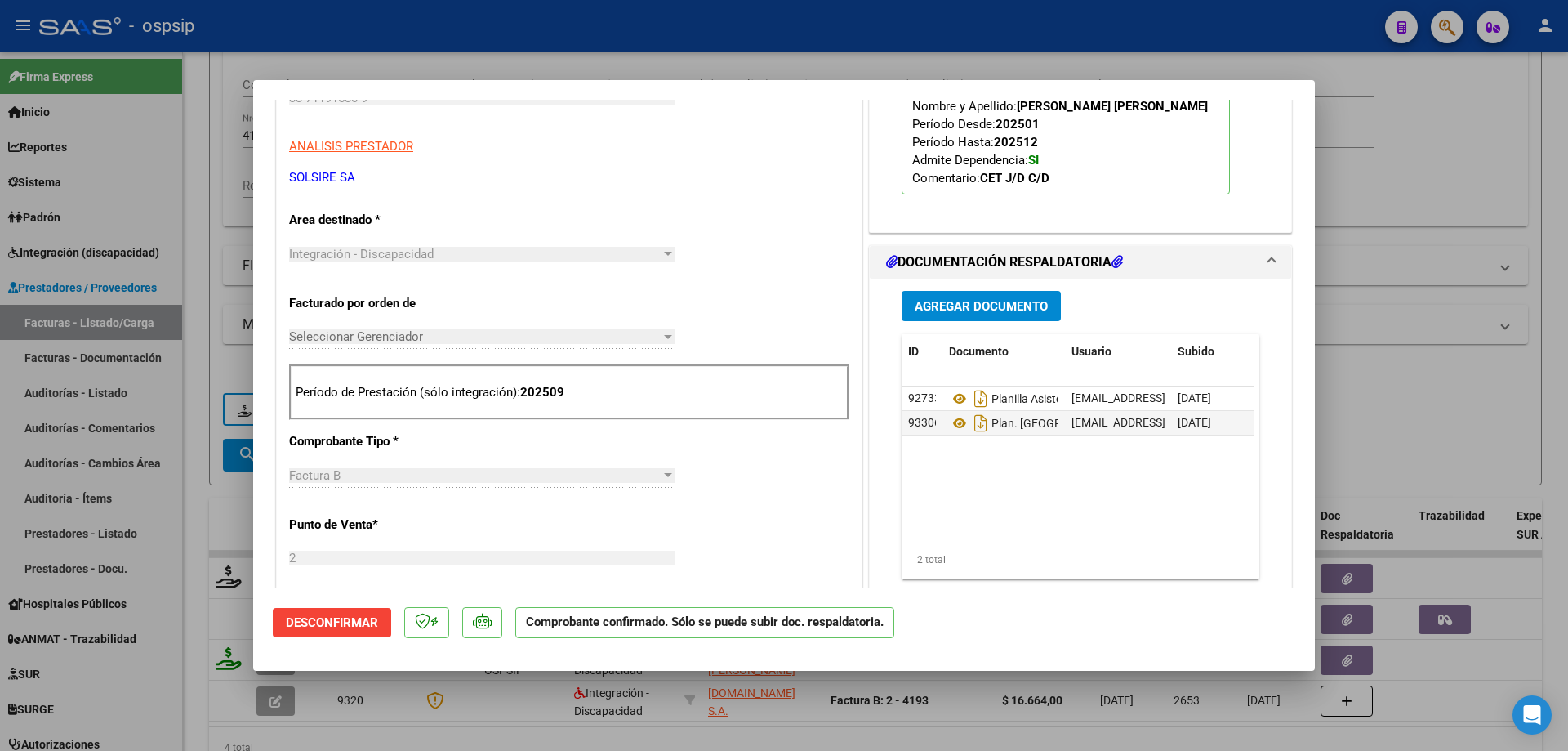
click at [1421, 244] on div at bounding box center [784, 376] width 1568 height 751
type input "$ 0,00"
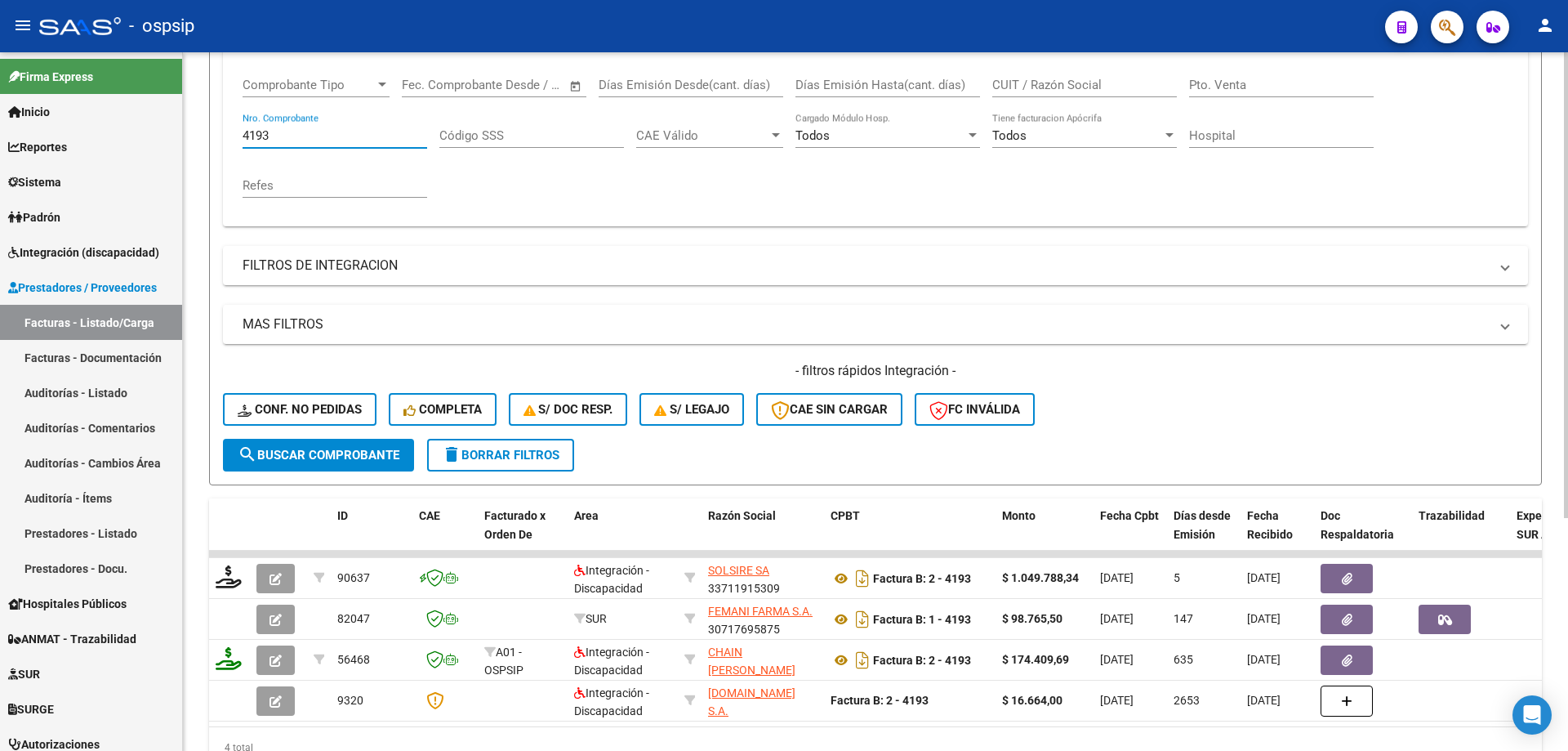
click at [311, 140] on input "4193" at bounding box center [336, 135] width 185 height 15
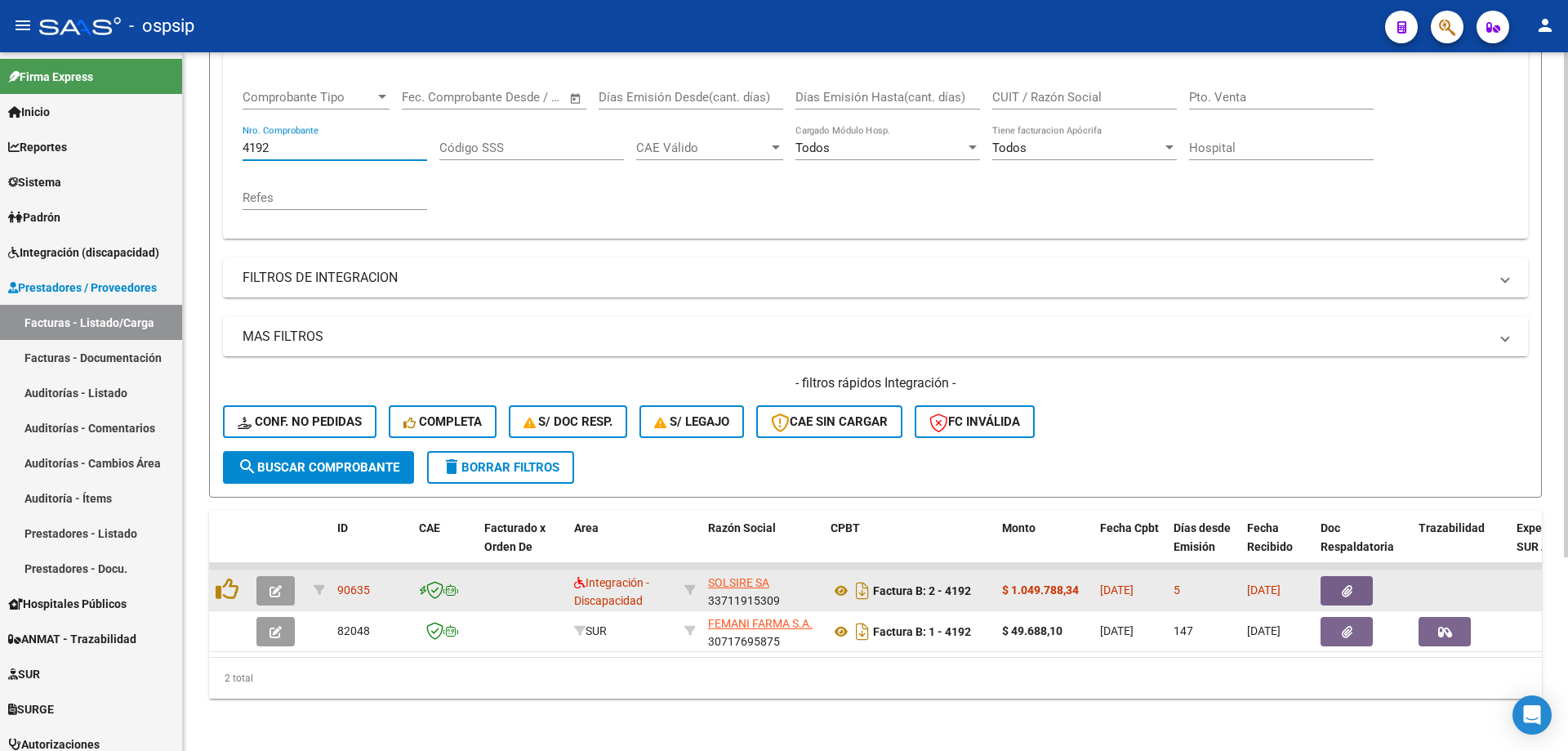
type input "4192"
click at [285, 581] on button "button" at bounding box center [276, 590] width 38 height 29
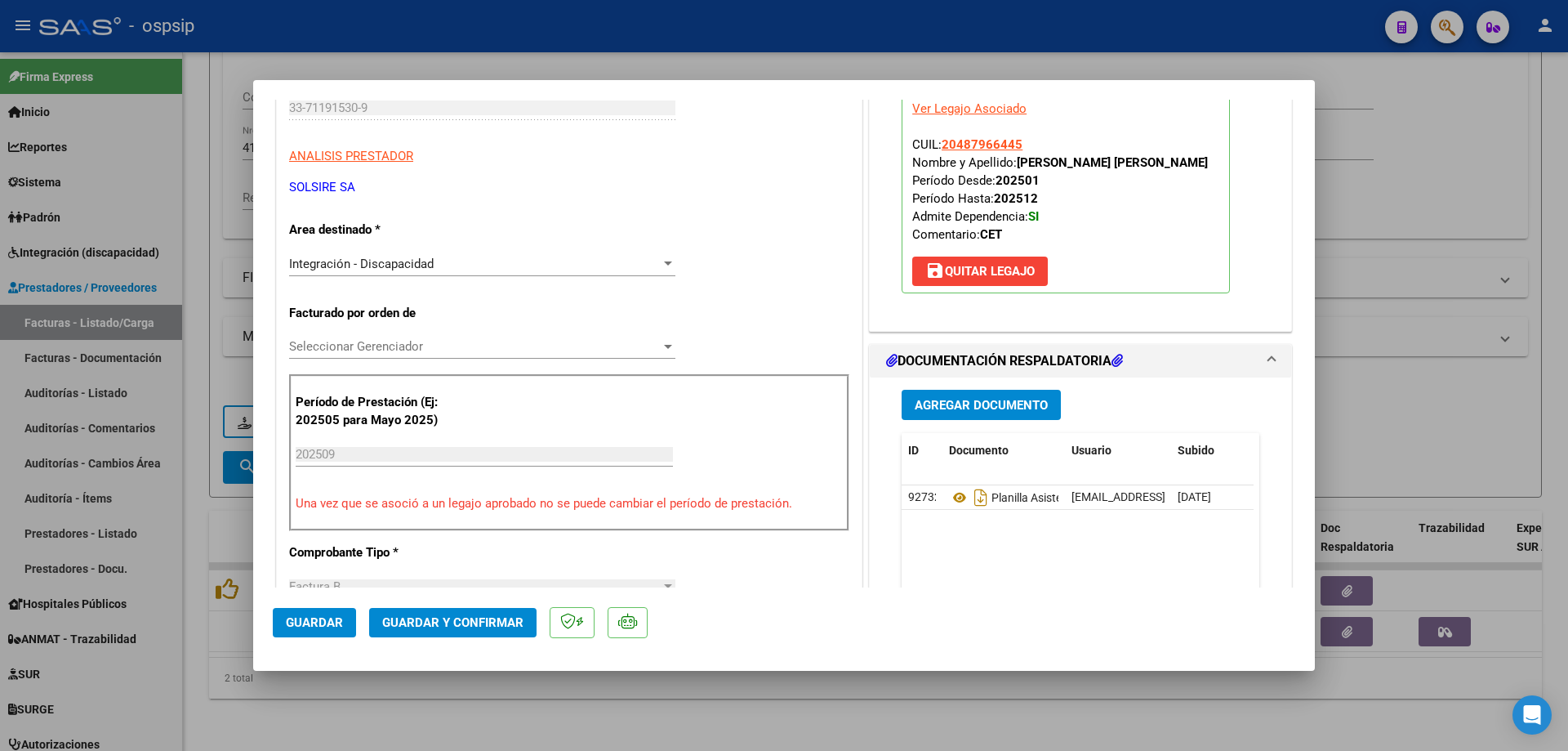
scroll to position [245, 0]
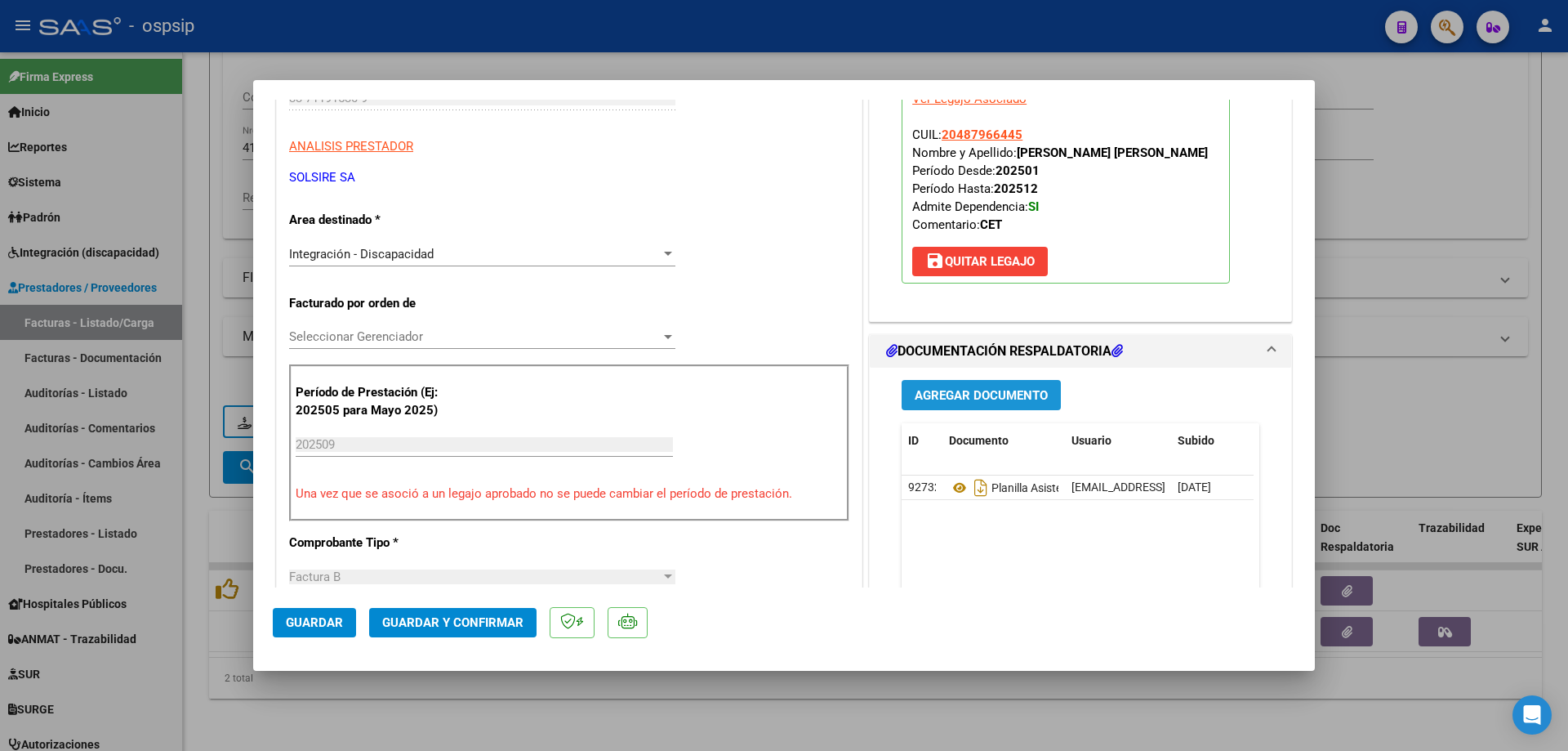
click at [1008, 396] on span "Agregar Documento" at bounding box center [981, 395] width 133 height 15
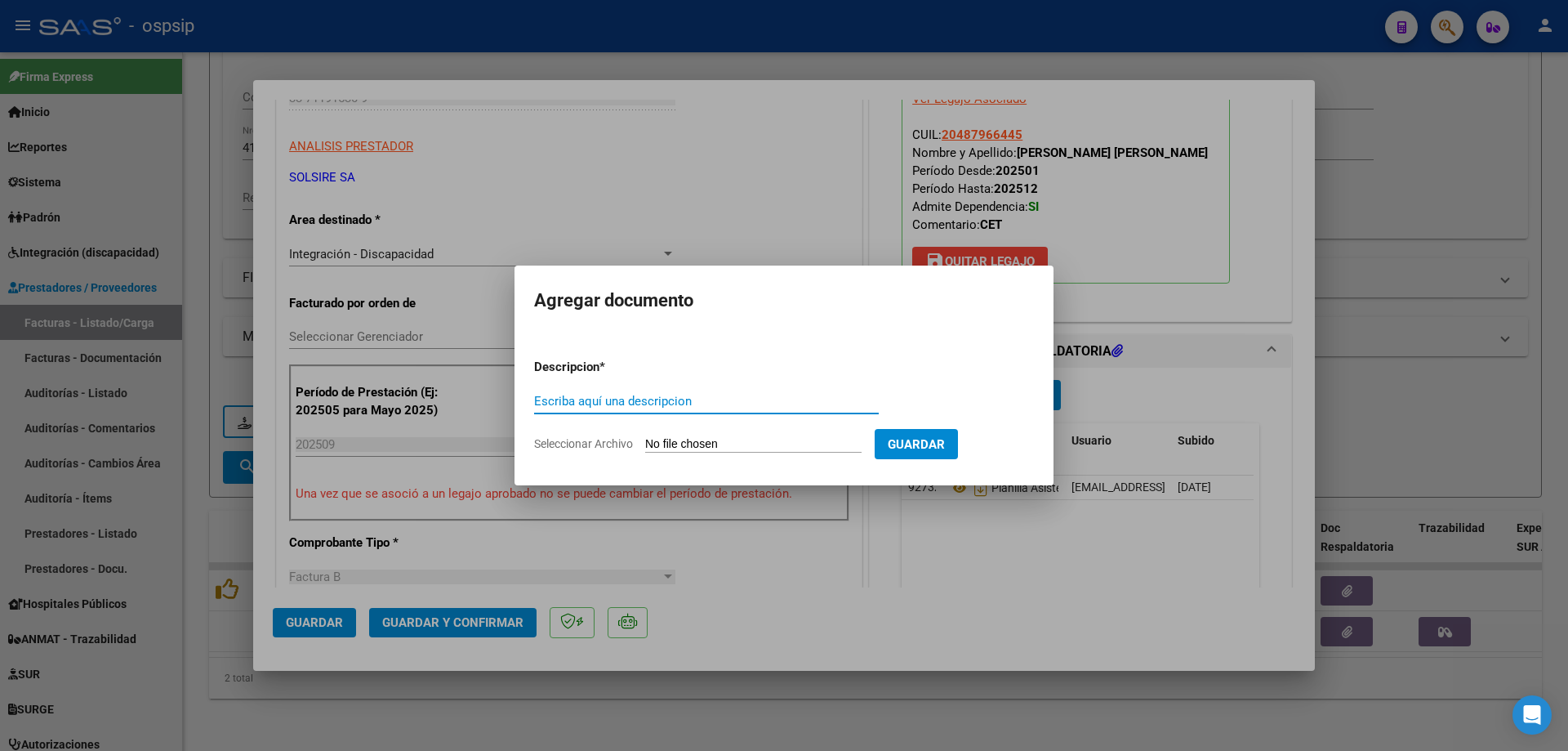
click at [607, 404] on input "Escriba aquí una descripcion" at bounding box center [706, 401] width 345 height 15
type input "Plan.Correcta"
click at [702, 446] on input "Seleccionar Archivo" at bounding box center [754, 444] width 217 height 15
type input "C:\fakepath\GUZMAN.pdf"
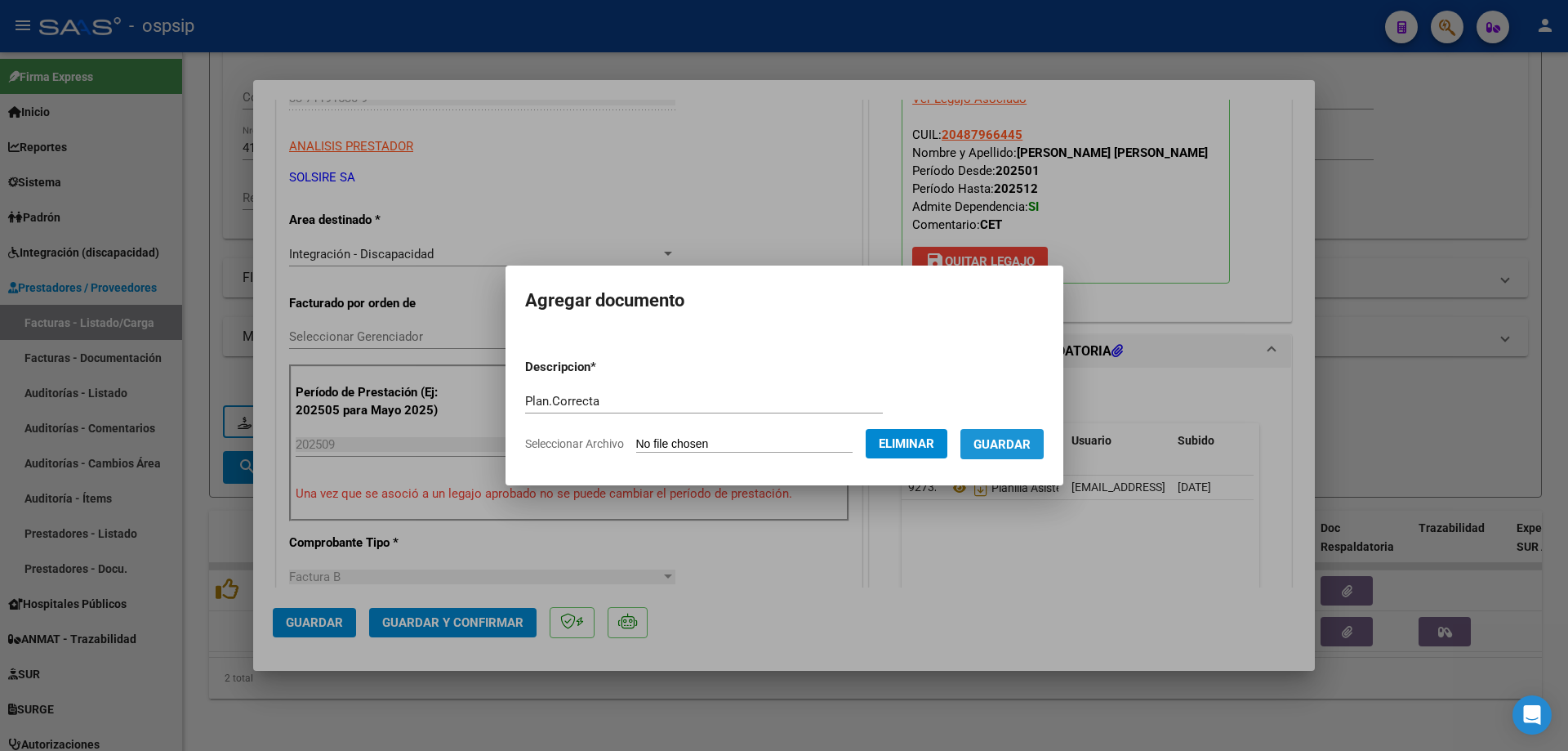
click at [1027, 456] on button "Guardar" at bounding box center [1002, 444] width 83 height 30
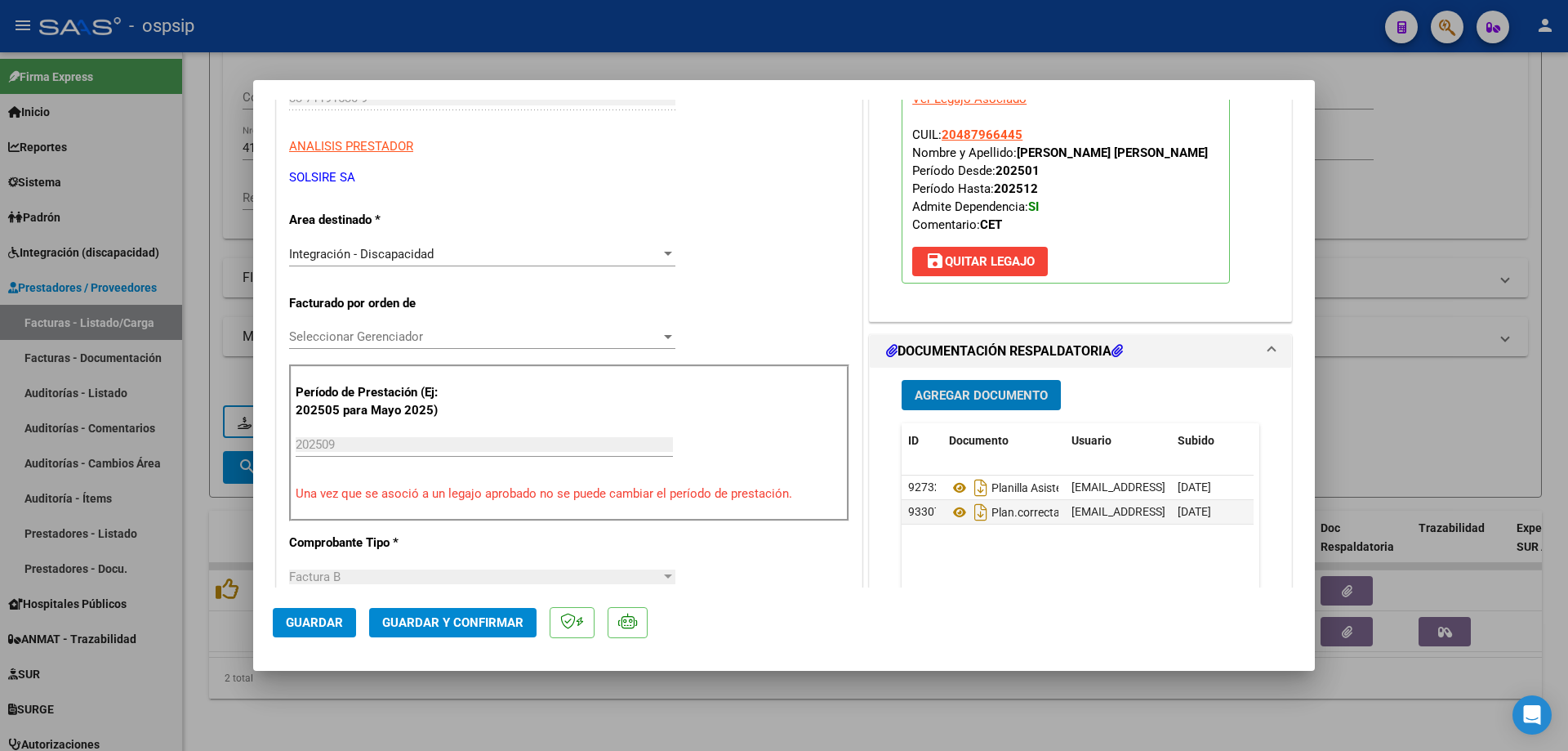
click at [447, 619] on span "Guardar y Confirmar" at bounding box center [453, 622] width 141 height 15
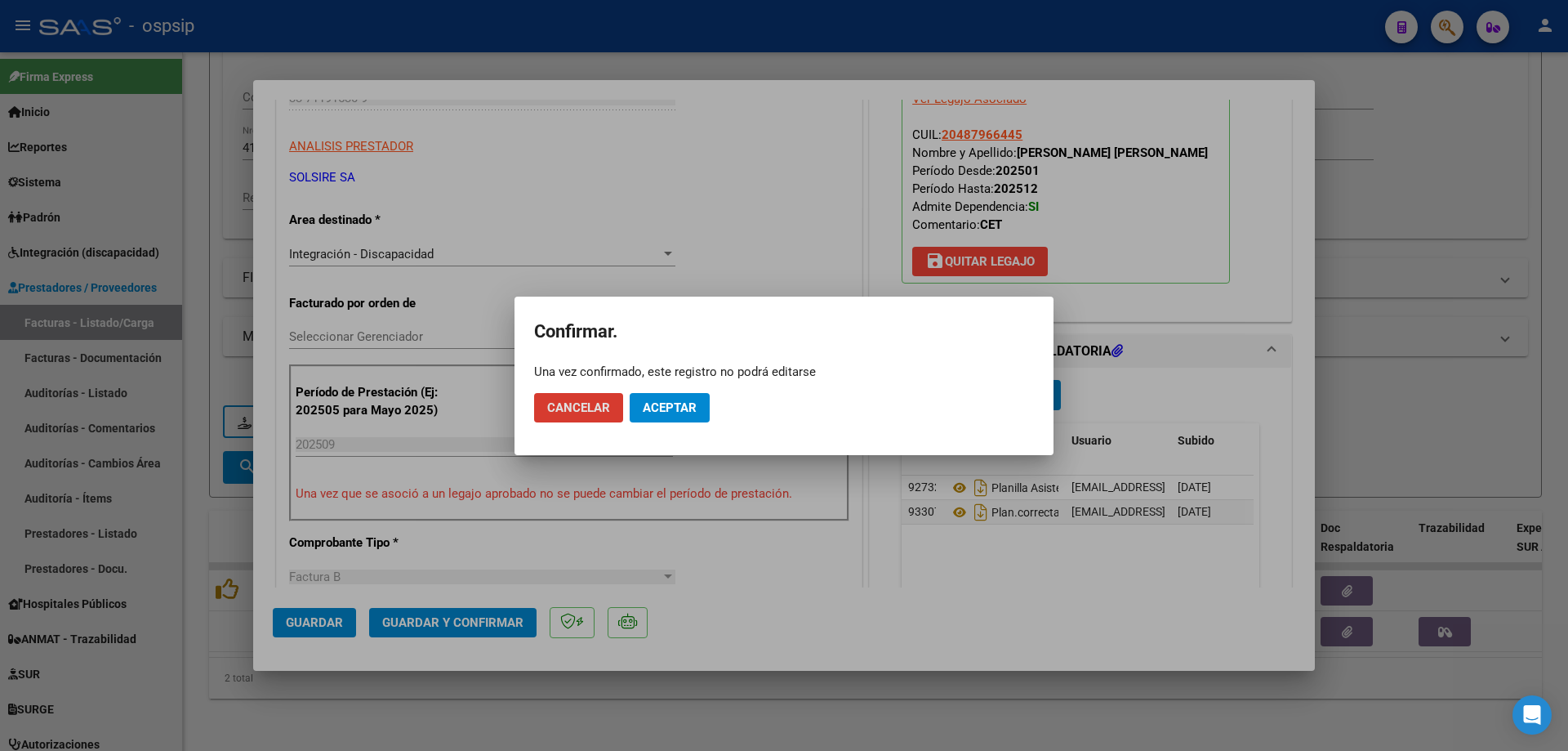
click at [686, 404] on span "Aceptar" at bounding box center [669, 407] width 54 height 15
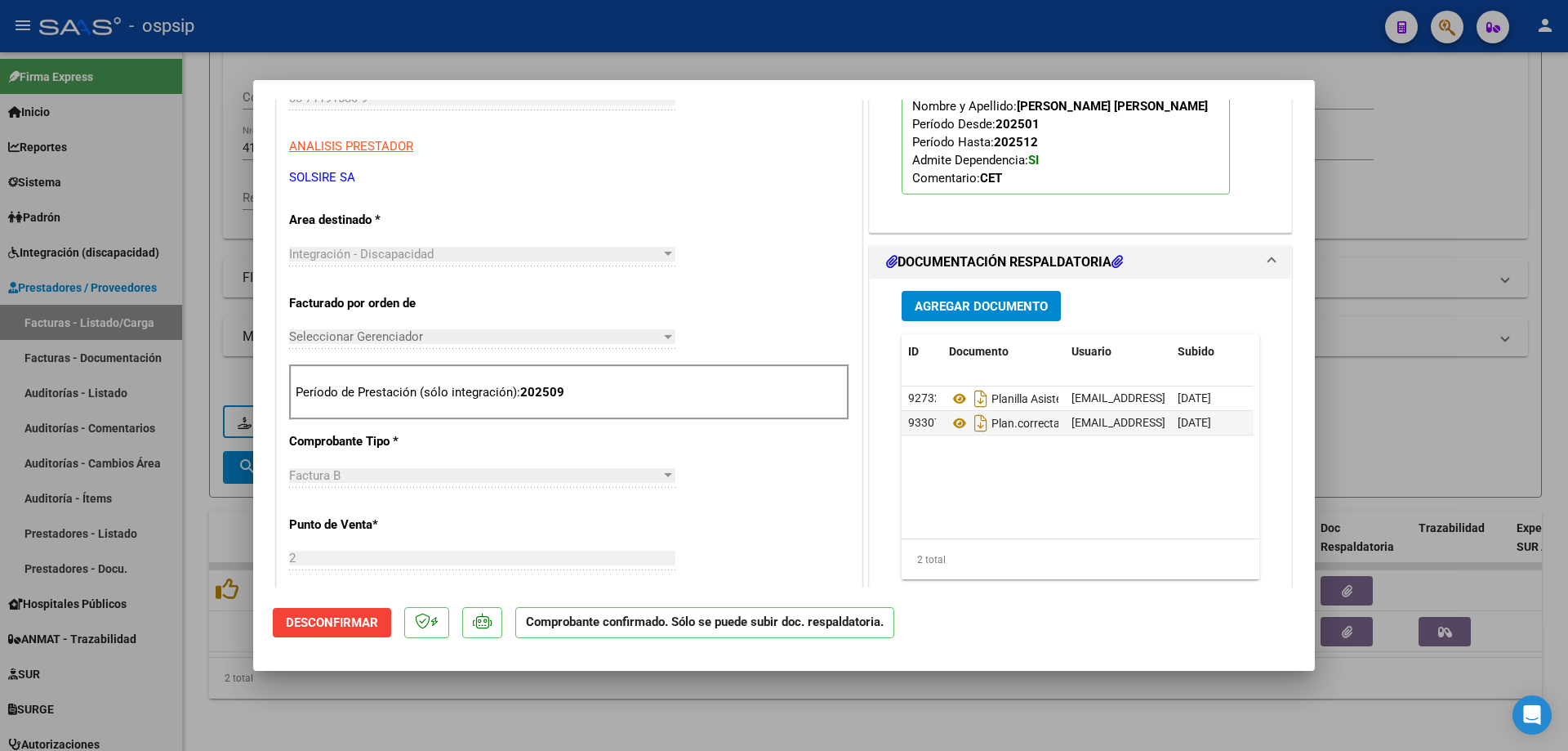
scroll to position [0, 0]
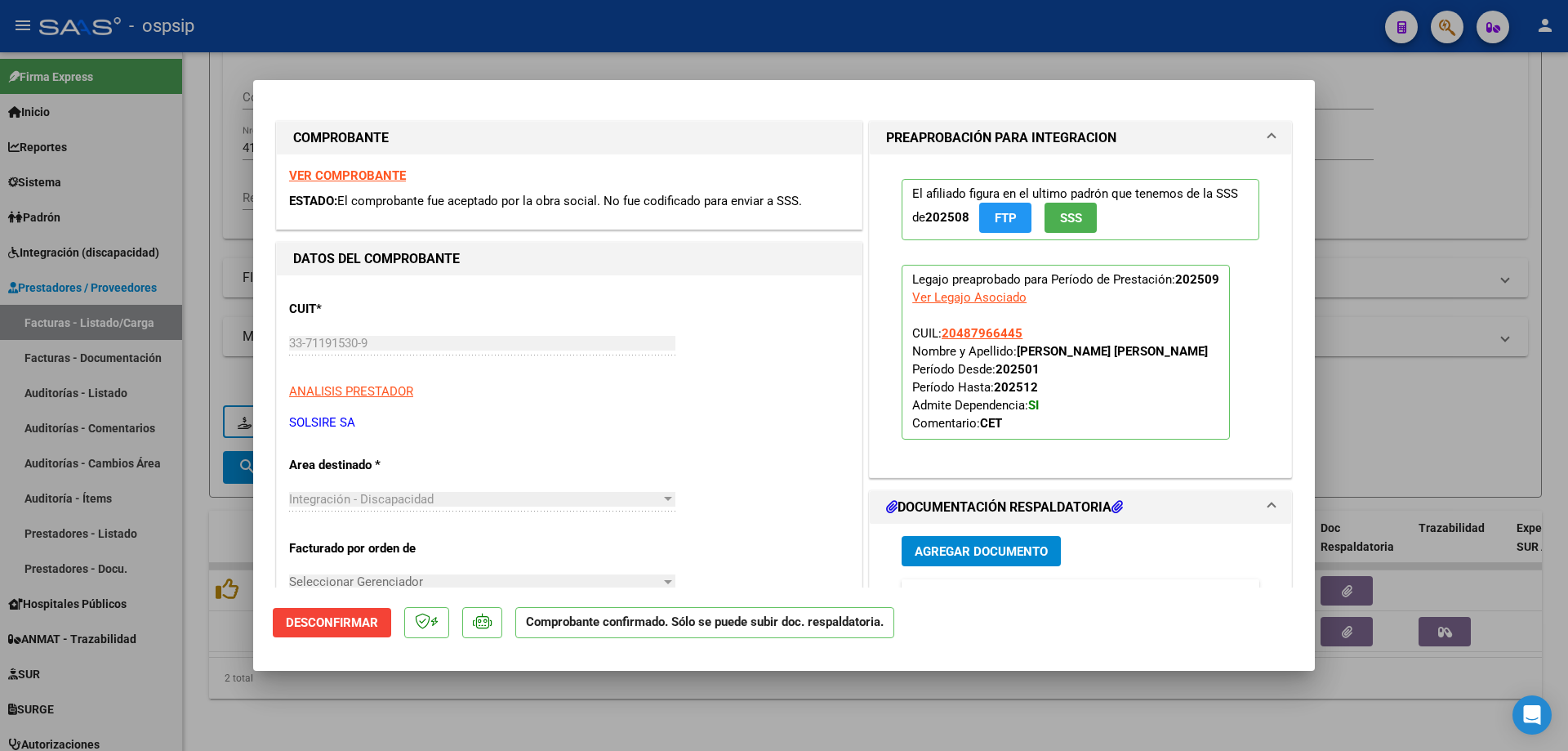
click at [1427, 207] on div at bounding box center [784, 376] width 1568 height 751
type input "$ 0,00"
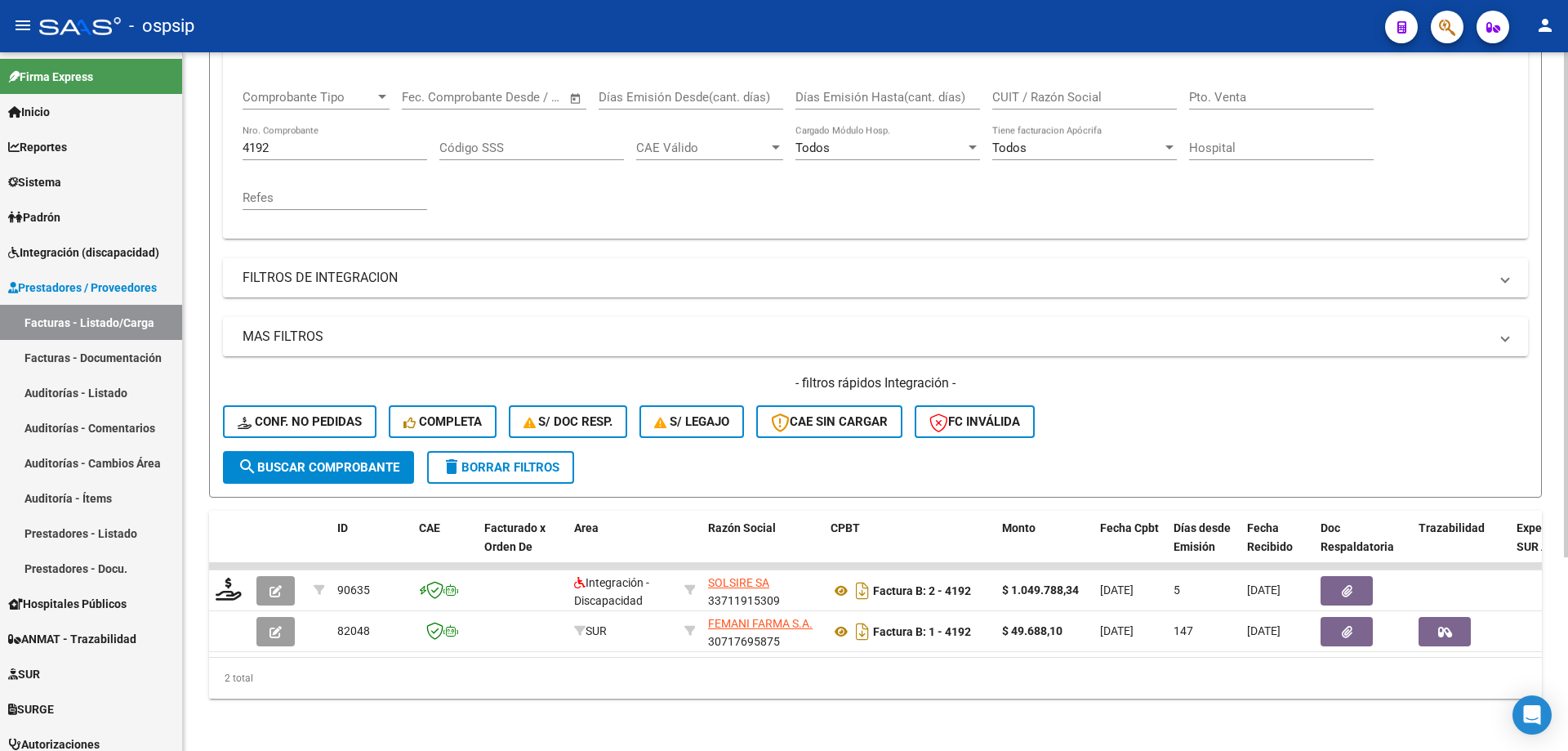
click at [308, 144] on div "4192 Nro. Comprobante" at bounding box center [336, 142] width 185 height 35
type input "4"
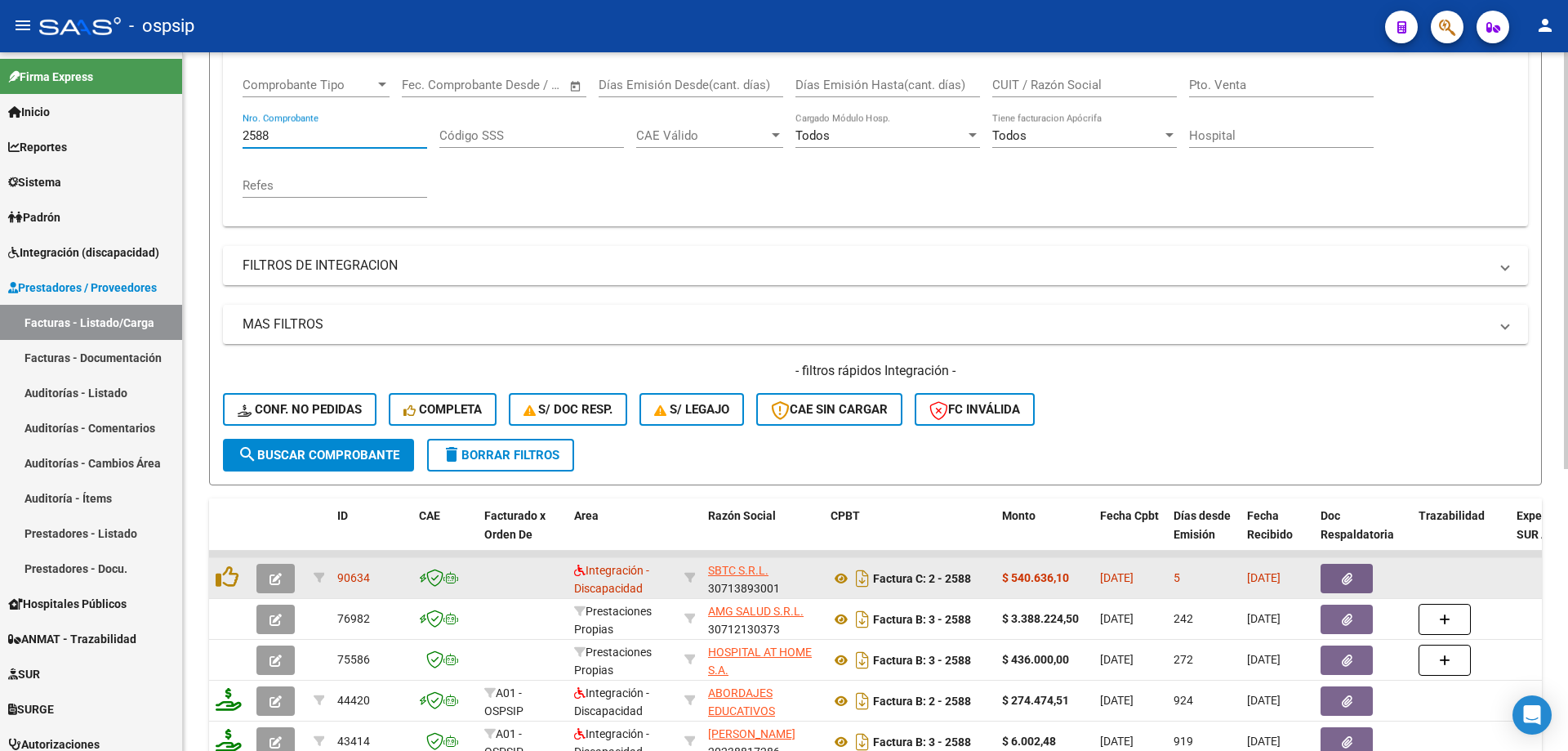
type input "2588"
click at [282, 580] on button "button" at bounding box center [276, 578] width 38 height 29
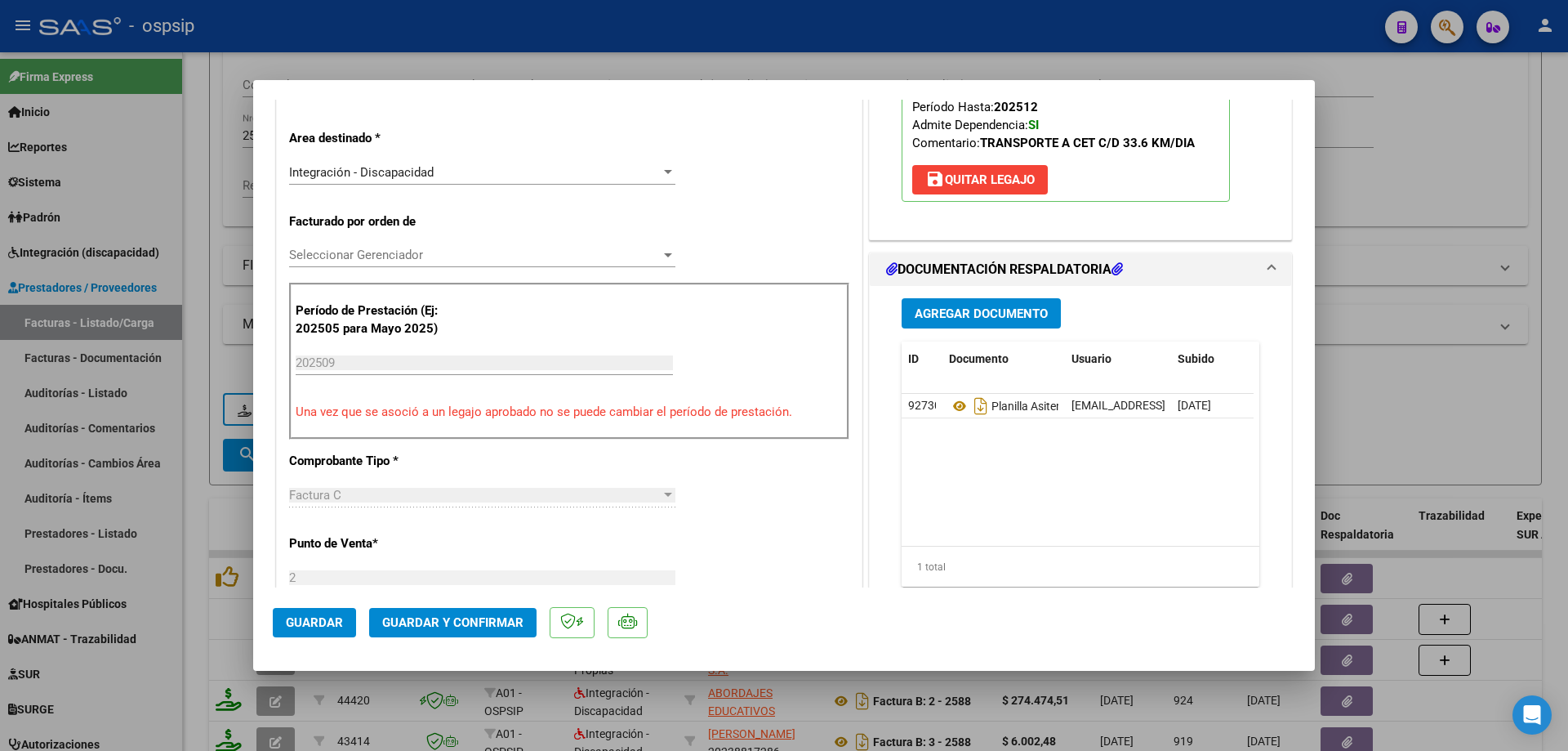
scroll to position [408, 0]
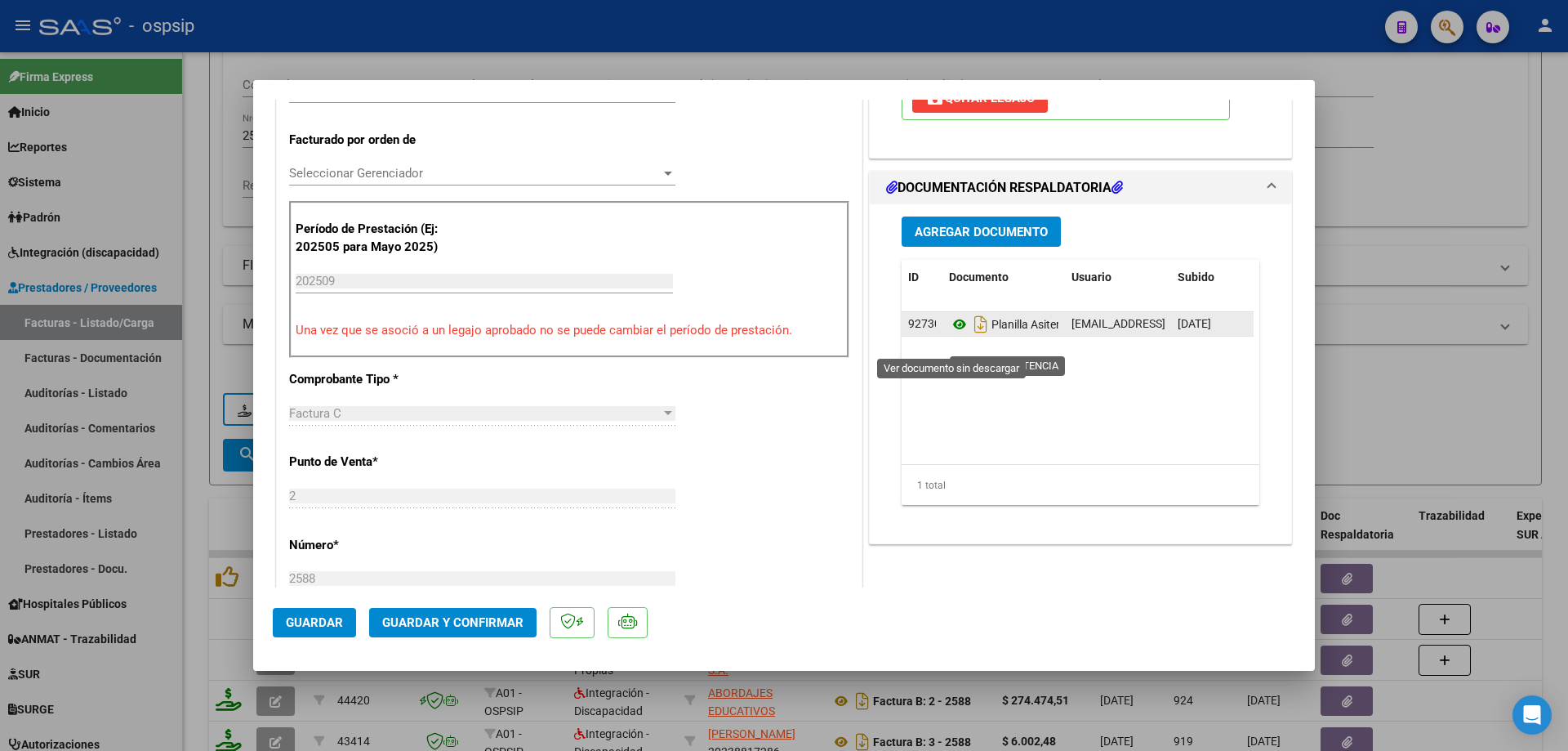
click at [953, 334] on icon at bounding box center [959, 325] width 21 height 20
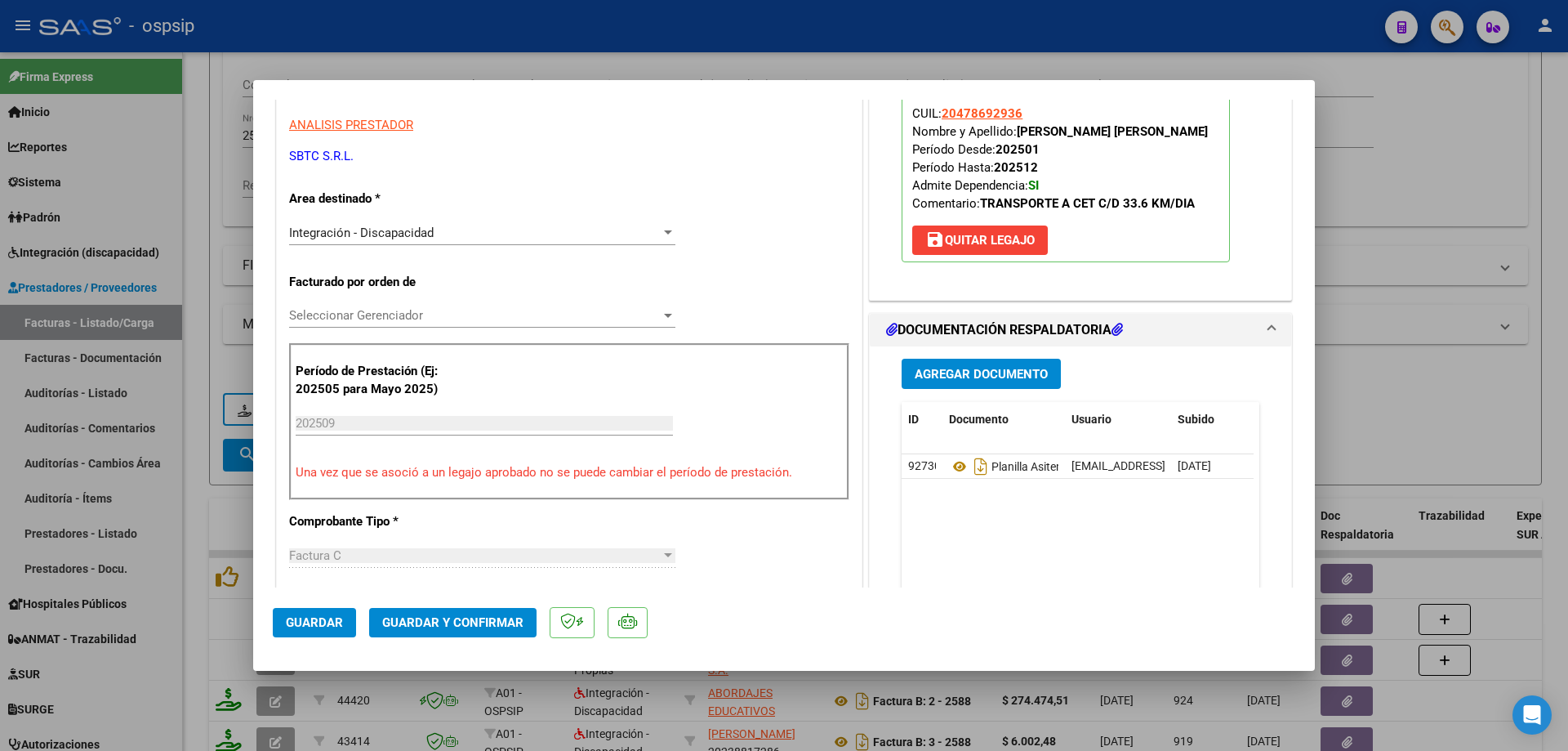
scroll to position [245, 0]
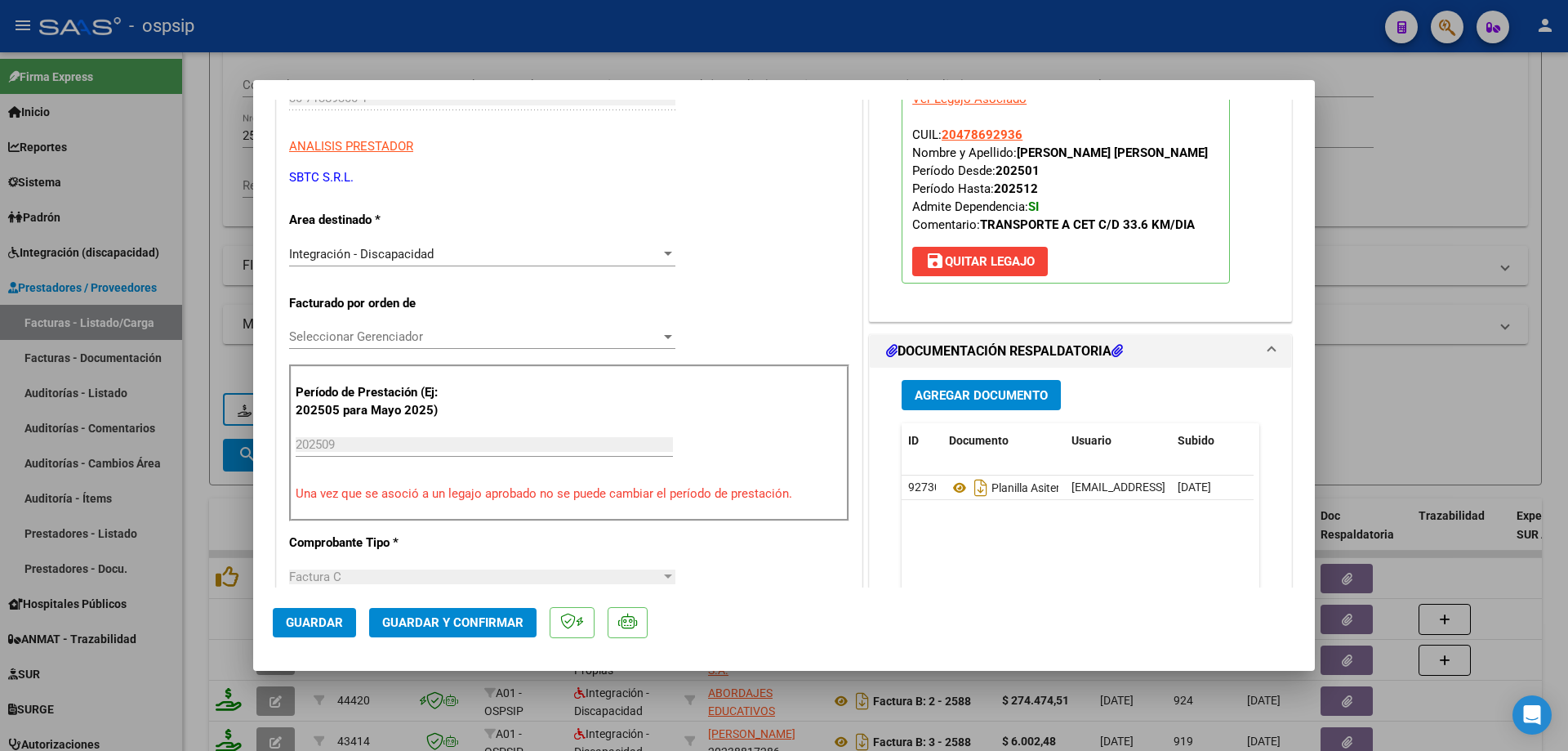
click at [1020, 136] on p "Legajo preaprobado para Período de Prestación: 202509 Ver Legajo Asociado CUIL:…" at bounding box center [1066, 175] width 328 height 218
drag, startPoint x: 1020, startPoint y: 136, endPoint x: 940, endPoint y: 137, distance: 80.0
click at [940, 137] on p "Legajo preaprobado para Período de Prestación: 202509 Ver Legajo Asociado CUIL:…" at bounding box center [1066, 175] width 328 height 218
copy span "20478692936"
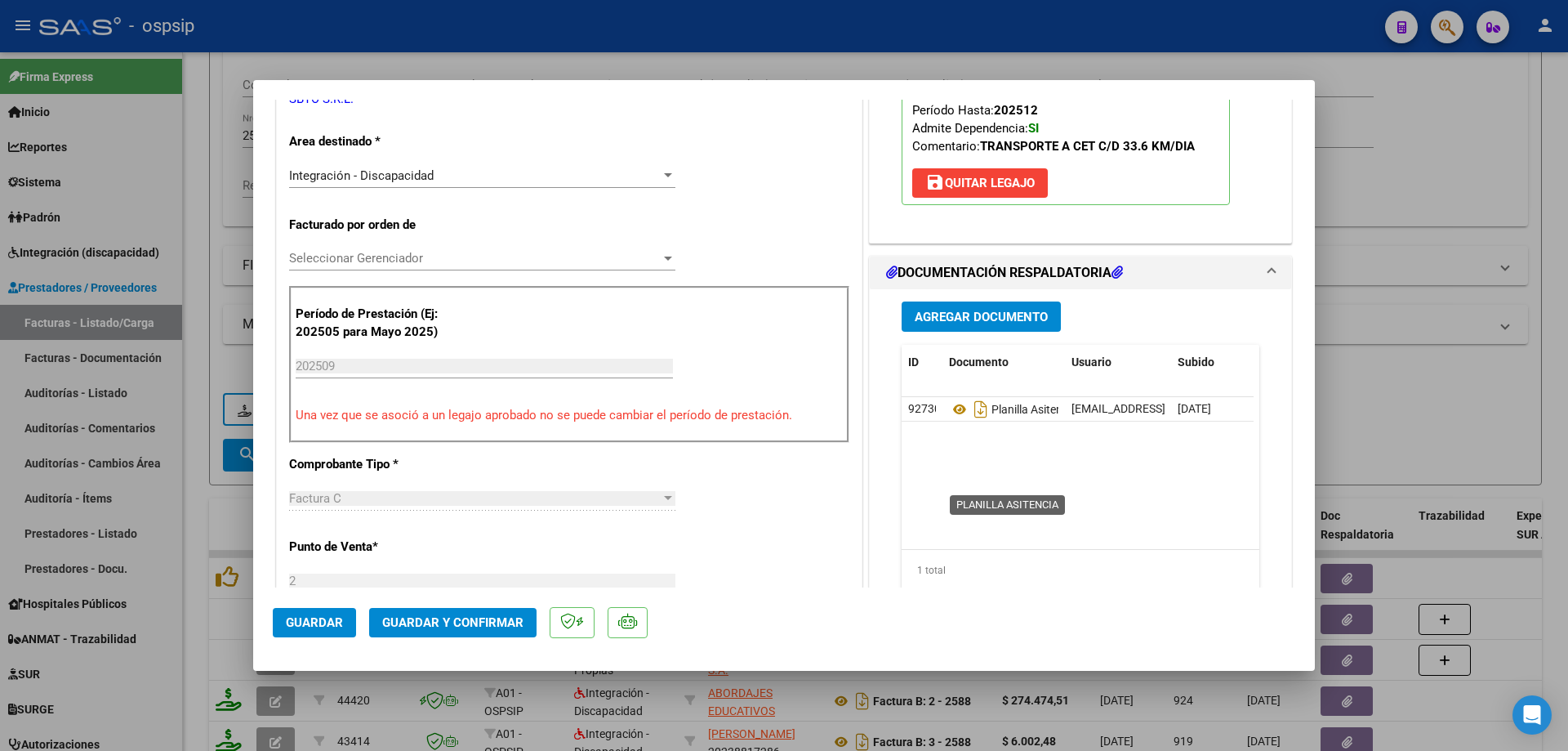
scroll to position [327, 0]
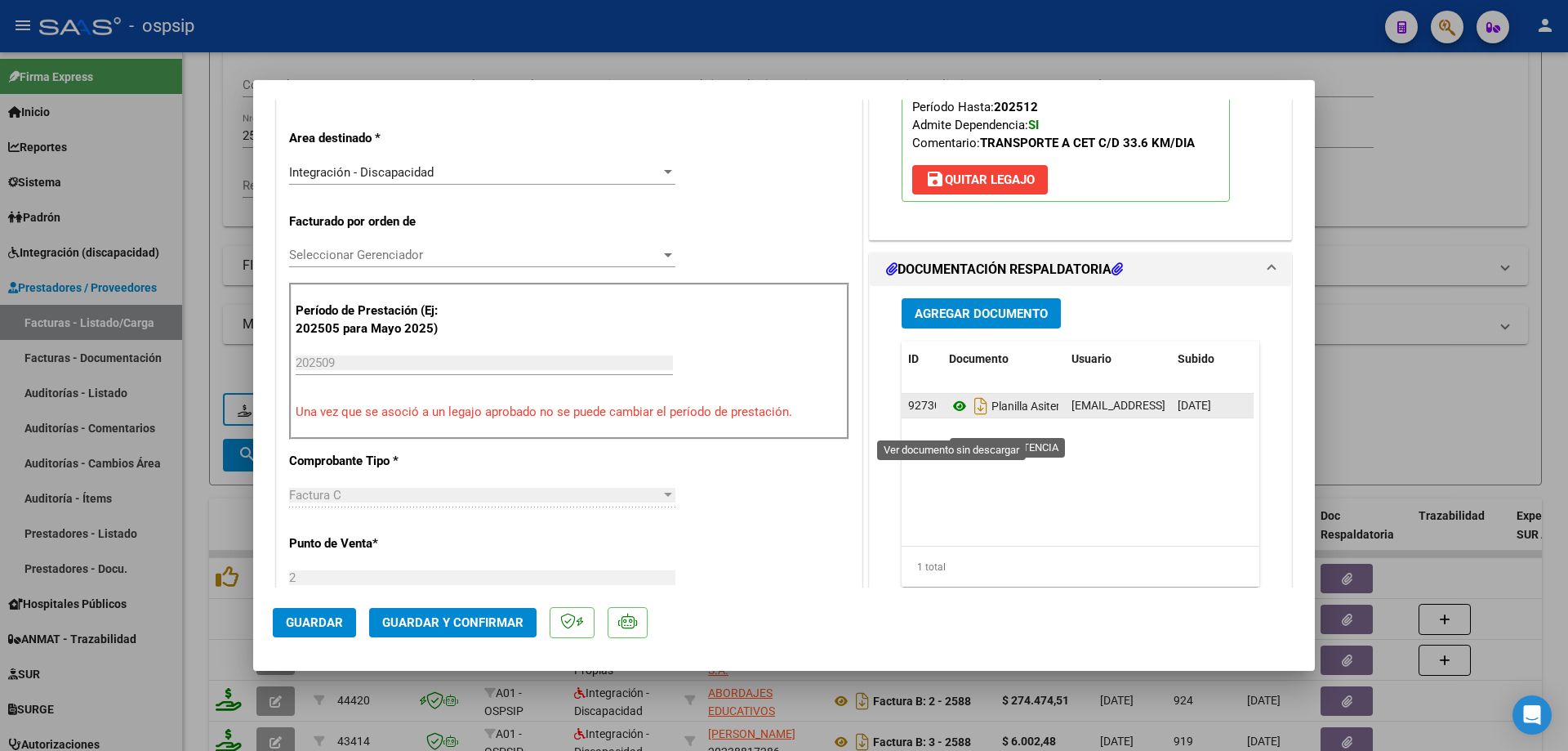
click at [950, 415] on icon at bounding box center [959, 406] width 21 height 20
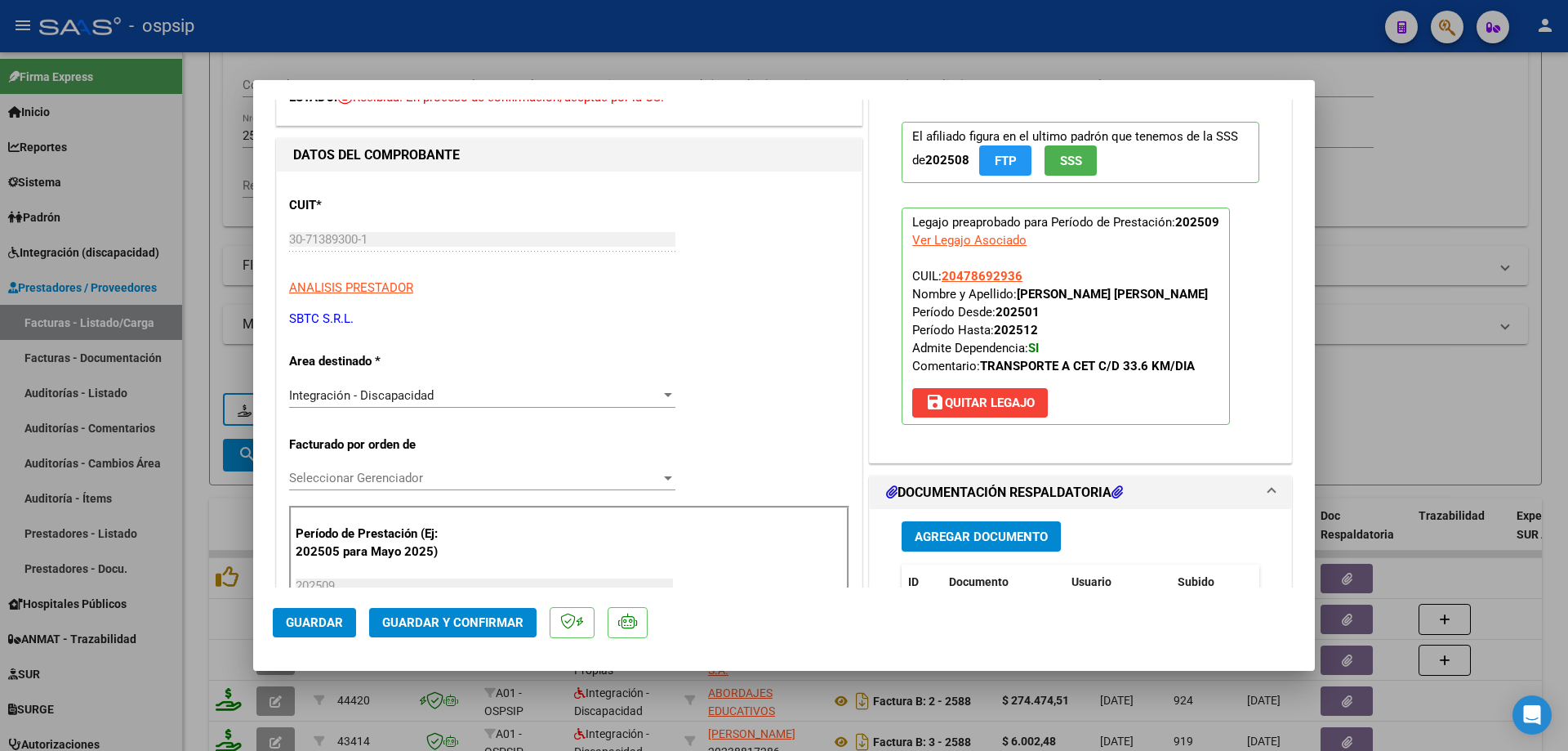
scroll to position [82, 0]
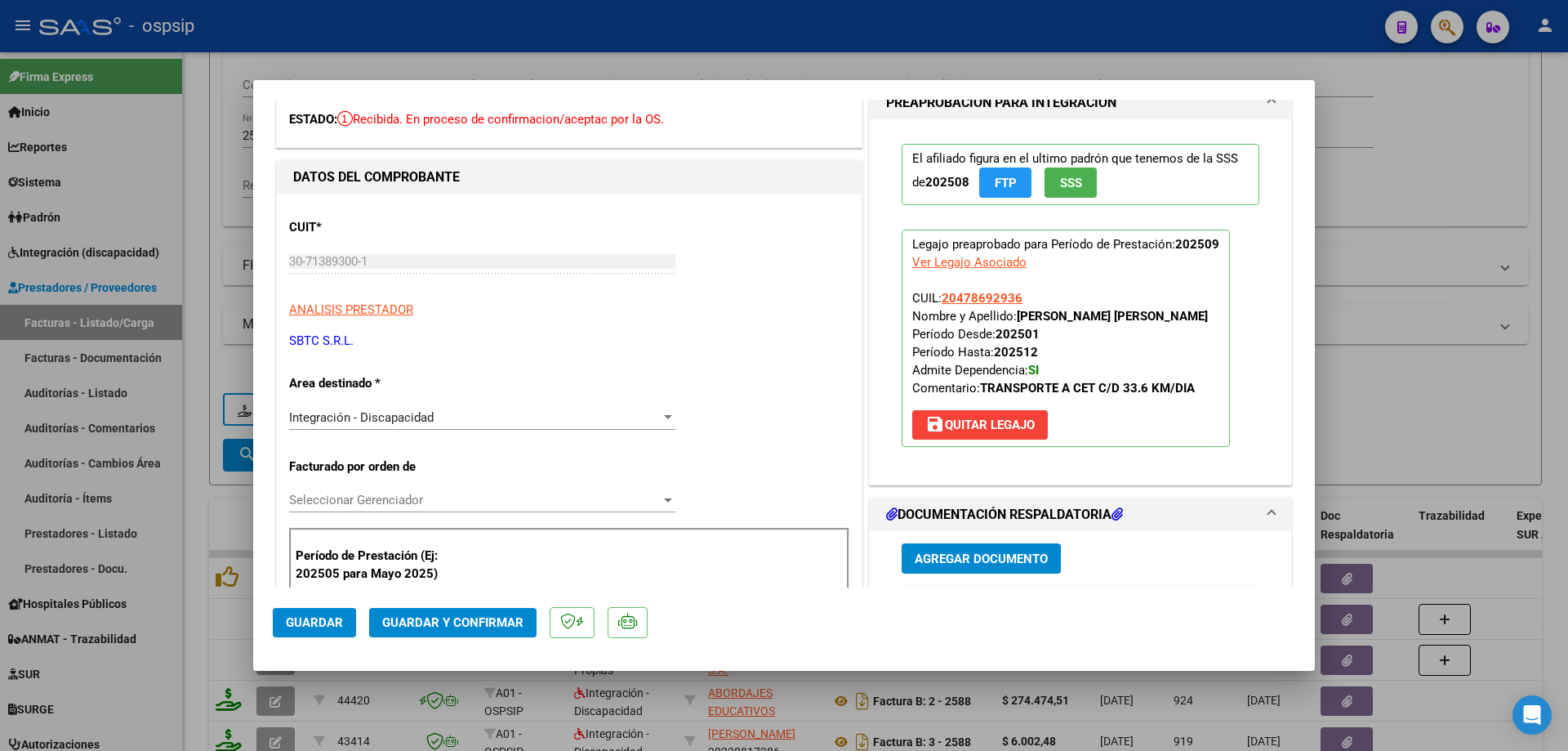
copy span "20478692936"
click at [415, 632] on button "Guardar y Confirmar" at bounding box center [453, 622] width 168 height 29
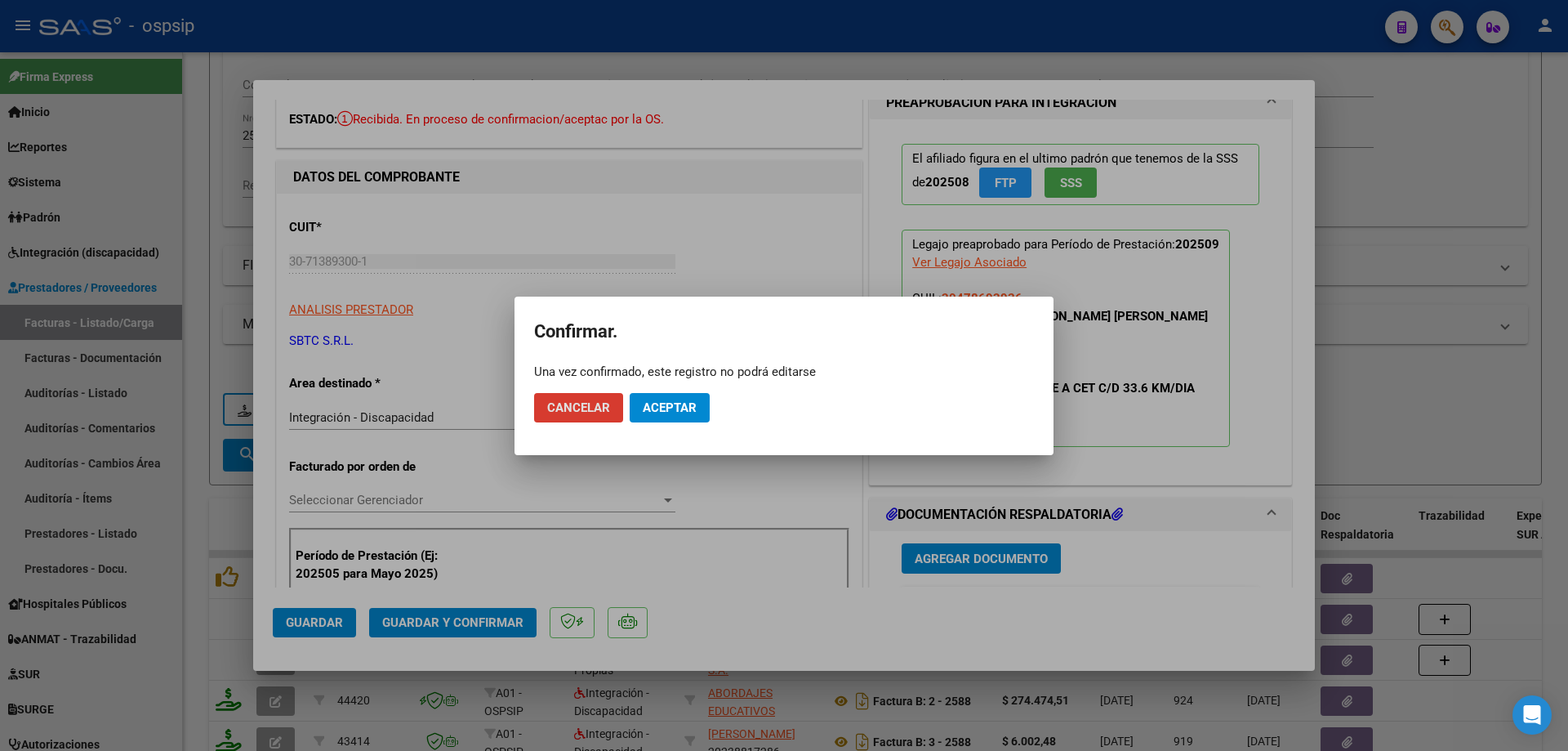
click at [661, 405] on span "Aceptar" at bounding box center [669, 407] width 54 height 15
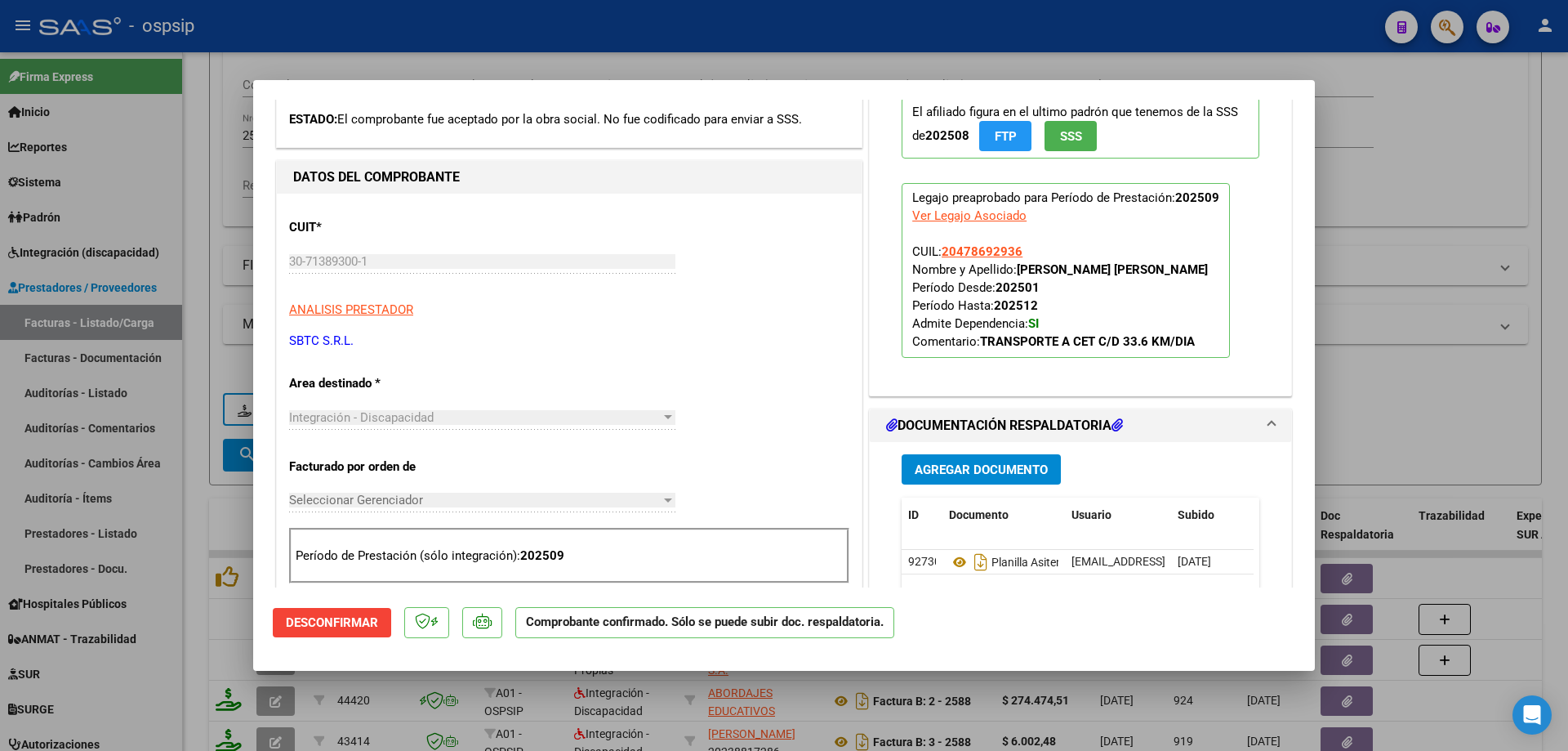
click at [1523, 464] on div at bounding box center [784, 376] width 1568 height 751
type input "$ 0,00"
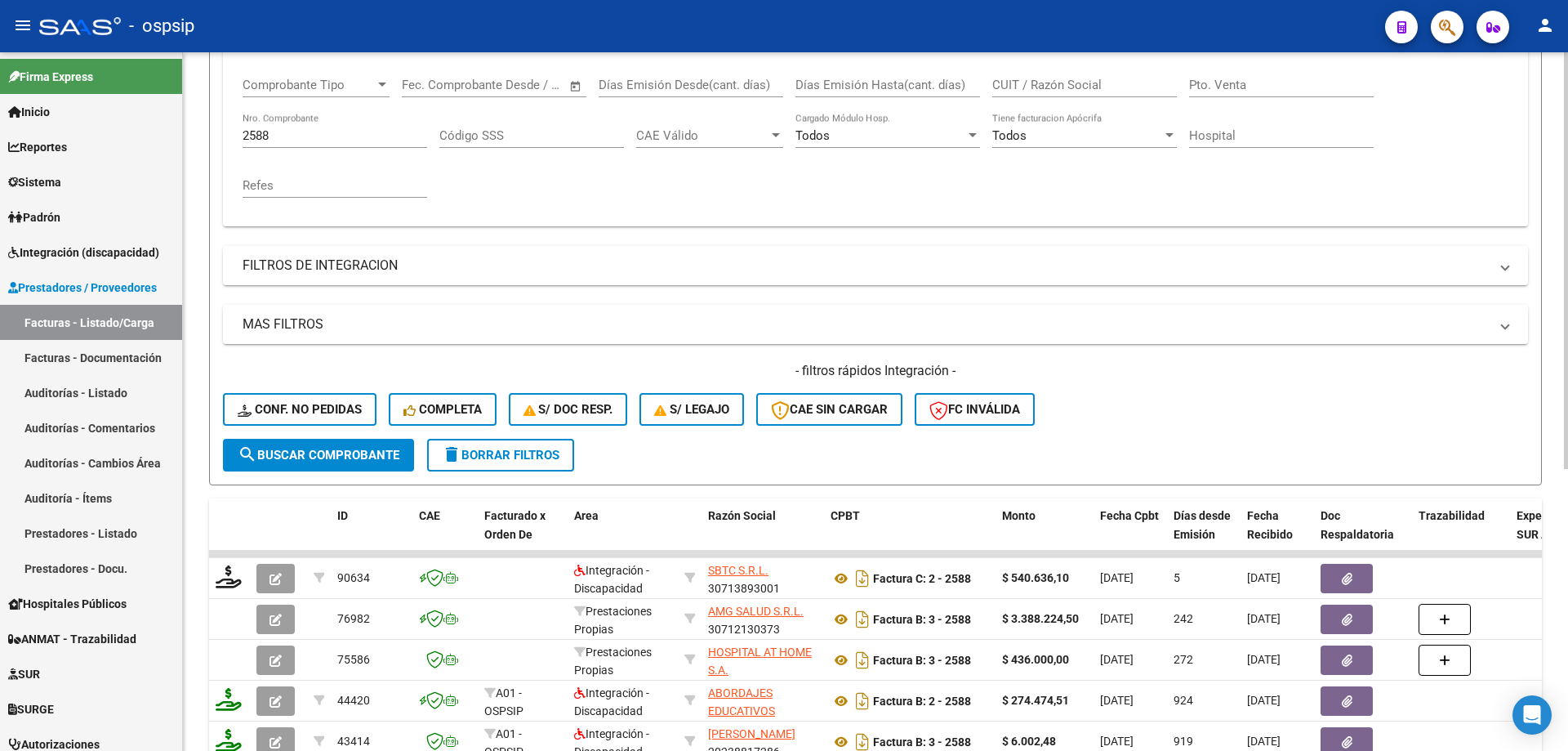
click at [300, 141] on input "2588" at bounding box center [336, 135] width 185 height 15
type input "2"
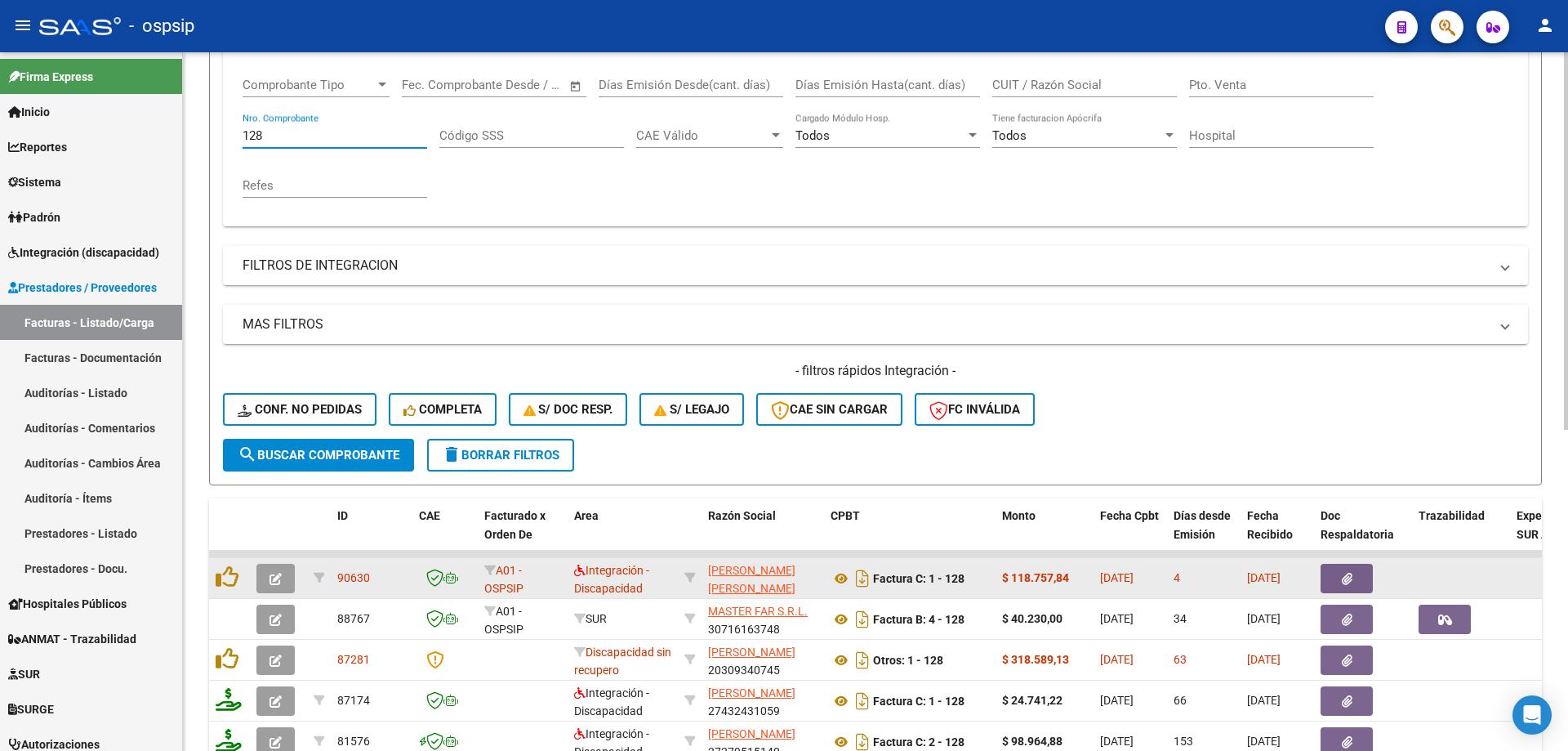
type input "128"
click at [273, 571] on span "button" at bounding box center [276, 579] width 13 height 15
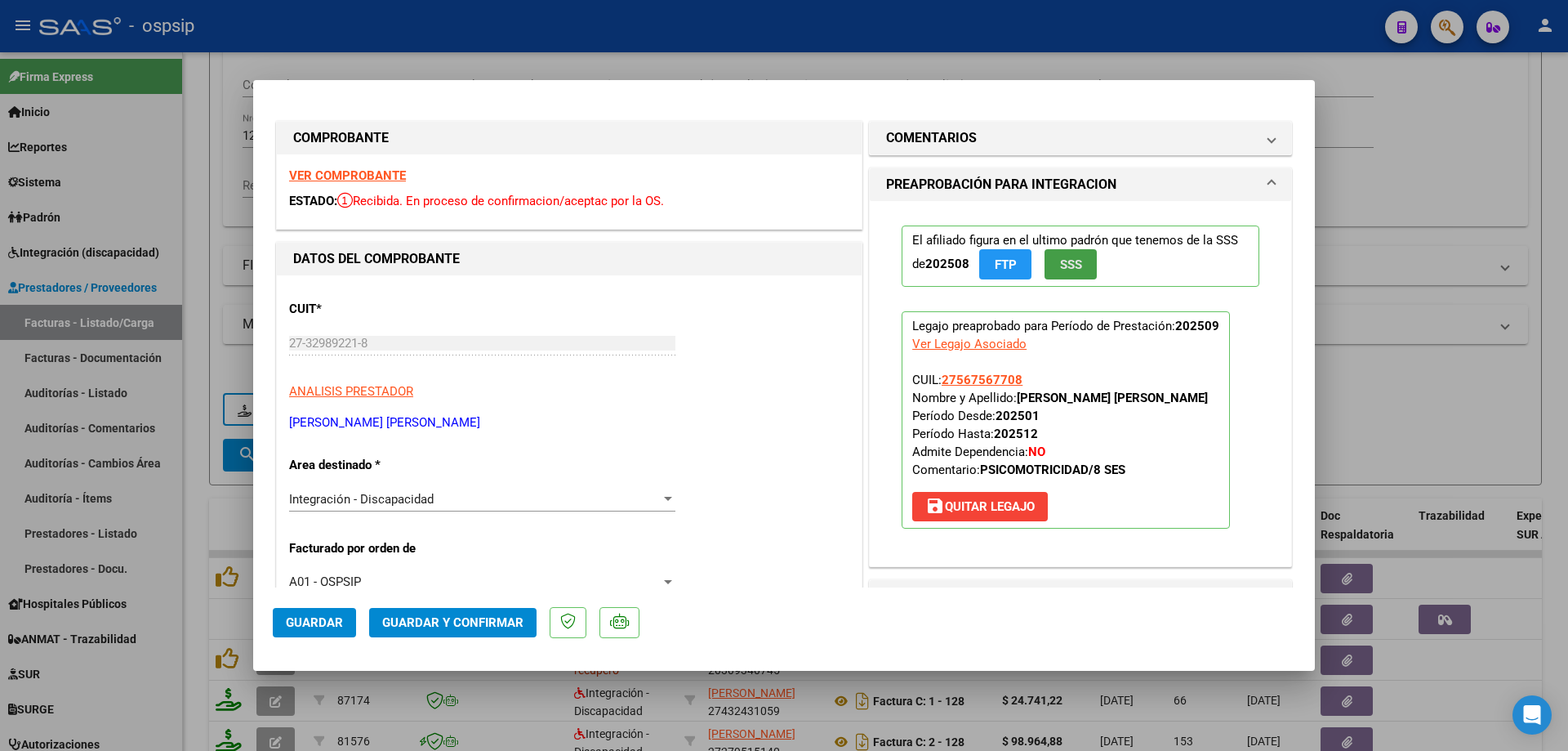
click at [1076, 270] on span "SSS" at bounding box center [1071, 265] width 22 height 15
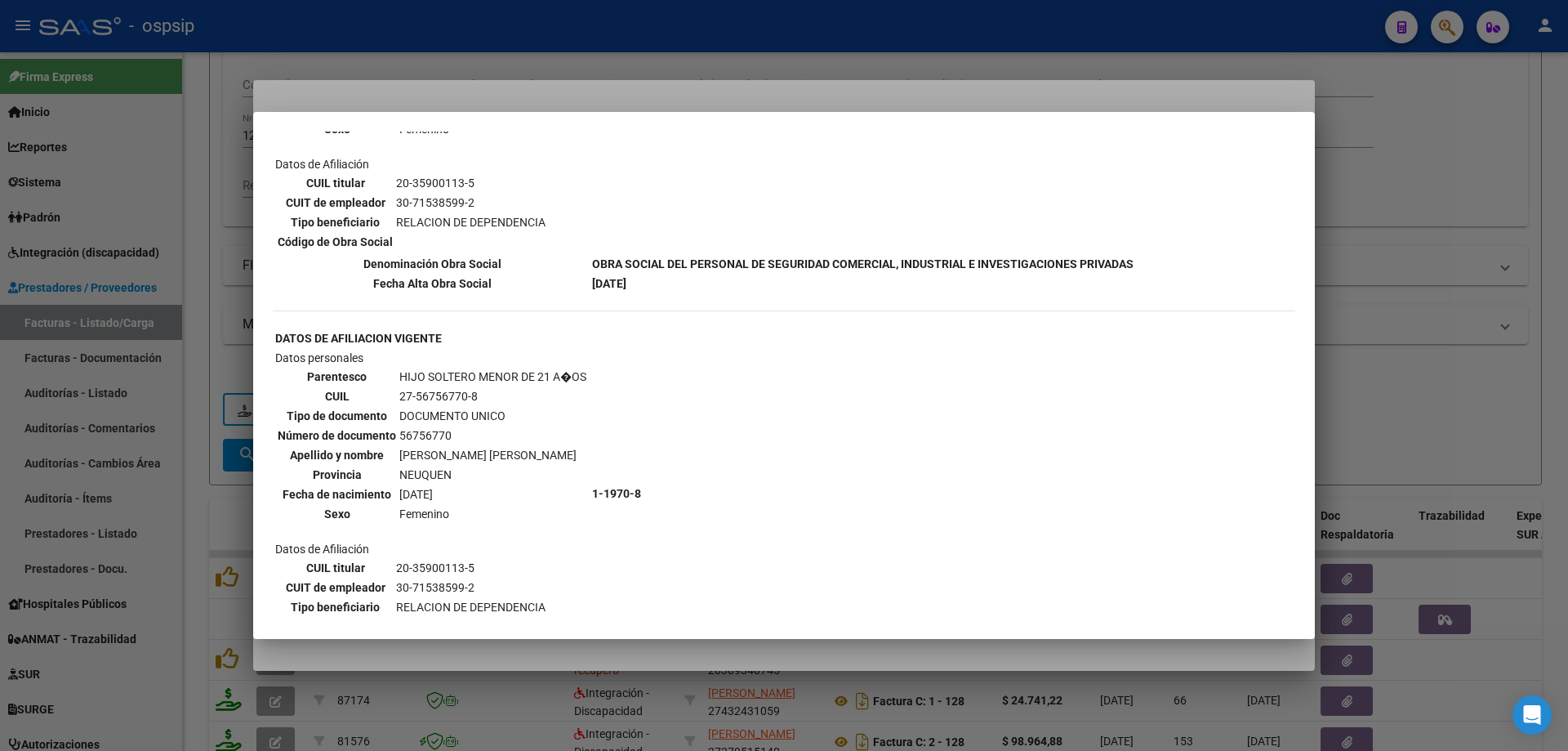
scroll to position [1144, 0]
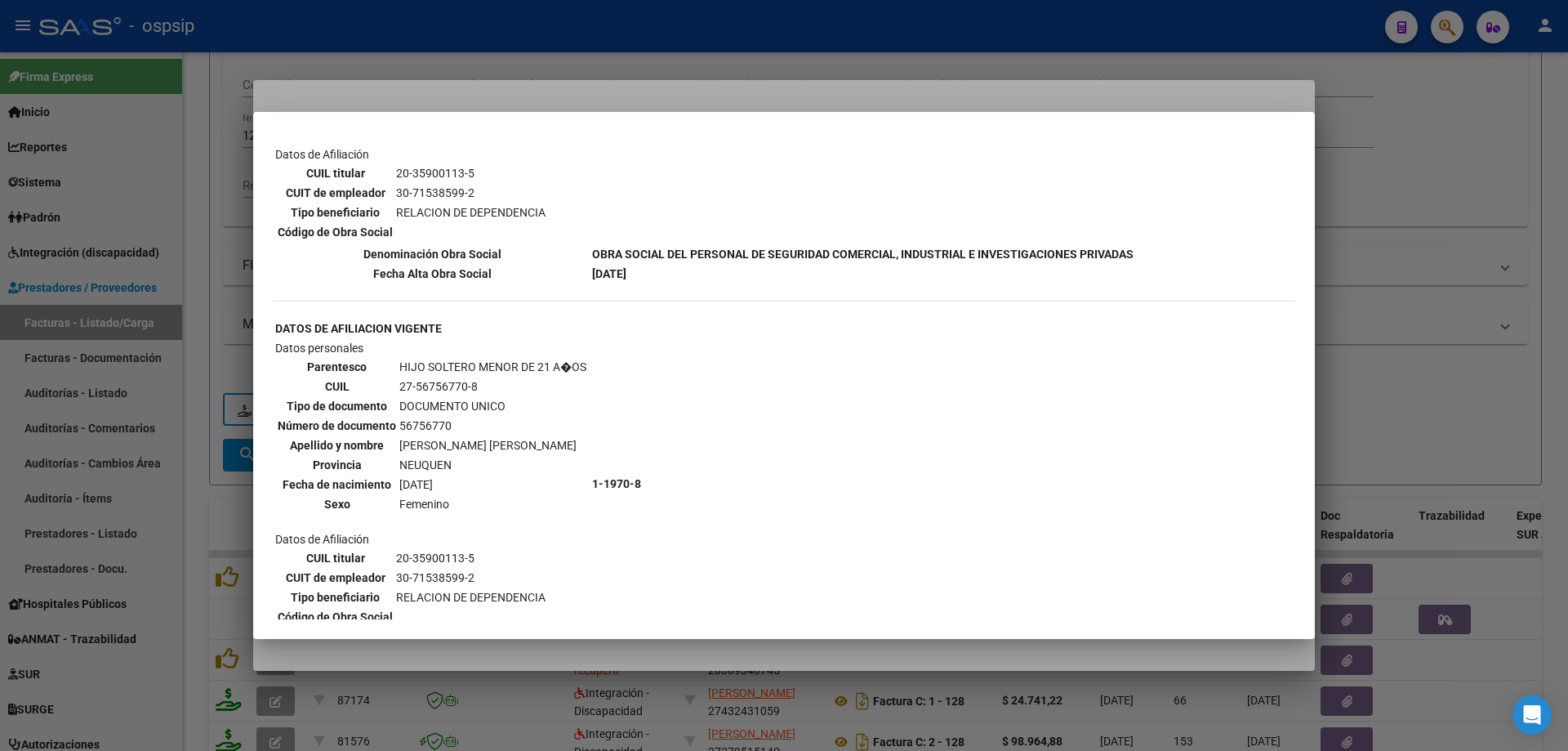
click at [1380, 357] on div at bounding box center [784, 376] width 1568 height 751
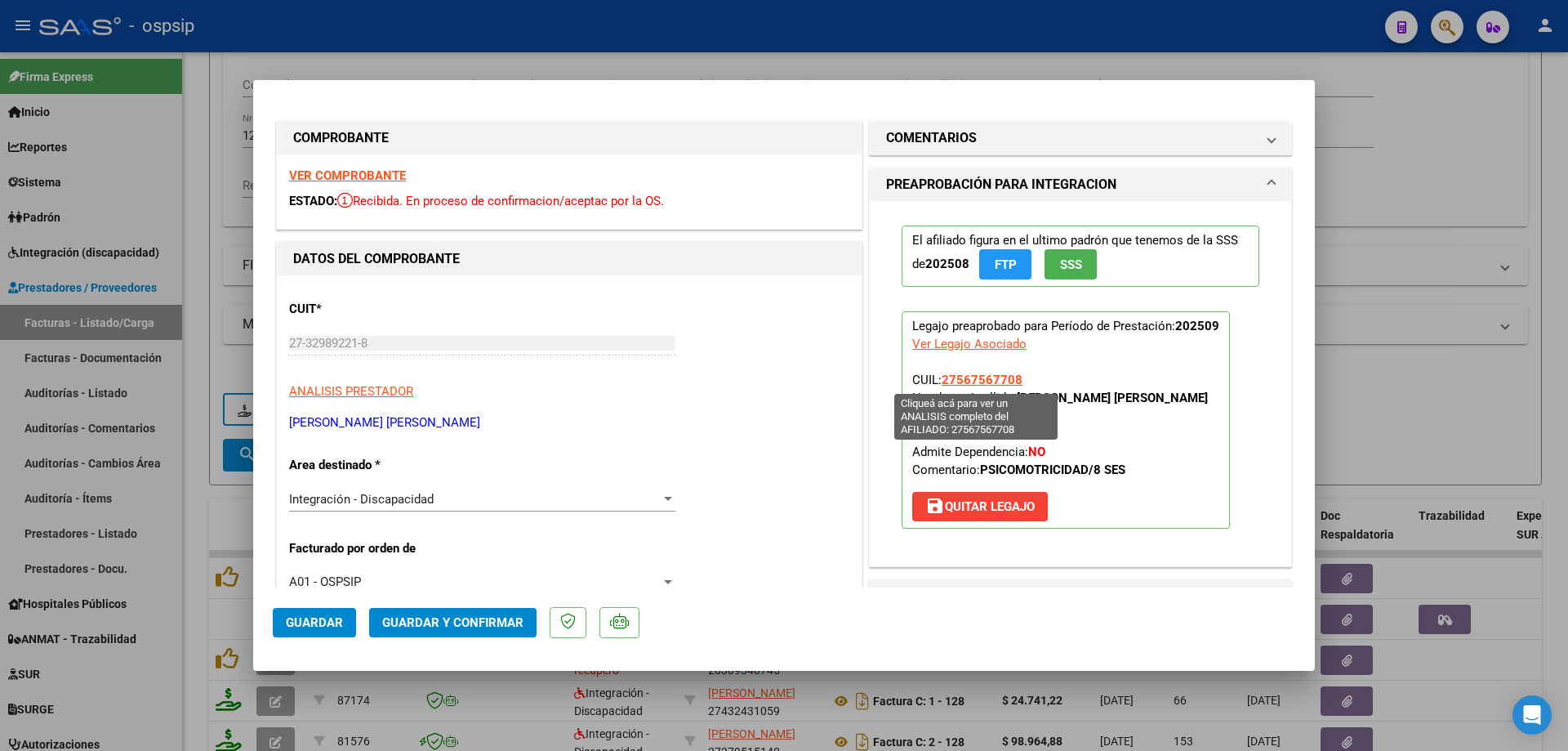
click at [997, 377] on span "27567567708" at bounding box center [981, 380] width 81 height 15
type textarea "27567567708"
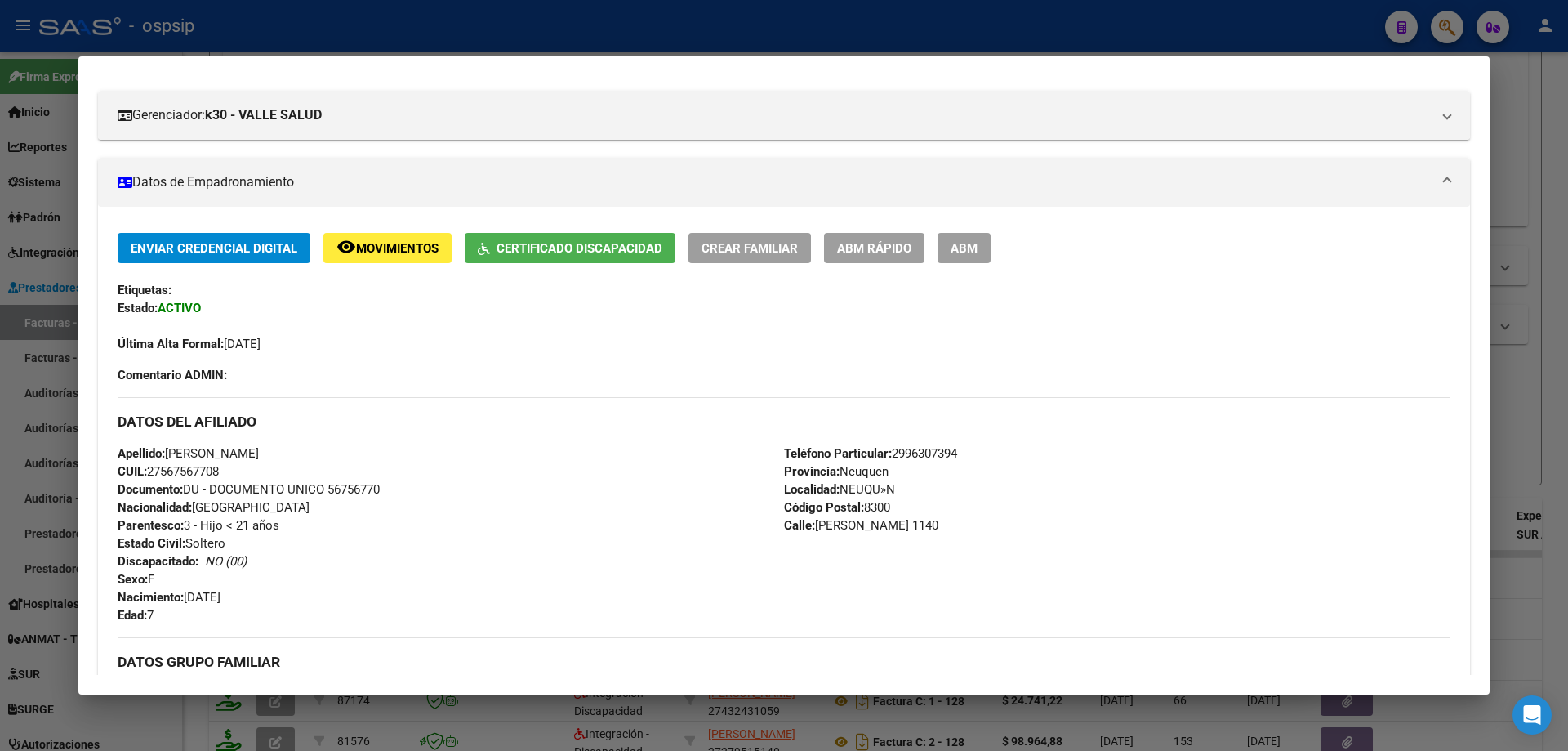
scroll to position [201, 0]
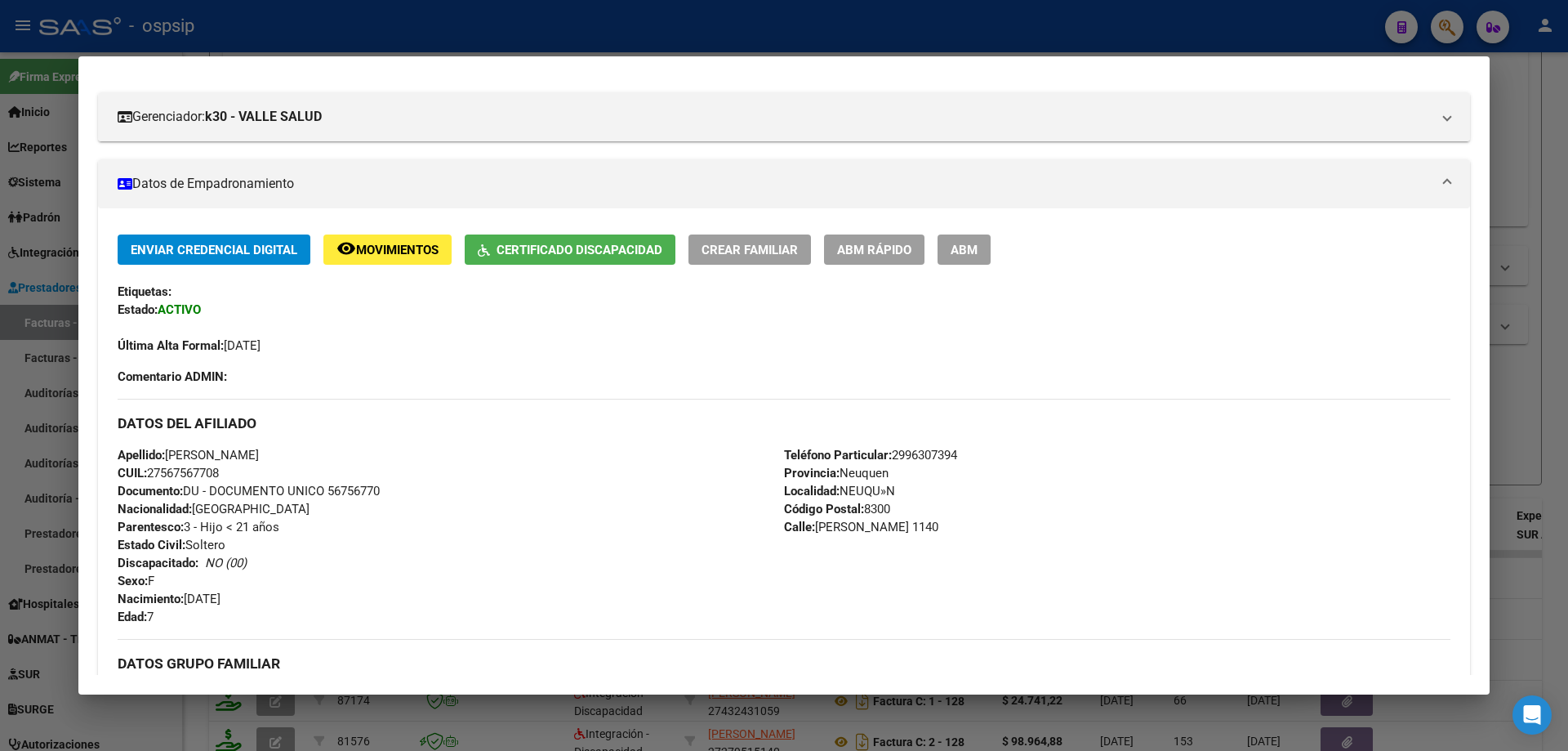
click at [1532, 356] on div at bounding box center [784, 376] width 1568 height 751
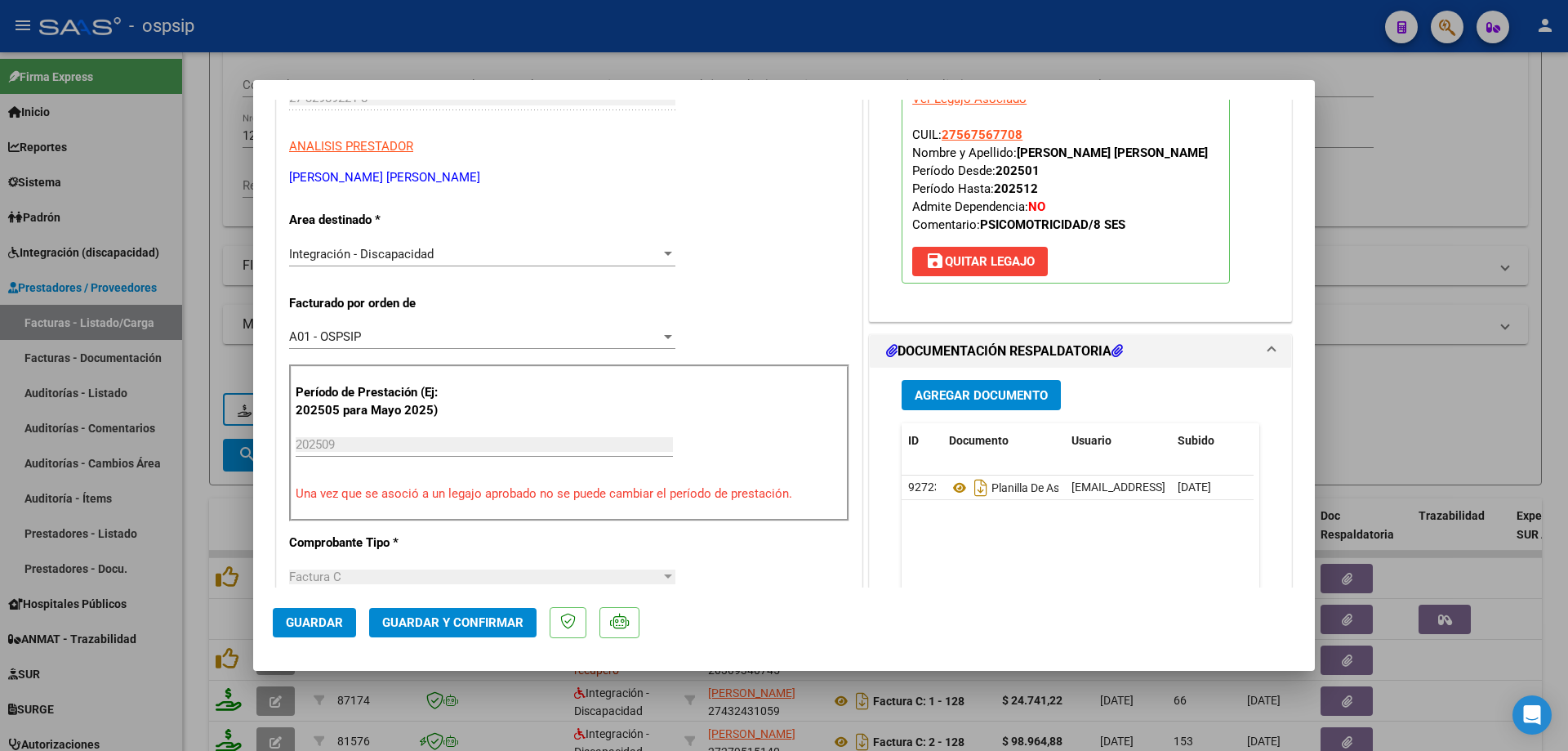
scroll to position [327, 0]
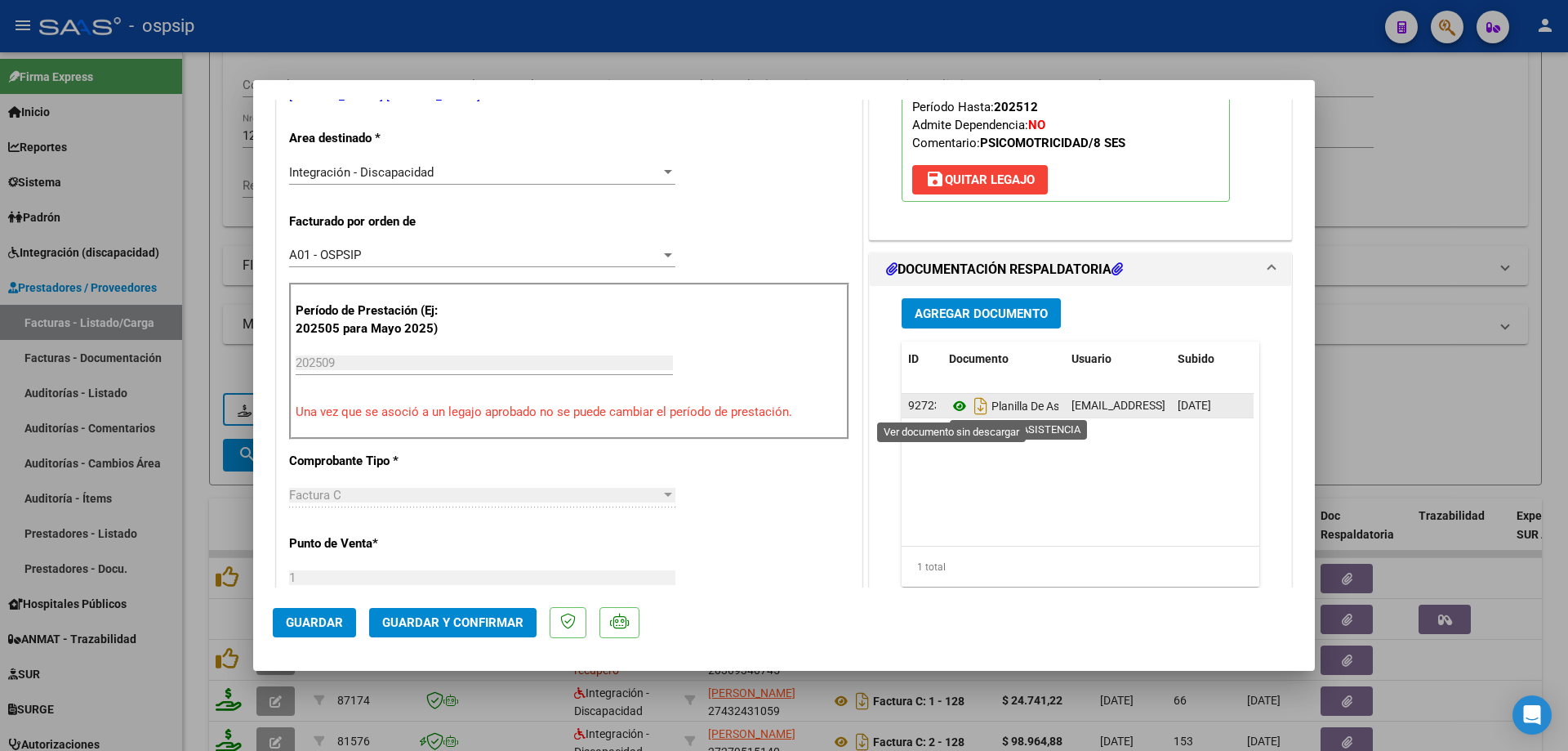
click at [955, 407] on icon at bounding box center [959, 406] width 21 height 20
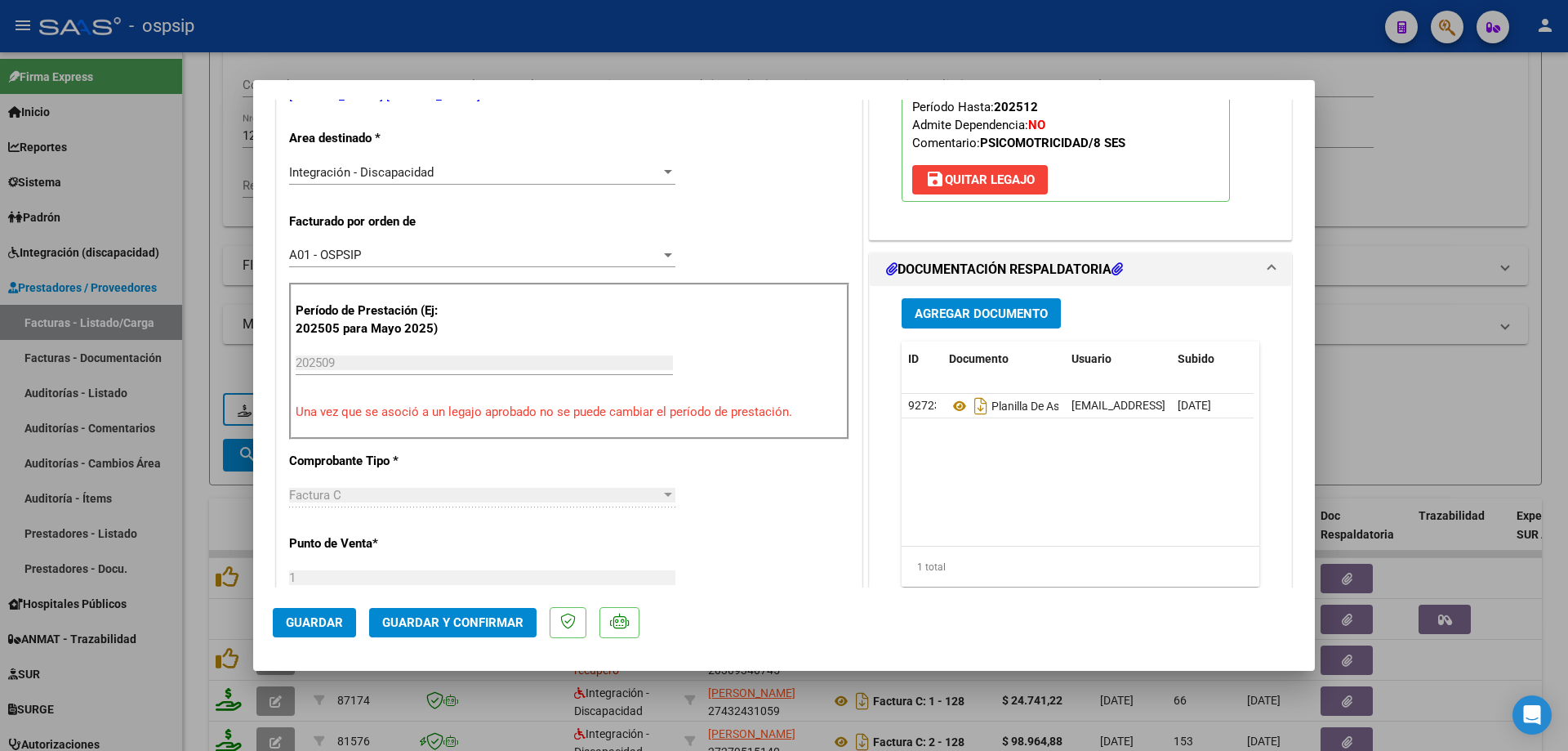
click at [1464, 119] on div at bounding box center [784, 376] width 1568 height 751
type input "$ 0,00"
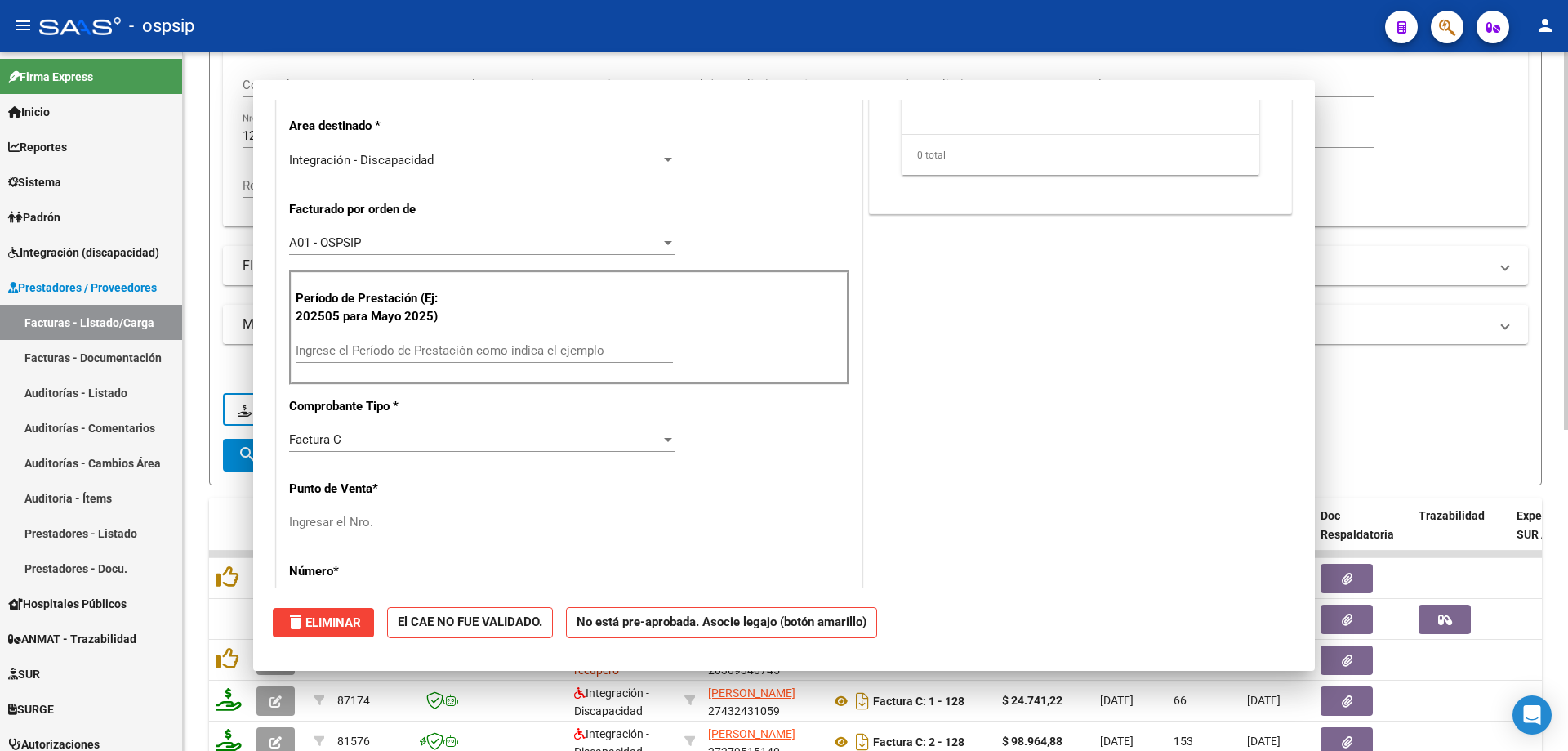
scroll to position [315, 0]
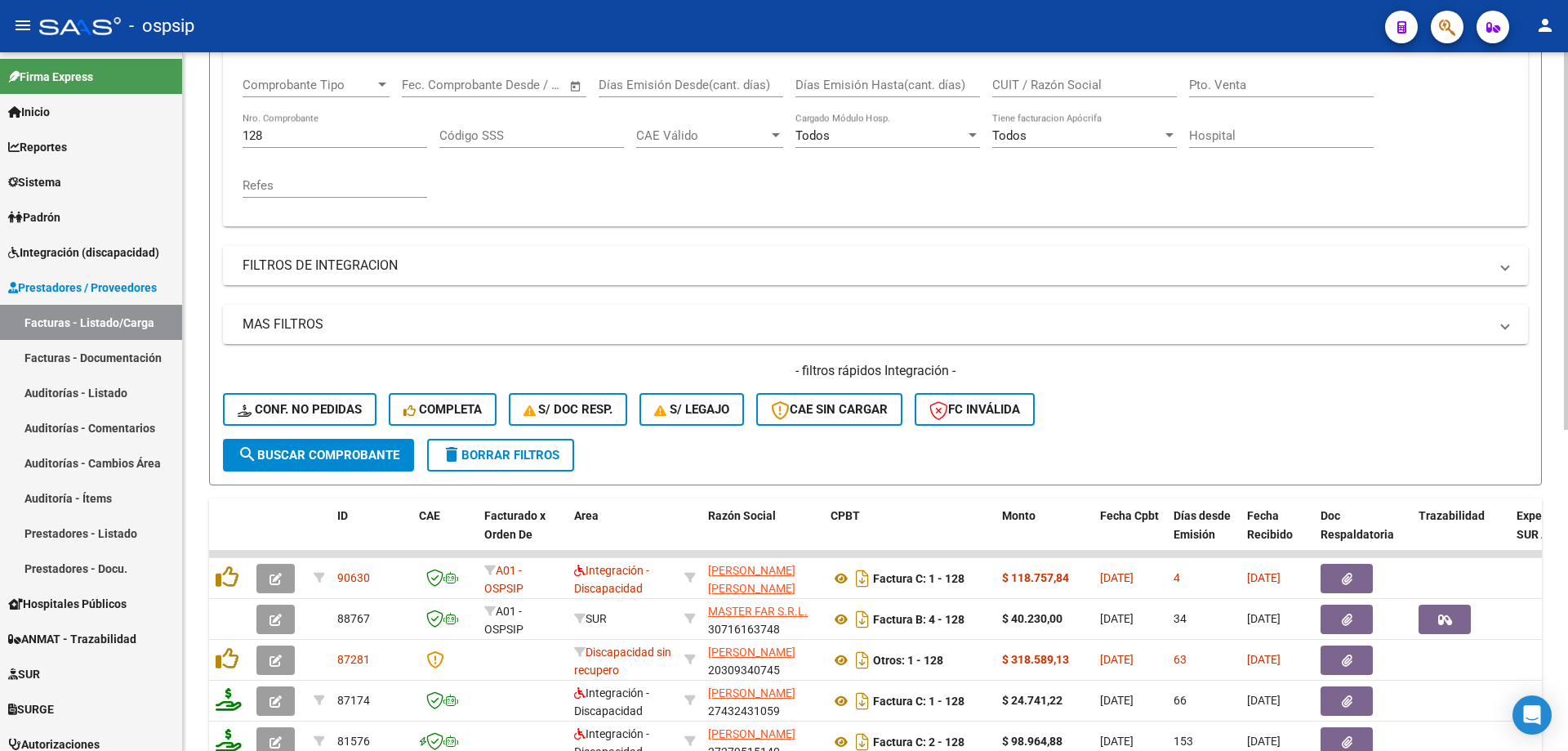
click at [361, 127] on div "128 Nro. Comprobante" at bounding box center [336, 130] width 185 height 35
type input "1"
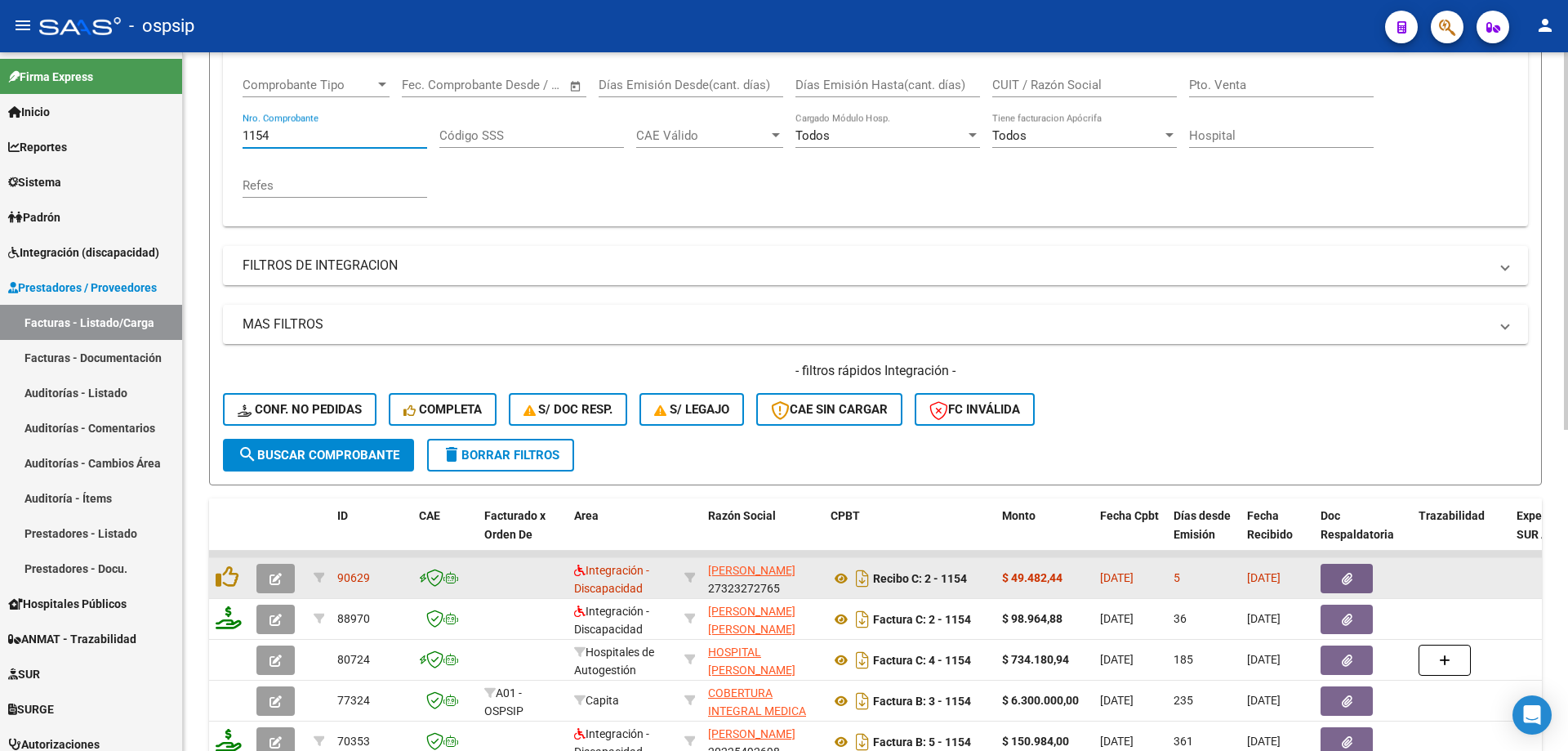
type input "1154"
click at [268, 580] on button "button" at bounding box center [276, 578] width 38 height 29
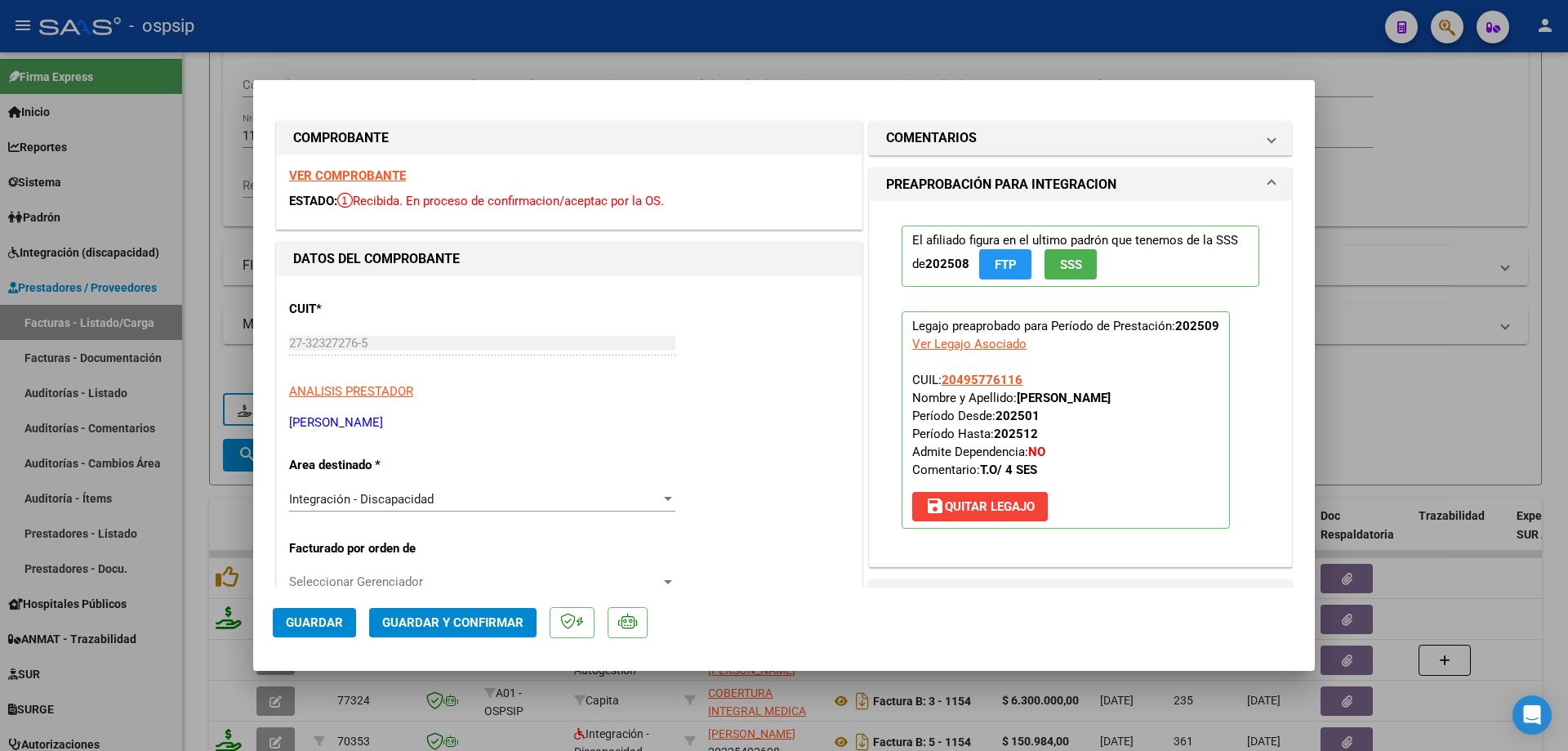
click at [1066, 258] on span "SSS" at bounding box center [1071, 265] width 22 height 15
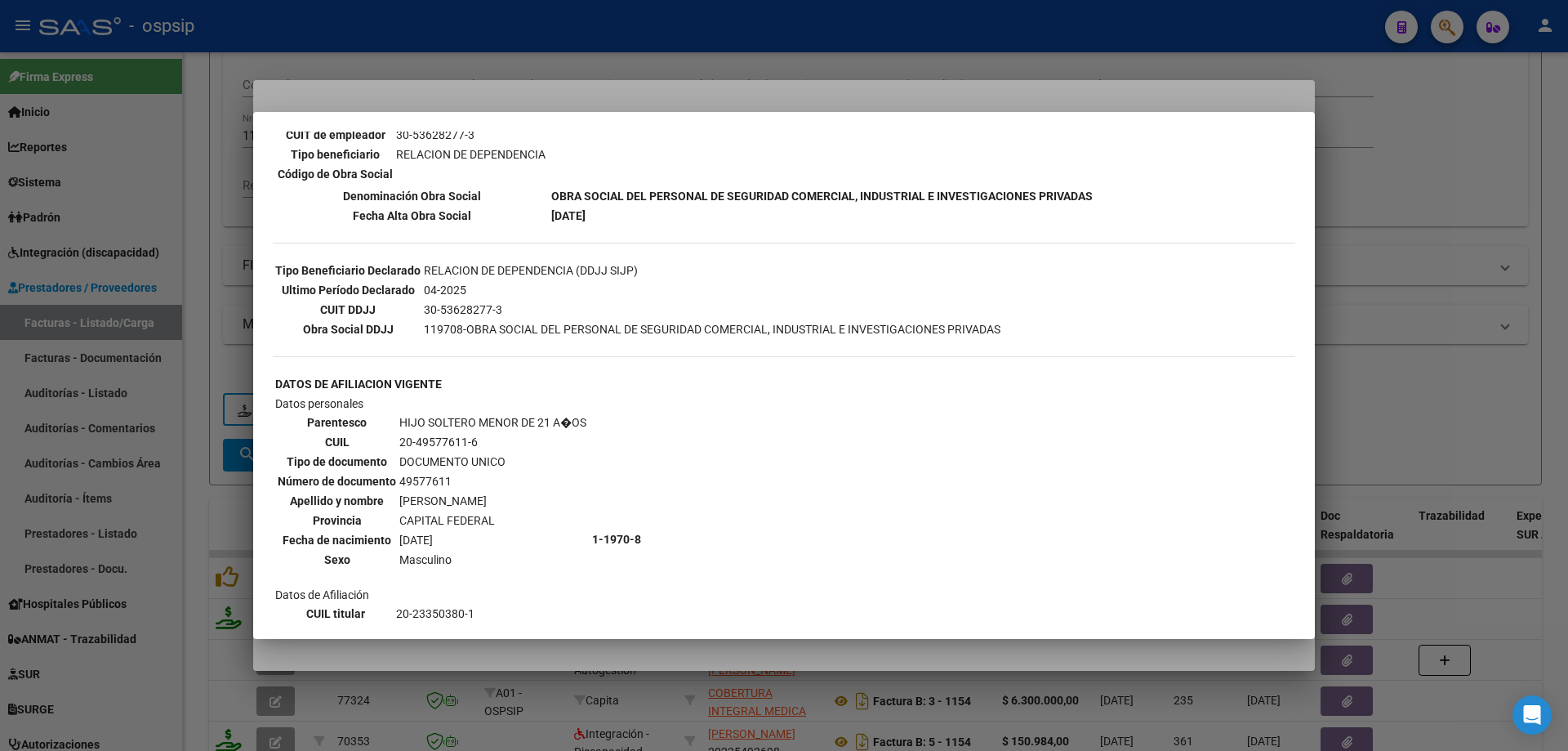
scroll to position [1069, 0]
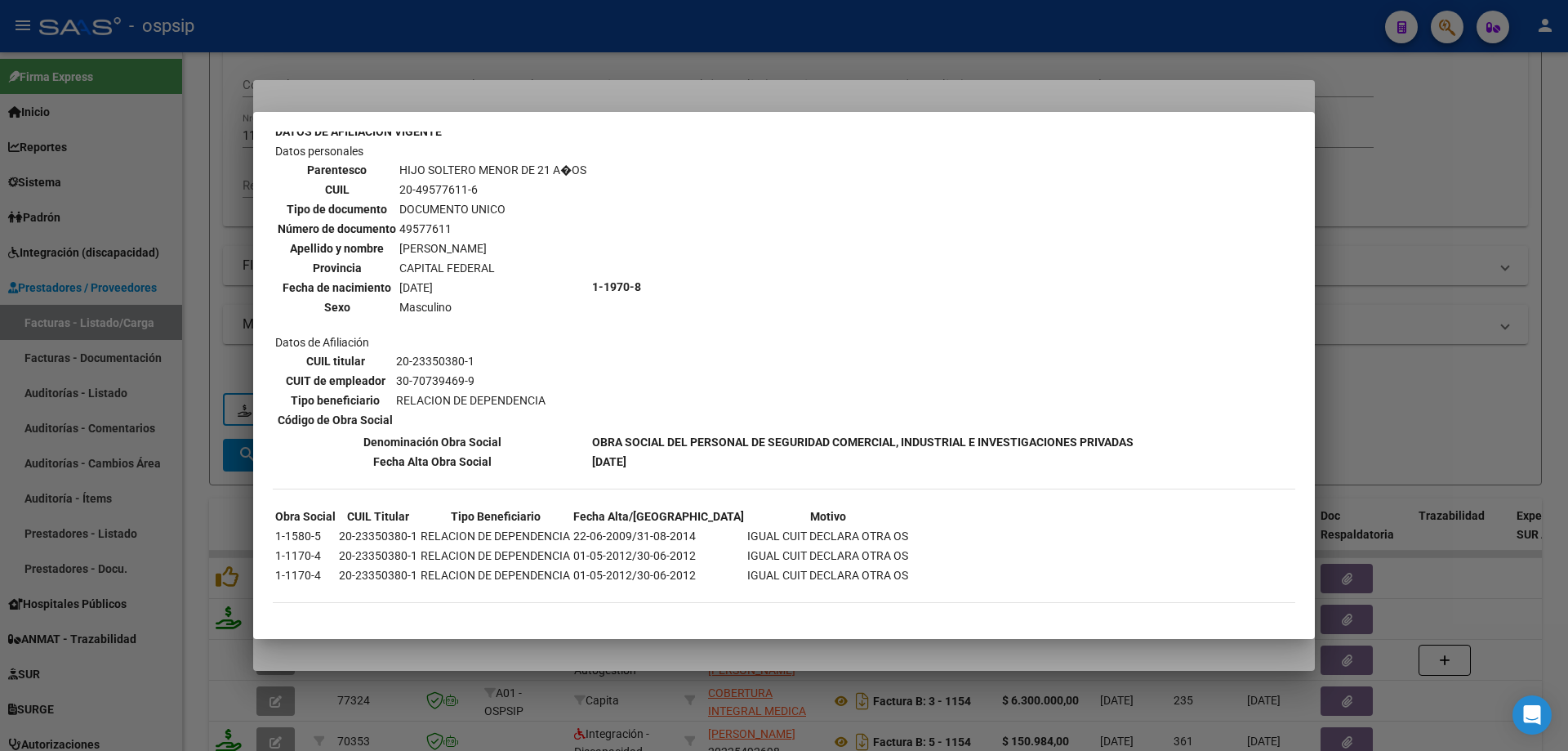
click at [1468, 257] on div at bounding box center [784, 376] width 1568 height 751
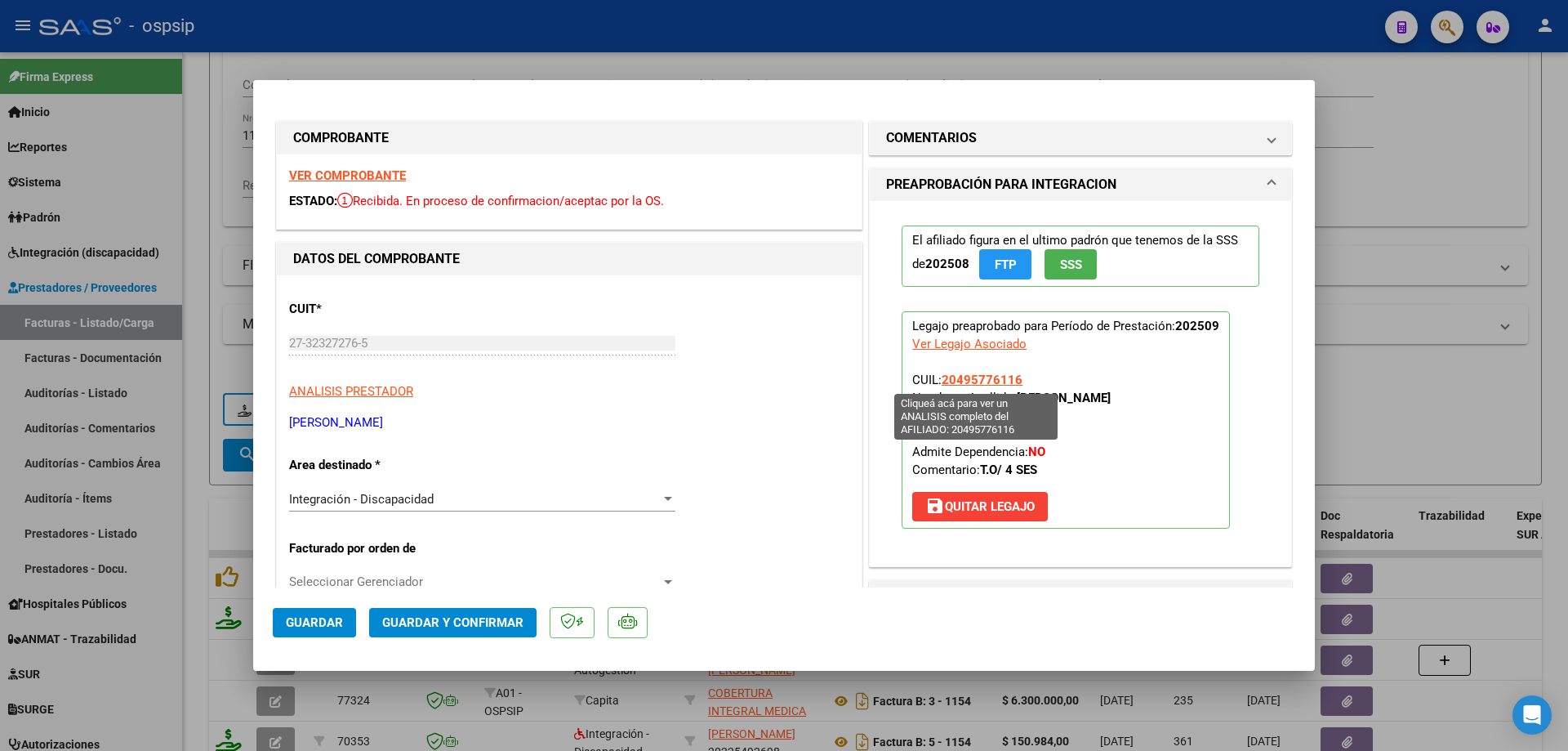
click at [975, 381] on span "20495776116" at bounding box center [981, 380] width 81 height 15
type textarea "20495776116"
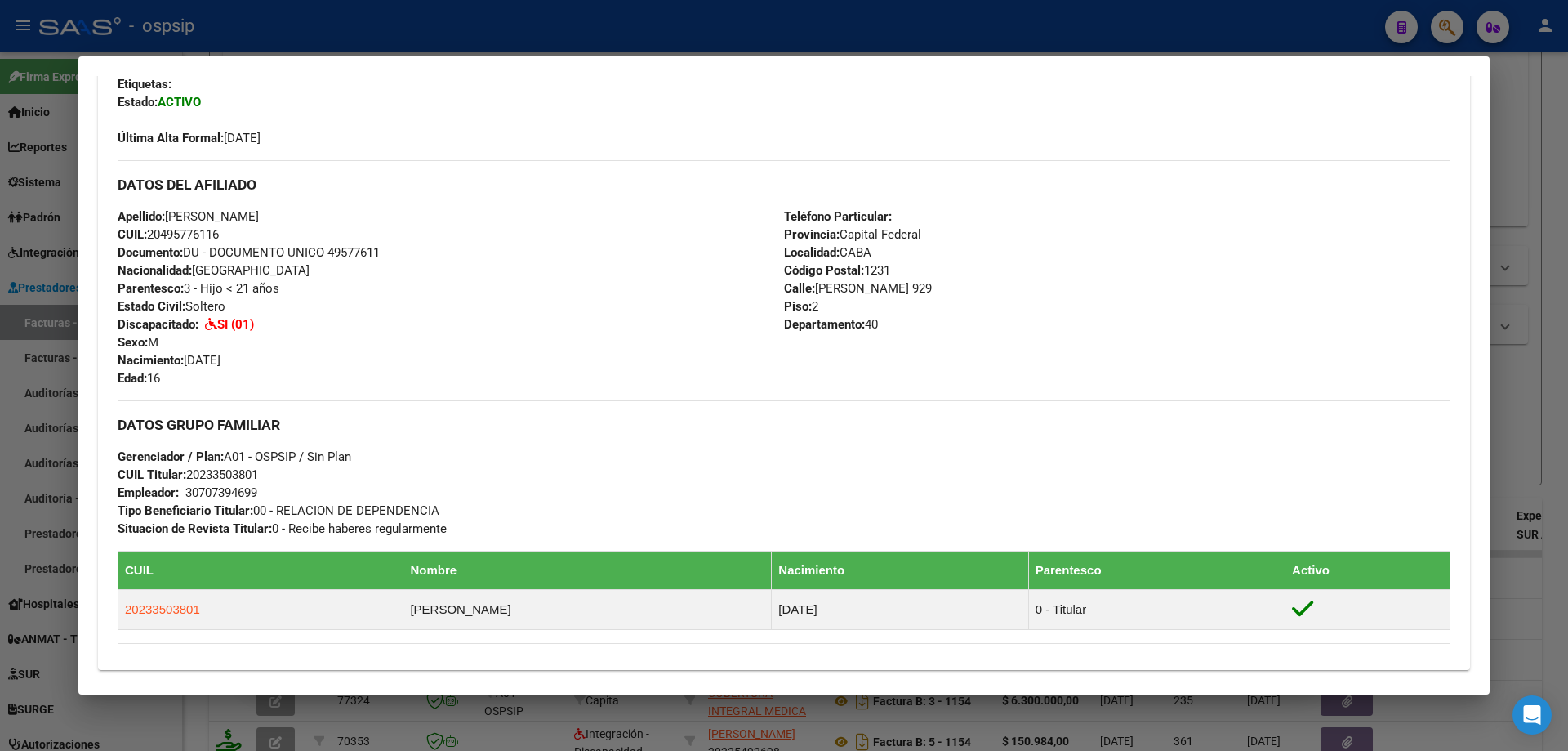
scroll to position [654, 0]
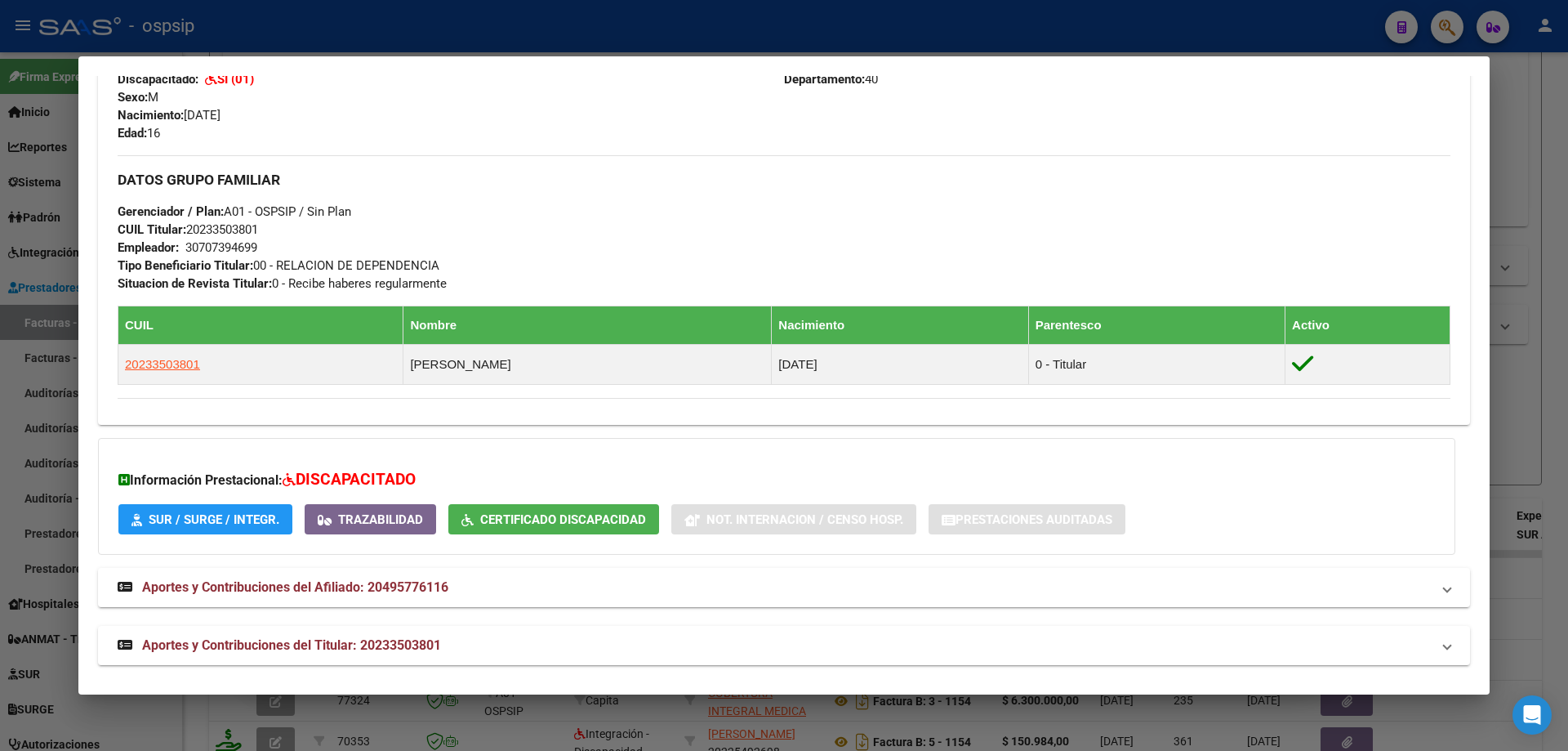
click at [1514, 291] on div at bounding box center [784, 376] width 1568 height 751
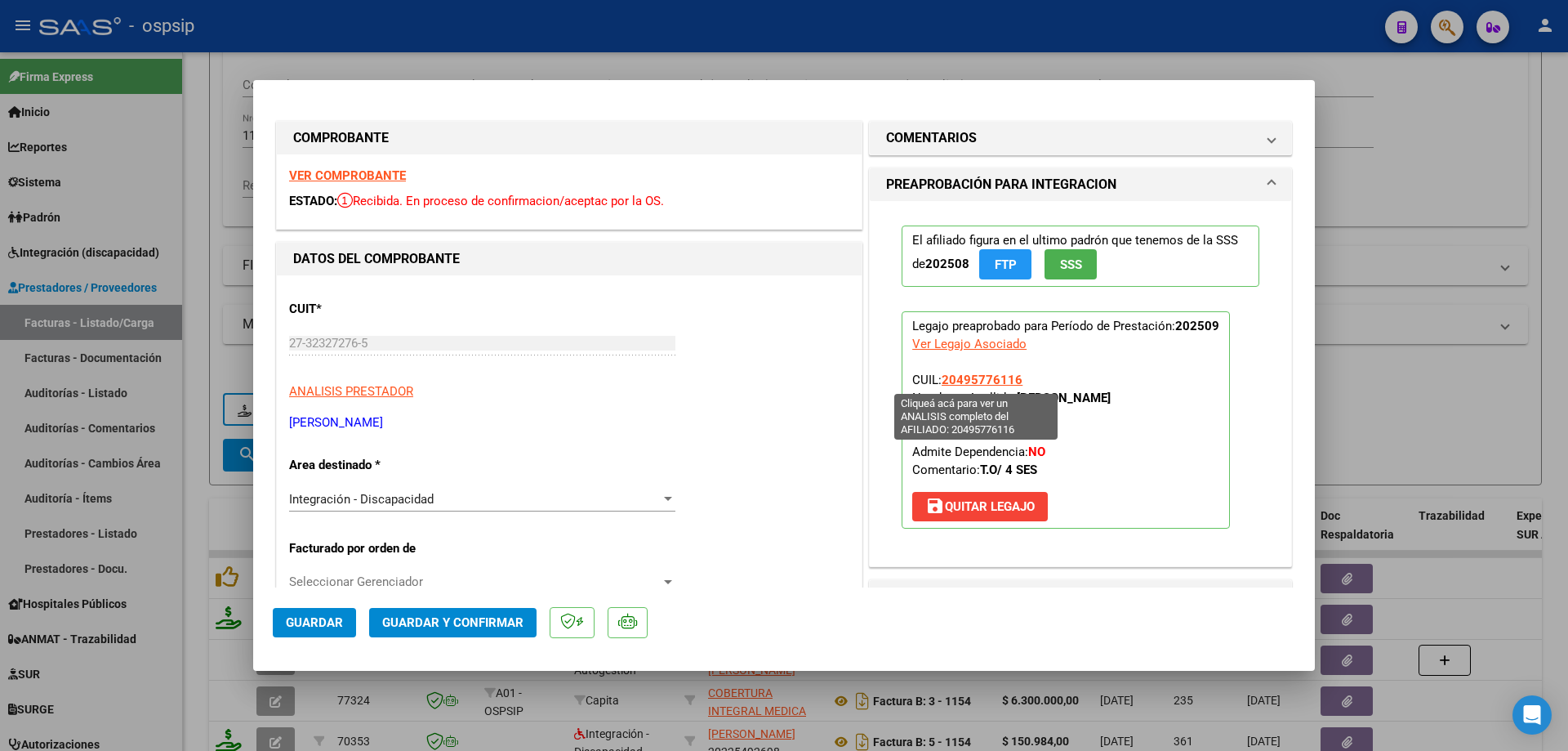
click at [989, 383] on span "20495776116" at bounding box center [981, 380] width 81 height 15
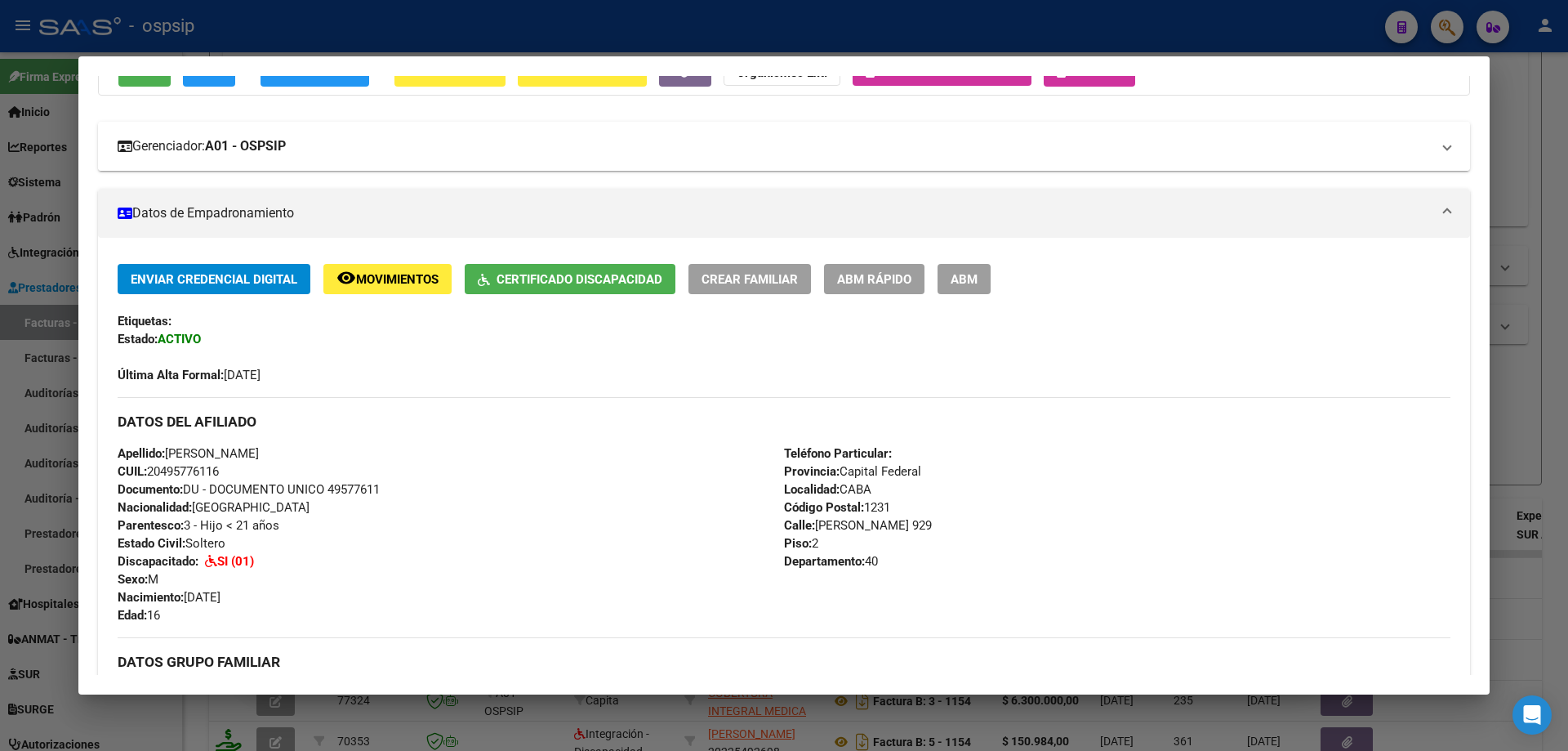
scroll to position [0, 0]
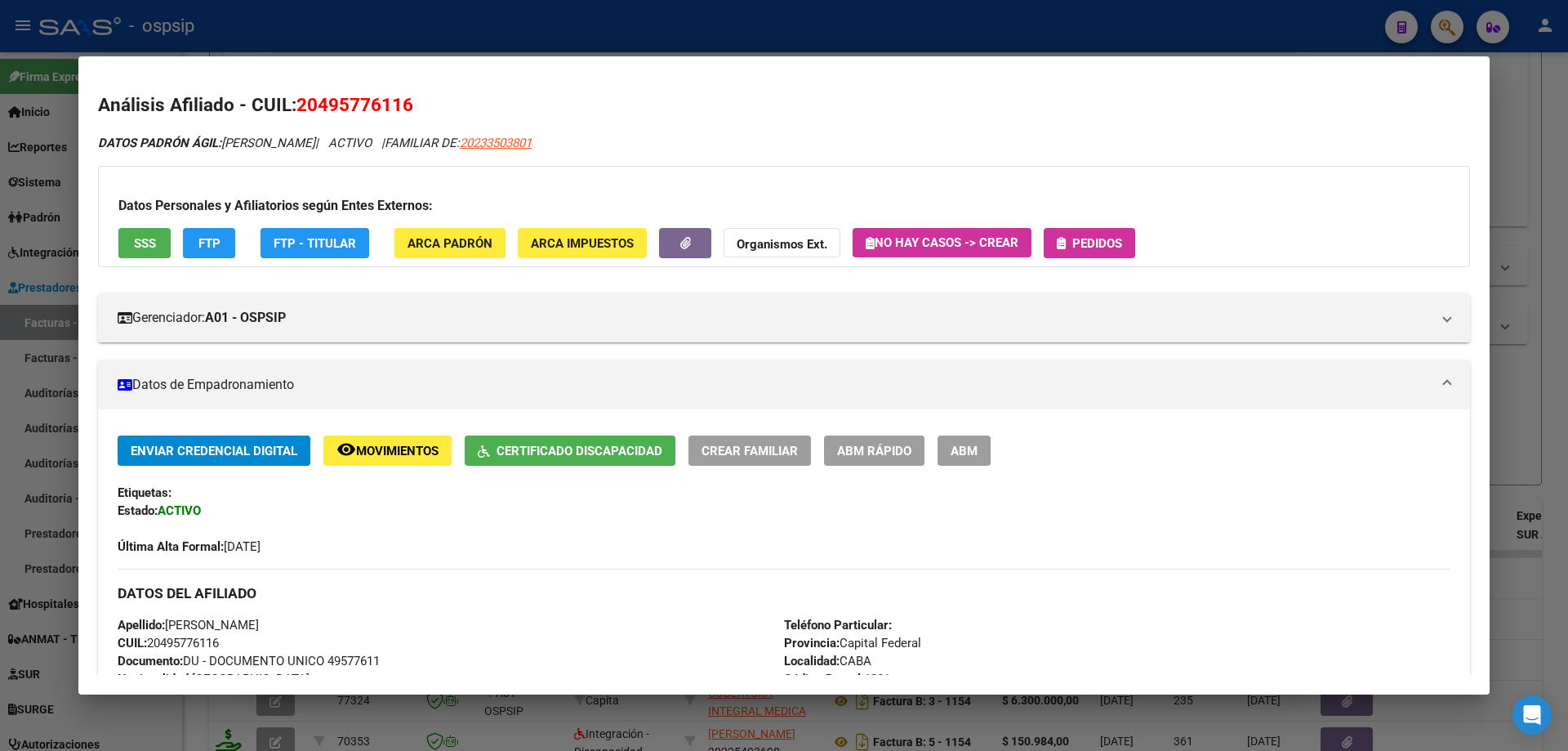
click at [1528, 188] on div at bounding box center [784, 376] width 1568 height 751
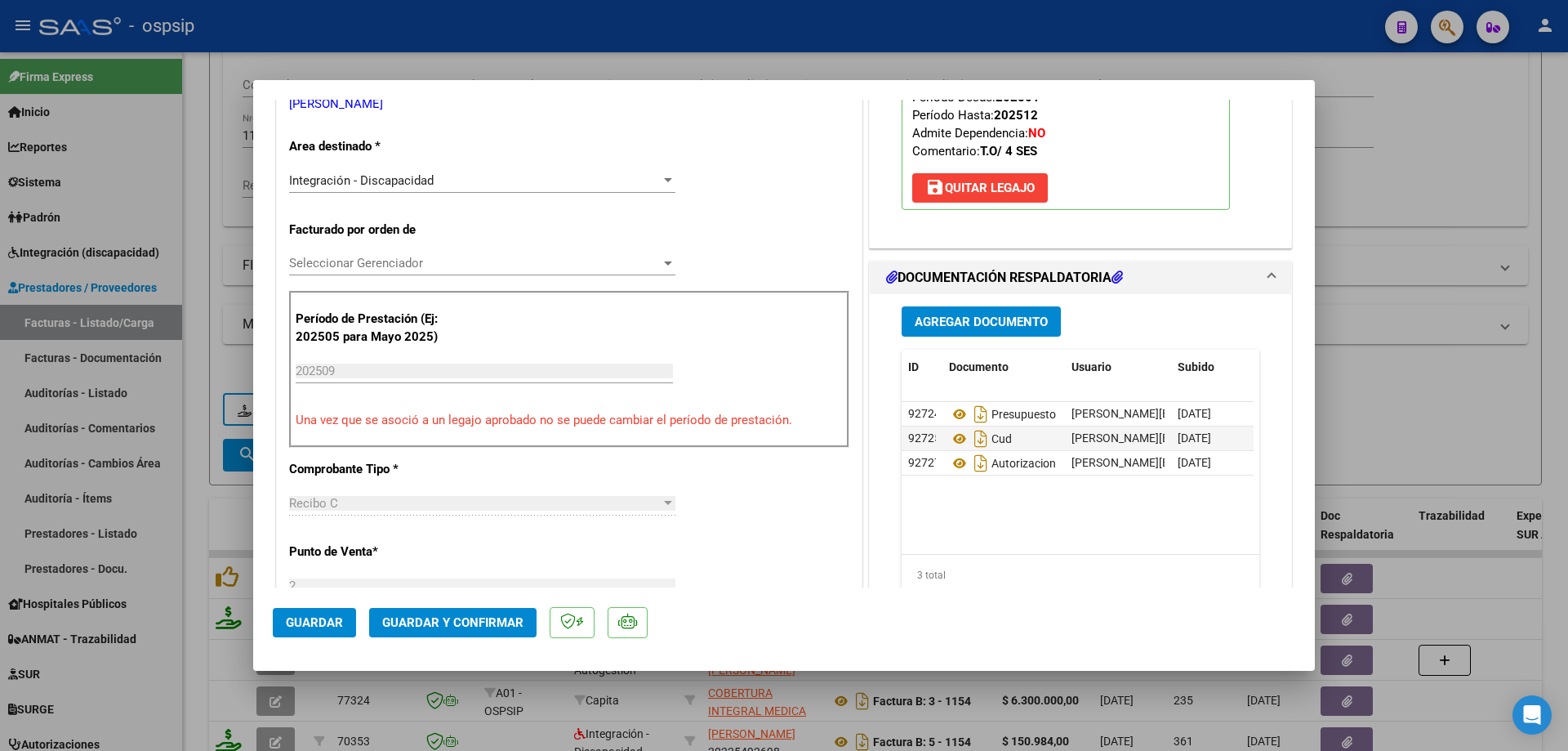
scroll to position [408, 0]
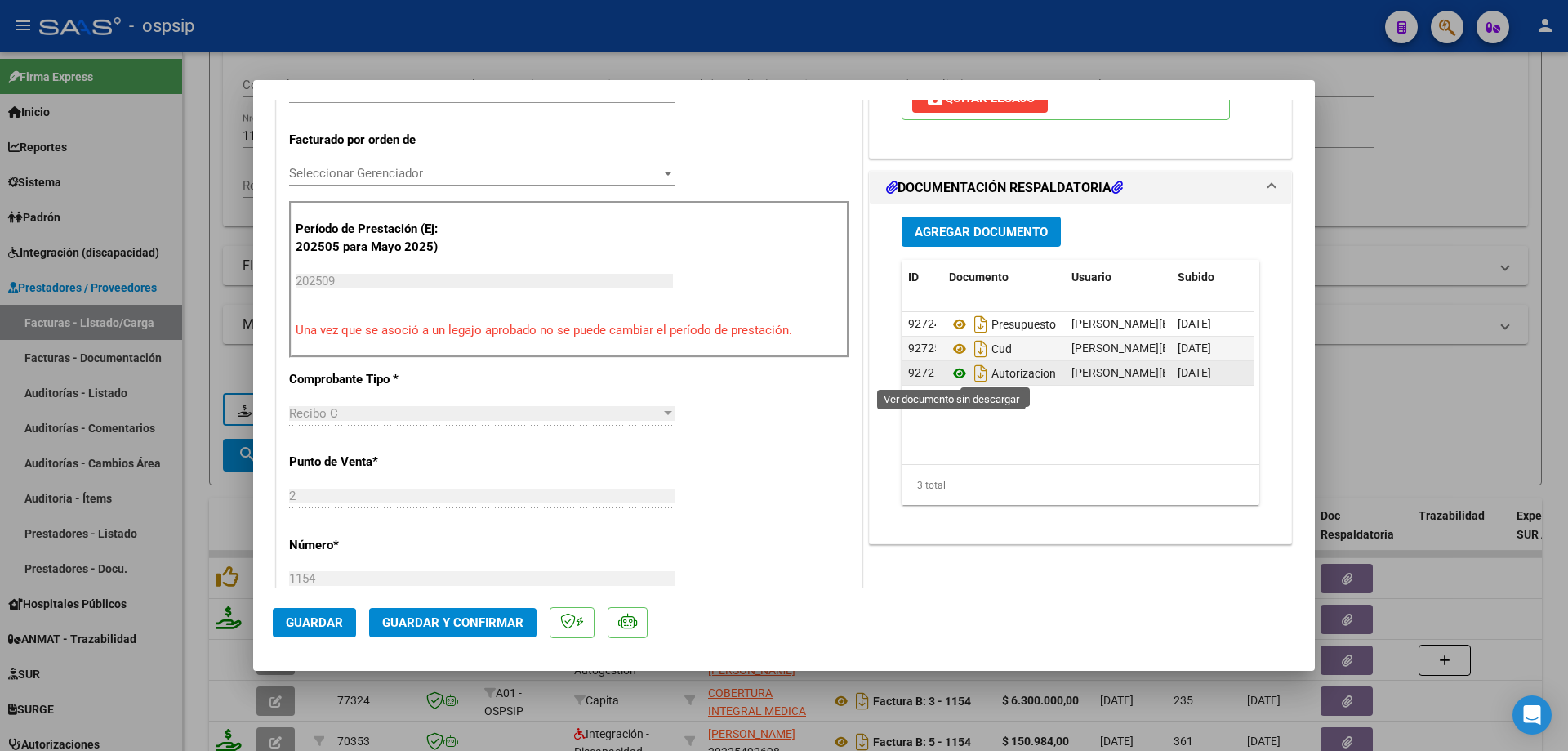
click at [950, 376] on icon at bounding box center [959, 374] width 21 height 20
click at [959, 375] on icon at bounding box center [959, 374] width 21 height 20
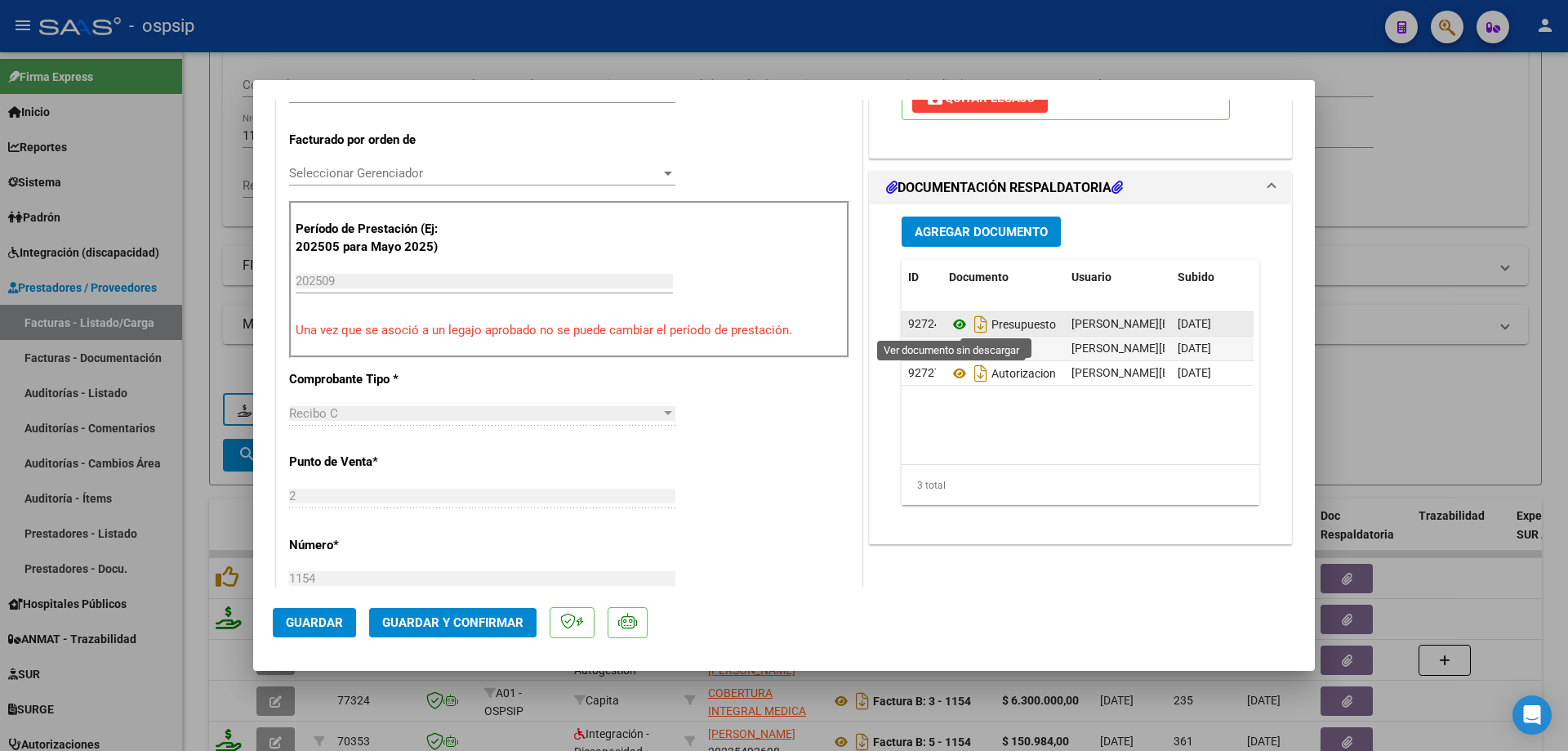
click at [950, 322] on icon at bounding box center [959, 325] width 21 height 20
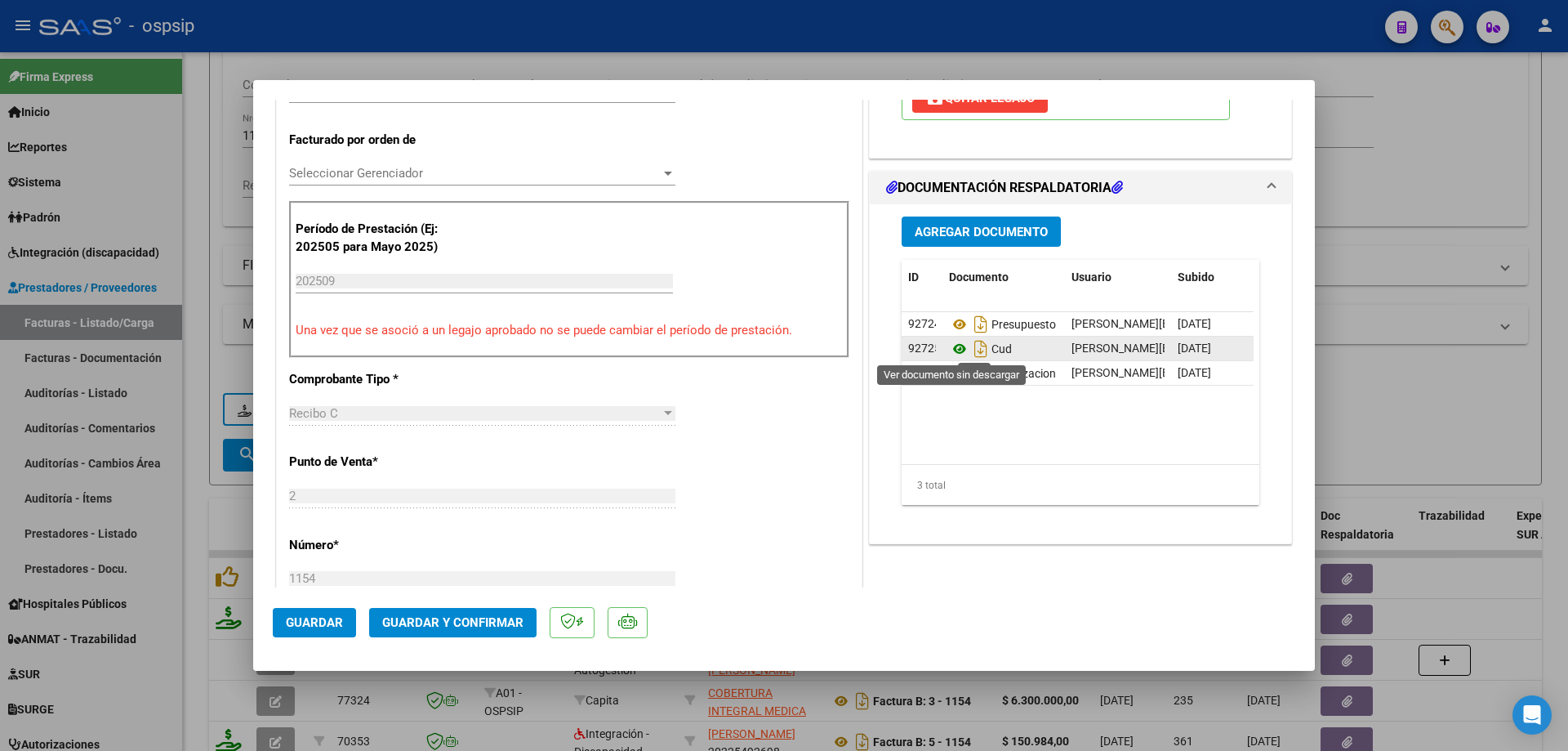
click at [952, 346] on icon at bounding box center [959, 349] width 21 height 20
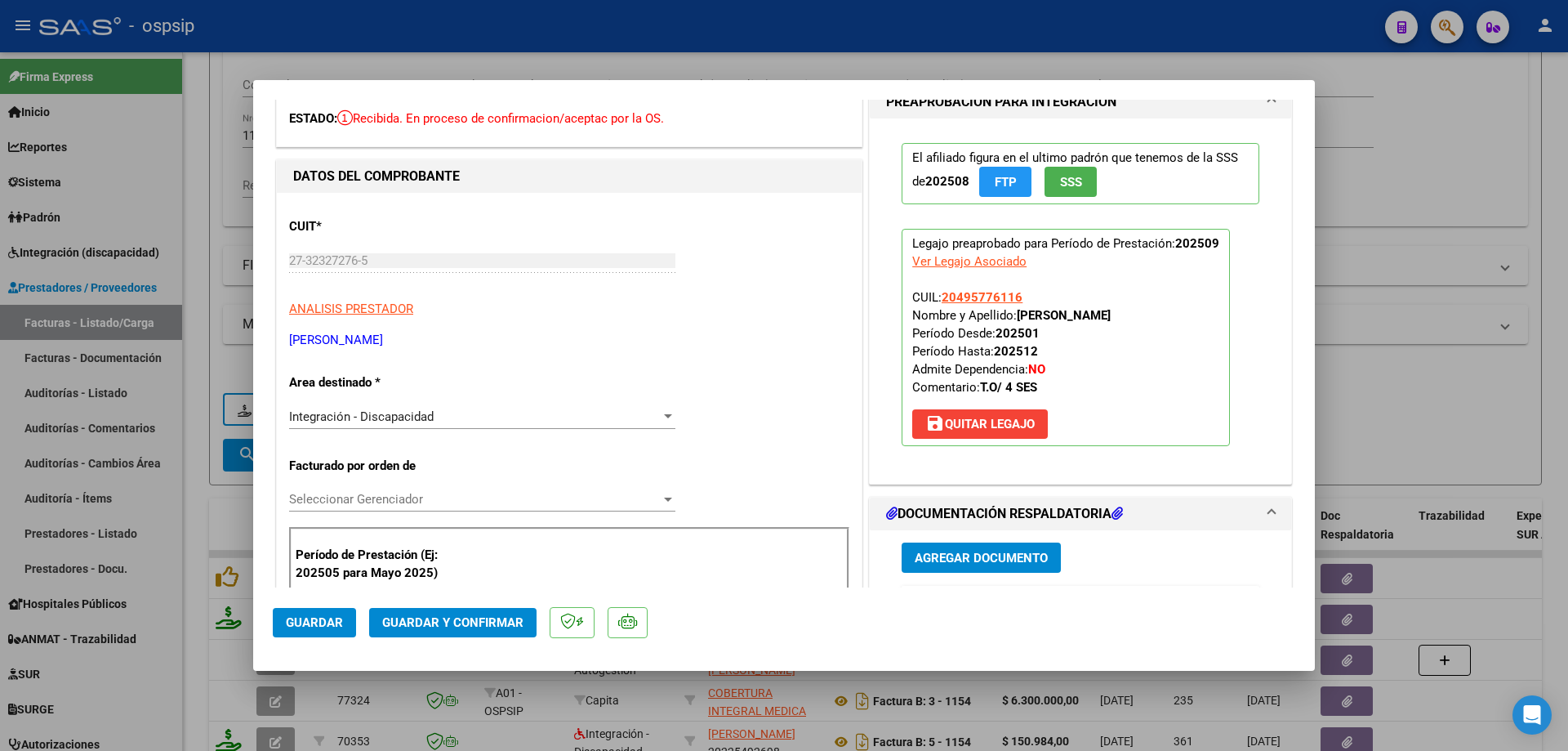
scroll to position [82, 0]
click at [1449, 306] on div at bounding box center [784, 376] width 1568 height 751
type input "$ 0,00"
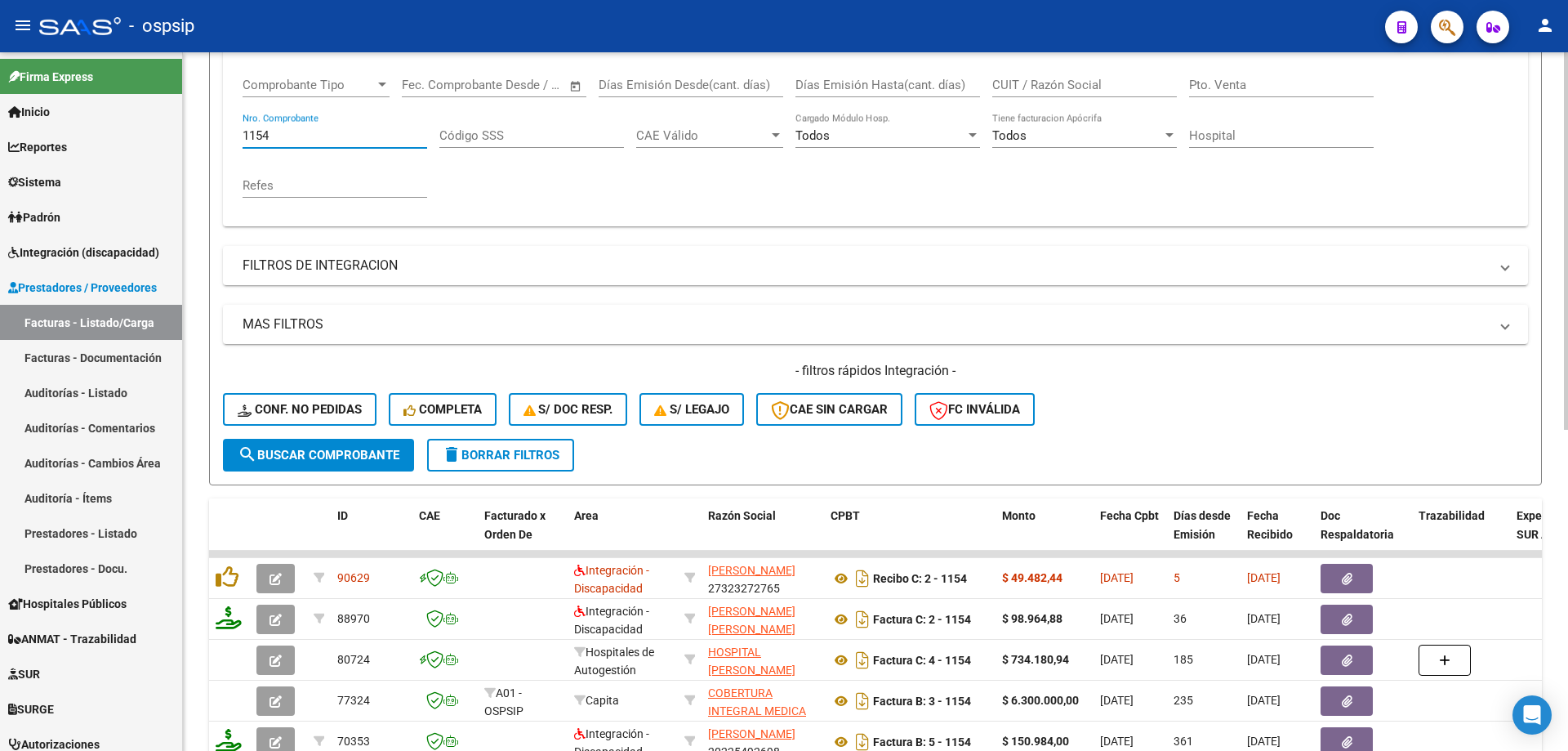
click at [350, 130] on input "1154" at bounding box center [336, 135] width 185 height 15
type input "1"
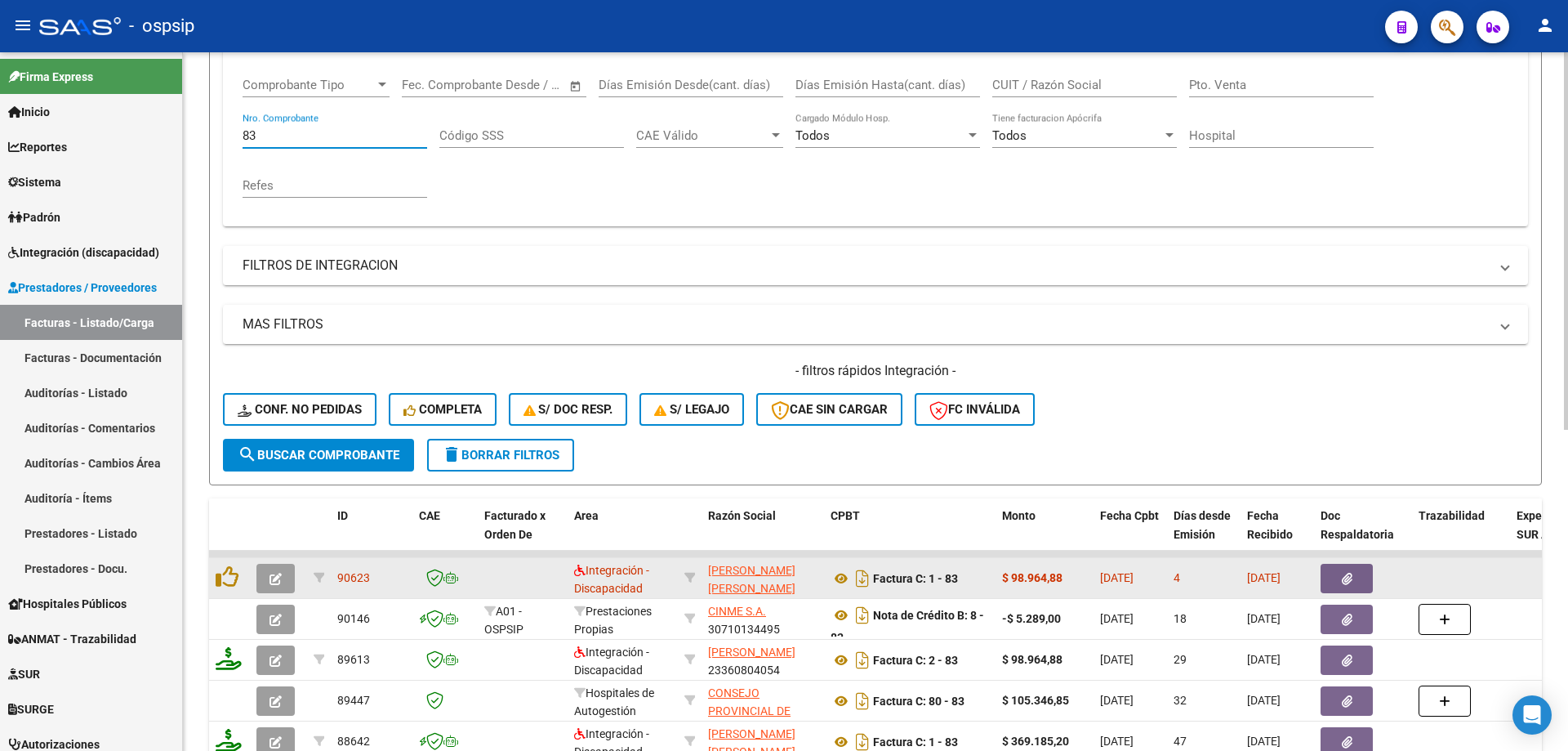
type input "83"
click at [274, 580] on icon "button" at bounding box center [276, 579] width 13 height 13
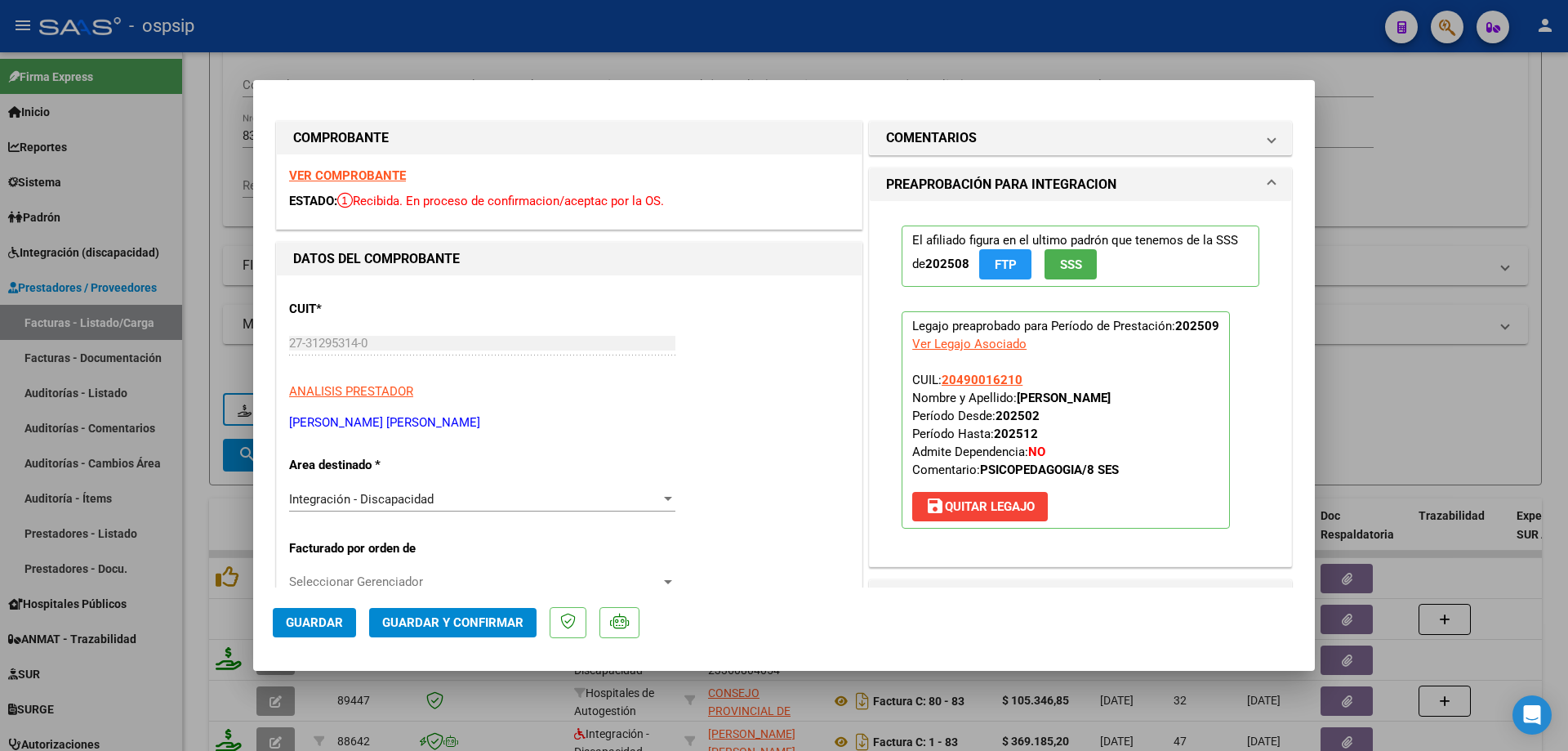
click at [1071, 262] on span "SSS" at bounding box center [1071, 265] width 22 height 15
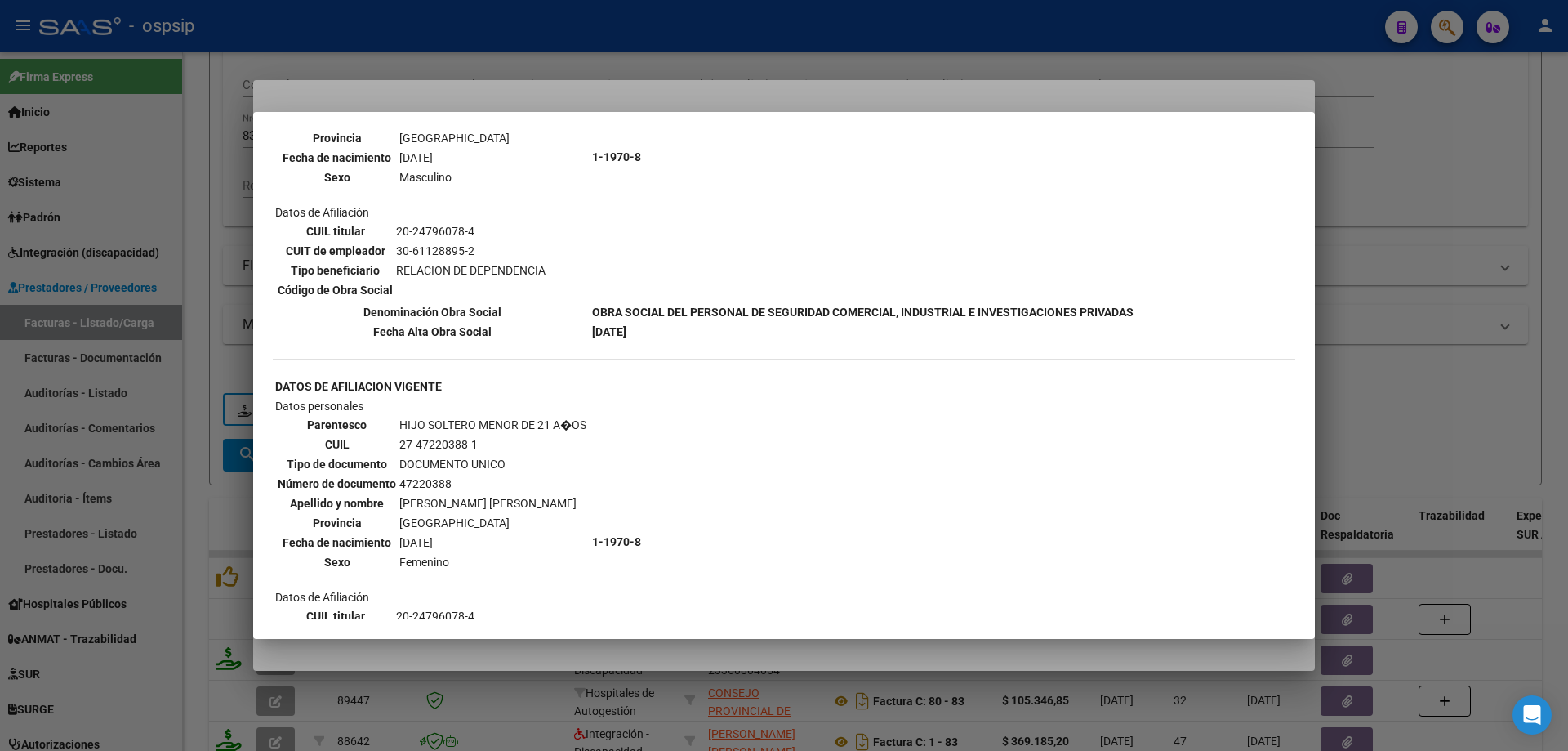
scroll to position [1144, 0]
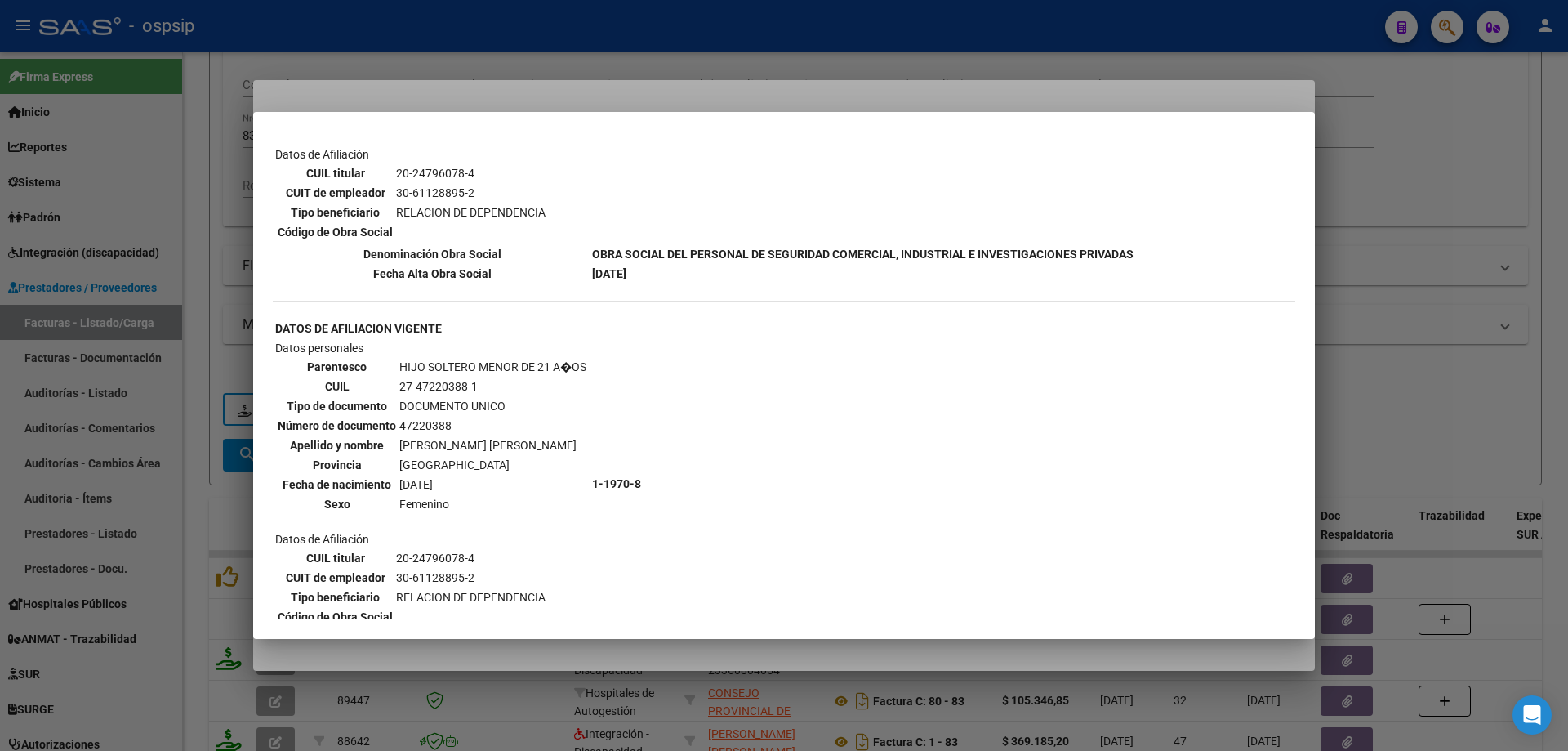
click at [1441, 333] on div at bounding box center [784, 376] width 1568 height 751
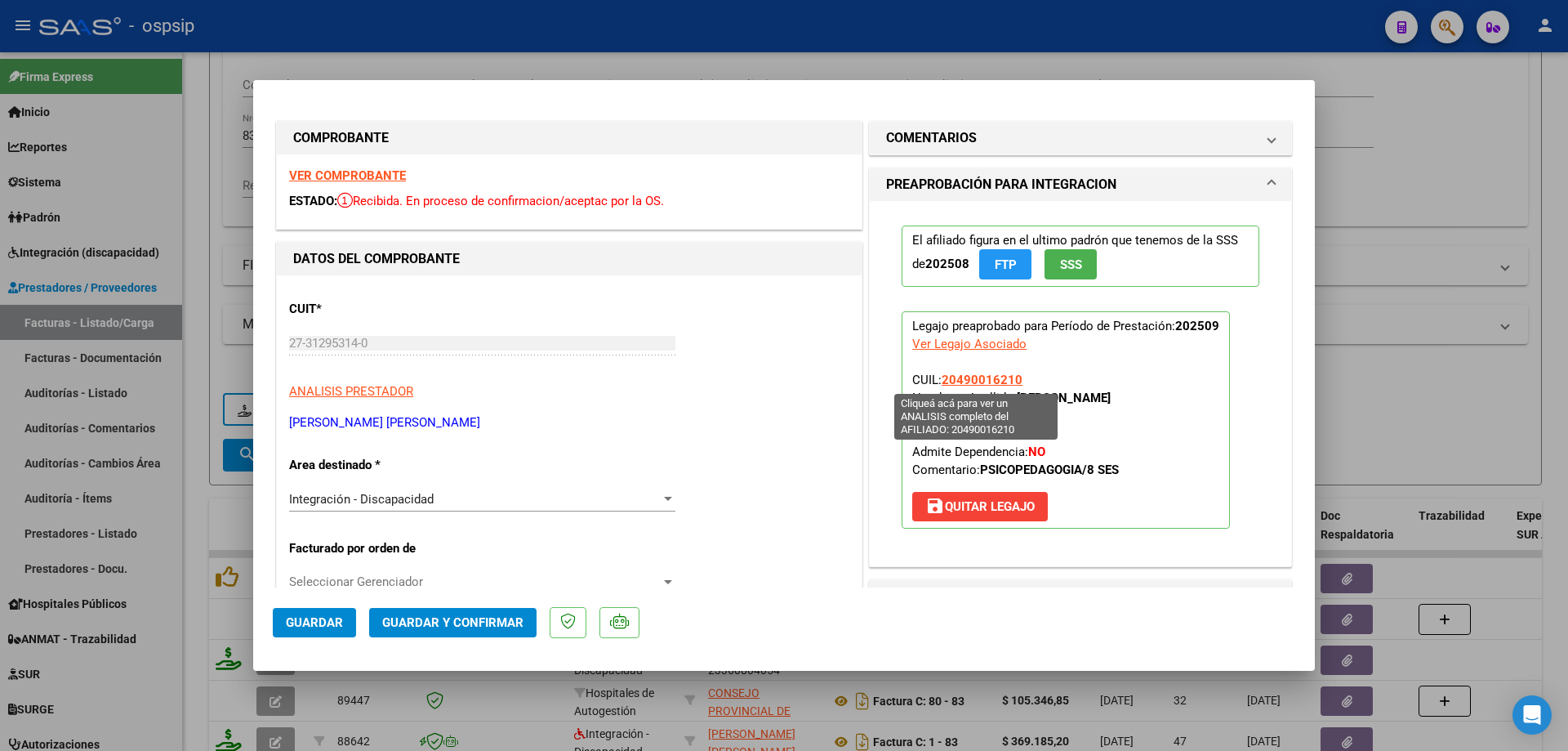
click at [989, 376] on span "20490016210" at bounding box center [981, 380] width 81 height 15
type textarea "20490016210"
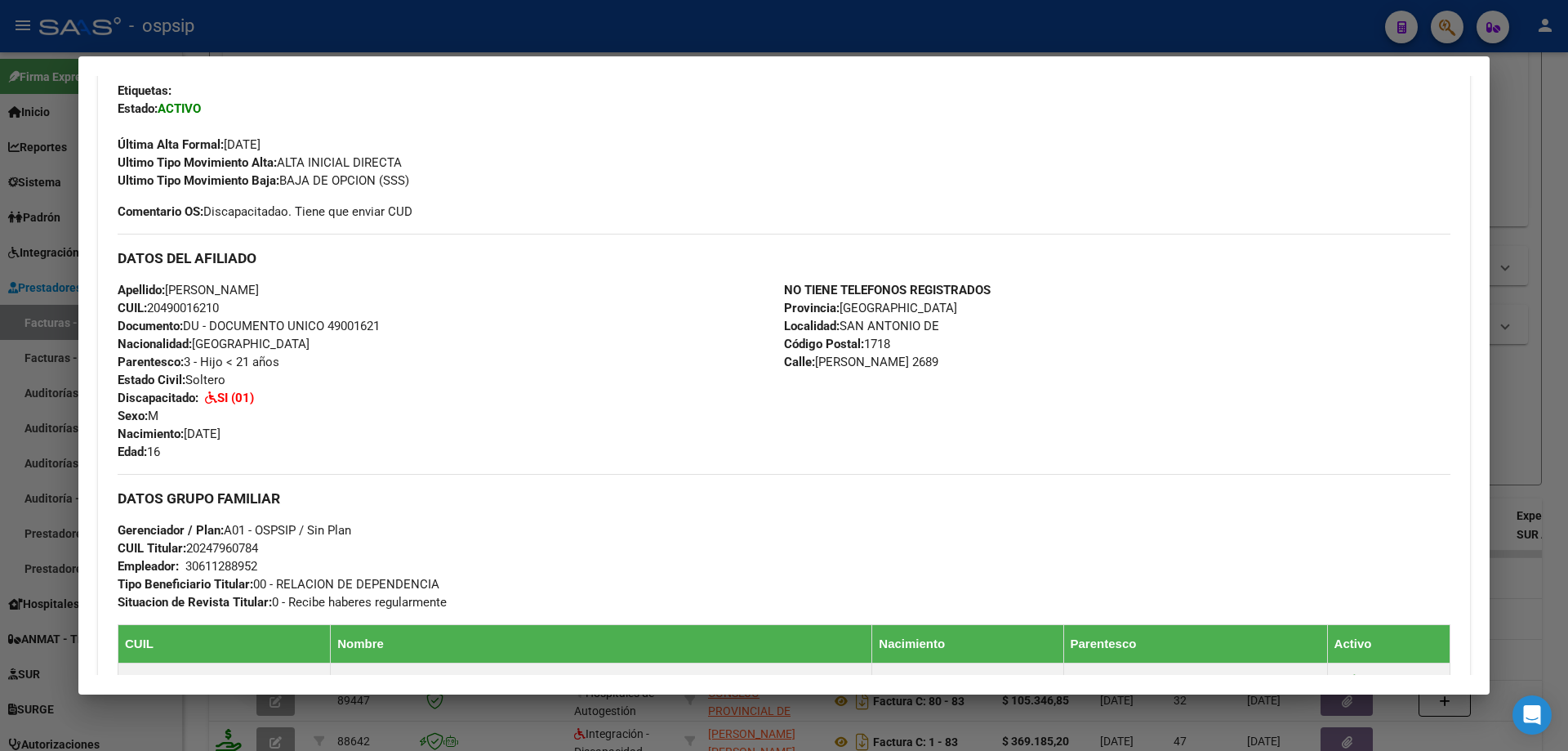
scroll to position [400, 0]
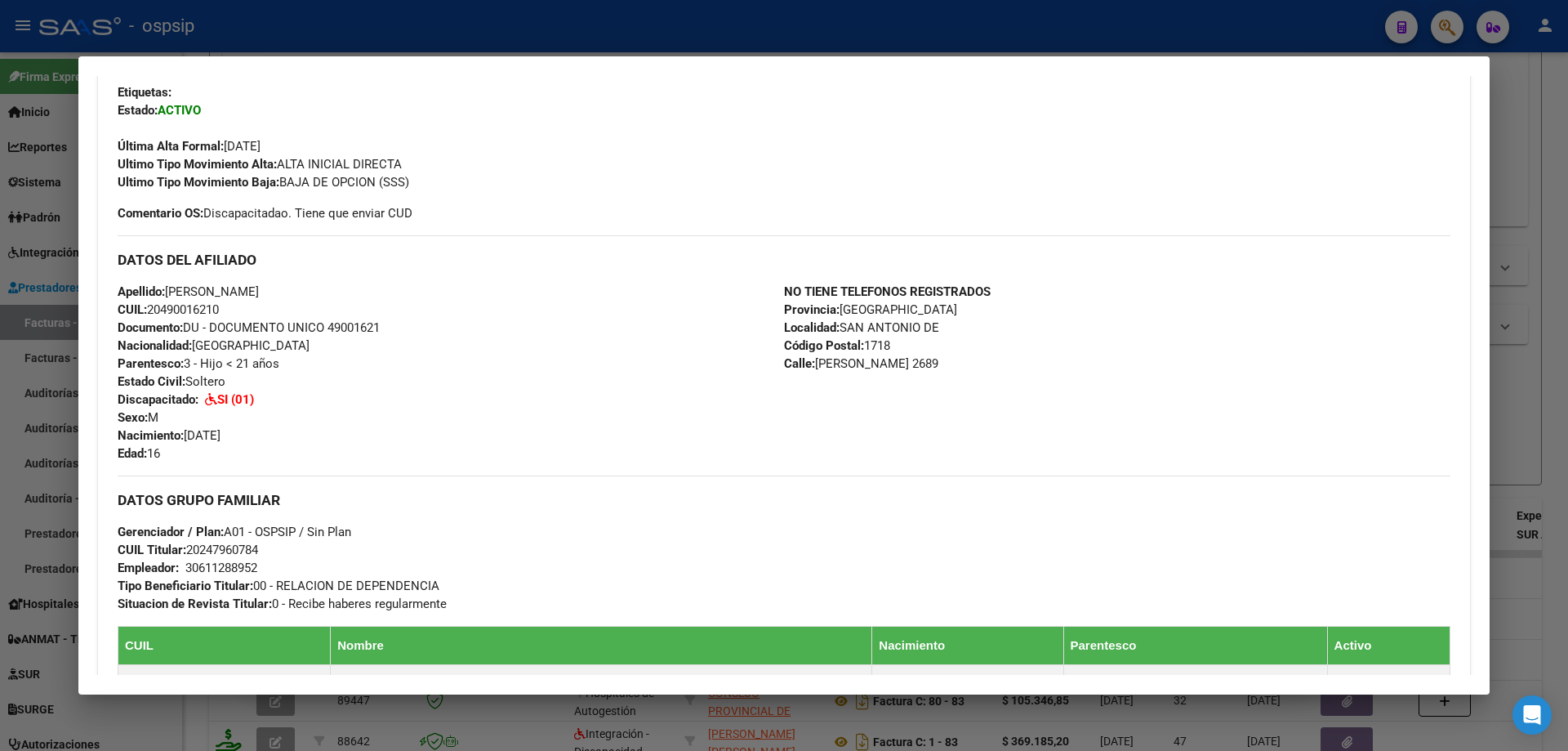
click at [1533, 345] on div at bounding box center [784, 376] width 1568 height 751
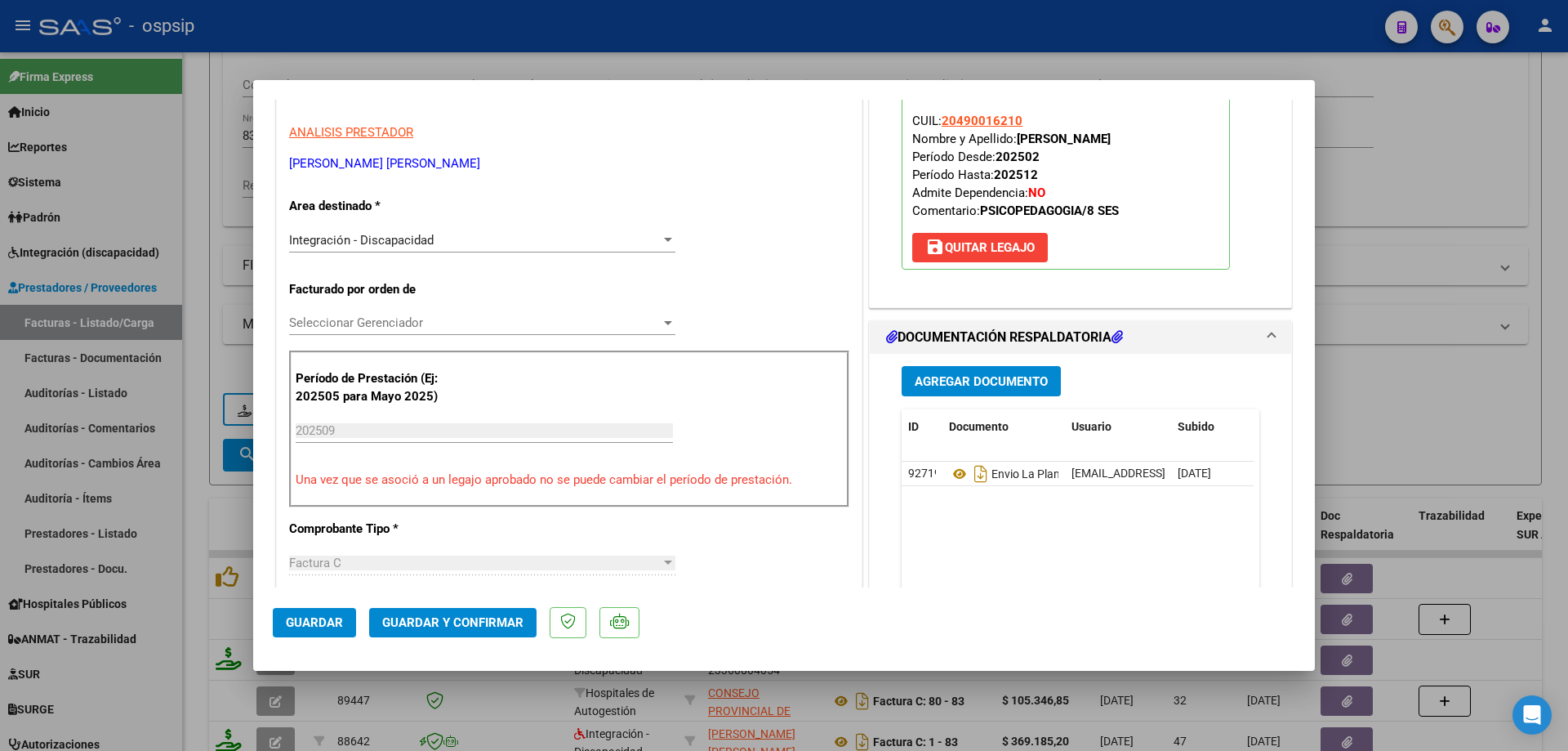
scroll to position [327, 0]
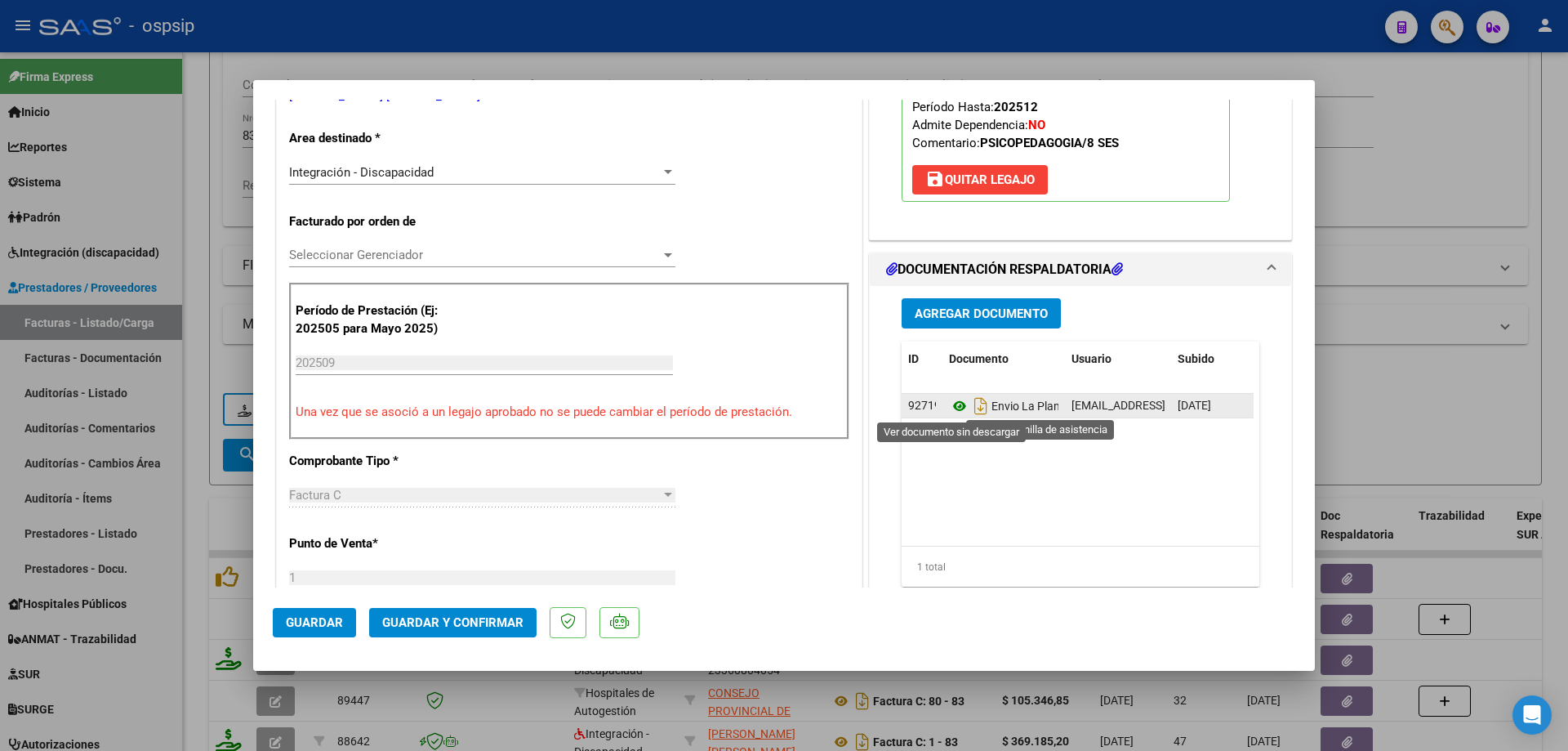
click at [956, 405] on icon at bounding box center [959, 406] width 21 height 20
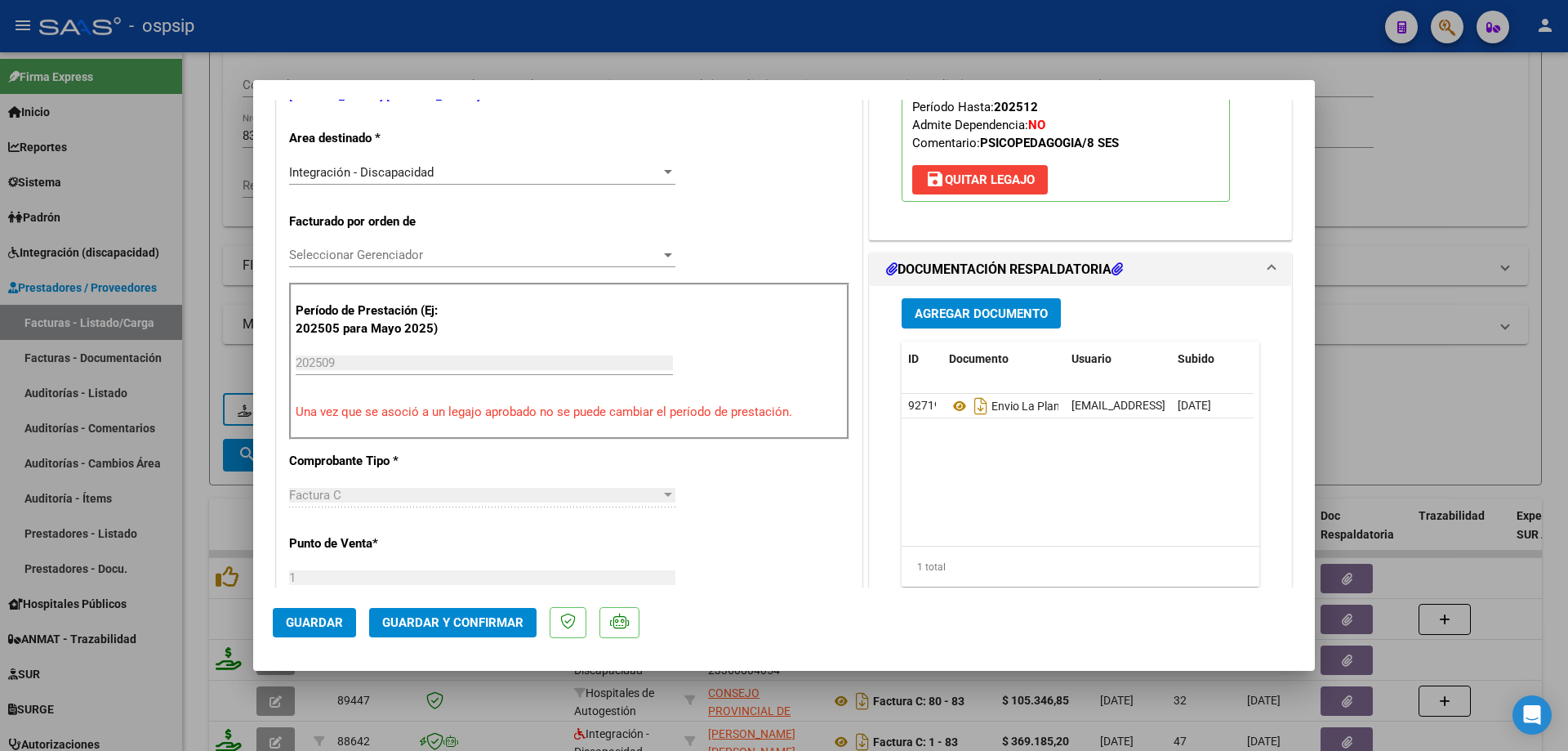
scroll to position [163, 0]
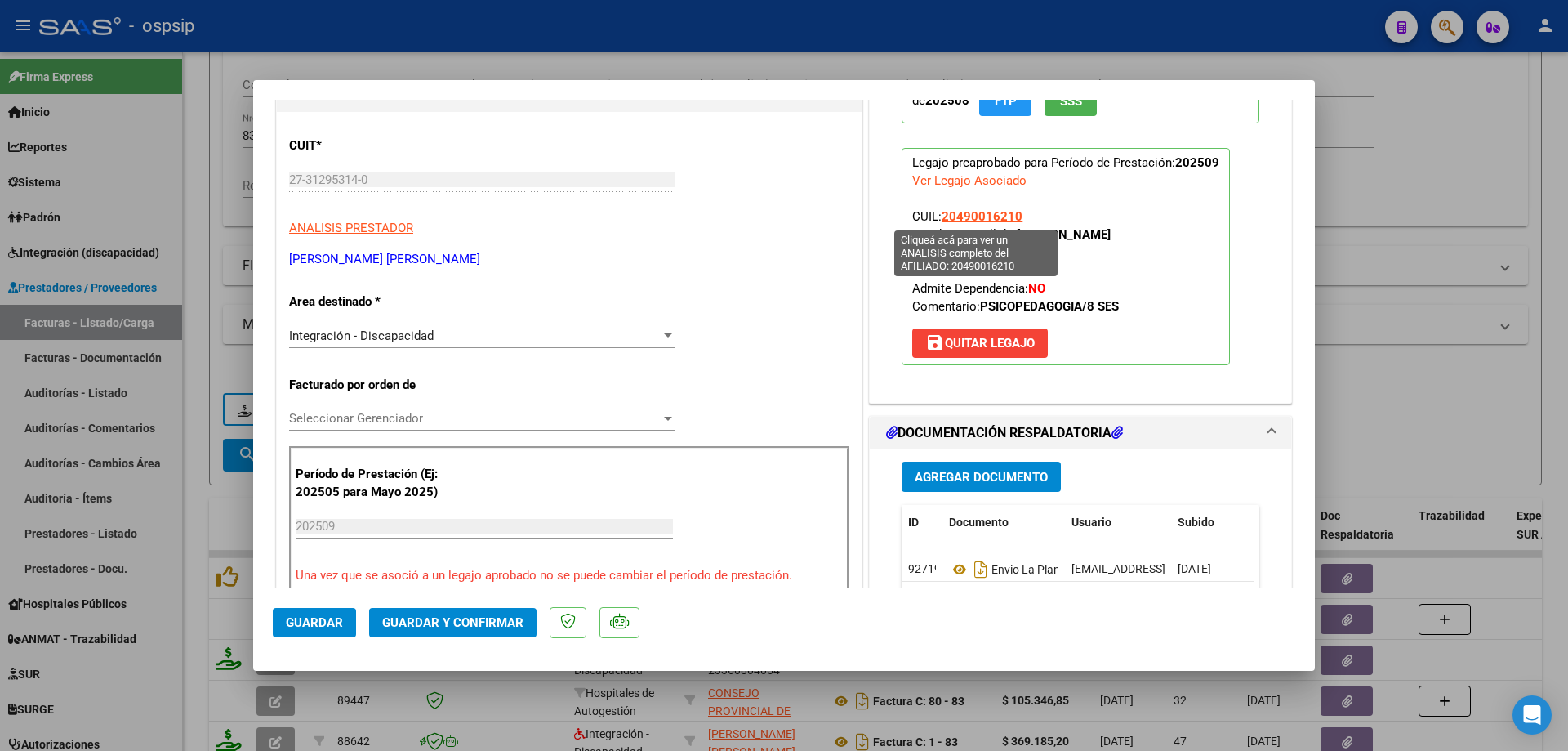
drag, startPoint x: 1029, startPoint y: 210, endPoint x: 941, endPoint y: 220, distance: 88.6
click at [941, 220] on p "Legajo preaprobado para Período de Prestación: 202509 Ver Legajo Asociado CUIL:…" at bounding box center [1066, 257] width 328 height 218
click at [1034, 201] on p "Legajo preaprobado para Período de Prestación: 202509 Ver Legajo Asociado CUIL:…" at bounding box center [1066, 257] width 328 height 218
drag, startPoint x: 1027, startPoint y: 215, endPoint x: 940, endPoint y: 219, distance: 87.1
click at [940, 219] on p "Legajo preaprobado para Período de Prestación: 202509 Ver Legajo Asociado CUIL:…" at bounding box center [1066, 257] width 328 height 218
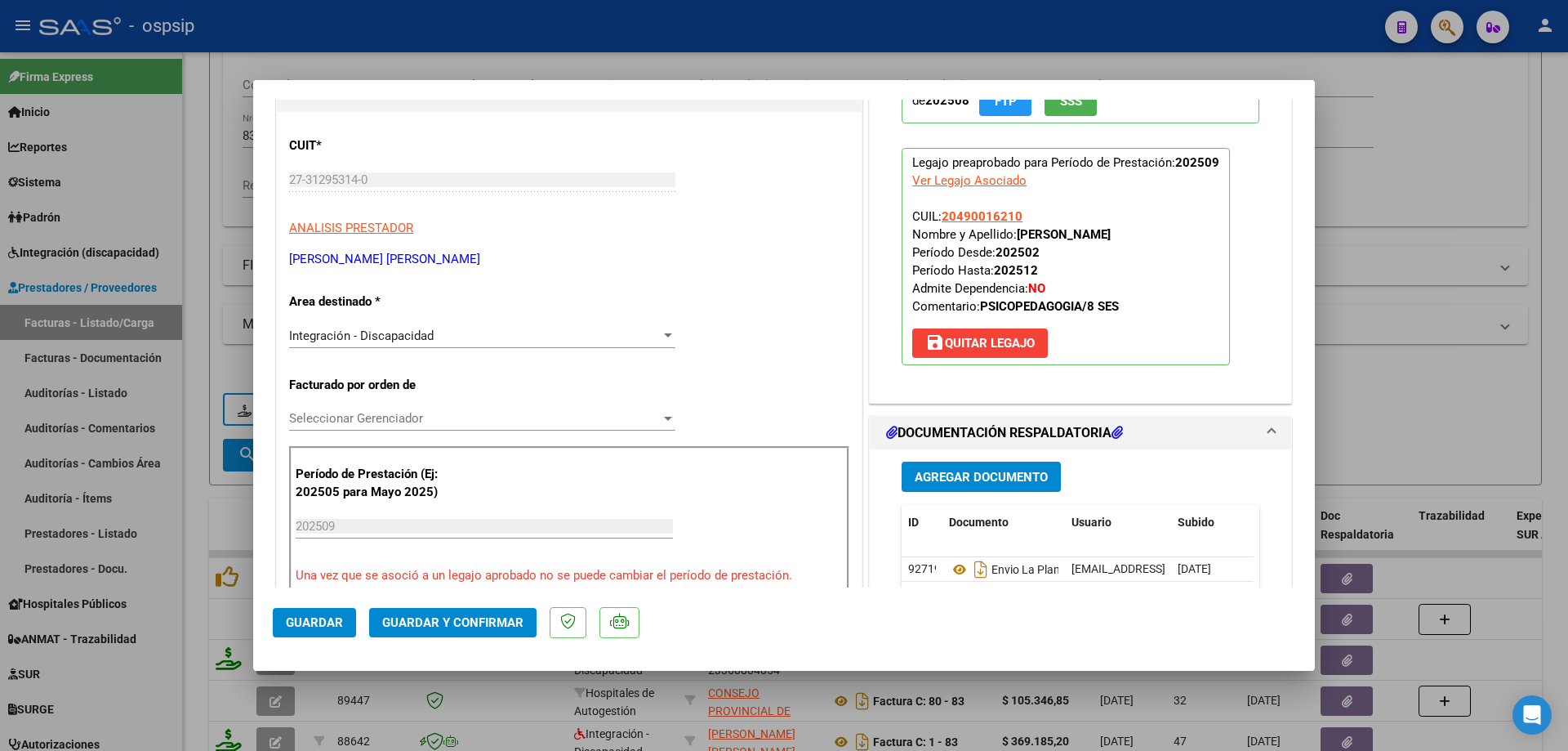
copy span "20490016210"
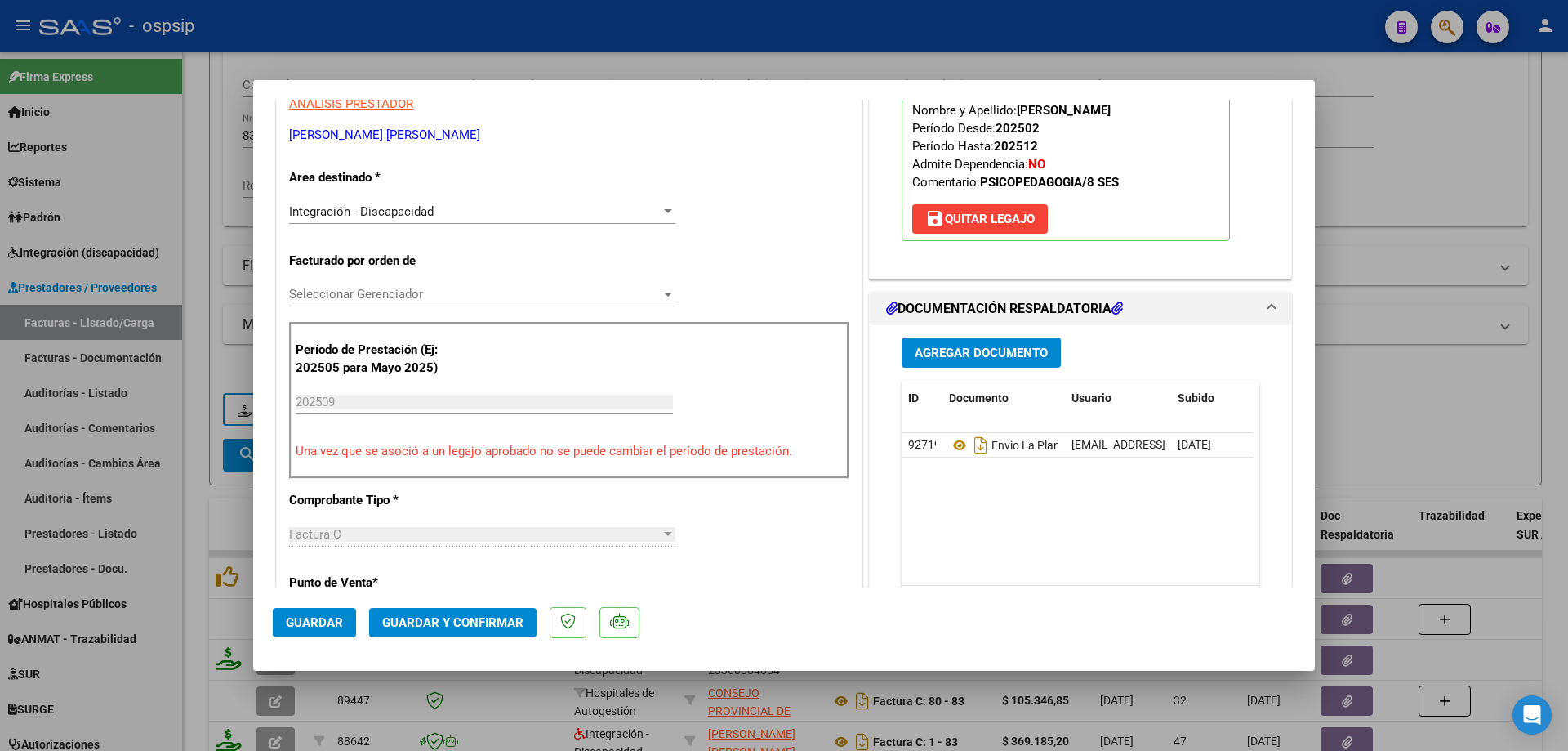
scroll to position [327, 0]
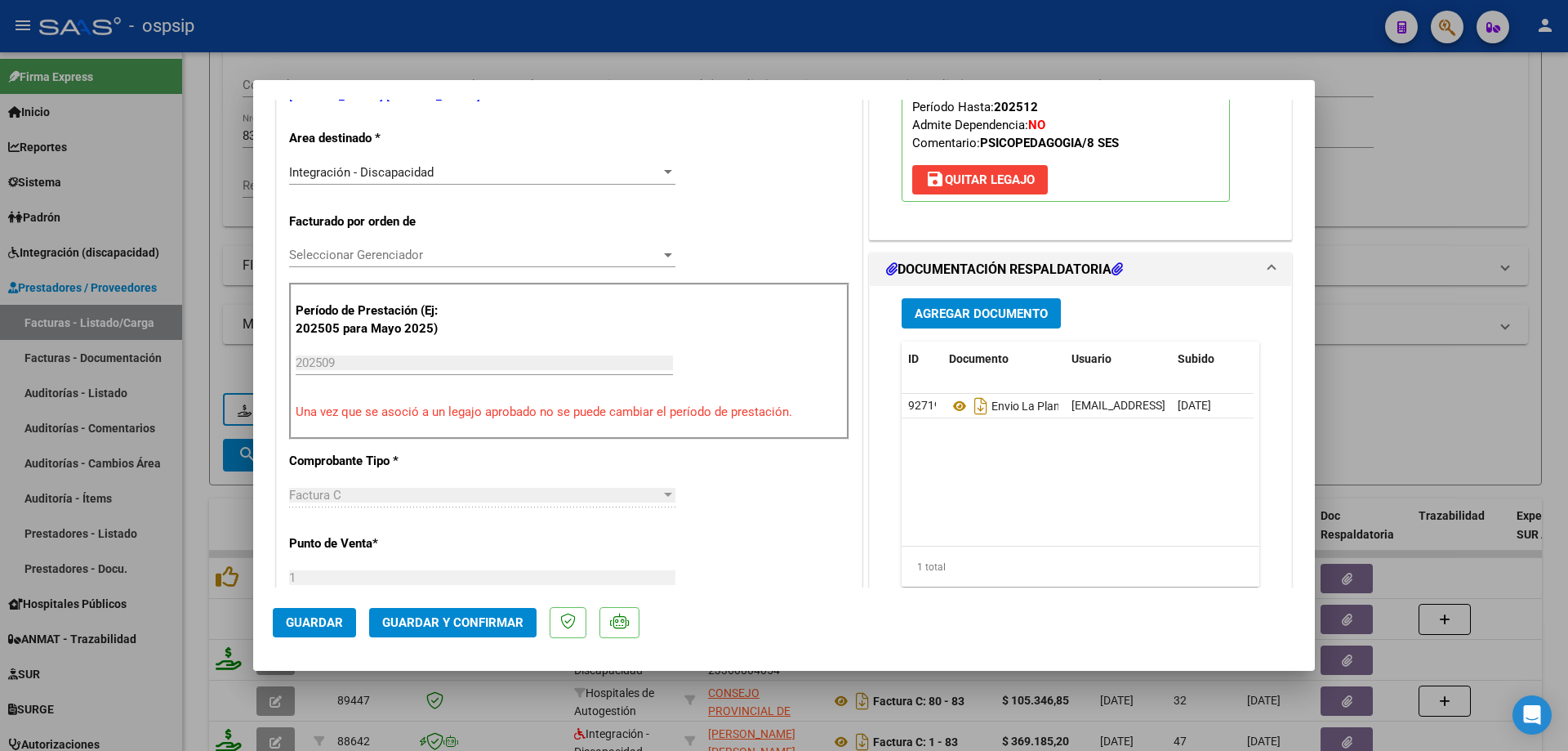
click at [472, 621] on span "Guardar y Confirmar" at bounding box center [453, 622] width 141 height 15
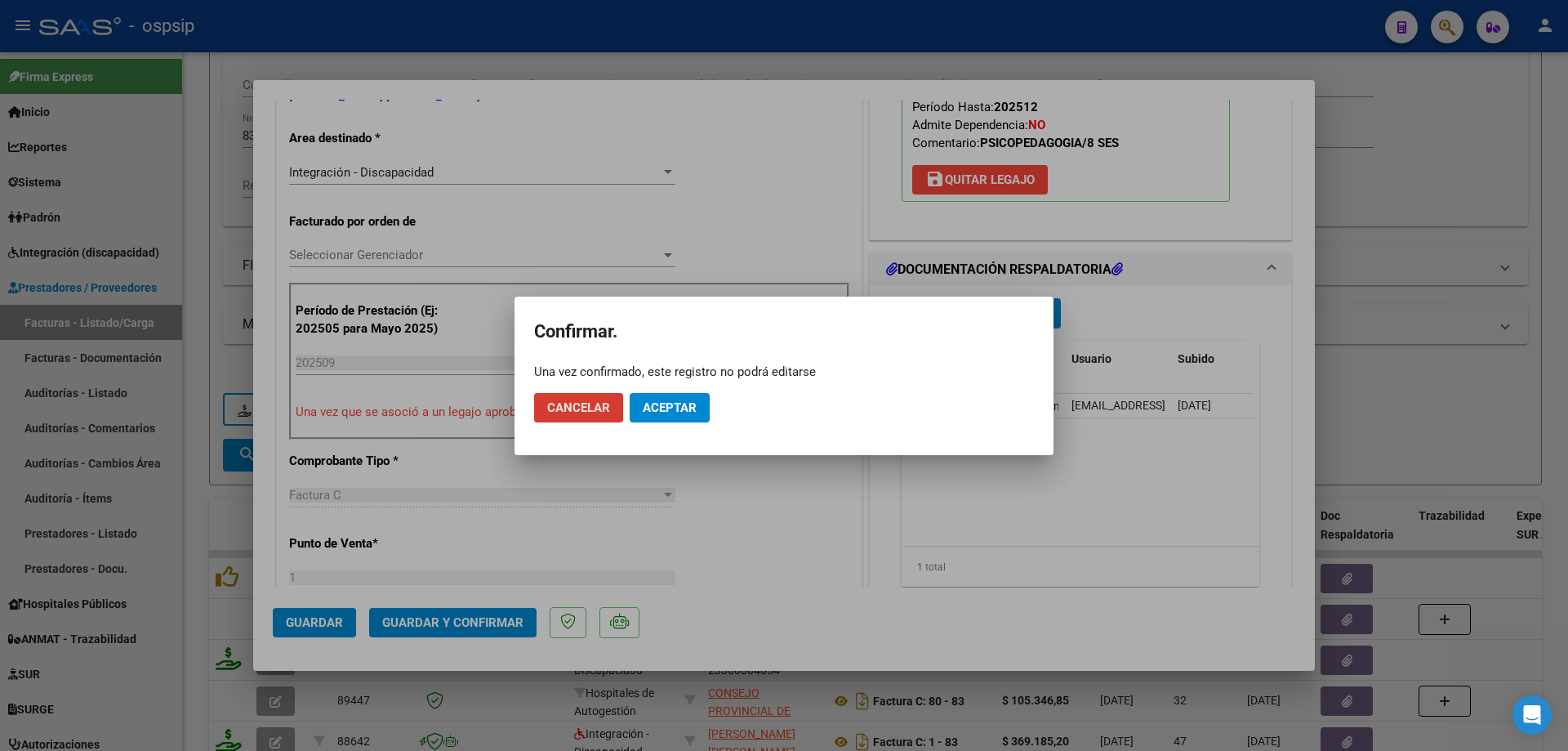
click at [676, 412] on span "Aceptar" at bounding box center [669, 407] width 54 height 15
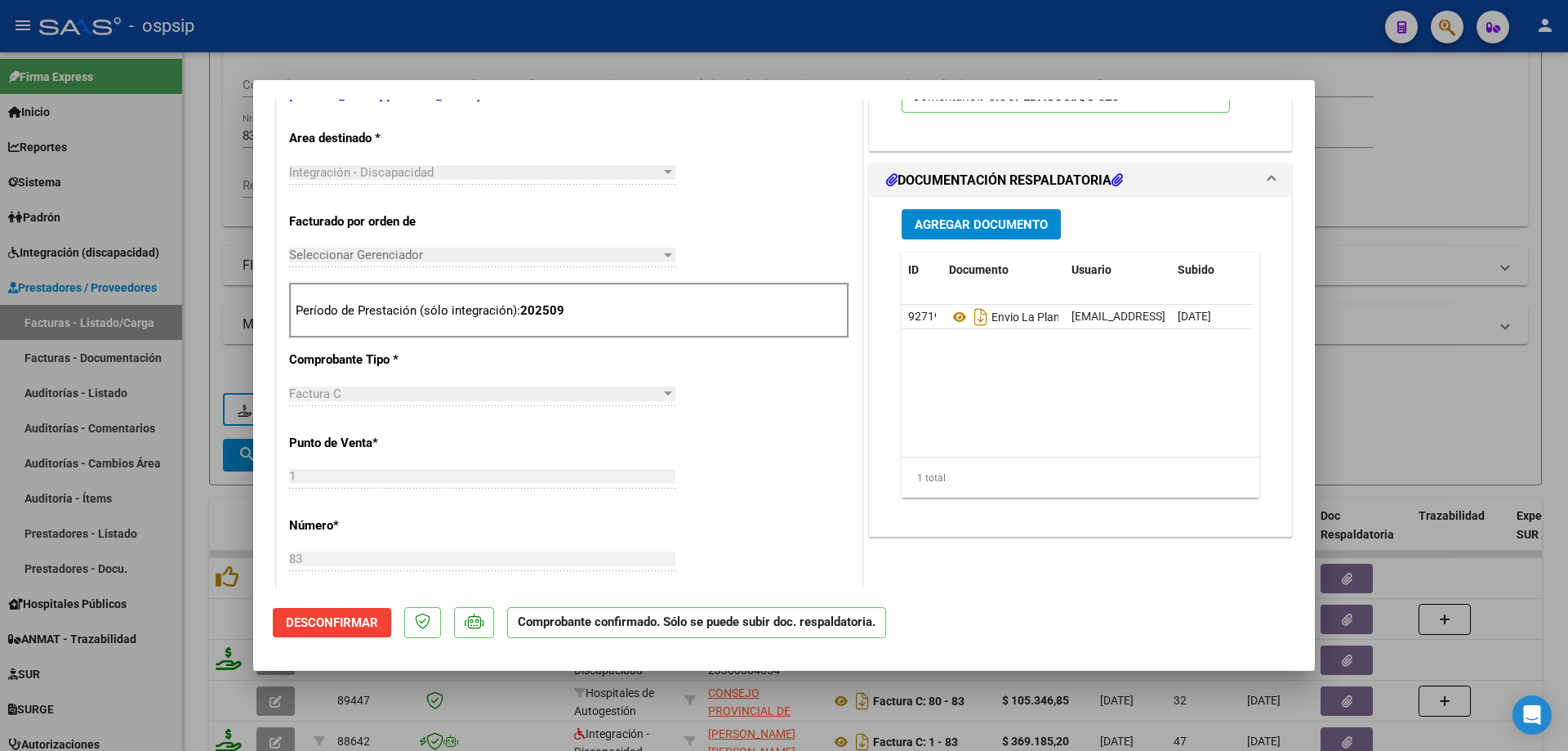
click at [1497, 187] on div at bounding box center [784, 376] width 1568 height 751
type input "$ 0,00"
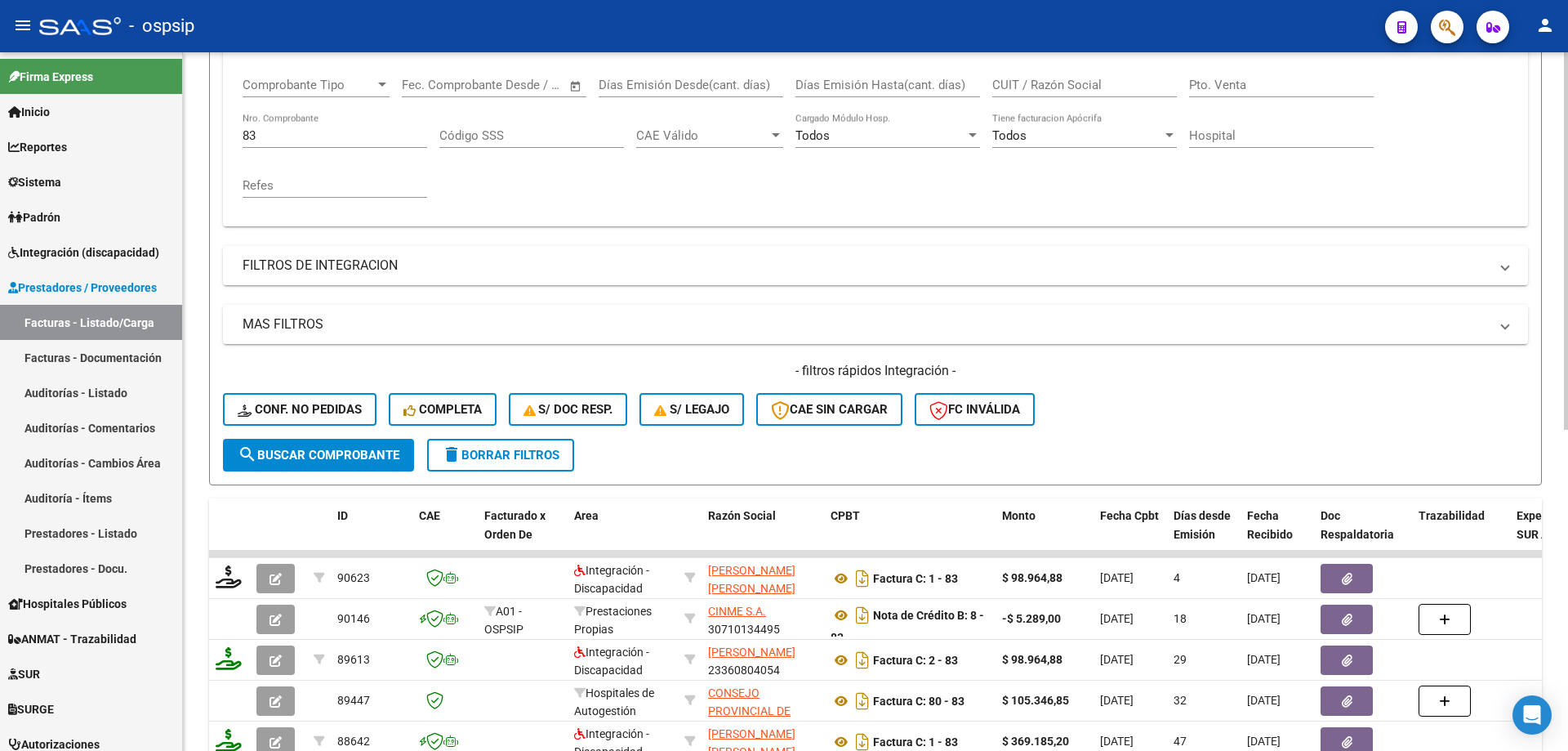
click at [310, 136] on input "83" at bounding box center [336, 135] width 185 height 15
type input "8"
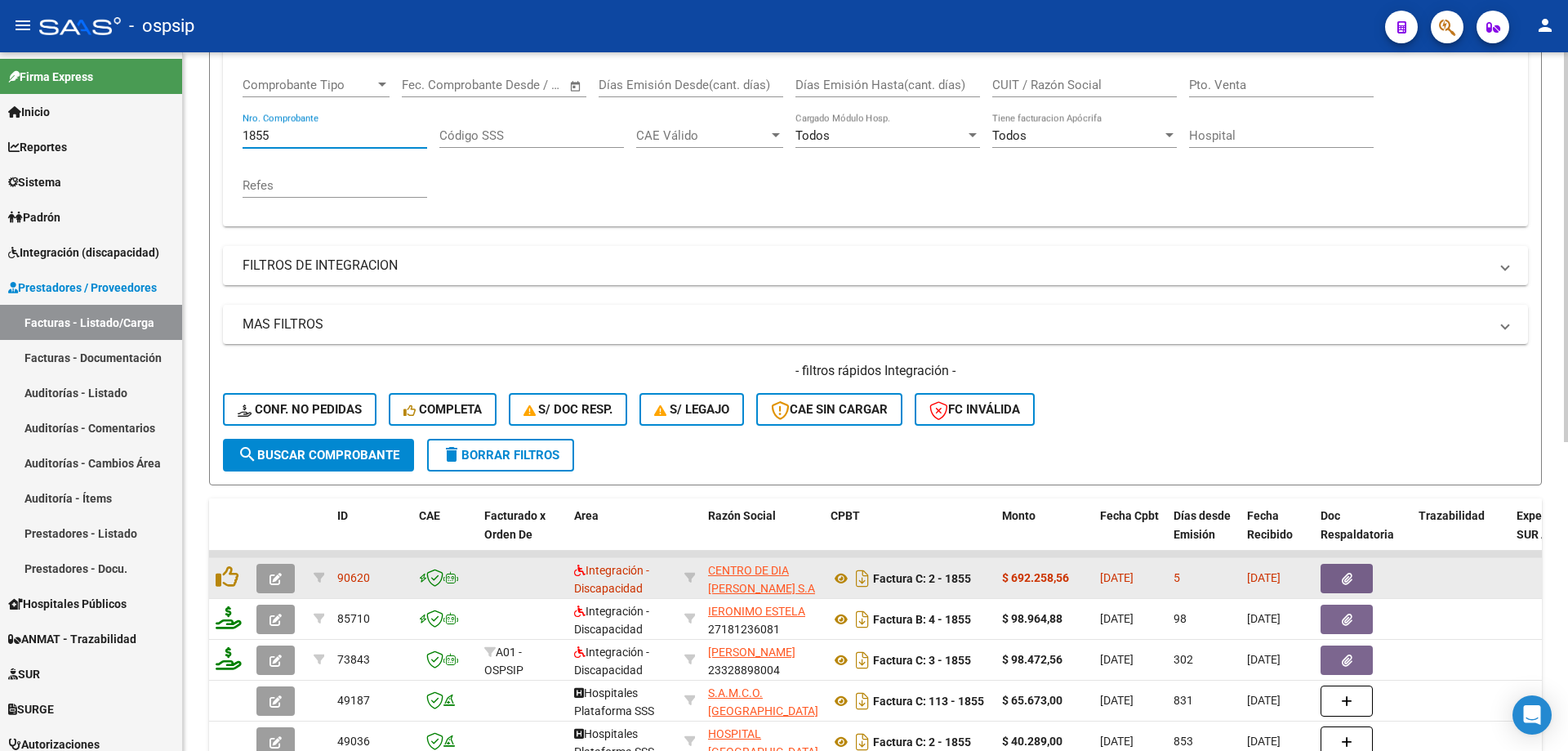
type input "1855"
click at [275, 578] on icon "button" at bounding box center [276, 579] width 13 height 13
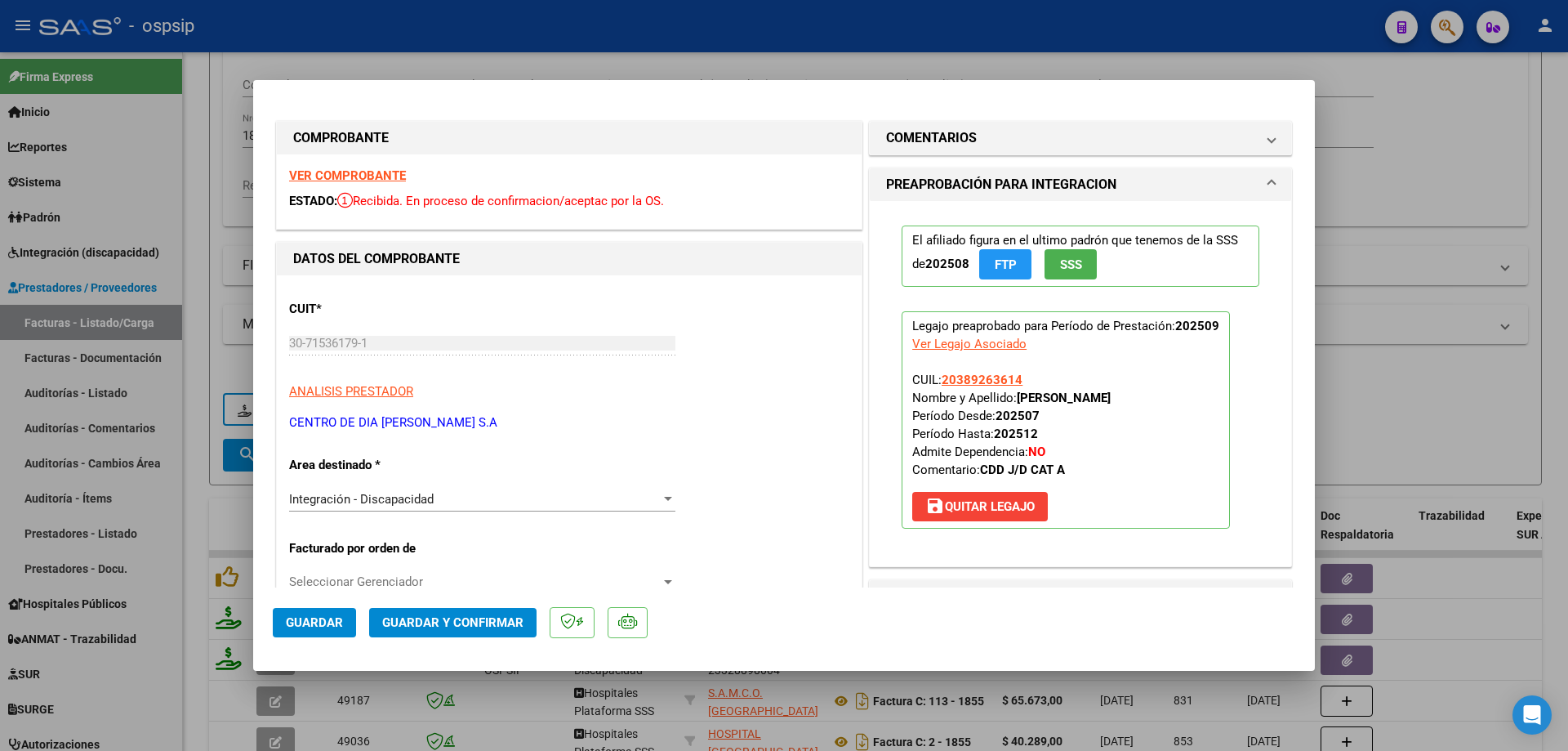
click at [1069, 268] on span "SSS" at bounding box center [1071, 265] width 22 height 15
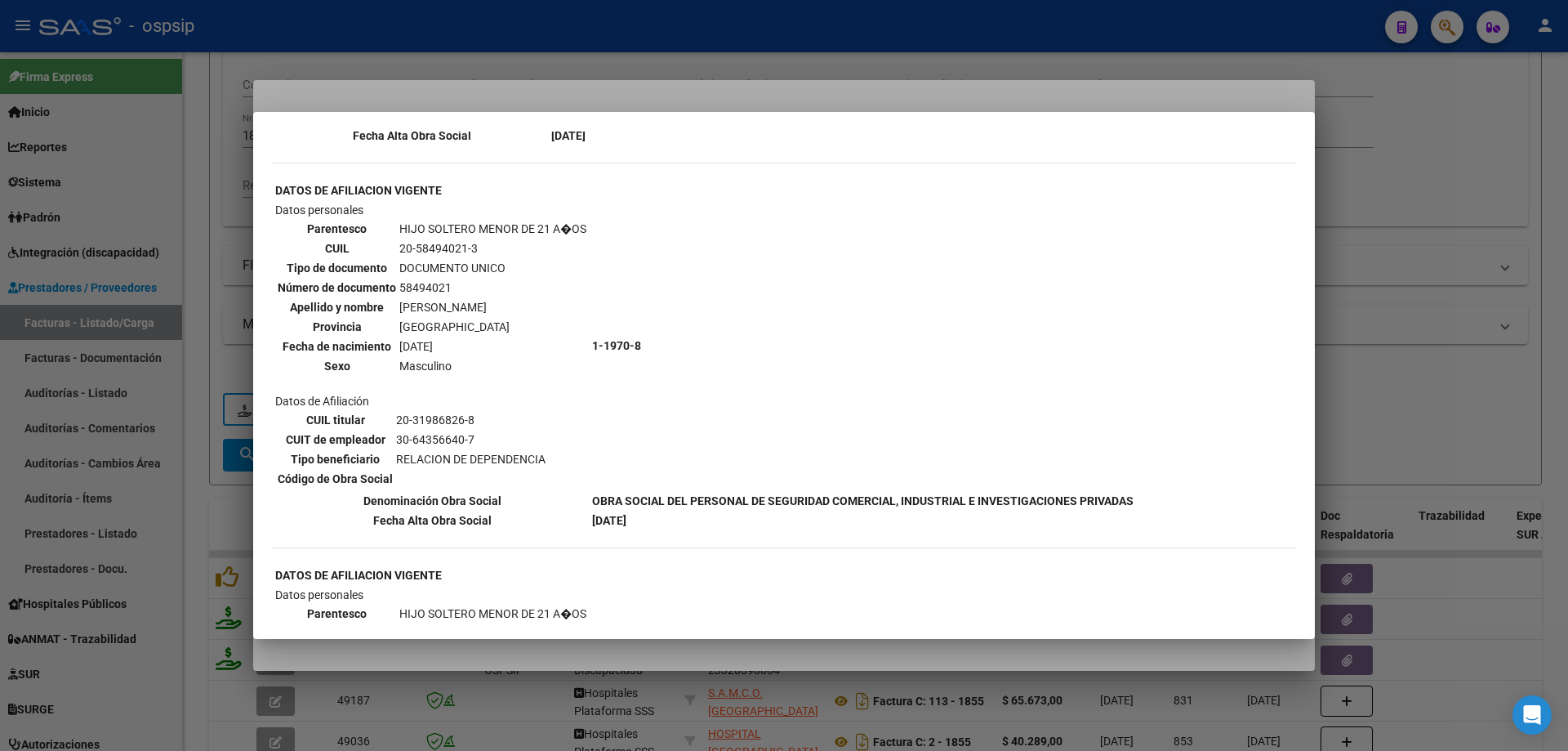
scroll to position [899, 0]
click at [1443, 317] on div at bounding box center [784, 376] width 1568 height 751
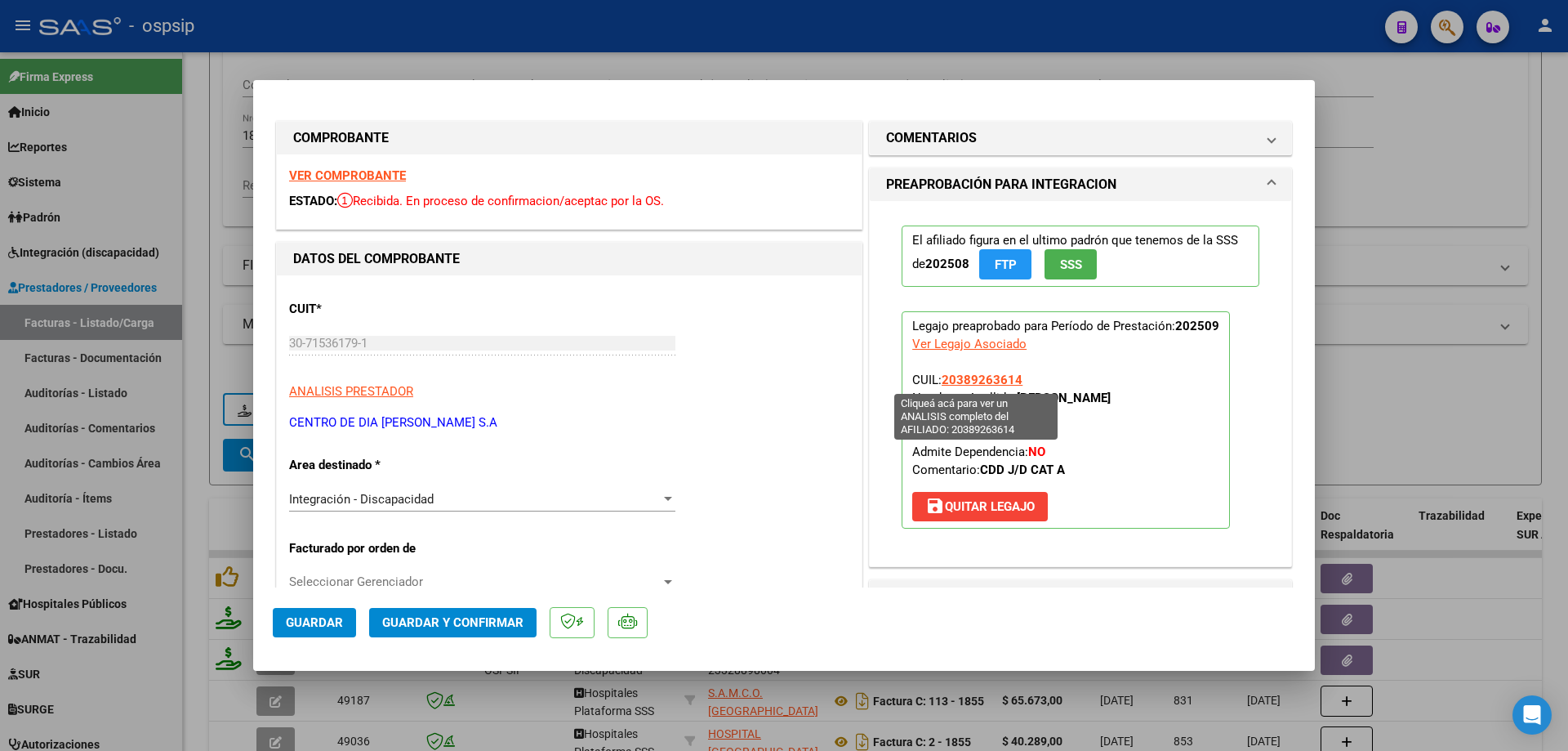
click at [983, 382] on span "20389263614" at bounding box center [981, 380] width 81 height 15
type textarea "20389263614"
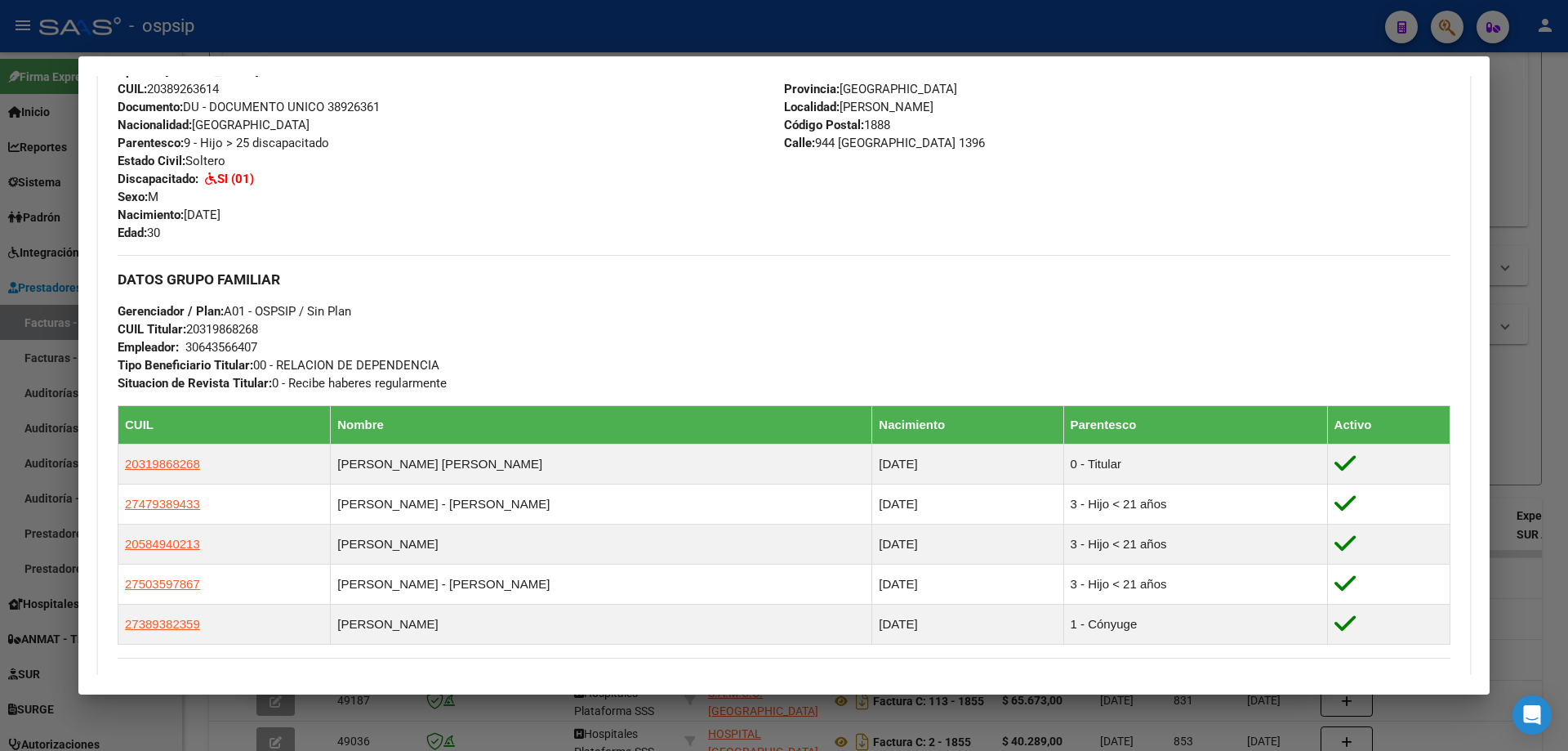
scroll to position [840, 0]
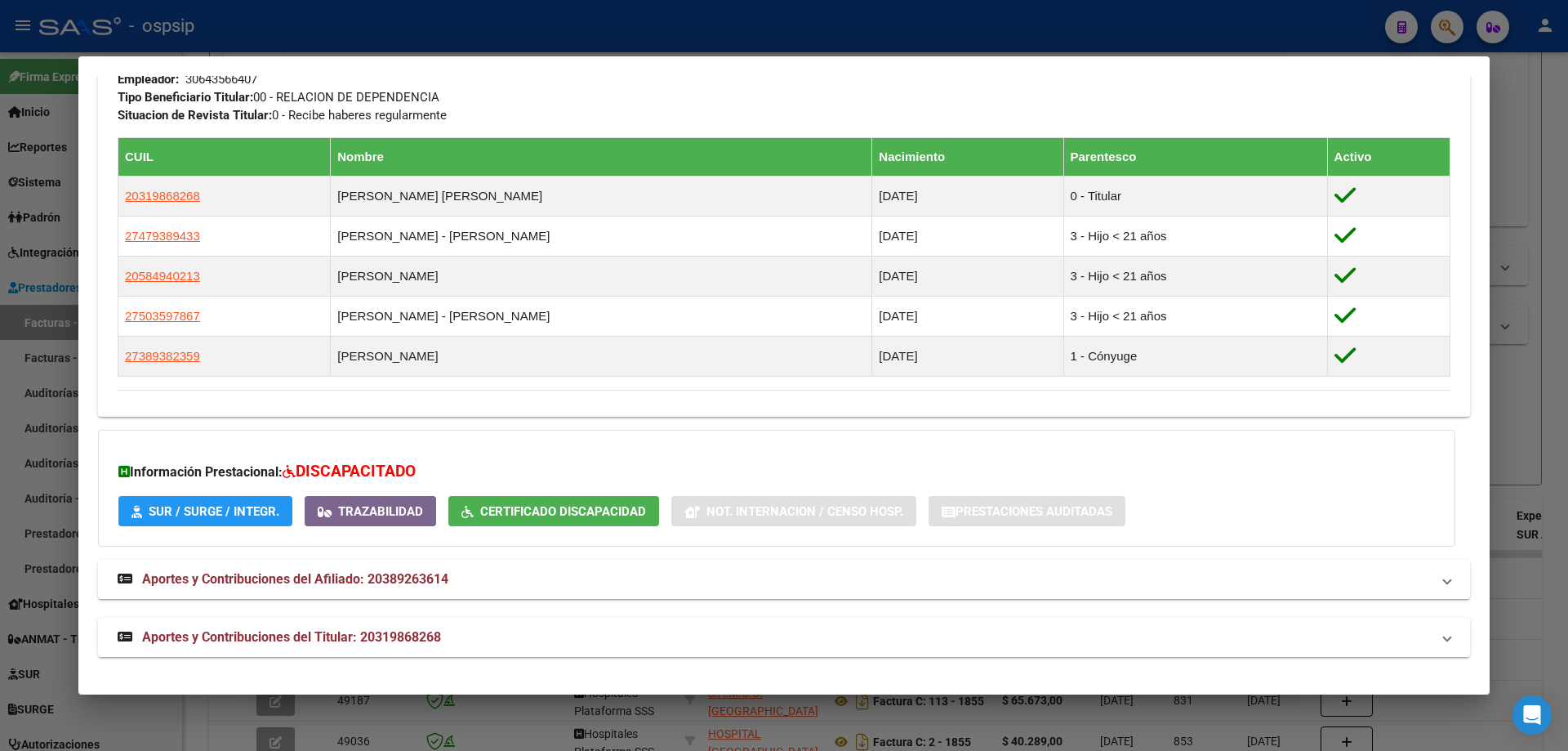
click at [1547, 392] on div at bounding box center [784, 376] width 1568 height 751
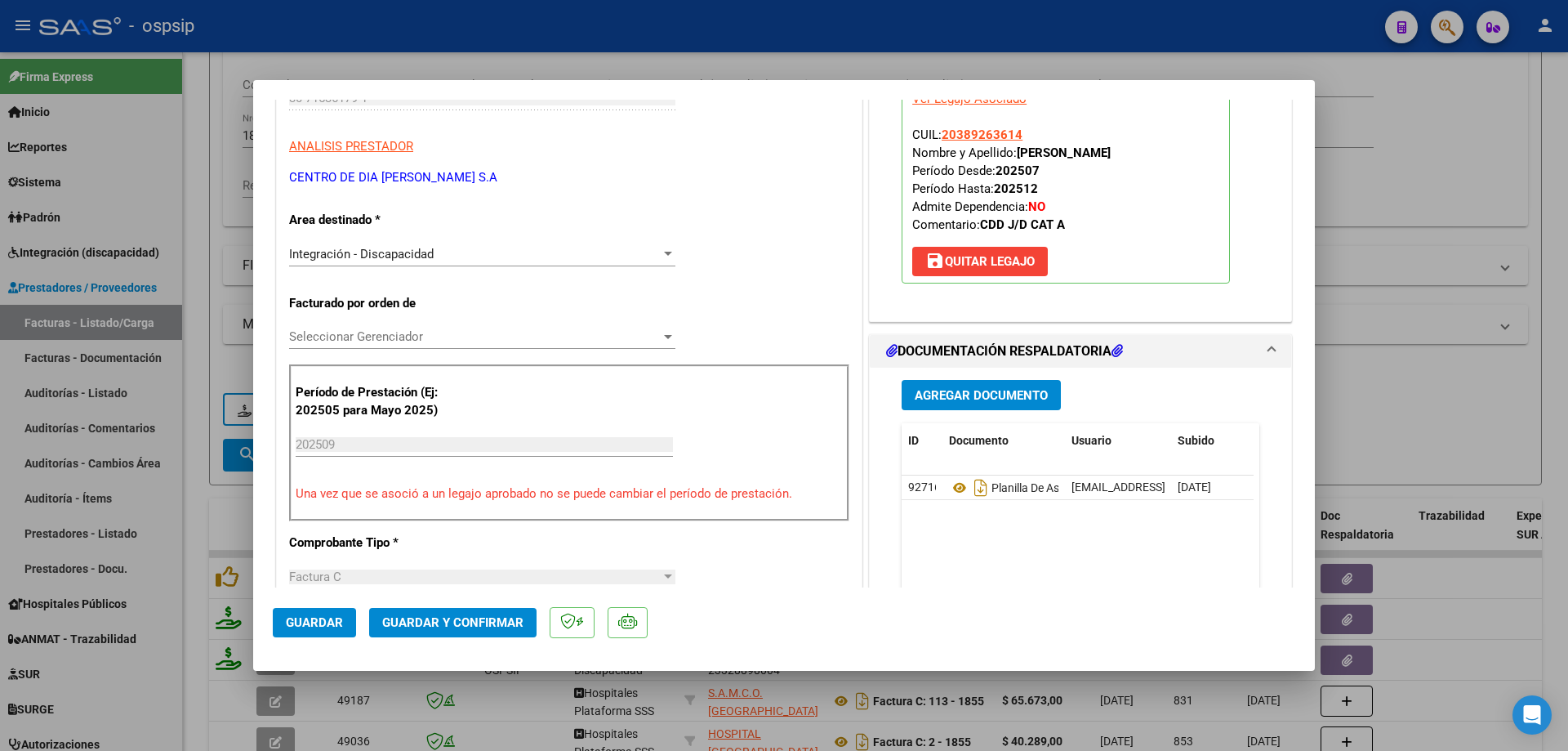
scroll to position [327, 0]
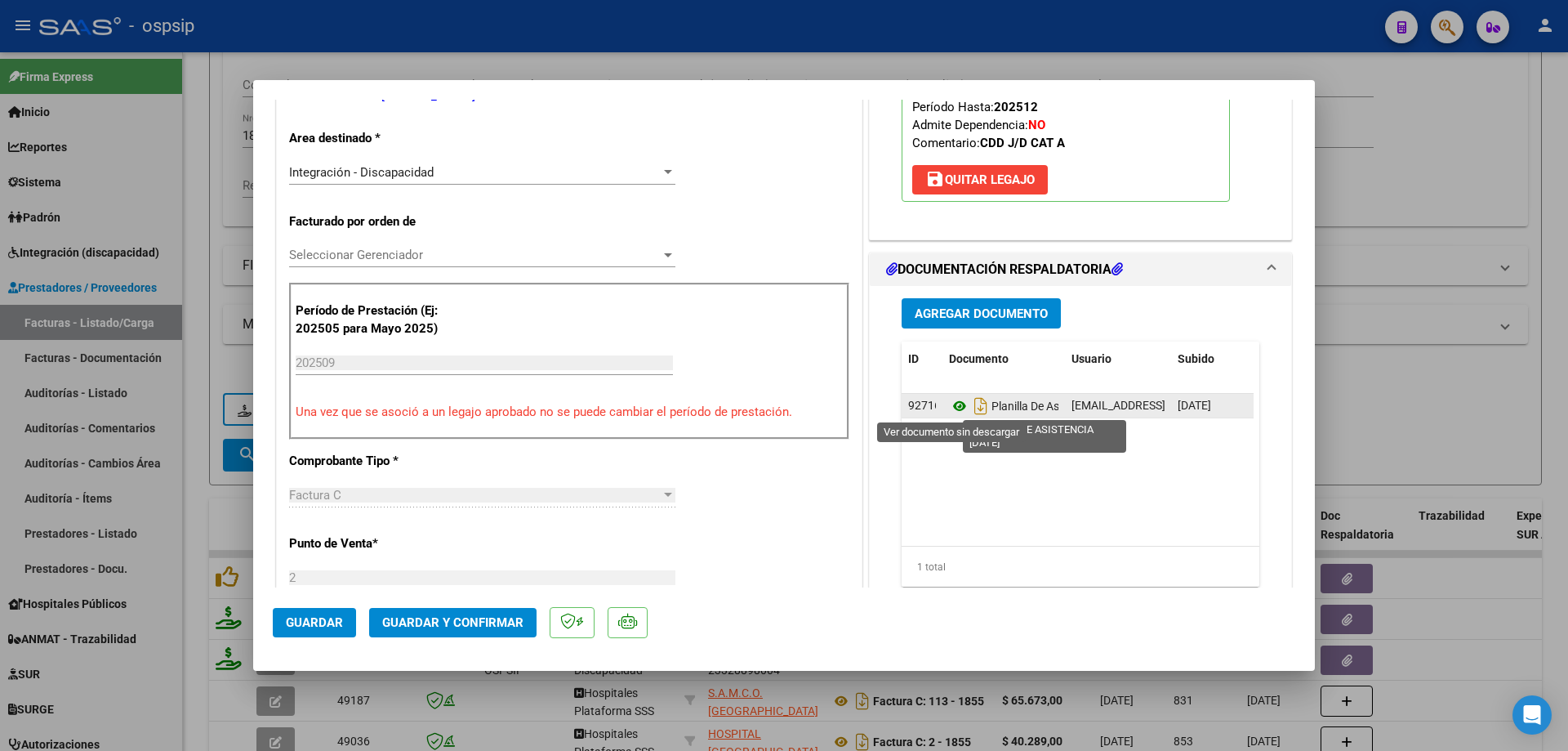
click at [950, 408] on icon at bounding box center [959, 406] width 21 height 20
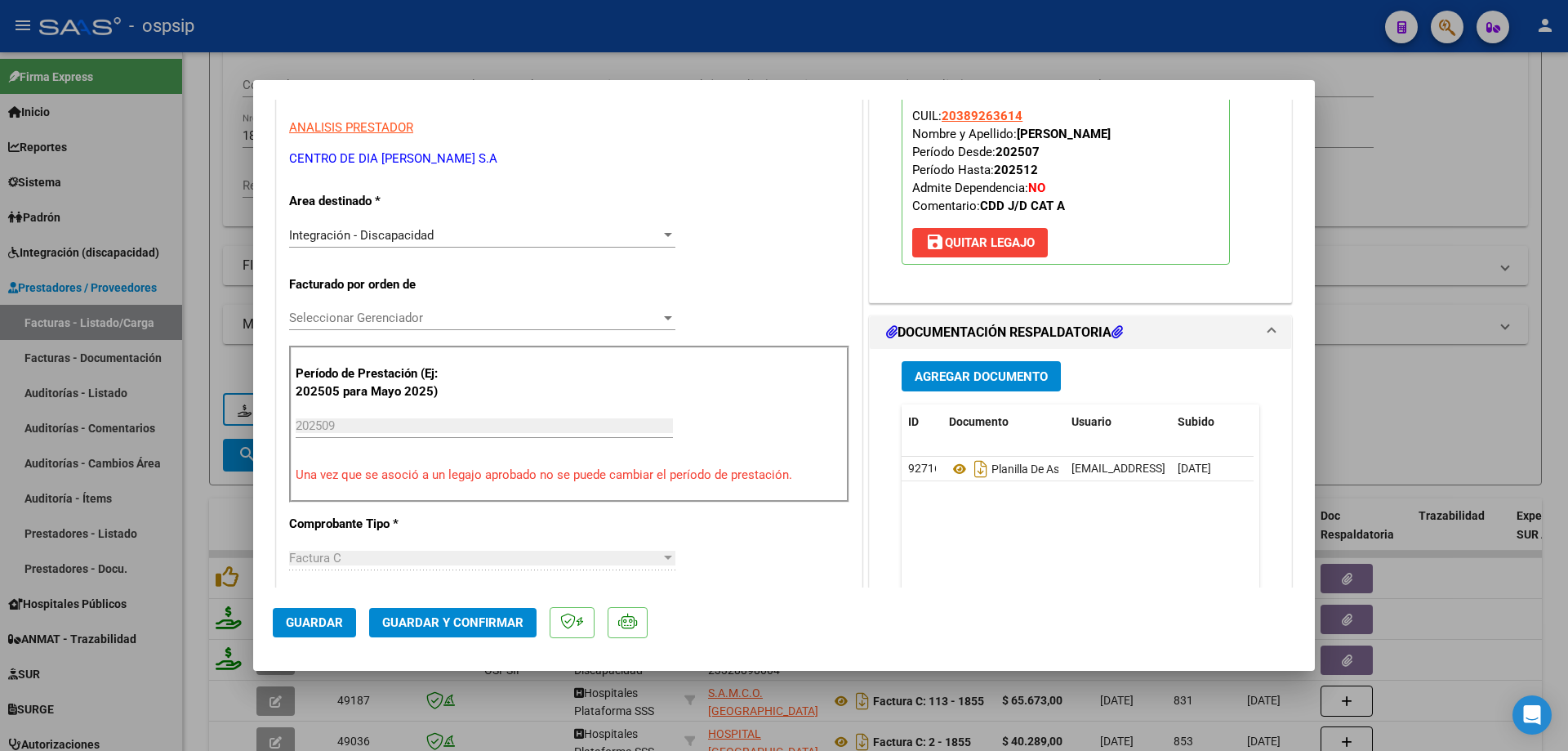
scroll to position [163, 0]
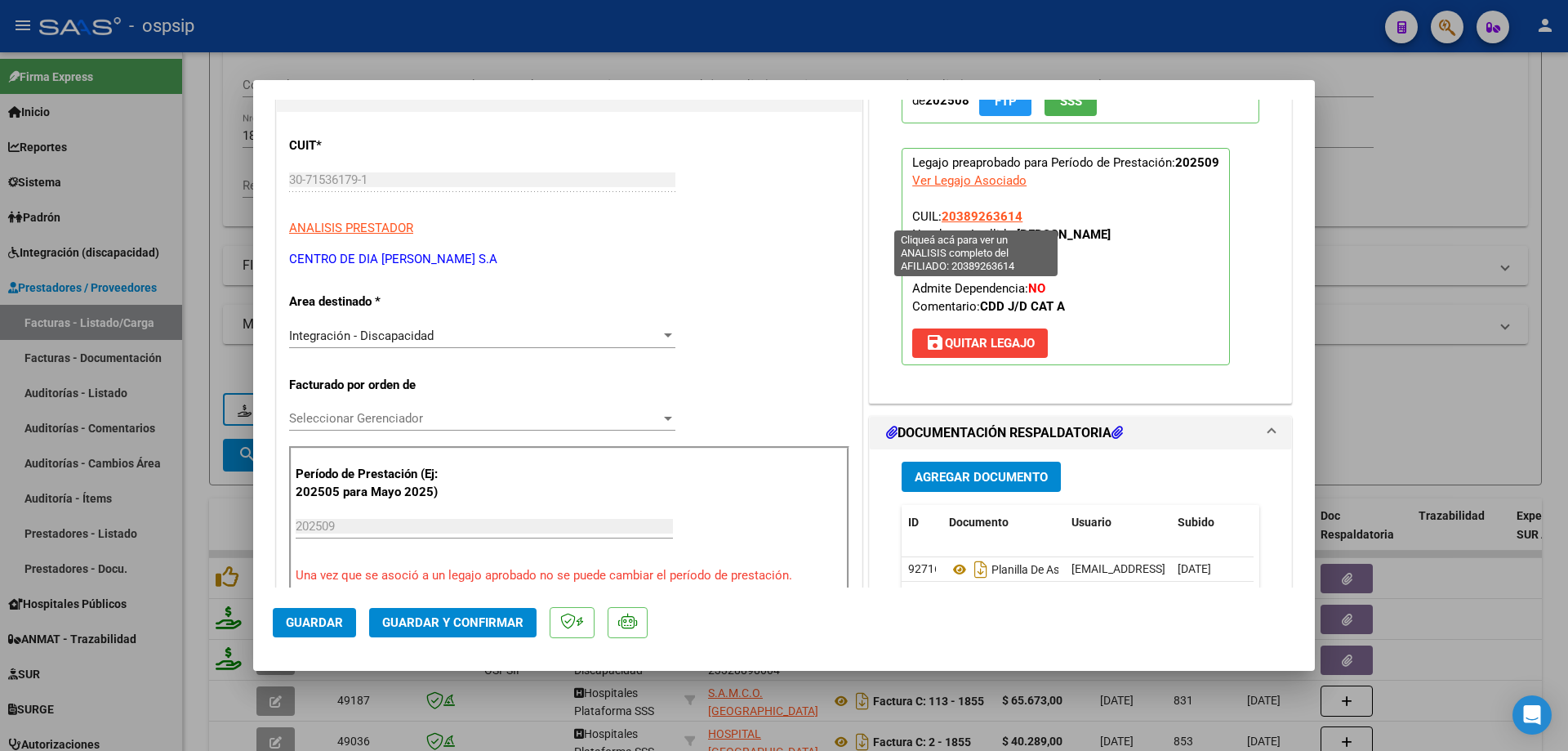
drag, startPoint x: 1022, startPoint y: 223, endPoint x: 939, endPoint y: 216, distance: 83.3
click at [939, 216] on p "Legajo preaprobado para Período de Prestación: 202509 Ver Legajo Asociado CUIL:…" at bounding box center [1066, 257] width 328 height 218
copy span "20389263614"
click at [463, 622] on span "Guardar y Confirmar" at bounding box center [453, 622] width 141 height 15
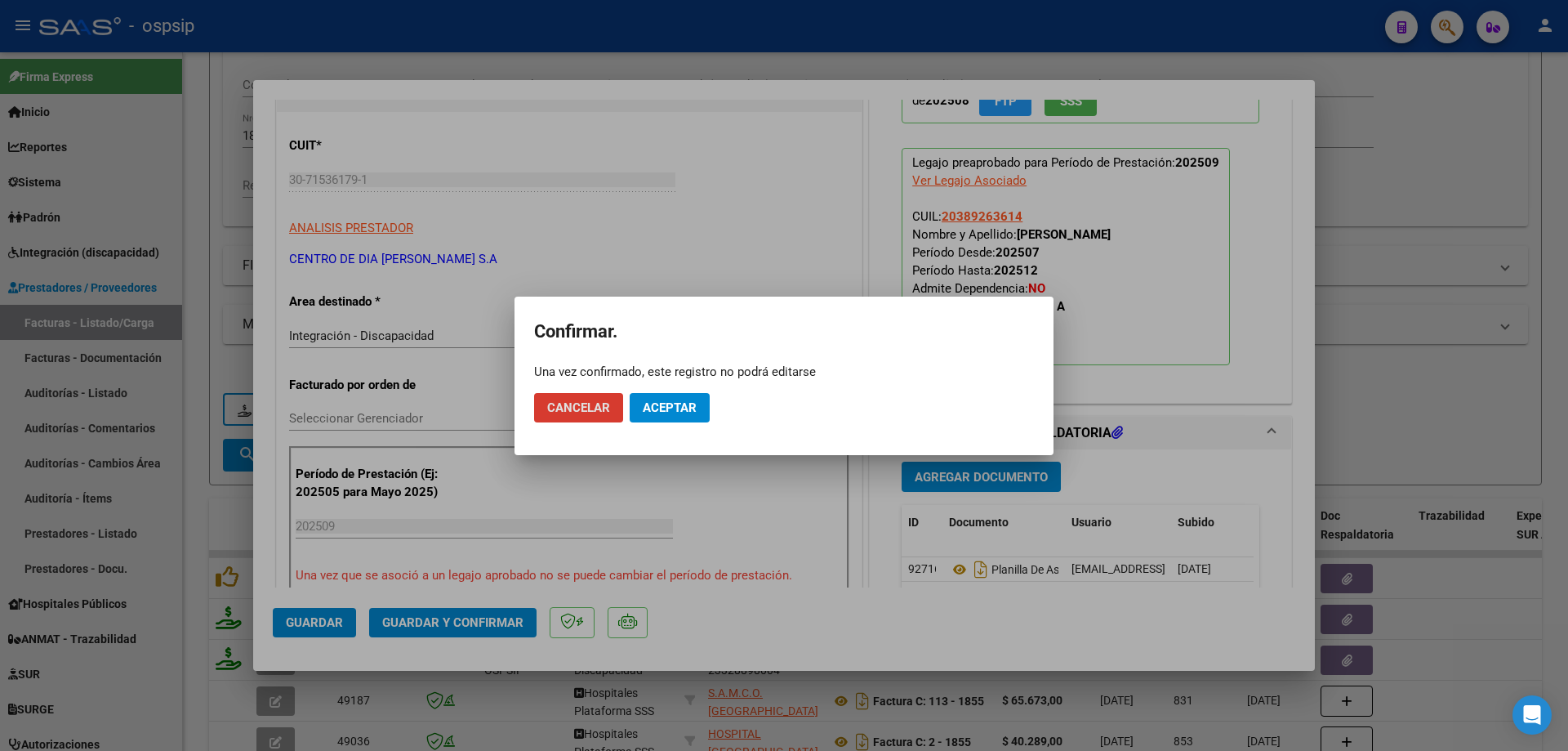
click at [667, 410] on span "Aceptar" at bounding box center [669, 407] width 54 height 15
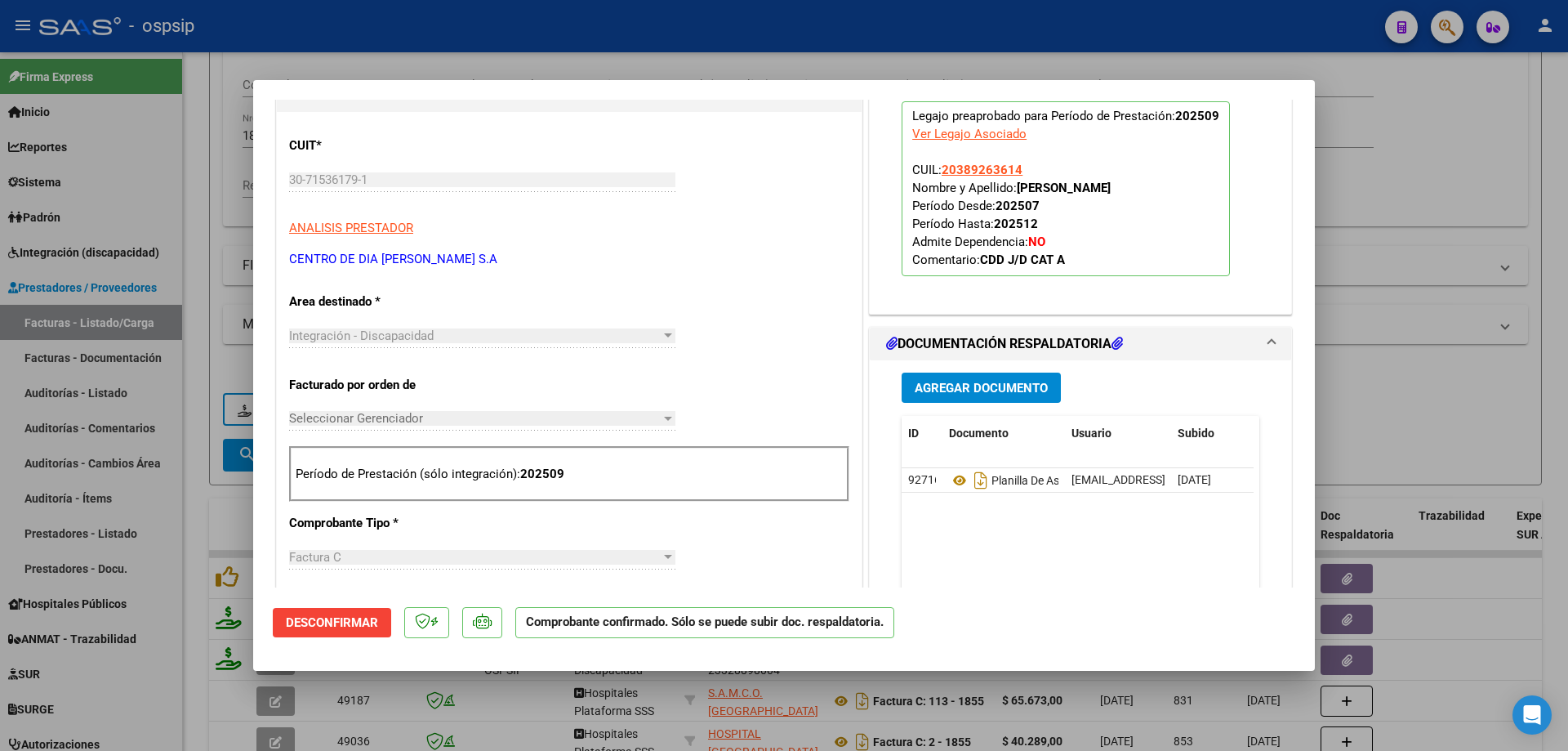
click at [1424, 206] on div at bounding box center [784, 376] width 1568 height 751
type input "$ 0,00"
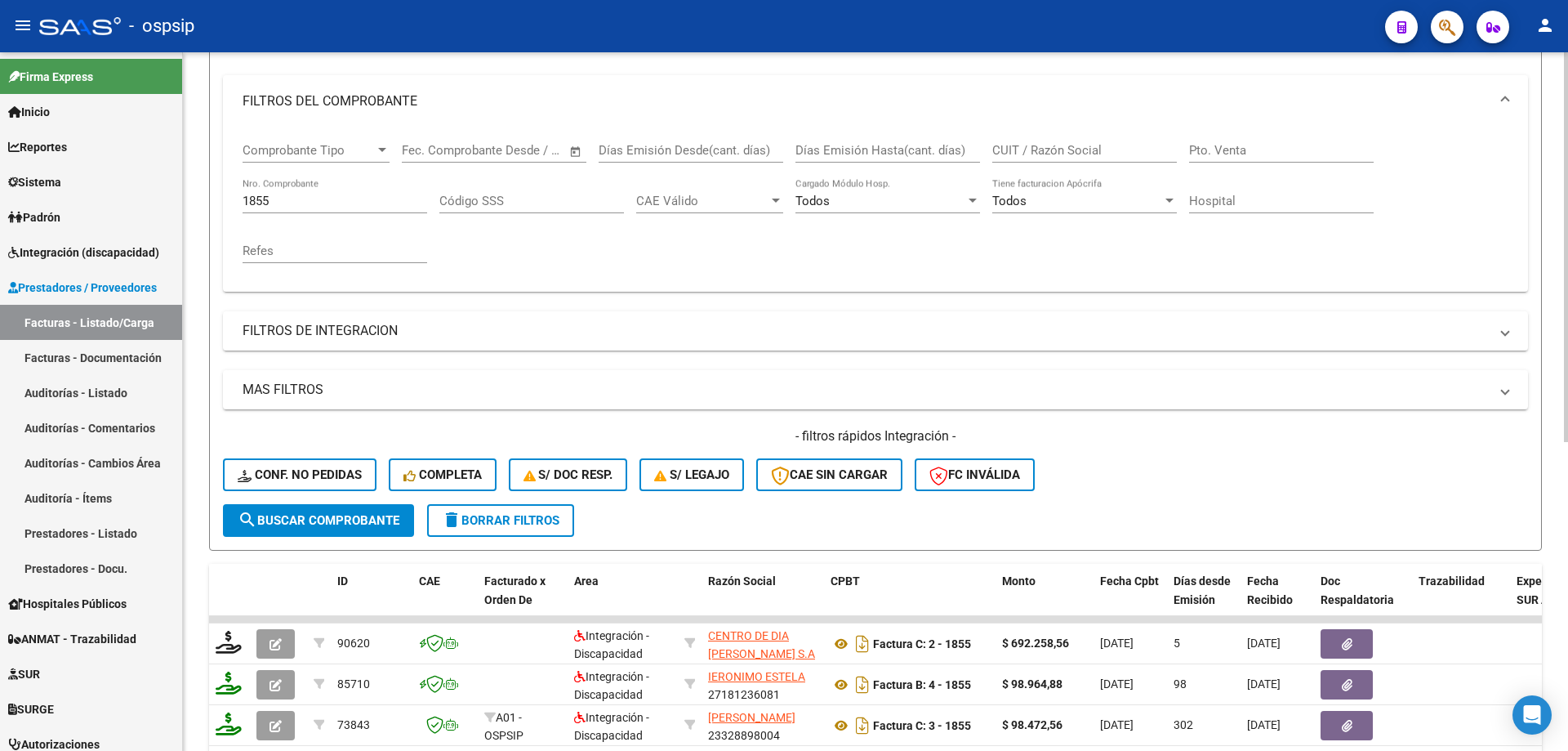
scroll to position [104, 0]
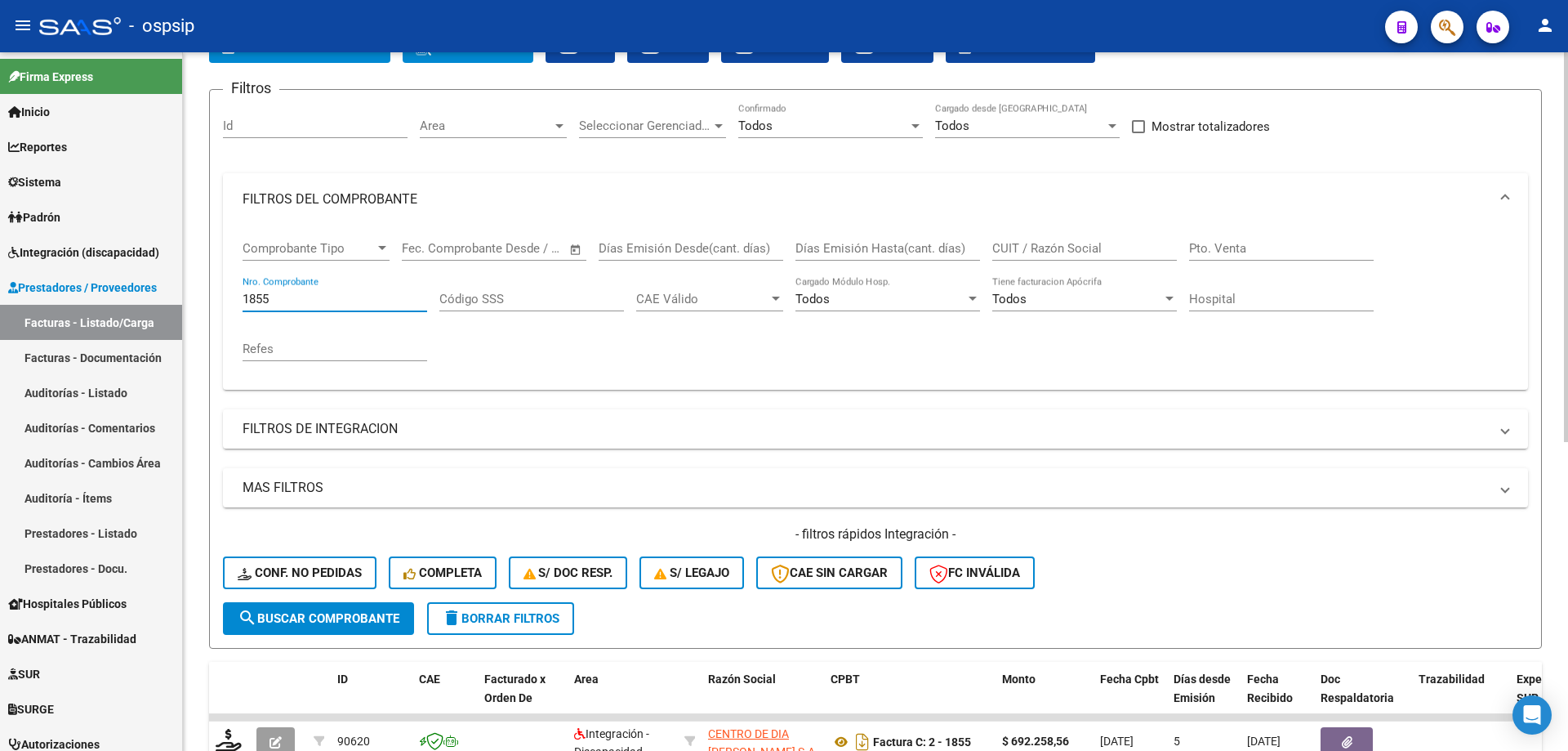
click at [301, 303] on input "1855" at bounding box center [336, 299] width 185 height 15
type input "1"
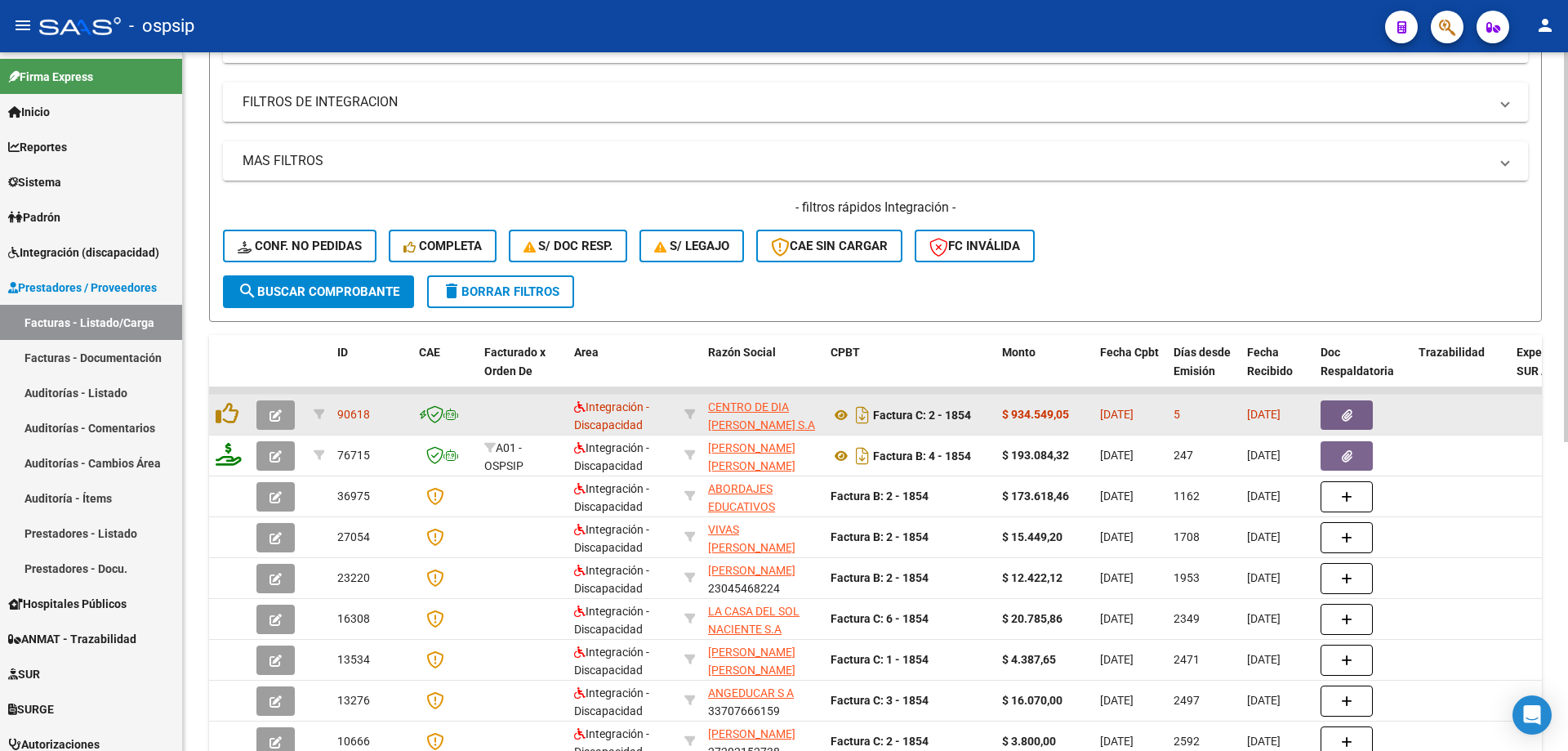
type input "1854"
click at [278, 415] on icon "button" at bounding box center [276, 415] width 13 height 13
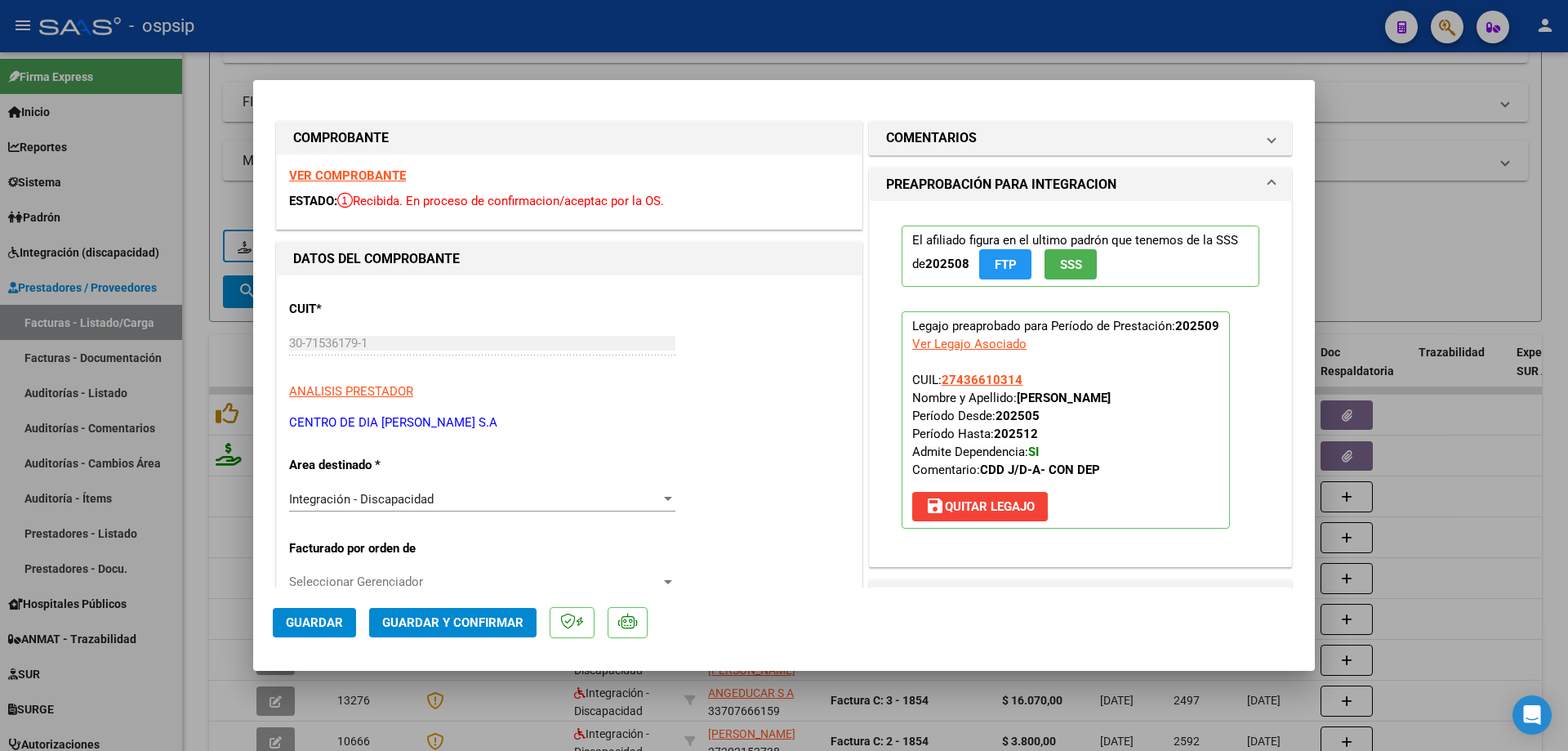
click at [1060, 259] on span "SSS" at bounding box center [1071, 265] width 22 height 15
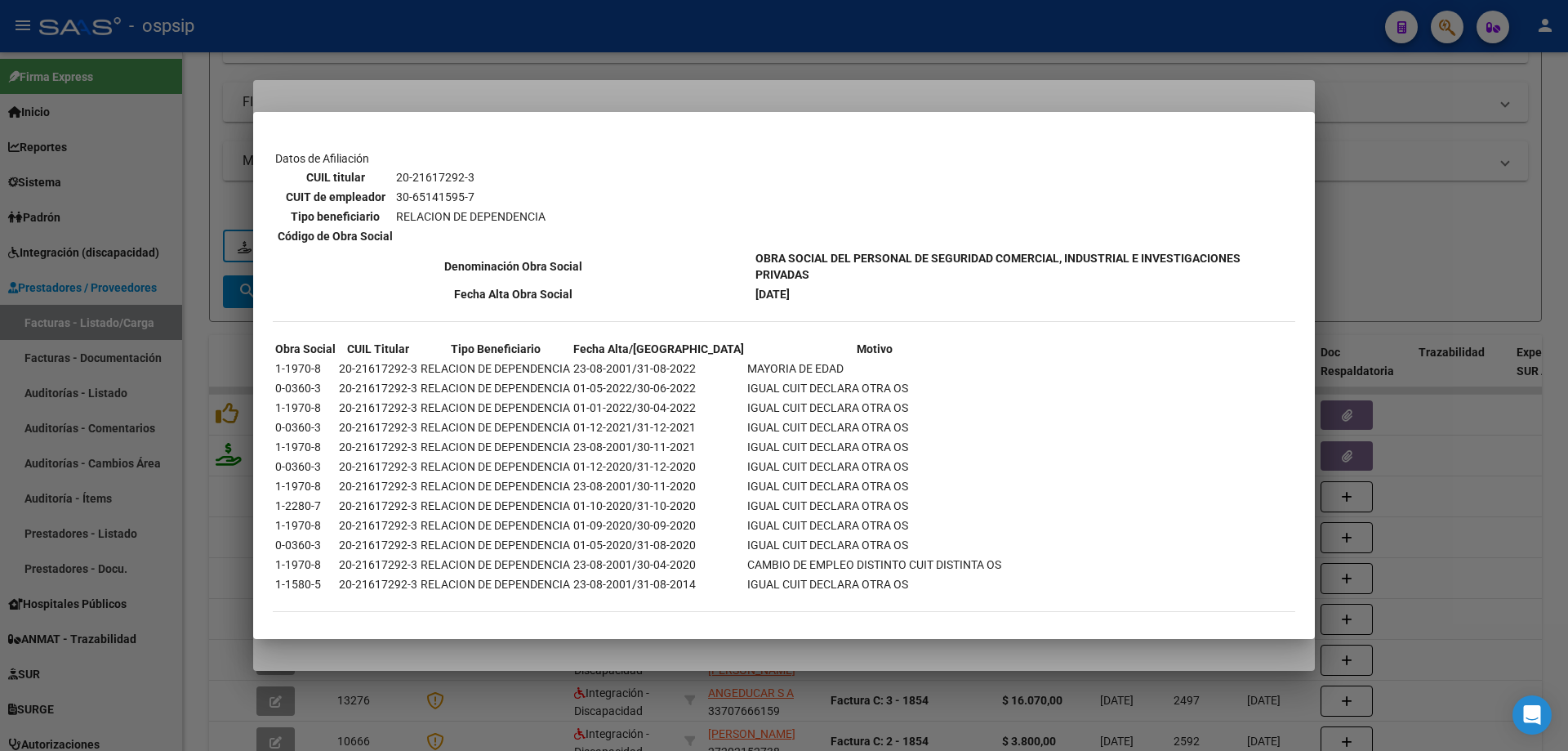
scroll to position [796, 0]
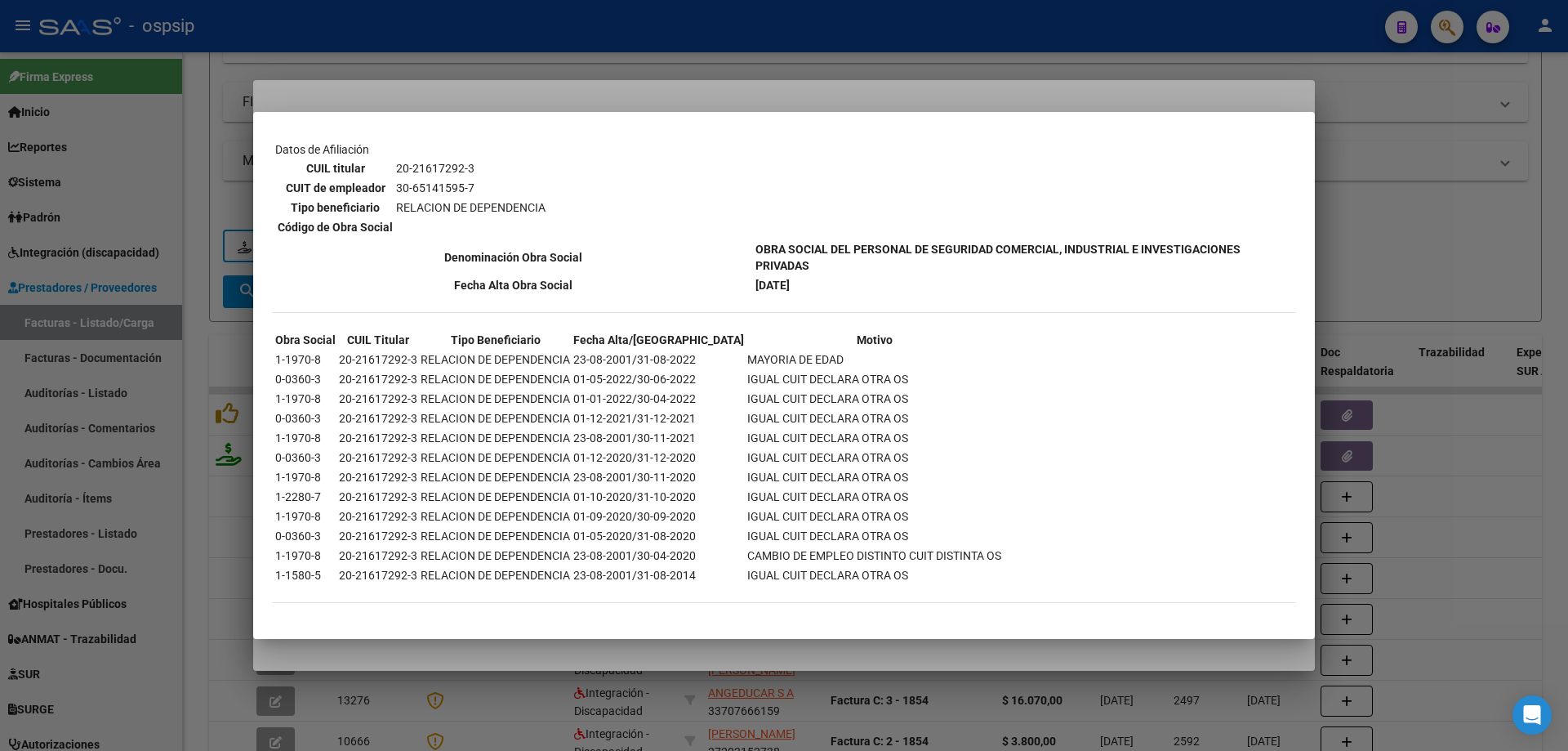
click at [1526, 233] on div at bounding box center [784, 376] width 1568 height 751
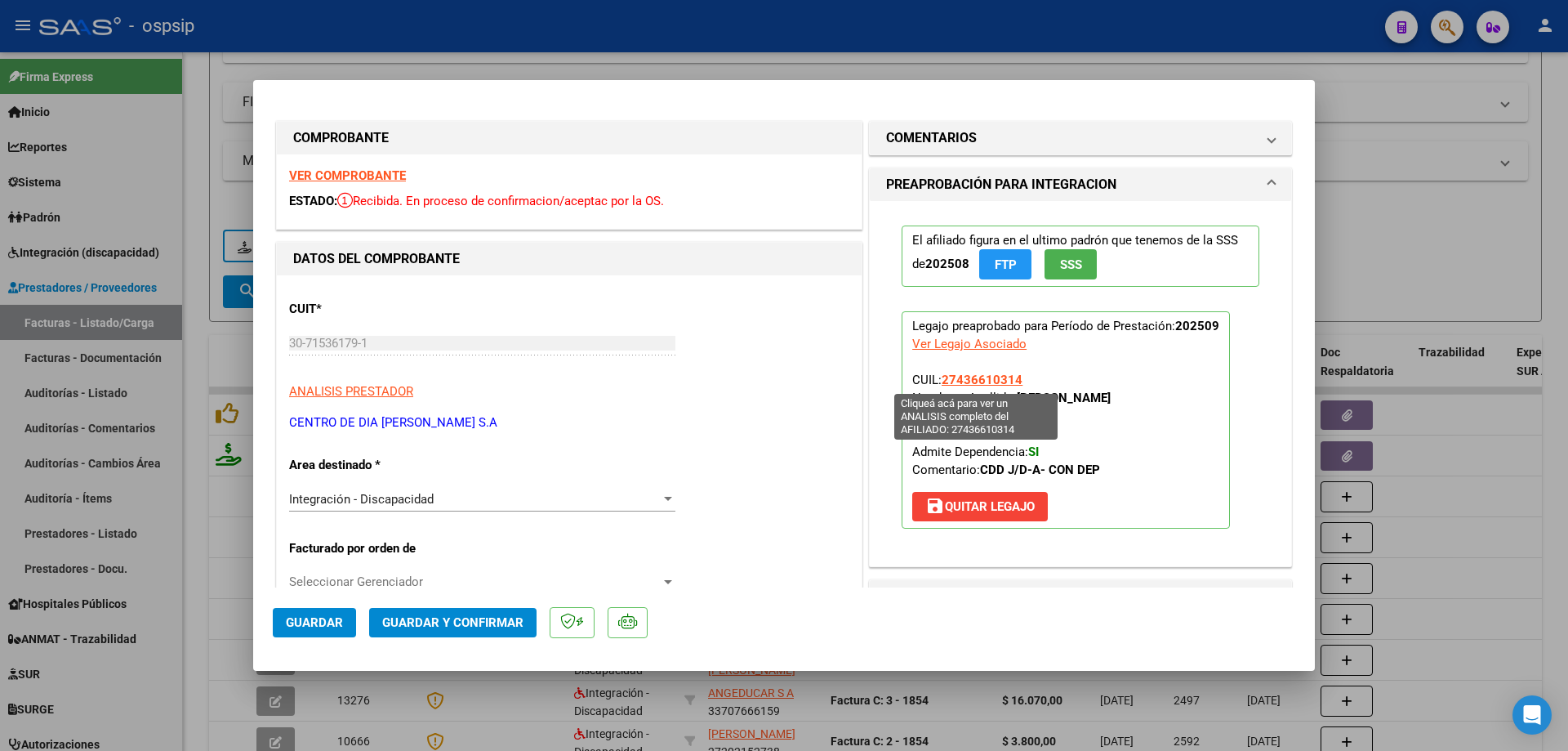
click at [987, 381] on span "27436610314" at bounding box center [981, 380] width 81 height 15
type textarea "27436610314"
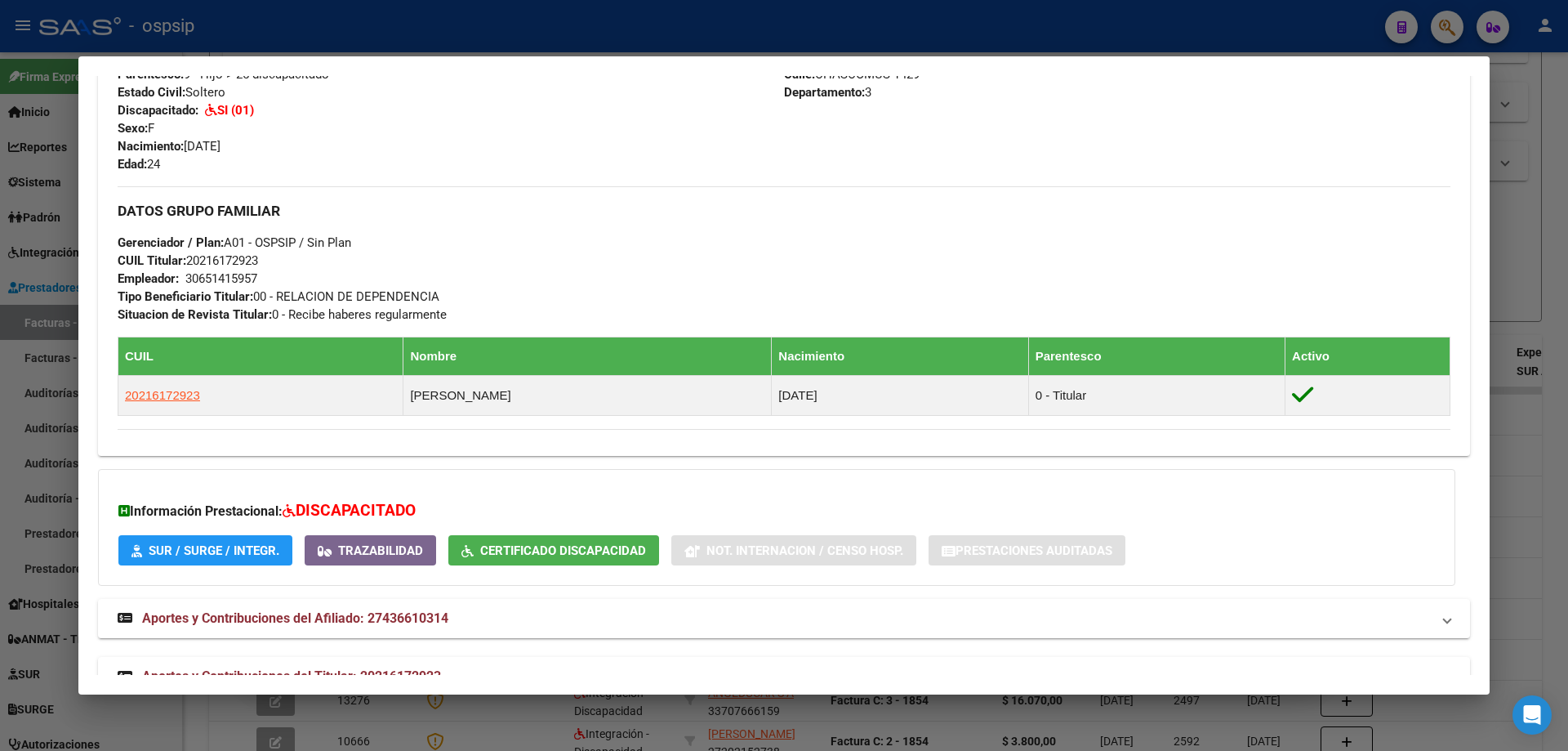
scroll to position [693, 0]
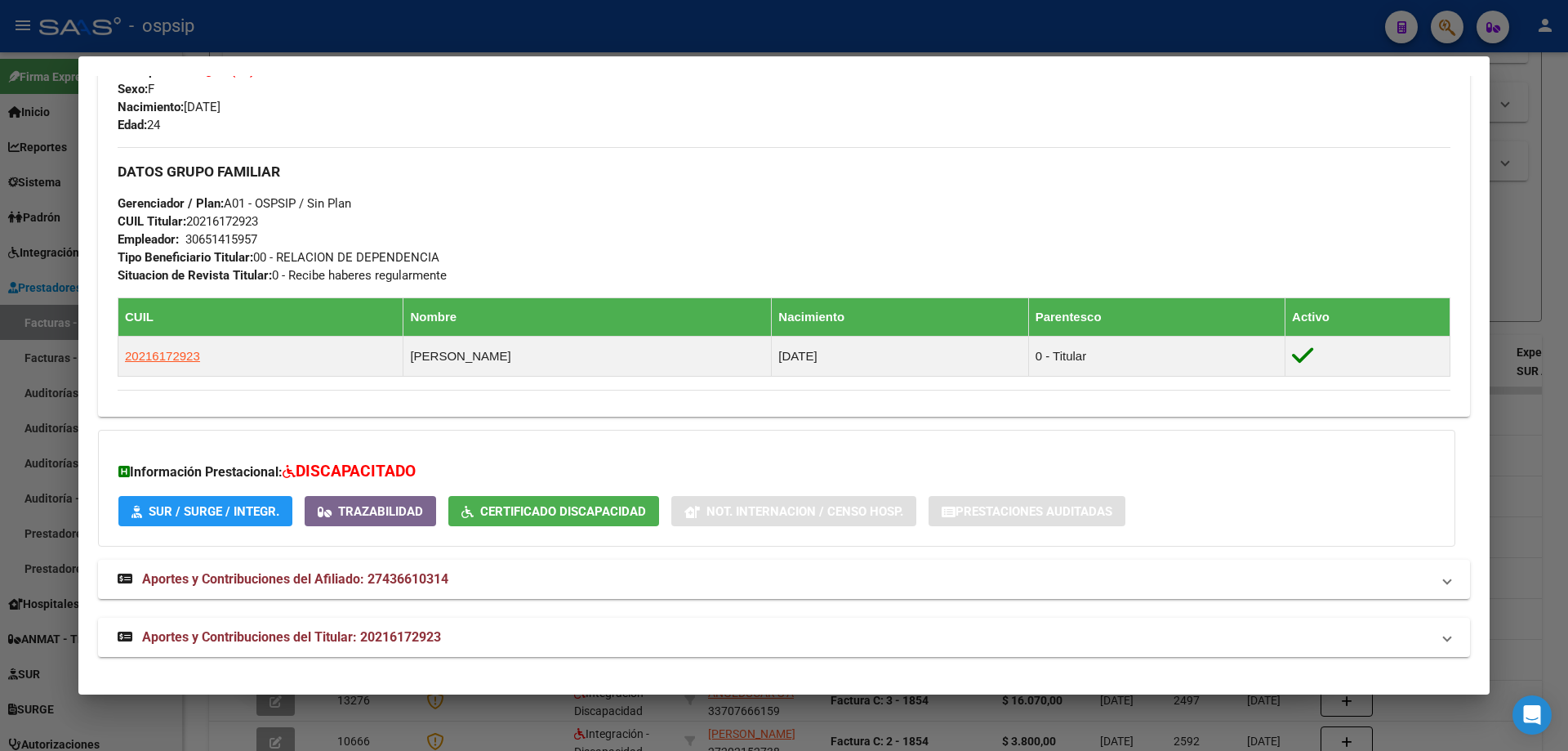
click at [1565, 275] on div at bounding box center [784, 376] width 1568 height 751
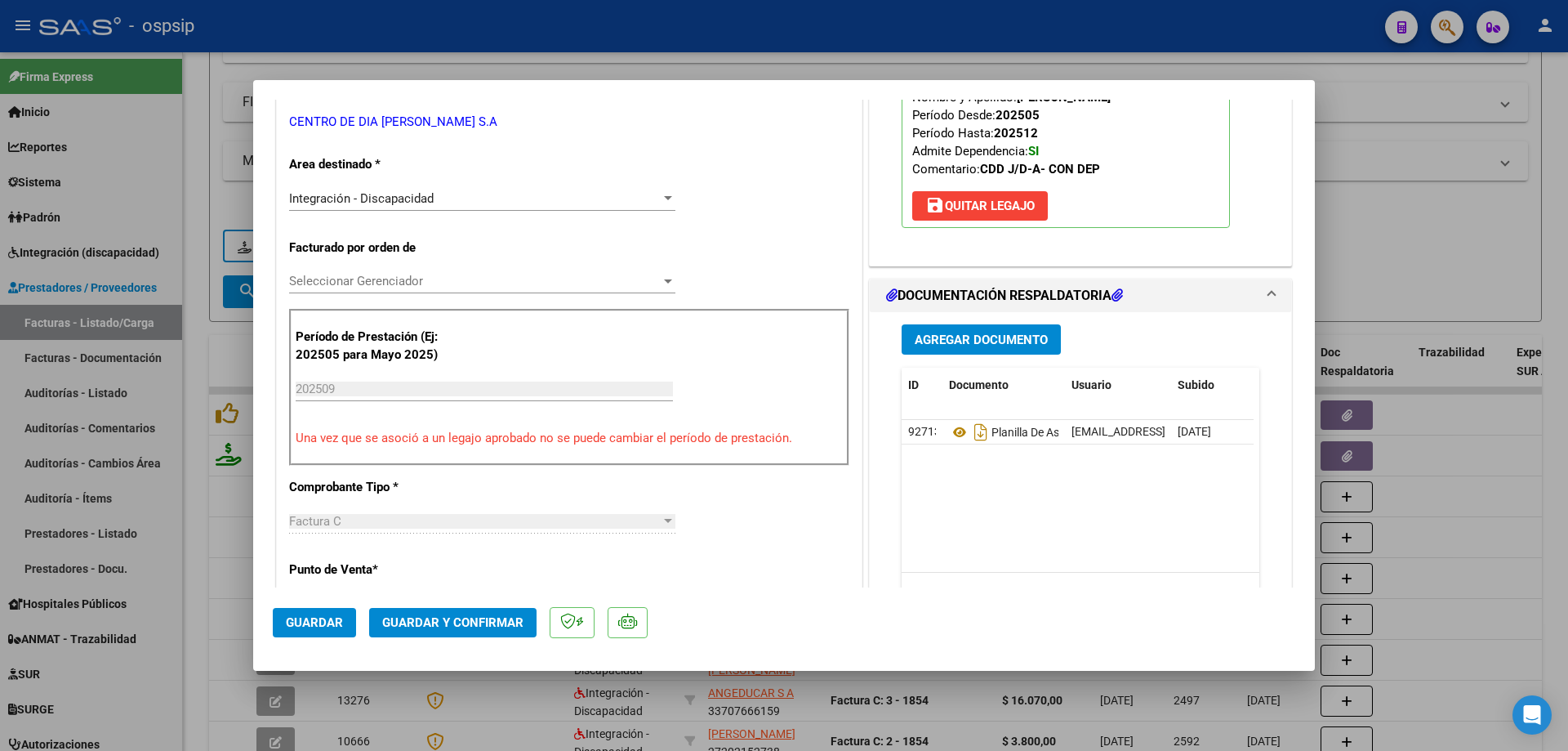
scroll to position [327, 0]
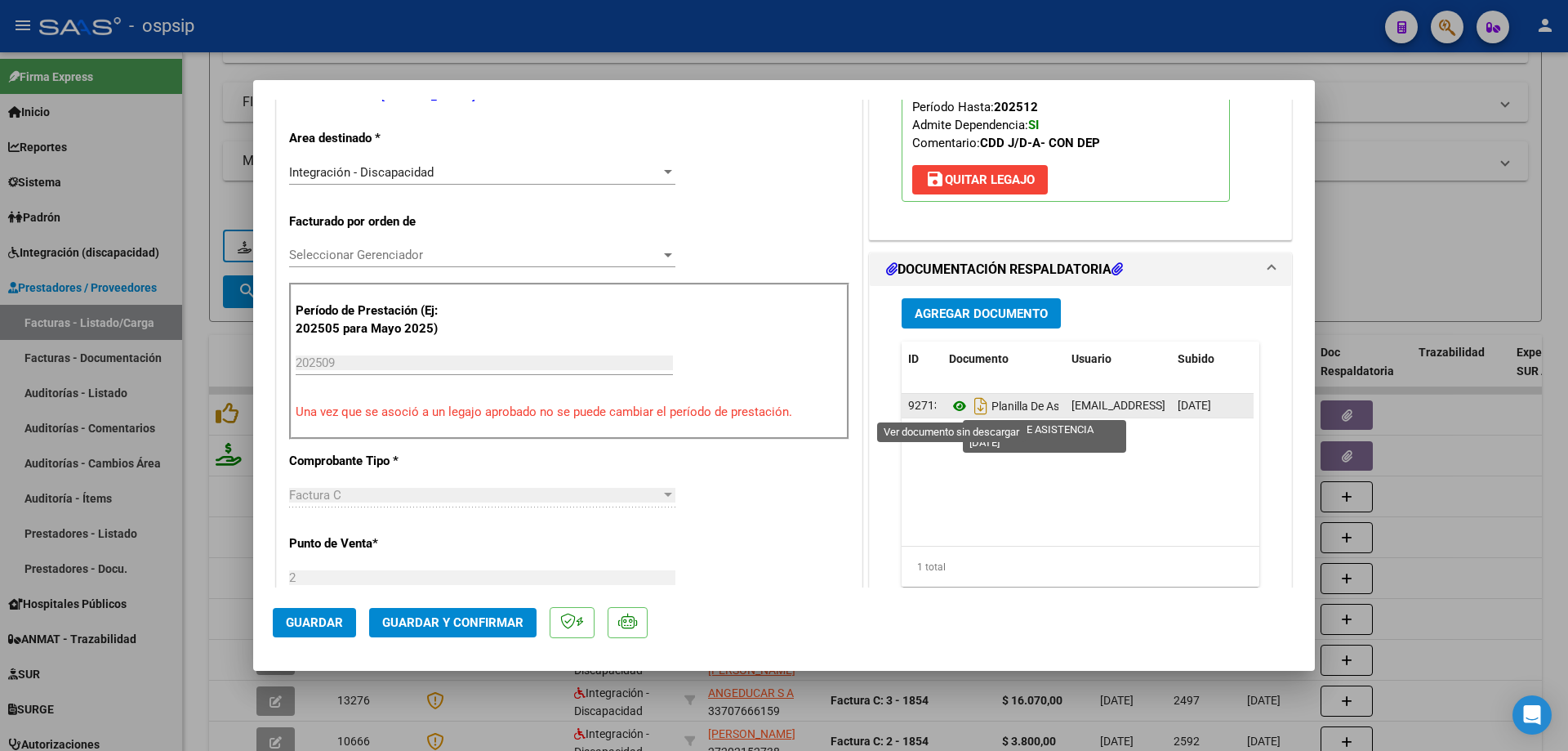
click at [952, 405] on icon at bounding box center [959, 406] width 21 height 20
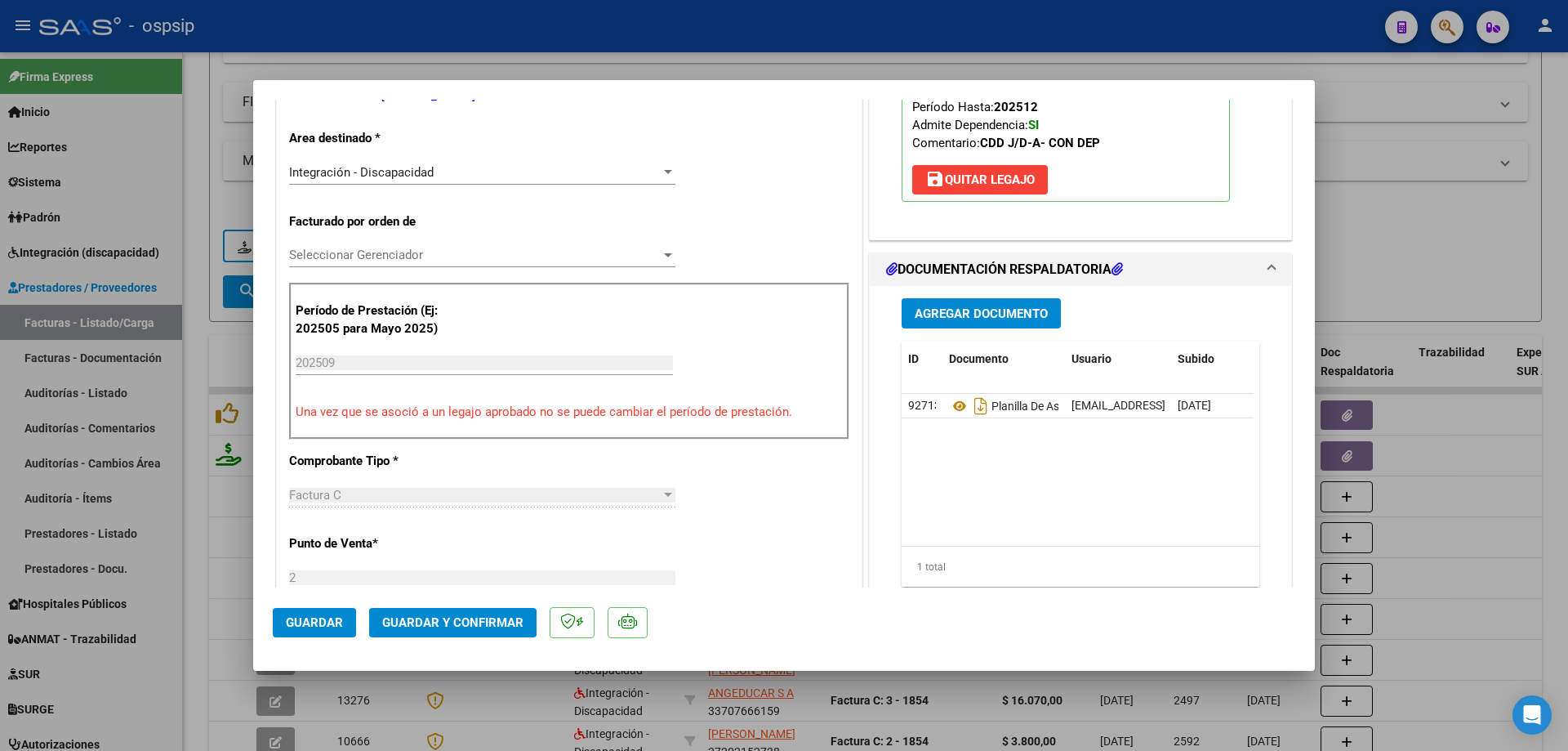
scroll to position [82, 0]
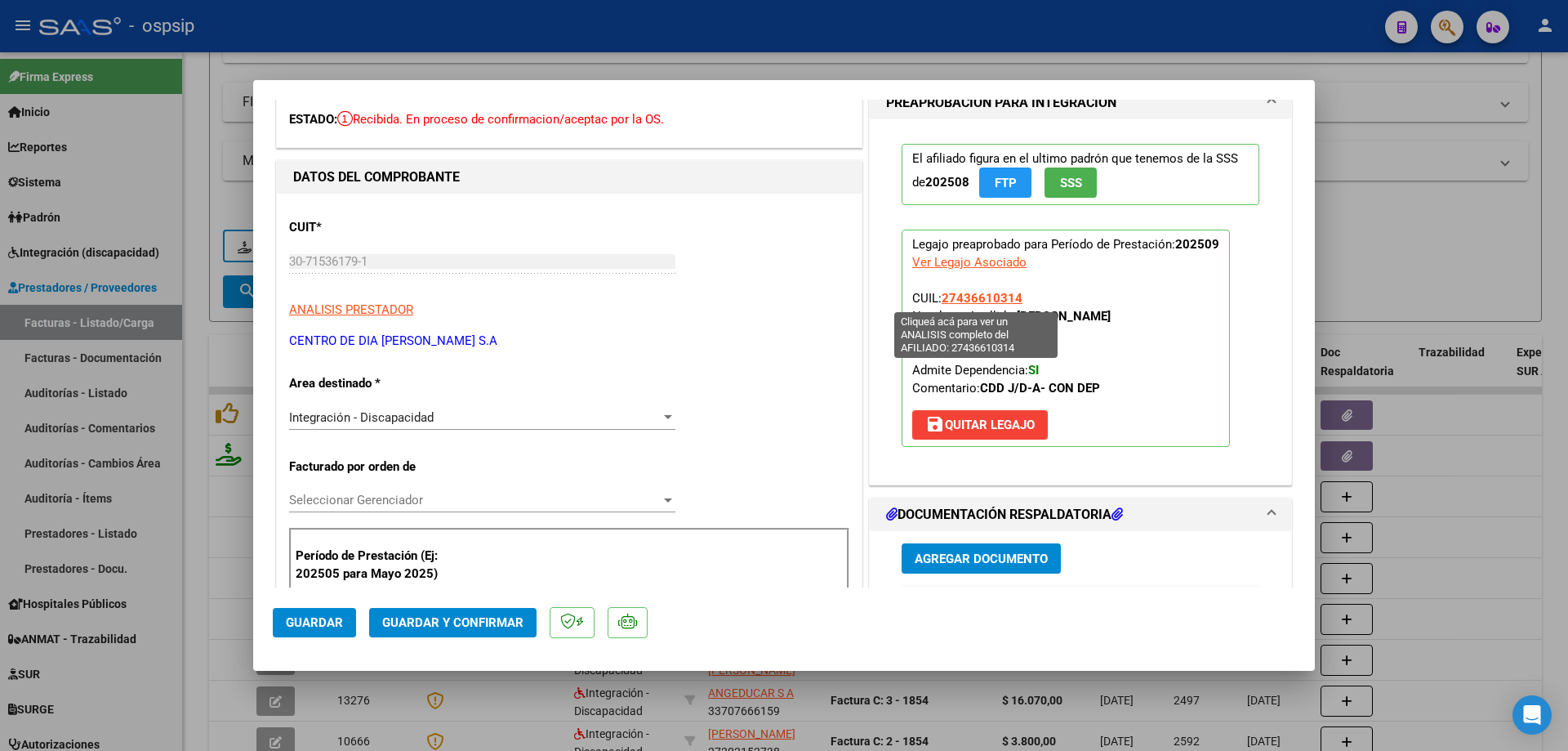
drag, startPoint x: 1027, startPoint y: 300, endPoint x: 939, endPoint y: 296, distance: 88.1
click at [939, 296] on p "Legajo preaprobado para Período de Prestación: 202509 Ver Legajo Asociado CUIL:…" at bounding box center [1066, 338] width 328 height 218
copy span "27436610314"
click at [502, 614] on button "Guardar y Confirmar" at bounding box center [453, 622] width 168 height 29
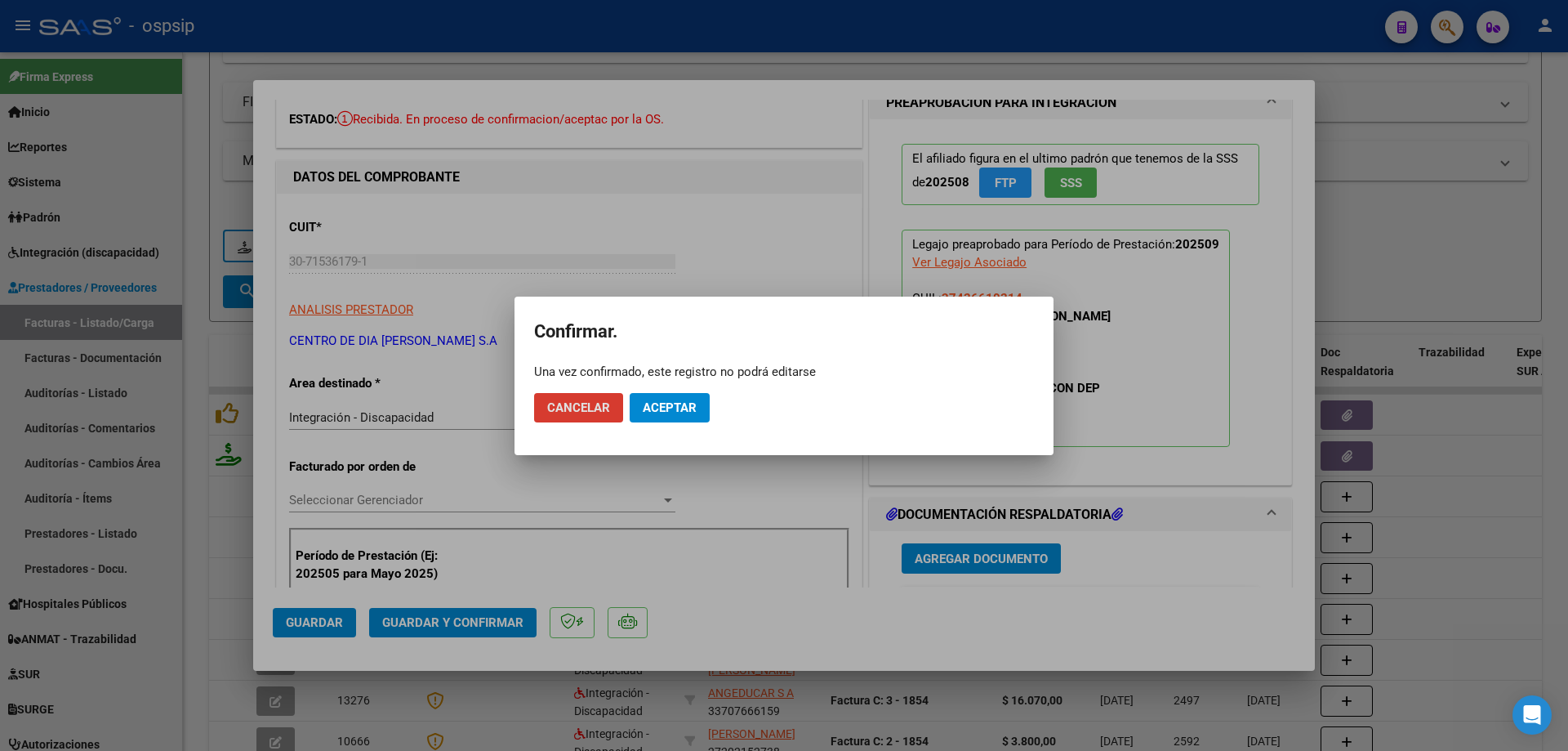
click at [691, 414] on span "Aceptar" at bounding box center [669, 407] width 54 height 15
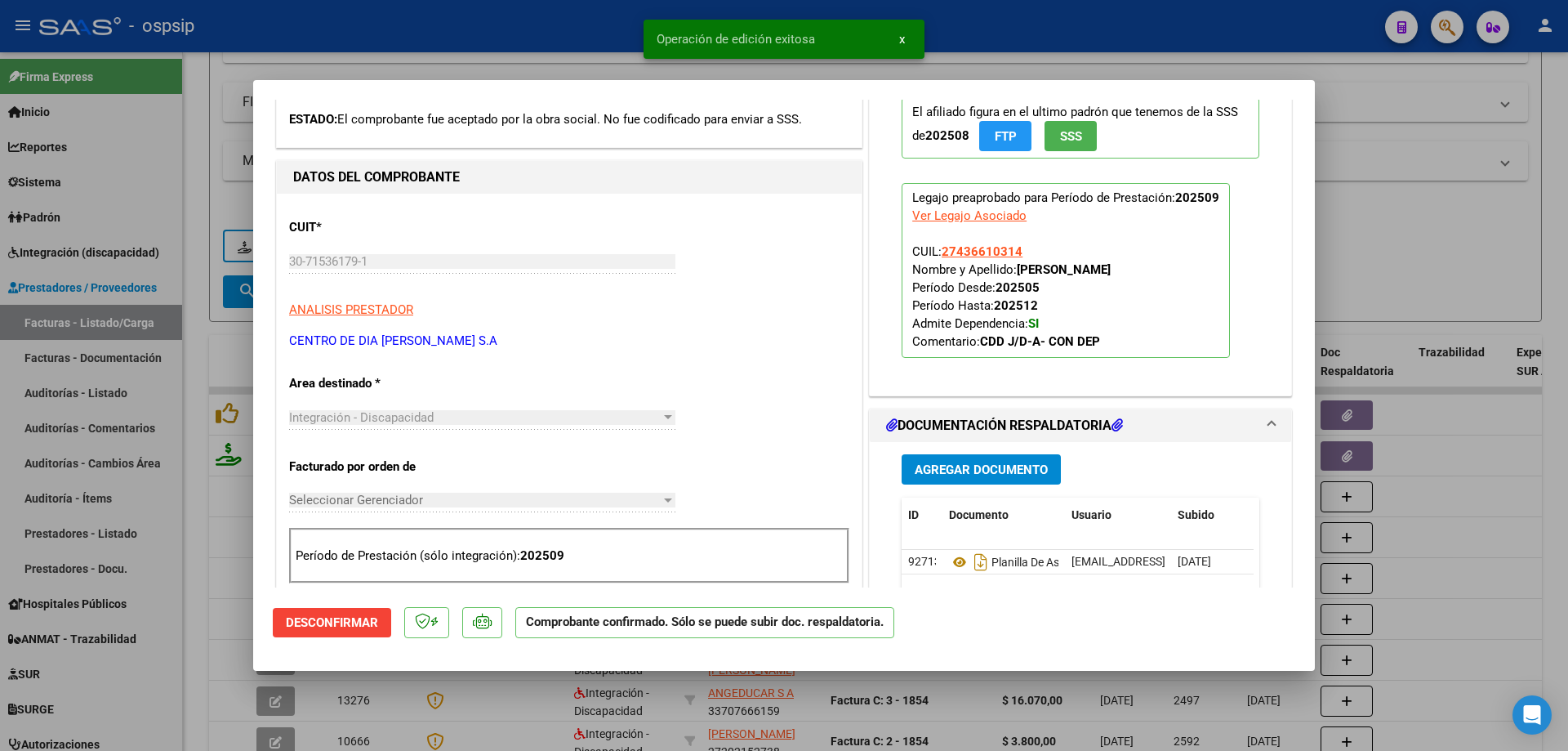
click at [1388, 255] on div at bounding box center [784, 376] width 1568 height 751
type input "$ 0,00"
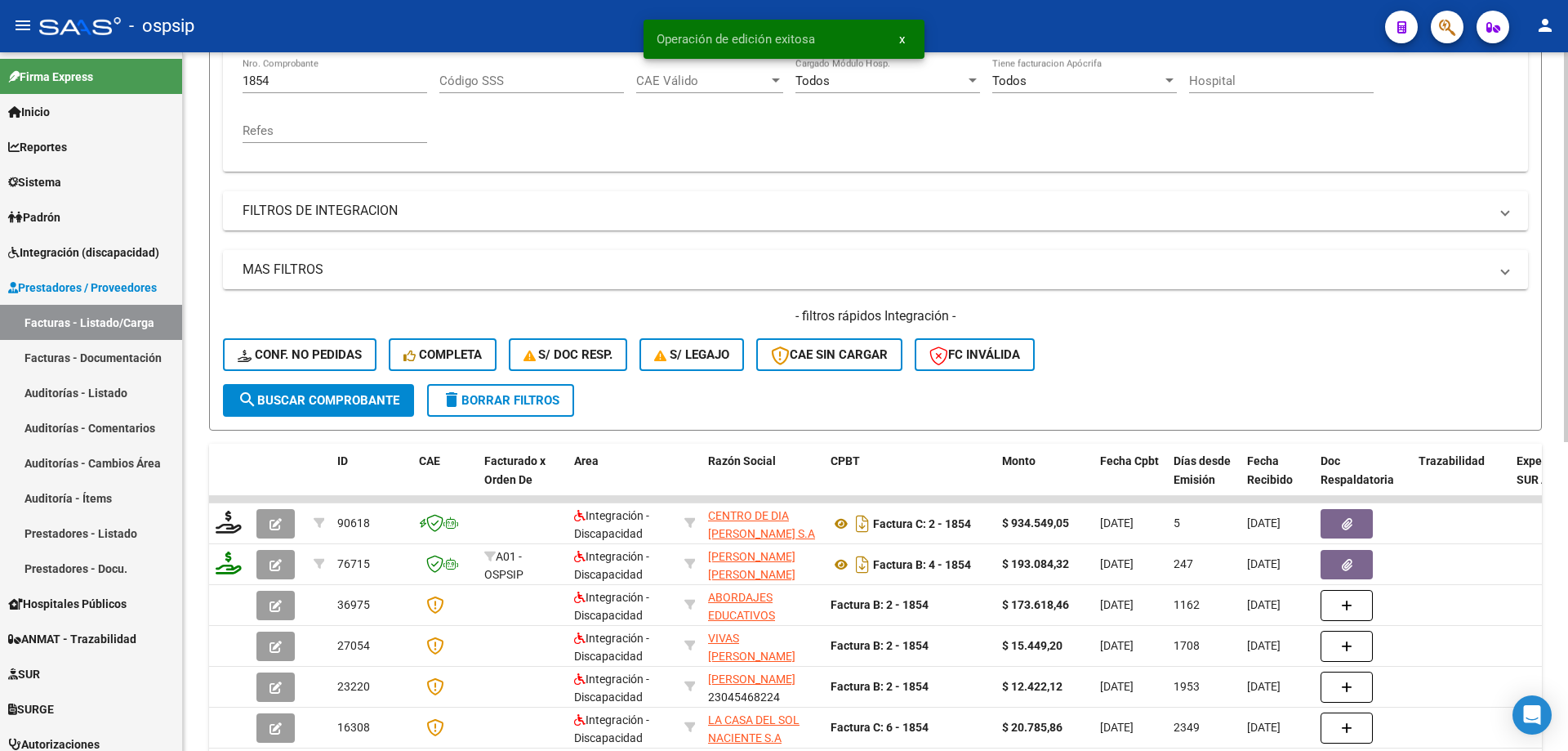
scroll to position [186, 0]
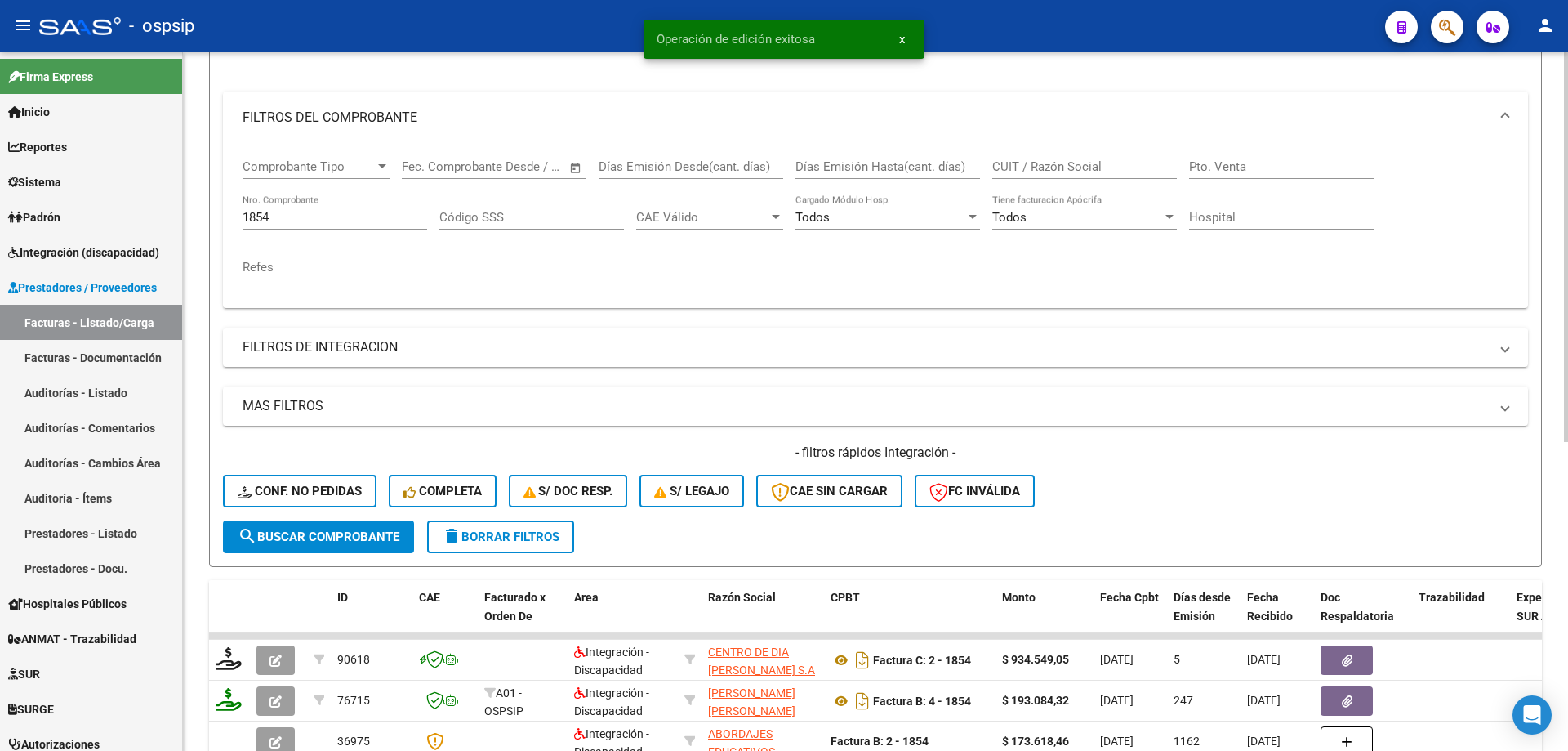
click at [316, 216] on input "1854" at bounding box center [336, 217] width 185 height 15
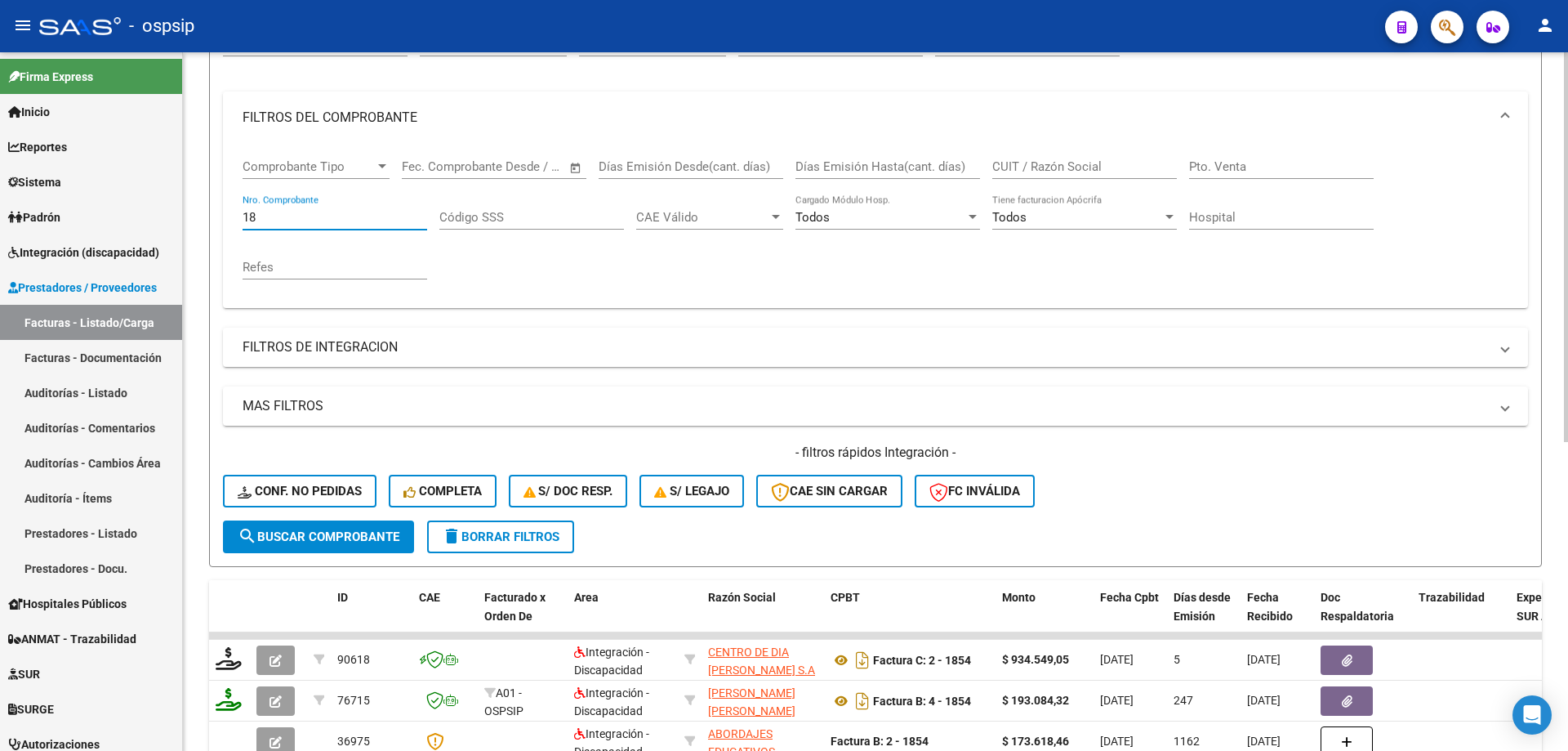
type input "1"
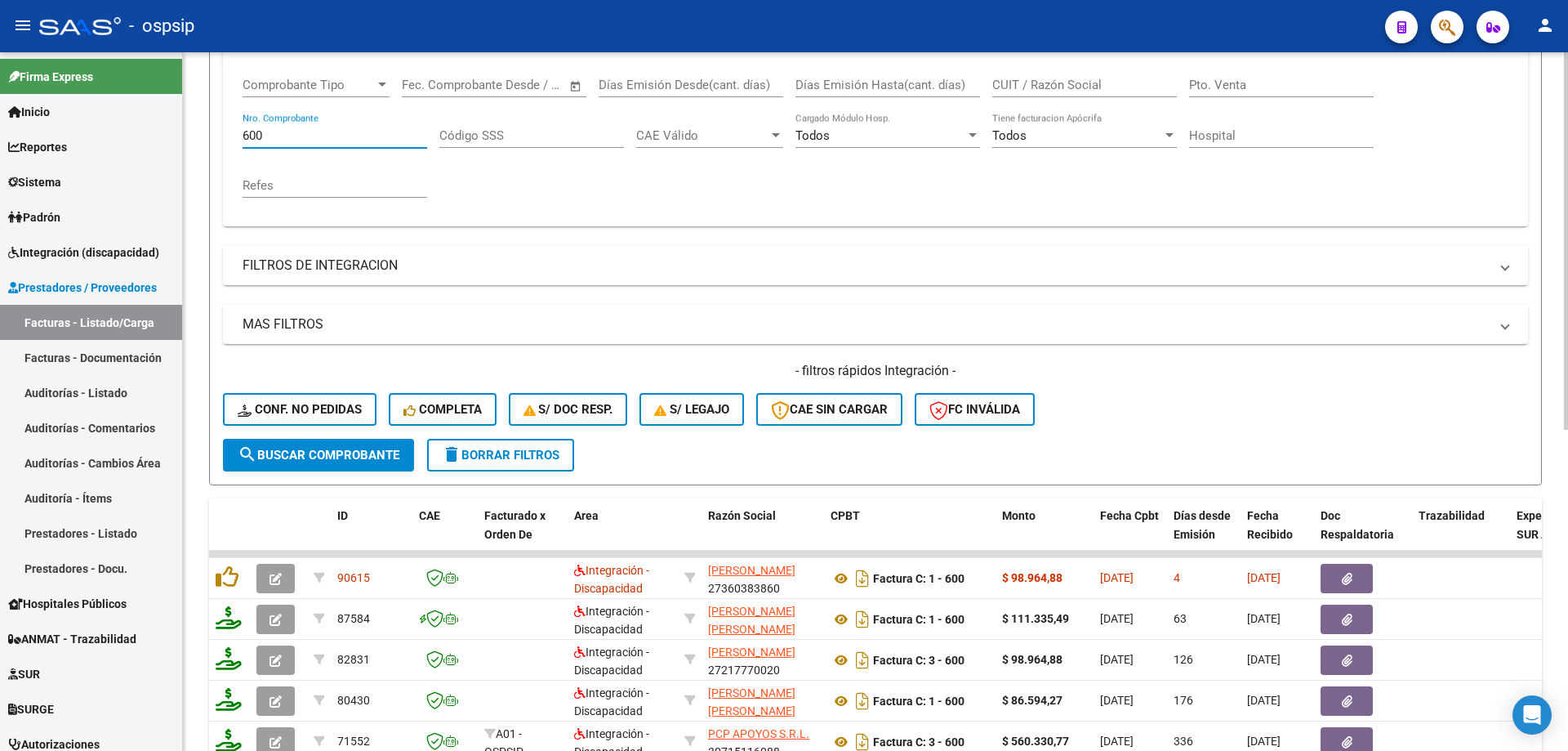
scroll to position [349, 0]
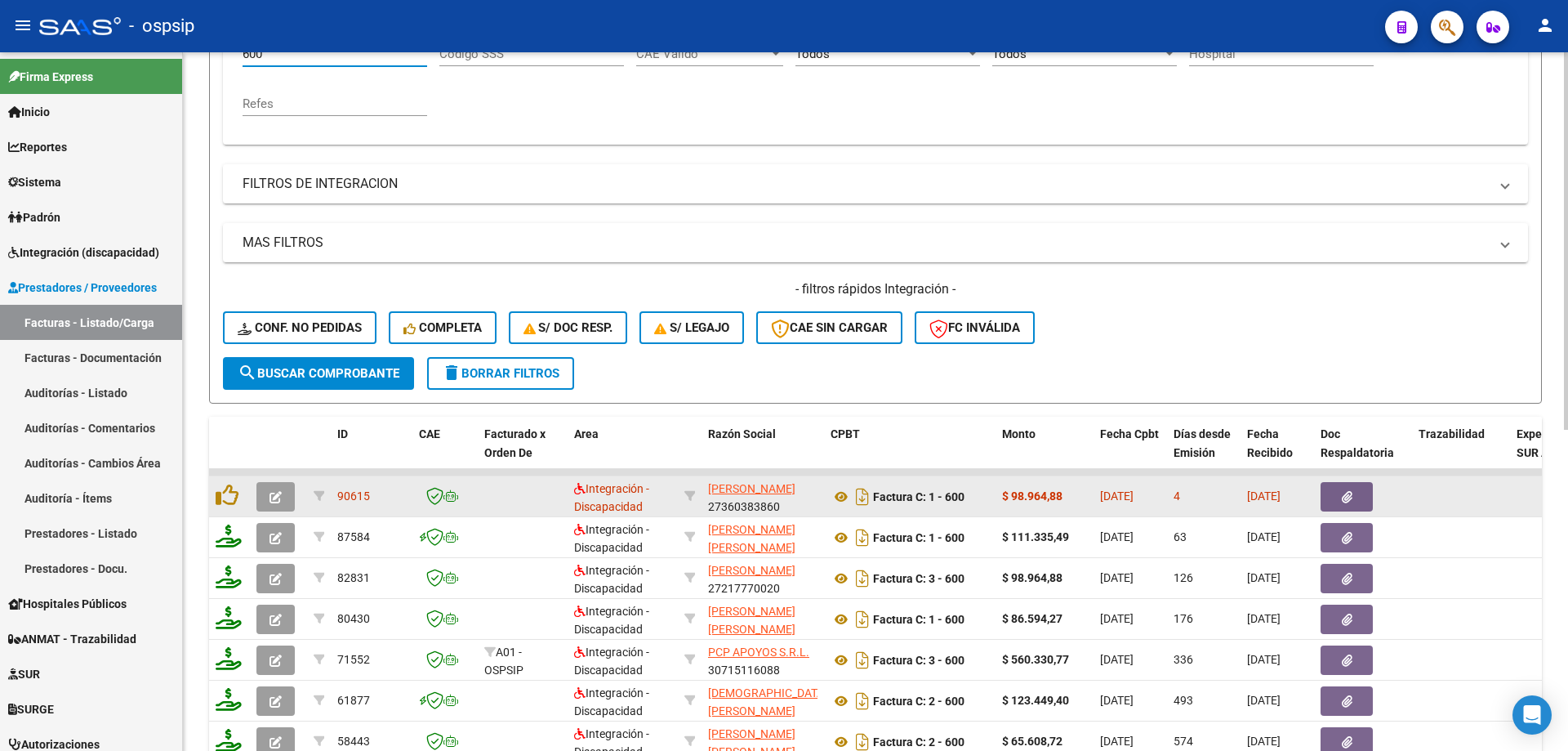
type input "600"
click at [268, 504] on button "button" at bounding box center [276, 496] width 38 height 29
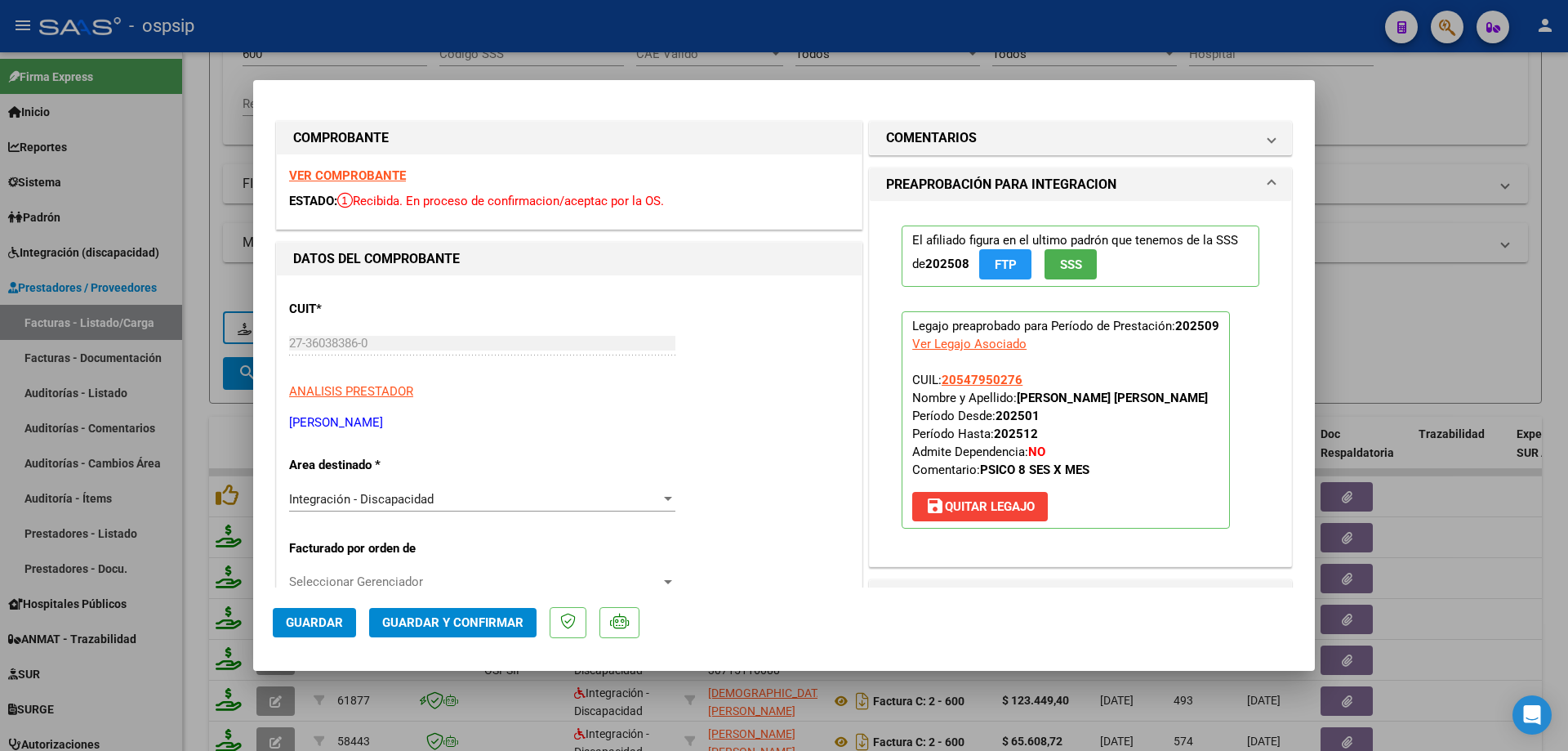
click at [1075, 268] on span "SSS" at bounding box center [1071, 265] width 22 height 15
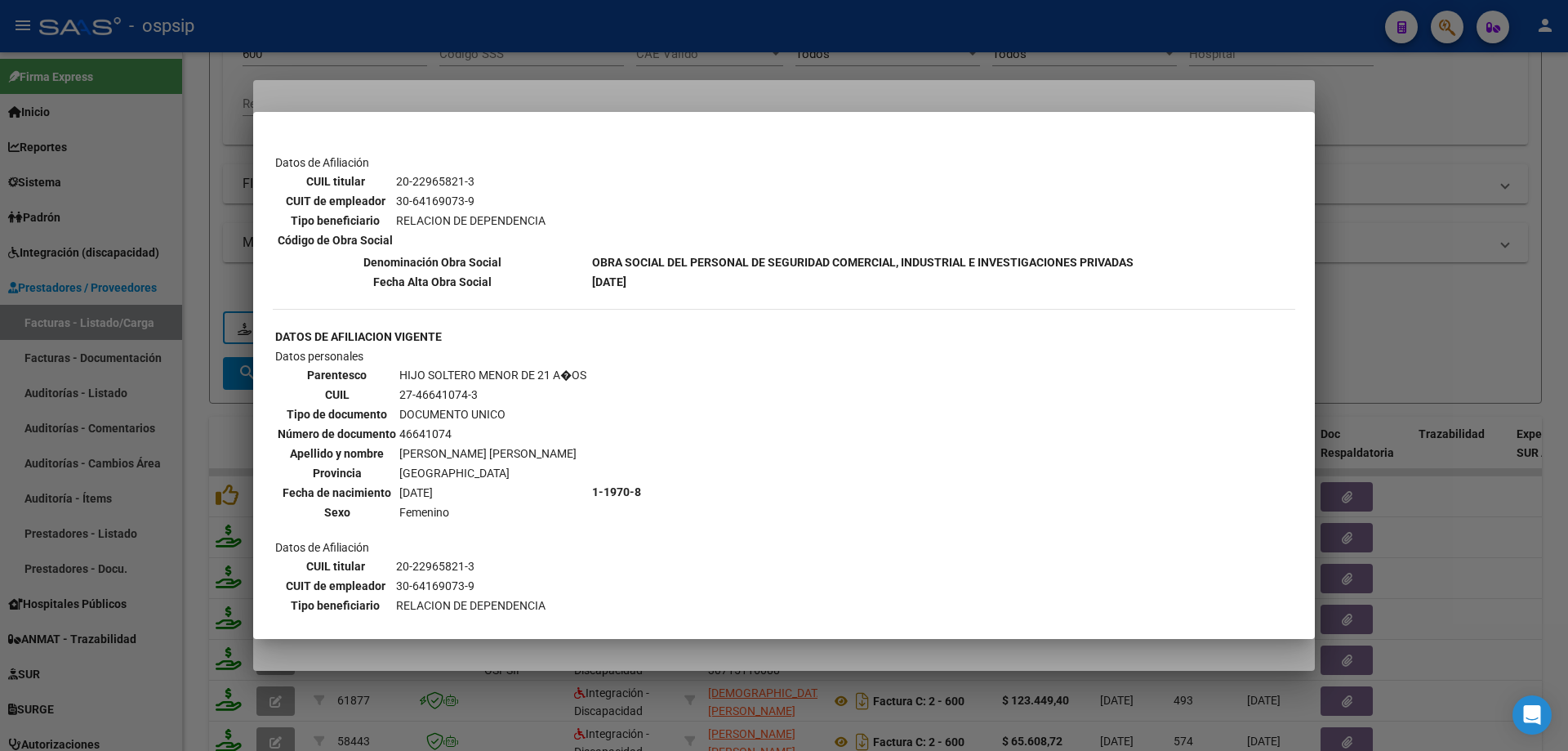
scroll to position [1144, 0]
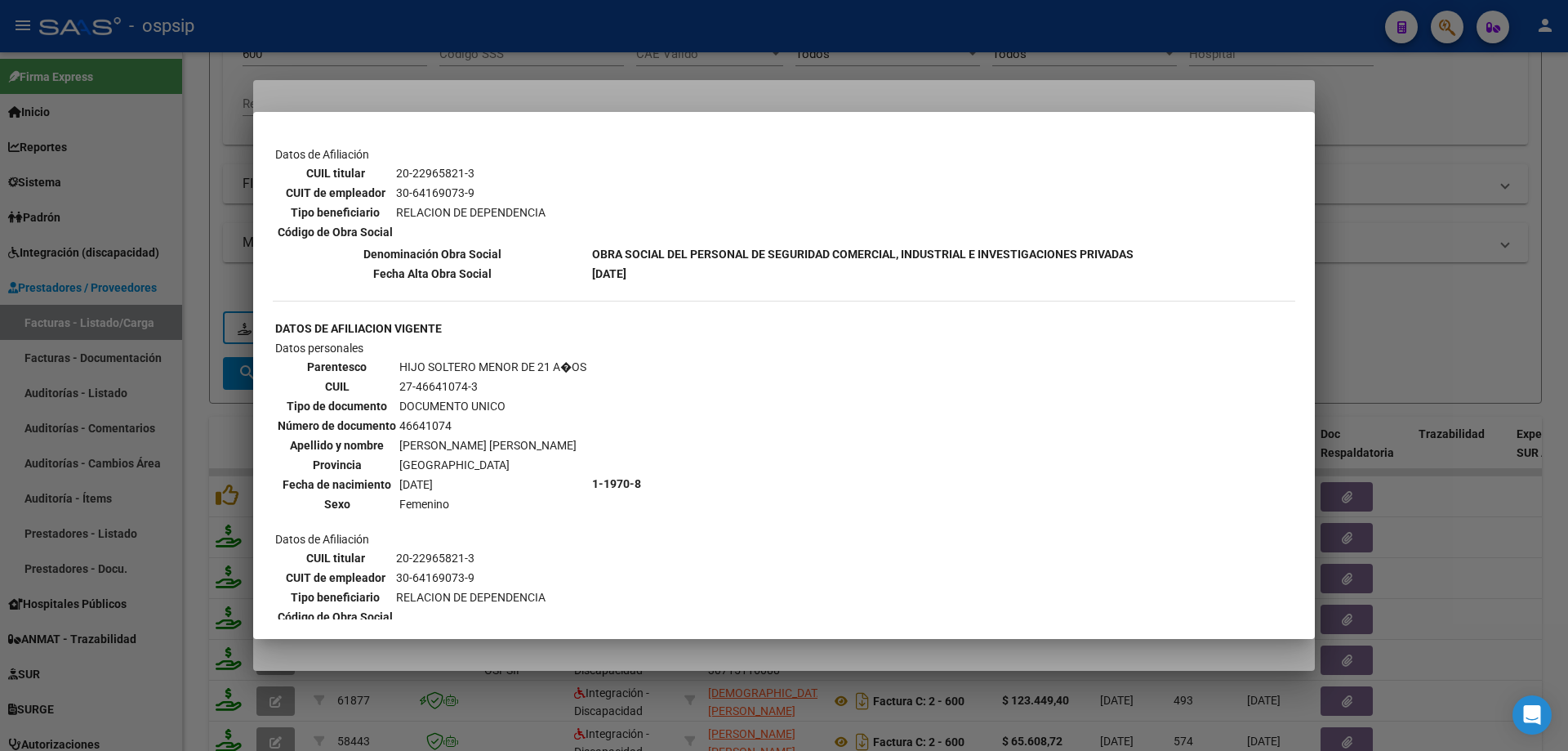
click at [1432, 179] on div at bounding box center [784, 376] width 1568 height 751
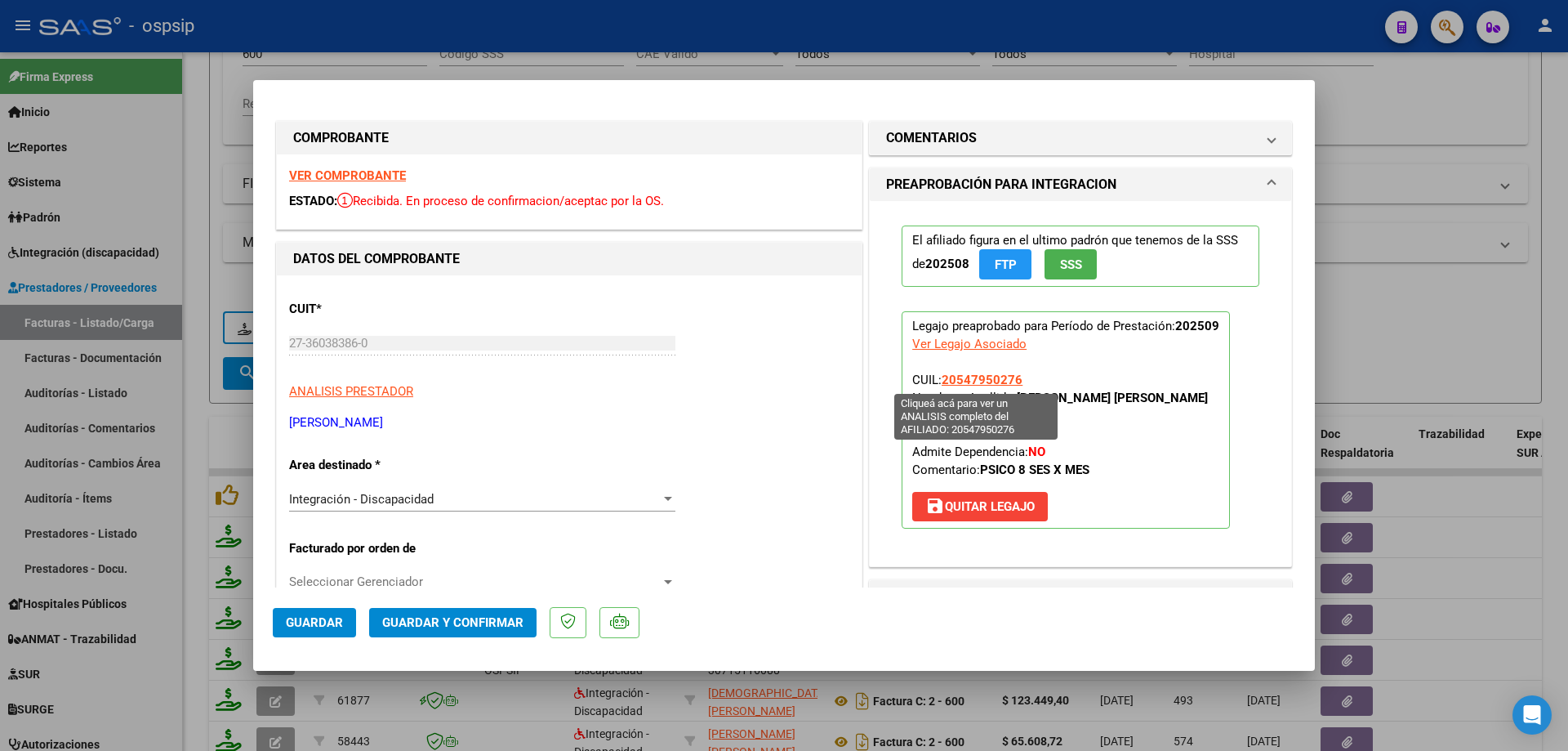
click at [971, 375] on span "20547950276" at bounding box center [981, 380] width 81 height 15
type textarea "20547950276"
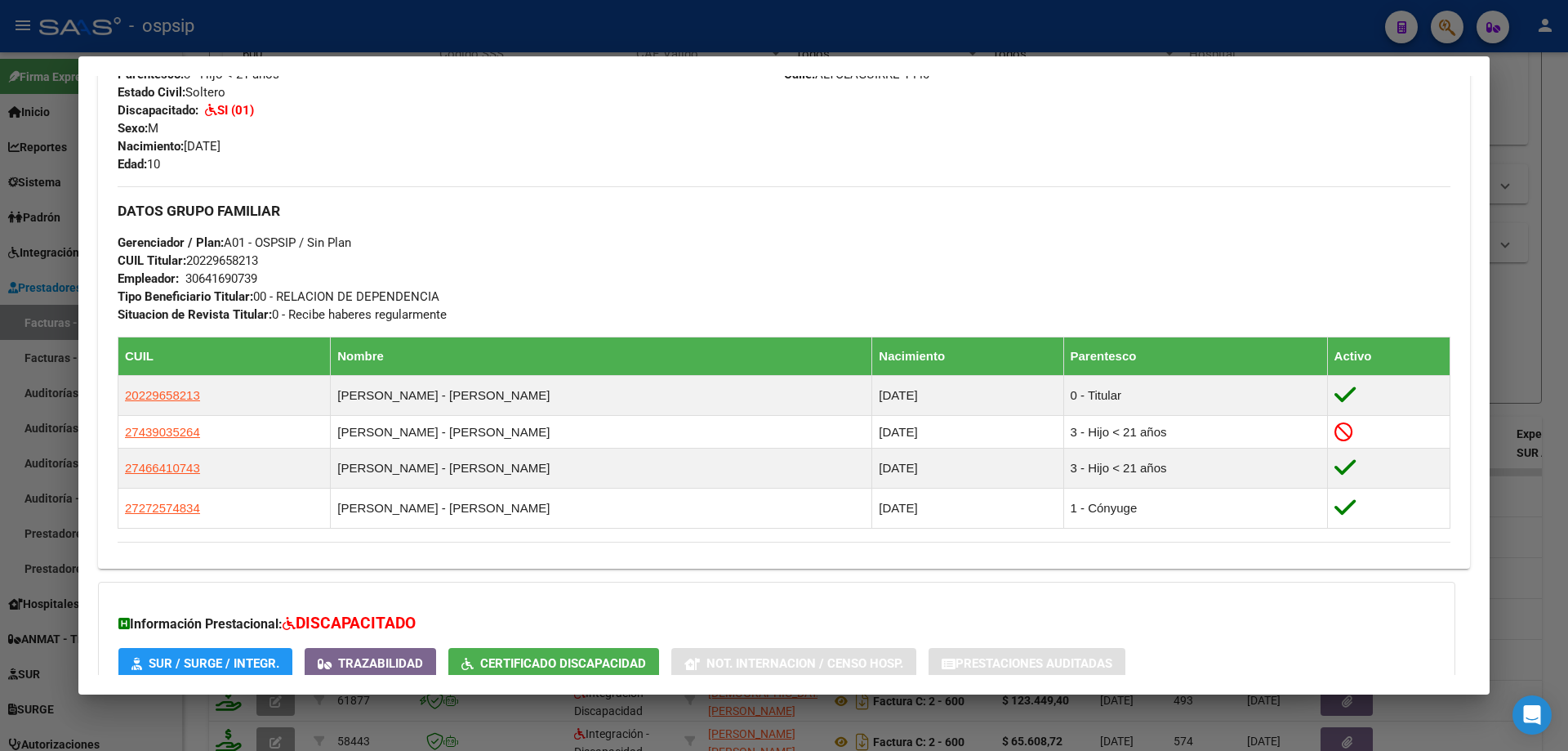
scroll to position [805, 0]
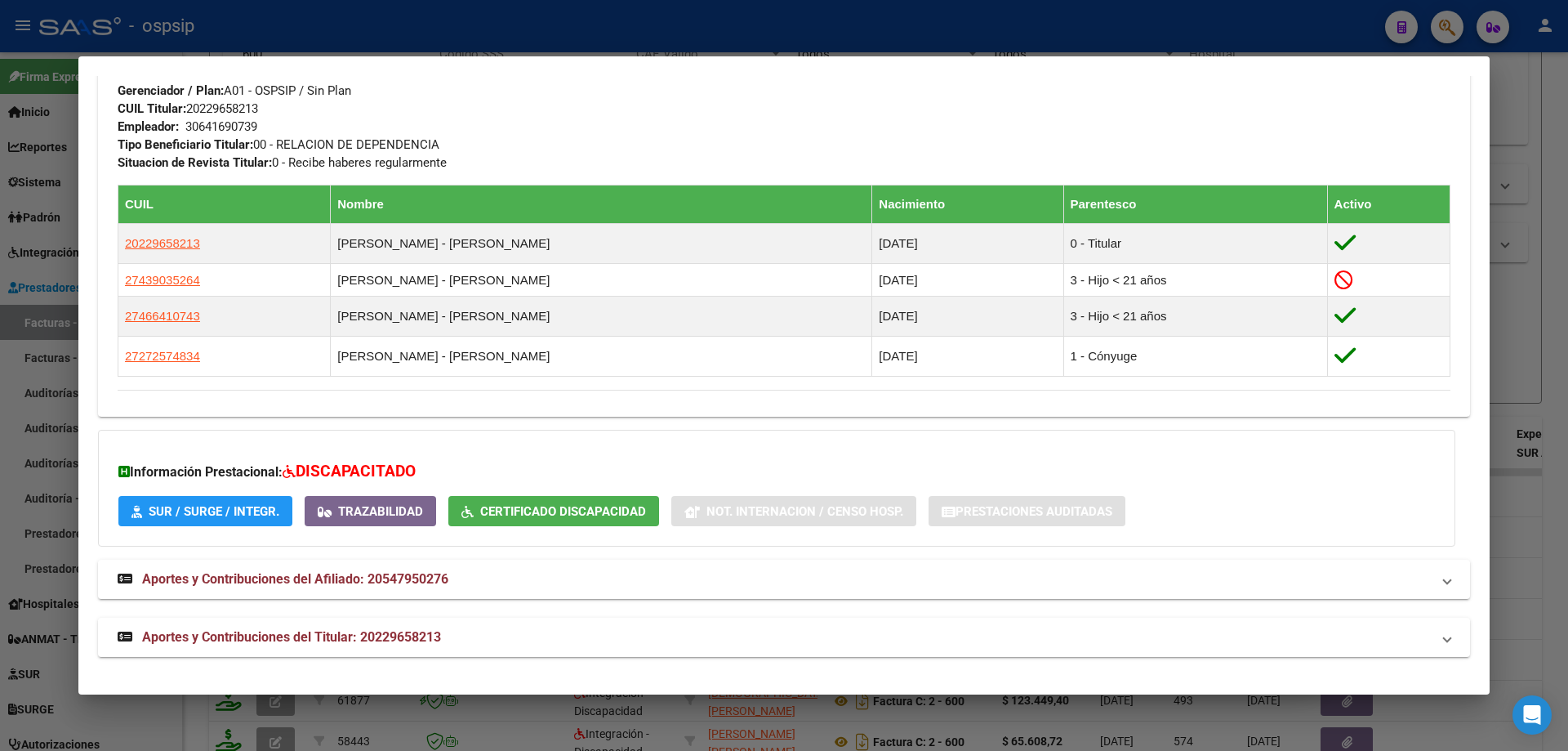
click at [1539, 326] on div at bounding box center [784, 376] width 1568 height 751
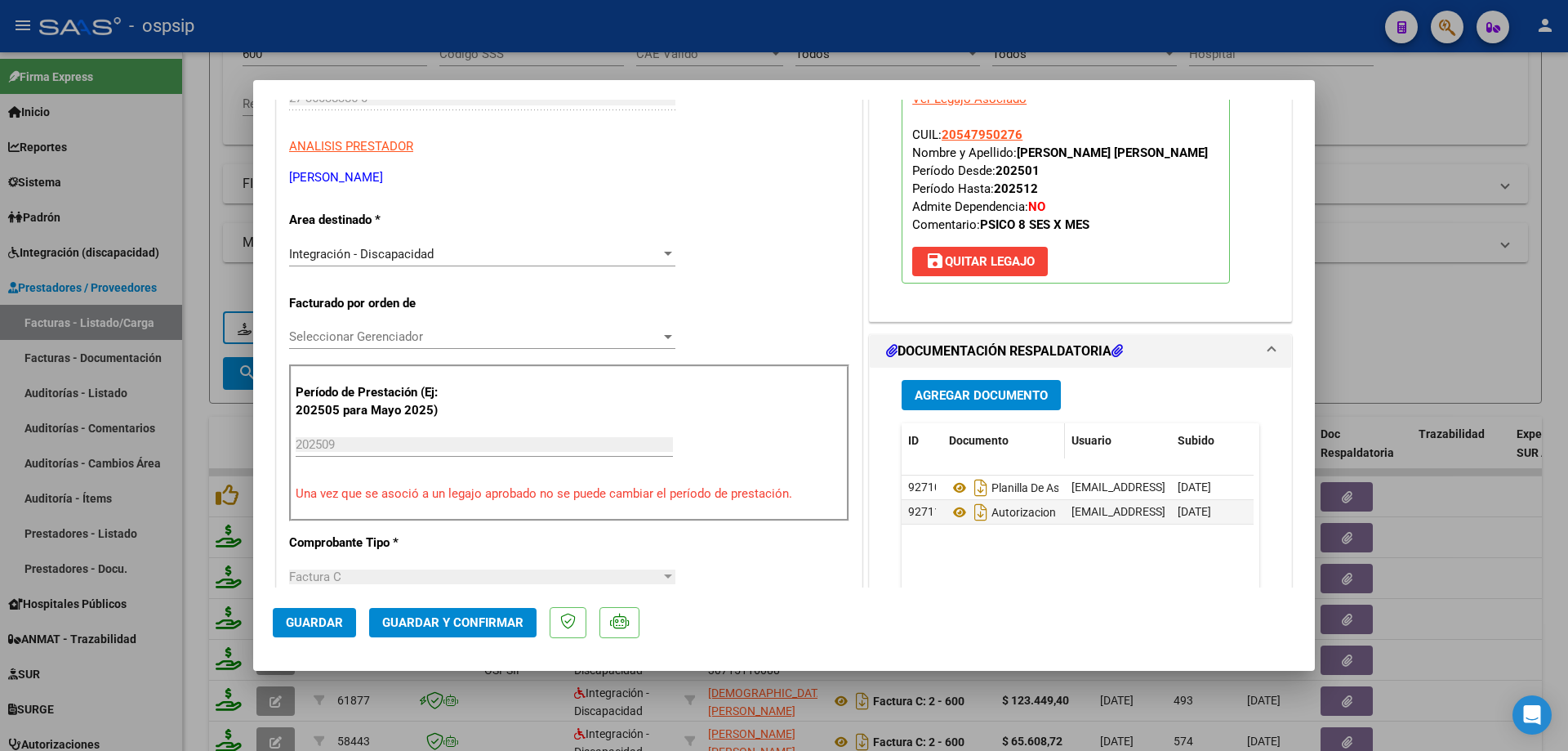
scroll to position [327, 0]
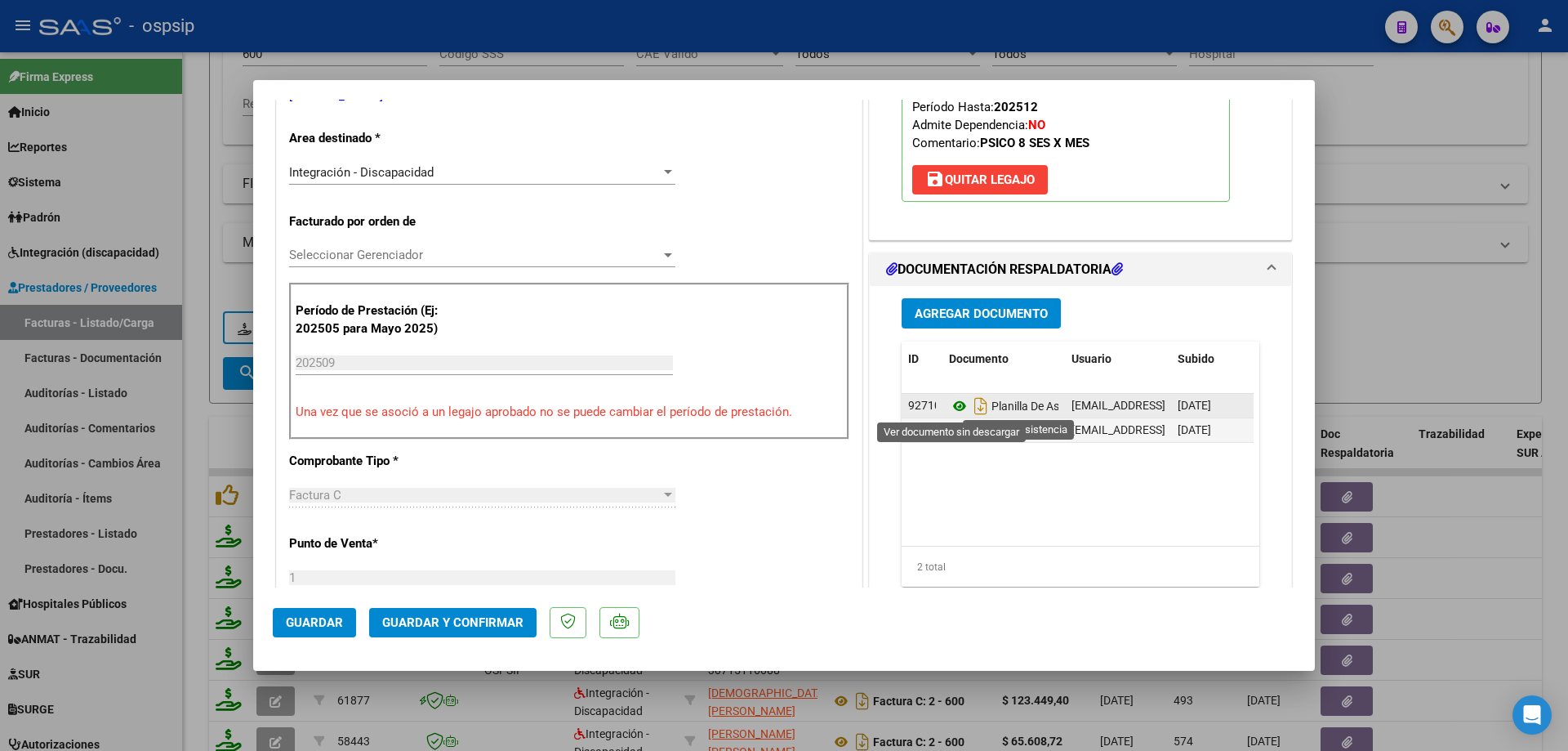
click at [950, 404] on icon at bounding box center [959, 406] width 21 height 20
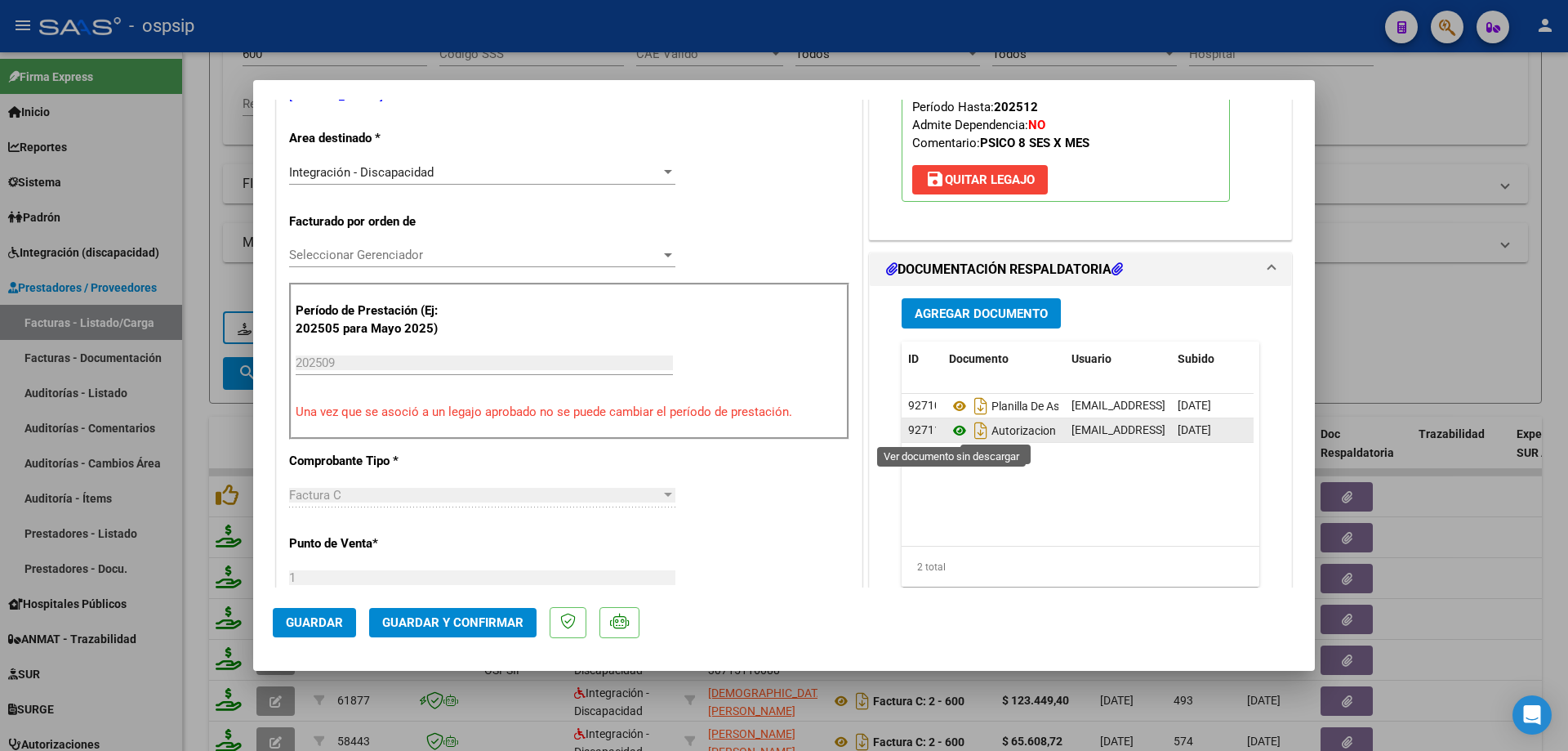
click at [950, 429] on icon at bounding box center [959, 431] width 21 height 20
click at [454, 621] on span "Guardar y Confirmar" at bounding box center [453, 622] width 141 height 15
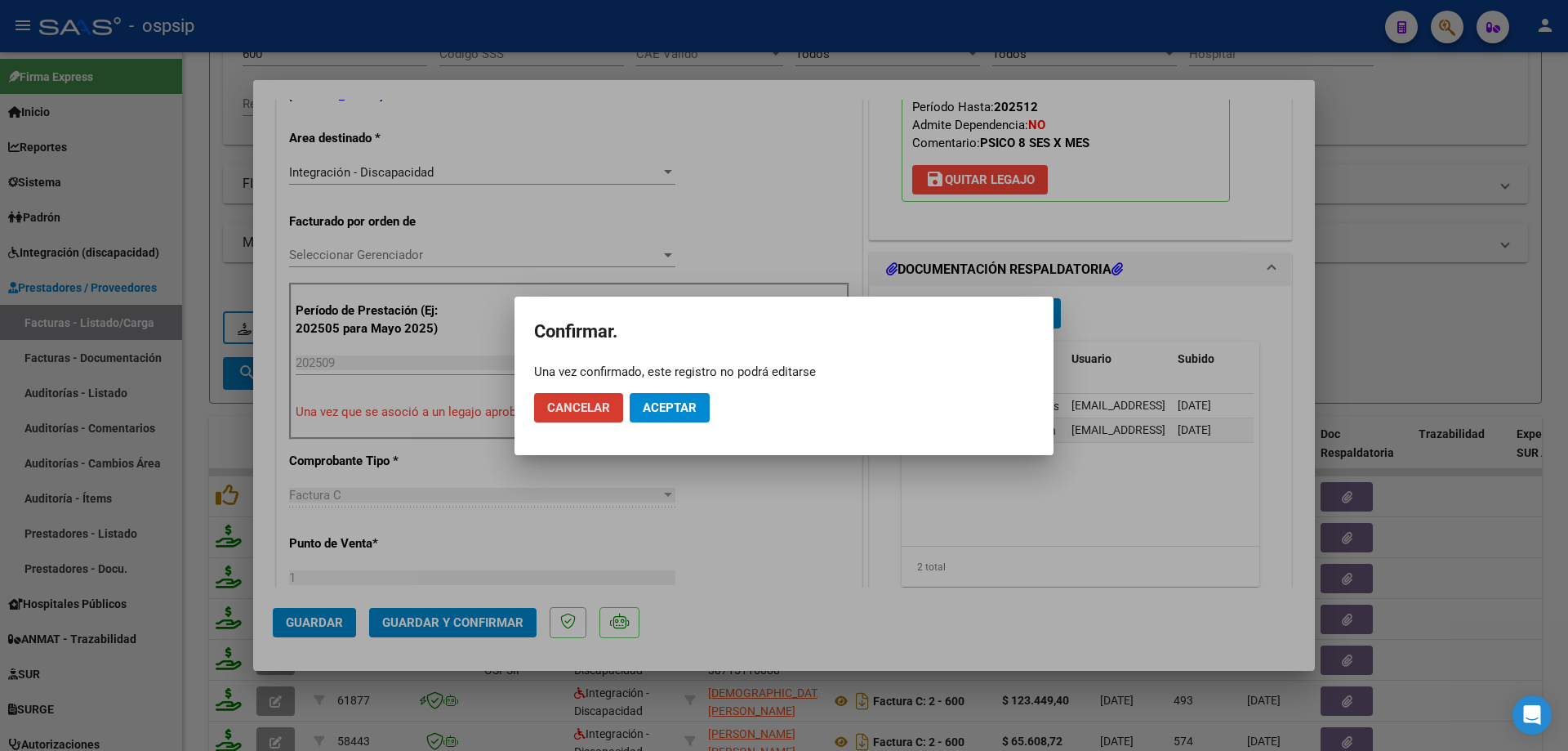
click at [662, 411] on span "Aceptar" at bounding box center [669, 407] width 54 height 15
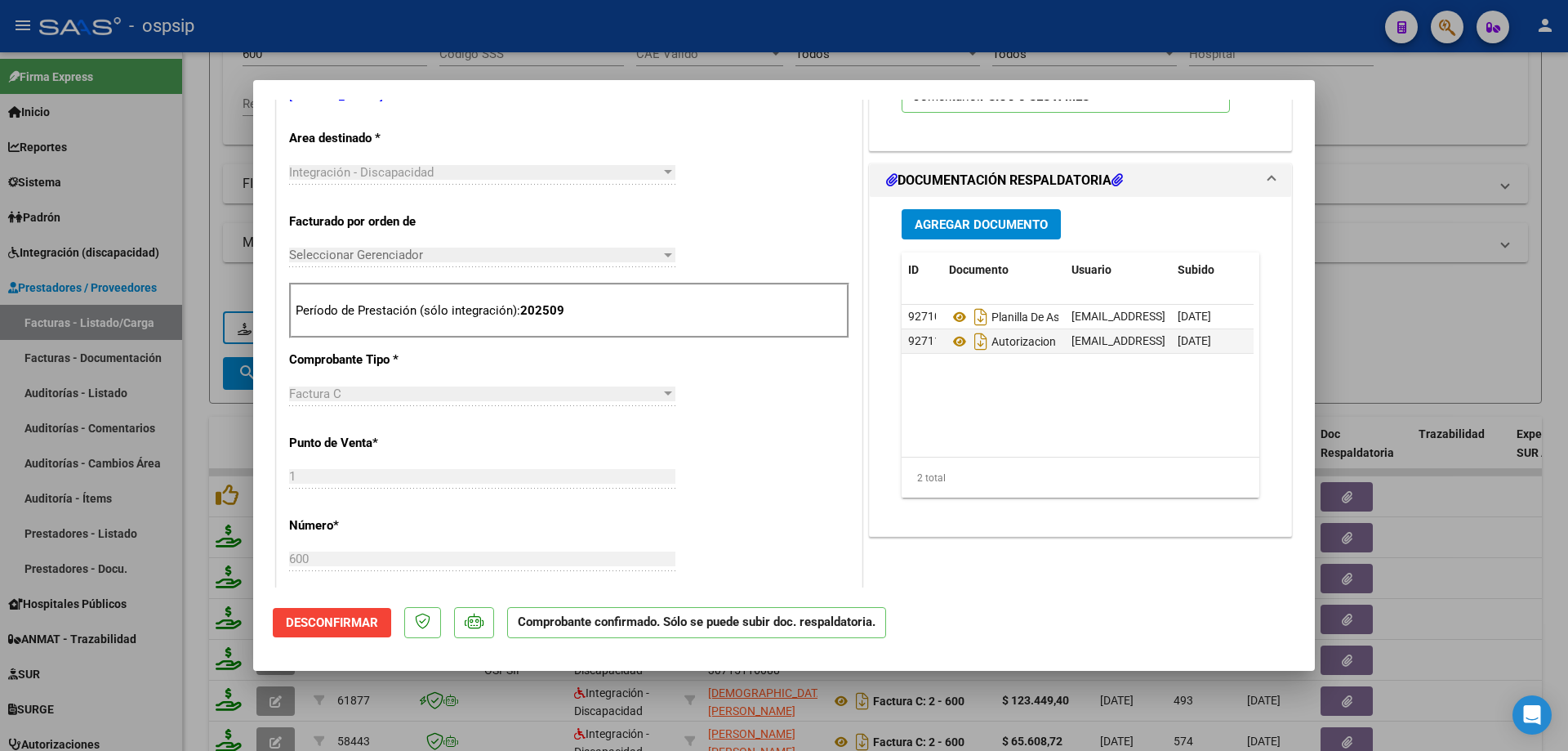
click at [1436, 277] on div at bounding box center [784, 376] width 1568 height 751
type input "$ 0,00"
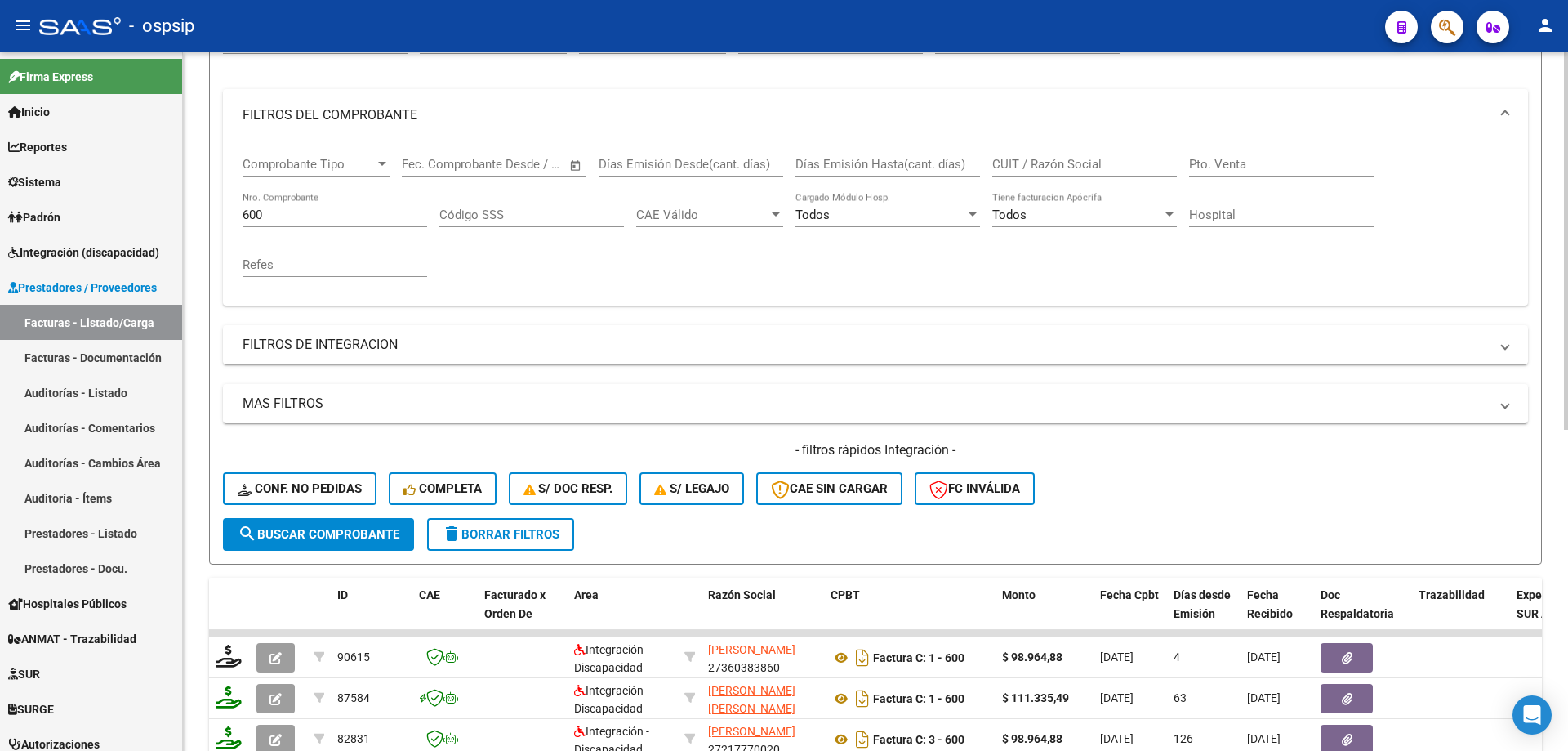
scroll to position [186, 0]
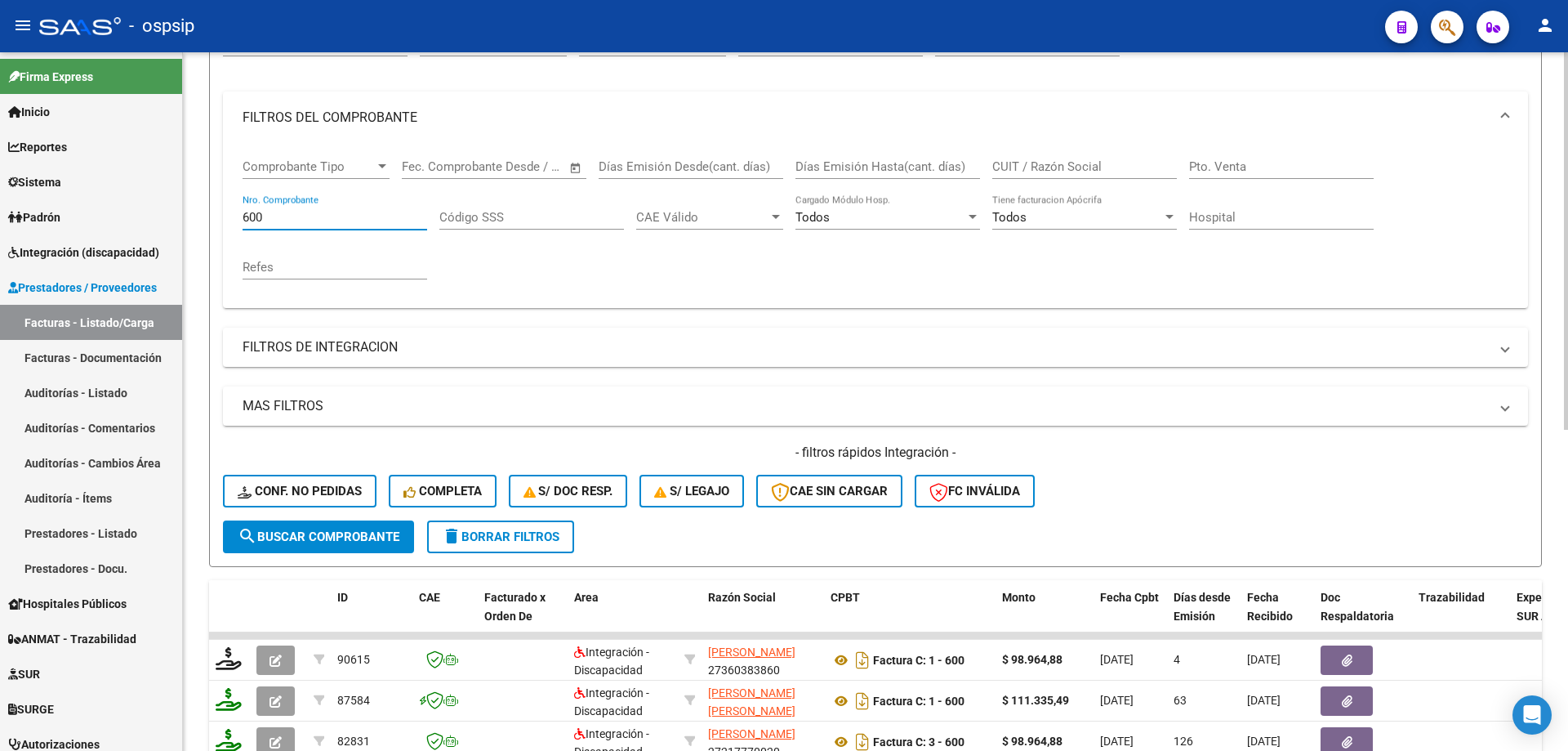
click at [317, 221] on input "600" at bounding box center [336, 217] width 185 height 15
type input "6"
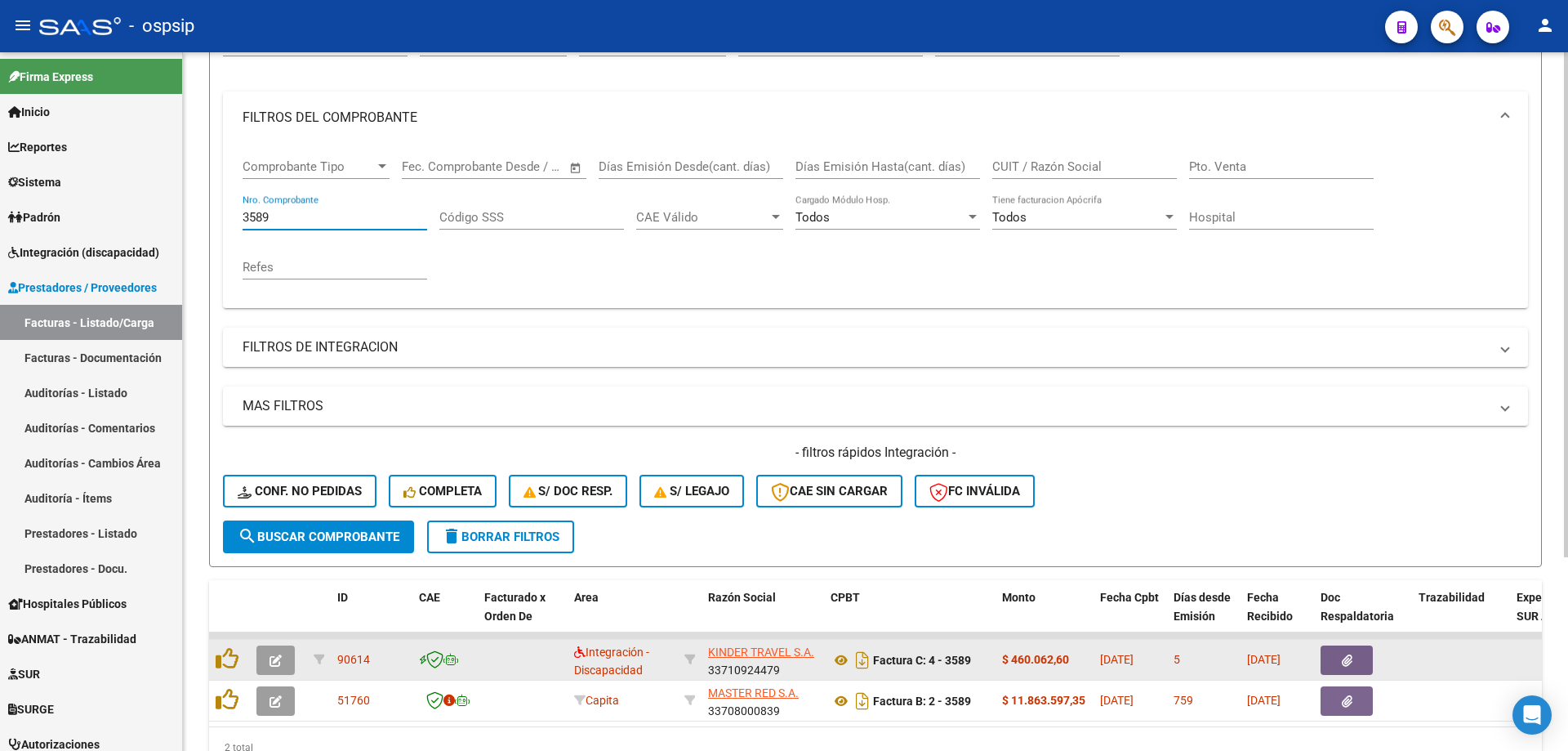
type input "3589"
click at [278, 654] on span "button" at bounding box center [276, 660] width 13 height 15
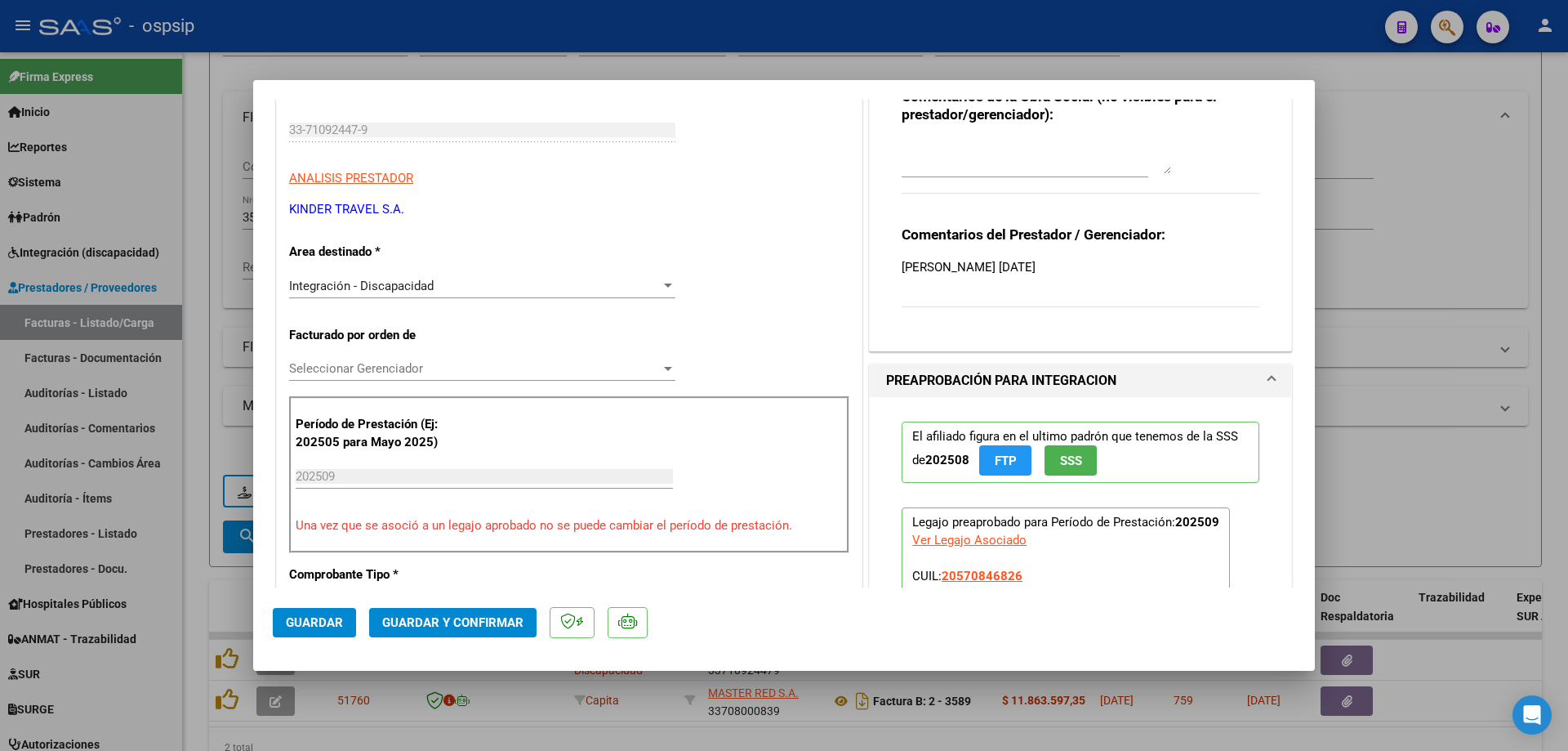
scroll to position [245, 0]
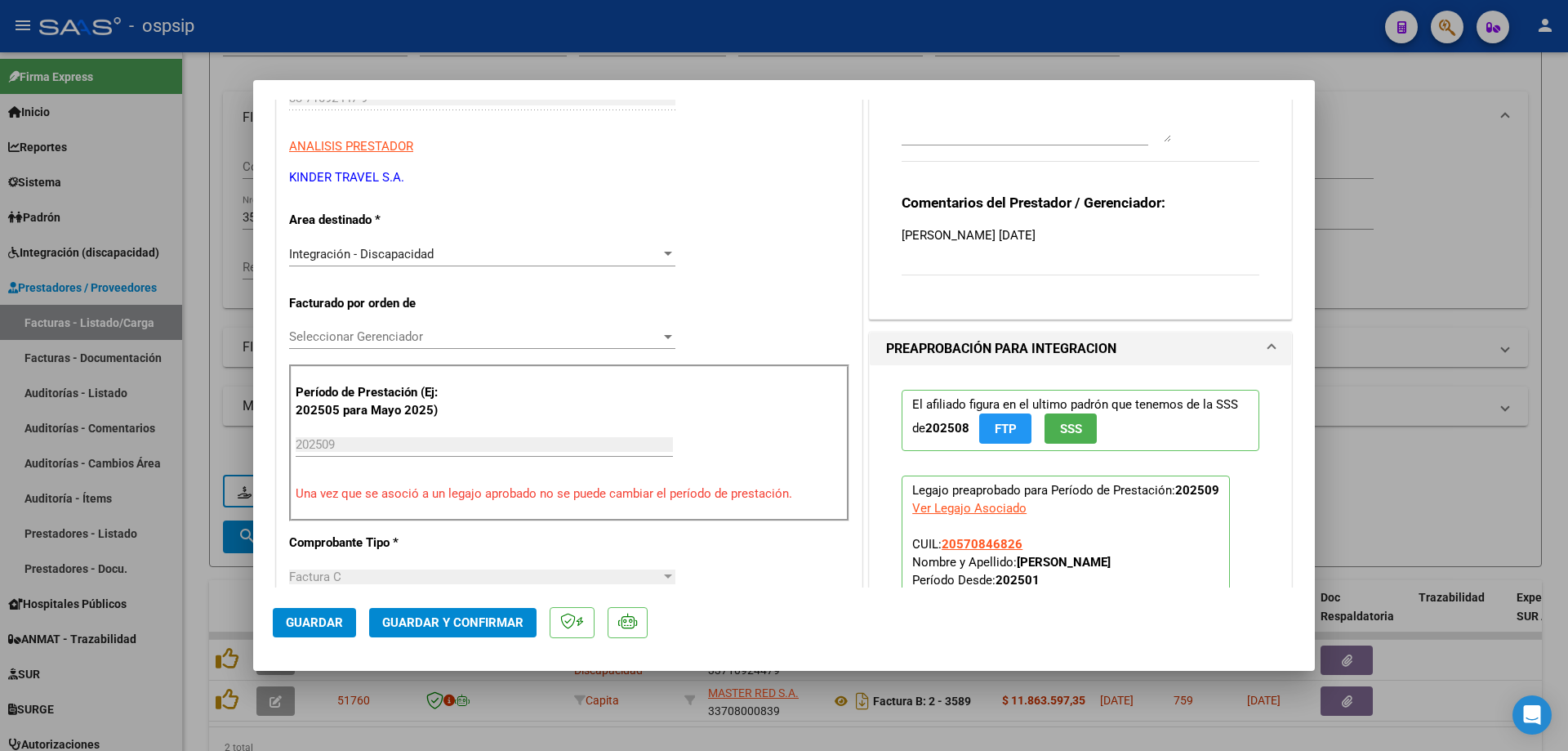
click at [1075, 425] on span "SSS" at bounding box center [1071, 429] width 22 height 15
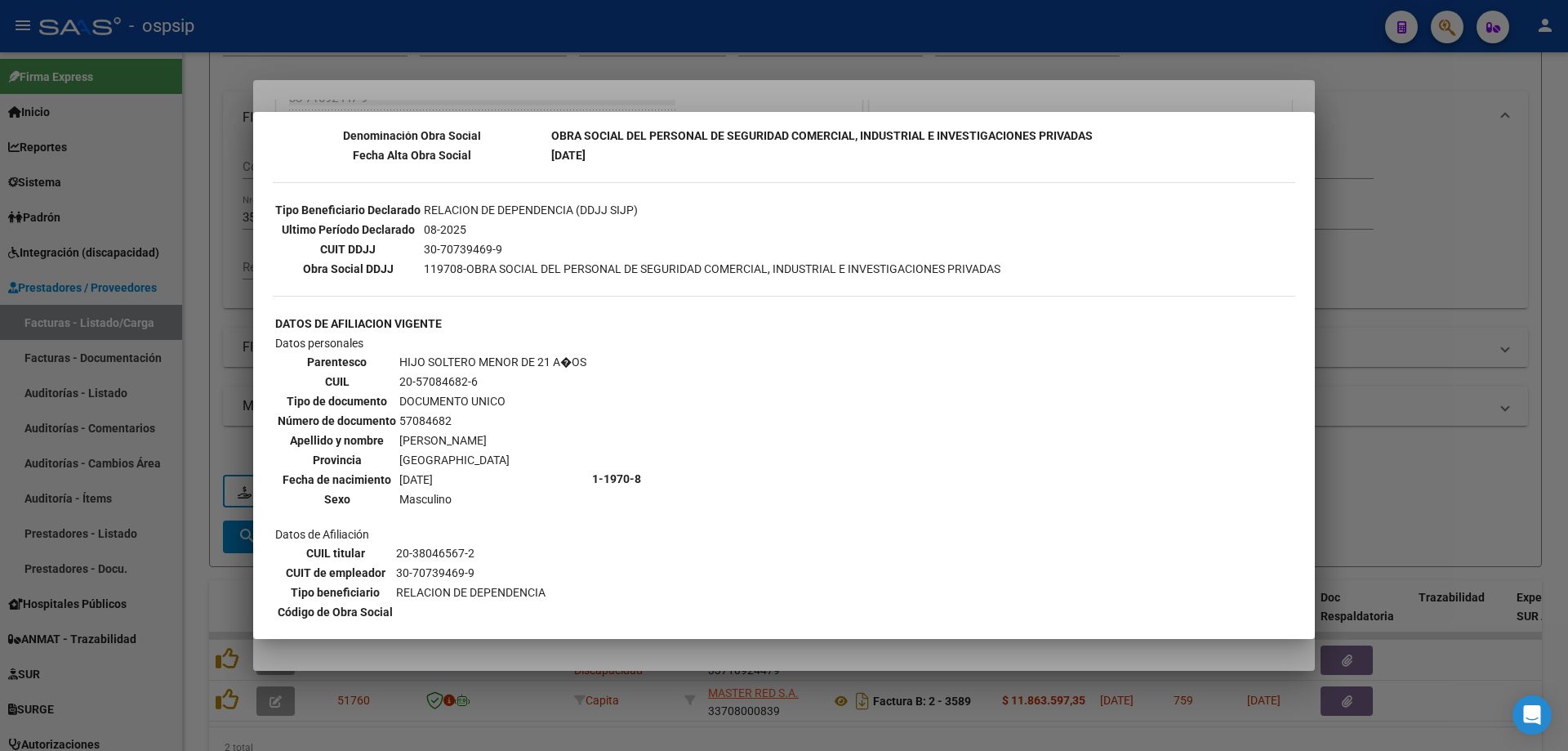
scroll to position [457, 0]
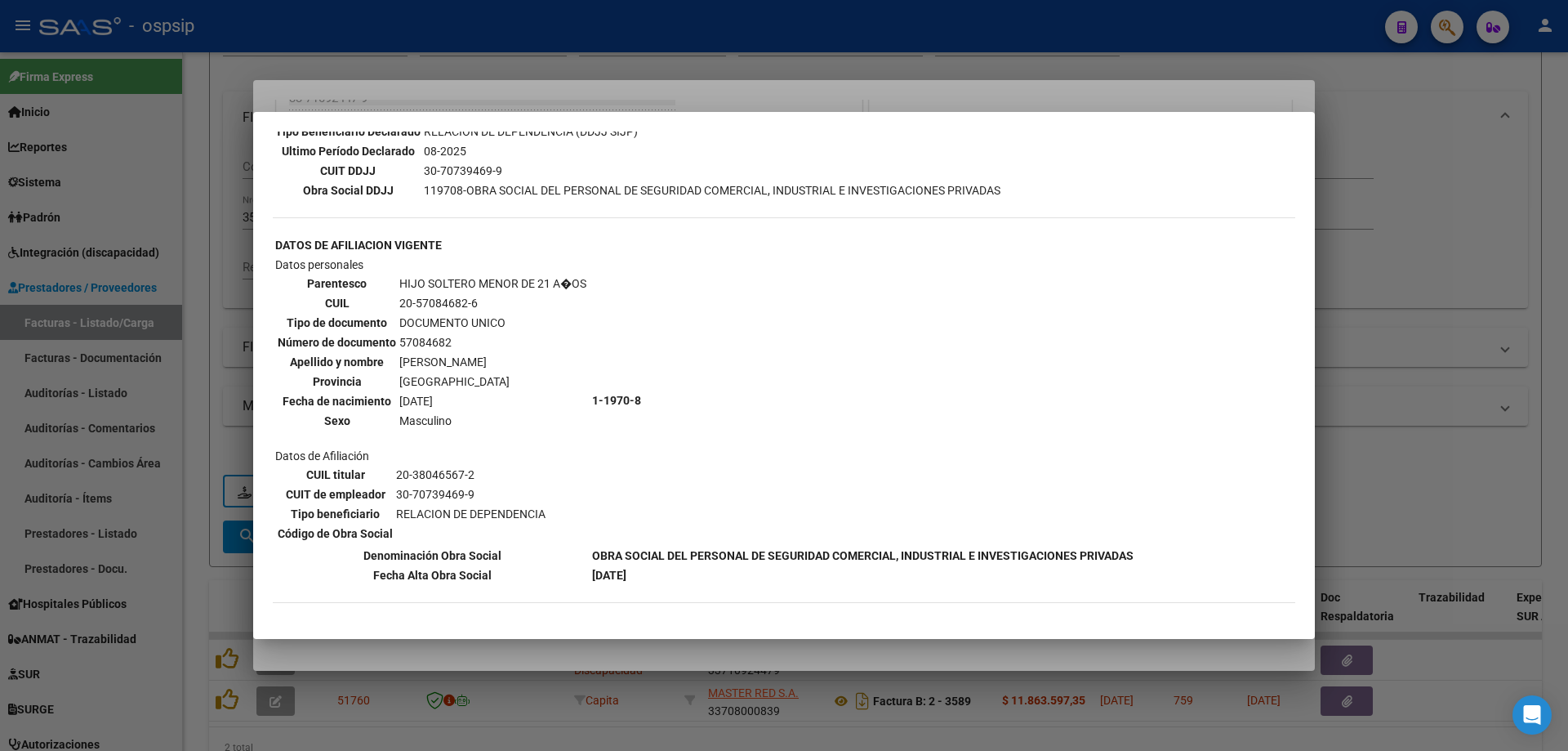
click at [1516, 216] on div at bounding box center [784, 376] width 1568 height 751
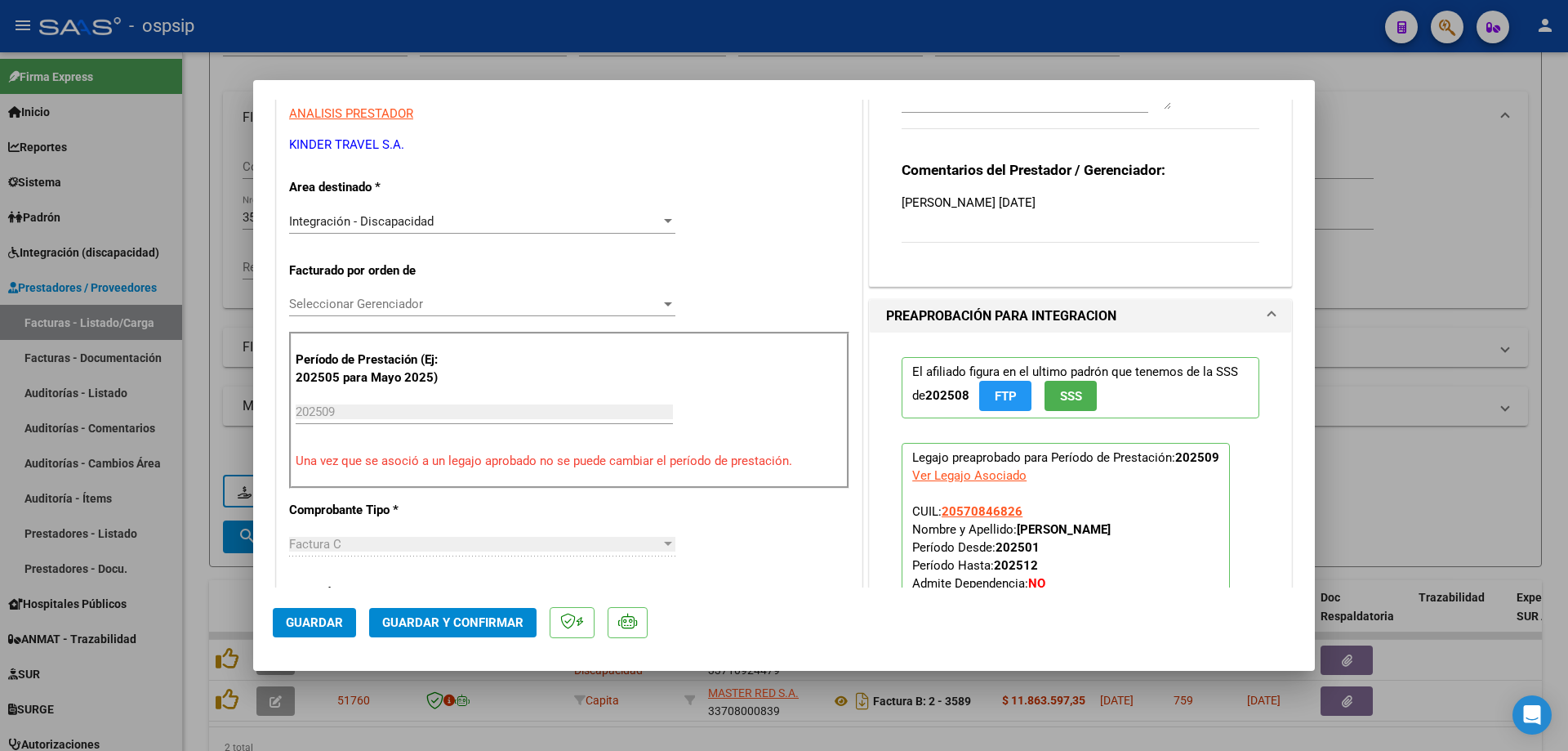
scroll to position [327, 0]
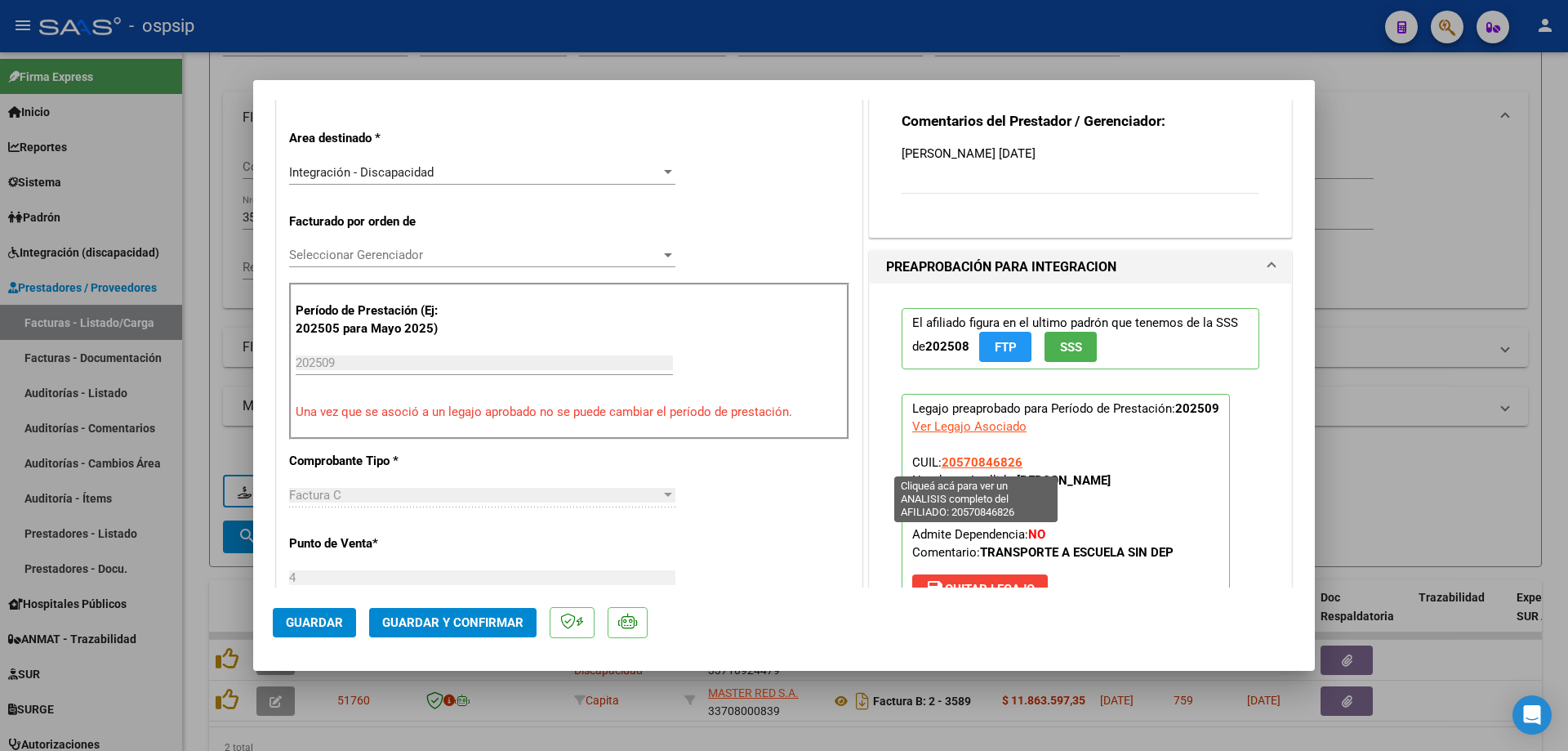
click at [973, 457] on span "20570846826" at bounding box center [981, 463] width 81 height 15
type textarea "20570846826"
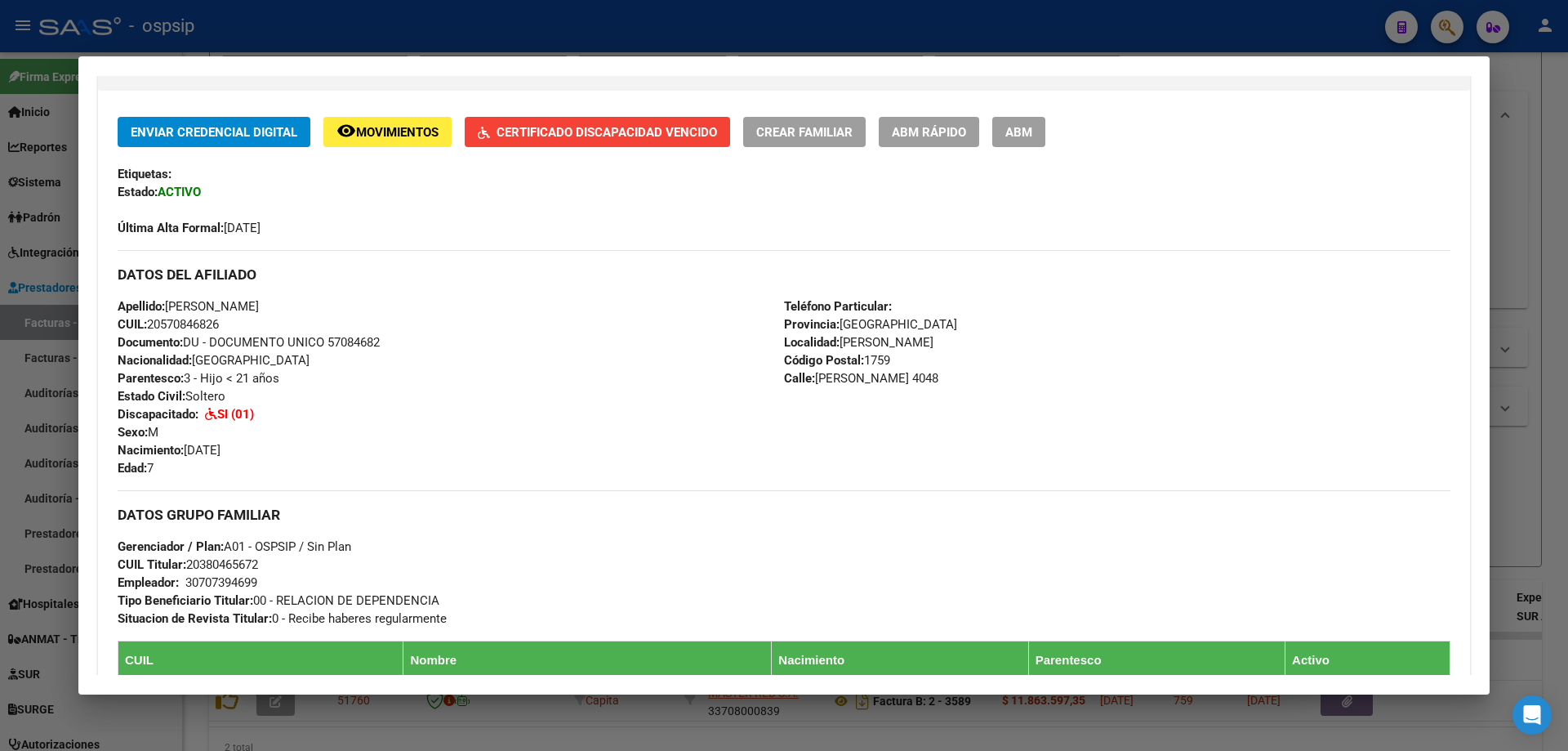
scroll to position [163, 0]
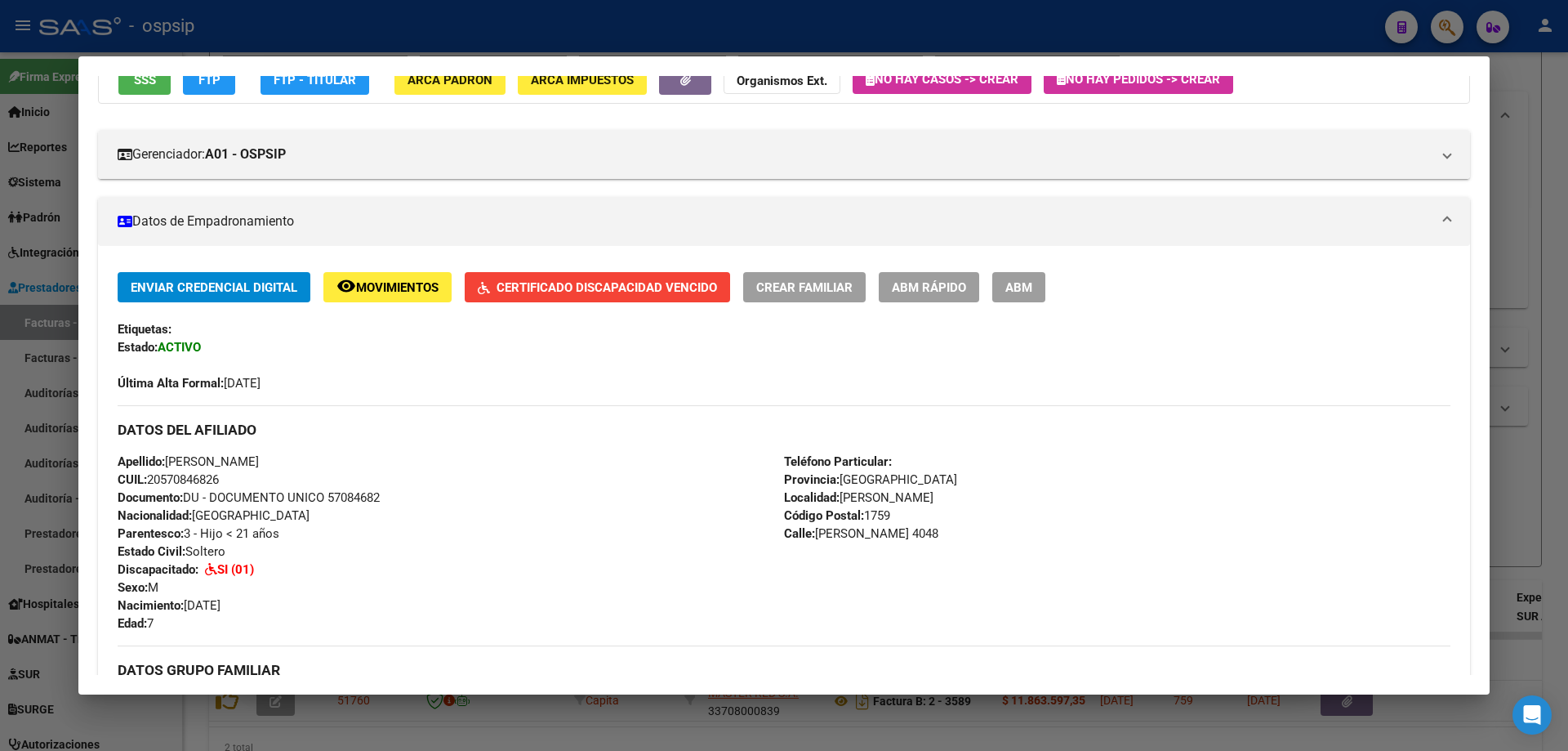
click at [660, 280] on span "Certificado Discapacidad Vencido" at bounding box center [607, 288] width 220 height 15
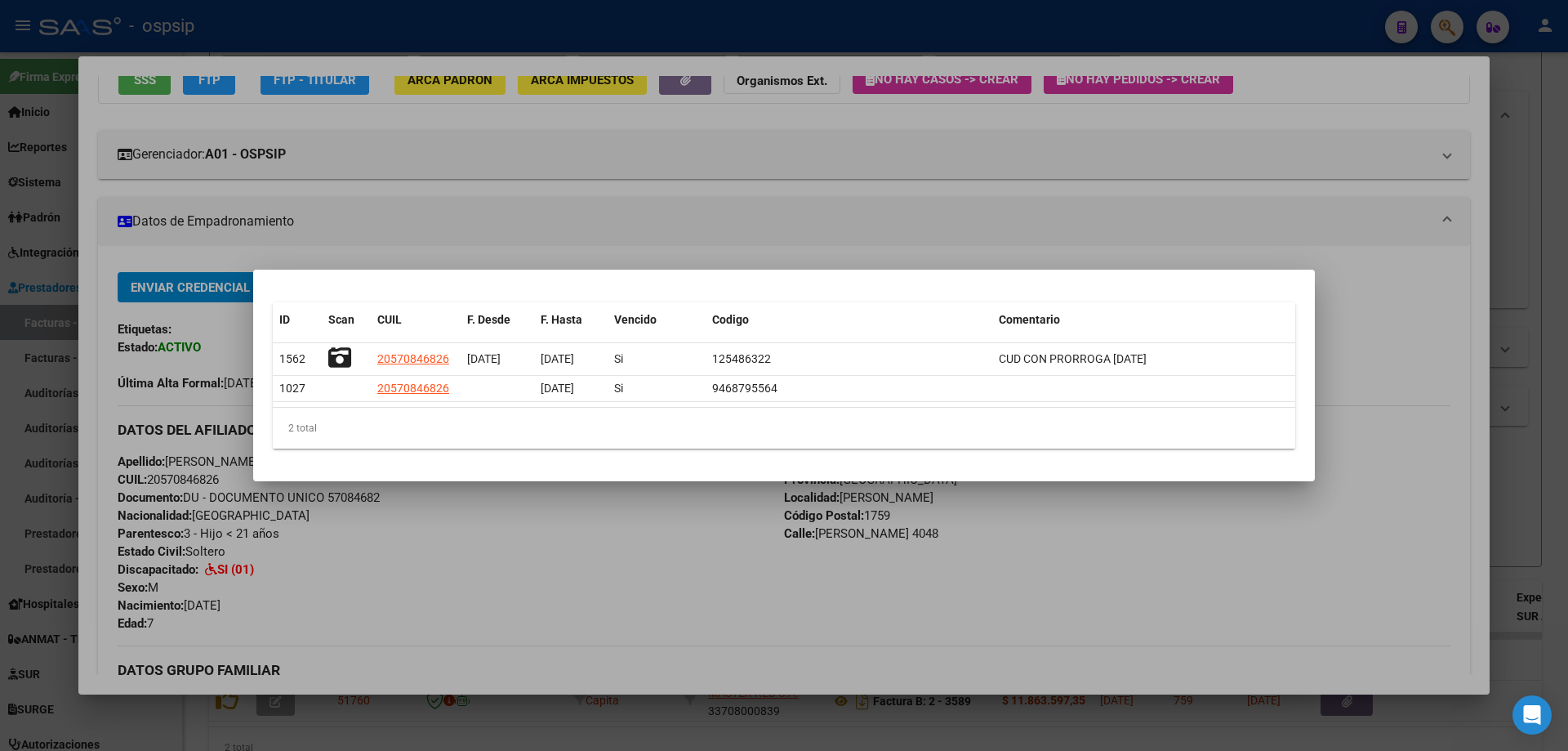
click at [1537, 249] on div at bounding box center [784, 376] width 1568 height 751
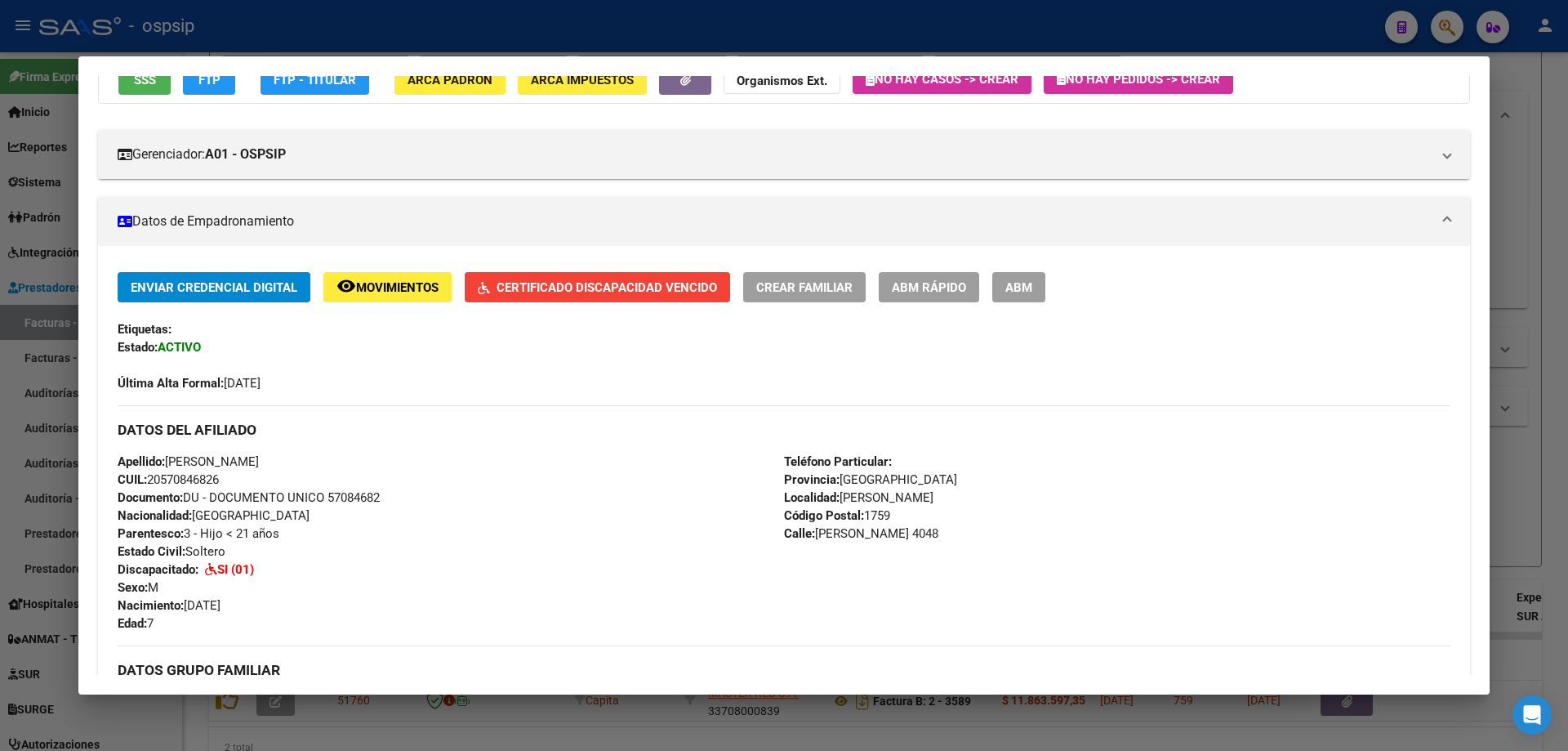
click at [1527, 186] on div at bounding box center [784, 376] width 1568 height 751
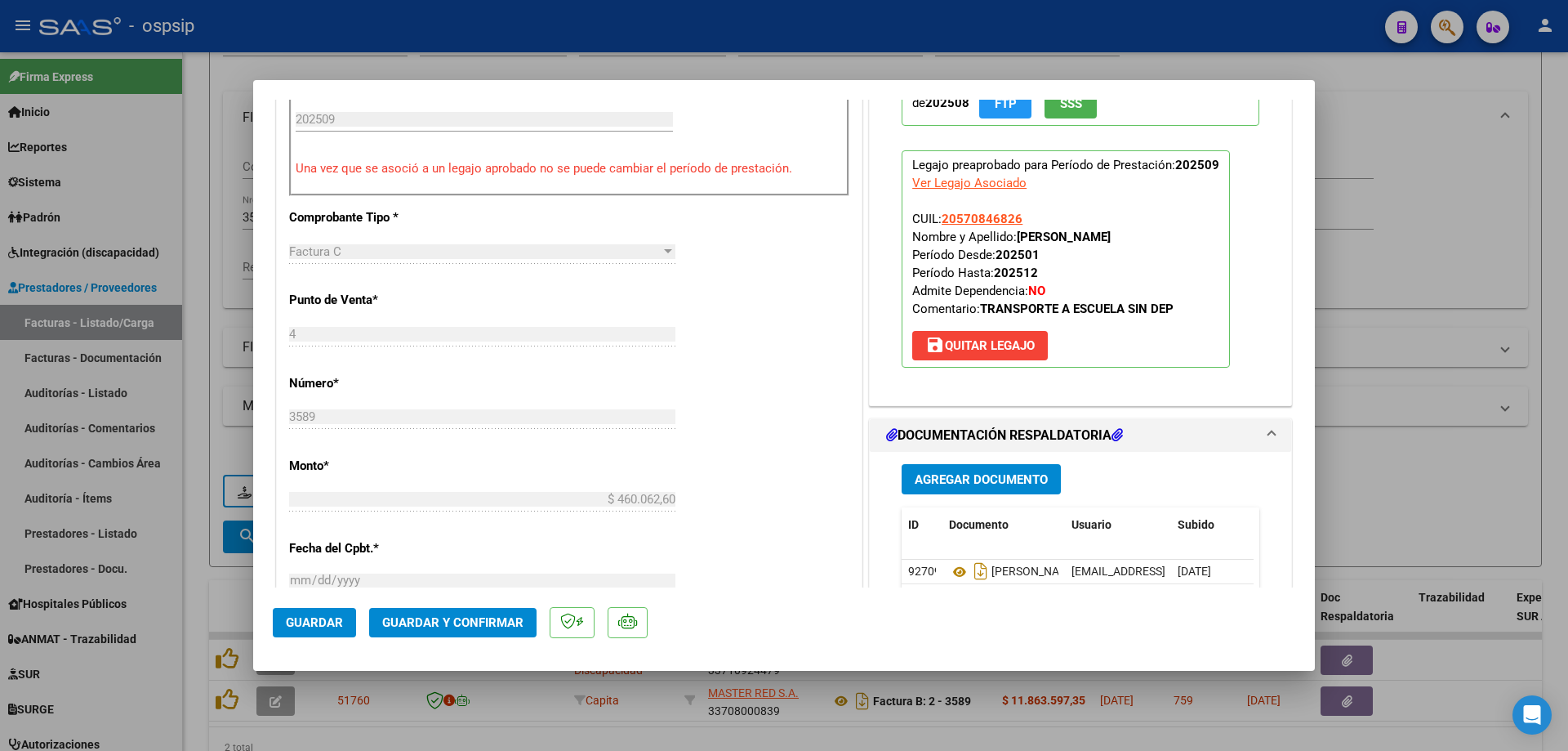
scroll to position [571, 0]
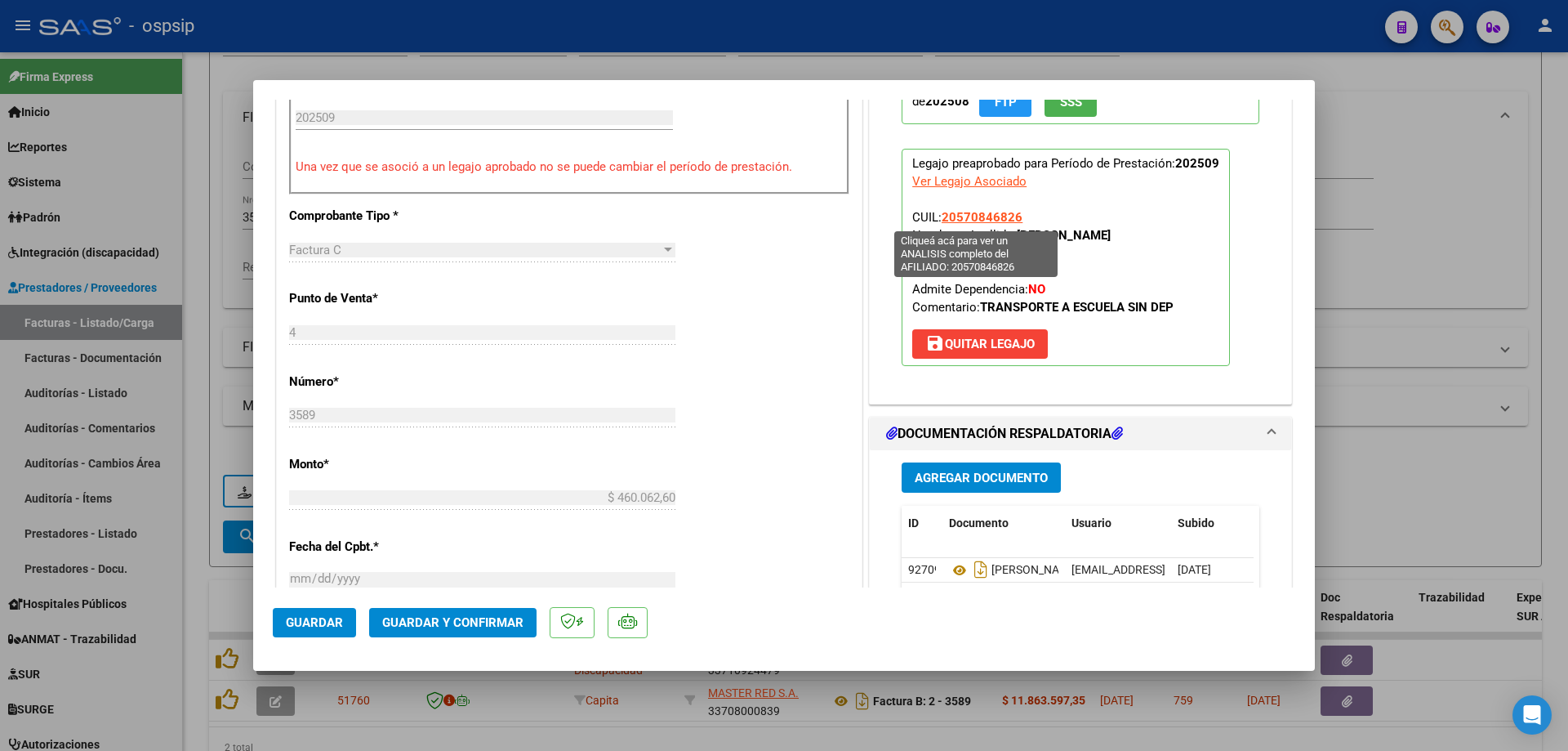
click at [996, 211] on span "20570846826" at bounding box center [981, 217] width 81 height 15
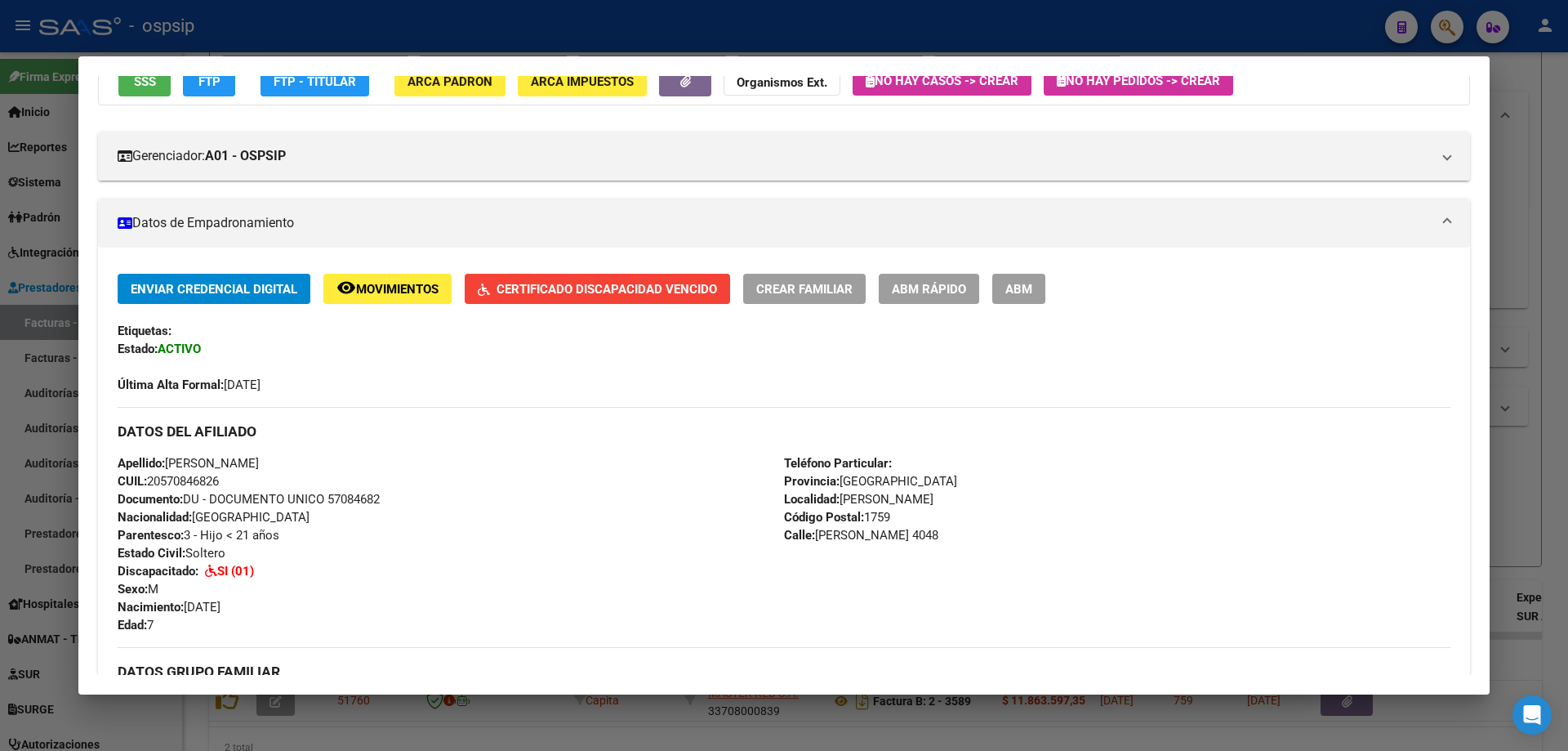
scroll to position [163, 0]
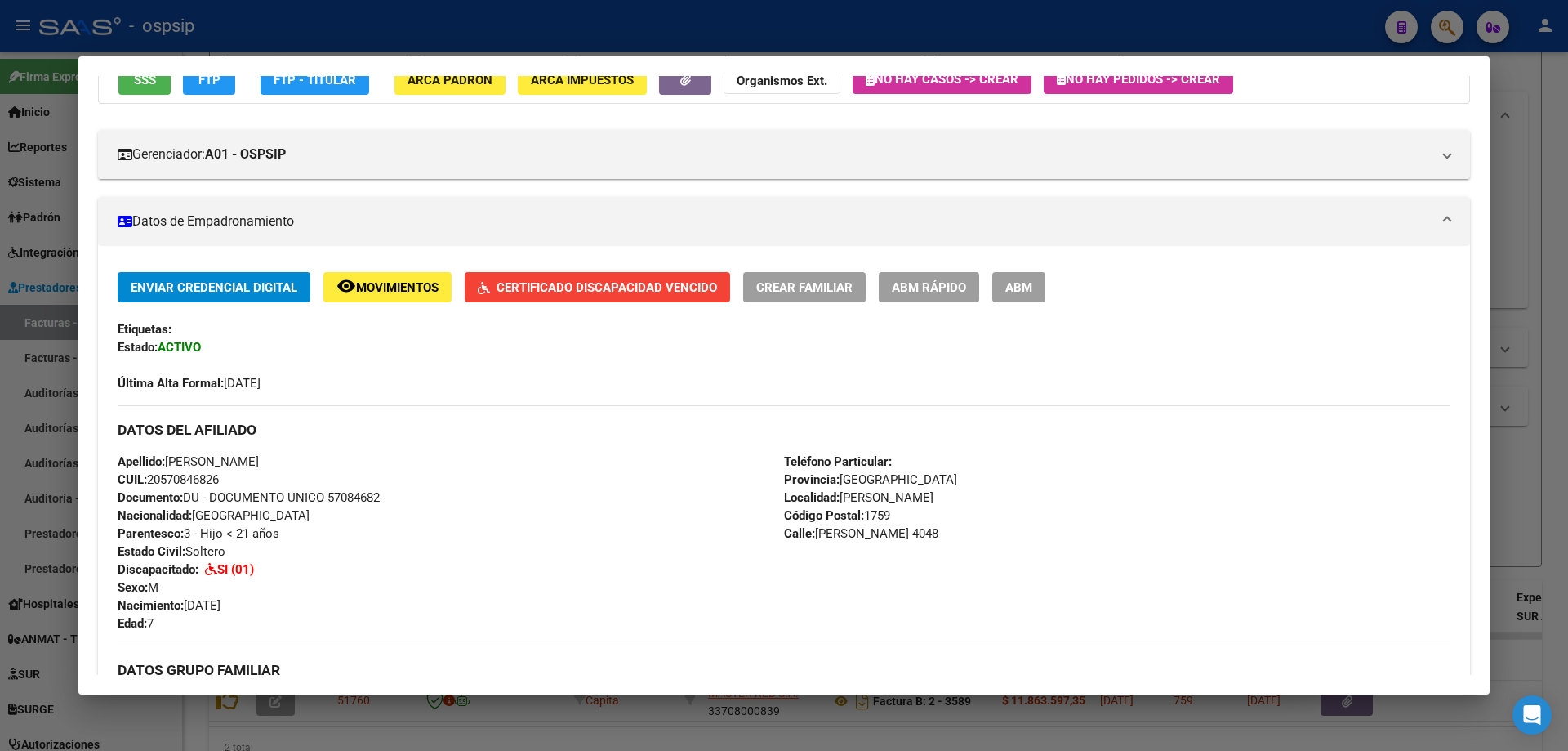
click at [1529, 443] on div at bounding box center [784, 376] width 1568 height 751
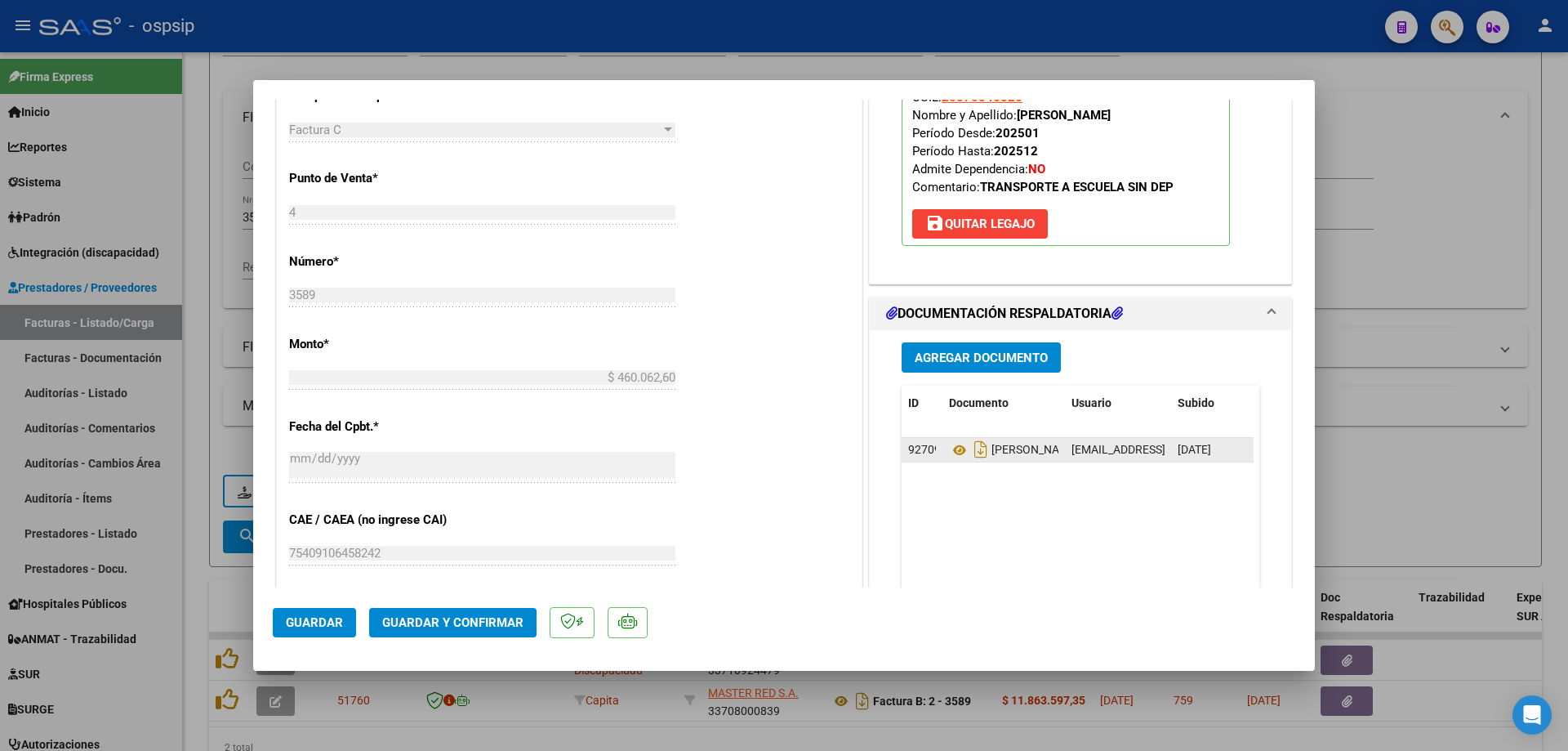
scroll to position [736, 0]
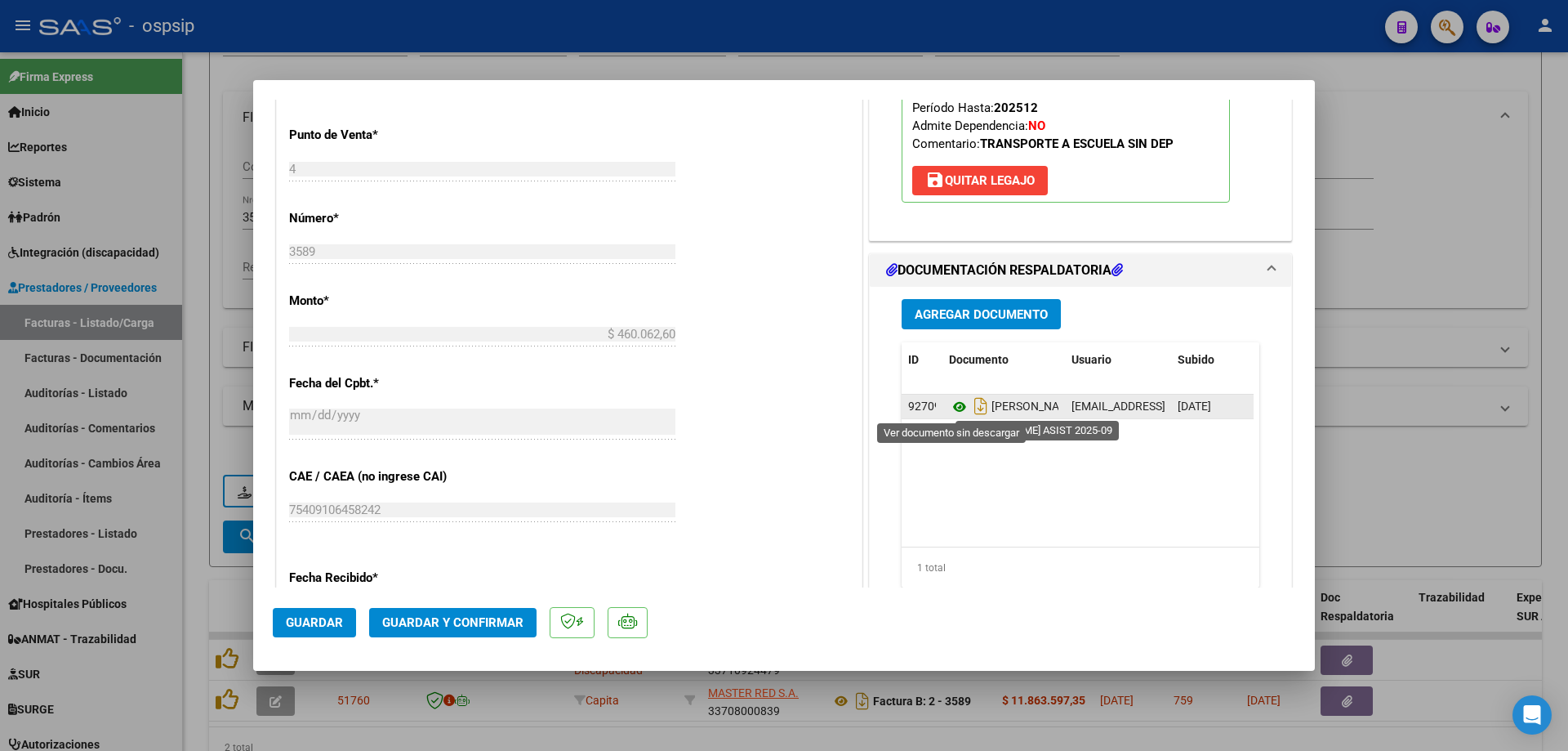
click at [950, 407] on icon at bounding box center [959, 407] width 21 height 20
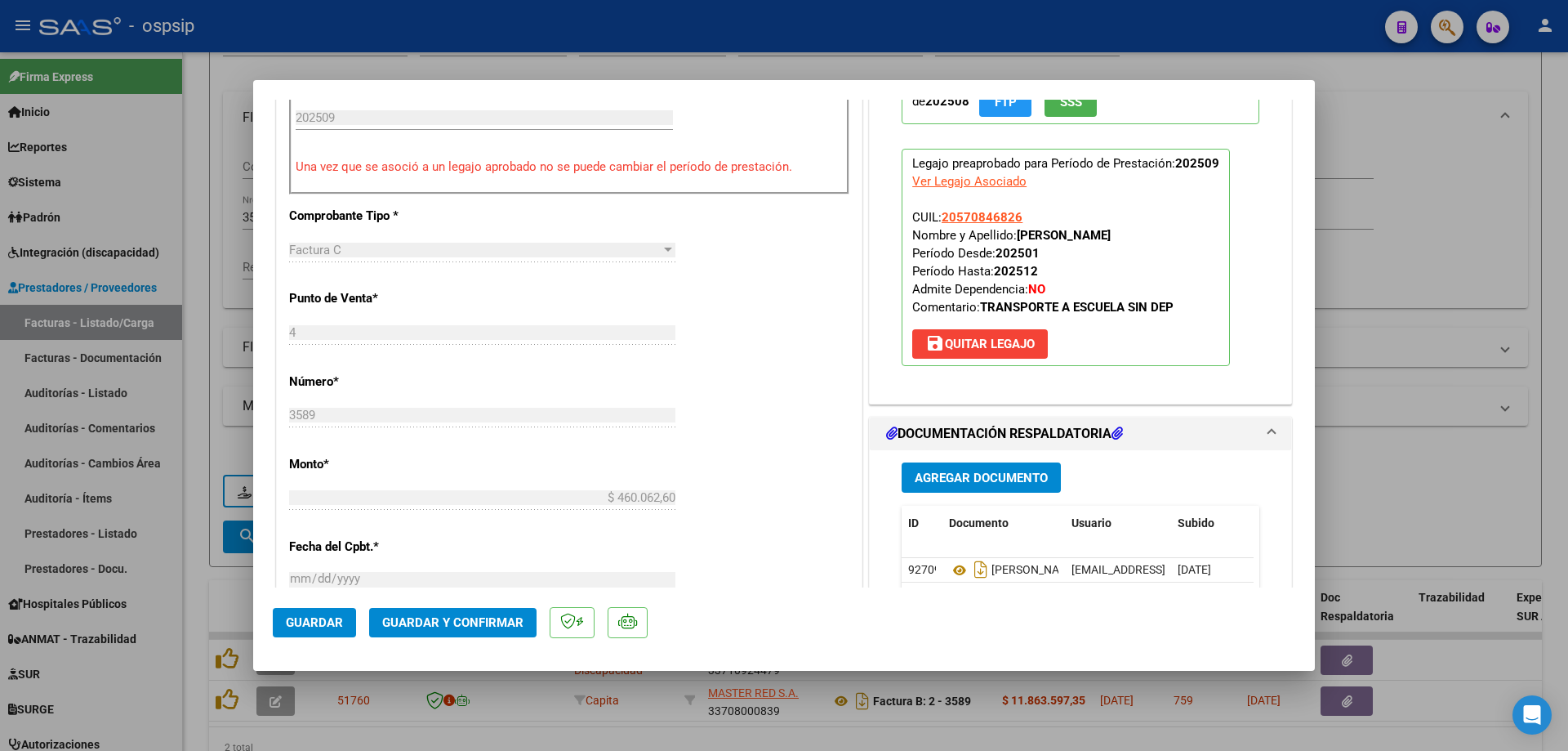
scroll to position [490, 0]
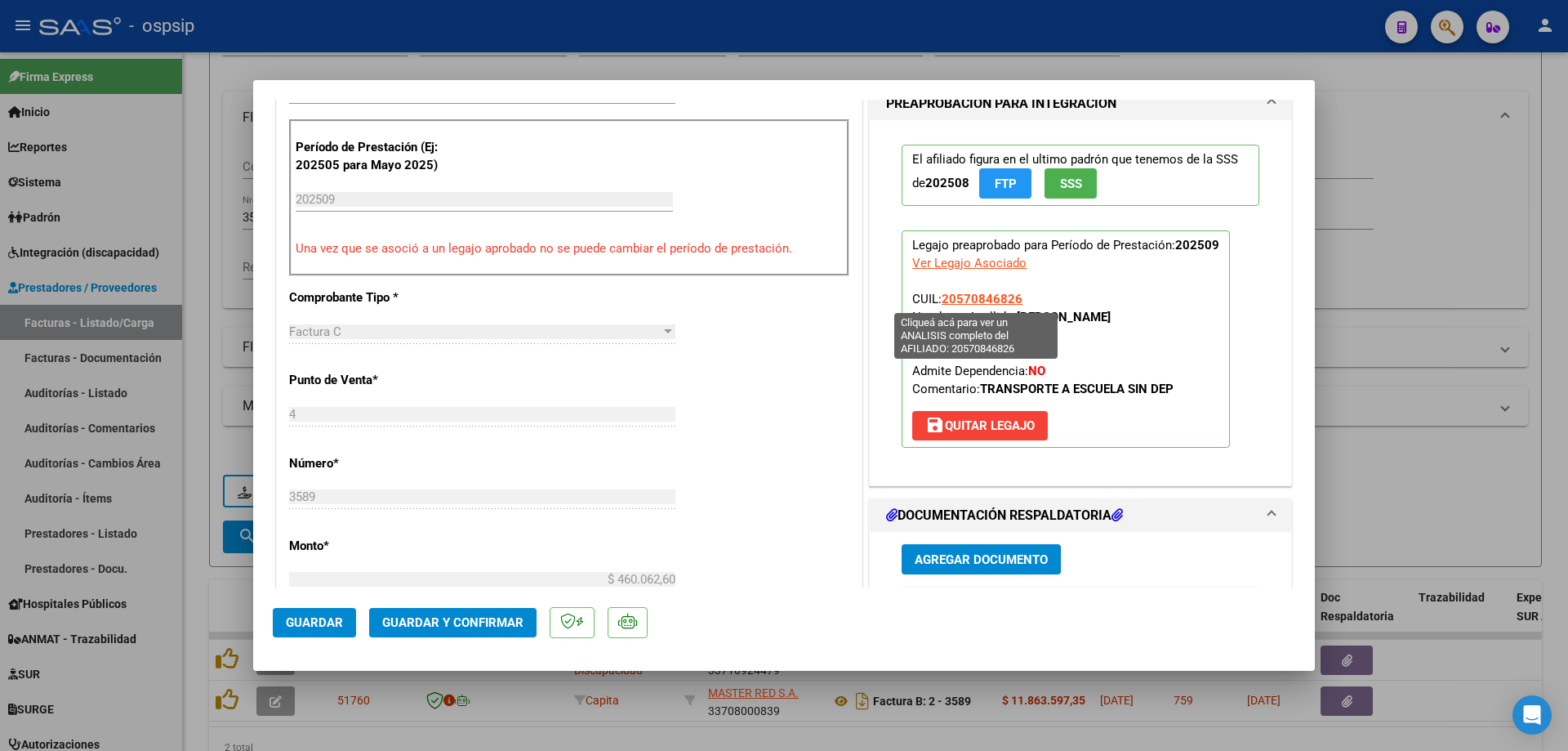
drag, startPoint x: 1025, startPoint y: 299, endPoint x: 937, endPoint y: 303, distance: 88.1
click at [937, 303] on p "Legajo preaprobado para Período de Prestación: 202509 Ver Legajo Asociado CUIL:…" at bounding box center [1066, 339] width 328 height 218
copy span "20570846826"
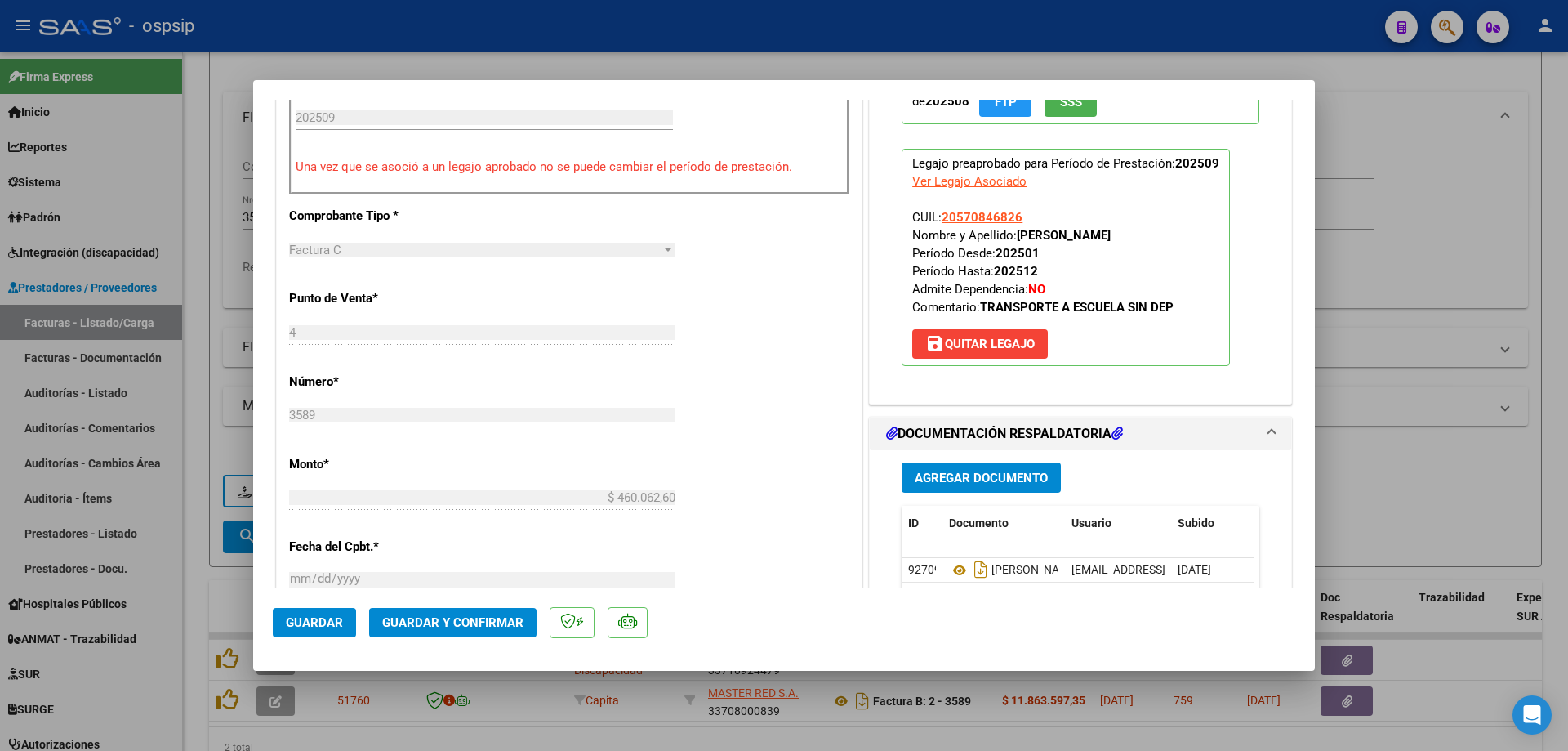
scroll to position [736, 0]
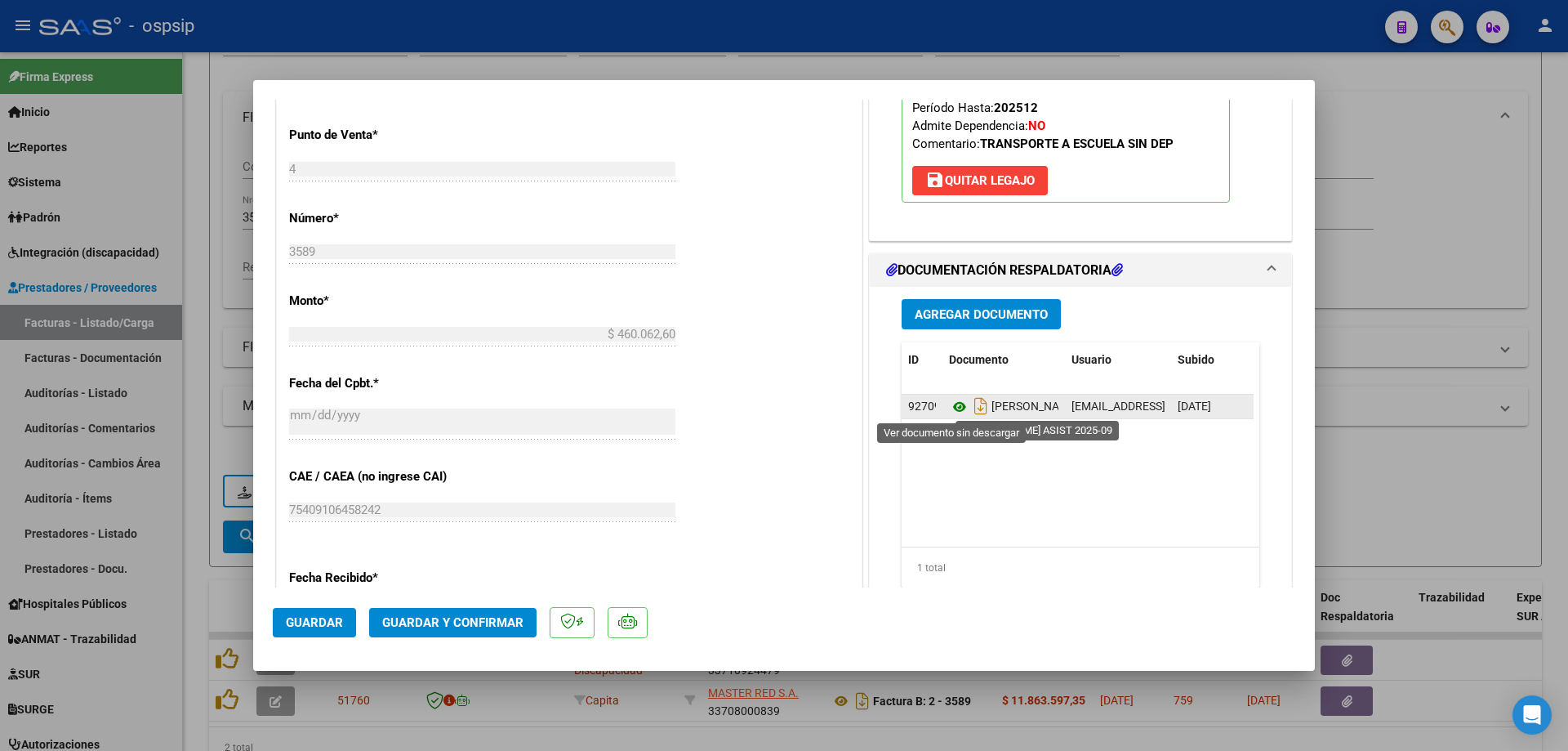
click at [951, 409] on icon at bounding box center [959, 407] width 21 height 20
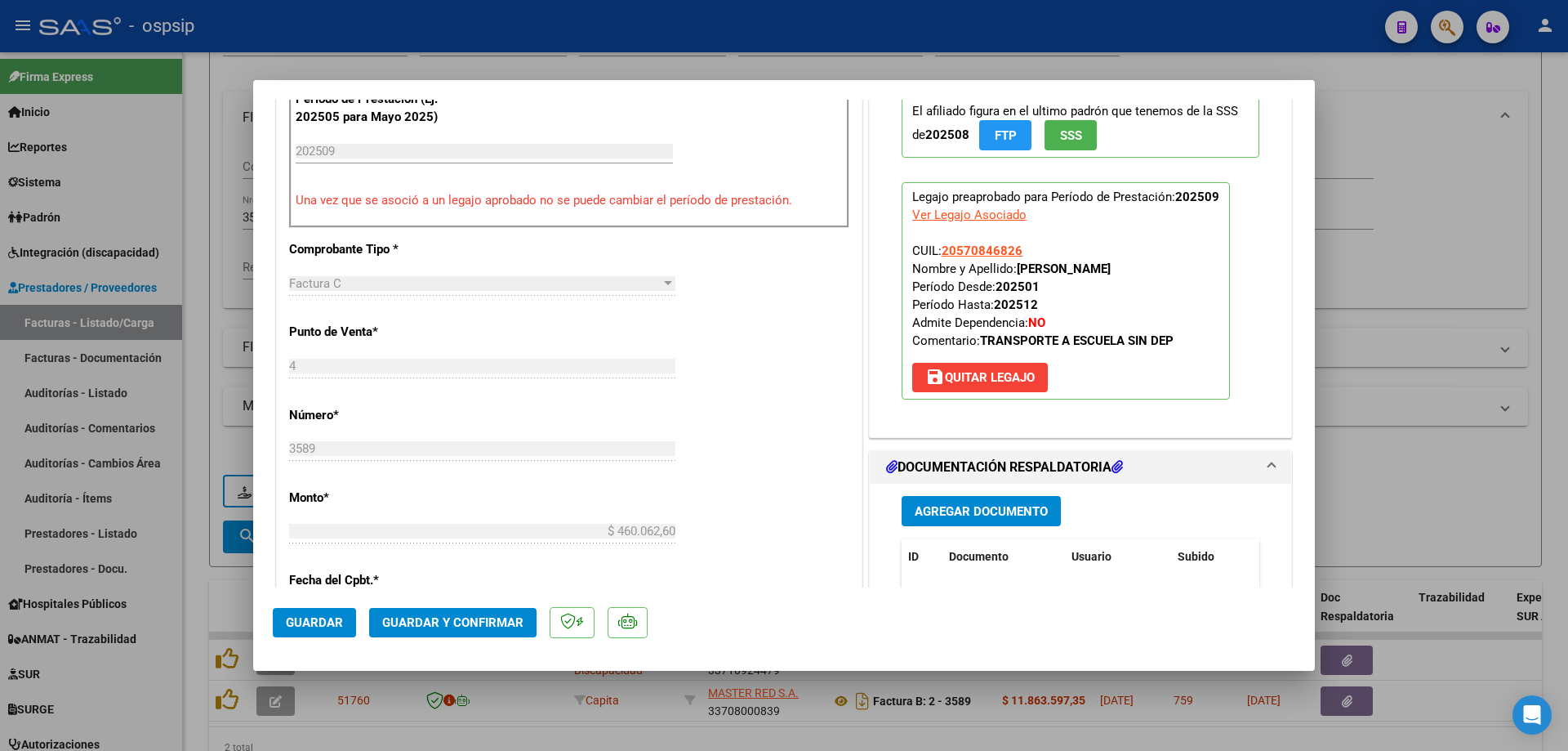
scroll to position [490, 0]
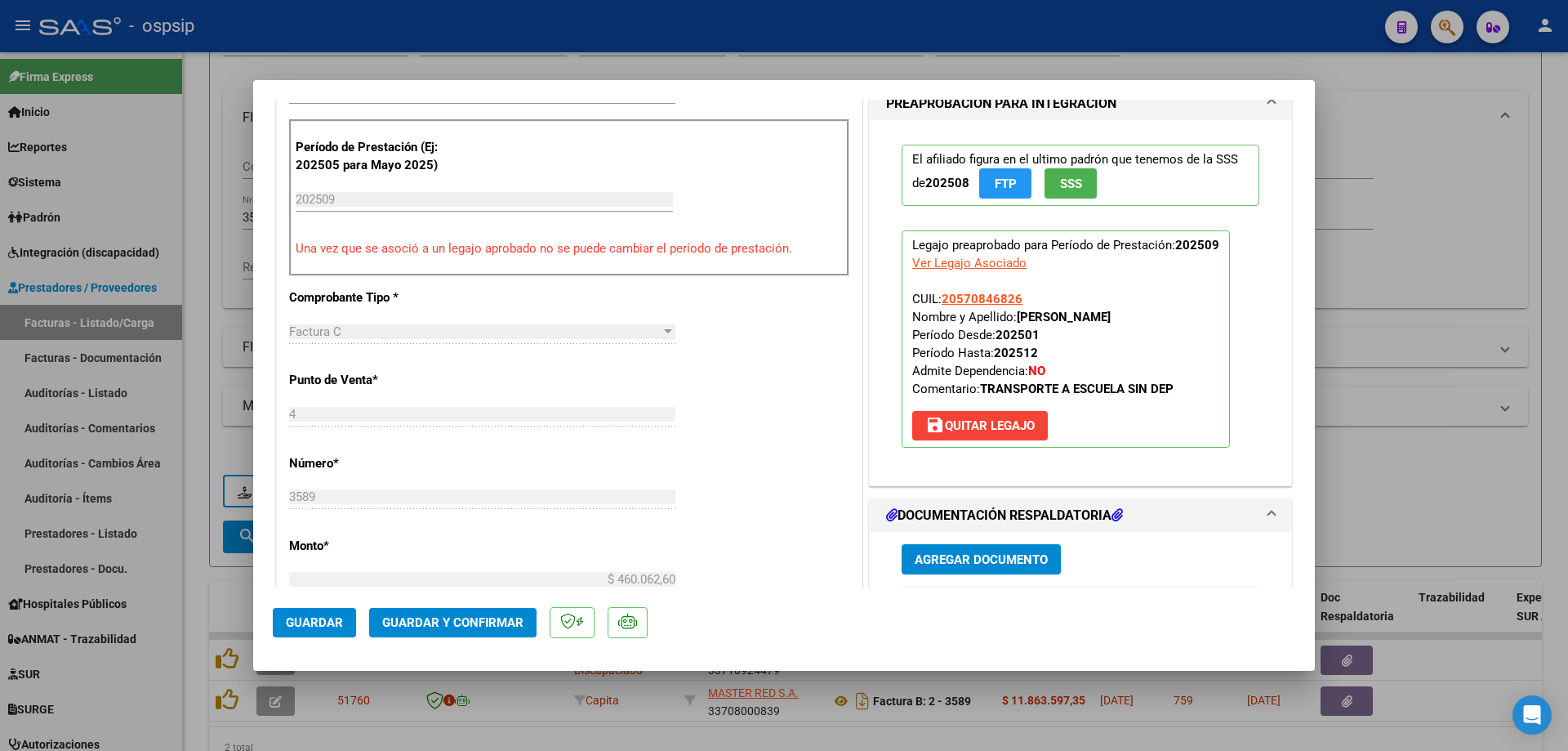
click at [432, 629] on span "Guardar y Confirmar" at bounding box center [453, 622] width 141 height 15
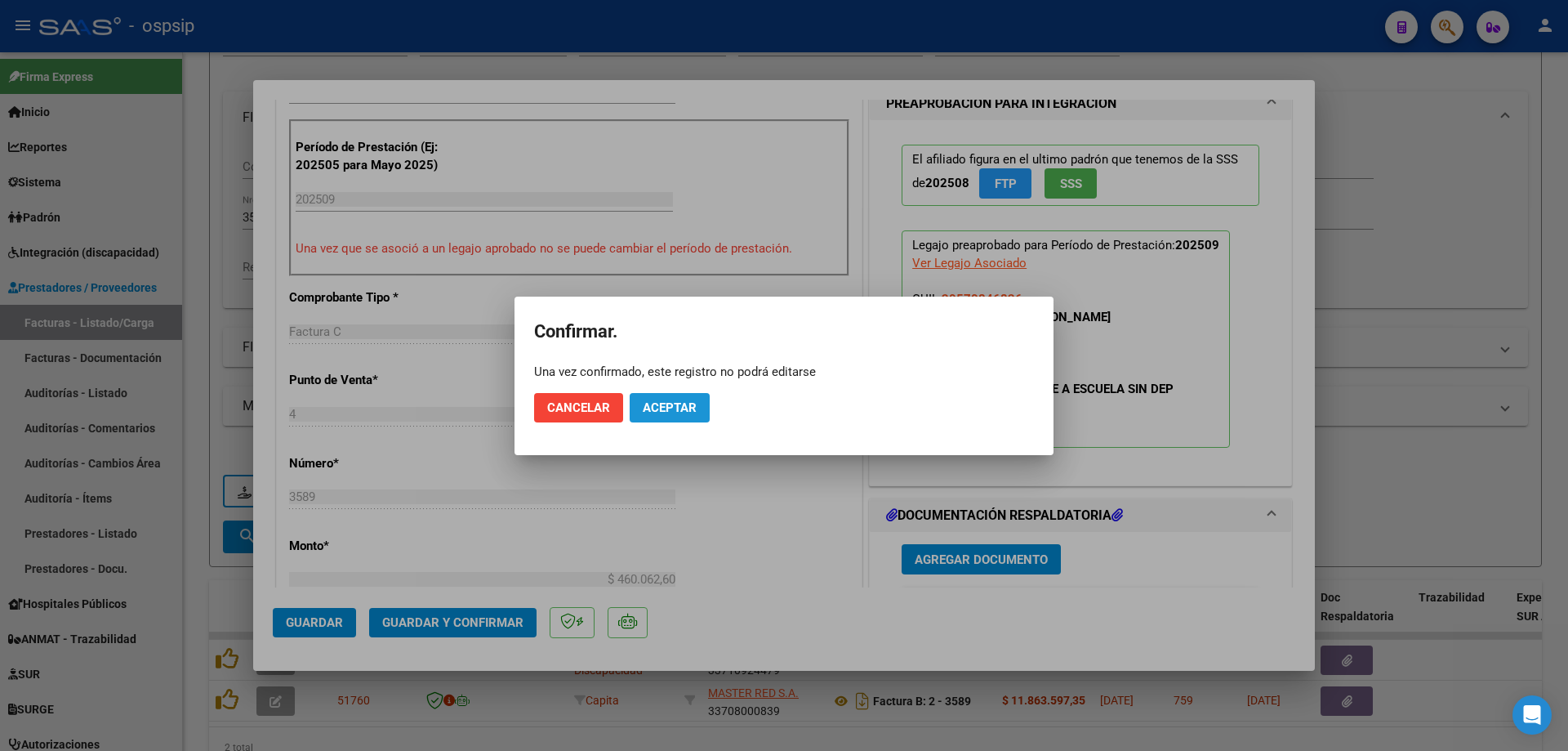
click at [698, 405] on button "Aceptar" at bounding box center [669, 407] width 80 height 29
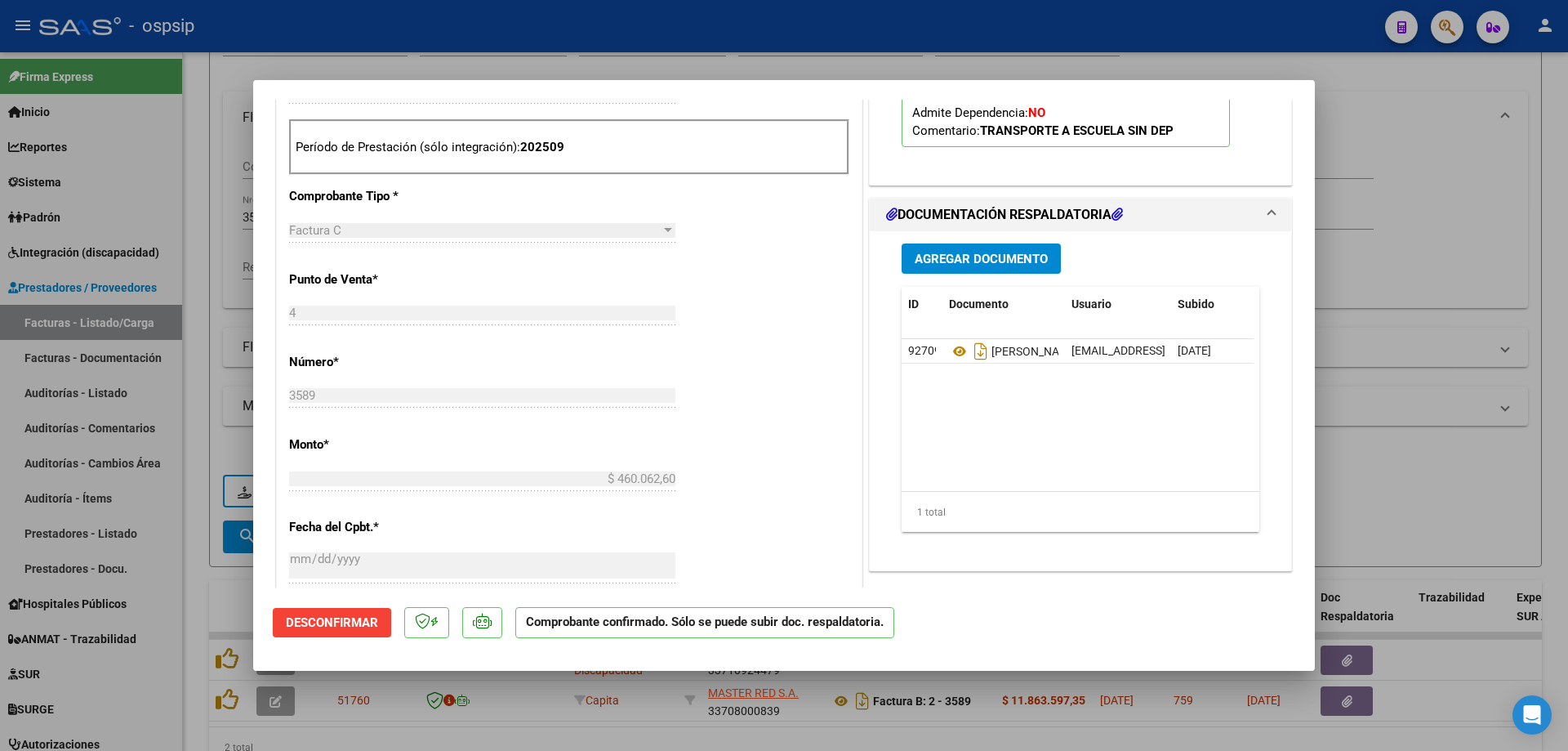
click at [1485, 198] on div at bounding box center [784, 376] width 1568 height 751
type input "$ 0,00"
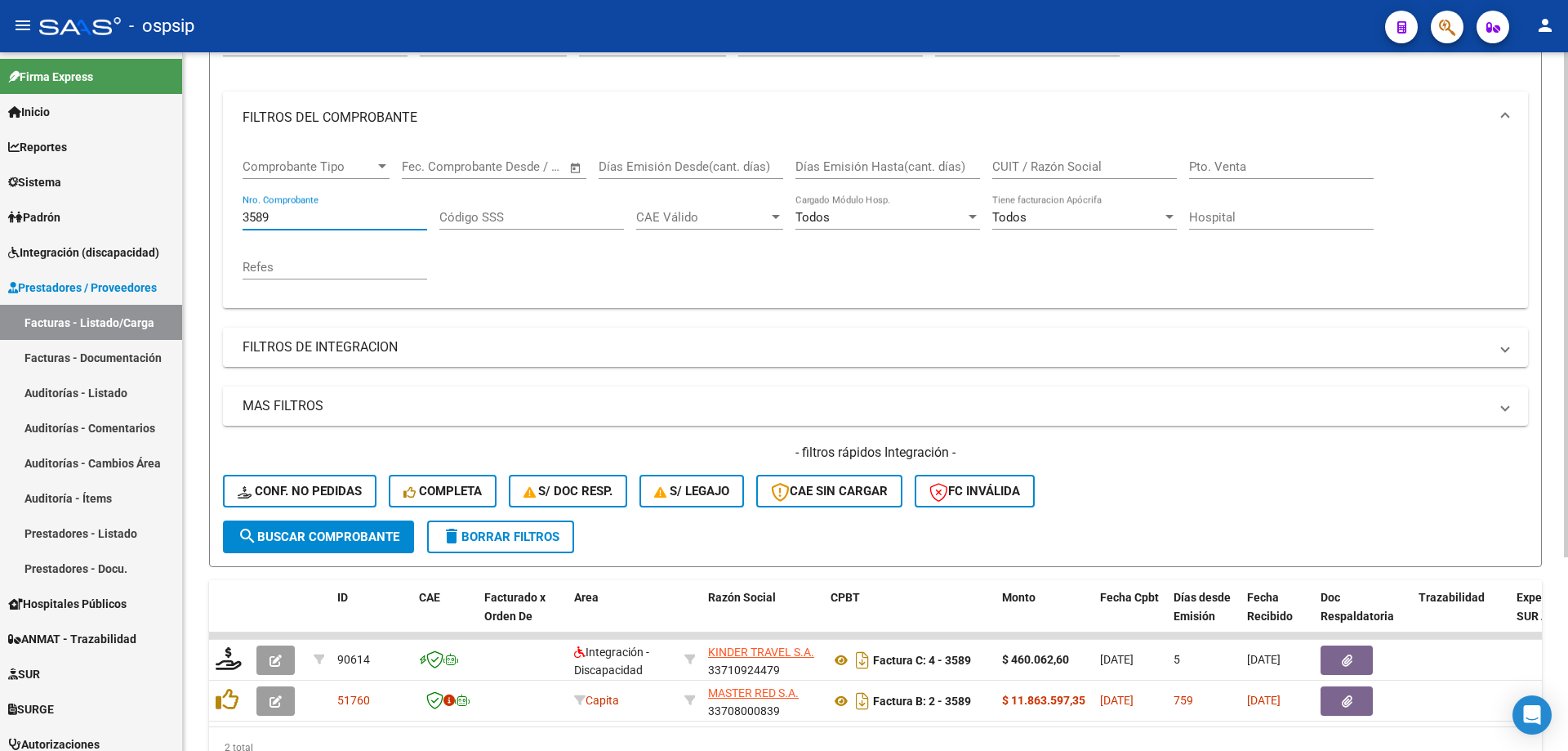
click at [316, 210] on input "3589" at bounding box center [336, 217] width 185 height 15
type input "3"
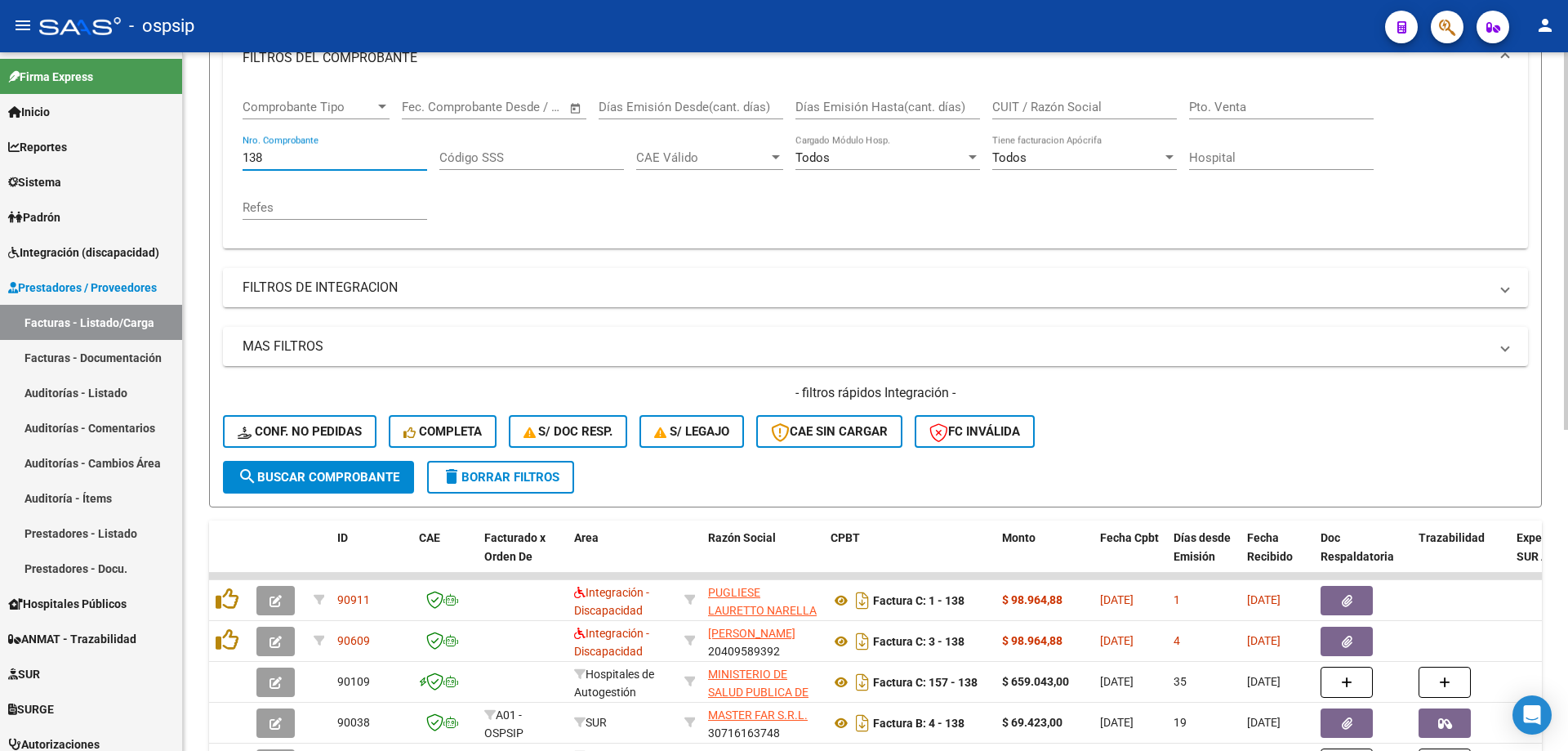
scroll to position [268, 0]
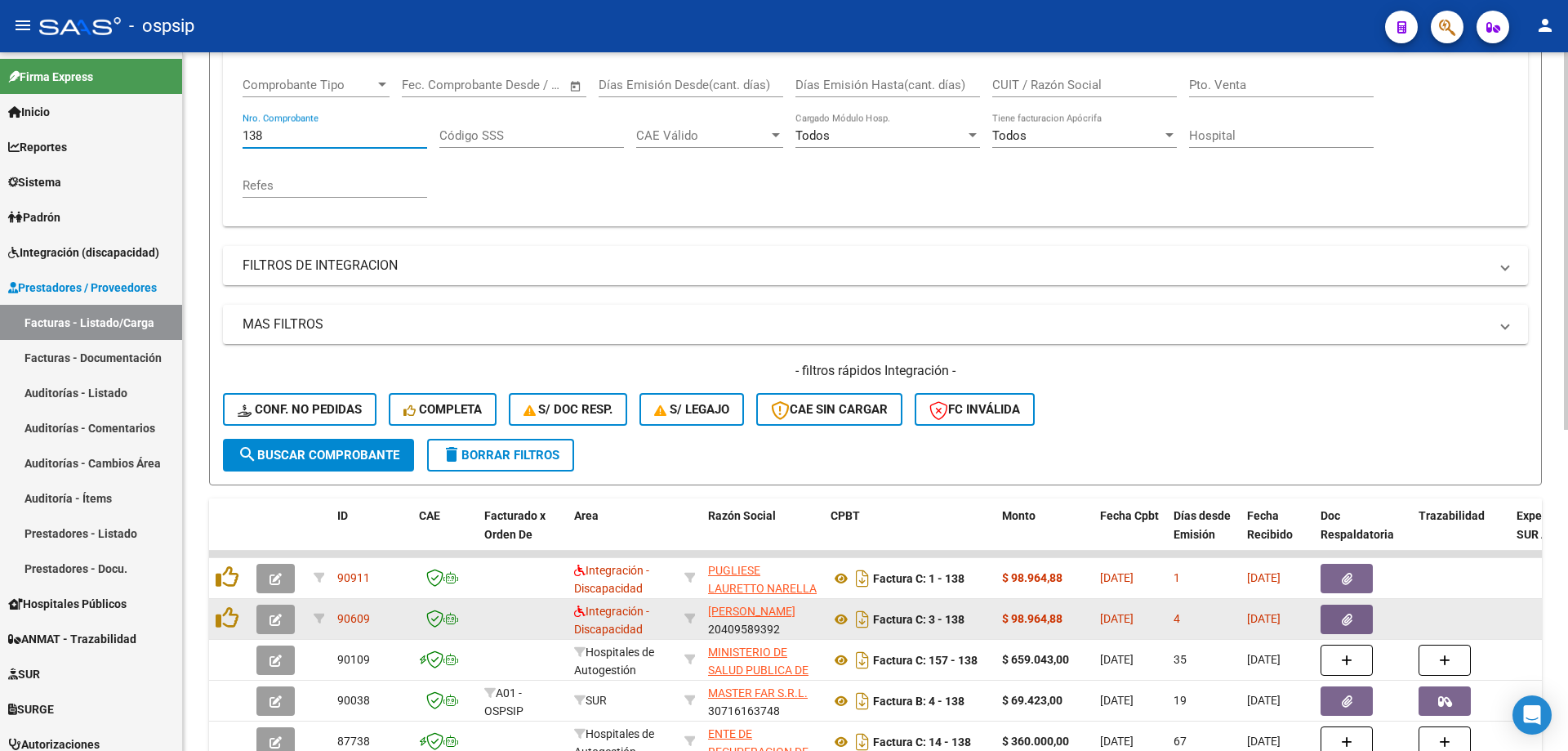
type input "138"
click at [278, 622] on icon "button" at bounding box center [276, 619] width 13 height 13
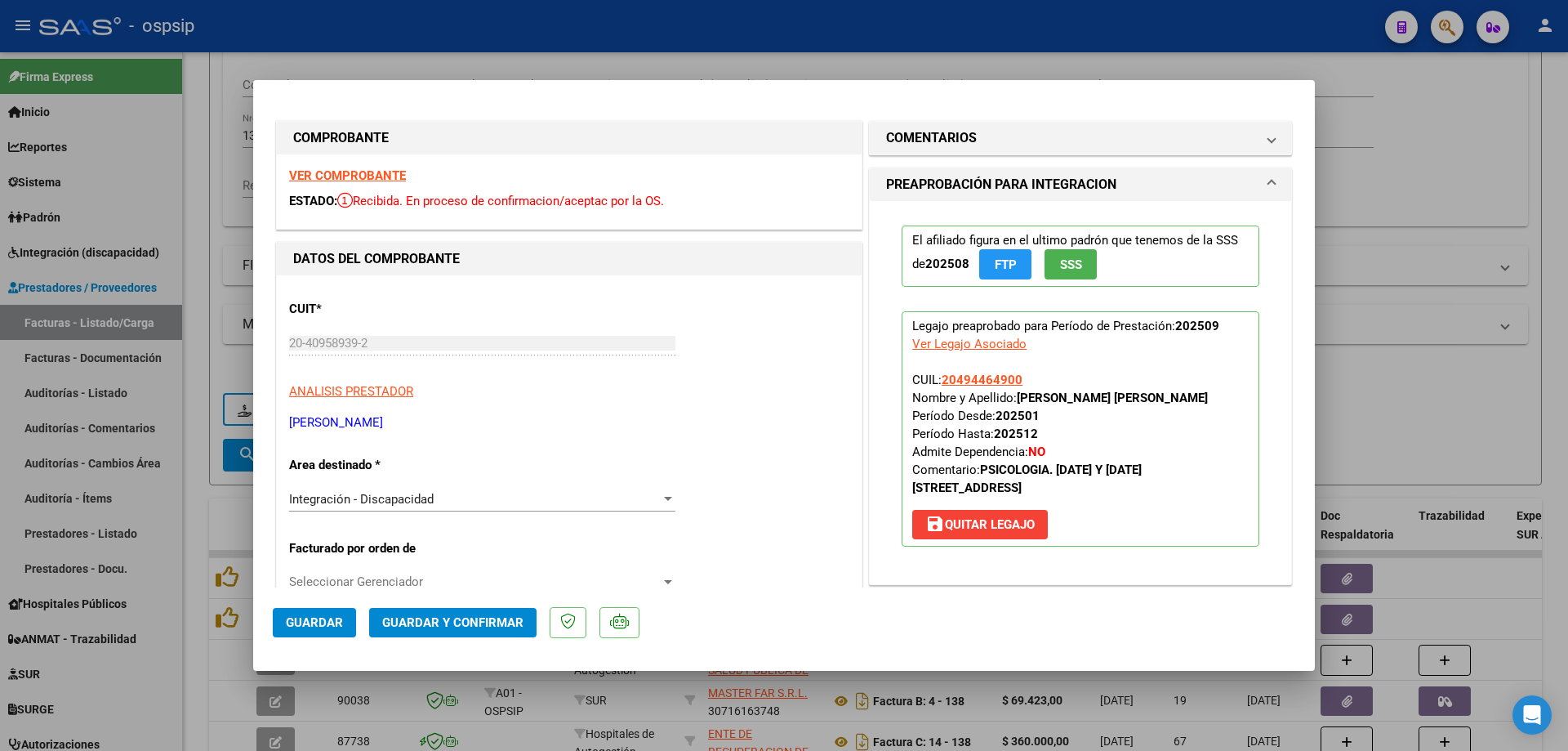
click at [1075, 265] on span "SSS" at bounding box center [1071, 265] width 22 height 15
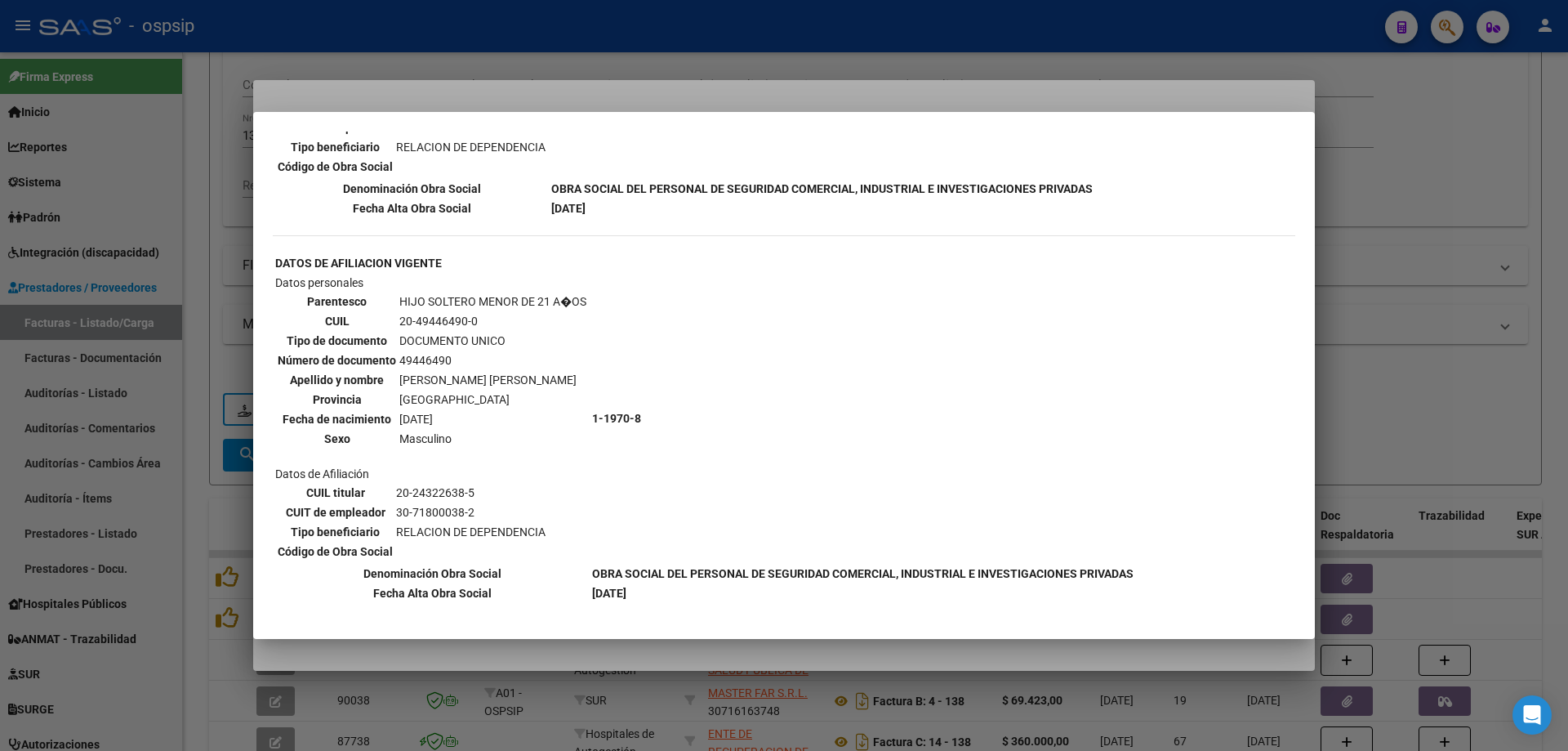
scroll to position [917, 0]
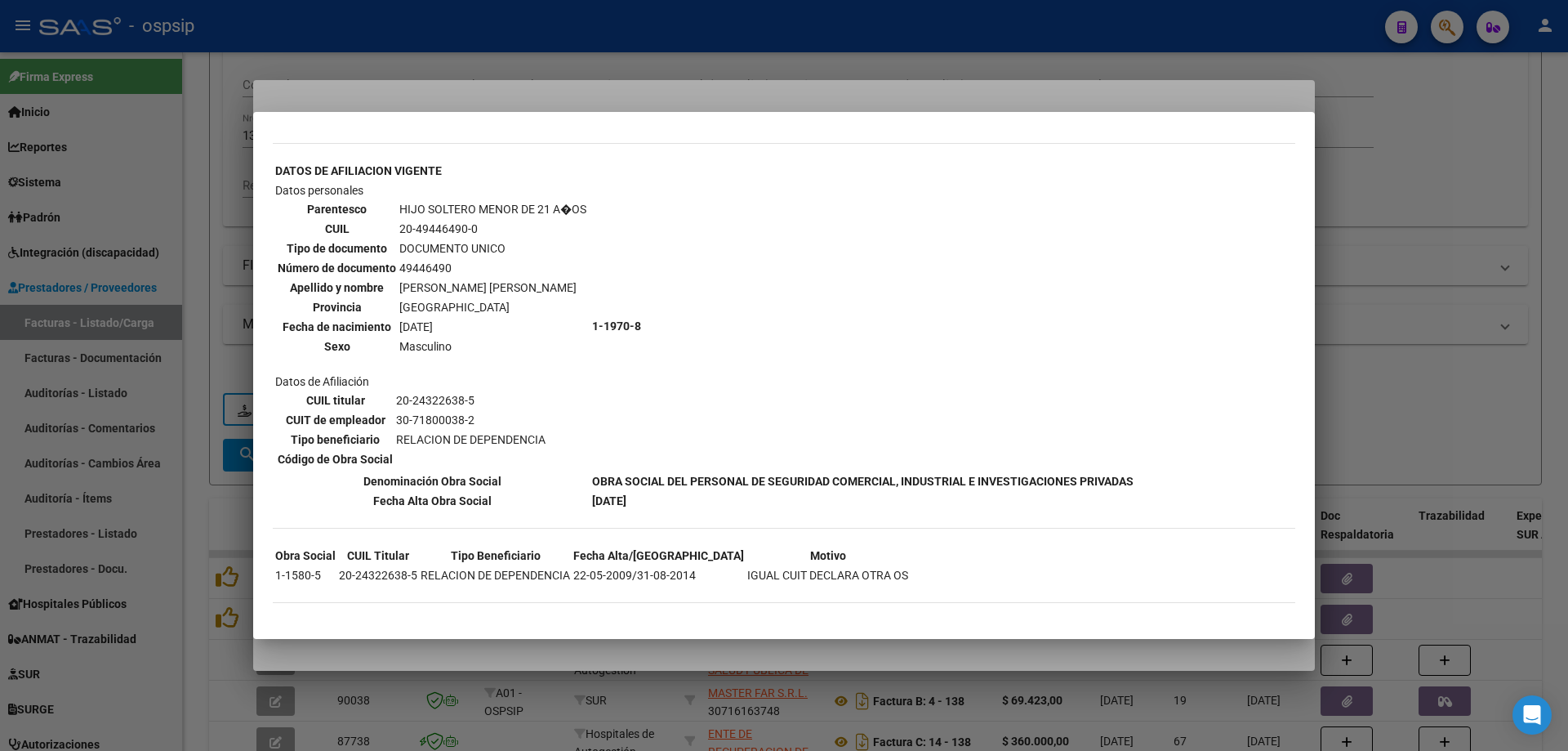
click at [1453, 249] on div at bounding box center [784, 376] width 1568 height 751
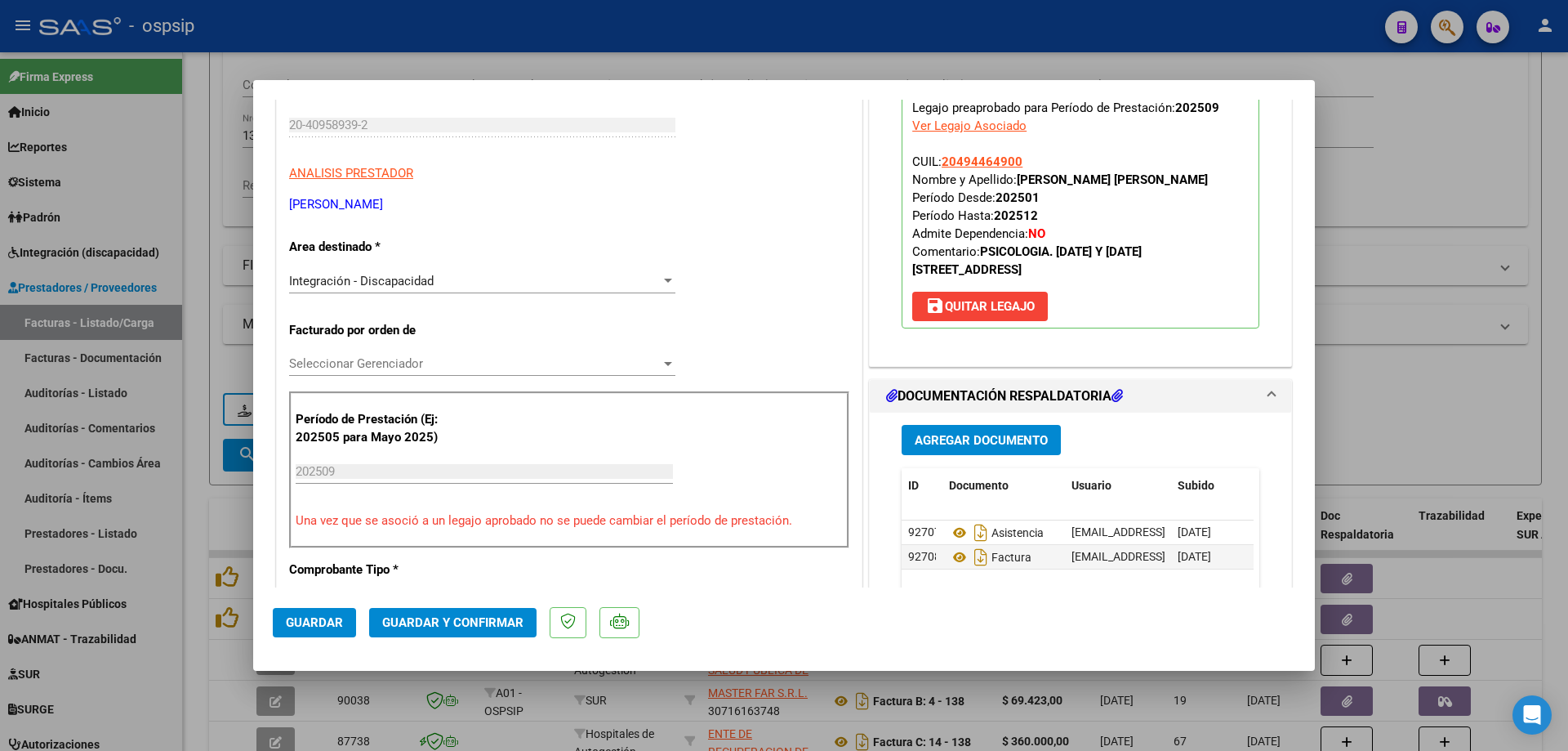
scroll to position [245, 0]
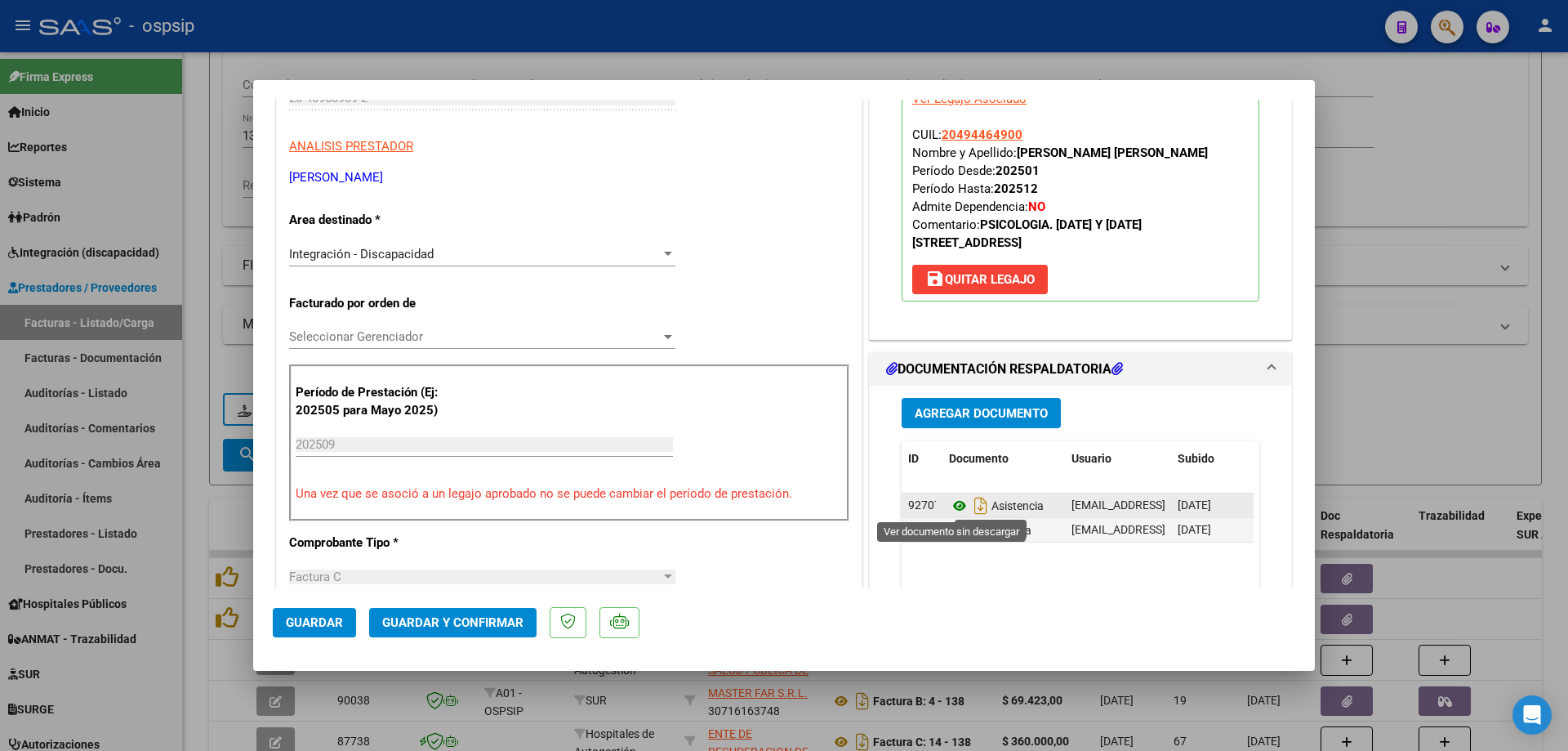
click at [950, 503] on icon at bounding box center [959, 506] width 21 height 20
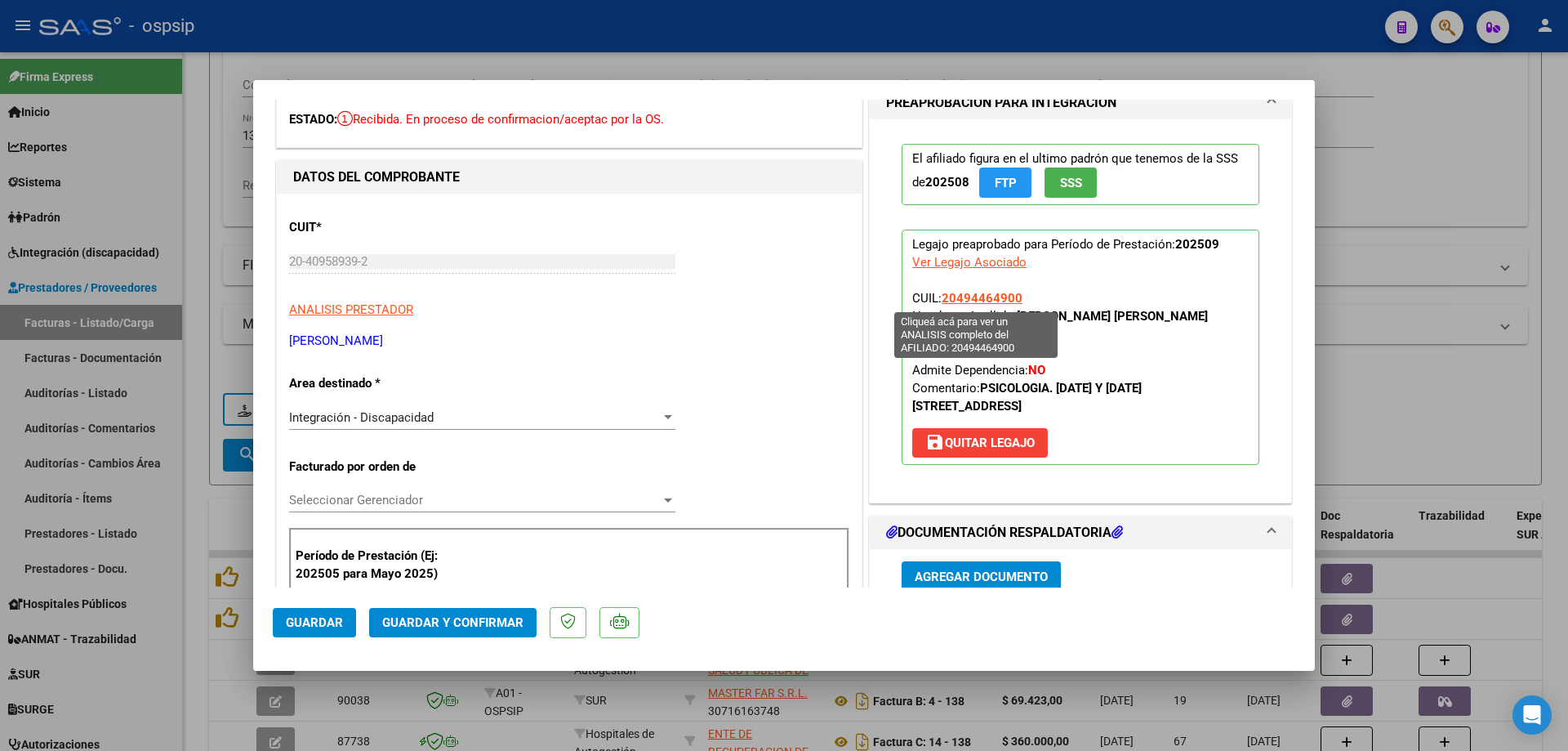
drag, startPoint x: 1022, startPoint y: 292, endPoint x: 938, endPoint y: 296, distance: 84.1
click at [938, 296] on p "Legajo preaprobado para Período de Prestación: 202509 Ver Legajo Asociado CUIL:…" at bounding box center [1080, 346] width 357 height 235
click at [472, 623] on span "Guardar y Confirmar" at bounding box center [453, 622] width 141 height 15
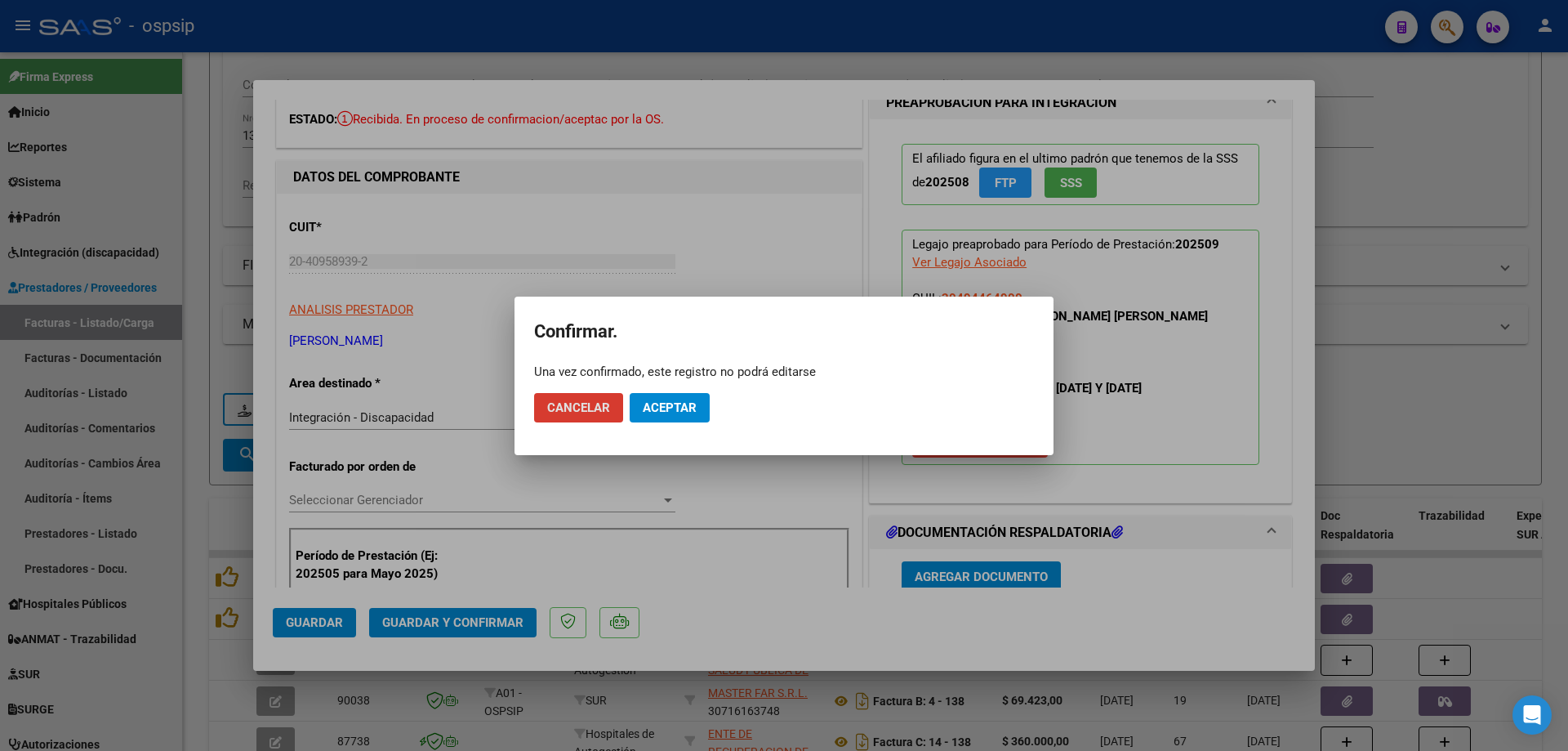
click at [695, 415] on button "Aceptar" at bounding box center [669, 407] width 80 height 29
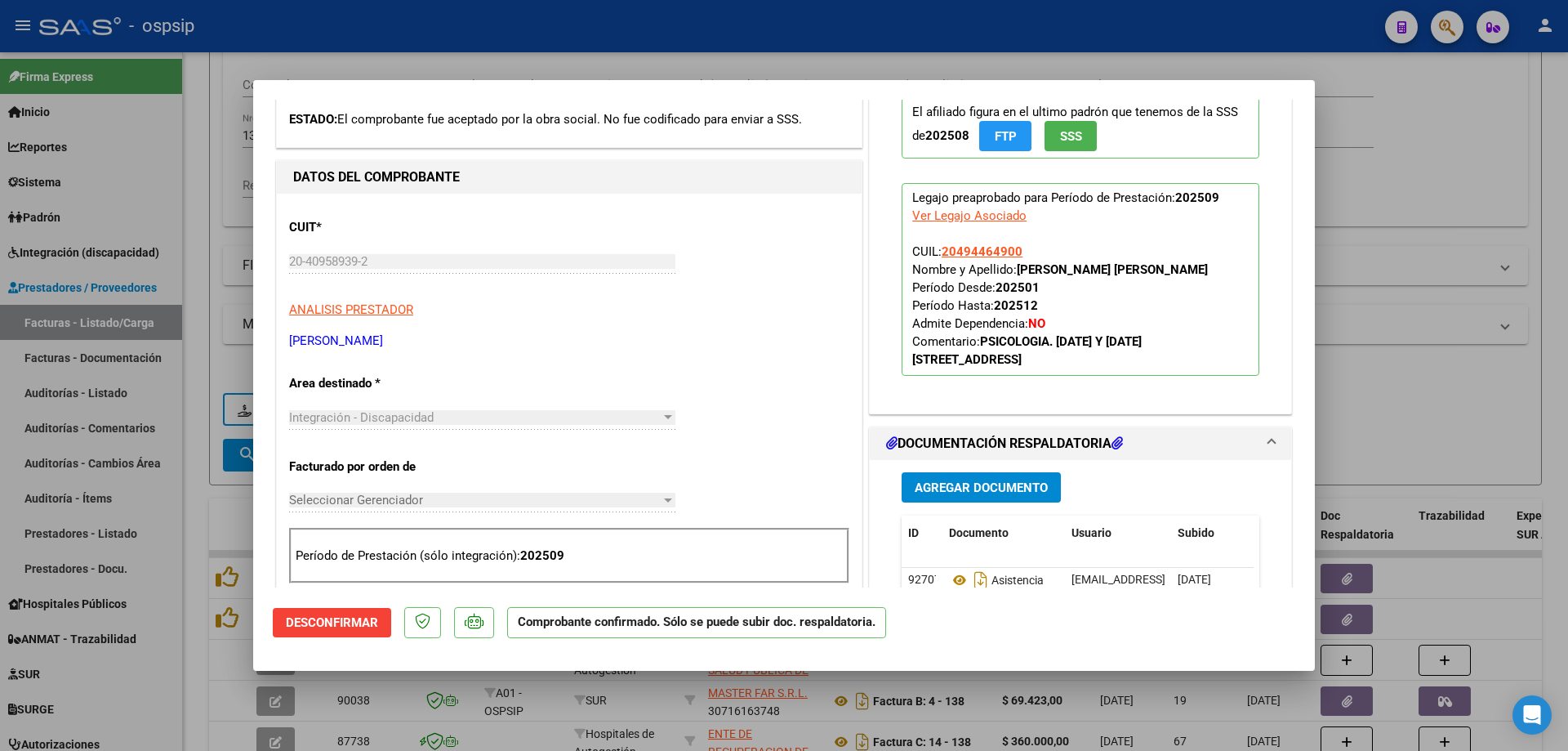
click at [1457, 234] on div at bounding box center [784, 376] width 1568 height 751
type input "$ 0,00"
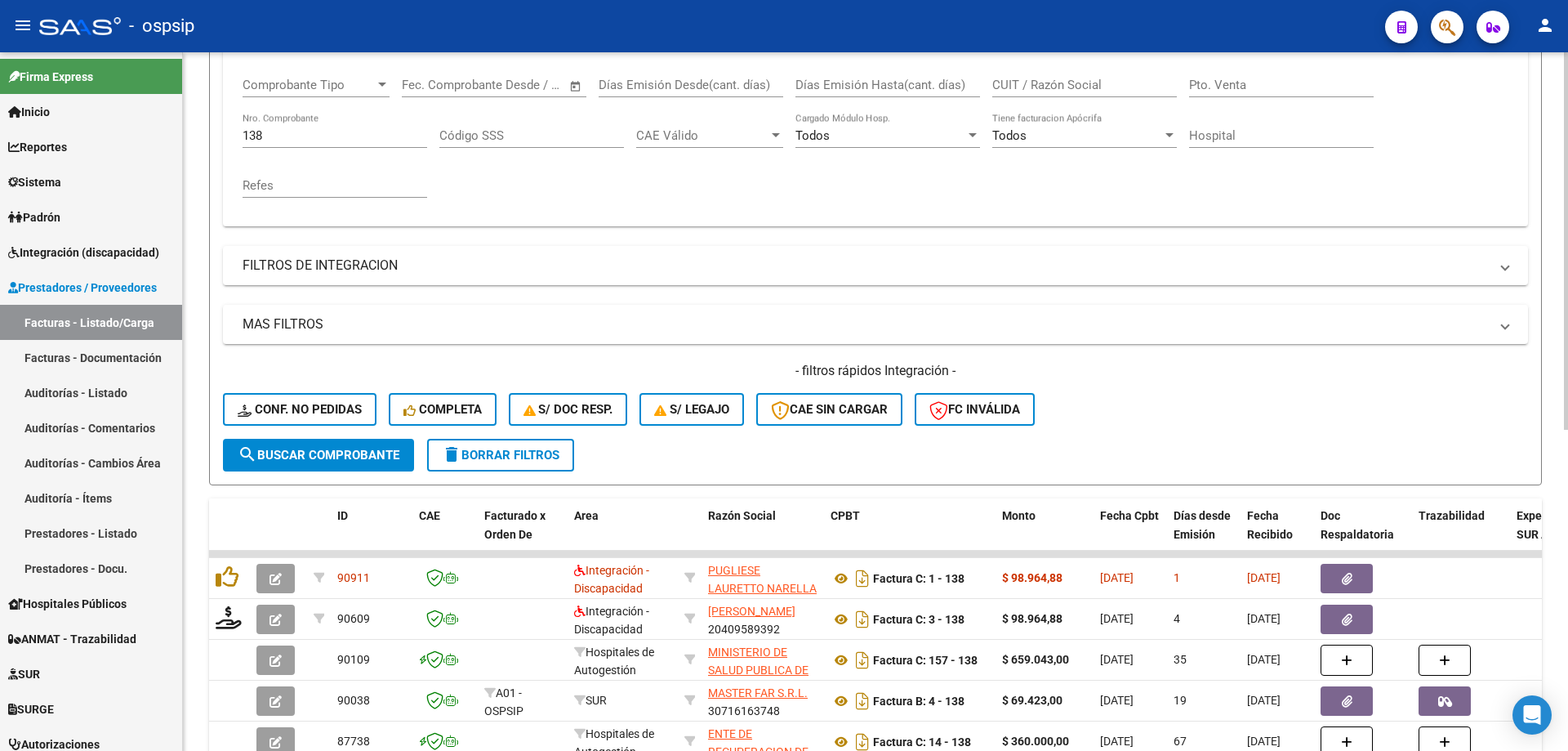
click at [327, 140] on input "138" at bounding box center [336, 135] width 185 height 15
type input "1"
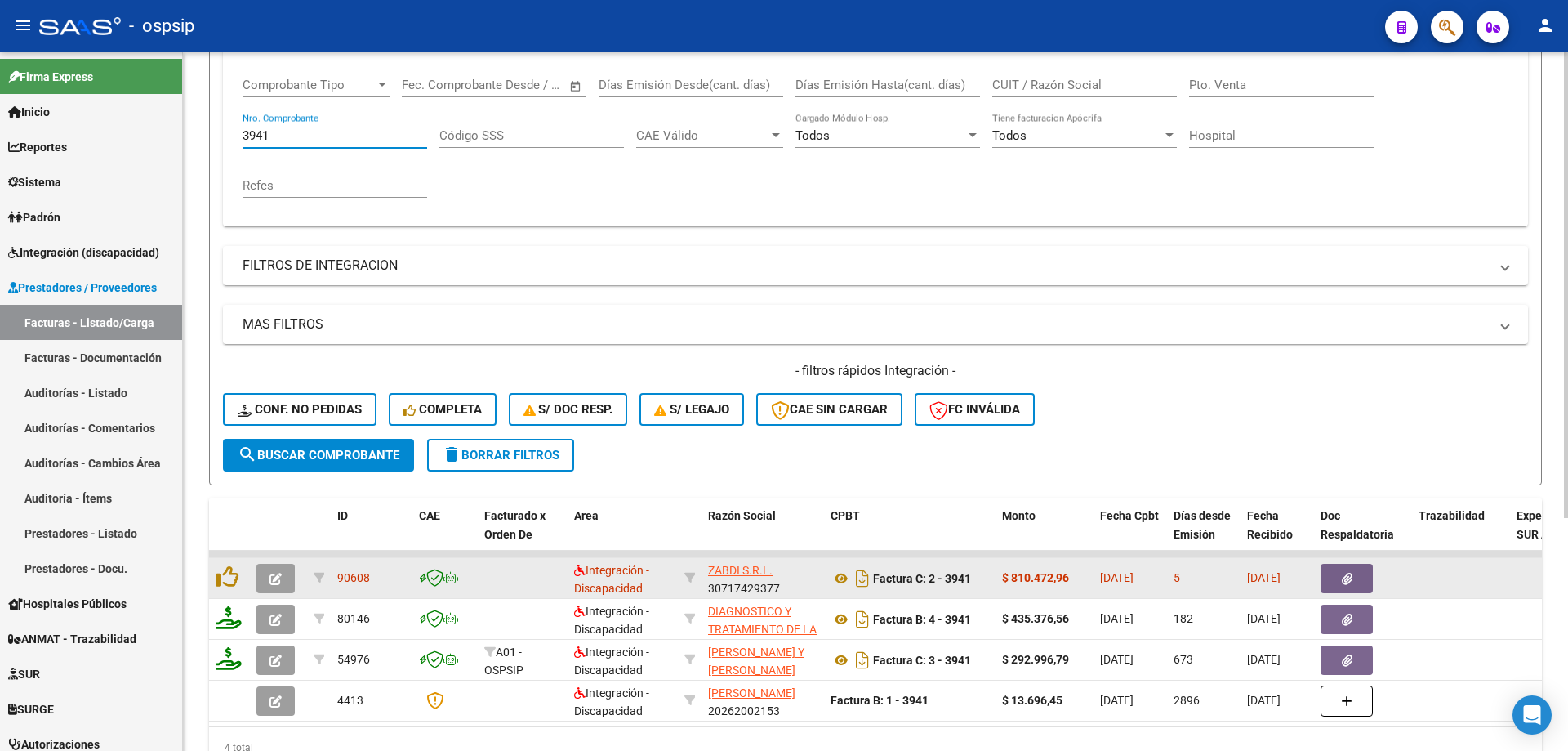
type input "3941"
click at [281, 580] on icon "button" at bounding box center [276, 579] width 13 height 13
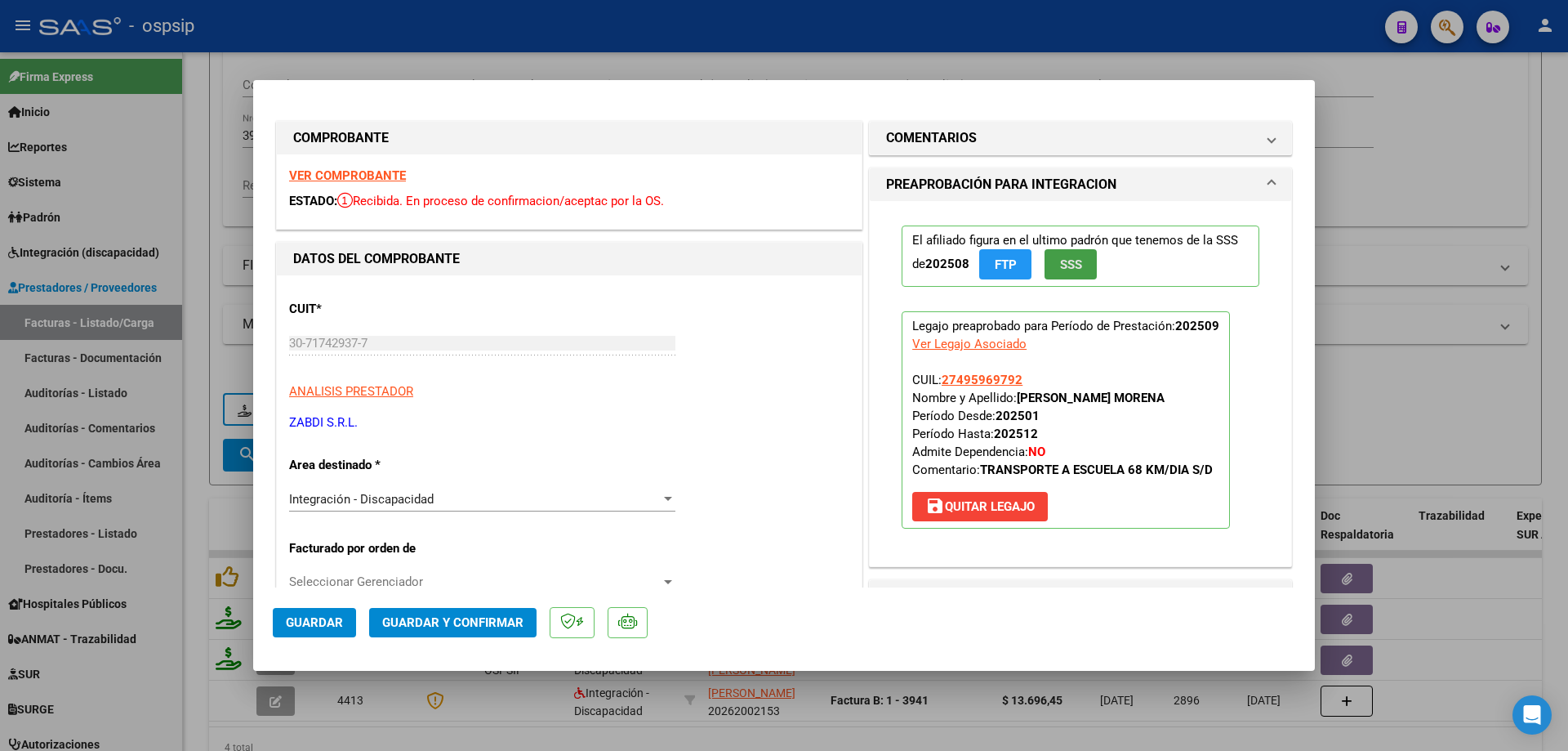
click at [1060, 269] on span "SSS" at bounding box center [1071, 265] width 22 height 15
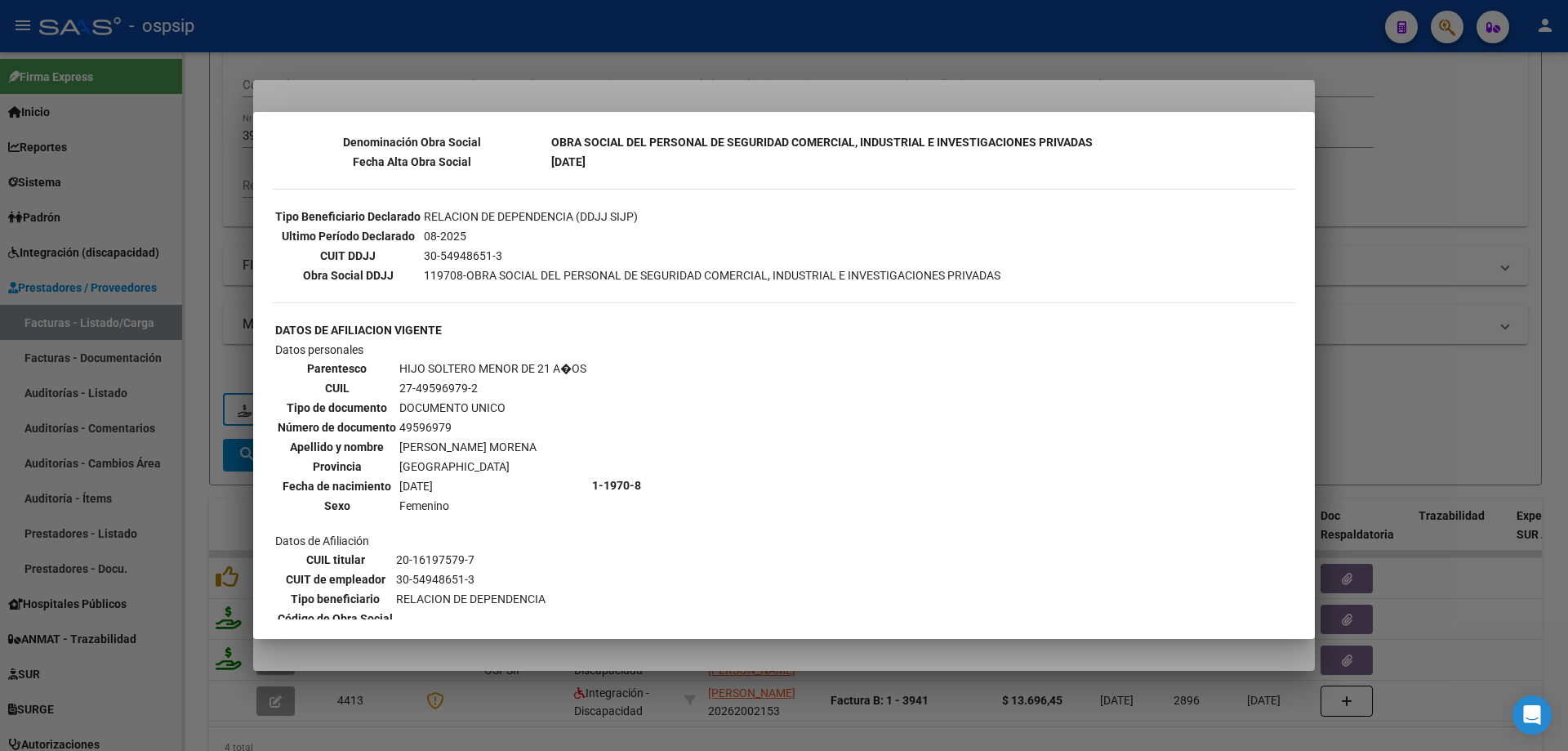
scroll to position [294, 0]
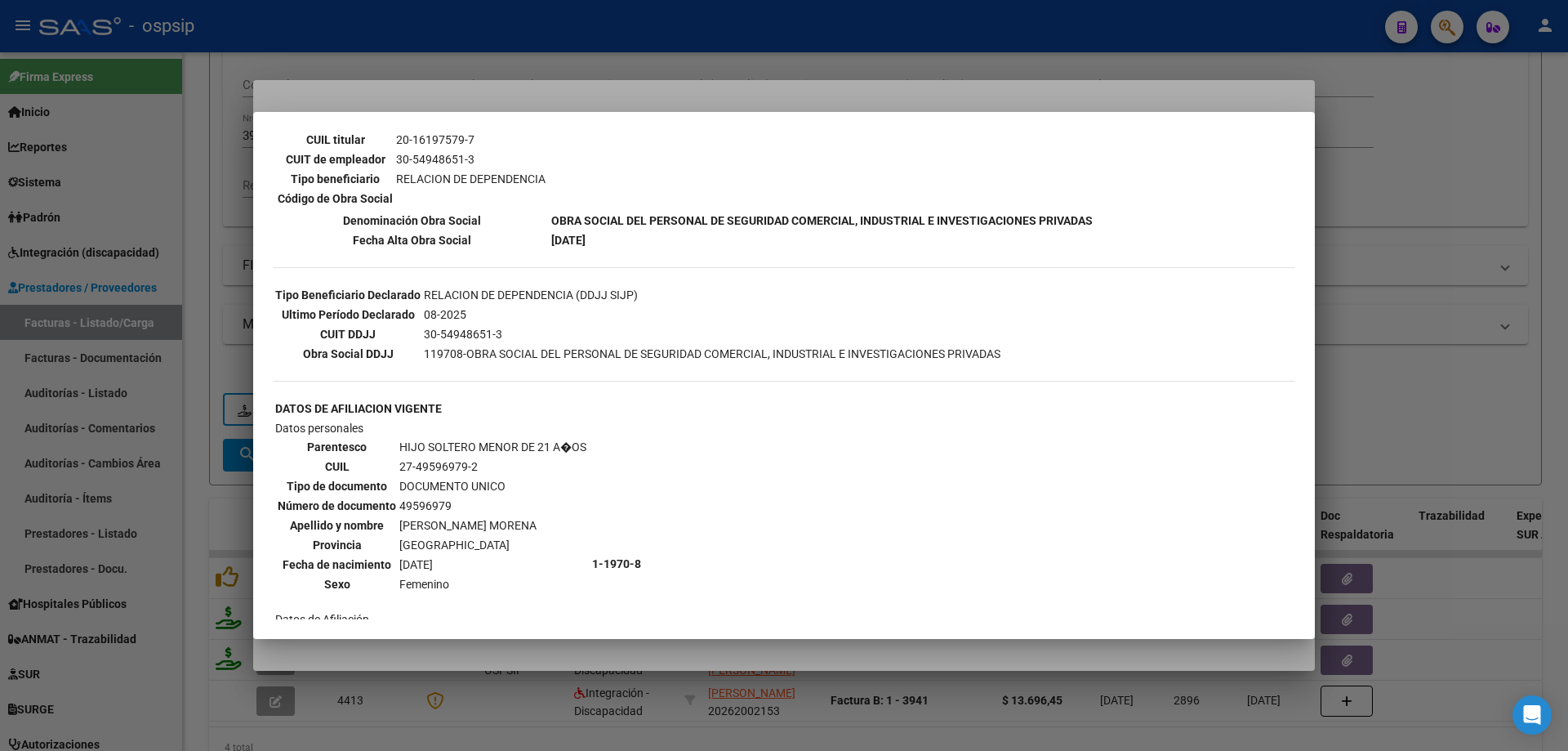
click at [1347, 226] on div at bounding box center [784, 376] width 1568 height 751
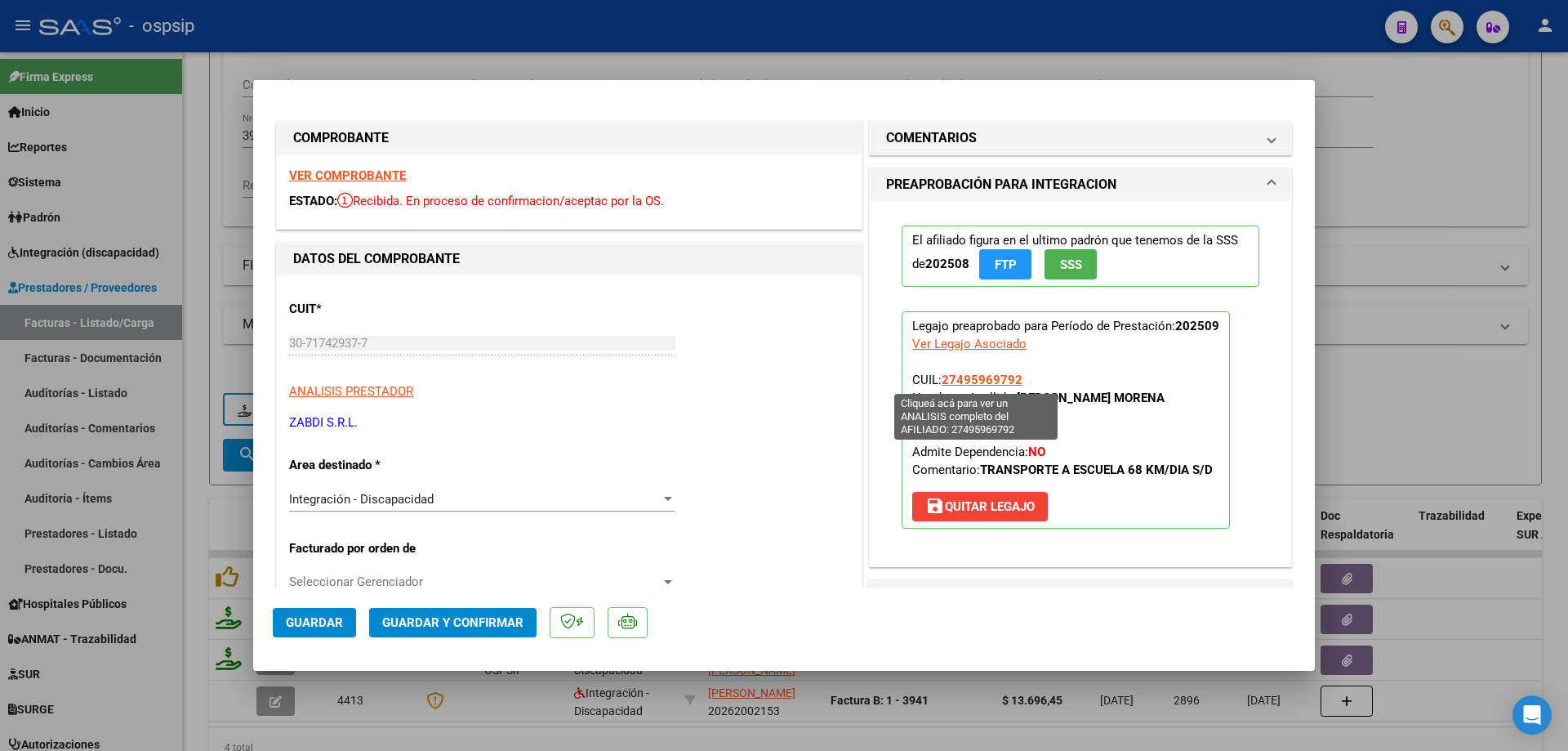
click at [983, 375] on span "27495969792" at bounding box center [981, 380] width 81 height 15
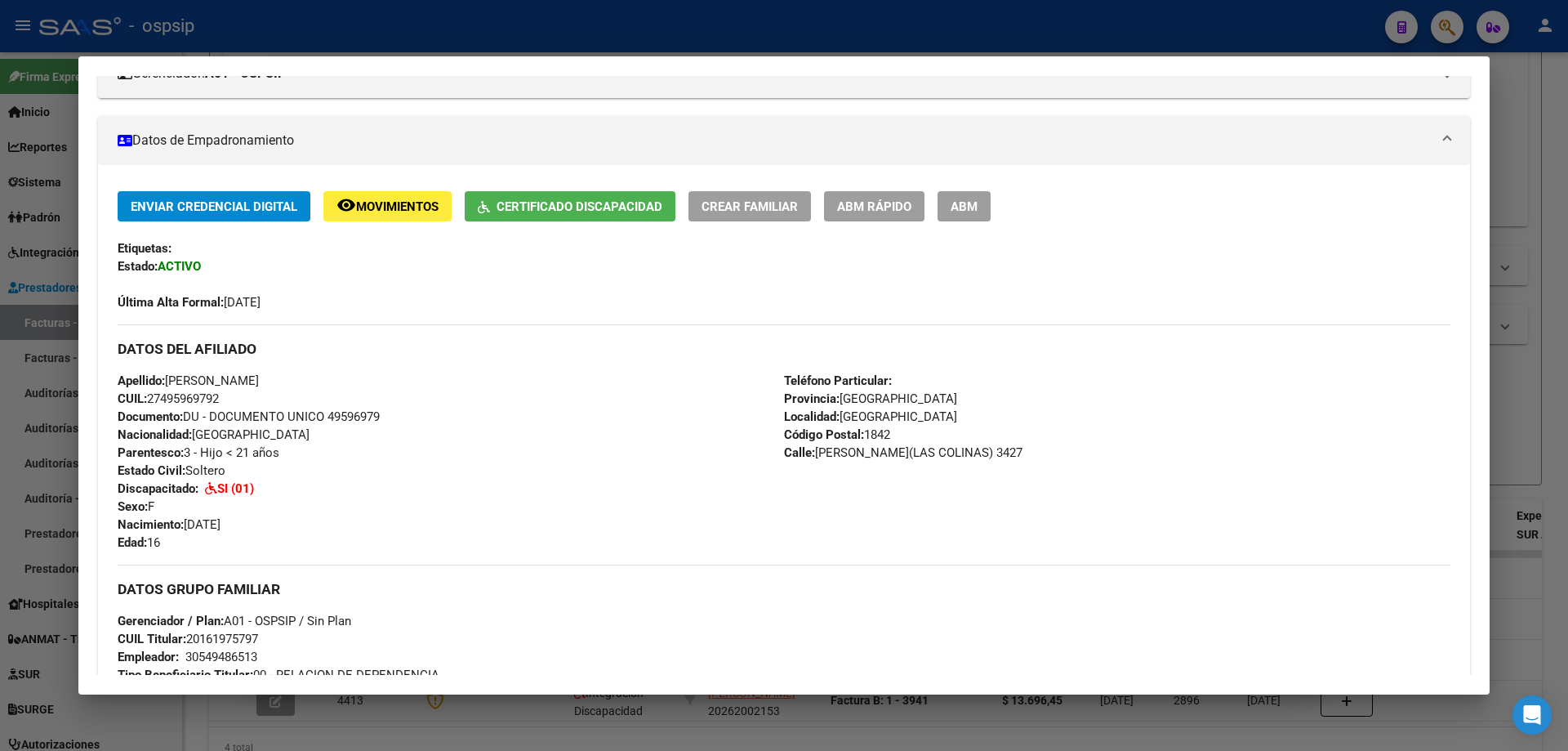
scroll to position [245, 0]
click at [1542, 394] on div at bounding box center [784, 376] width 1568 height 751
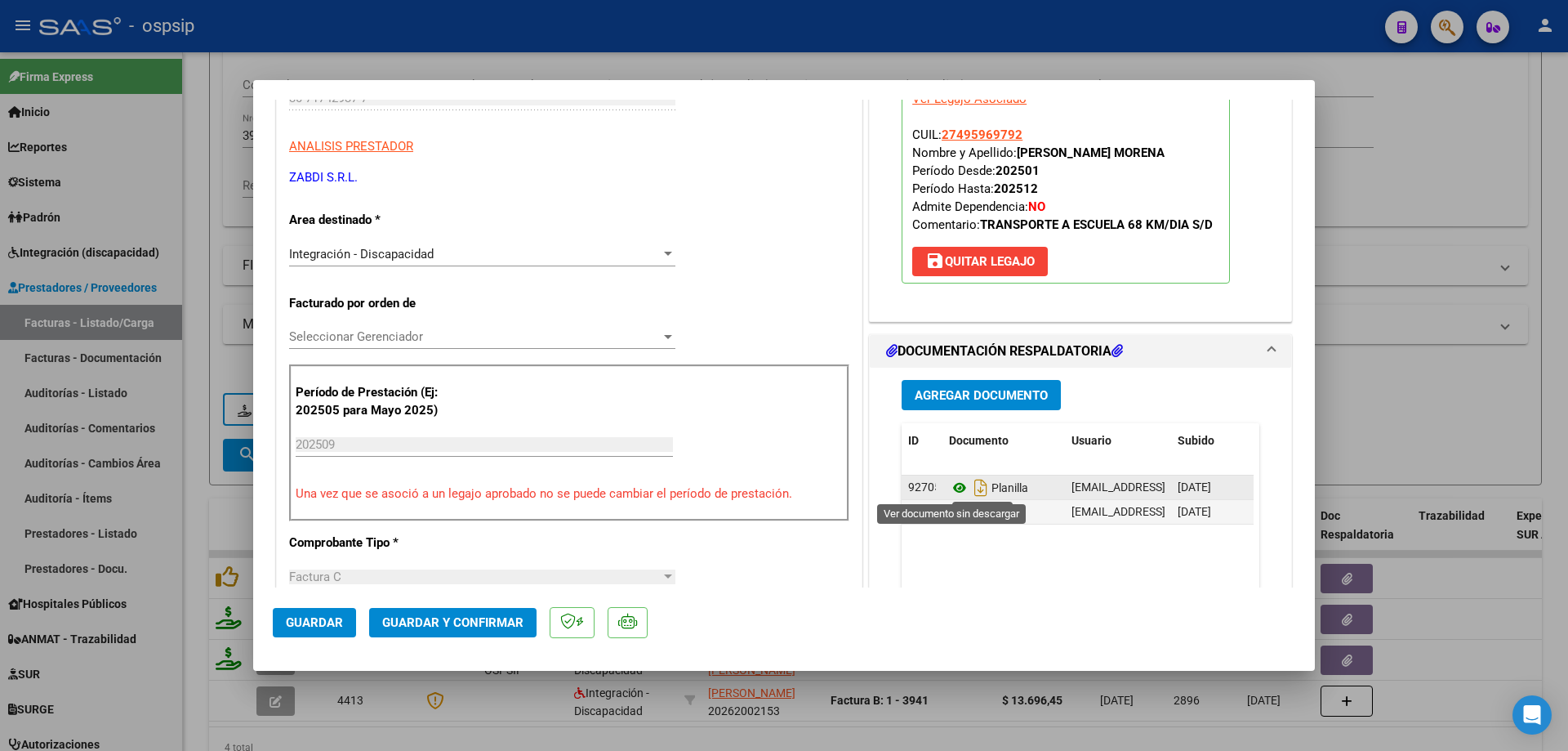
click at [950, 488] on icon at bounding box center [959, 488] width 21 height 20
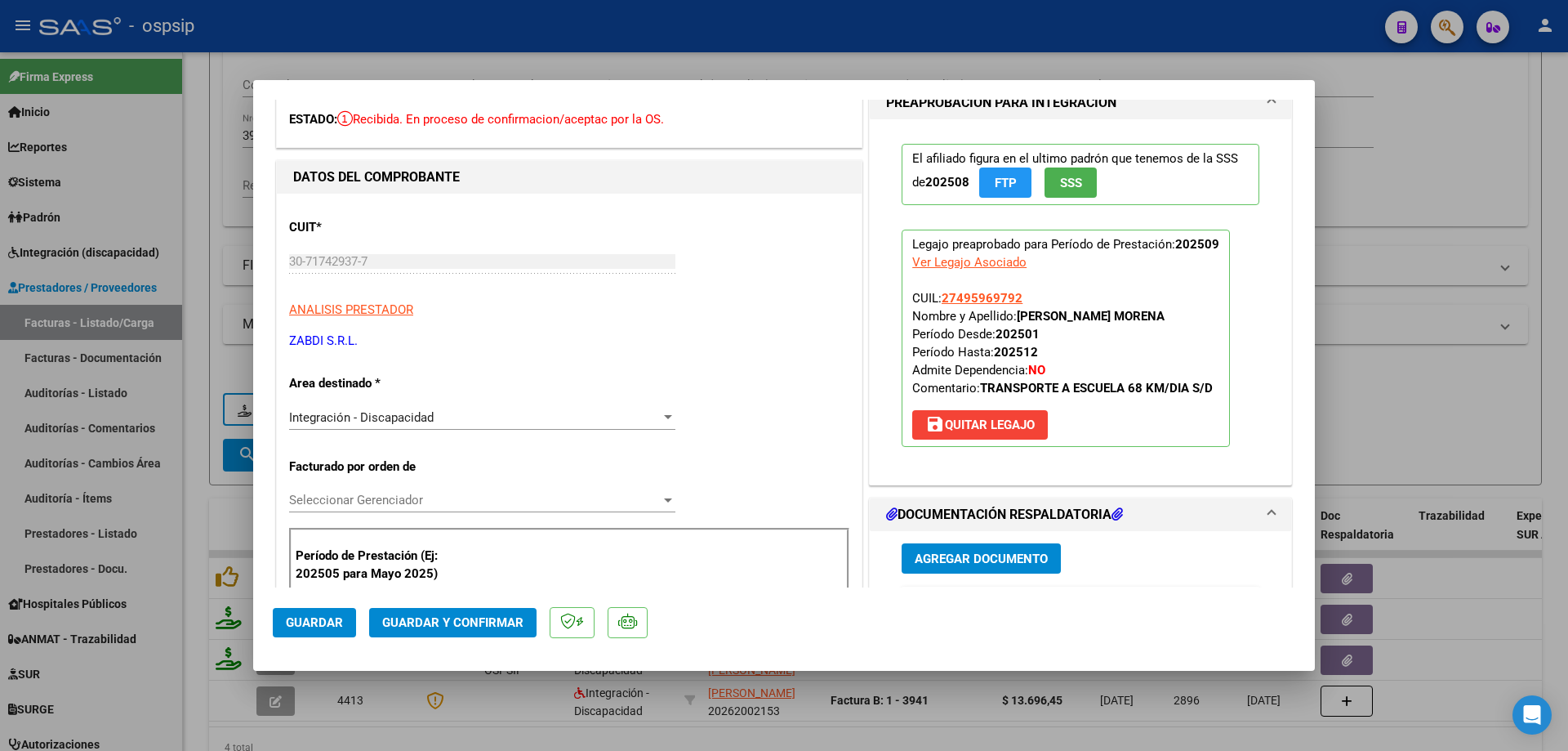
drag, startPoint x: 1024, startPoint y: 297, endPoint x: 936, endPoint y: 299, distance: 88.0
click at [936, 299] on p "Legajo preaprobado para Período de Prestación: 202509 Ver Legajo Asociado CUIL:…" at bounding box center [1066, 338] width 328 height 218
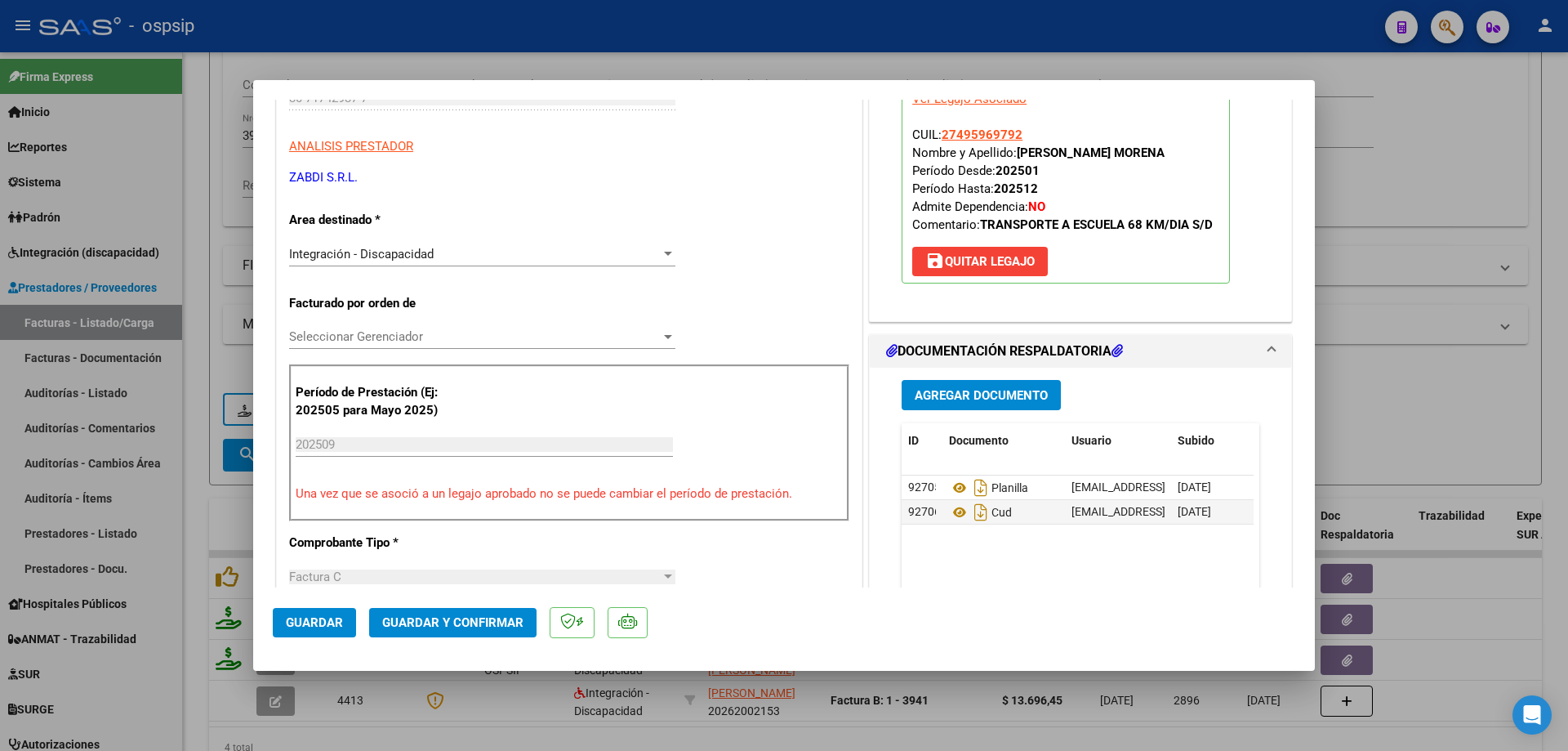
scroll to position [327, 0]
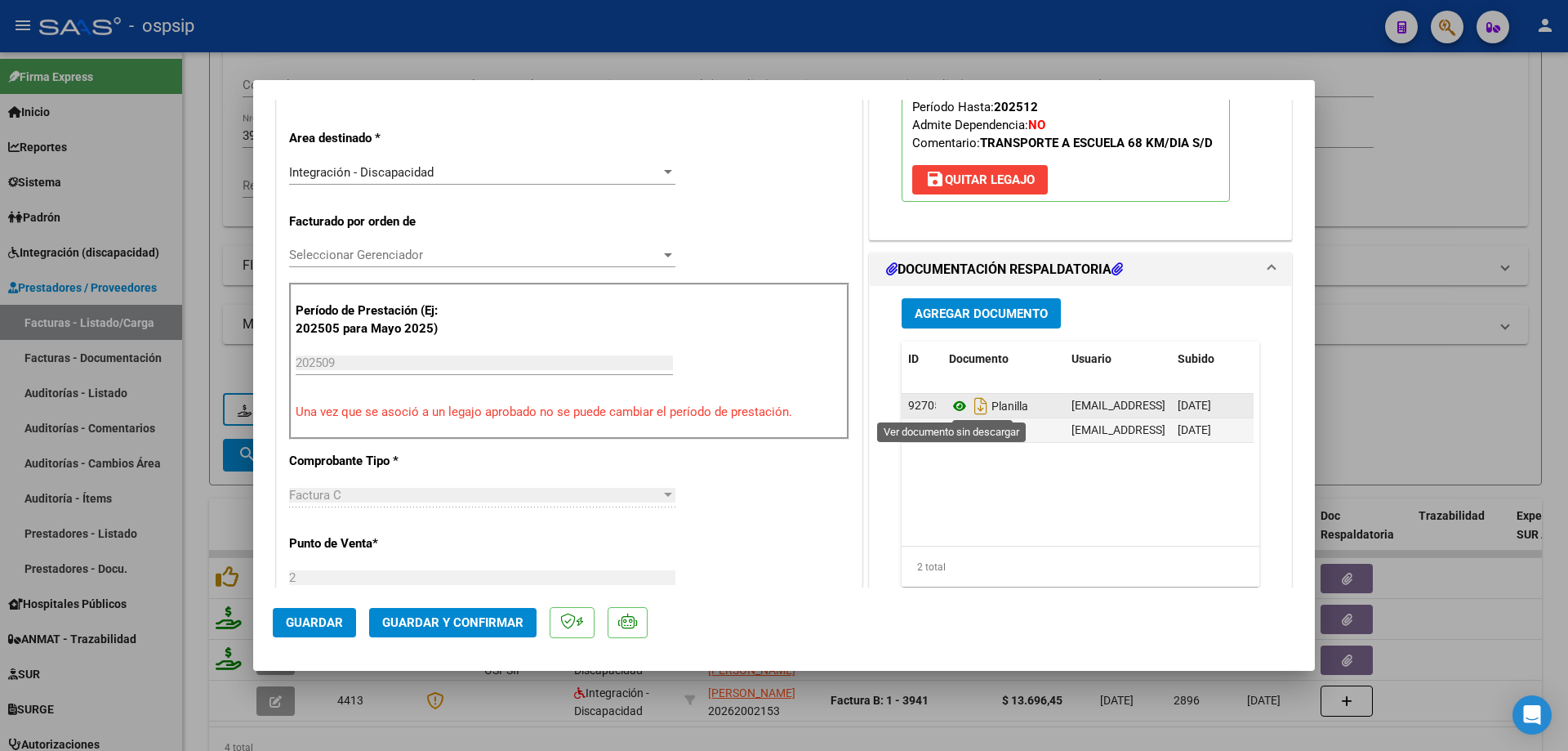
click at [950, 404] on icon at bounding box center [959, 406] width 21 height 20
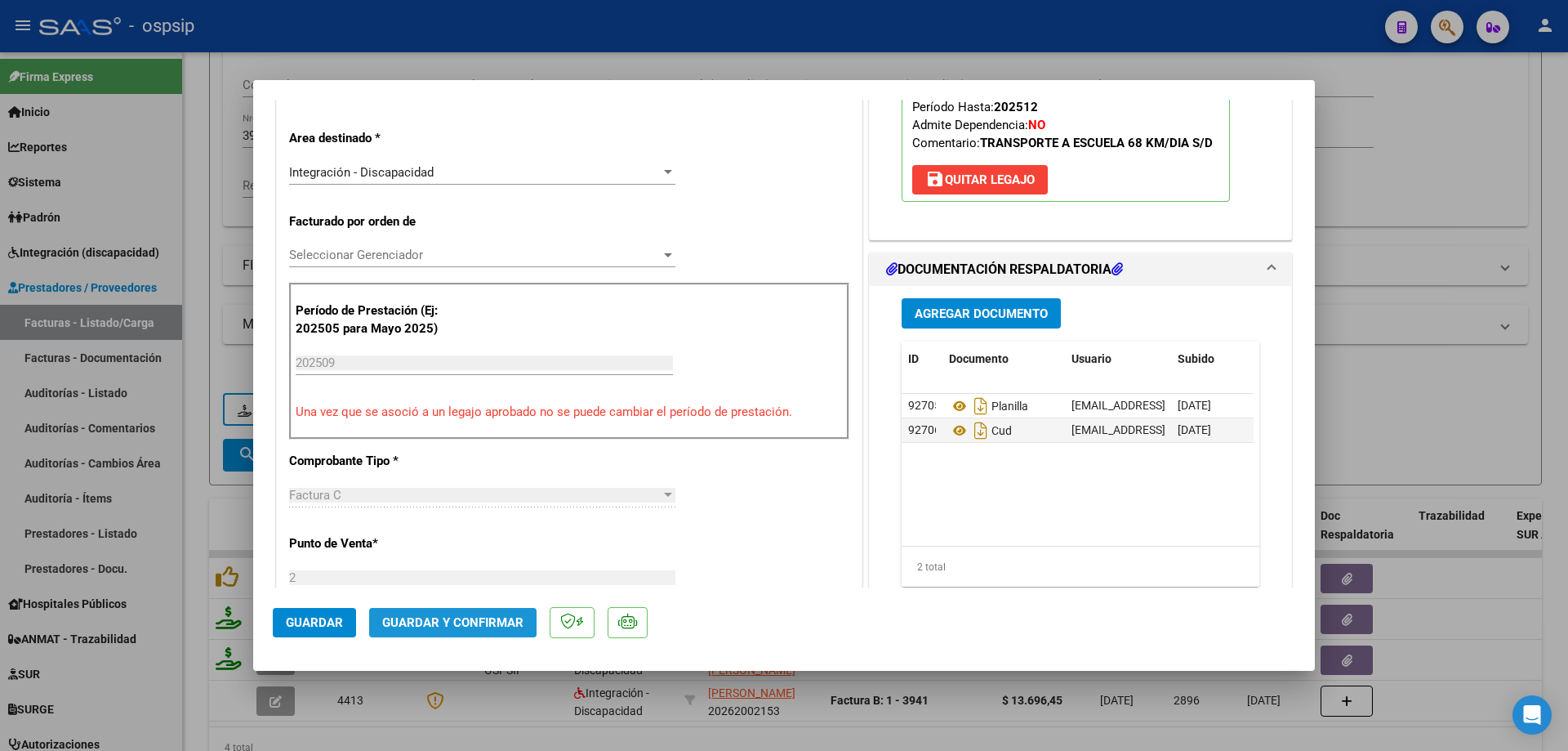
click at [444, 619] on span "Guardar y Confirmar" at bounding box center [453, 622] width 141 height 15
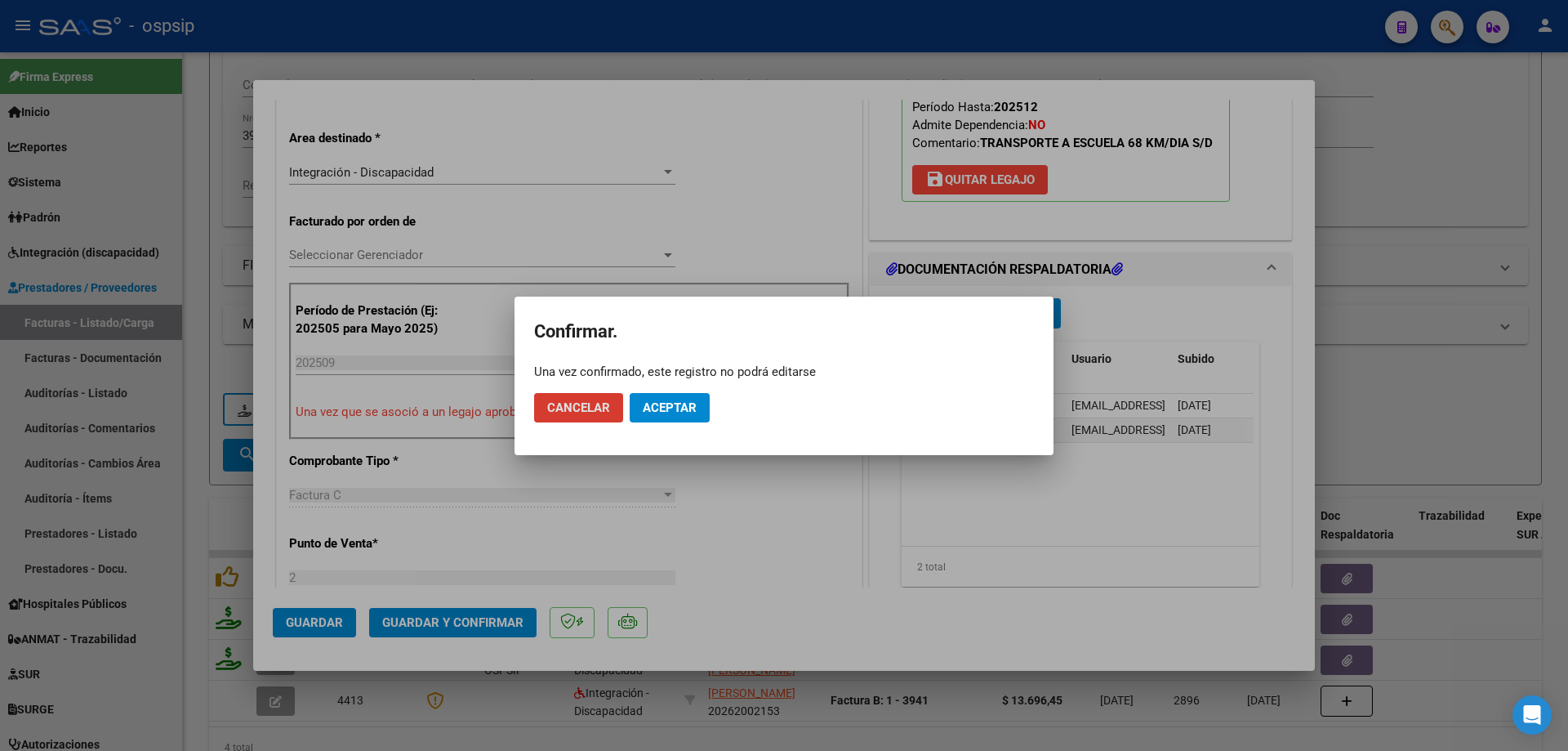
click at [692, 409] on span "Aceptar" at bounding box center [669, 407] width 54 height 15
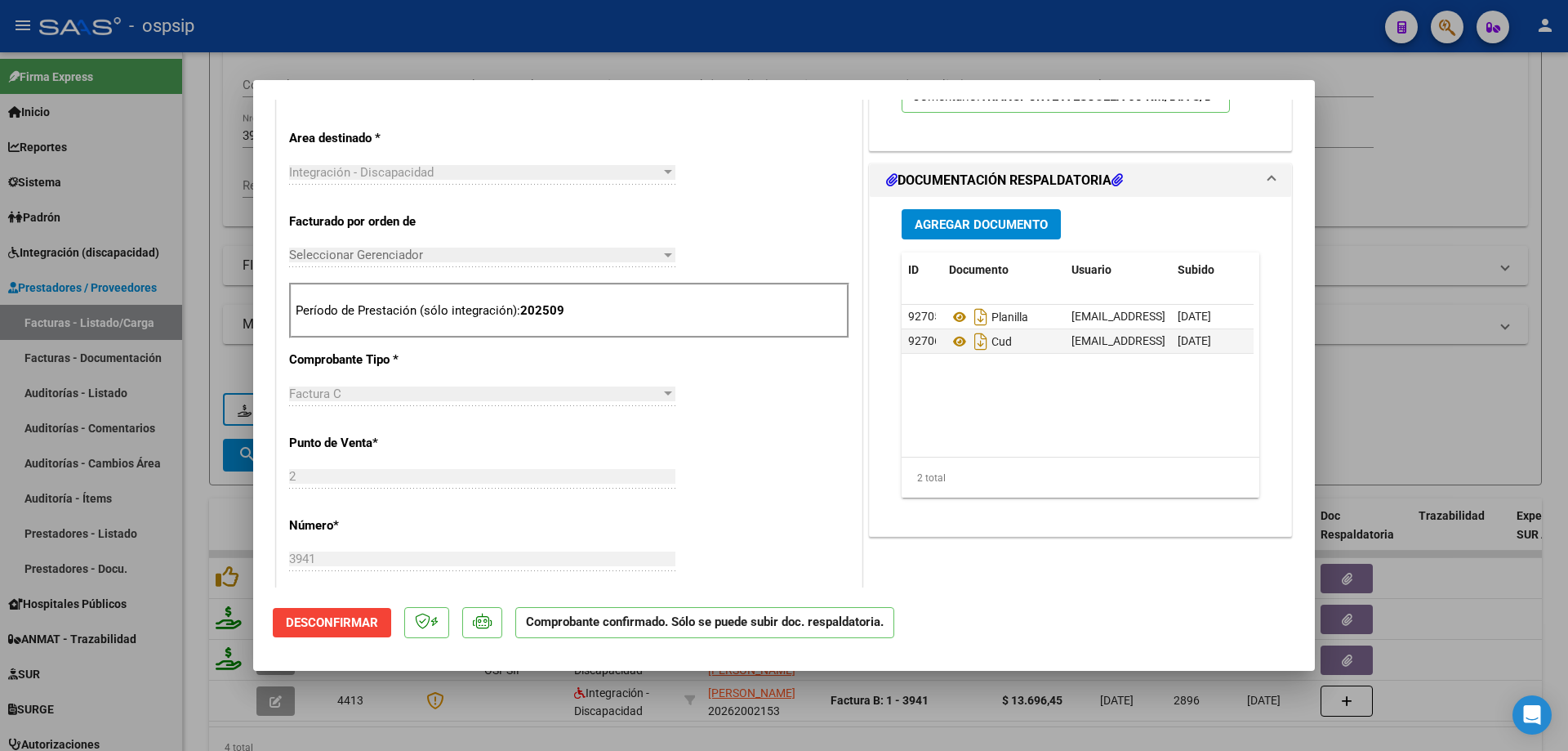
click at [1379, 184] on div at bounding box center [784, 376] width 1568 height 751
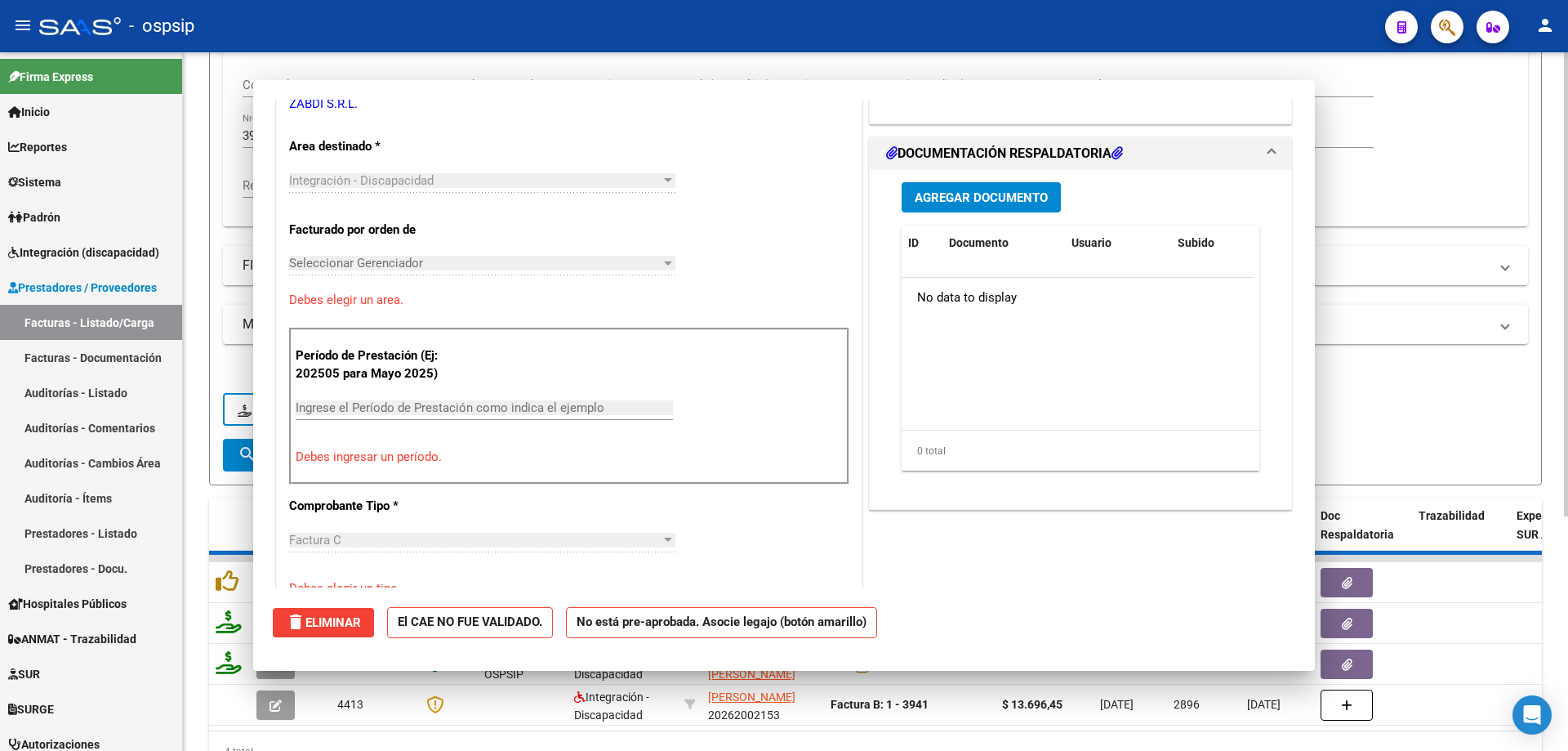
scroll to position [0, 0]
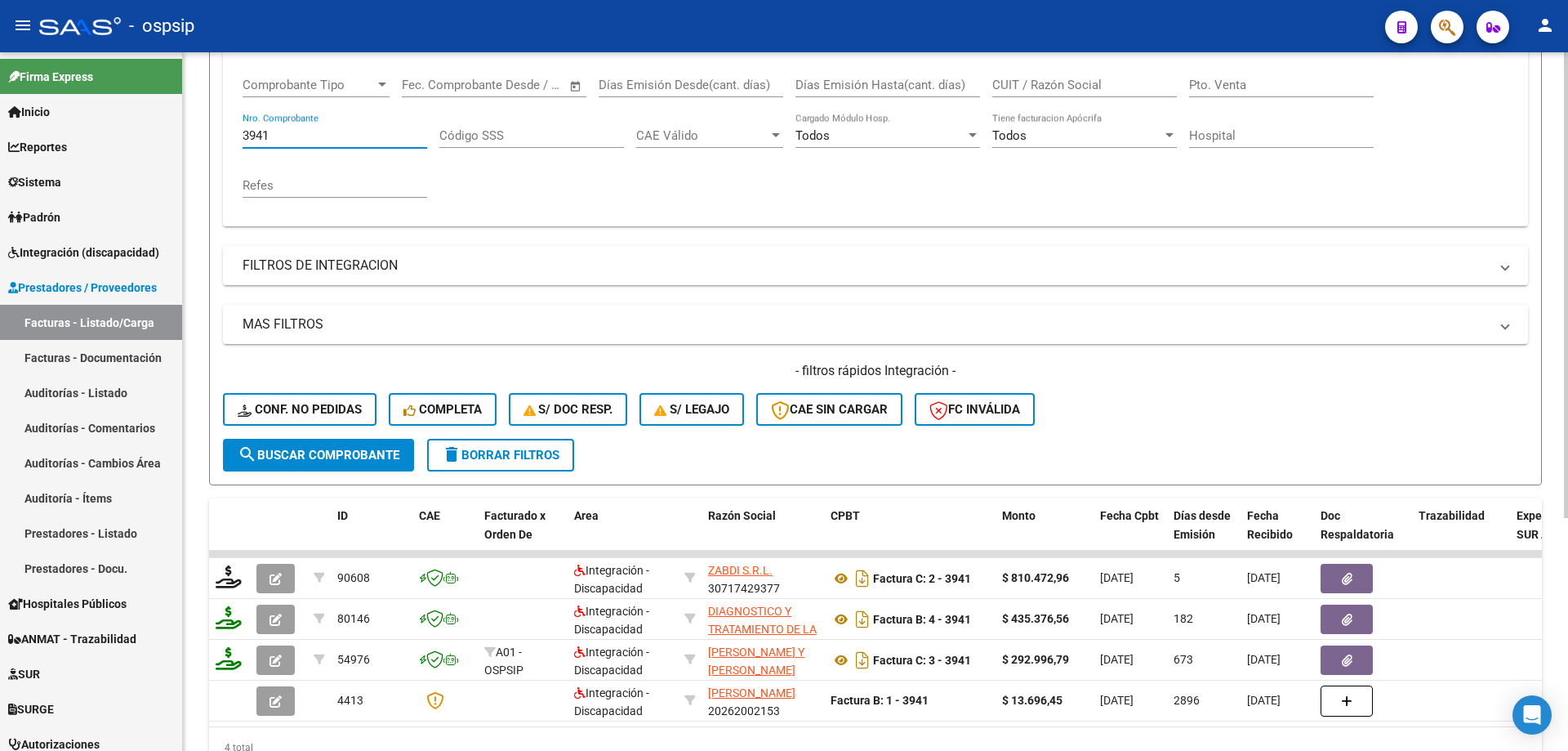
click at [329, 140] on input "3941" at bounding box center [336, 135] width 185 height 15
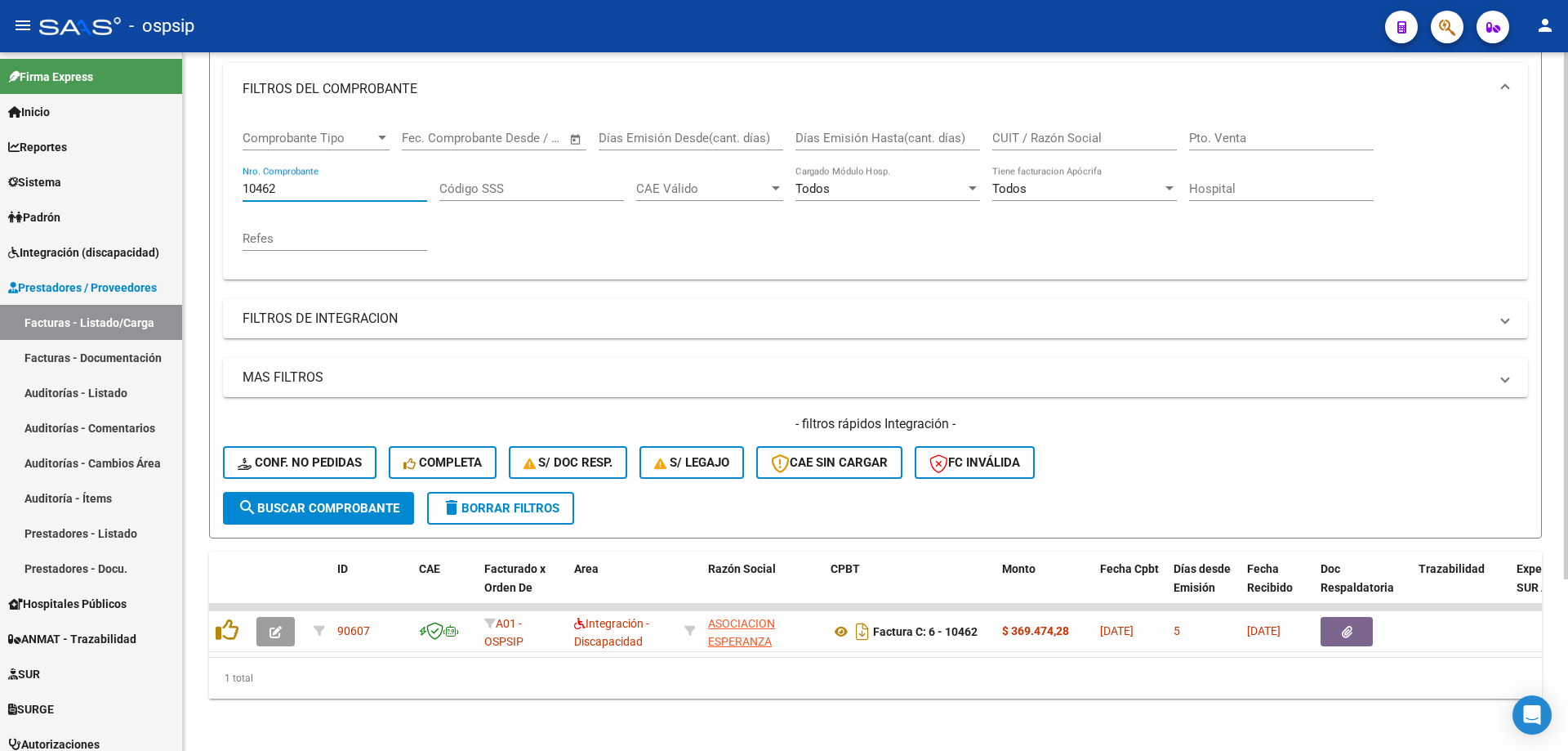
scroll to position [227, 0]
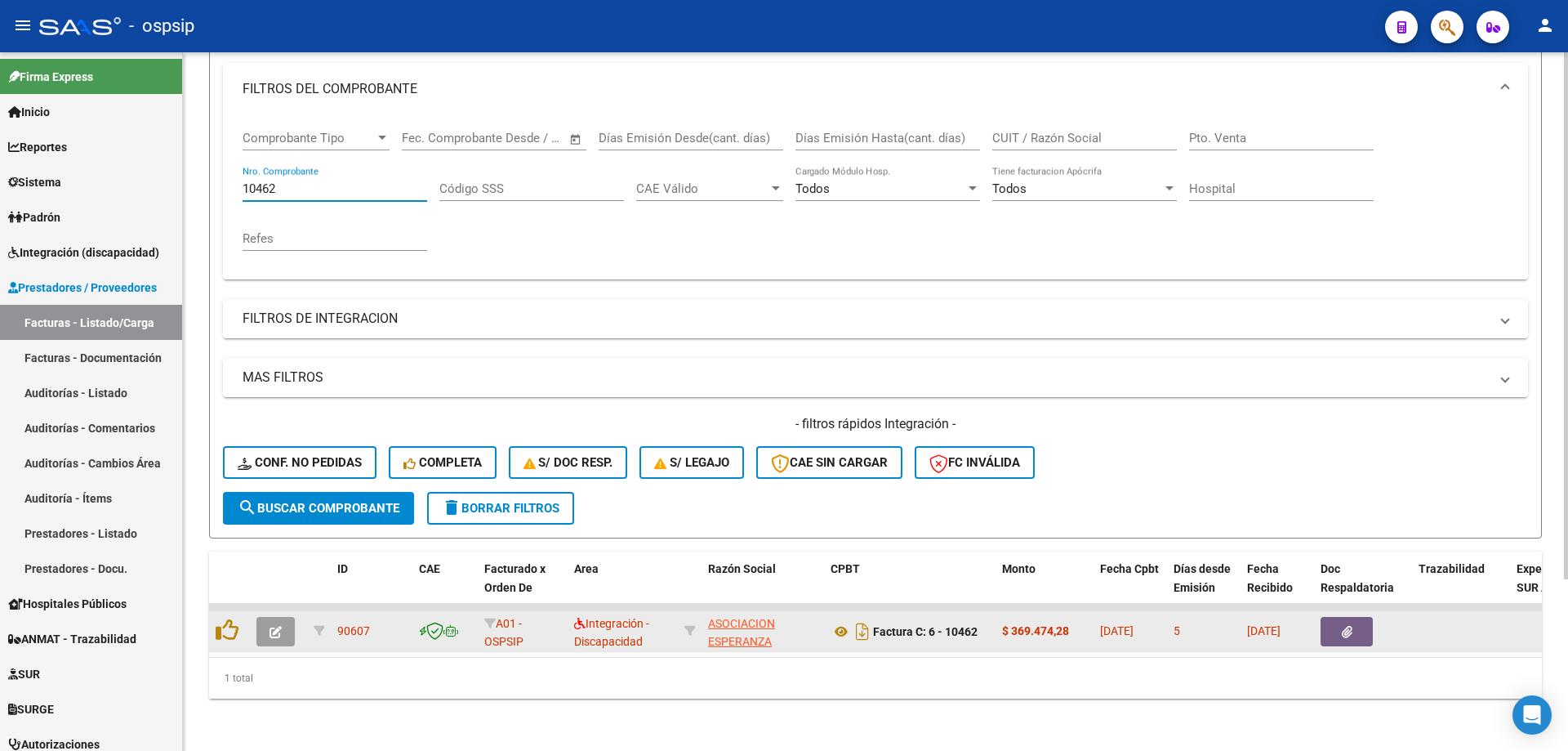
click at [277, 626] on icon "button" at bounding box center [276, 632] width 13 height 13
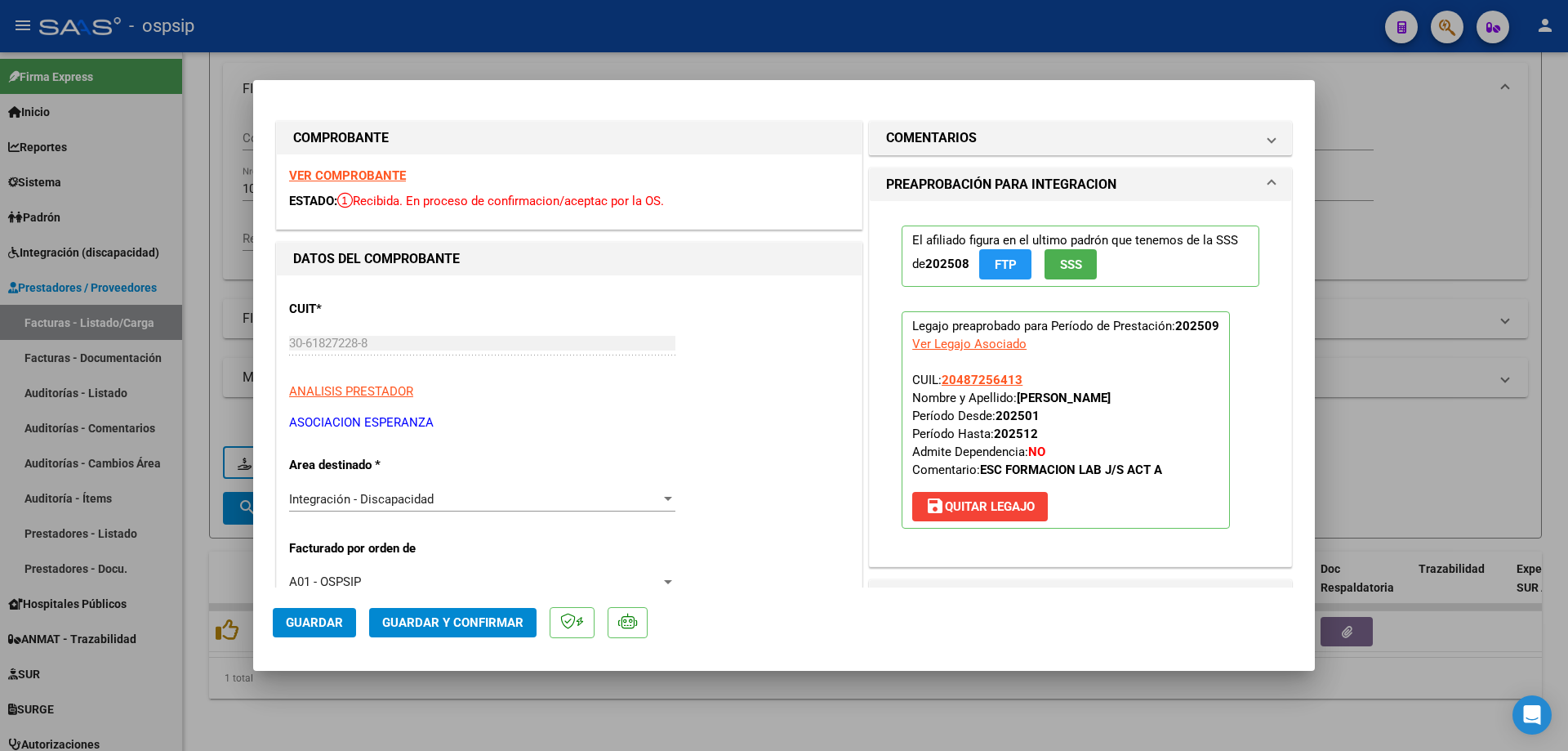
click at [1074, 270] on span "SSS" at bounding box center [1071, 265] width 22 height 15
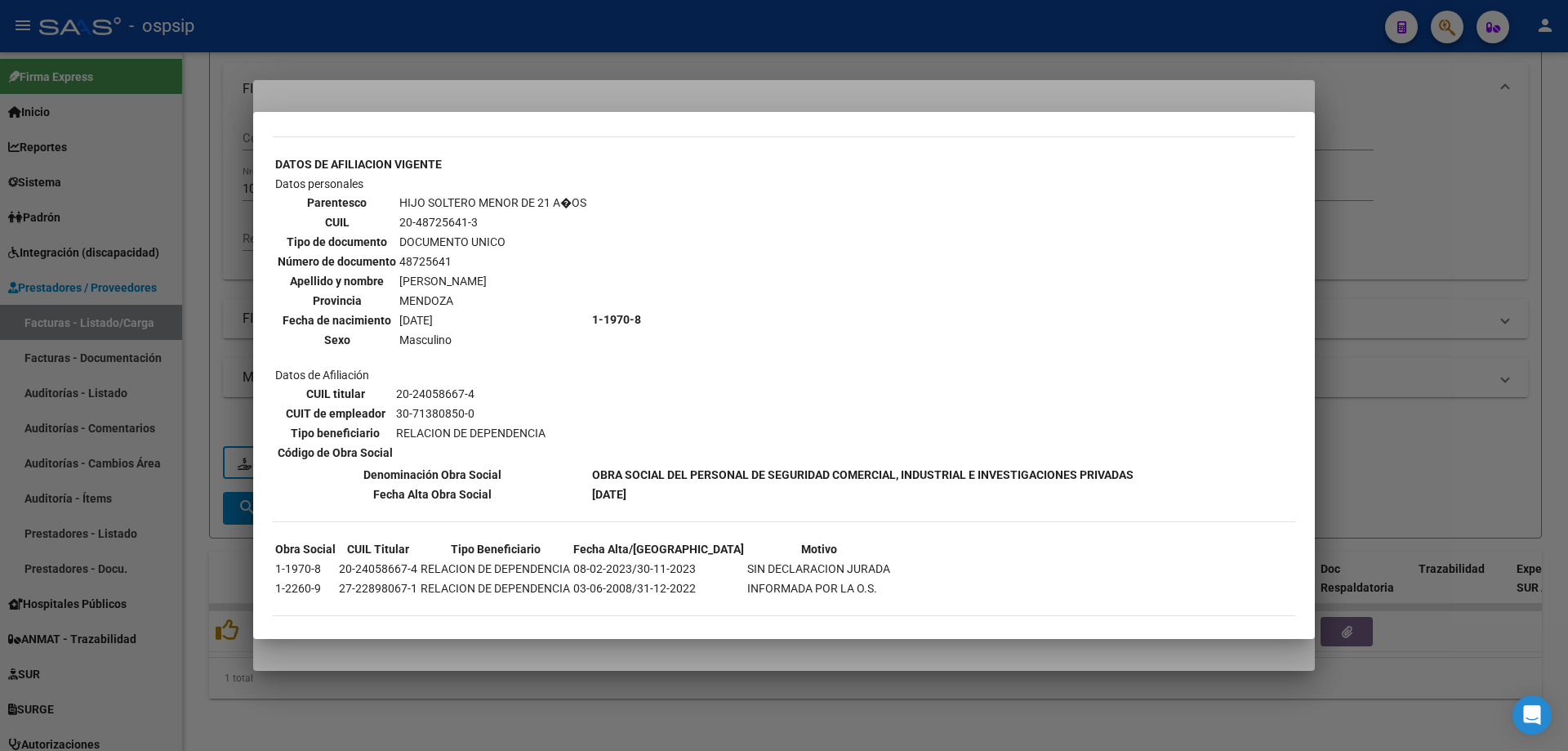
scroll to position [936, 0]
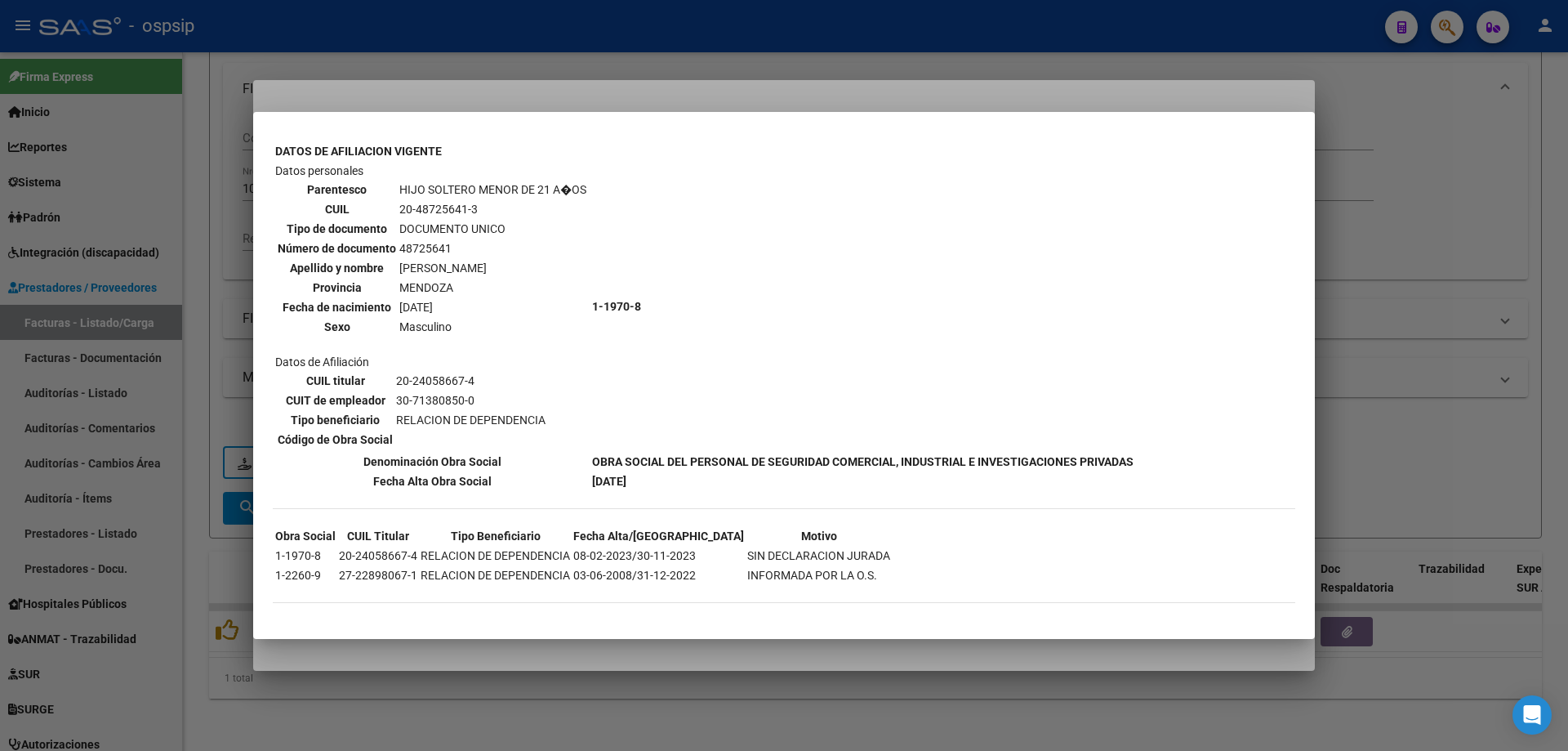
click at [1502, 180] on div at bounding box center [784, 376] width 1568 height 751
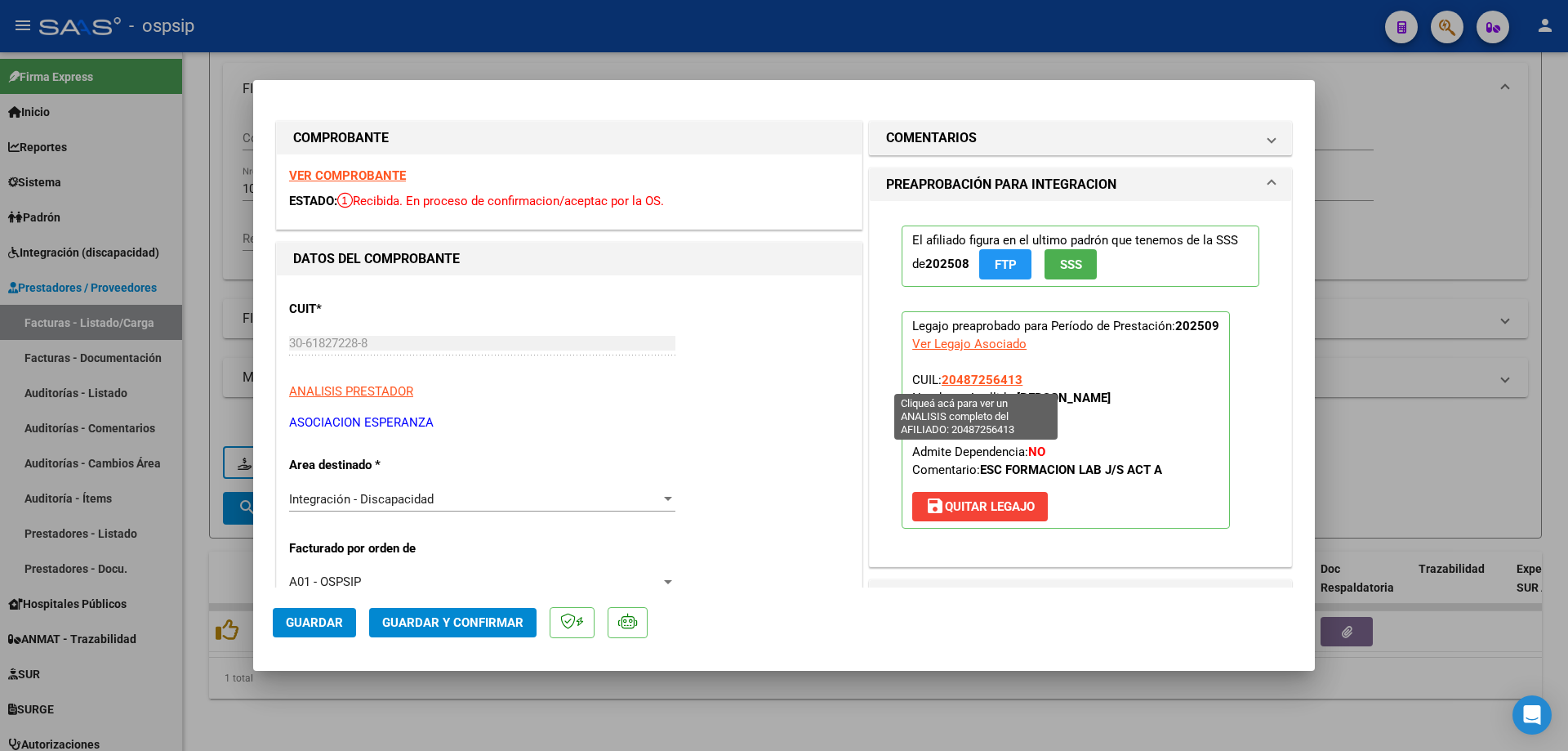
click at [992, 377] on span "20487256413" at bounding box center [981, 380] width 81 height 15
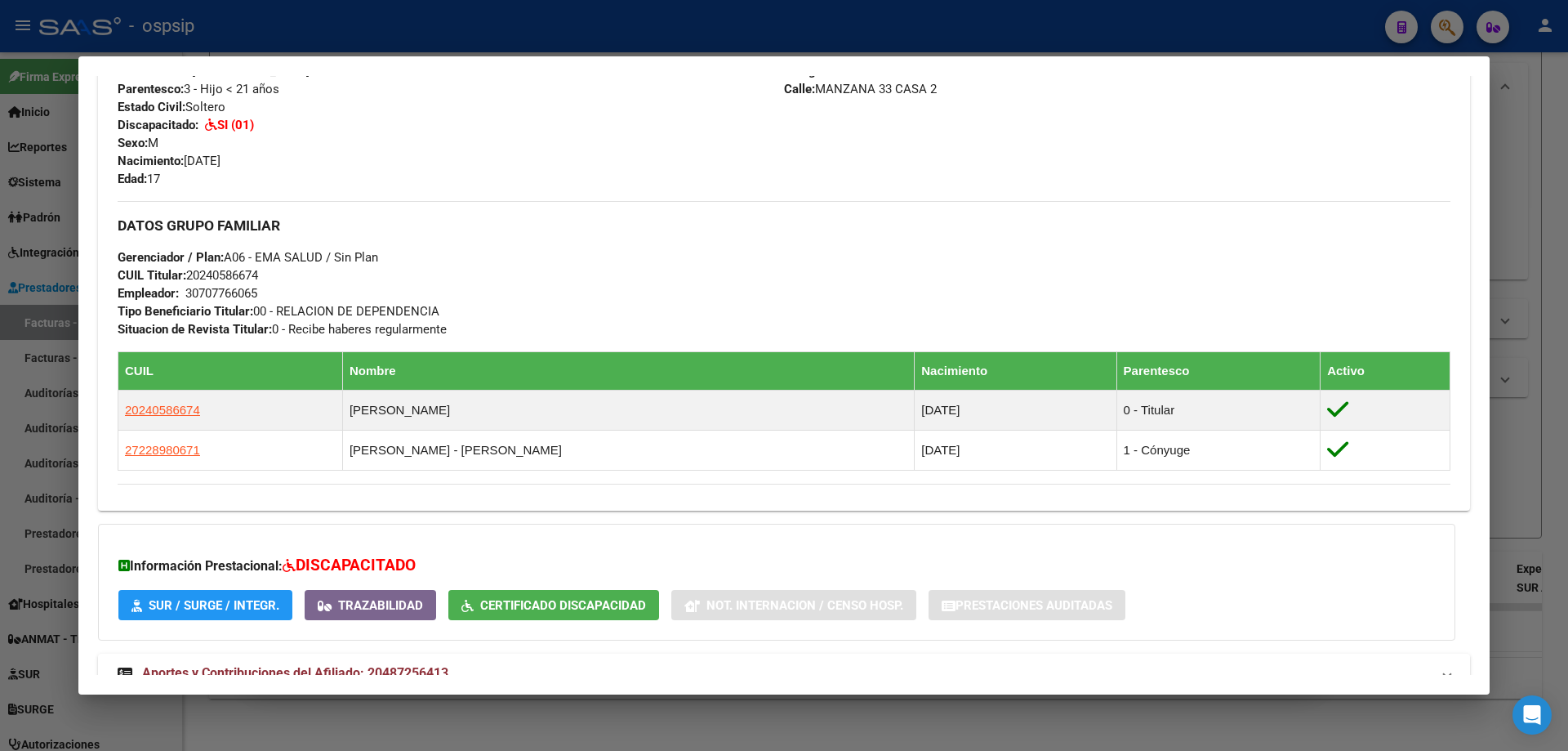
scroll to position [702, 0]
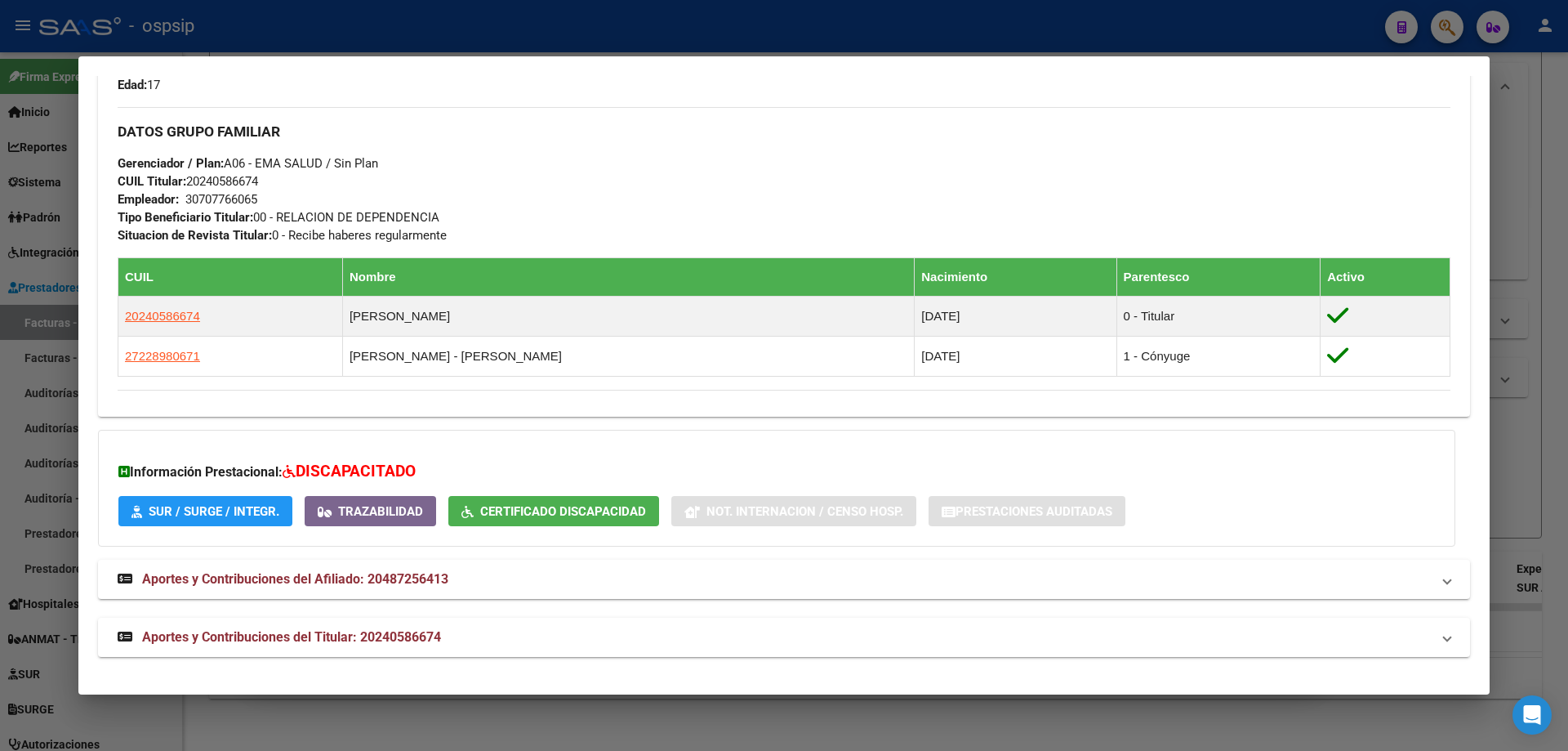
click at [1526, 253] on div at bounding box center [784, 376] width 1568 height 751
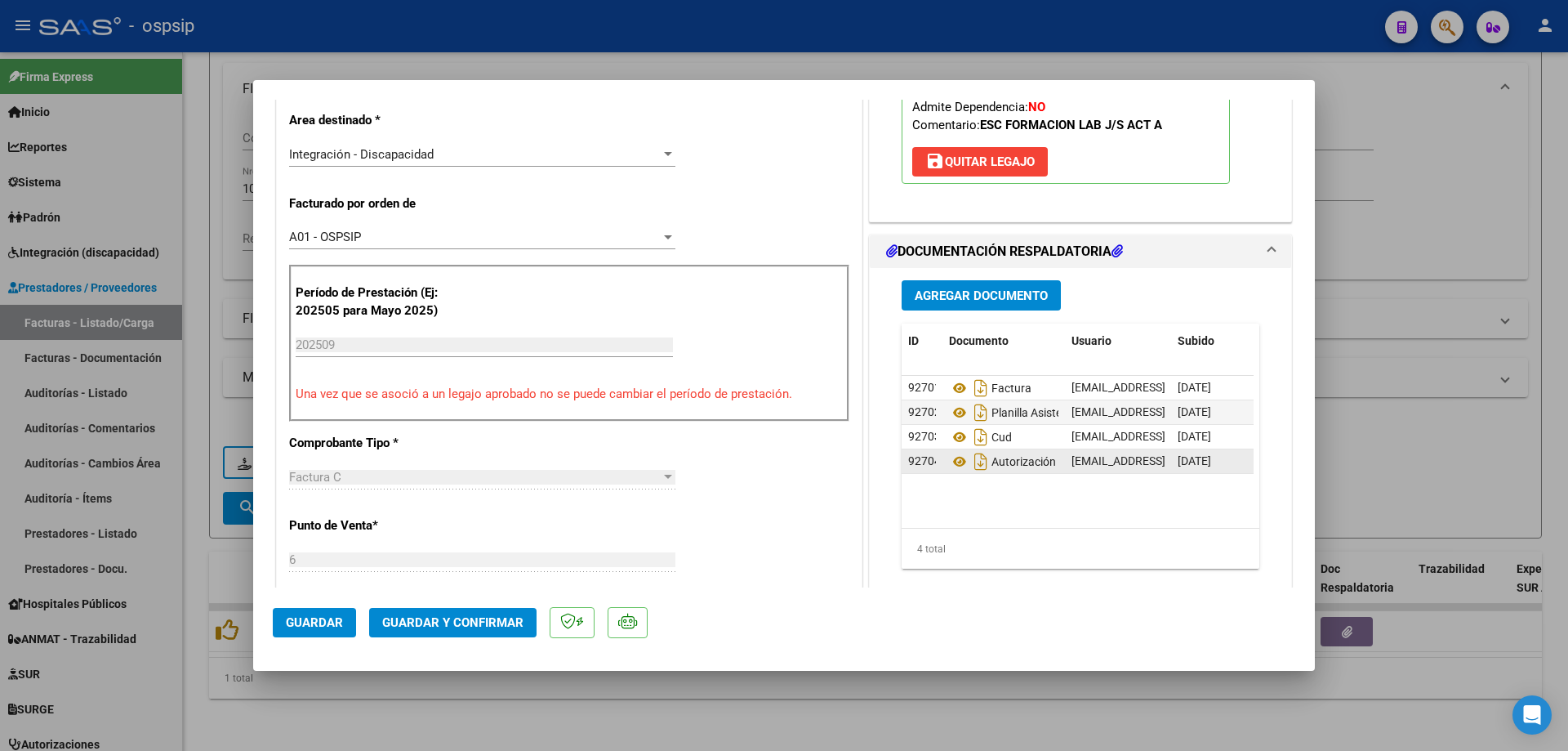
scroll to position [408, 0]
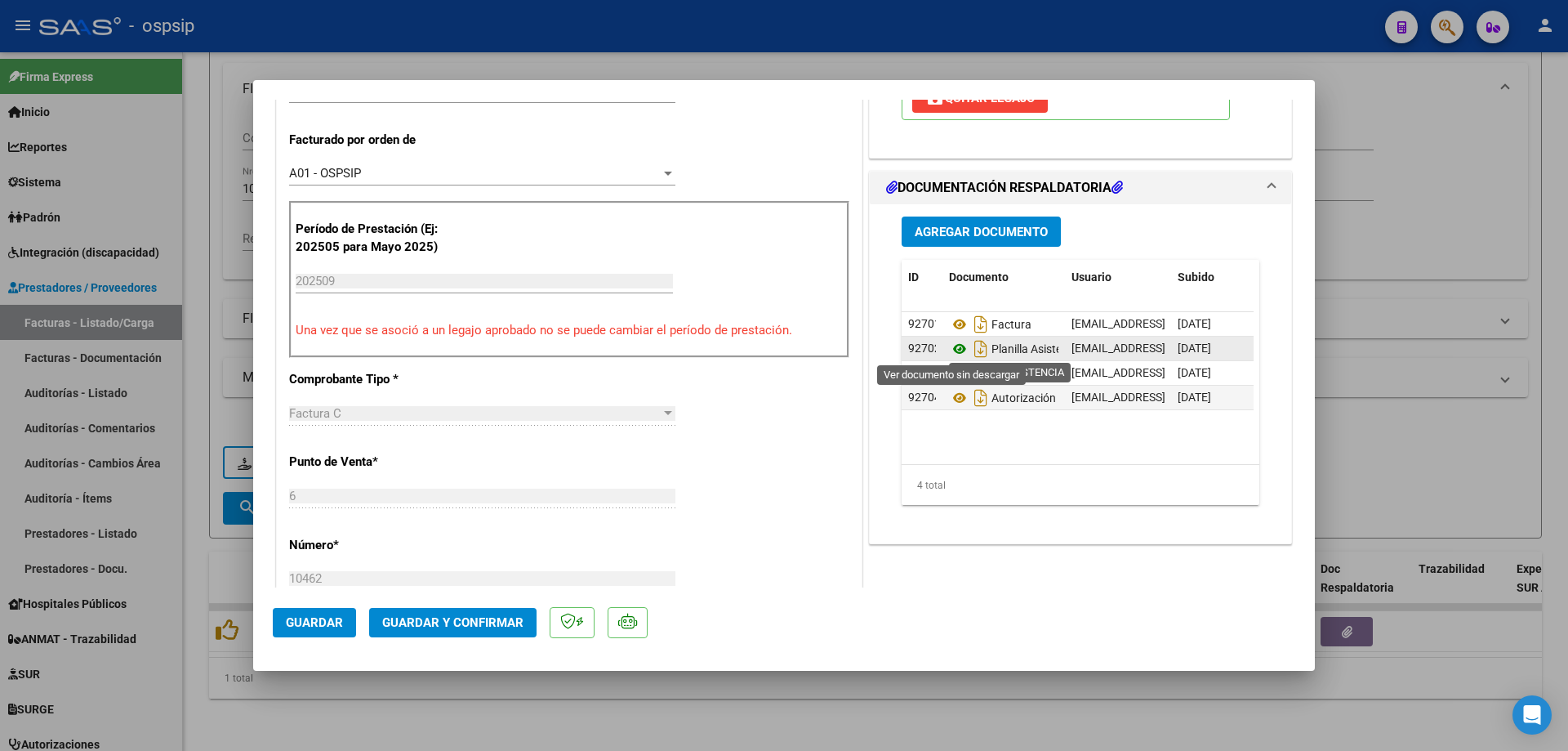
click at [953, 348] on icon at bounding box center [959, 349] width 21 height 20
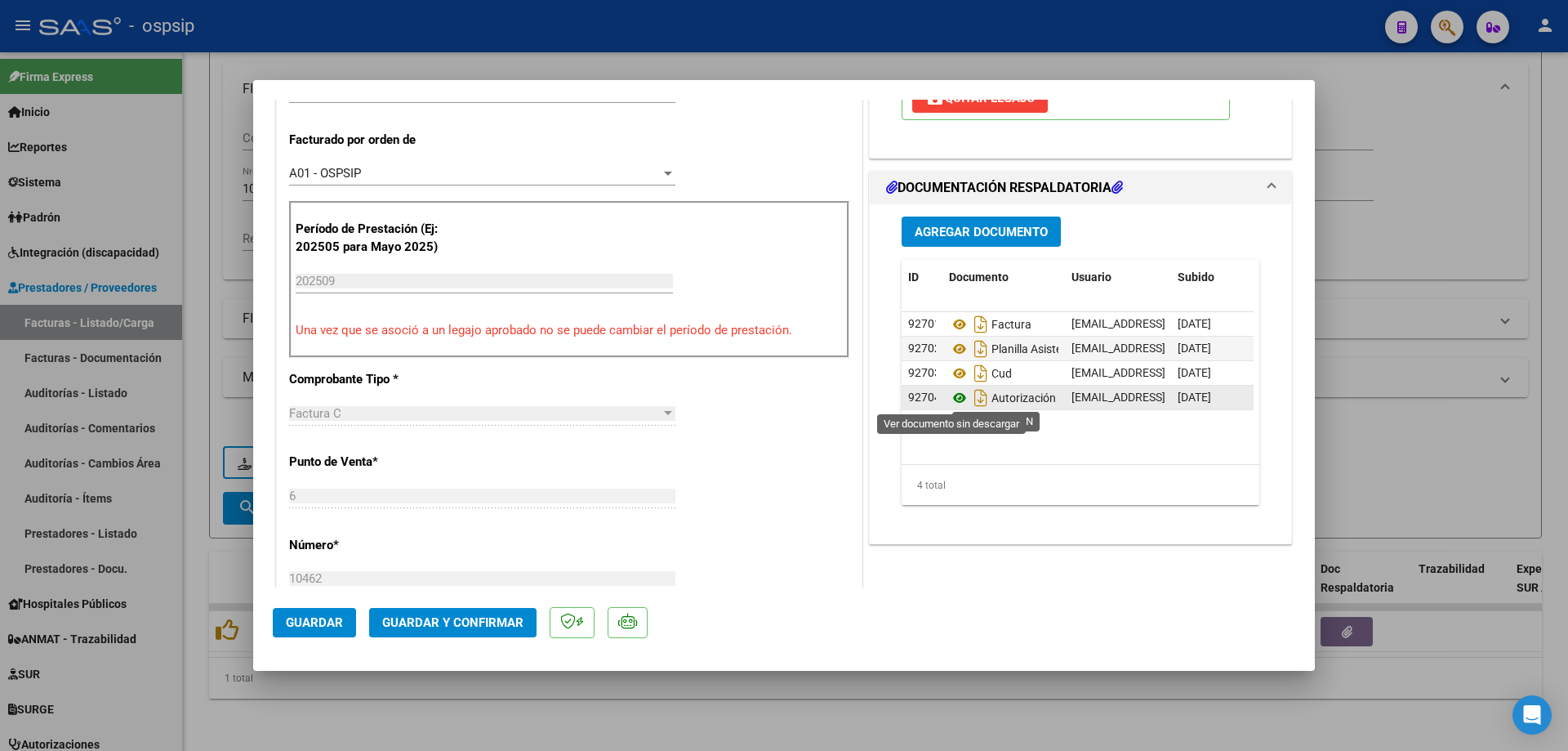
click at [950, 397] on icon at bounding box center [959, 398] width 21 height 20
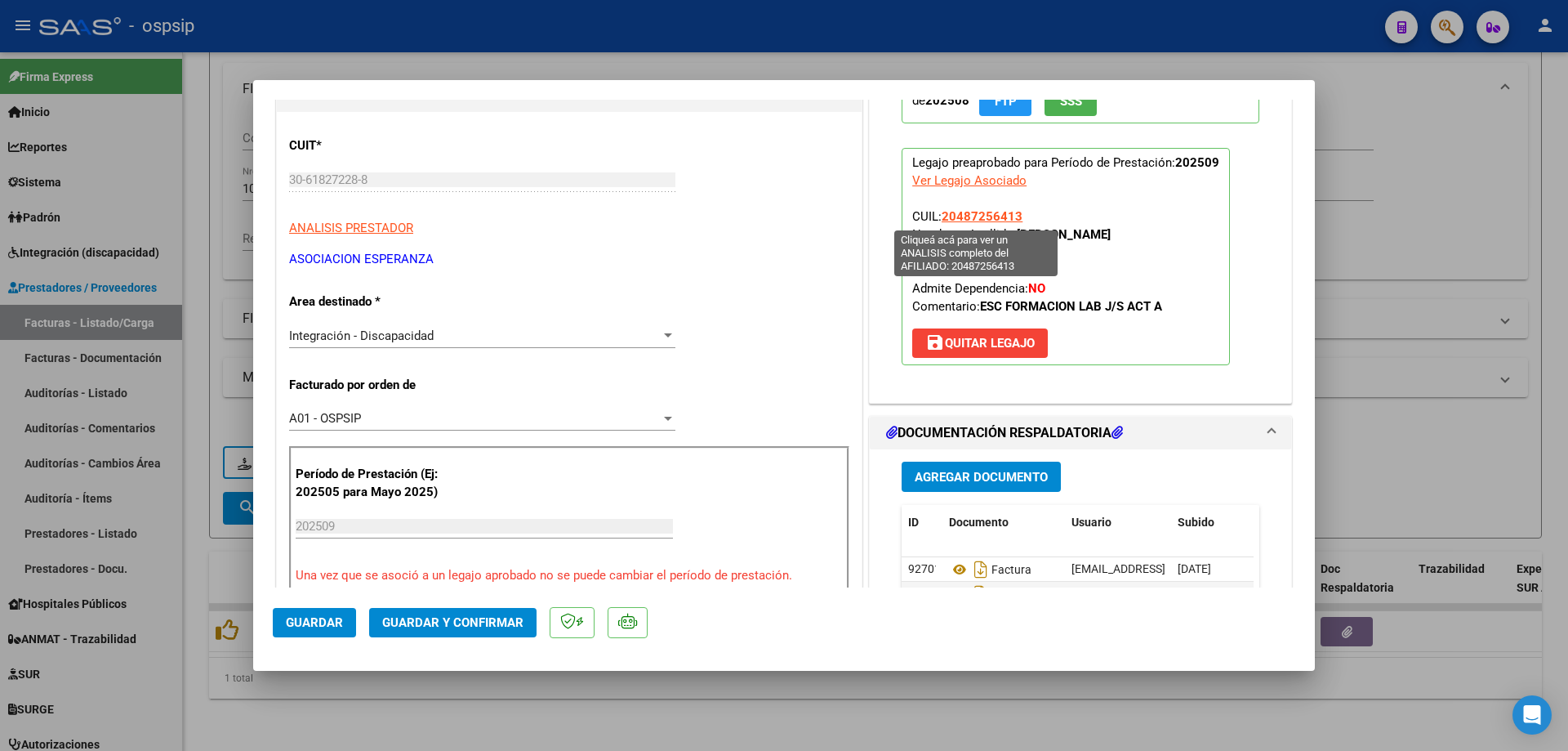
drag, startPoint x: 1023, startPoint y: 210, endPoint x: 938, endPoint y: 211, distance: 85.0
click at [938, 211] on p "Legajo preaprobado para Período de Prestación: 202509 Ver Legajo Asociado CUIL:…" at bounding box center [1066, 257] width 328 height 218
click at [491, 611] on button "Guardar y Confirmar" at bounding box center [453, 622] width 168 height 29
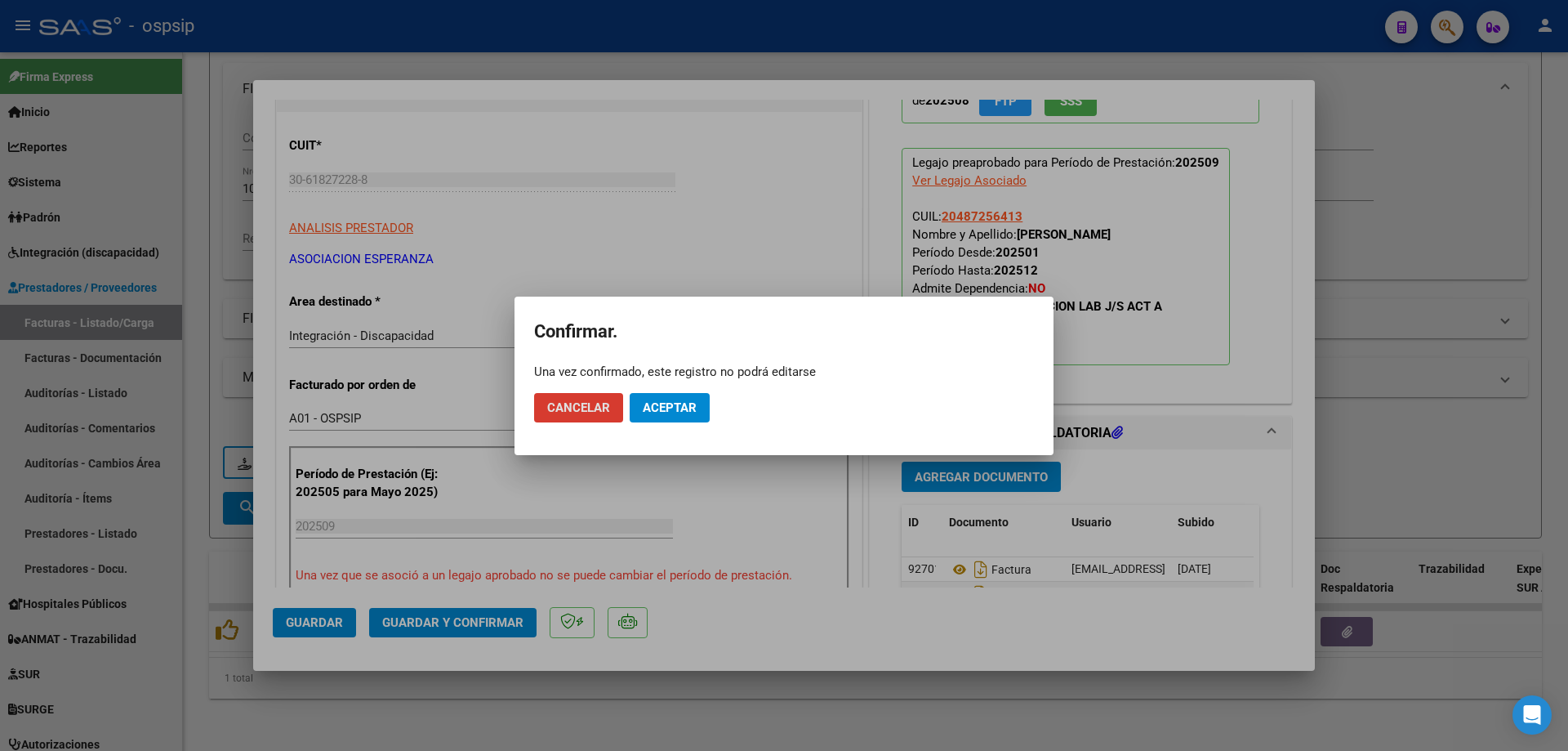
click at [669, 418] on button "Aceptar" at bounding box center [669, 407] width 80 height 29
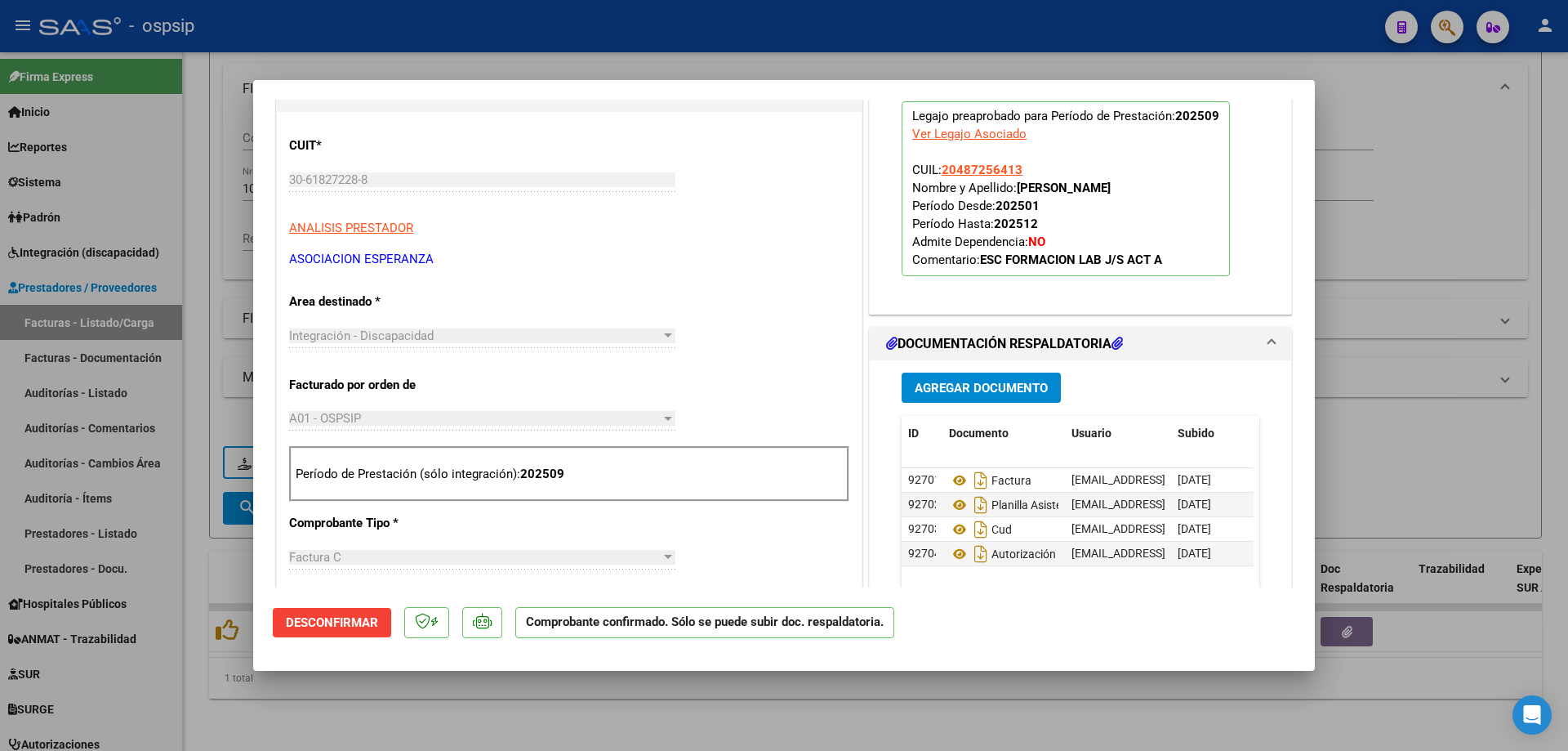
click at [1488, 366] on div at bounding box center [784, 376] width 1568 height 751
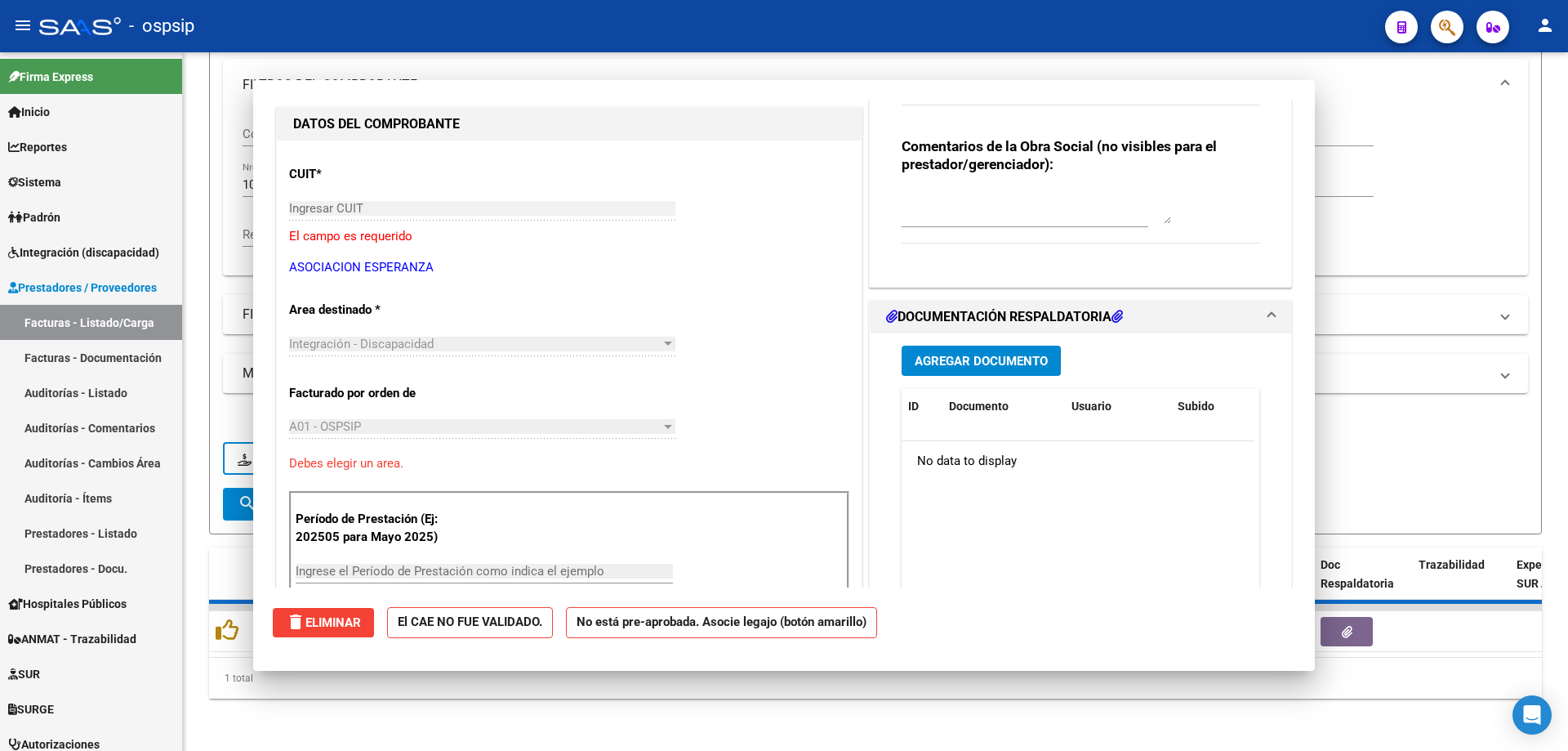
scroll to position [0, 0]
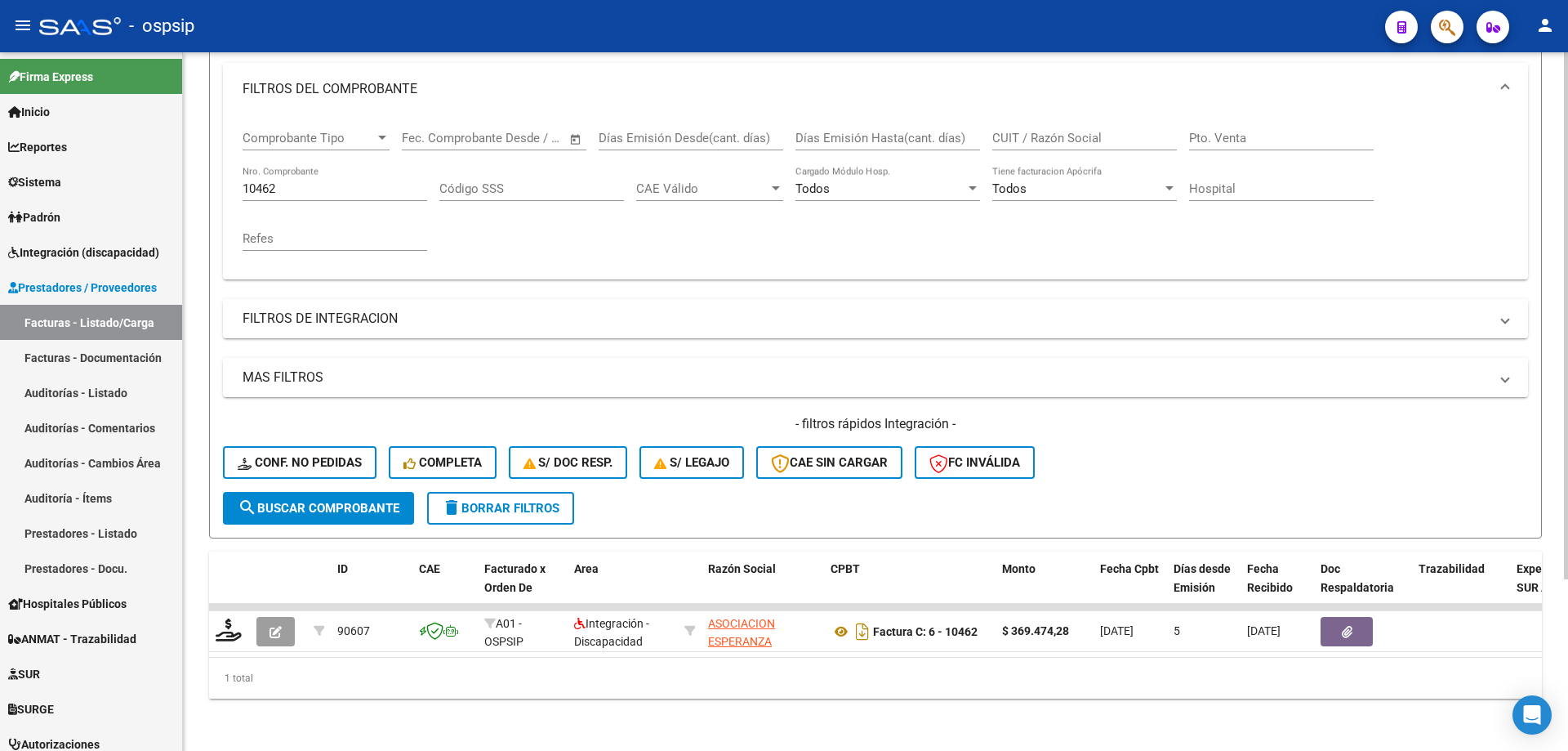
click at [307, 186] on div "10462 Nro. Comprobante" at bounding box center [336, 183] width 185 height 35
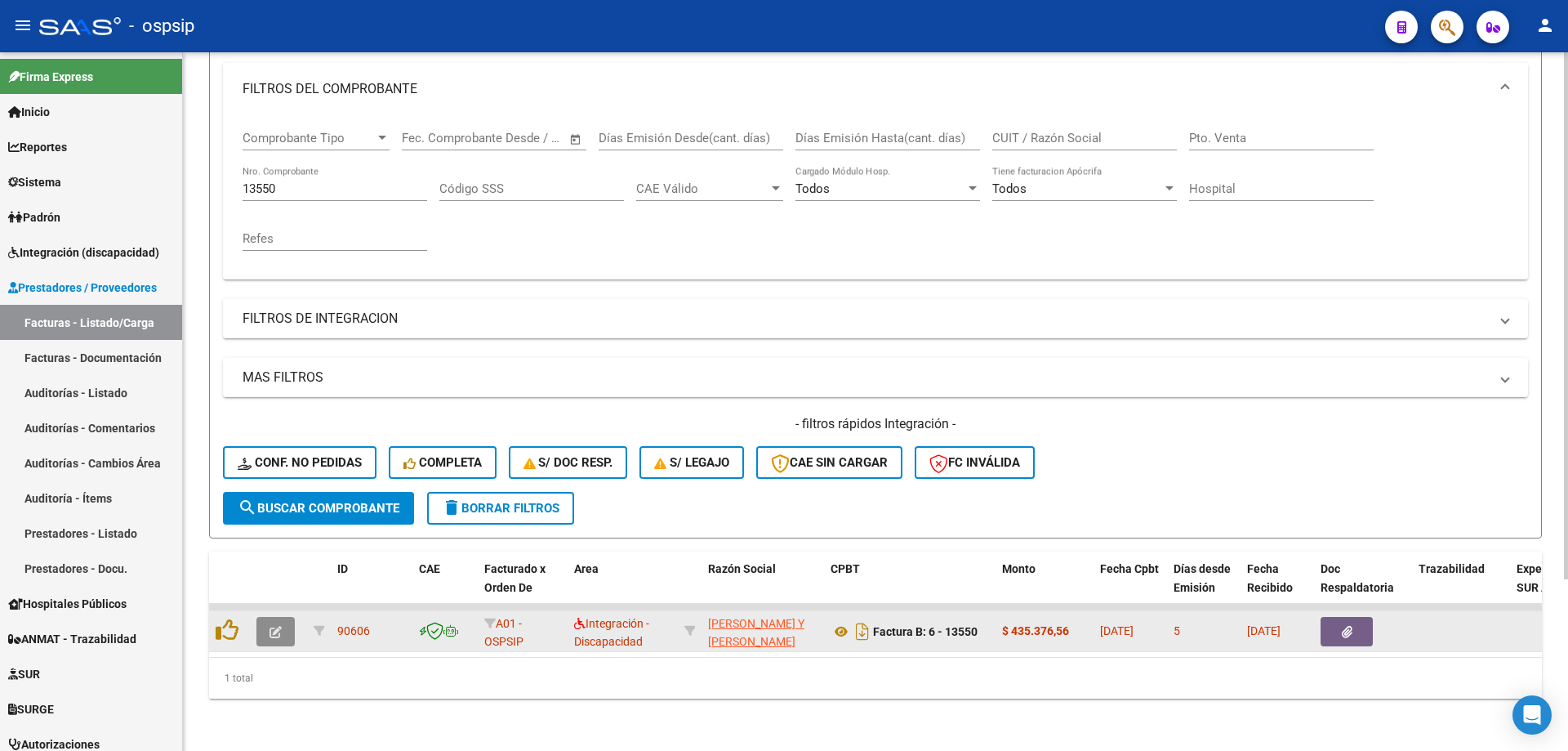
click at [286, 617] on button "button" at bounding box center [276, 631] width 38 height 29
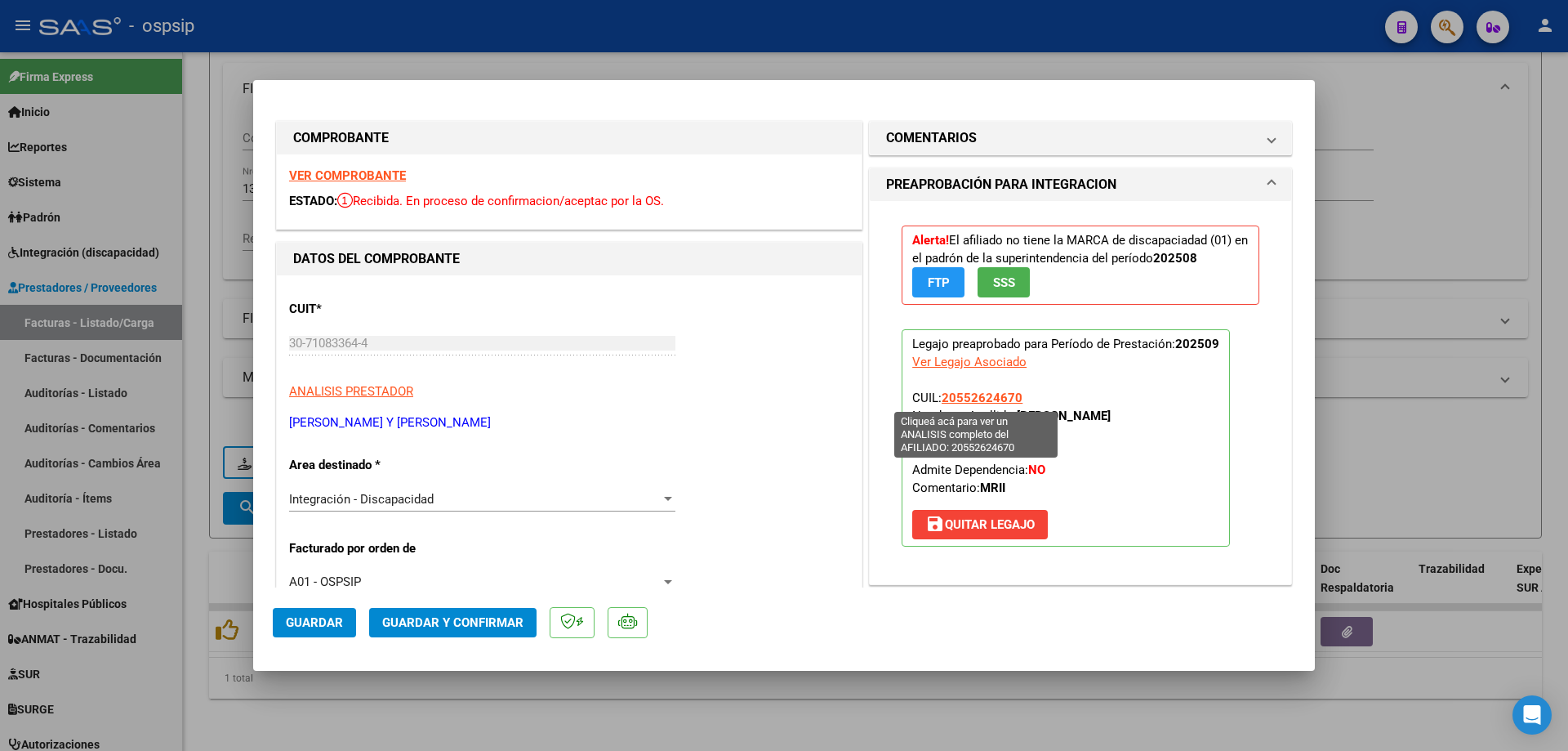
click at [993, 391] on span "20552624670" at bounding box center [981, 398] width 81 height 15
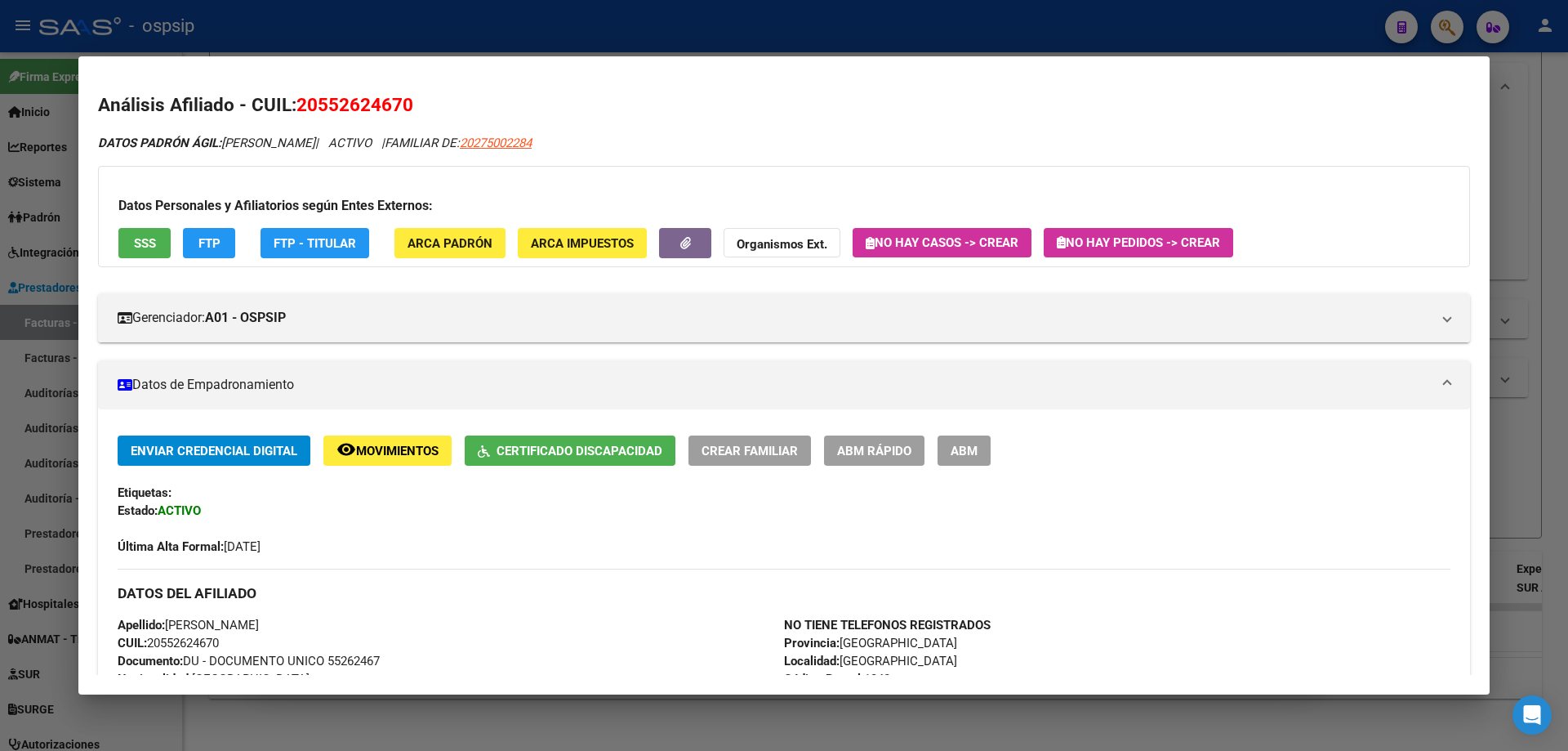
scroll to position [408, 0]
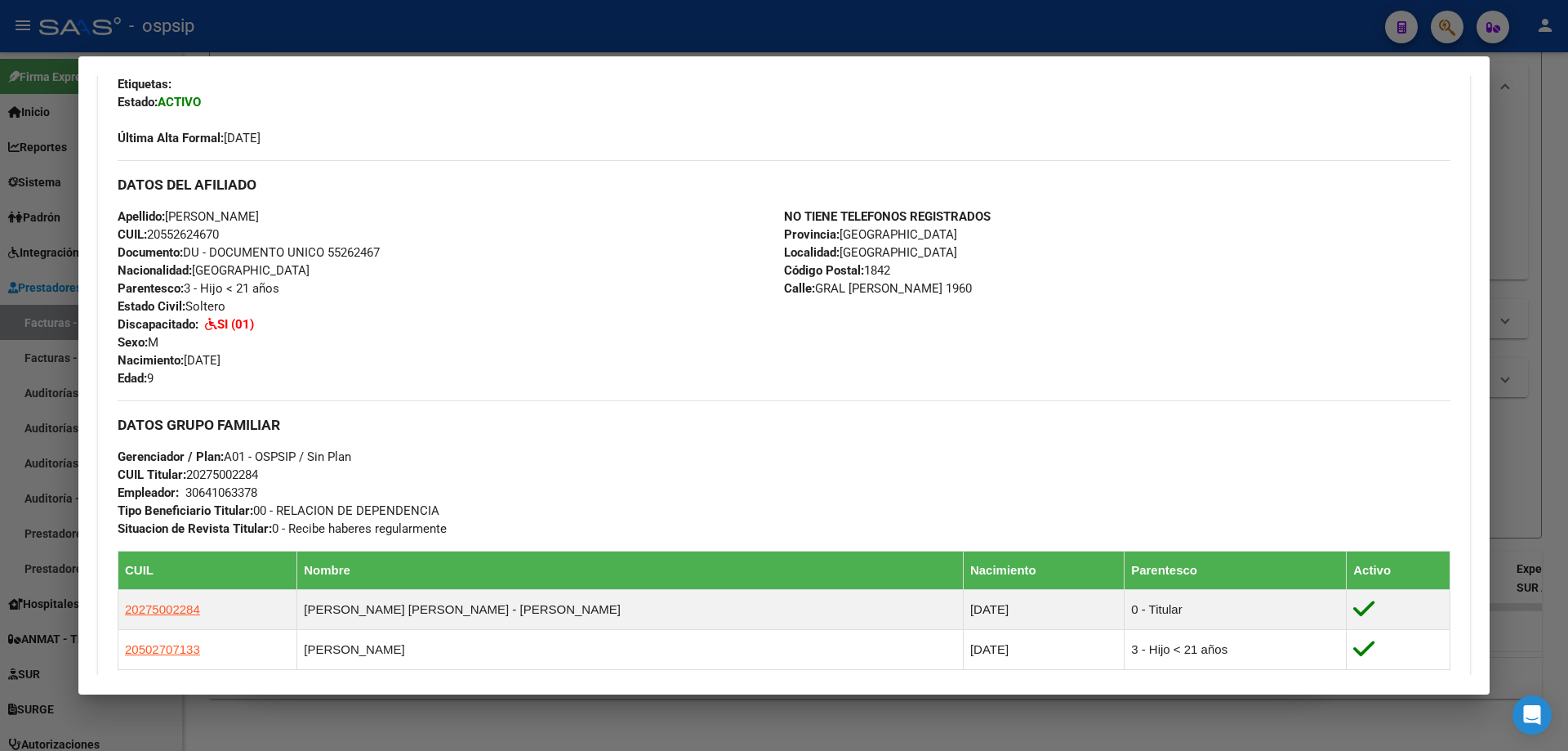
click at [1567, 308] on div at bounding box center [784, 376] width 1568 height 751
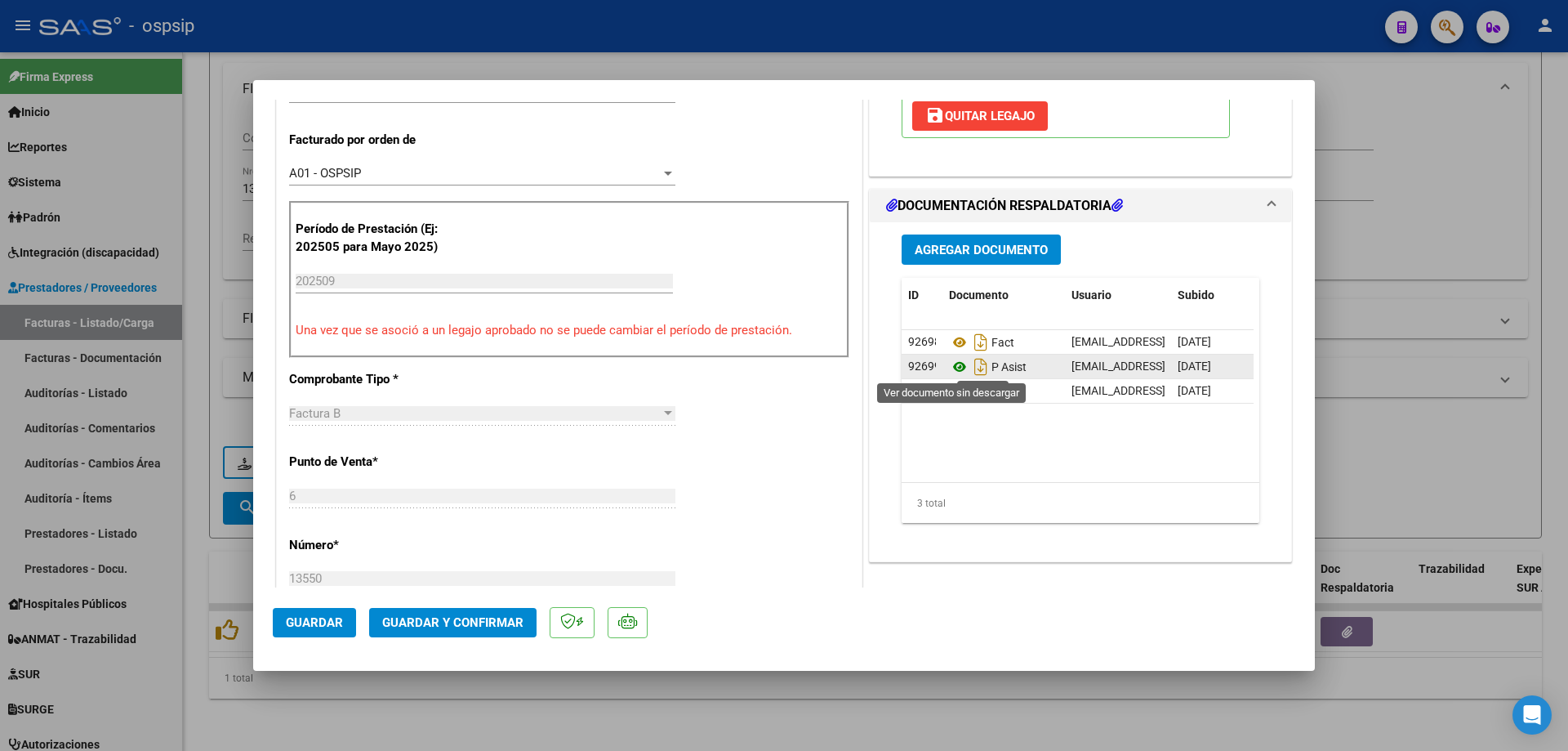
click at [950, 366] on icon at bounding box center [959, 367] width 21 height 20
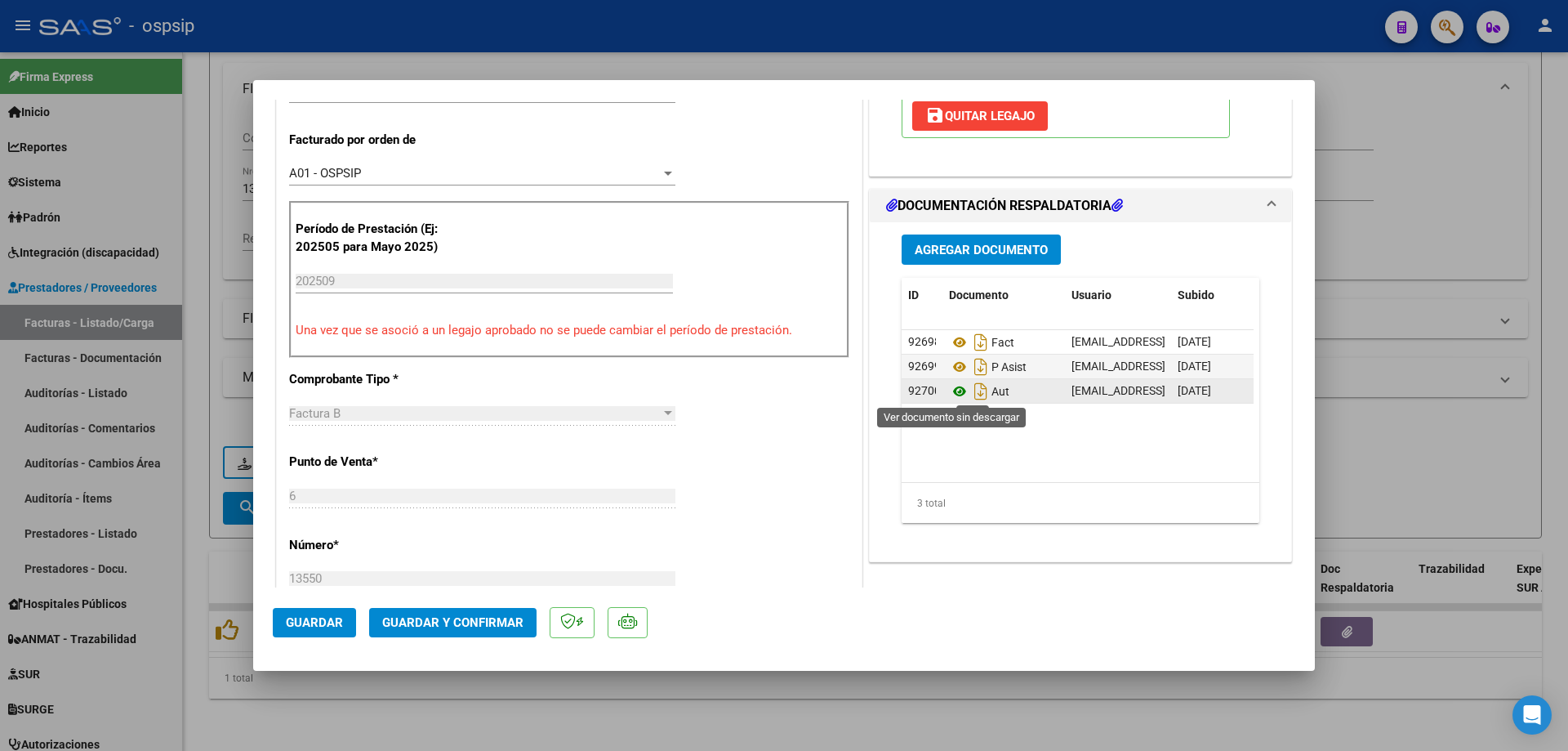
click at [950, 392] on icon at bounding box center [959, 392] width 21 height 20
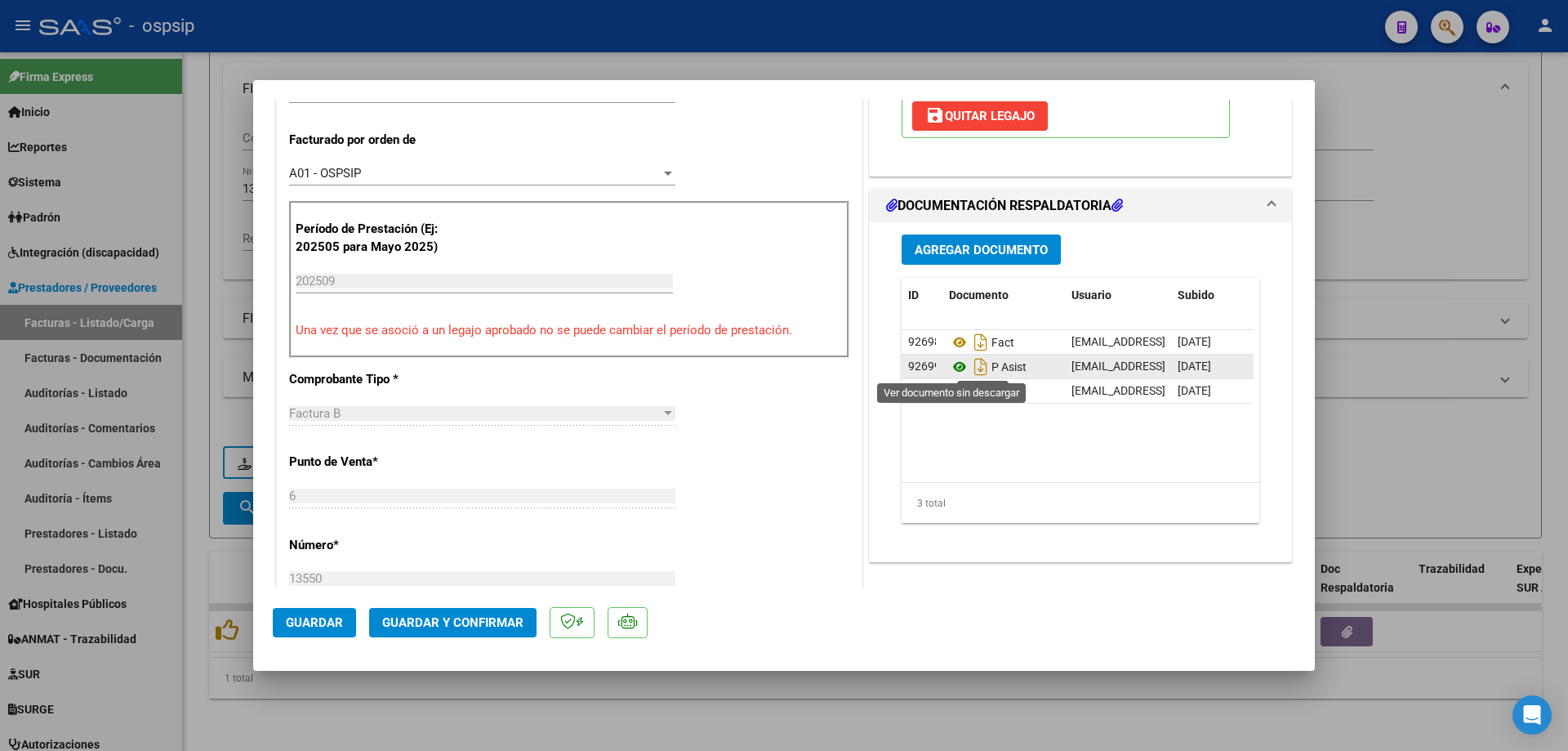
click at [954, 368] on icon at bounding box center [959, 367] width 21 height 20
click at [515, 616] on span "Guardar y Confirmar" at bounding box center [453, 622] width 141 height 15
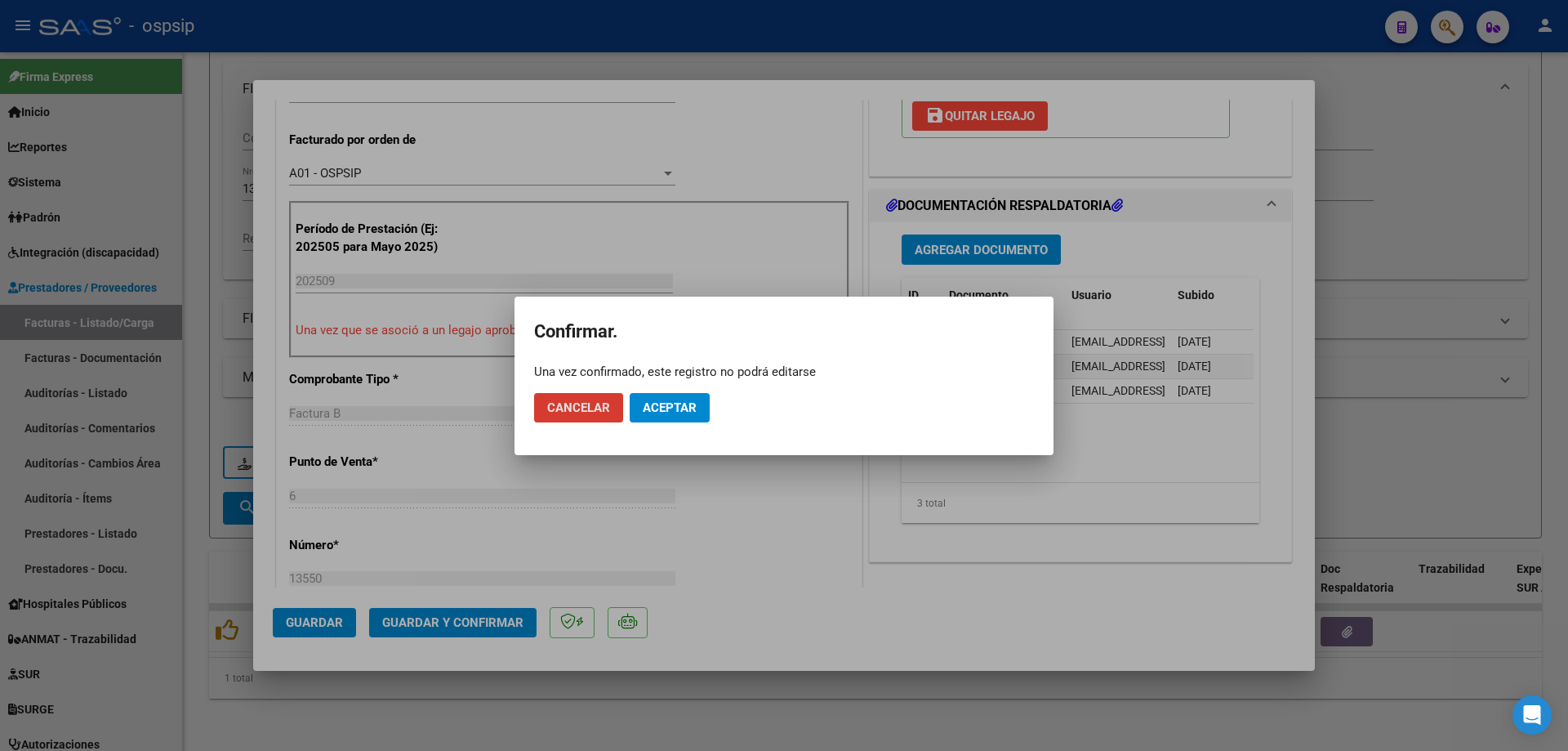
click at [673, 408] on span "Aceptar" at bounding box center [669, 407] width 54 height 15
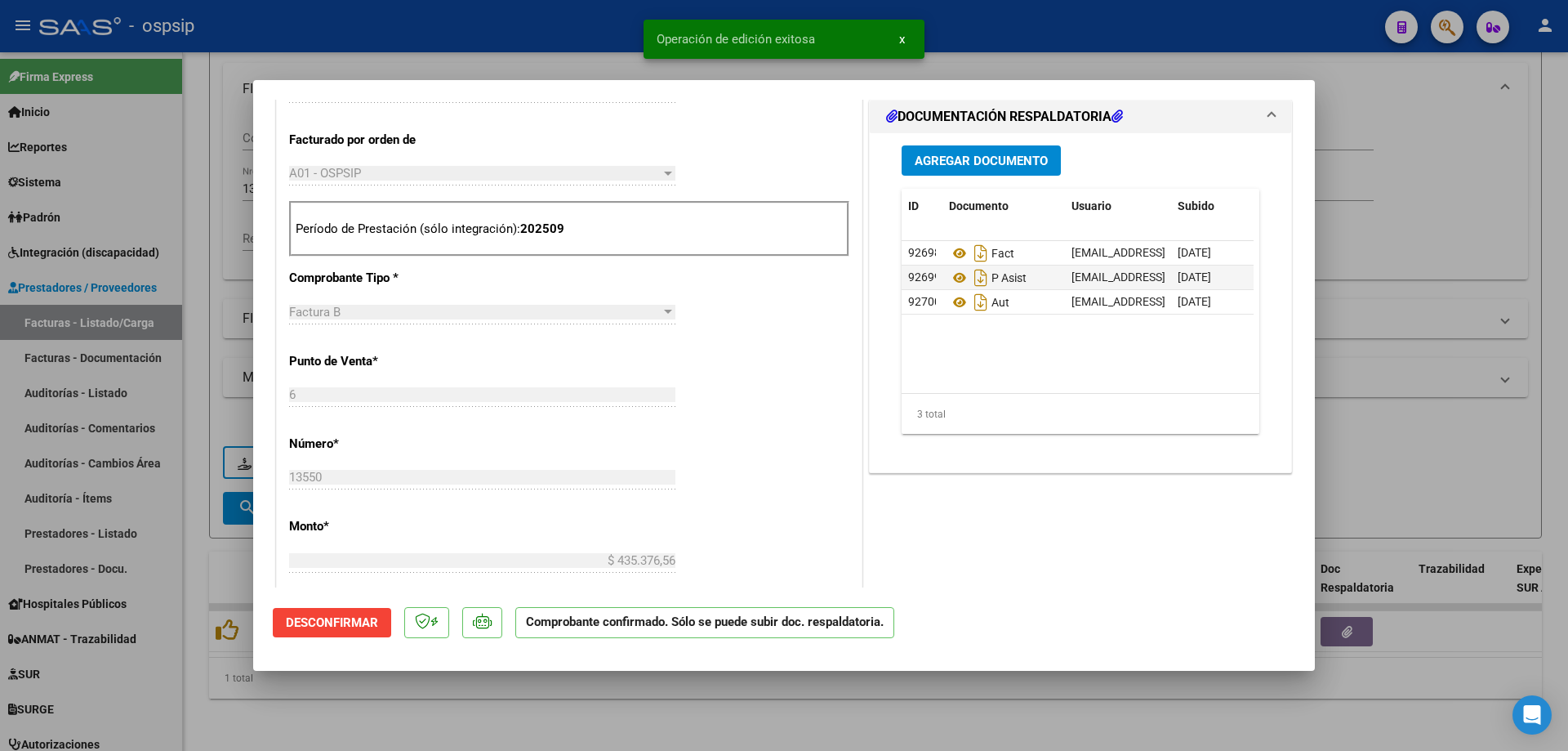
click at [1502, 224] on div at bounding box center [784, 376] width 1568 height 751
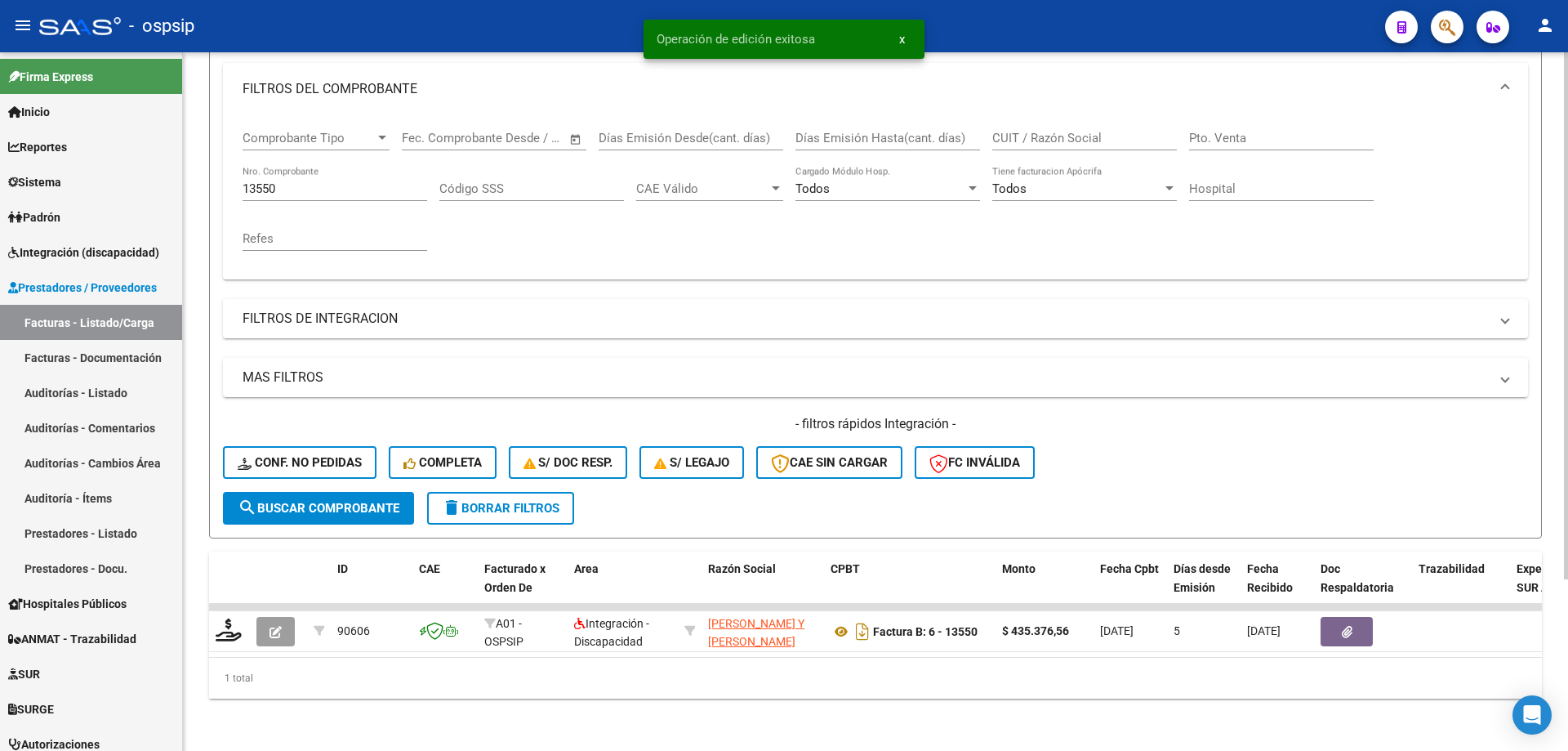
click at [341, 181] on input "13550" at bounding box center [336, 189] width 185 height 15
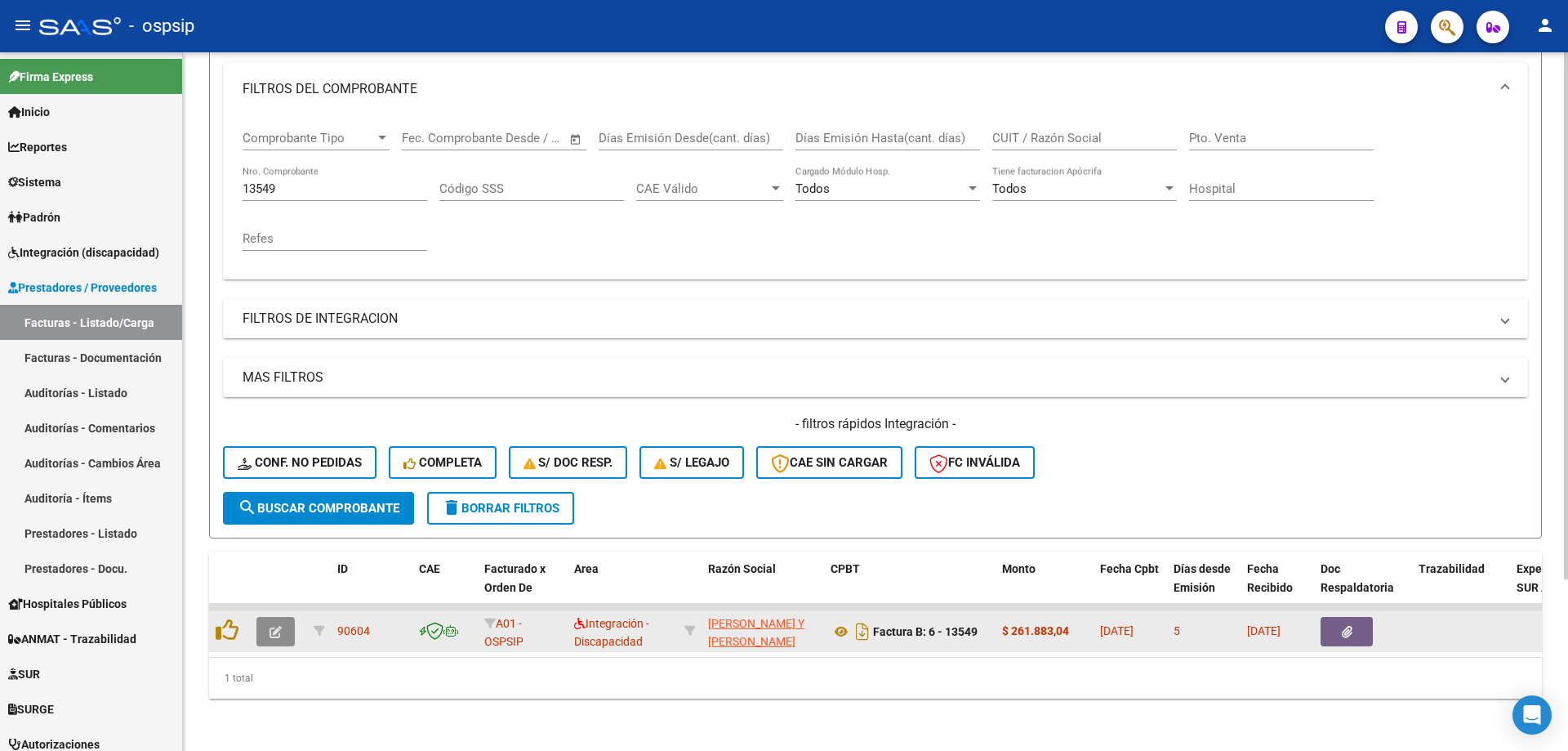
click at [283, 621] on button "button" at bounding box center [276, 631] width 38 height 29
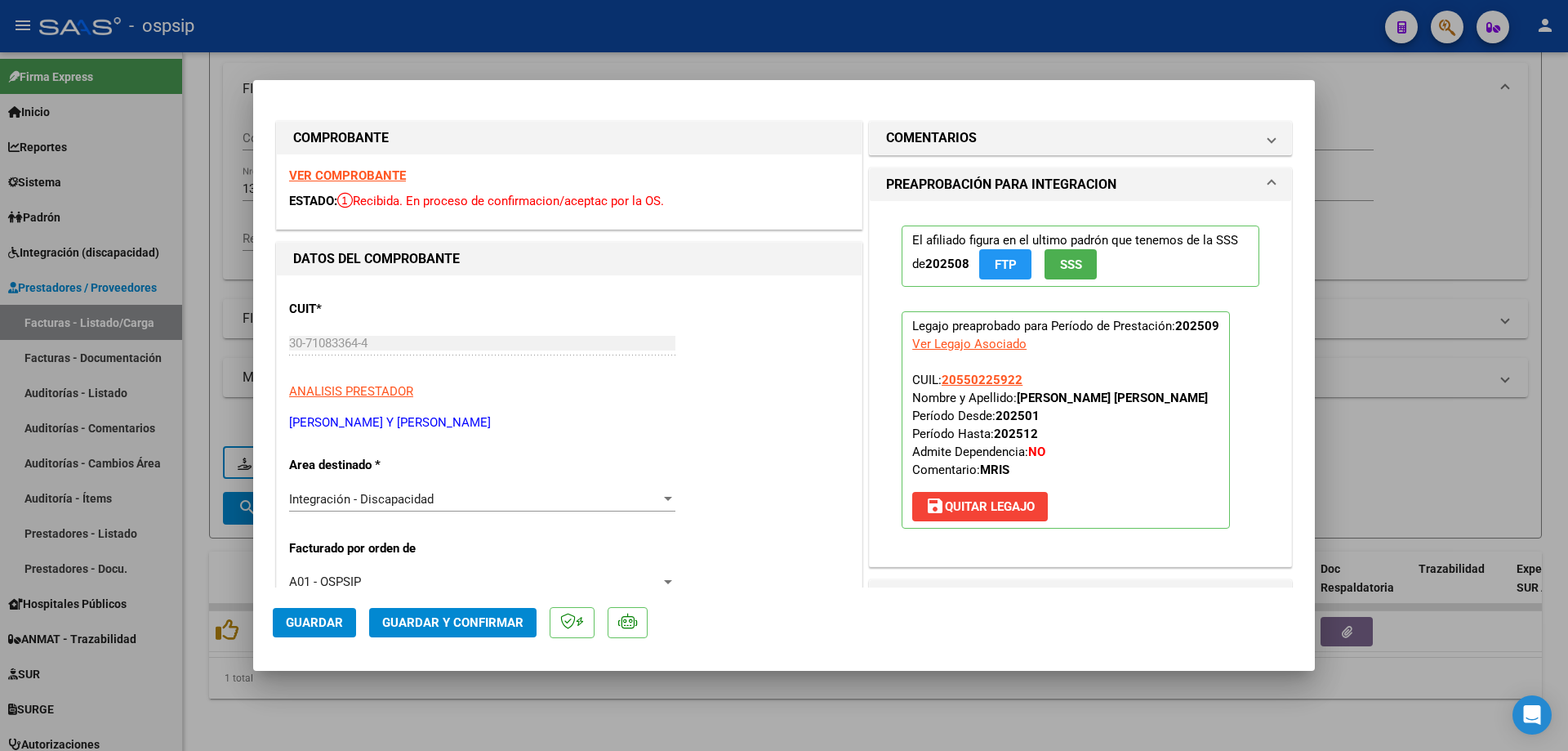
click at [1076, 271] on span "SSS" at bounding box center [1071, 265] width 22 height 15
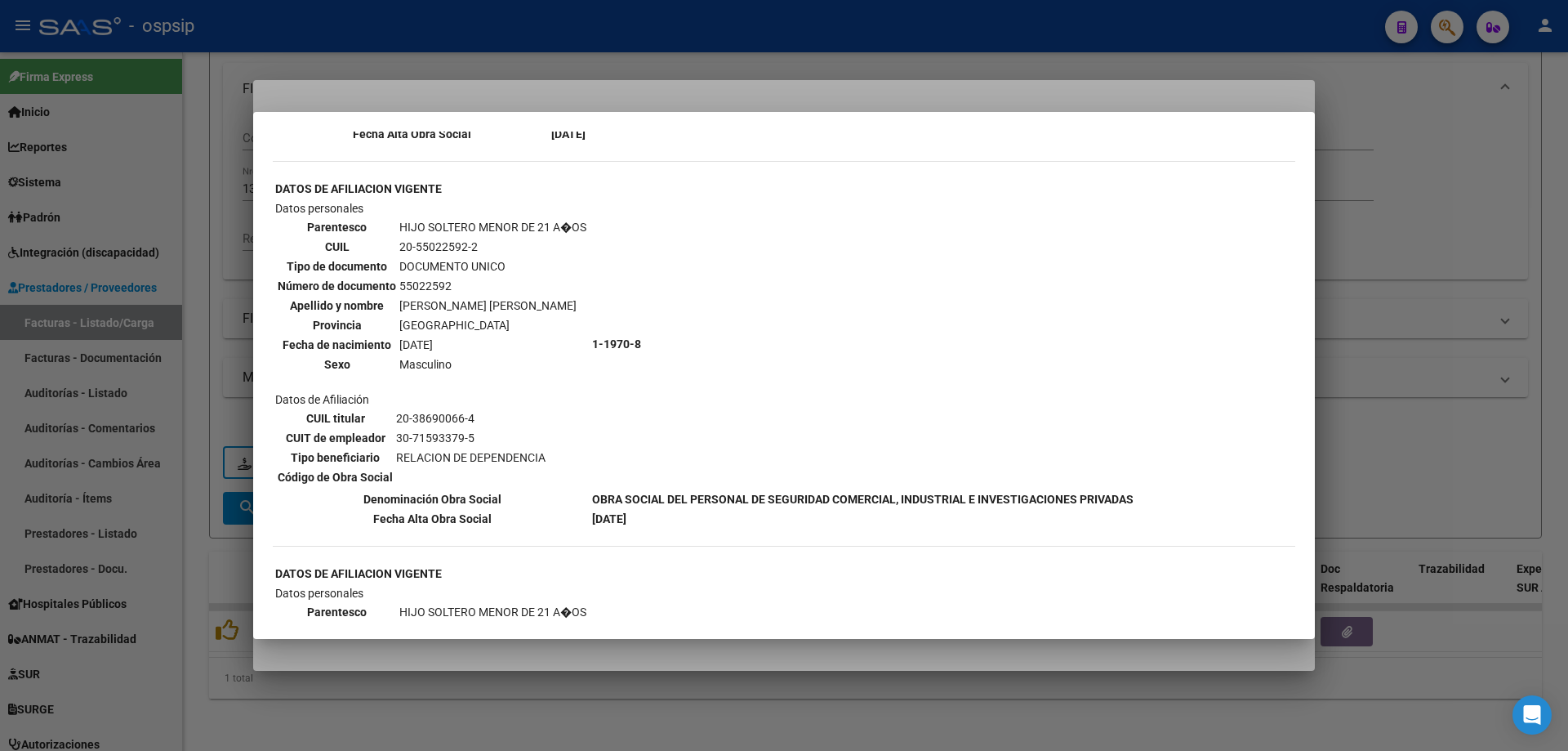
scroll to position [1389, 0]
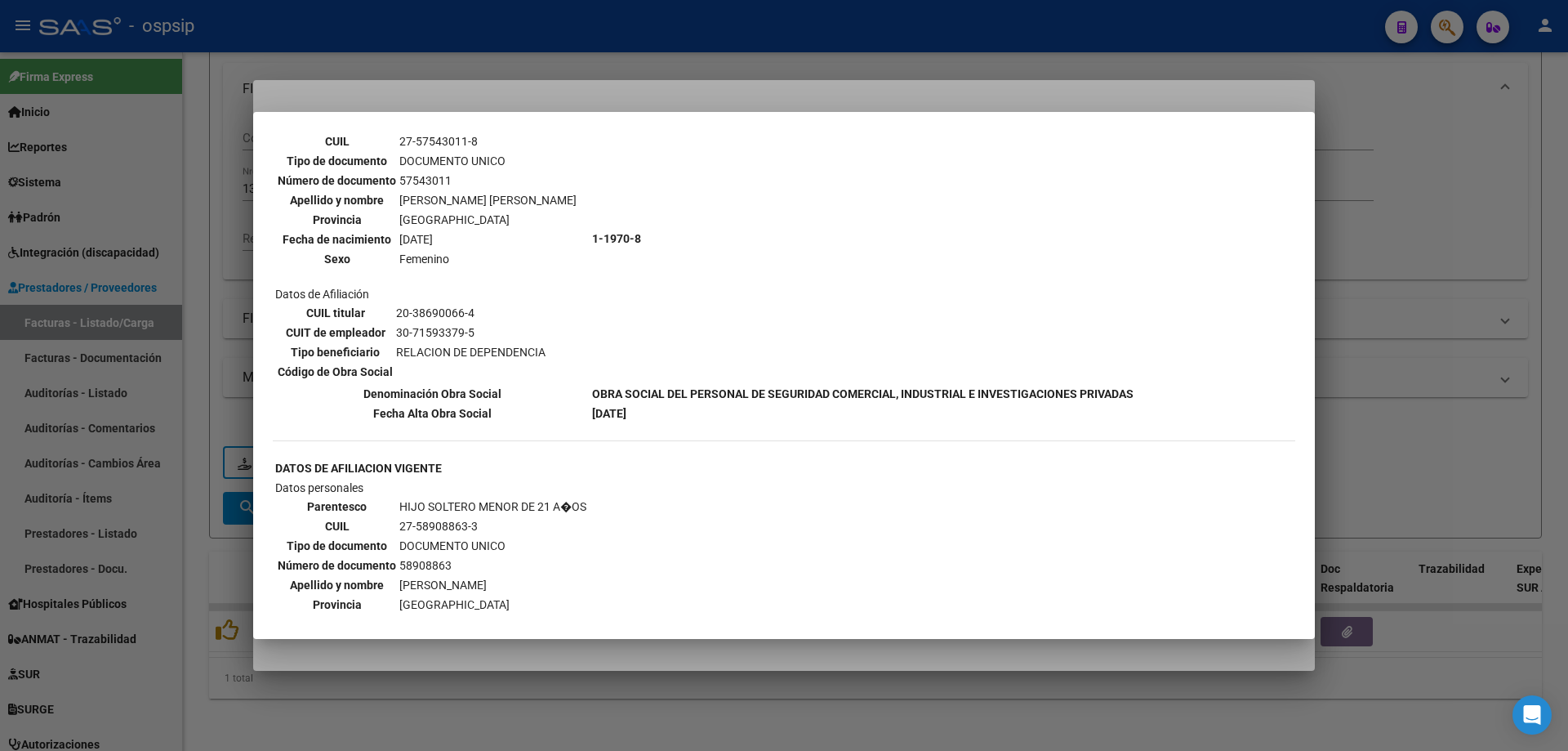
click at [1522, 296] on div at bounding box center [784, 376] width 1568 height 751
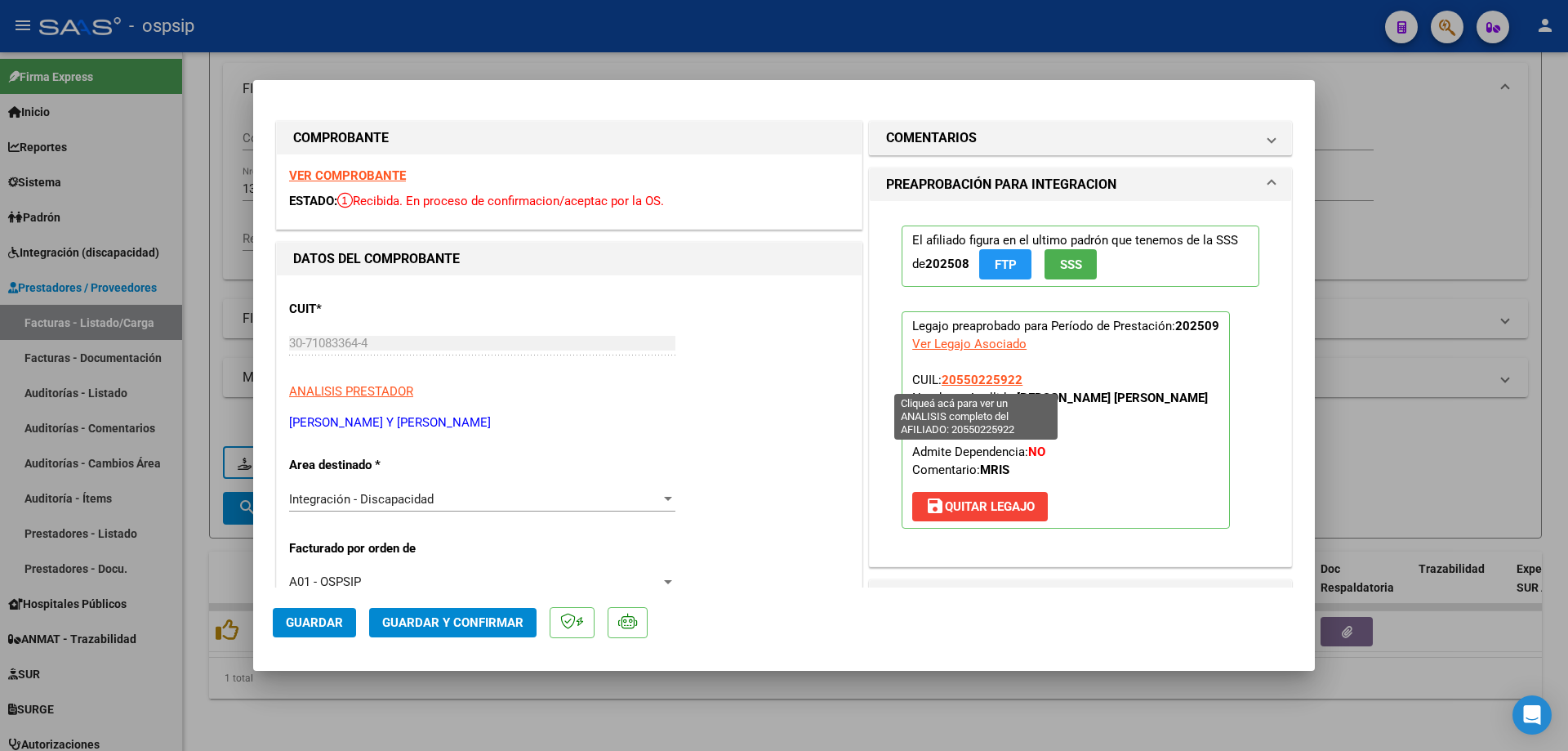
click at [982, 377] on span "20550225922" at bounding box center [981, 380] width 81 height 15
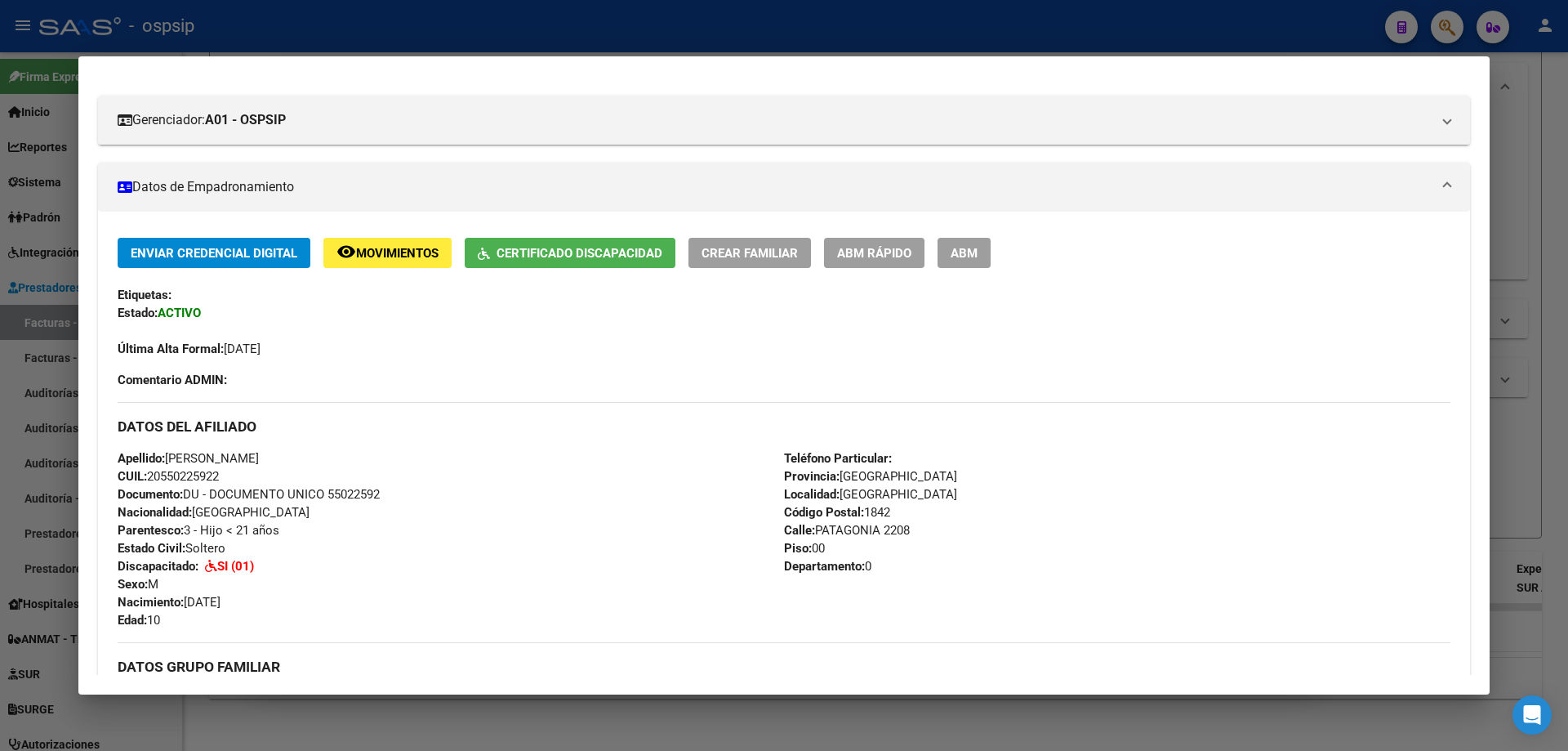
scroll to position [0, 0]
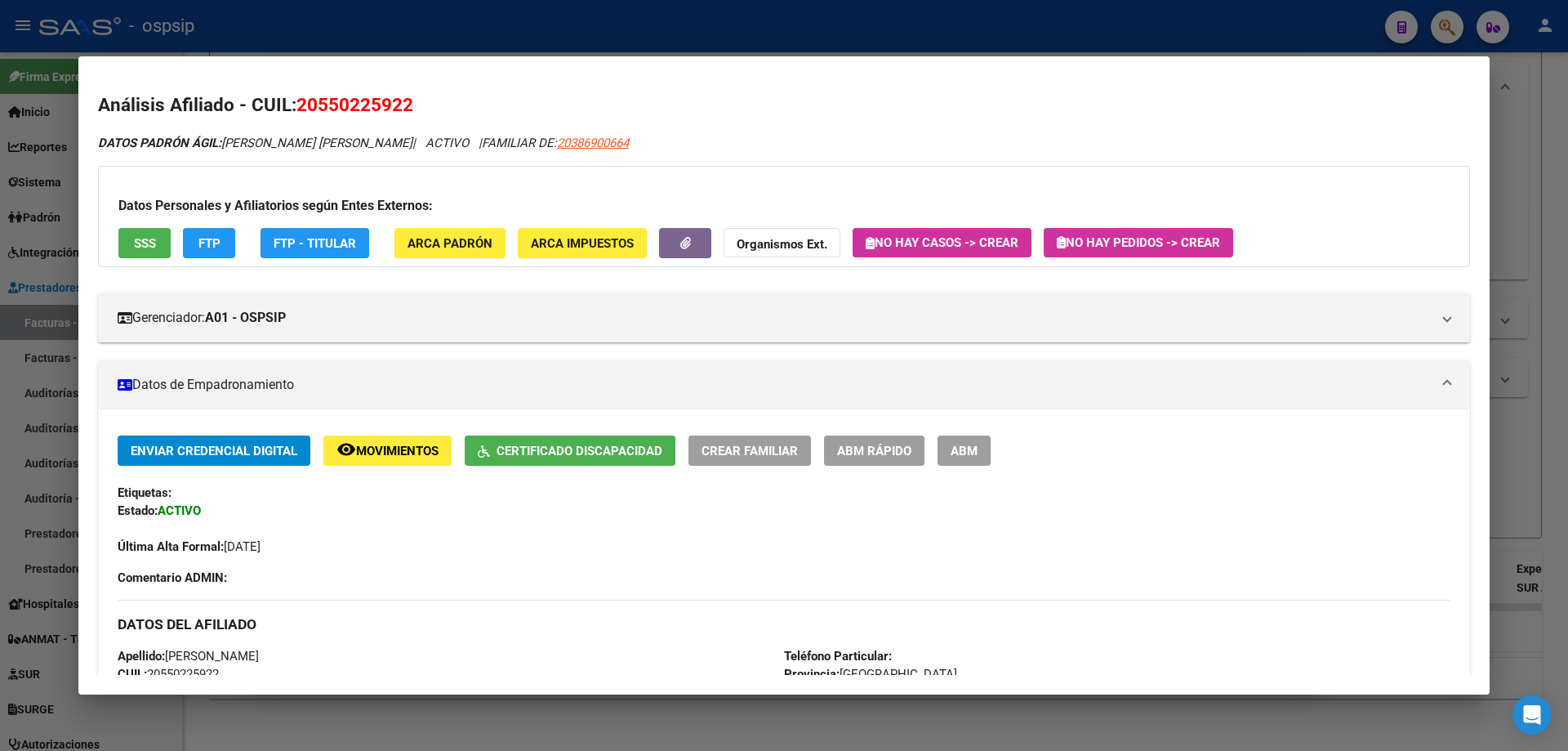
click at [1567, 299] on div at bounding box center [784, 376] width 1568 height 751
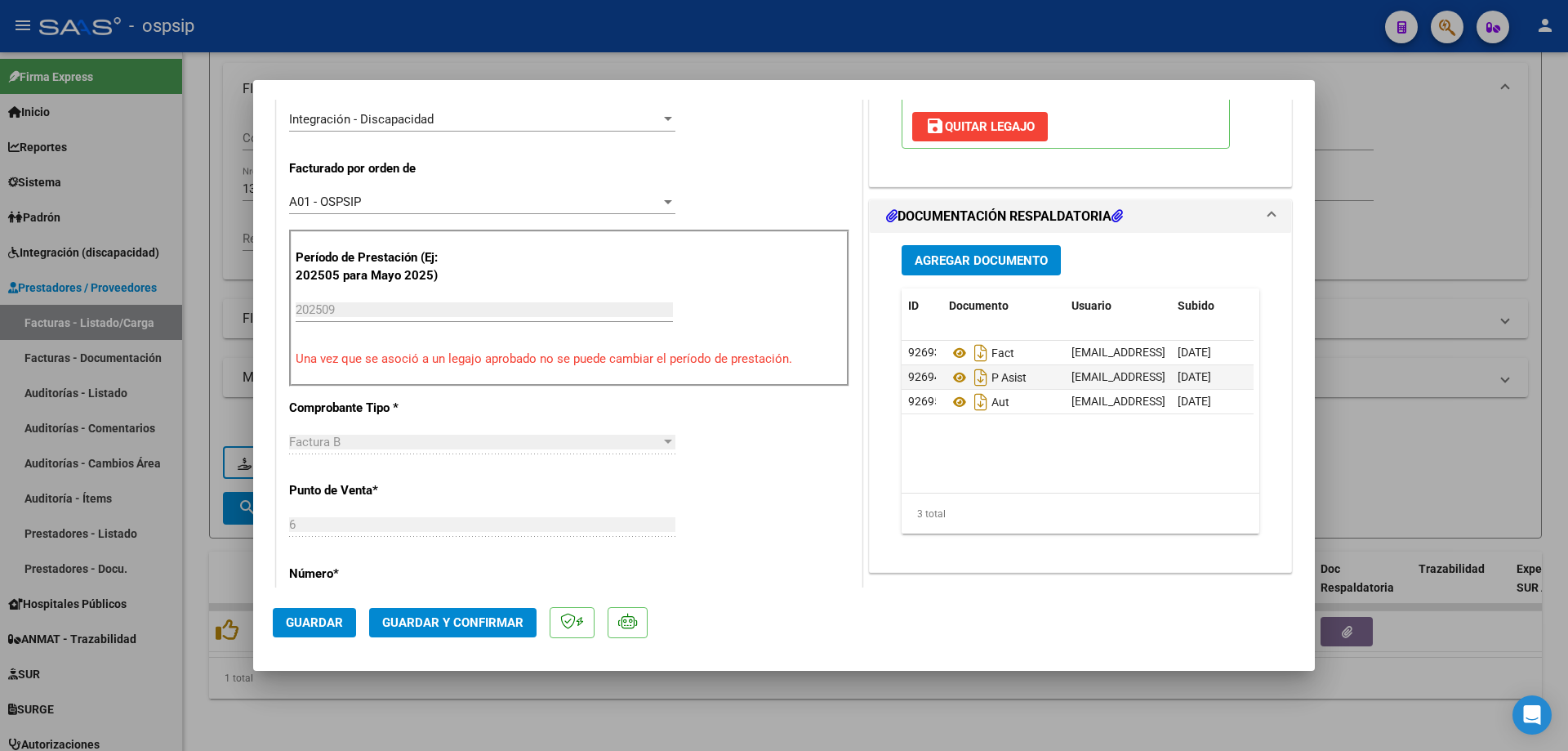
scroll to position [408, 0]
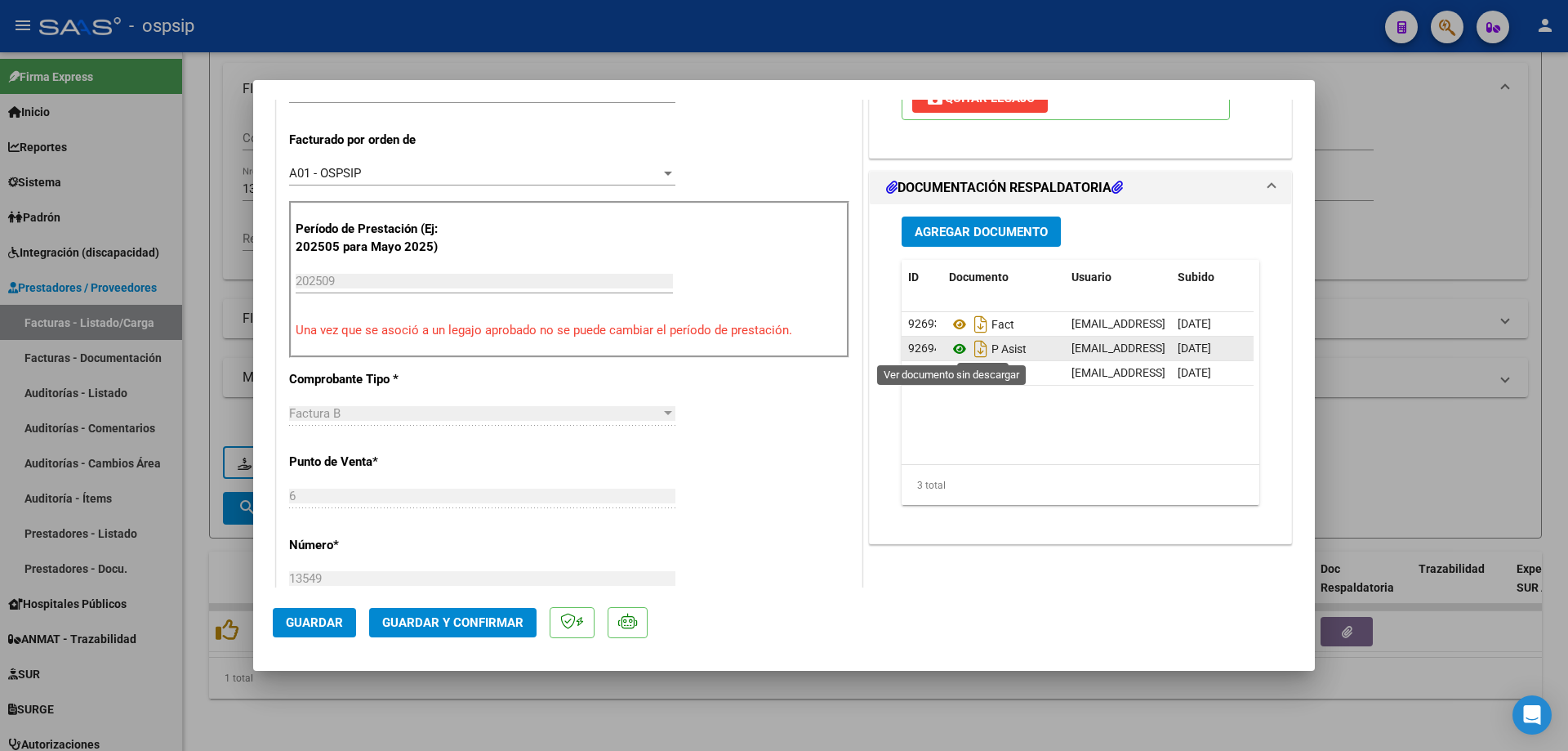
click at [956, 352] on icon at bounding box center [959, 349] width 21 height 20
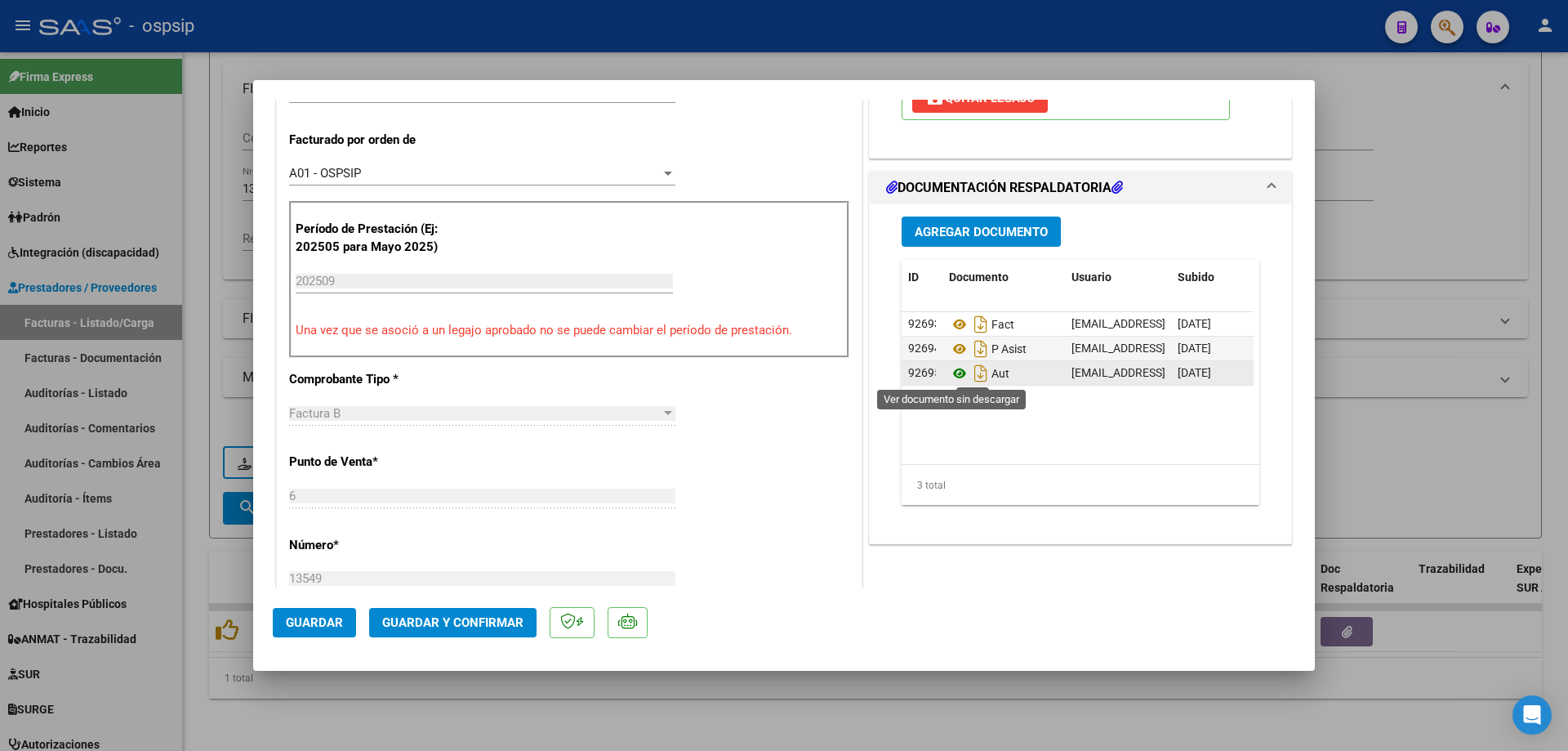
click at [955, 375] on icon at bounding box center [959, 374] width 21 height 20
click at [480, 626] on span "Guardar y Confirmar" at bounding box center [453, 622] width 141 height 15
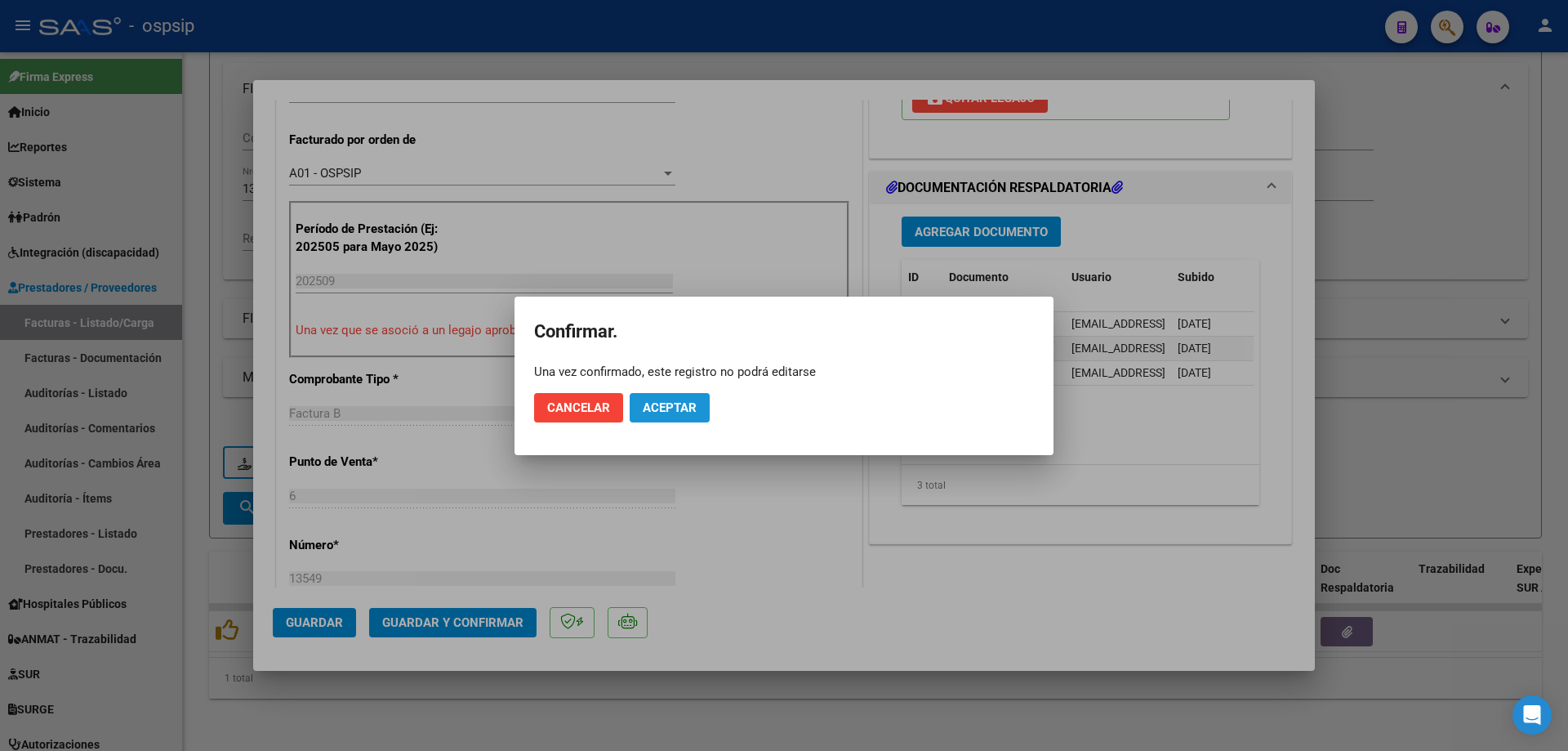
click at [662, 414] on span "Aceptar" at bounding box center [669, 407] width 54 height 15
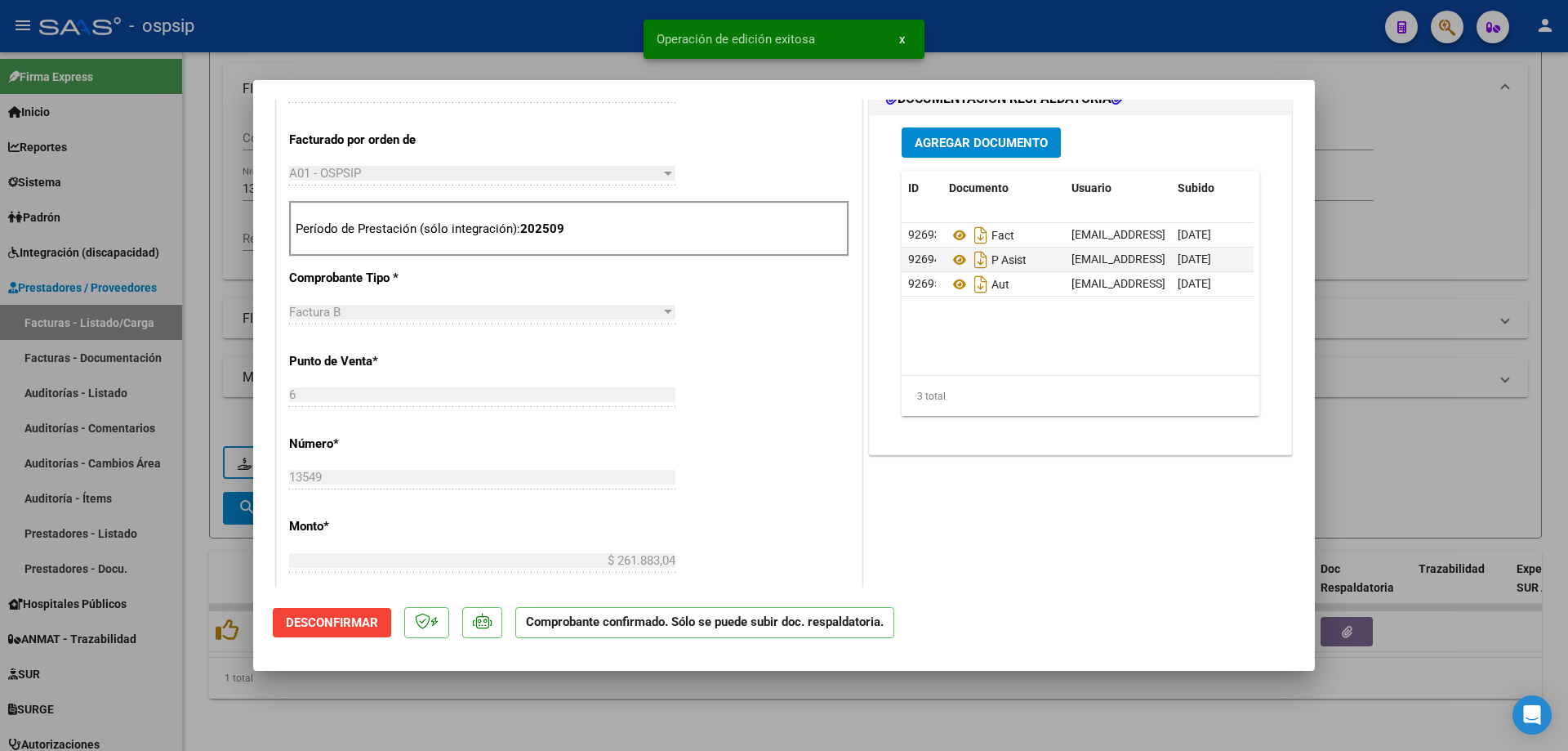
click at [1410, 241] on div at bounding box center [784, 376] width 1568 height 751
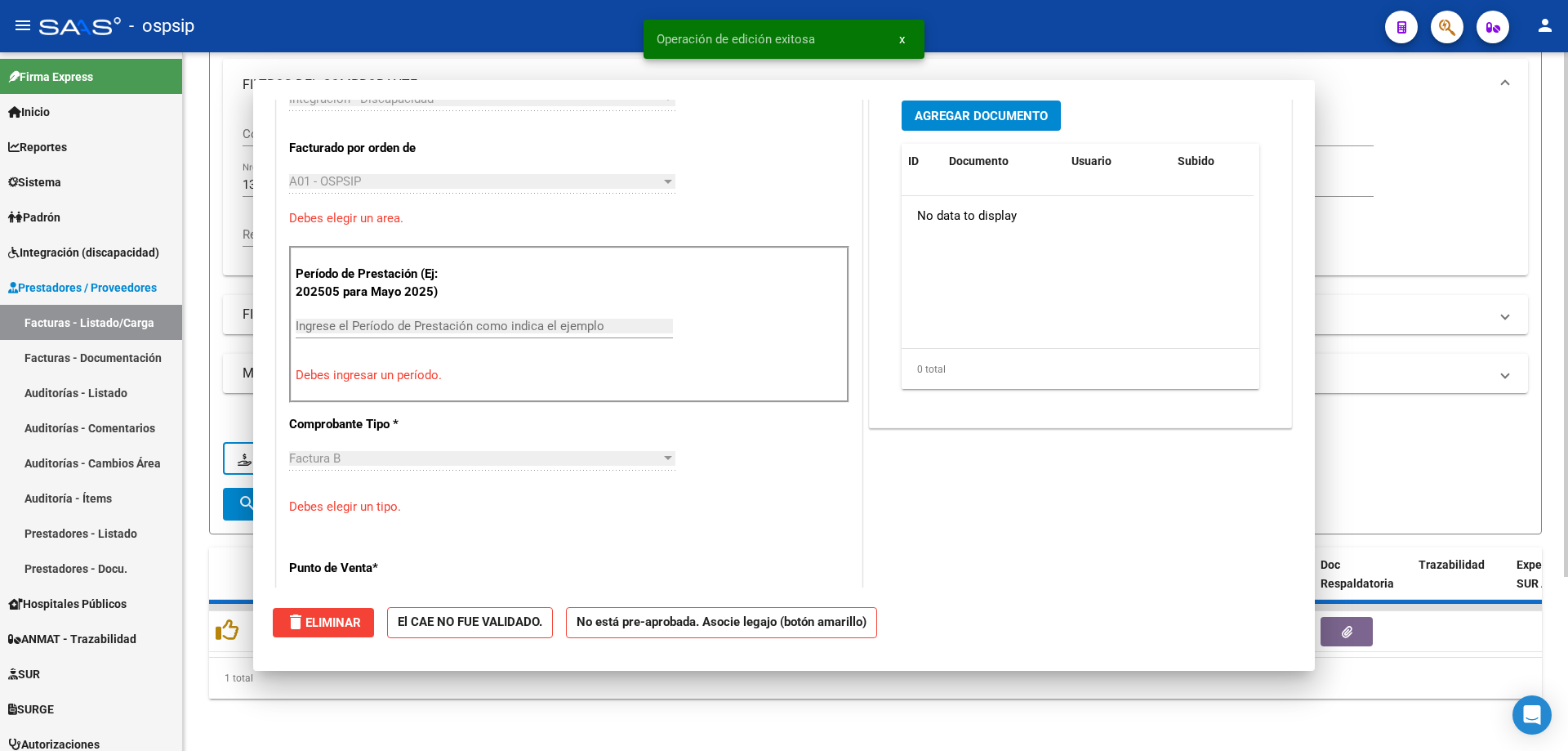
scroll to position [0, 0]
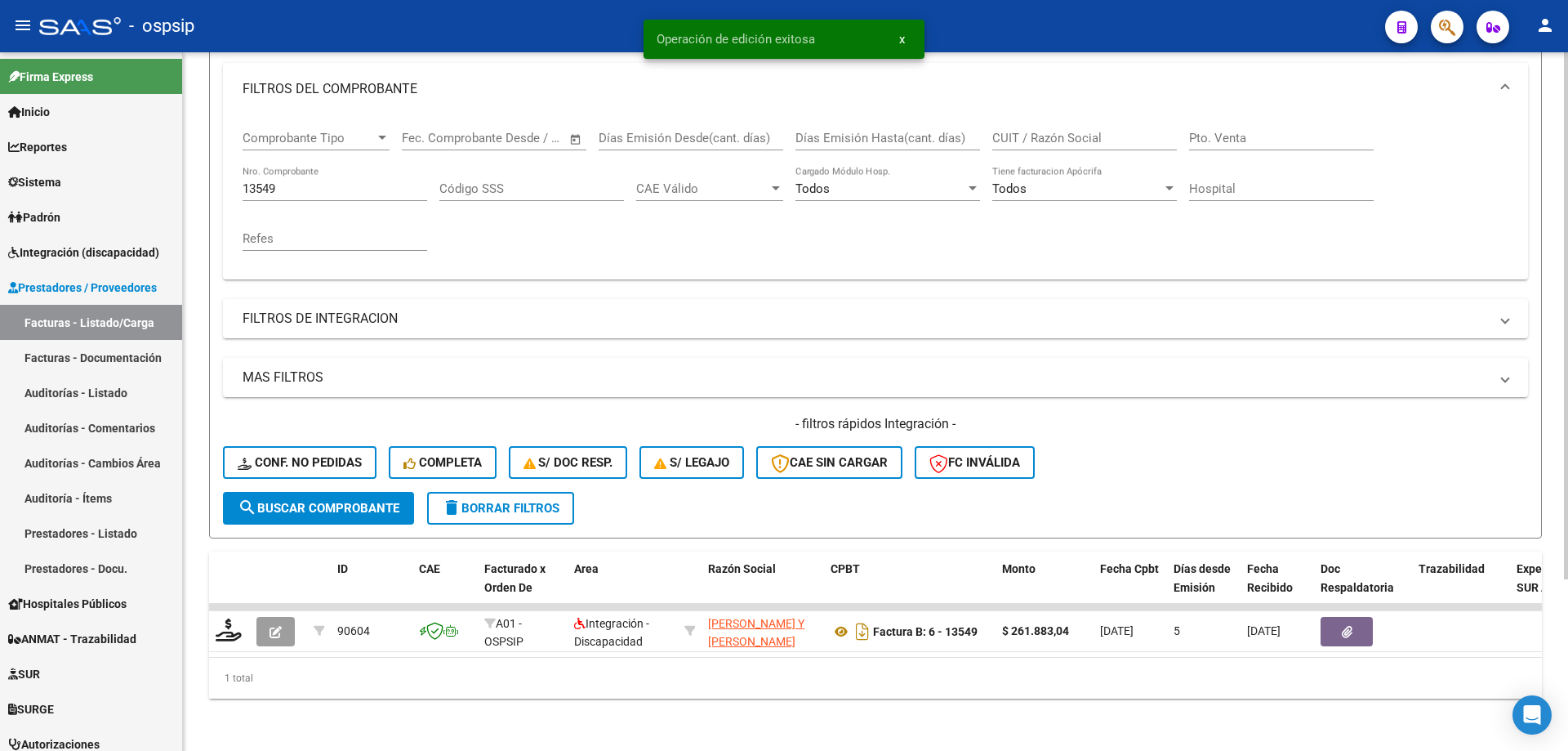
click at [292, 183] on input "13549" at bounding box center [336, 189] width 185 height 15
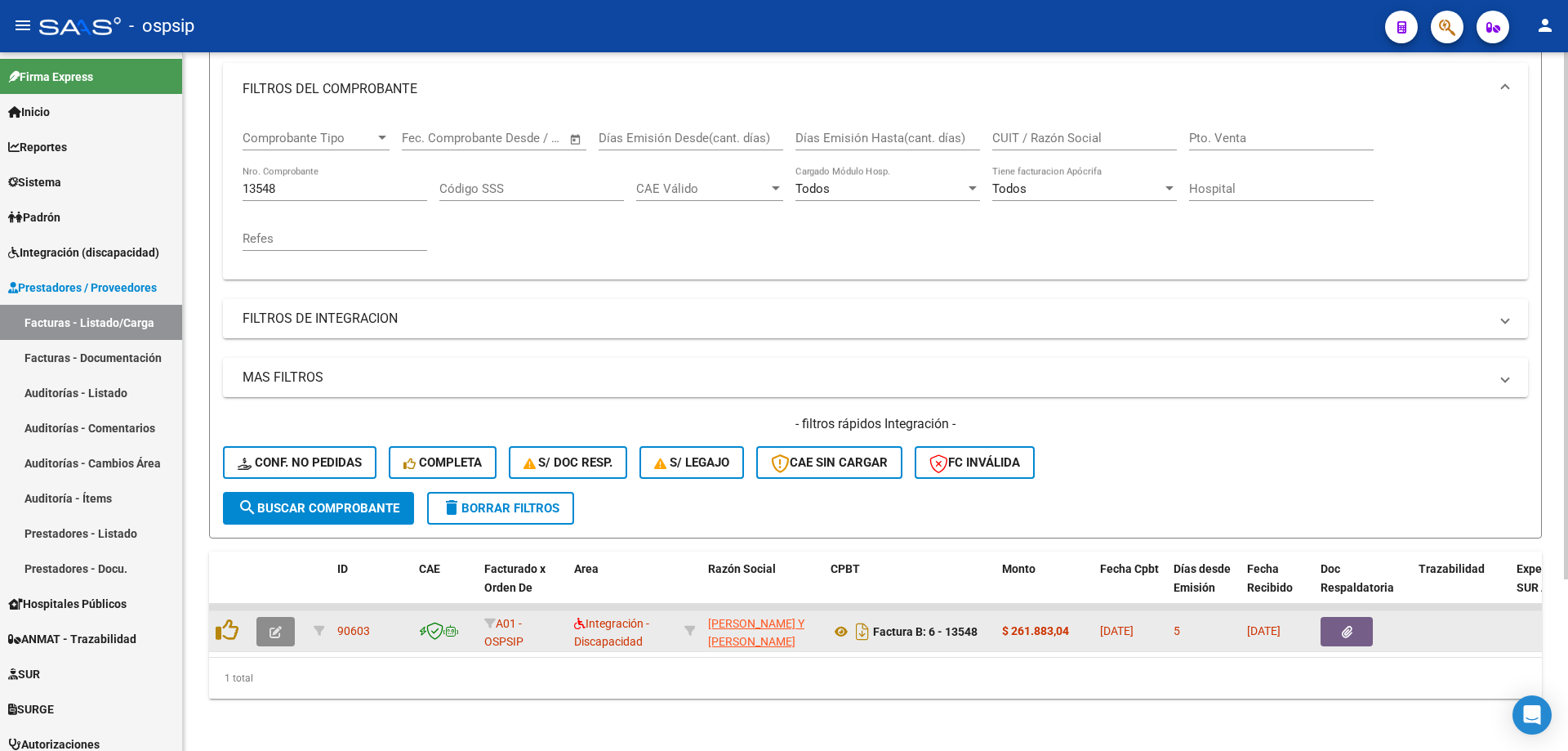
click at [272, 626] on icon "button" at bounding box center [276, 632] width 13 height 13
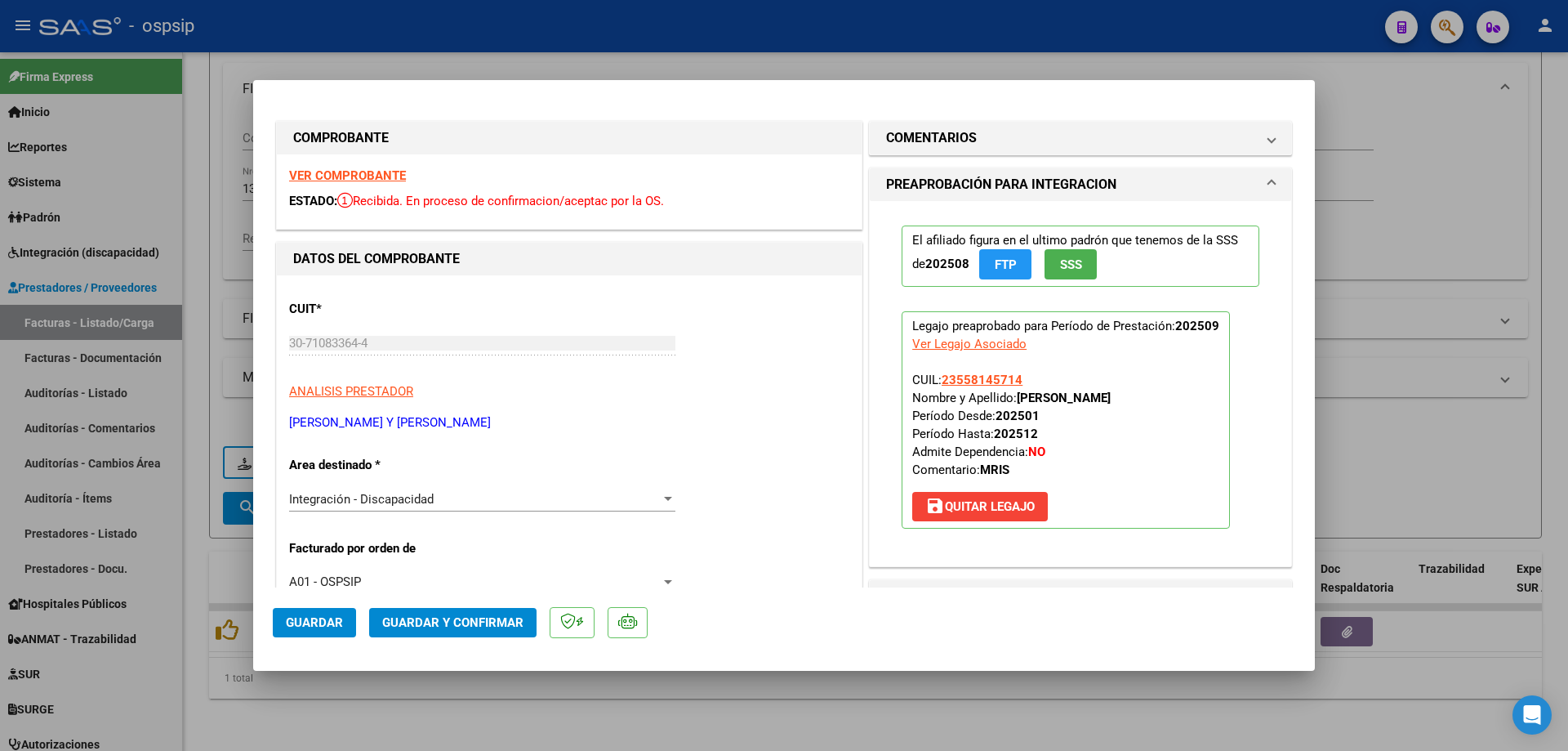
click at [1084, 270] on button "SSS" at bounding box center [1071, 264] width 53 height 30
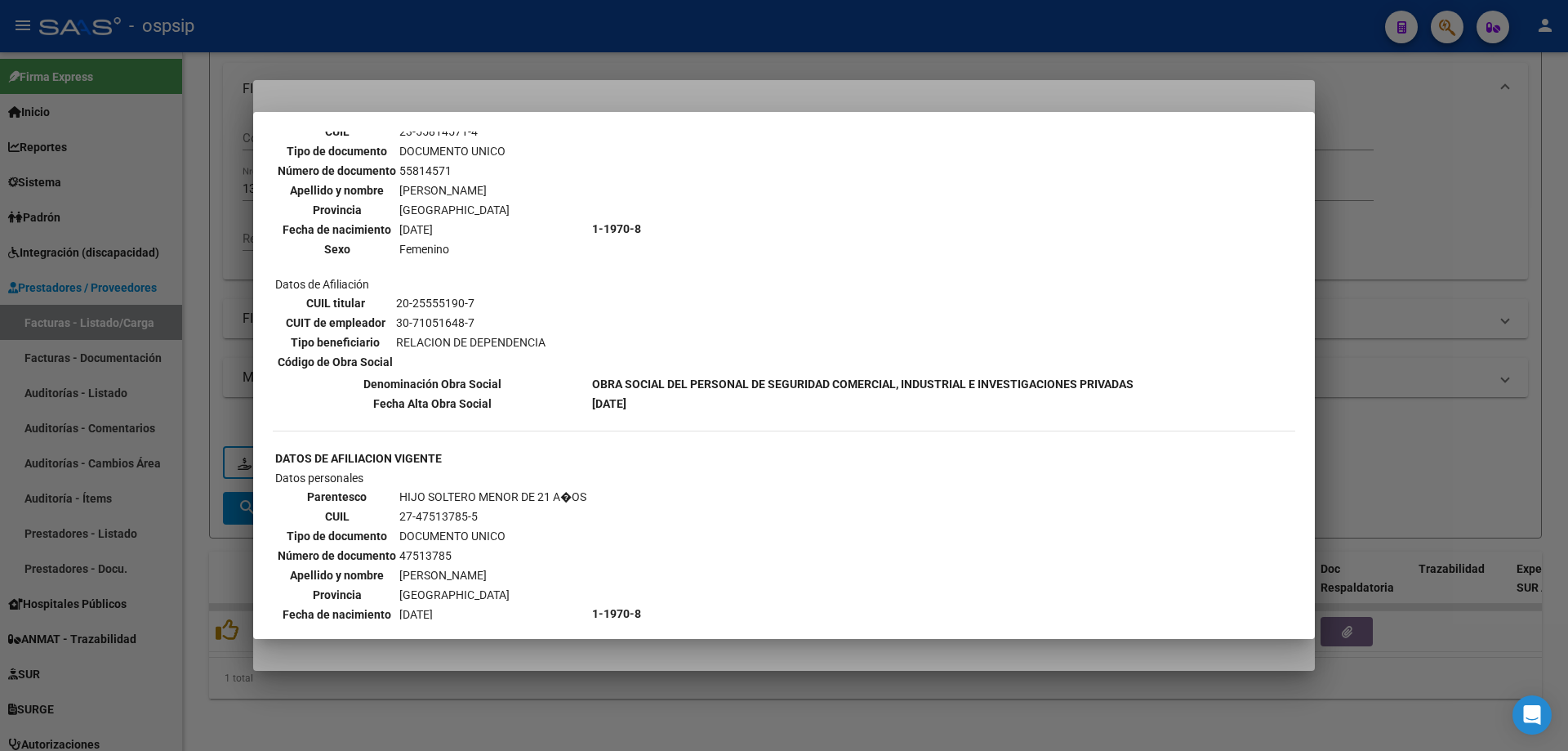
scroll to position [687, 0]
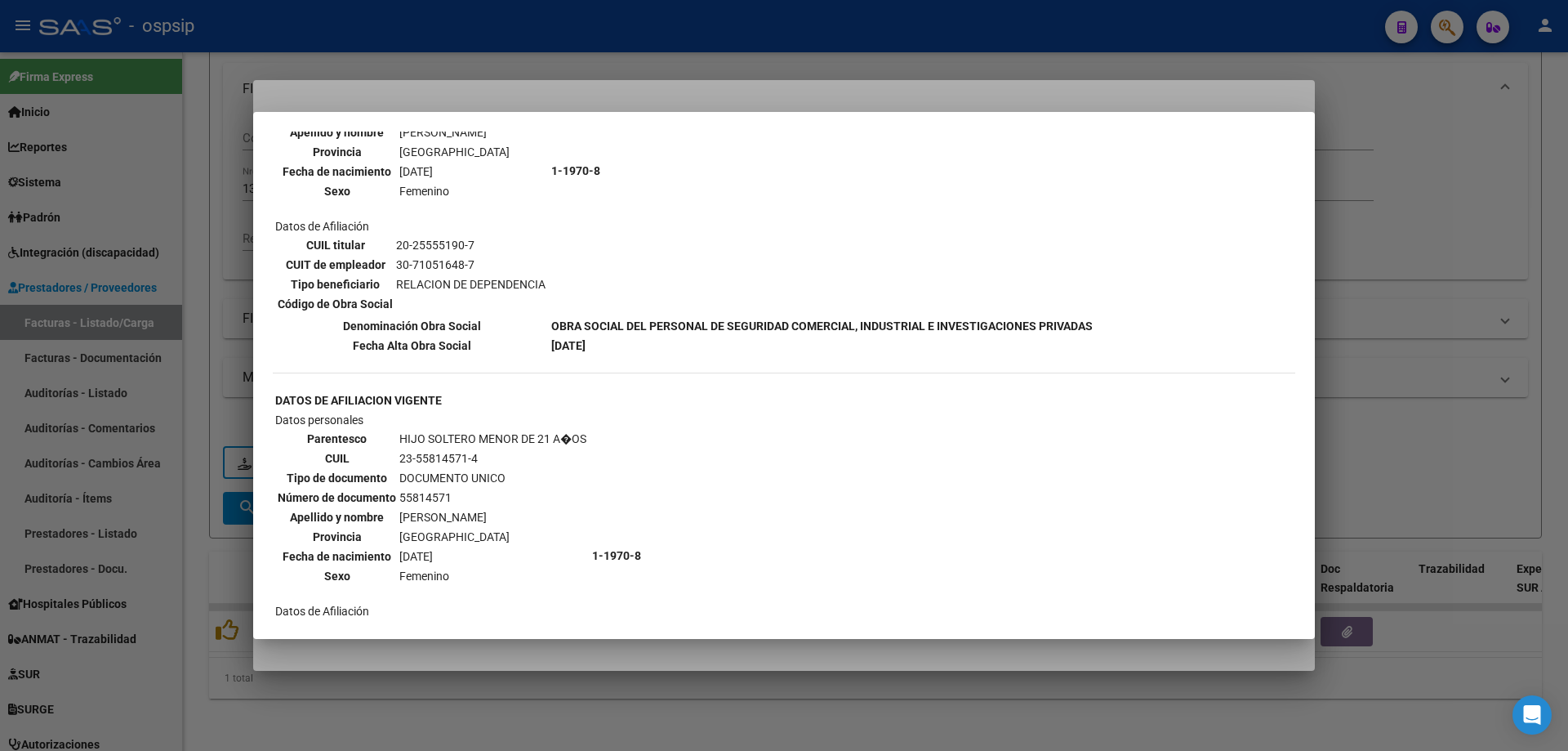
click at [1418, 242] on div at bounding box center [784, 376] width 1568 height 751
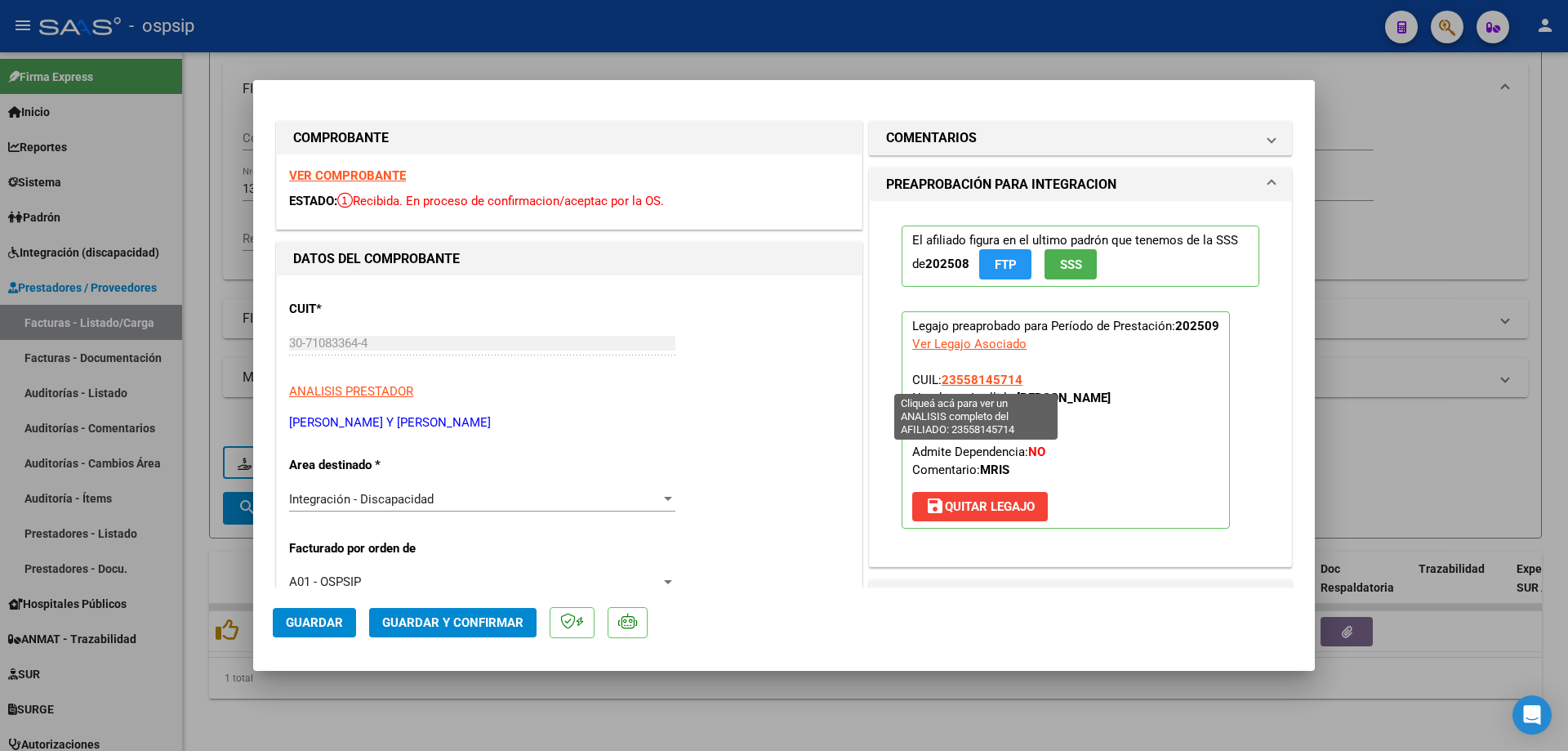
click at [983, 376] on span "23558145714" at bounding box center [981, 380] width 81 height 15
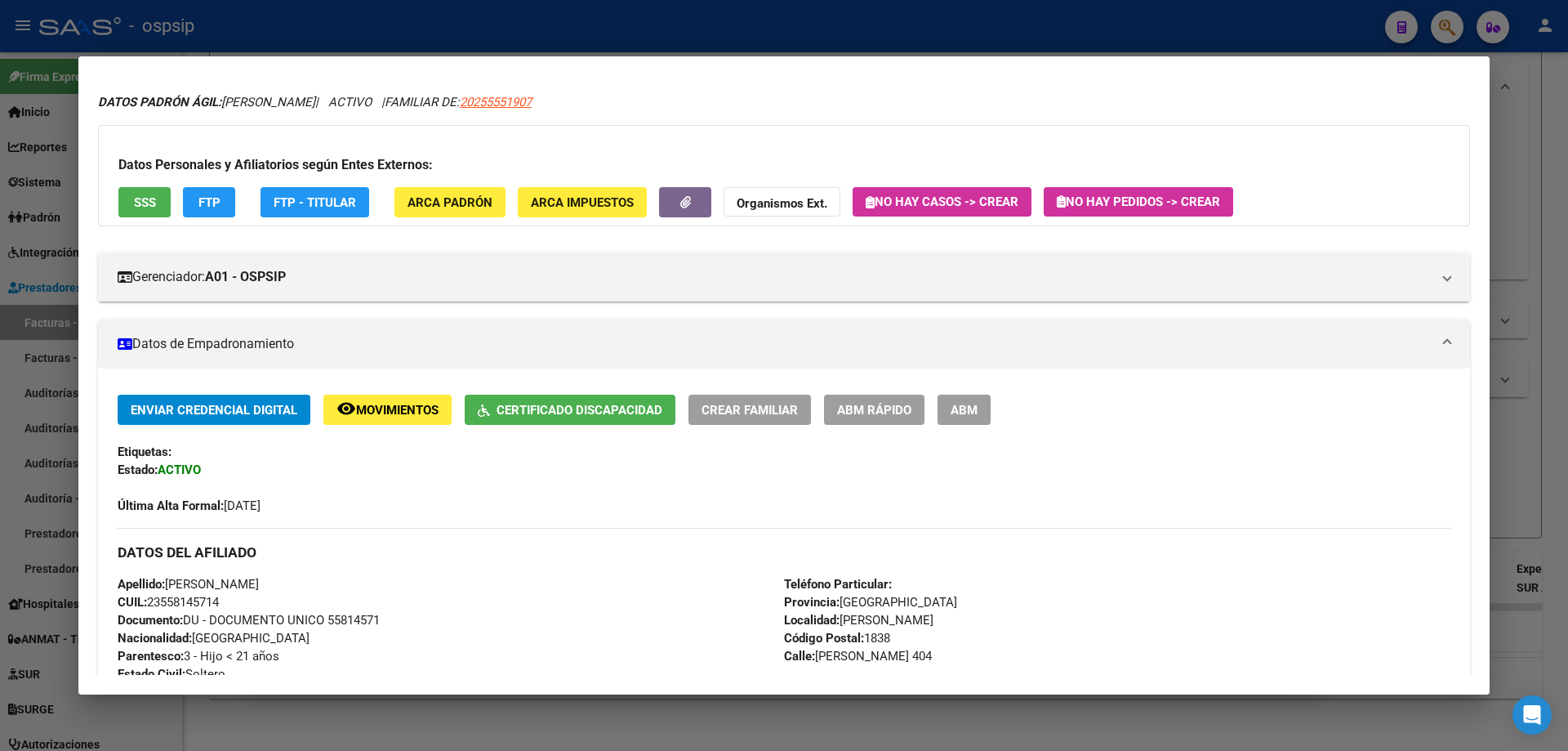
scroll to position [0, 0]
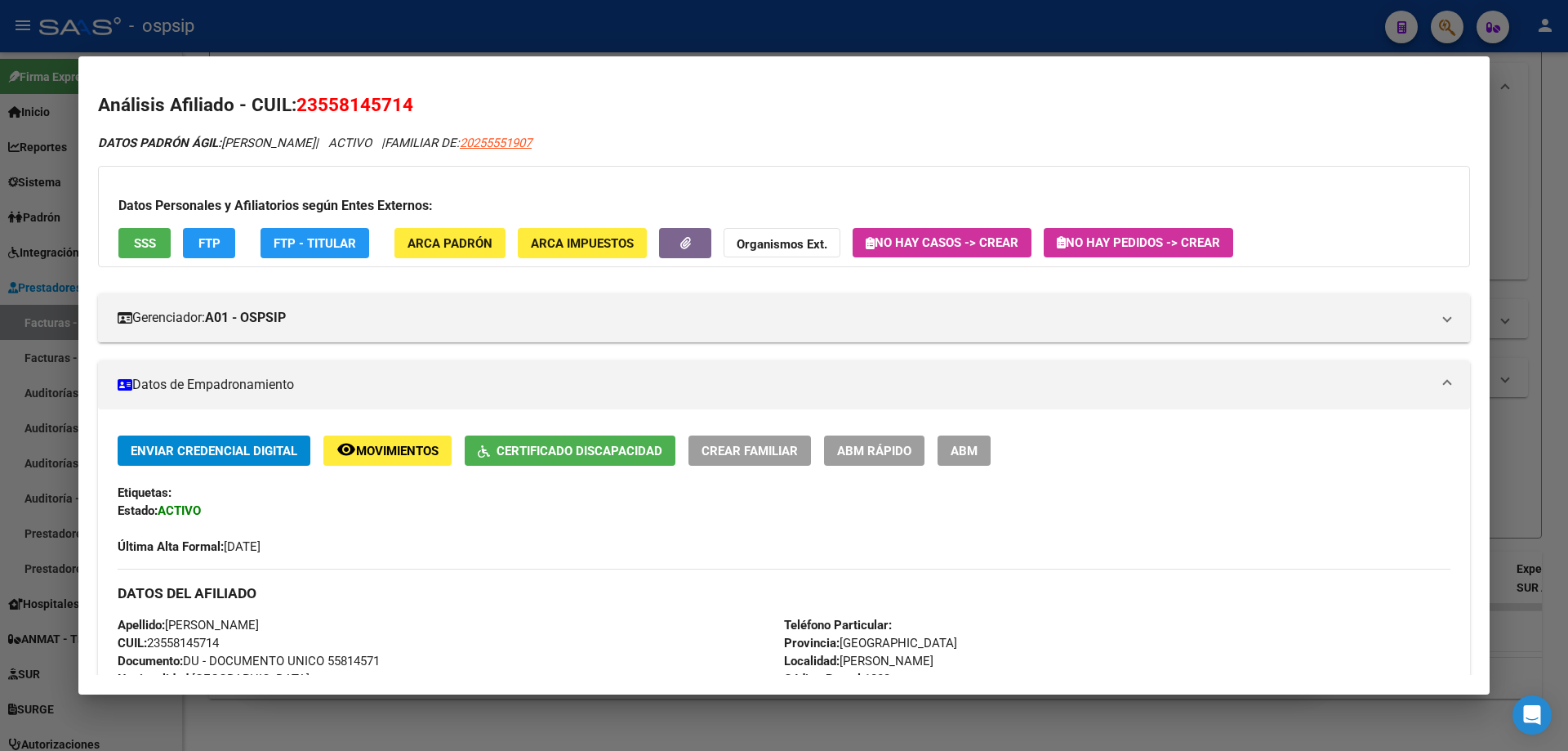
click at [1539, 212] on div at bounding box center [784, 376] width 1568 height 751
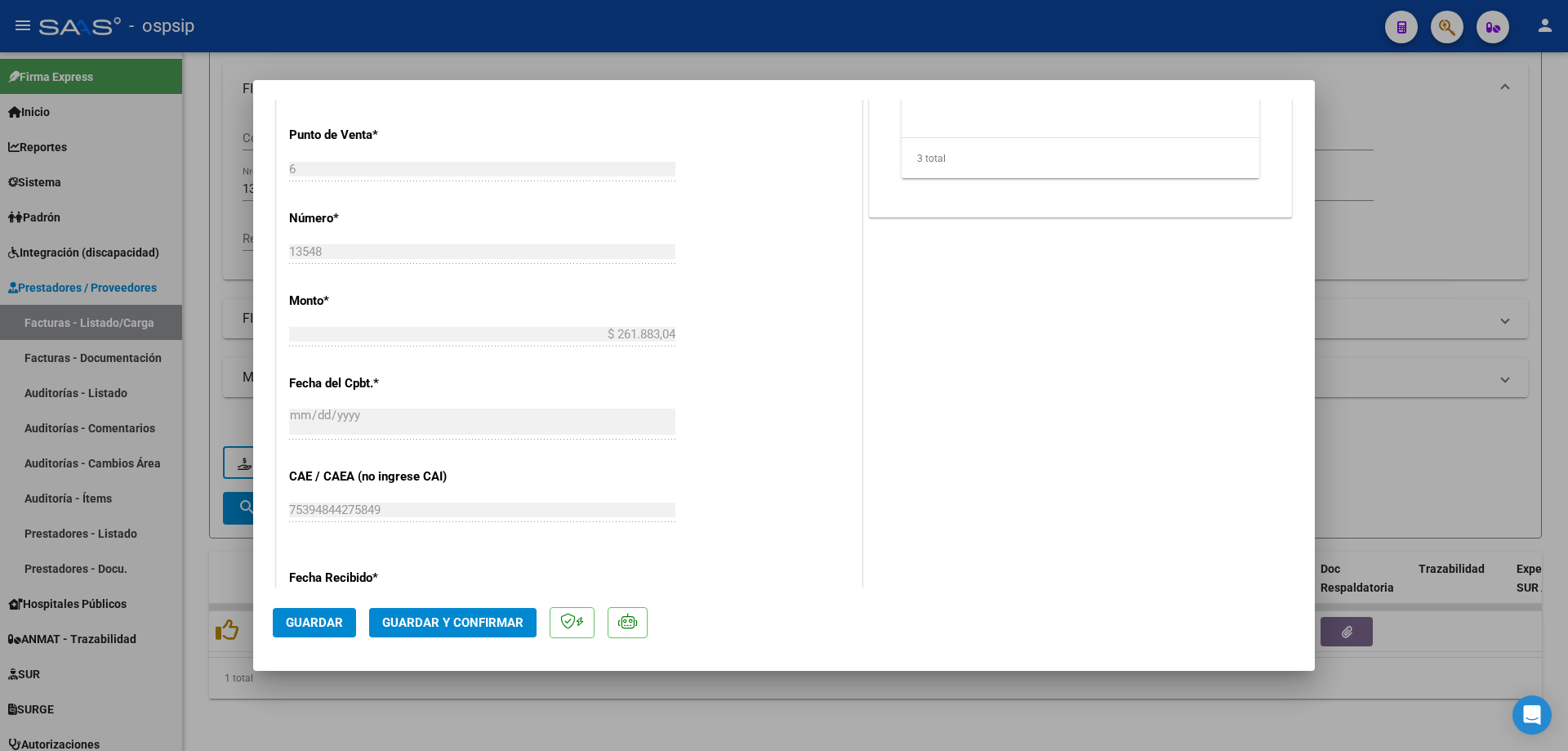
scroll to position [408, 0]
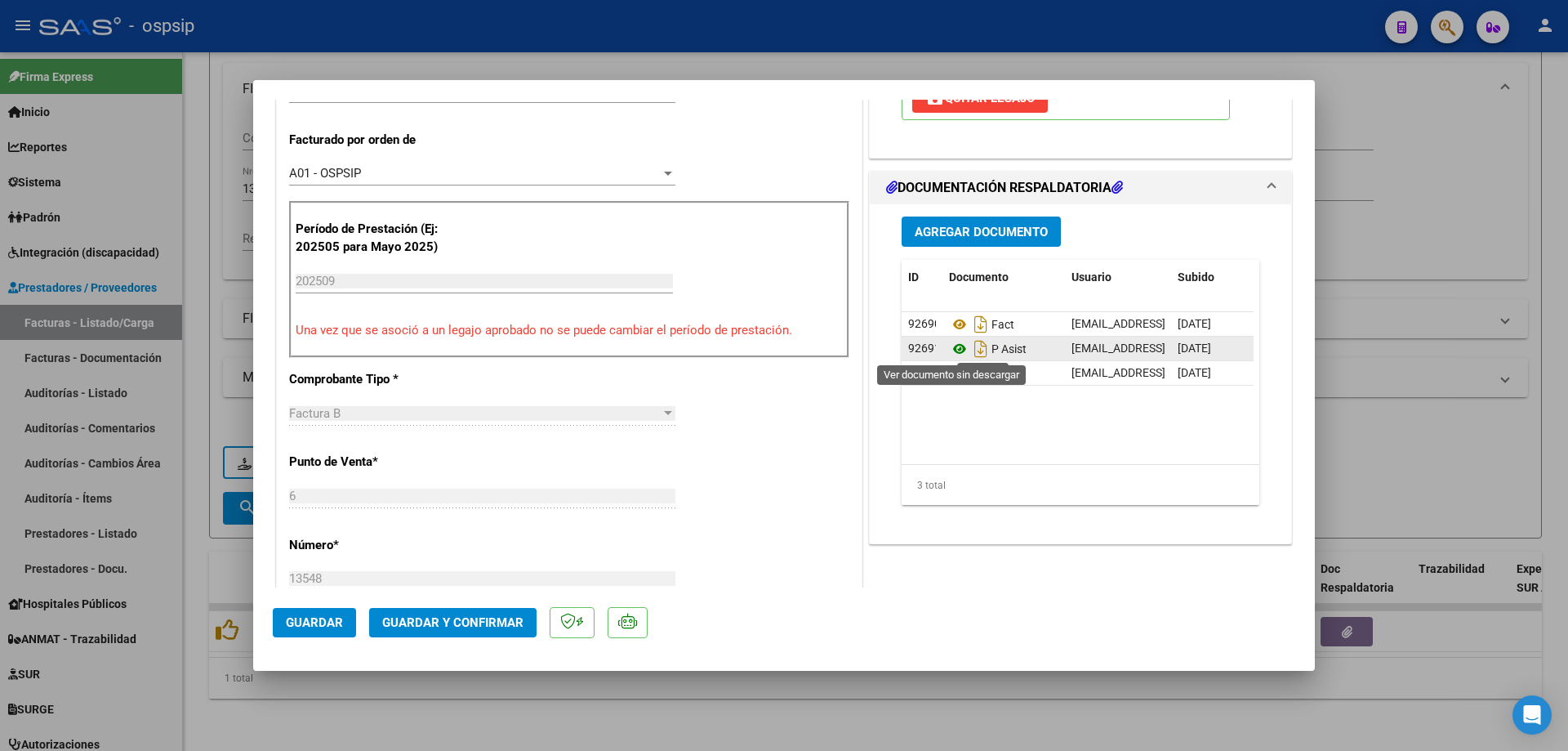
click at [950, 345] on icon at bounding box center [959, 349] width 21 height 20
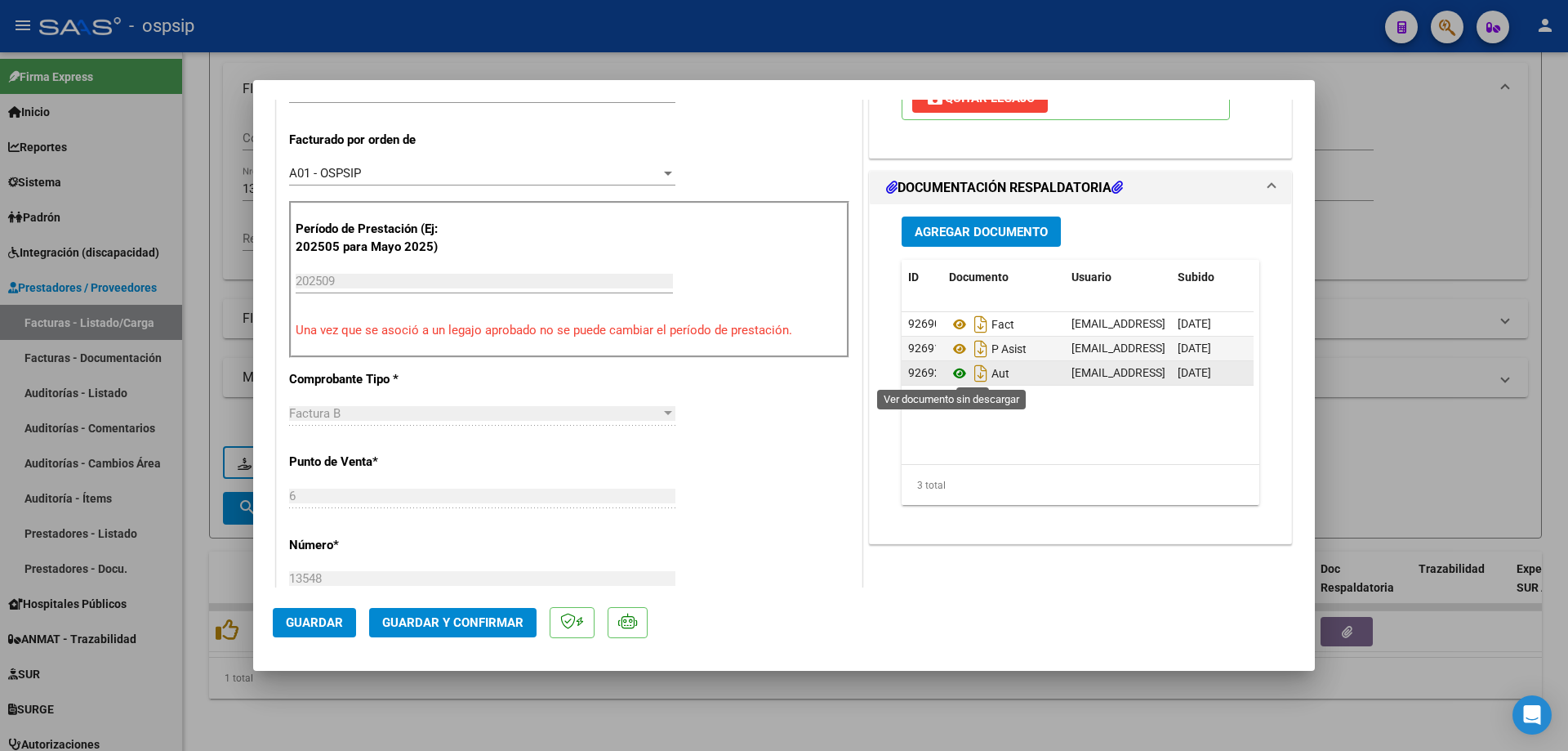
click at [955, 375] on icon at bounding box center [959, 374] width 21 height 20
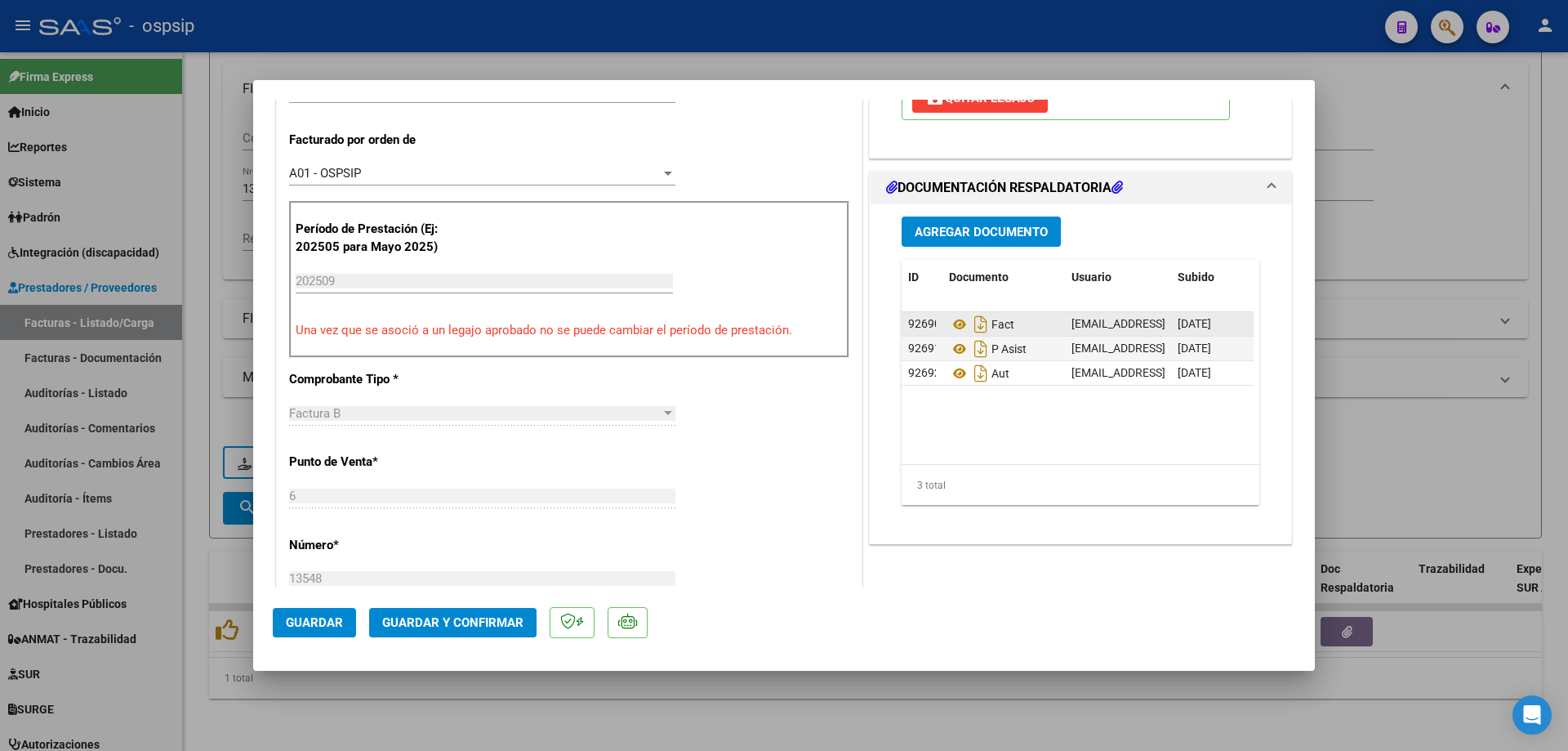
scroll to position [245, 0]
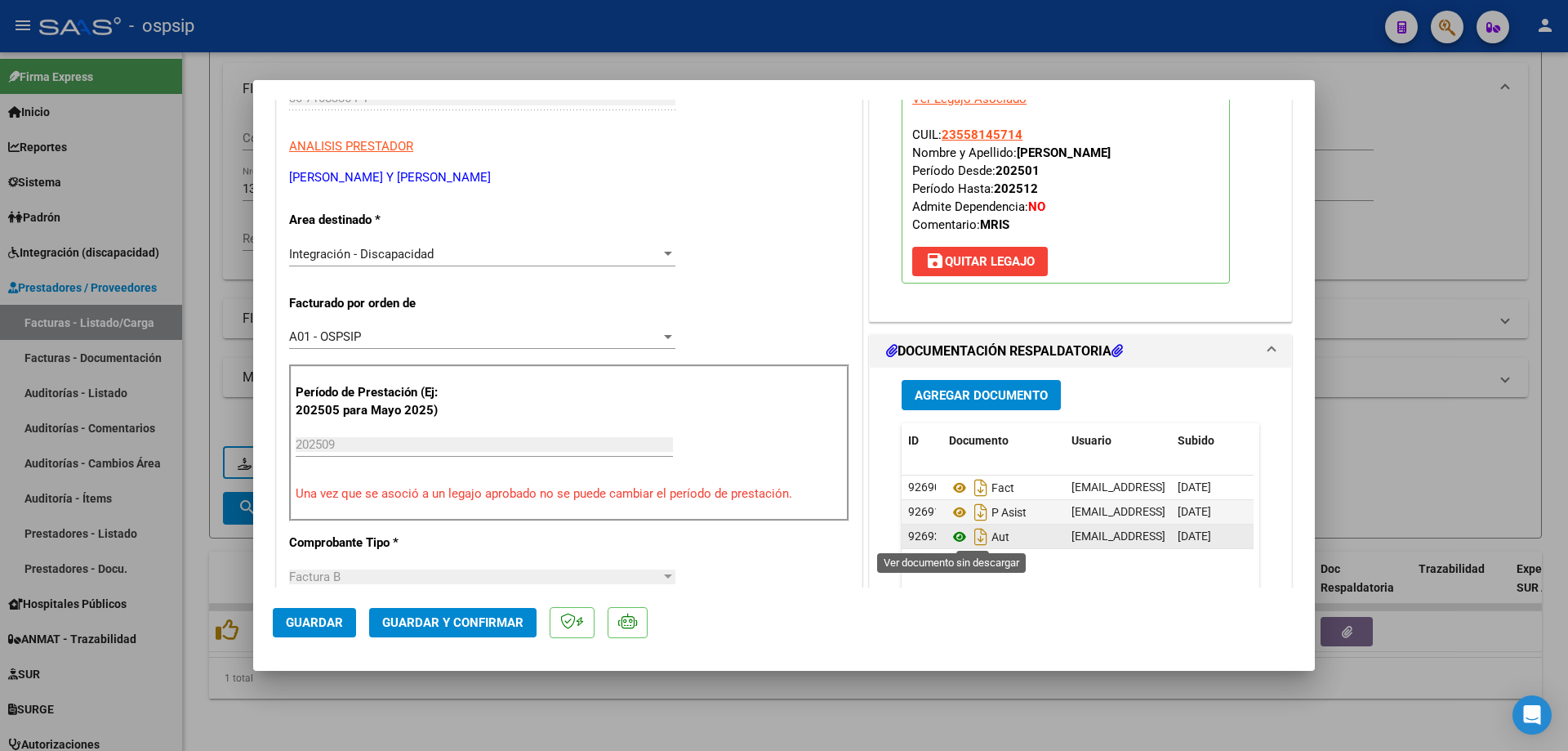
click at [950, 534] on icon at bounding box center [959, 537] width 21 height 20
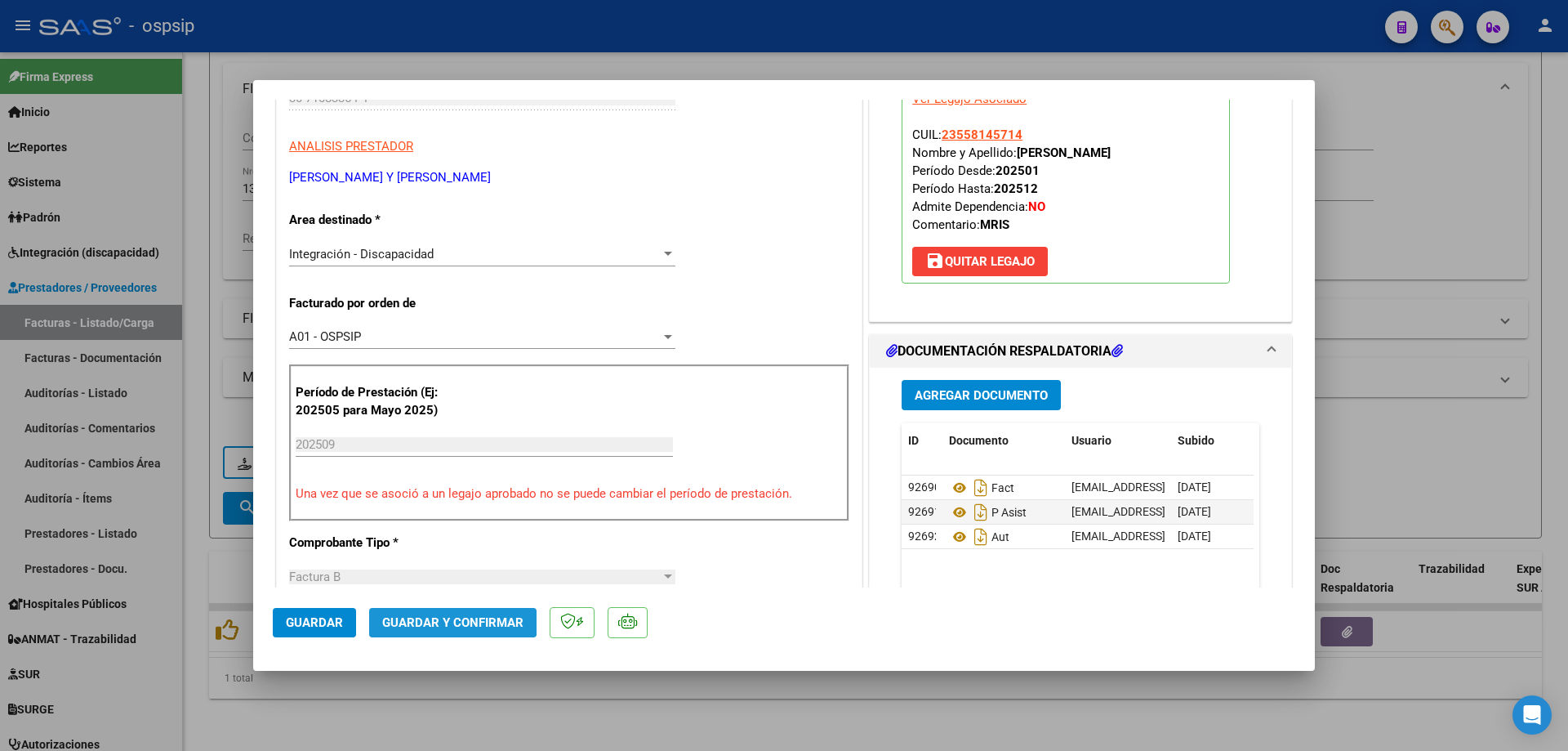
click at [418, 613] on button "Guardar y Confirmar" at bounding box center [453, 622] width 168 height 29
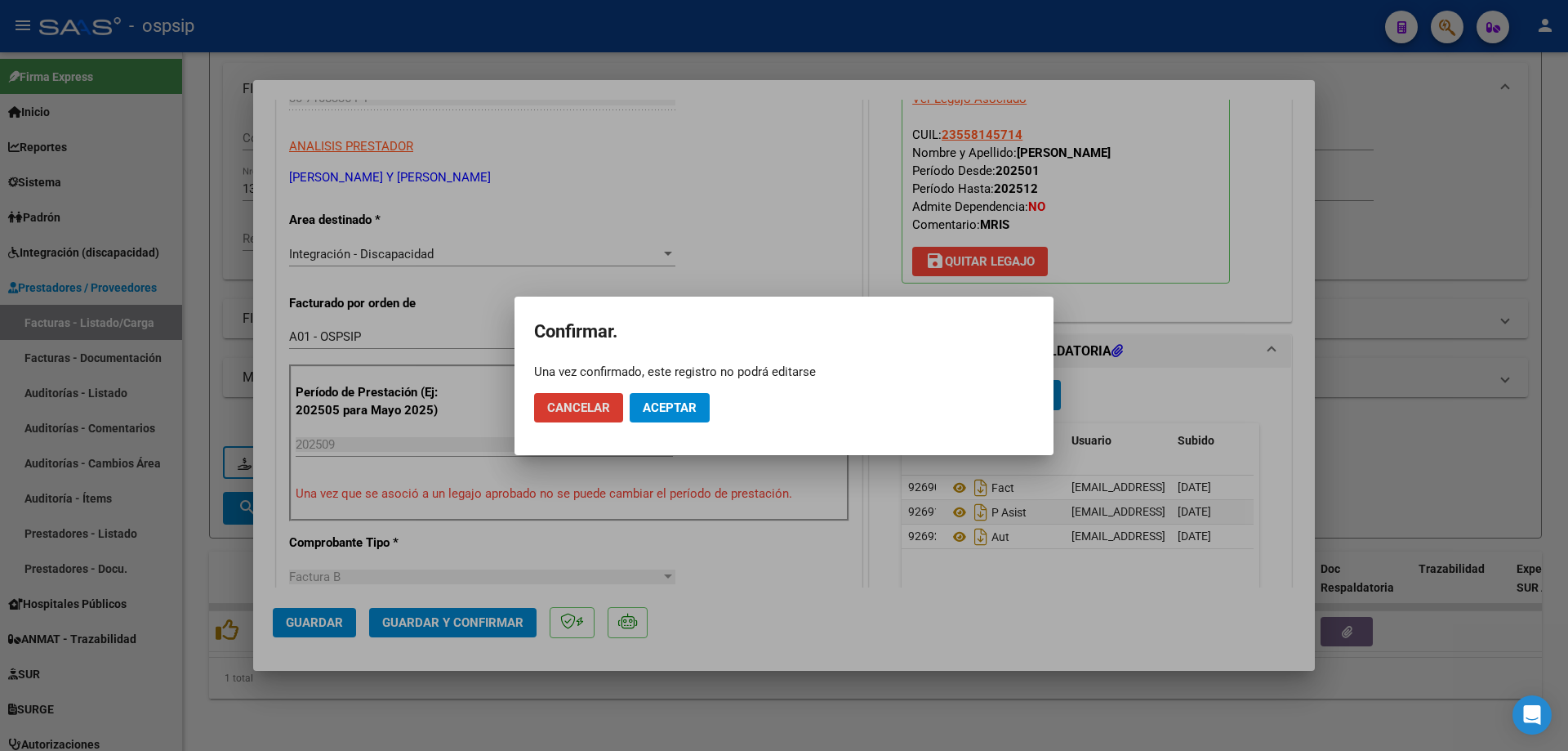
click at [670, 403] on span "Aceptar" at bounding box center [669, 407] width 54 height 15
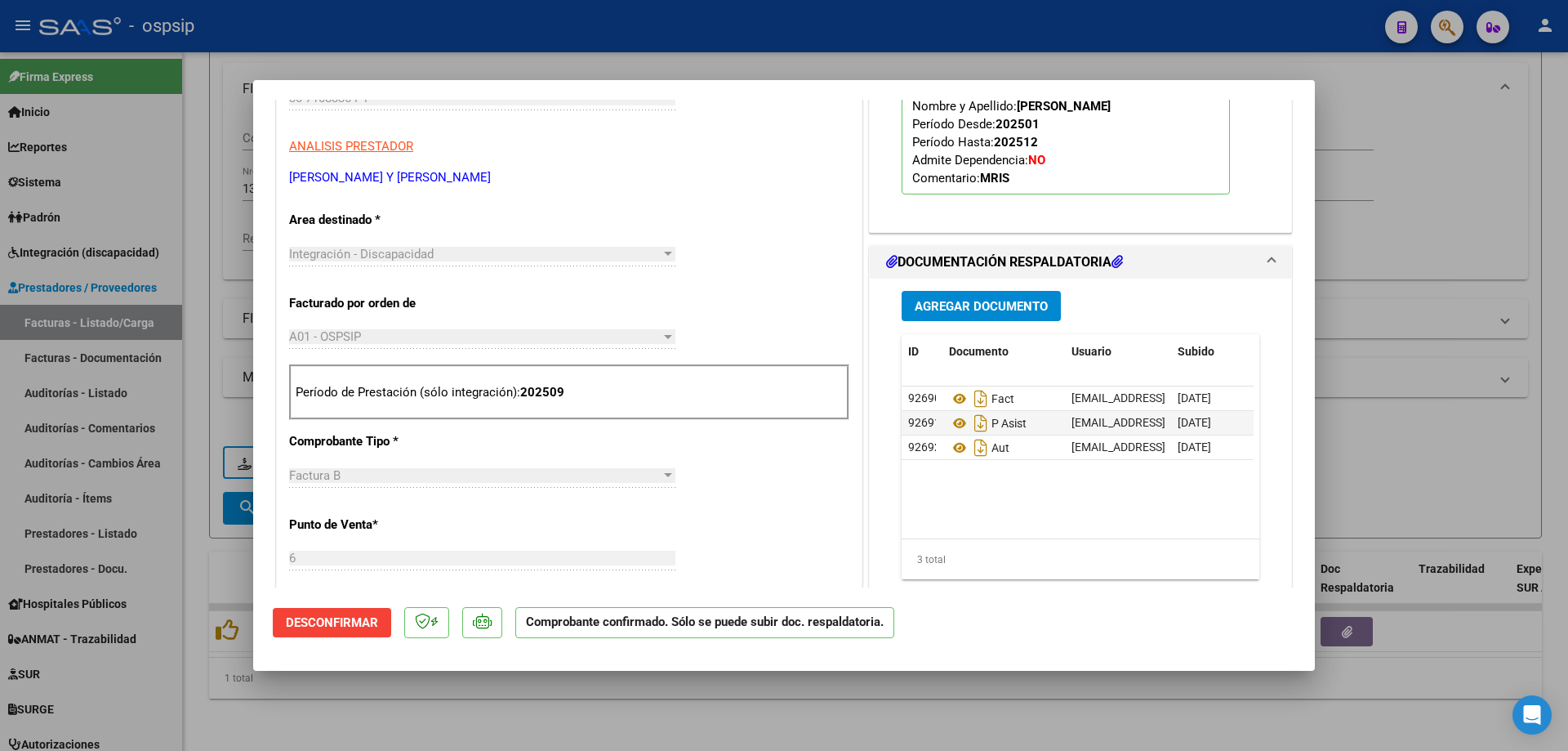
click at [1493, 219] on div at bounding box center [784, 376] width 1568 height 751
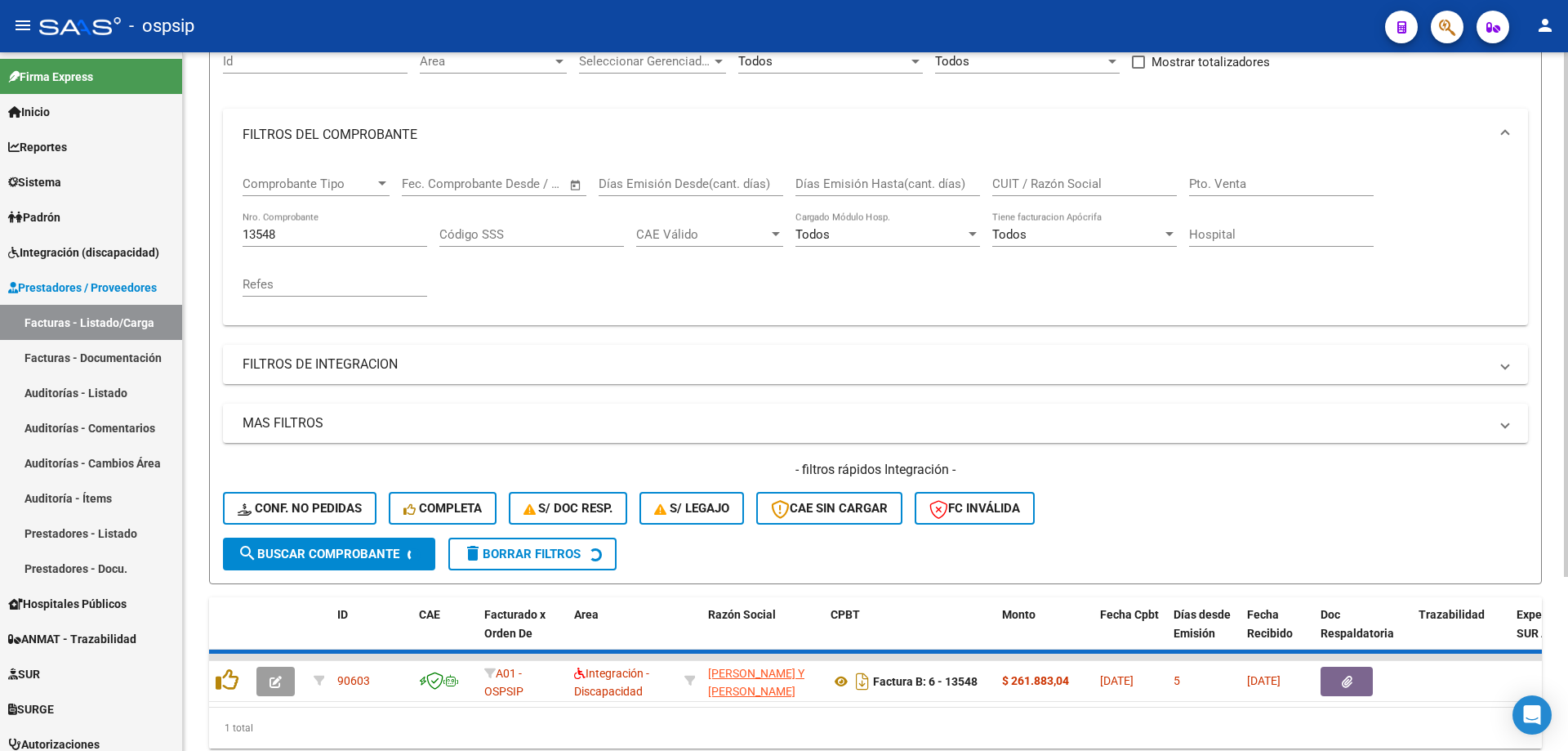
scroll to position [145, 0]
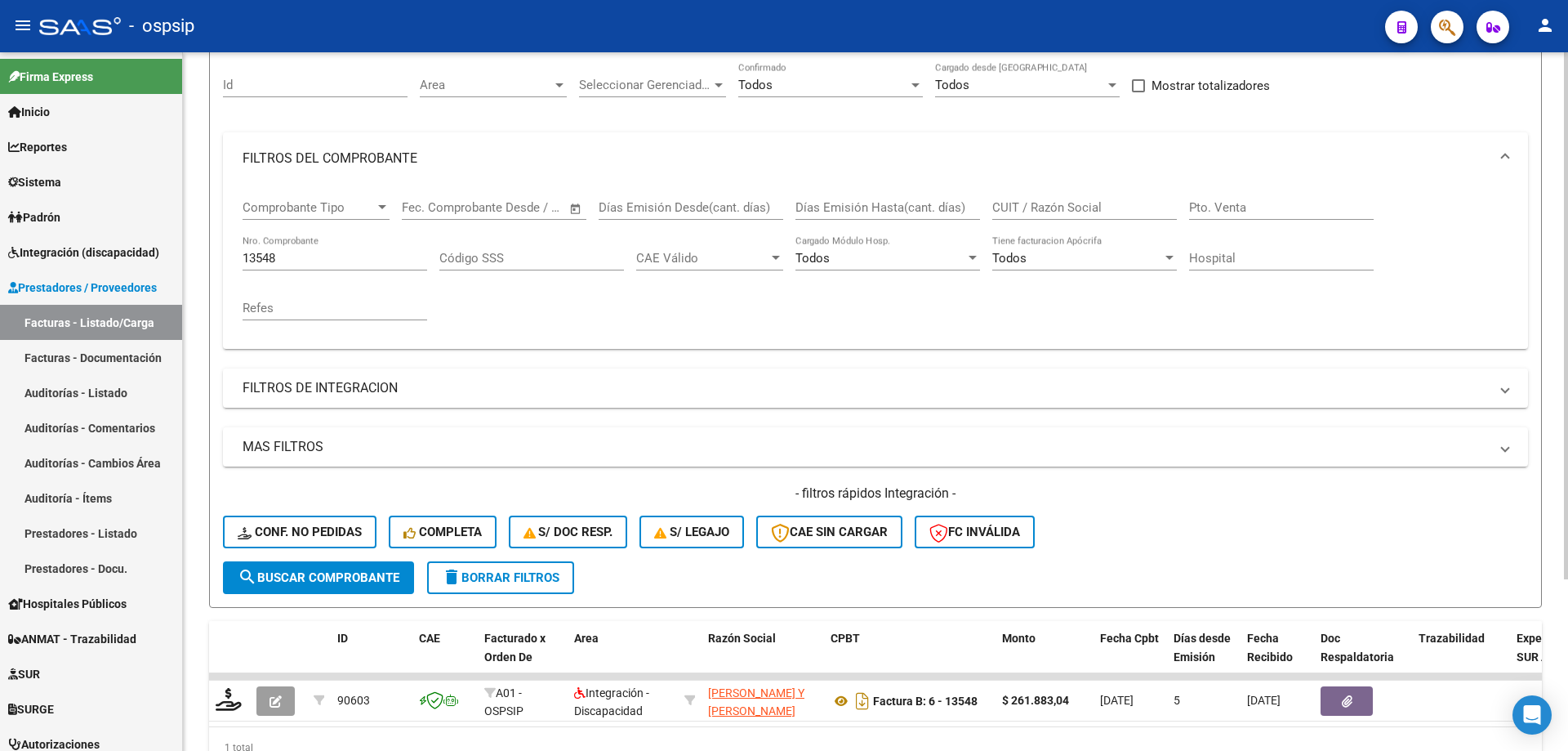
click at [317, 256] on input "13548" at bounding box center [336, 258] width 185 height 15
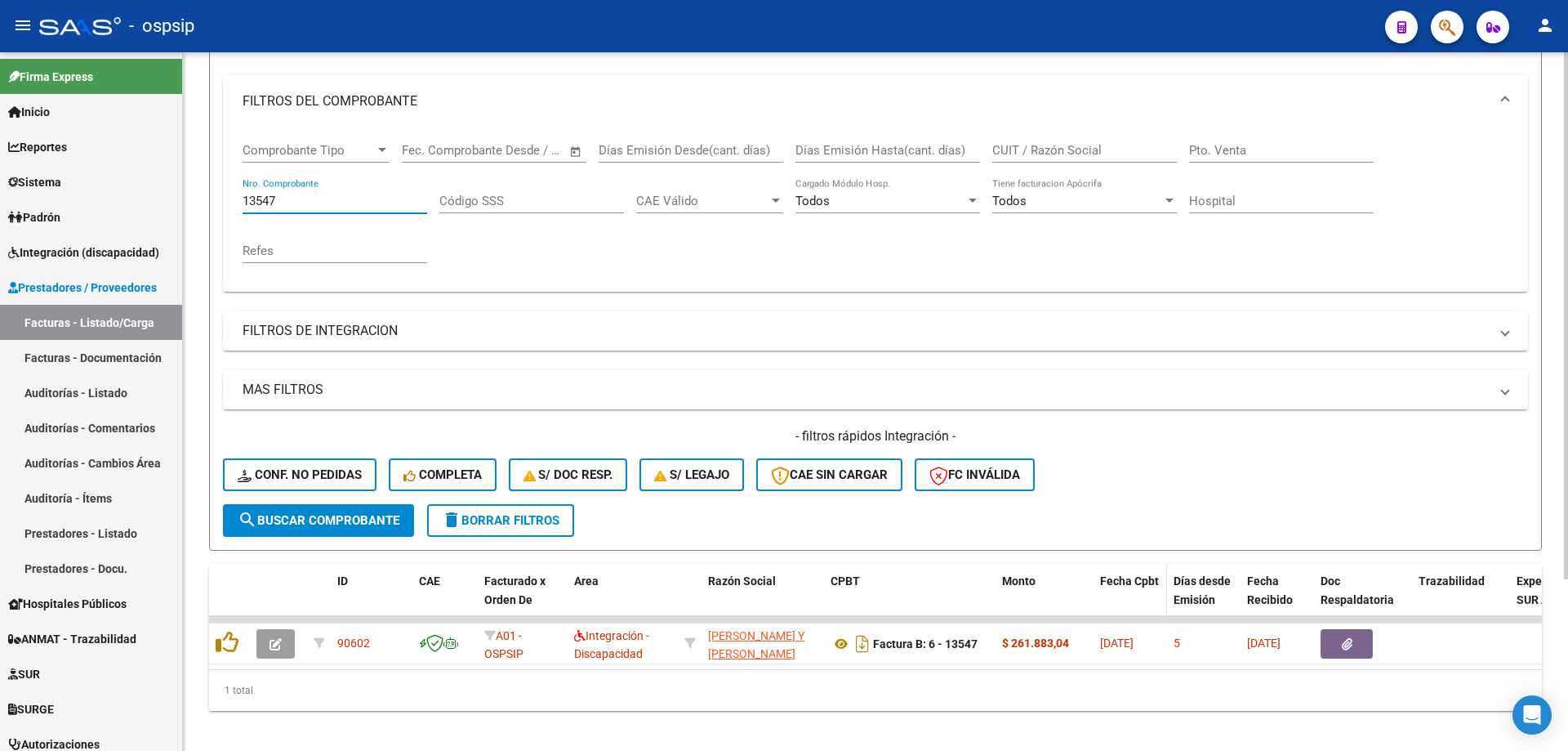
scroll to position [227, 0]
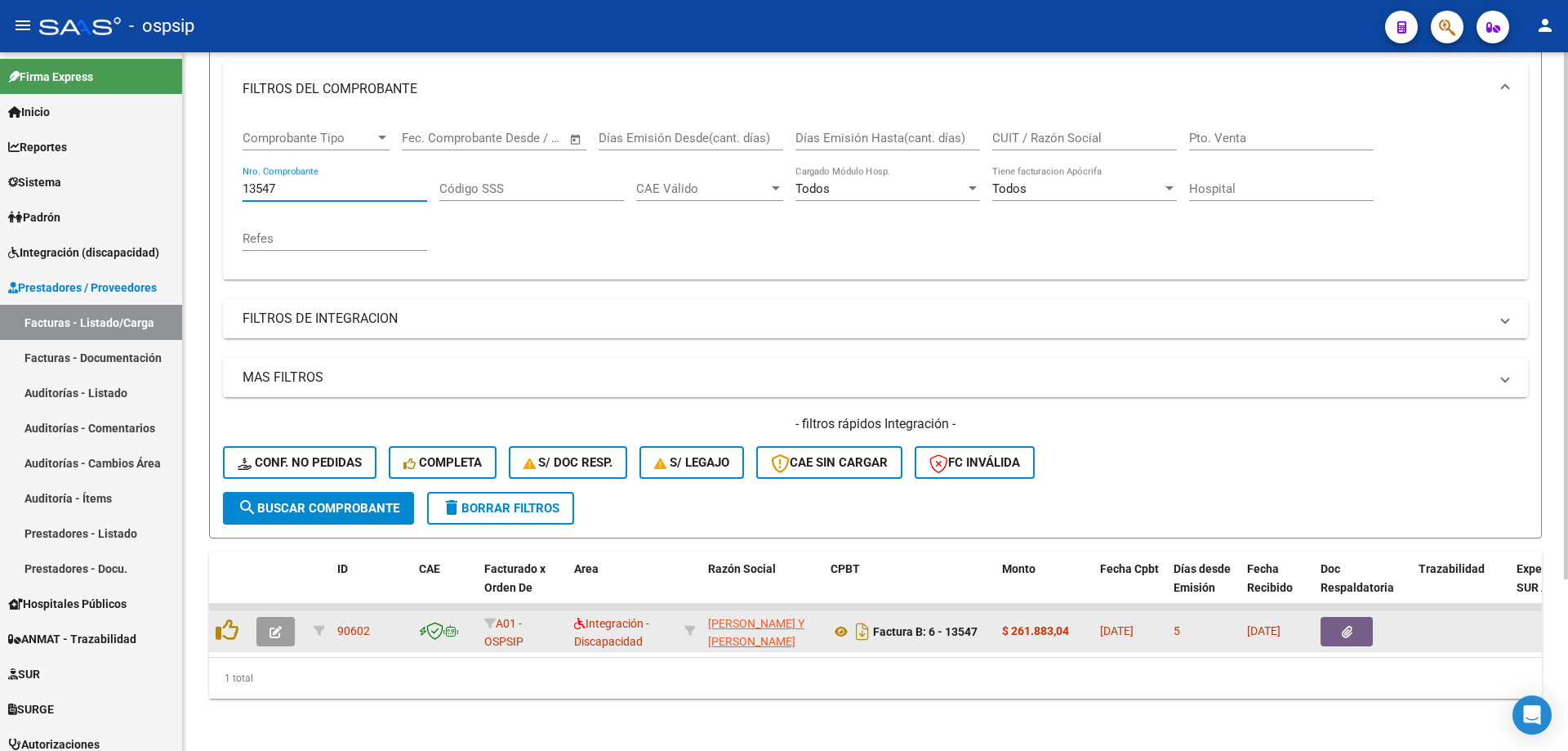
click at [265, 617] on button "button" at bounding box center [276, 631] width 38 height 29
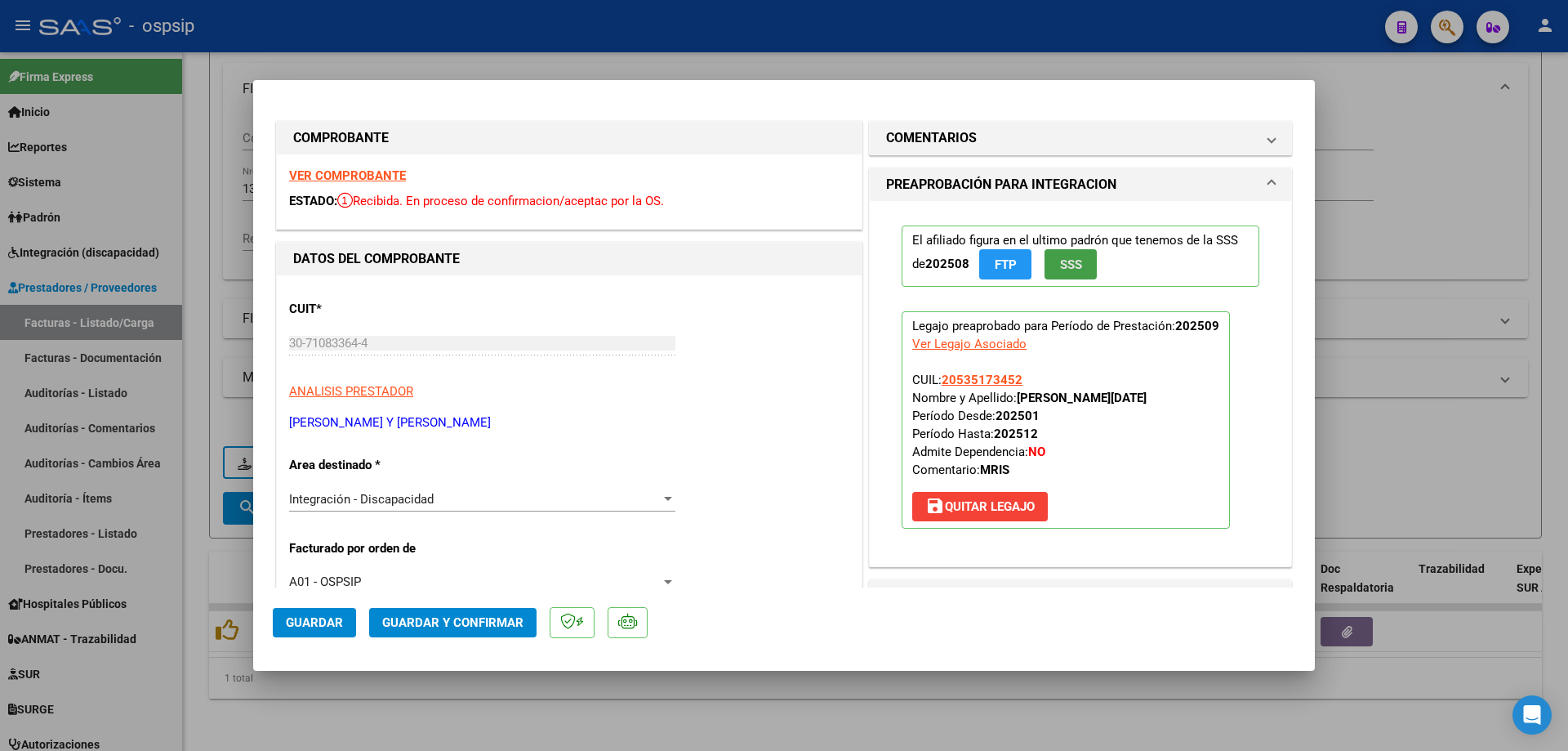
click at [1057, 275] on button "SSS" at bounding box center [1071, 264] width 53 height 30
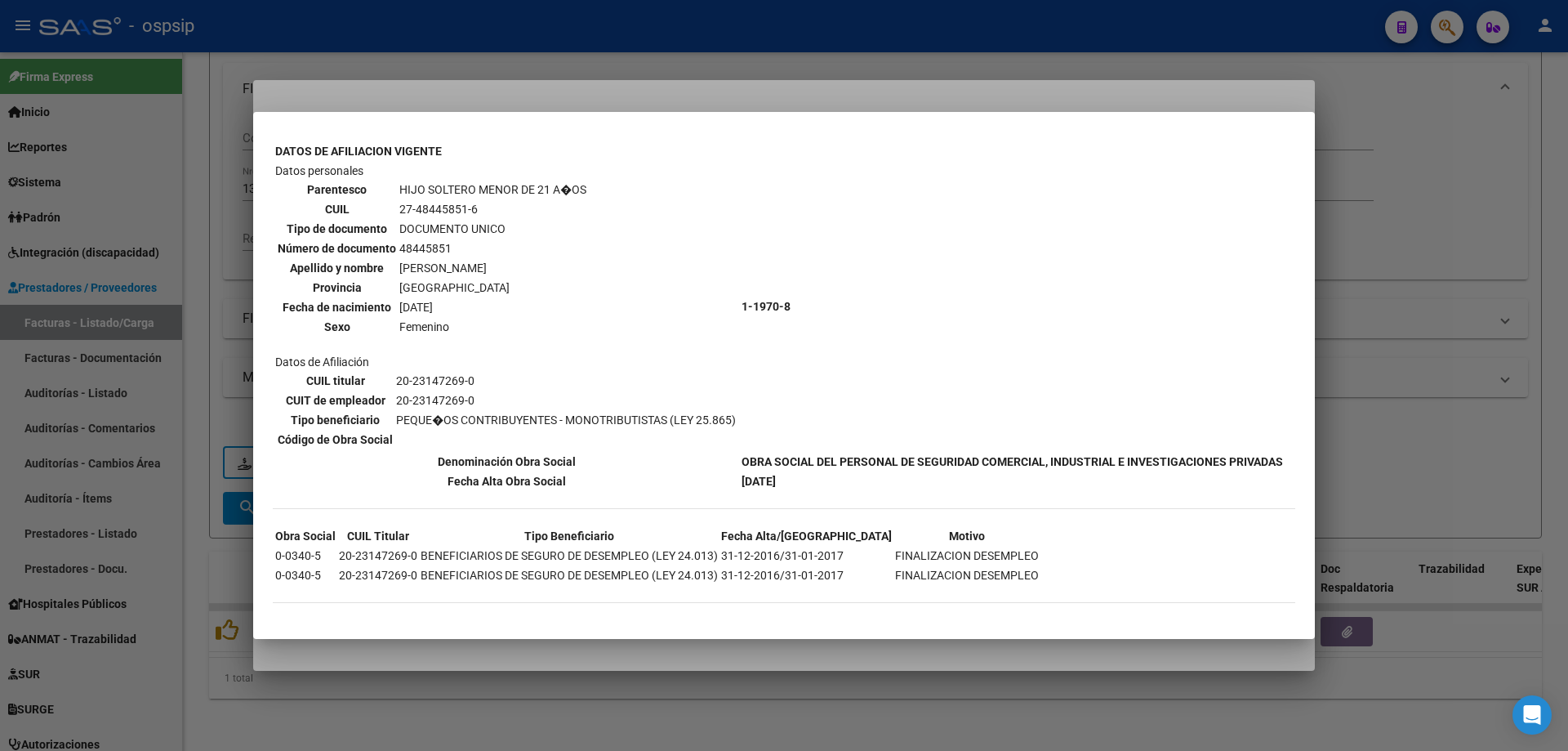
scroll to position [1403, 0]
click at [1417, 302] on div at bounding box center [784, 376] width 1568 height 751
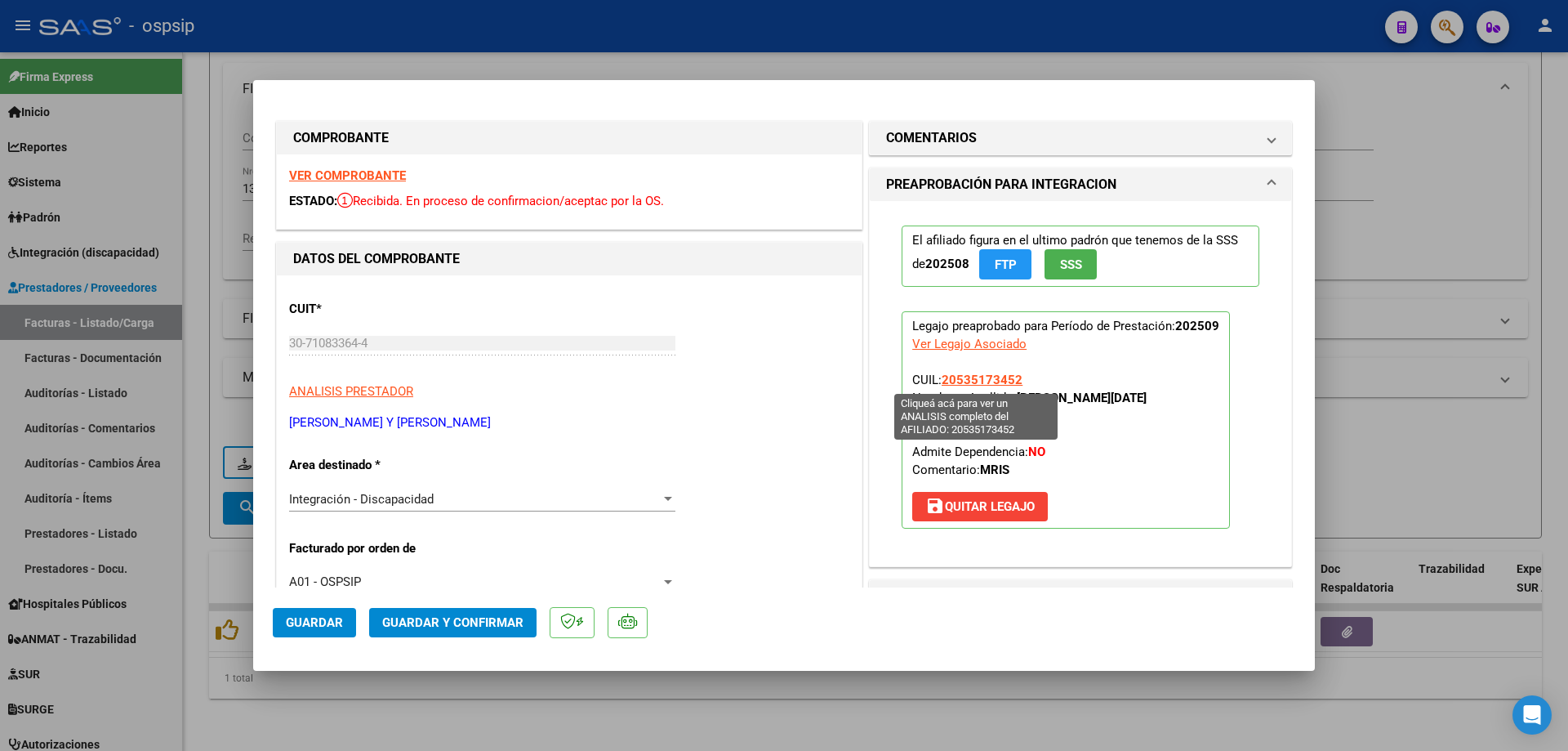
click at [989, 383] on span "20535173452" at bounding box center [981, 380] width 81 height 15
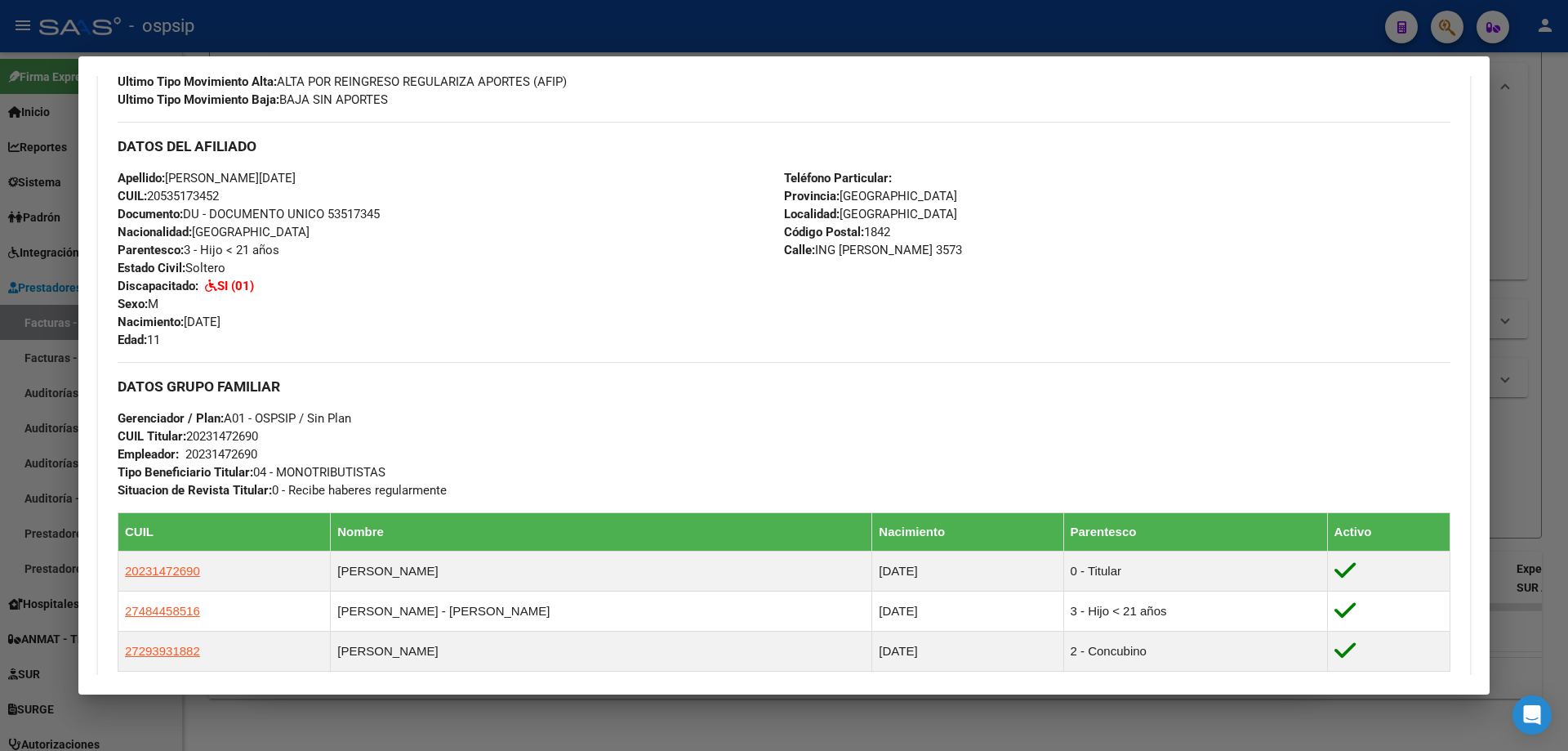
scroll to position [736, 0]
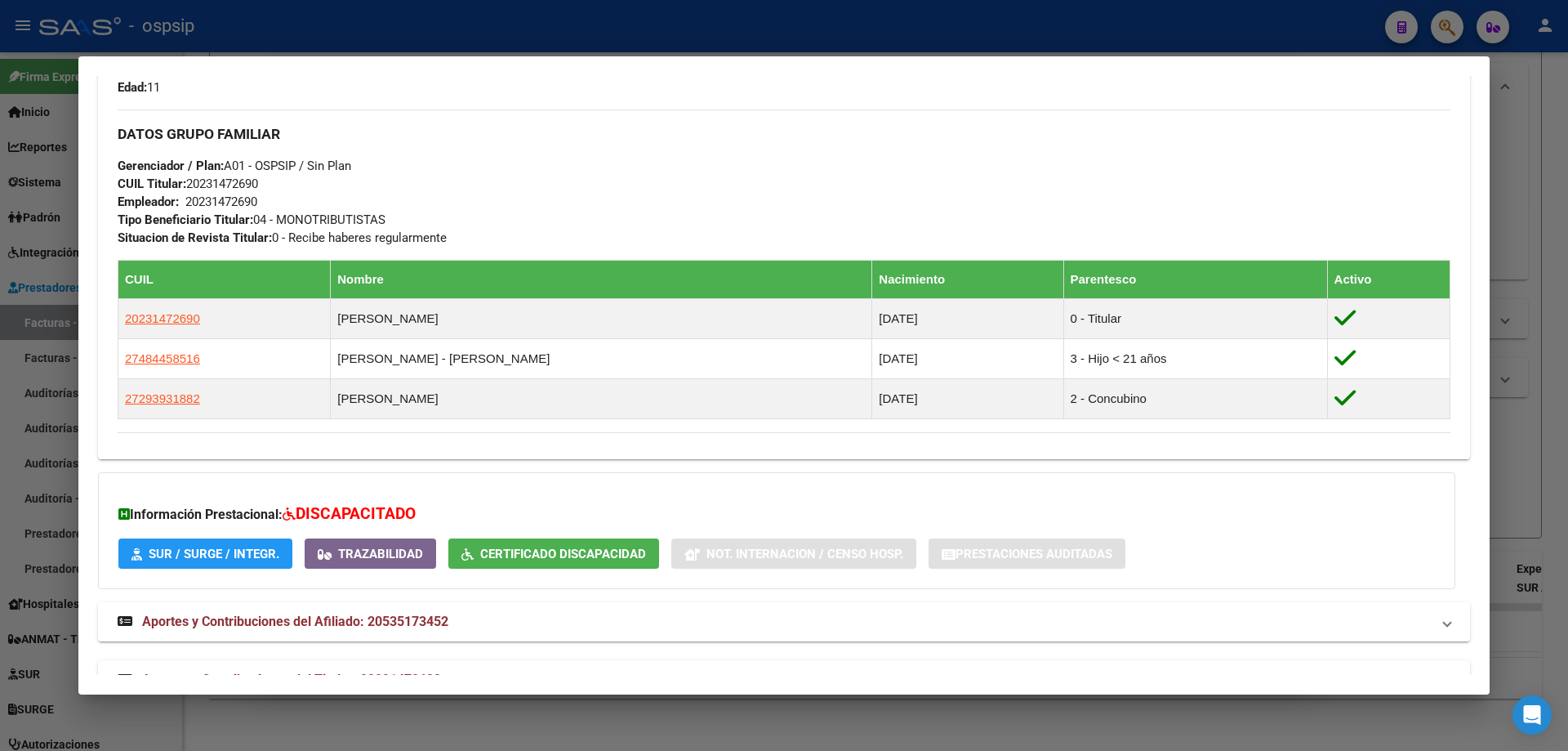
click at [1567, 419] on div at bounding box center [784, 376] width 1568 height 751
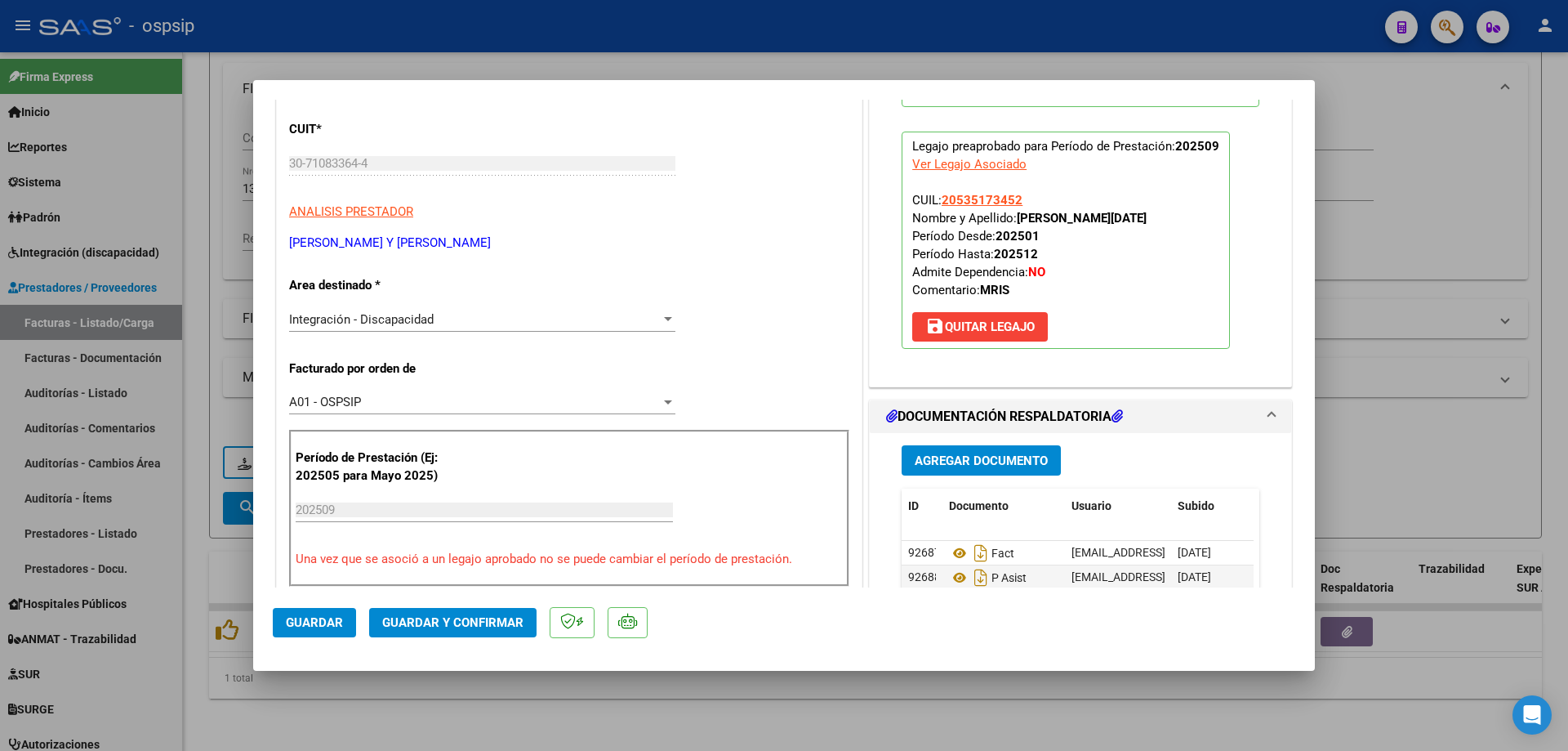
scroll to position [327, 0]
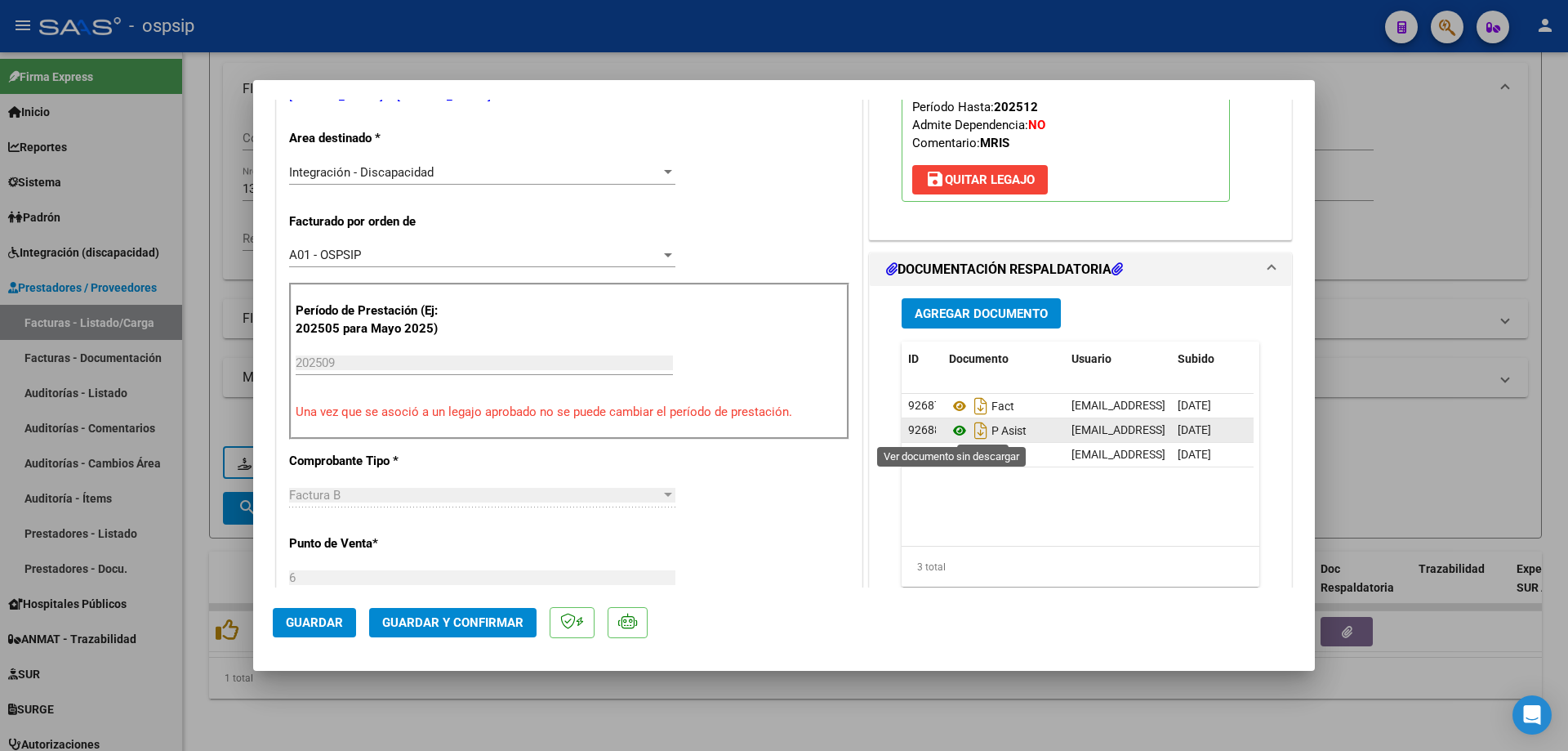
click at [955, 434] on icon at bounding box center [959, 431] width 21 height 20
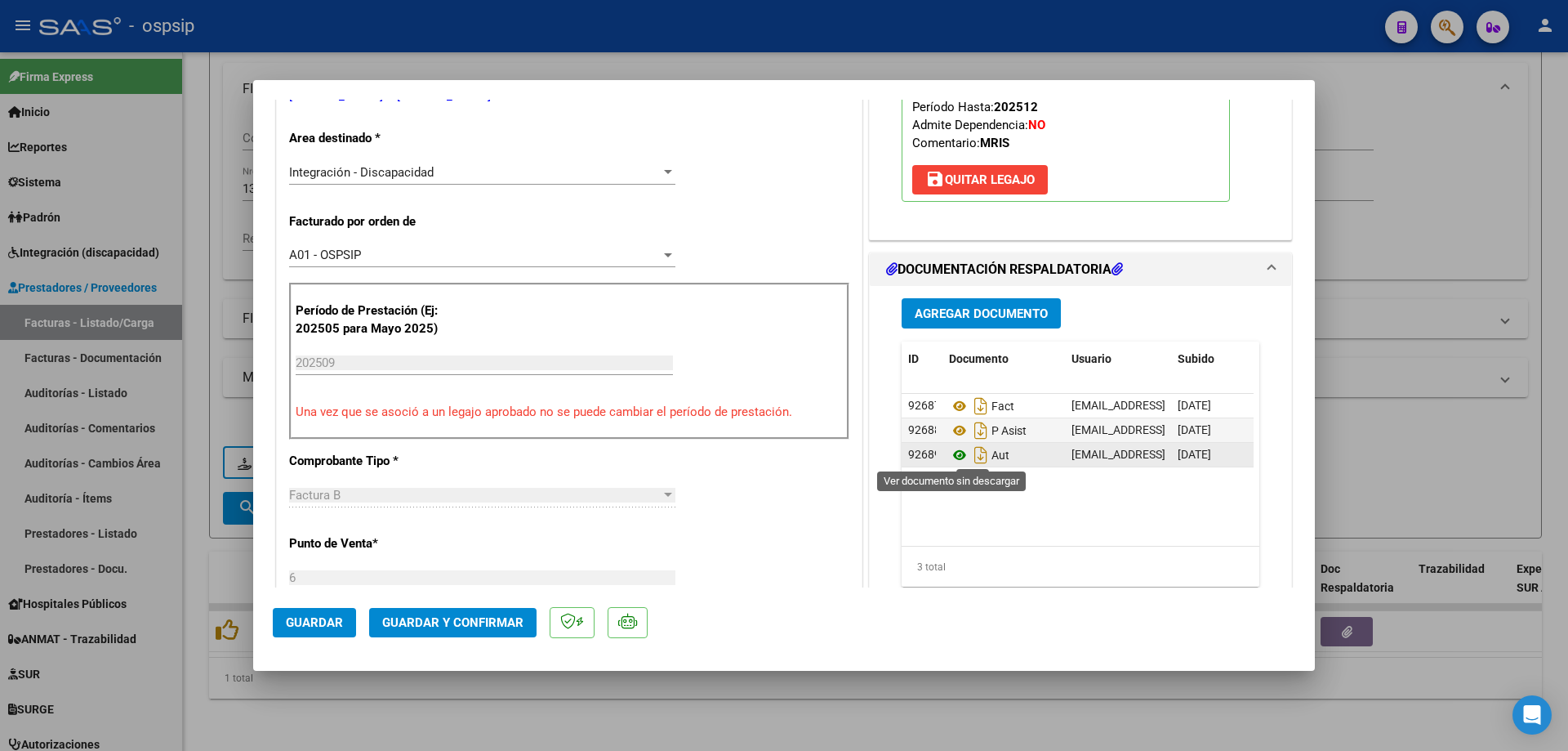
click at [953, 448] on icon at bounding box center [959, 455] width 21 height 20
click at [482, 613] on button "Guardar y Confirmar" at bounding box center [453, 622] width 168 height 29
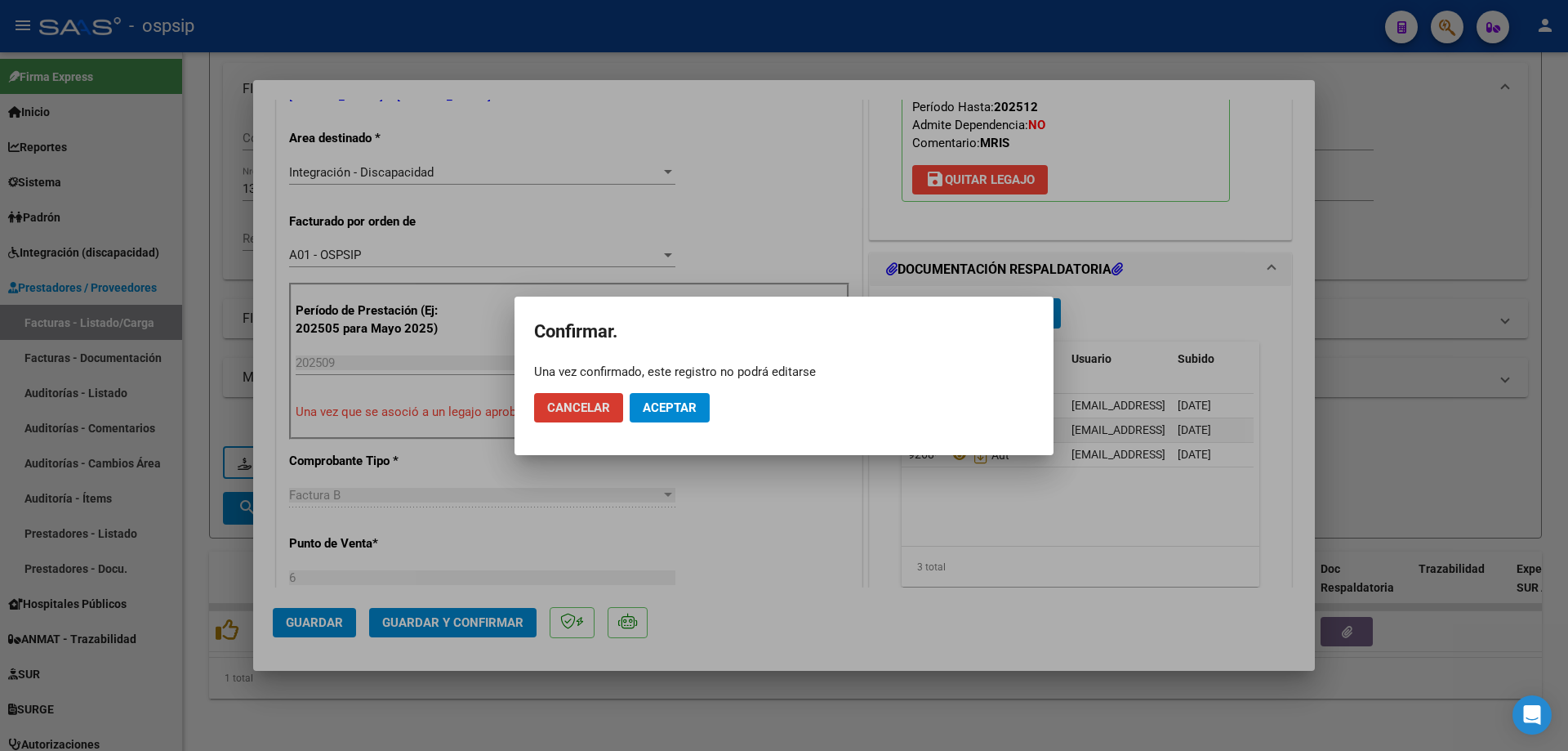
click at [685, 407] on span "Aceptar" at bounding box center [669, 407] width 54 height 15
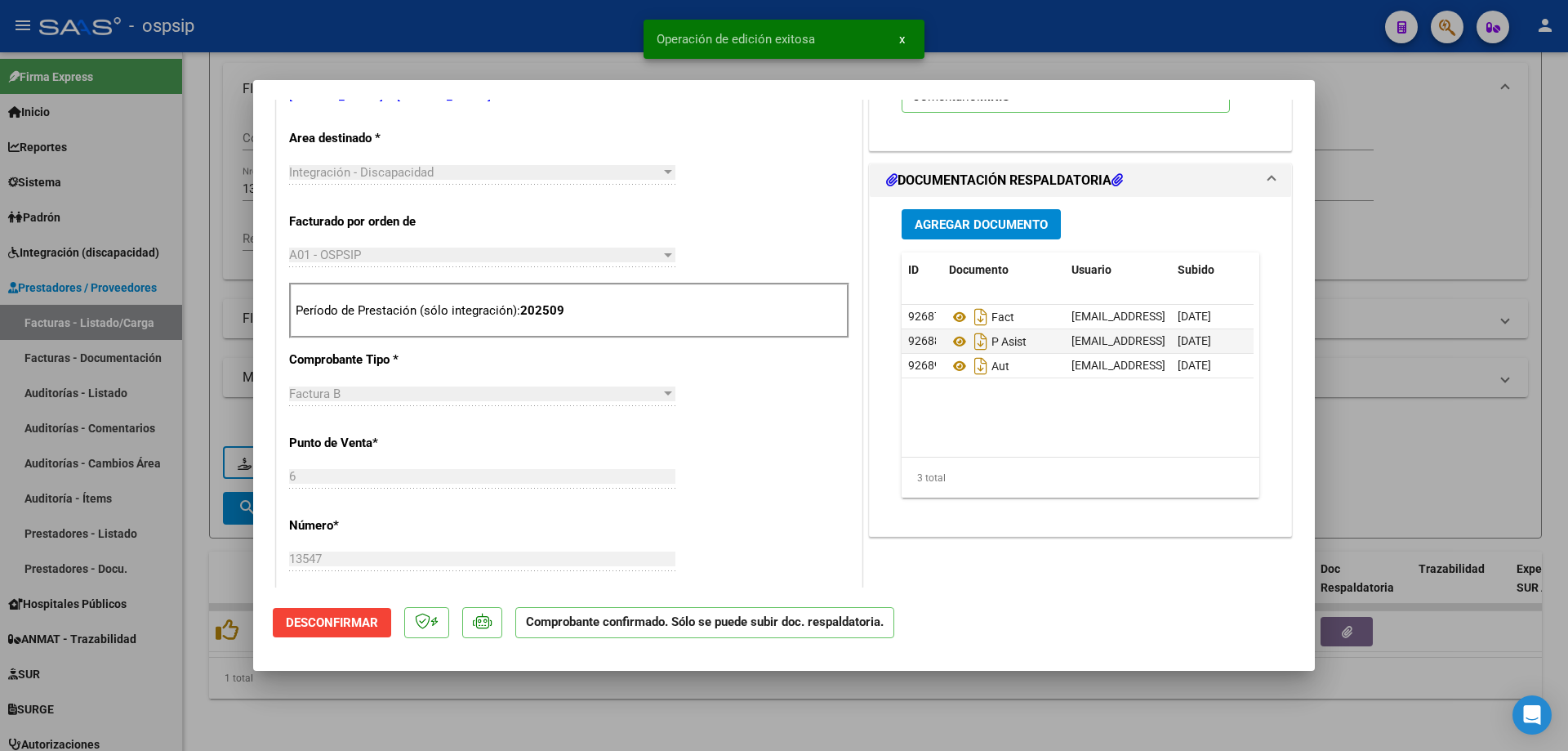
click at [1399, 199] on div at bounding box center [784, 376] width 1568 height 751
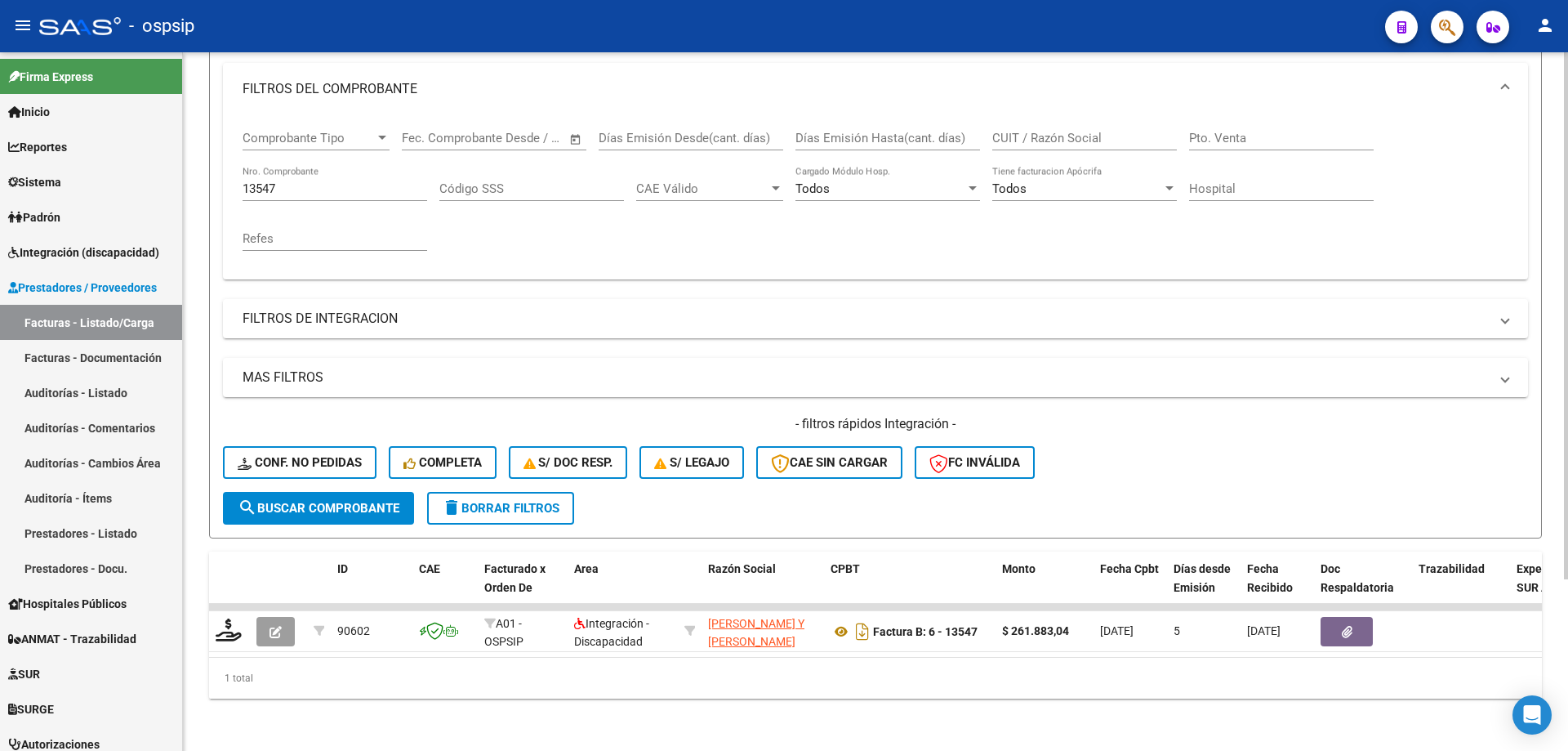
click at [291, 181] on input "13547" at bounding box center [336, 189] width 185 height 15
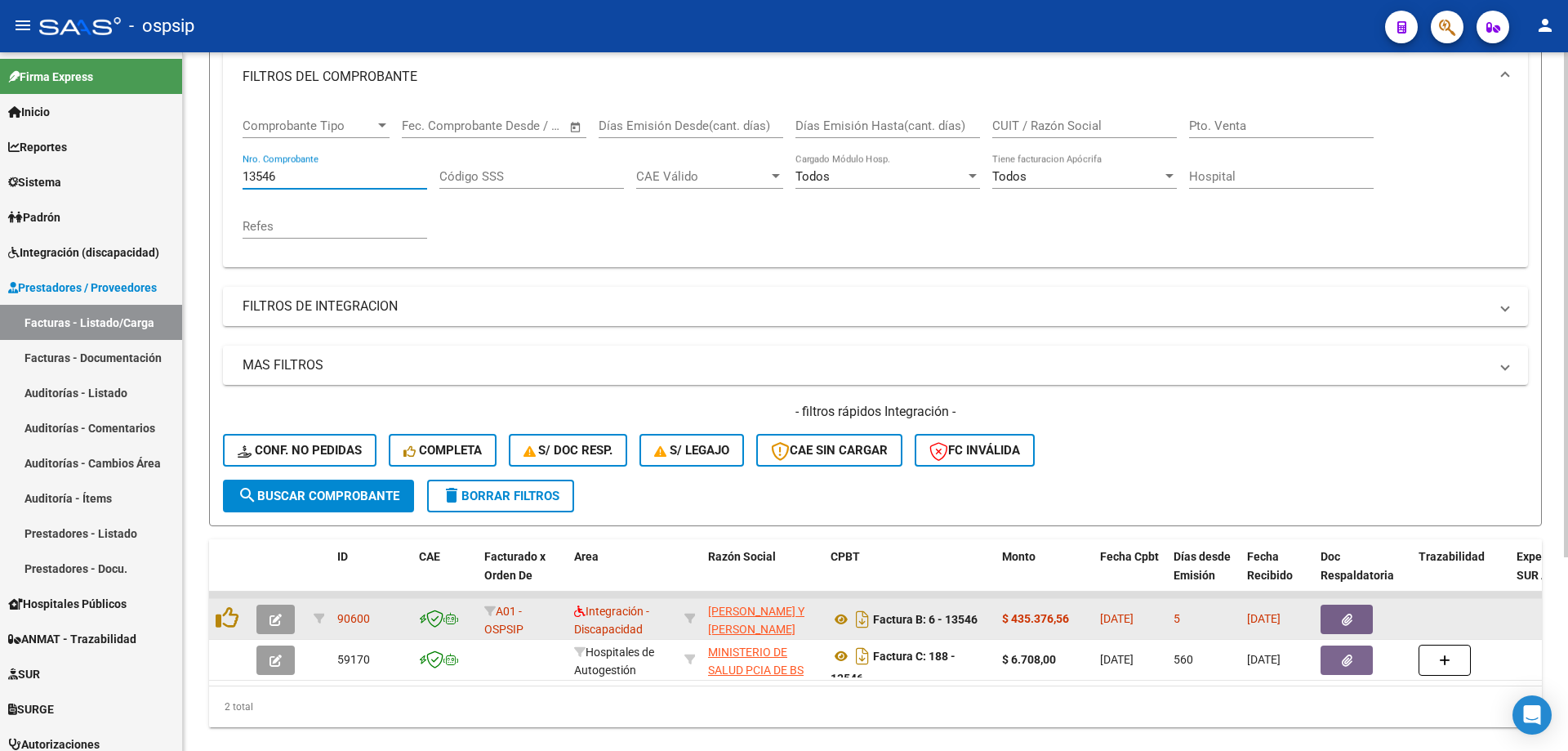
click at [268, 621] on button "button" at bounding box center [276, 619] width 38 height 29
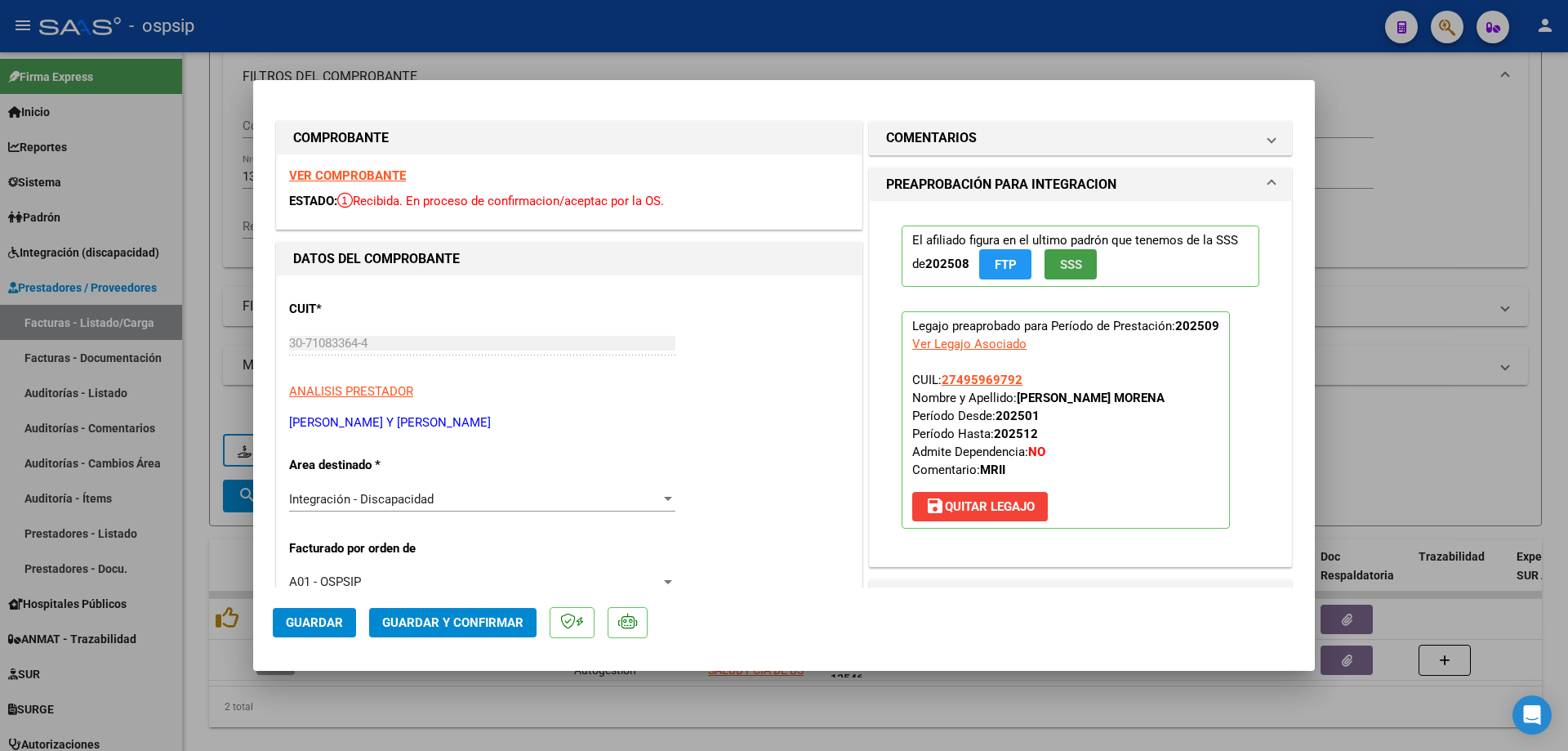
click at [1048, 265] on button "SSS" at bounding box center [1071, 264] width 53 height 30
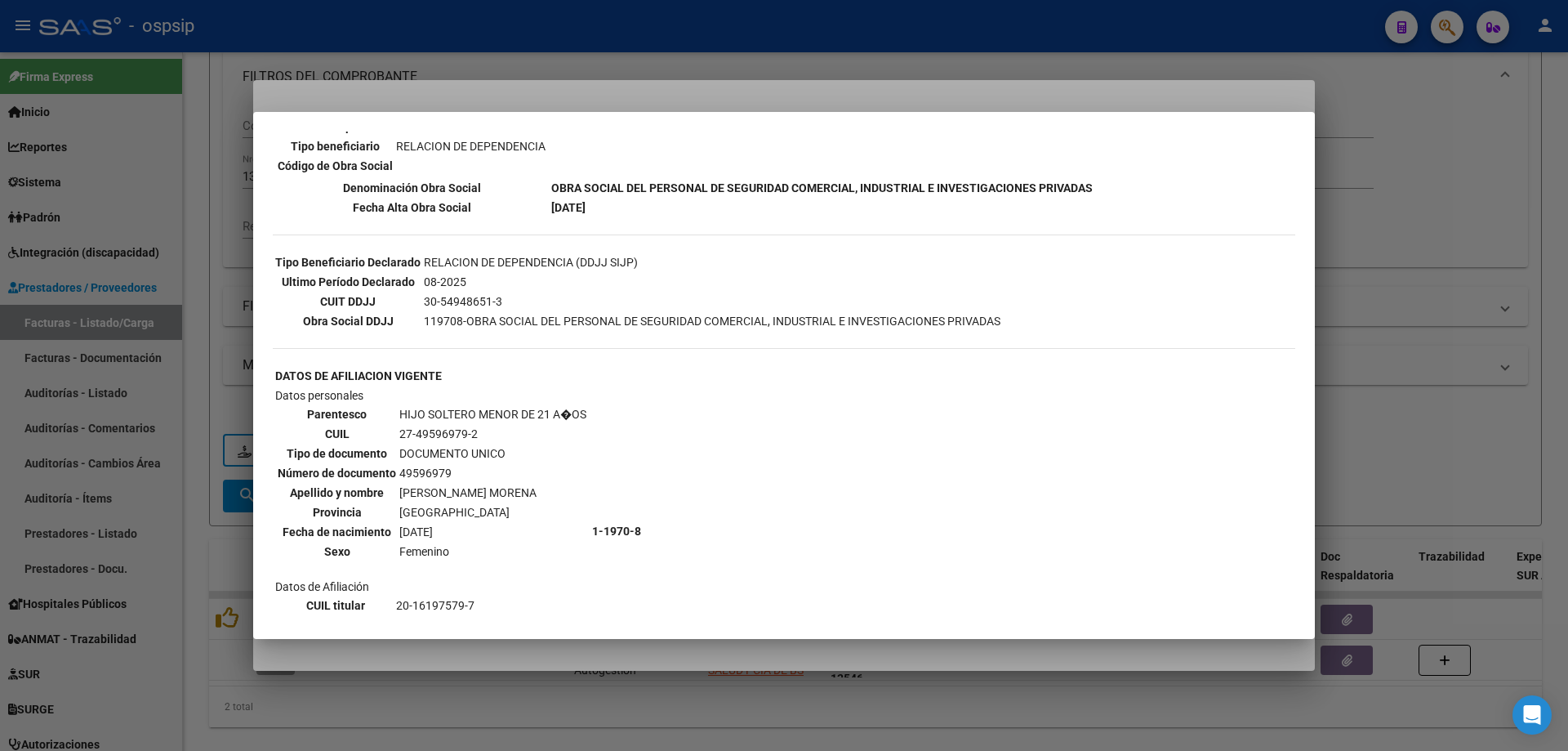
scroll to position [457, 0]
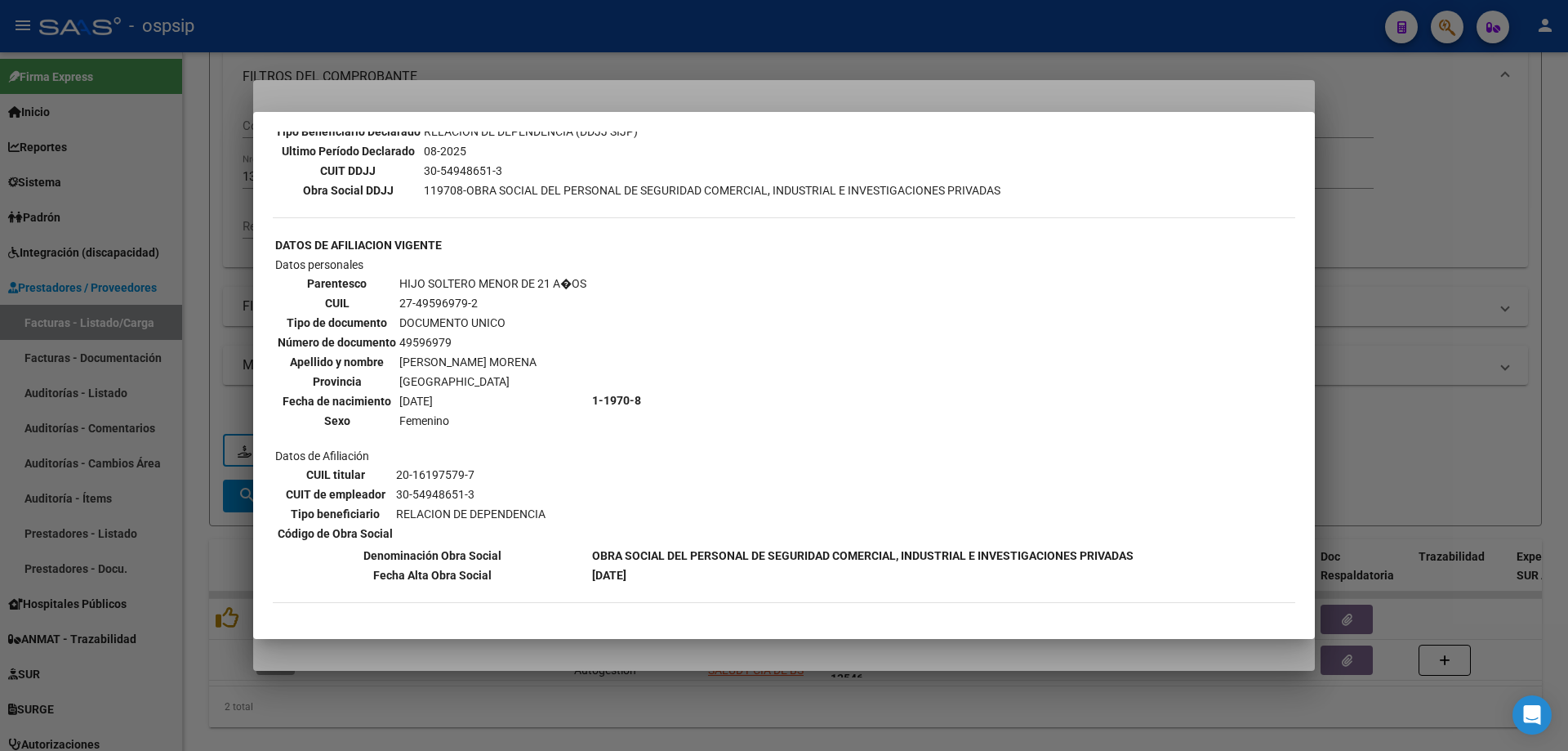
click at [1452, 229] on div at bounding box center [784, 376] width 1568 height 751
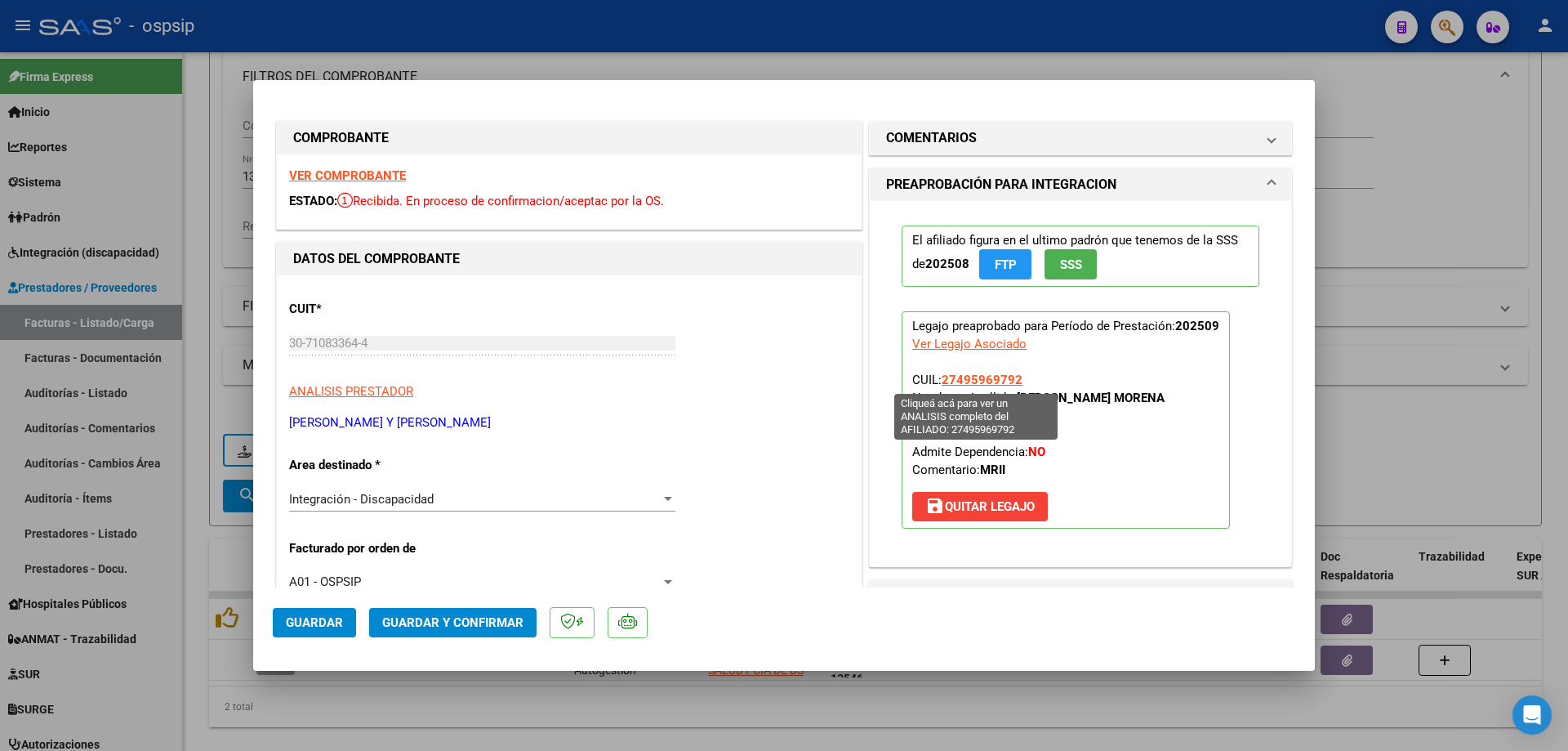
click at [979, 371] on app-link-go-to "27495969792" at bounding box center [981, 380] width 81 height 18
click at [999, 386] on span "27495969792" at bounding box center [981, 380] width 81 height 15
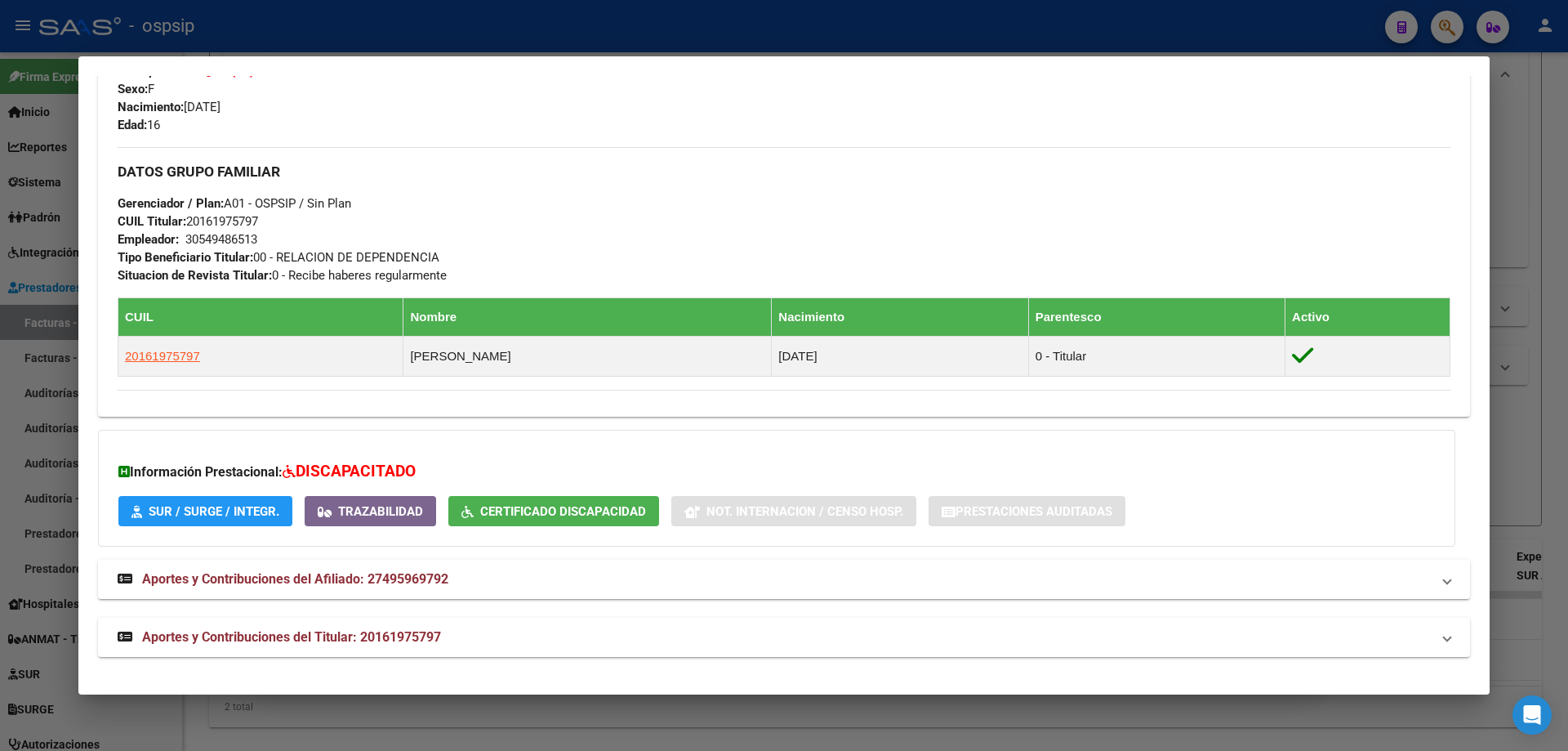
scroll to position [138, 0]
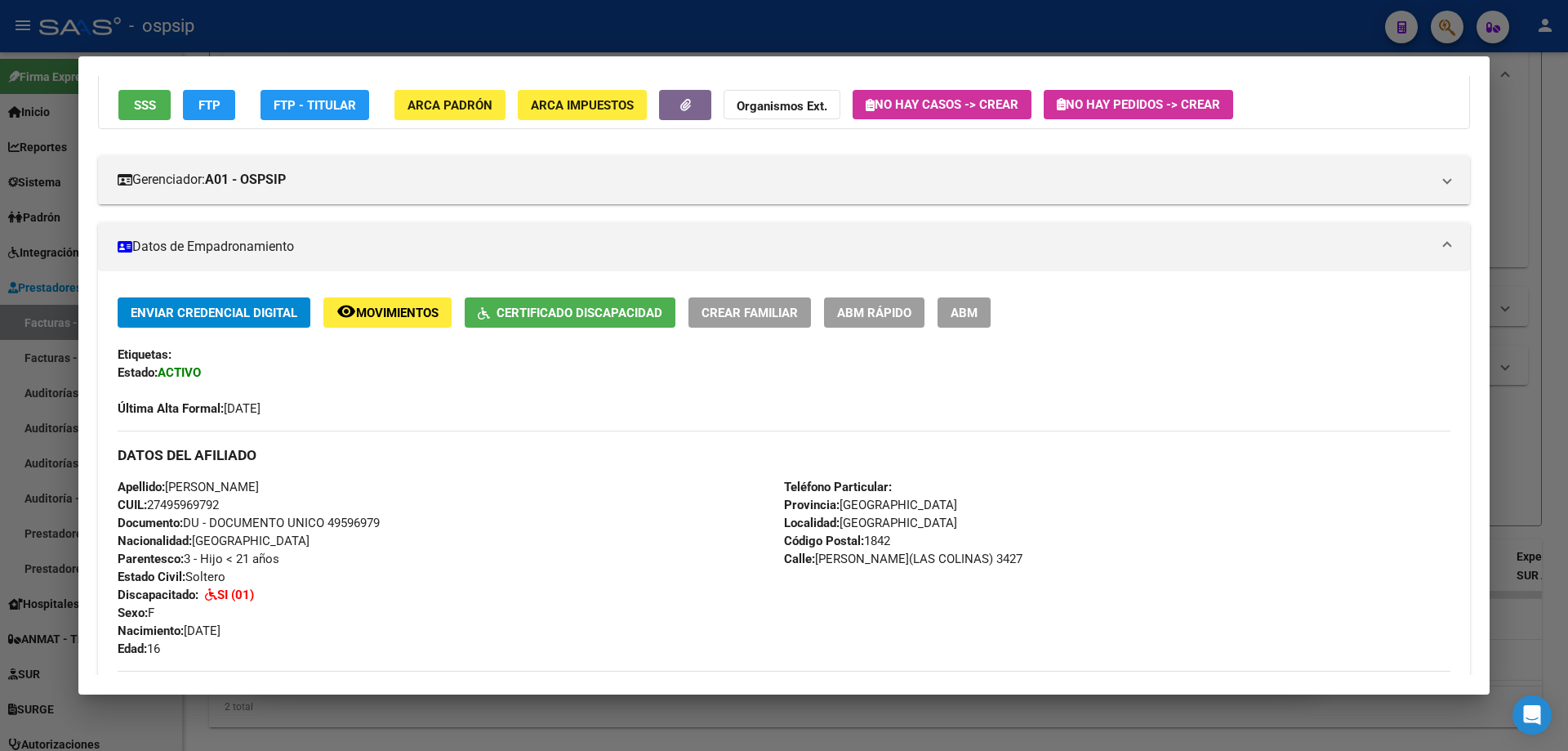
click at [1539, 374] on div at bounding box center [784, 376] width 1568 height 751
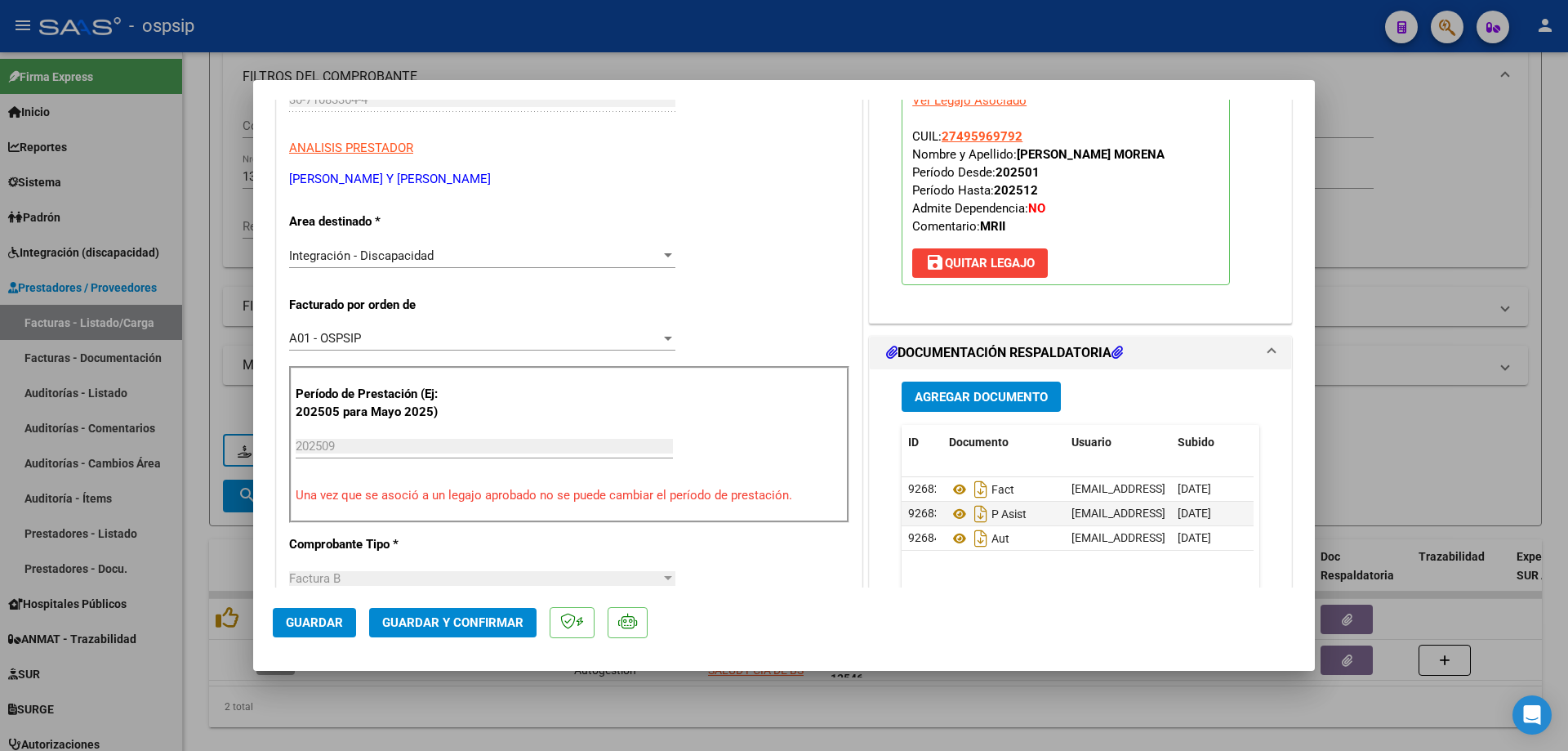
scroll to position [245, 0]
click at [950, 512] on icon at bounding box center [959, 512] width 21 height 20
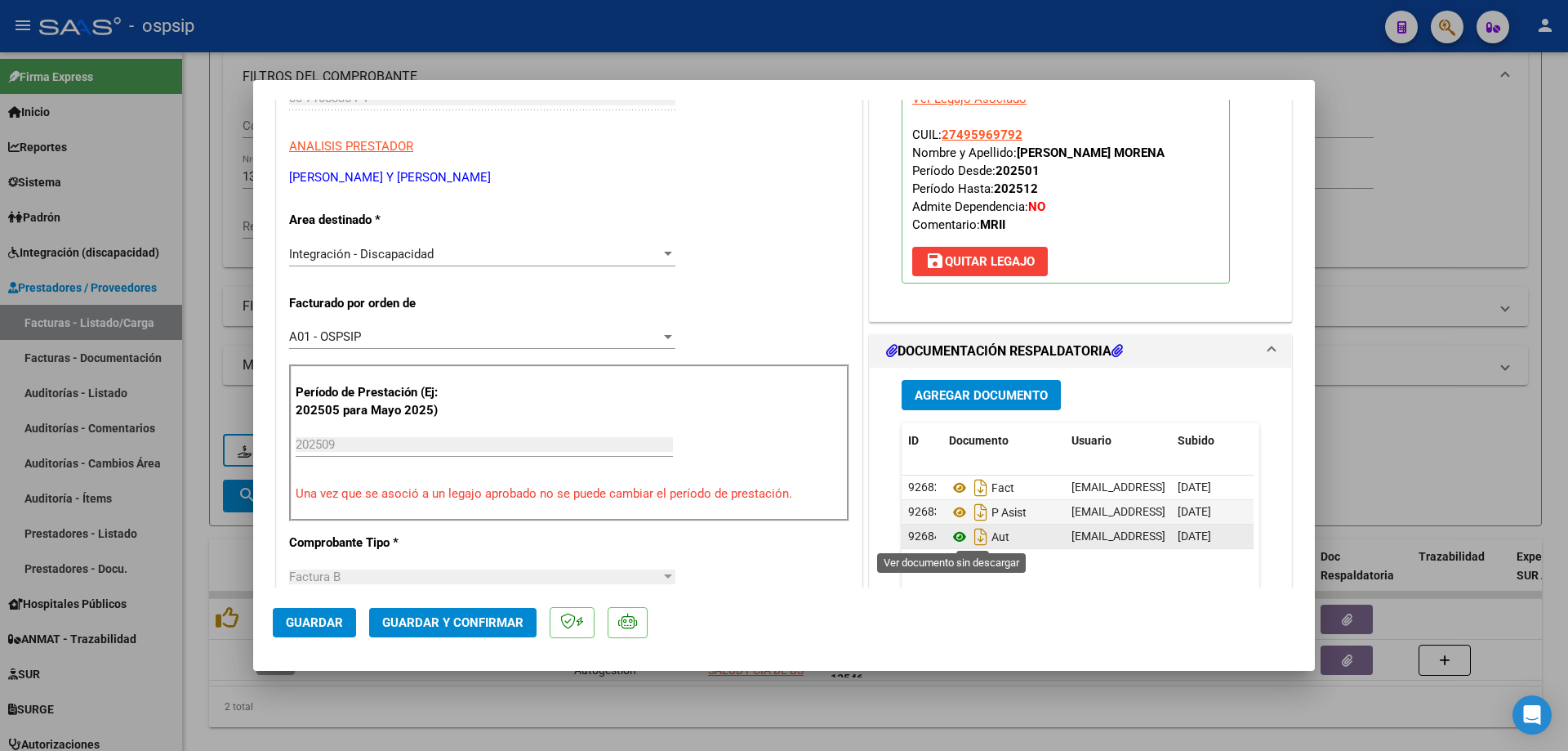
click at [951, 534] on icon at bounding box center [959, 537] width 21 height 20
click at [461, 638] on button "Guardar y Confirmar" at bounding box center [453, 622] width 168 height 29
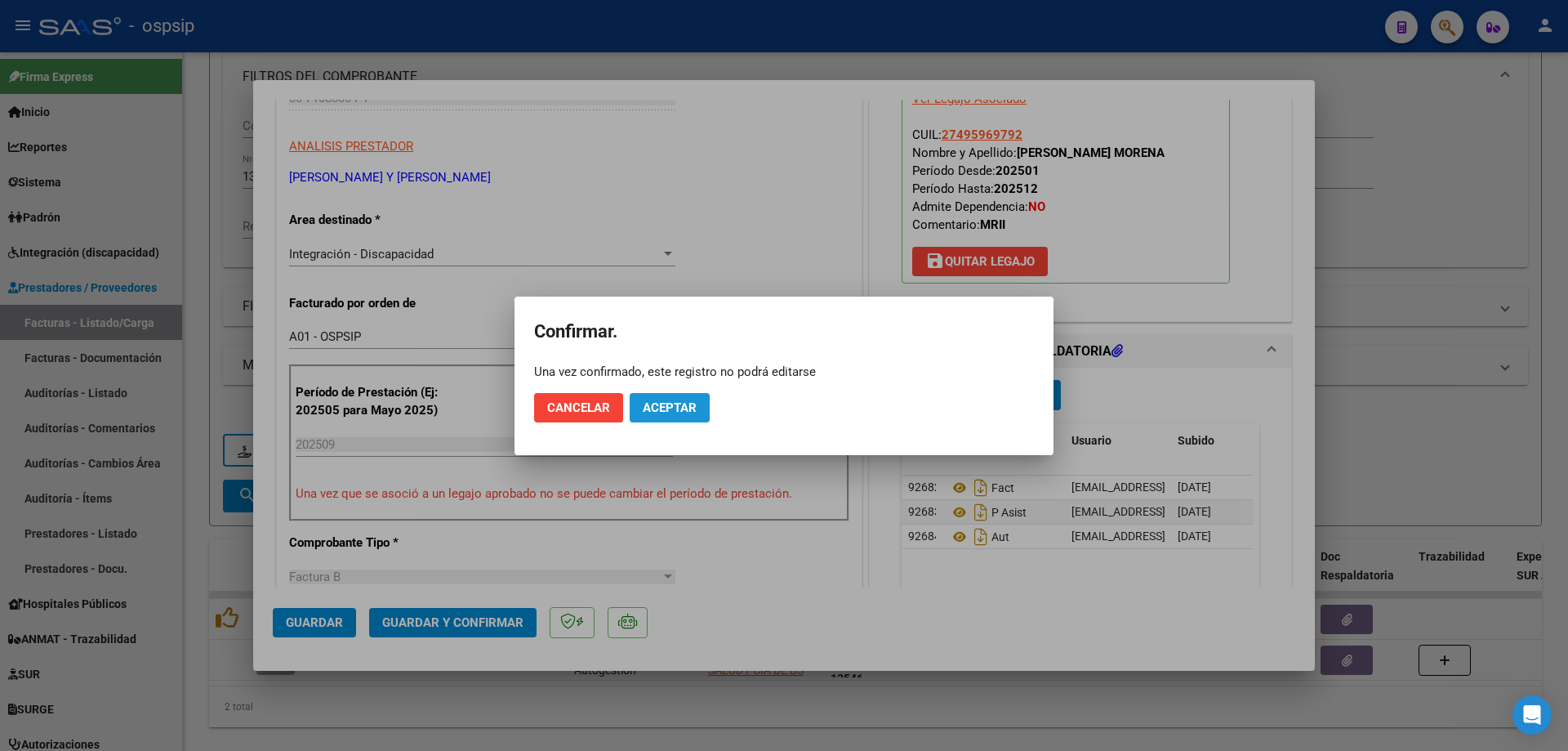
click at [640, 408] on button "Aceptar" at bounding box center [669, 407] width 80 height 29
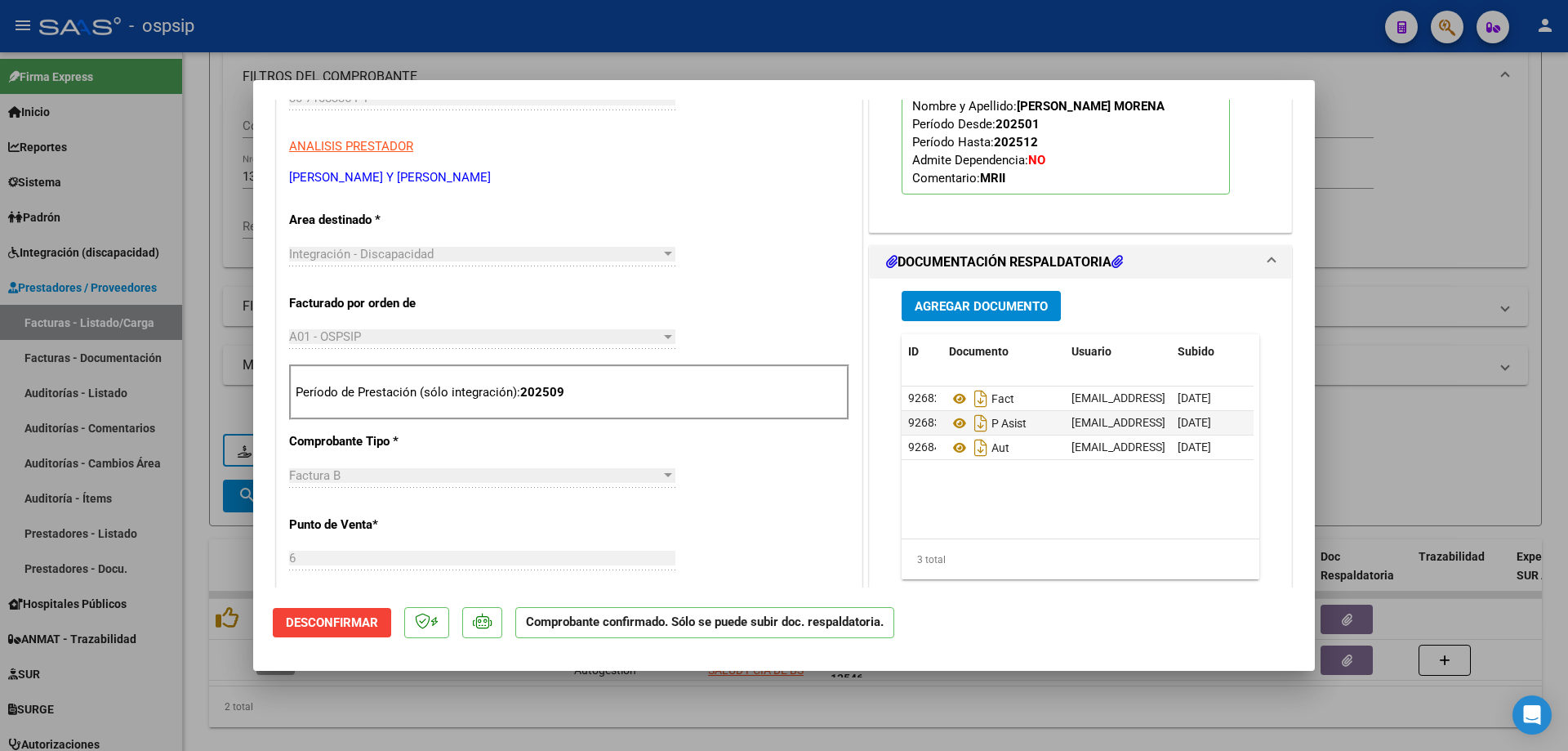
click at [1412, 210] on div at bounding box center [784, 376] width 1568 height 751
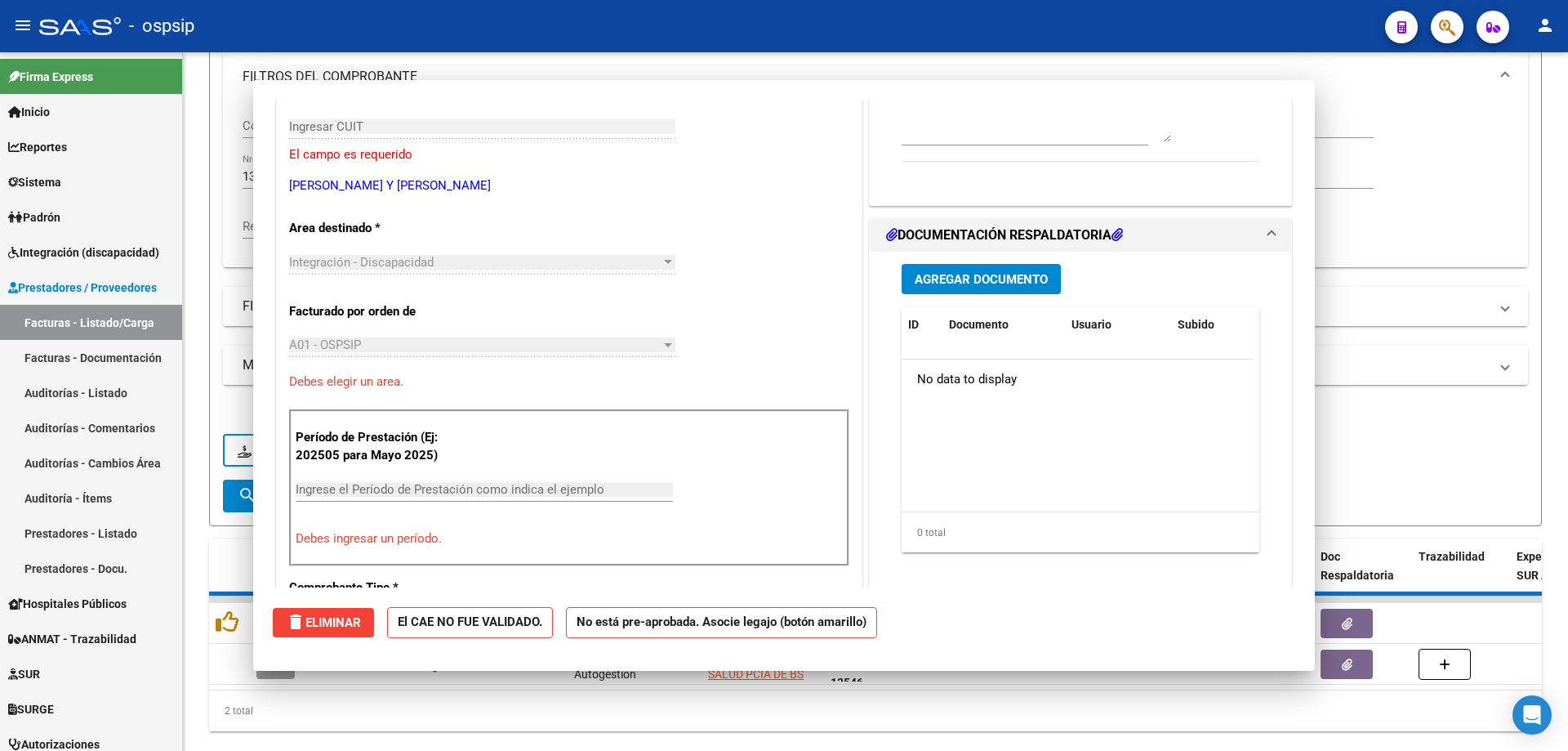
scroll to position [274, 0]
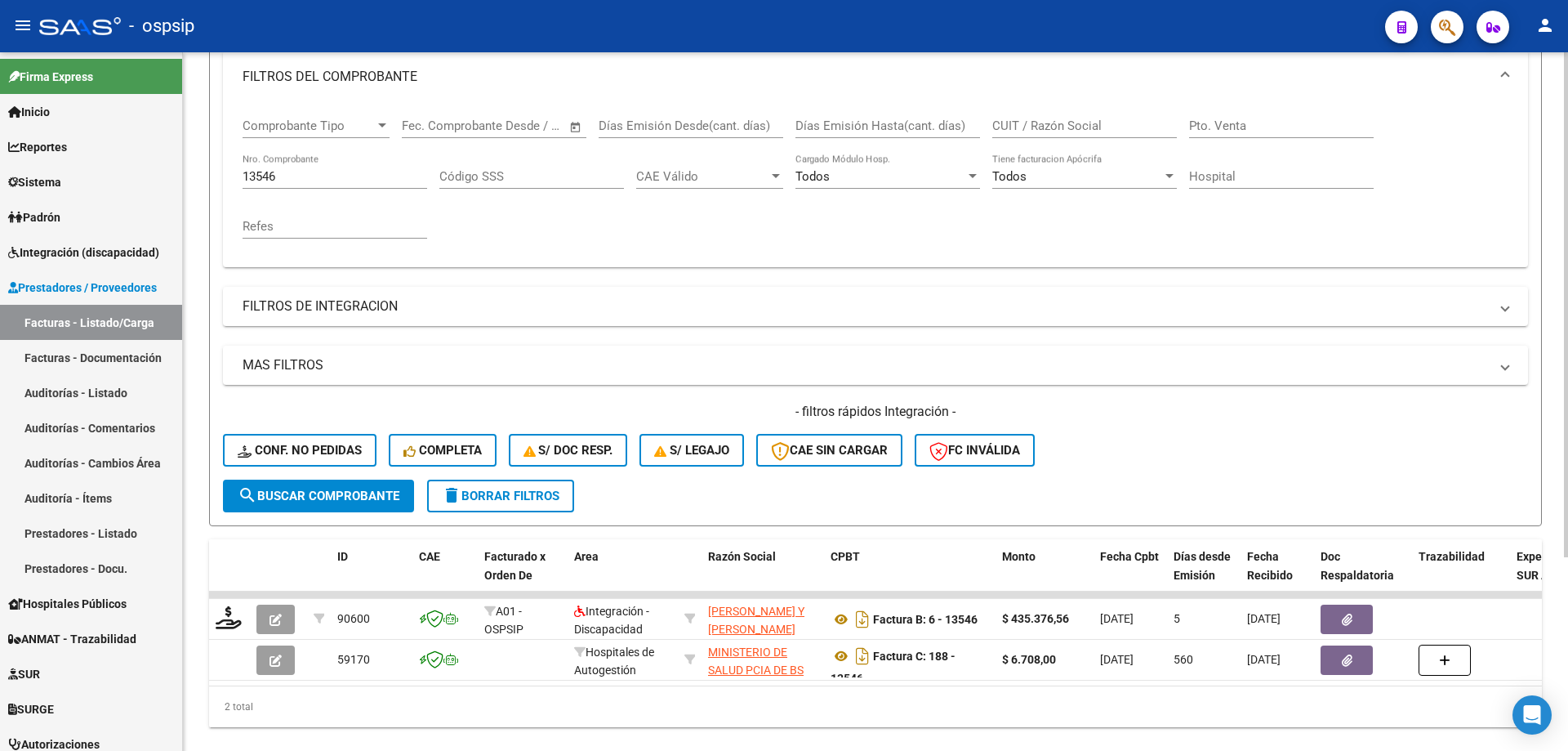
click at [308, 178] on input "13546" at bounding box center [336, 176] width 185 height 15
click at [308, 175] on input "13546" at bounding box center [336, 176] width 185 height 15
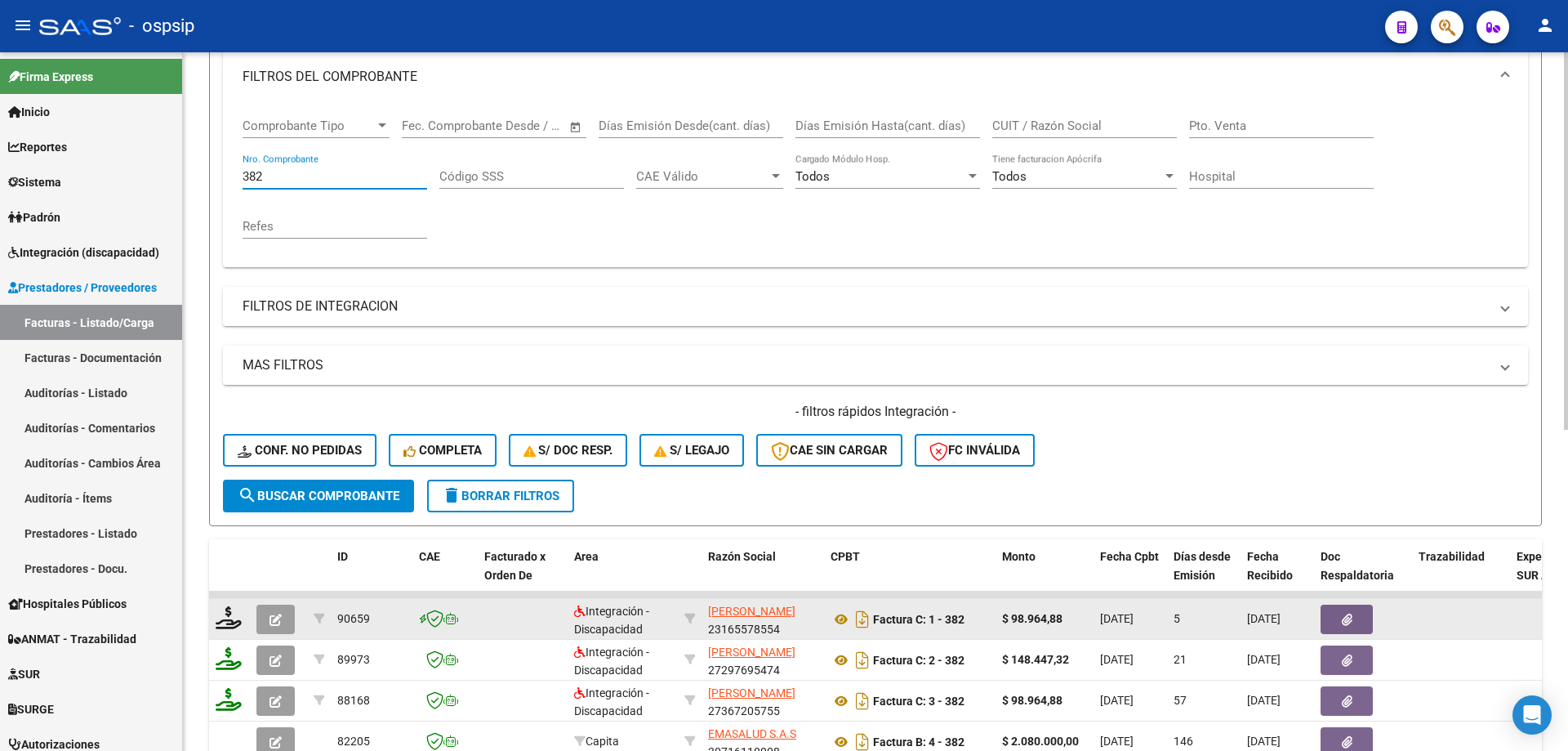
click at [284, 619] on button "button" at bounding box center [276, 619] width 38 height 29
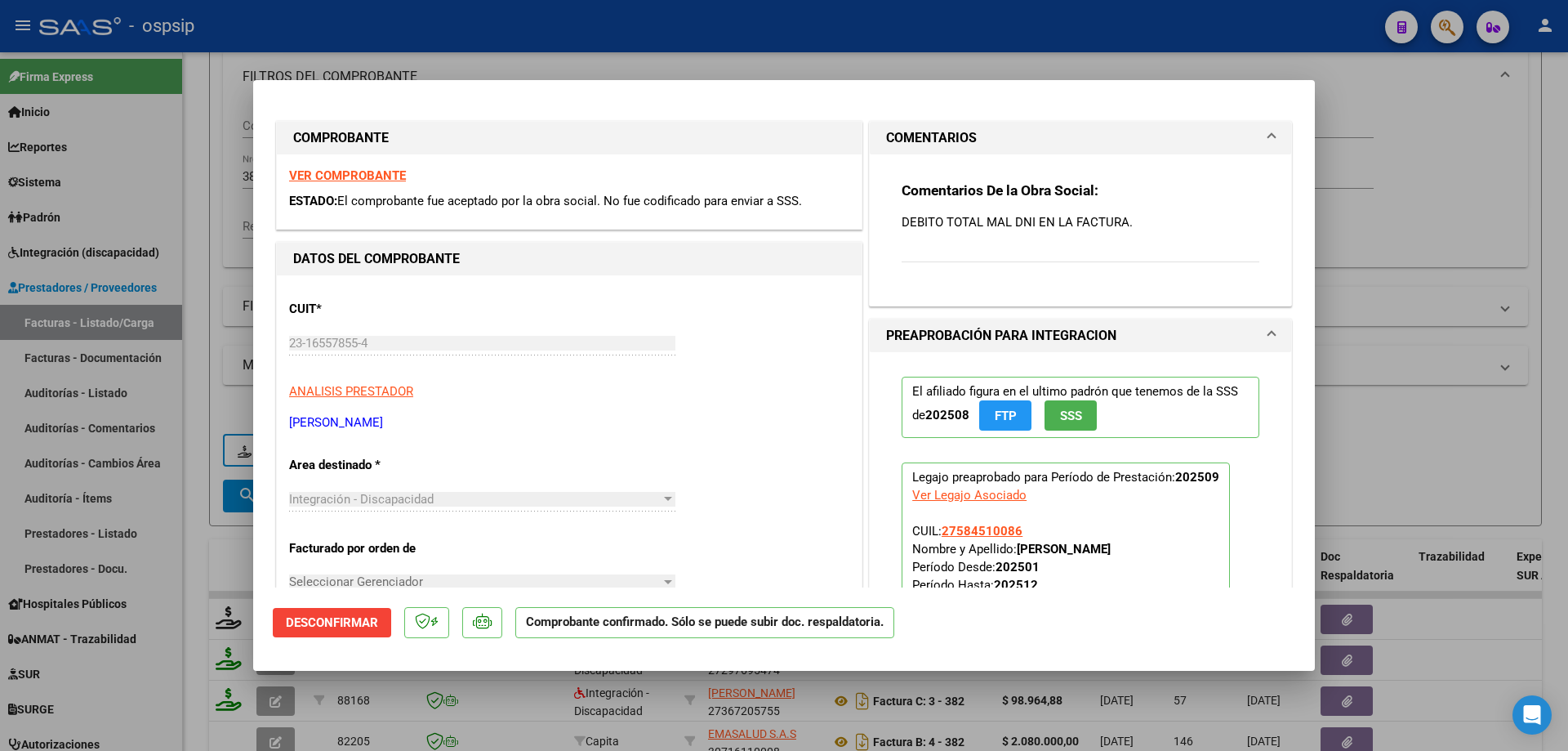
click at [1418, 252] on div at bounding box center [784, 376] width 1568 height 751
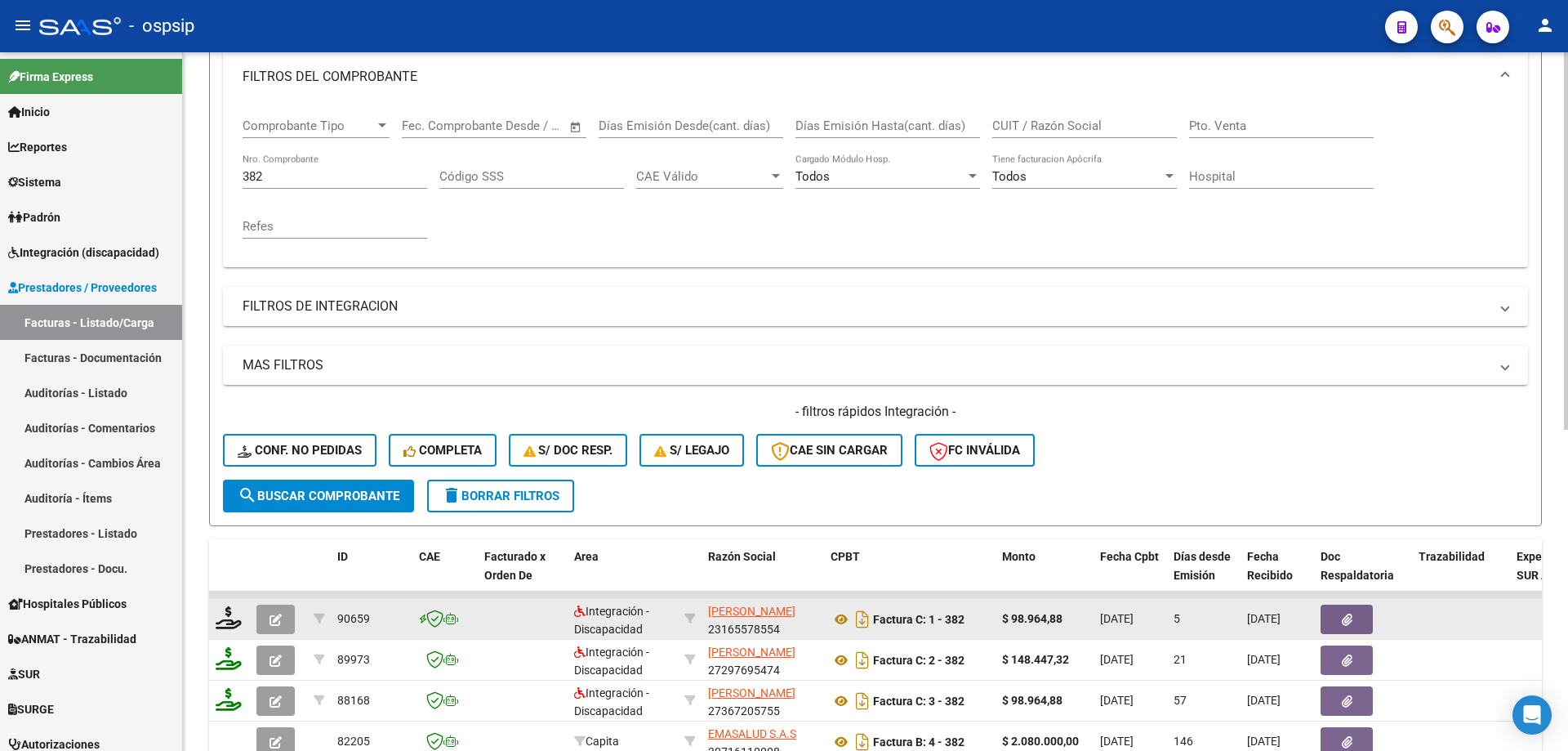
click at [278, 619] on icon "button" at bounding box center [276, 619] width 13 height 13
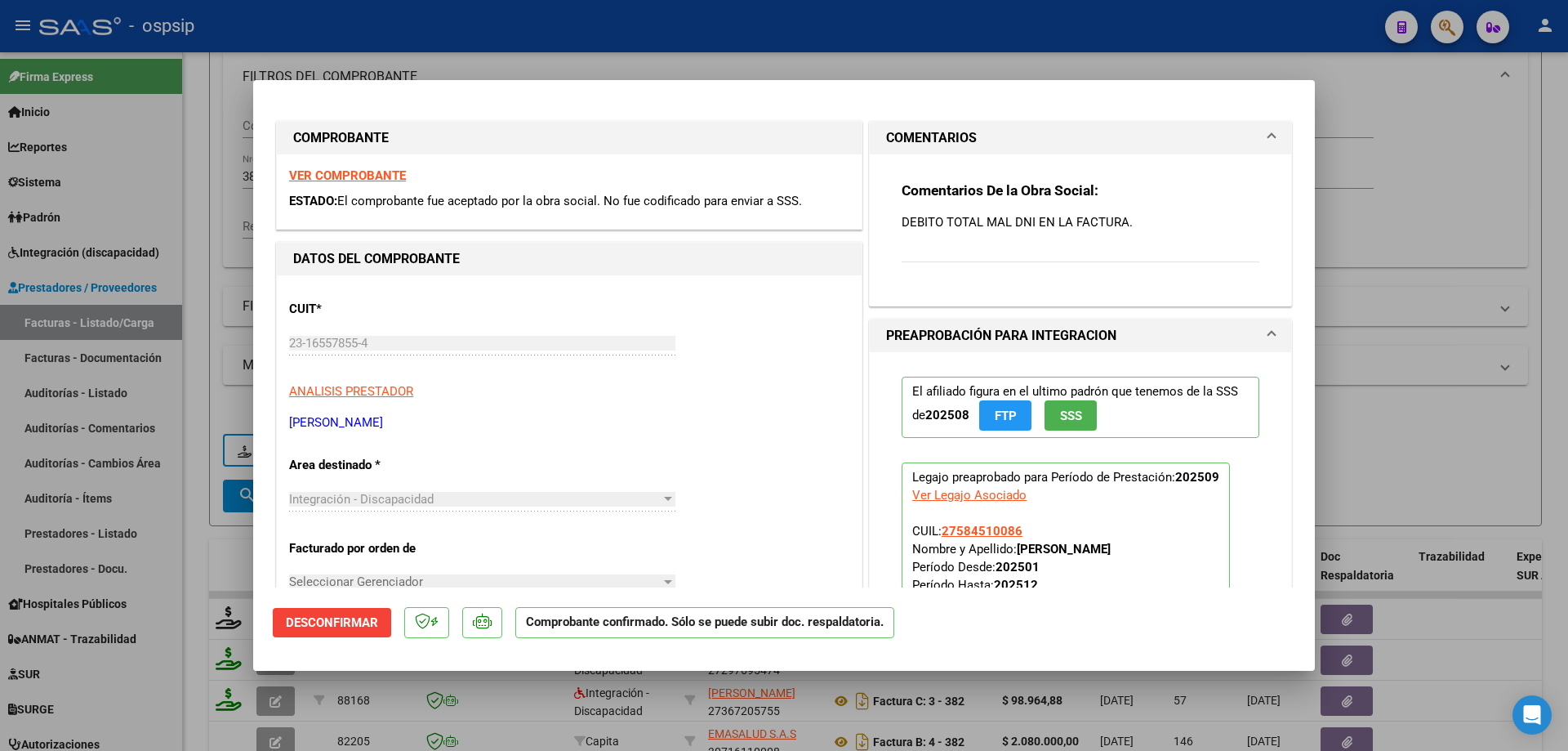
scroll to position [163, 0]
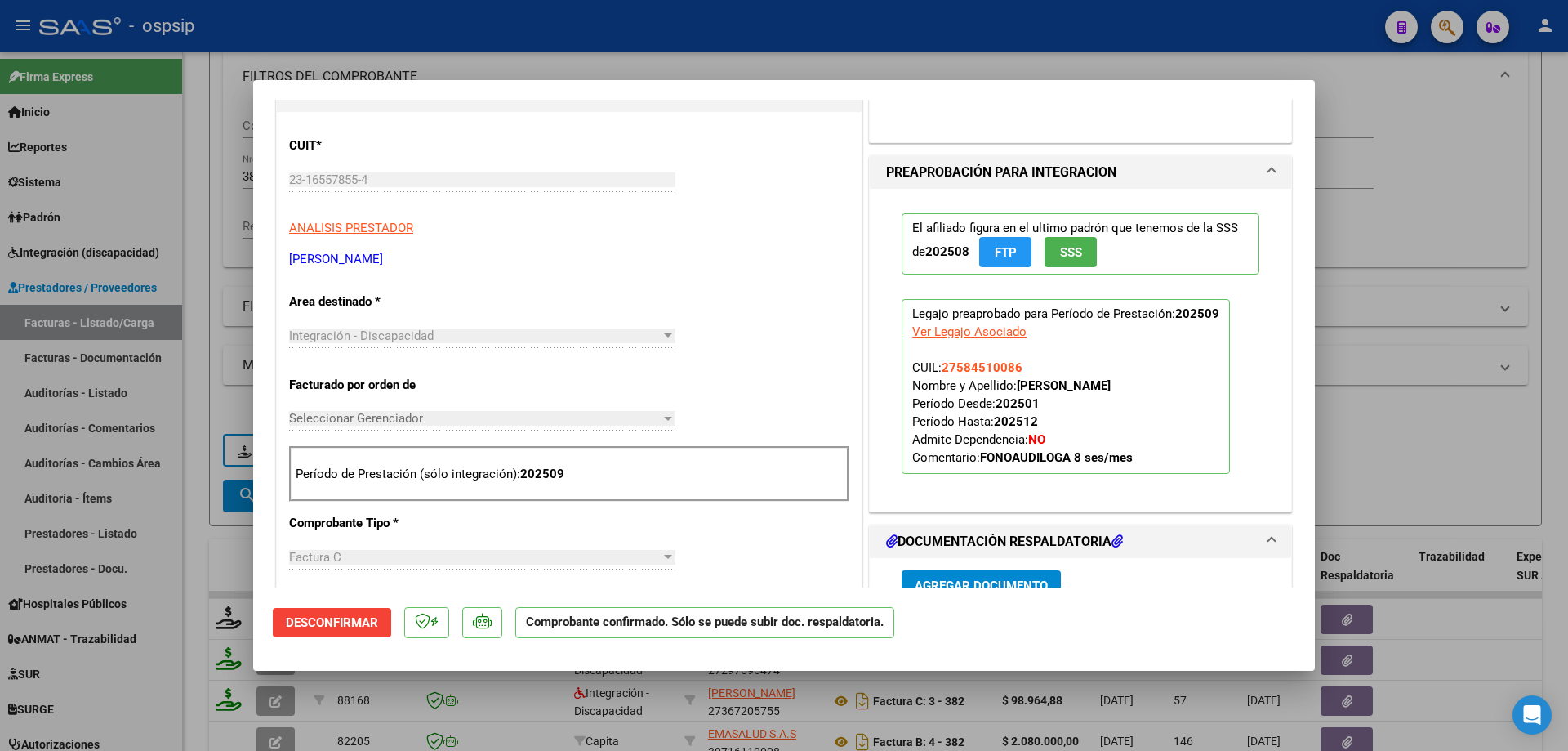
click at [342, 622] on span "Desconfirmar" at bounding box center [332, 622] width 93 height 15
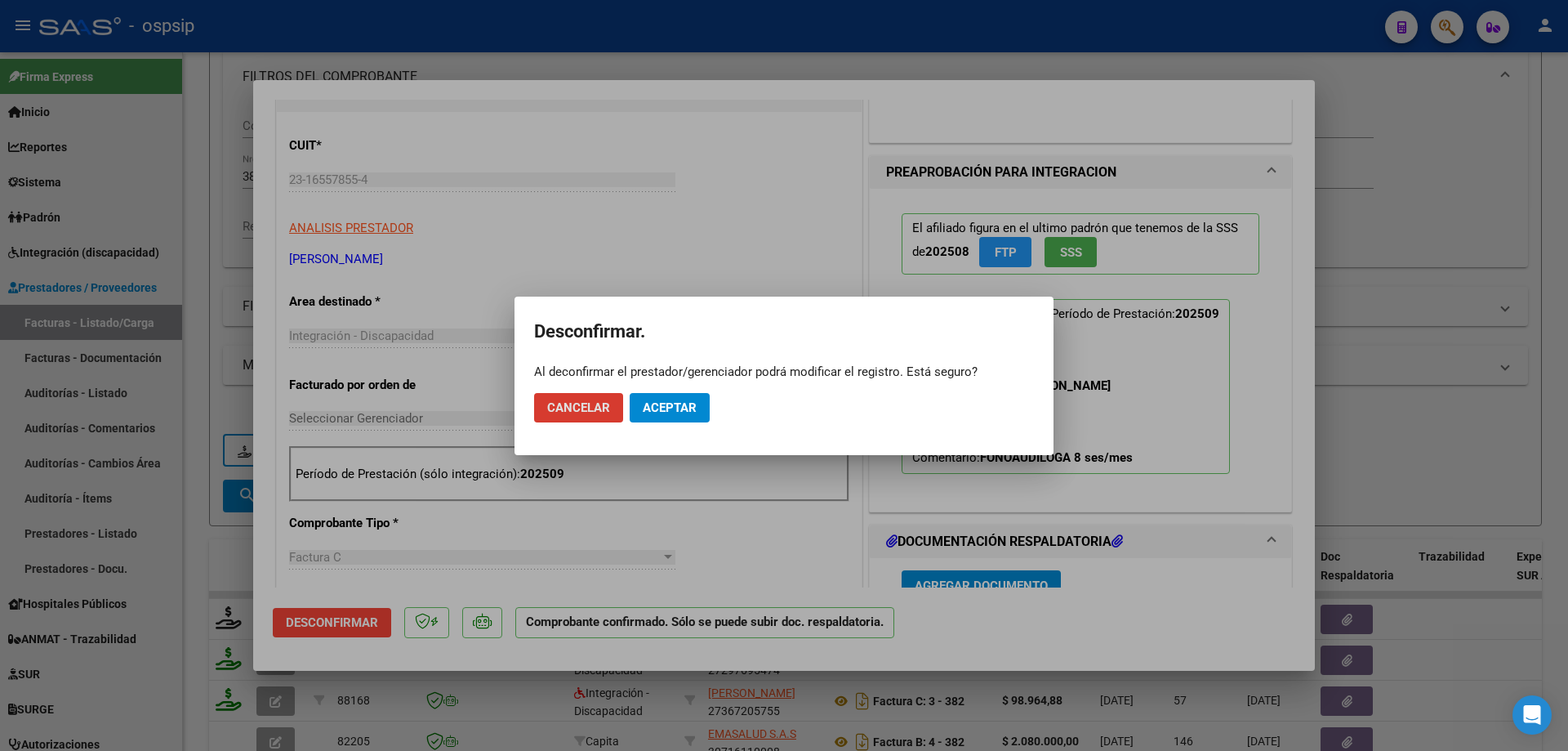
click at [666, 408] on span "Aceptar" at bounding box center [669, 407] width 54 height 15
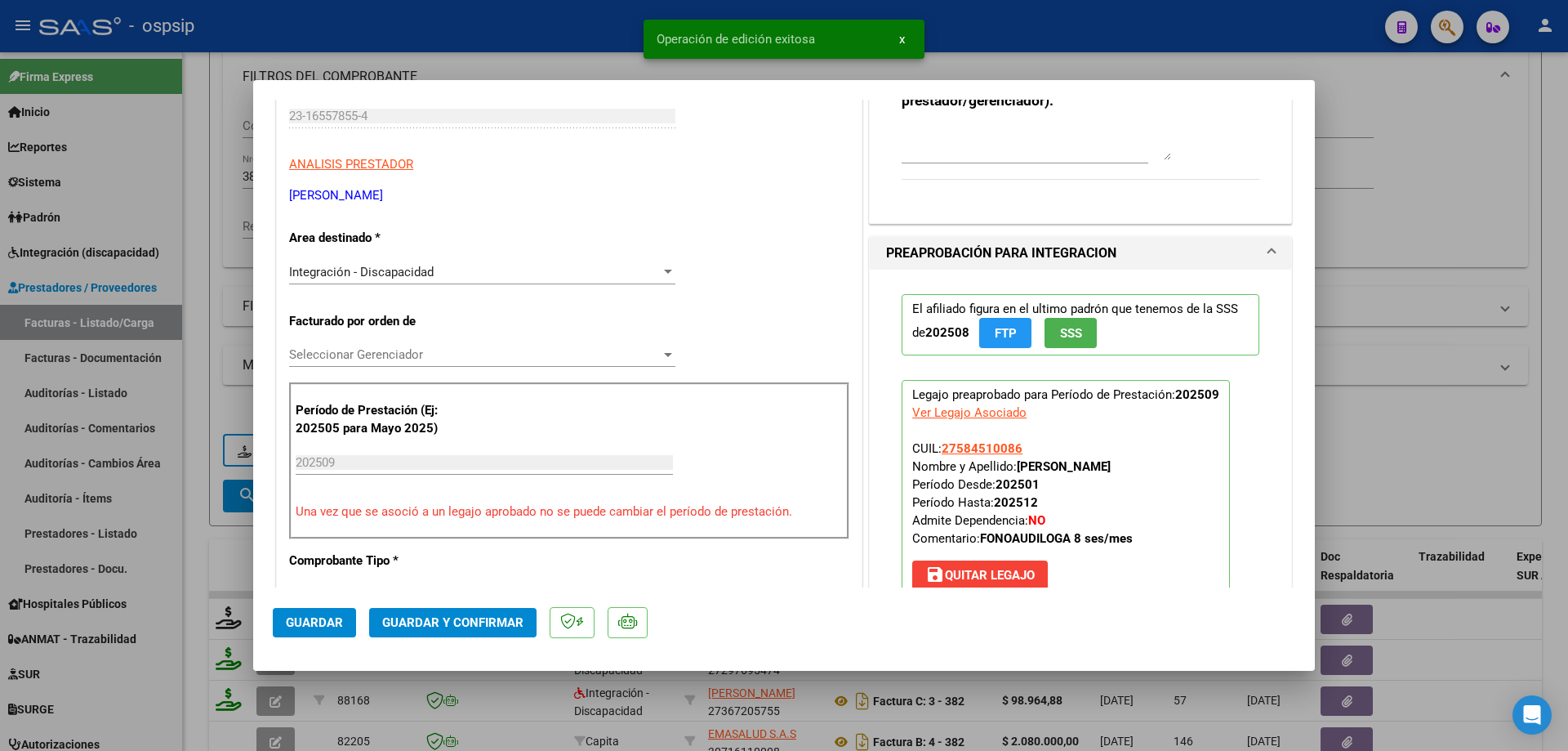
scroll to position [245, 0]
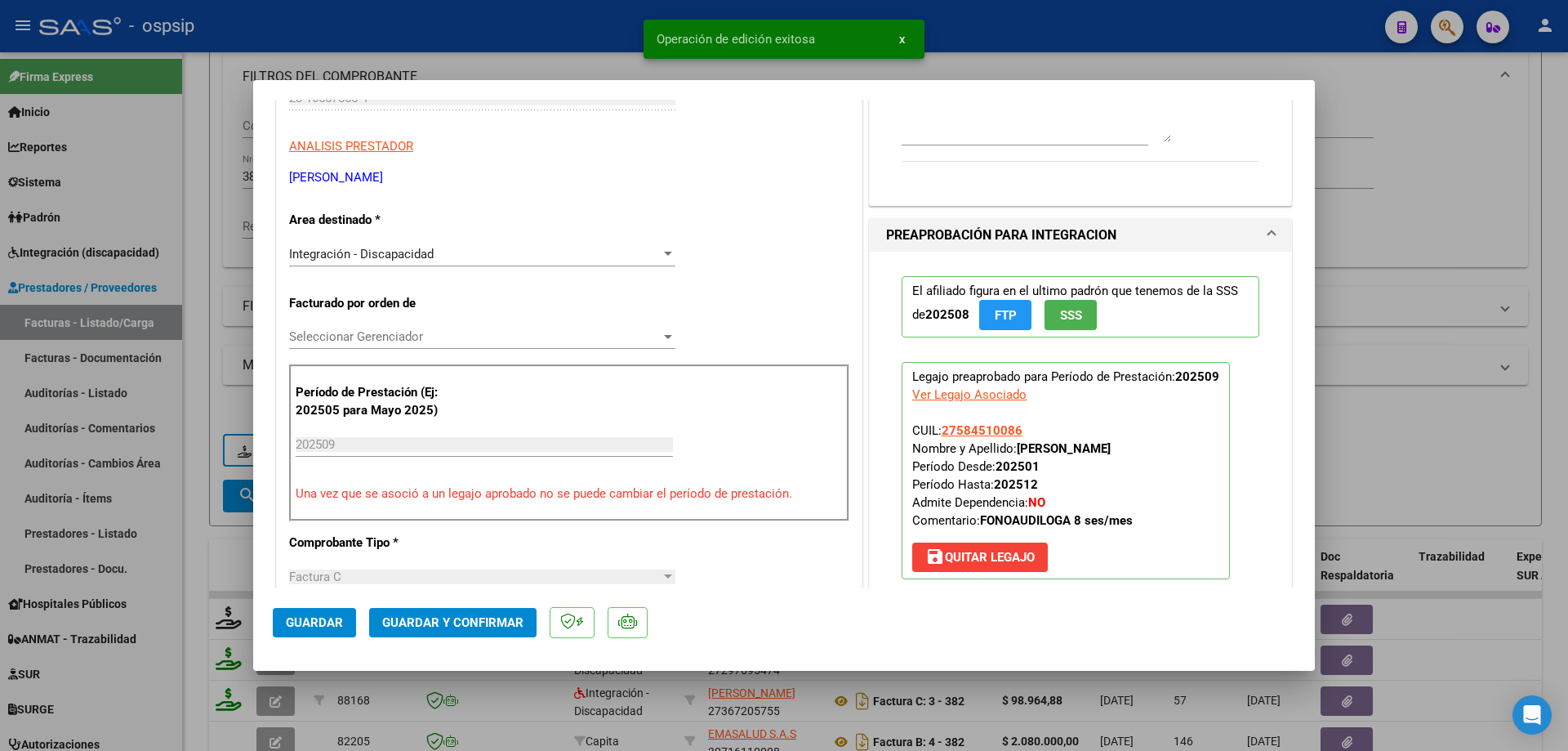
click at [543, 256] on div "Integración - Discapacidad" at bounding box center [475, 254] width 372 height 15
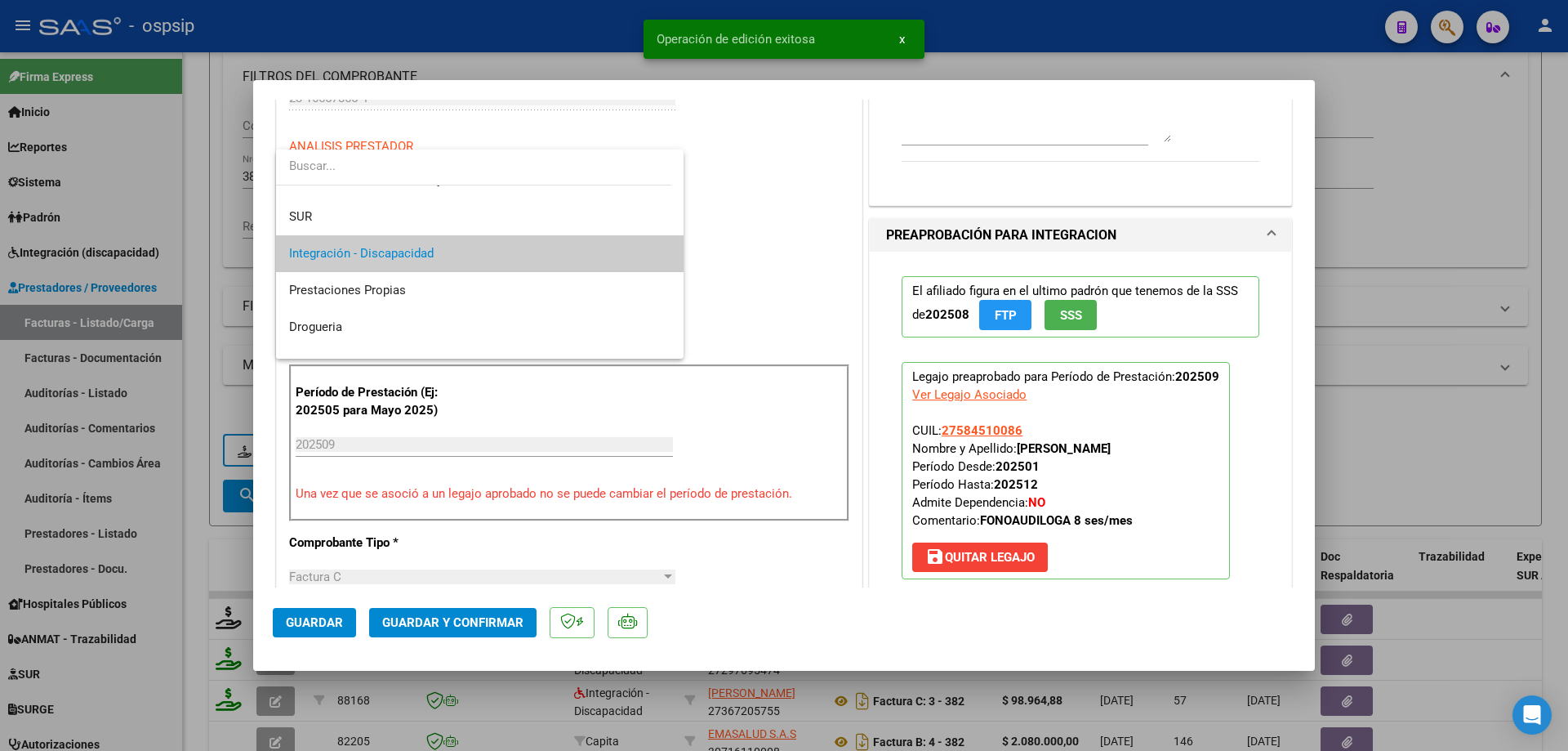
scroll to position [225, 0]
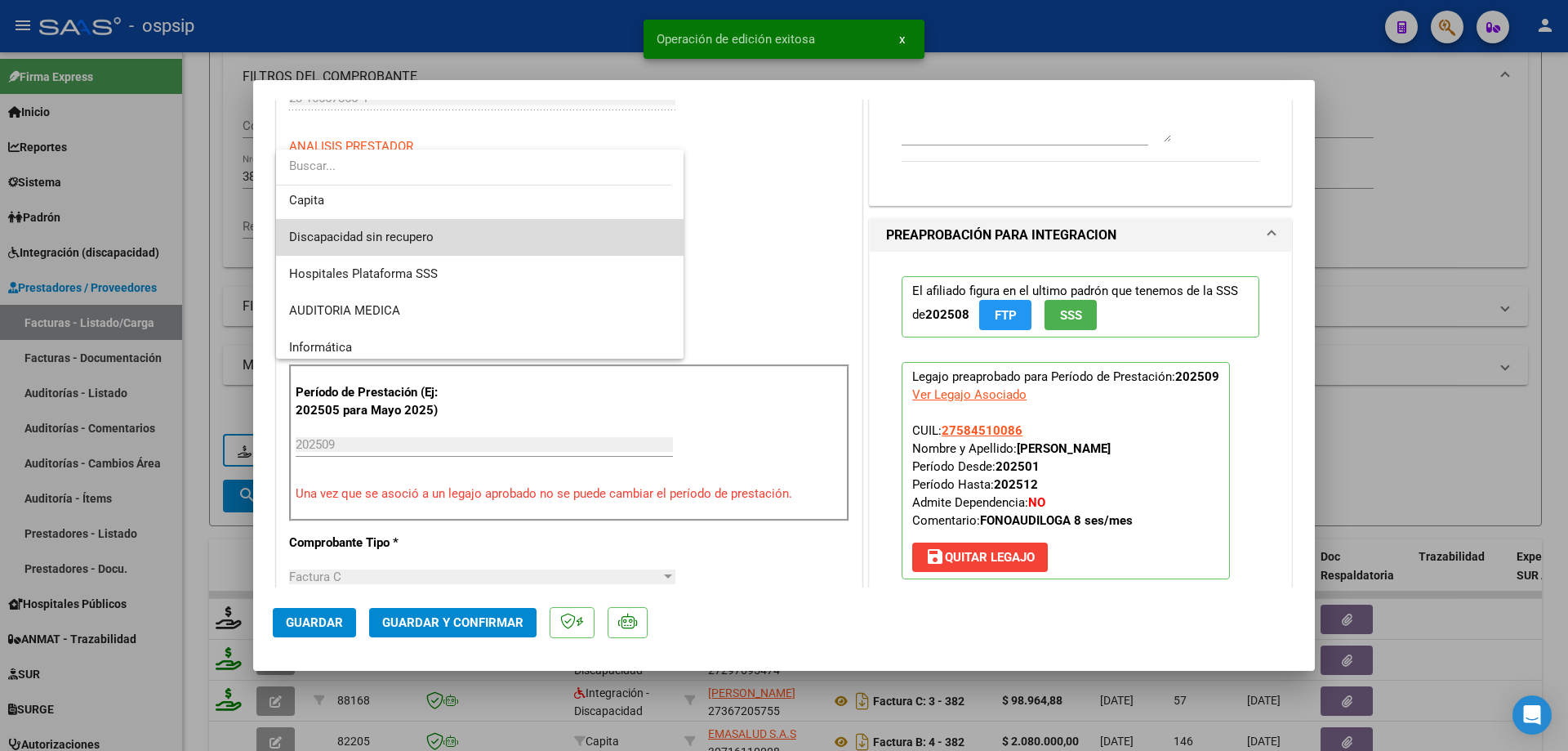
click at [481, 239] on span "Discapacidad sin recupero" at bounding box center [480, 237] width 382 height 37
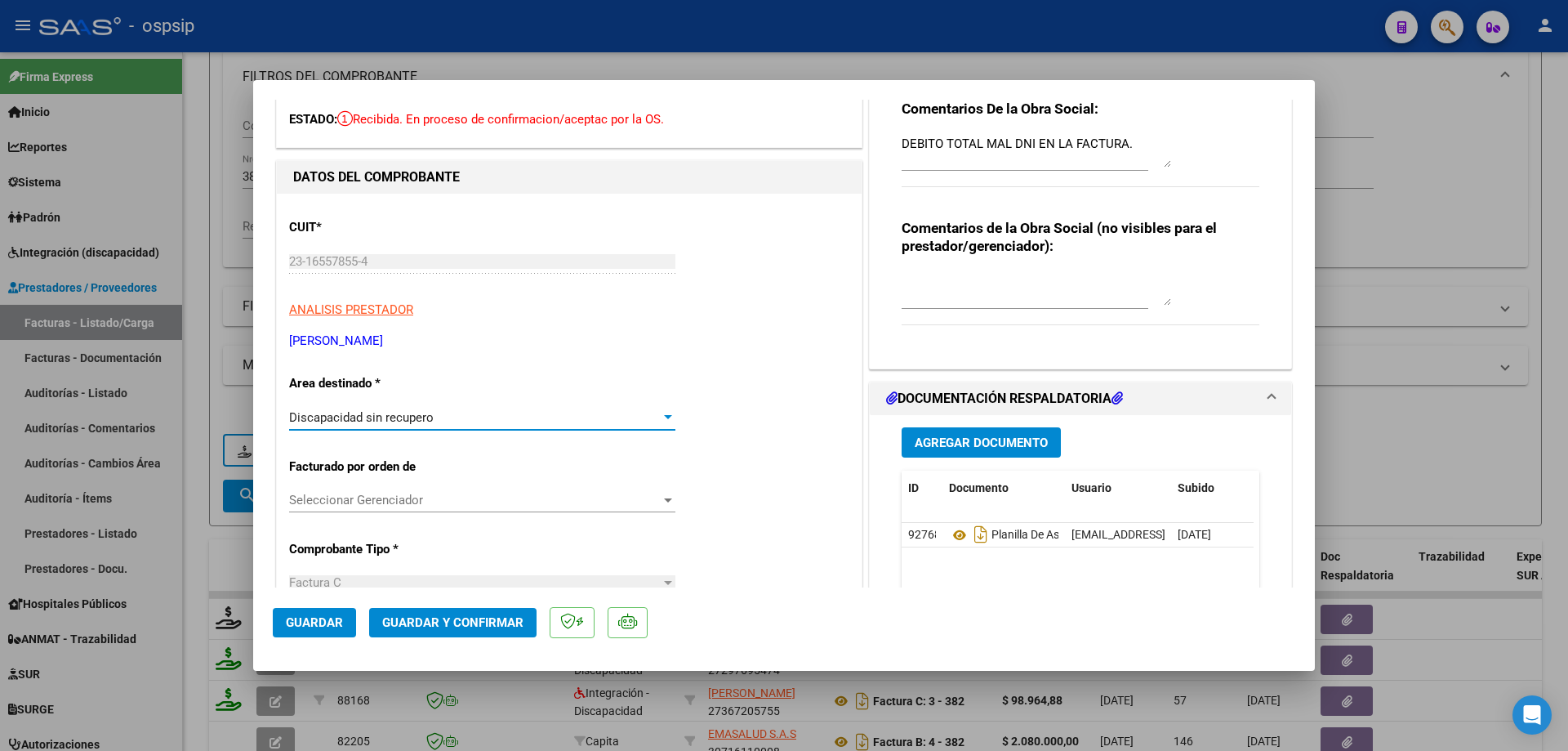
scroll to position [245, 0]
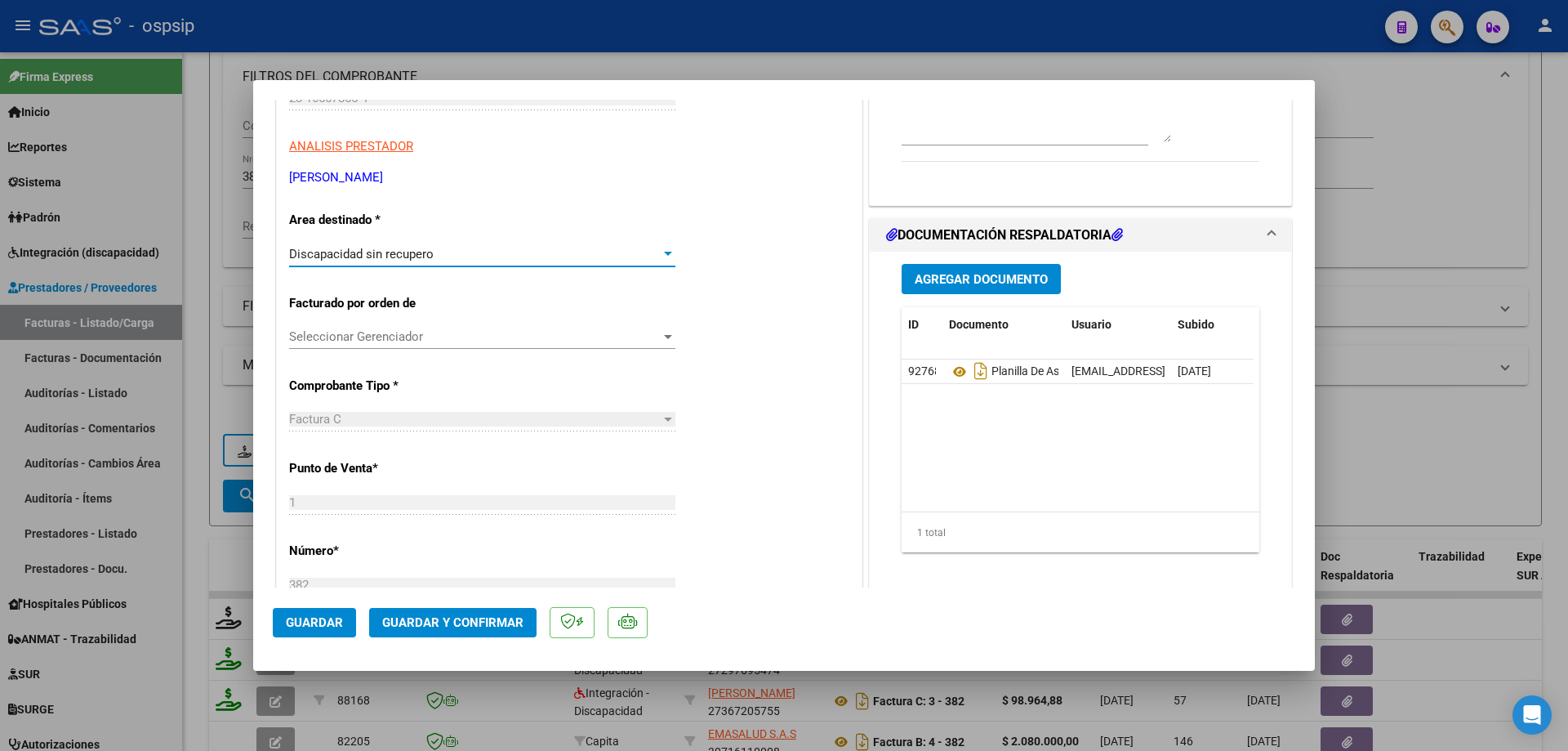
click at [304, 629] on span "Guardar" at bounding box center [314, 622] width 57 height 15
click at [483, 623] on span "Guardar y Confirmar" at bounding box center [453, 622] width 141 height 15
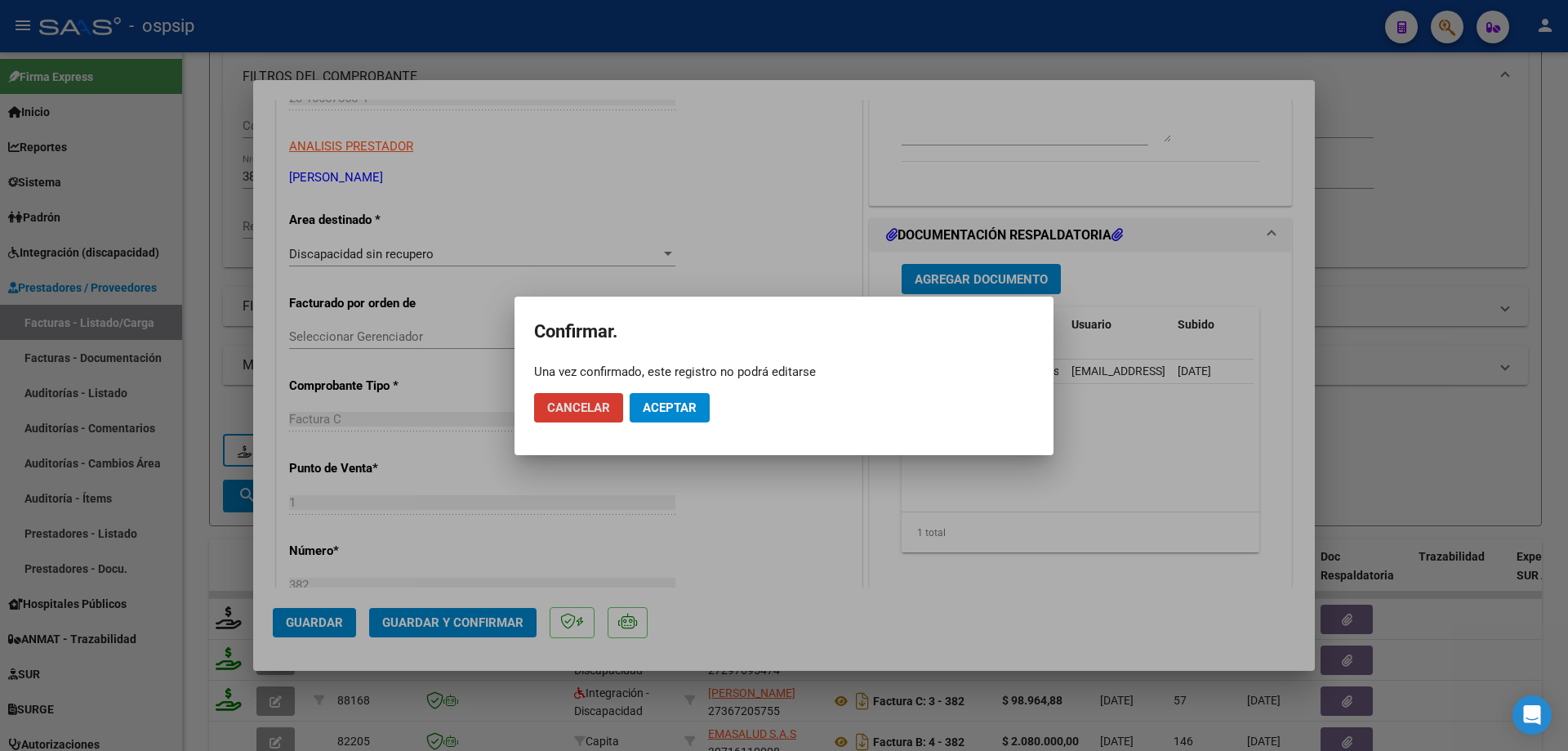
click at [673, 419] on button "Aceptar" at bounding box center [669, 407] width 80 height 29
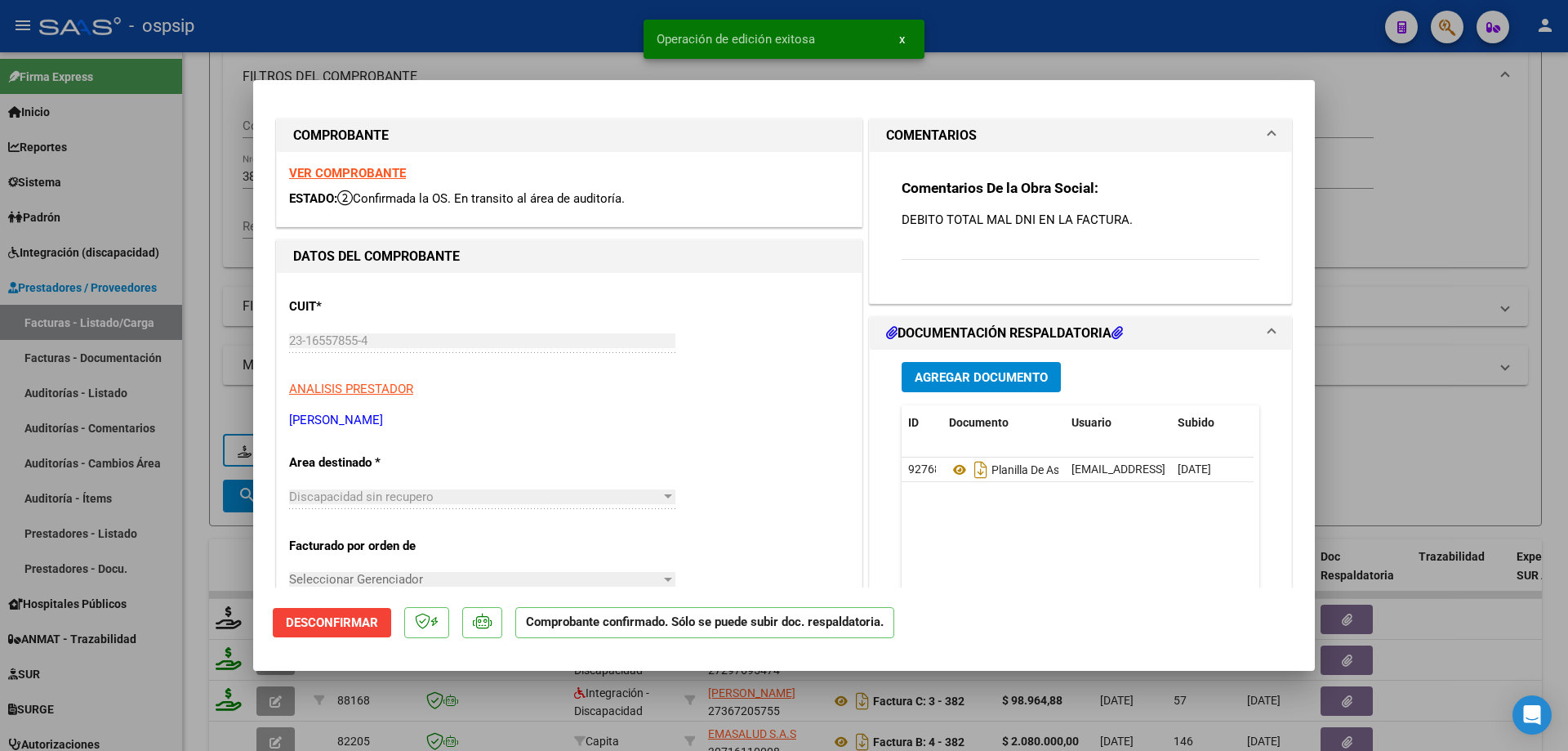
scroll to position [0, 0]
click at [1510, 190] on div at bounding box center [784, 376] width 1568 height 751
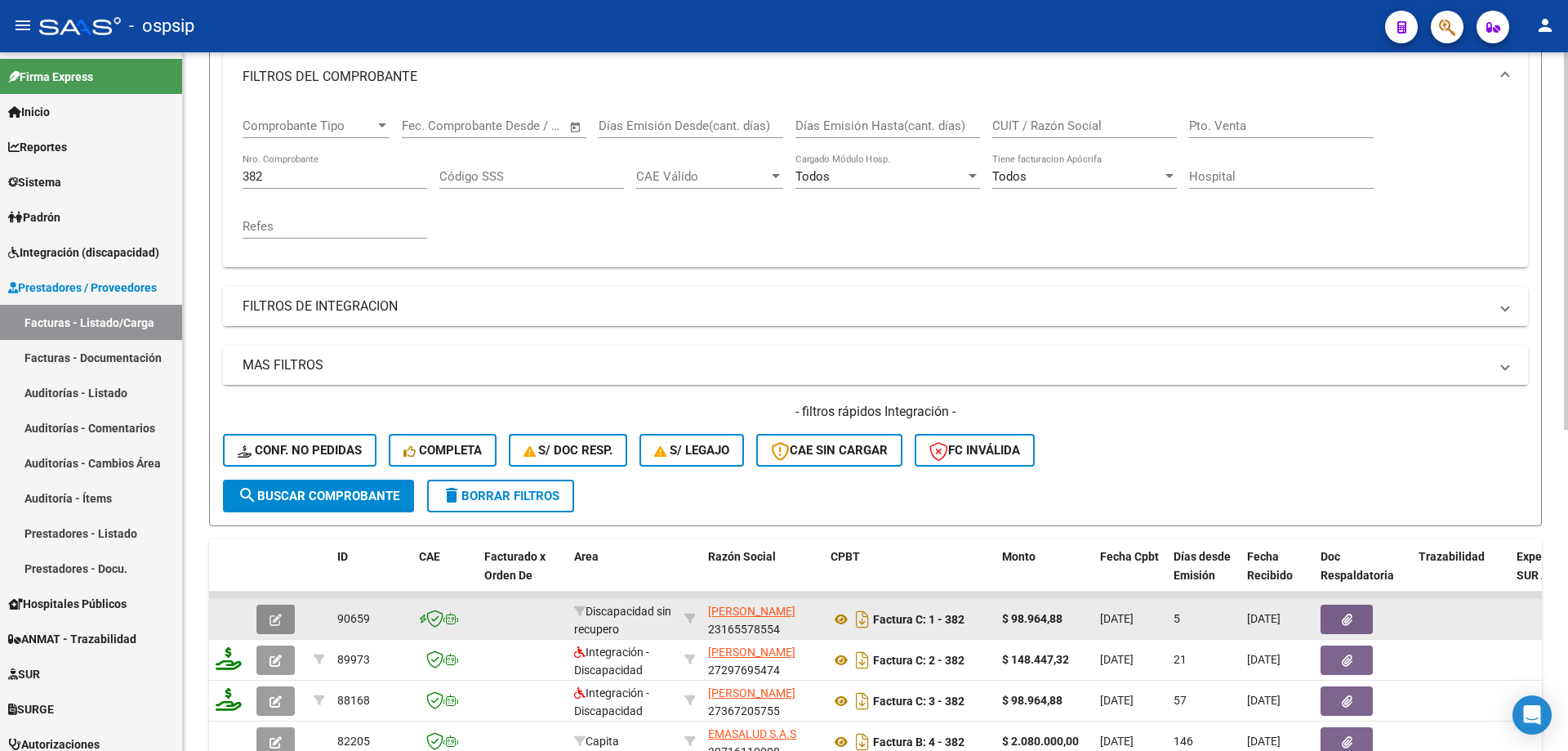
click at [267, 622] on button "button" at bounding box center [276, 619] width 38 height 29
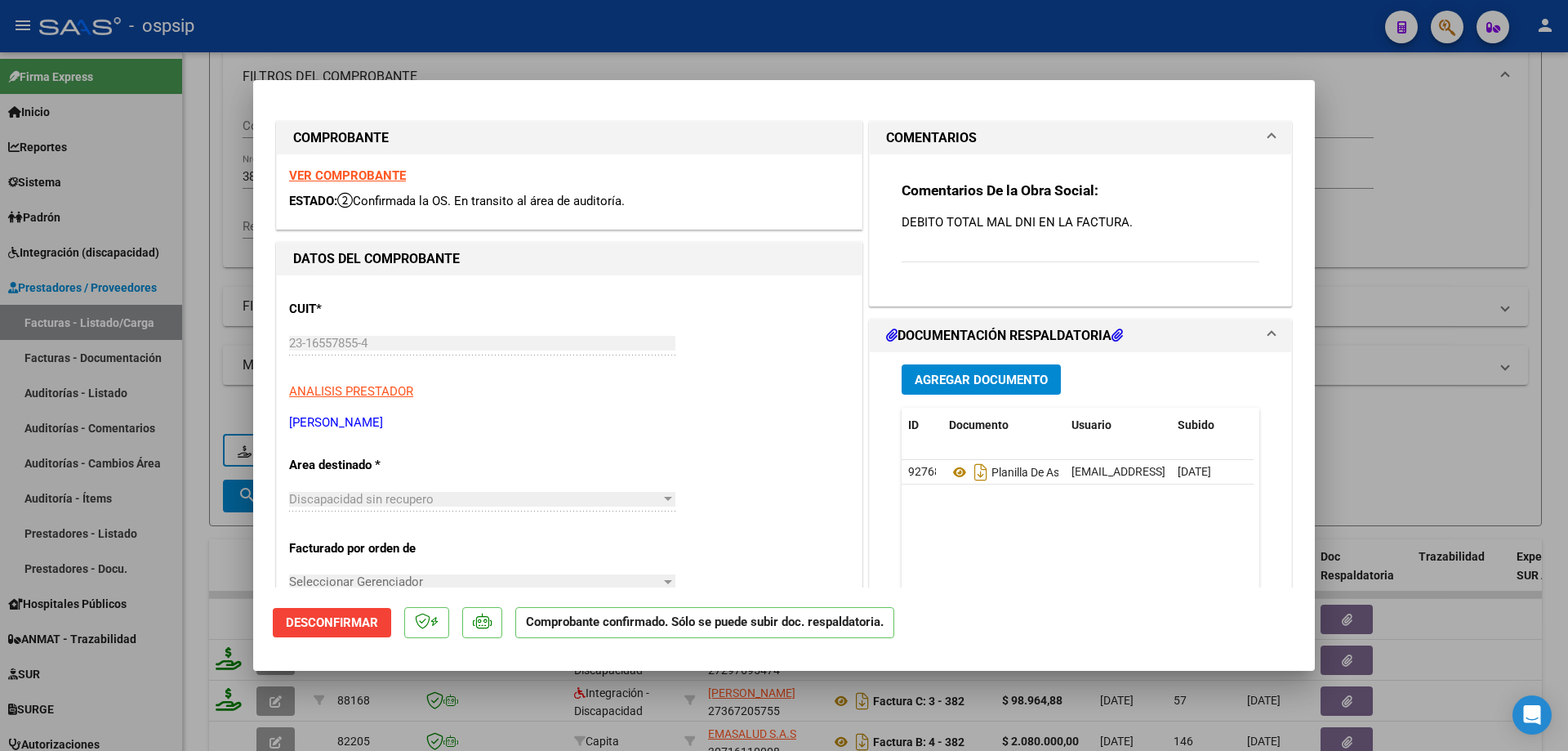
click at [1528, 482] on div at bounding box center [784, 376] width 1568 height 751
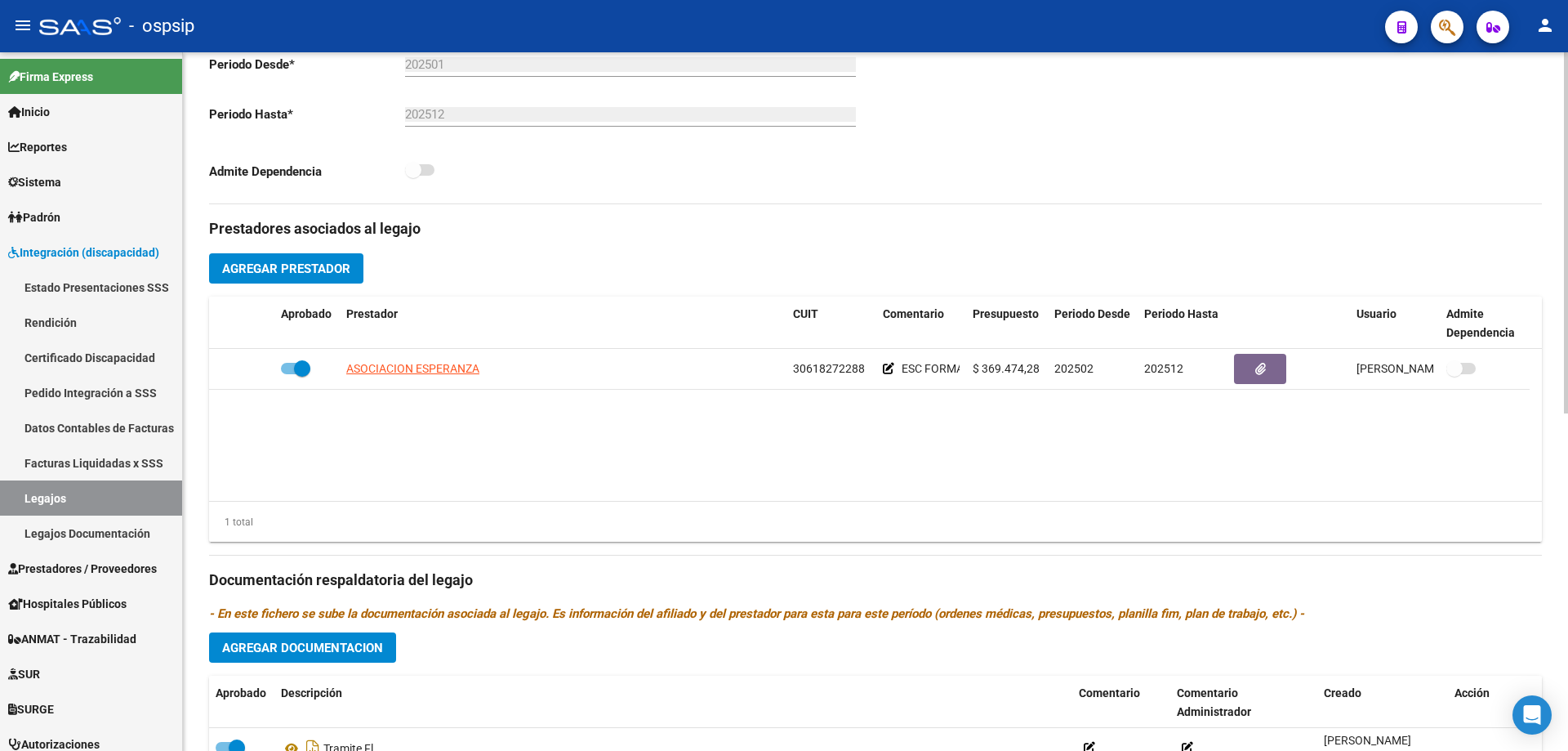
scroll to position [408, 0]
